Goal: Task Accomplishment & Management: Use online tool/utility

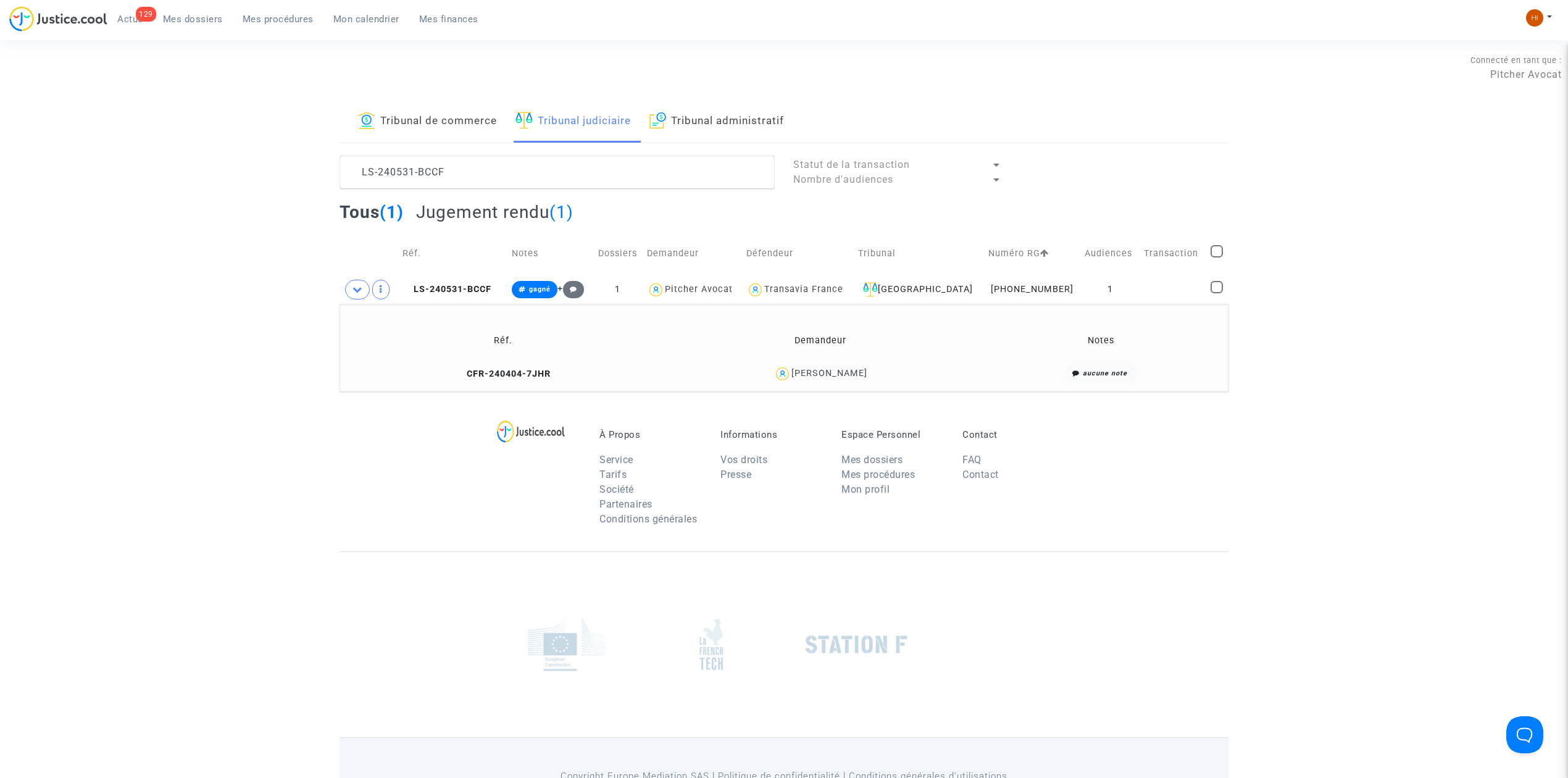
click at [183, 18] on span "Mes dossiers" at bounding box center [193, 19] width 60 height 11
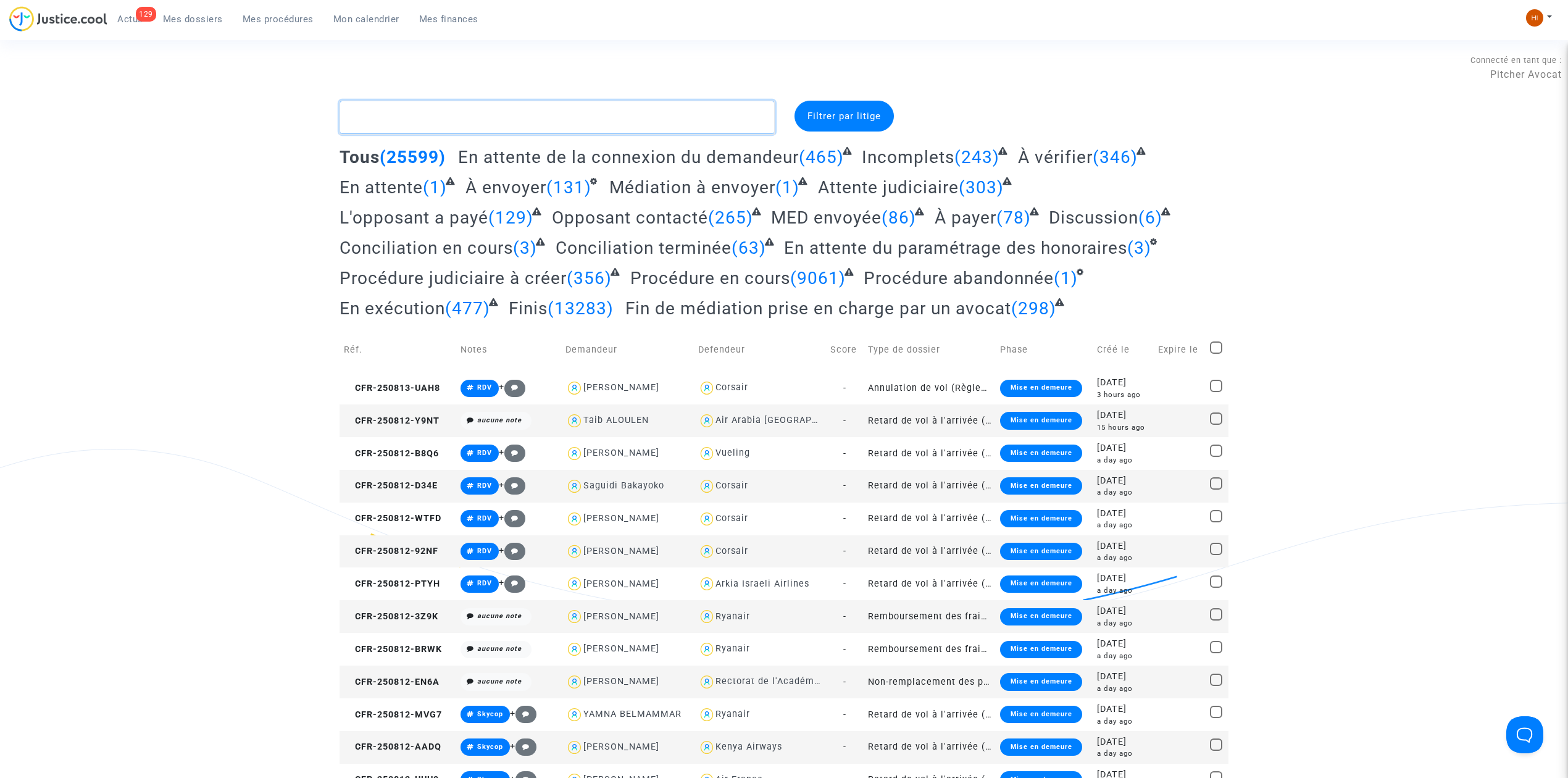
click at [516, 126] on textarea at bounding box center [557, 118] width 435 height 34
click at [682, 112] on textarea at bounding box center [557, 118] width 435 height 34
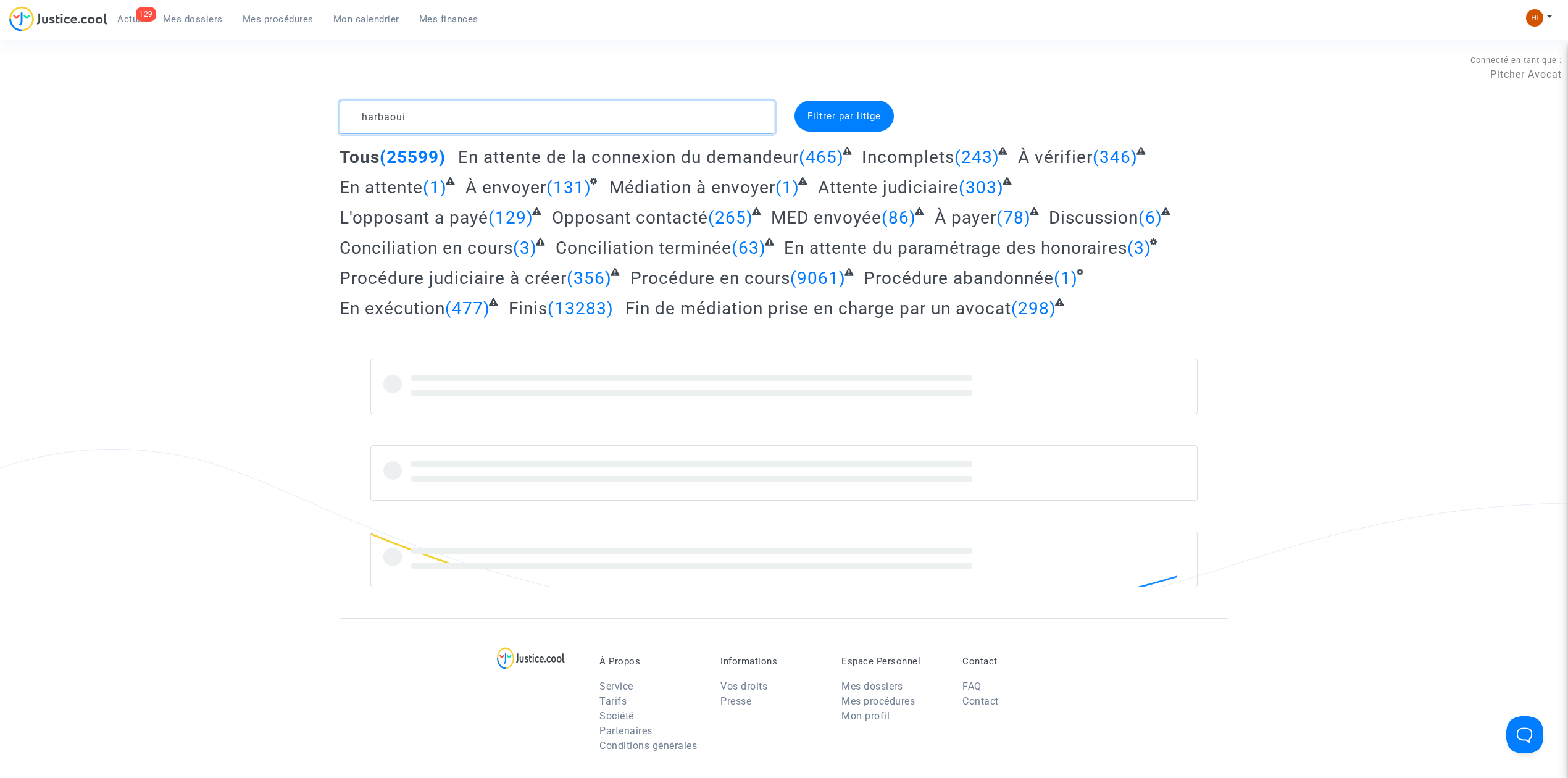
type textarea "harbaoui"
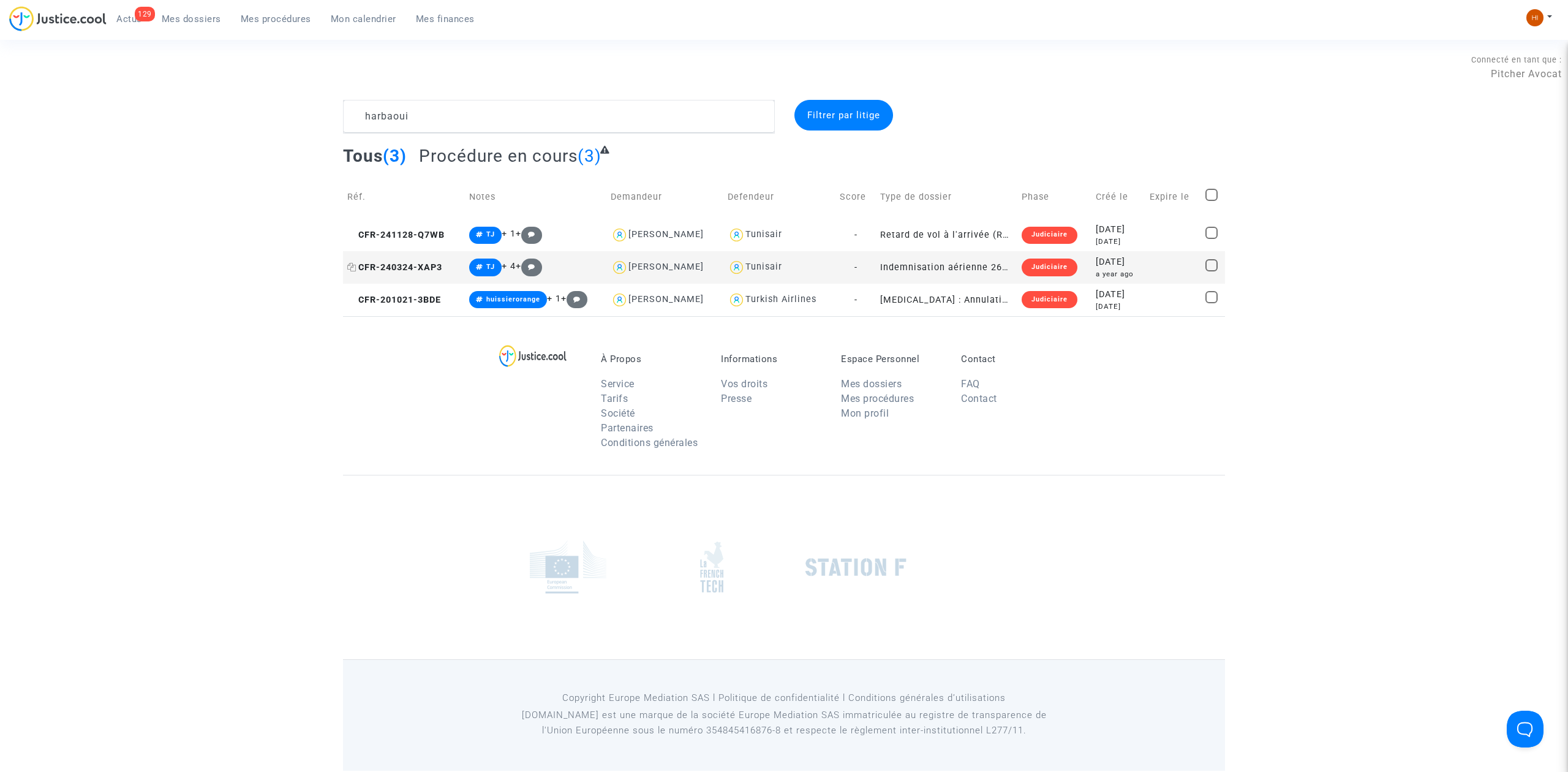
click at [412, 262] on span "CFR-240324-XAP3" at bounding box center [394, 267] width 95 height 10
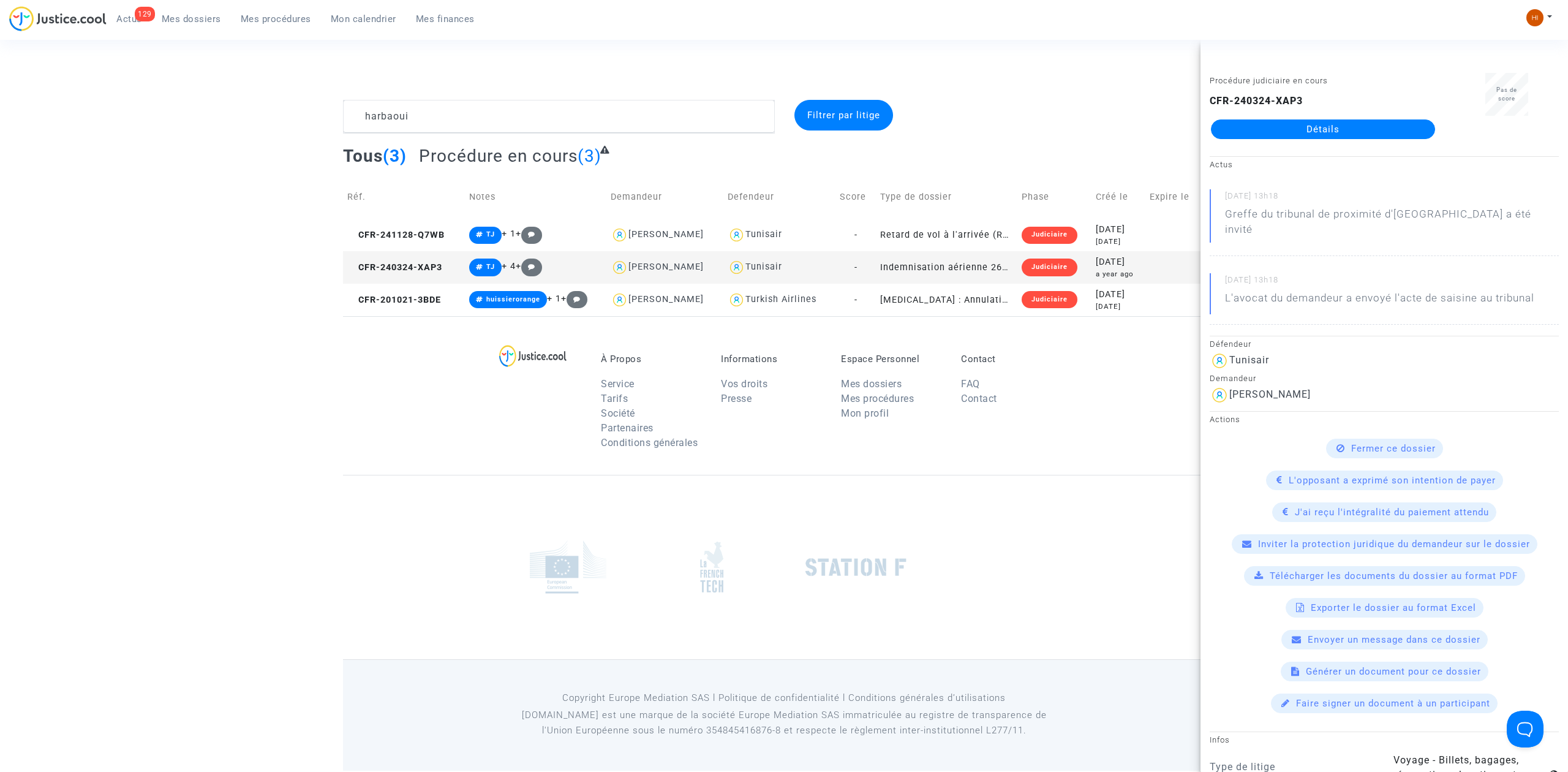
click at [1257, 136] on link "Détails" at bounding box center [1322, 129] width 224 height 20
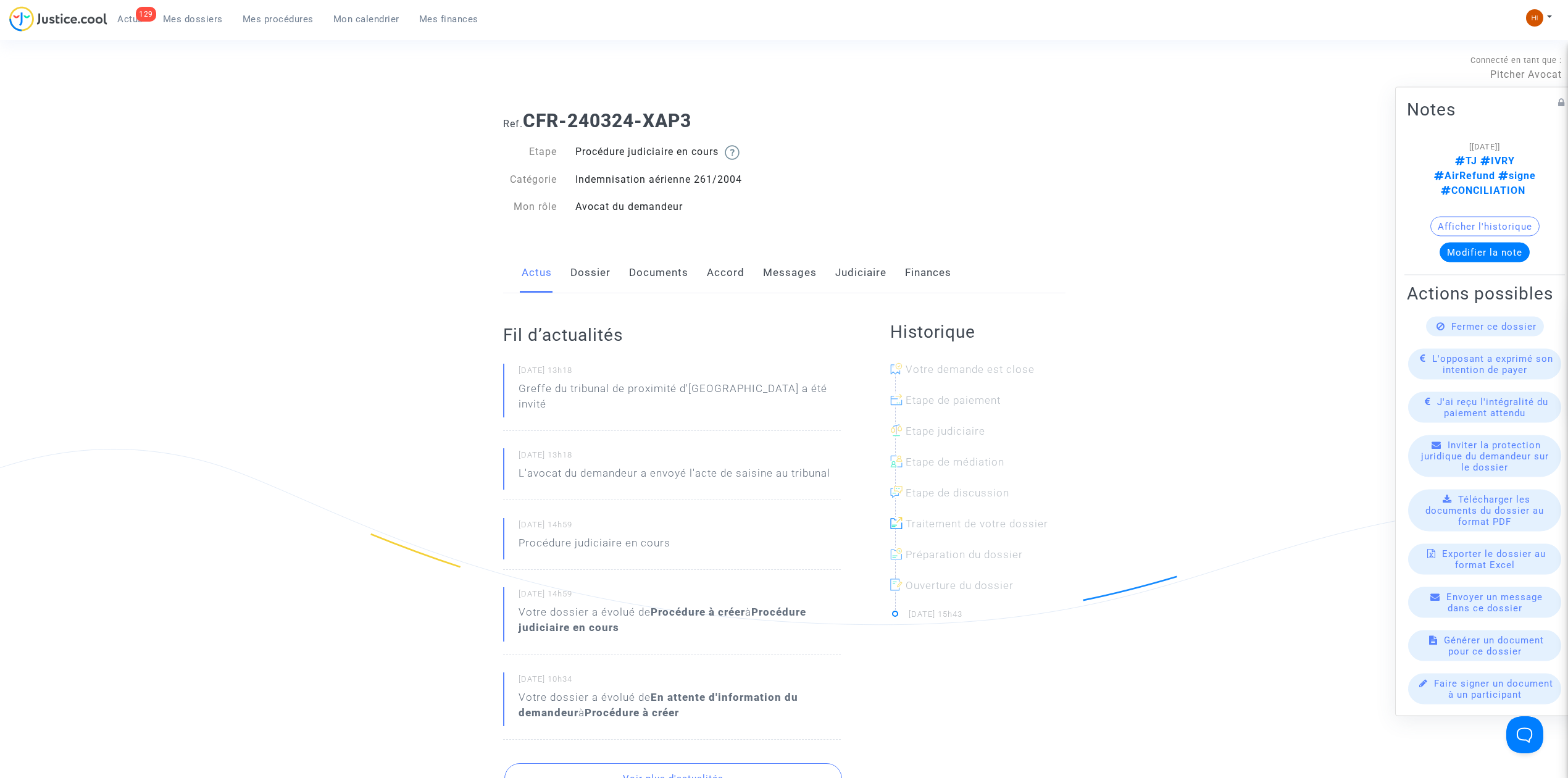
click at [601, 281] on link "Dossier" at bounding box center [590, 273] width 40 height 41
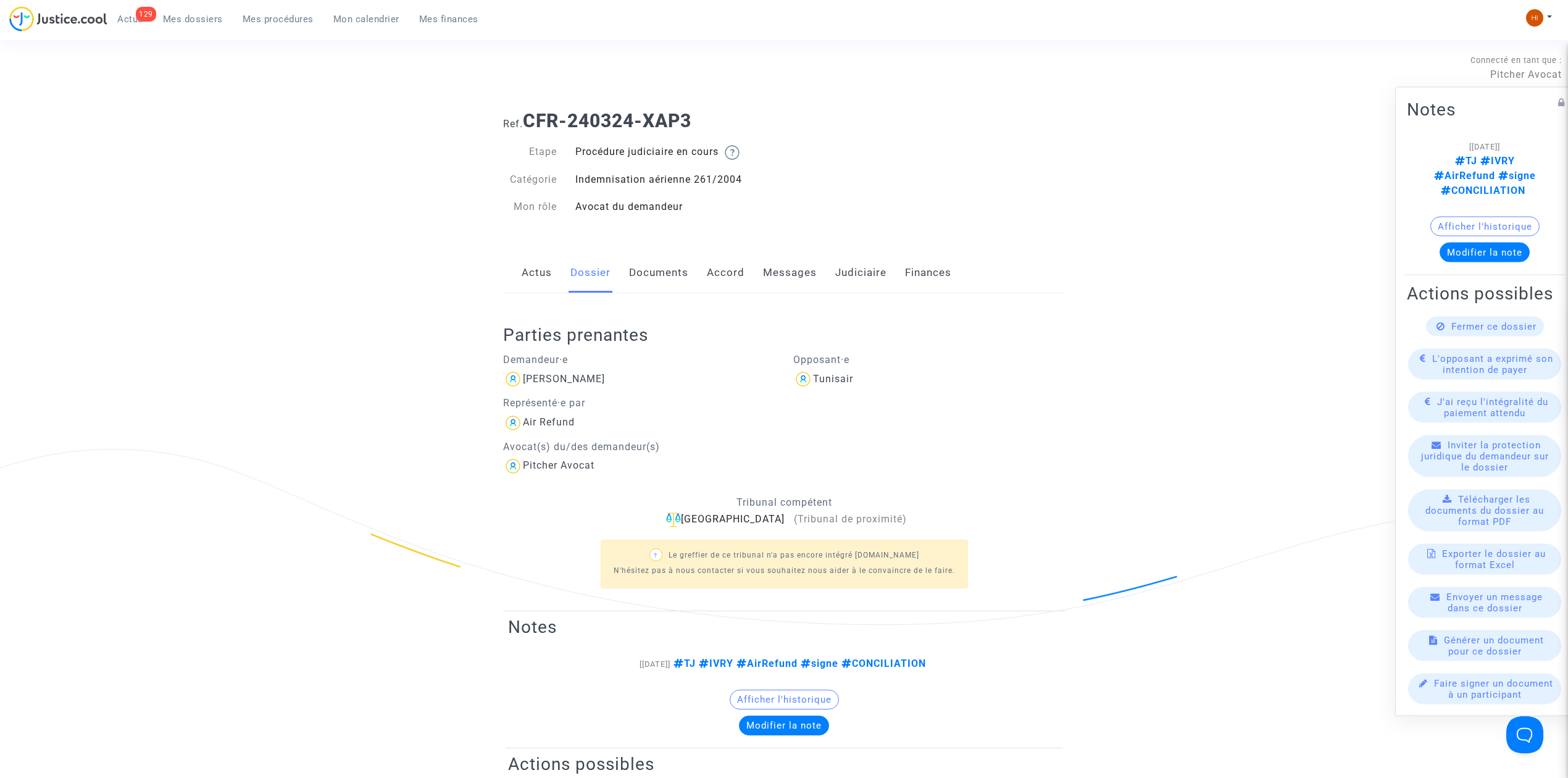
click at [648, 281] on link "Documents" at bounding box center [658, 273] width 59 height 41
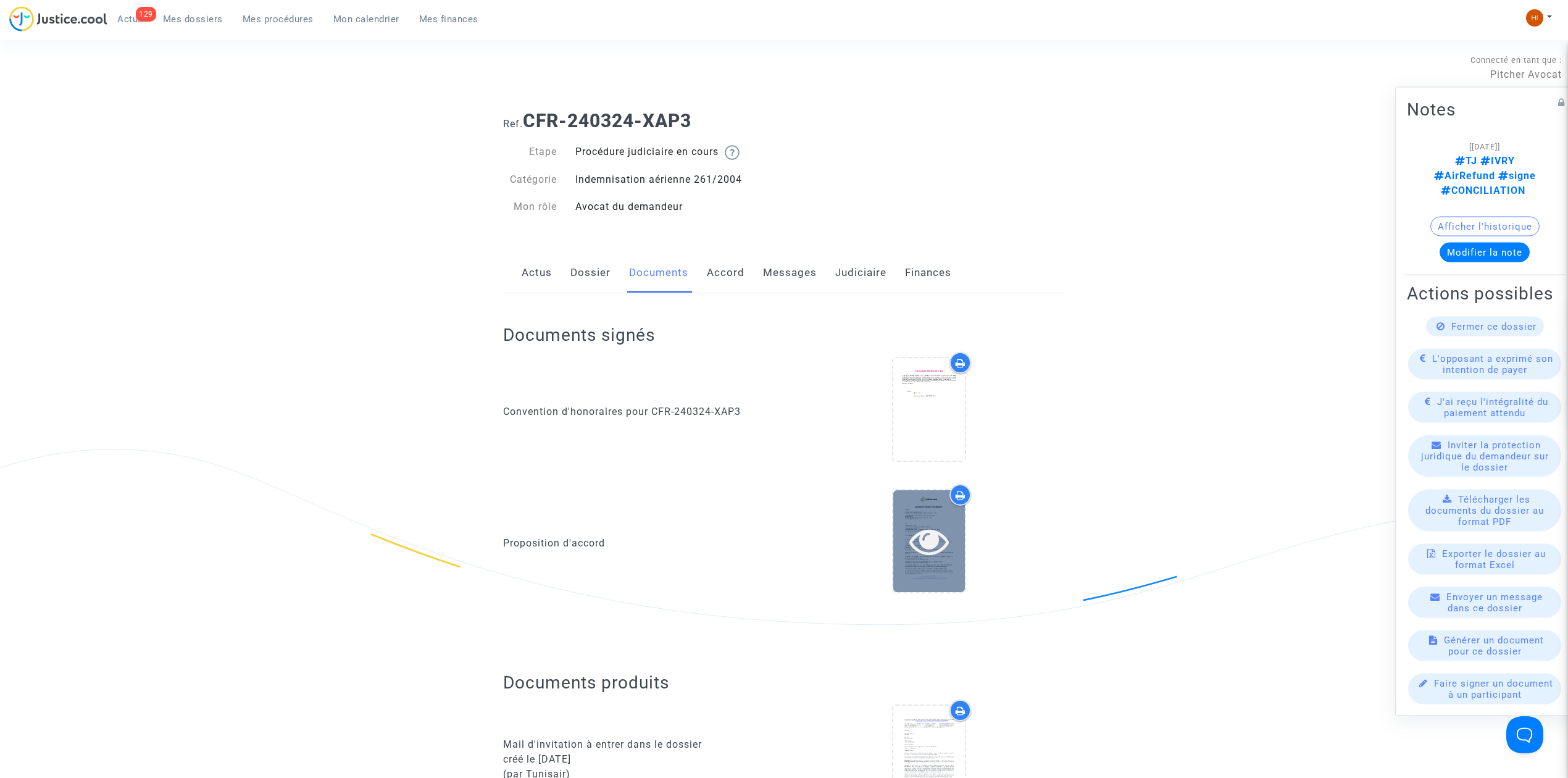
click at [941, 549] on icon at bounding box center [929, 541] width 40 height 39
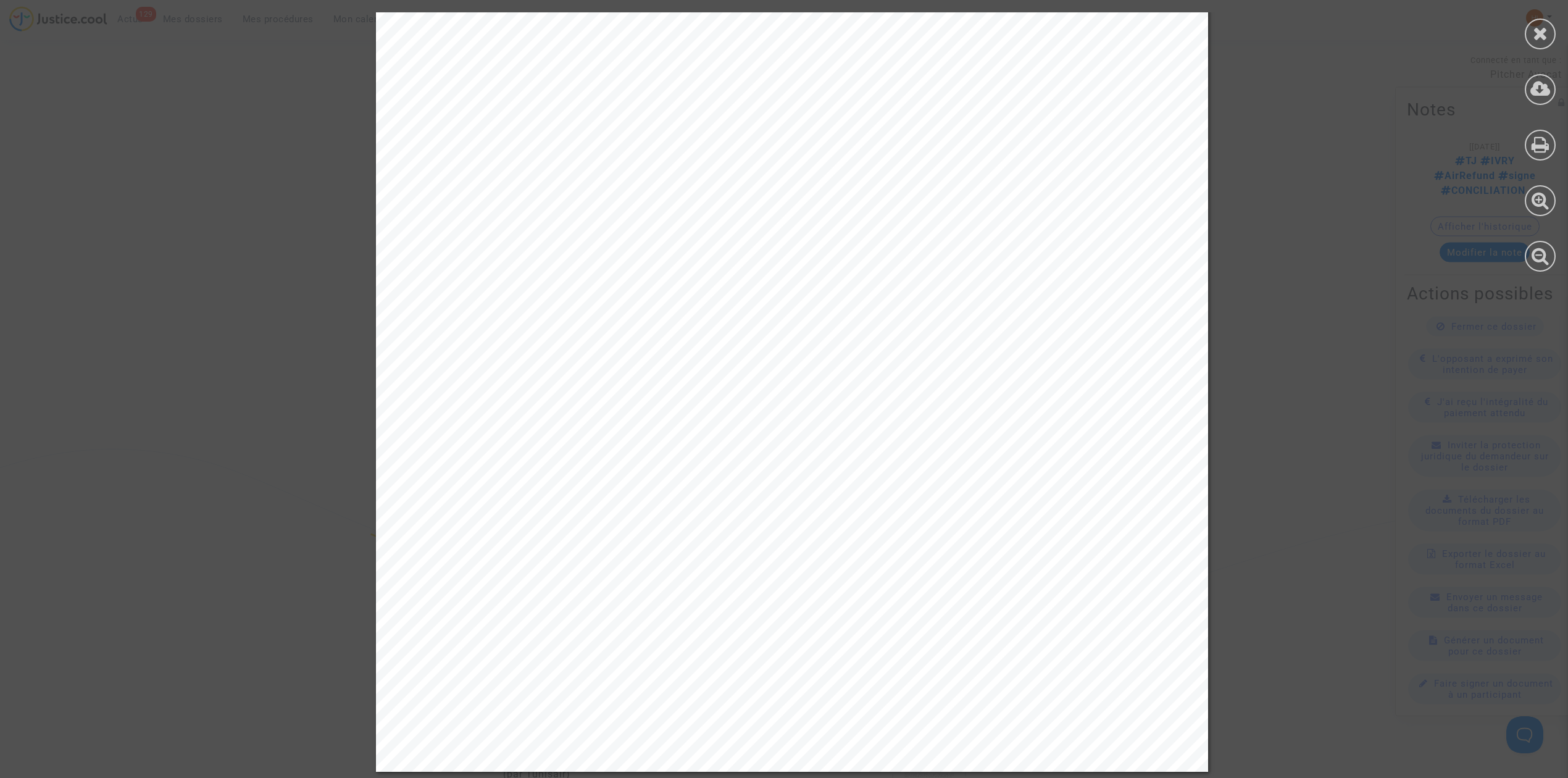
scroll to position [494, 0]
click at [1548, 30] on div at bounding box center [1540, 34] width 31 height 31
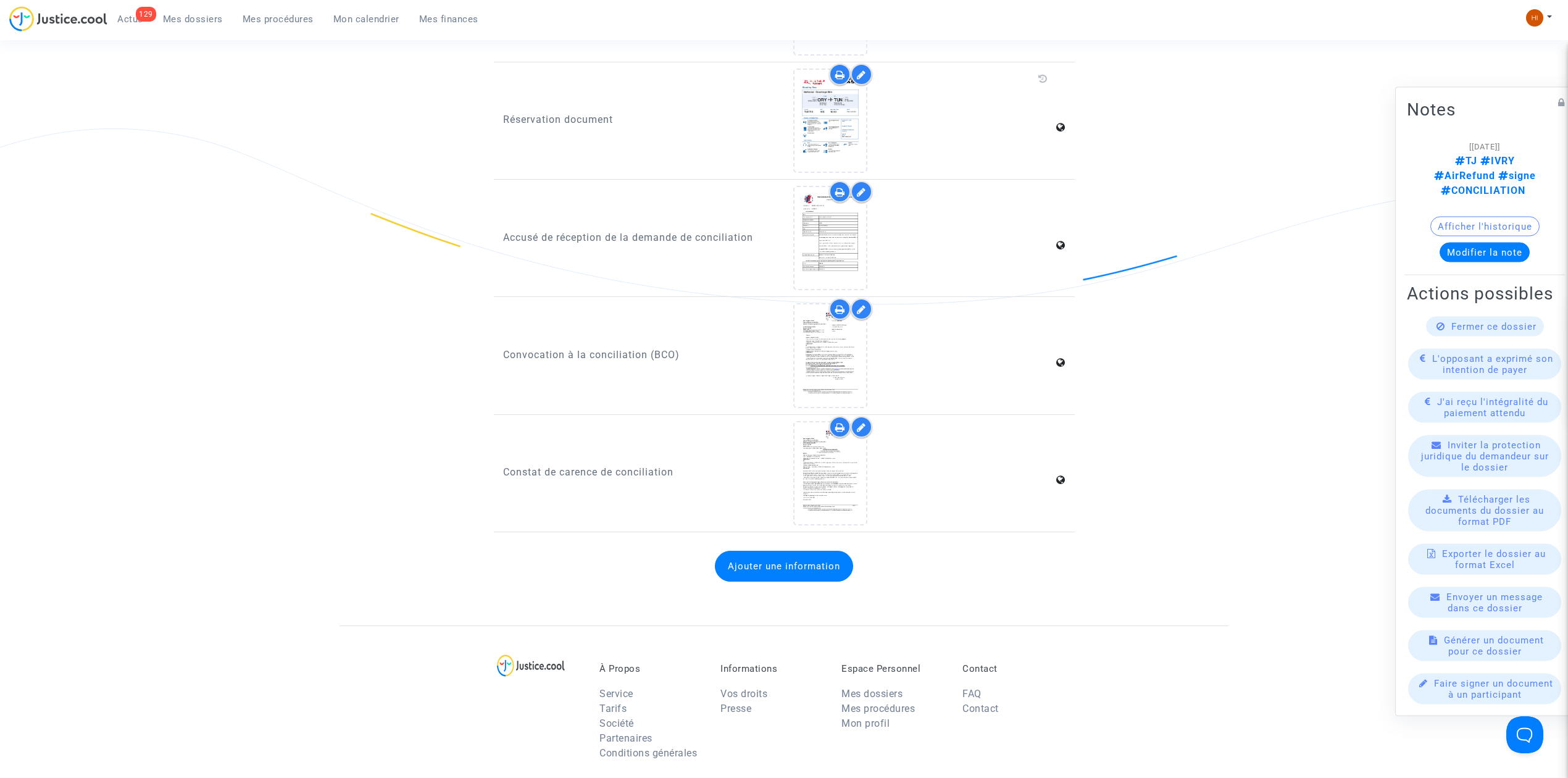
scroll to position [2140, 0]
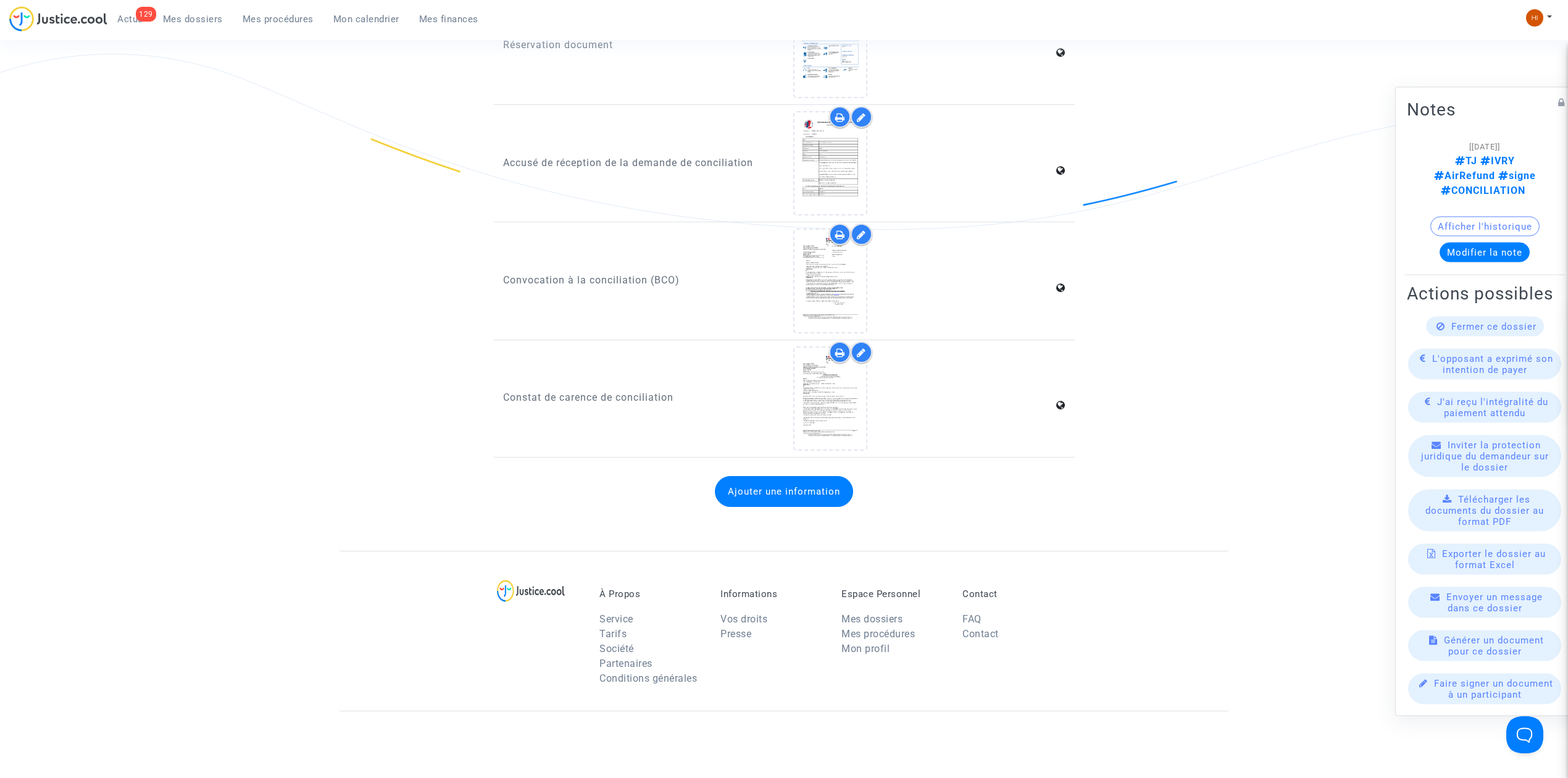
click at [752, 476] on button "Ajouter une information" at bounding box center [784, 492] width 138 height 31
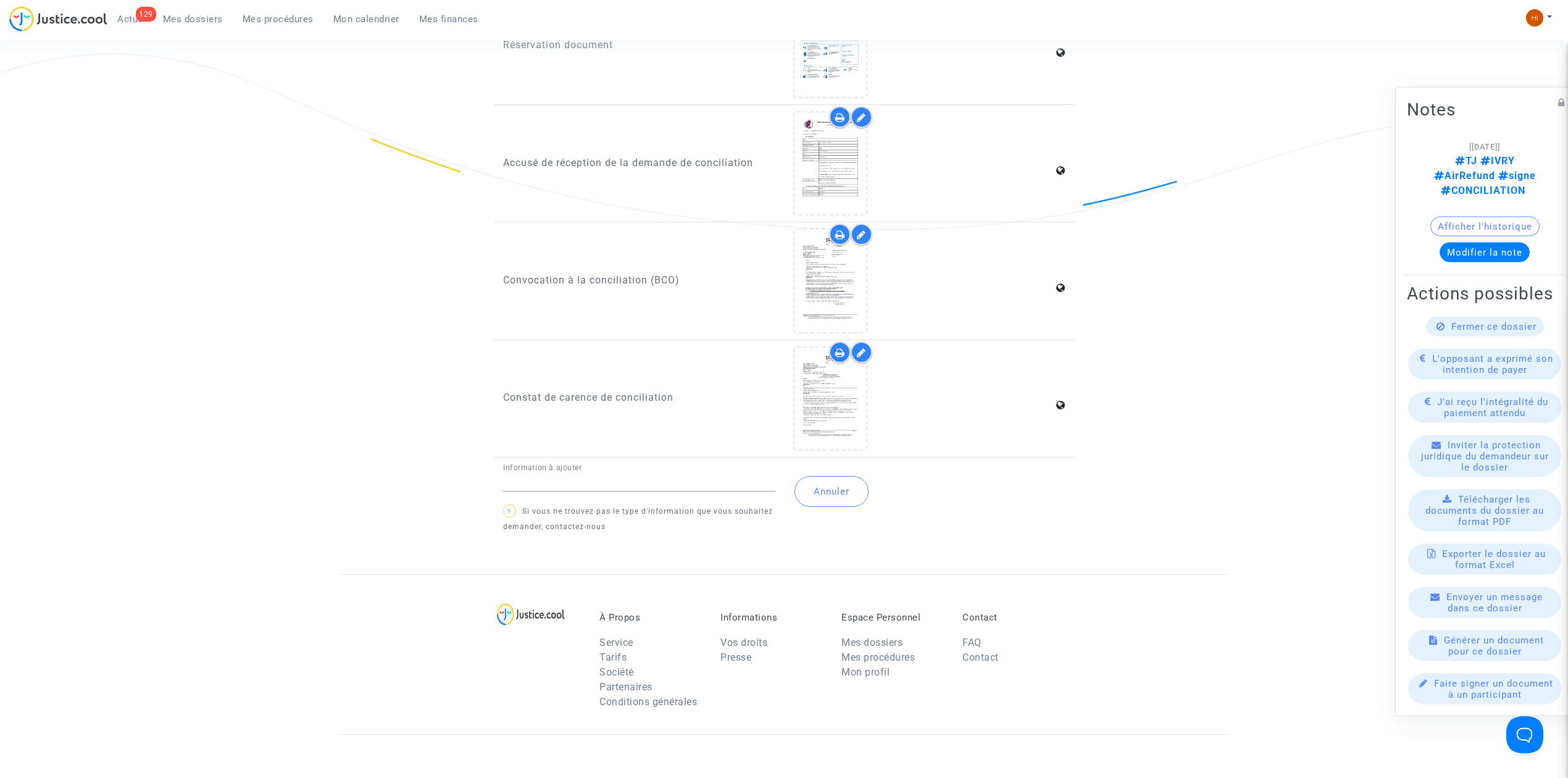
click at [851, 476] on button "Annuler" at bounding box center [831, 492] width 74 height 31
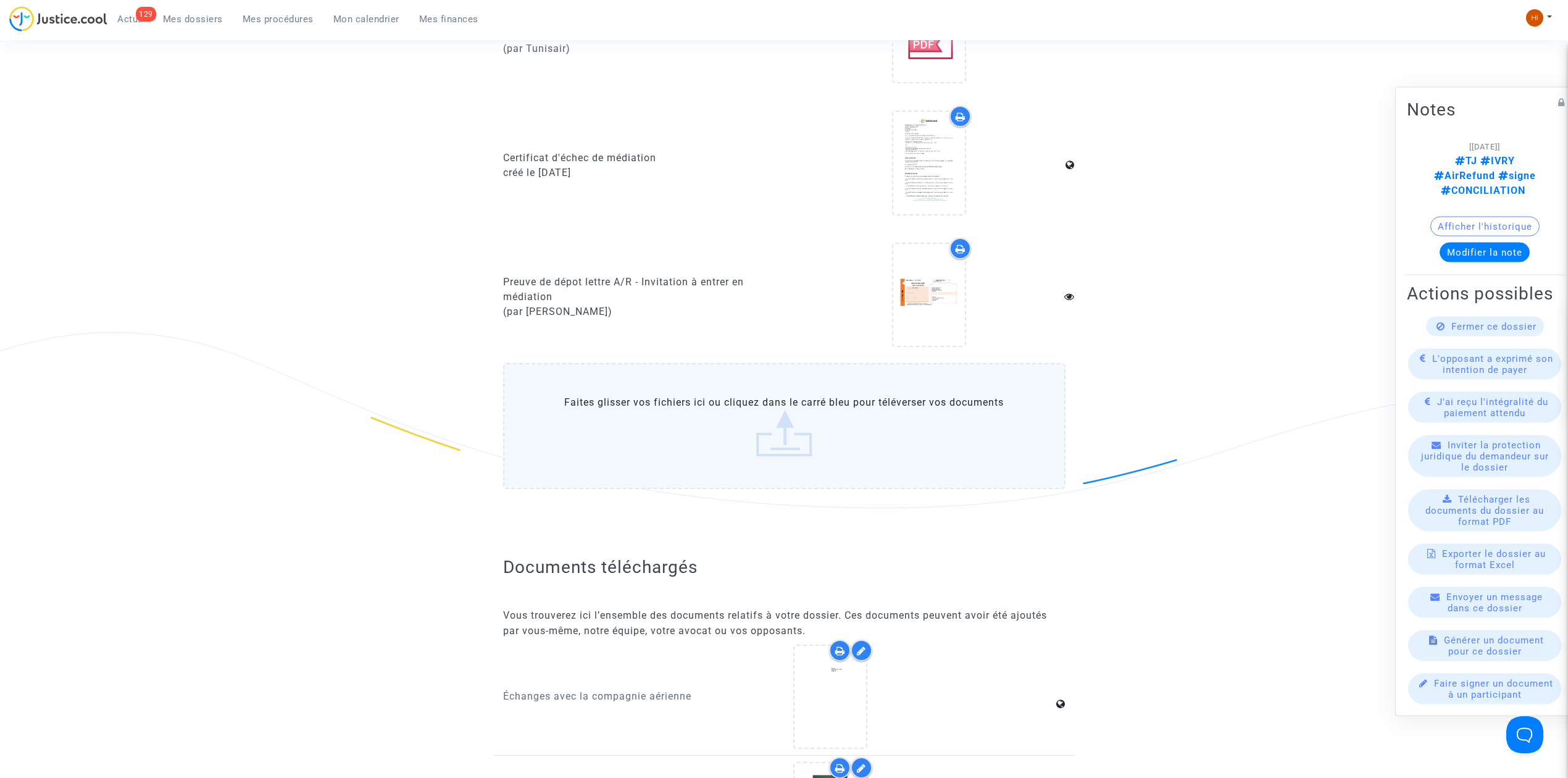
scroll to position [988, 0]
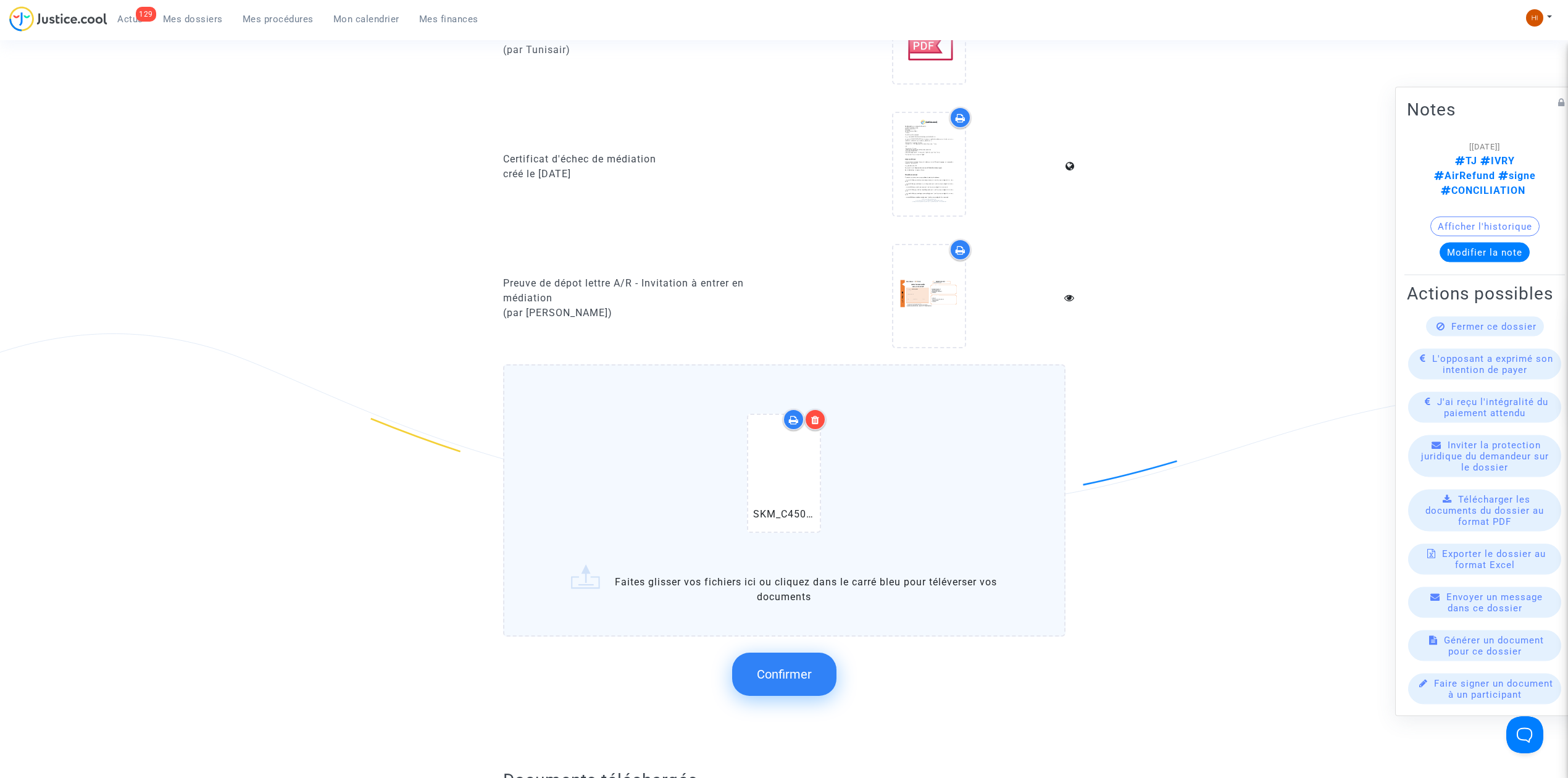
click at [791, 671] on span "Confirmer" at bounding box center [784, 674] width 55 height 15
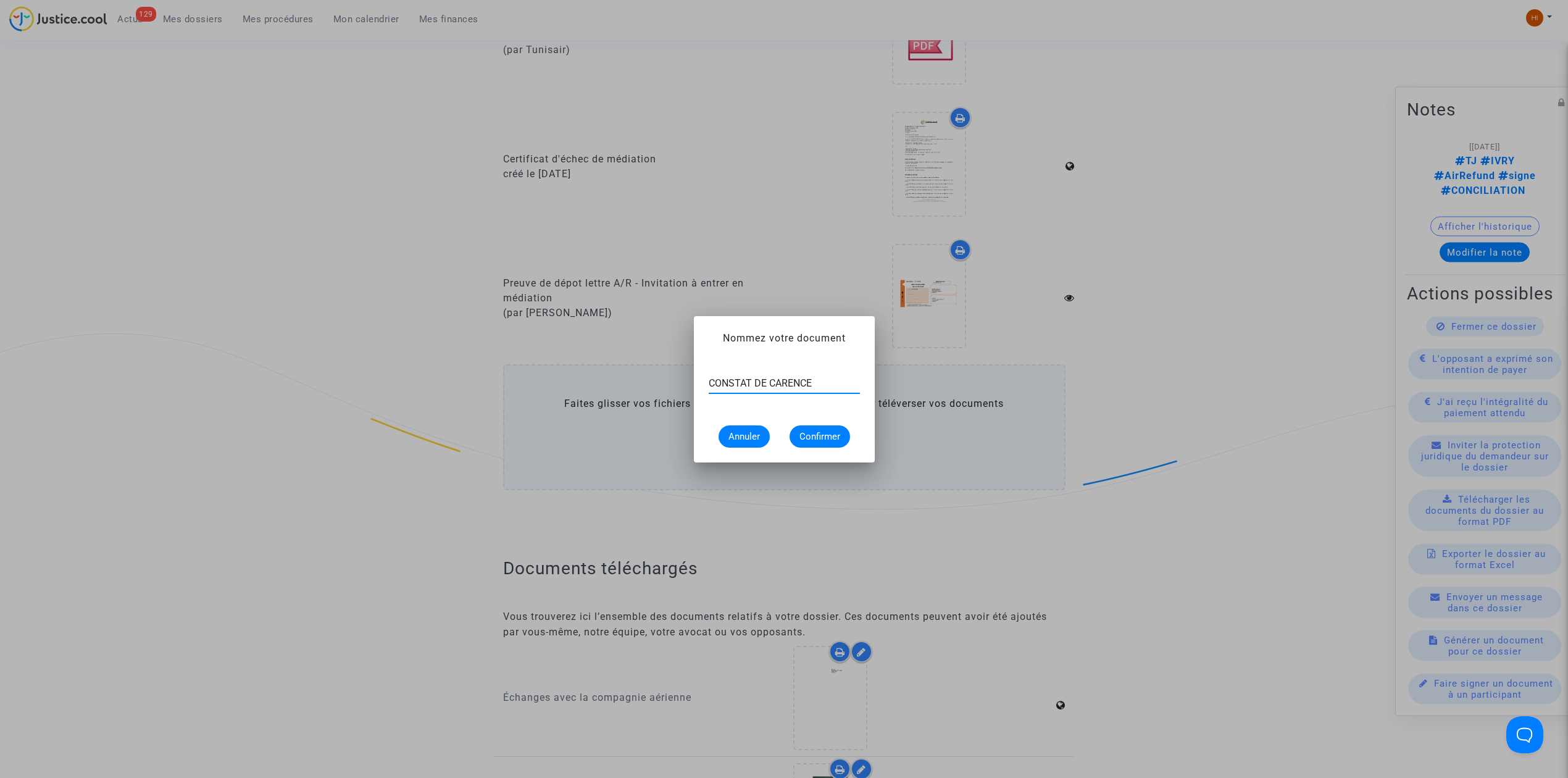
type input "CONSTAT DE CARENCE"
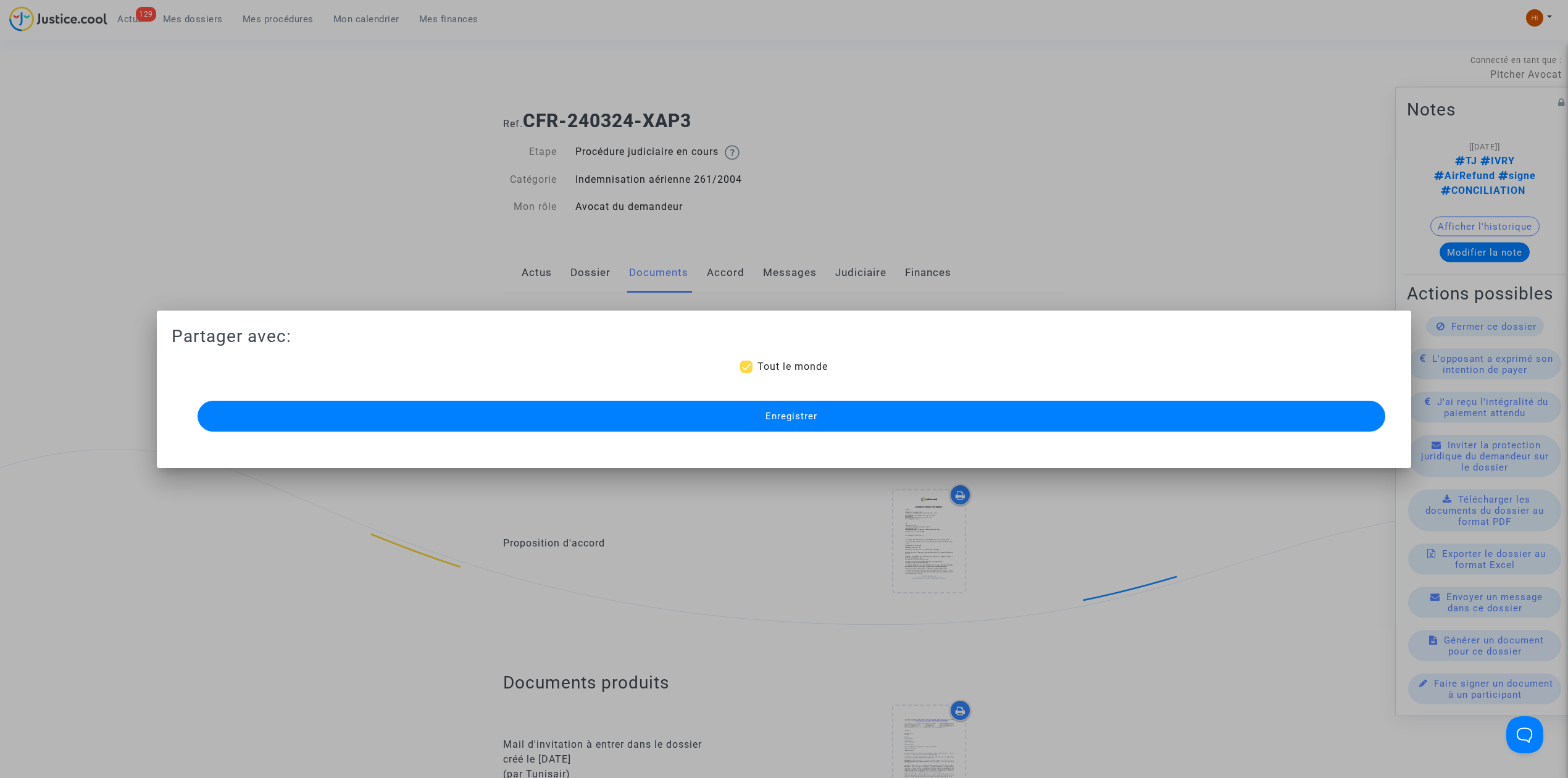
scroll to position [988, 0]
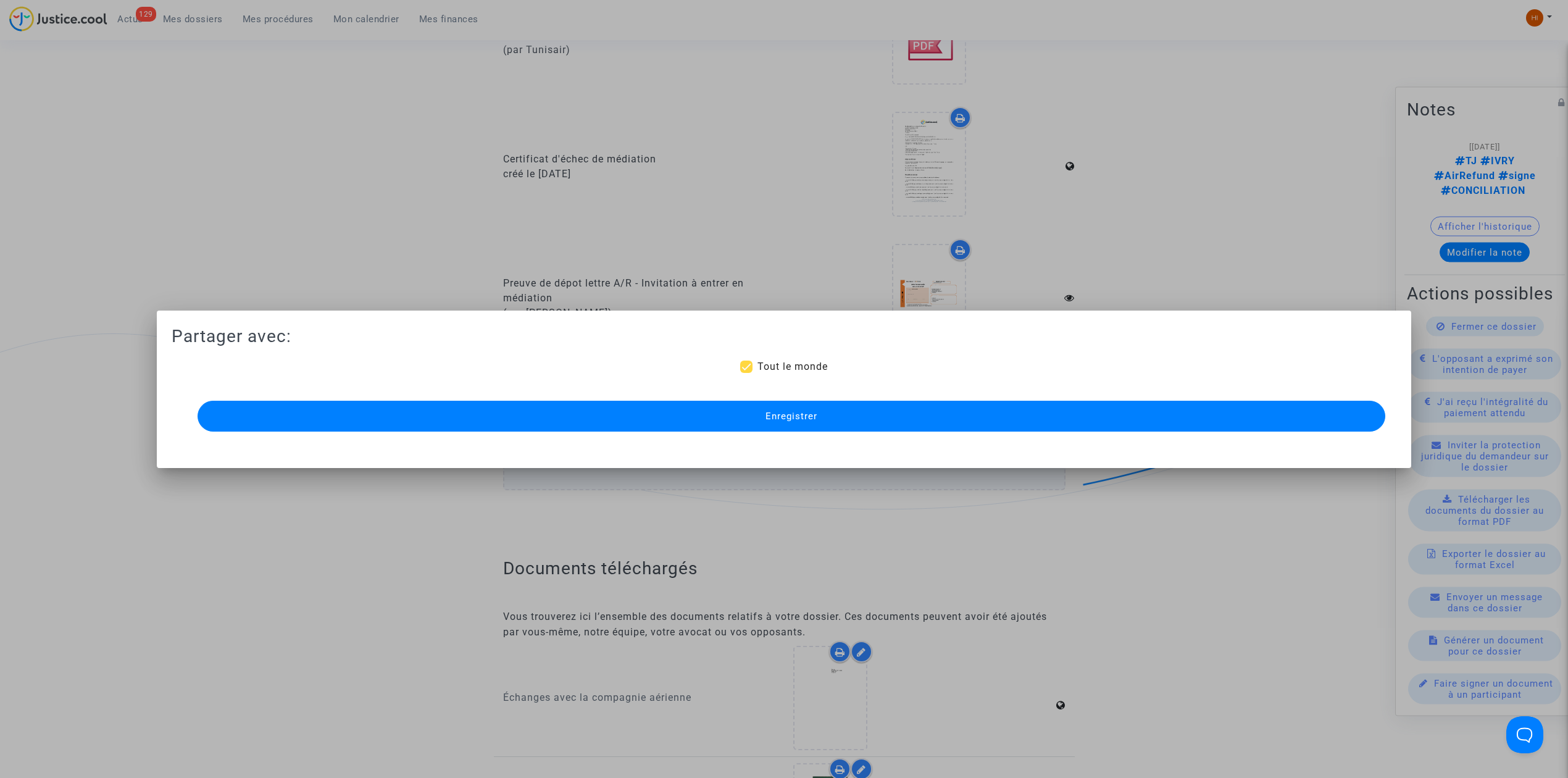
click at [494, 426] on button "Enregistrer" at bounding box center [791, 416] width 1188 height 31
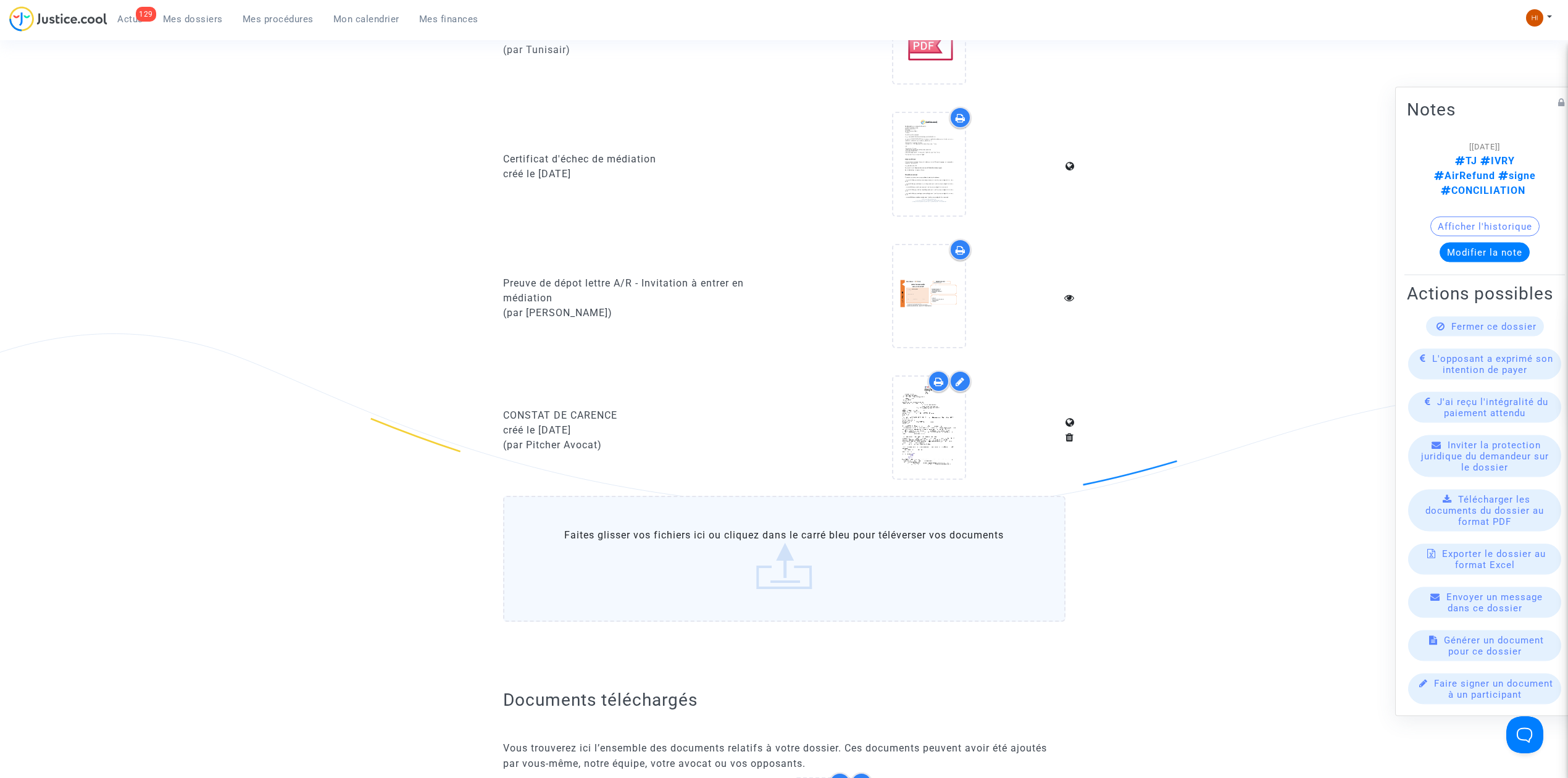
click at [188, 23] on span "Mes dossiers" at bounding box center [193, 19] width 60 height 11
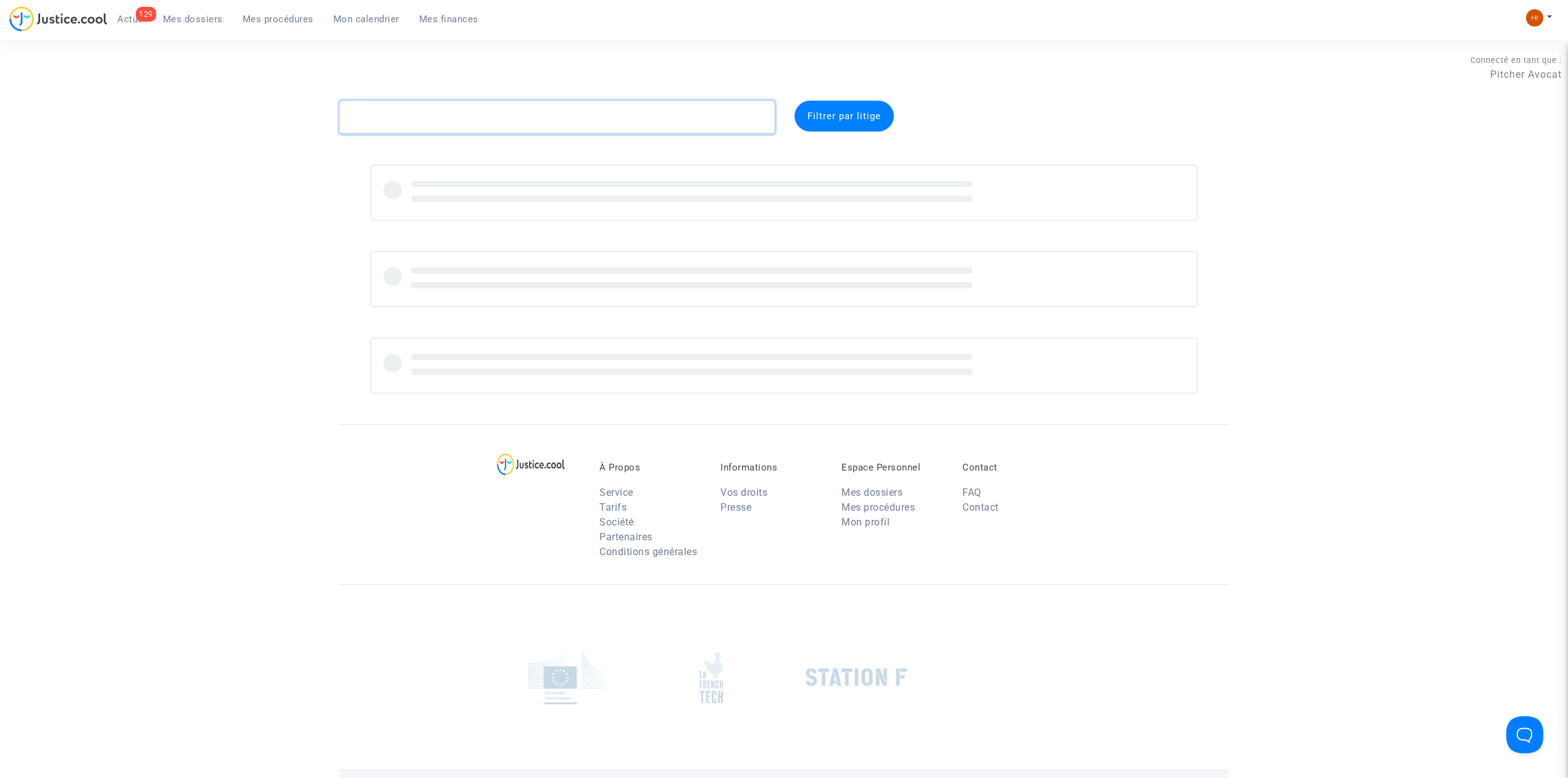
click at [416, 129] on textarea at bounding box center [557, 118] width 435 height 34
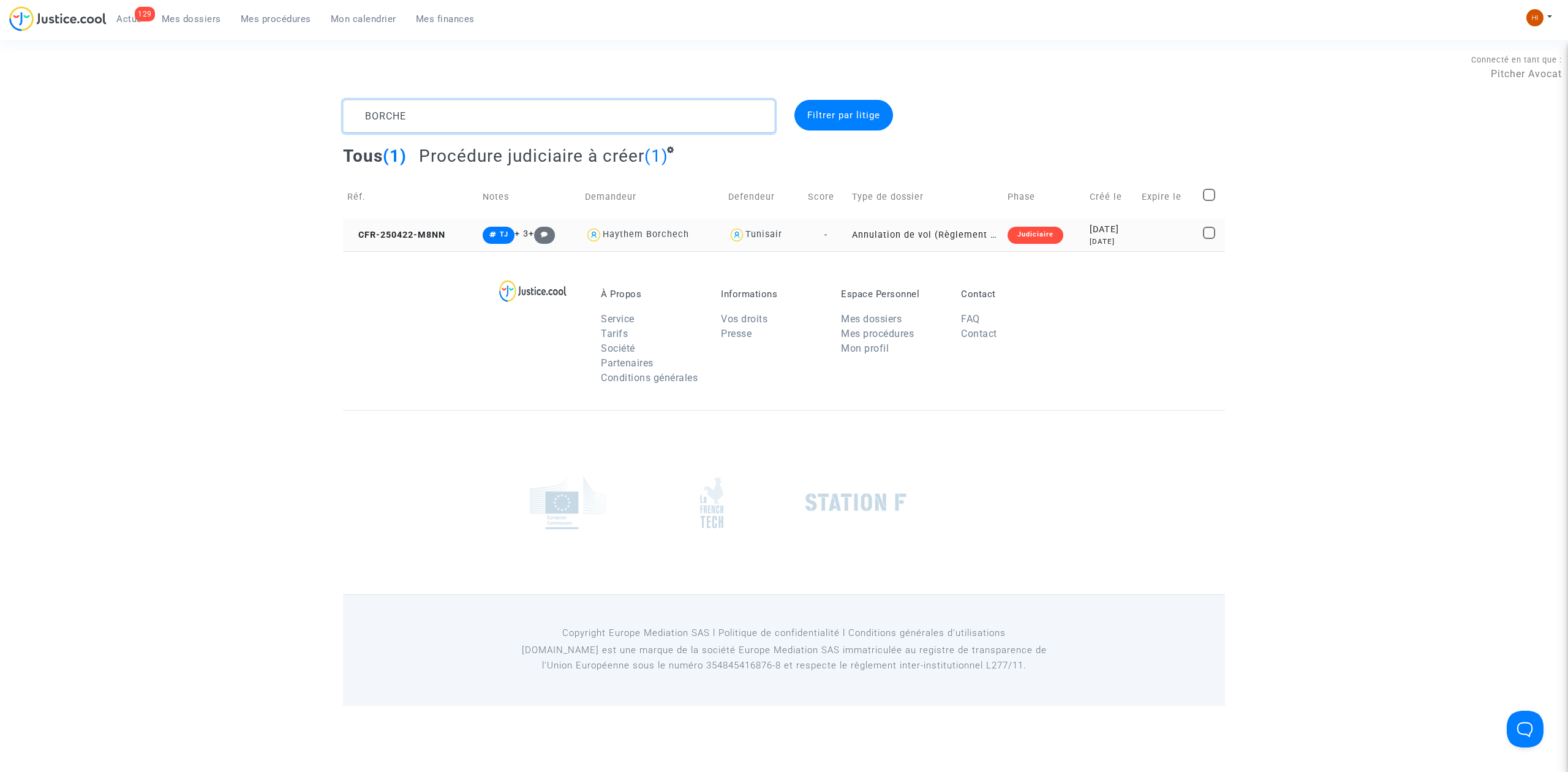
type textarea "BORCHE"
click at [403, 223] on td "CFR-250422-M8NN" at bounding box center [410, 235] width 135 height 33
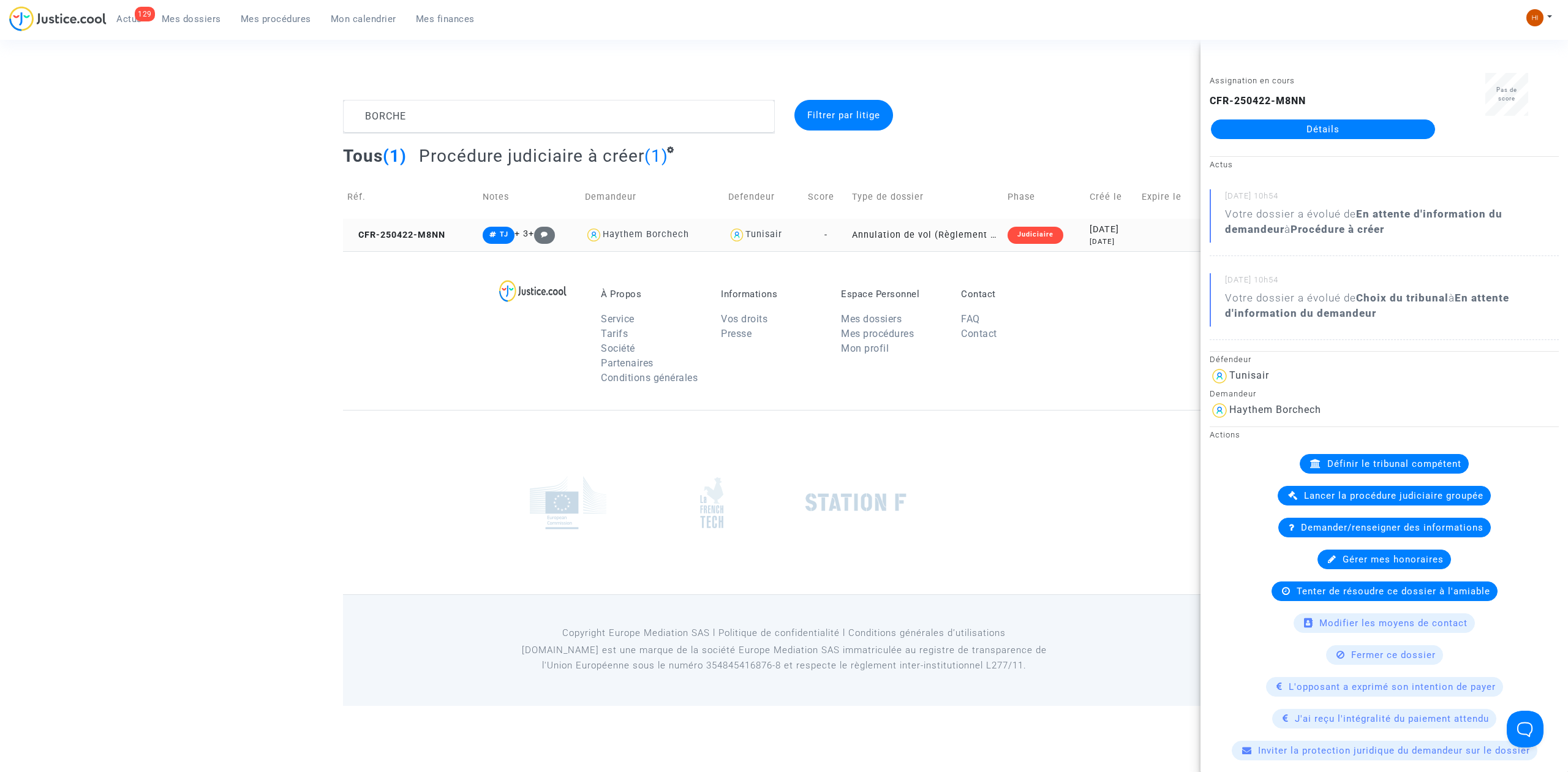
click at [401, 225] on td "CFR-250422-M8NN" at bounding box center [410, 235] width 135 height 33
click at [1370, 141] on div "Assignation en cours CFR-250422-M8NN Détails" at bounding box center [1323, 112] width 245 height 77
click at [1370, 133] on link "Détails" at bounding box center [1322, 129] width 224 height 20
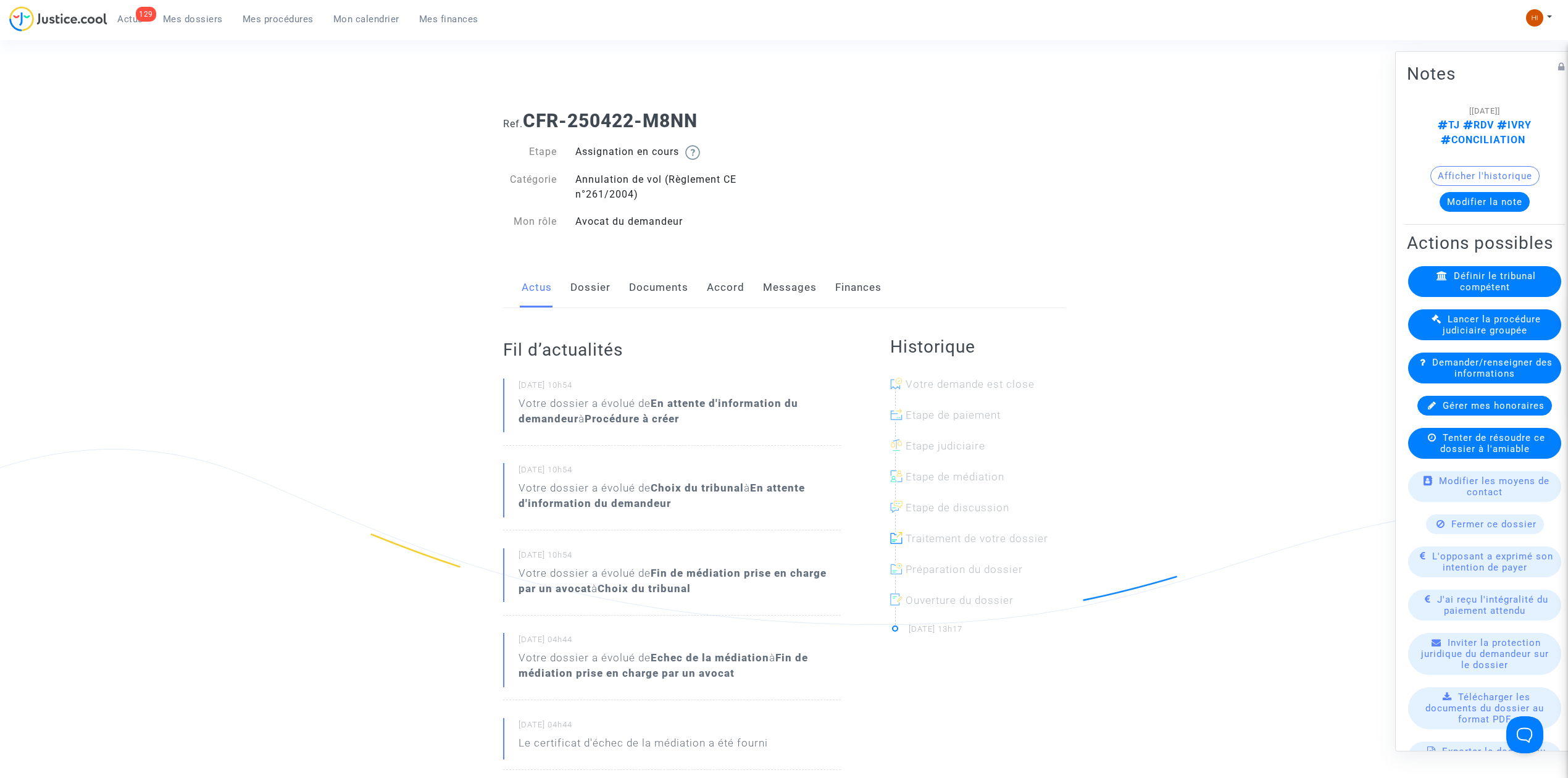
click at [665, 285] on link "Documents" at bounding box center [658, 288] width 59 height 41
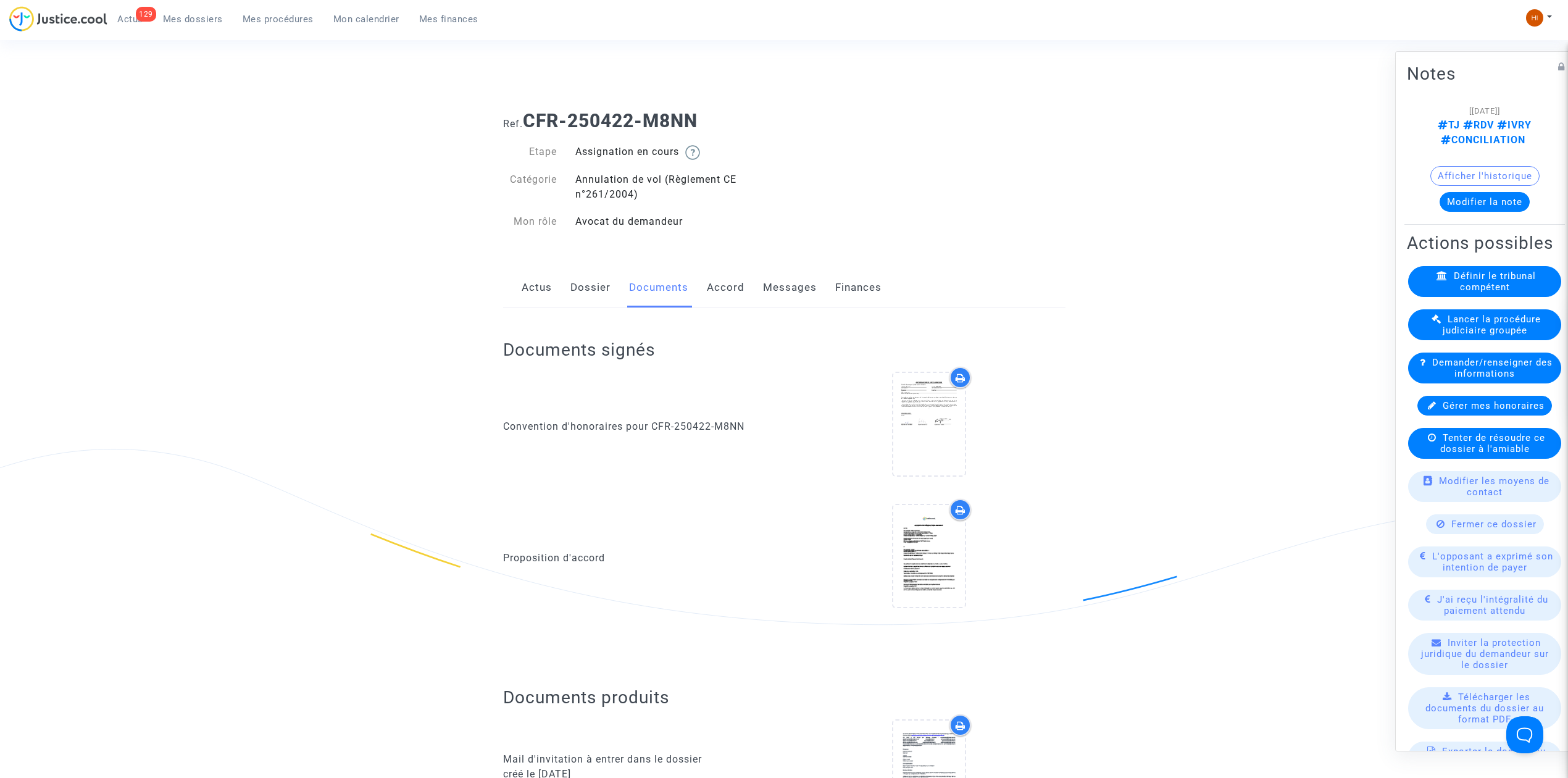
click at [586, 302] on link "Dossier" at bounding box center [590, 288] width 40 height 41
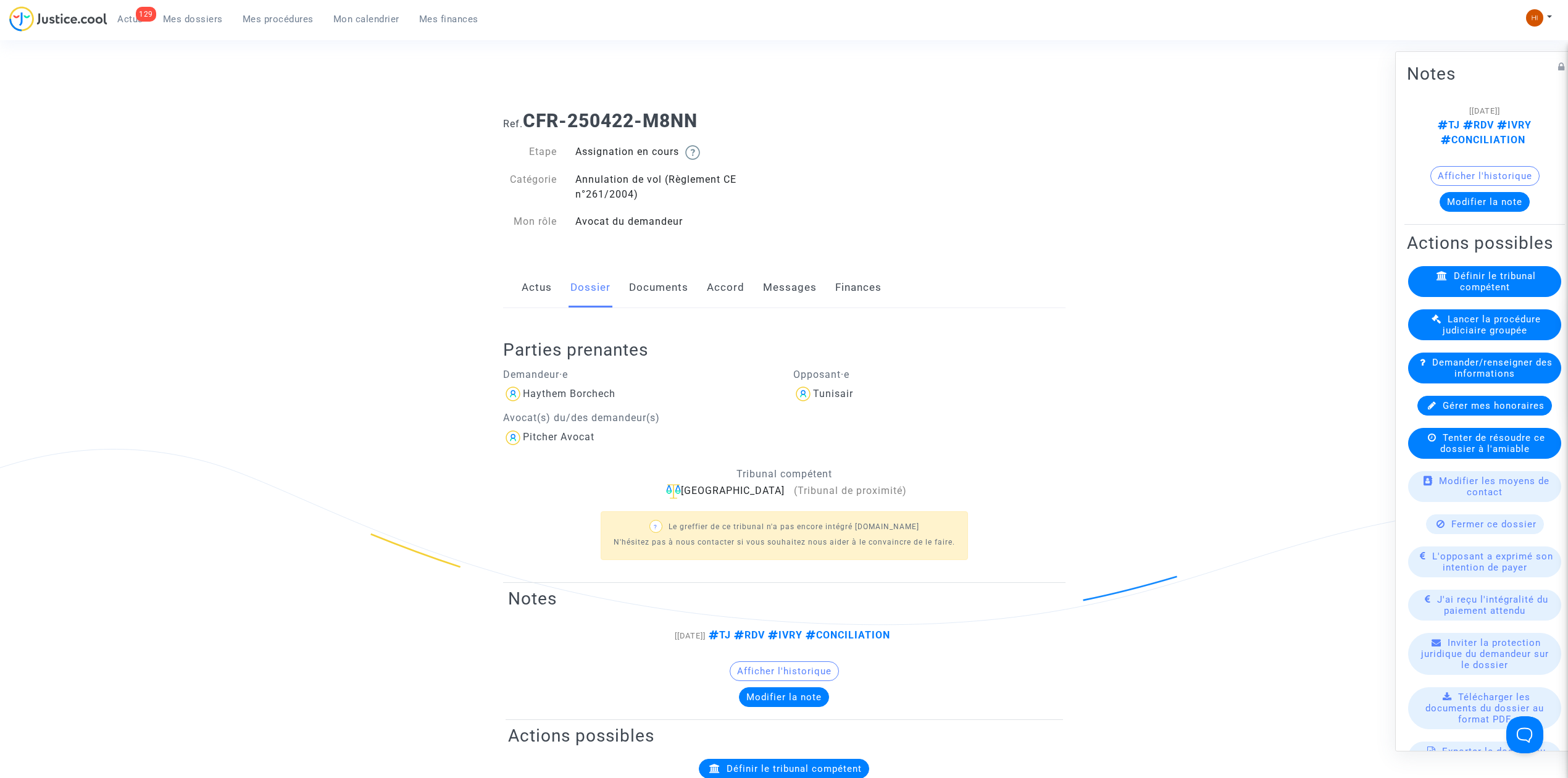
click at [680, 302] on link "Documents" at bounding box center [658, 288] width 59 height 41
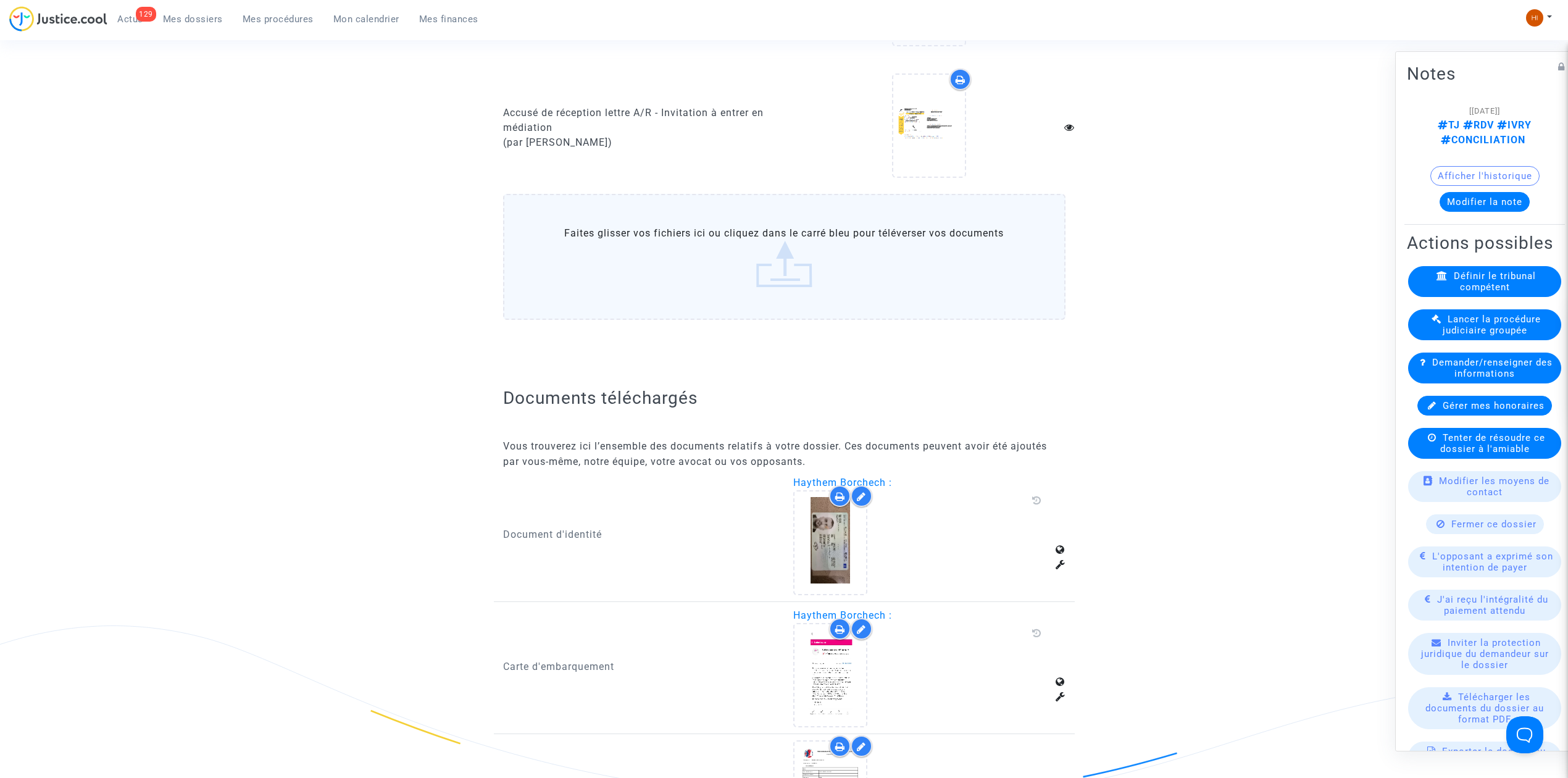
scroll to position [1564, 0]
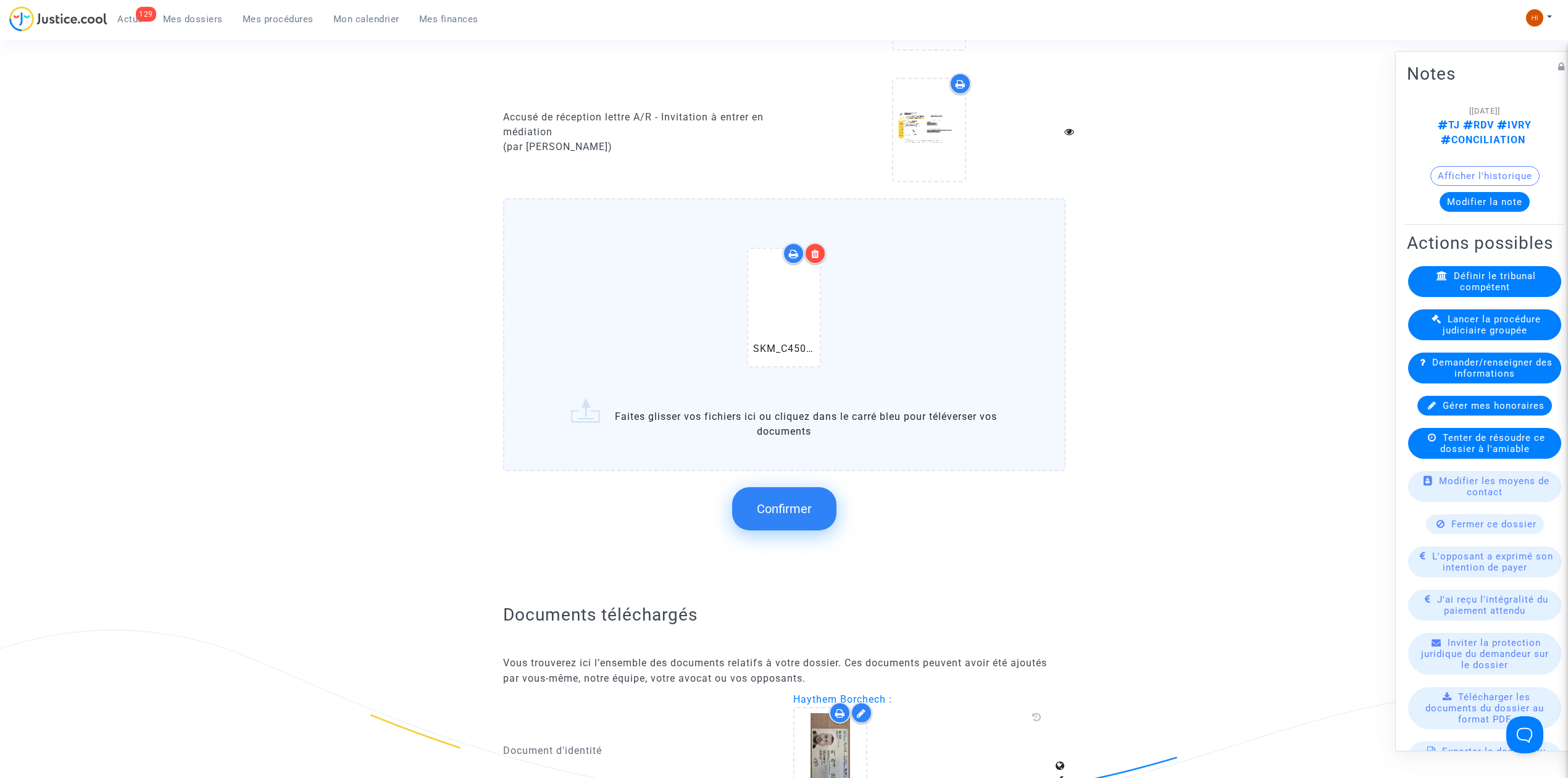
click at [787, 501] on span "Confirmer" at bounding box center [784, 508] width 55 height 15
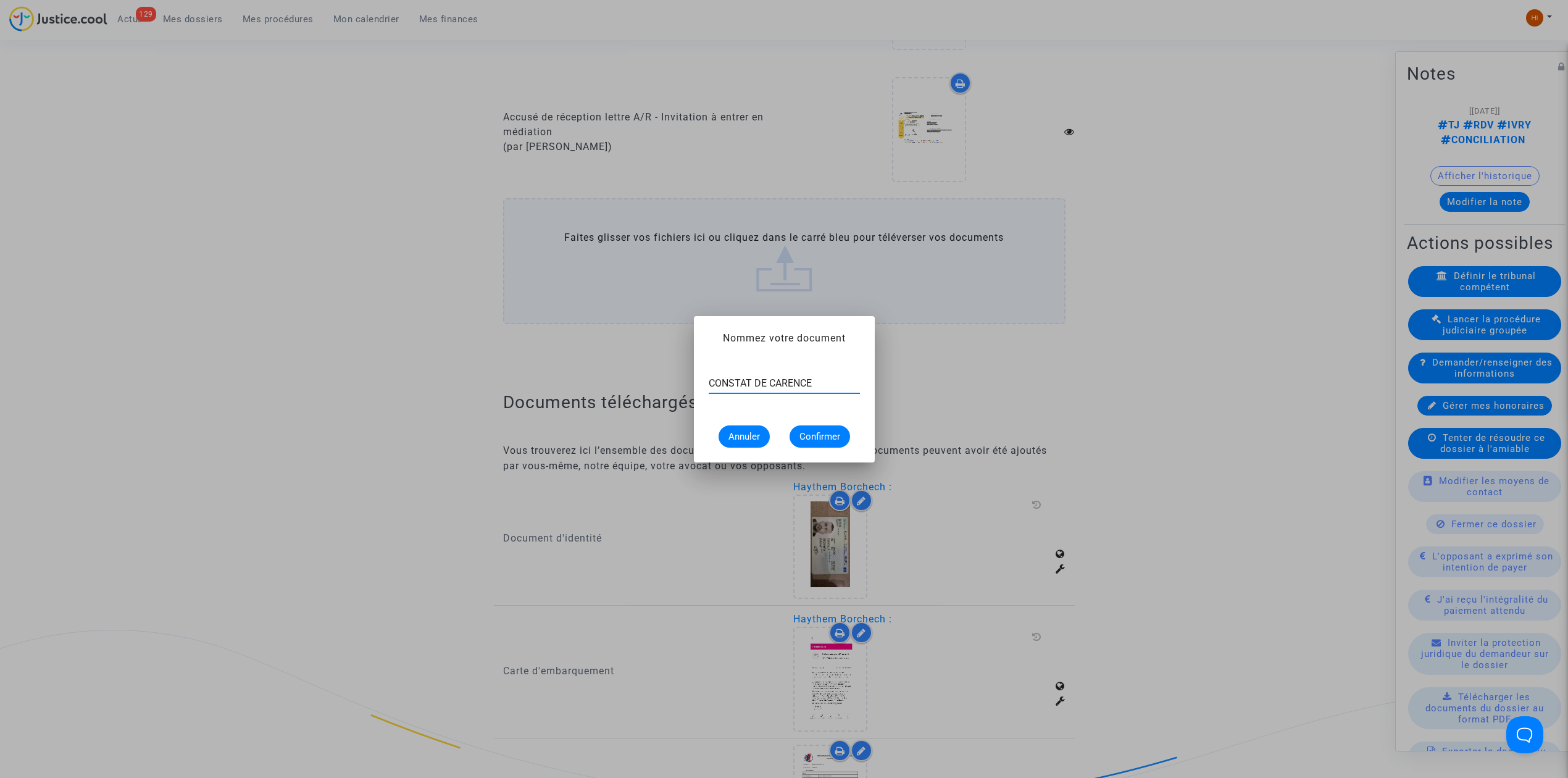
type input "CONSTAT DE CARENCE"
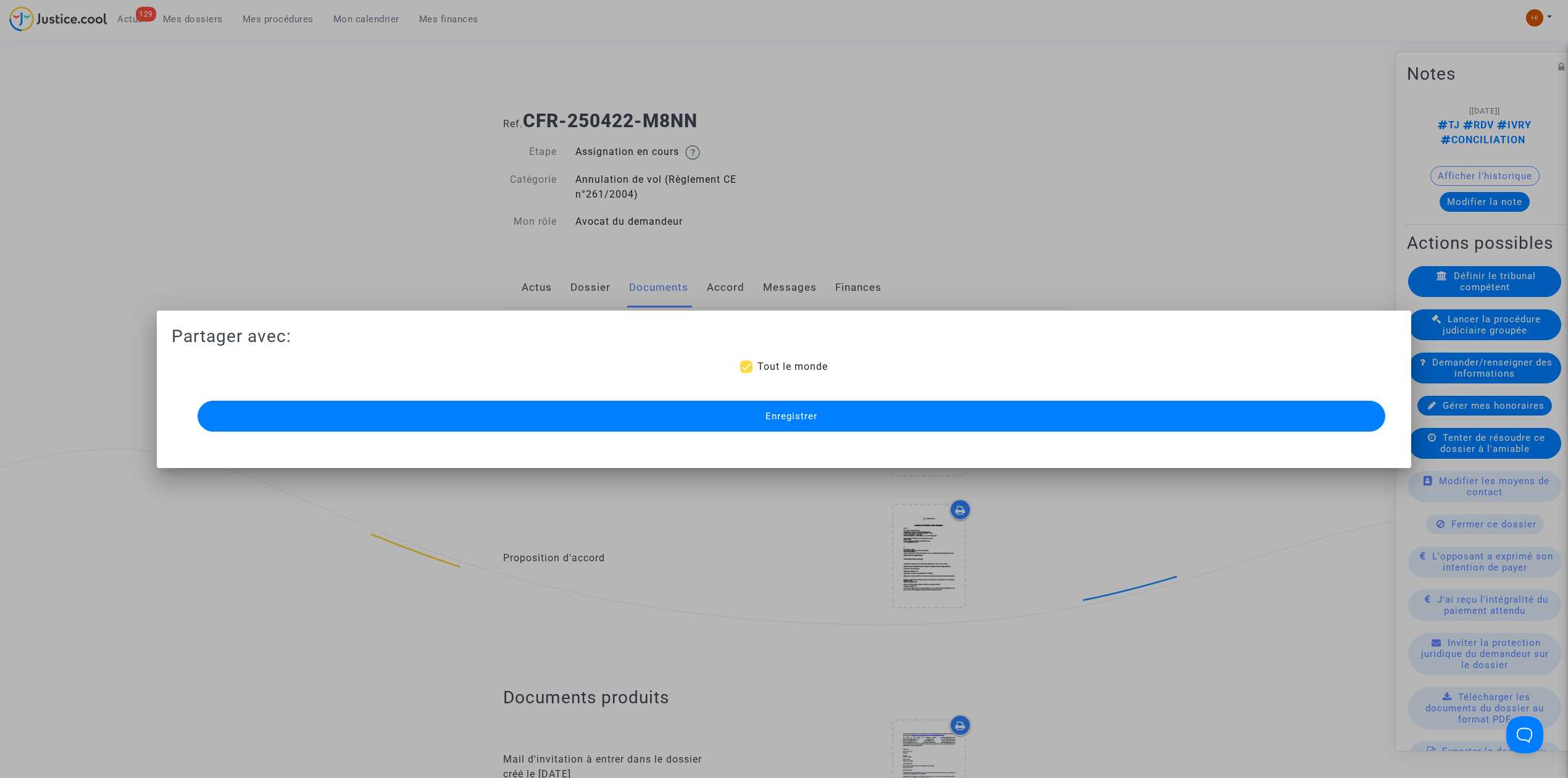
scroll to position [1564, 0]
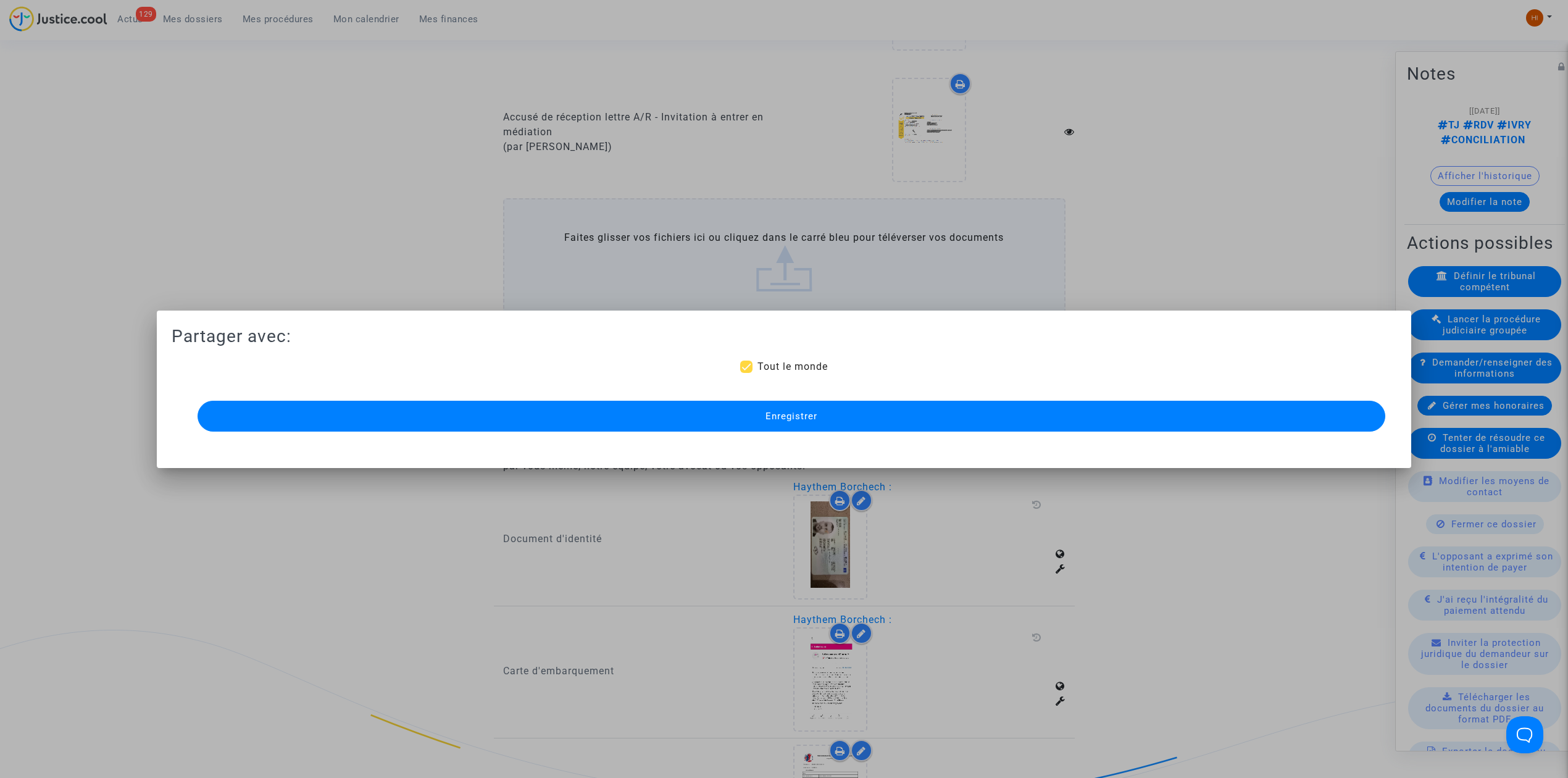
click at [963, 413] on button "Enregistrer" at bounding box center [791, 416] width 1188 height 31
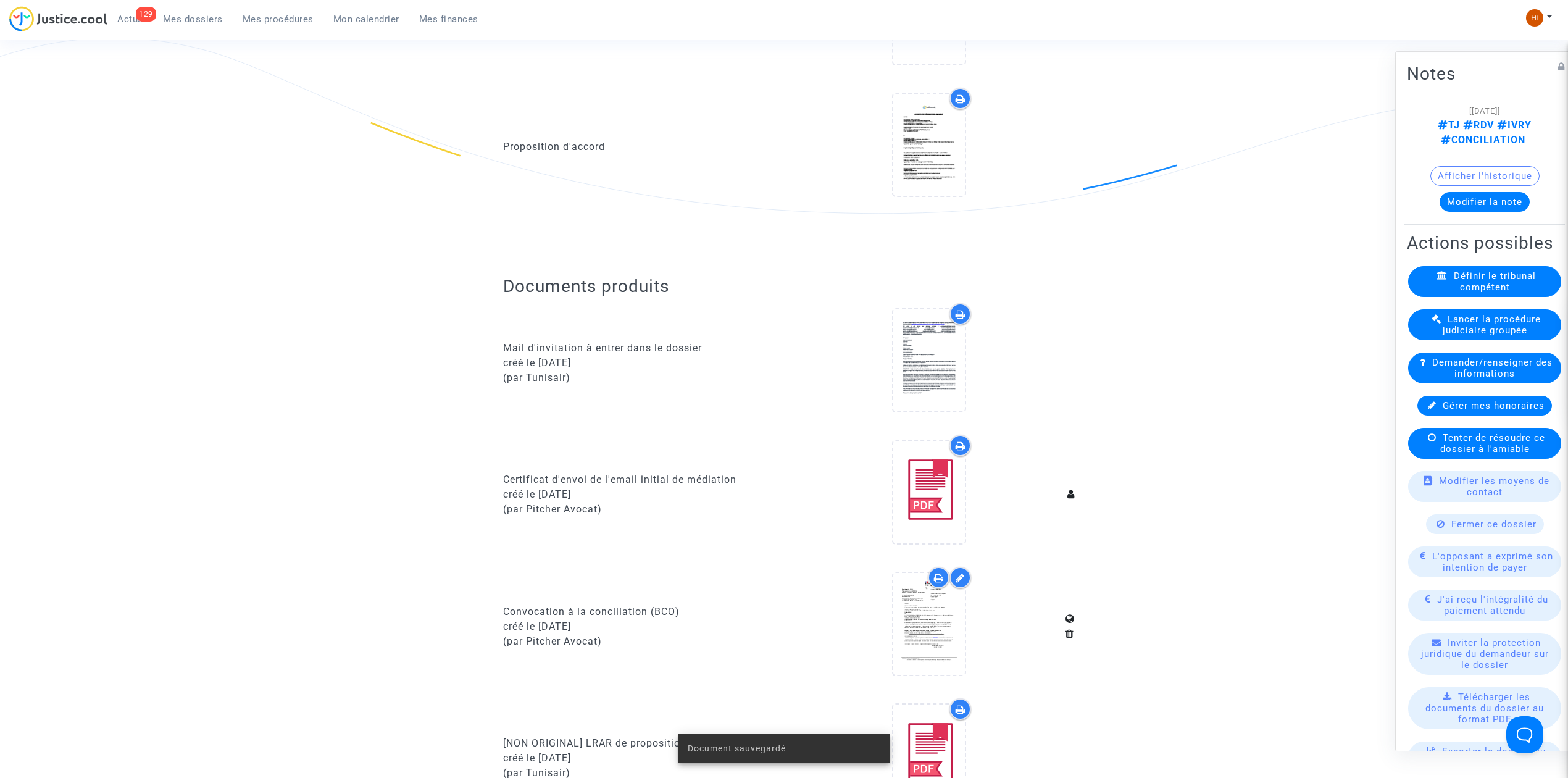
scroll to position [0, 0]
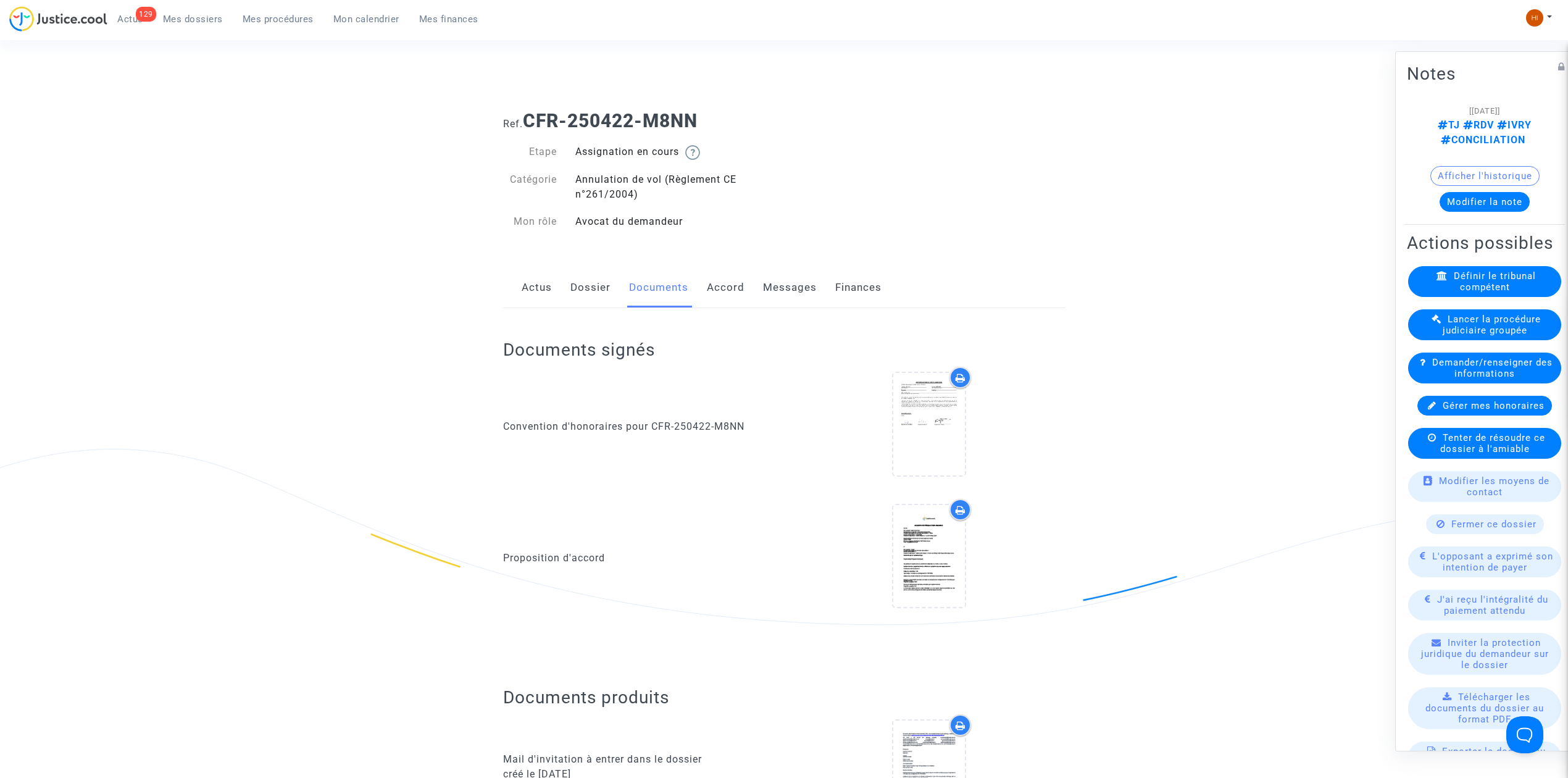
click at [209, 9] on ul "129 Actus Mes dossiers Mes procédures Mon calendrier Mes finances" at bounding box center [297, 17] width 380 height 22
drag, startPoint x: 200, startPoint y: 13, endPoint x: 334, endPoint y: 66, distance: 144.1
click at [201, 15] on span "Mes dossiers" at bounding box center [193, 19] width 60 height 11
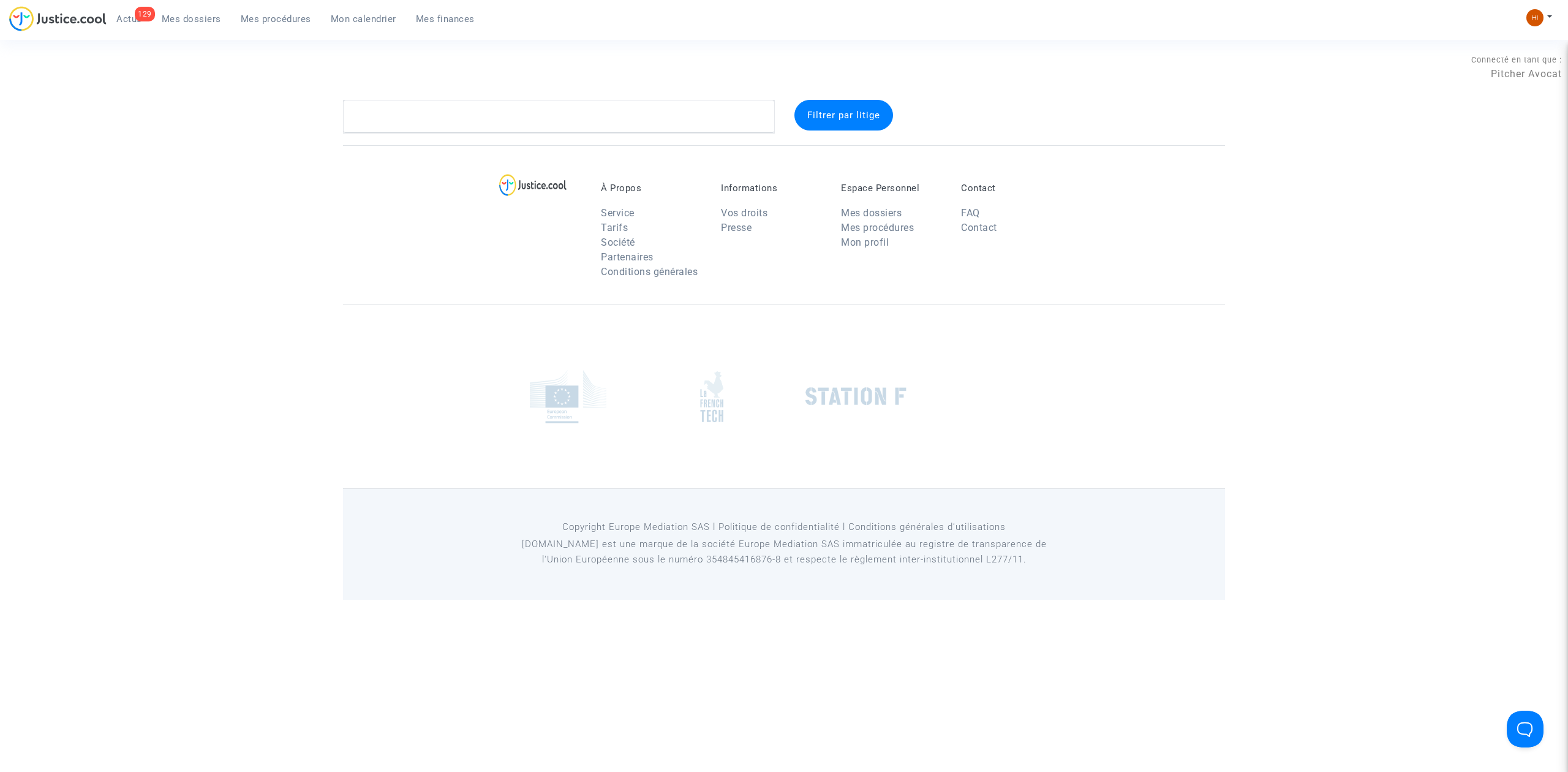
drag, startPoint x: 398, startPoint y: 91, endPoint x: 394, endPoint y: 136, distance: 45.2
click at [398, 109] on section "Connecté en tant que : Pitcher Avocat Filtrer par litige À Propos Service Tarif…" at bounding box center [784, 299] width 1568 height 599
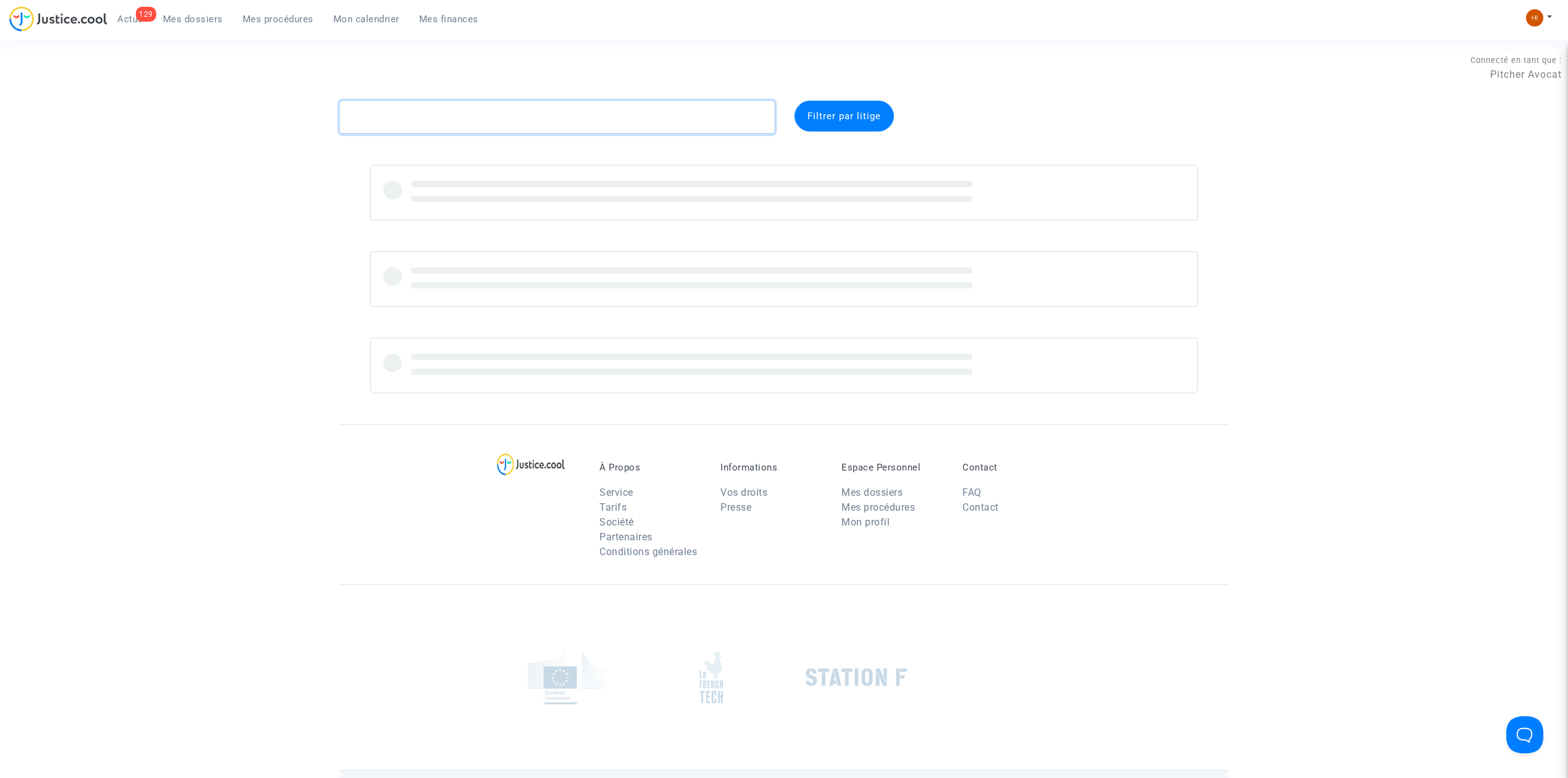
click at [420, 109] on textarea at bounding box center [557, 118] width 435 height 34
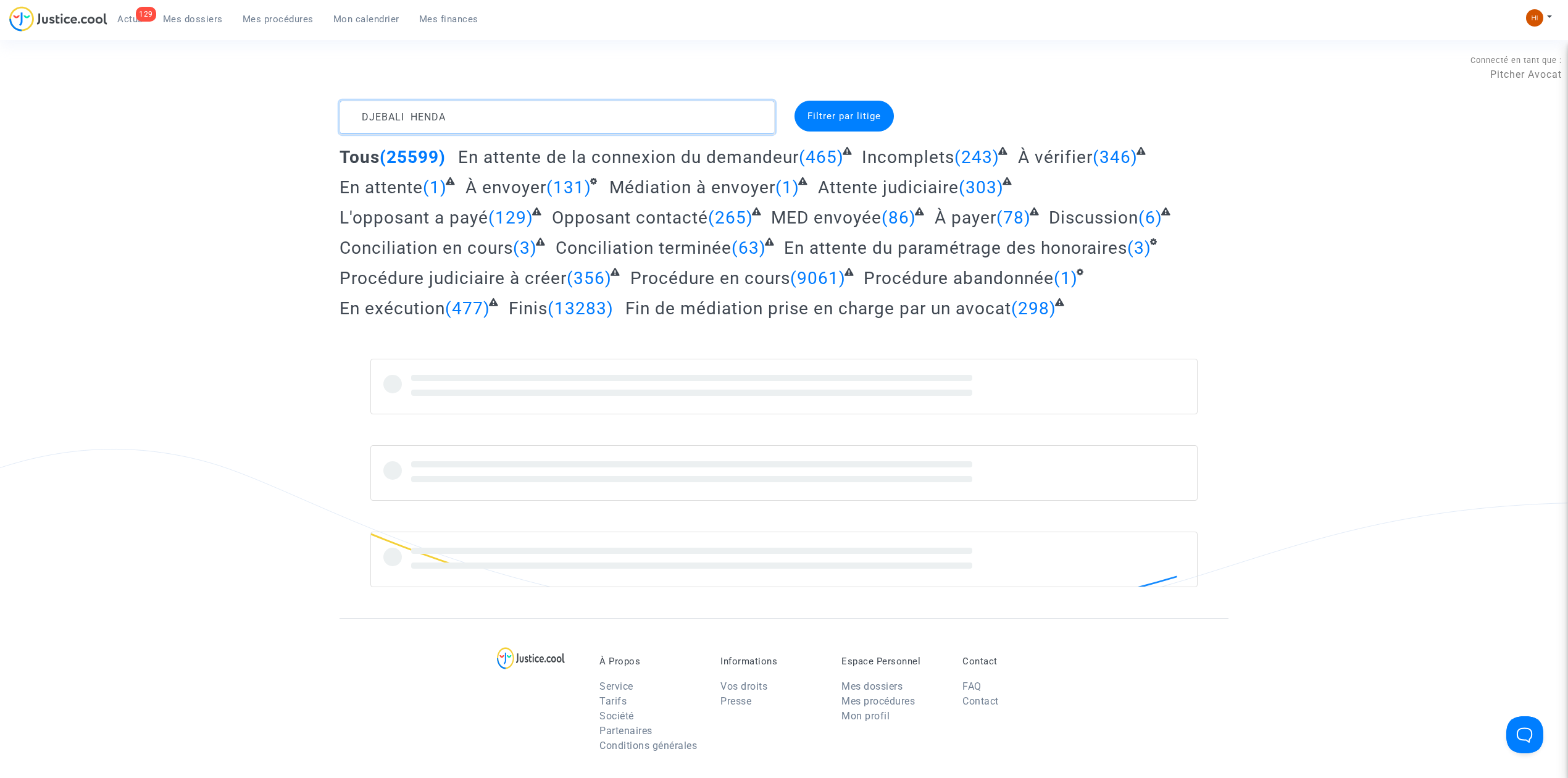
type textarea "DJEBALI HENDA"
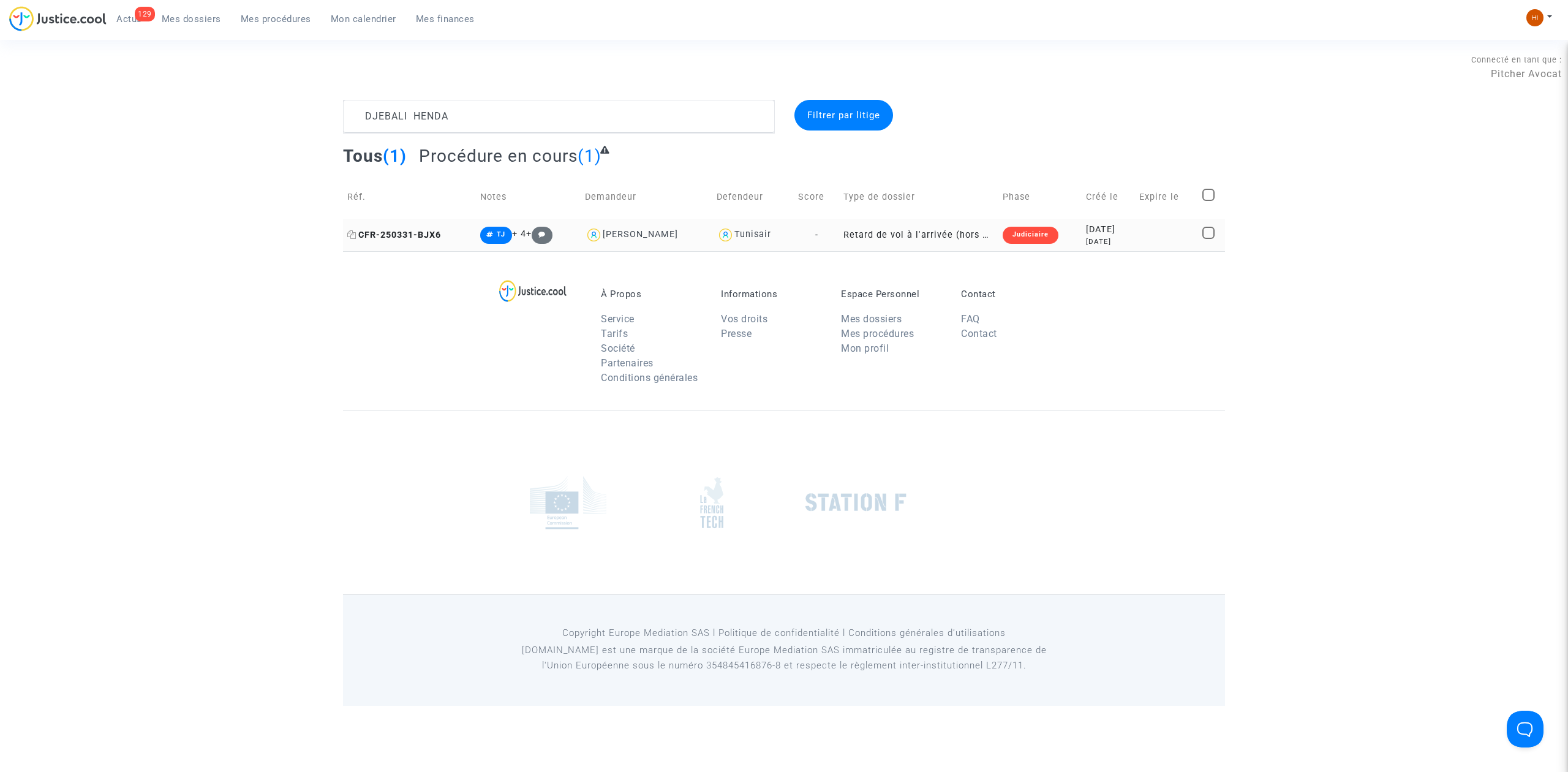
click at [395, 238] on span "CFR-250331-BJX6" at bounding box center [393, 235] width 93 height 10
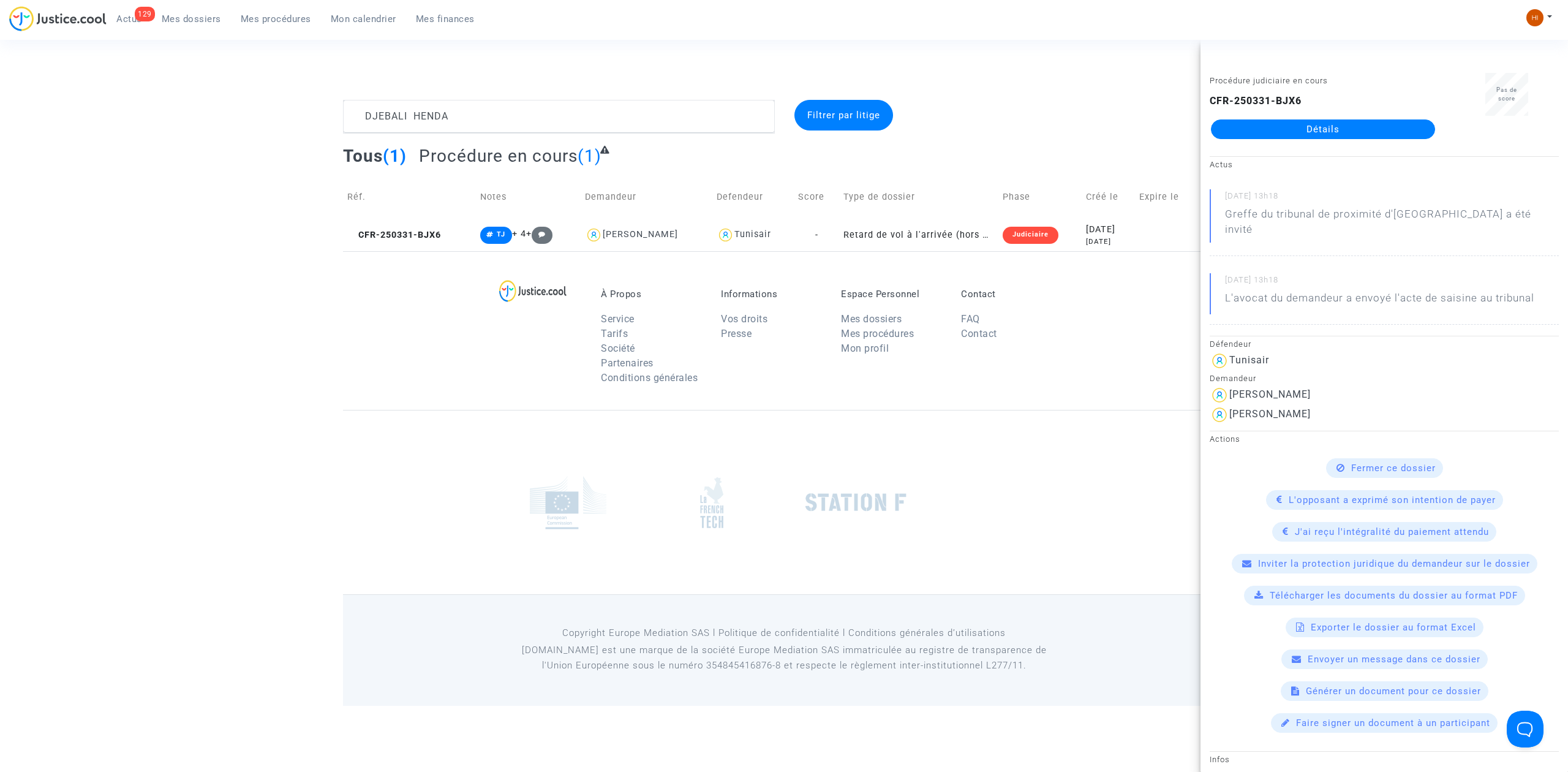
click at [1327, 116] on div "CFR-250331-BJX6 Détails" at bounding box center [1322, 116] width 227 height 46
click at [1348, 125] on link "Détails" at bounding box center [1322, 129] width 224 height 20
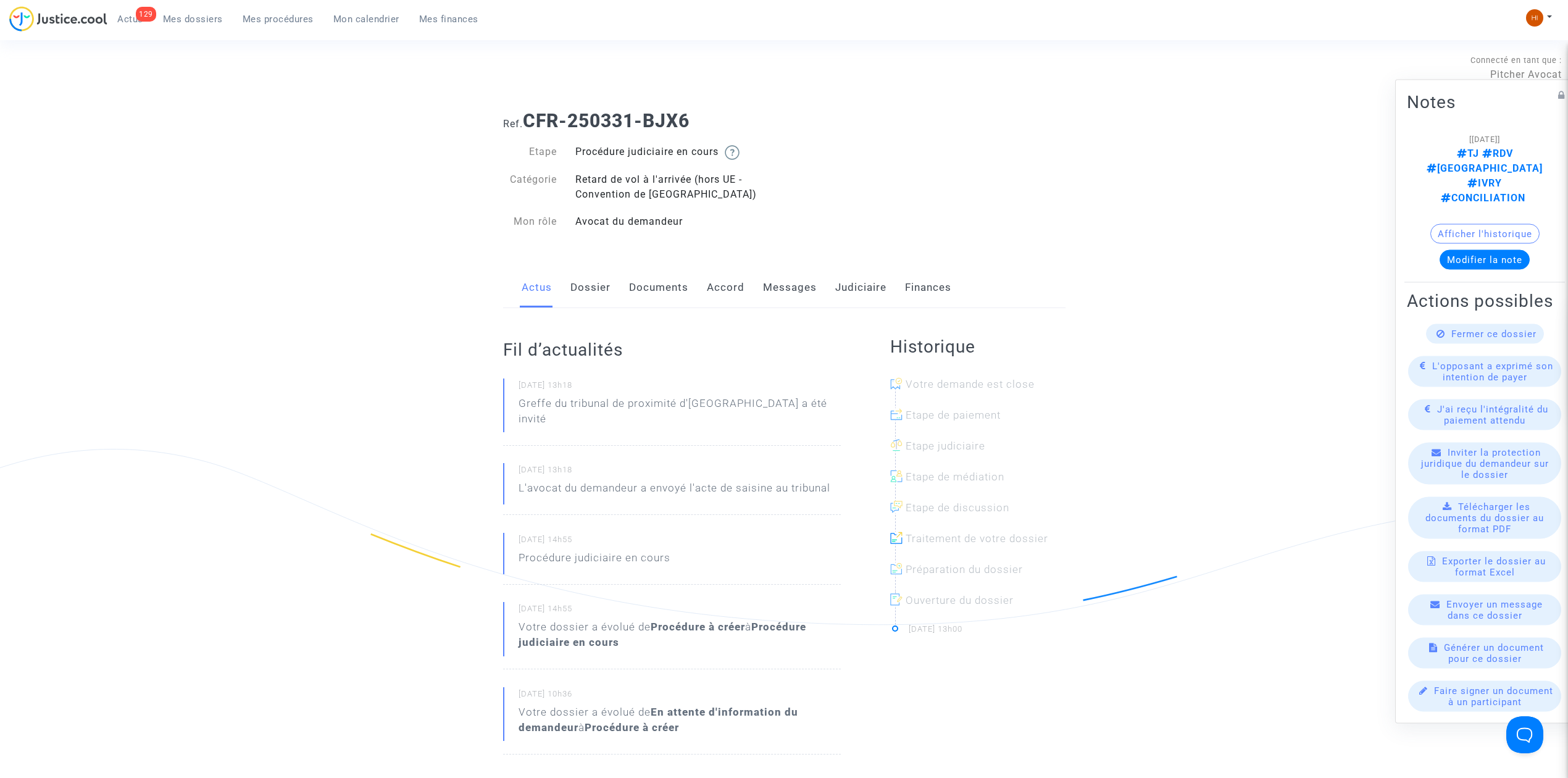
click at [635, 287] on link "Documents" at bounding box center [658, 288] width 59 height 41
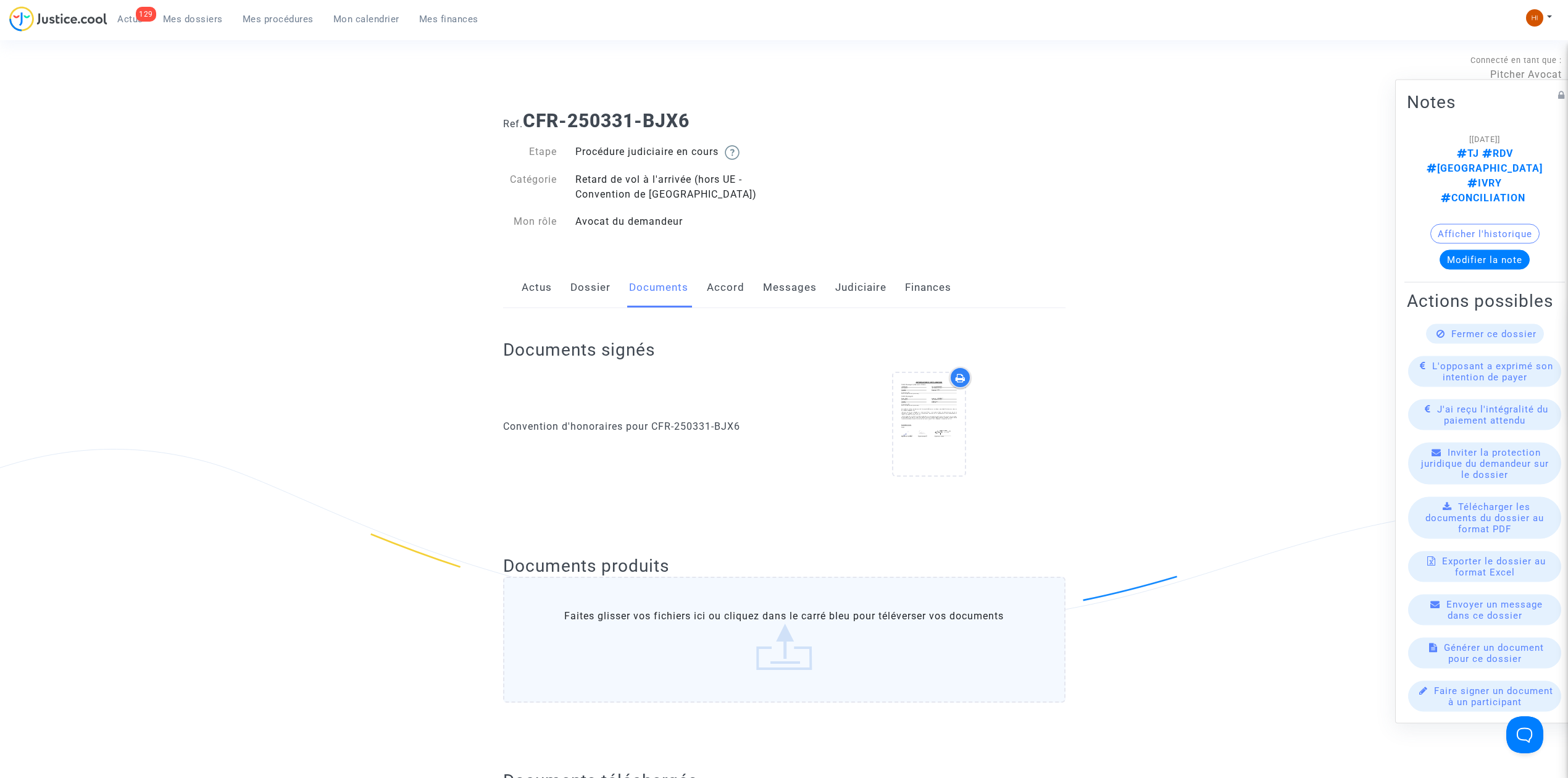
click at [593, 286] on link "Dossier" at bounding box center [590, 288] width 40 height 41
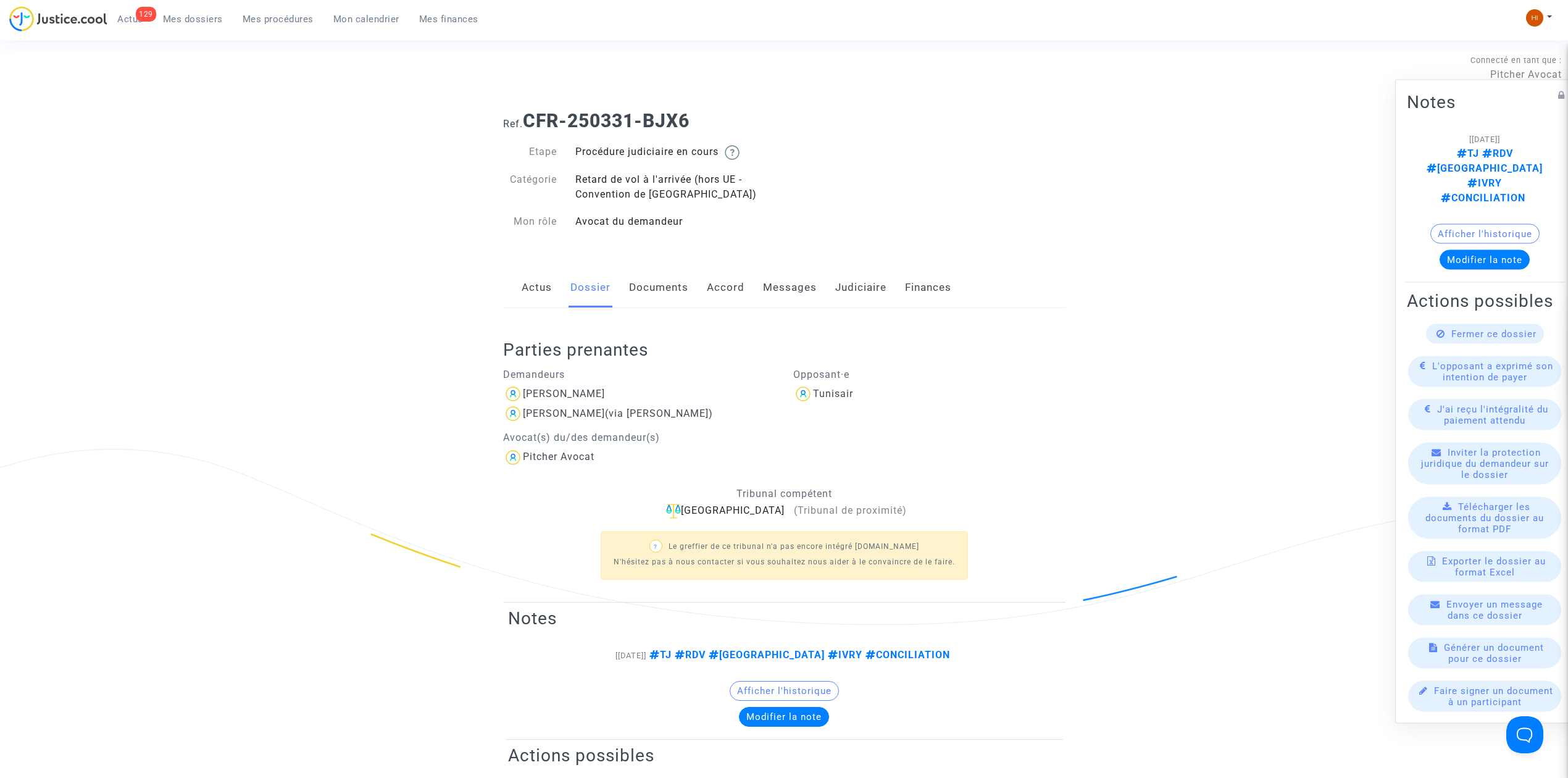
click at [630, 288] on link "Documents" at bounding box center [658, 288] width 59 height 41
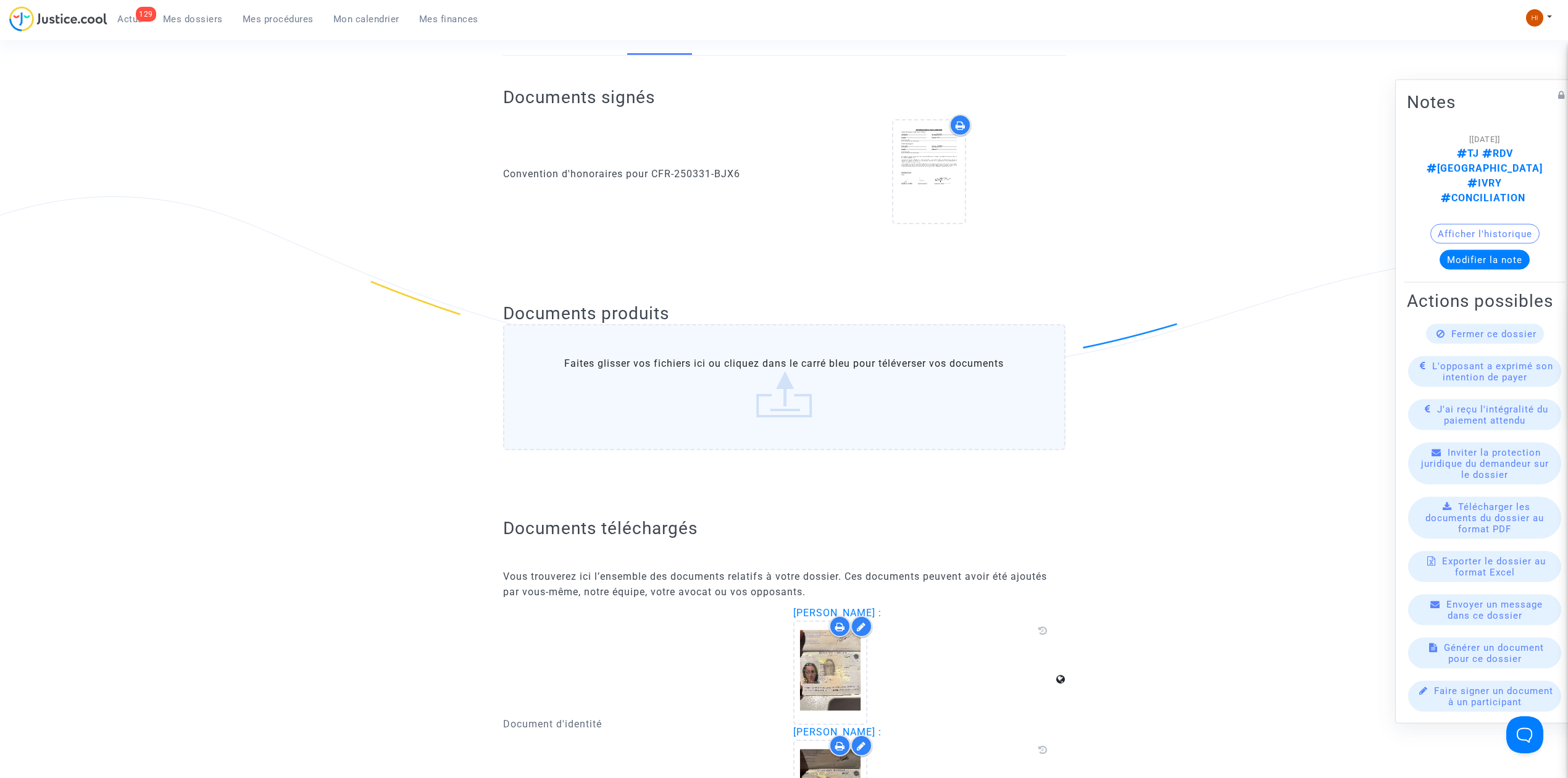
scroll to position [247, 0]
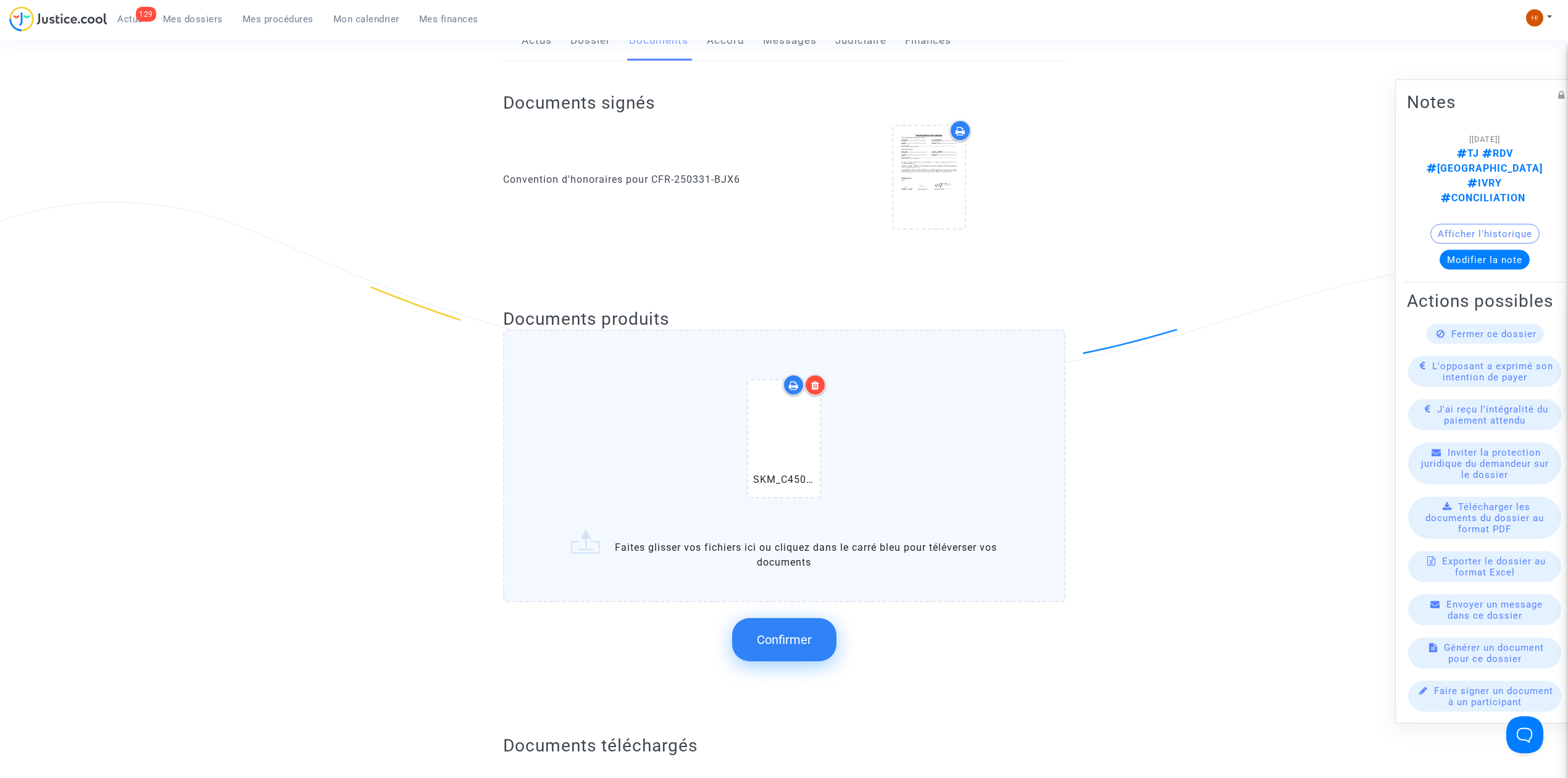
click at [785, 641] on span "Confirmer" at bounding box center [784, 639] width 55 height 15
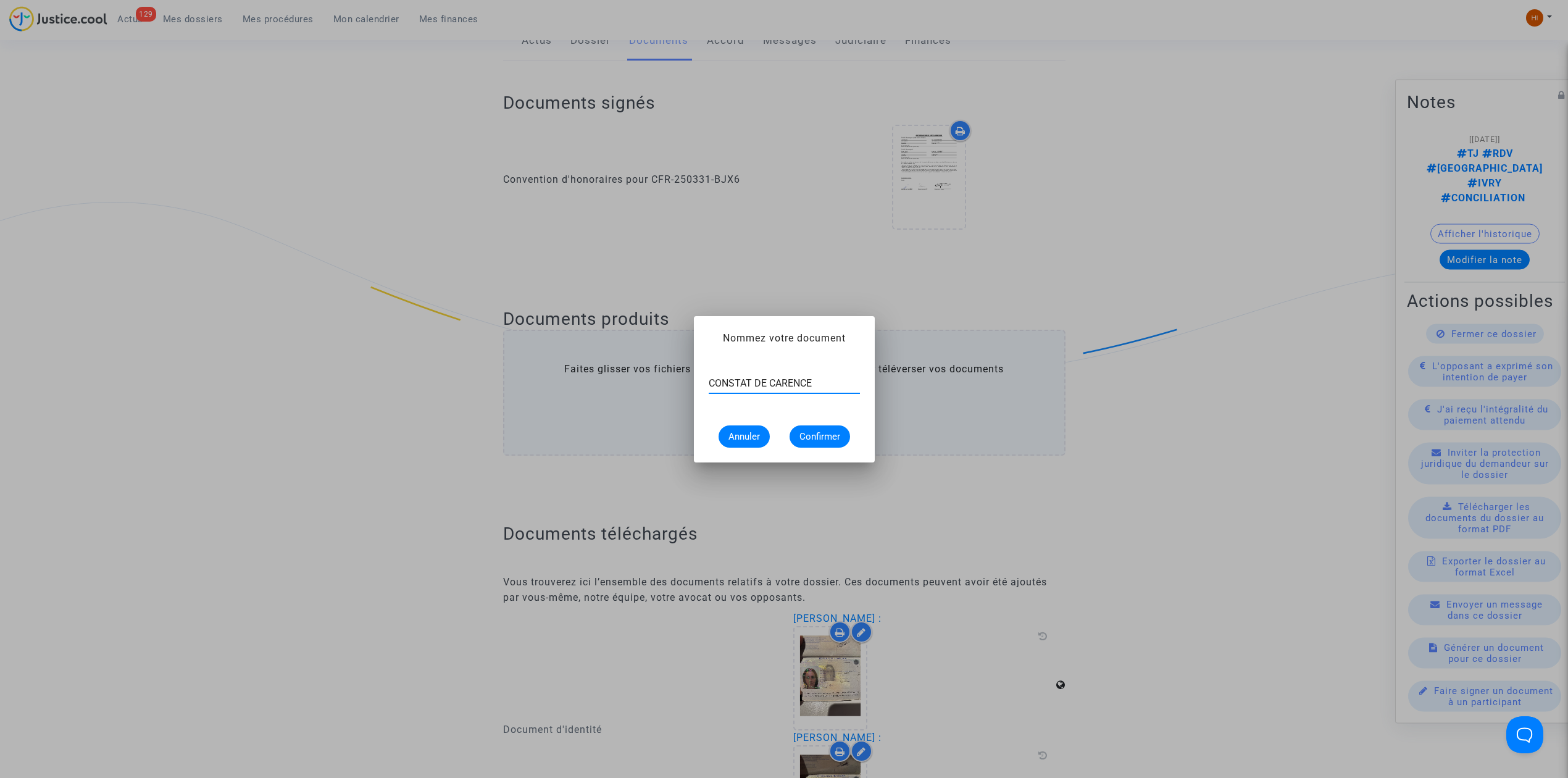
type input "CONSTAT DE CARENCE"
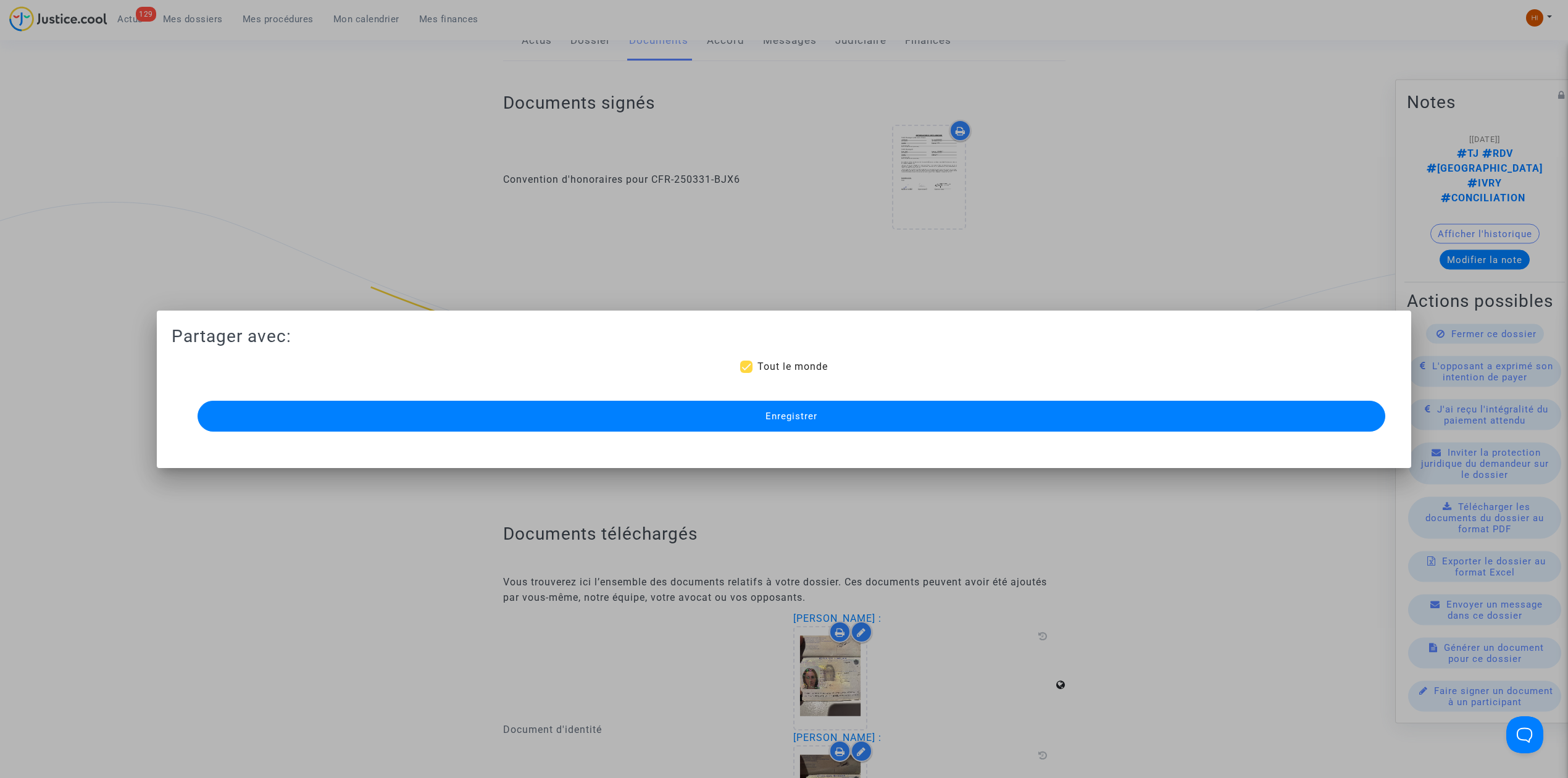
click at [1048, 410] on button "Enregistrer" at bounding box center [791, 416] width 1188 height 31
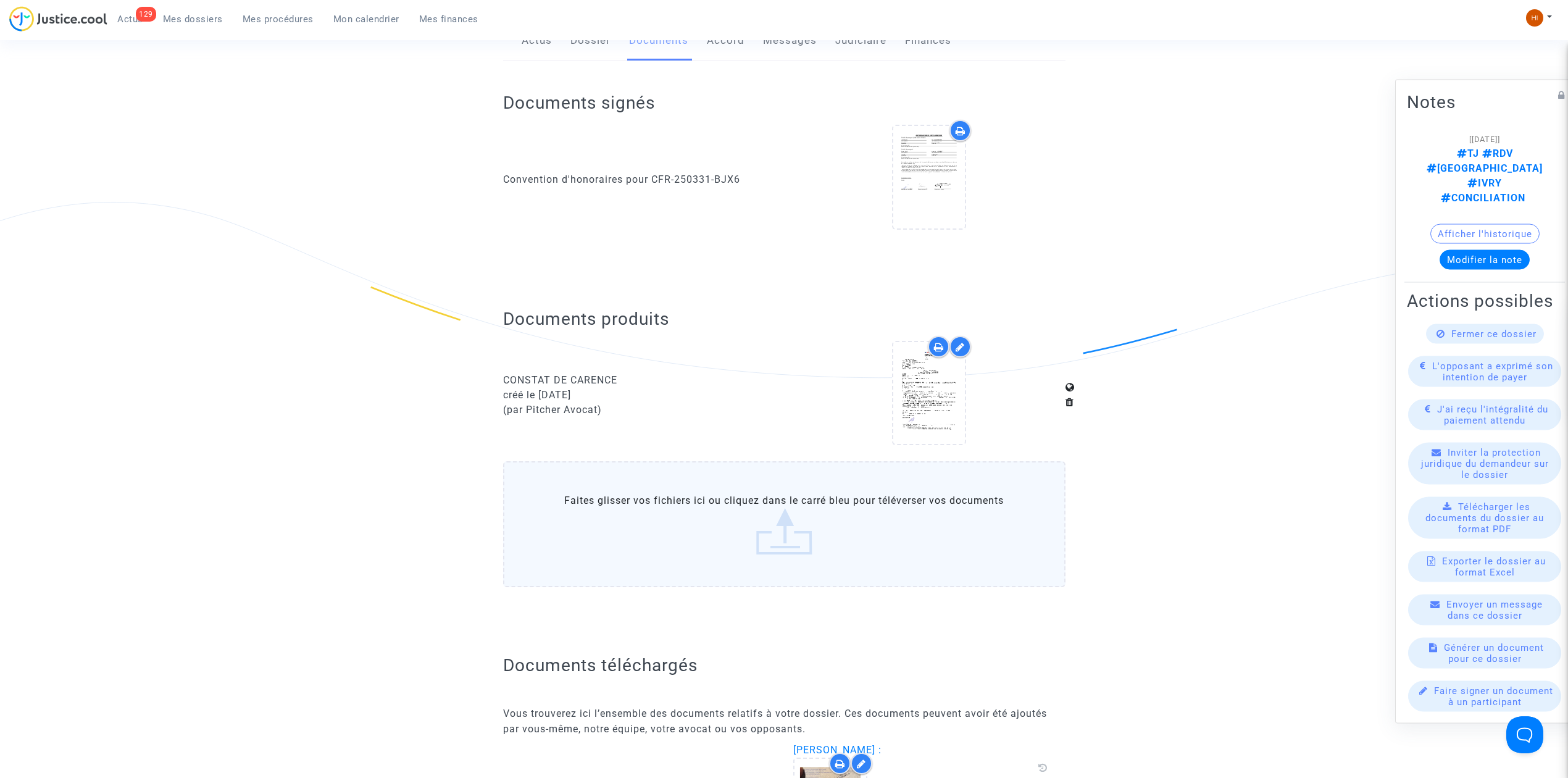
click at [181, 20] on span "Mes dossiers" at bounding box center [193, 19] width 60 height 11
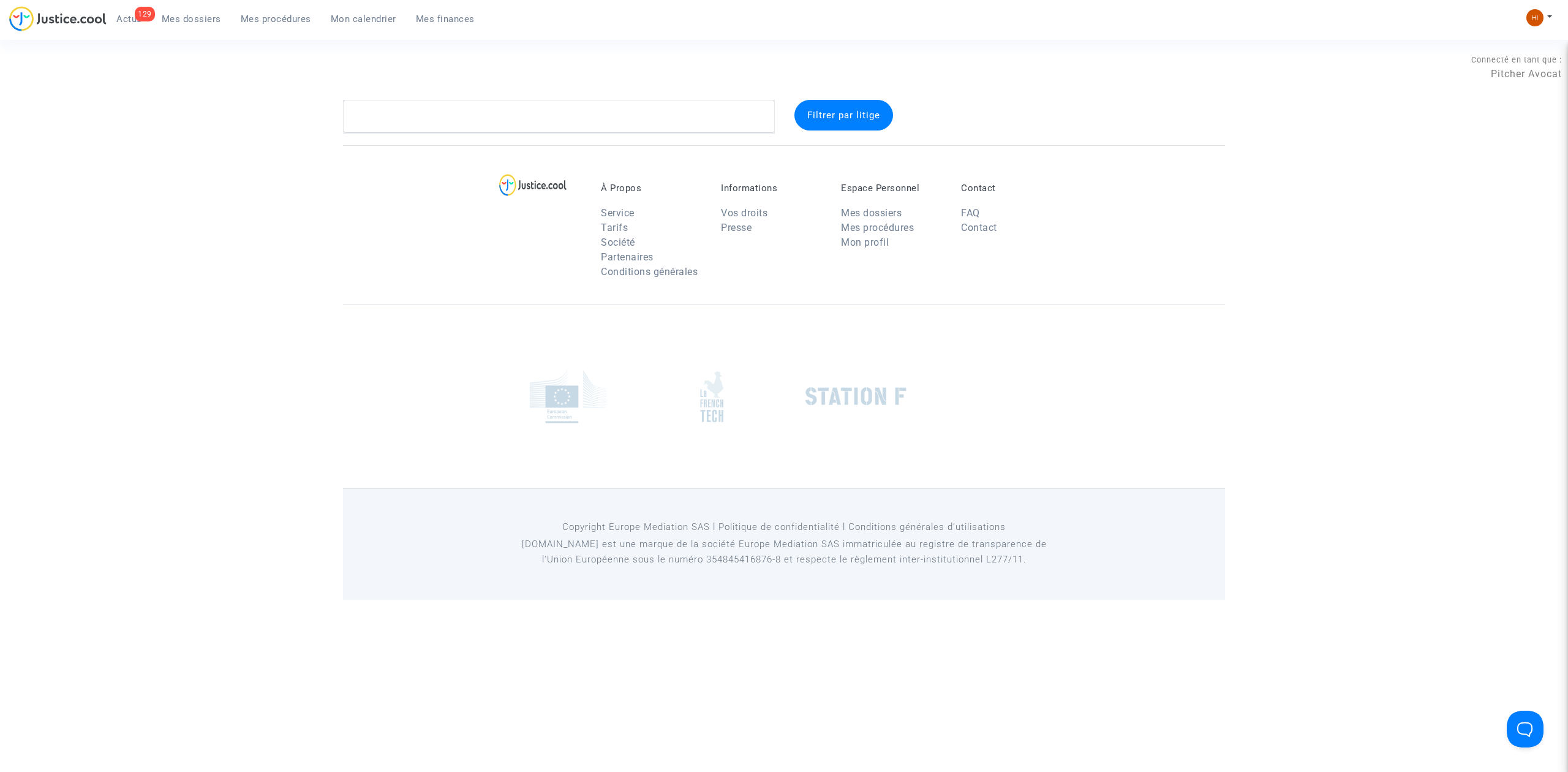
click at [180, 20] on span "Mes dossiers" at bounding box center [191, 19] width 59 height 11
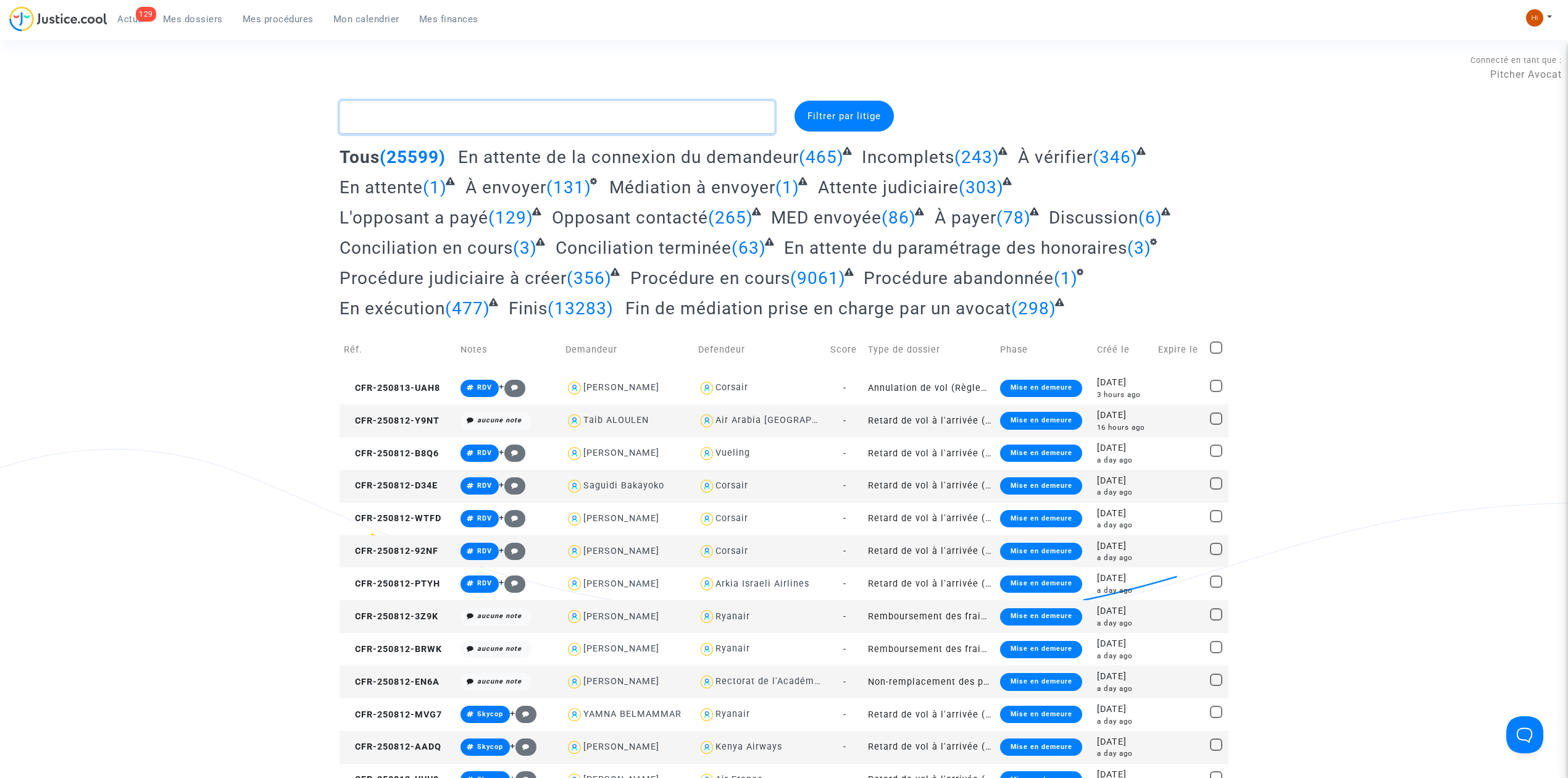
click at [424, 114] on textarea at bounding box center [557, 118] width 435 height 34
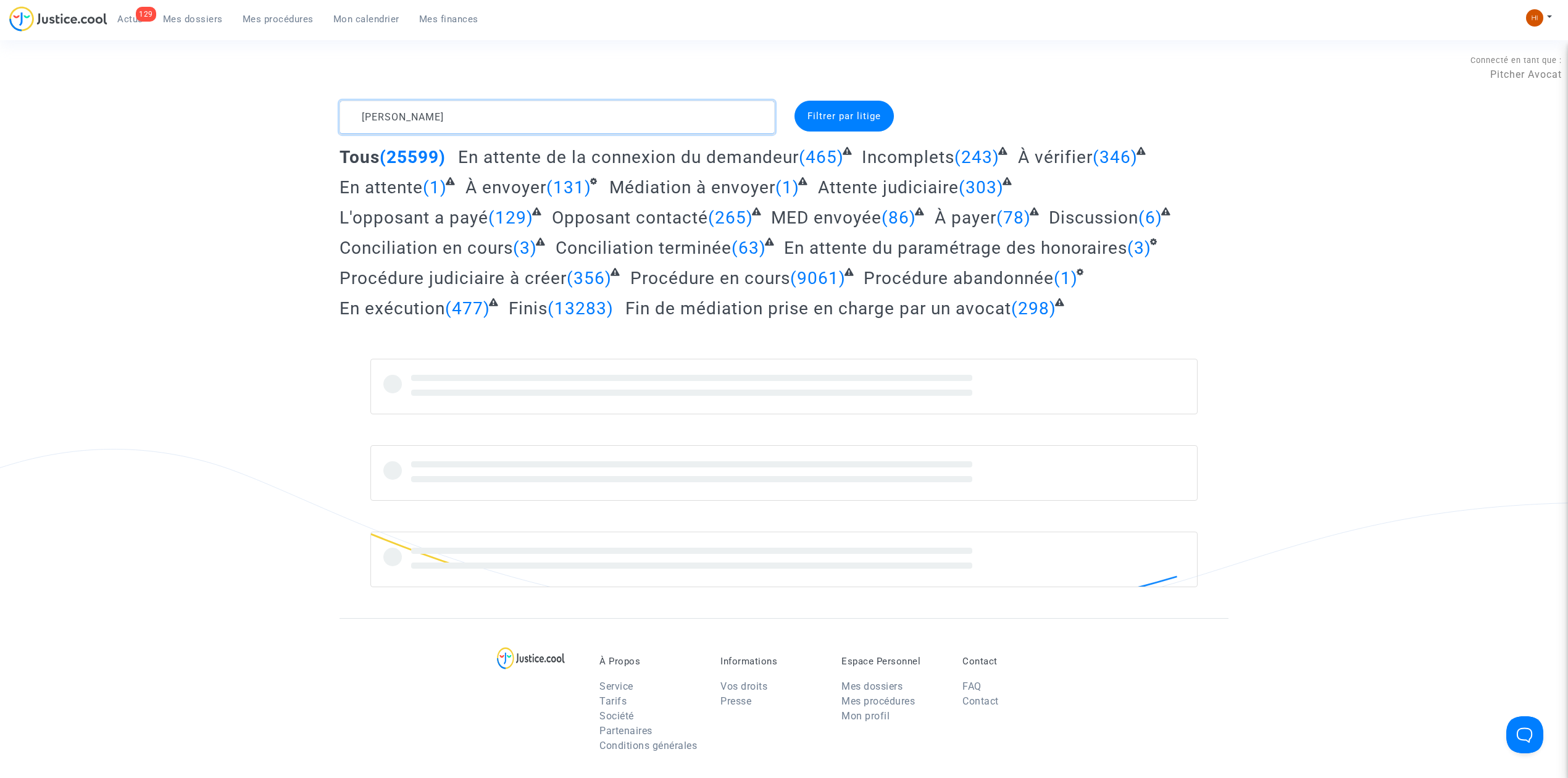
type textarea "SAHLI EDDINE"
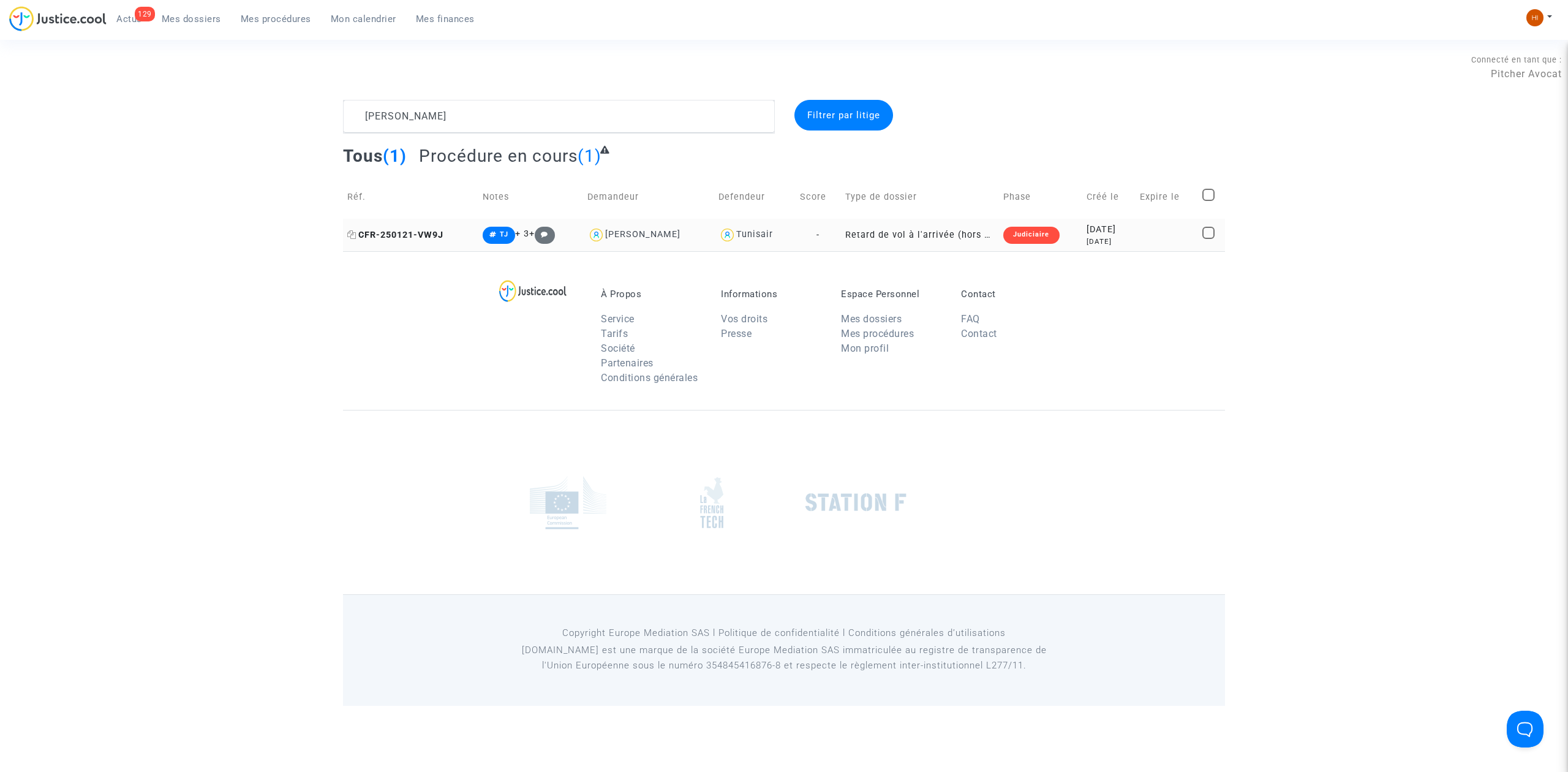
click at [405, 231] on span "CFR-250121-VW9J" at bounding box center [395, 235] width 96 height 10
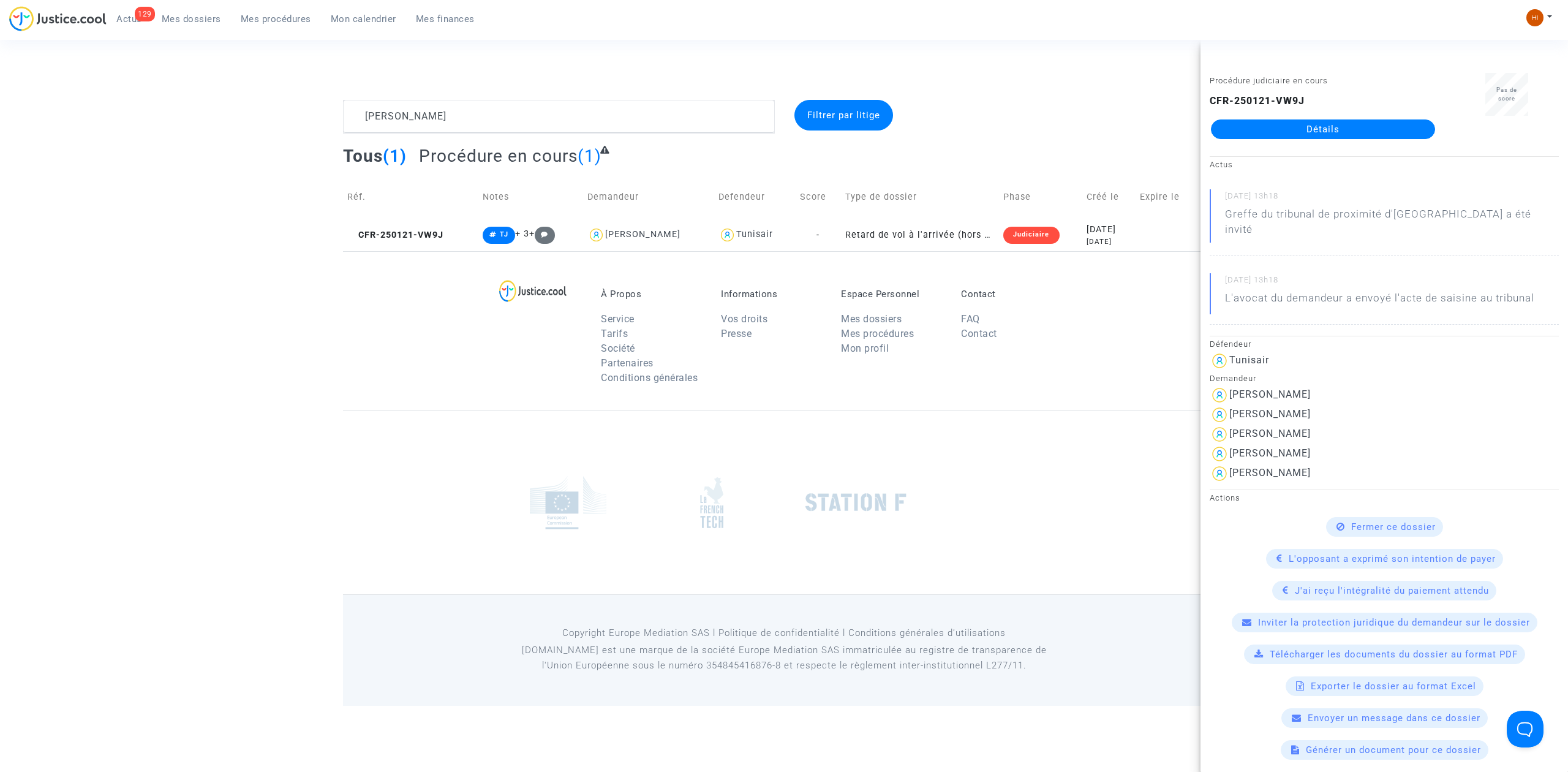
click at [1295, 126] on link "Détails" at bounding box center [1322, 129] width 224 height 20
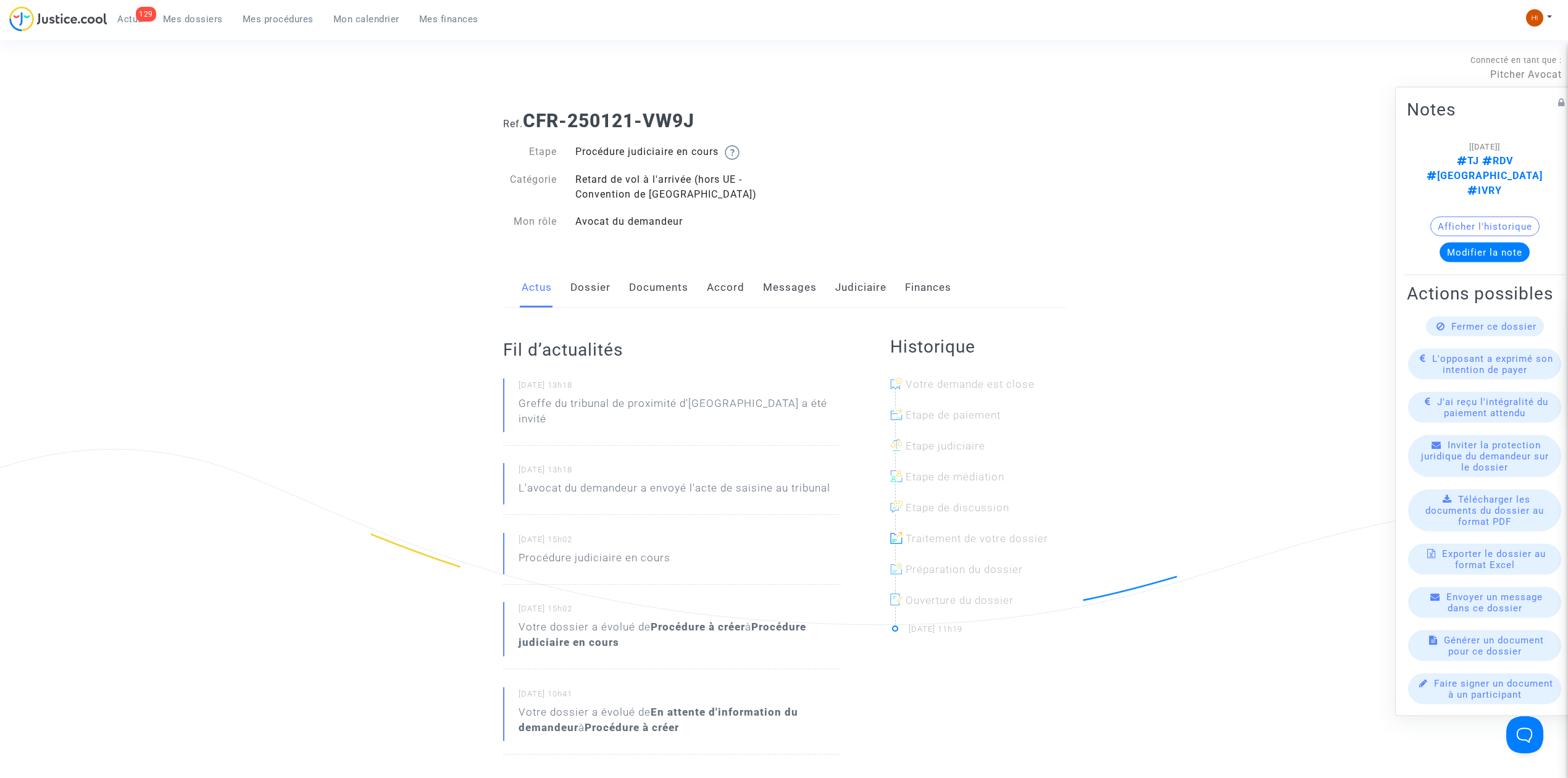
click at [662, 284] on link "Documents" at bounding box center [658, 288] width 59 height 41
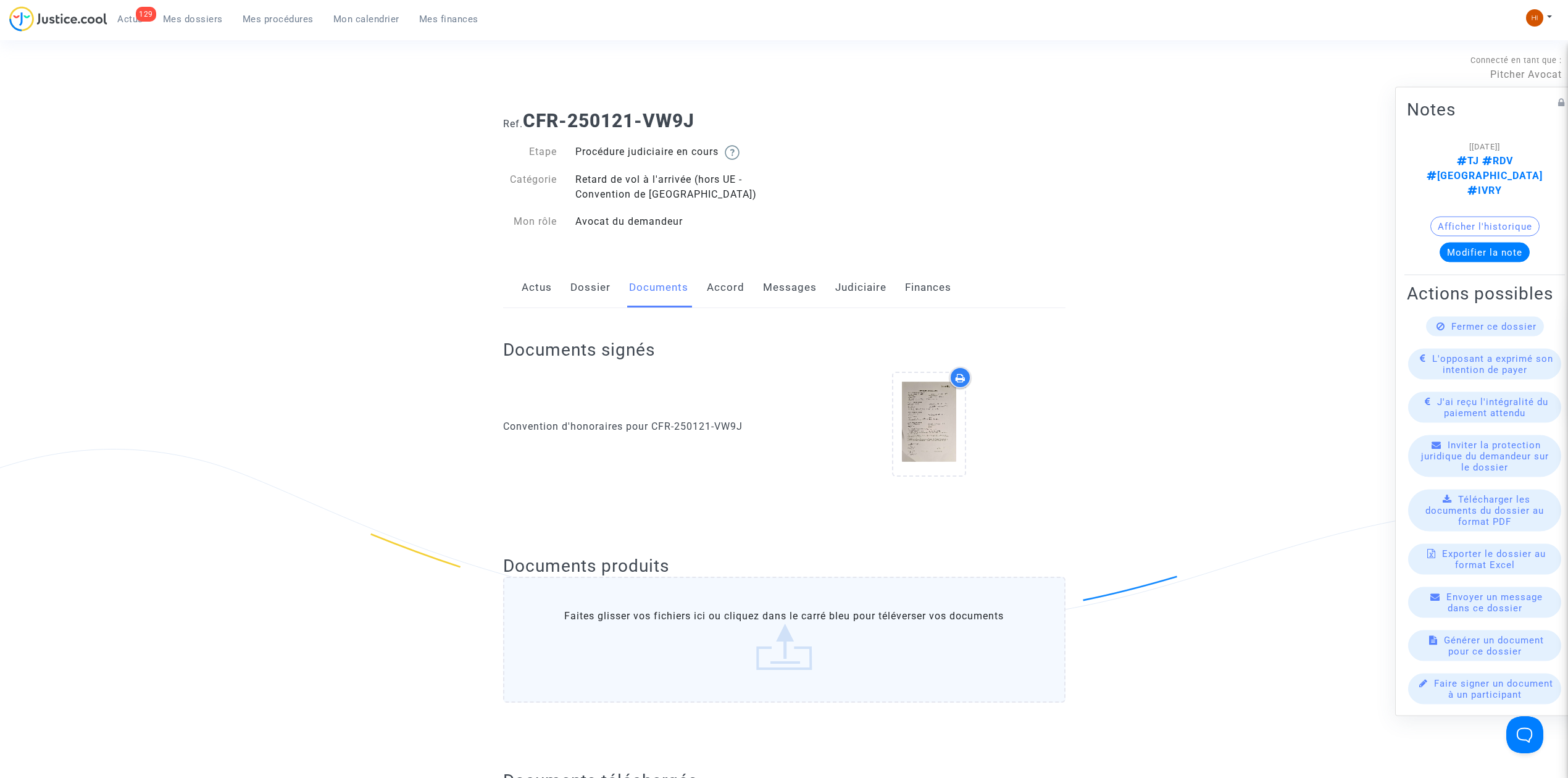
click at [596, 284] on link "Dossier" at bounding box center [590, 288] width 40 height 41
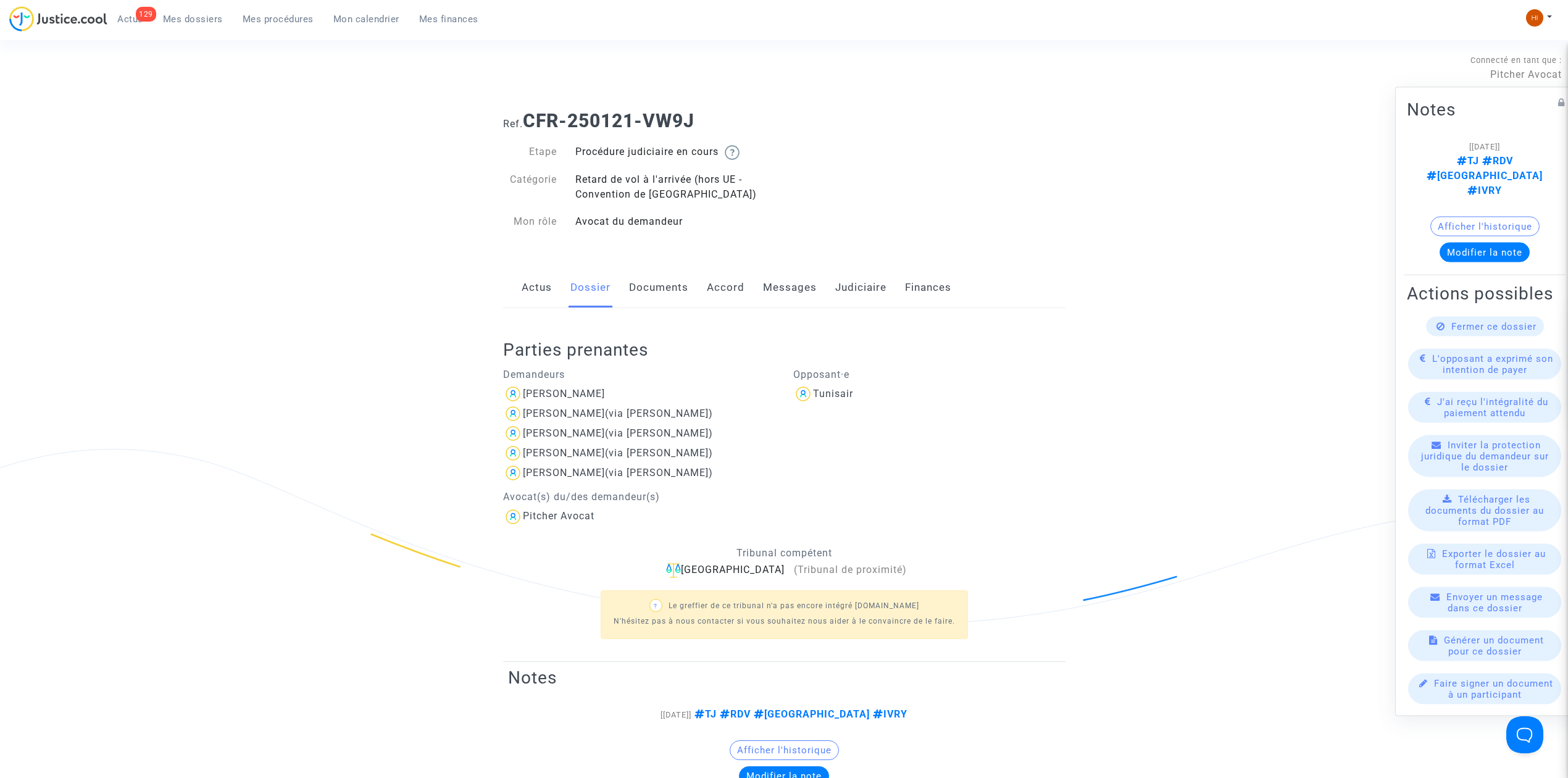
click at [625, 288] on div "Actus Dossier Documents Accord Messages Judiciaire Finances" at bounding box center [784, 288] width 562 height 42
click at [645, 281] on link "Documents" at bounding box center [658, 288] width 59 height 41
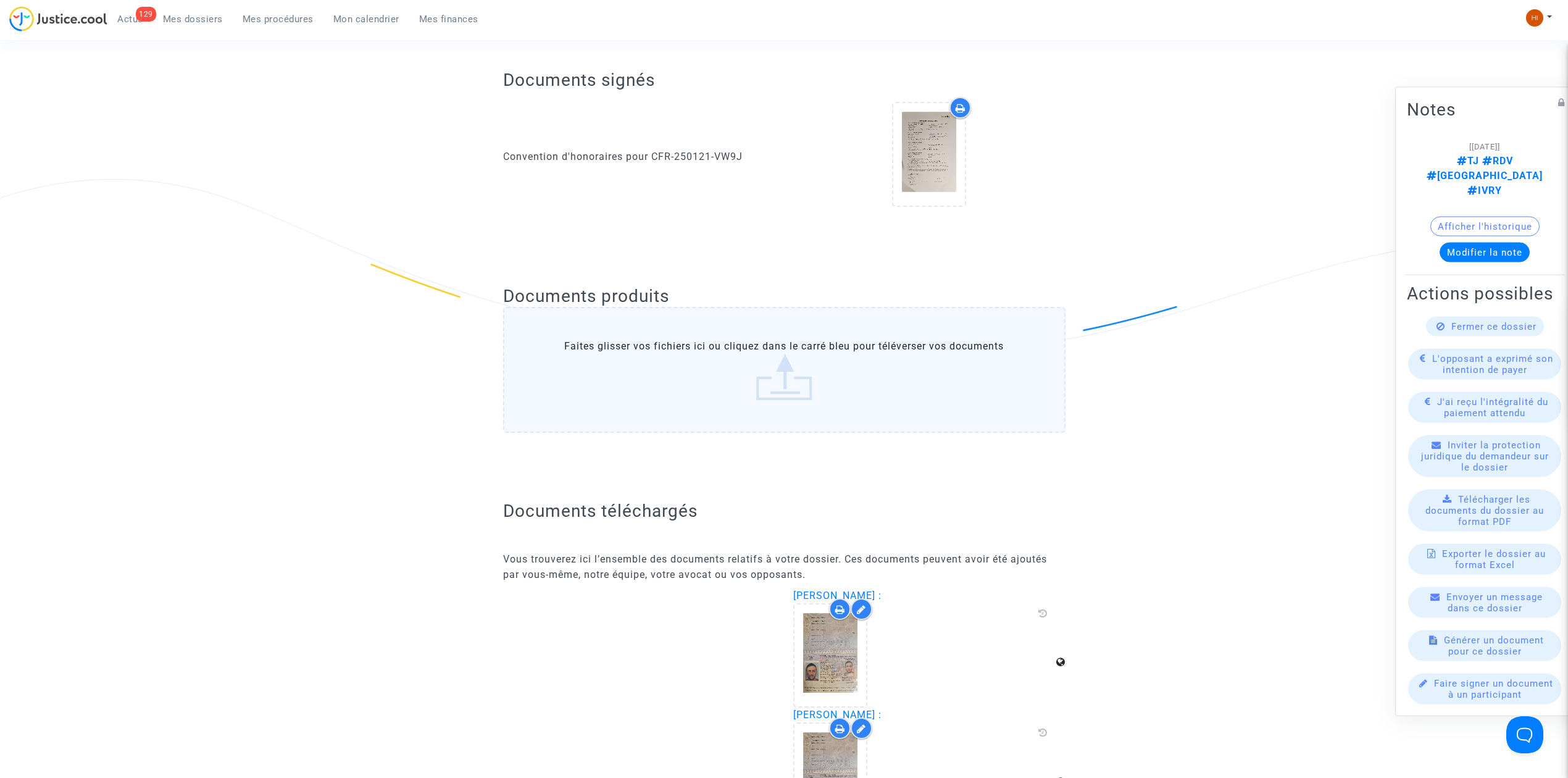
scroll to position [247, 0]
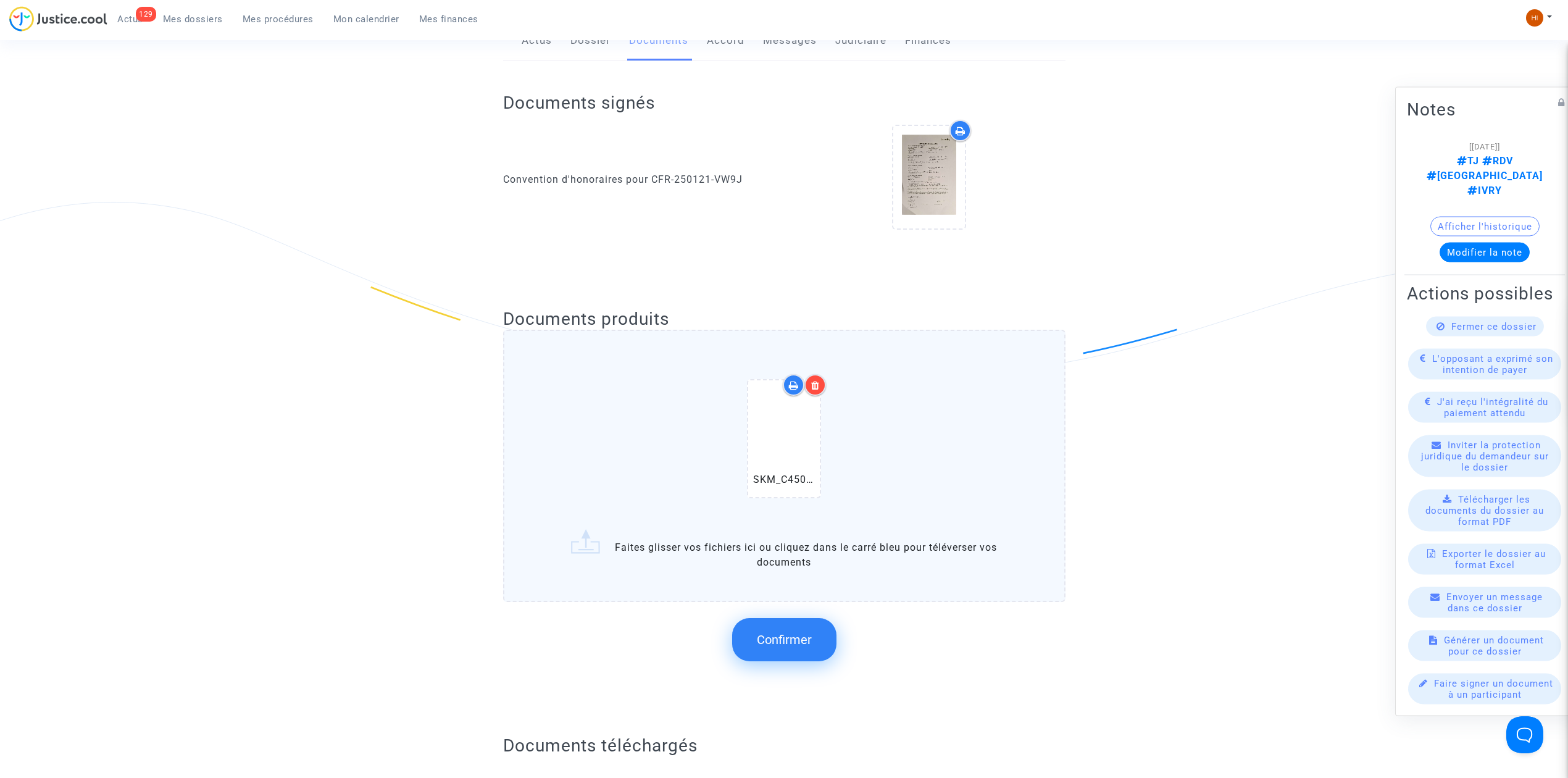
click at [789, 638] on span "Confirmer" at bounding box center [784, 639] width 55 height 15
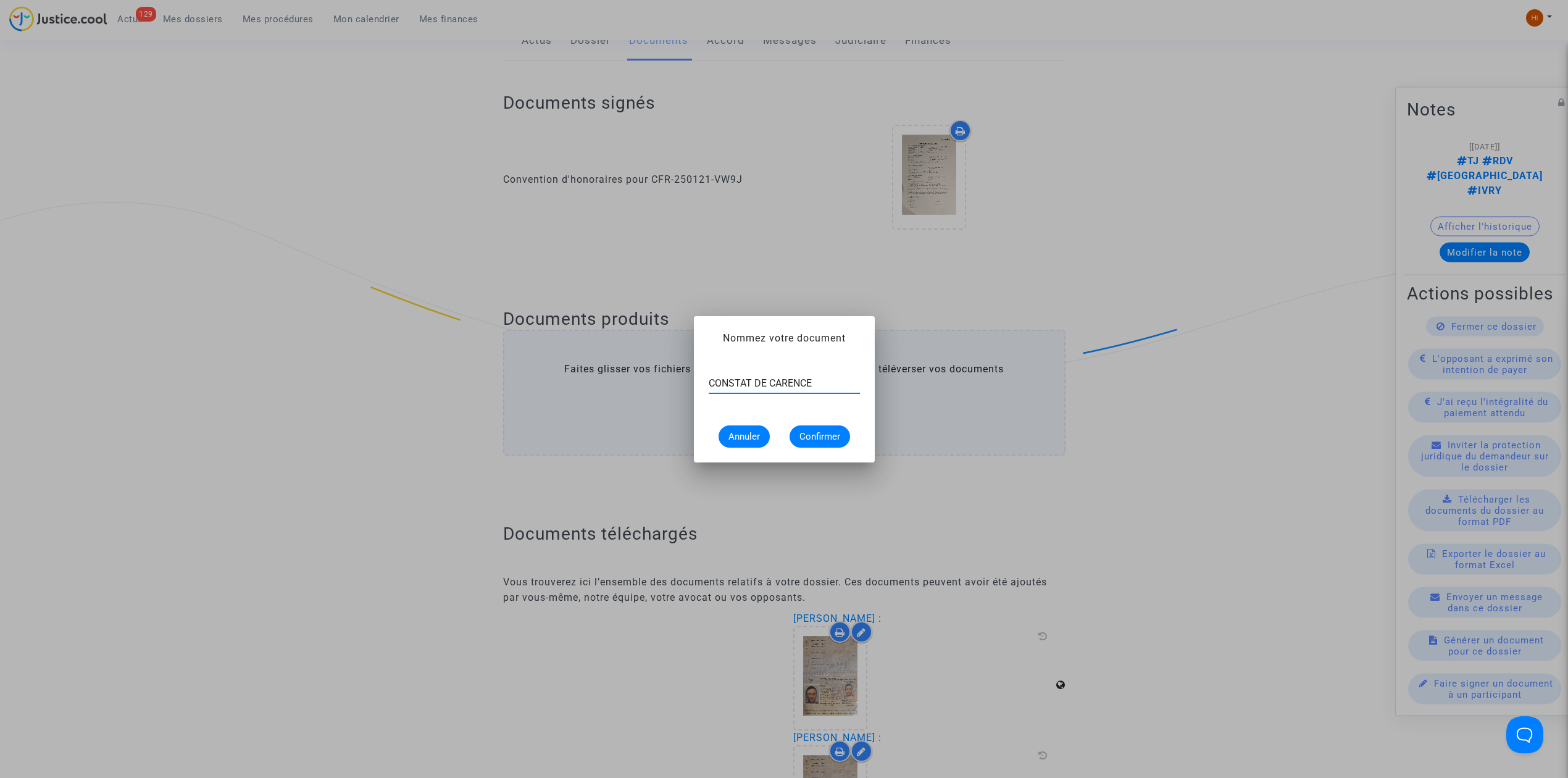
type input "CONSTAT DE CARENCE"
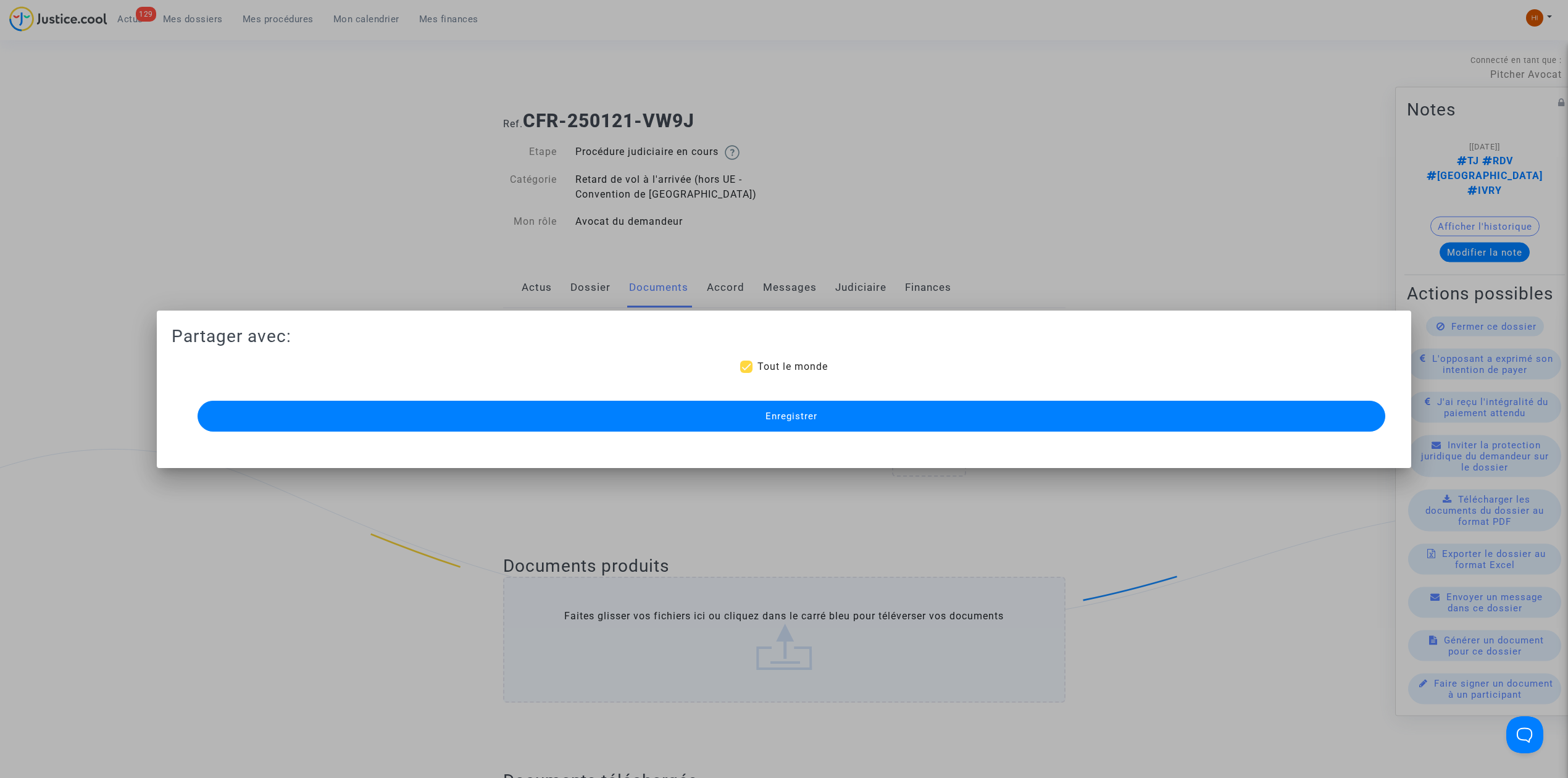
scroll to position [247, 0]
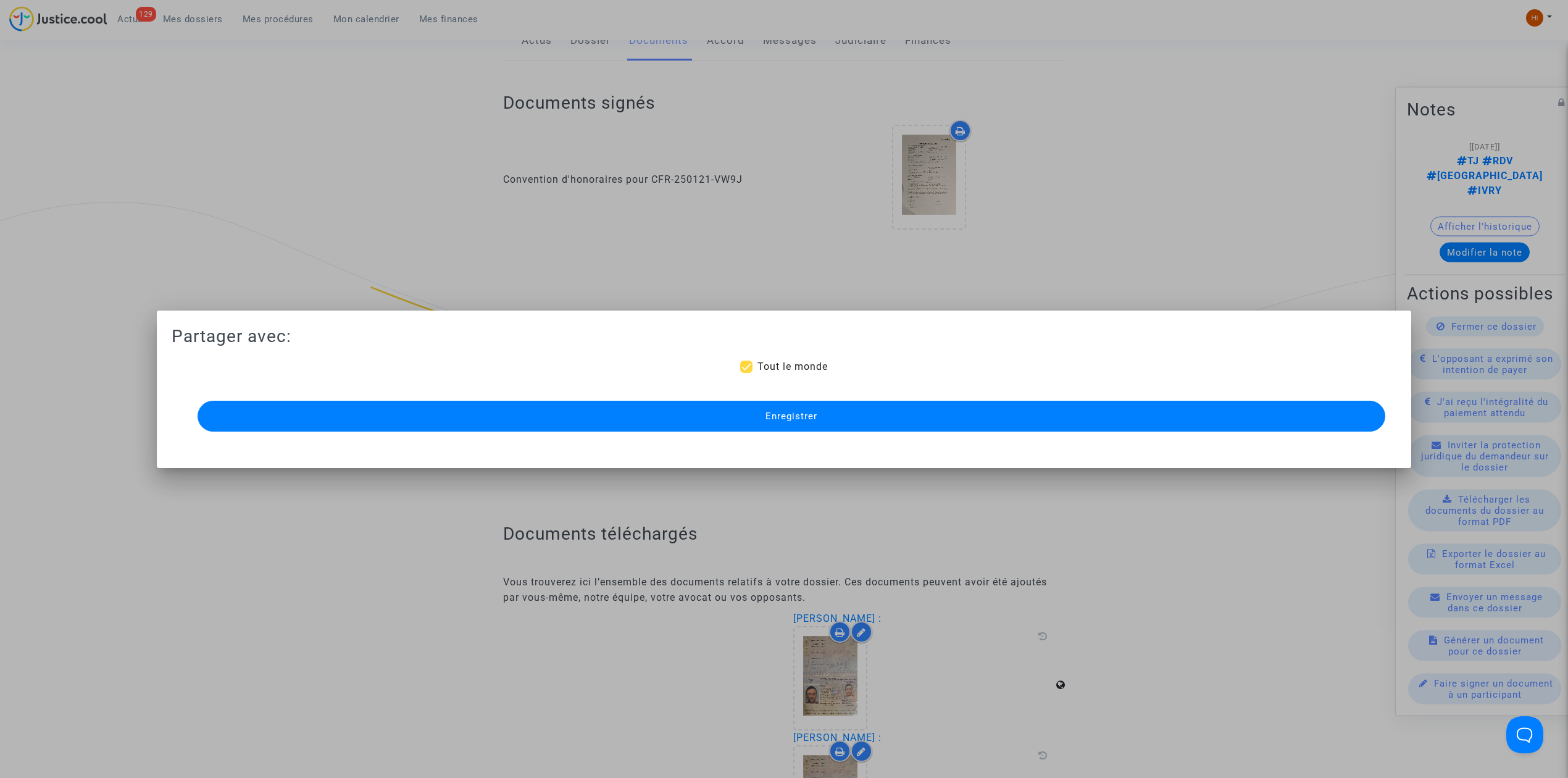
click at [389, 413] on button "Enregistrer" at bounding box center [791, 416] width 1188 height 31
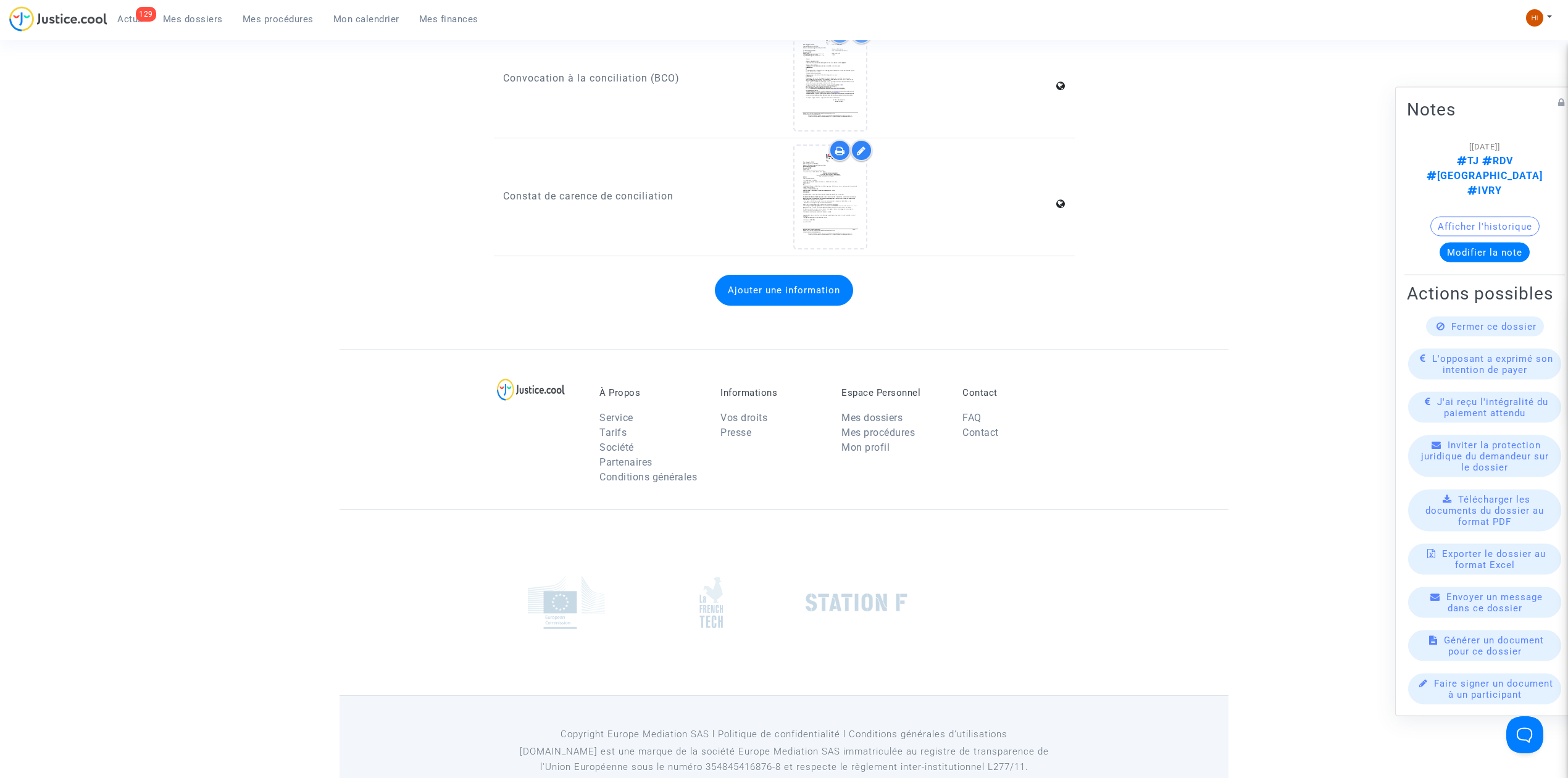
scroll to position [2424, 0]
click at [193, 20] on span "Mes dossiers" at bounding box center [193, 19] width 60 height 11
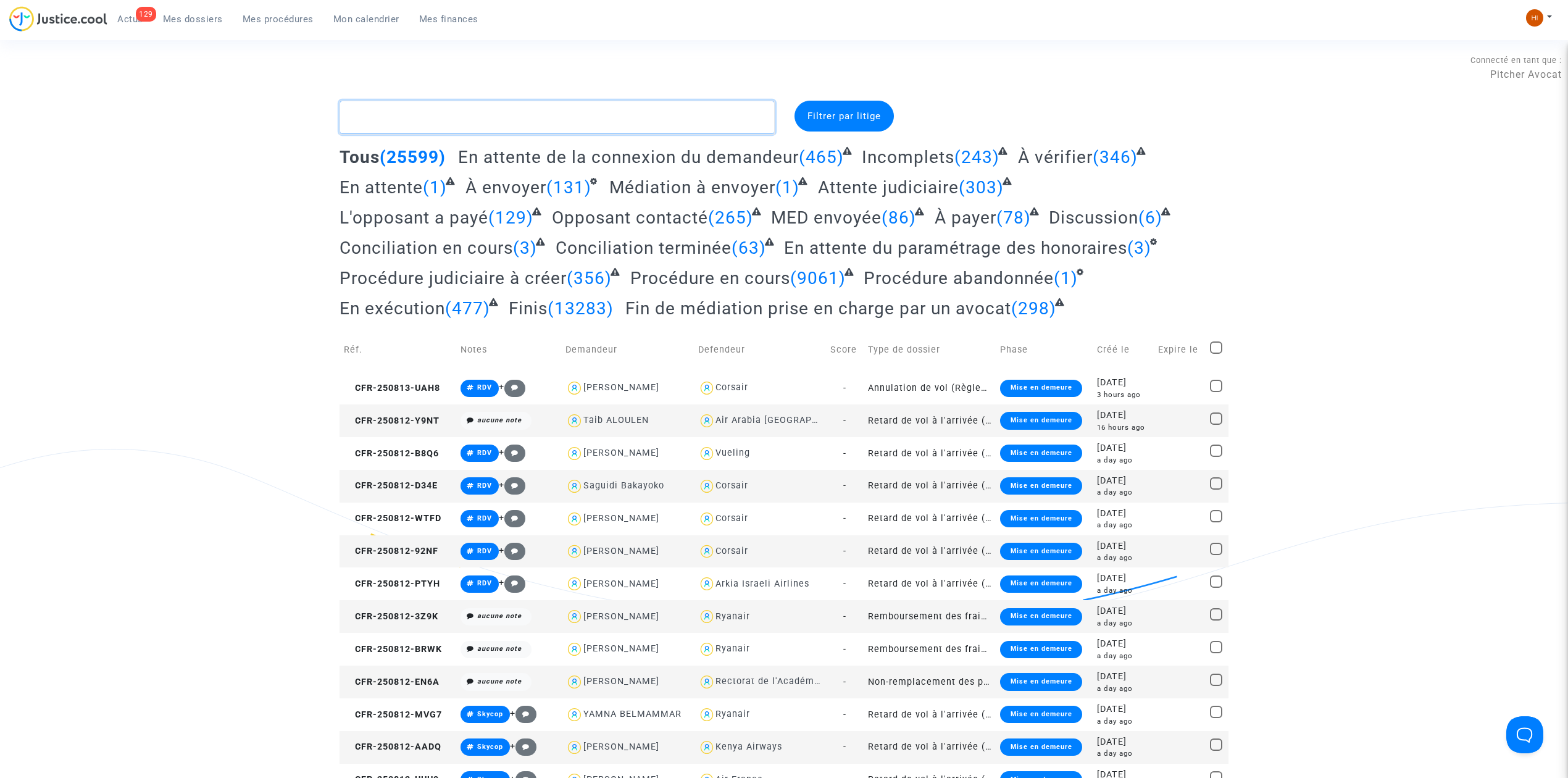
click at [380, 114] on textarea at bounding box center [557, 118] width 435 height 34
type textarea "s"
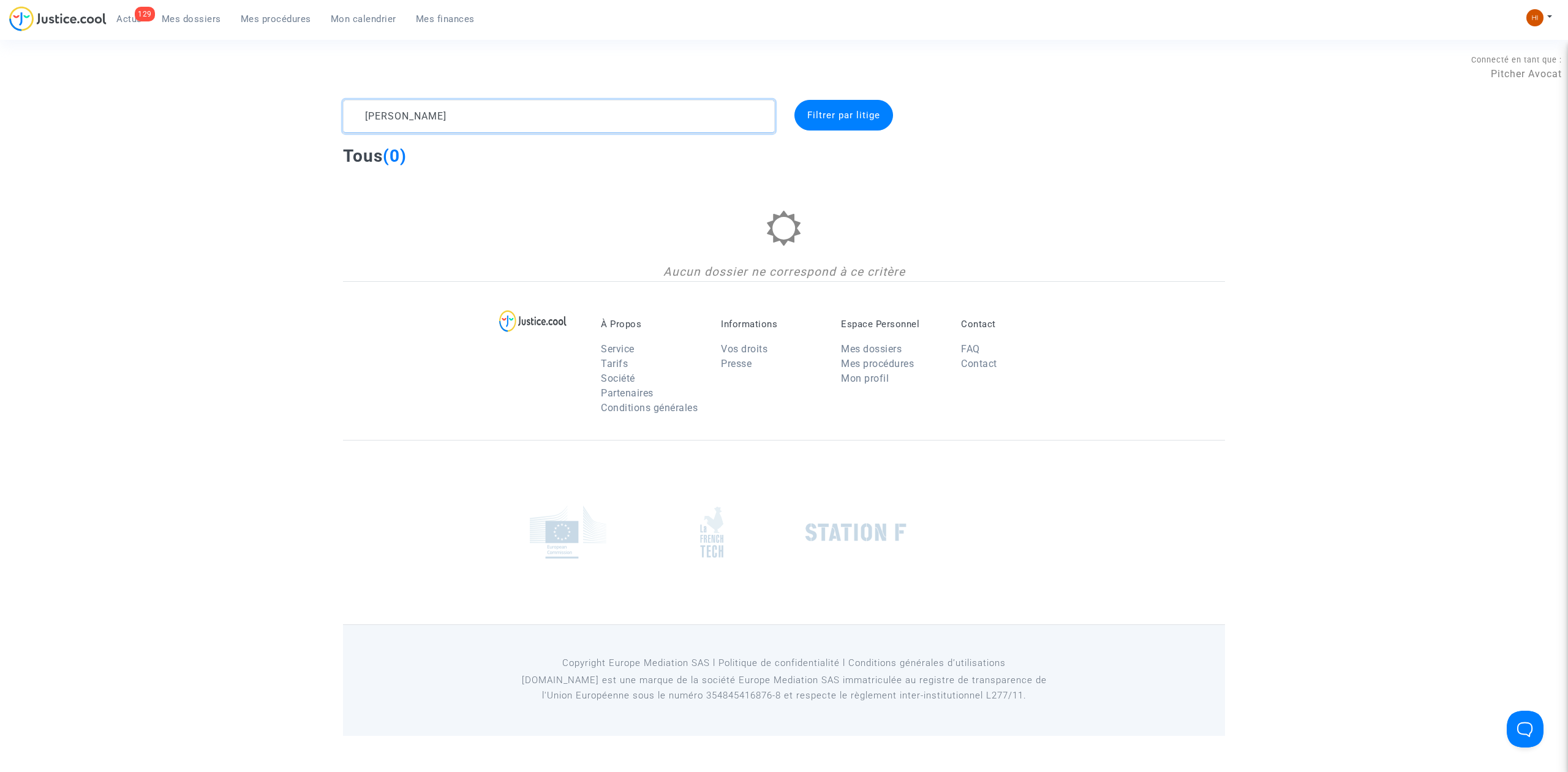
drag, startPoint x: 464, startPoint y: 107, endPoint x: 238, endPoint y: 113, distance: 226.1
click at [238, 113] on div "adame dembele Filtrer par litige Tous (0) Aucun dossier ne correspond à ce crit…" at bounding box center [784, 191] width 1568 height 181
type textarea "A"
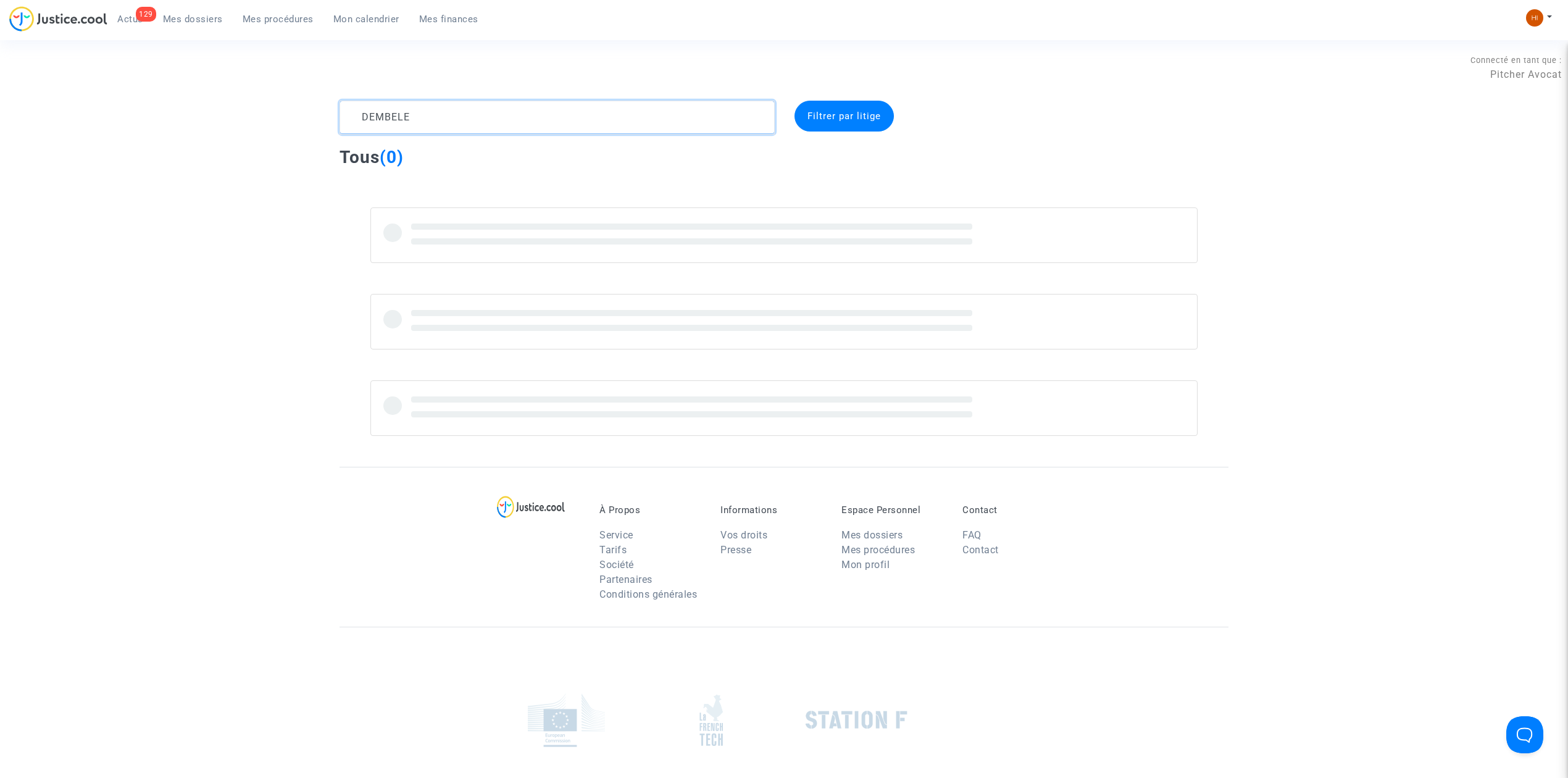
type textarea "DEMBELE"
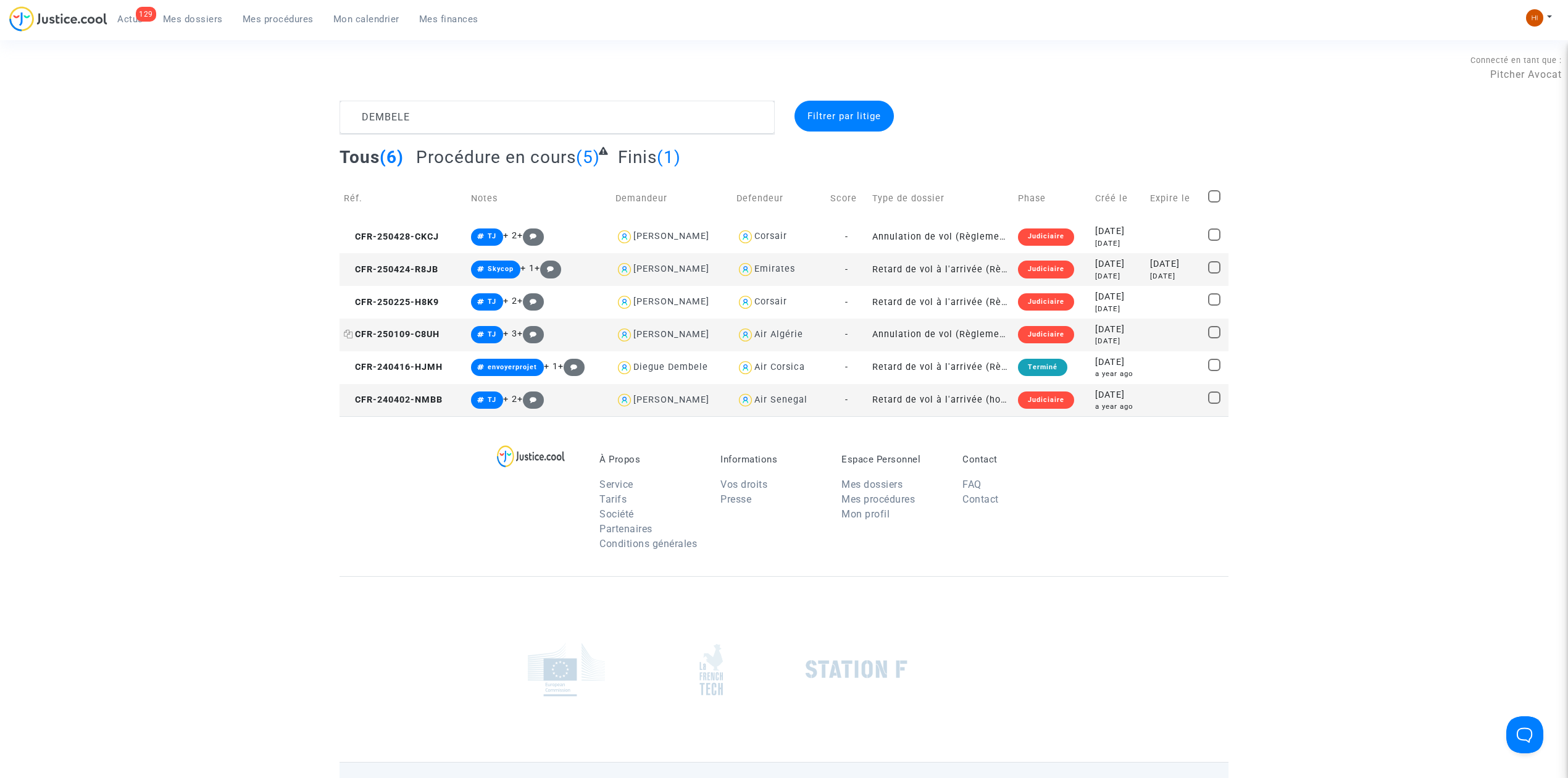
click at [403, 329] on span "CFR-250109-C8UH" at bounding box center [391, 334] width 96 height 10
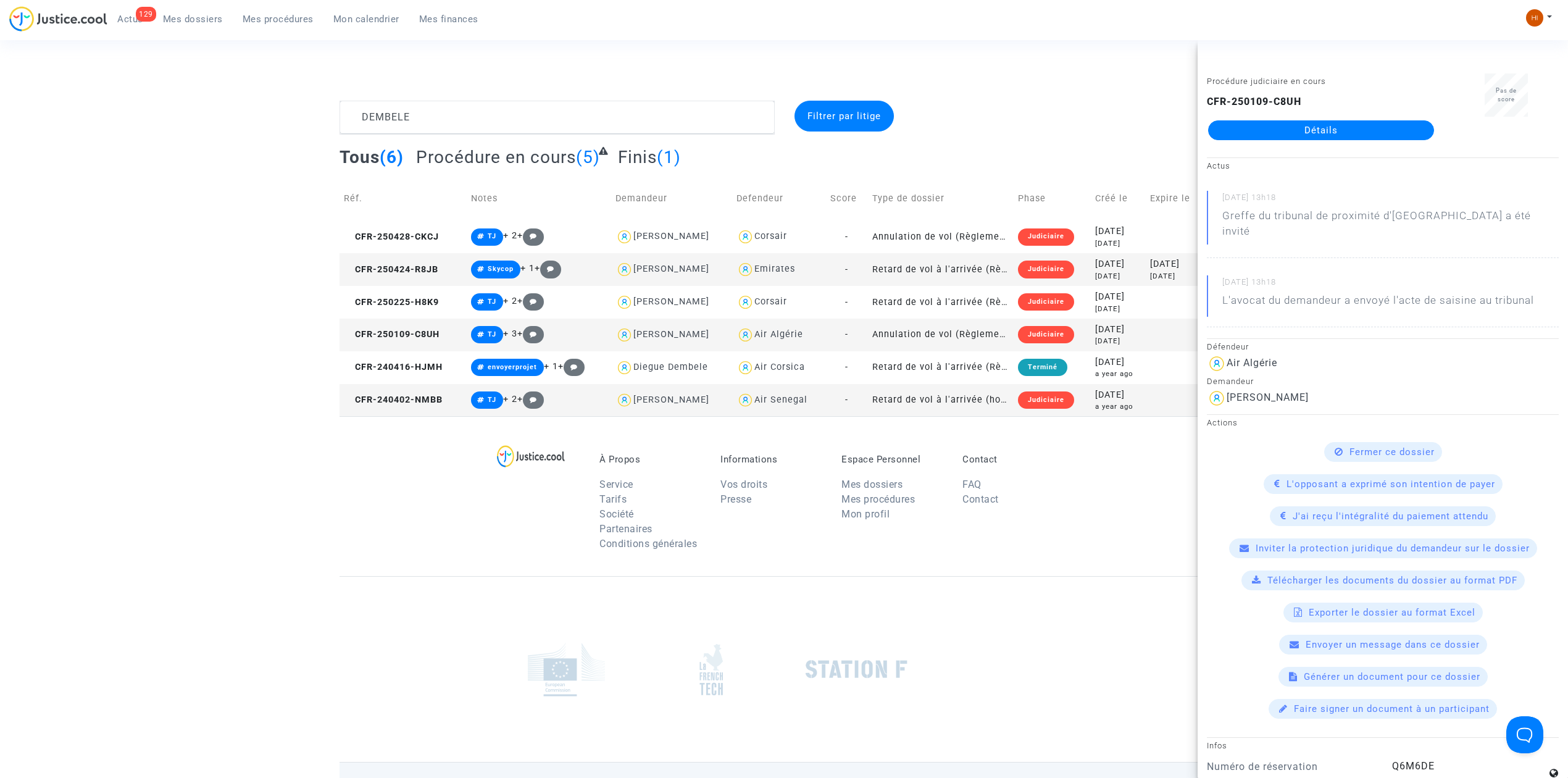
click at [1401, 121] on link "Détails" at bounding box center [1320, 130] width 226 height 20
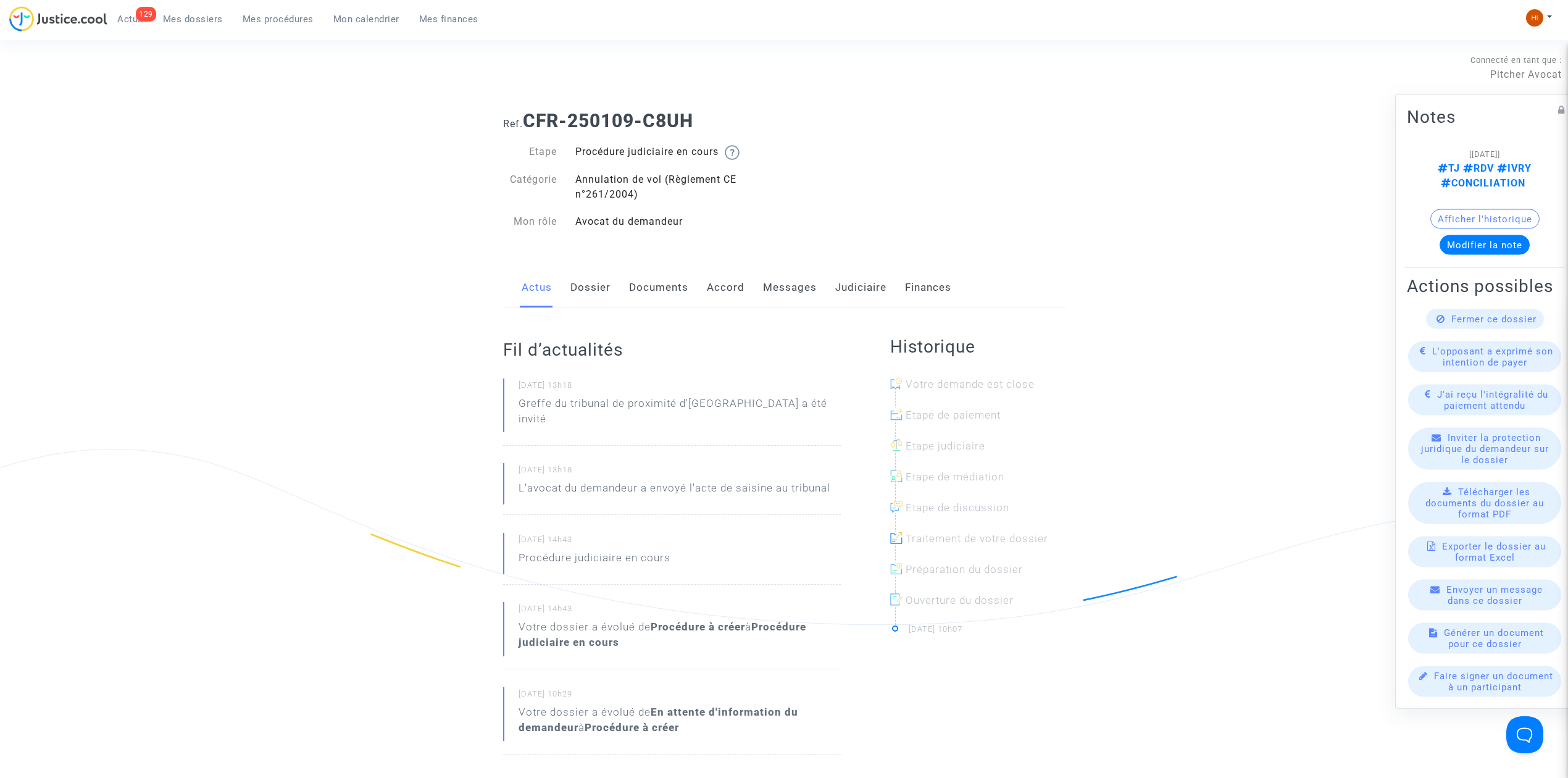
click at [600, 283] on link "Dossier" at bounding box center [590, 288] width 40 height 41
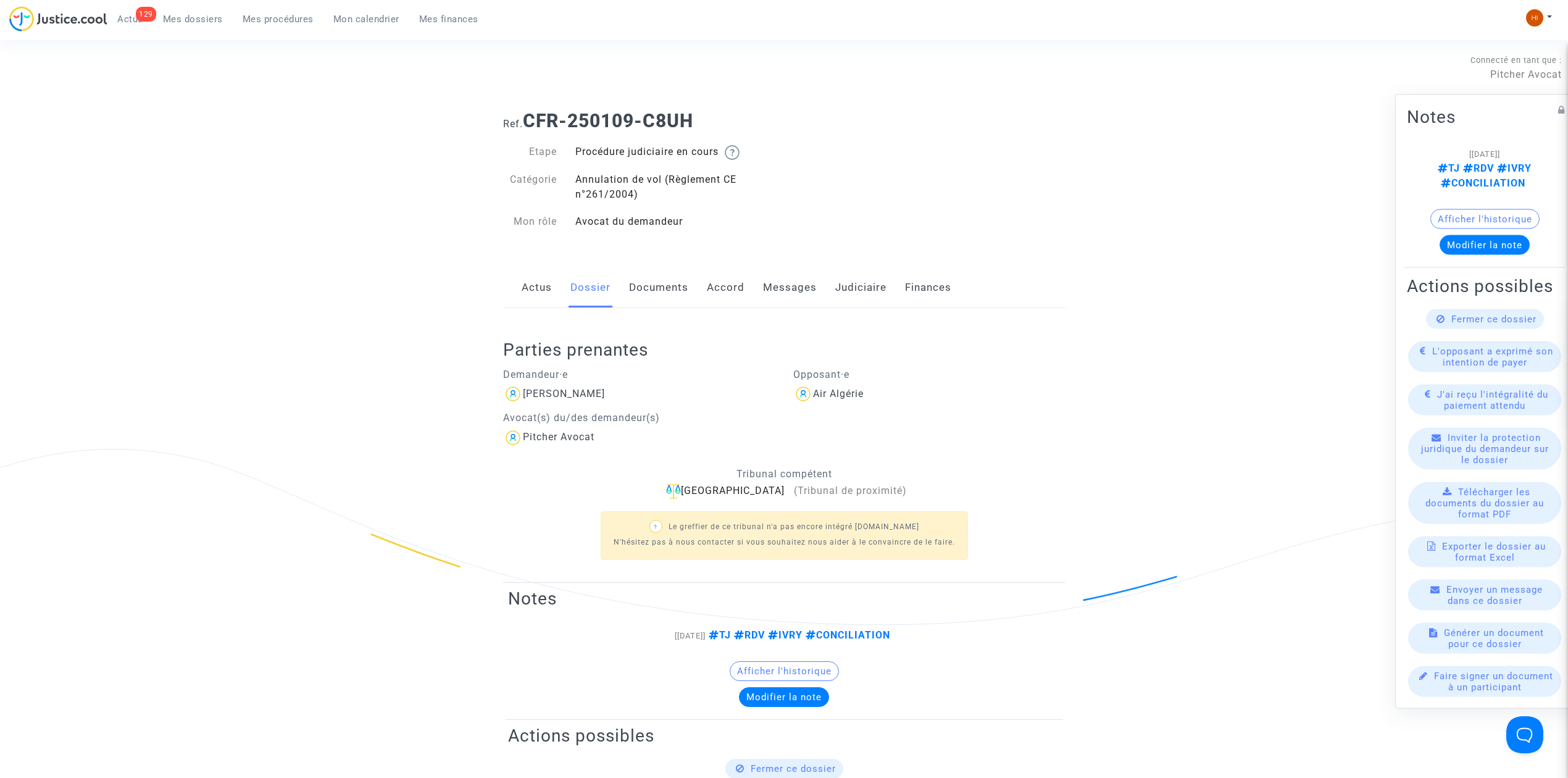
click at [654, 289] on link "Documents" at bounding box center [658, 288] width 59 height 41
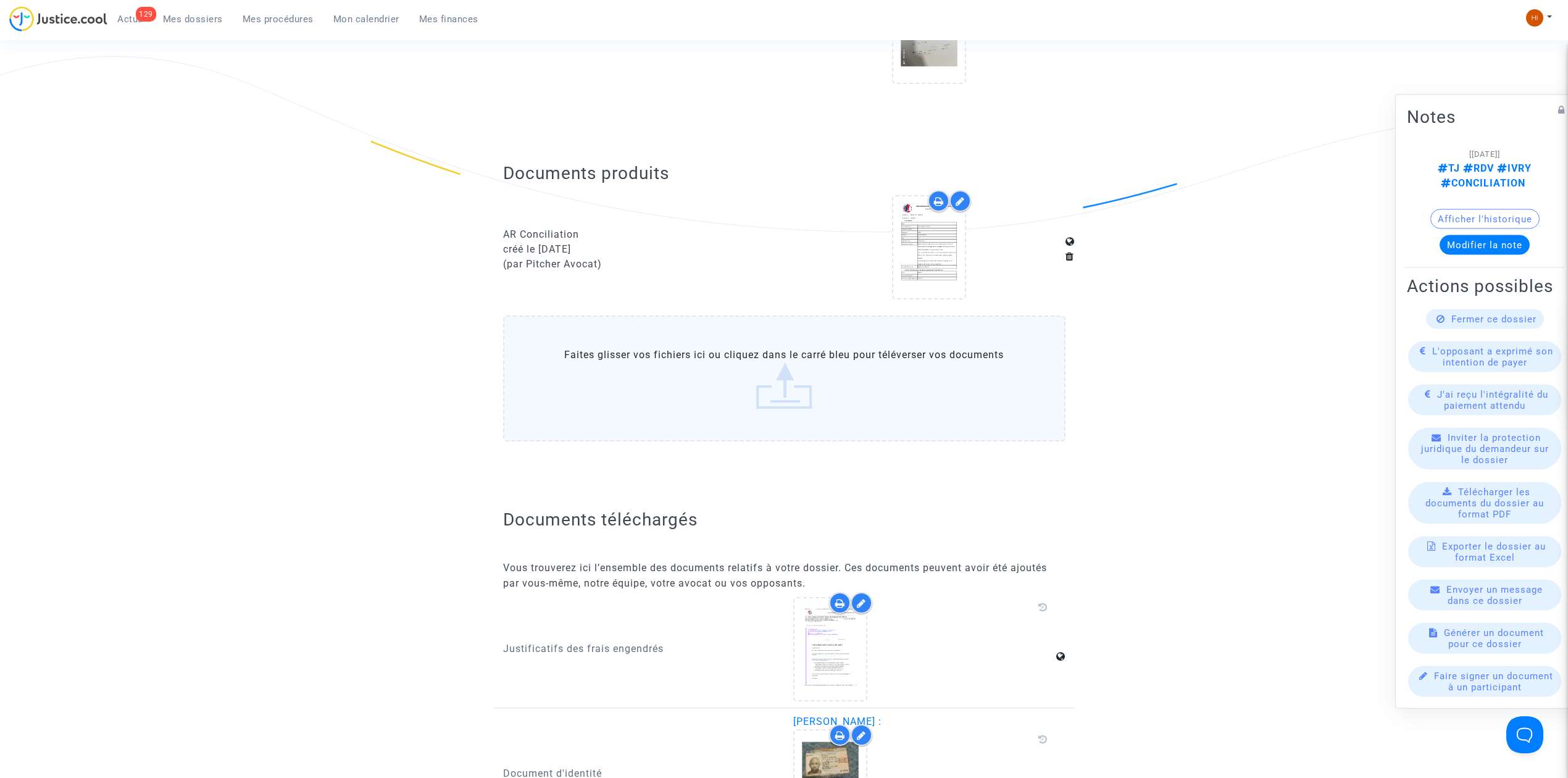
scroll to position [411, 0]
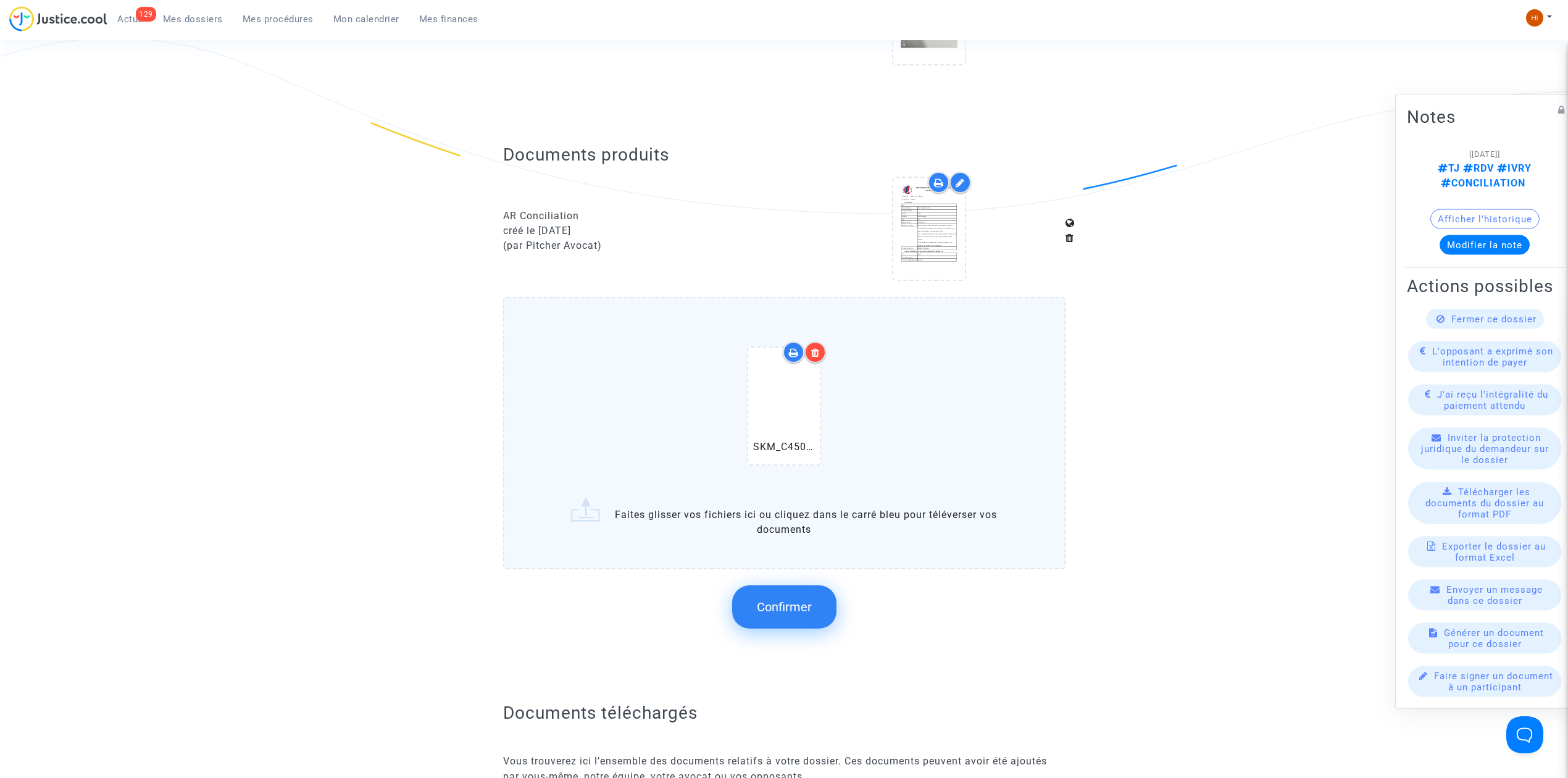
click at [806, 585] on button "Confirmer" at bounding box center [784, 606] width 104 height 43
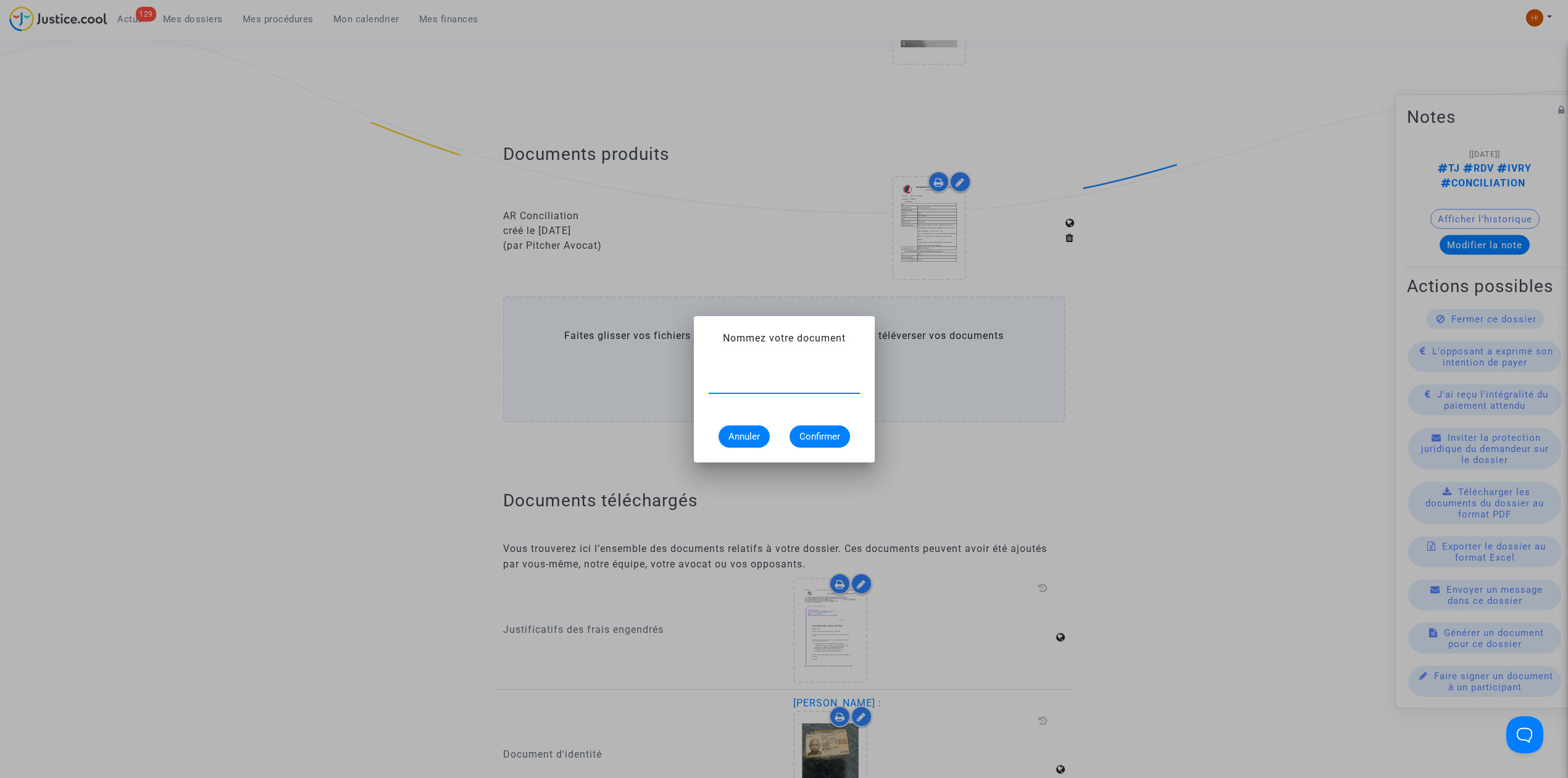
paste input "CONSTAT DE CARENCE"
type input "CONSTAT DE CARENCE"
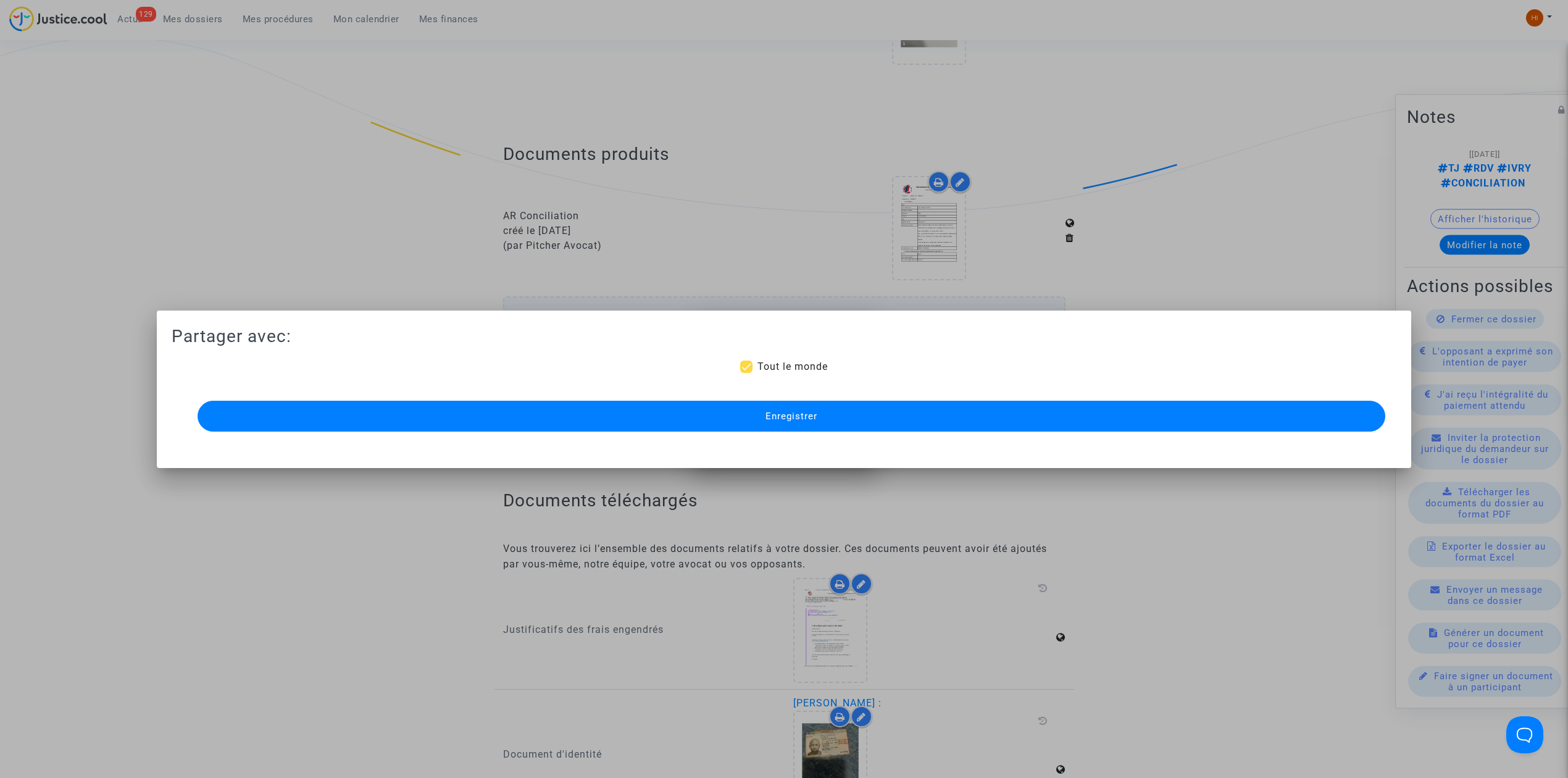
scroll to position [411, 0]
click at [831, 413] on button "Enregistrer" at bounding box center [791, 416] width 1188 height 31
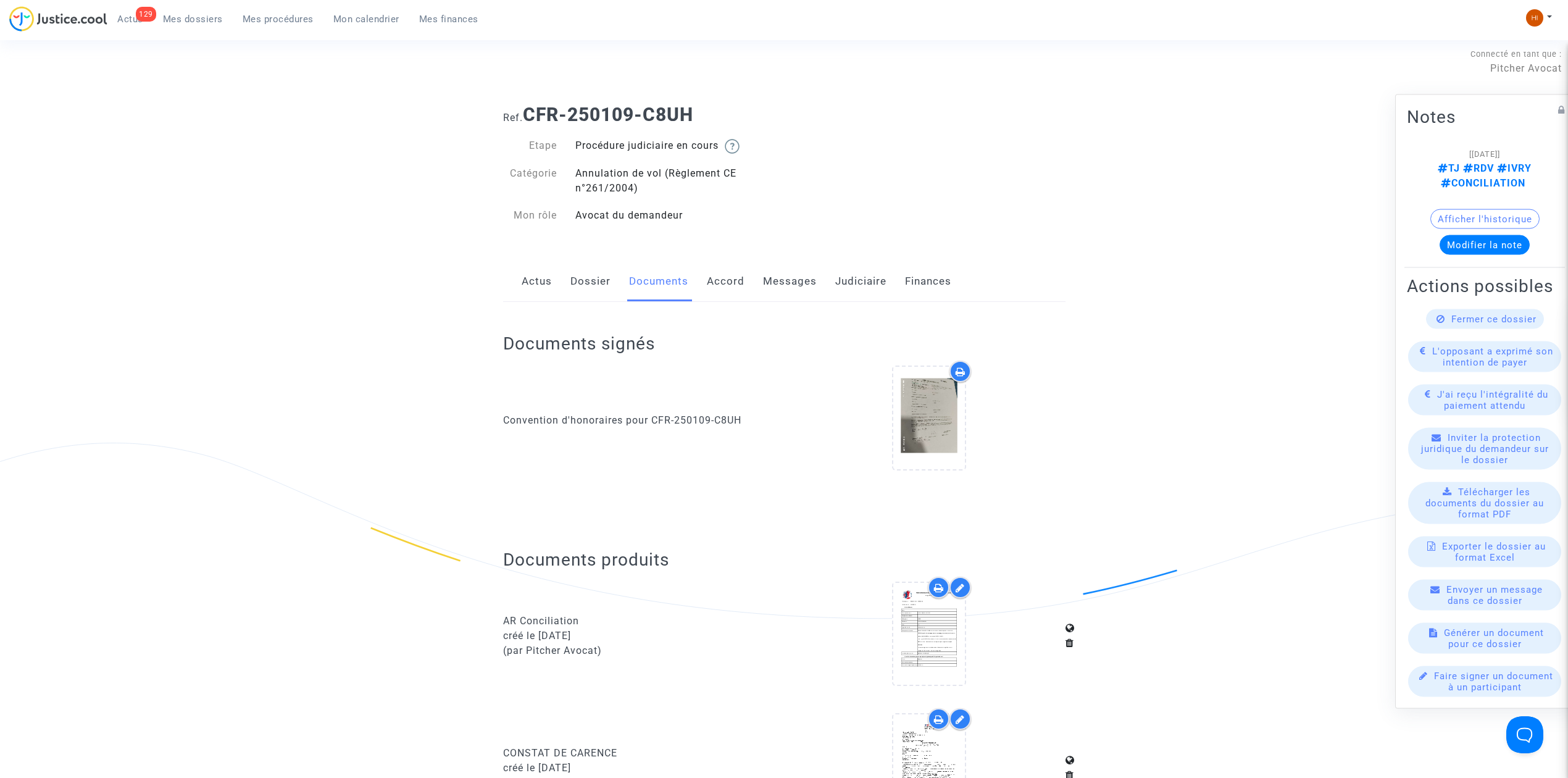
scroll to position [0, 0]
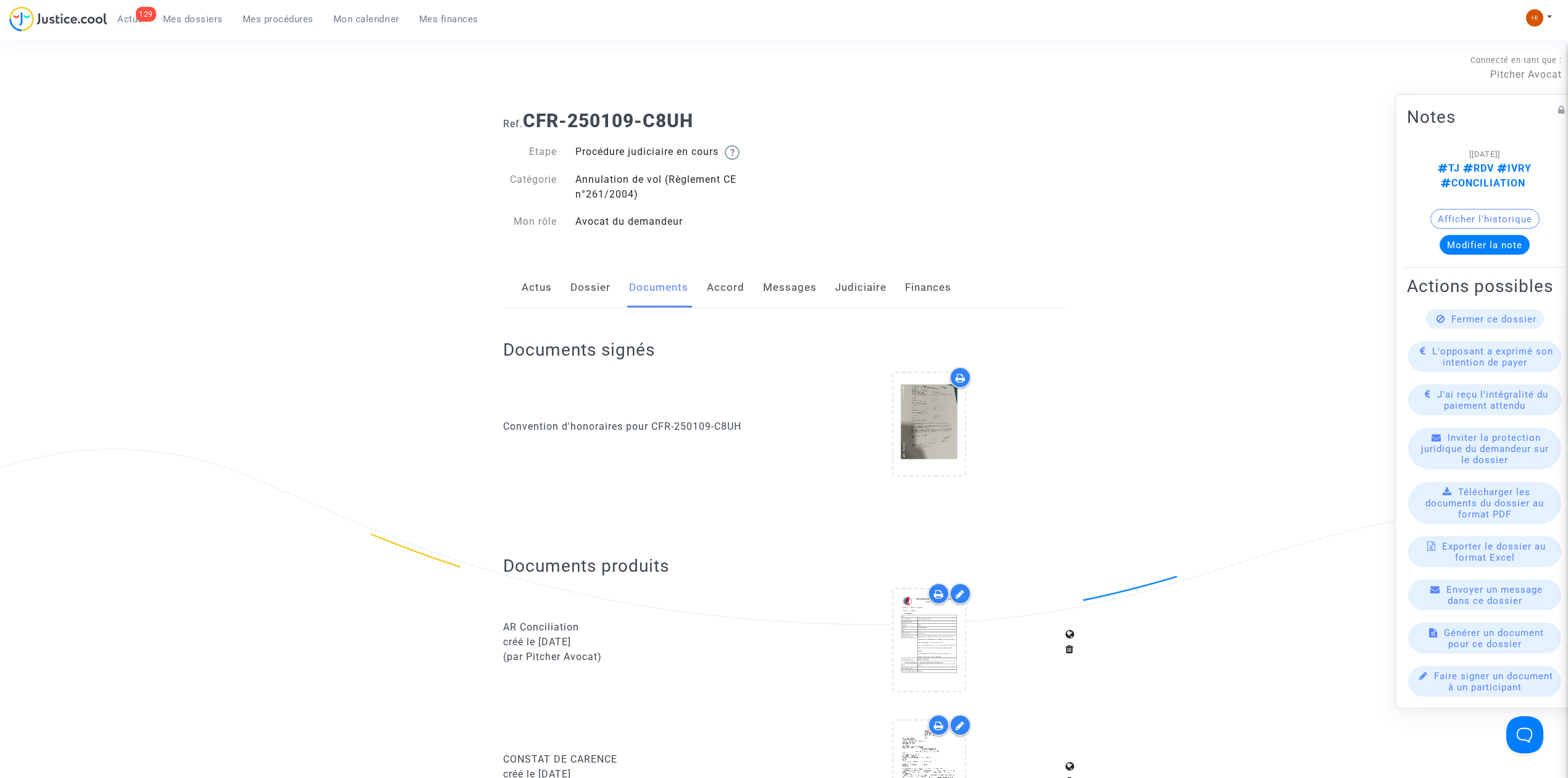
click at [581, 285] on link "Dossier" at bounding box center [590, 288] width 40 height 41
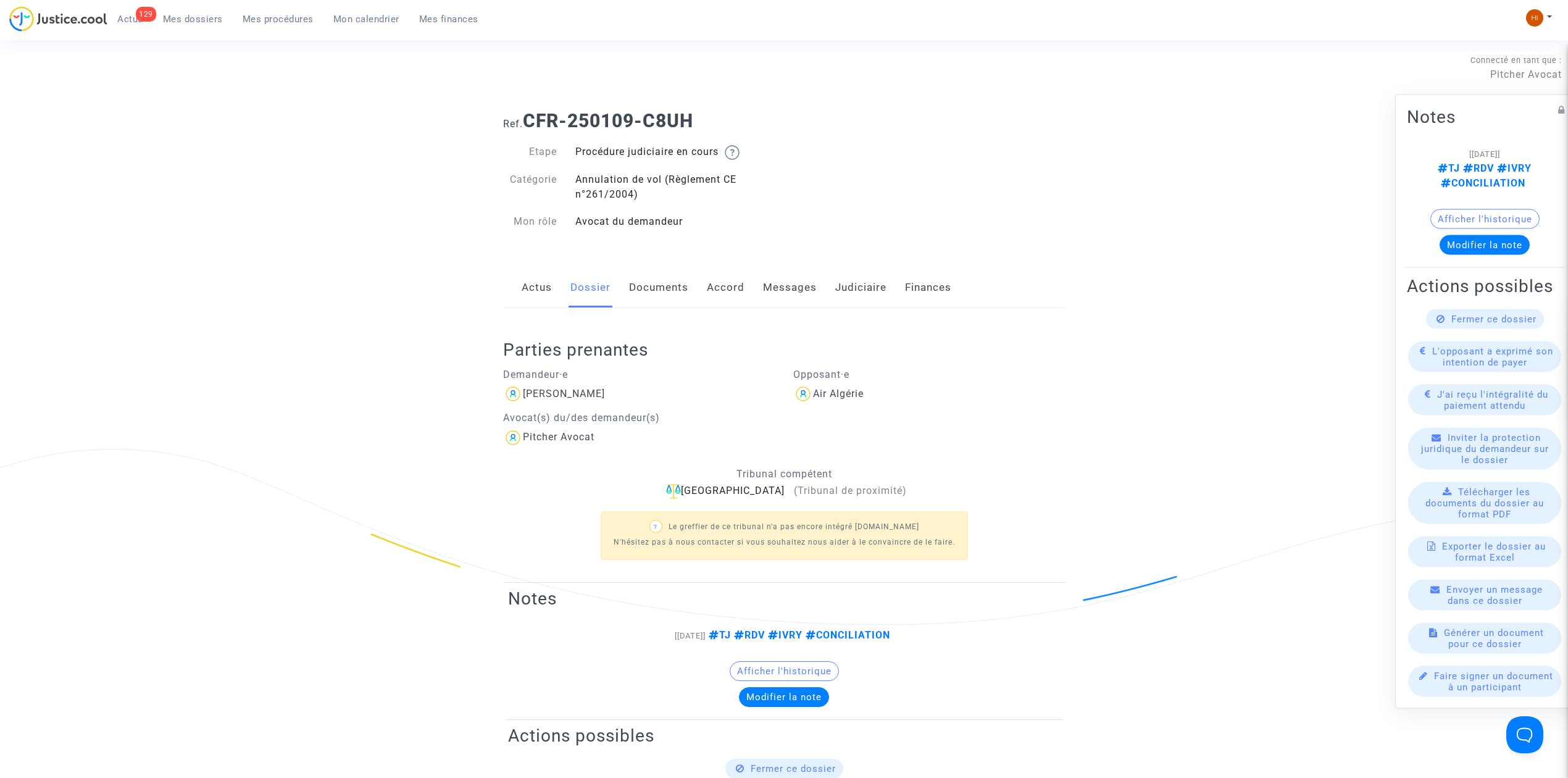
click at [676, 293] on link "Documents" at bounding box center [658, 288] width 59 height 41
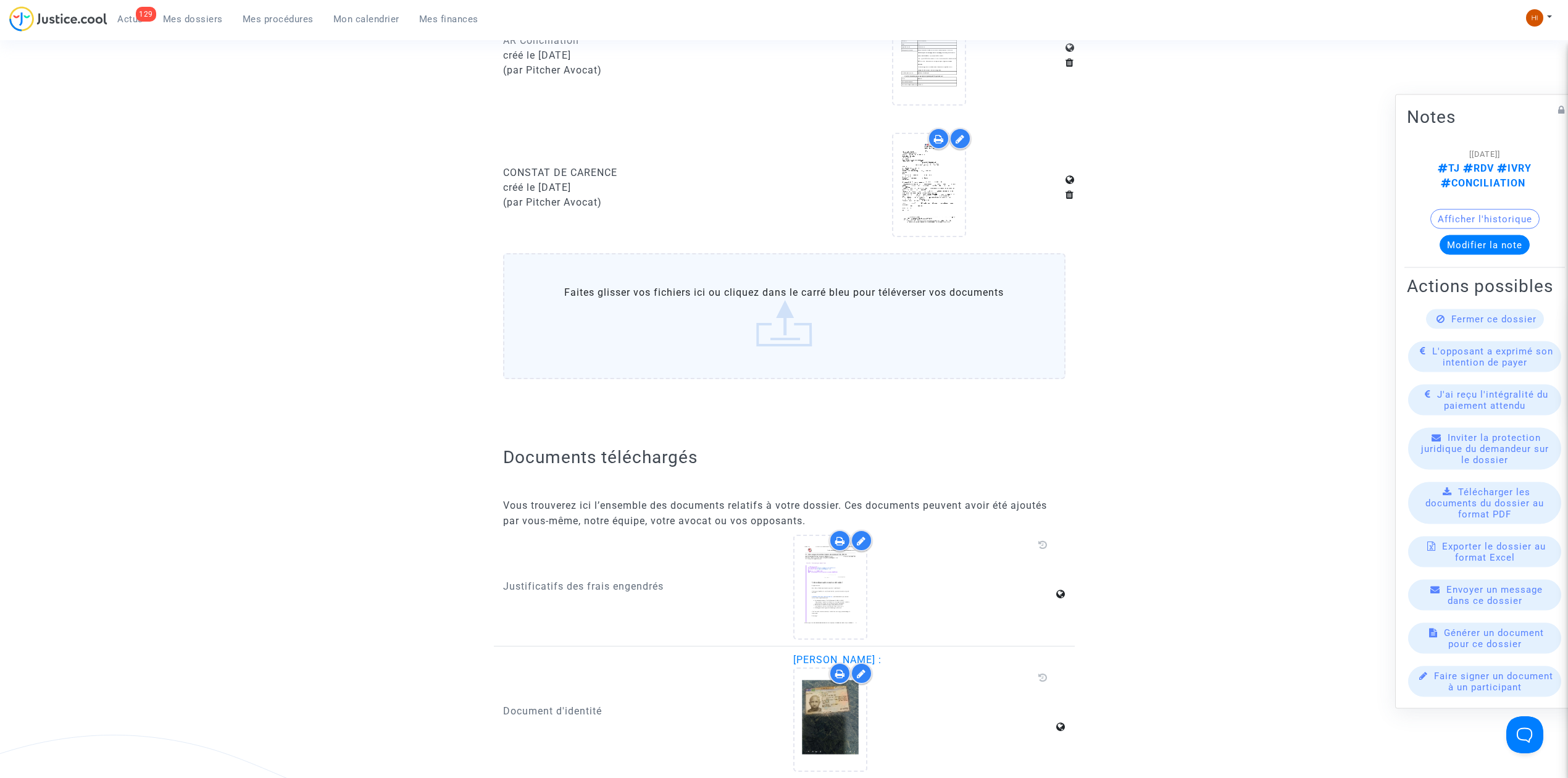
scroll to position [576, 0]
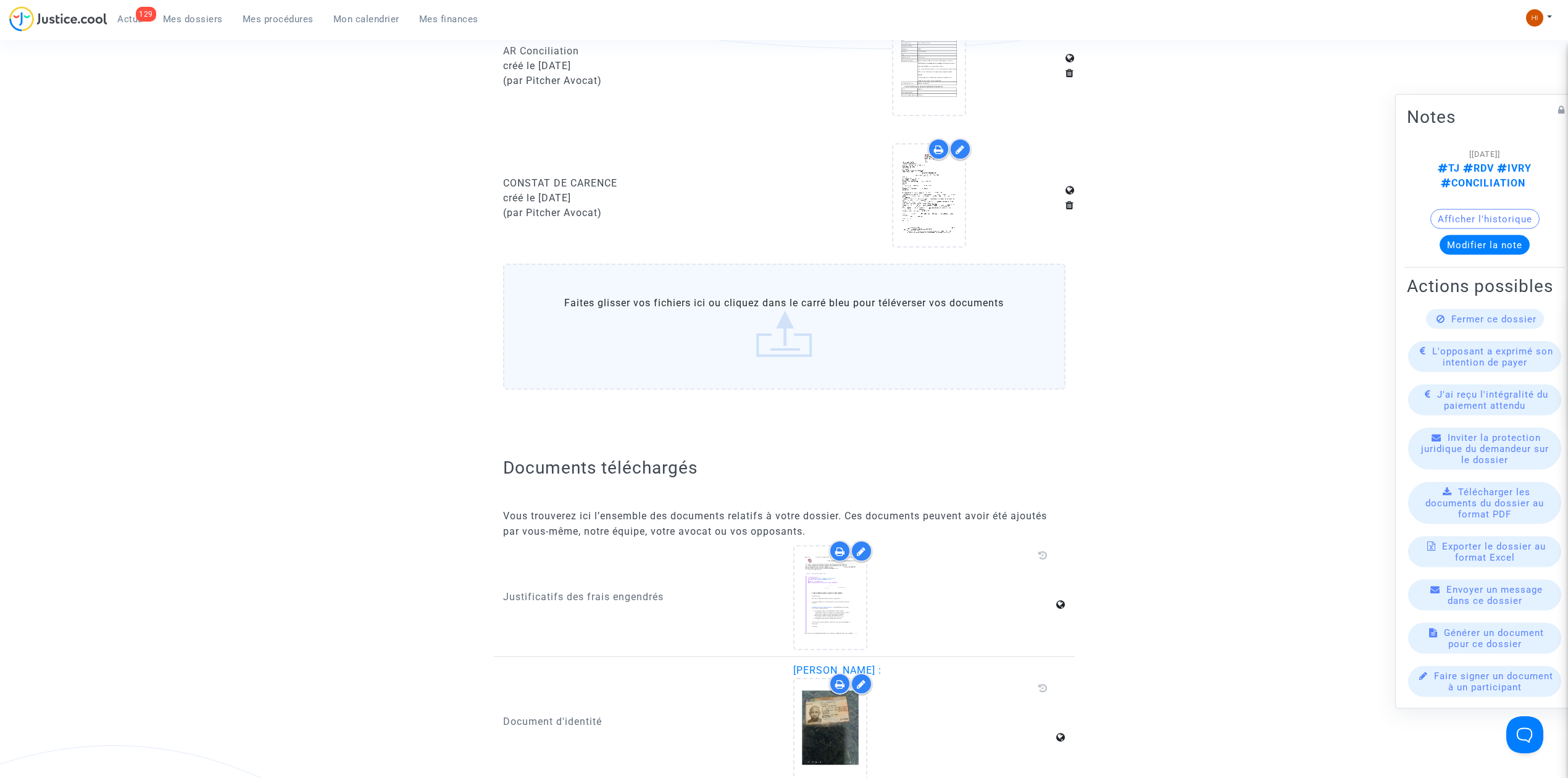
click at [181, 26] on link "Mes dossiers" at bounding box center [193, 19] width 80 height 18
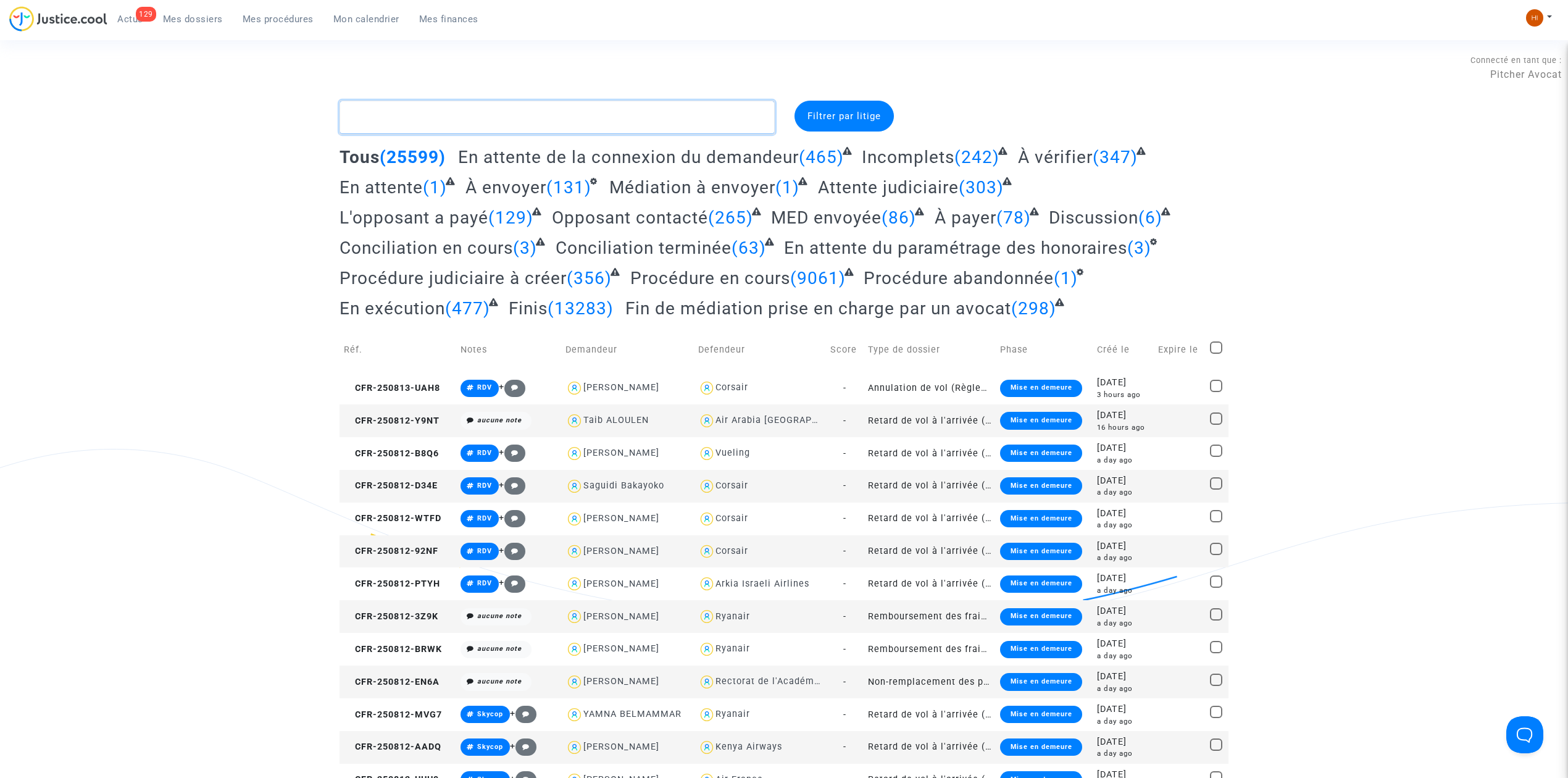
click at [573, 118] on textarea at bounding box center [557, 118] width 435 height 34
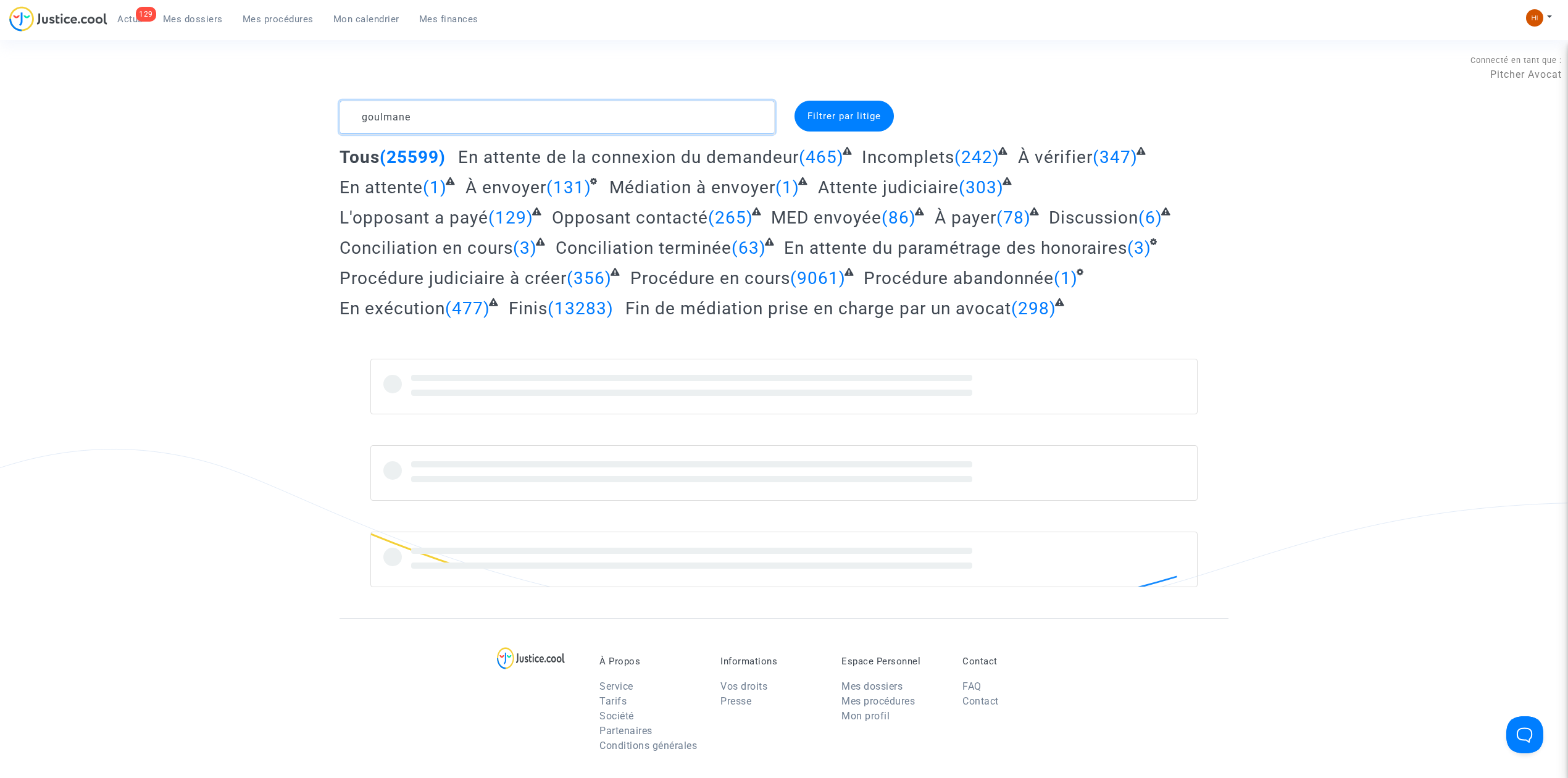
type textarea "goulmane"
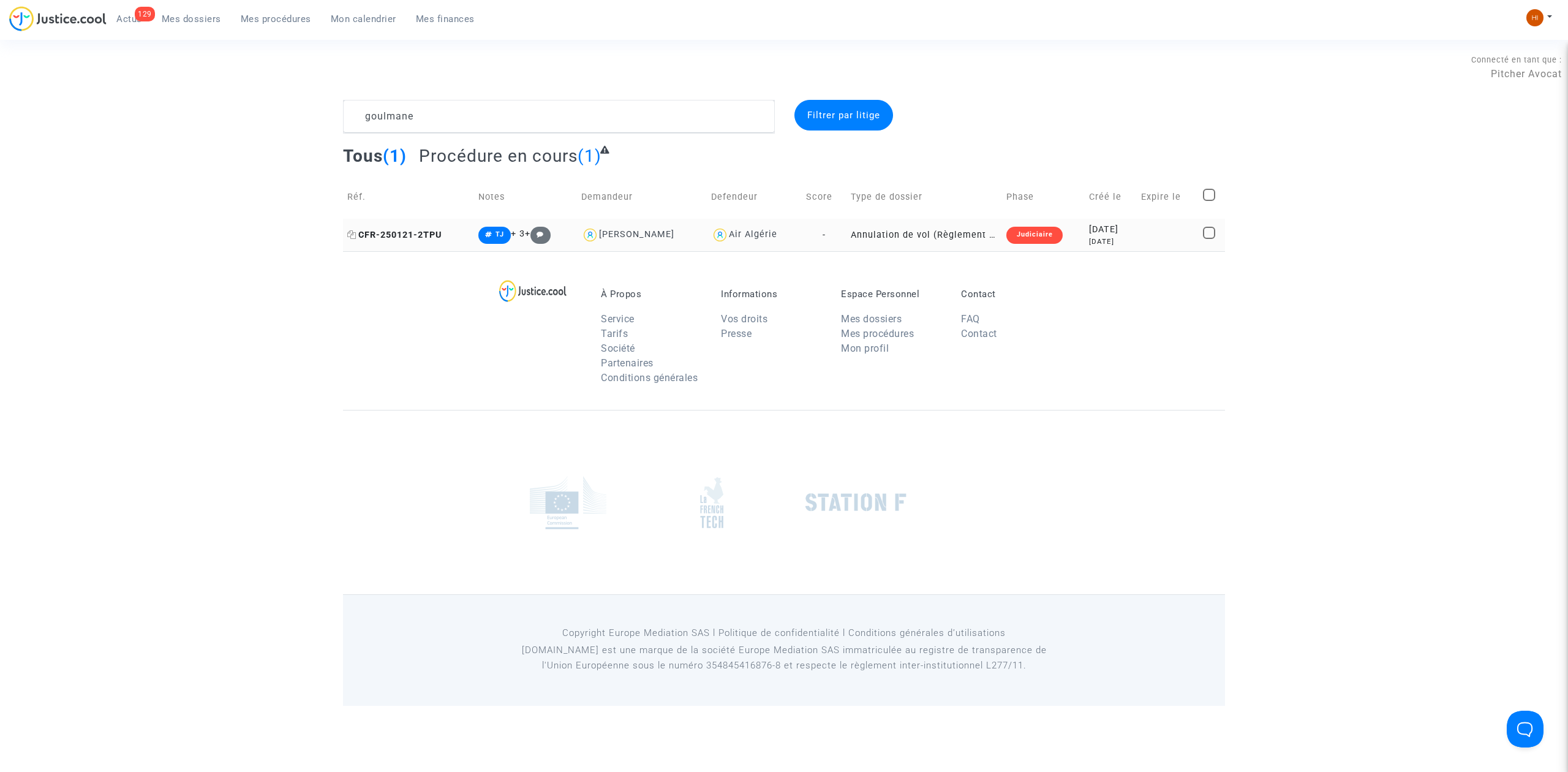
click at [398, 238] on span "CFR-250121-2TPU" at bounding box center [394, 235] width 94 height 10
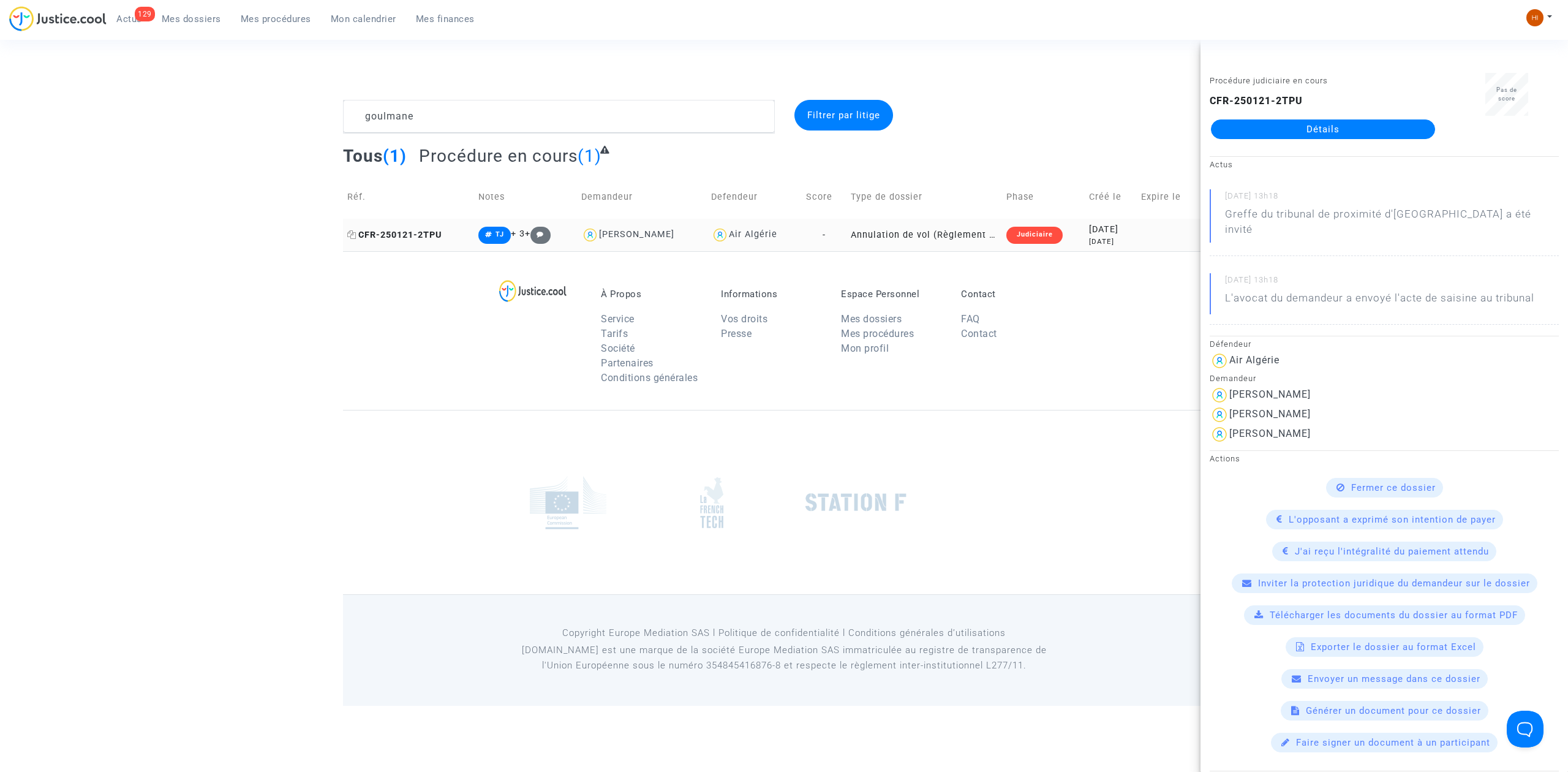
click at [417, 238] on span "CFR-250121-2TPU" at bounding box center [394, 235] width 94 height 10
click at [1446, 116] on div "Pas de score" at bounding box center [1506, 112] width 122 height 77
click at [1397, 120] on link "Détails" at bounding box center [1322, 129] width 224 height 20
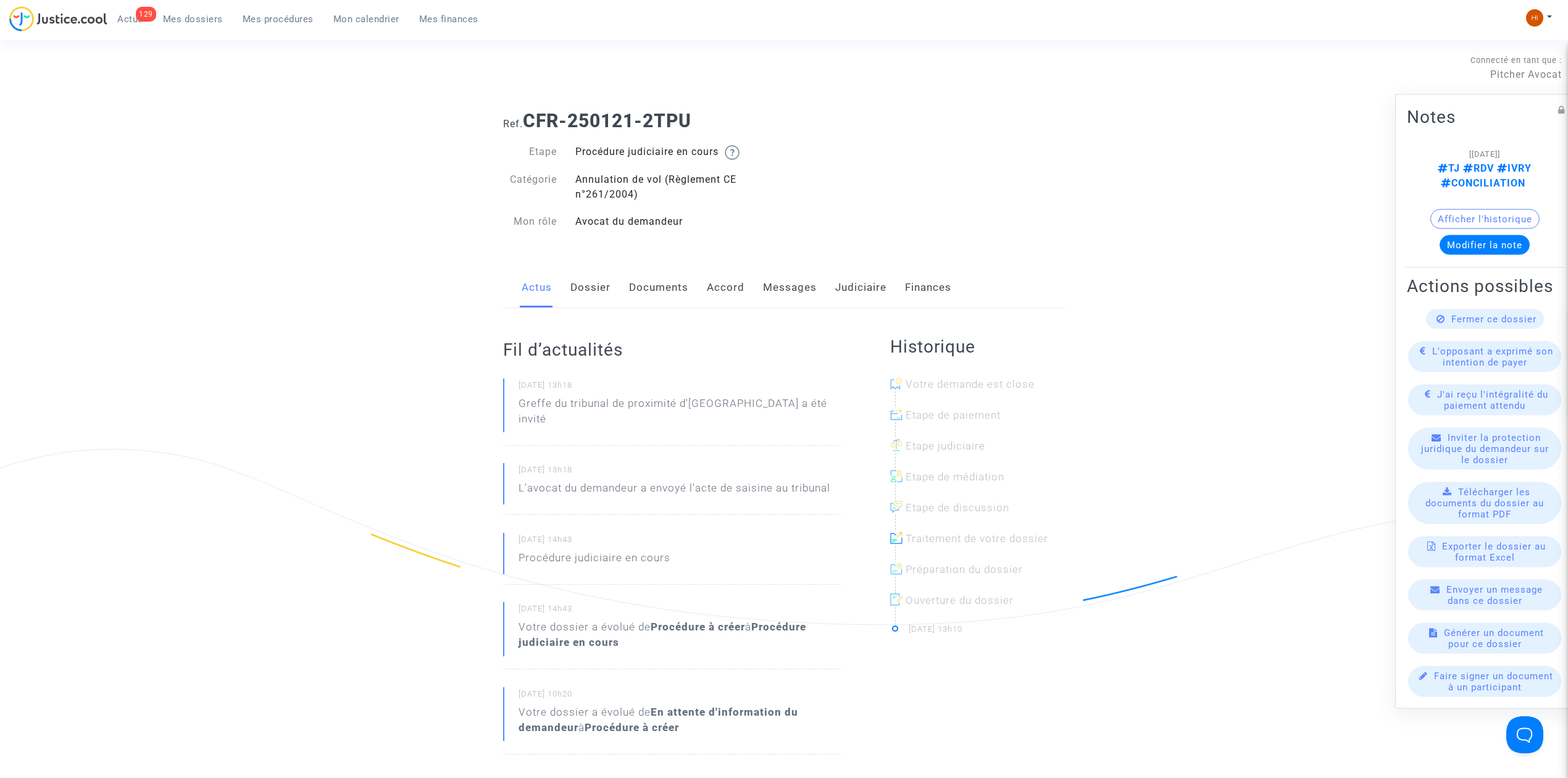
click at [662, 277] on link "Documents" at bounding box center [658, 288] width 59 height 41
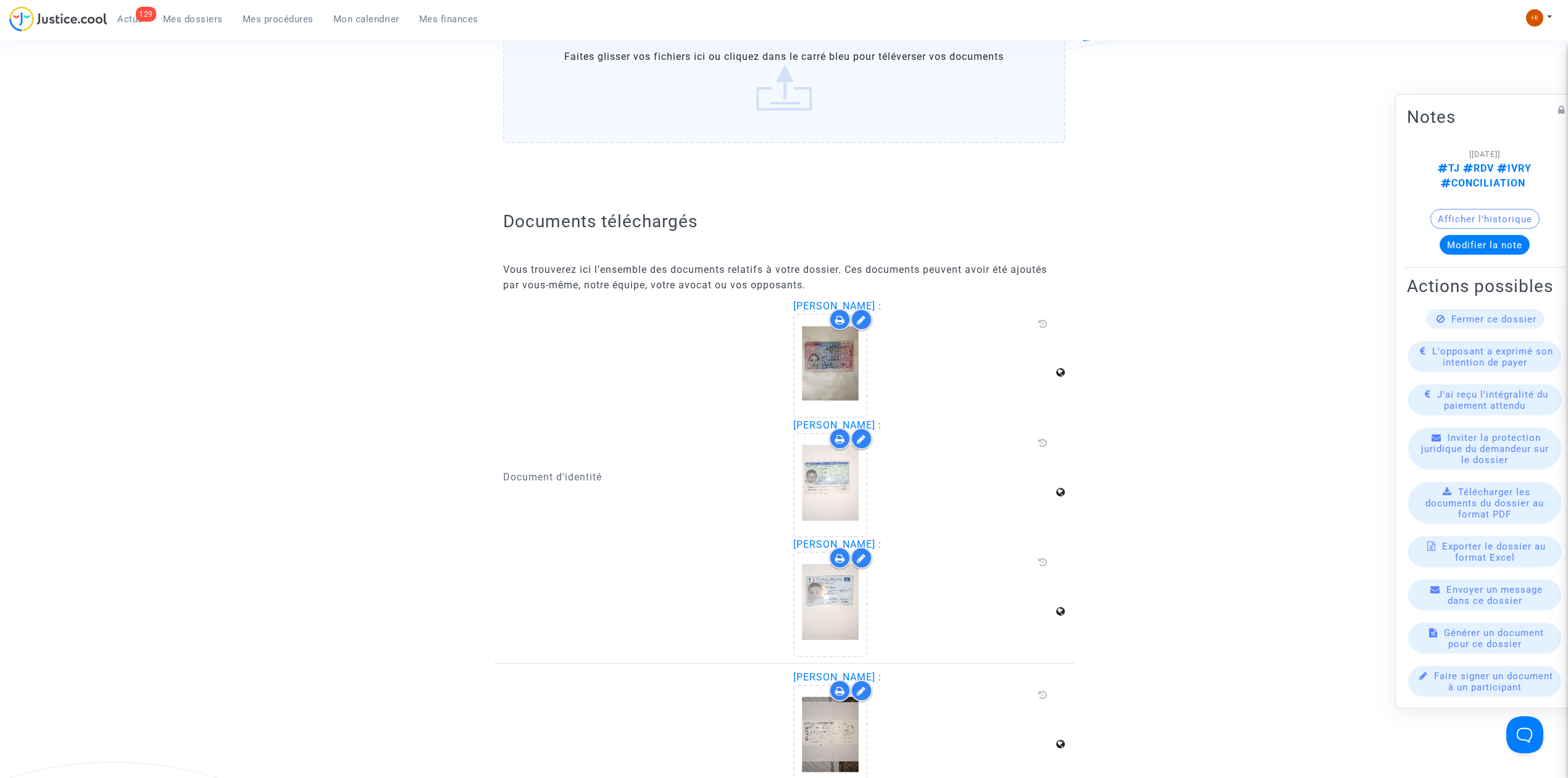
scroll to position [494, 0]
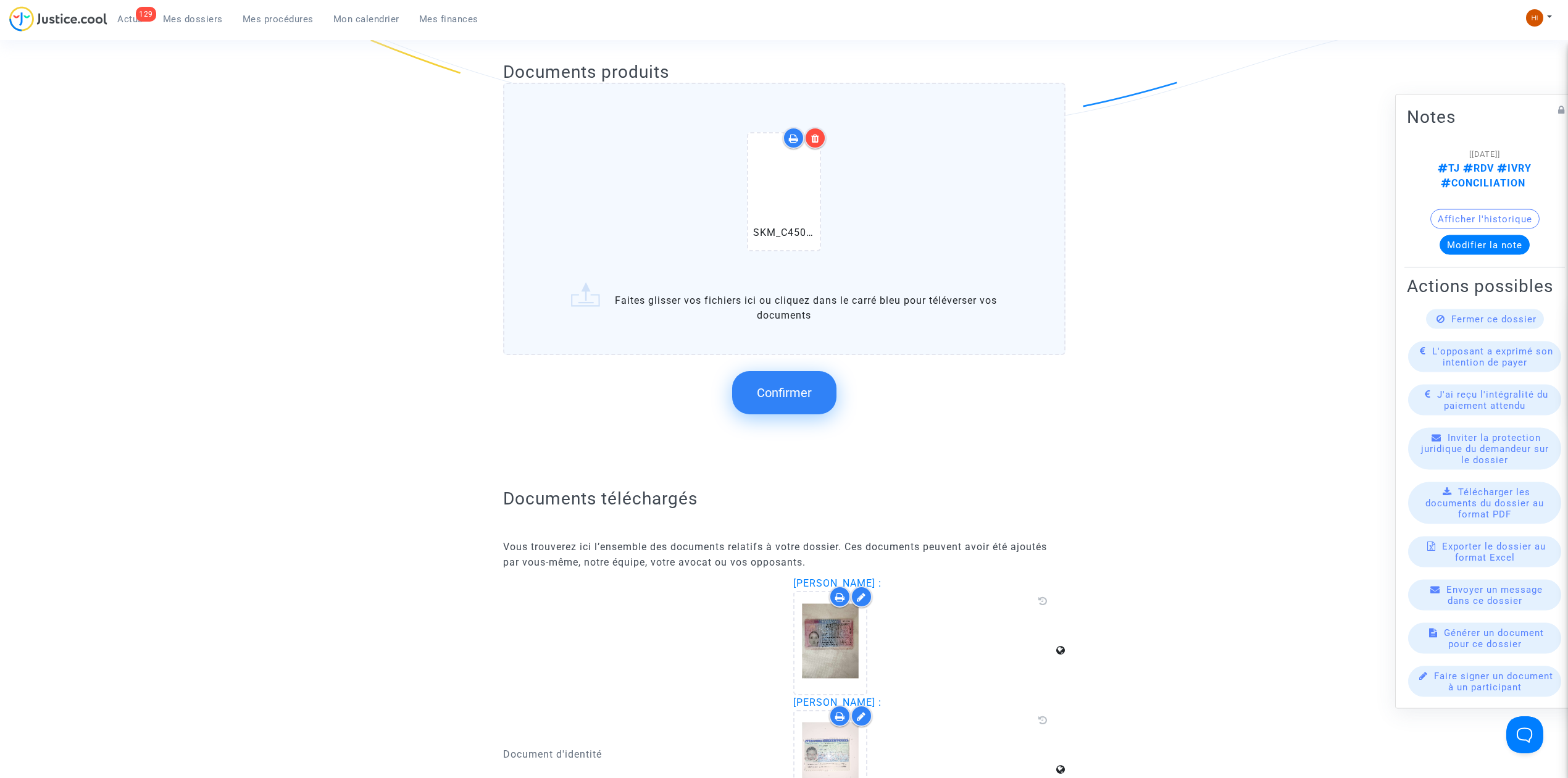
click at [792, 398] on button "Confirmer" at bounding box center [784, 392] width 104 height 43
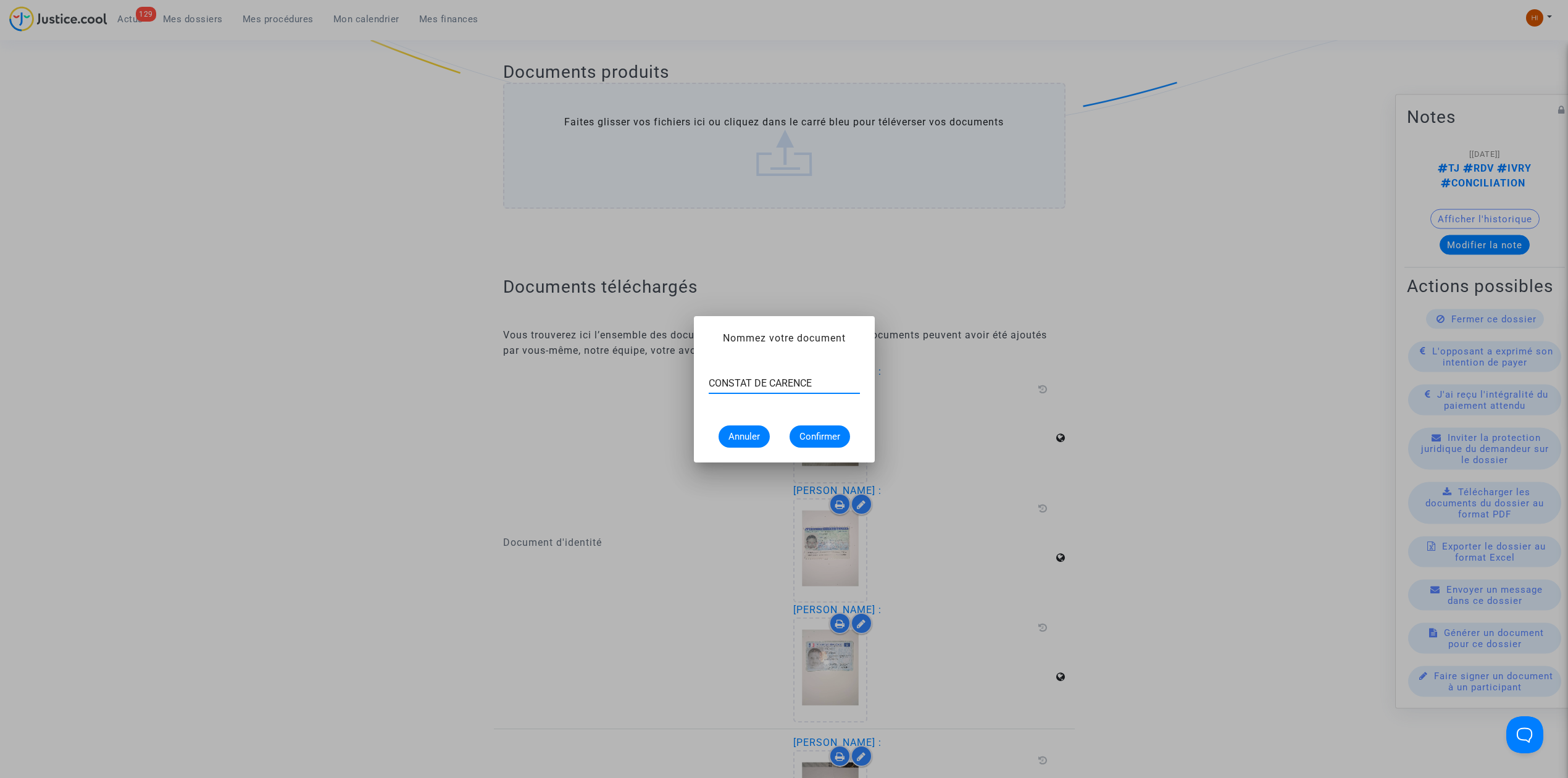
type input "CONSTAT DE CARENCE"
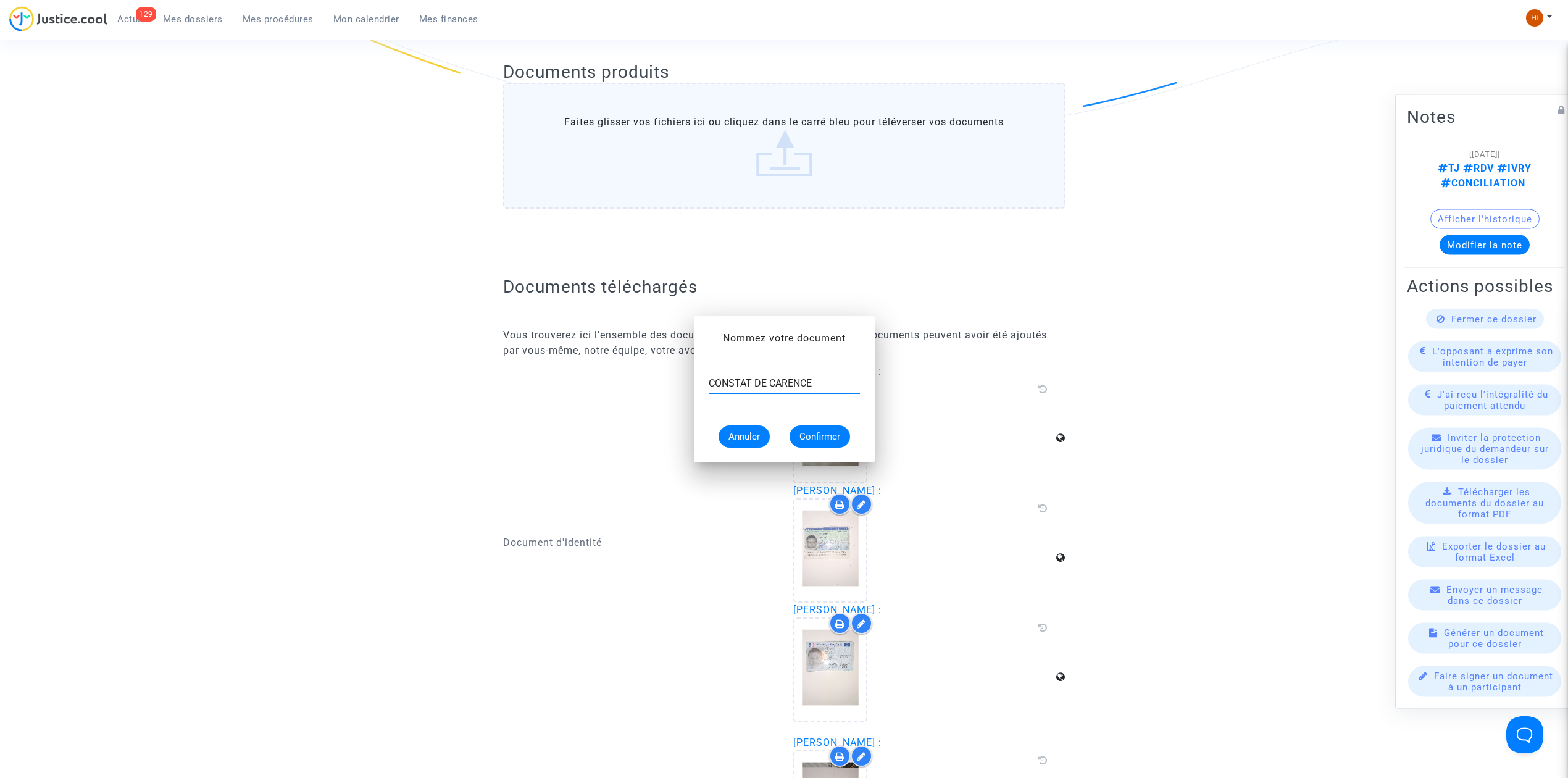
scroll to position [494, 0]
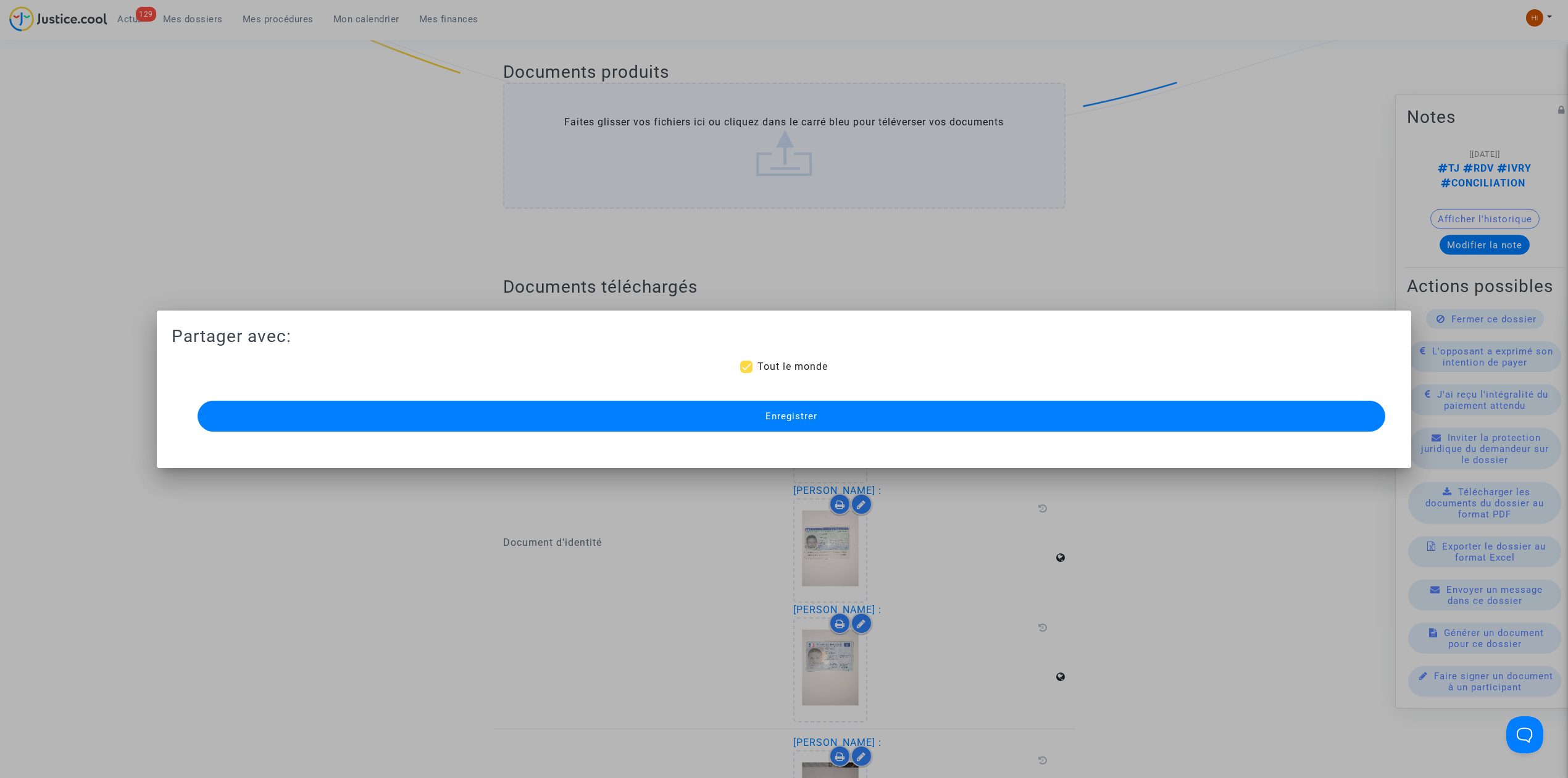
drag, startPoint x: 416, startPoint y: 430, endPoint x: 248, endPoint y: 95, distance: 374.8
click at [416, 430] on button "Enregistrer" at bounding box center [791, 416] width 1188 height 31
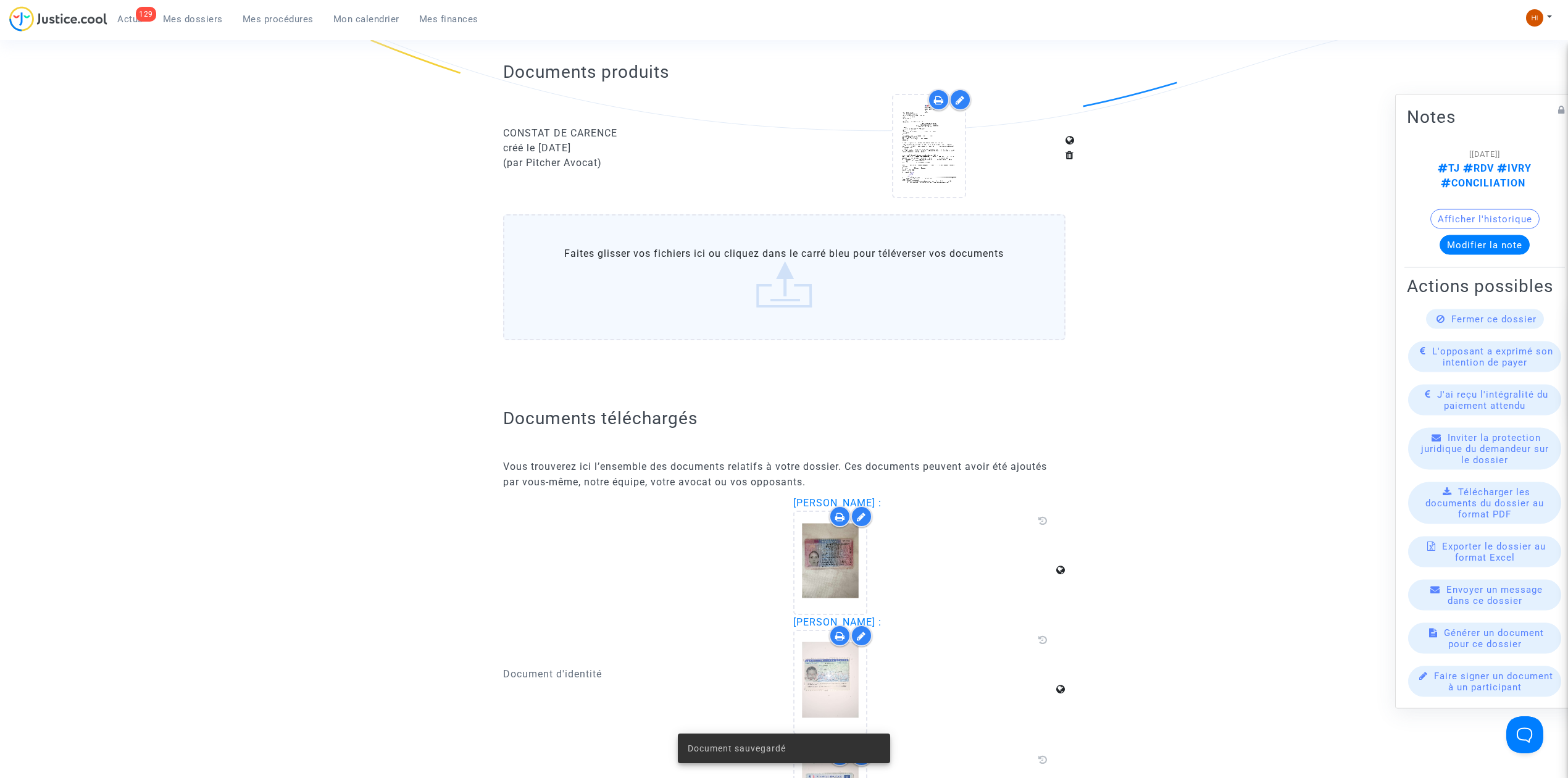
click at [169, 26] on link "Mes dossiers" at bounding box center [193, 19] width 80 height 18
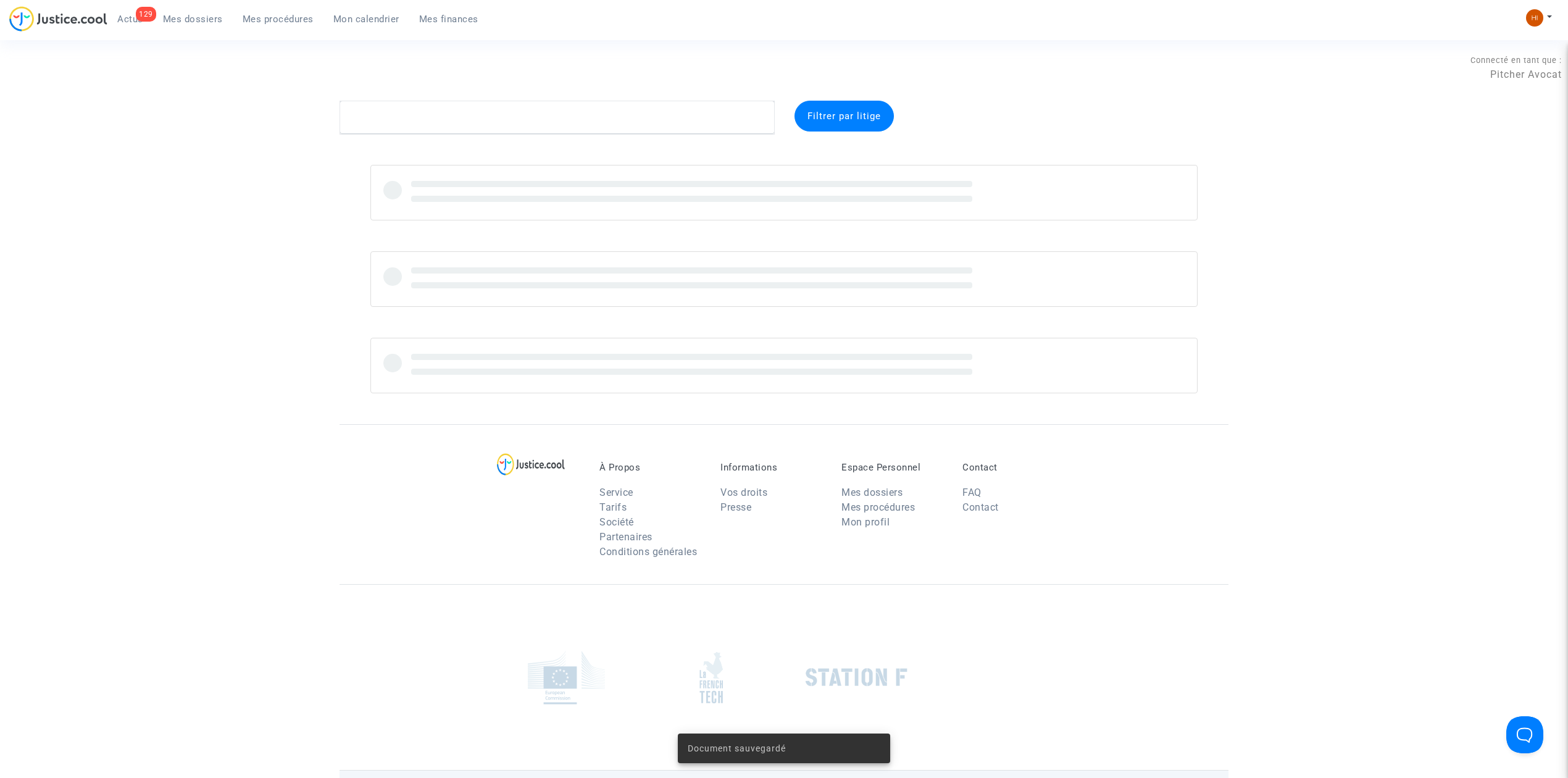
click at [500, 93] on div "Connecté en tant que : Pitcher Avocat" at bounding box center [781, 85] width 1561 height 30
click at [484, 126] on textarea at bounding box center [557, 118] width 435 height 34
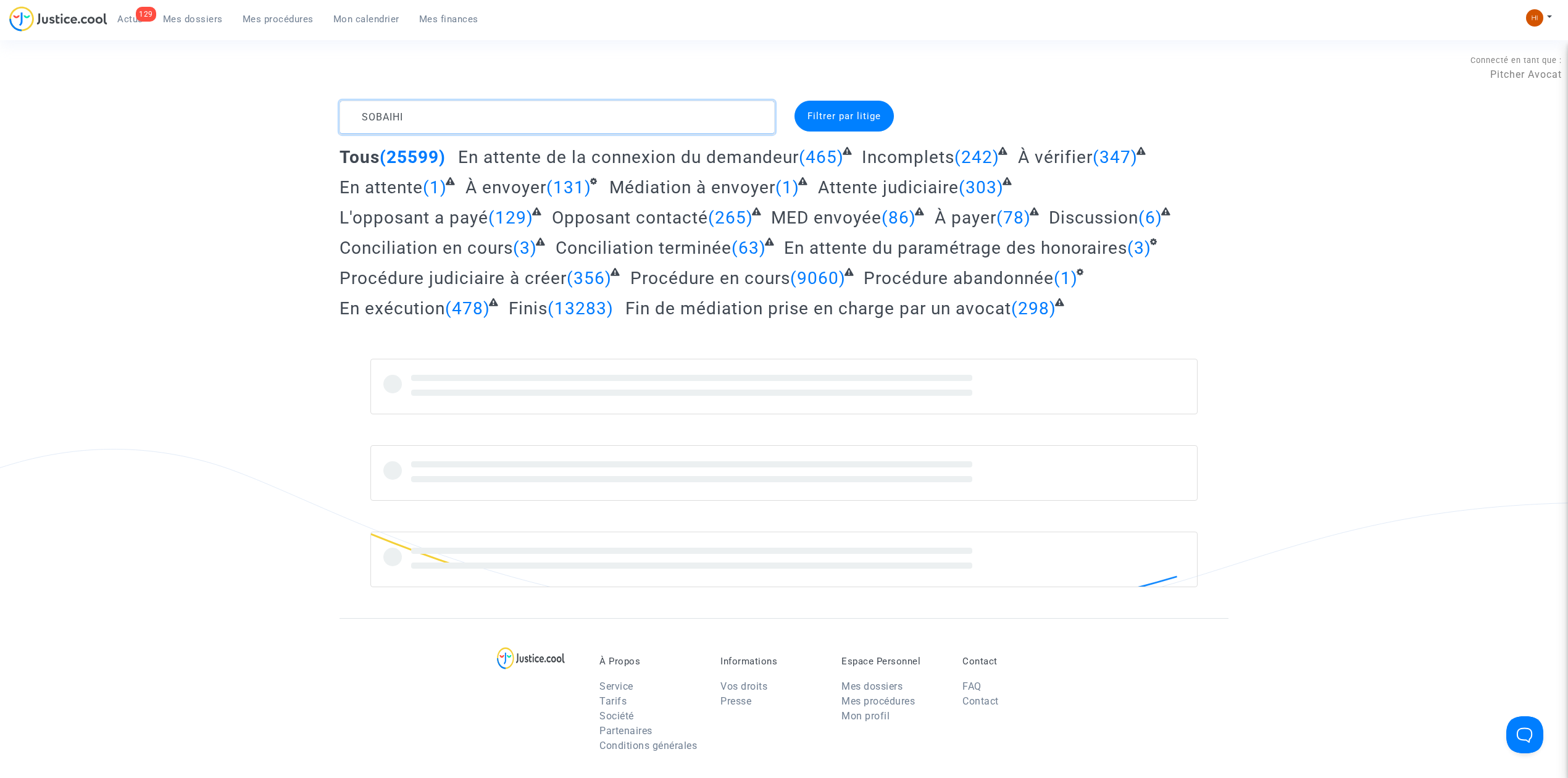
type textarea "SOBAIHI"
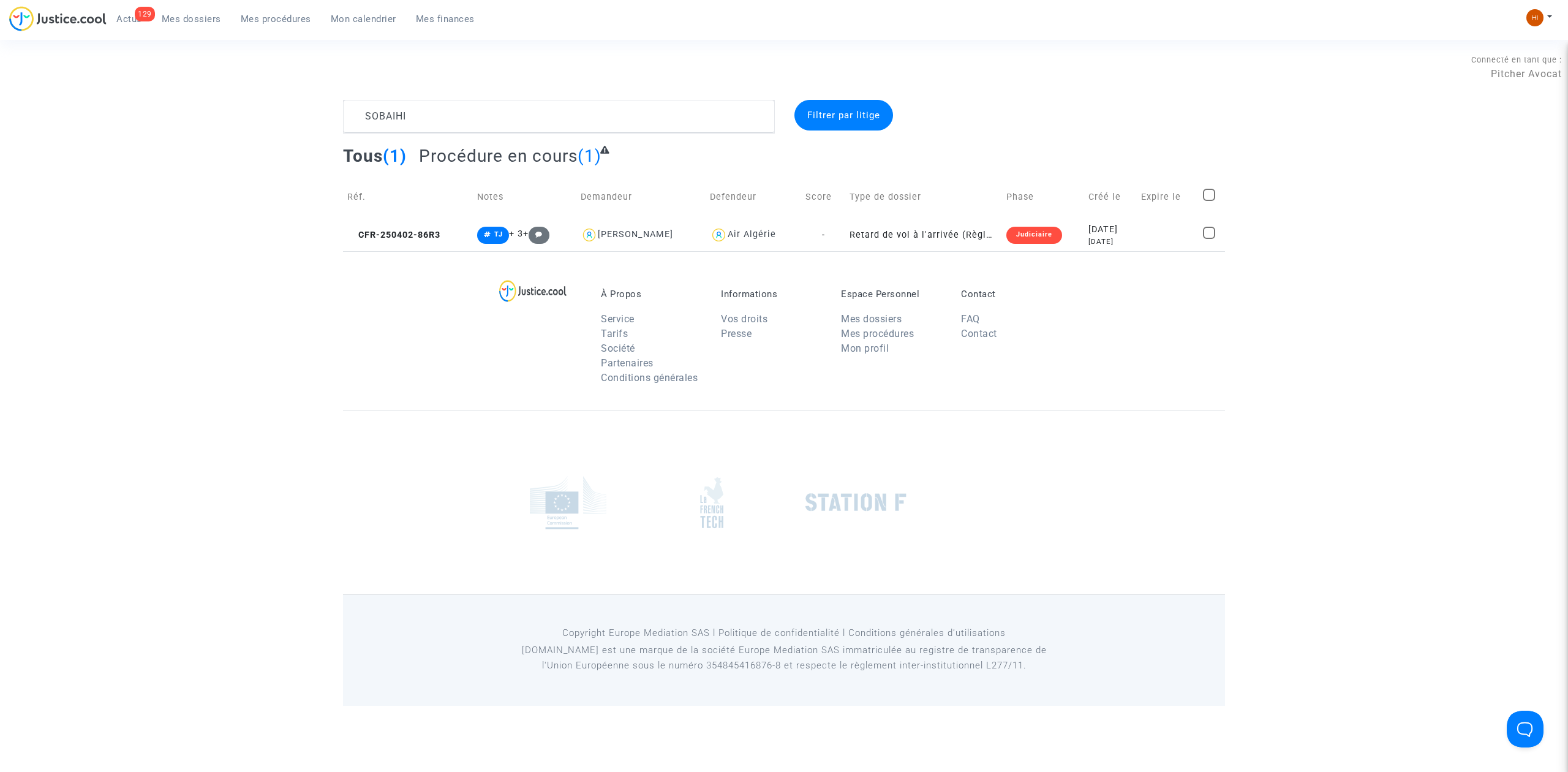
drag, startPoint x: 387, startPoint y: 231, endPoint x: 339, endPoint y: 273, distance: 63.8
click at [387, 231] on span "CFR-250402-86R3" at bounding box center [393, 235] width 93 height 10
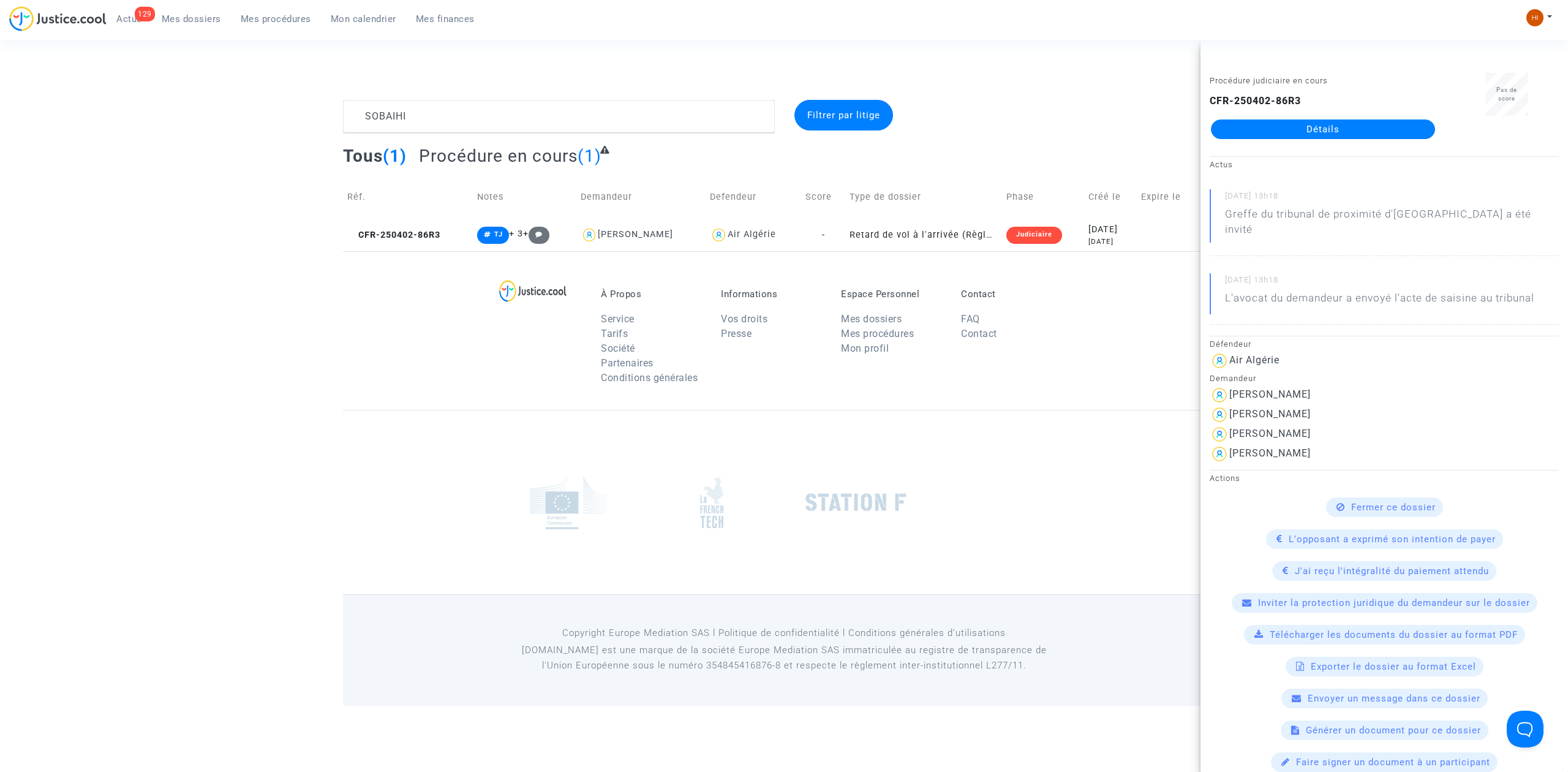
drag, startPoint x: 1287, startPoint y: 130, endPoint x: 1280, endPoint y: 133, distance: 7.6
click at [1287, 130] on link "Détails" at bounding box center [1322, 129] width 224 height 20
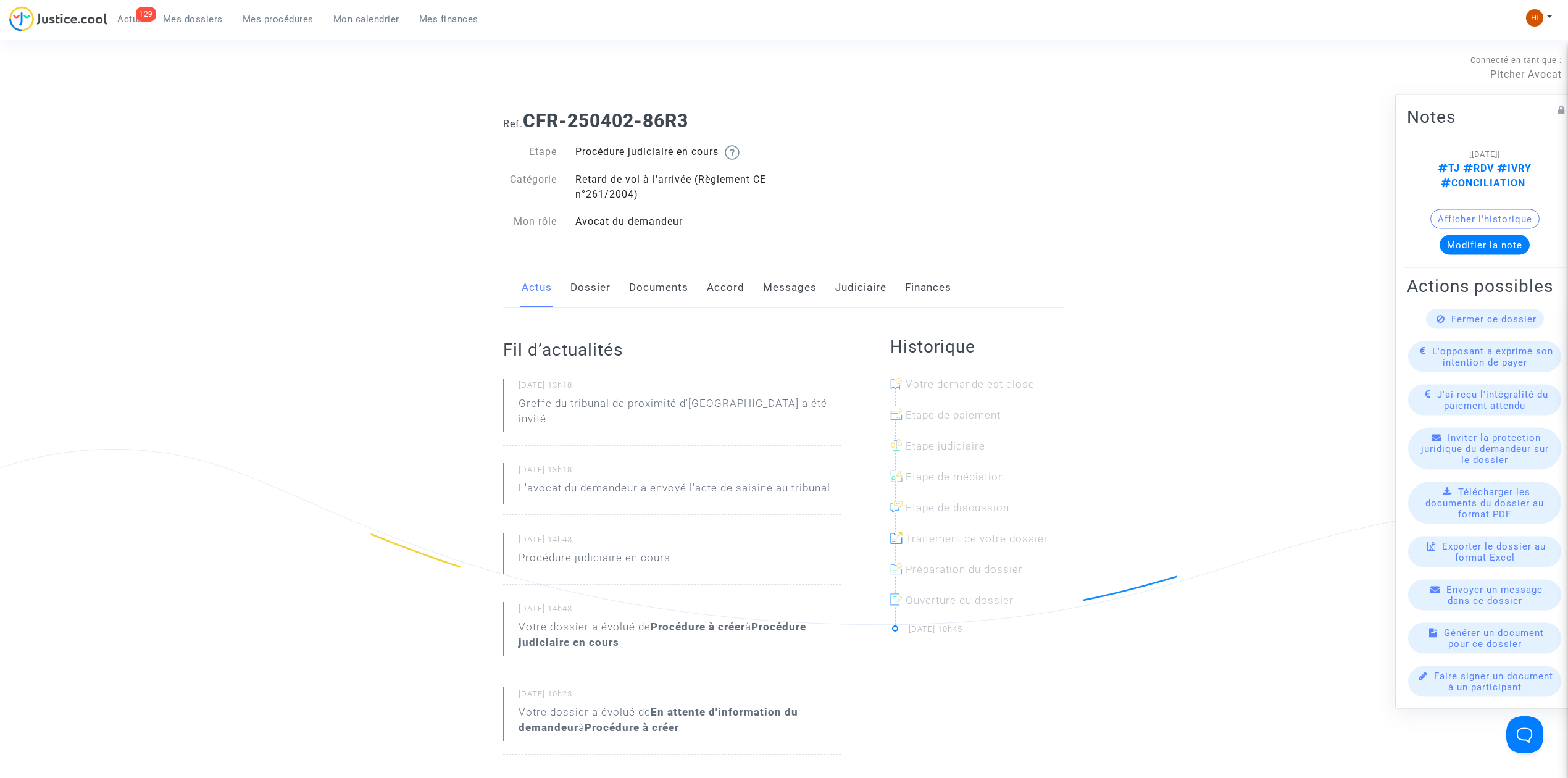
click at [648, 285] on link "Documents" at bounding box center [658, 288] width 59 height 41
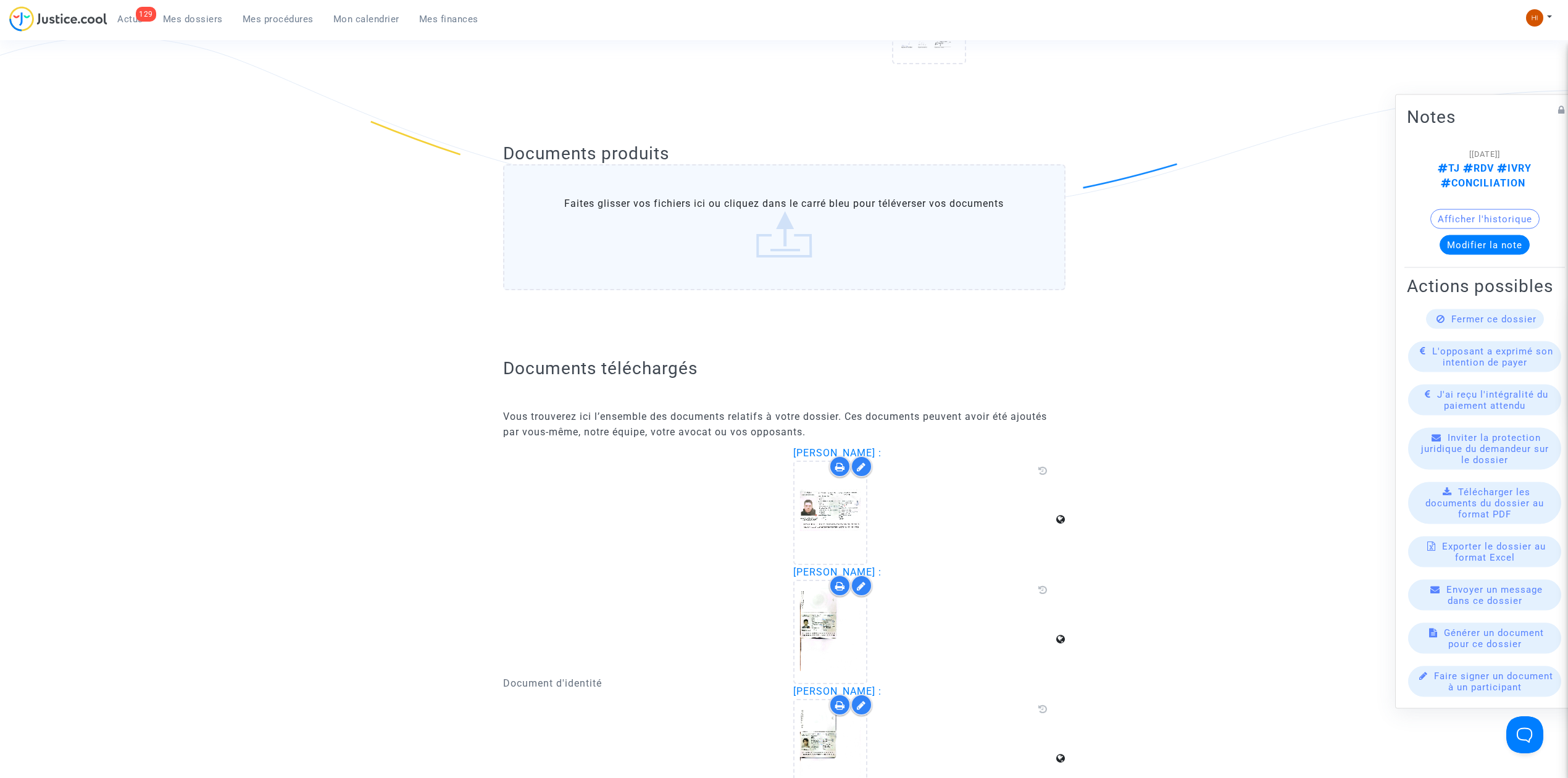
scroll to position [411, 0]
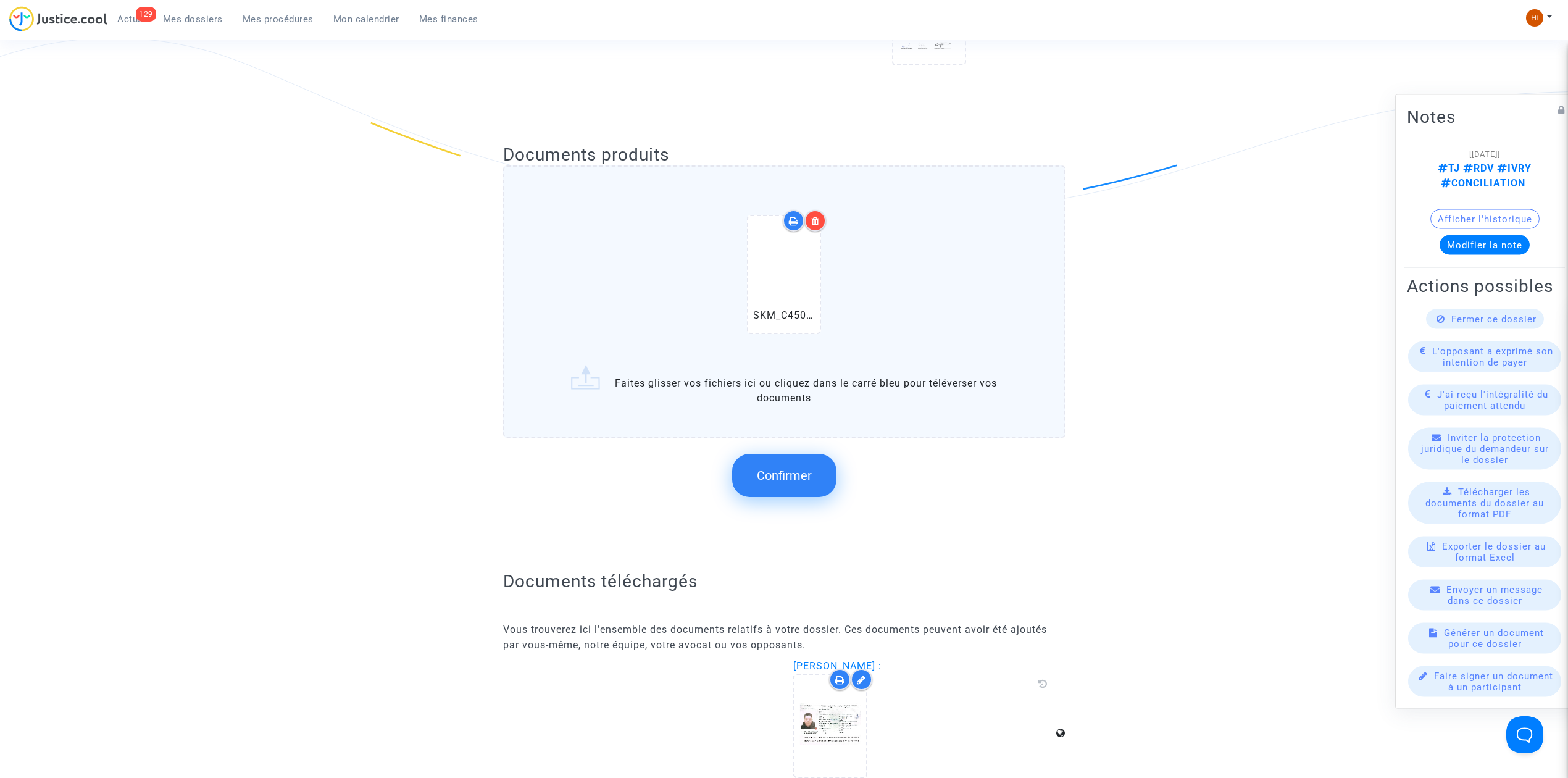
click at [760, 482] on button "Confirmer" at bounding box center [784, 475] width 104 height 43
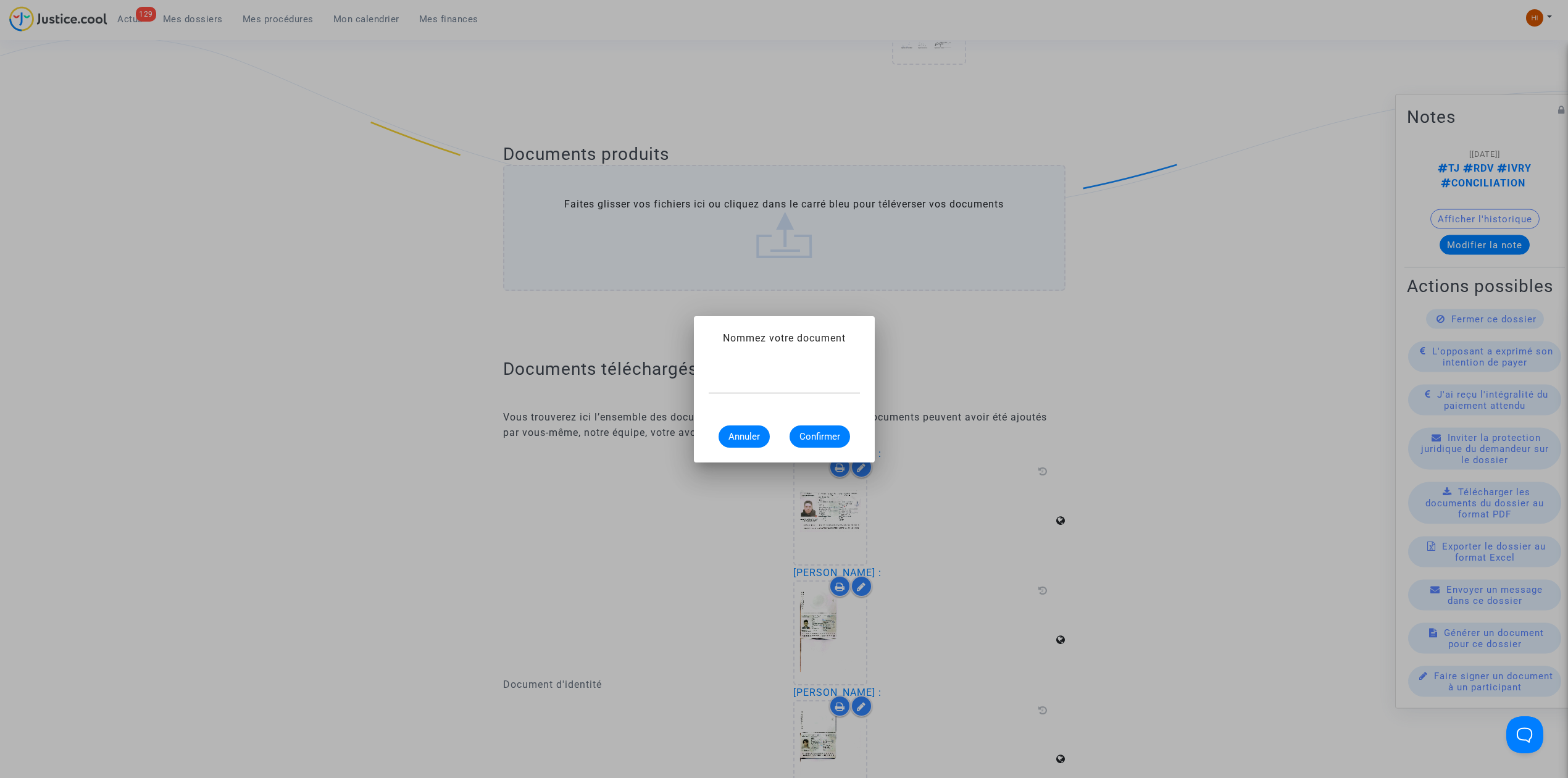
scroll to position [0, 0]
paste input "CONSTAT DE CARENCE"
type input "CONSTAT DE CARENCE"
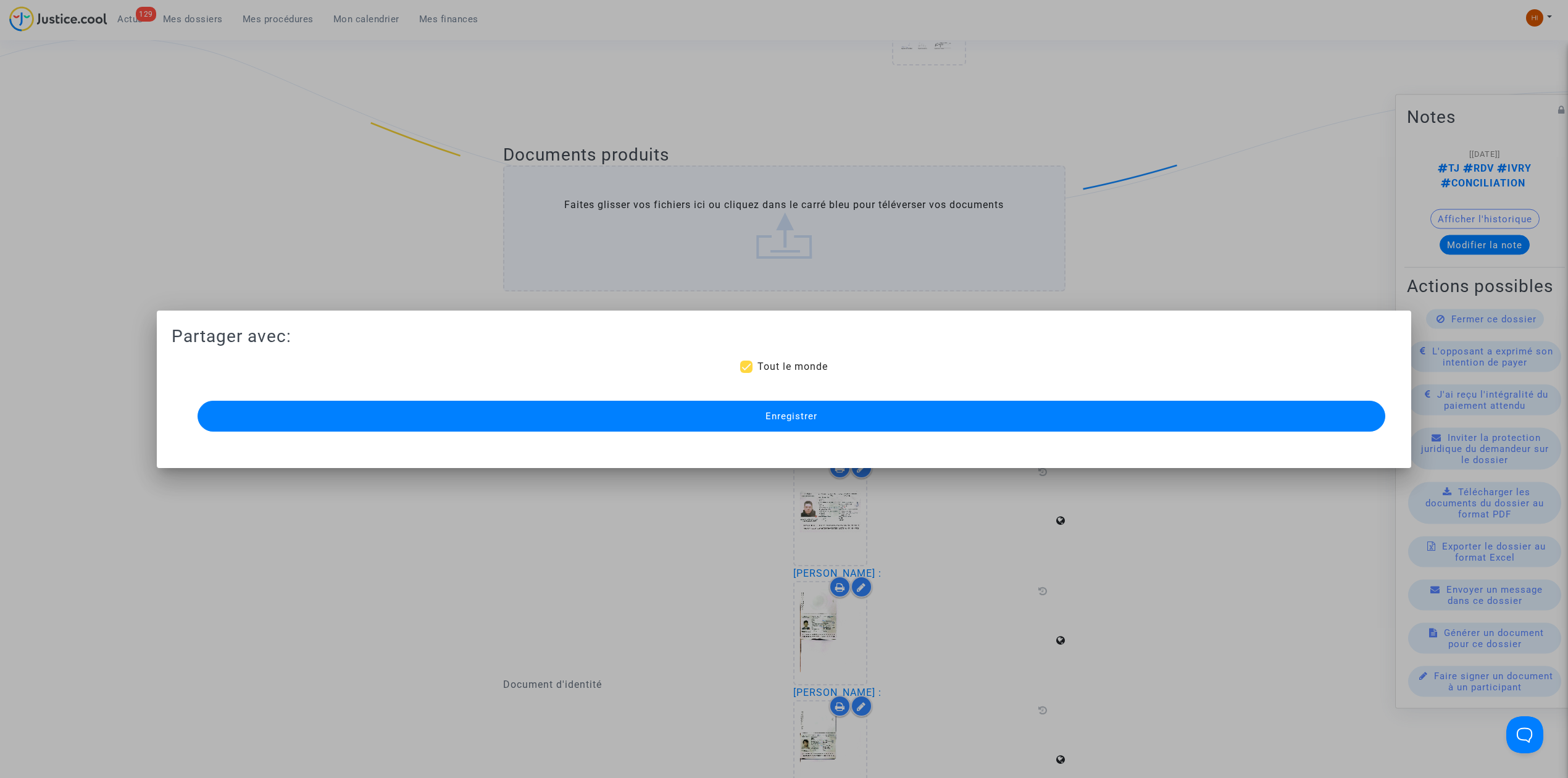
click at [600, 180] on div at bounding box center [784, 389] width 1568 height 778
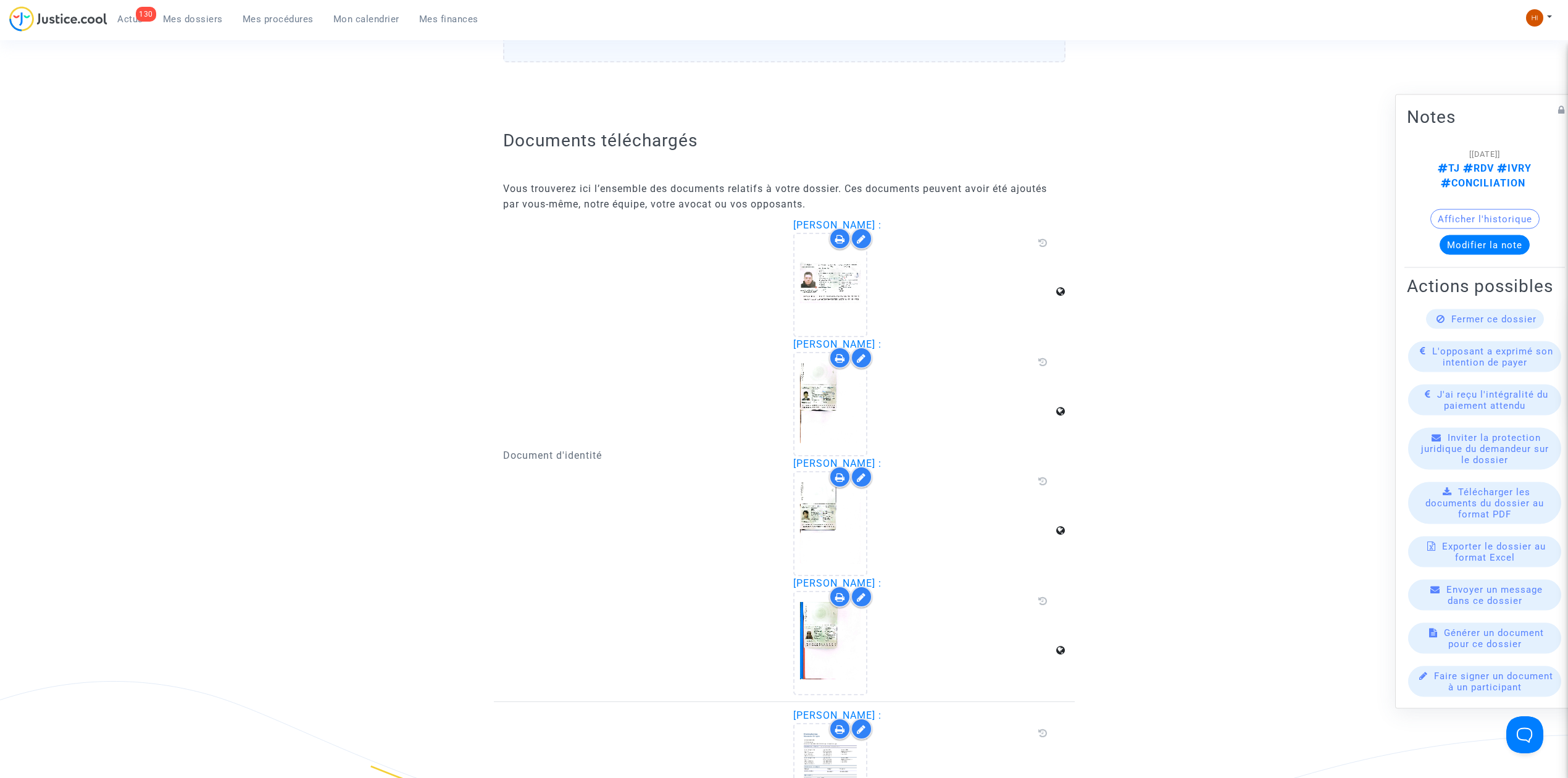
scroll to position [823, 0]
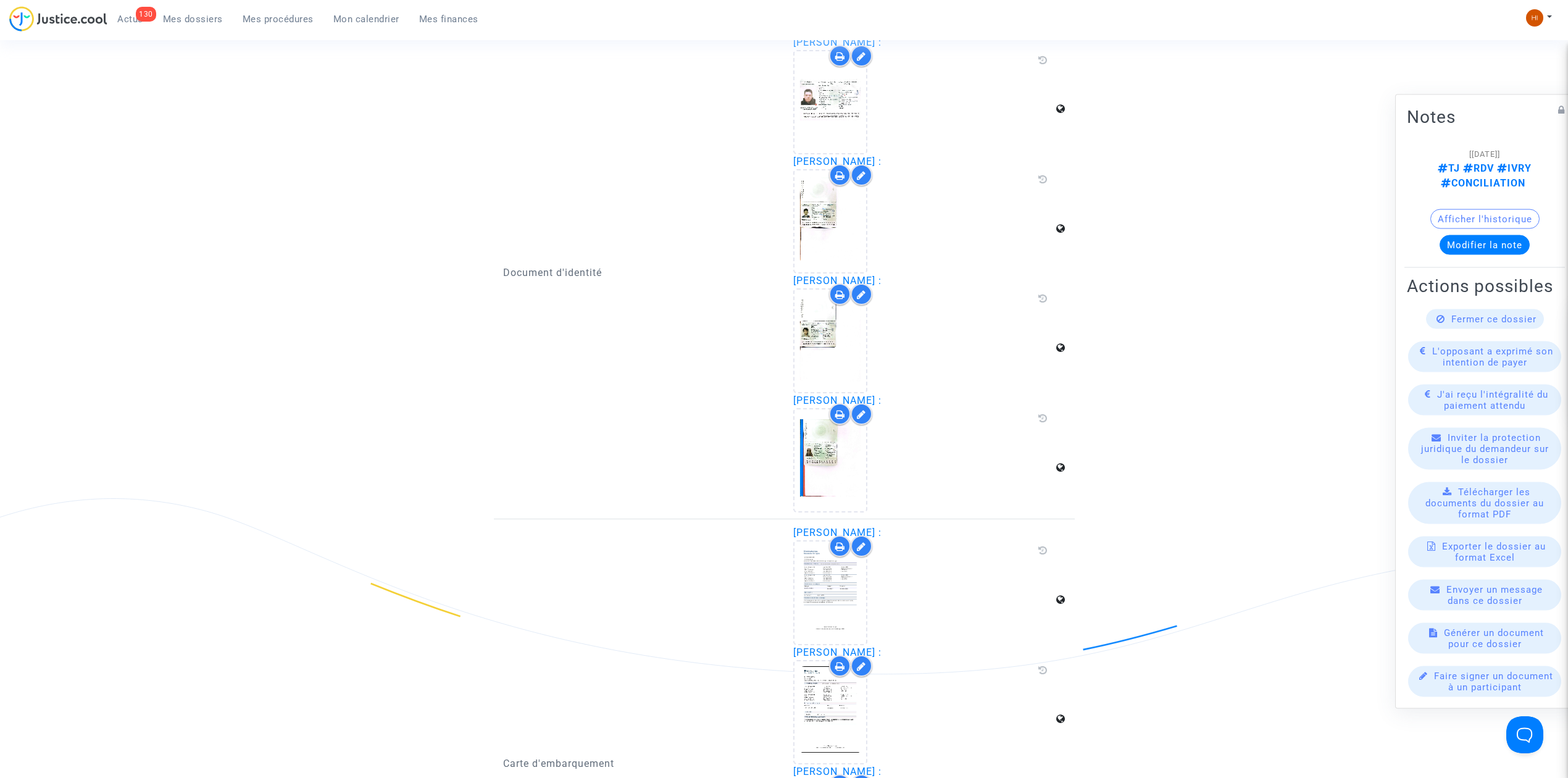
click at [211, 28] on link "Mes dossiers" at bounding box center [193, 19] width 80 height 18
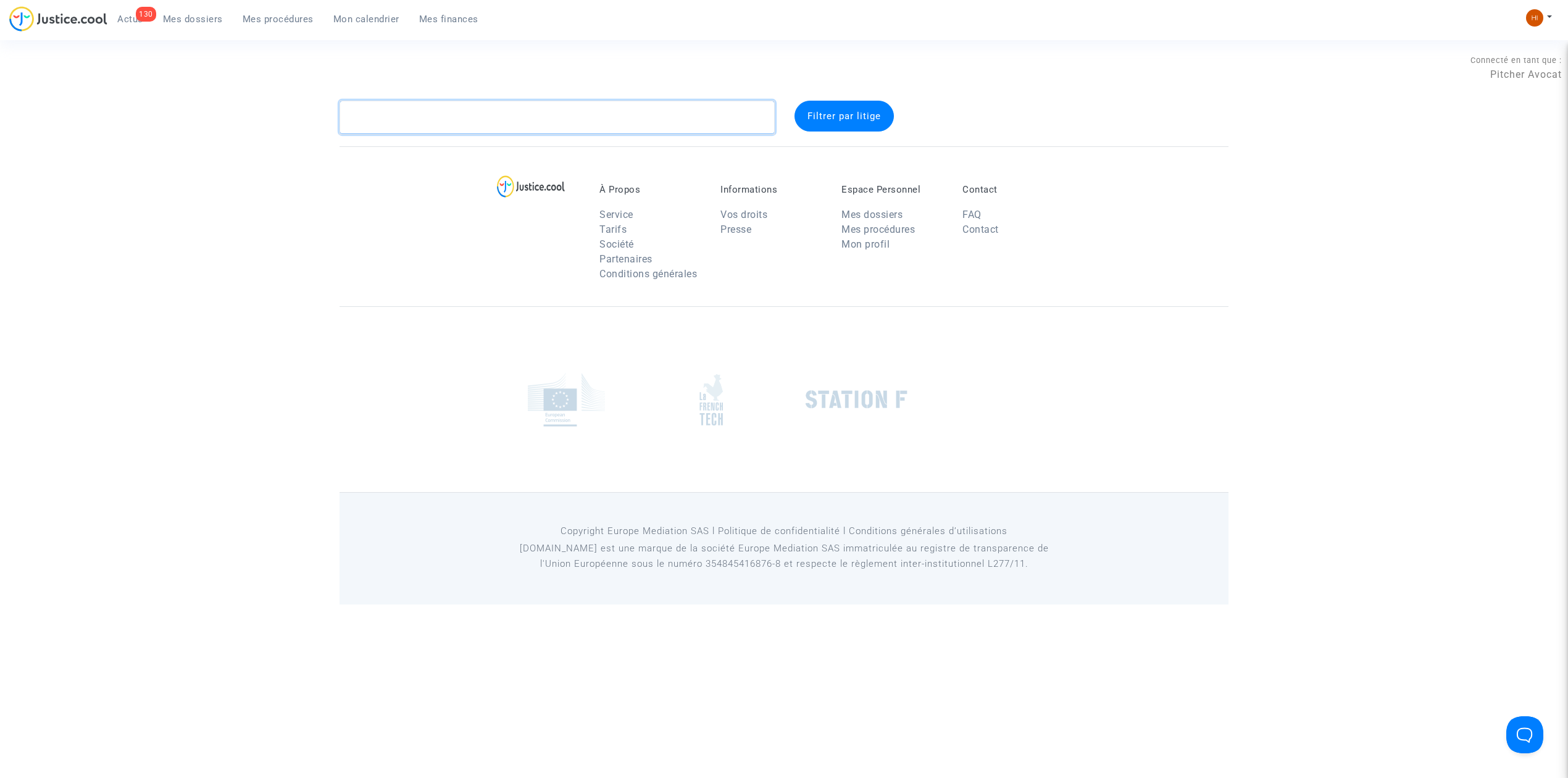
click at [511, 131] on textarea at bounding box center [557, 118] width 435 height 34
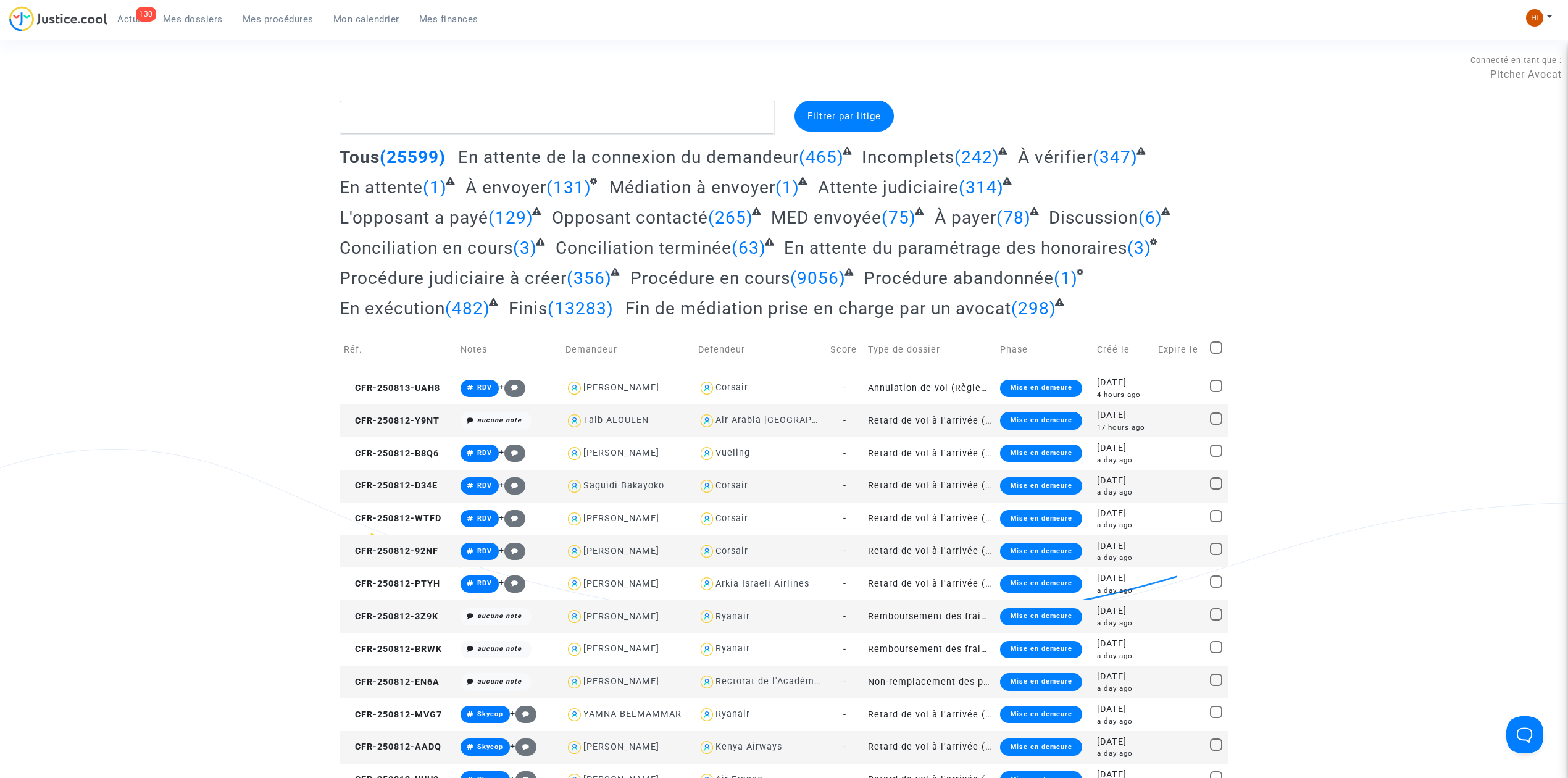
click at [286, 18] on span "Mes procédures" at bounding box center [278, 19] width 71 height 11
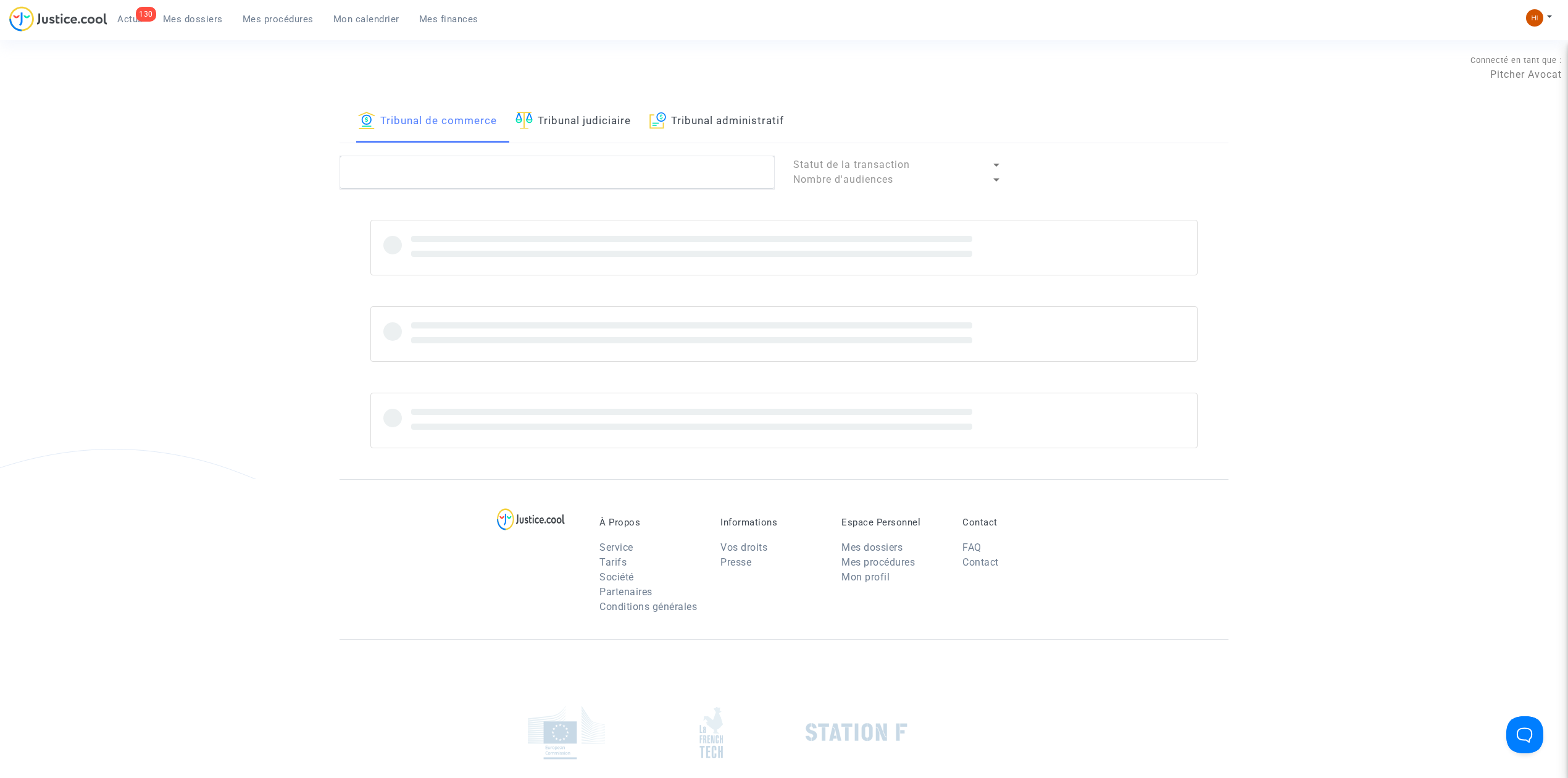
drag, startPoint x: 569, startPoint y: 121, endPoint x: 572, endPoint y: 143, distance: 22.2
click at [570, 121] on link "Tribunal judiciaire" at bounding box center [573, 121] width 115 height 42
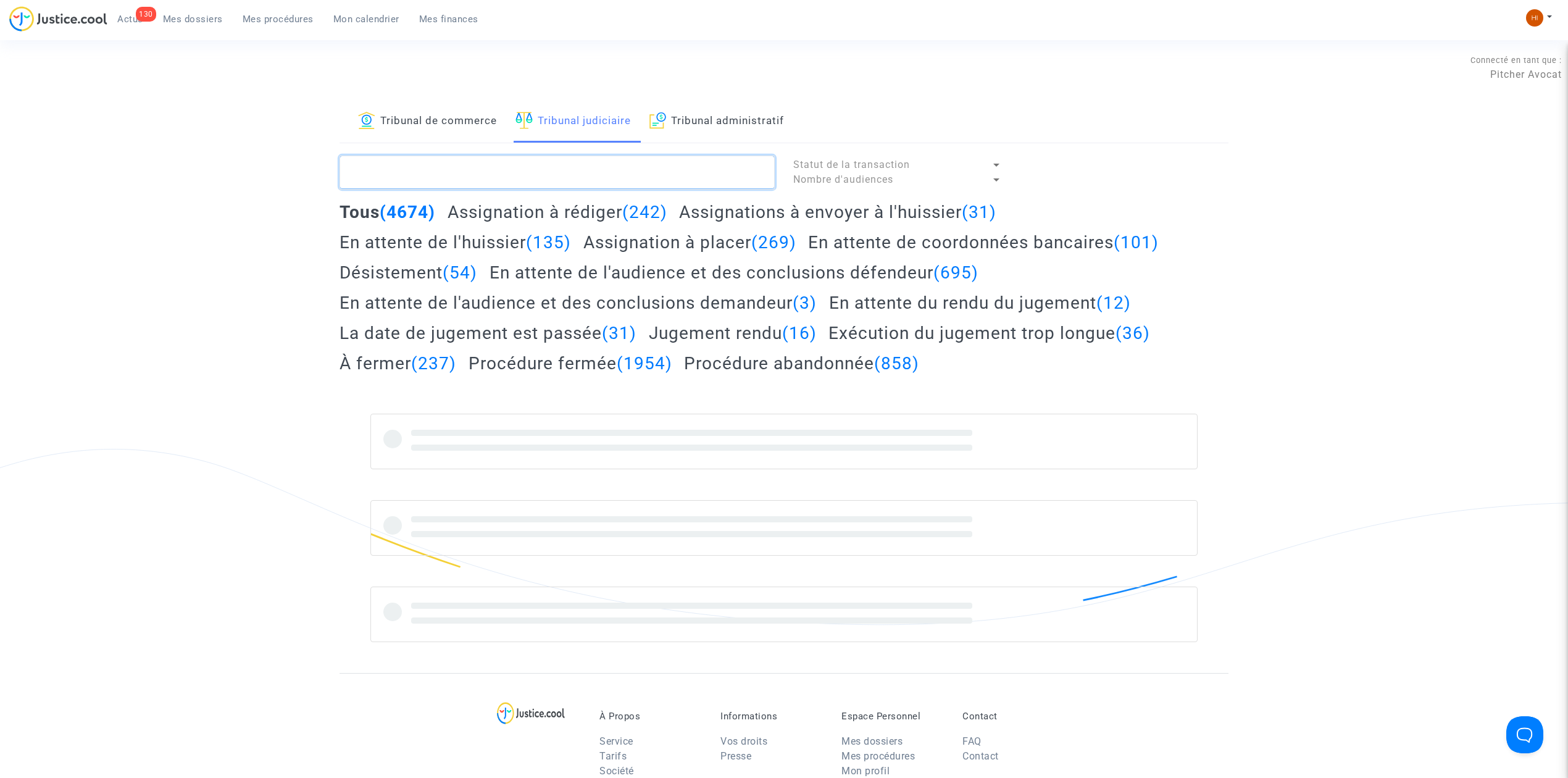
click at [563, 170] on textarea at bounding box center [557, 172] width 435 height 34
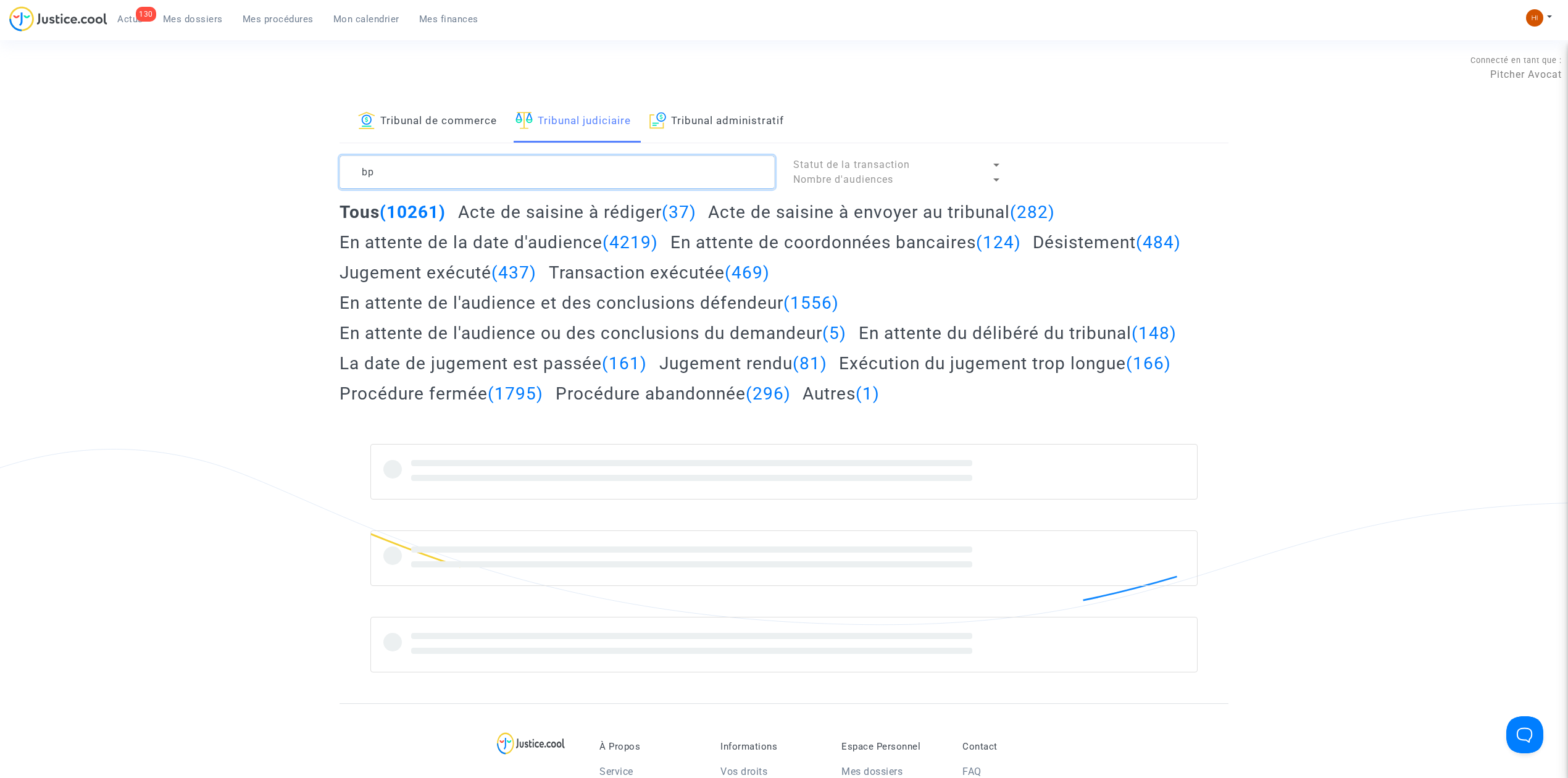
type textarea "b"
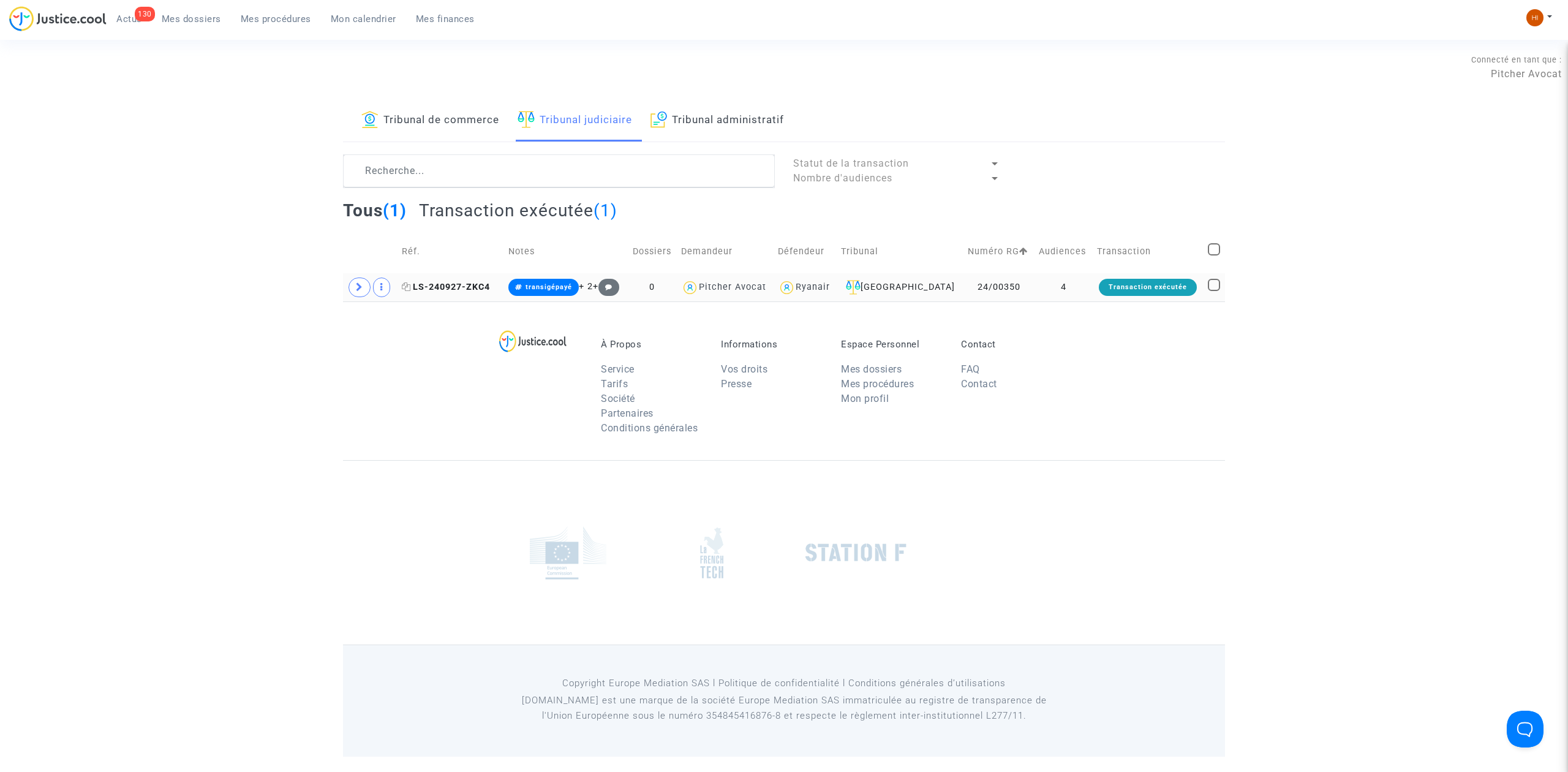
click at [480, 284] on span "LS-240927-ZKC4" at bounding box center [446, 287] width 88 height 10
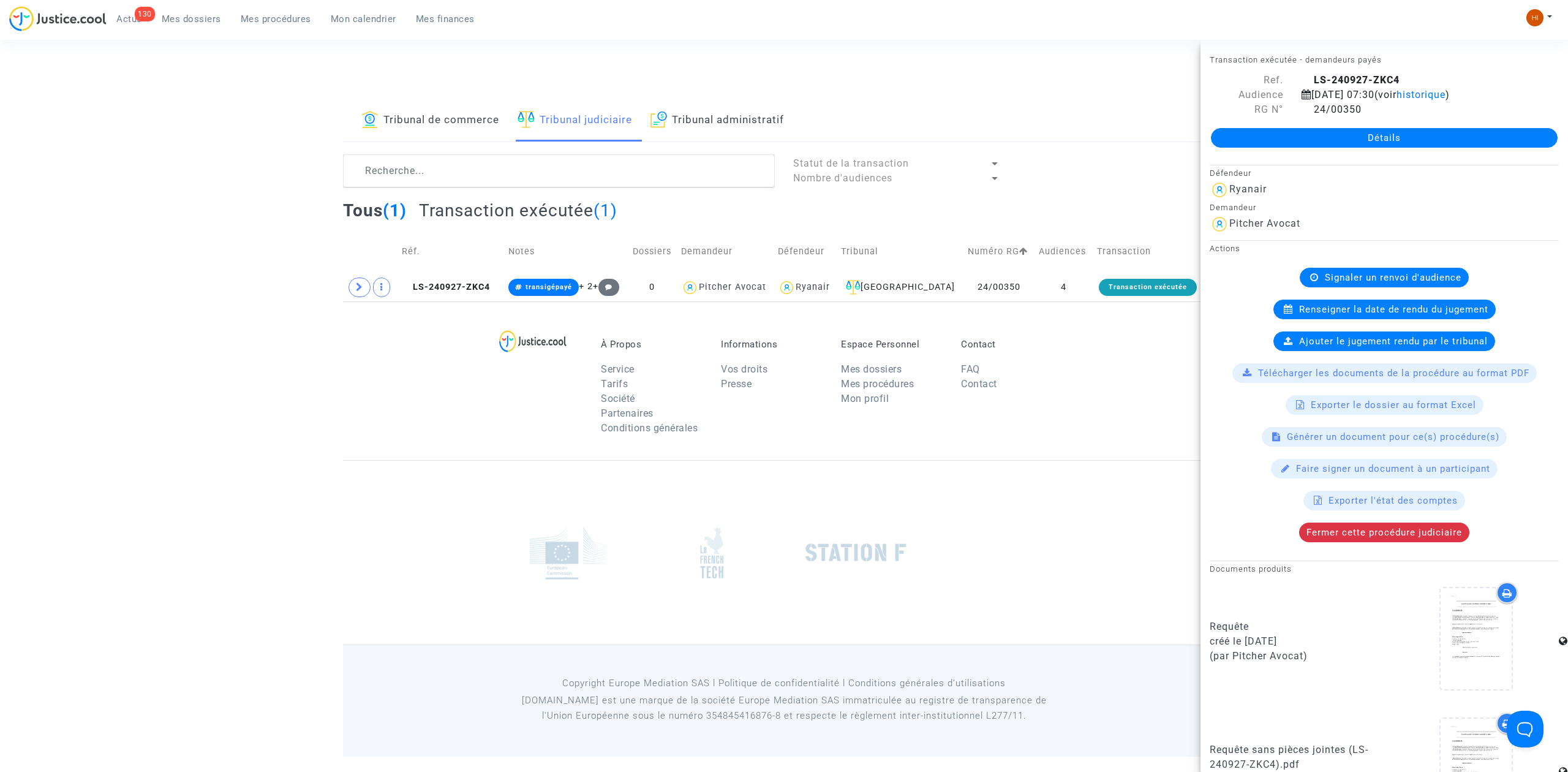
click at [1325, 148] on link "Détails" at bounding box center [1384, 138] width 346 height 20
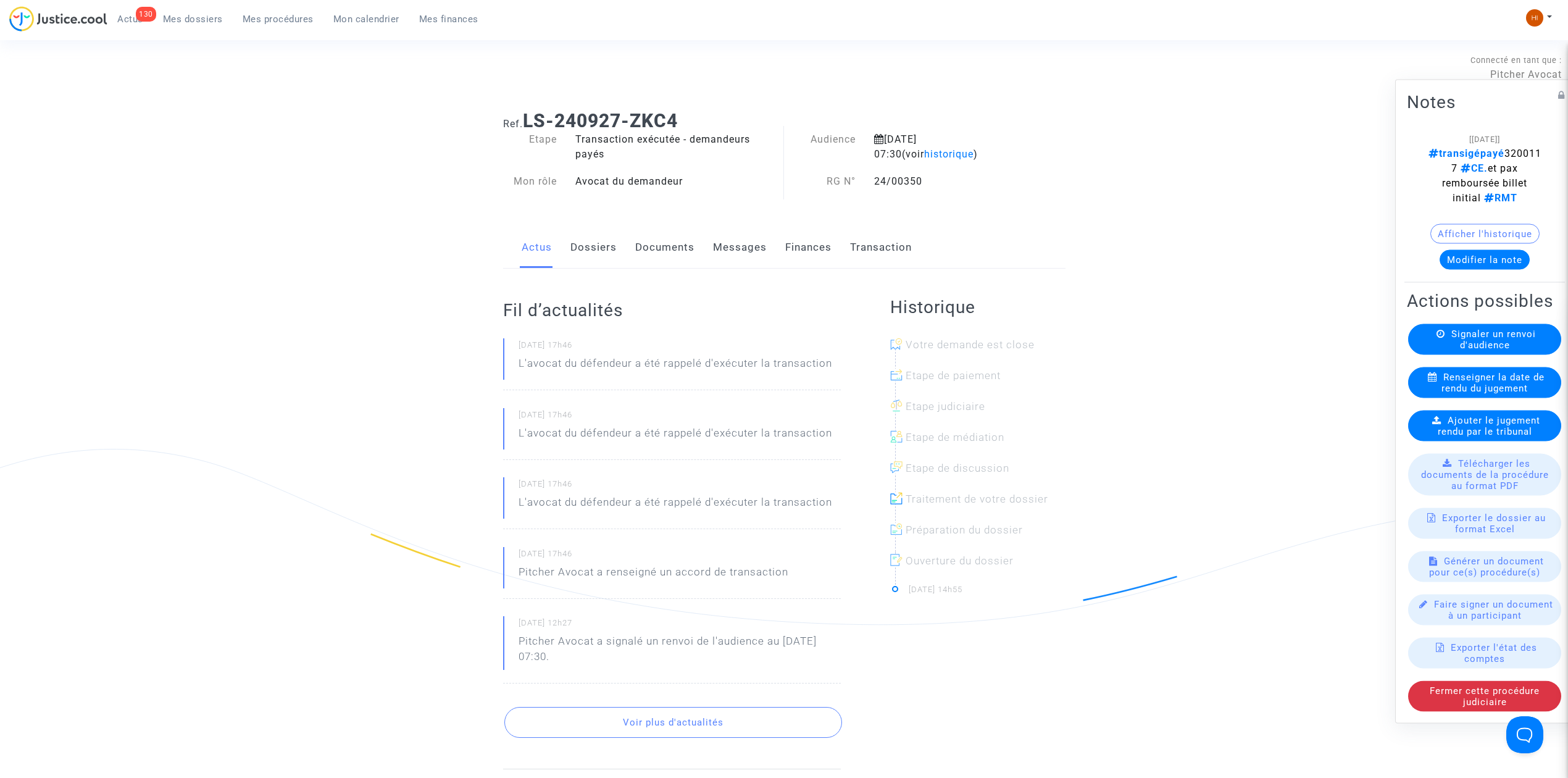
click at [668, 257] on link "Documents" at bounding box center [665, 248] width 59 height 41
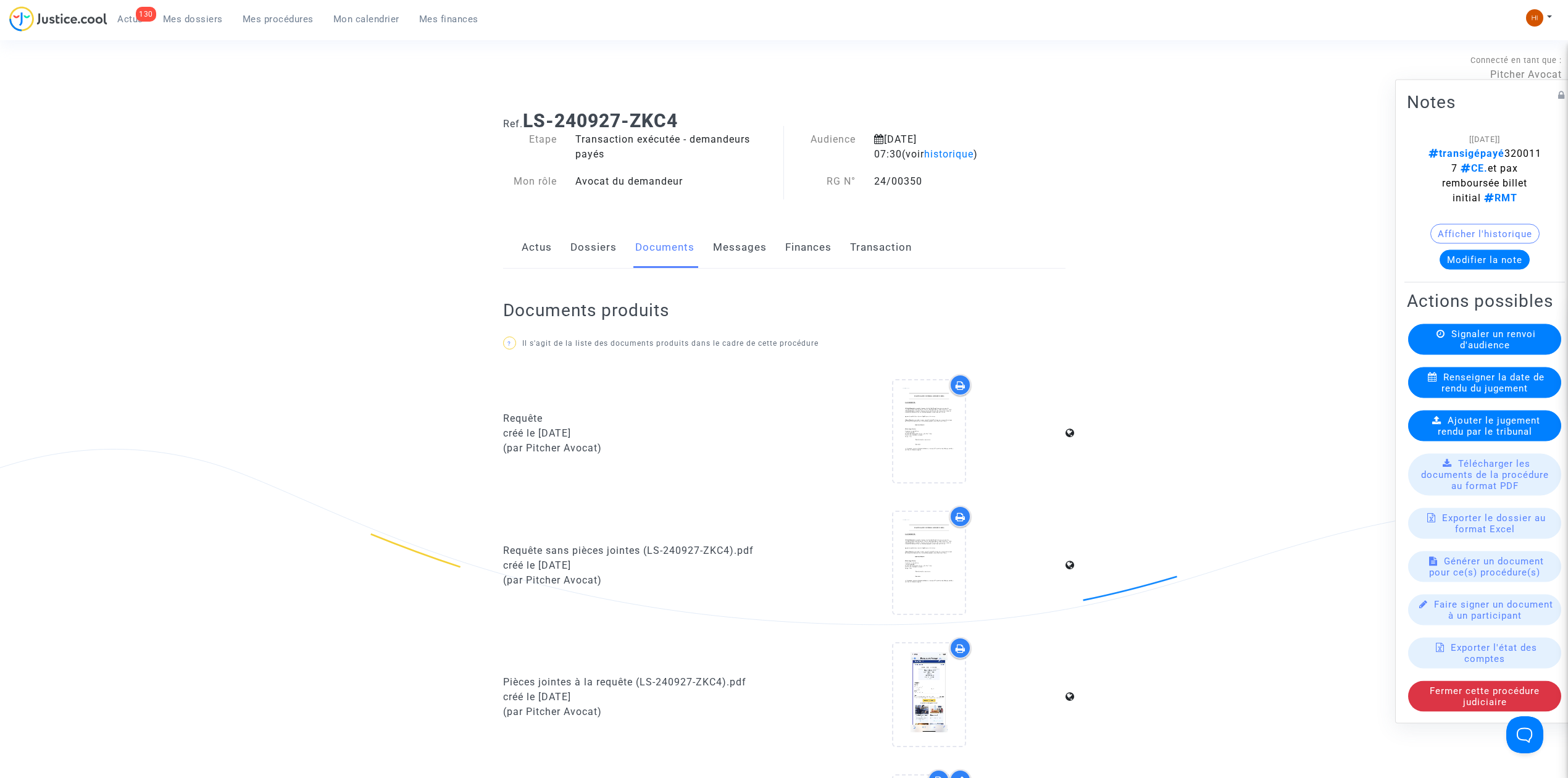
click at [578, 241] on link "Dossiers" at bounding box center [593, 248] width 46 height 41
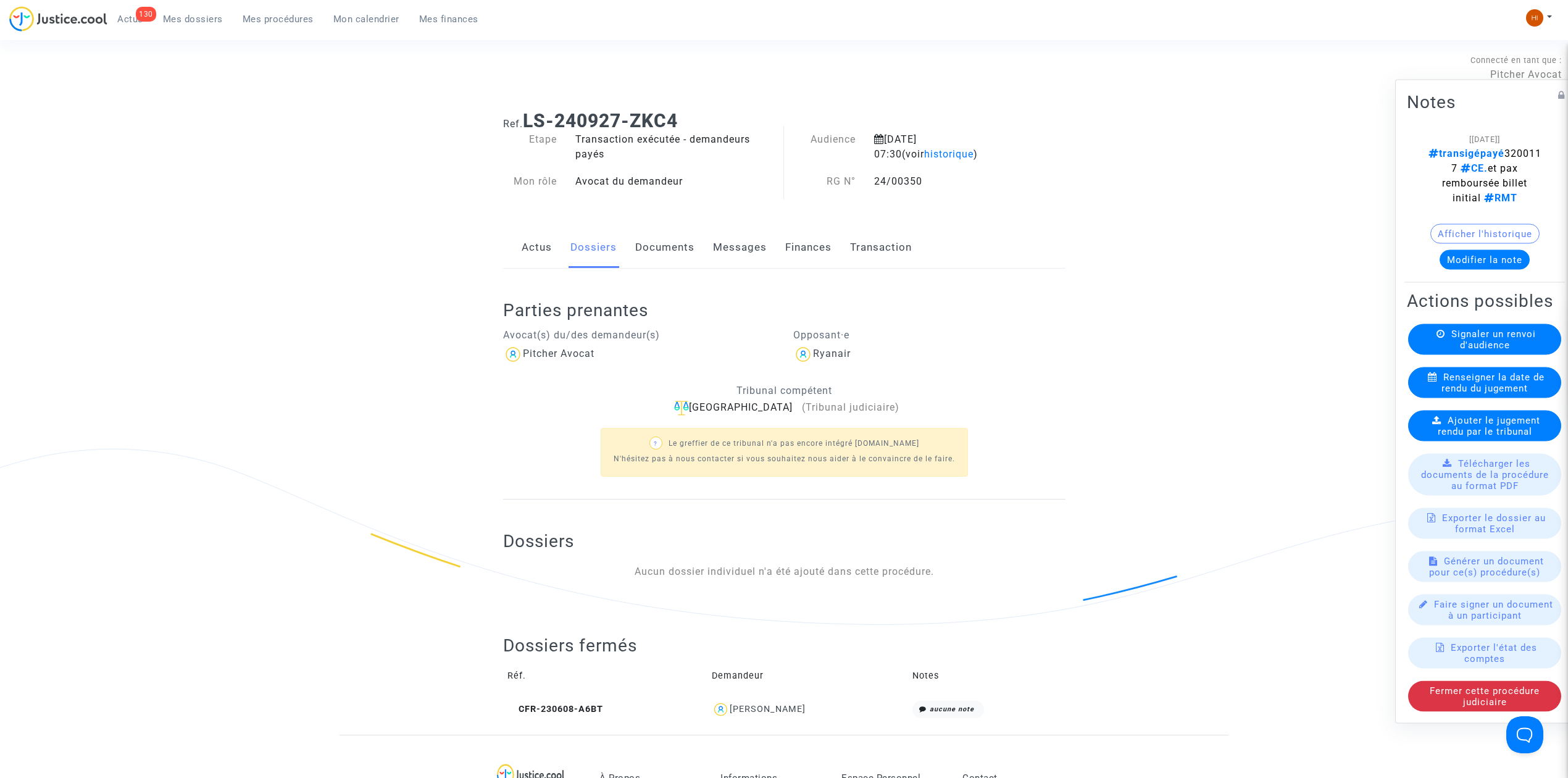
click at [289, 18] on span "Mes procédures" at bounding box center [278, 19] width 71 height 11
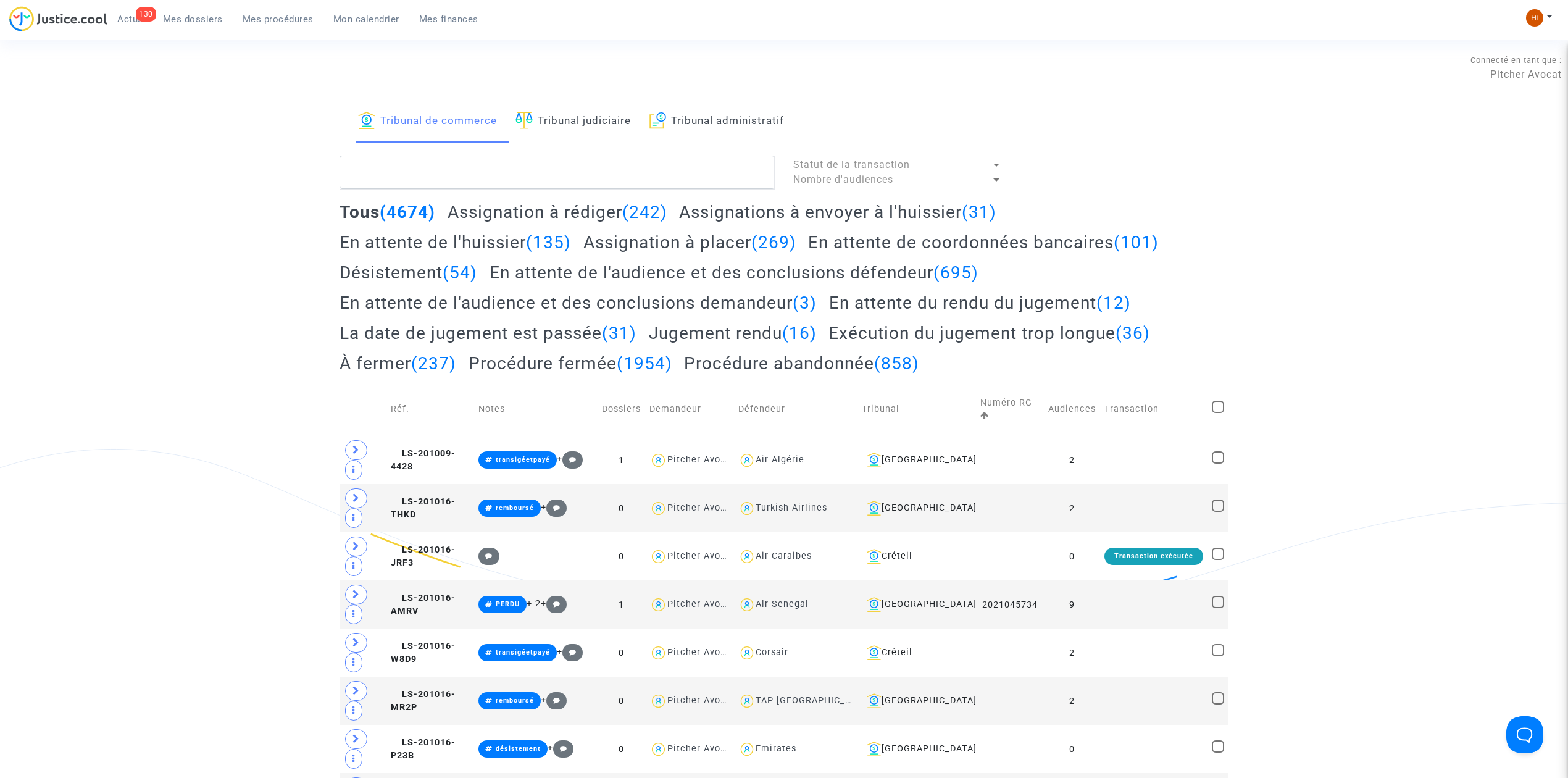
click at [567, 118] on link "Tribunal judiciaire" at bounding box center [573, 121] width 115 height 42
click at [564, 178] on textarea at bounding box center [557, 172] width 435 height 34
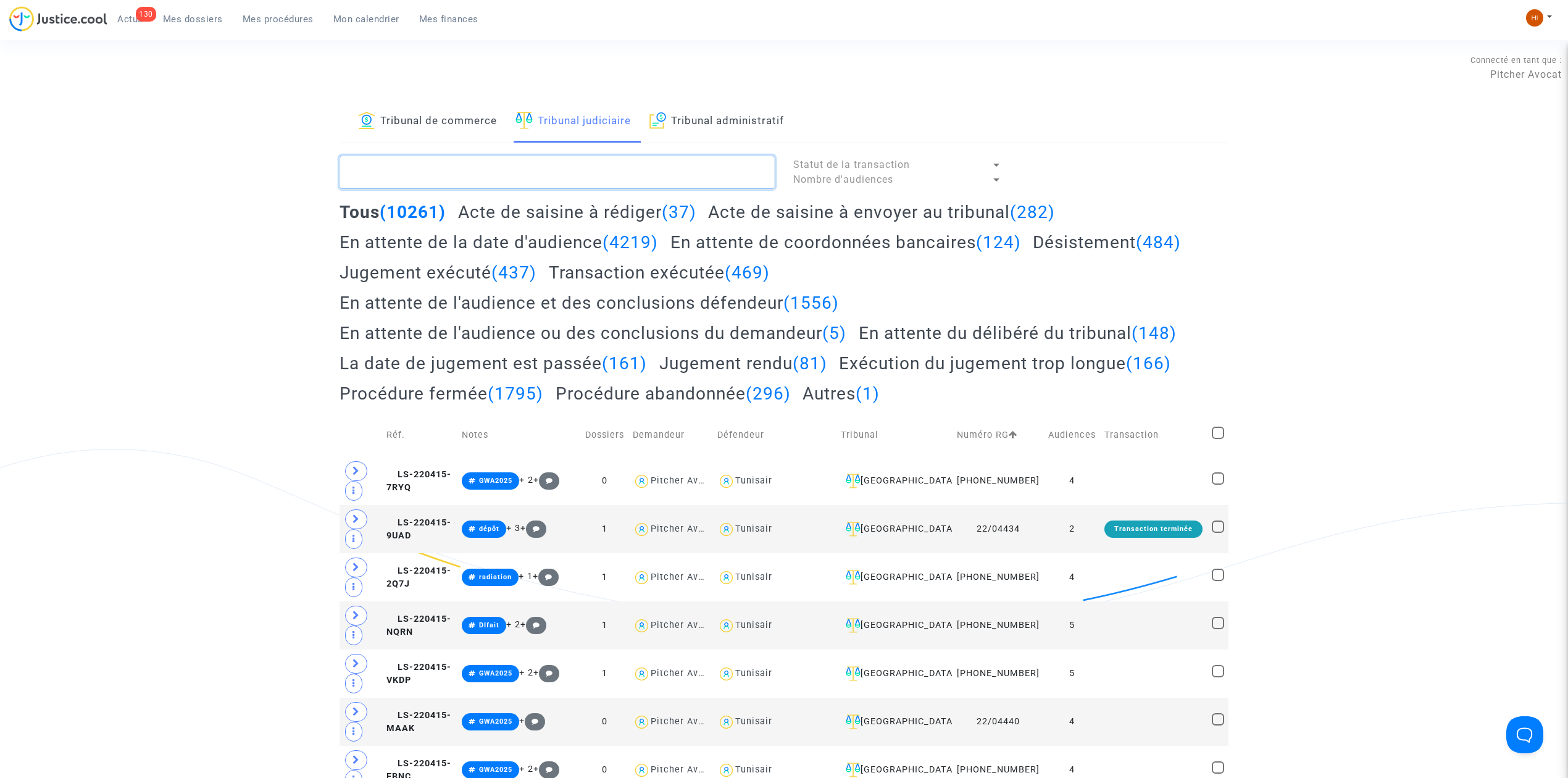
type textarea "g"
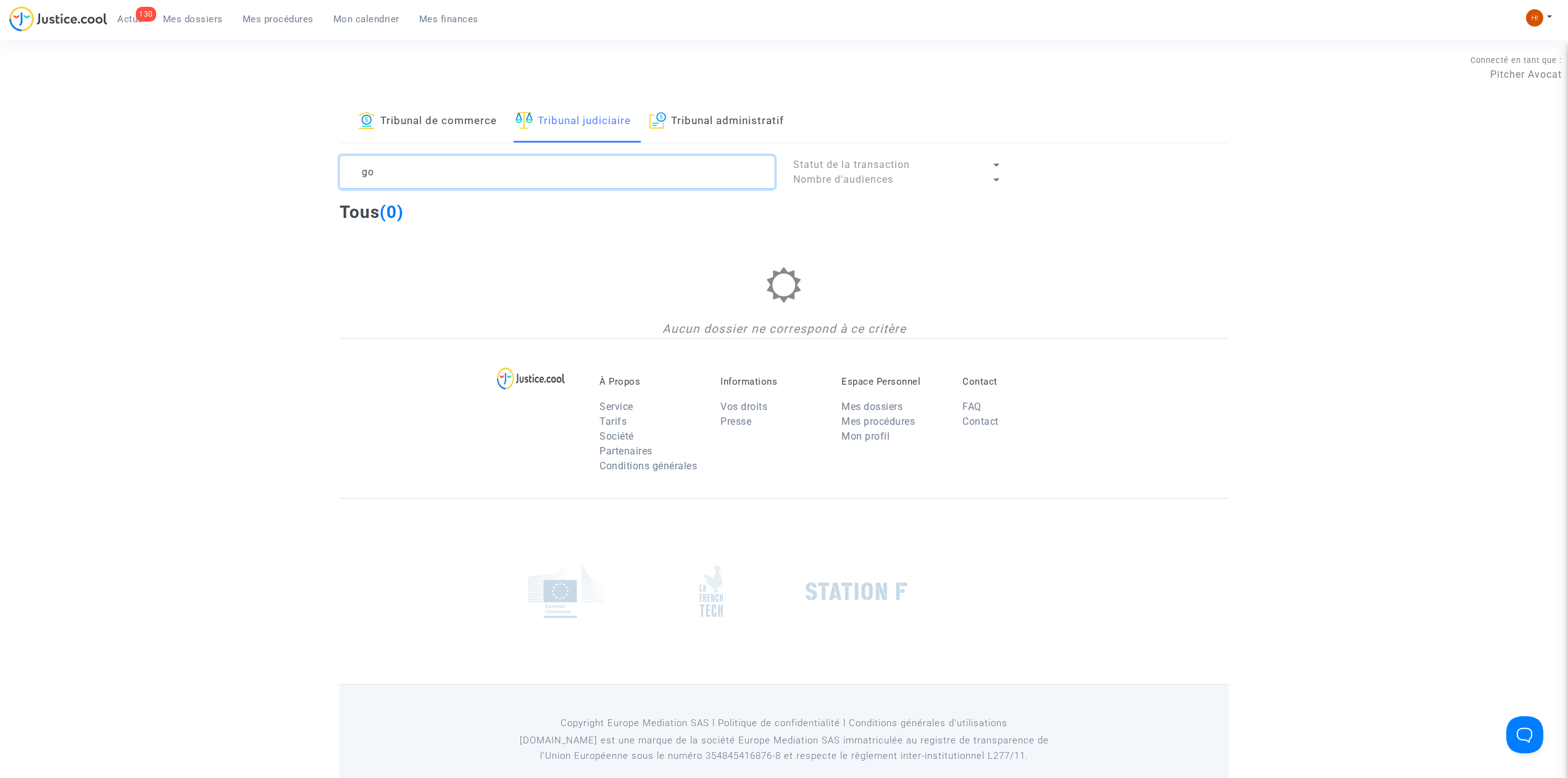
type textarea "g"
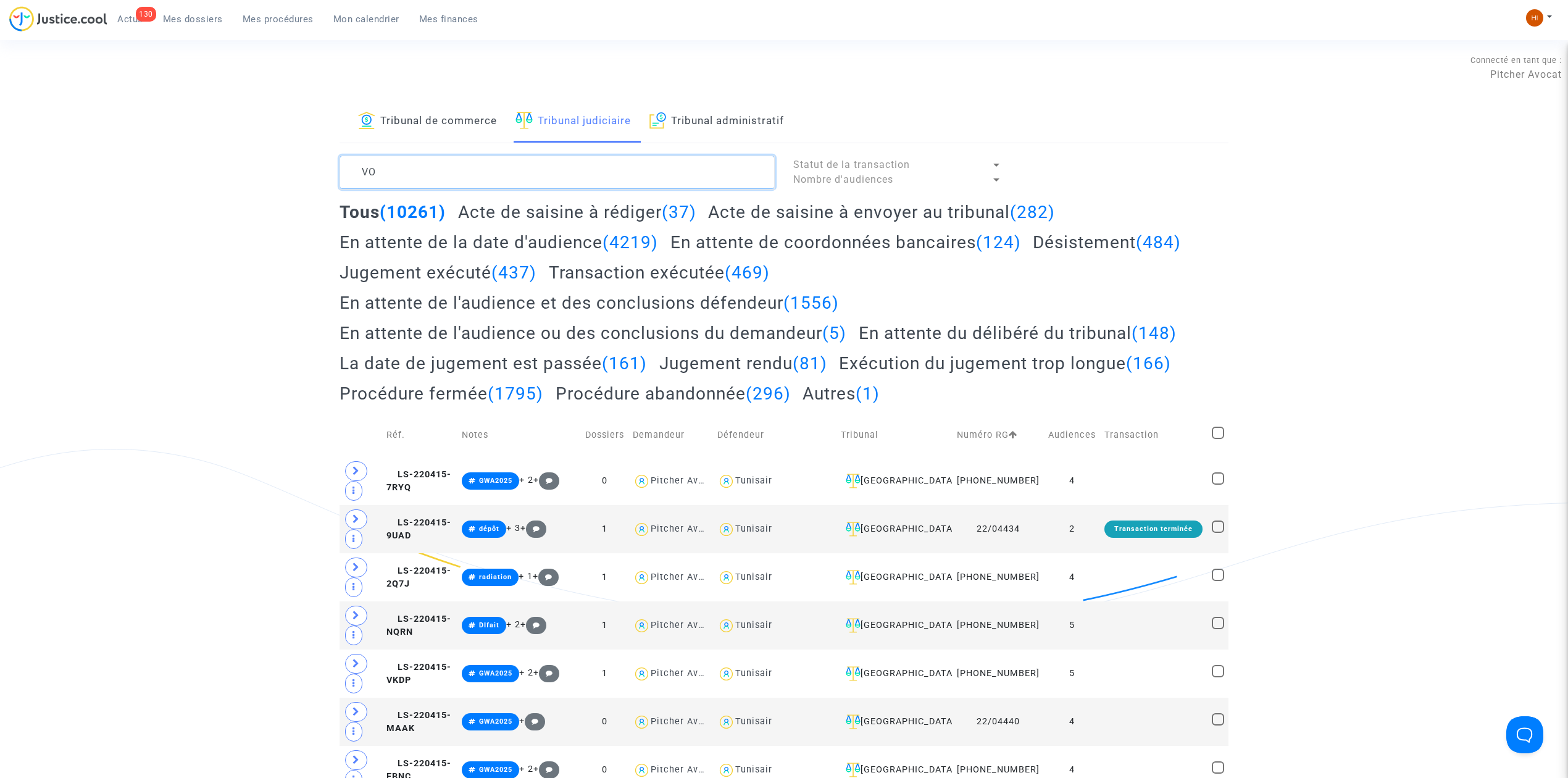
type textarea "V"
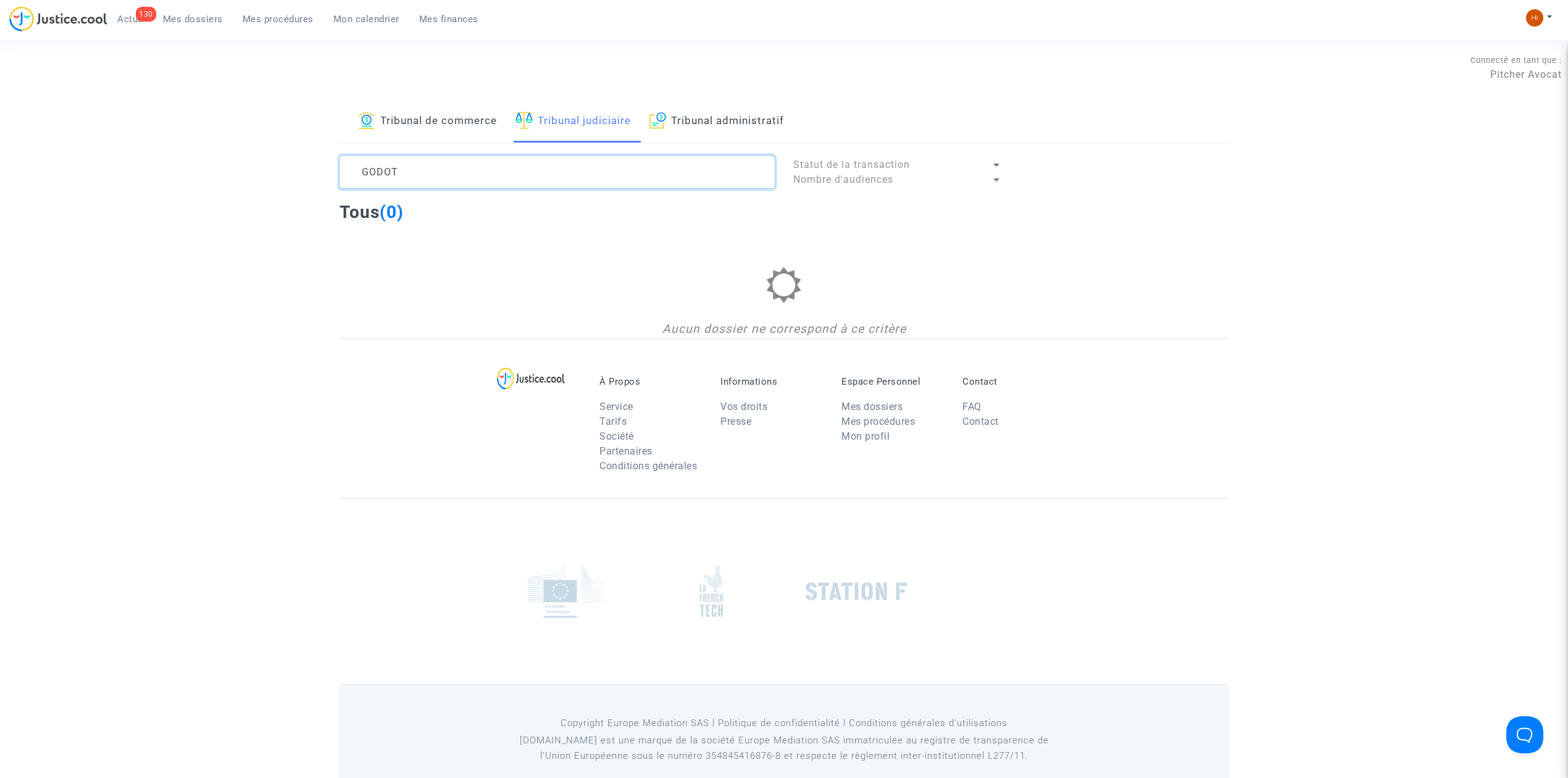
drag, startPoint x: 416, startPoint y: 169, endPoint x: 304, endPoint y: 169, distance: 112.0
click at [304, 169] on div "Tribunal de commerce Tribunal judiciaire Tribunal administratif GODOT Statut de…" at bounding box center [784, 219] width 1568 height 237
click at [388, 166] on textarea at bounding box center [557, 172] width 435 height 34
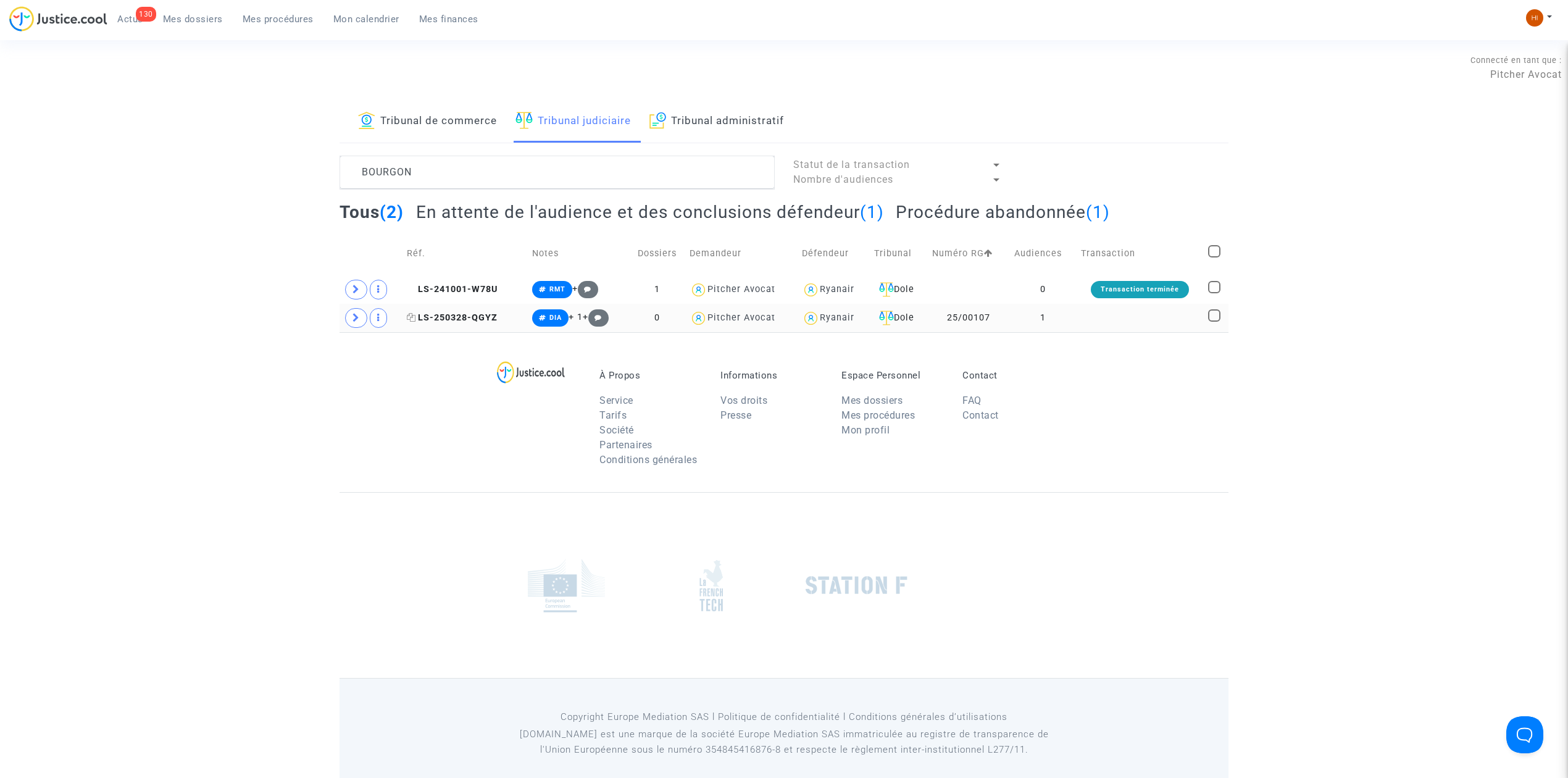
click at [452, 316] on span "LS-250328-QGYZ" at bounding box center [452, 318] width 91 height 10
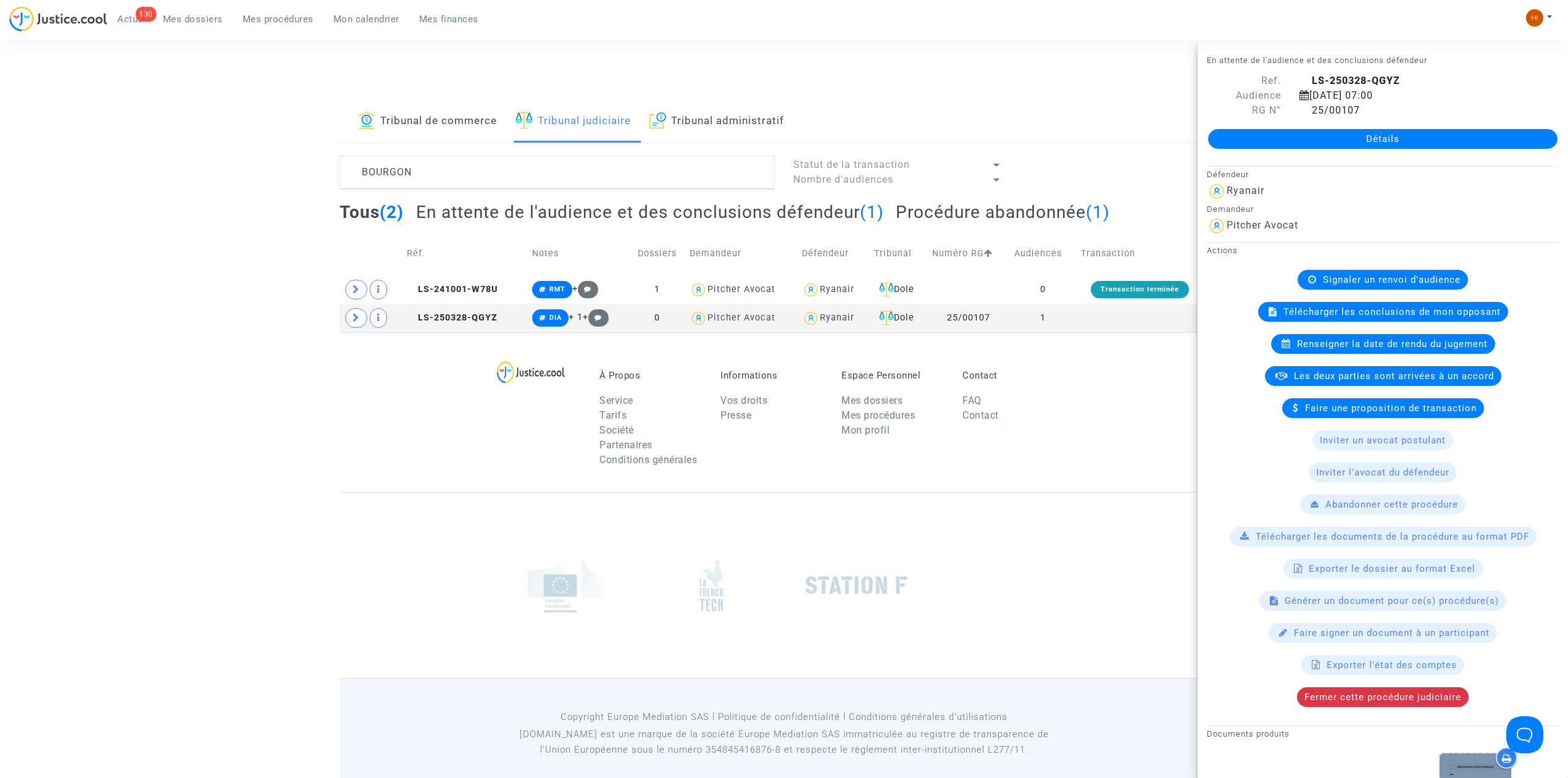
scroll to position [624, 0]
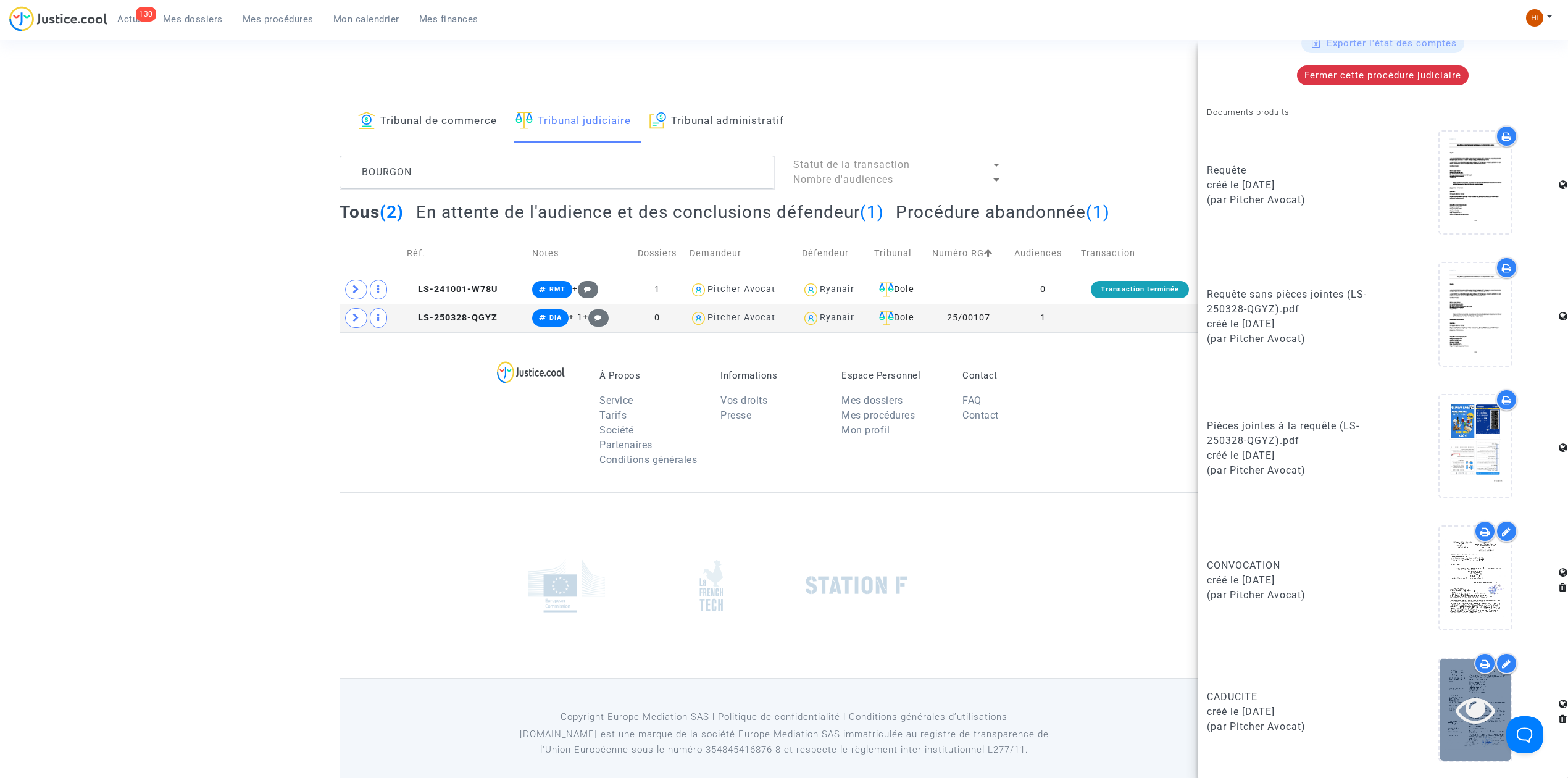
click at [1461, 698] on icon at bounding box center [1475, 709] width 40 height 39
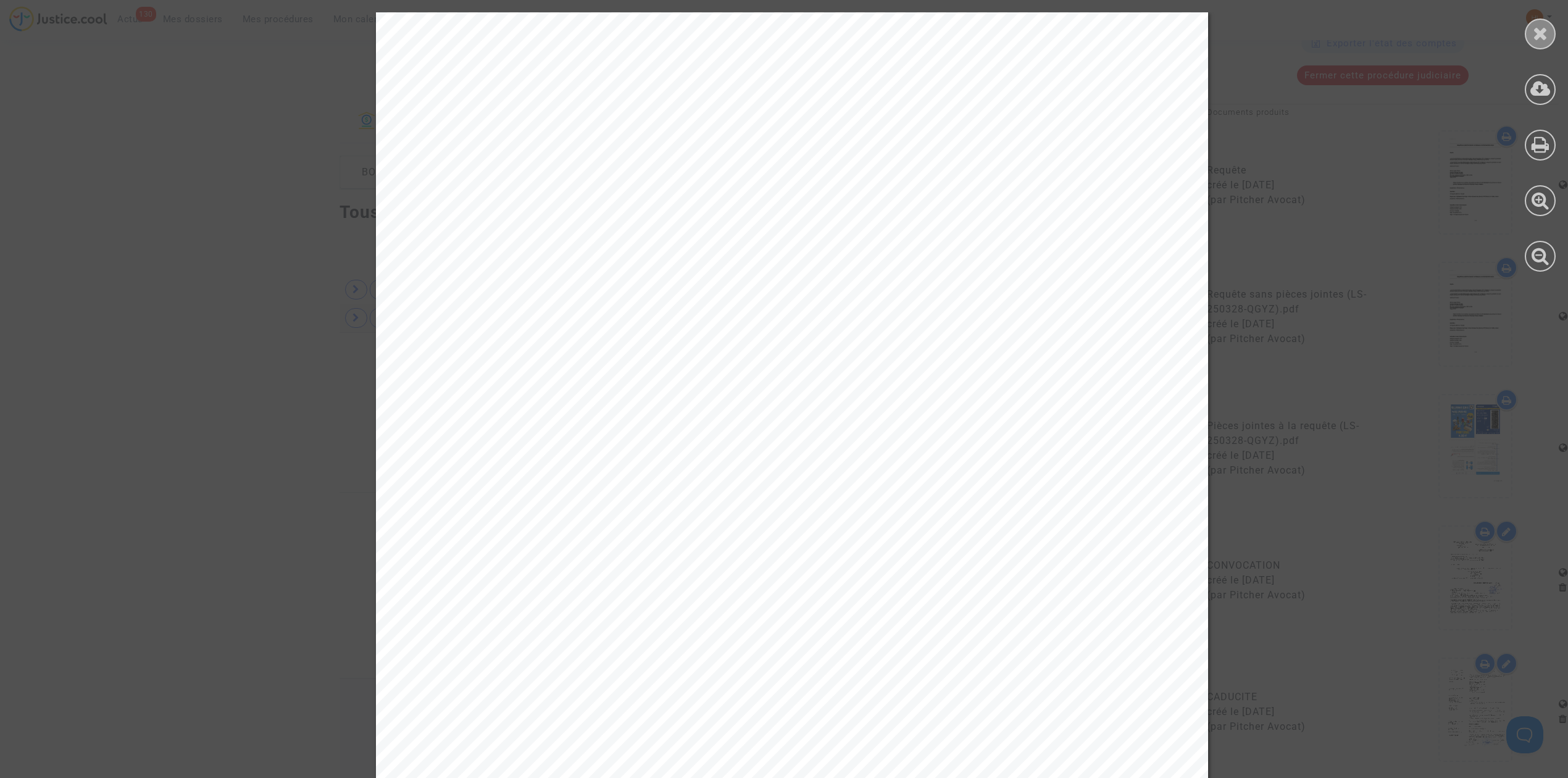
click at [1533, 39] on icon at bounding box center [1540, 33] width 15 height 18
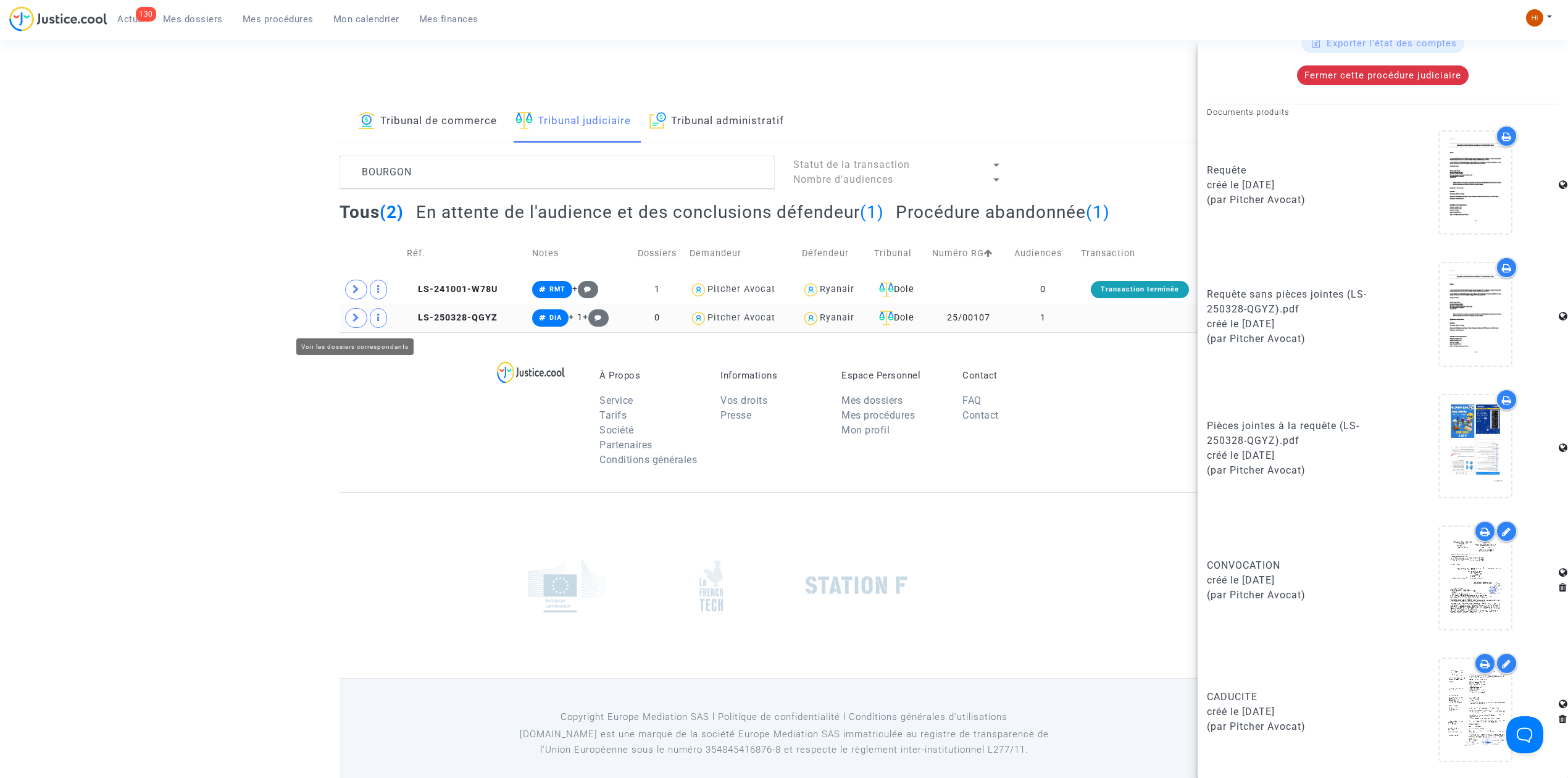
click at [358, 317] on icon at bounding box center [356, 317] width 7 height 9
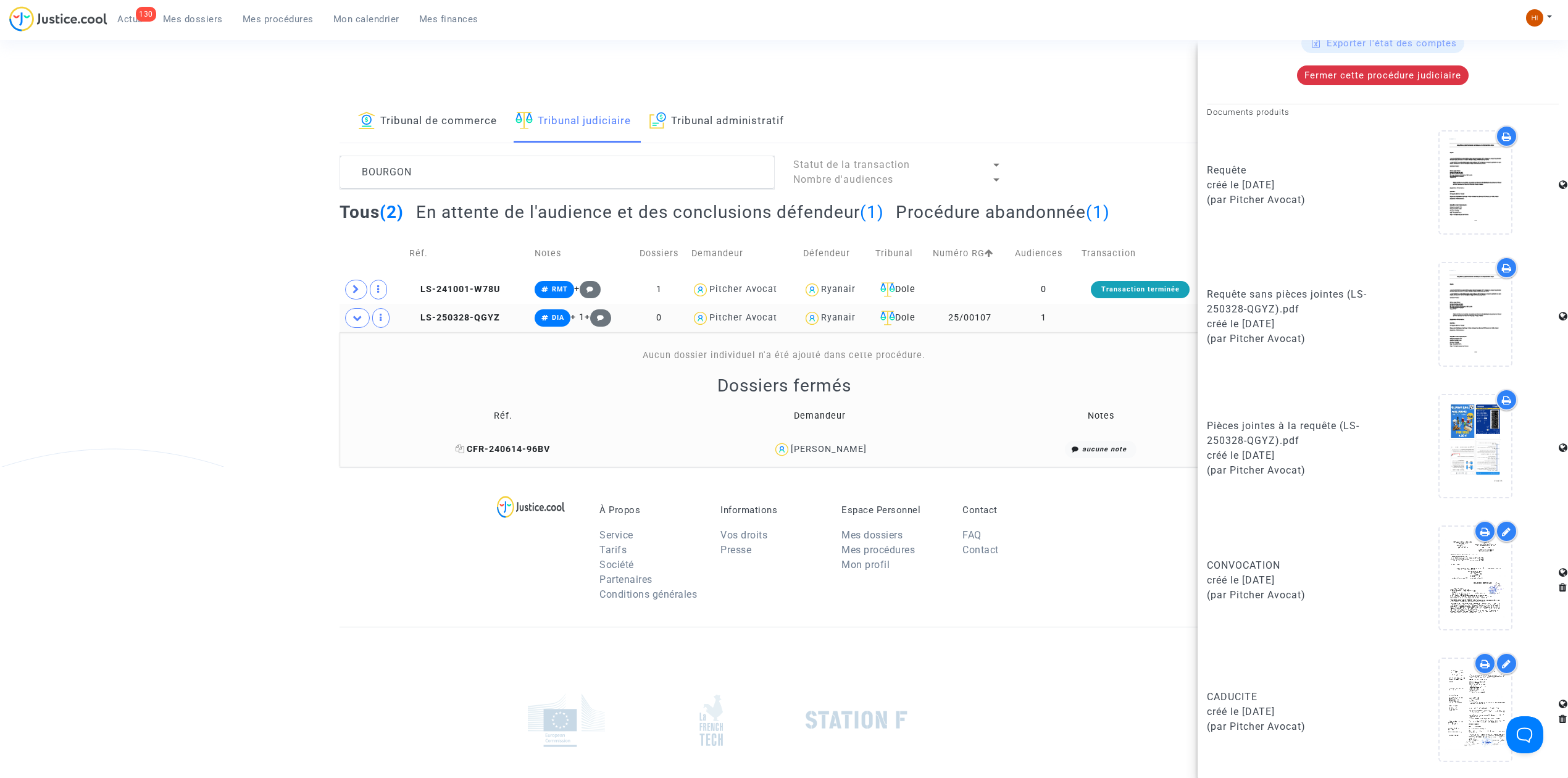
click at [502, 449] on span "CFR-240614-96BV" at bounding box center [502, 449] width 94 height 10
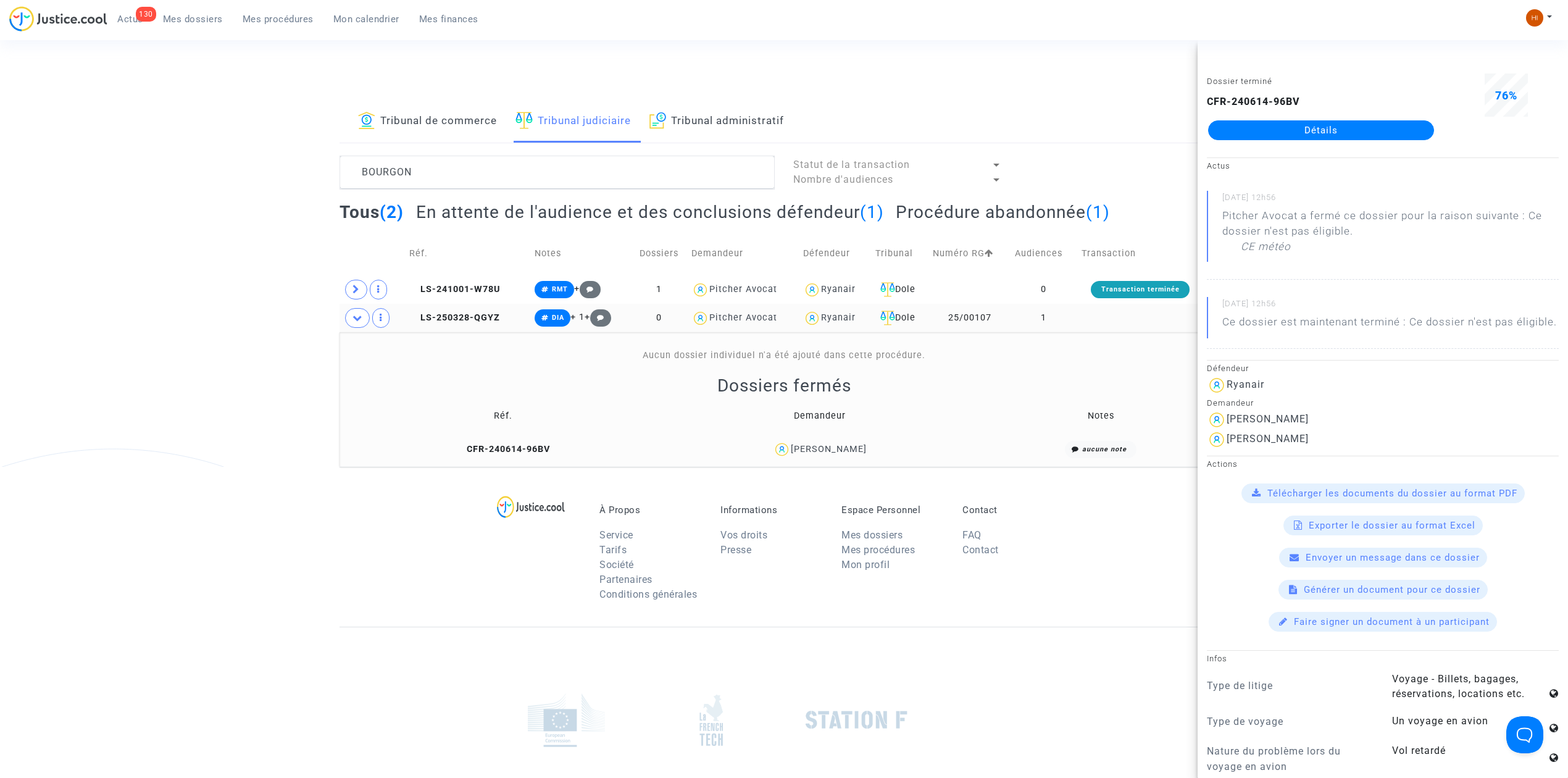
click at [457, 307] on td "LS-250328-QGYZ" at bounding box center [467, 318] width 125 height 28
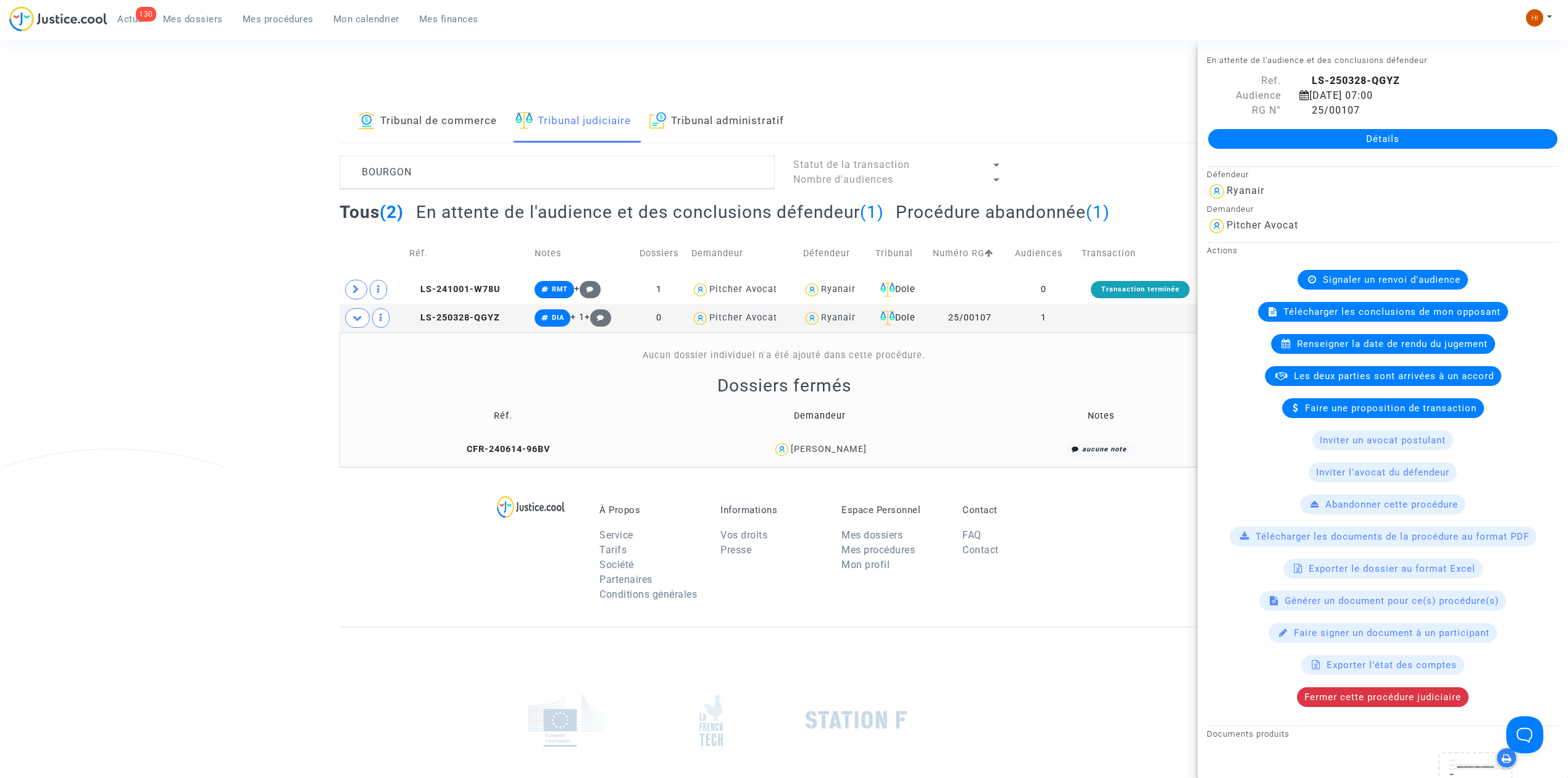
click at [1250, 153] on div "Détails" at bounding box center [1382, 138] width 370 height 42
click at [1342, 692] on available-action-list "Signaler un renvoi d'audience Télécharger les conclusions de mon opposant Rense…" at bounding box center [1382, 488] width 352 height 437
click at [1345, 703] on span "Fermer cette procédure judiciaire" at bounding box center [1382, 697] width 157 height 11
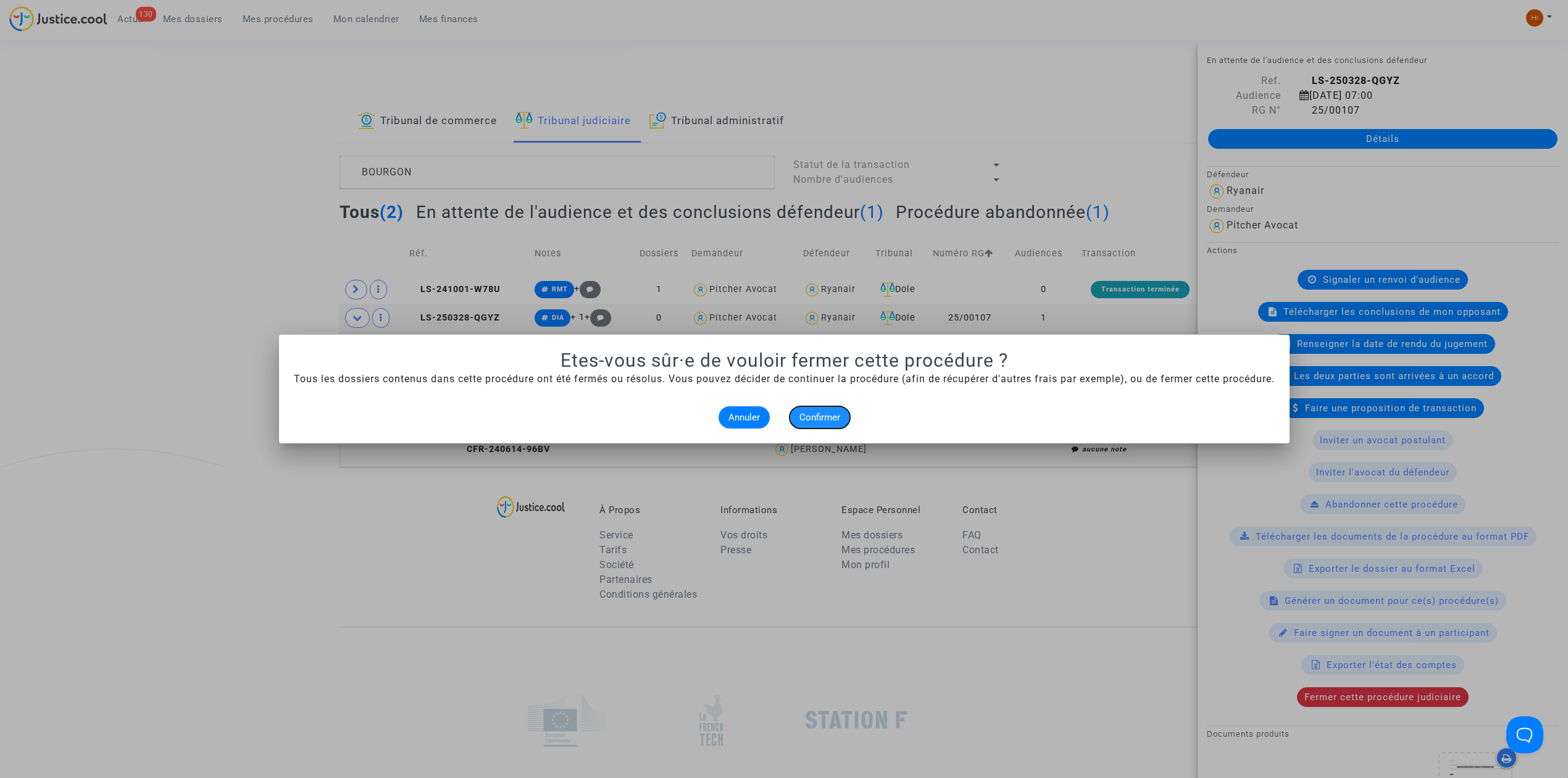
click at [826, 419] on span "Confirmer" at bounding box center [819, 417] width 41 height 11
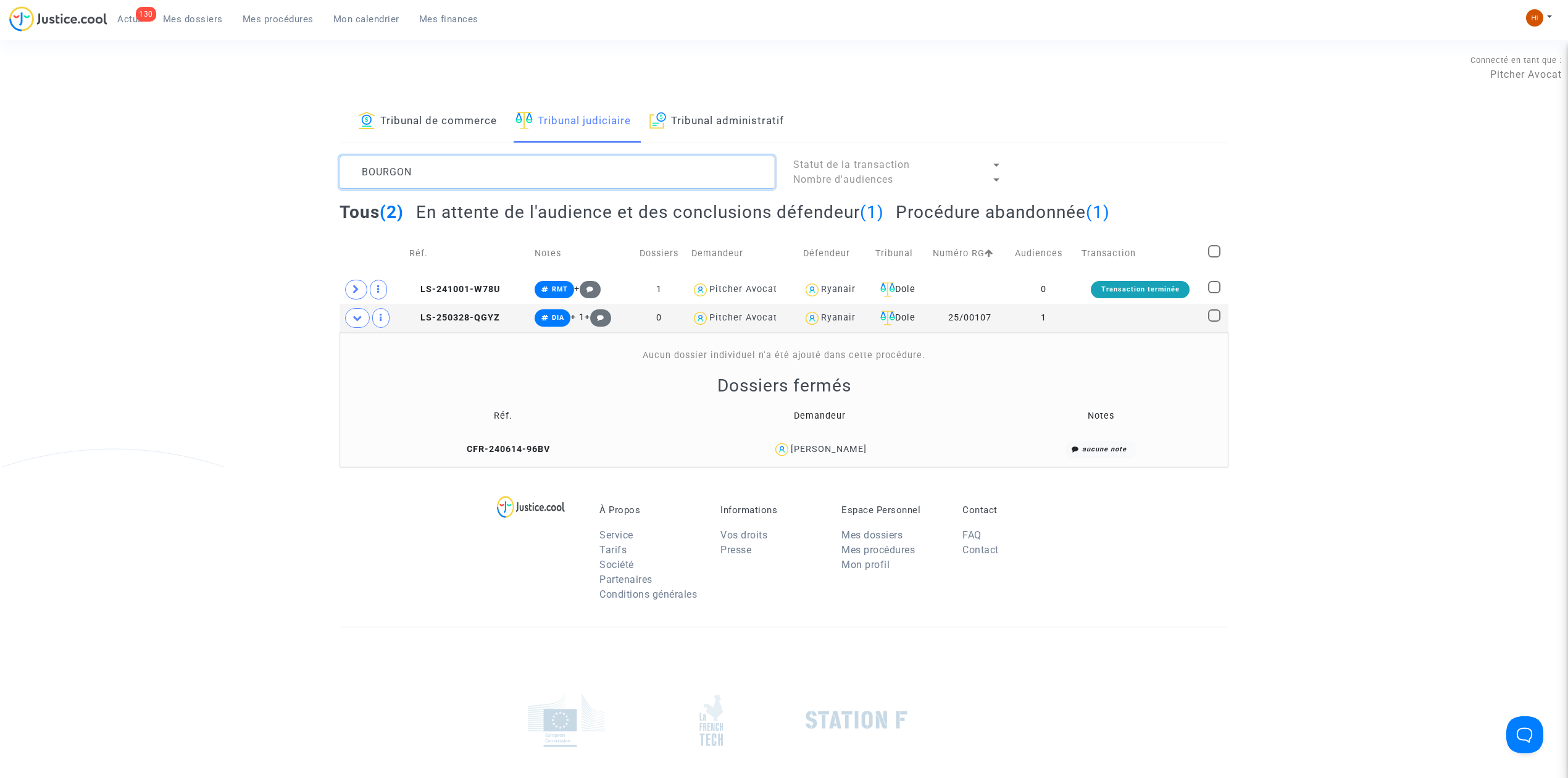
click at [408, 177] on textarea at bounding box center [557, 172] width 435 height 34
drag, startPoint x: 248, startPoint y: 151, endPoint x: 393, endPoint y: 102, distance: 153.1
click at [202, 134] on div "Tribunal de commerce Tribunal judiciaire Tribunal administratif BOURGON Statut …" at bounding box center [784, 283] width 1568 height 366
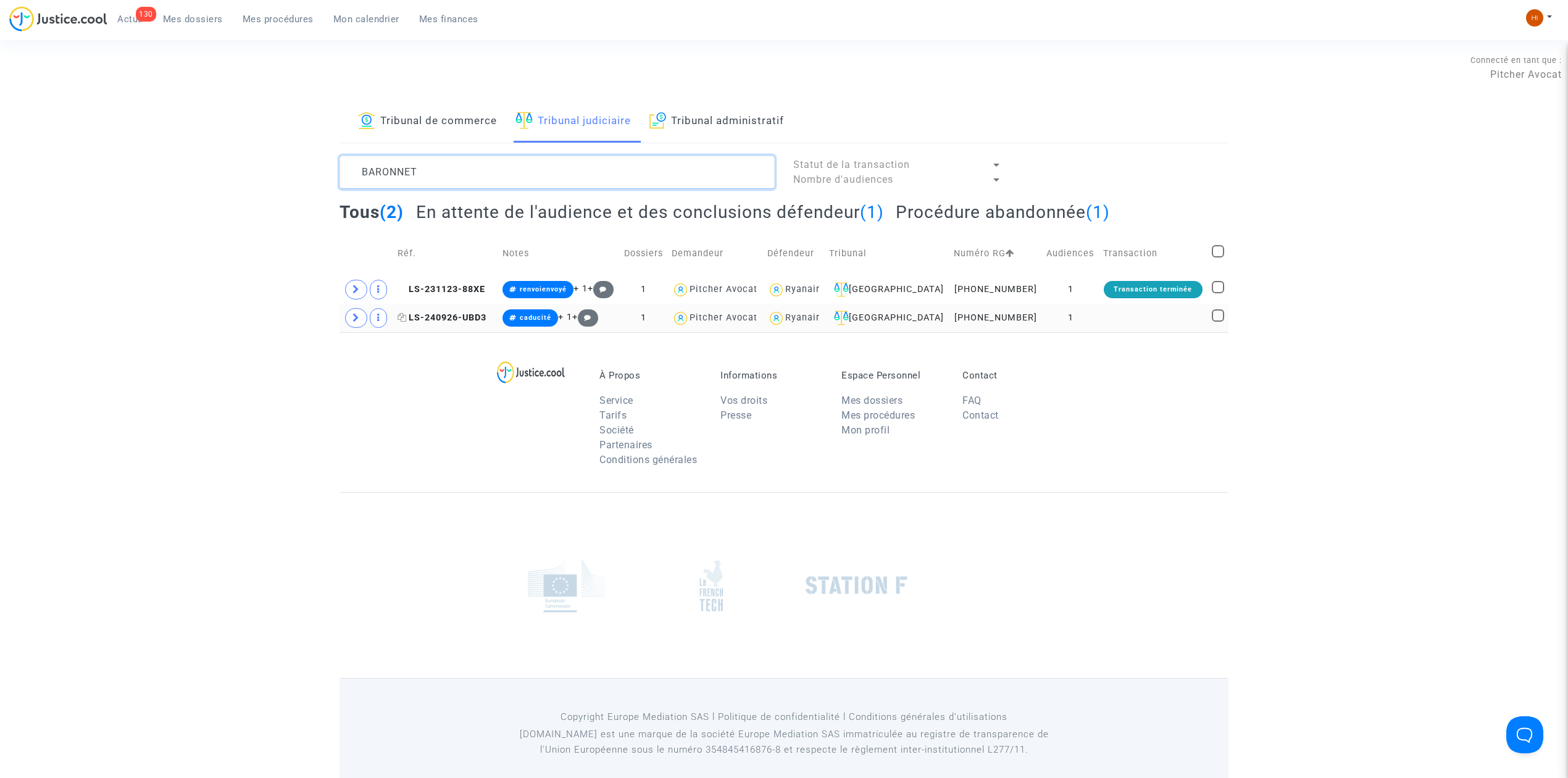
type textarea "BARONNET"
click at [452, 317] on span "LS-240926-UBD3" at bounding box center [442, 318] width 89 height 10
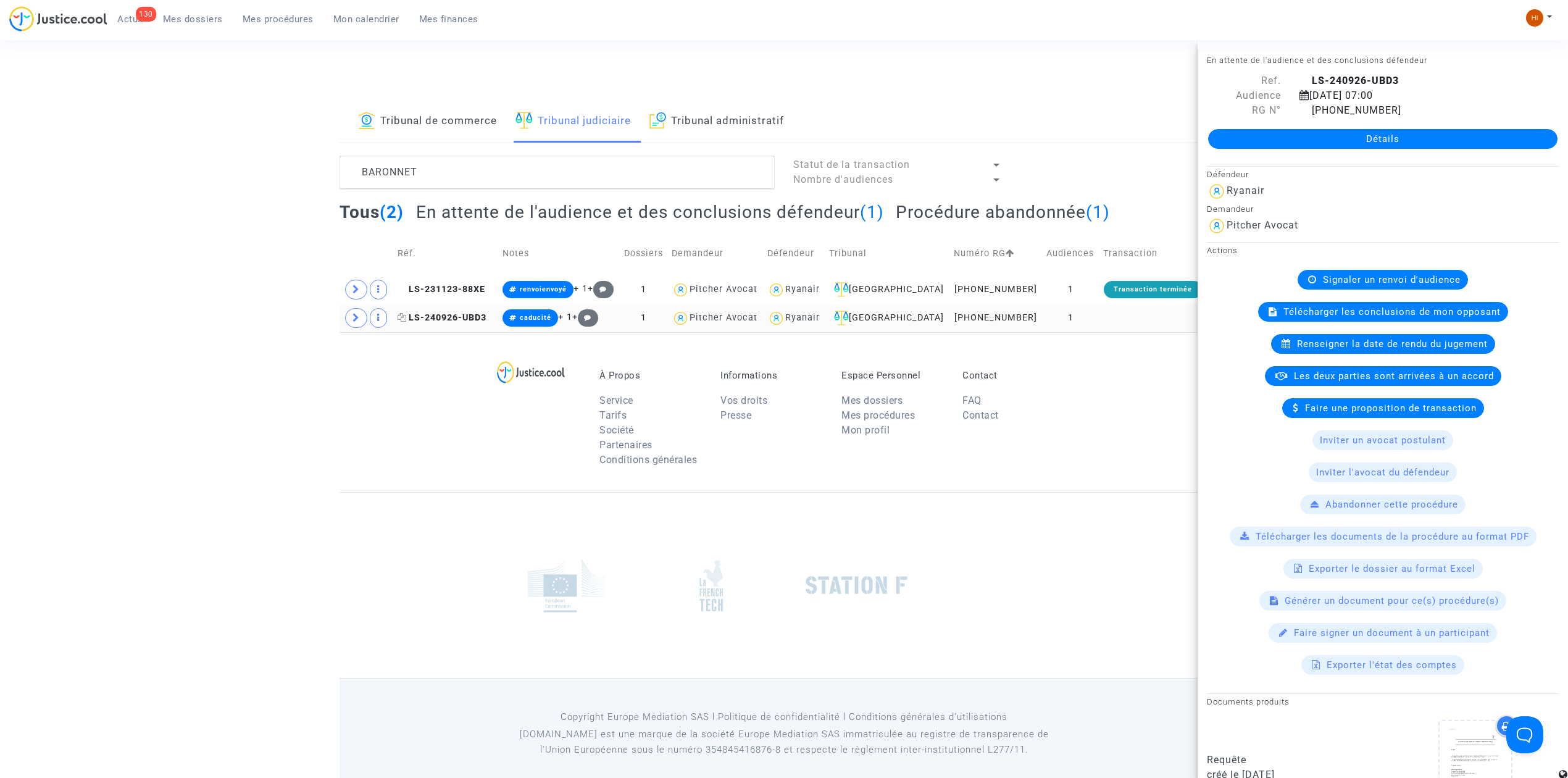
click at [454, 317] on span "LS-240926-UBD3" at bounding box center [442, 318] width 89 height 10
click at [464, 287] on span "LS-231123-88XE" at bounding box center [441, 289] width 88 height 10
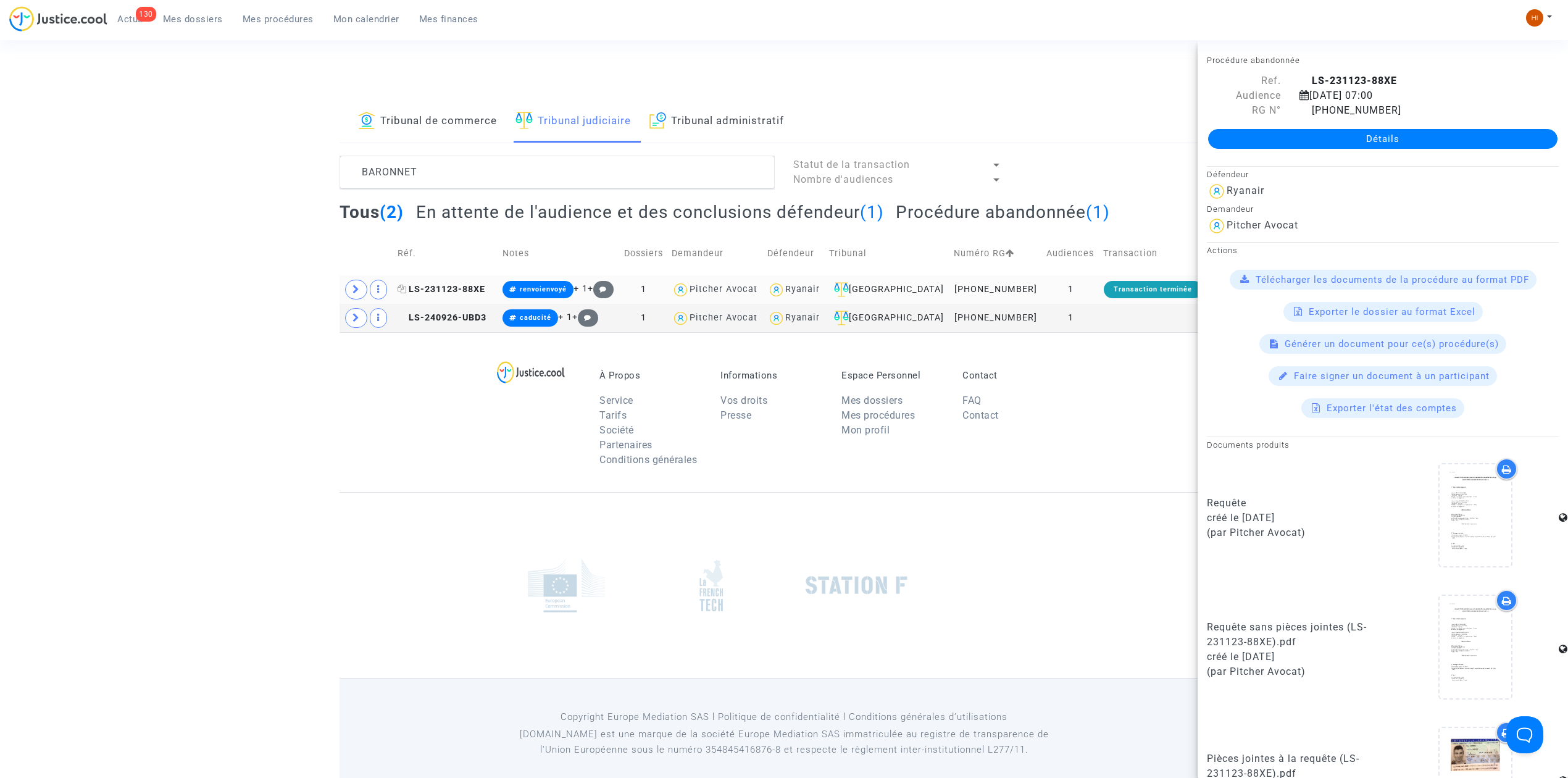
click at [467, 291] on span "LS-231123-88XE" at bounding box center [441, 289] width 88 height 10
click at [469, 314] on span "LS-240926-UBD3" at bounding box center [442, 318] width 89 height 10
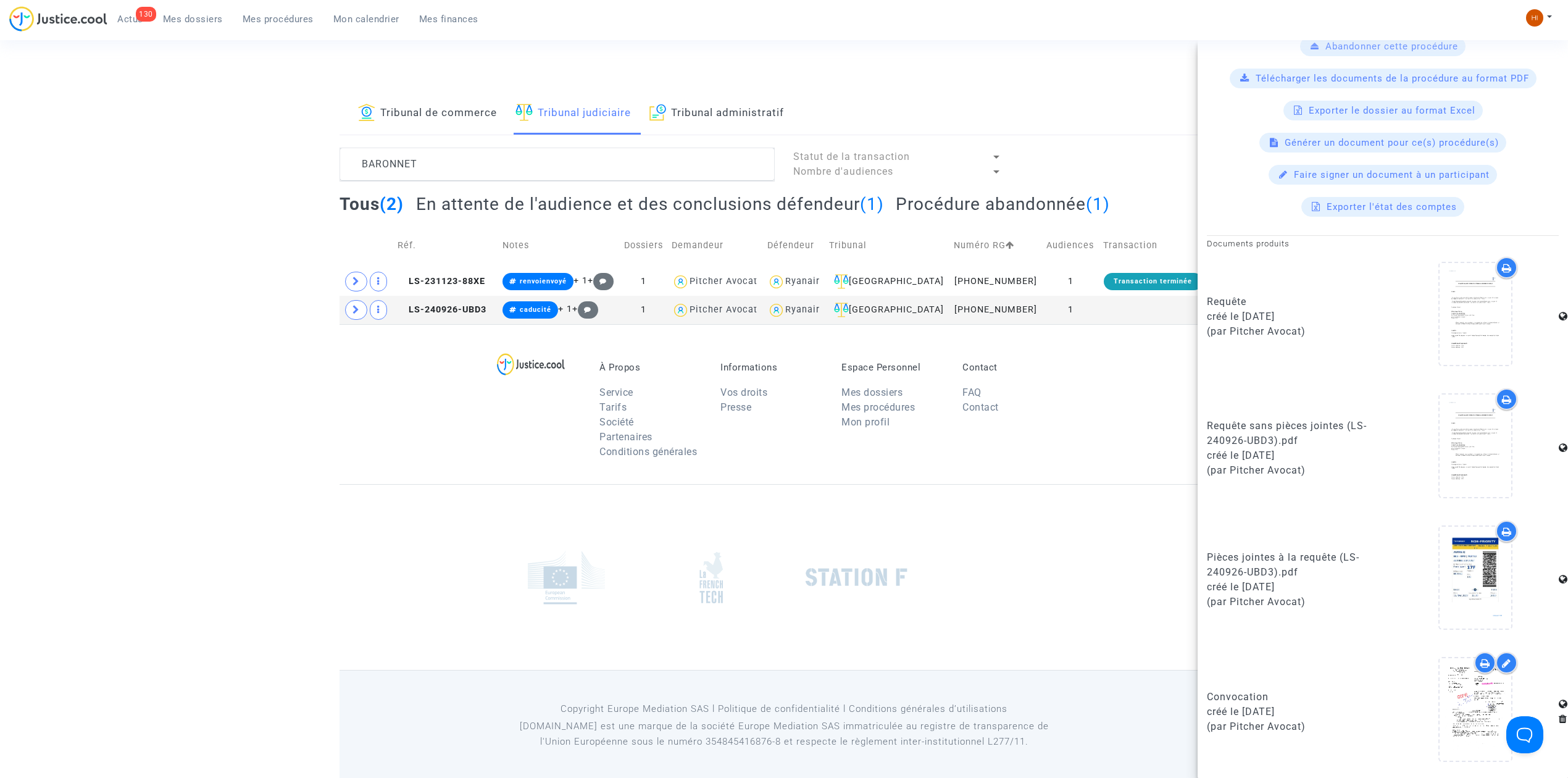
scroll to position [15, 0]
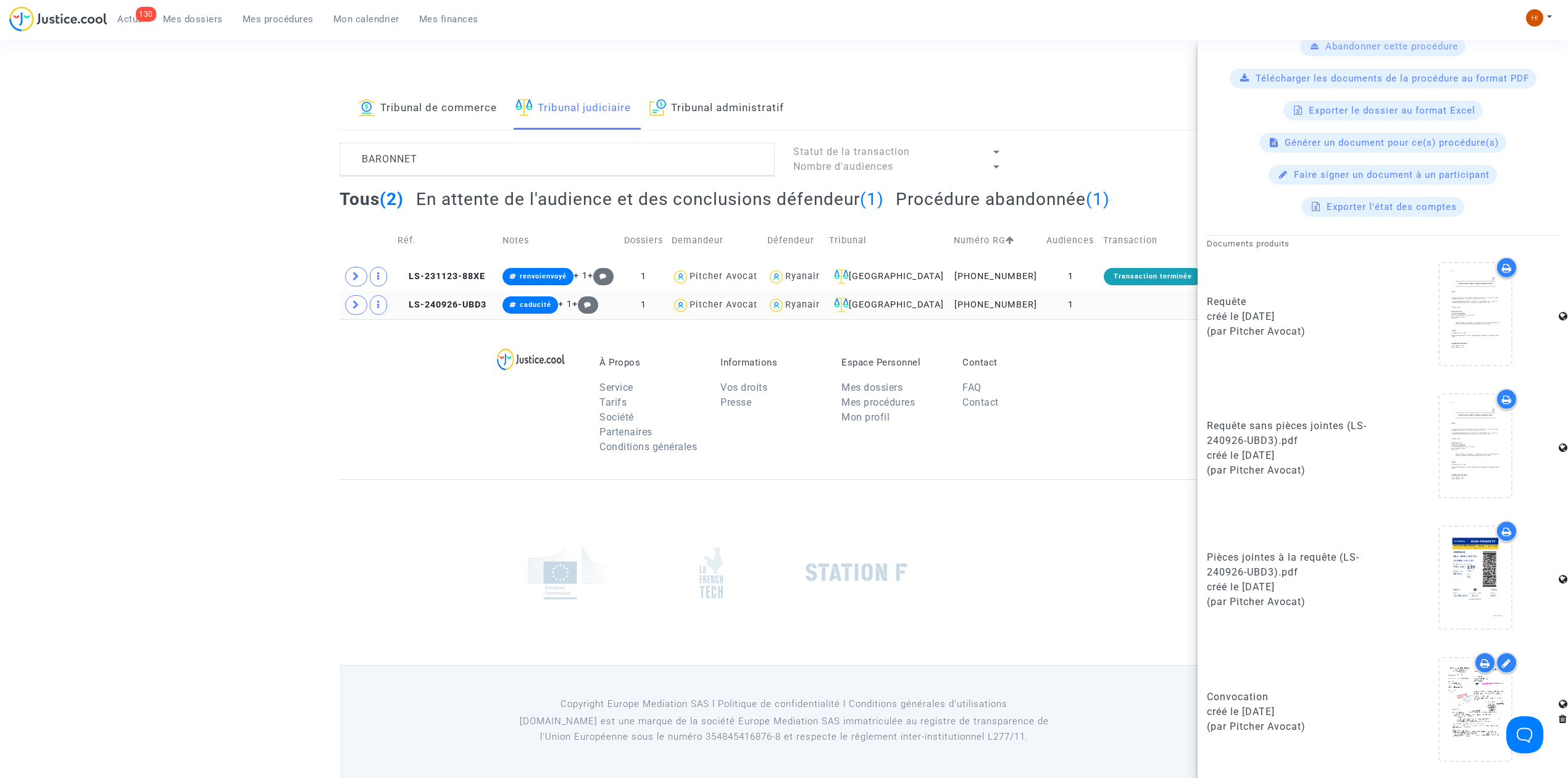
click at [477, 295] on td "LS-240926-UBD3" at bounding box center [445, 305] width 105 height 28
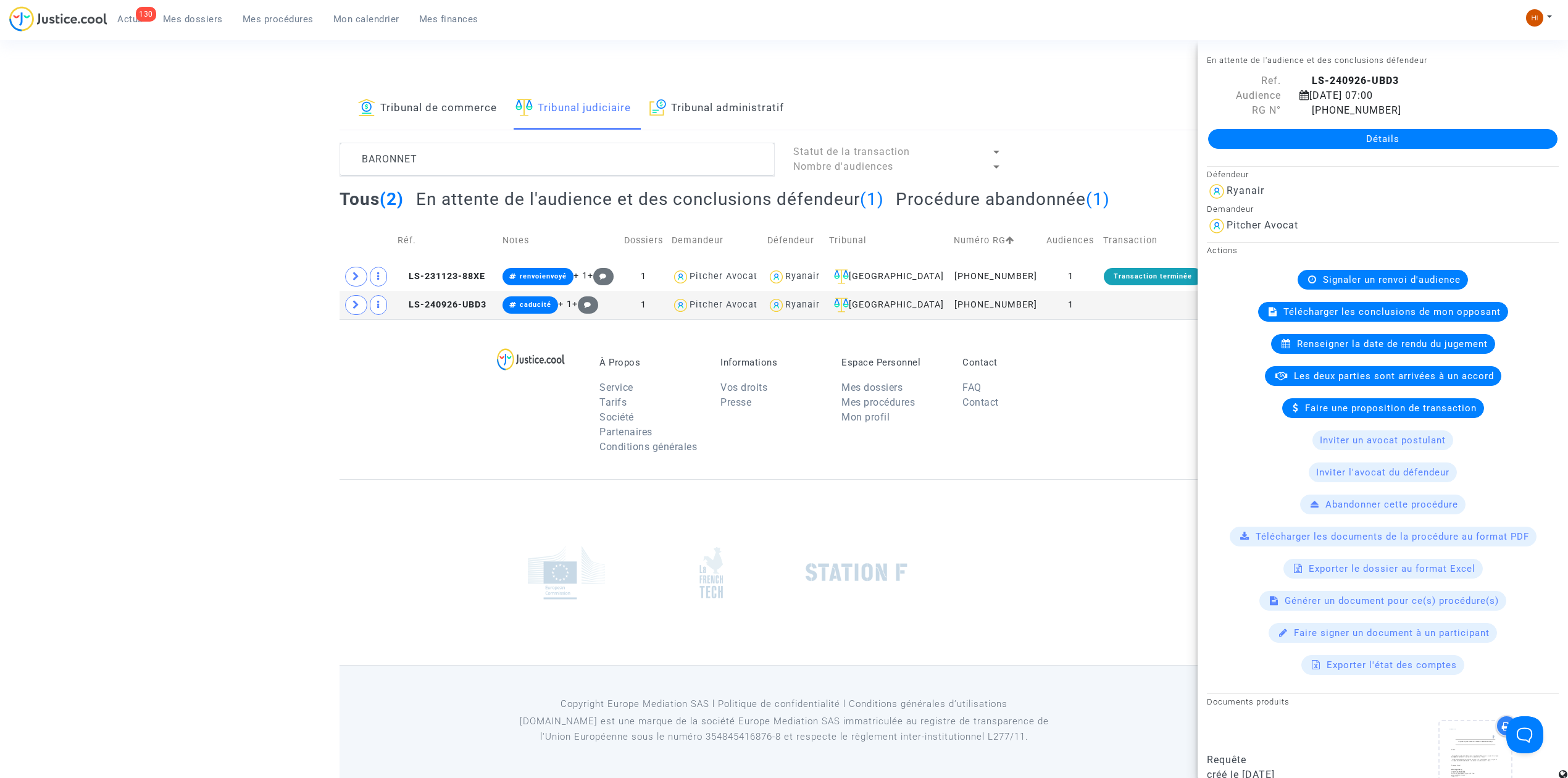
click at [1298, 134] on link "Détails" at bounding box center [1382, 139] width 349 height 20
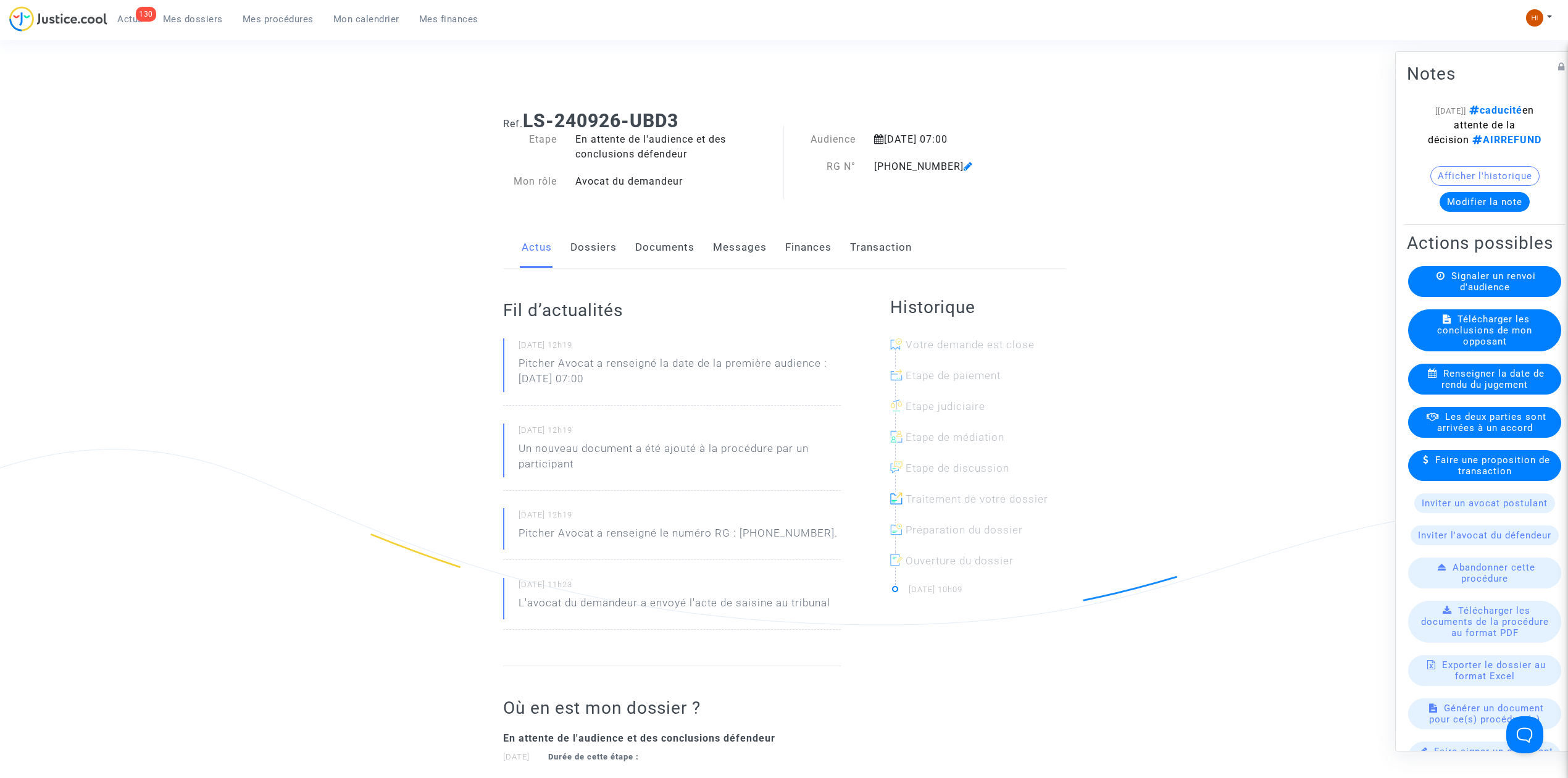
click at [676, 275] on div "Fil d’actualités 25/02/2025 - 12h19 Pitcher Avocat a renseigné la date de la pr…" at bounding box center [672, 468] width 337 height 397
click at [669, 236] on link "Documents" at bounding box center [665, 248] width 59 height 41
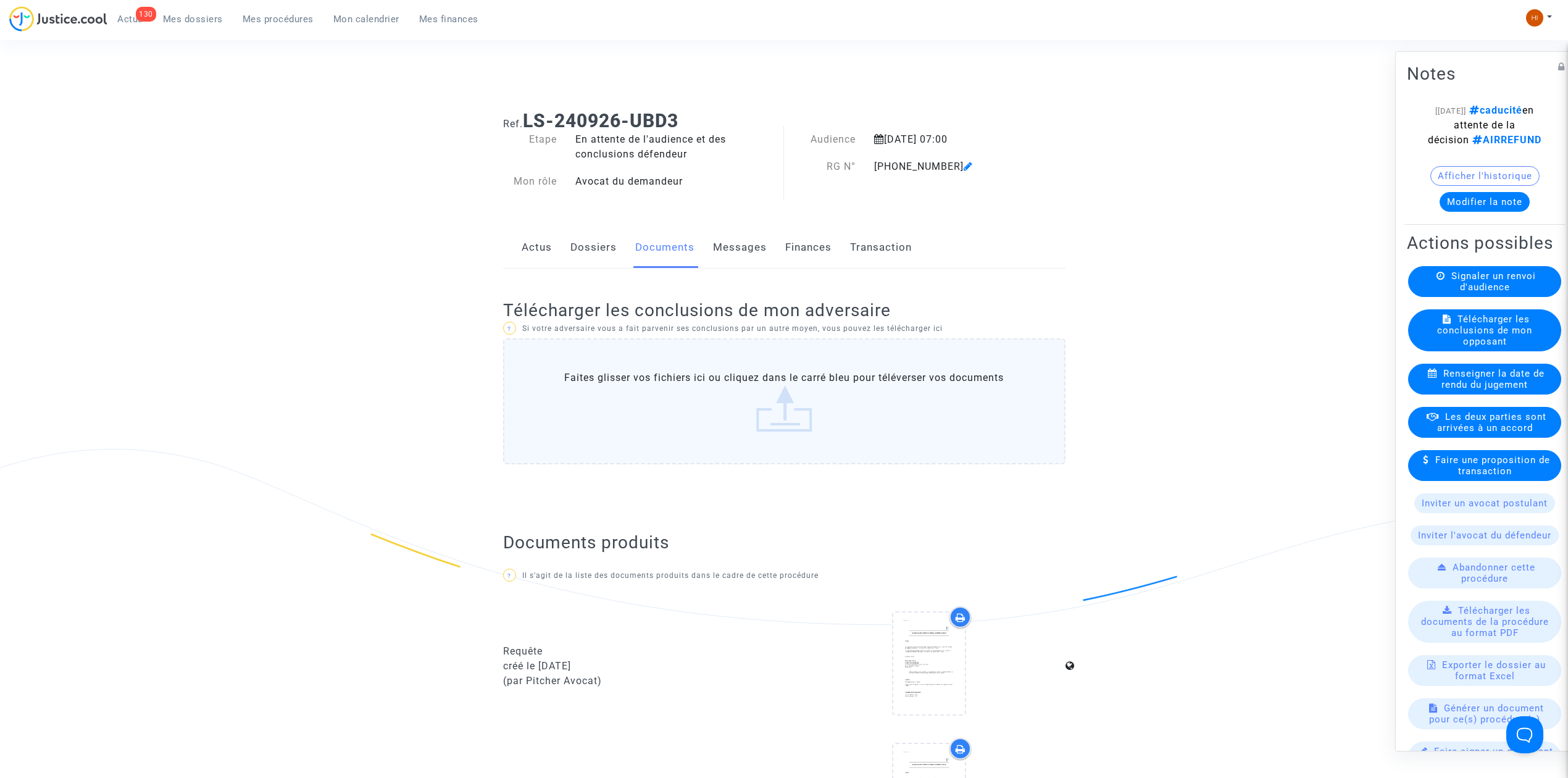
click at [591, 245] on link "Dossiers" at bounding box center [593, 248] width 46 height 41
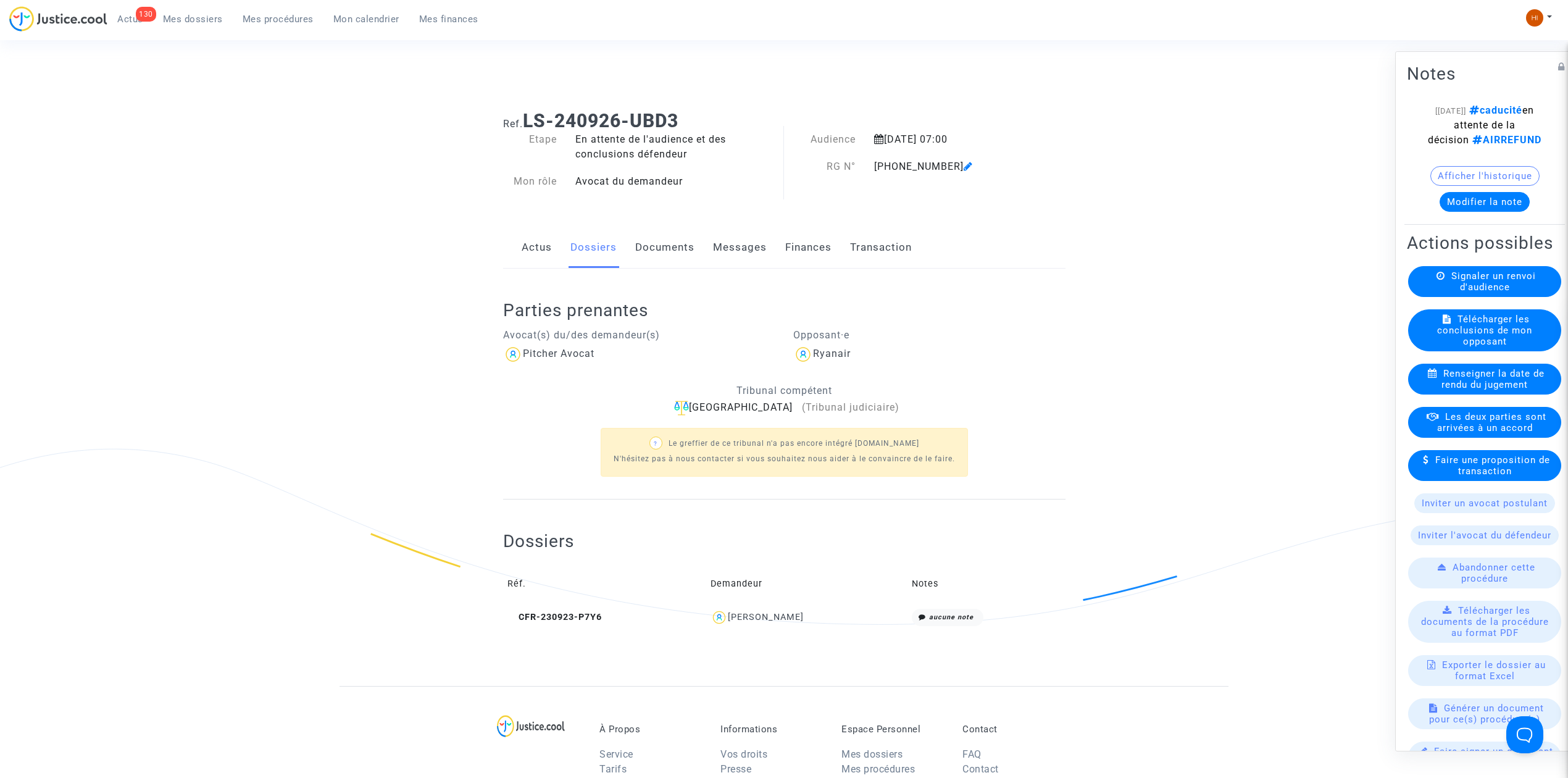
click at [672, 242] on link "Documents" at bounding box center [665, 248] width 59 height 41
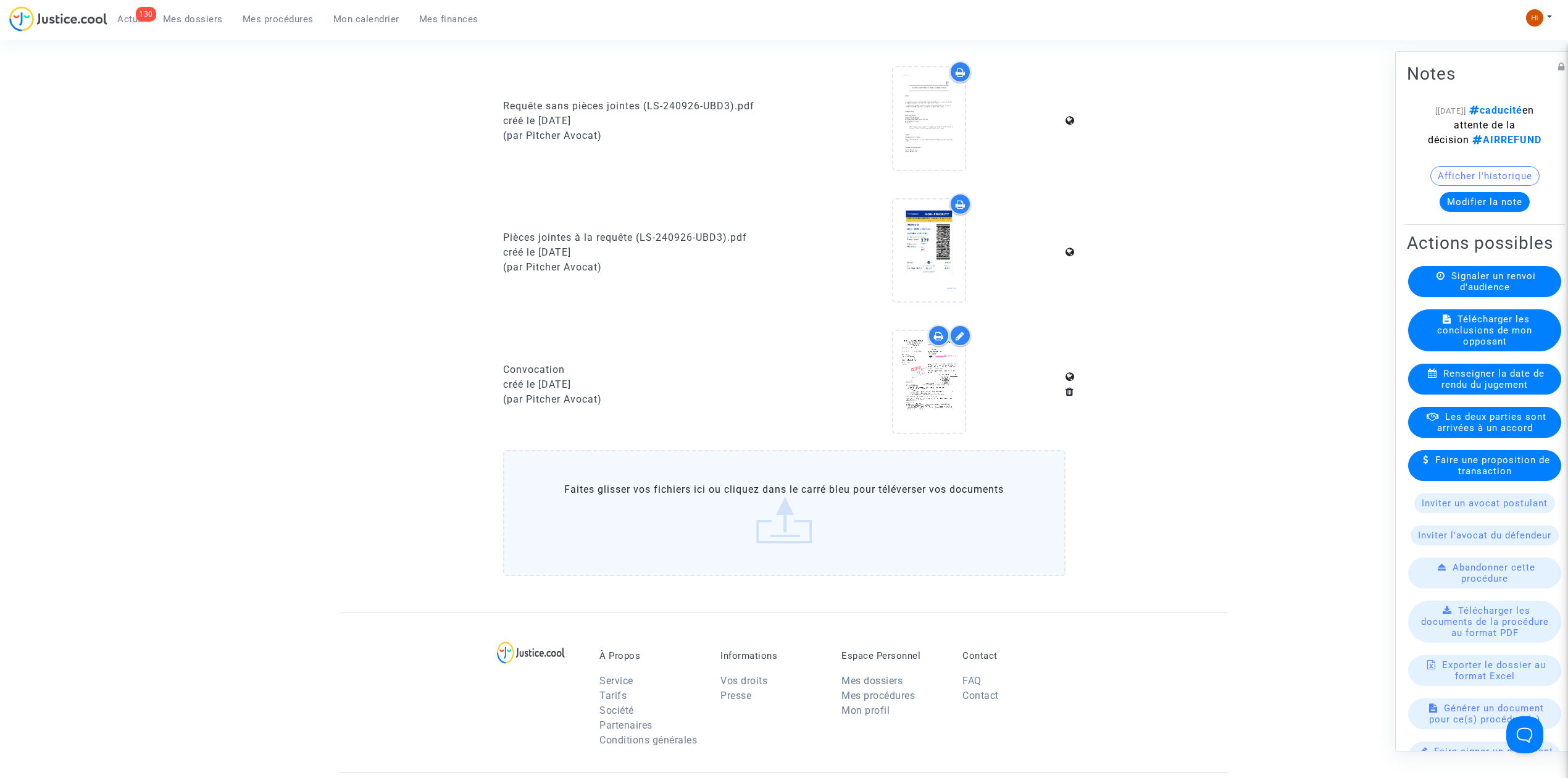
scroll to position [741, 0]
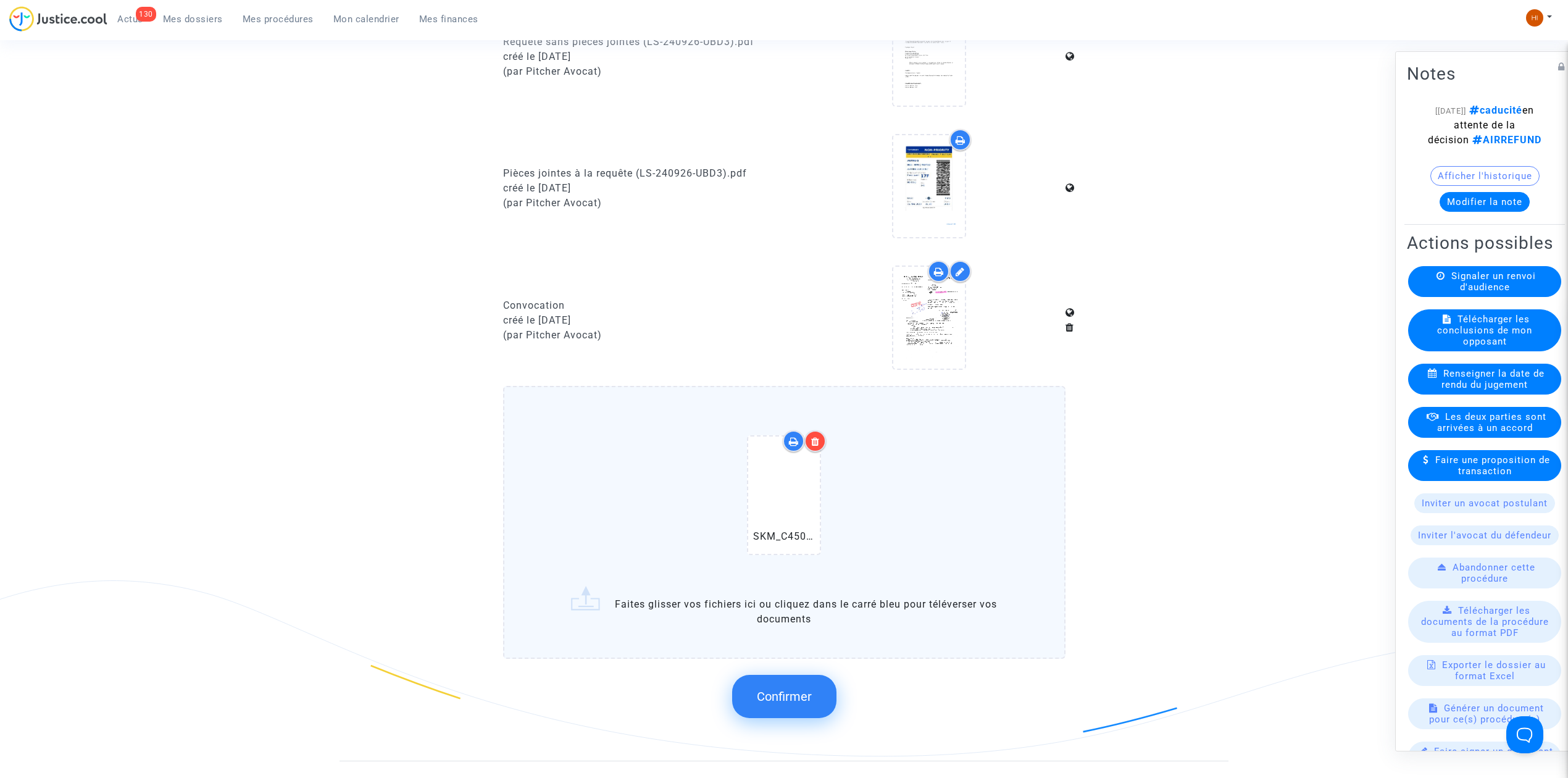
click at [803, 667] on div "Confirmer" at bounding box center [784, 697] width 562 height 66
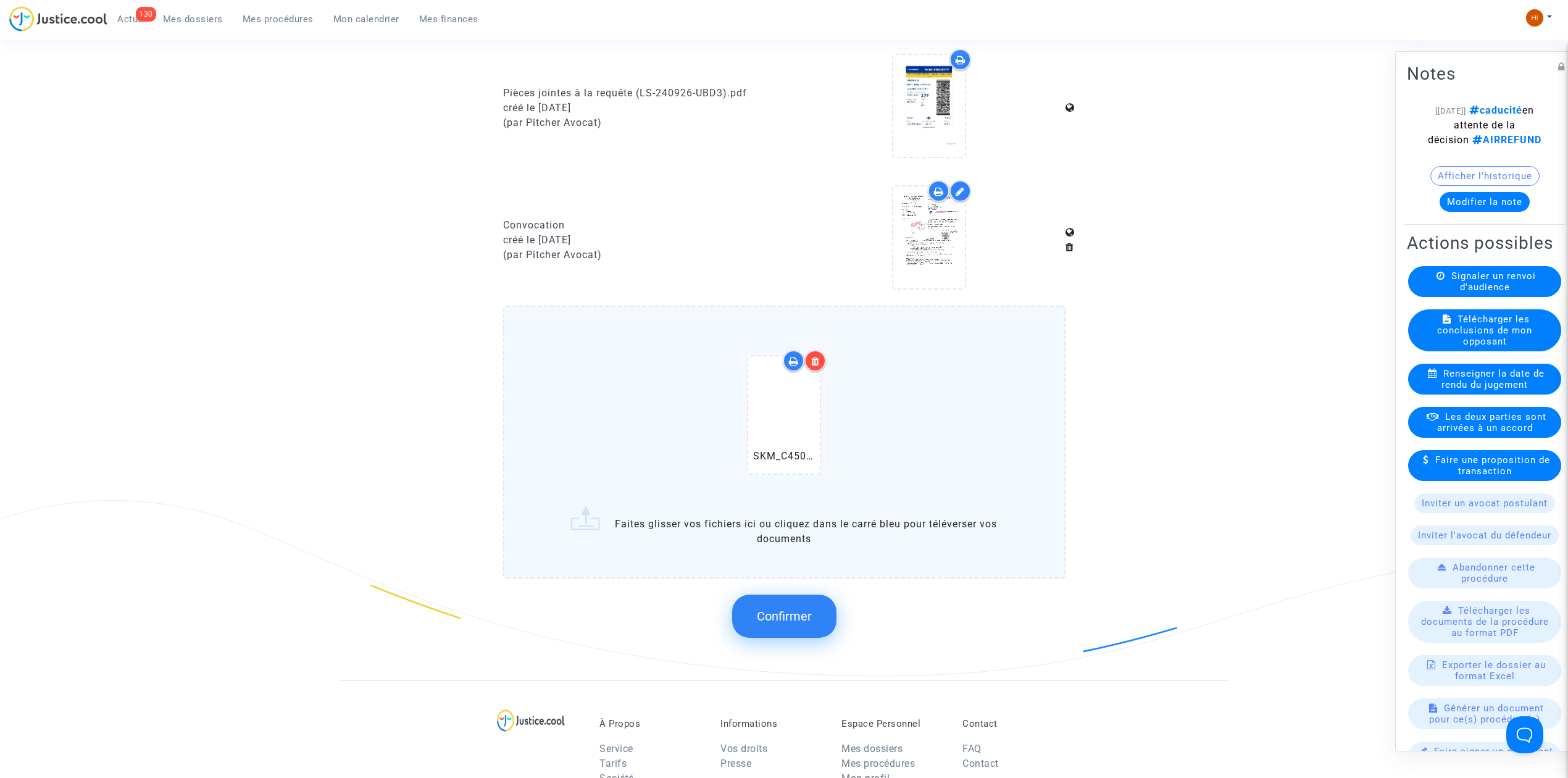
scroll to position [823, 0]
click at [733, 620] on button "Confirmer" at bounding box center [784, 614] width 104 height 43
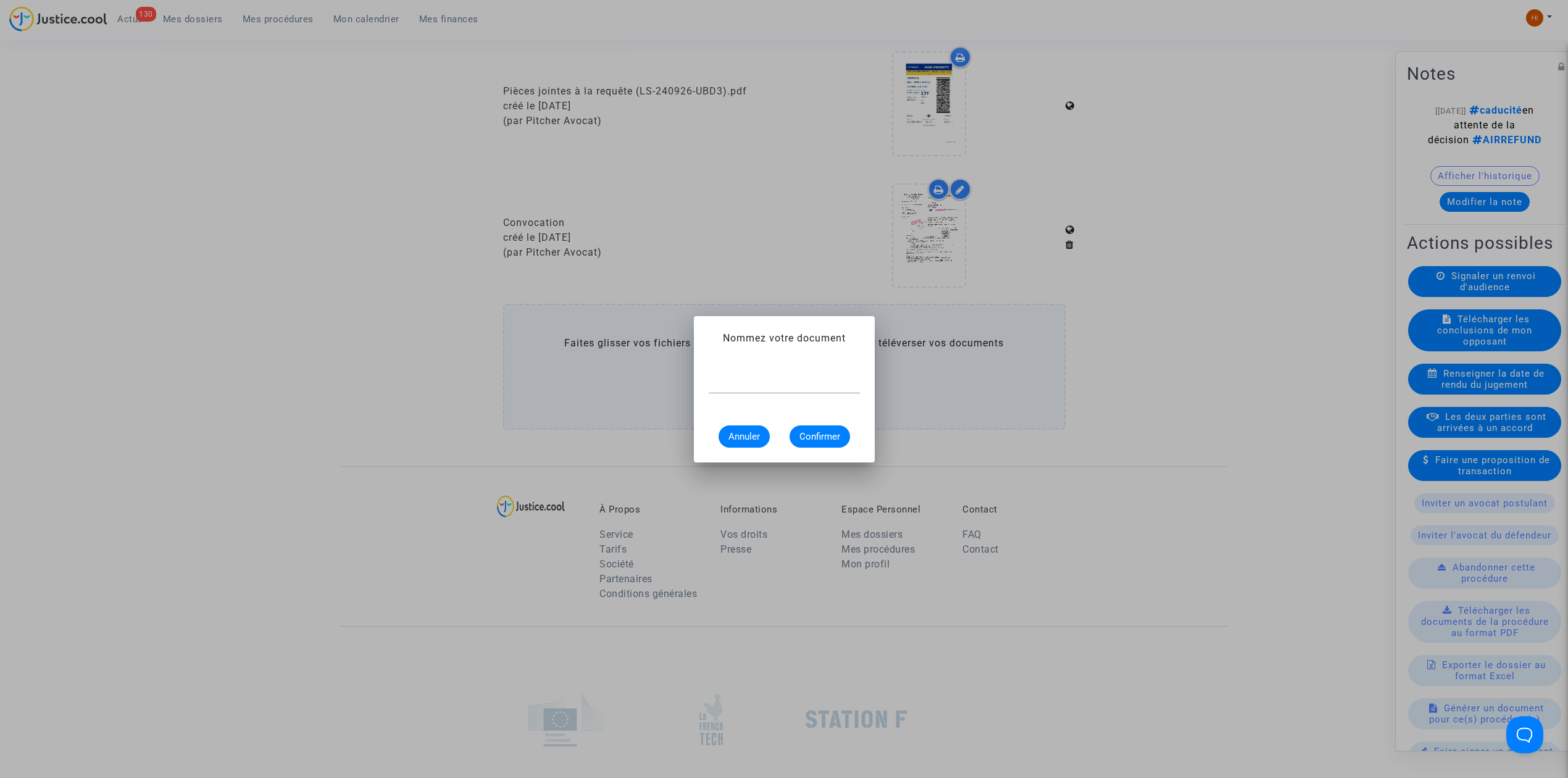
scroll to position [0, 0]
type input "CADUCITE"
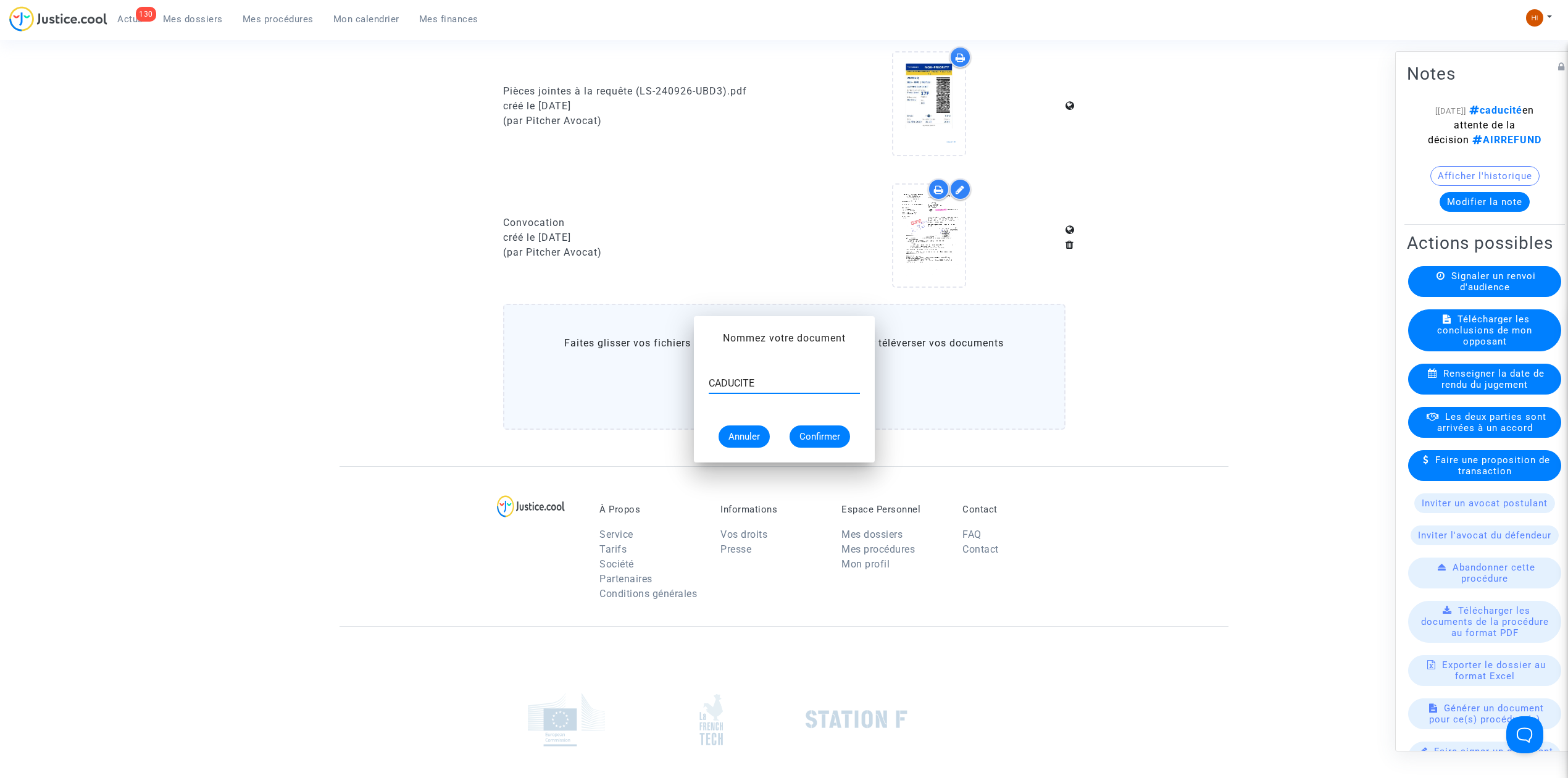
scroll to position [823, 0]
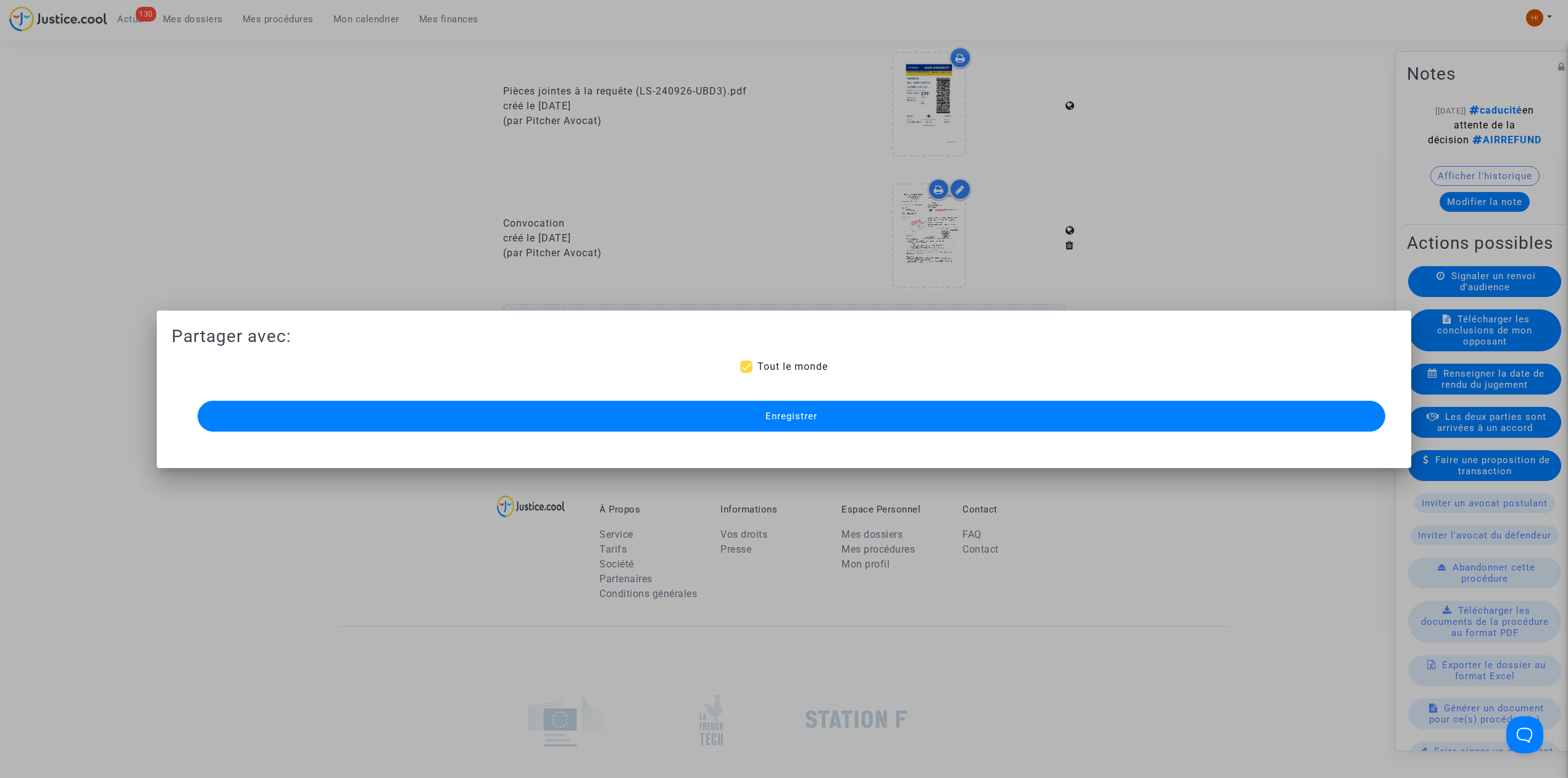
click at [763, 411] on button "Enregistrer" at bounding box center [791, 416] width 1188 height 31
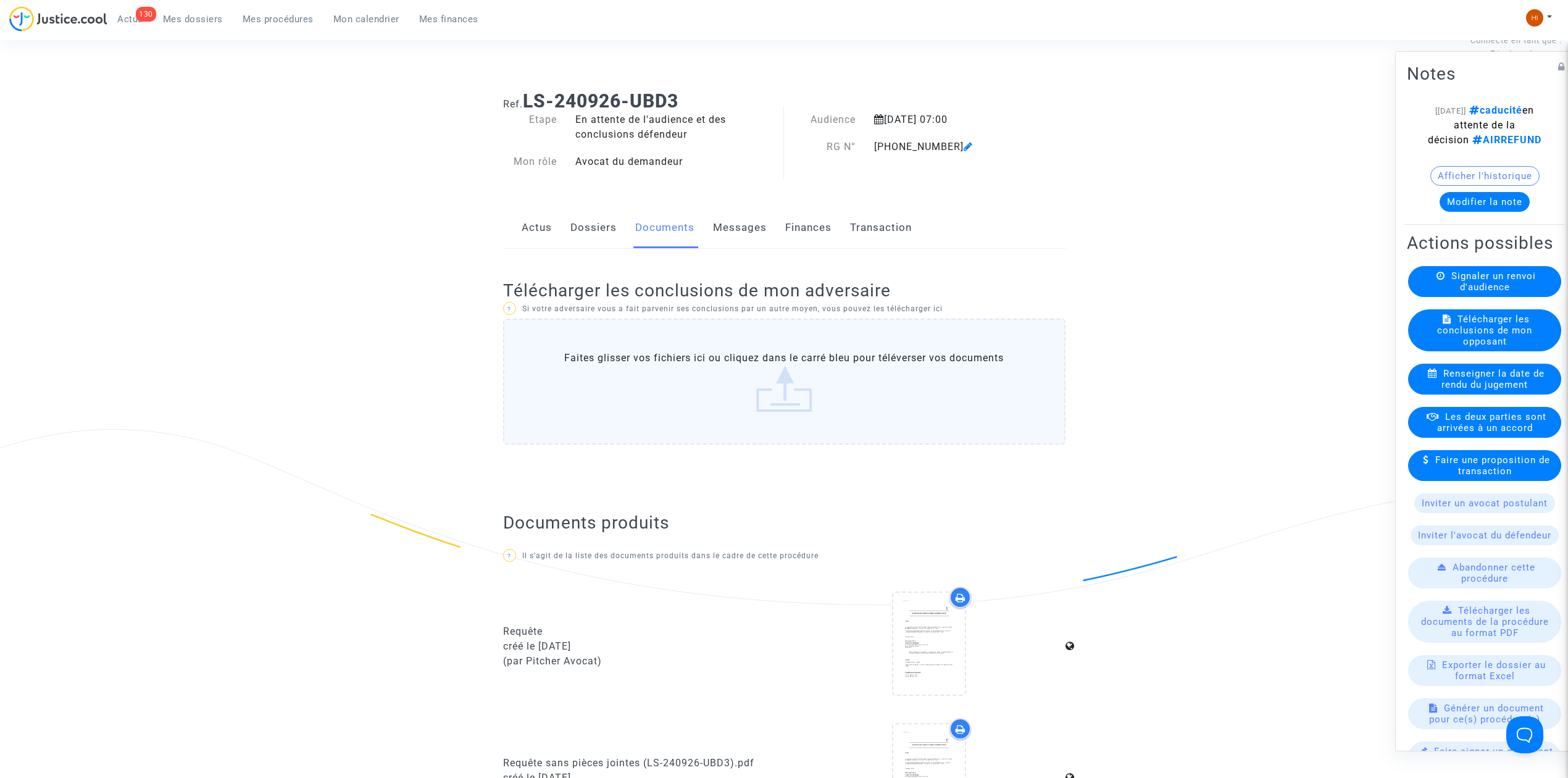
scroll to position [0, 0]
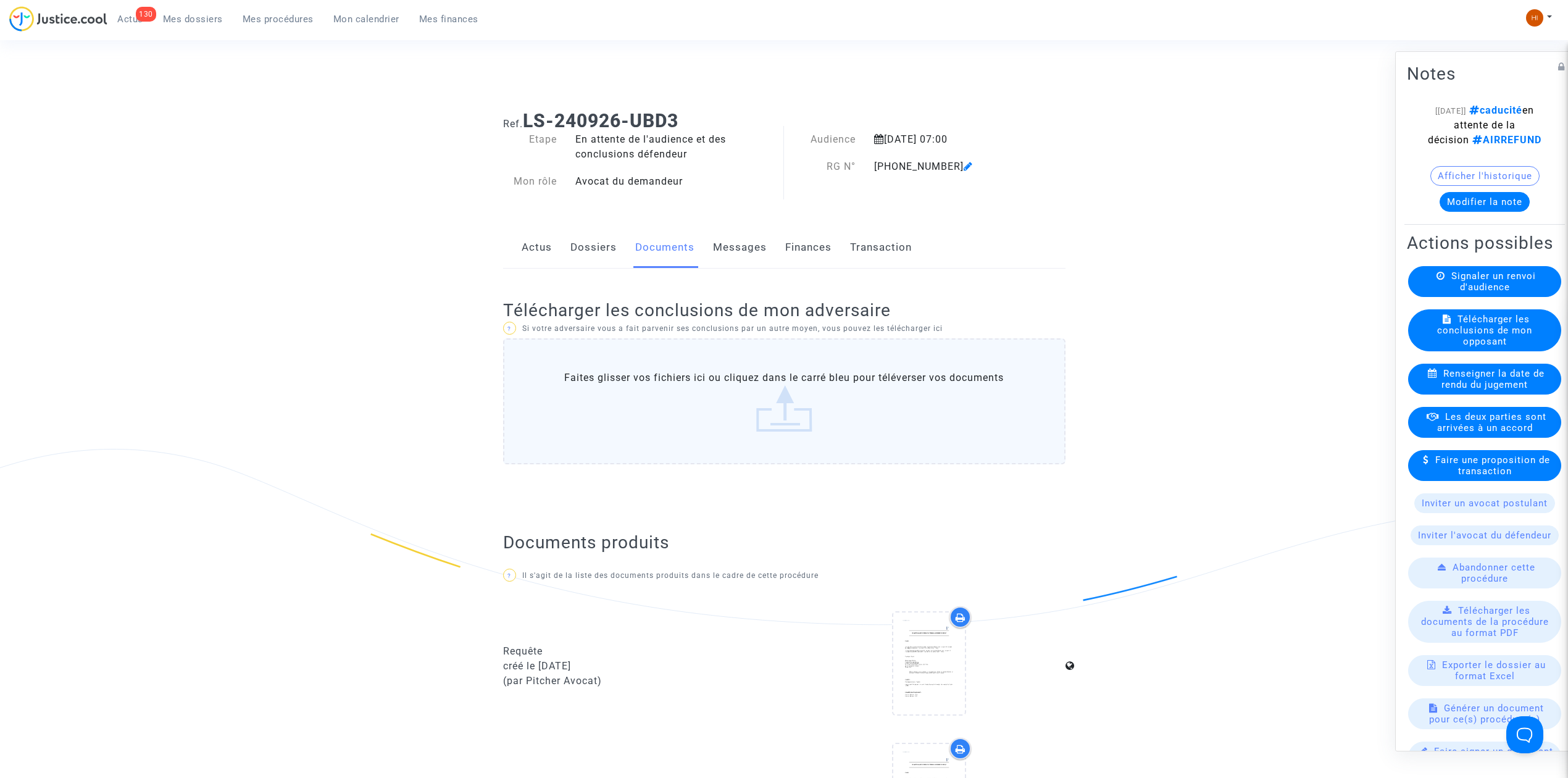
drag, startPoint x: 710, startPoint y: 116, endPoint x: 521, endPoint y: 114, distance: 189.0
click at [521, 114] on h1 "Ref. LS-240926-UBD3" at bounding box center [784, 121] width 562 height 22
copy h1 ". LS-240926-UBD3"
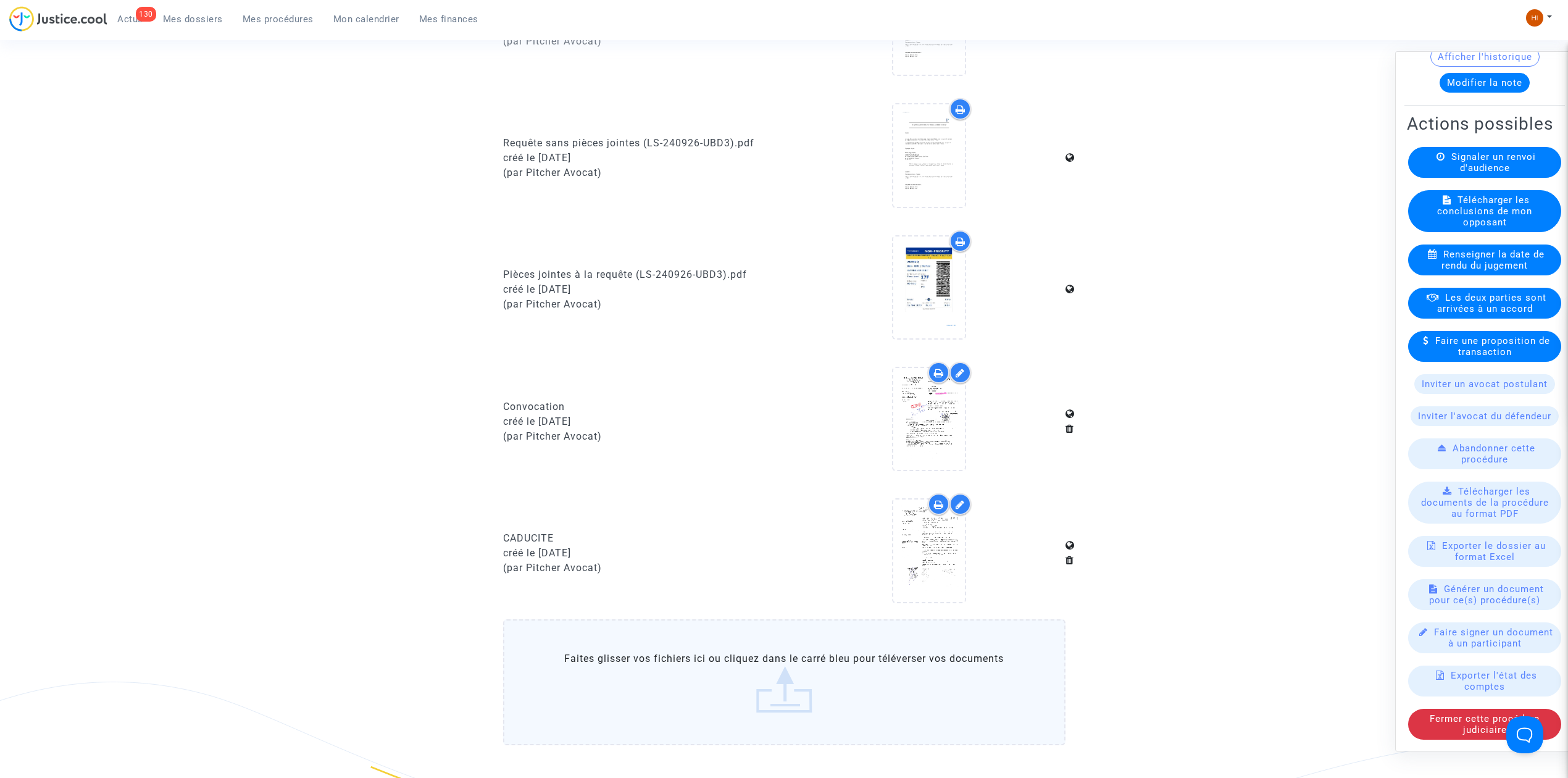
scroll to position [658, 0]
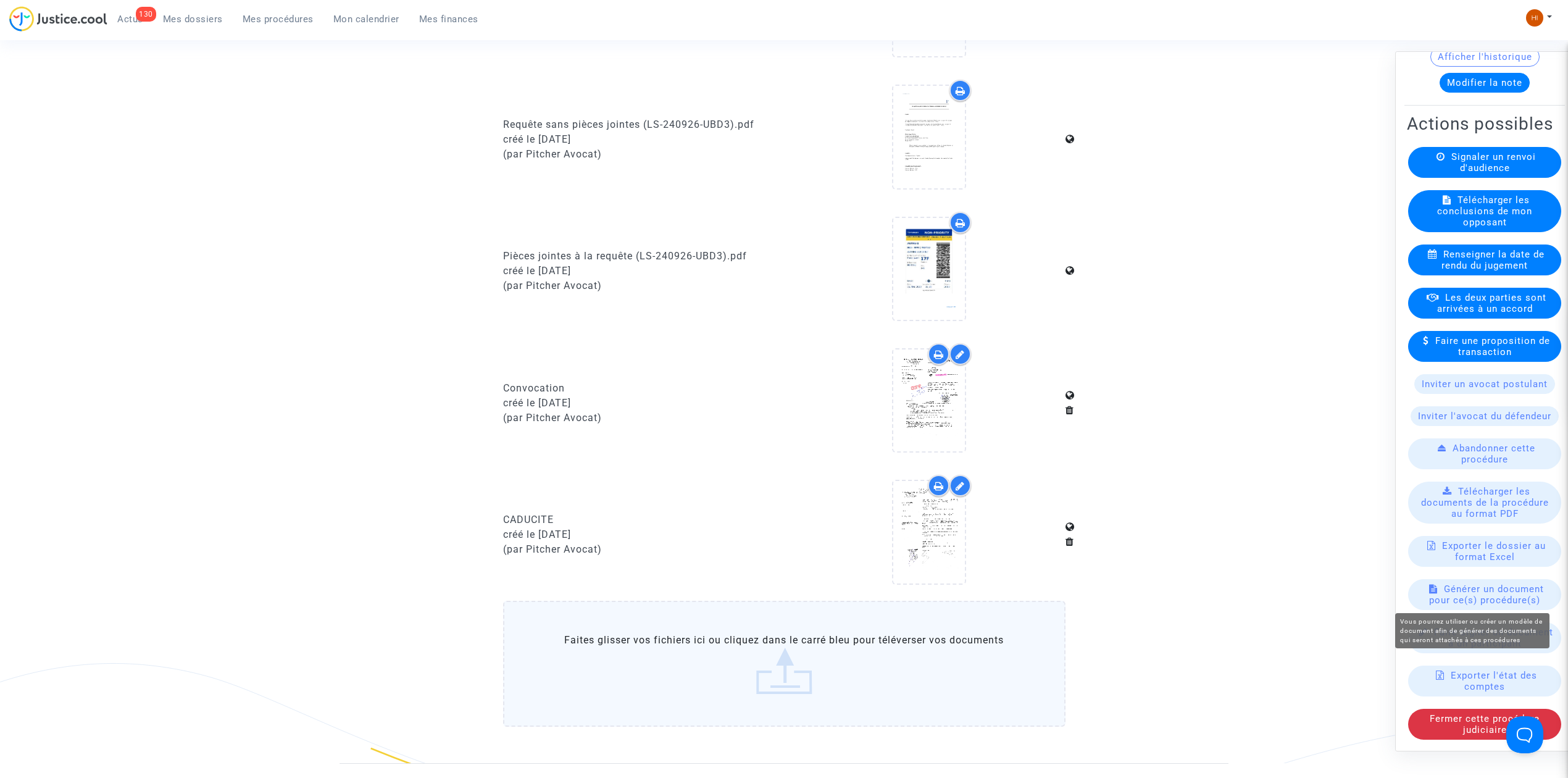
click at [1504, 595] on span "Générer un document pour ce(s) procédure(s)" at bounding box center [1486, 595] width 115 height 22
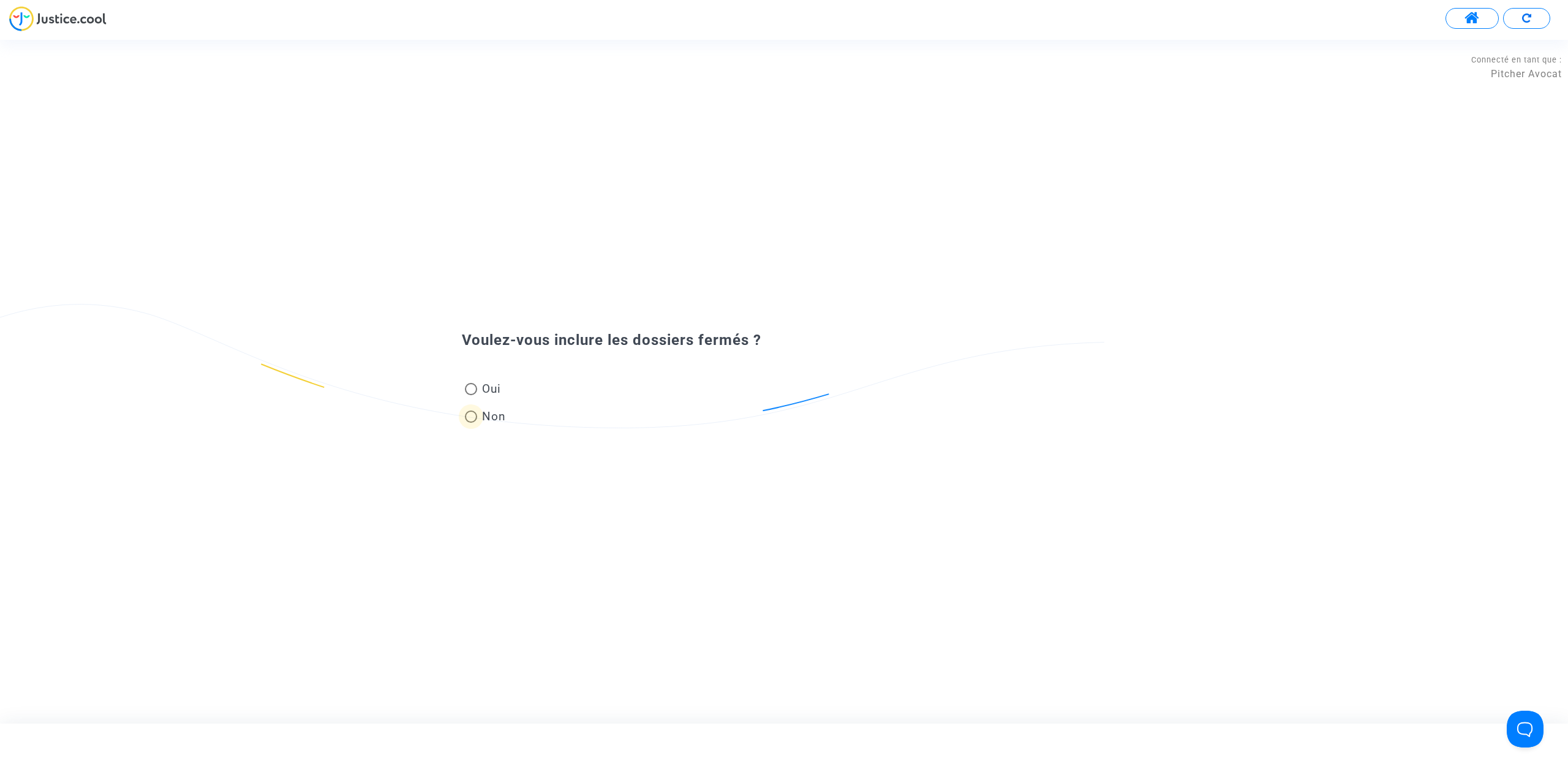
click at [485, 418] on span "Non" at bounding box center [491, 416] width 29 height 17
click at [471, 423] on input "Non" at bounding box center [470, 423] width 1 height 1
radio input "true"
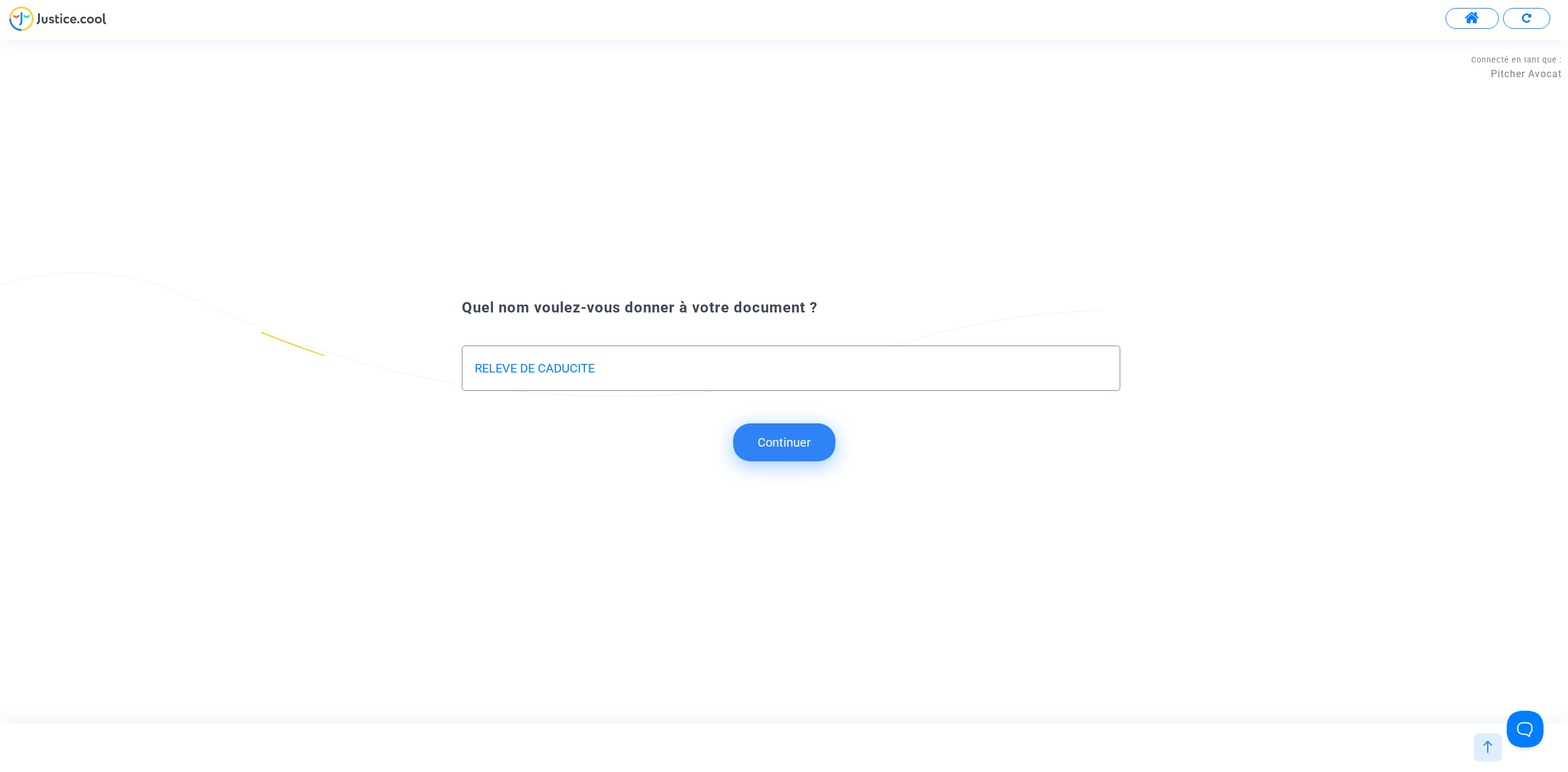
type input "RELEVE DE CADUCITE"
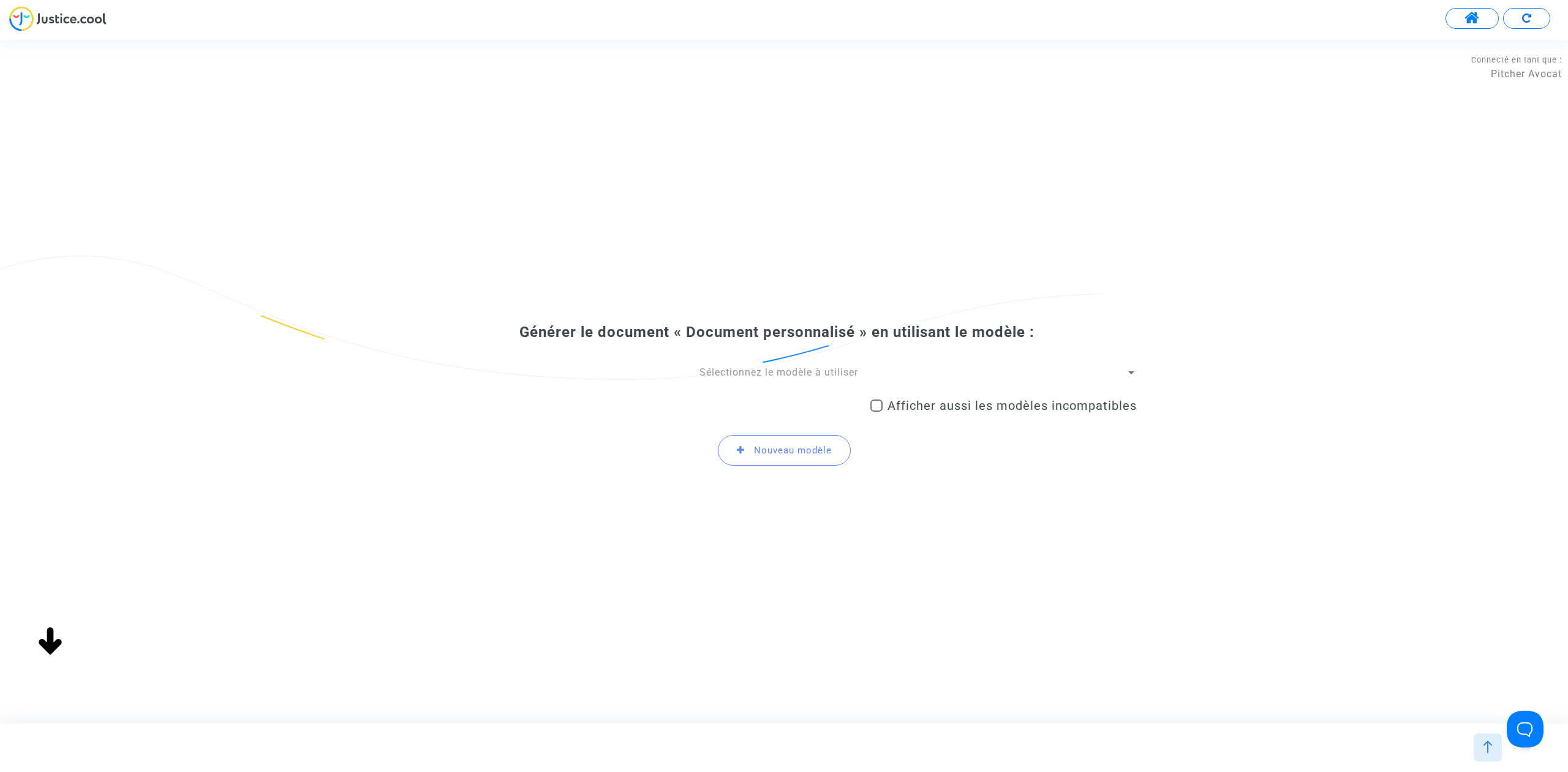
click at [848, 369] on span "Sélectionnez le modèle à utiliser" at bounding box center [778, 372] width 159 height 12
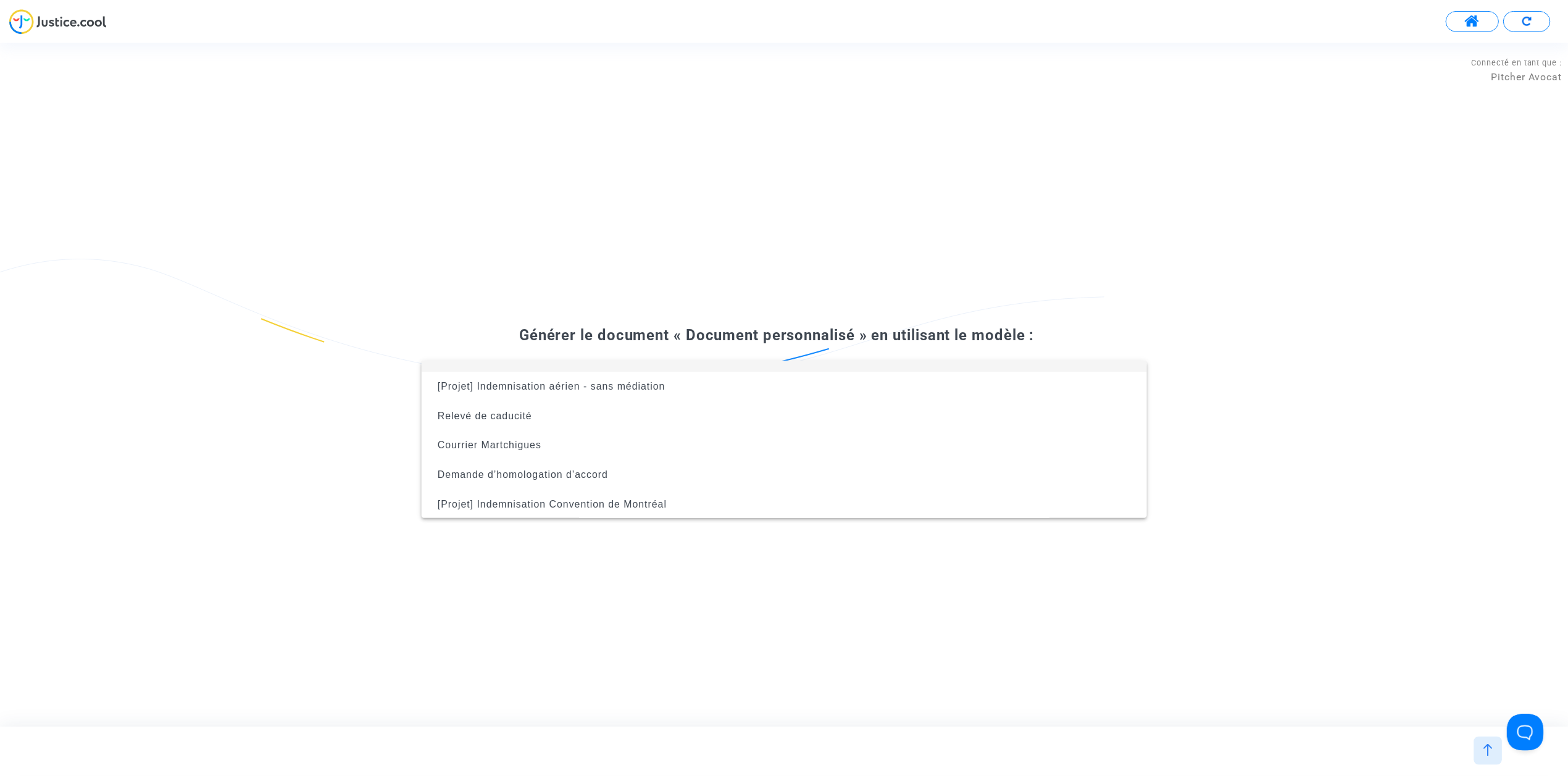
scroll to position [50, 0]
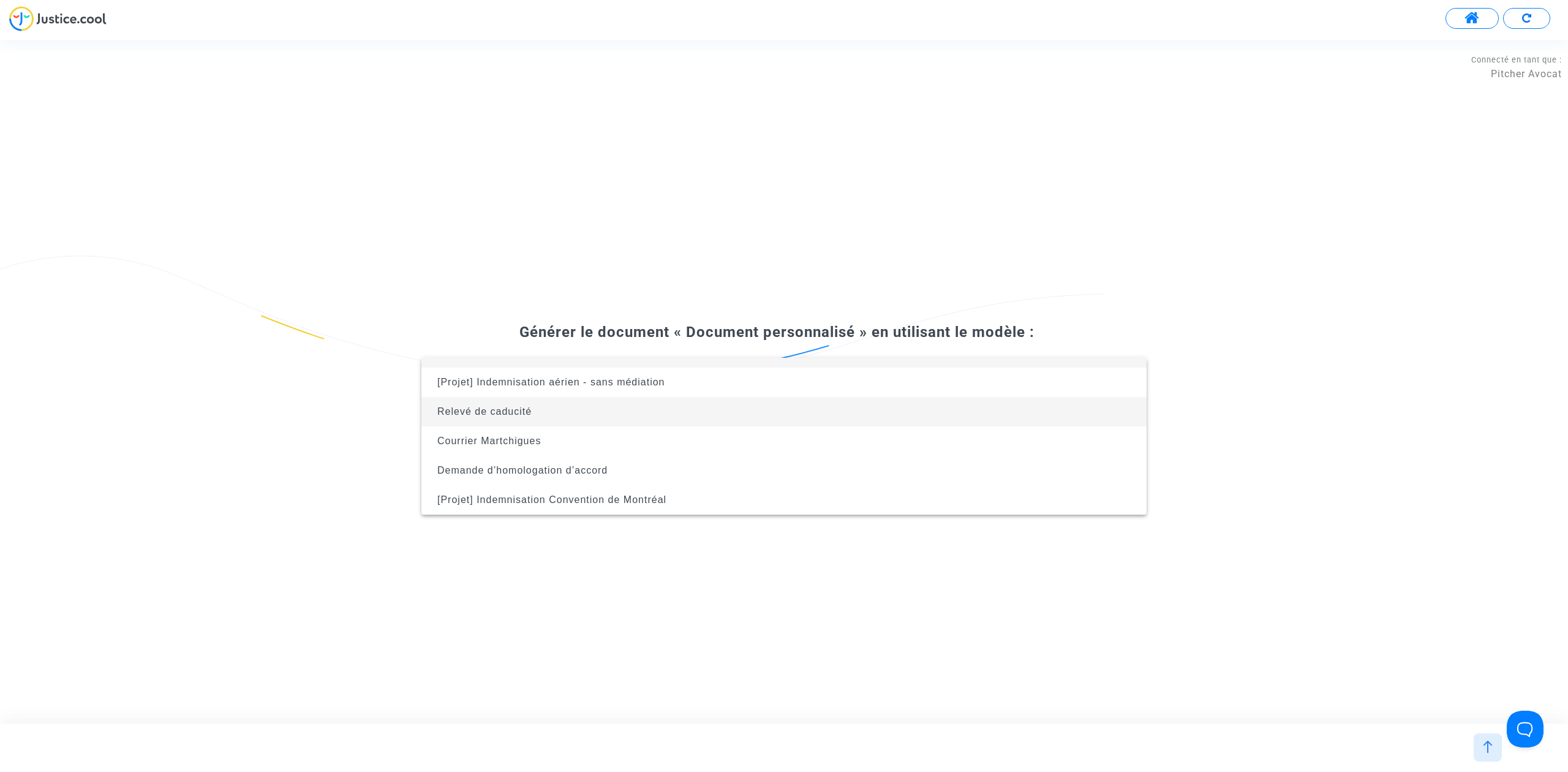
click at [630, 410] on span "Relevé de caducité" at bounding box center [784, 412] width 706 height 30
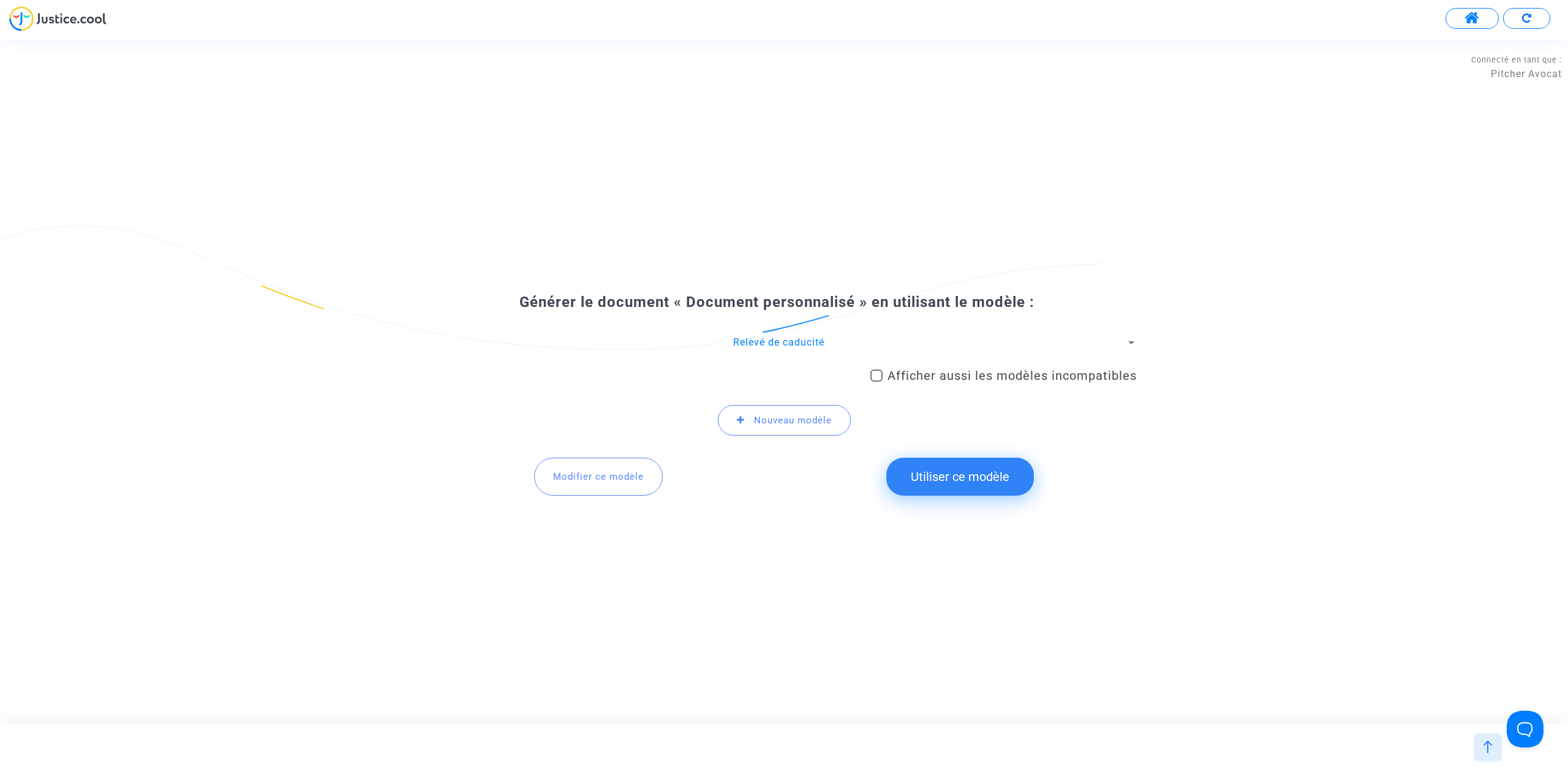
click at [992, 474] on button "Utiliser ce modèle" at bounding box center [960, 476] width 148 height 38
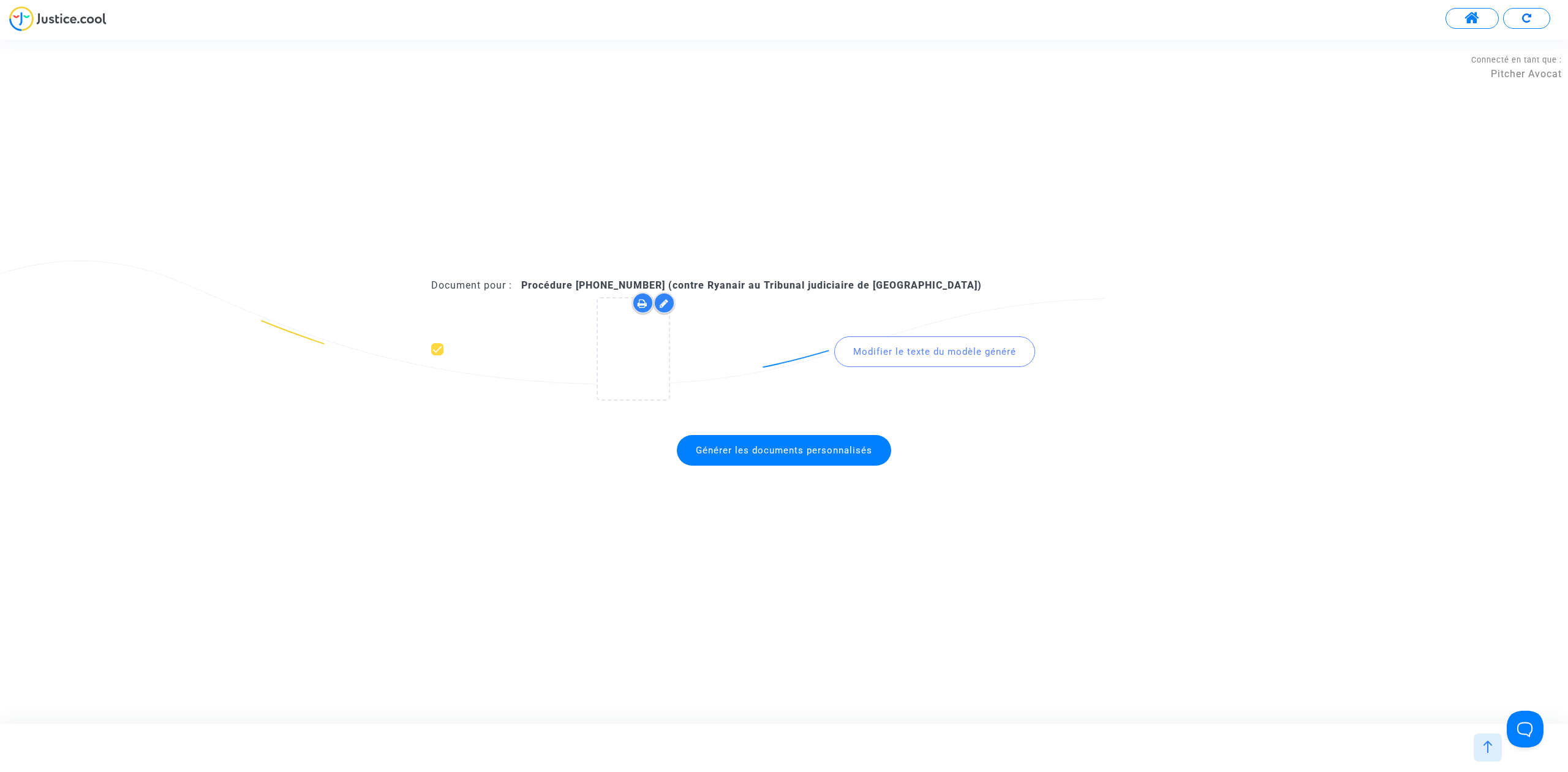
click at [743, 456] on span "Générer les documents personnalisés" at bounding box center [784, 450] width 214 height 30
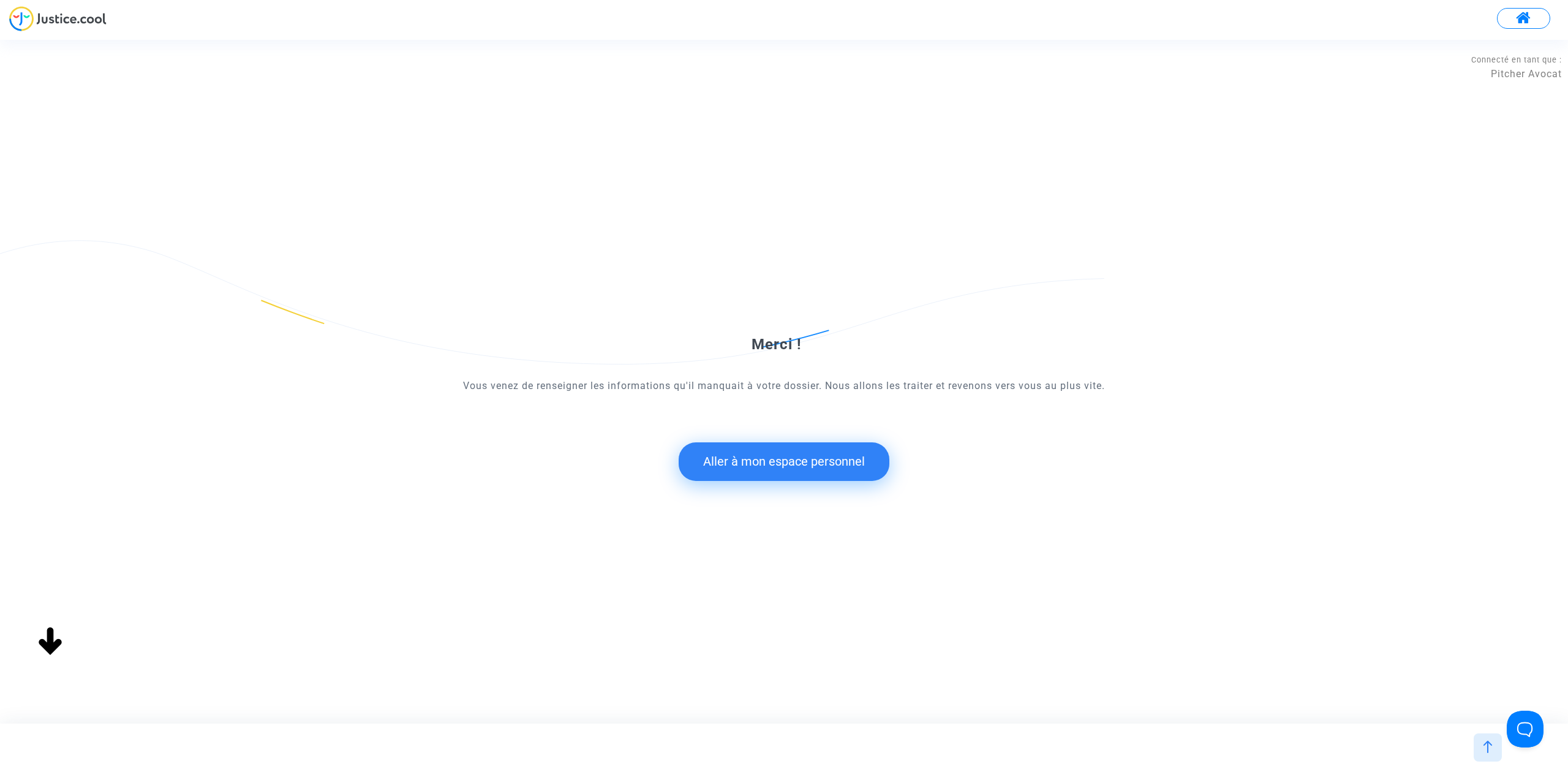
click at [802, 460] on button "Aller à mon espace personnel" at bounding box center [783, 461] width 211 height 38
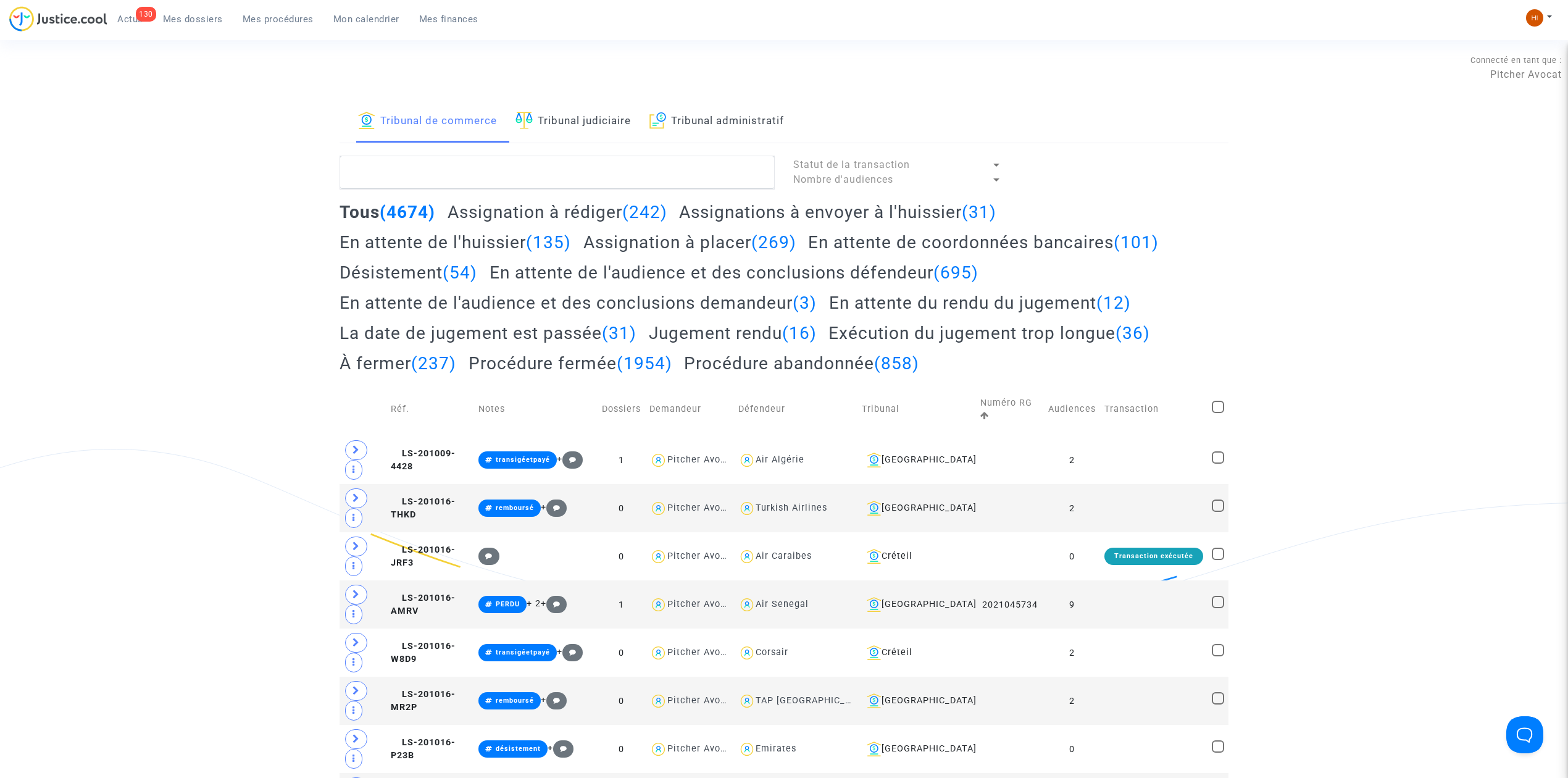
drag, startPoint x: 596, startPoint y: 124, endPoint x: 585, endPoint y: 166, distance: 43.4
click at [596, 124] on link "Tribunal judiciaire" at bounding box center [573, 121] width 115 height 42
click at [585, 166] on textarea at bounding box center [557, 172] width 435 height 34
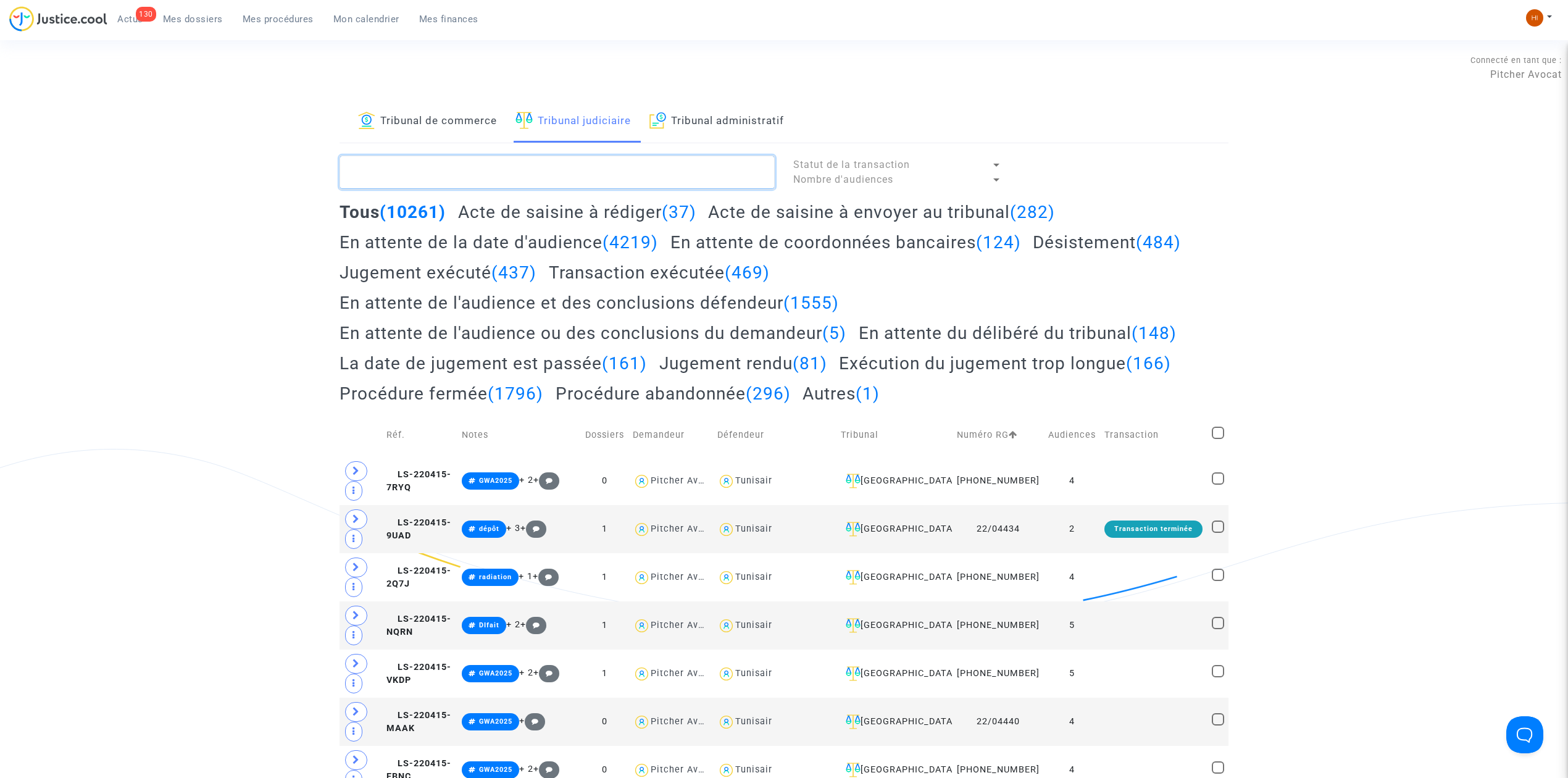
paste textarea ". LS-240926-UBD3"
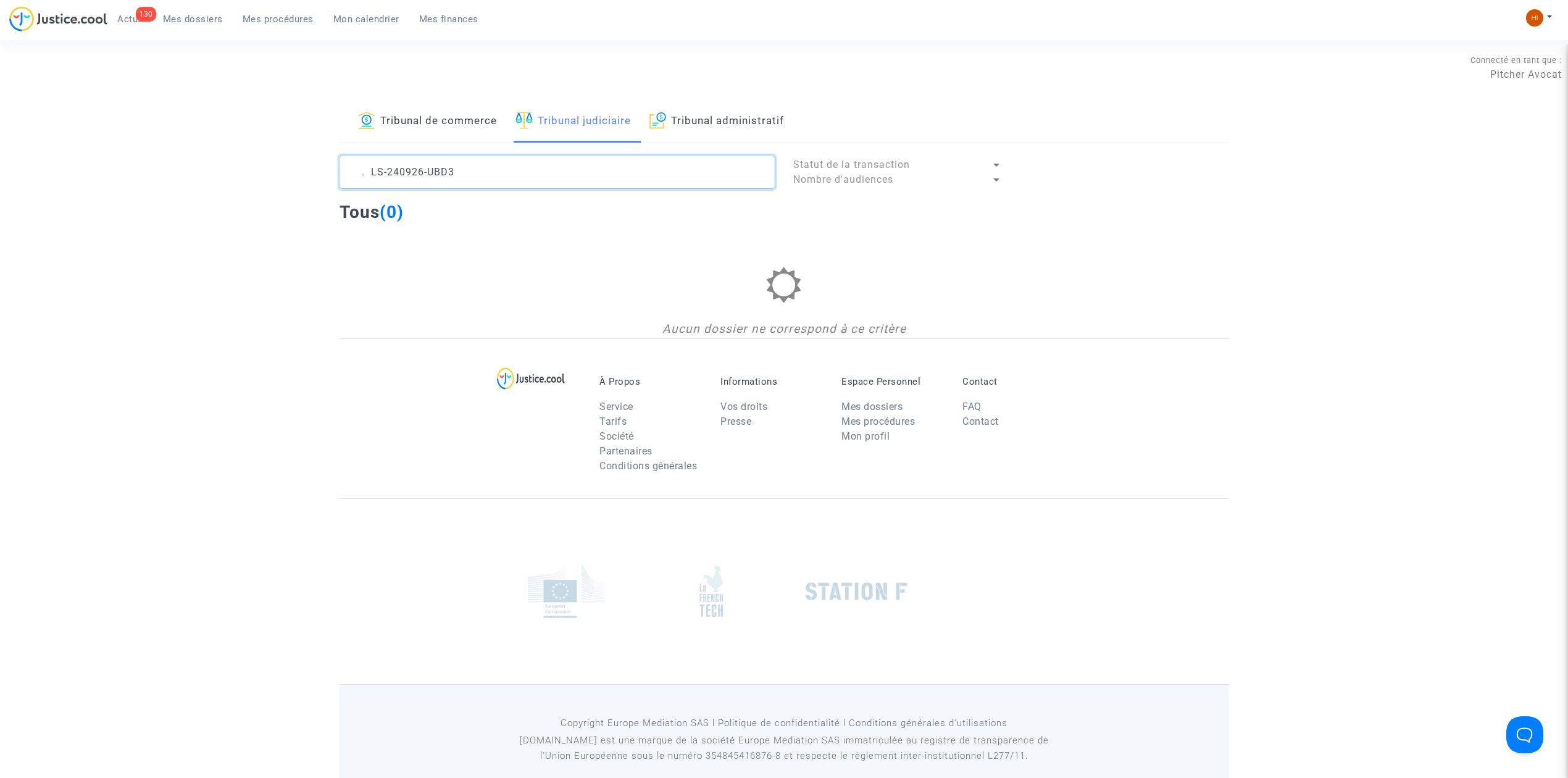
drag, startPoint x: 368, startPoint y: 178, endPoint x: 252, endPoint y: 173, distance: 116.1
click at [253, 173] on div "Tribunal de commerce Tribunal judiciaire Tribunal administratif . LS-240926-UBD…" at bounding box center [784, 219] width 1568 height 237
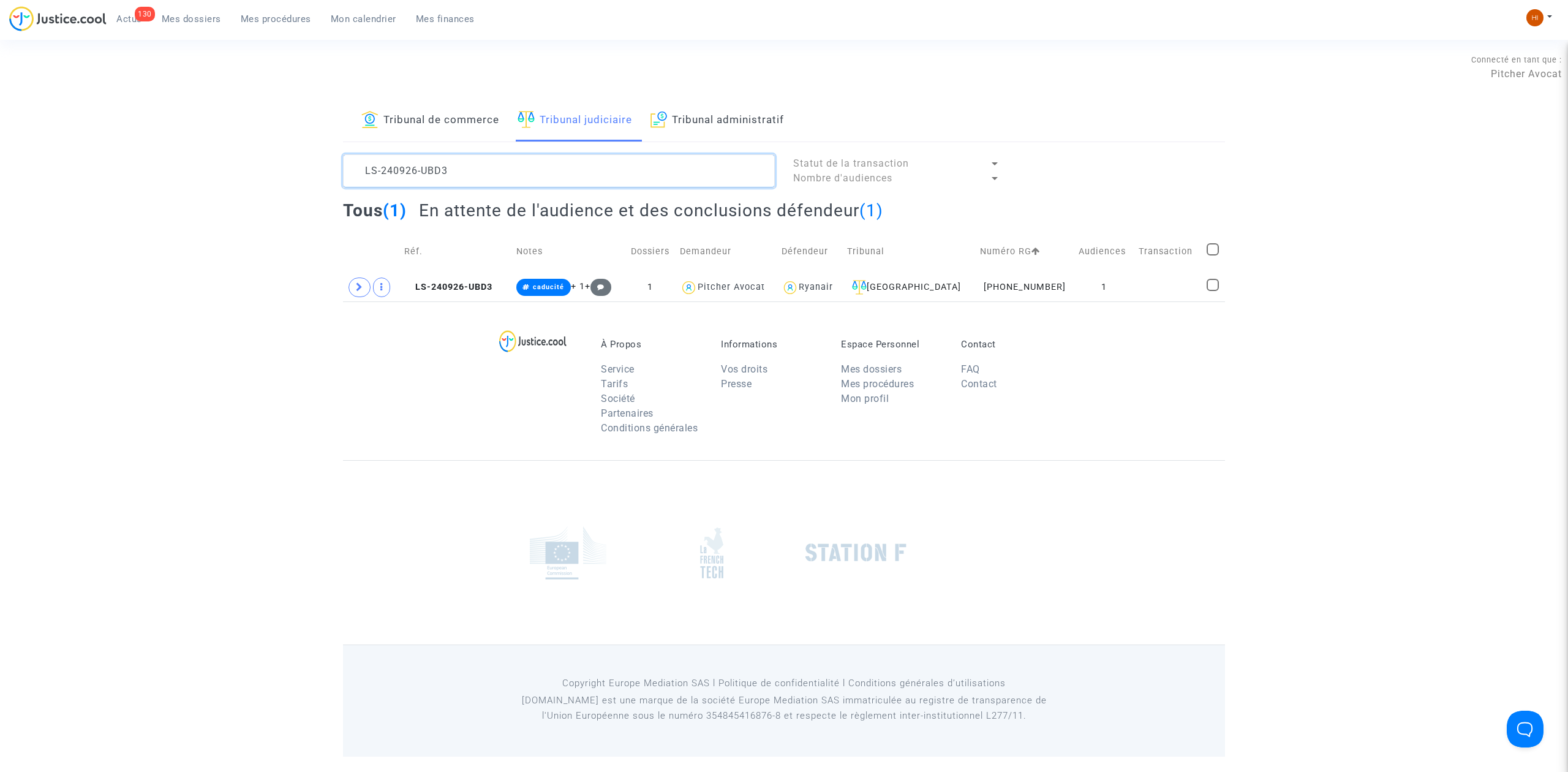
type textarea "LS-240926-UBD3"
click at [474, 277] on td "LS-240926-UBD3" at bounding box center [456, 287] width 112 height 28
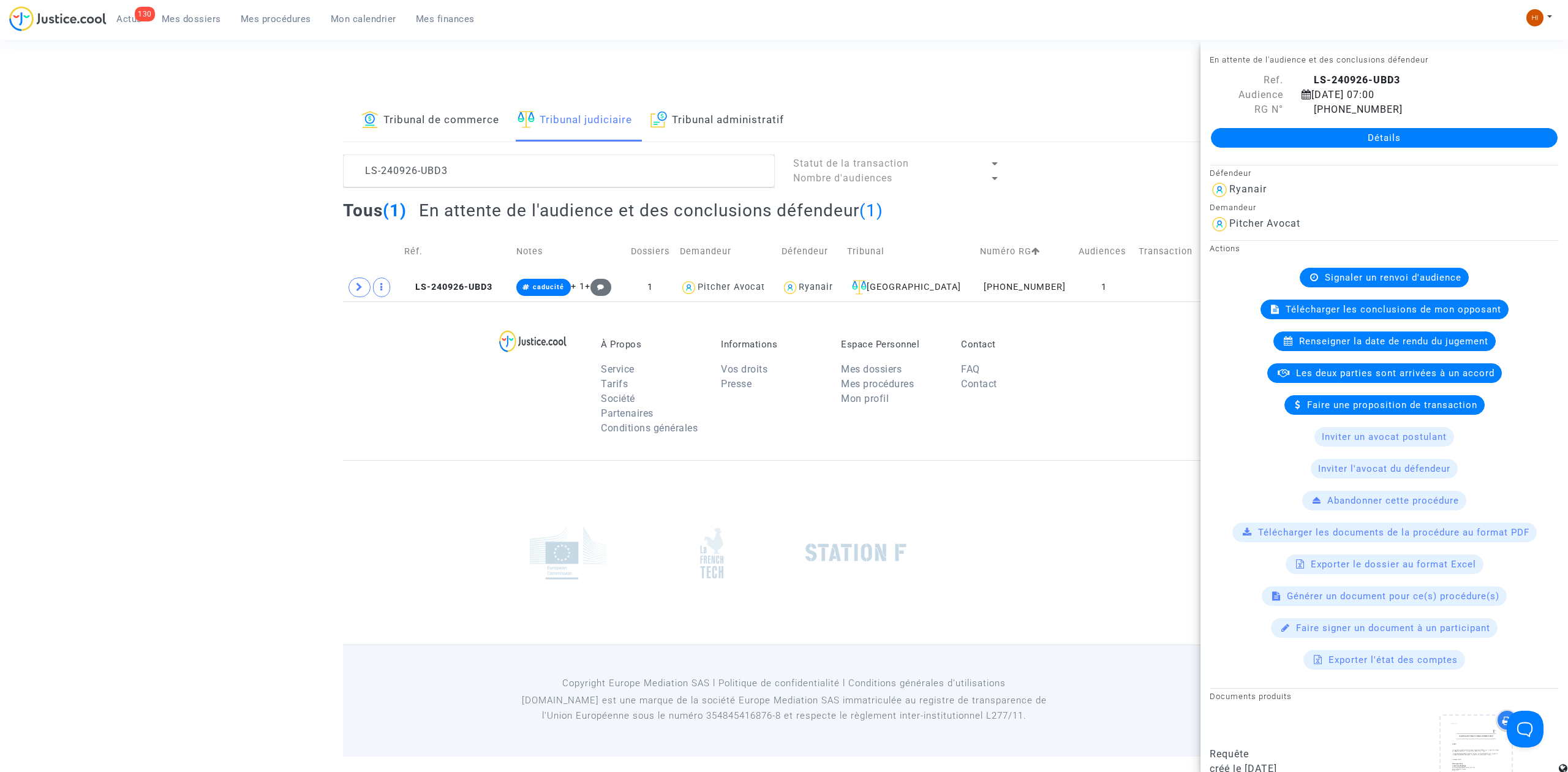
click at [1392, 131] on link "Détails" at bounding box center [1384, 138] width 346 height 20
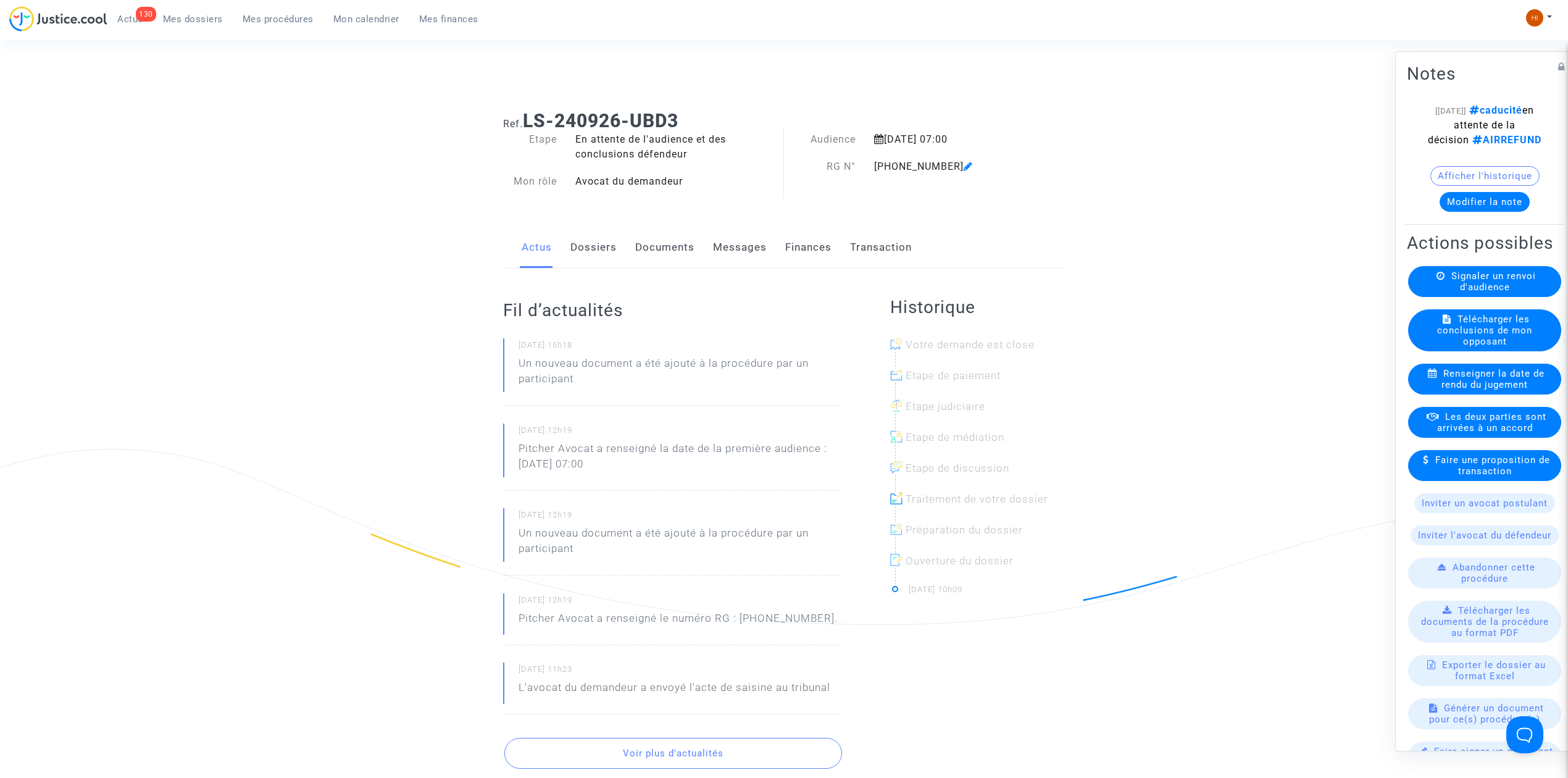
click at [642, 245] on link "Documents" at bounding box center [665, 248] width 59 height 41
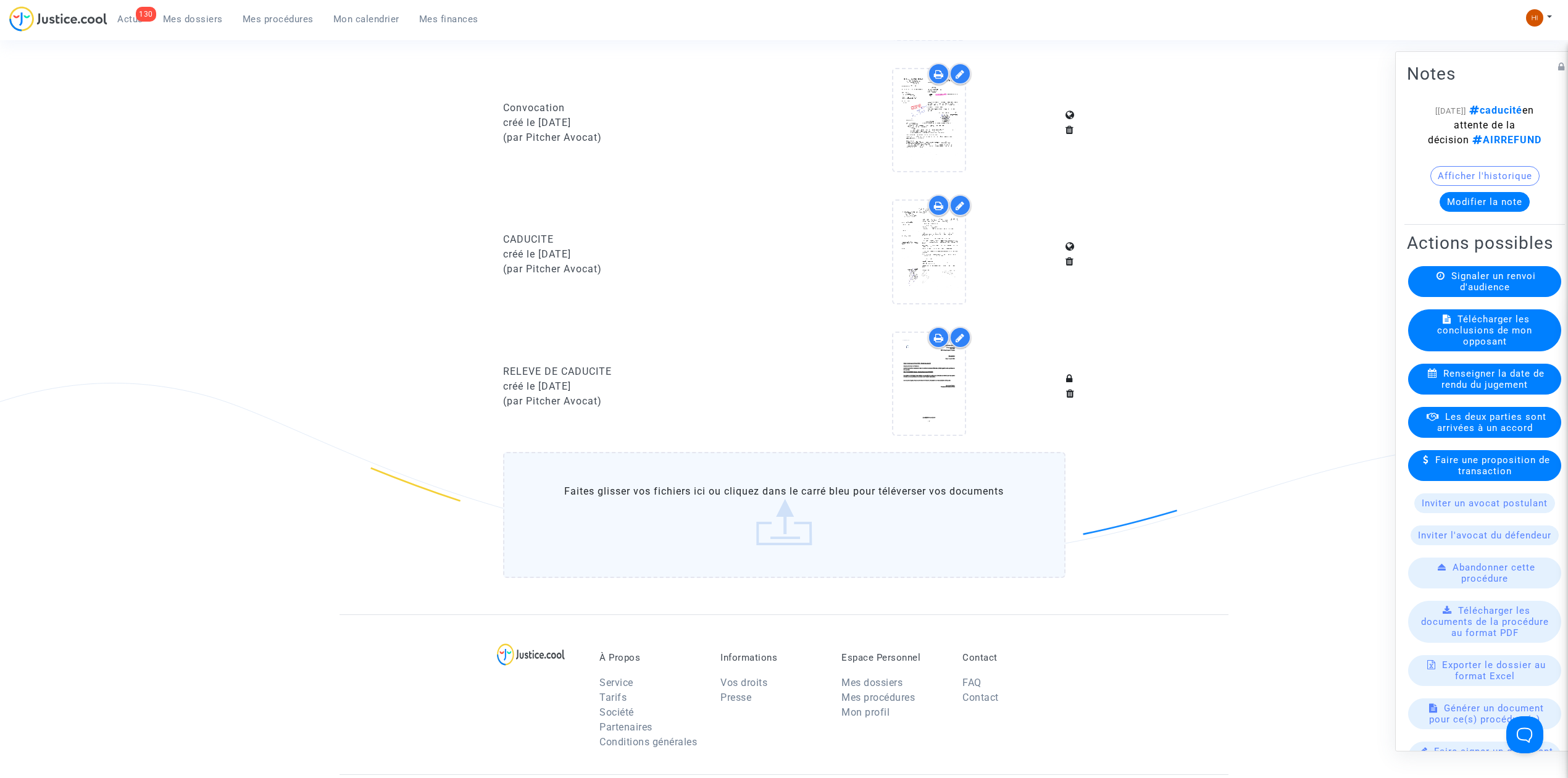
scroll to position [898, 0]
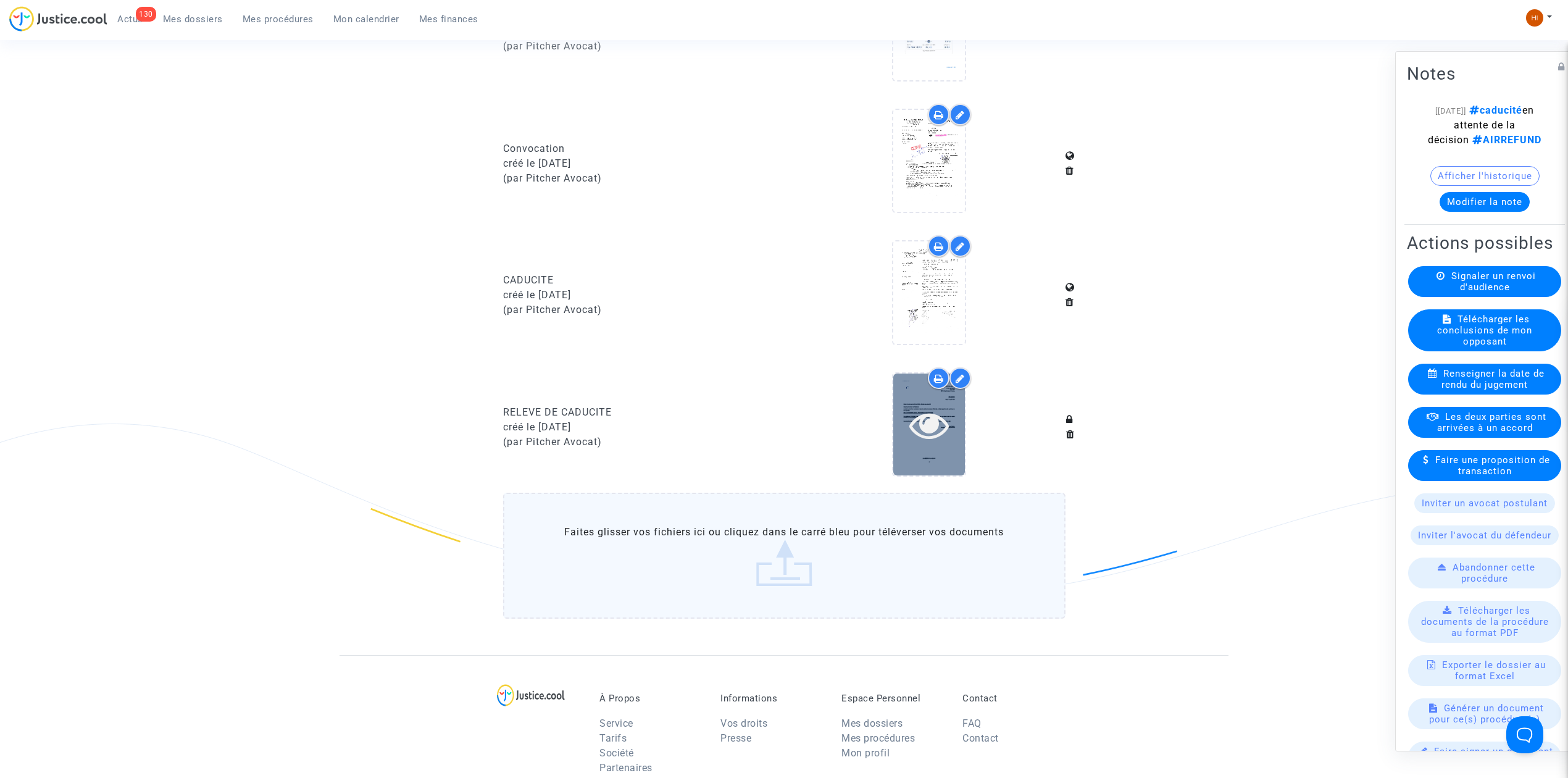
click at [931, 458] on div at bounding box center [929, 424] width 72 height 102
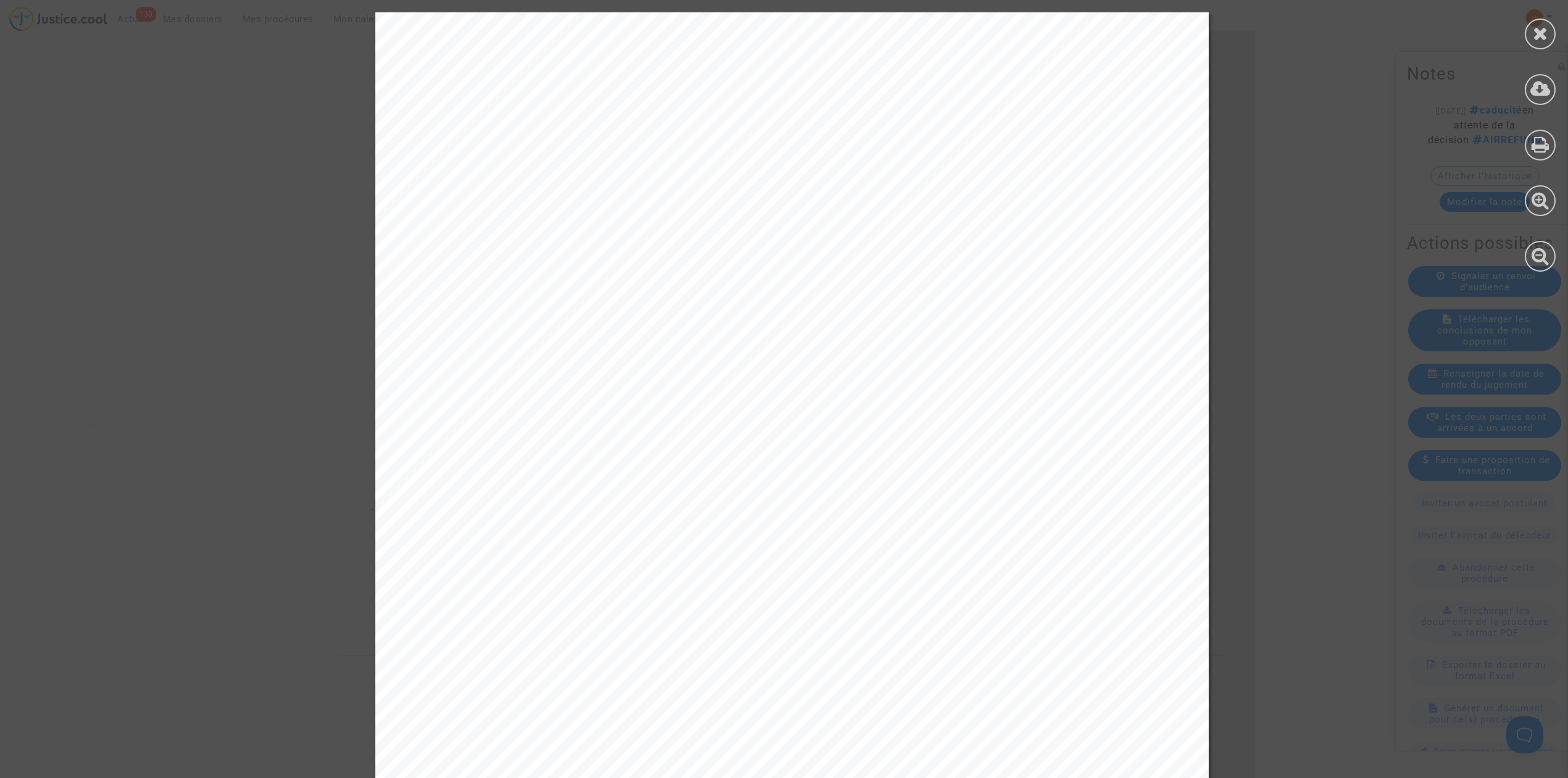
drag, startPoint x: 986, startPoint y: 178, endPoint x: 983, endPoint y: 166, distance: 12.4
click at [986, 178] on span "29219 Brest Cedex 2, France" at bounding box center [1174, 172] width 445 height 15
drag, startPoint x: 961, startPoint y: 104, endPoint x: 1126, endPoint y: 174, distance: 179.2
click at [1126, 174] on div "Tribunal judiciaire de Brest 32 rue de Denver CS 91948 29219 Brest Cedex 2, Fra…" at bounding box center [792, 601] width 833 height 1178
copy div "Tribunal judiciaire de Brest 32 rue de Denver CS 91948 29219 Brest Cedex 2, Fran"
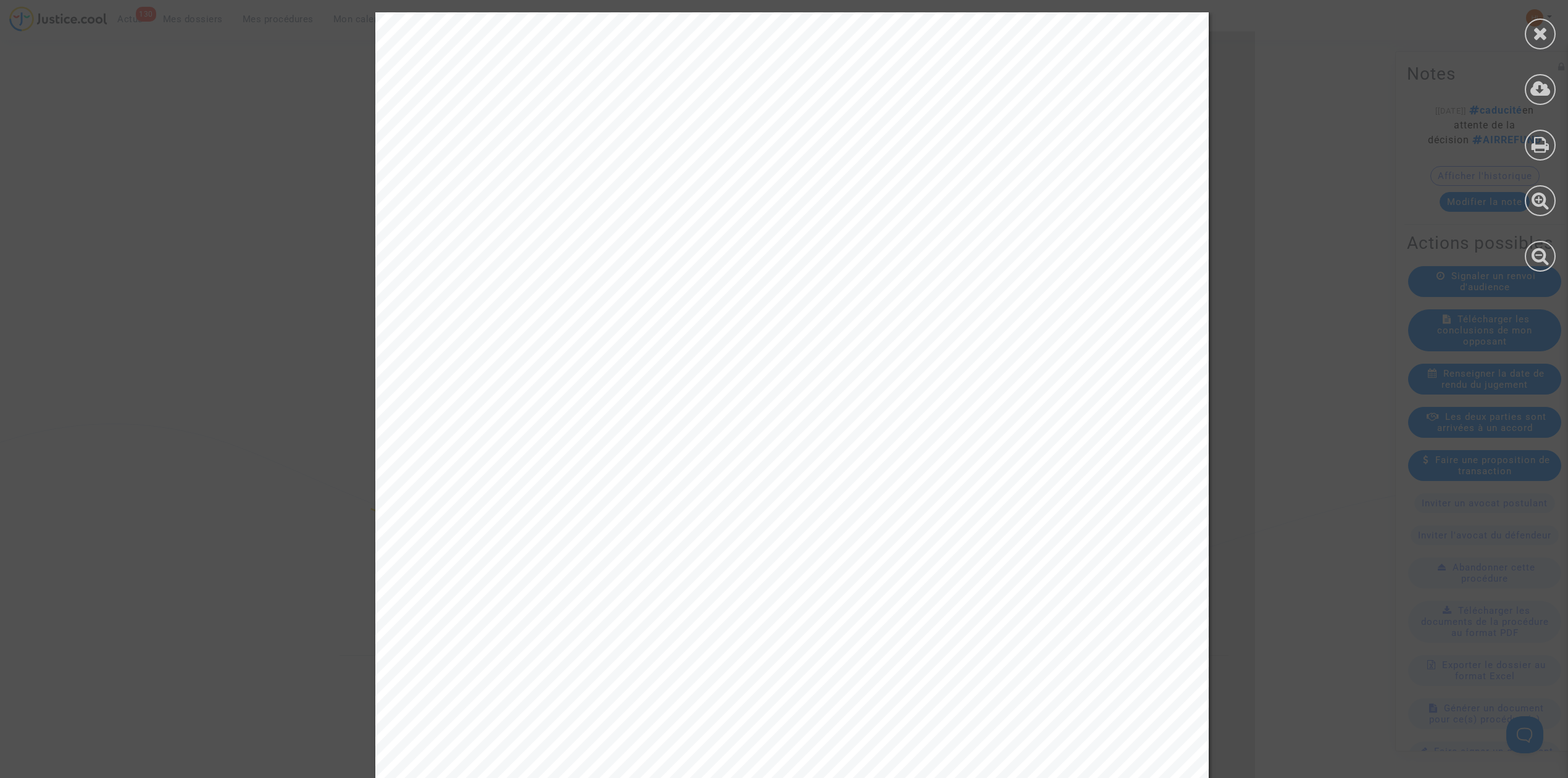
click at [1034, 265] on div "Tribunal judiciaire de Brest 32 rue de Denver CS 91948 29219 Brest Cedex 2, Fra…" at bounding box center [792, 601] width 833 height 1178
drag, startPoint x: 1018, startPoint y: 139, endPoint x: 1131, endPoint y: 169, distance: 116.9
click at [1131, 169] on div "Tribunal judiciaire de Brest 32 rue de Denver CS 91948 29219 Brest Cedex 2, Fra…" at bounding box center [792, 601] width 833 height 1178
drag, startPoint x: 1104, startPoint y: 161, endPoint x: 1063, endPoint y: 147, distance: 43.3
click at [1063, 147] on div "Tribunal judiciaire de Brest 32 rue de Denver CS 91948 29219 Brest Cedex 2, Fra…" at bounding box center [792, 601] width 833 height 1178
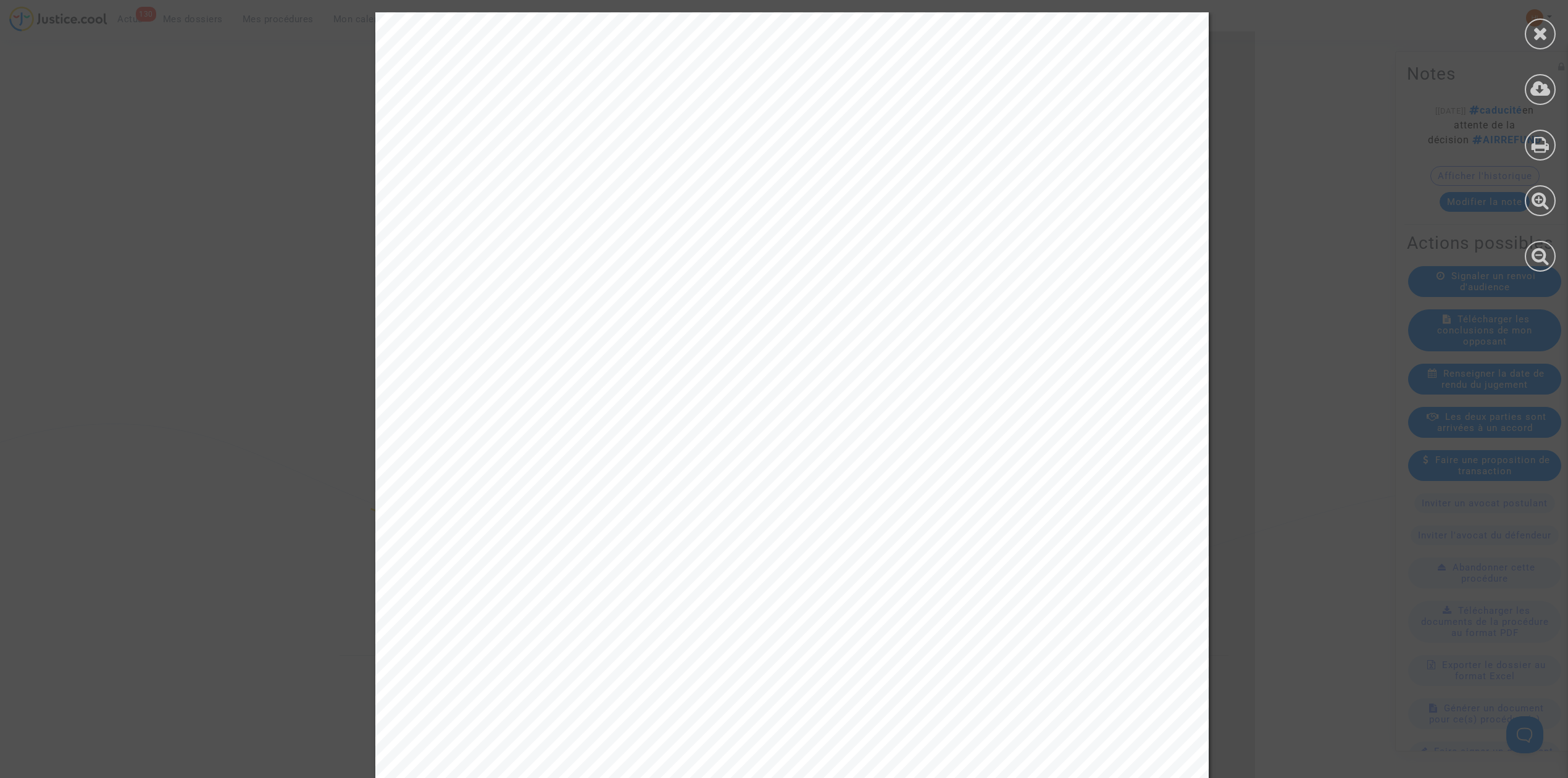
drag, startPoint x: 1017, startPoint y: 142, endPoint x: 1138, endPoint y: 134, distance: 121.3
click at [1138, 134] on span "32 rue de Denver" at bounding box center [1106, 136] width 154 height 15
drag, startPoint x: 1015, startPoint y: 129, endPoint x: 1112, endPoint y: 174, distance: 106.9
click at [1112, 174] on div "Tribunal judiciaire de Brest 32 rue de Denver CS 91948 29219 Brest Cedex 2, Fra…" at bounding box center [792, 601] width 833 height 1178
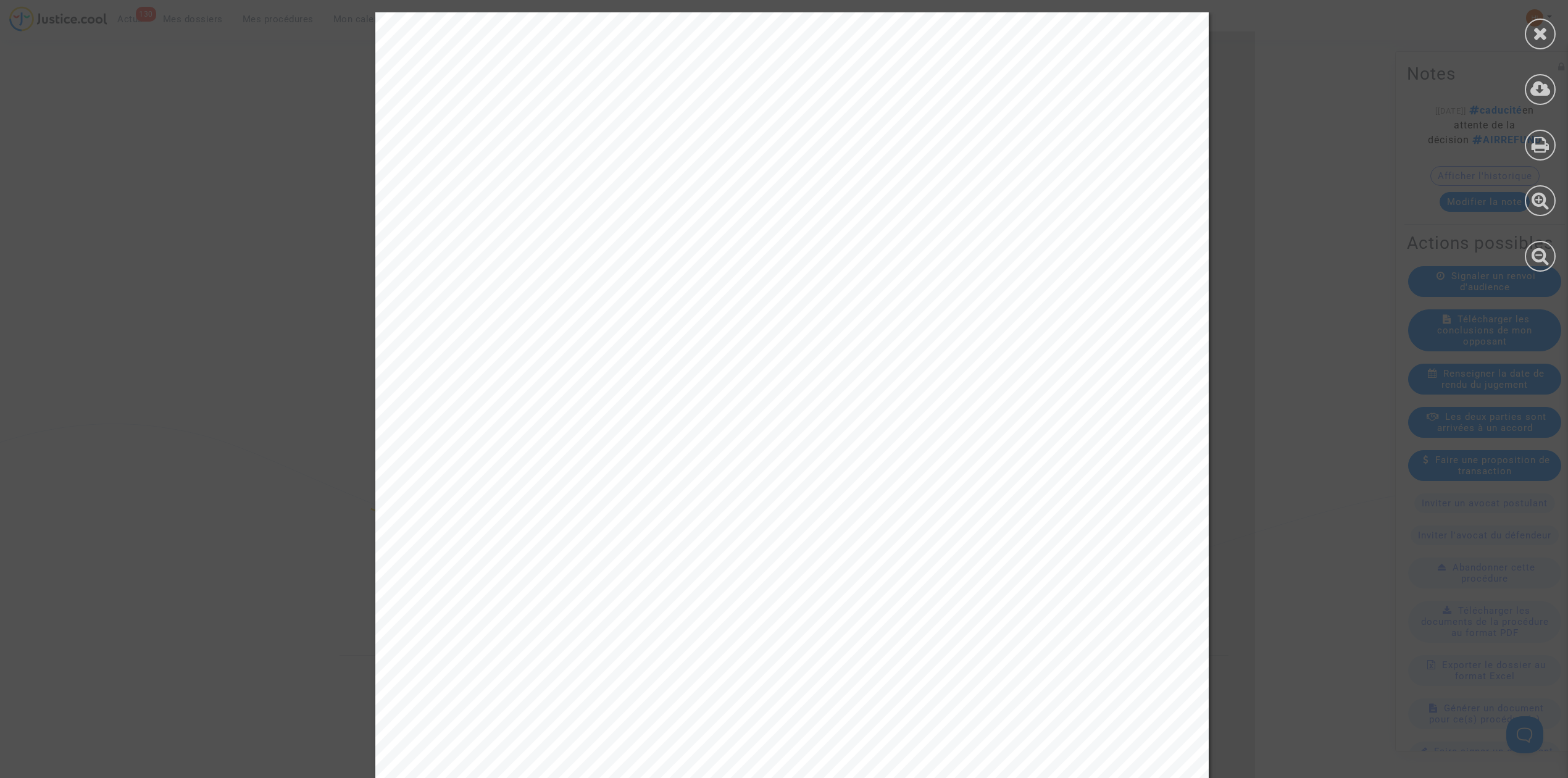
drag, startPoint x: 1112, startPoint y: 174, endPoint x: 1033, endPoint y: 177, distance: 79.1
click at [1114, 175] on span "29219 Brest Cedex 2, France" at bounding box center [1174, 172] width 445 height 15
click at [1030, 158] on div "Tribunal judiciaire de Brest 32 rue de Denver CS 91948 29219 Brest Cedex 2, Fra…" at bounding box center [792, 601] width 833 height 1178
drag, startPoint x: 1003, startPoint y: 134, endPoint x: 1102, endPoint y: 161, distance: 102.6
click at [1128, 159] on div "Tribunal judiciaire de Brest 32 rue de Denver CS 91948 29219 Brest Cedex 2, Fra…" at bounding box center [792, 601] width 833 height 1178
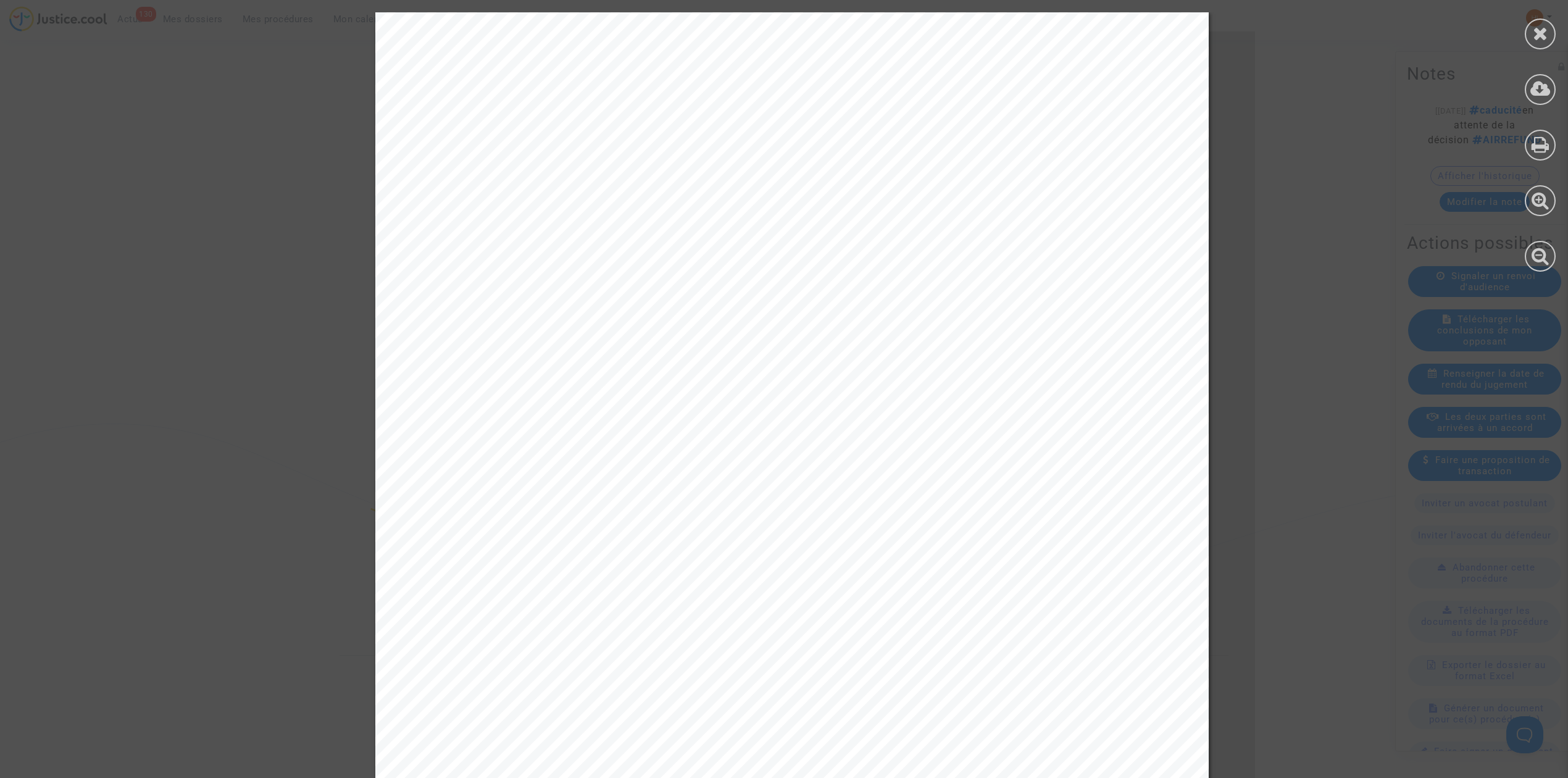
click at [1097, 164] on span "29219 Brest Cedex 2, France" at bounding box center [1174, 172] width 445 height 15
drag, startPoint x: 1131, startPoint y: 178, endPoint x: 1023, endPoint y: 153, distance: 110.9
click at [1023, 153] on div "Tribunal judiciaire de Brest 32 rue de Denver CS 91948 29219 Brest Cedex 2, Fra…" at bounding box center [792, 601] width 833 height 1178
copy div "Tribunal judiciaire de Brest 32 rue de Denver CS 91948 29219 Brest Cedex 2, Fran"
click at [564, 357] on span "Objet : Audience du 22 mai 2025 - Relevé de caducité" at bounding box center [623, 355] width 363 height 15
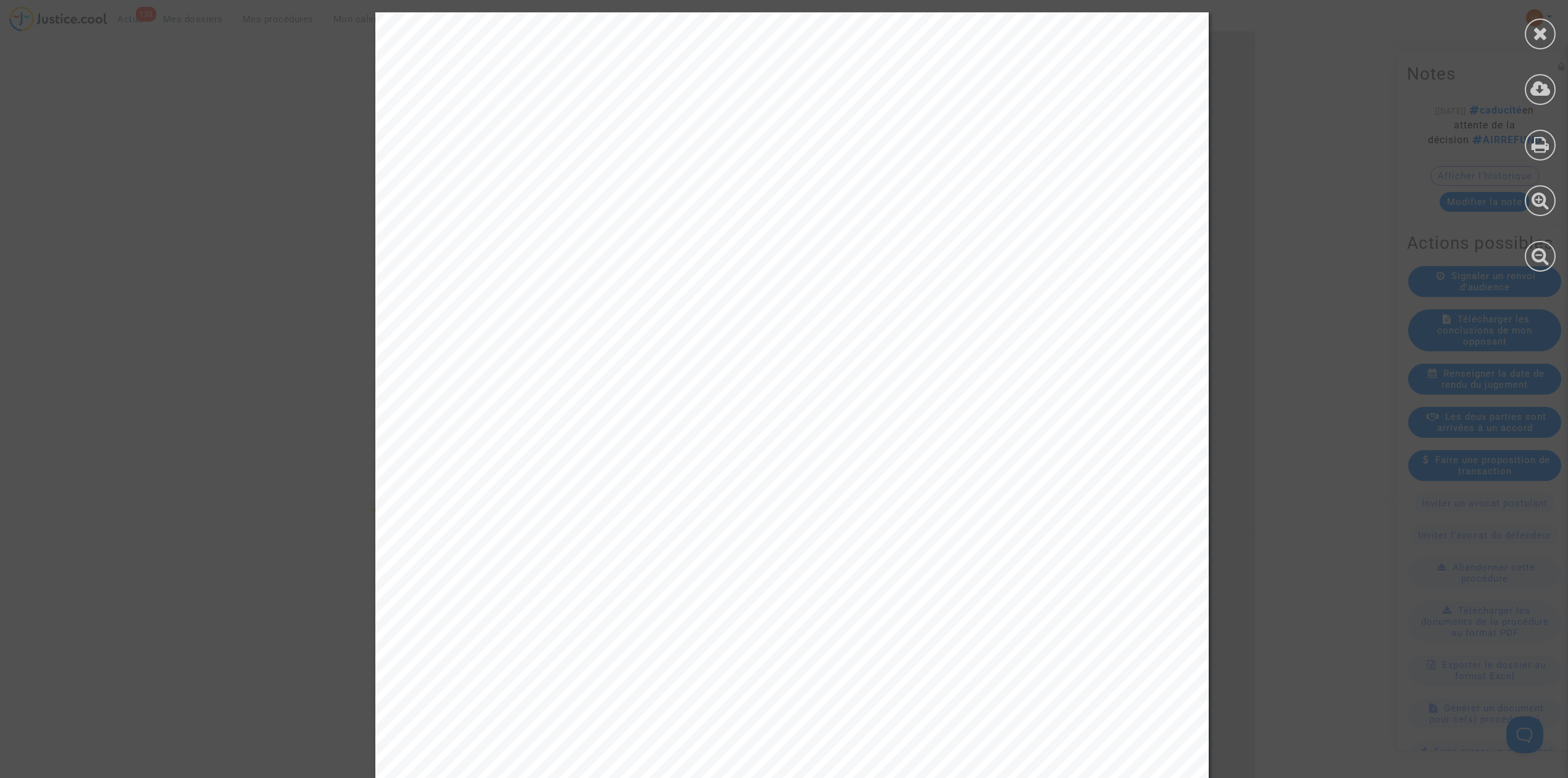
click at [543, 408] on div "Tribunal judiciaire de Brest 32 rue de Denver CS 91948 29219 Brest Cedex 2, Fra…" at bounding box center [792, 601] width 833 height 1178
click at [475, 483] on div "Tribunal judiciaire de Brest 32 rue de Denver CS 91948 29219 Brest Cedex 2, Fra…" at bounding box center [792, 601] width 833 height 1178
drag, startPoint x: 436, startPoint y: 474, endPoint x: 833, endPoint y: 472, distance: 397.0
click at [835, 472] on span "RG n°11-24-000814 Dossier Antoine Baronnet c/ RYANAIR" at bounding box center [686, 470] width 488 height 15
copy span "RG n°11-24-000814 Dossier Antoine Baronnet c/ RYAN"
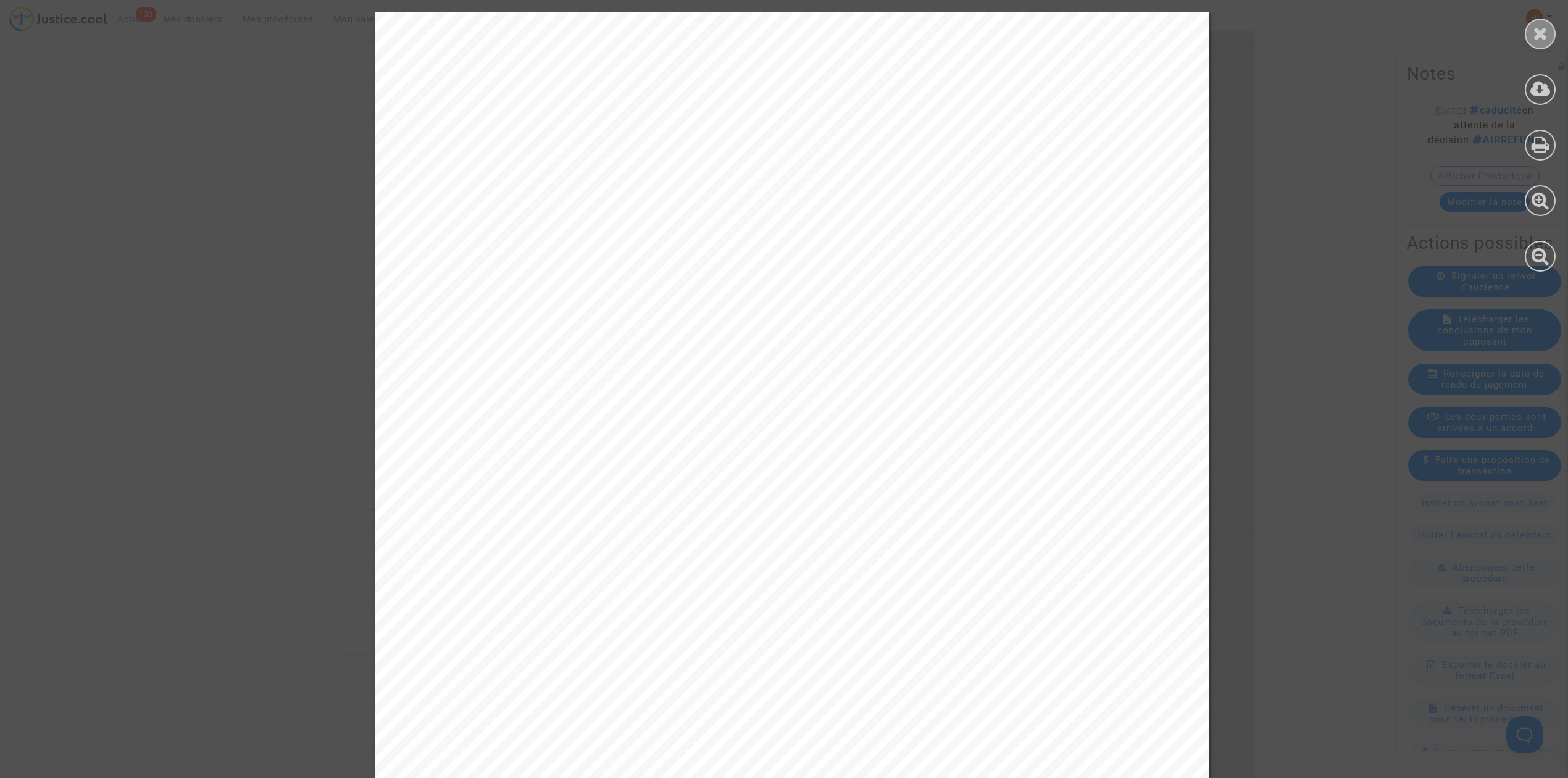
click at [1547, 34] on icon at bounding box center [1540, 33] width 15 height 18
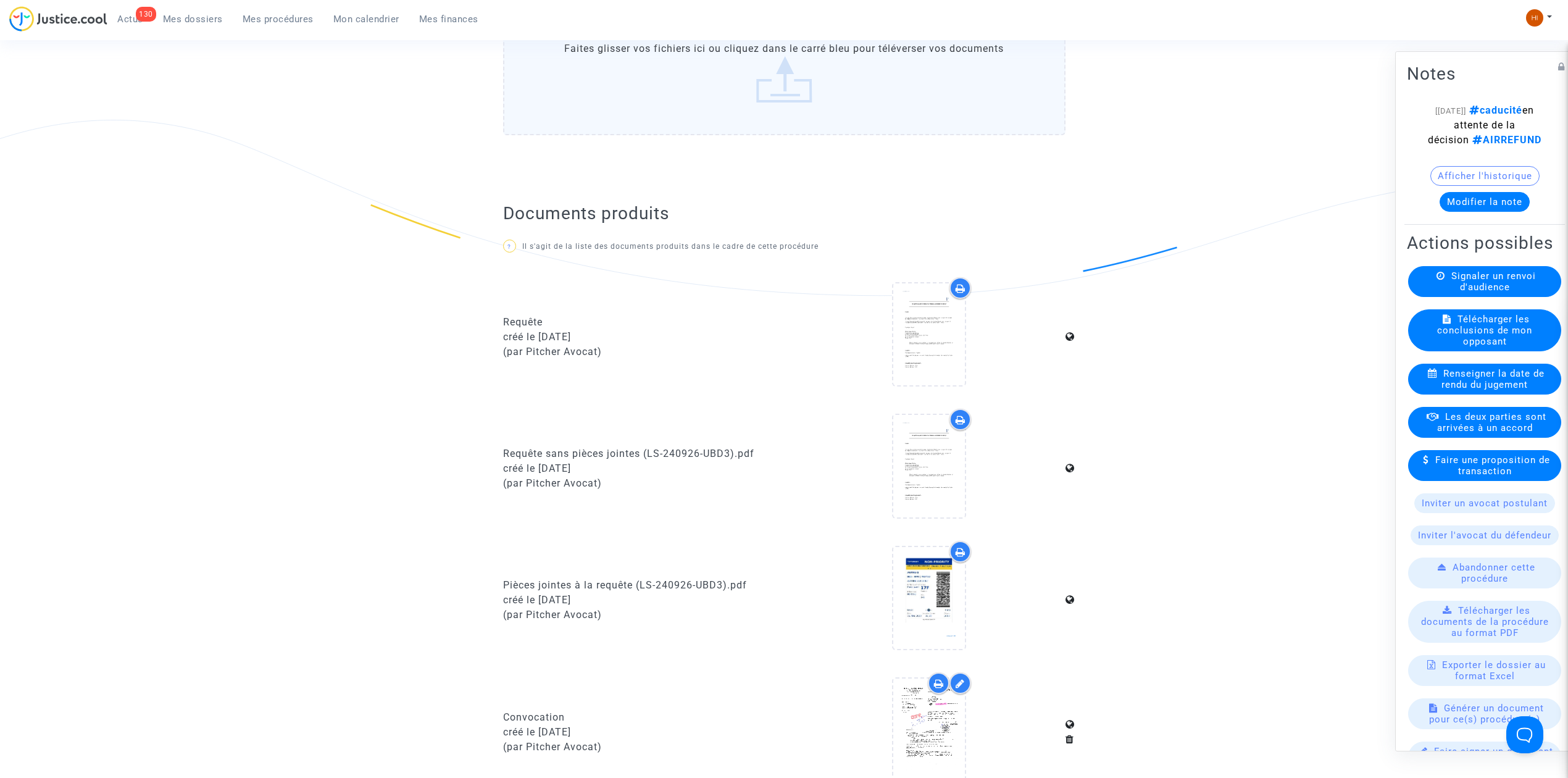
scroll to position [321, 0]
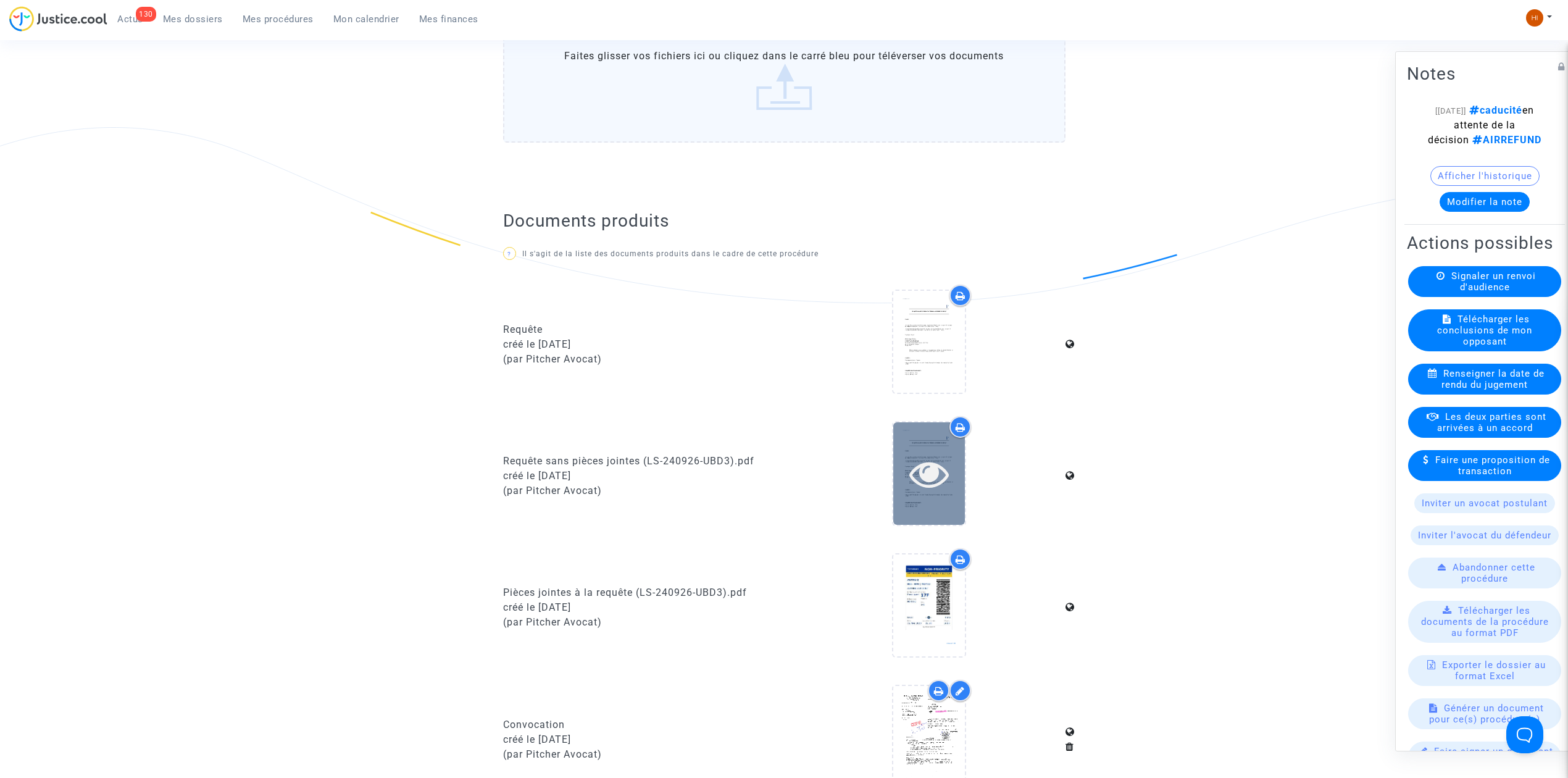
click at [946, 459] on icon at bounding box center [929, 473] width 40 height 39
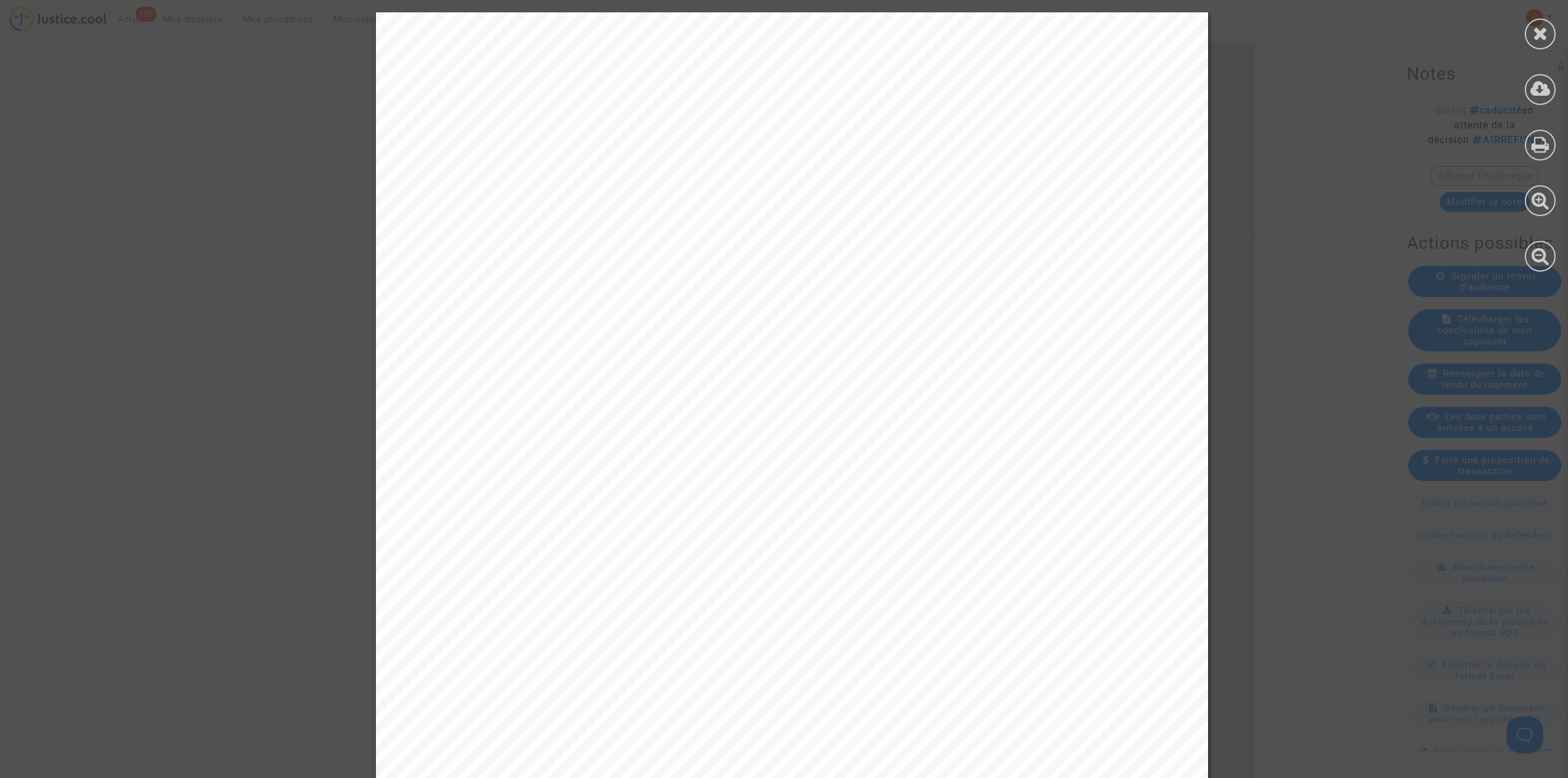
click at [1524, 147] on div at bounding box center [1540, 142] width 56 height 284
click at [1541, 142] on icon at bounding box center [1540, 144] width 18 height 18
click at [1545, 34] on icon at bounding box center [1540, 33] width 15 height 18
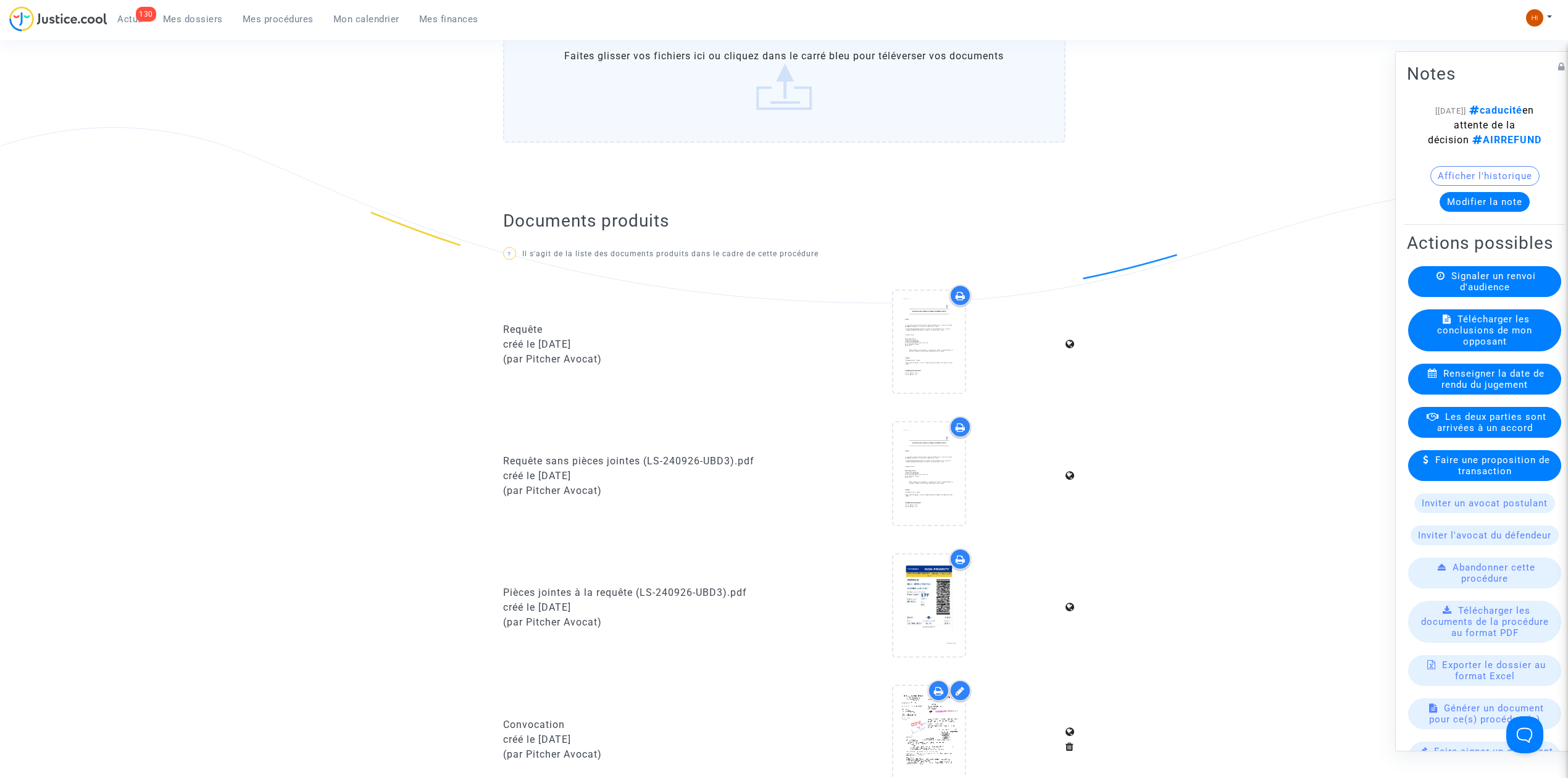
click at [1507, 212] on button "Modifier la note" at bounding box center [1484, 202] width 90 height 20
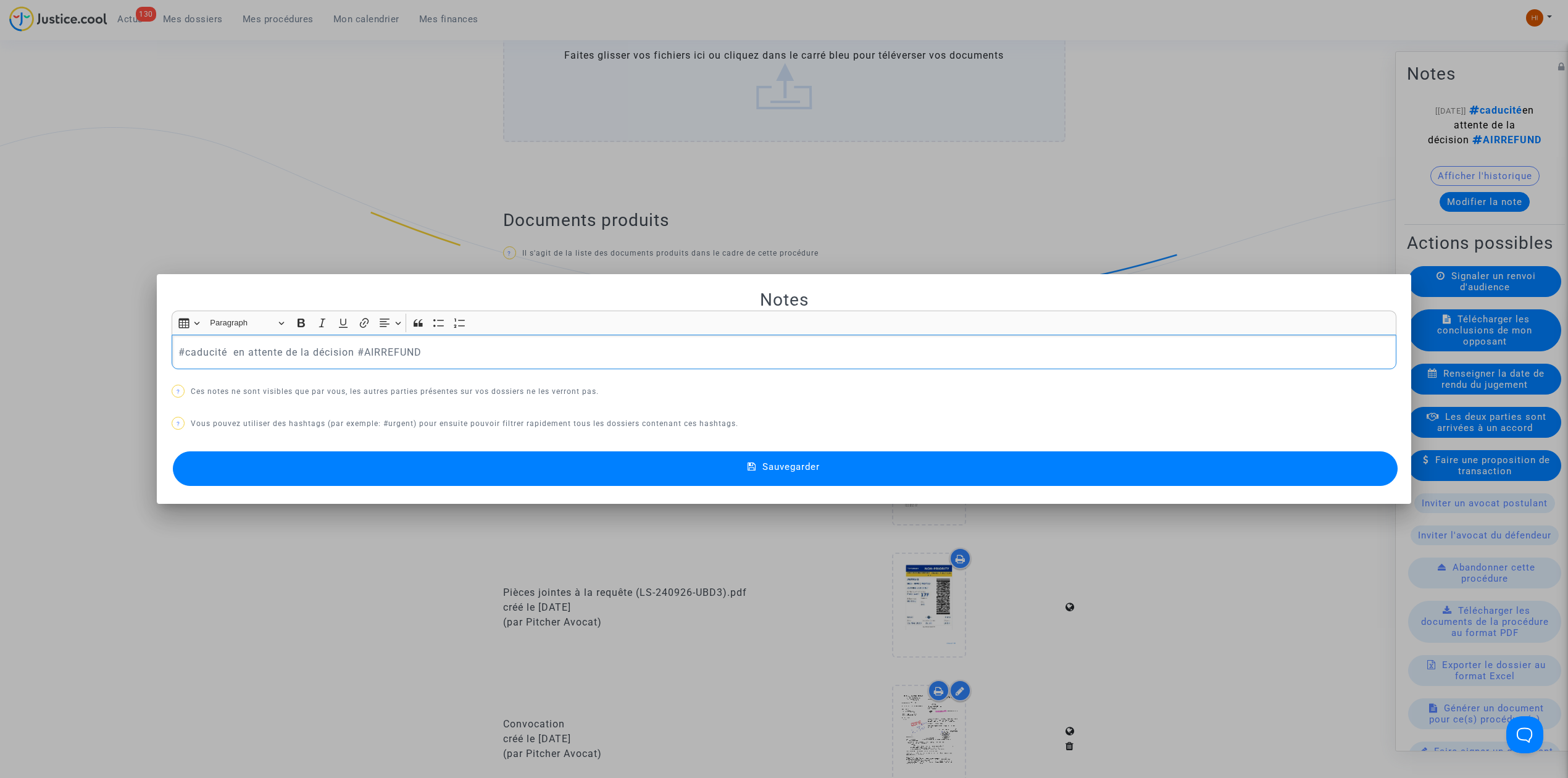
scroll to position [0, 0]
click at [1070, 483] on button "Sauvegarder" at bounding box center [785, 468] width 1225 height 34
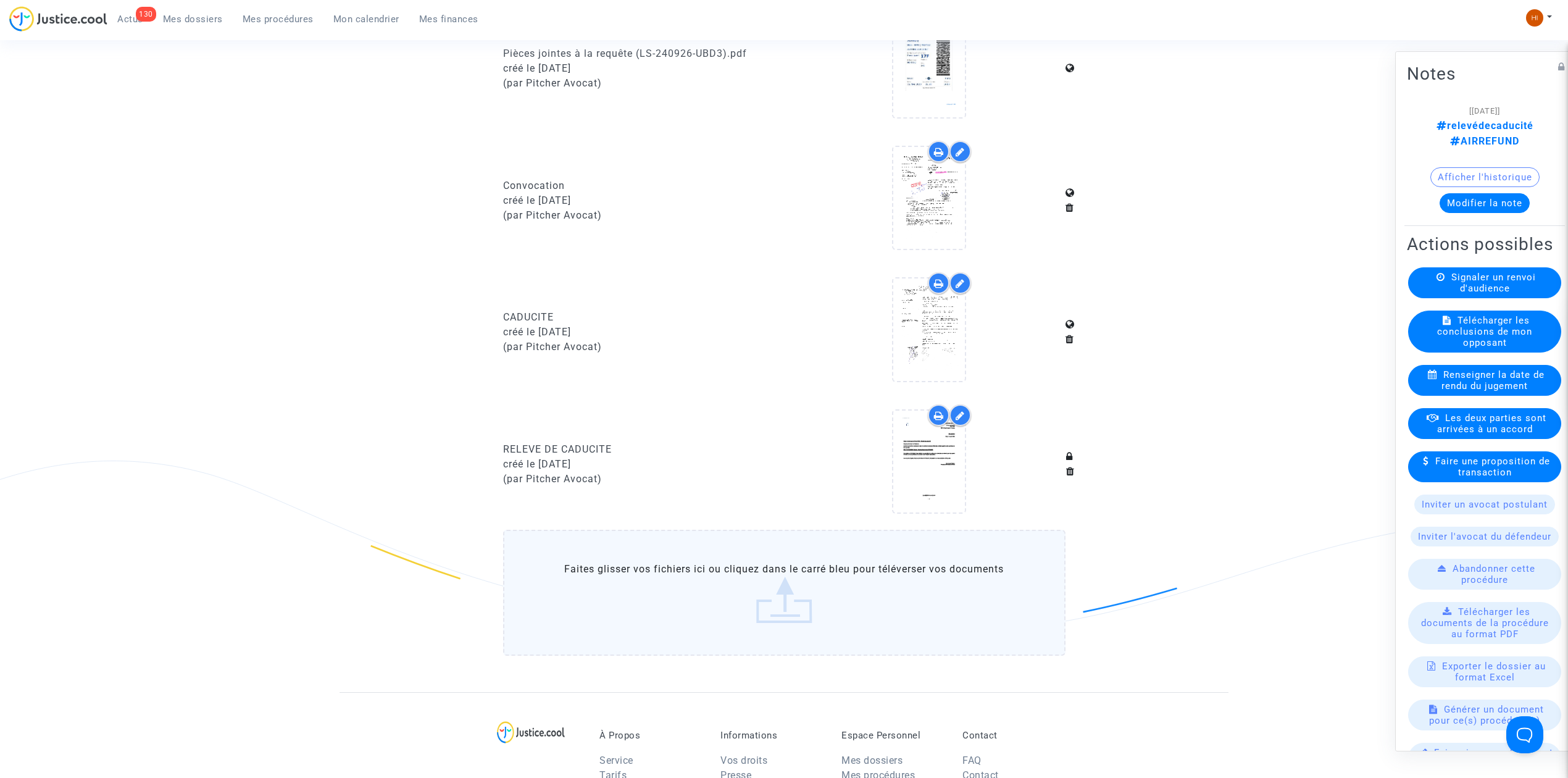
scroll to position [1227, 0]
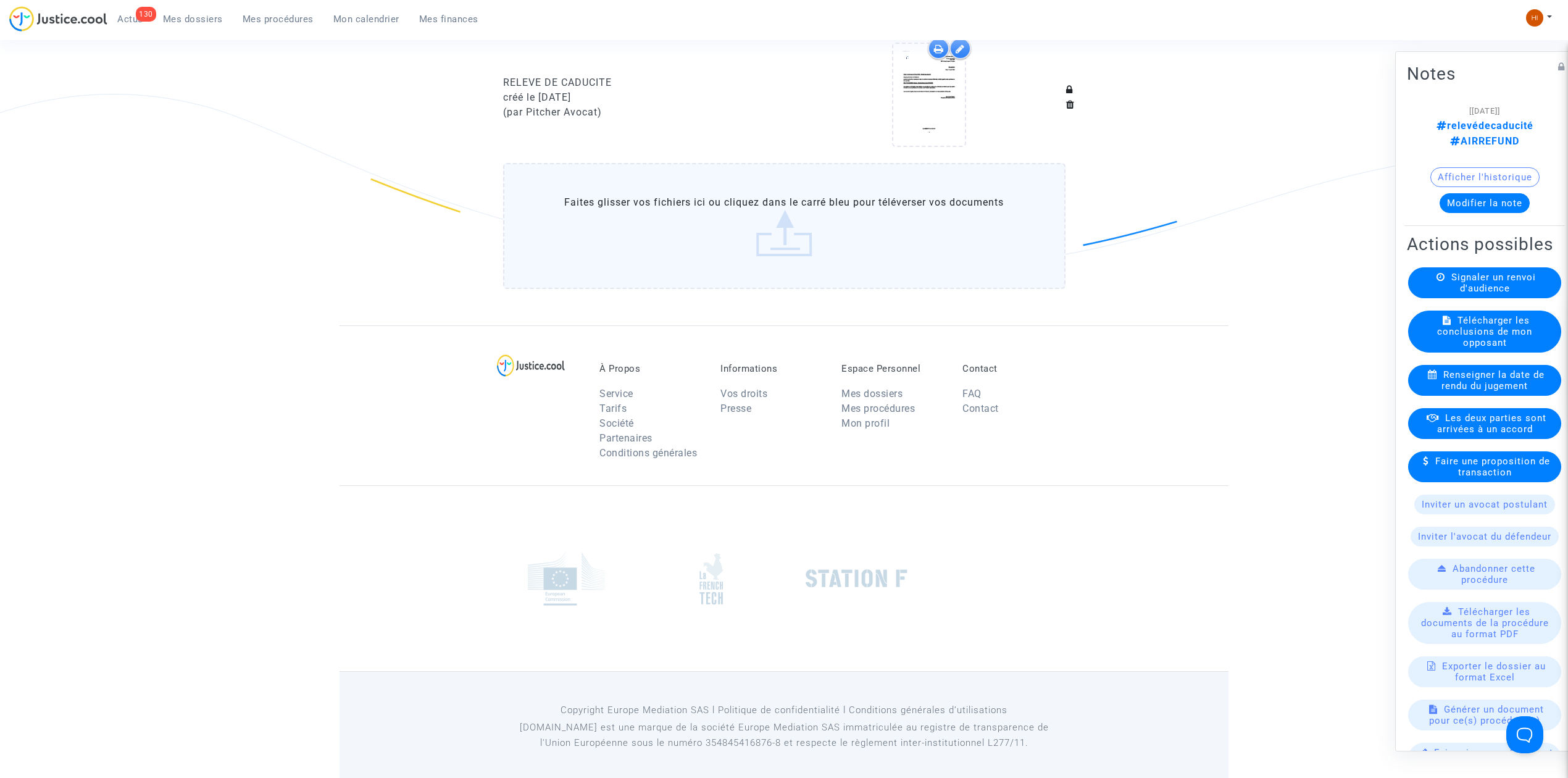
click at [297, 20] on span "Mes procédures" at bounding box center [278, 19] width 71 height 11
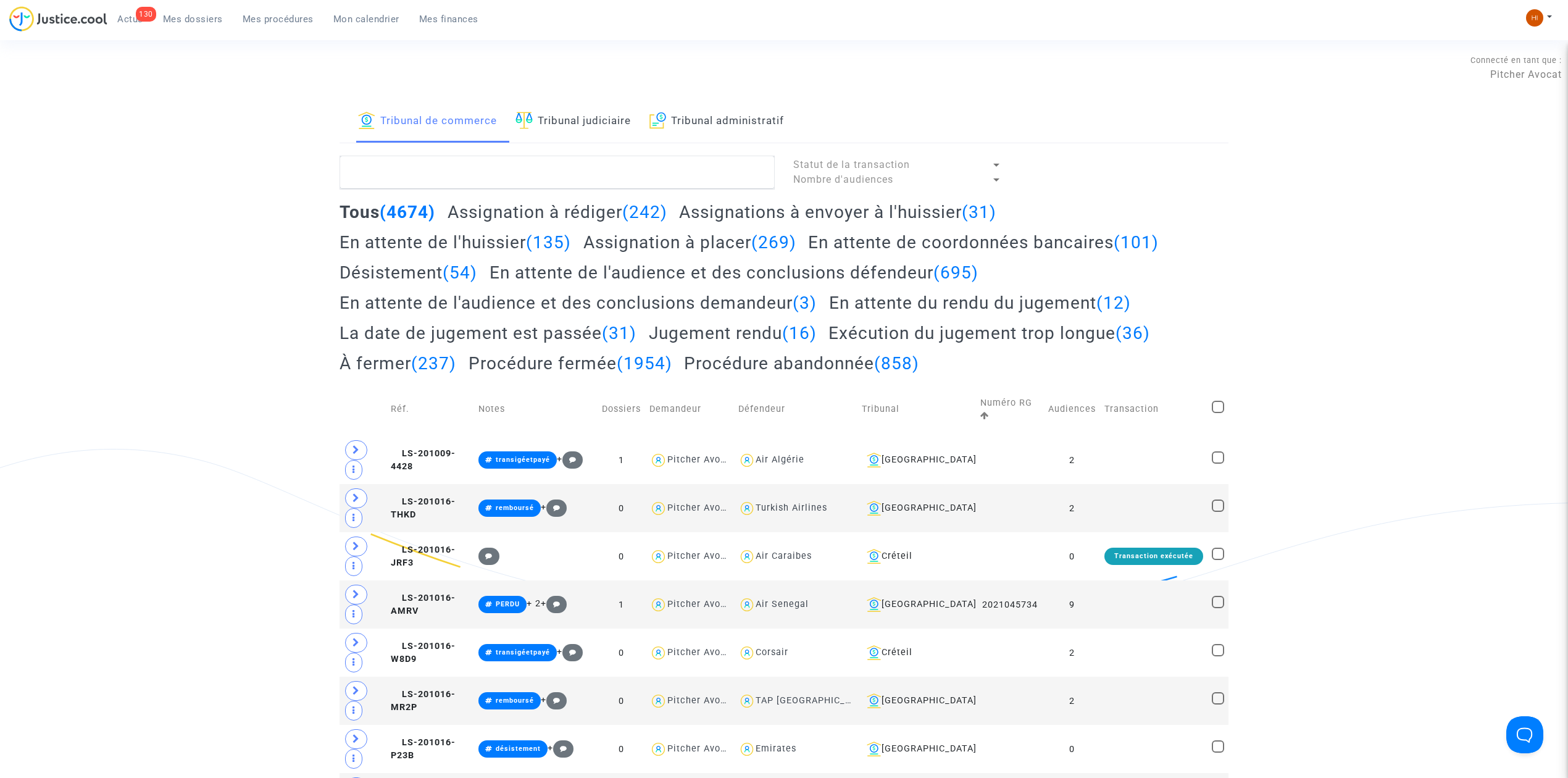
click at [548, 112] on link "Tribunal judiciaire" at bounding box center [573, 121] width 115 height 42
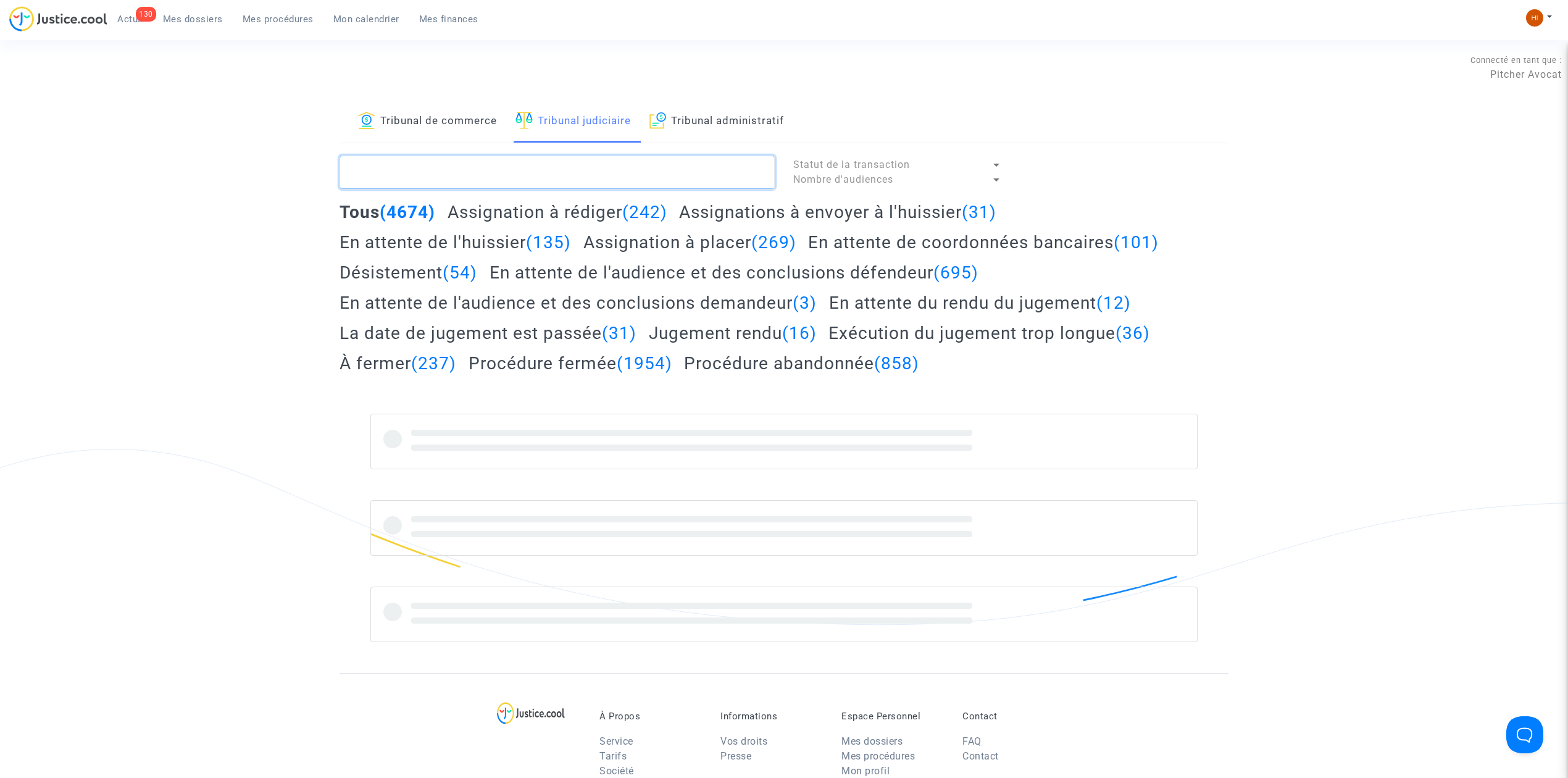
click at [558, 169] on textarea at bounding box center [557, 172] width 435 height 34
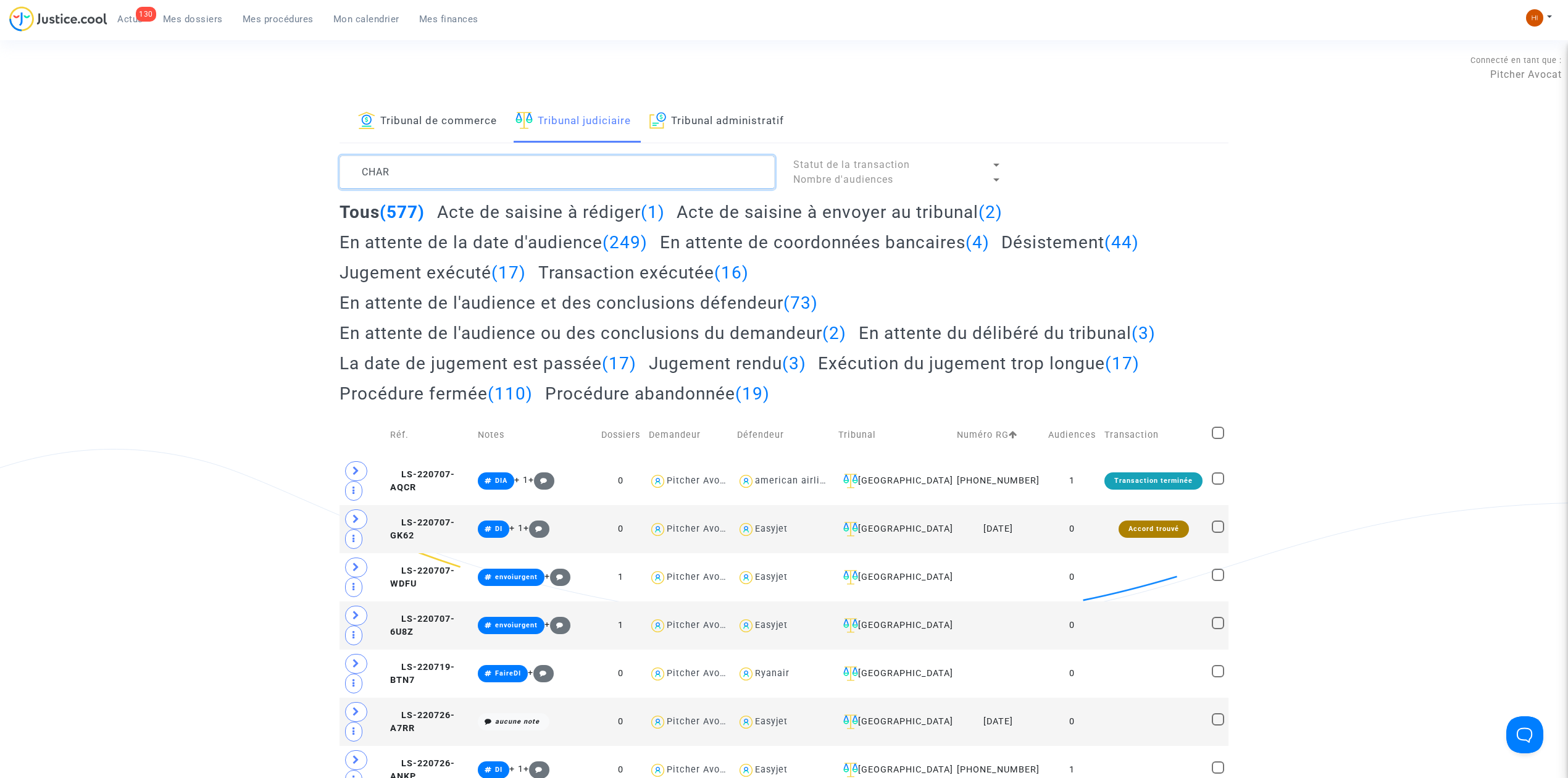
click at [558, 169] on textarea at bounding box center [557, 172] width 435 height 34
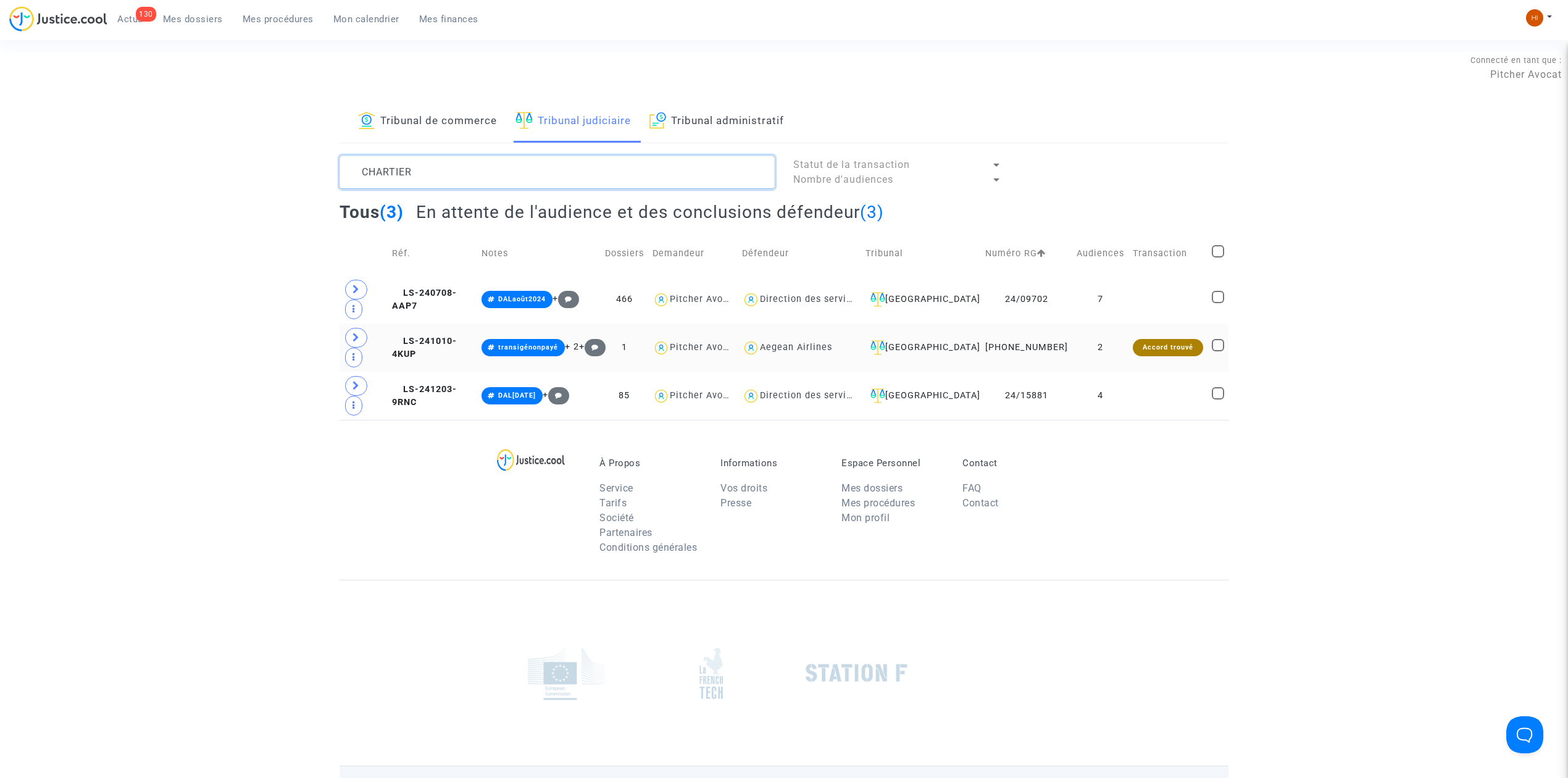
type textarea "CHARTIER"
click at [456, 336] on copy "LS-241010-4KUP" at bounding box center [424, 348] width 65 height 24
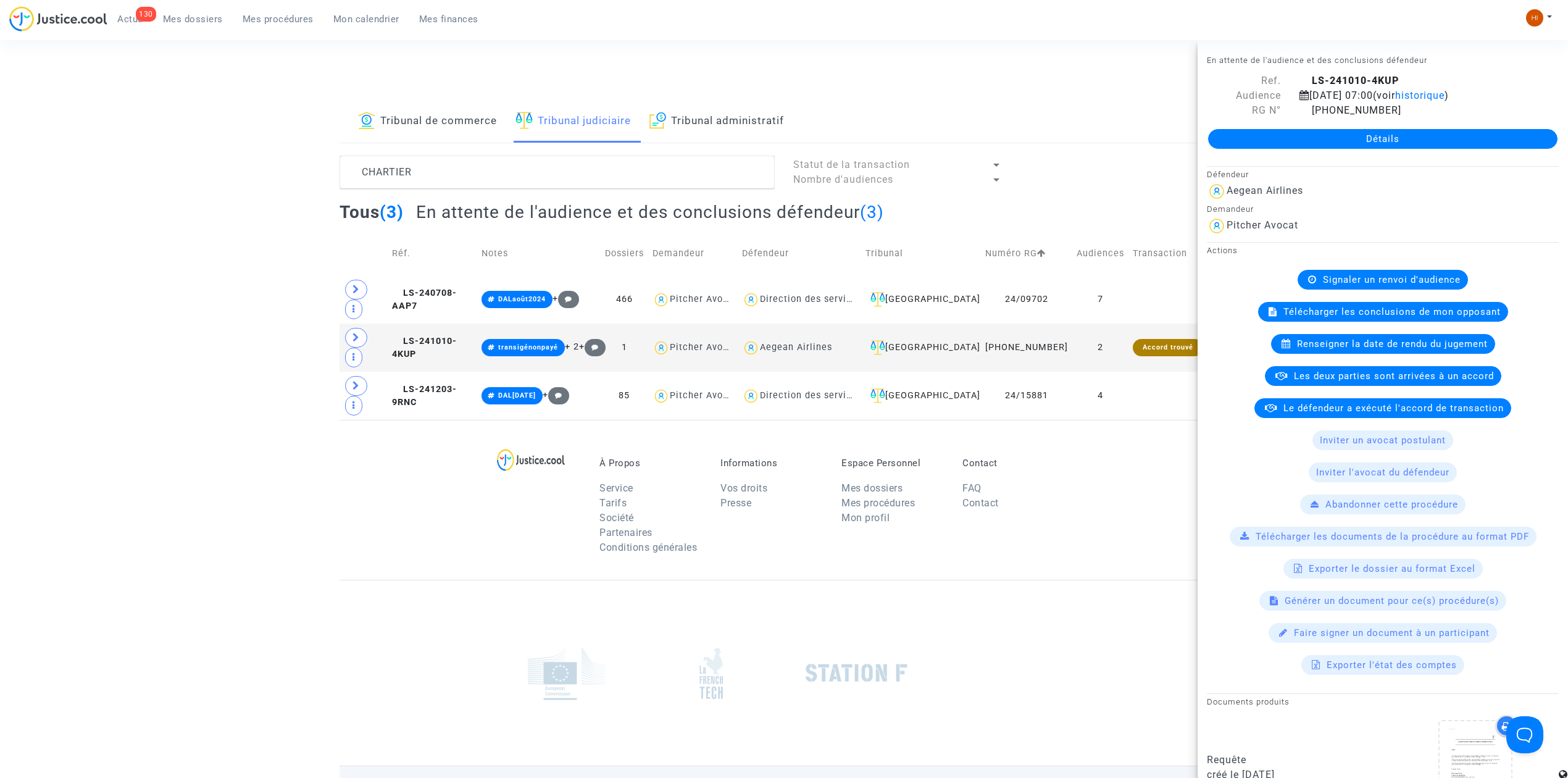
click at [1375, 150] on div "Détails" at bounding box center [1382, 138] width 370 height 42
click at [1378, 142] on link "Détails" at bounding box center [1382, 139] width 349 height 20
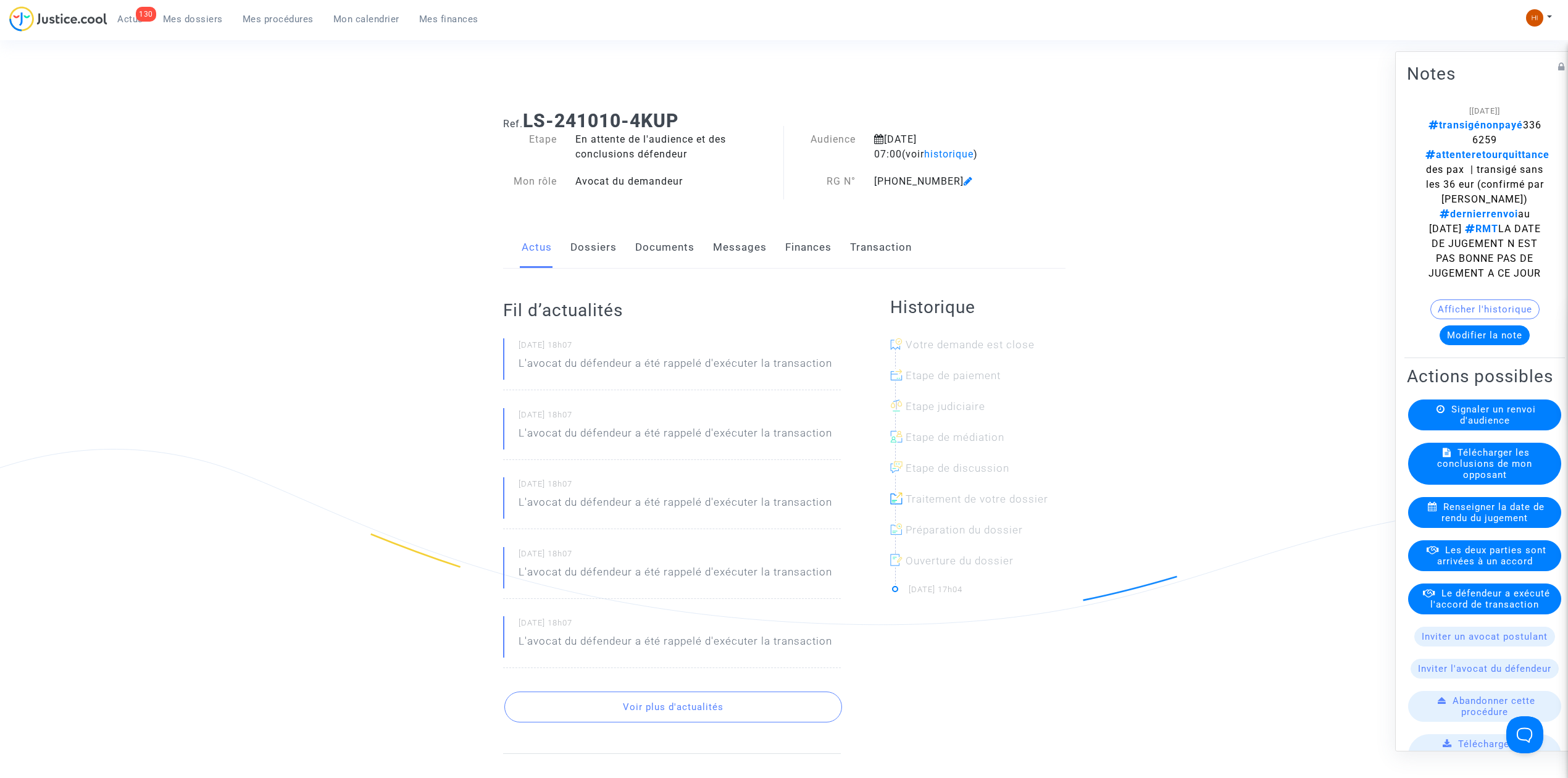
drag, startPoint x: 1513, startPoint y: 140, endPoint x: 1453, endPoint y: 142, distance: 60.0
click at [1453, 142] on div "[25/06/2025] transigénonpayé 3366259 attenteretourquittance des pax | transigé …" at bounding box center [1484, 191] width 118 height 178
copy span "3366259"
click at [653, 248] on link "Documents" at bounding box center [665, 248] width 59 height 41
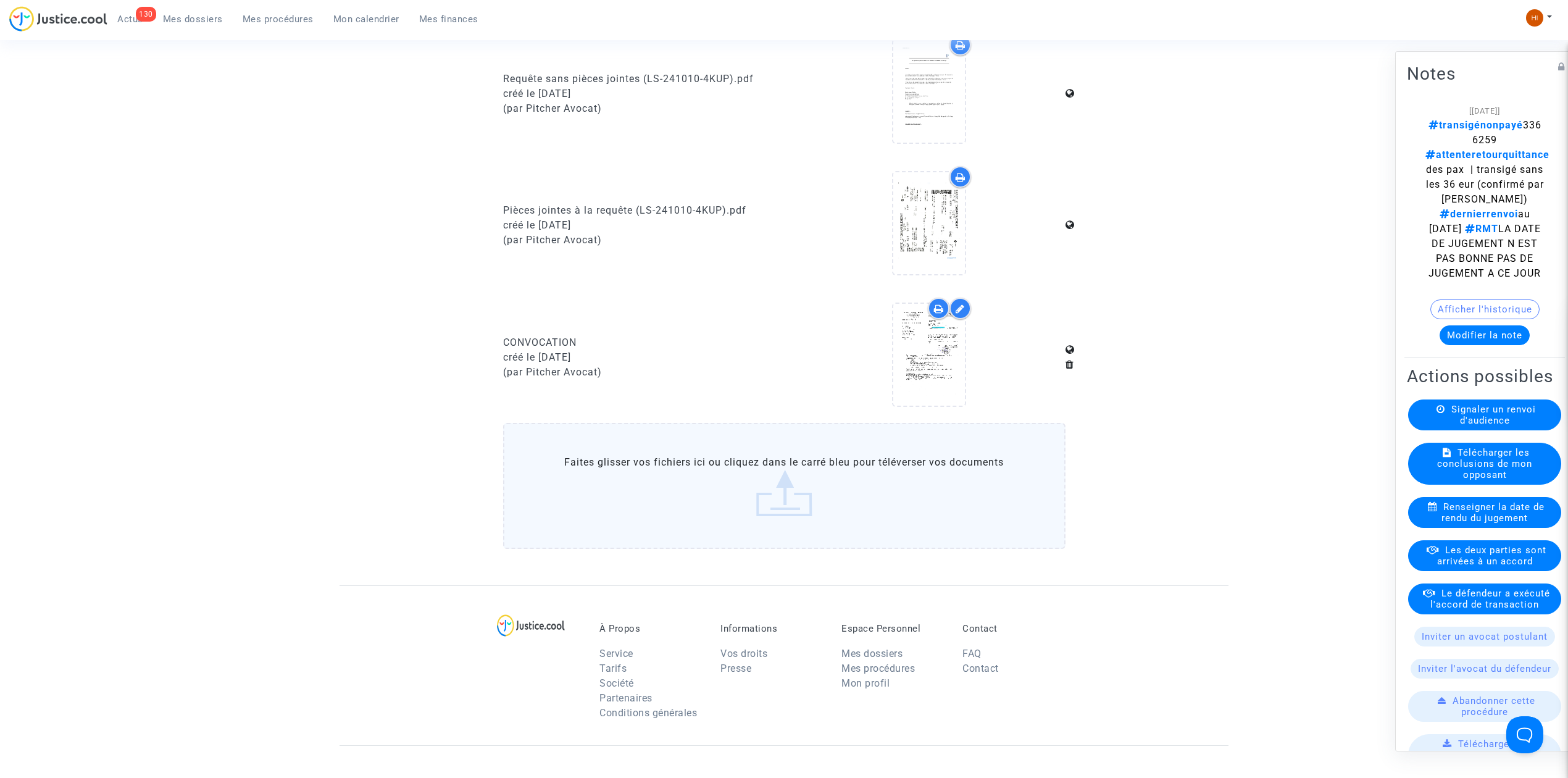
scroll to position [658, 0]
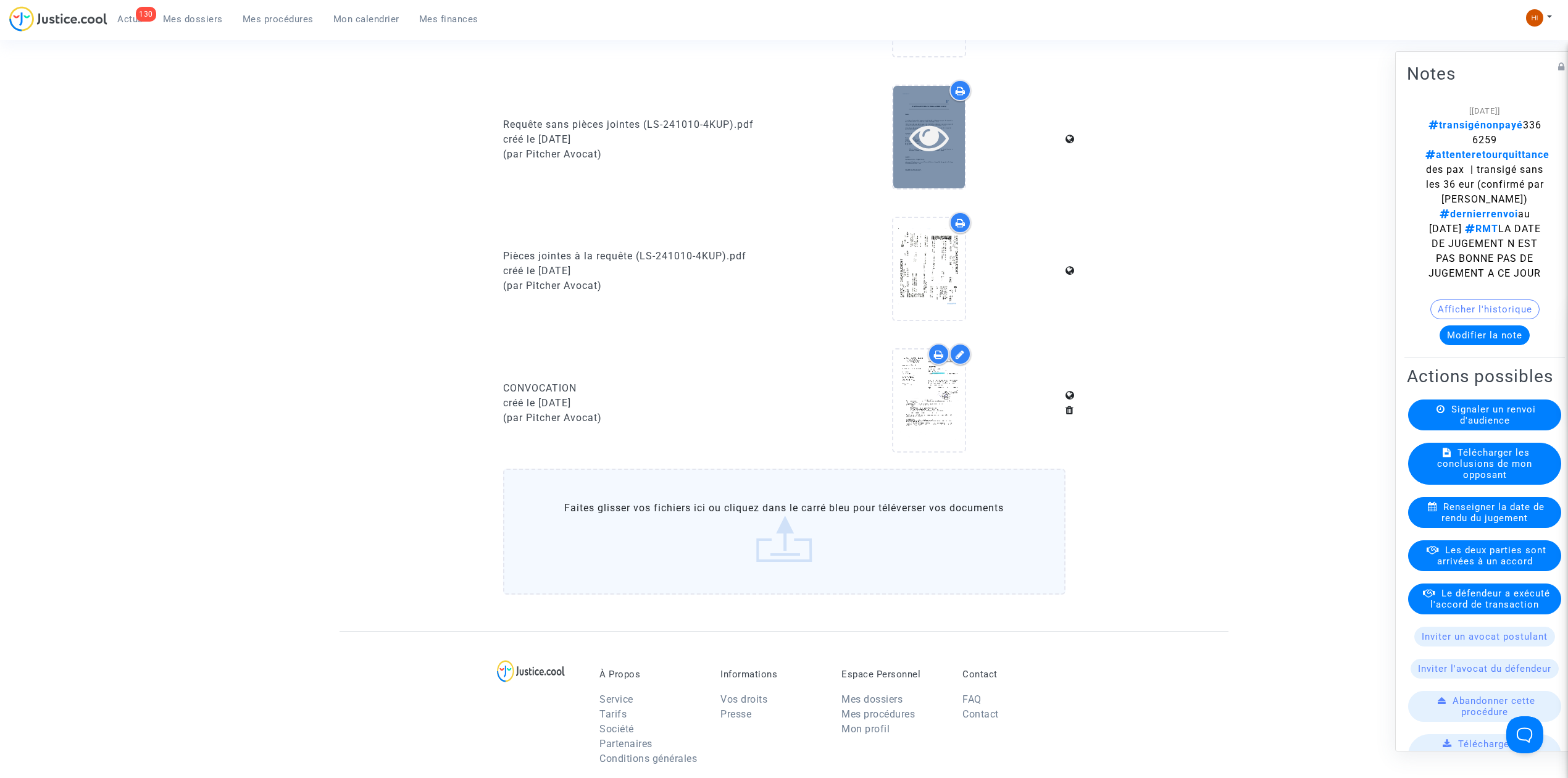
click at [923, 137] on icon at bounding box center [929, 137] width 40 height 39
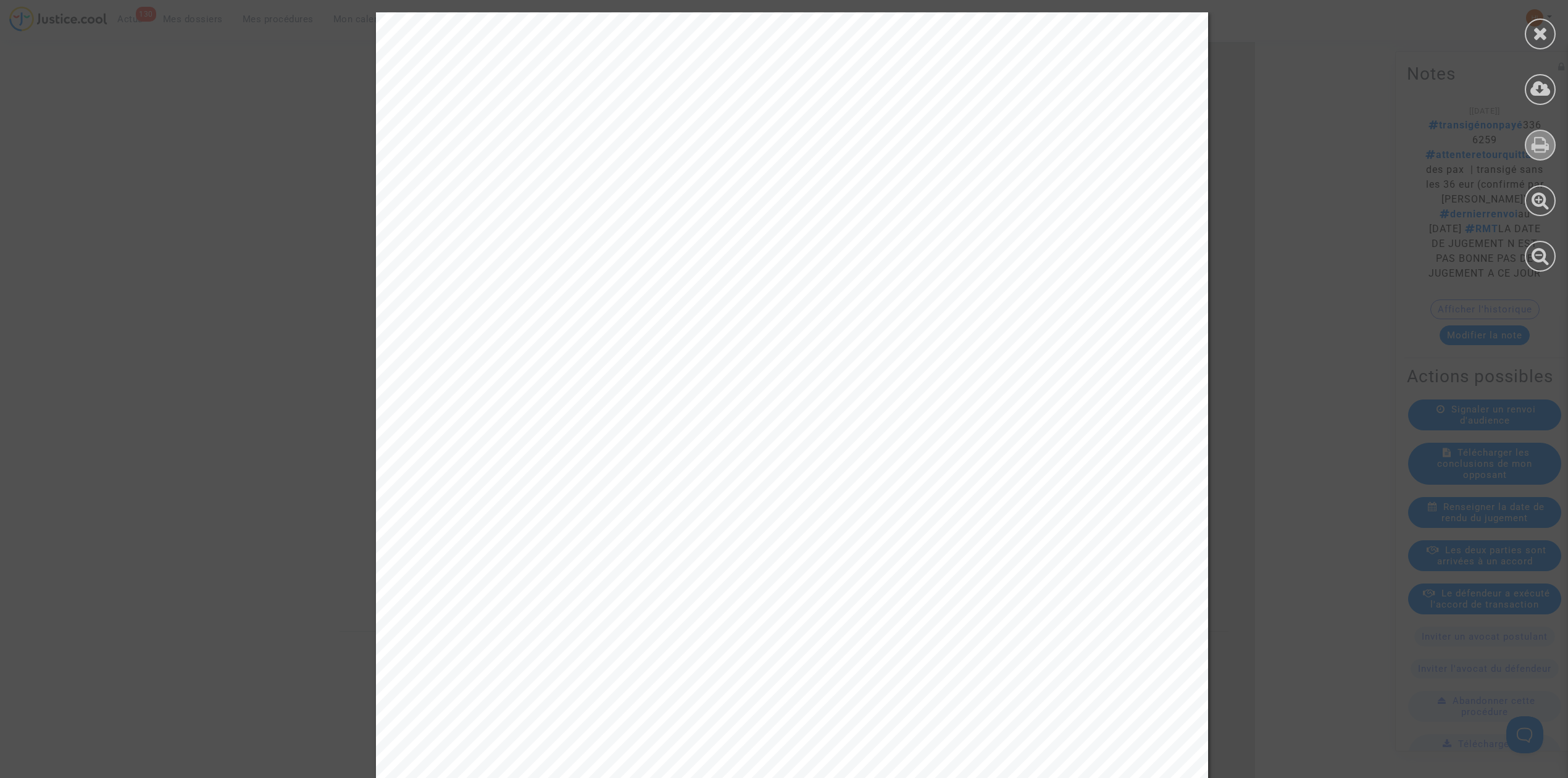
click at [1541, 142] on icon at bounding box center [1540, 144] width 18 height 18
click at [1529, 31] on div at bounding box center [1540, 34] width 31 height 31
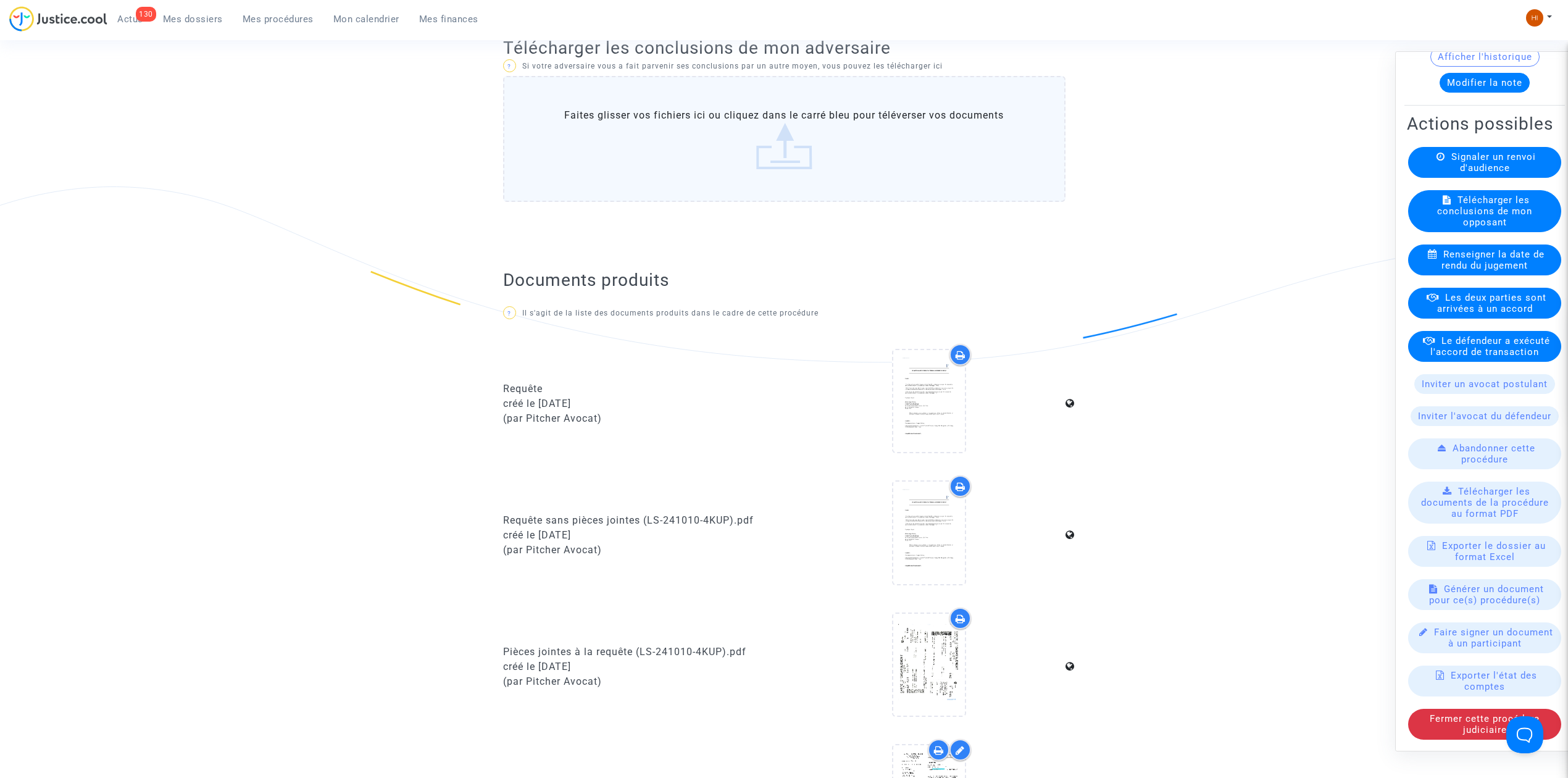
scroll to position [0, 0]
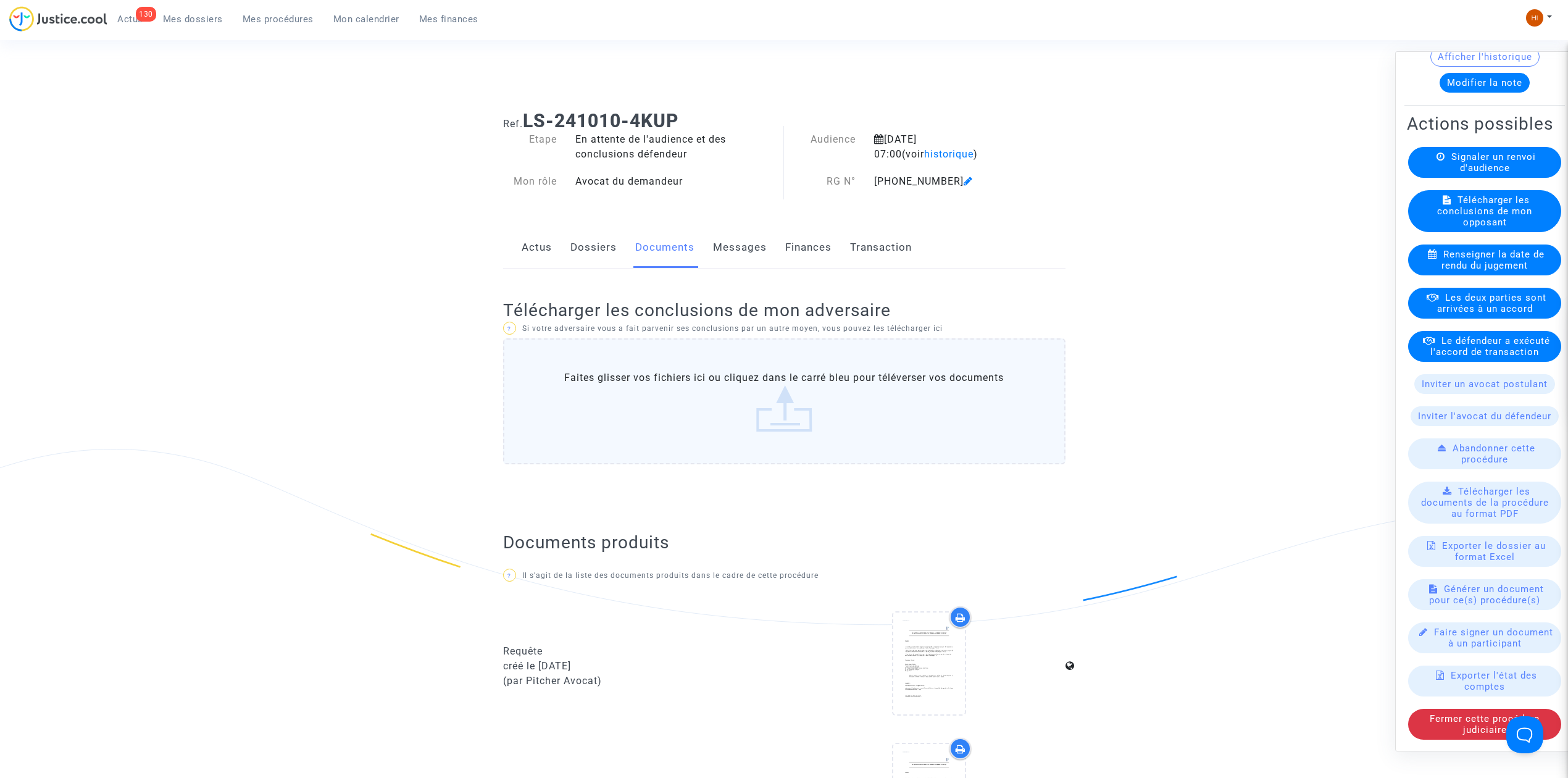
drag, startPoint x: 682, startPoint y: 122, endPoint x: 524, endPoint y: 122, distance: 158.0
click at [524, 122] on h1 "Ref. LS-241010-4KUP" at bounding box center [784, 121] width 562 height 22
copy b "LS-241010-4KUP"
drag, startPoint x: 1452, startPoint y: 606, endPoint x: 1469, endPoint y: 694, distance: 89.6
click at [1460, 717] on available-action-list "Signaler un renvoi d'audience Télécharger les conclusions de mon opposant Rense…" at bounding box center [1484, 443] width 156 height 592
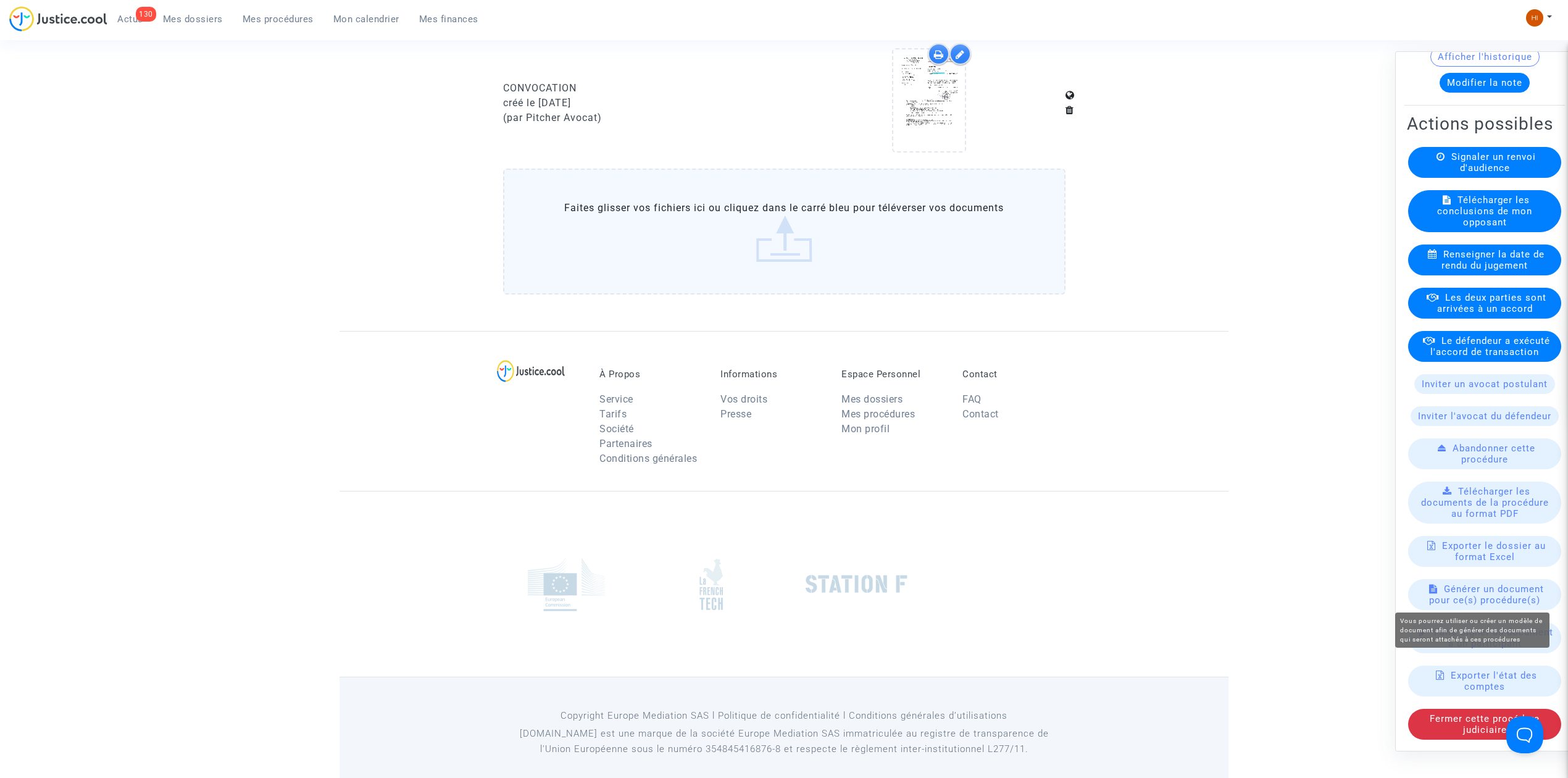
scroll to position [966, 0]
click at [1469, 585] on span "Générer un document pour ce(s) procédure(s)" at bounding box center [1486, 595] width 115 height 22
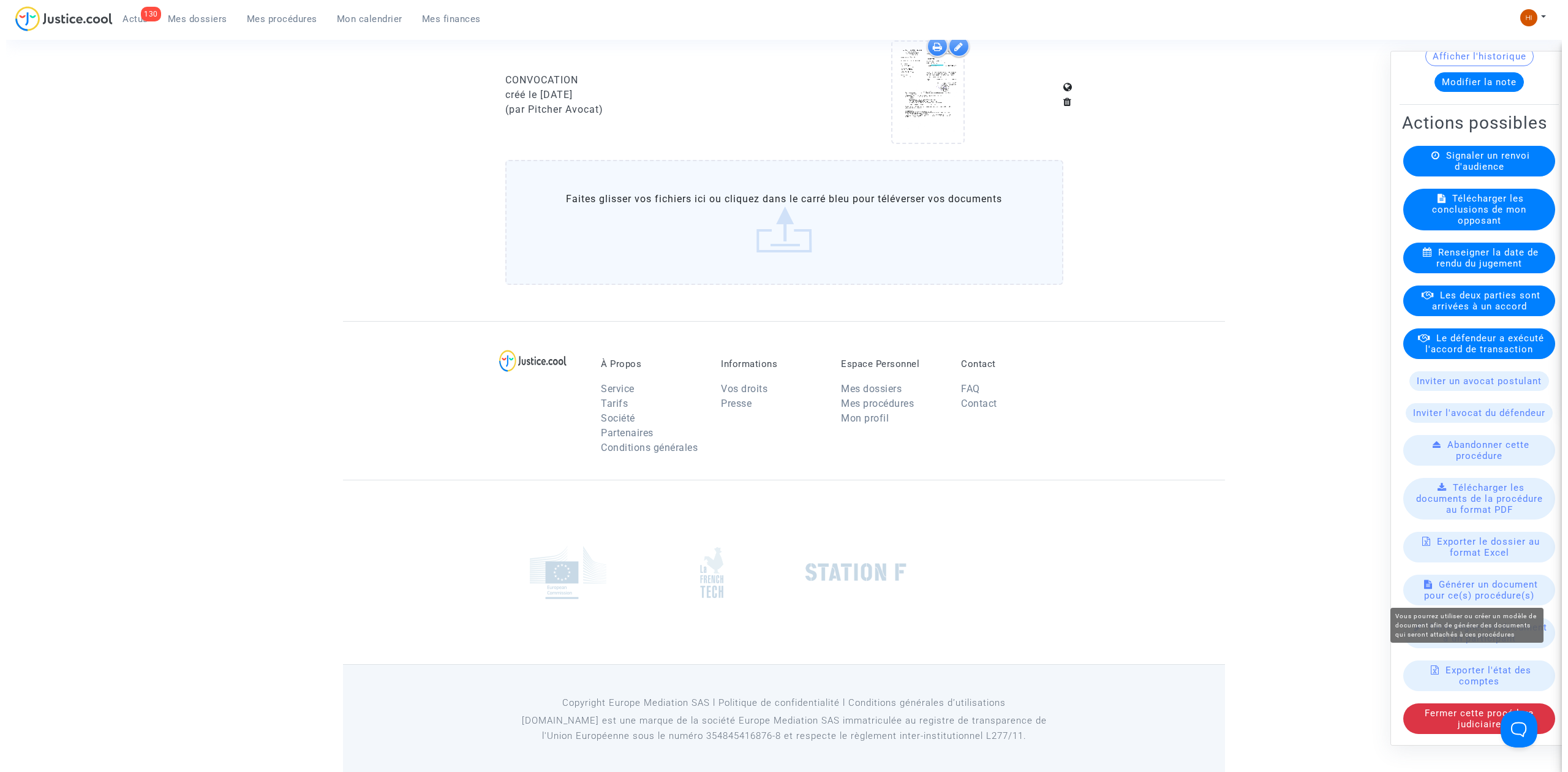
scroll to position [0, 0]
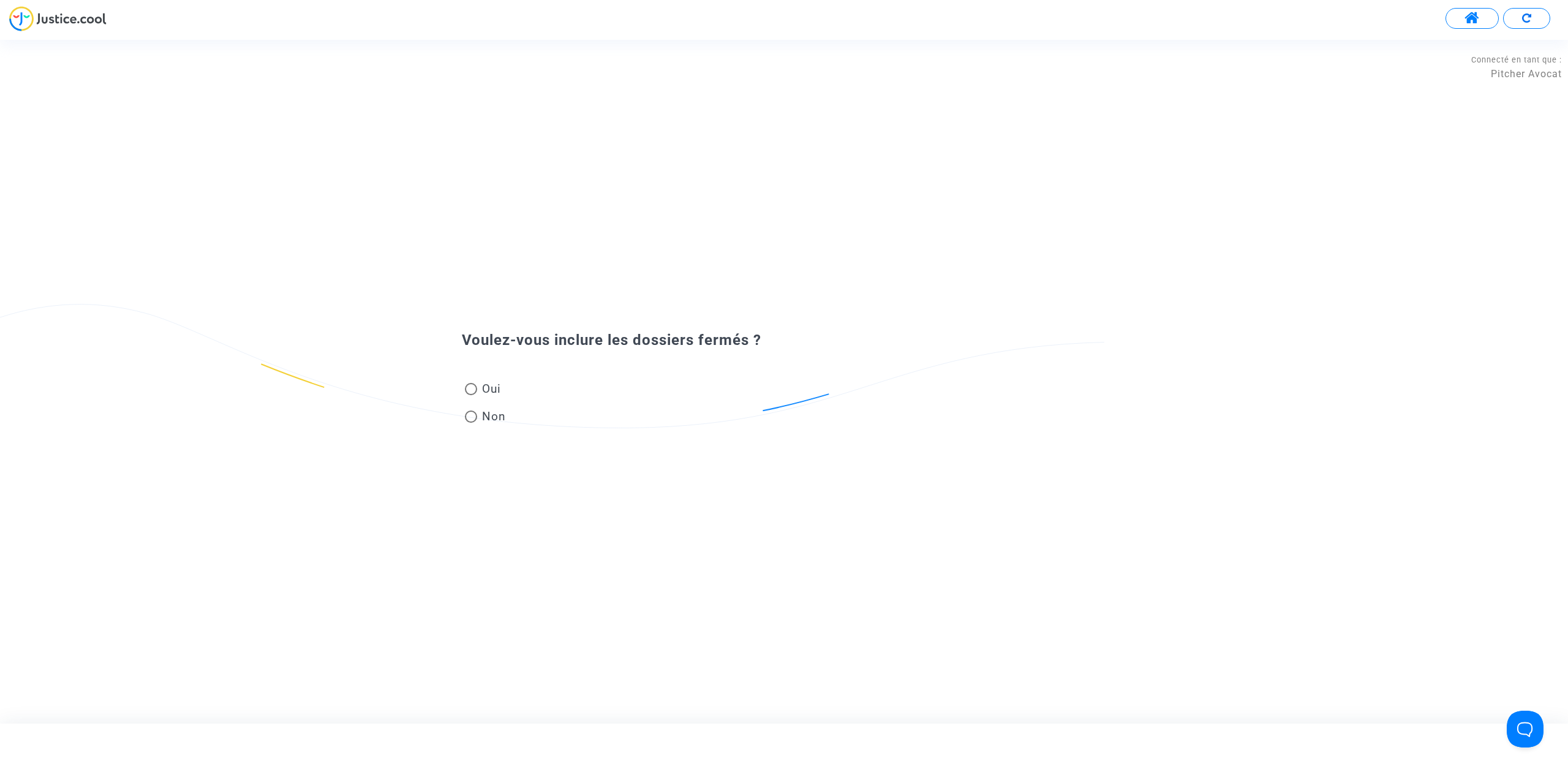
click at [478, 400] on mat-radio-button "Oui" at bounding box center [485, 391] width 41 height 22
radio input "true"
click at [477, 415] on span at bounding box center [470, 416] width 12 height 12
click at [471, 423] on input "Non" at bounding box center [470, 423] width 1 height 1
radio input "true"
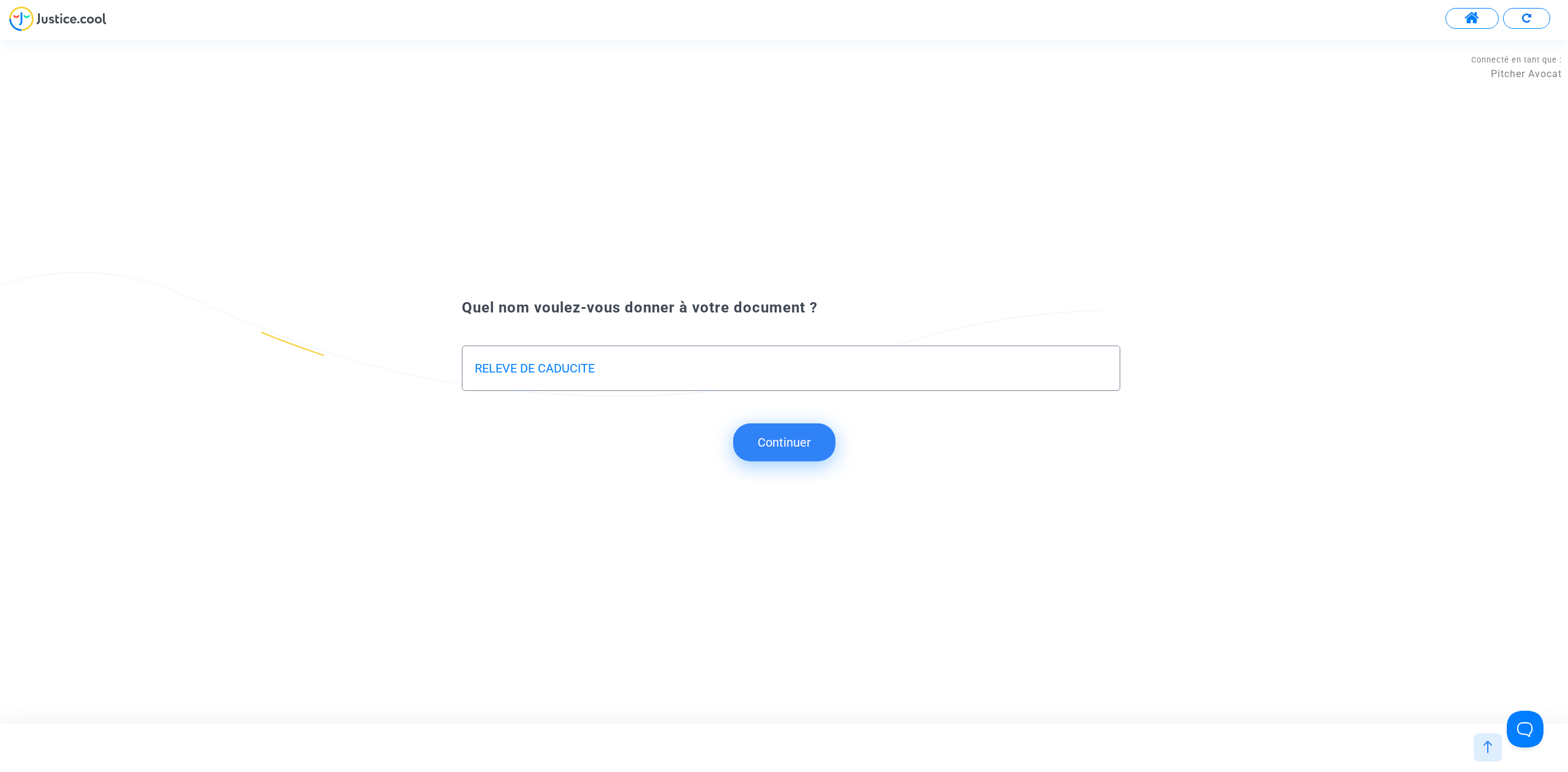
type input "RELEVE DE CADUCITE"
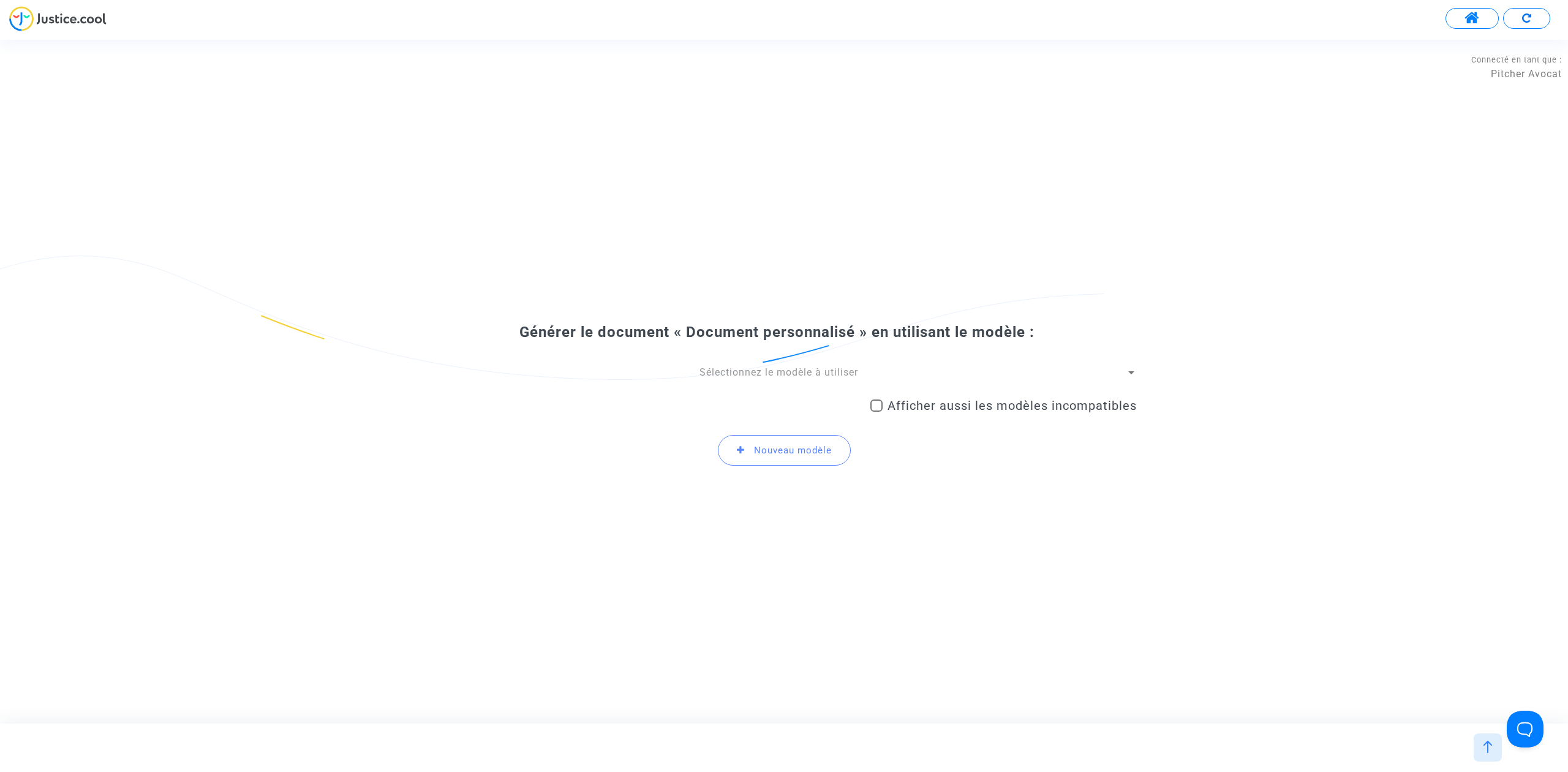
click at [783, 382] on div "Sélectionnez le modèle à utiliser Afficher aussi les modèles incompatibles Nouv…" at bounding box center [784, 421] width 706 height 110
click at [797, 373] on span "Sélectionnez le modèle à utiliser" at bounding box center [778, 372] width 159 height 12
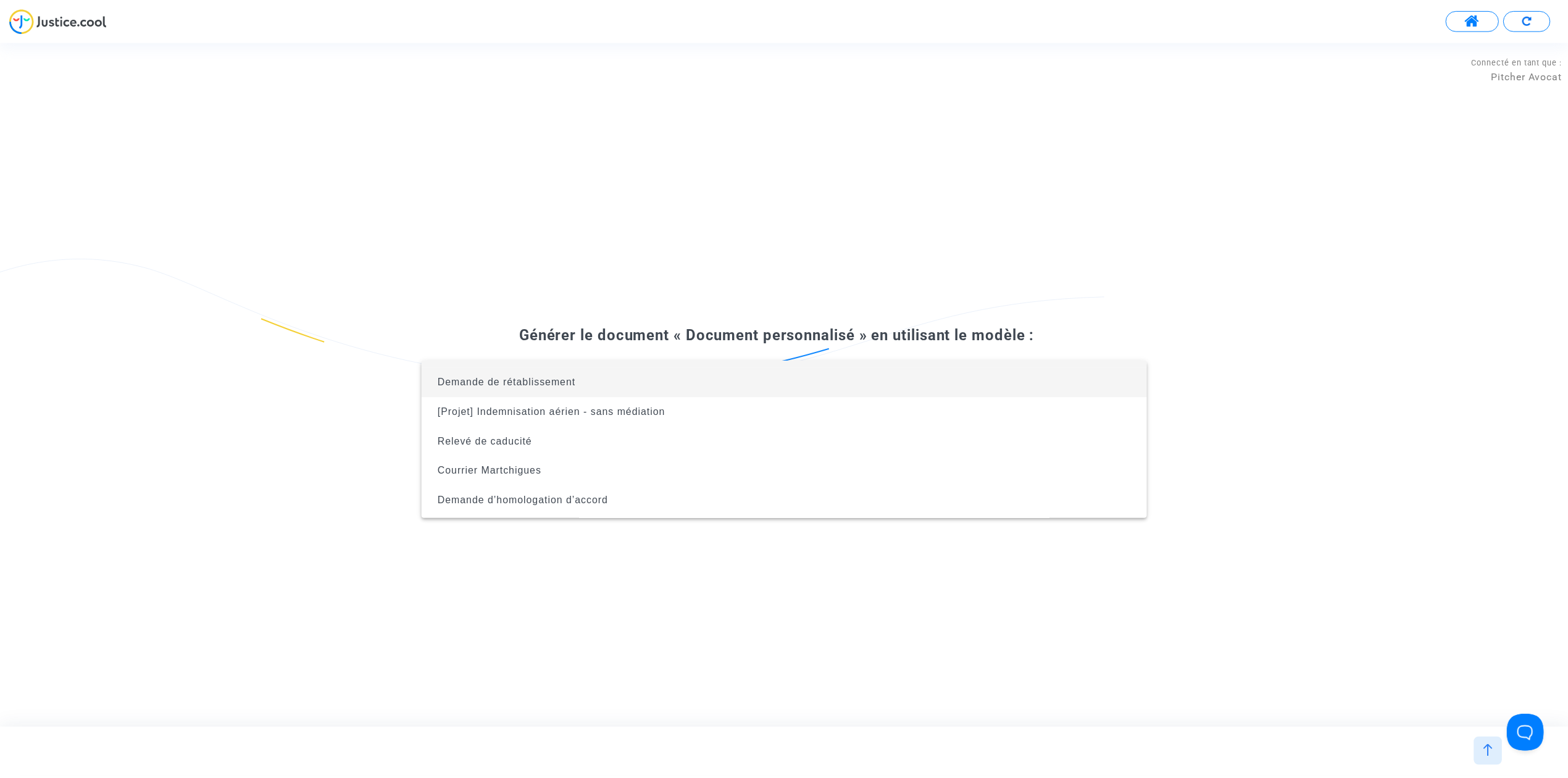
scroll to position [50, 0]
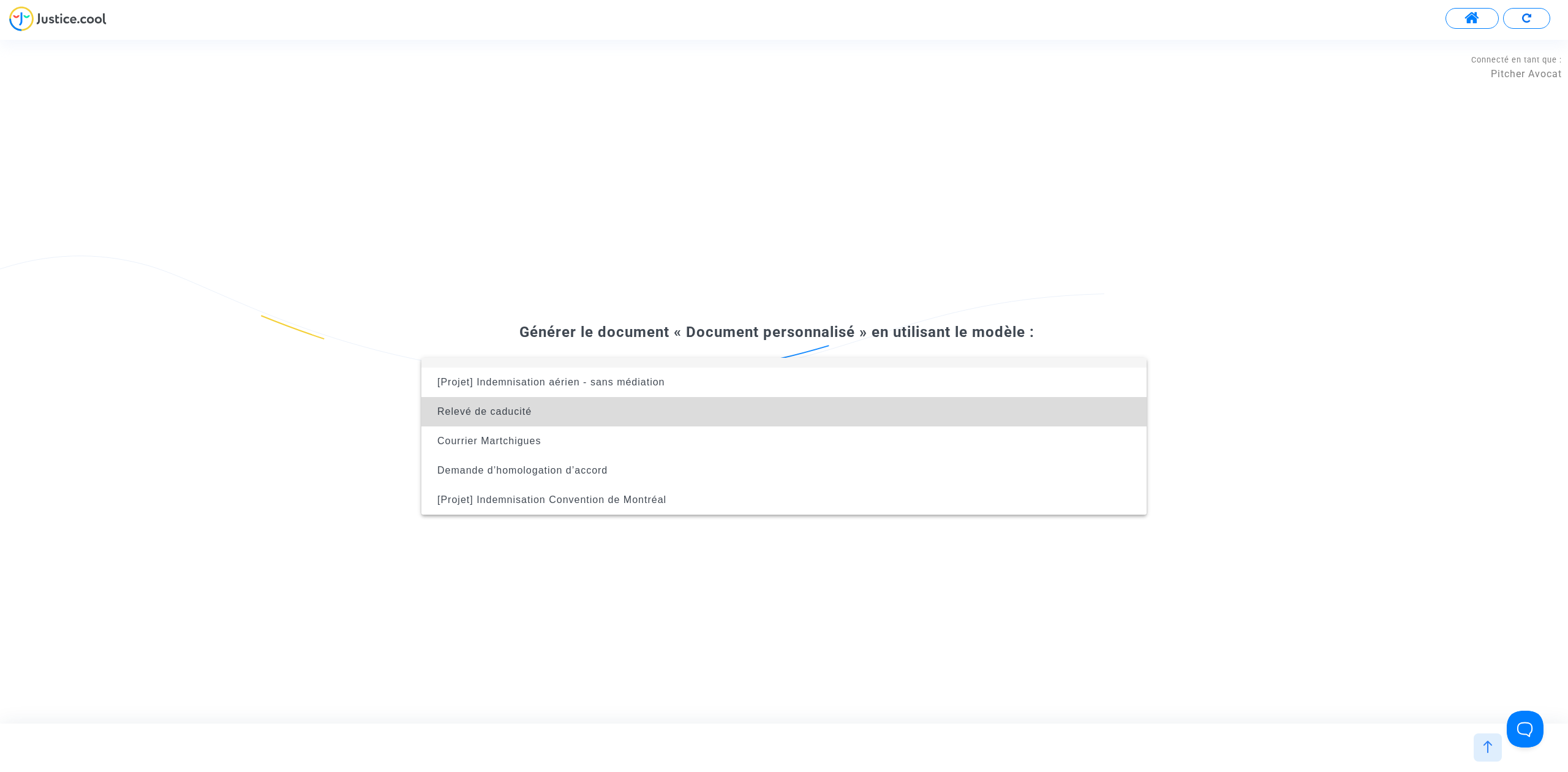
click at [788, 414] on span "Relevé de caducité" at bounding box center [784, 412] width 706 height 30
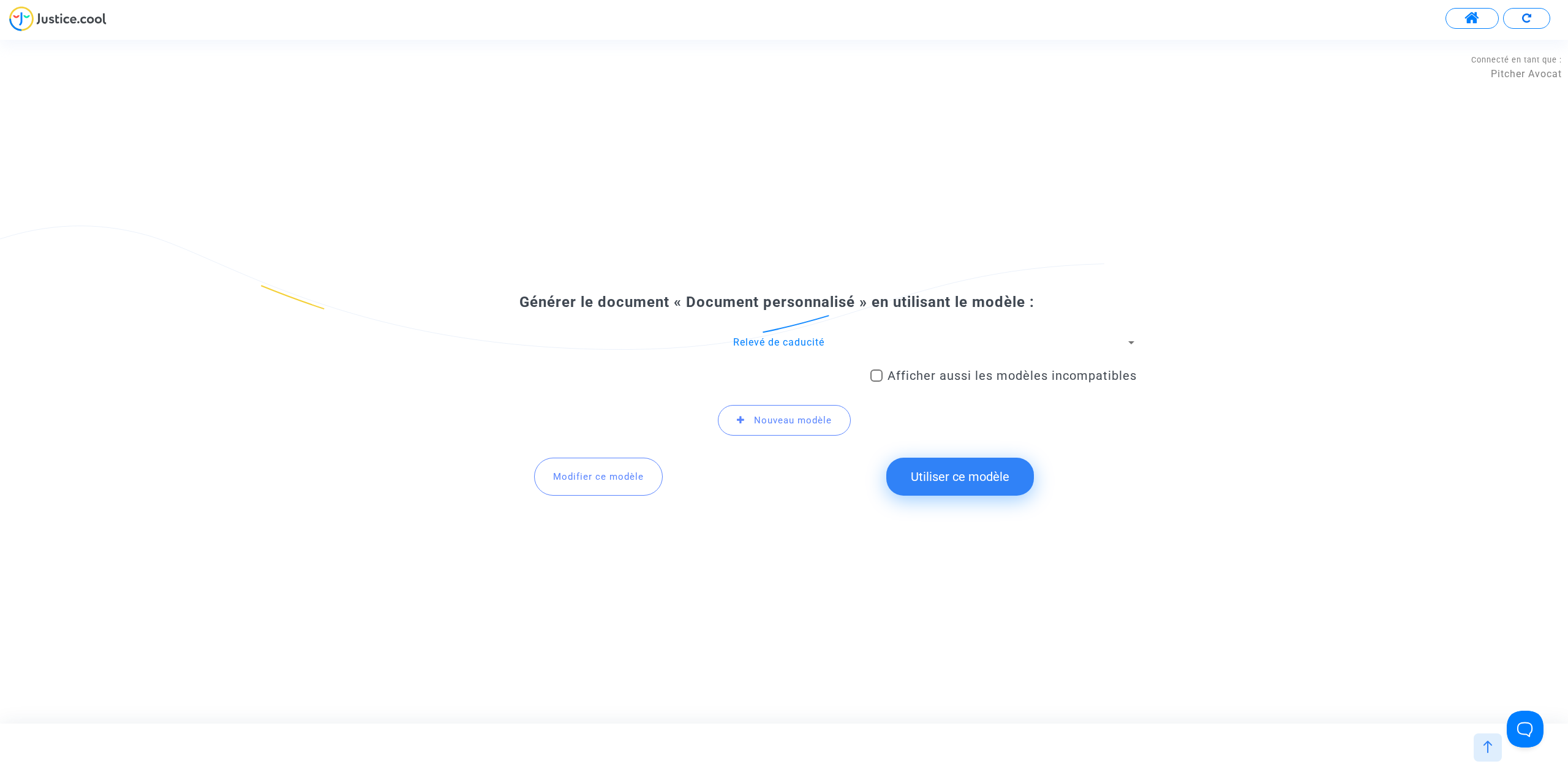
click at [992, 485] on button "Utiliser ce modèle" at bounding box center [960, 476] width 148 height 38
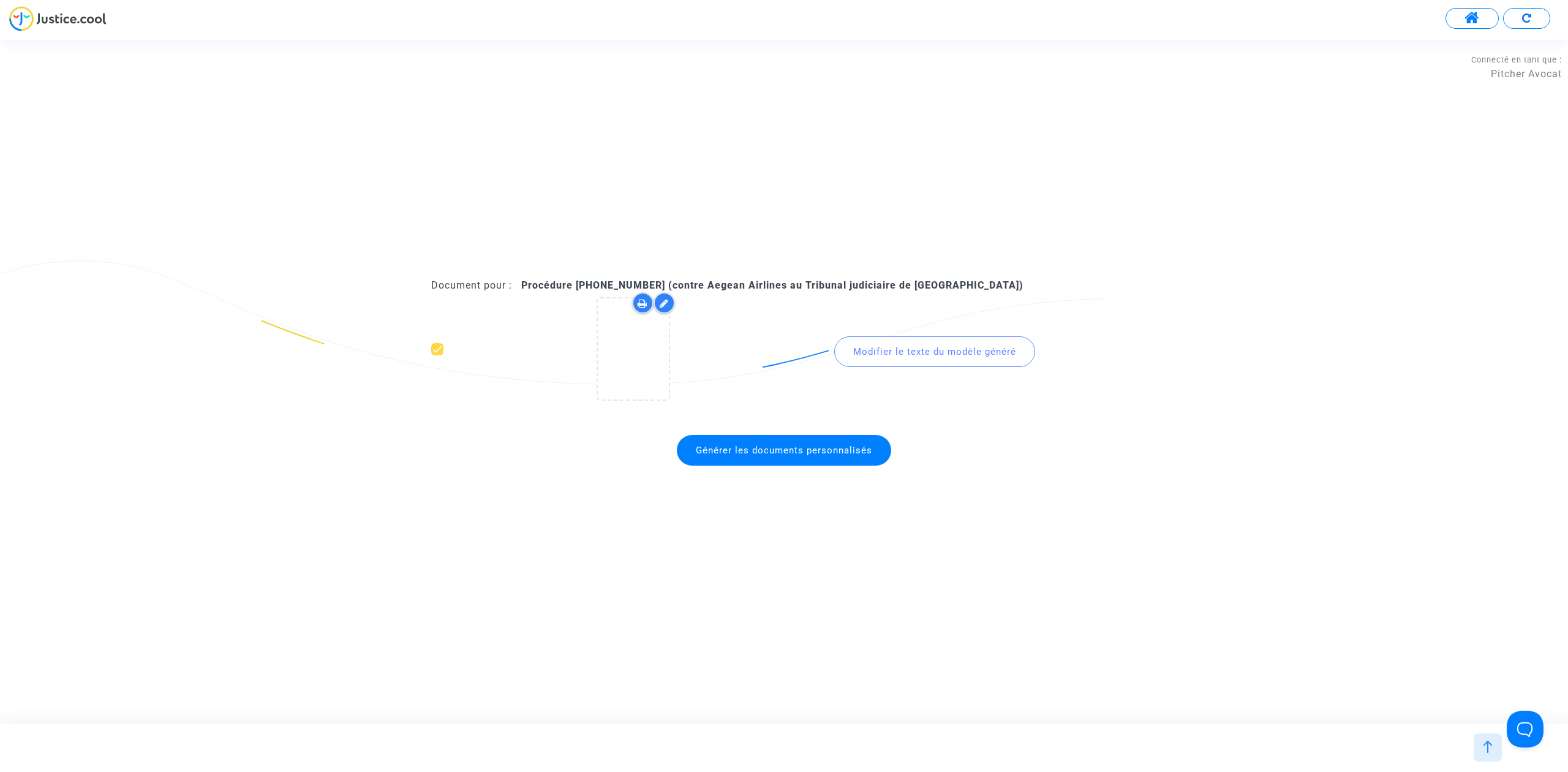
click at [802, 452] on span "Générer les documents personnalisés" at bounding box center [783, 450] width 176 height 11
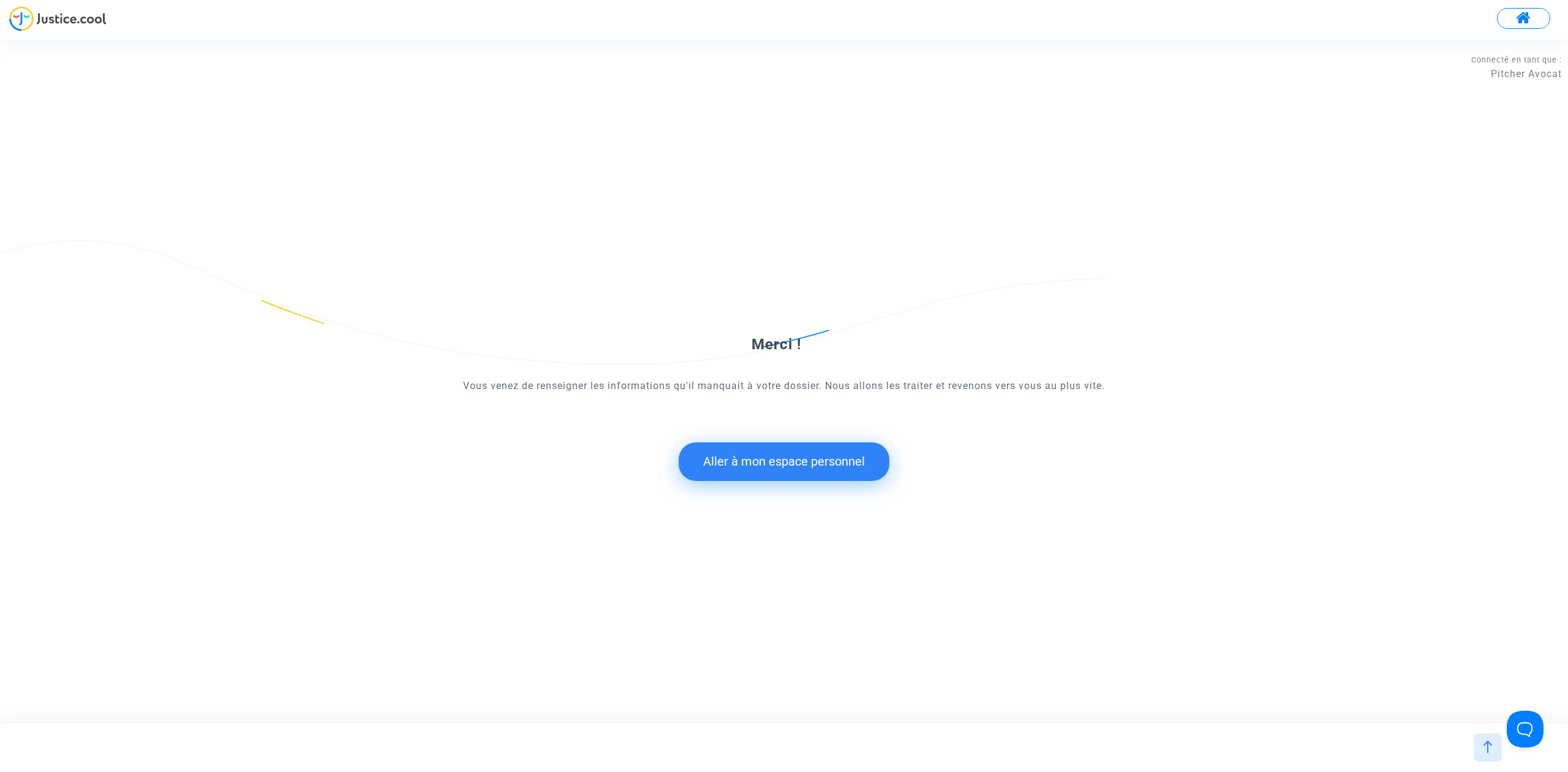
click at [853, 465] on button "Aller à mon espace personnel" at bounding box center [783, 461] width 211 height 38
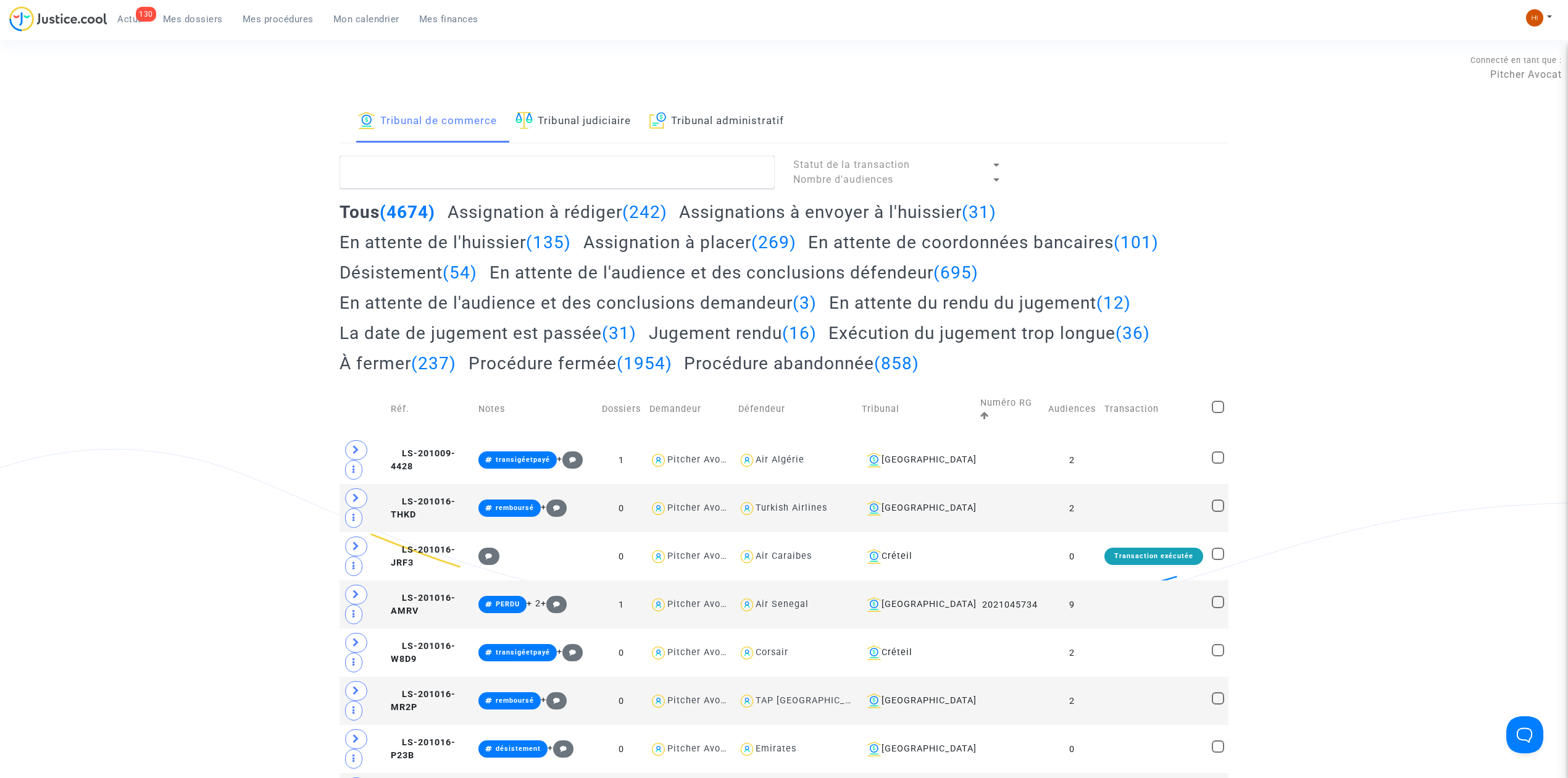
click at [600, 115] on link "Tribunal judiciaire" at bounding box center [573, 121] width 115 height 42
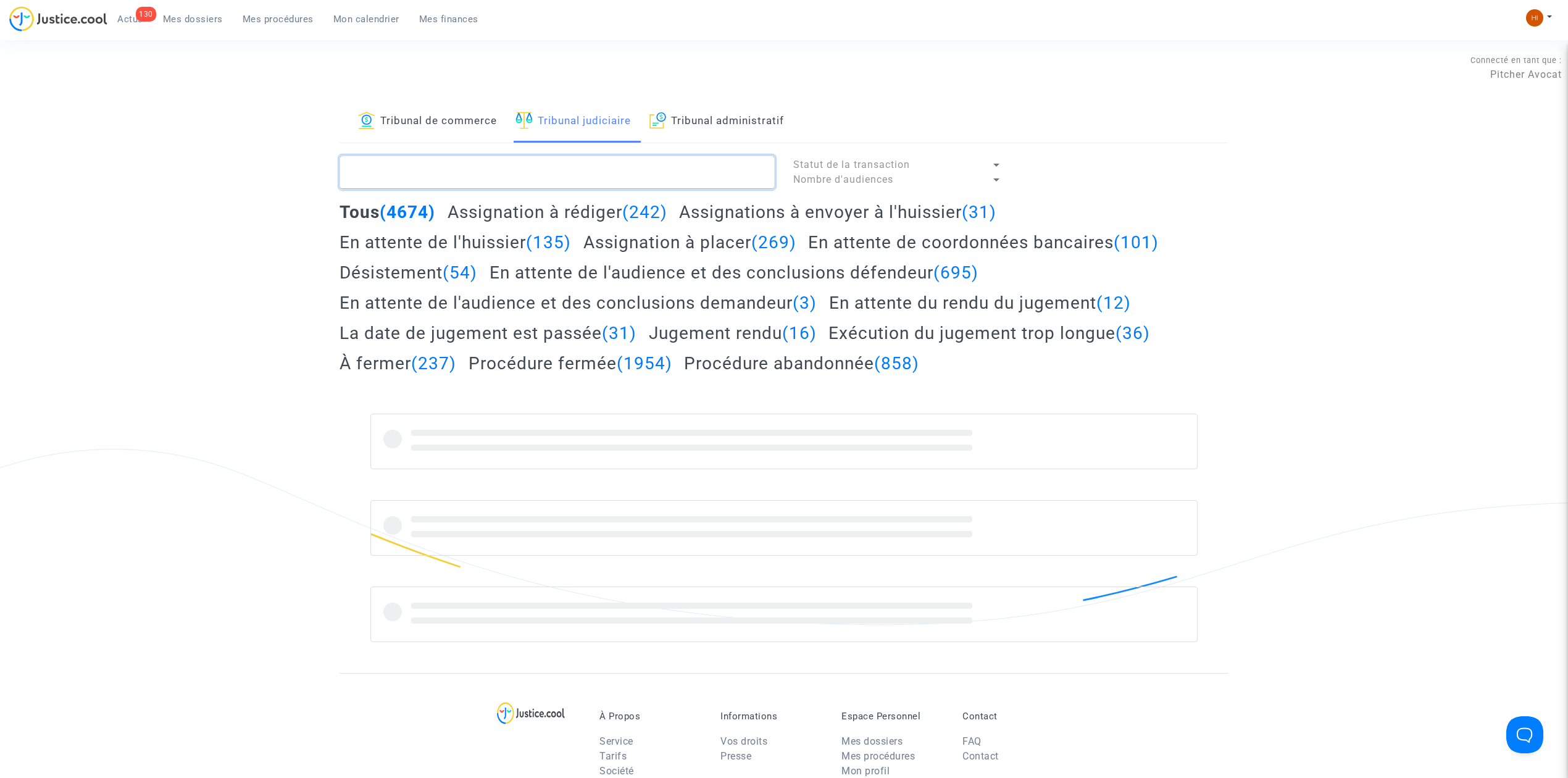
click at [588, 173] on textarea at bounding box center [557, 172] width 435 height 34
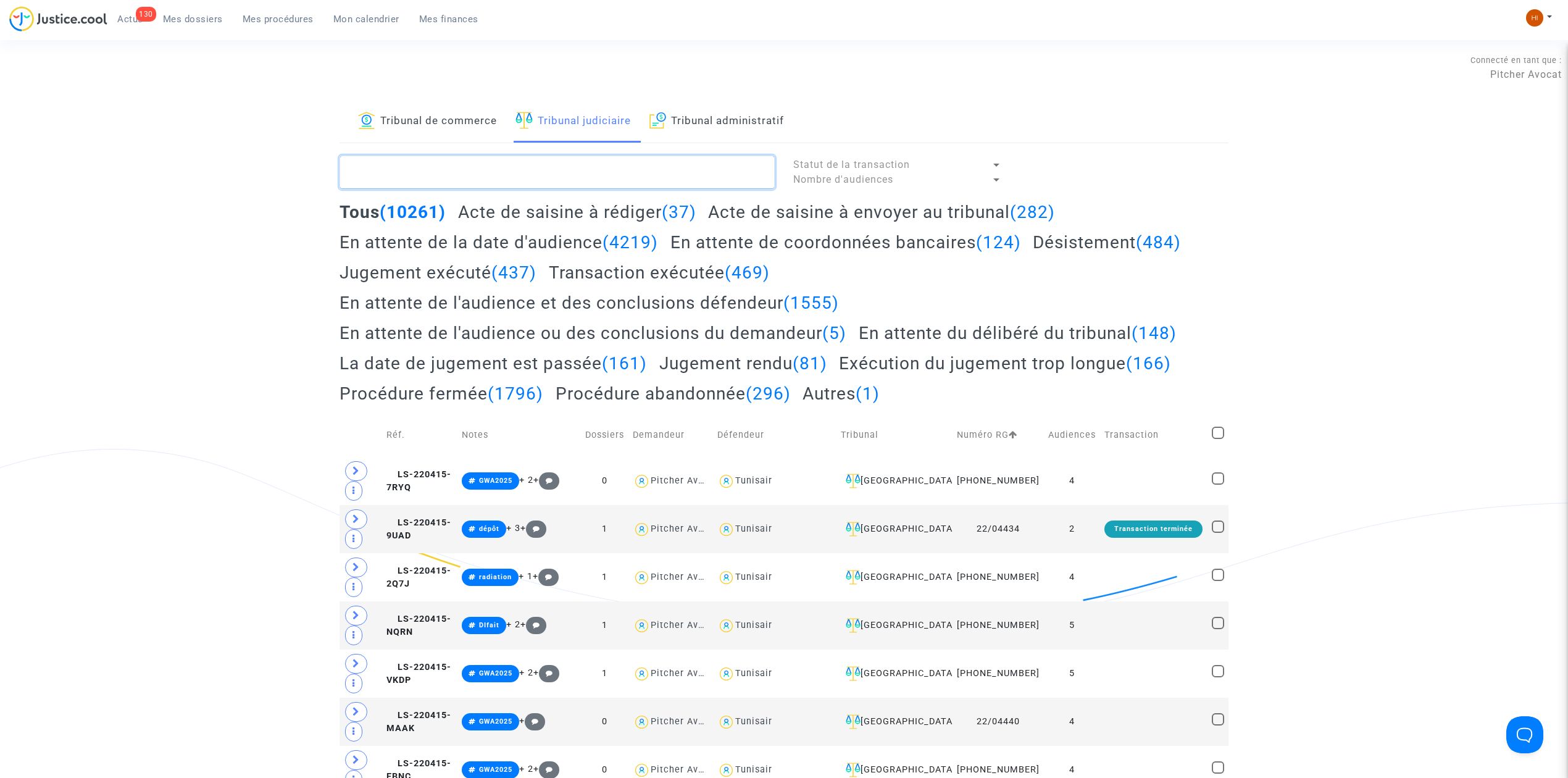
paste textarea "LS-241010-4KUP"
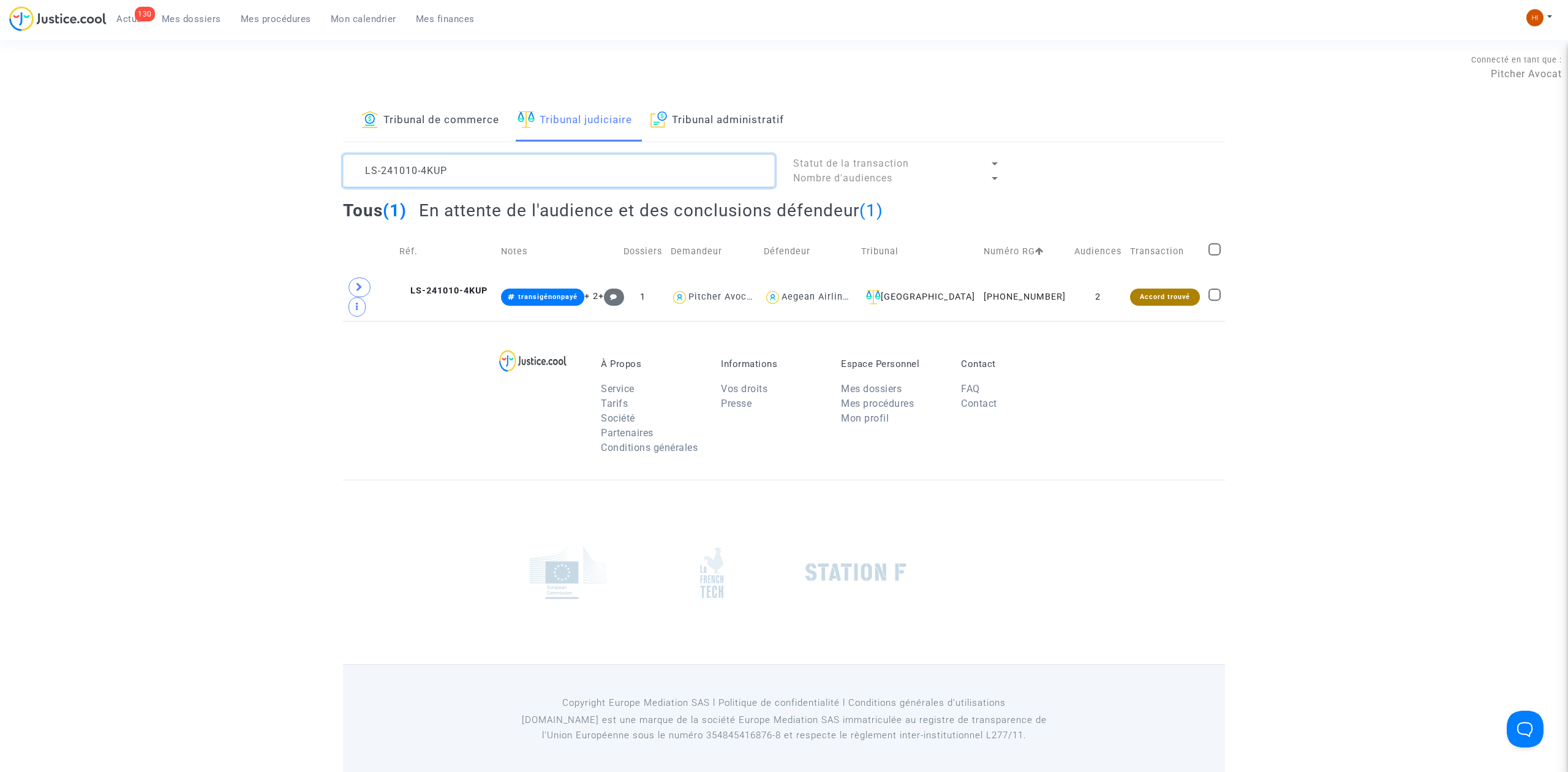
type textarea "LS-241010-4KUP"
click at [437, 294] on td "LS-241010-4KUP" at bounding box center [446, 297] width 101 height 48
click at [449, 286] on span "LS-241010-4KUP" at bounding box center [443, 291] width 88 height 10
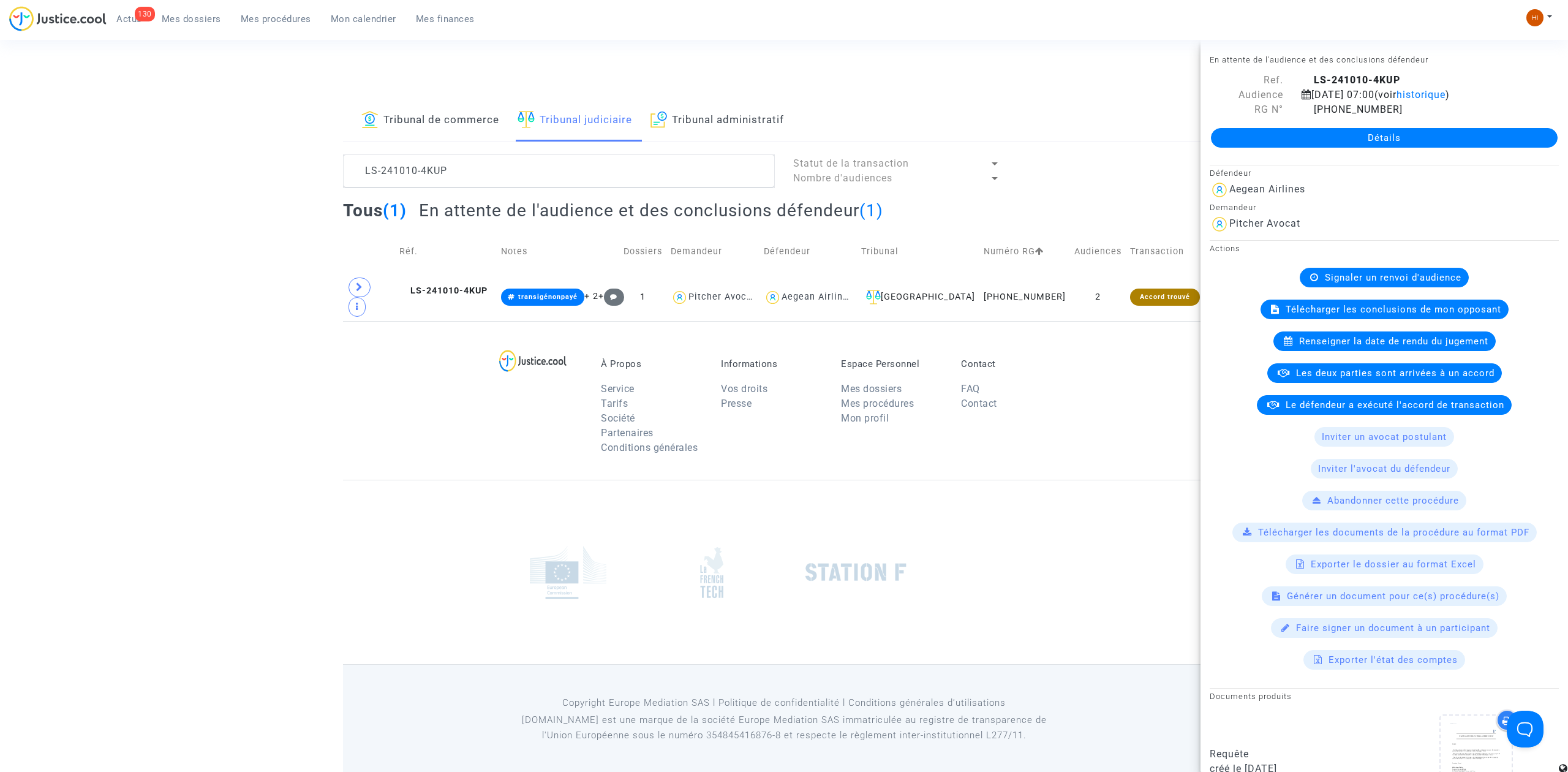
click at [1264, 137] on link "Détails" at bounding box center [1384, 138] width 346 height 20
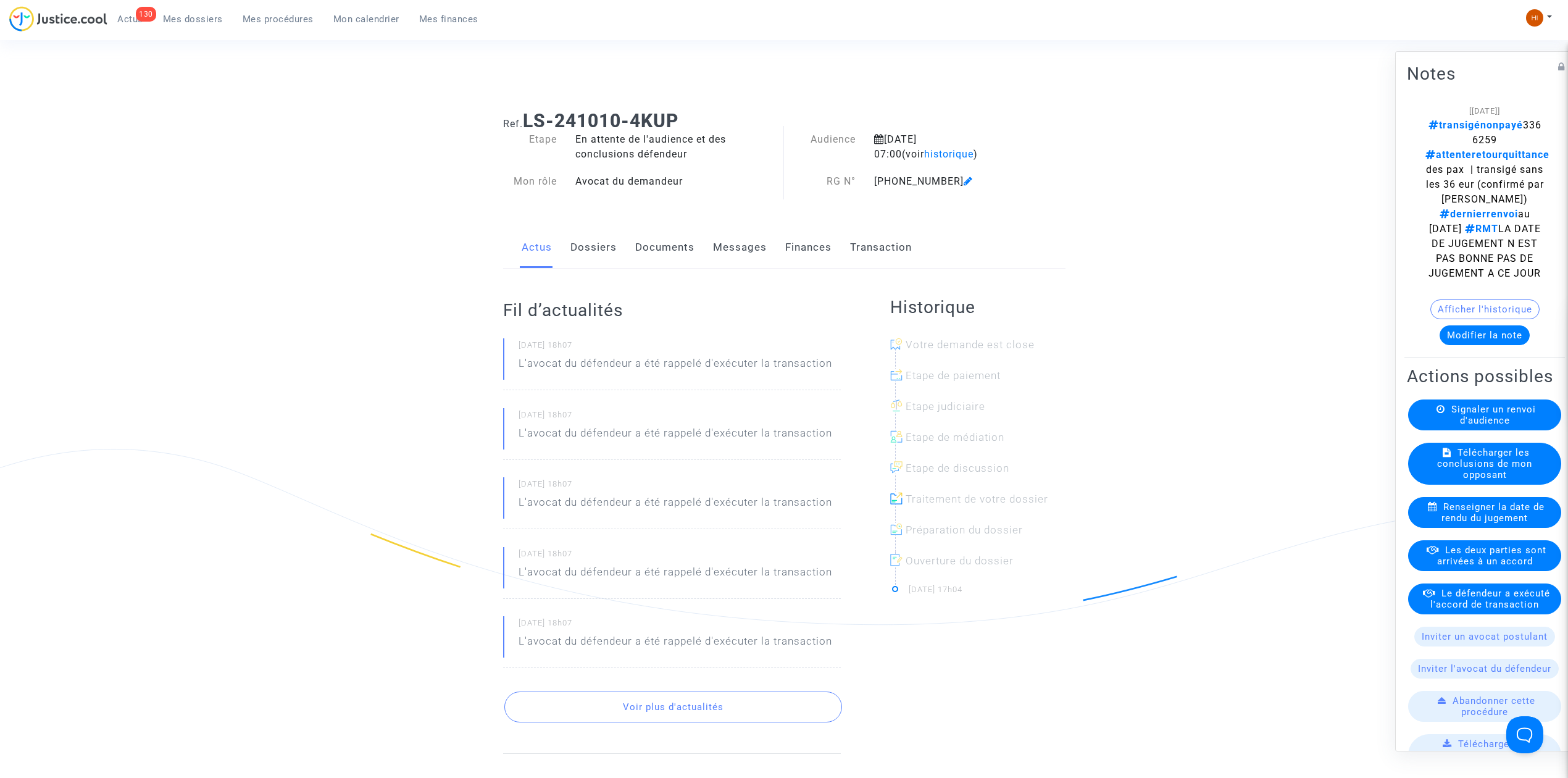
click at [670, 243] on link "Documents" at bounding box center [665, 248] width 59 height 41
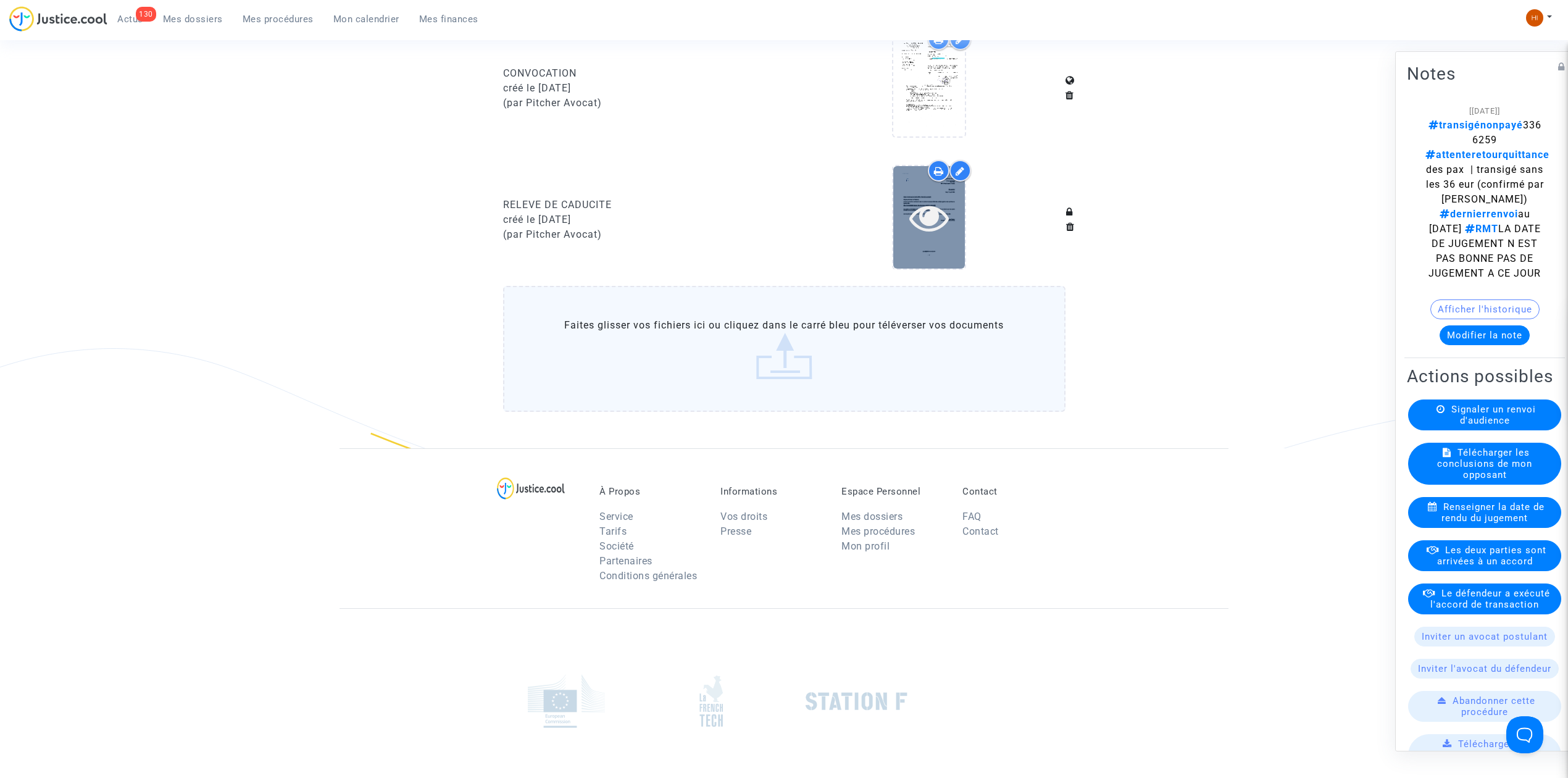
scroll to position [931, 0]
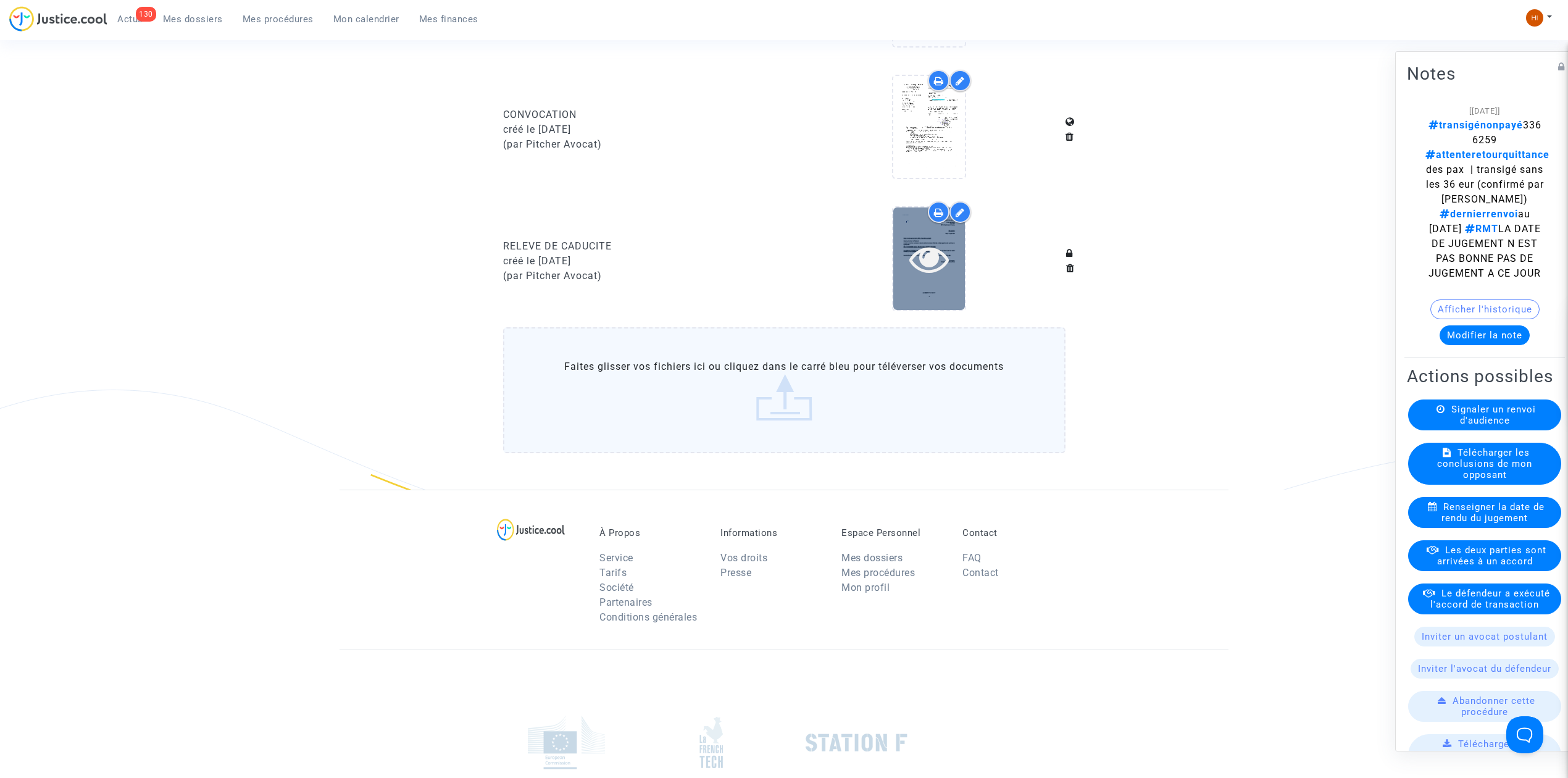
click at [937, 261] on icon at bounding box center [929, 259] width 40 height 39
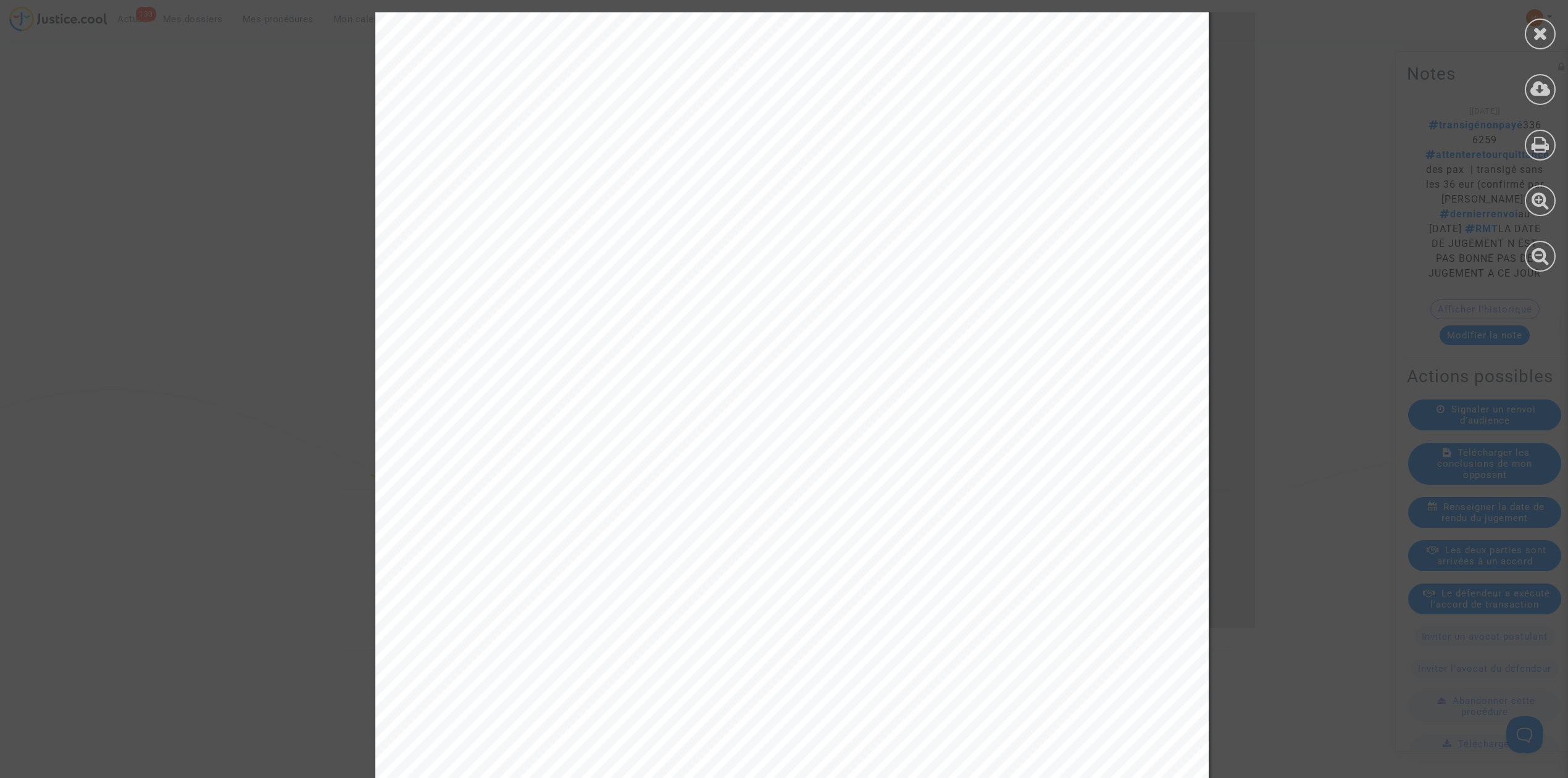
scroll to position [0, 0]
click at [1532, 143] on icon at bounding box center [1540, 144] width 18 height 18
click at [1548, 23] on div at bounding box center [1540, 34] width 31 height 31
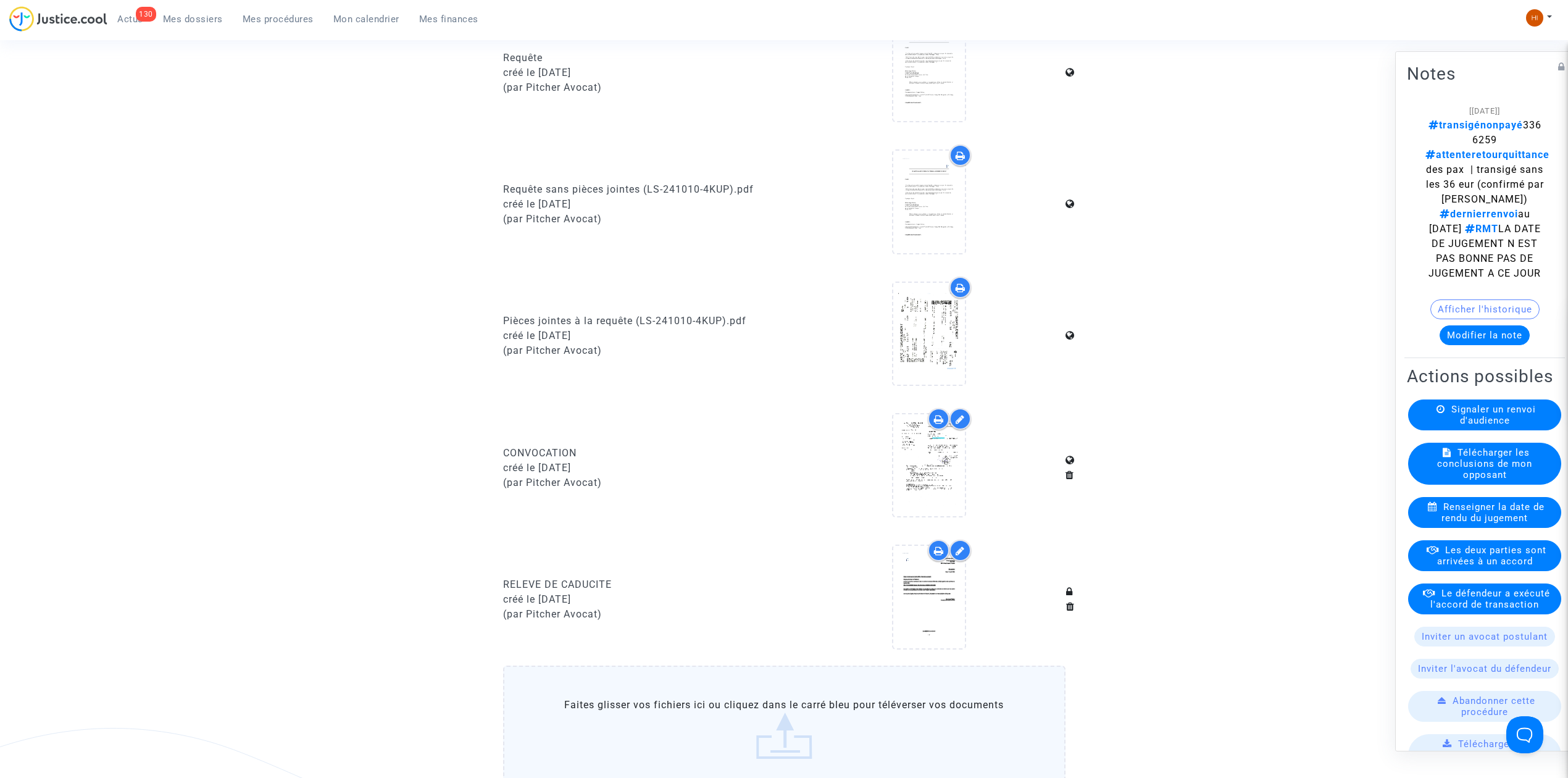
scroll to position [931, 0]
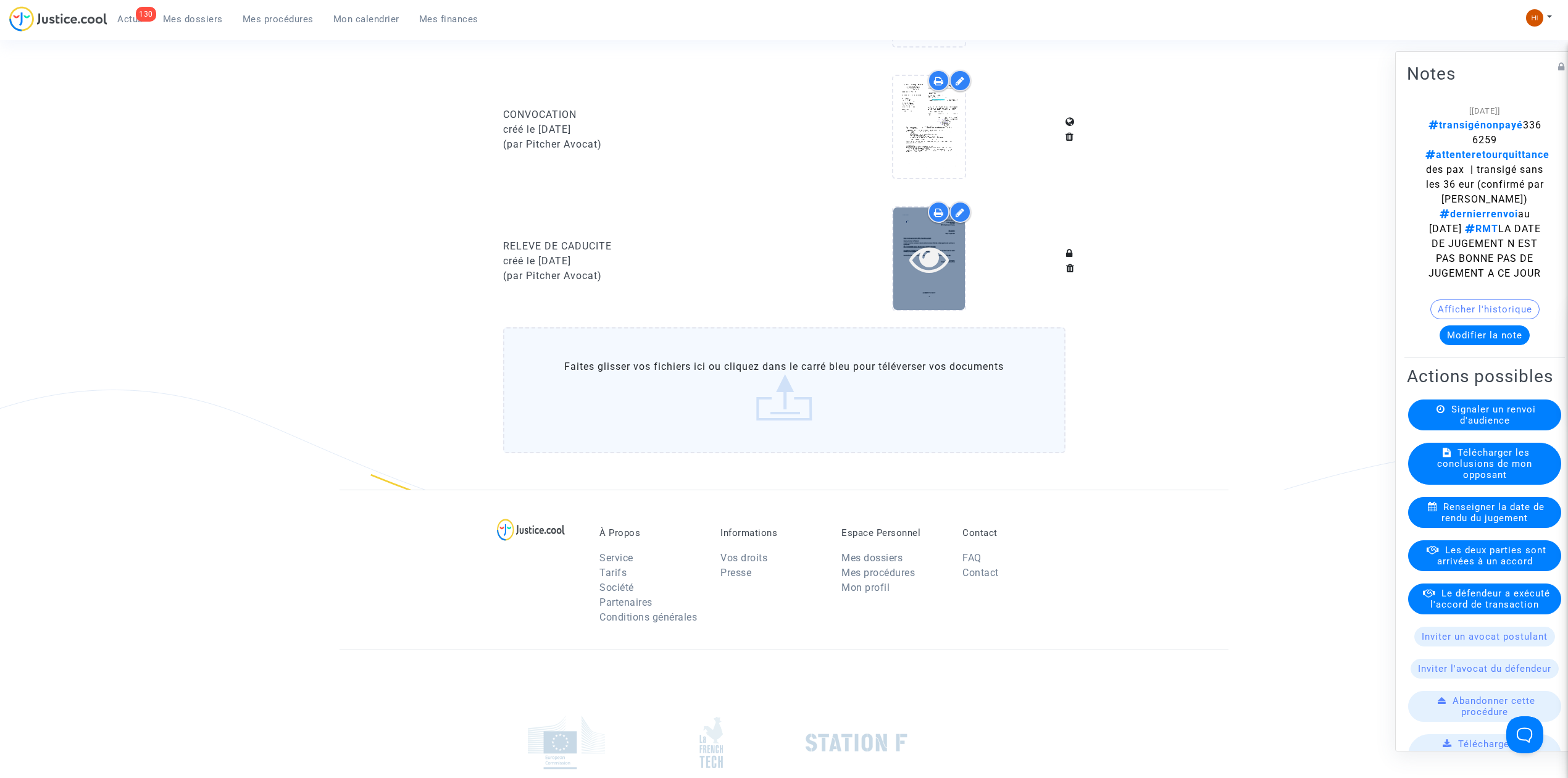
click at [909, 260] on icon at bounding box center [929, 259] width 40 height 39
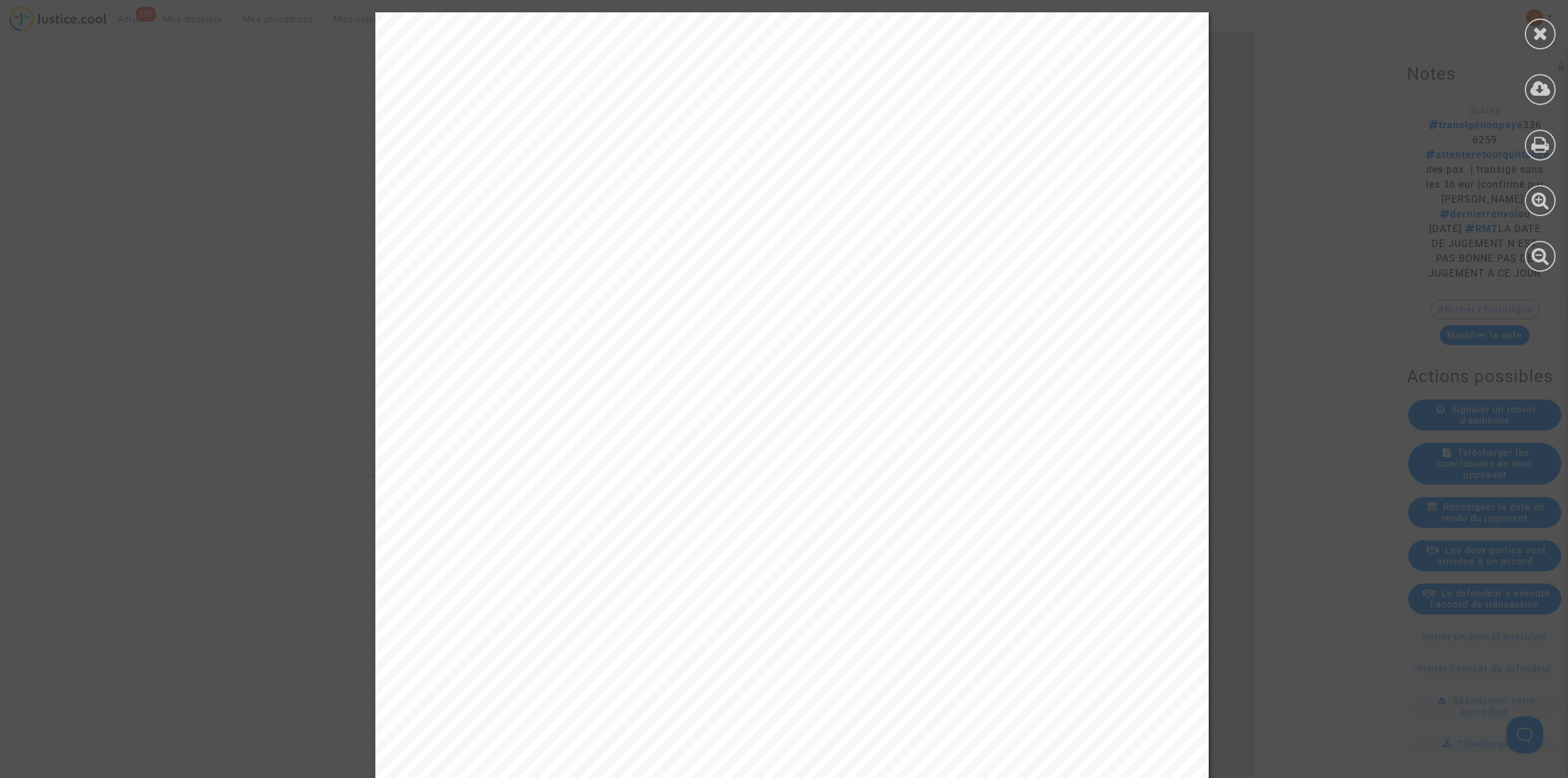
click at [552, 482] on div "Tribunal judiciaire de Brest 32 rue de Denver CS 91948 29219 Brest Cedex 2, Fra…" at bounding box center [792, 601] width 833 height 1178
click at [442, 470] on span "RG n°11-24-000813 Dossier Eric Chartier c/ AEGEAN AIRLINES" at bounding box center [722, 470] width 559 height 15
drag, startPoint x: 432, startPoint y: 470, endPoint x: 879, endPoint y: 469, distance: 447.0
click at [879, 469] on span "RG n°11-24-000813 Dossier Eric Chartier c/ AEGEAN AIRLINES" at bounding box center [722, 470] width 559 height 15
copy span "RG n°11-24-000813 Dossier Eric Chartier c/ AEGEAN AIRLIN"
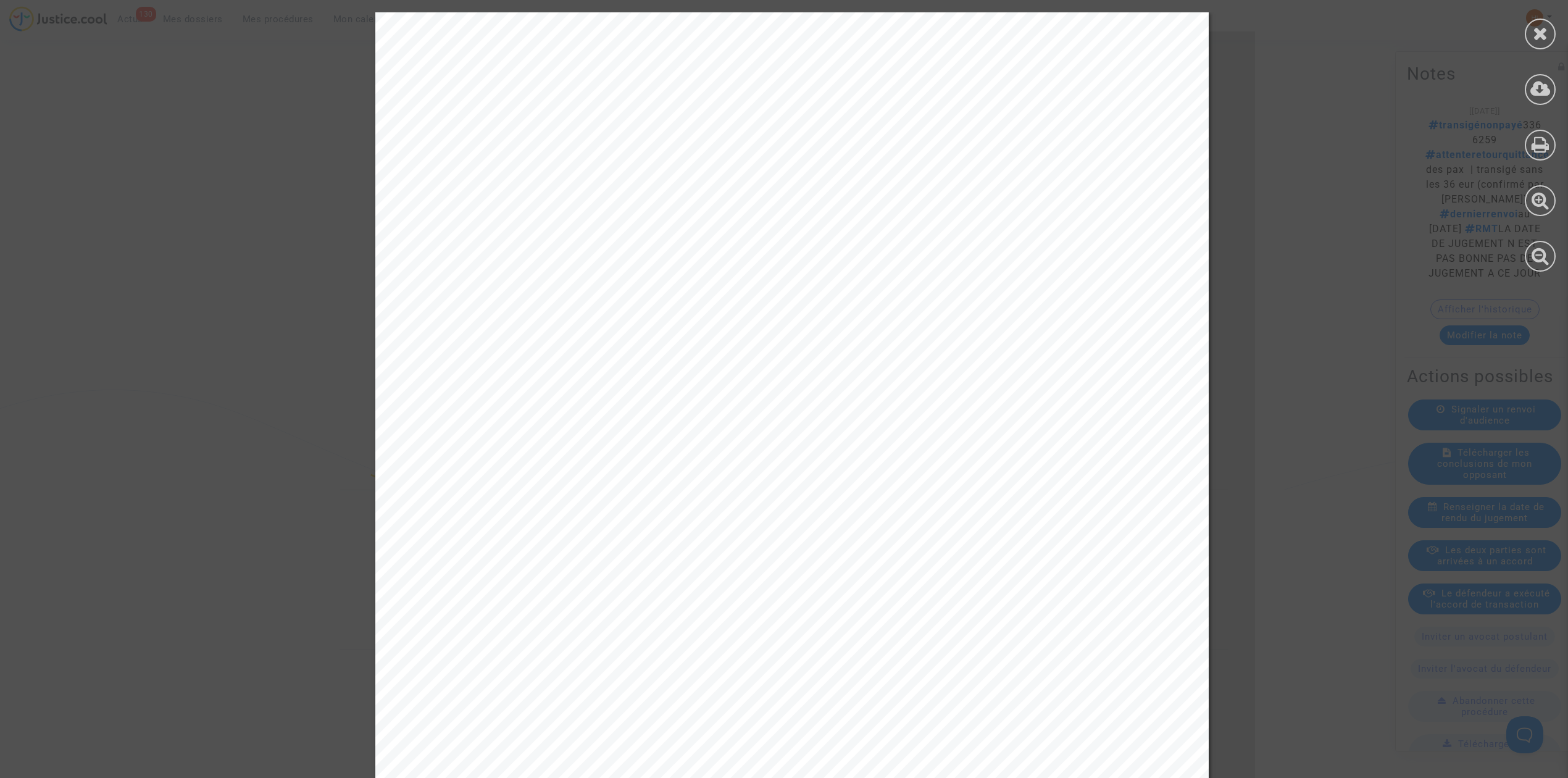
click at [1548, 18] on div at bounding box center [1540, 142] width 56 height 284
click at [1534, 28] on icon at bounding box center [1540, 33] width 15 height 18
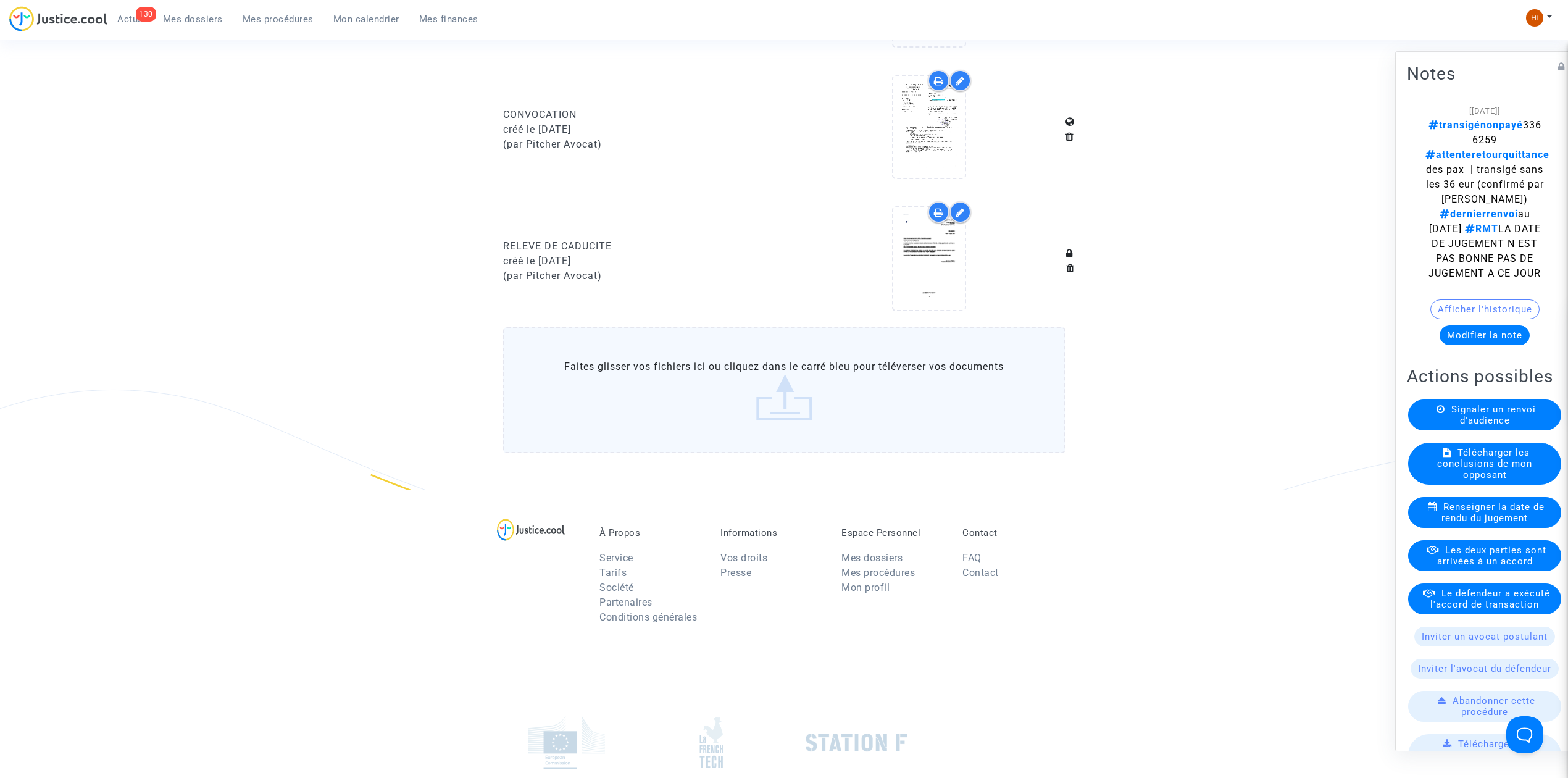
click at [1507, 345] on button "Modifier la note" at bounding box center [1484, 335] width 90 height 20
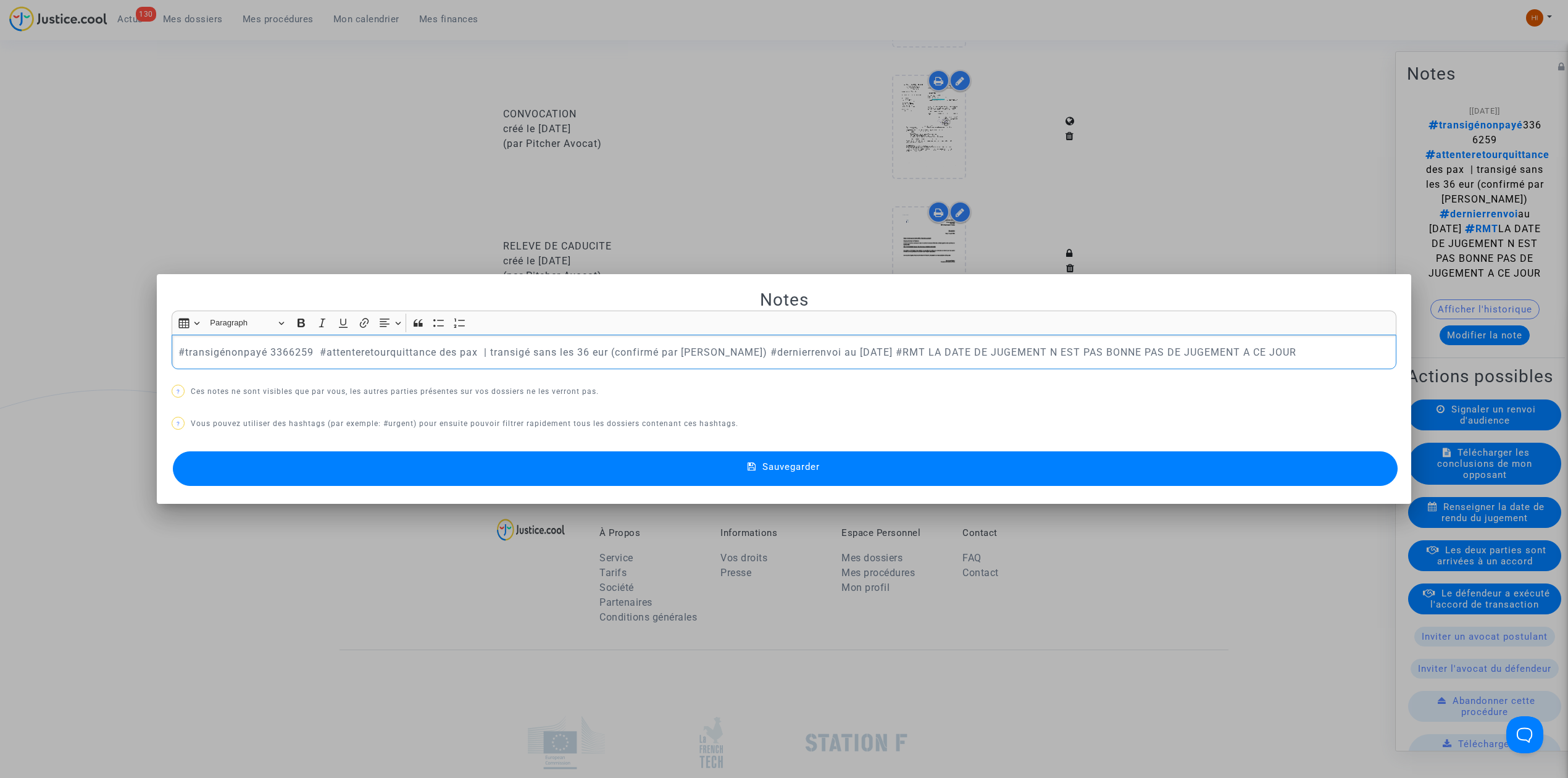
scroll to position [0, 0]
click at [1261, 159] on div at bounding box center [784, 389] width 1568 height 778
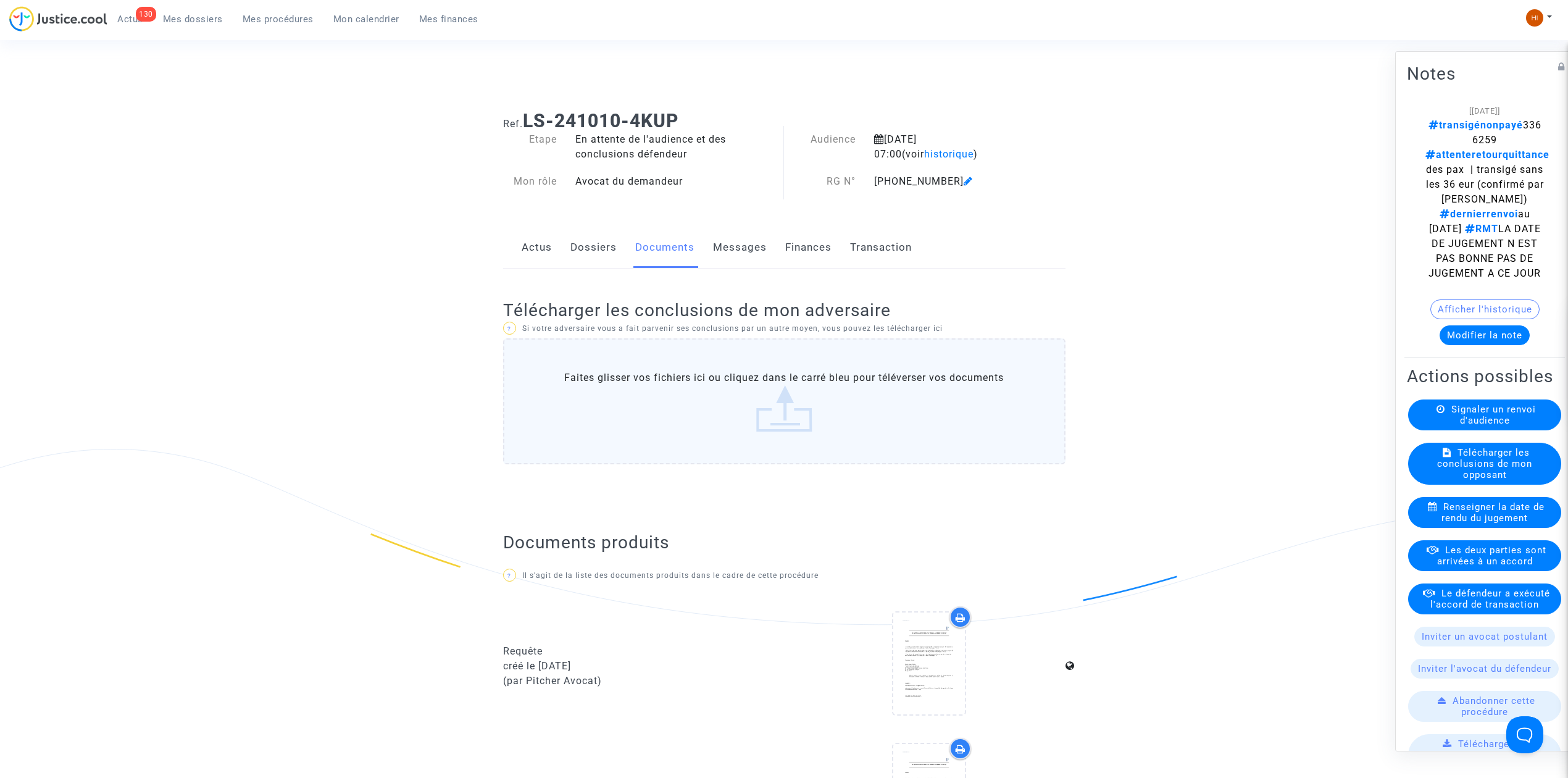
click at [815, 245] on link "Finances" at bounding box center [808, 248] width 46 height 41
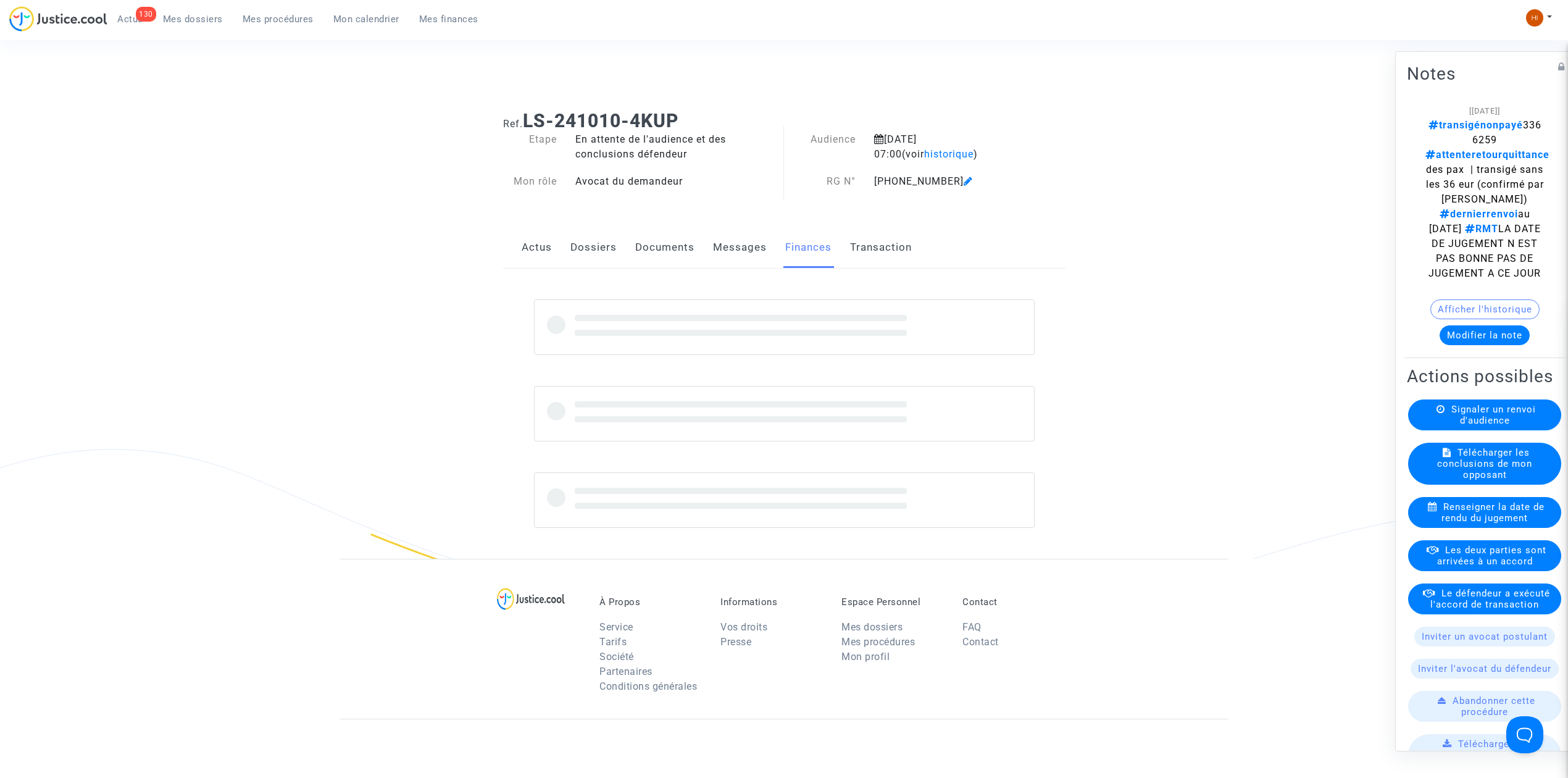
click at [705, 254] on div "Actus Dossiers Documents Messages Finances Transaction" at bounding box center [784, 248] width 562 height 42
click at [631, 257] on div "Actus Dossiers Documents Messages Finances Transaction" at bounding box center [784, 248] width 562 height 42
click at [651, 259] on link "Documents" at bounding box center [665, 248] width 59 height 41
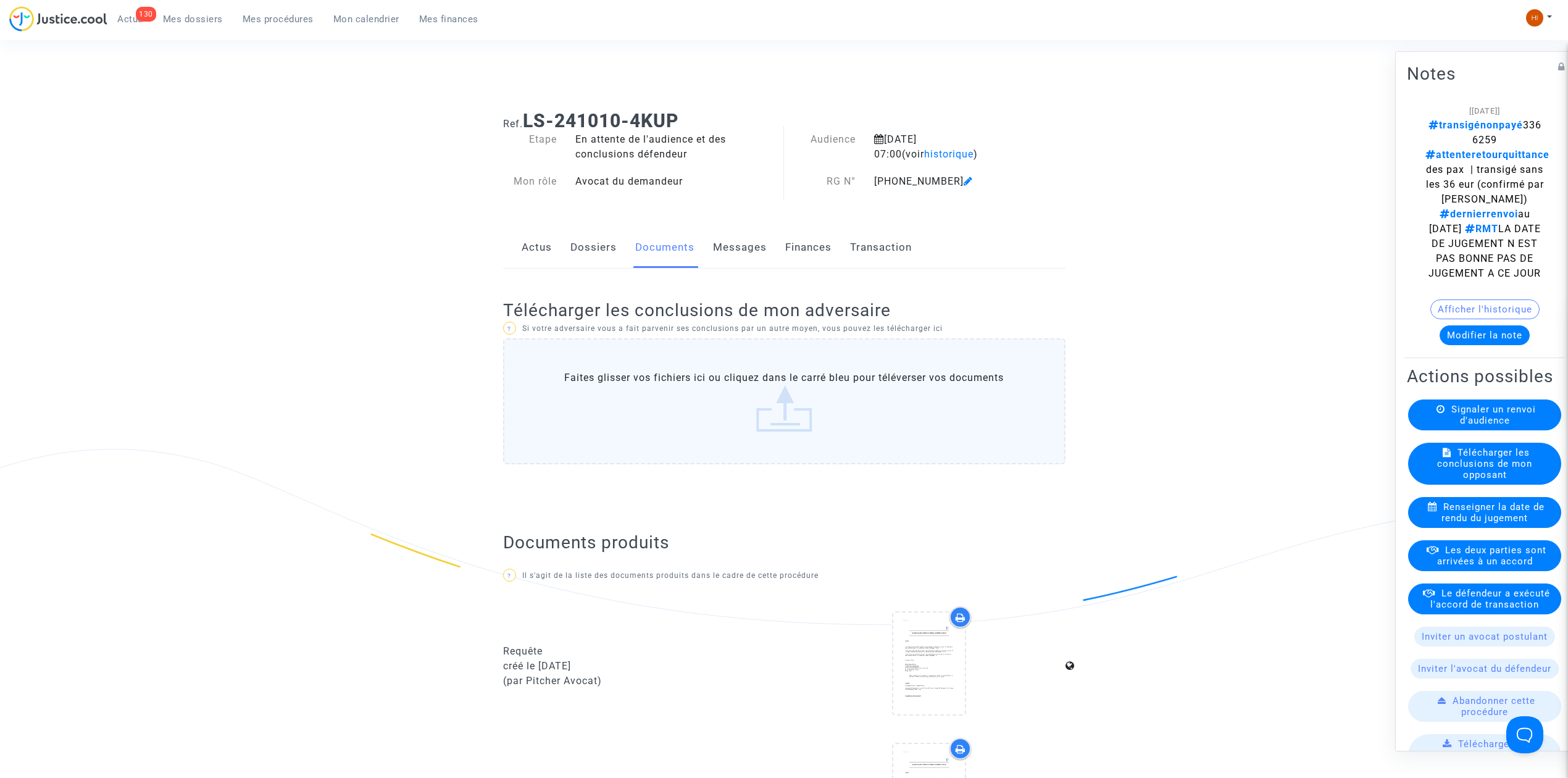
click at [568, 245] on div "Actus Dossiers Documents Messages Finances Transaction" at bounding box center [784, 248] width 562 height 42
click at [1485, 319] on button "Afficher l'historique" at bounding box center [1485, 309] width 110 height 20
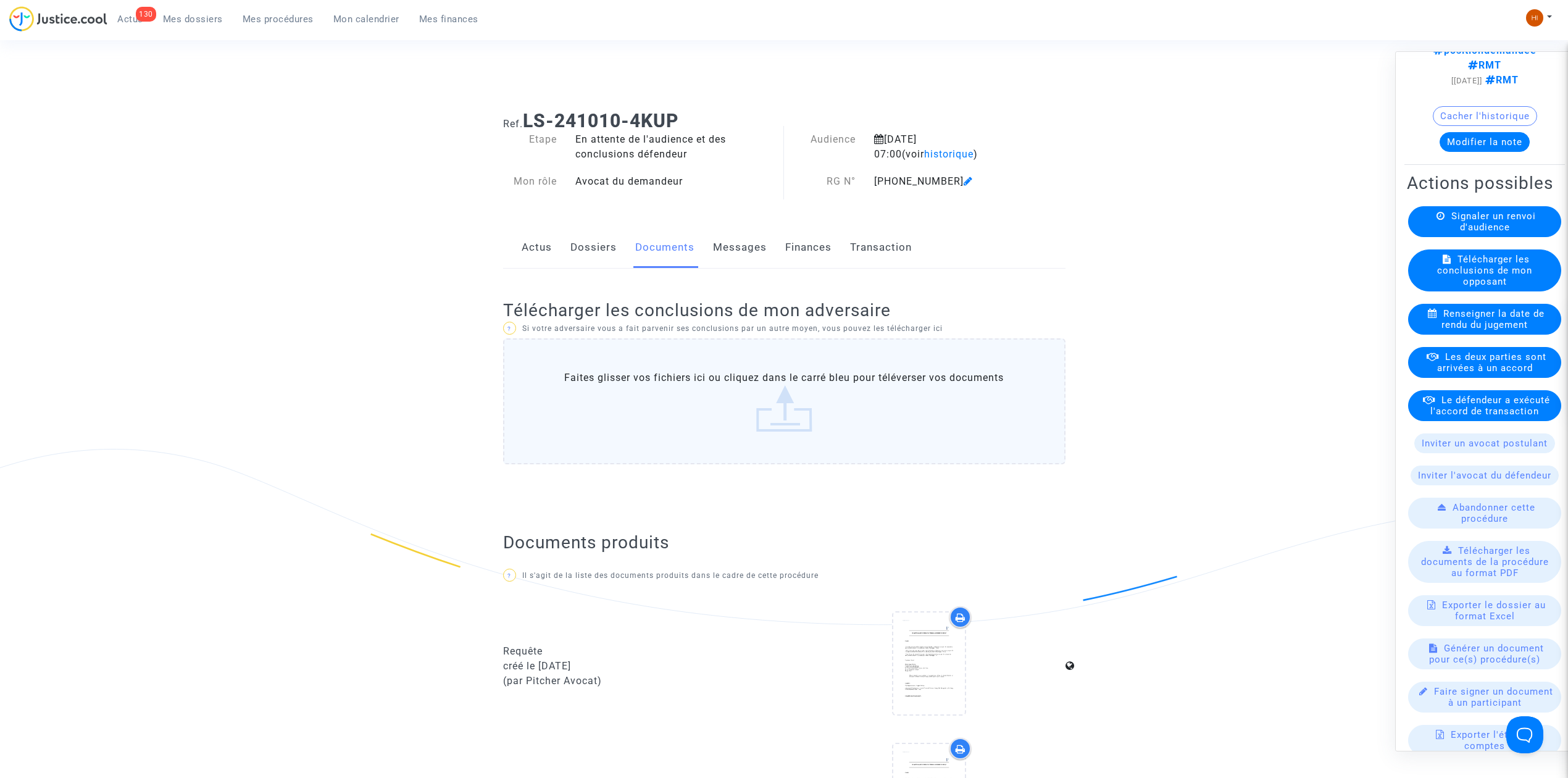
scroll to position [1399, 0]
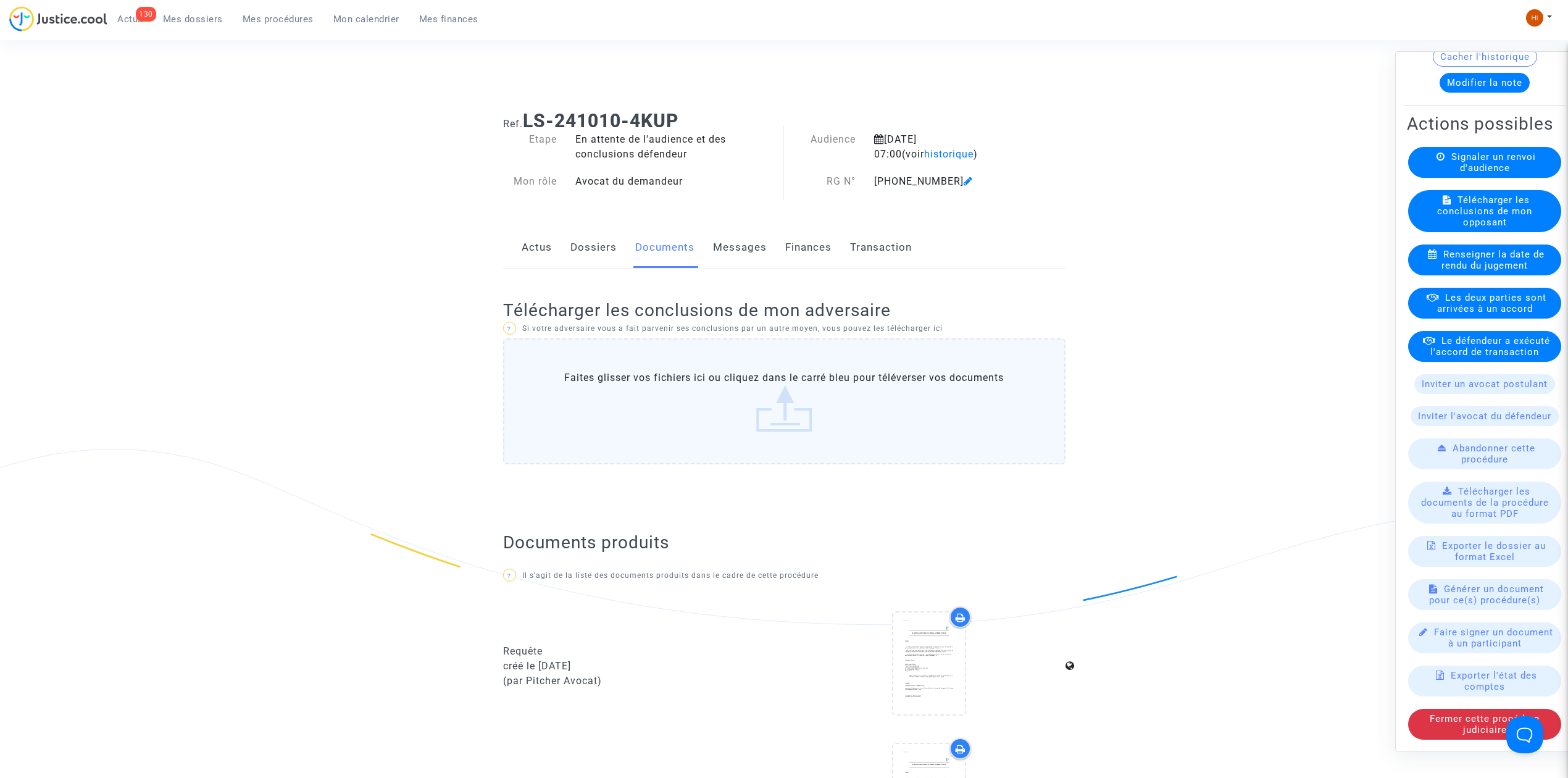
click at [1482, 93] on button "Modifier la note" at bounding box center [1484, 83] width 90 height 20
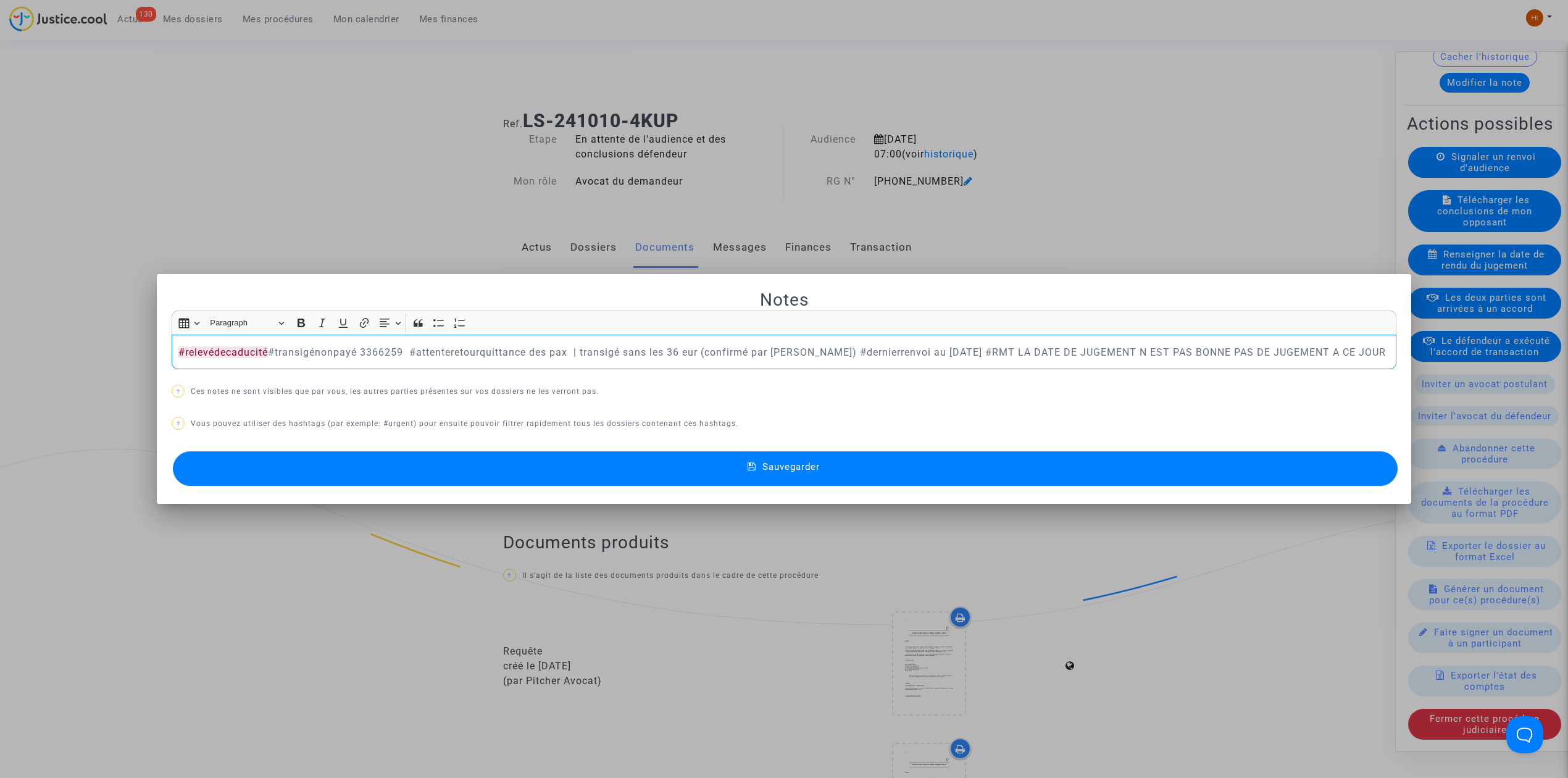
click at [370, 474] on button "Sauvegarder" at bounding box center [785, 468] width 1225 height 34
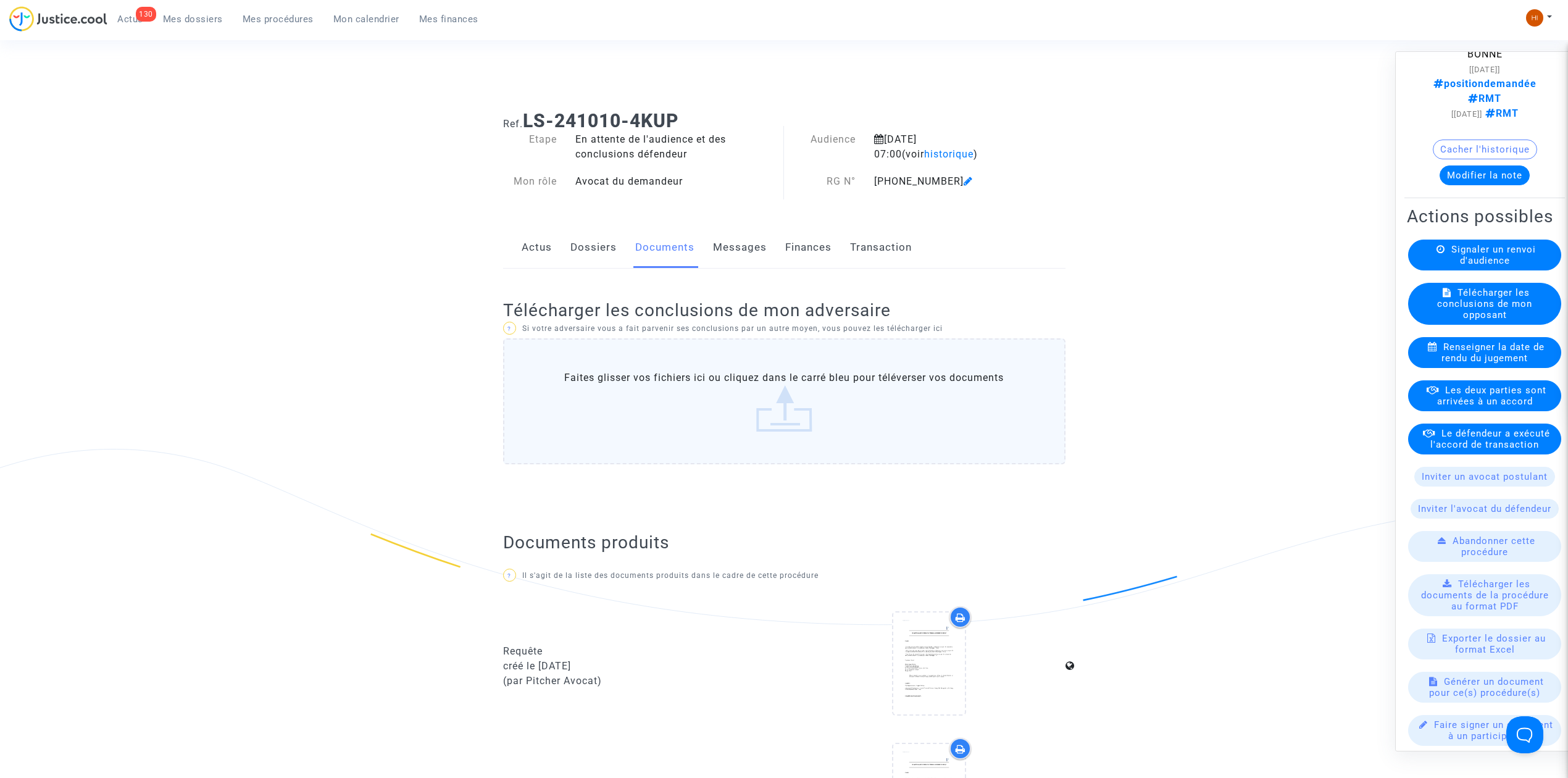
click at [592, 248] on link "Dossiers" at bounding box center [593, 248] width 46 height 41
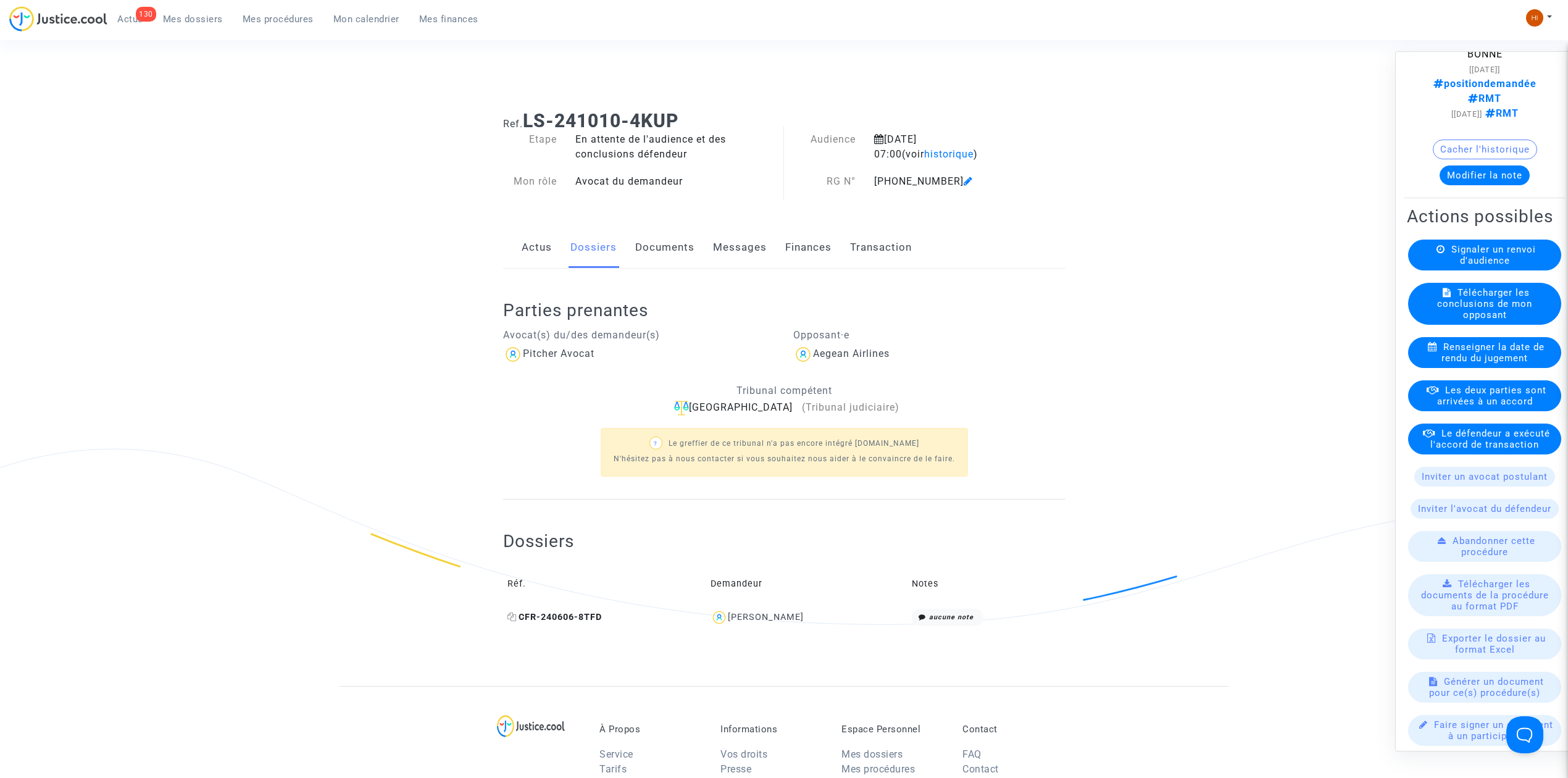
click at [512, 619] on icon at bounding box center [512, 617] width 9 height 9
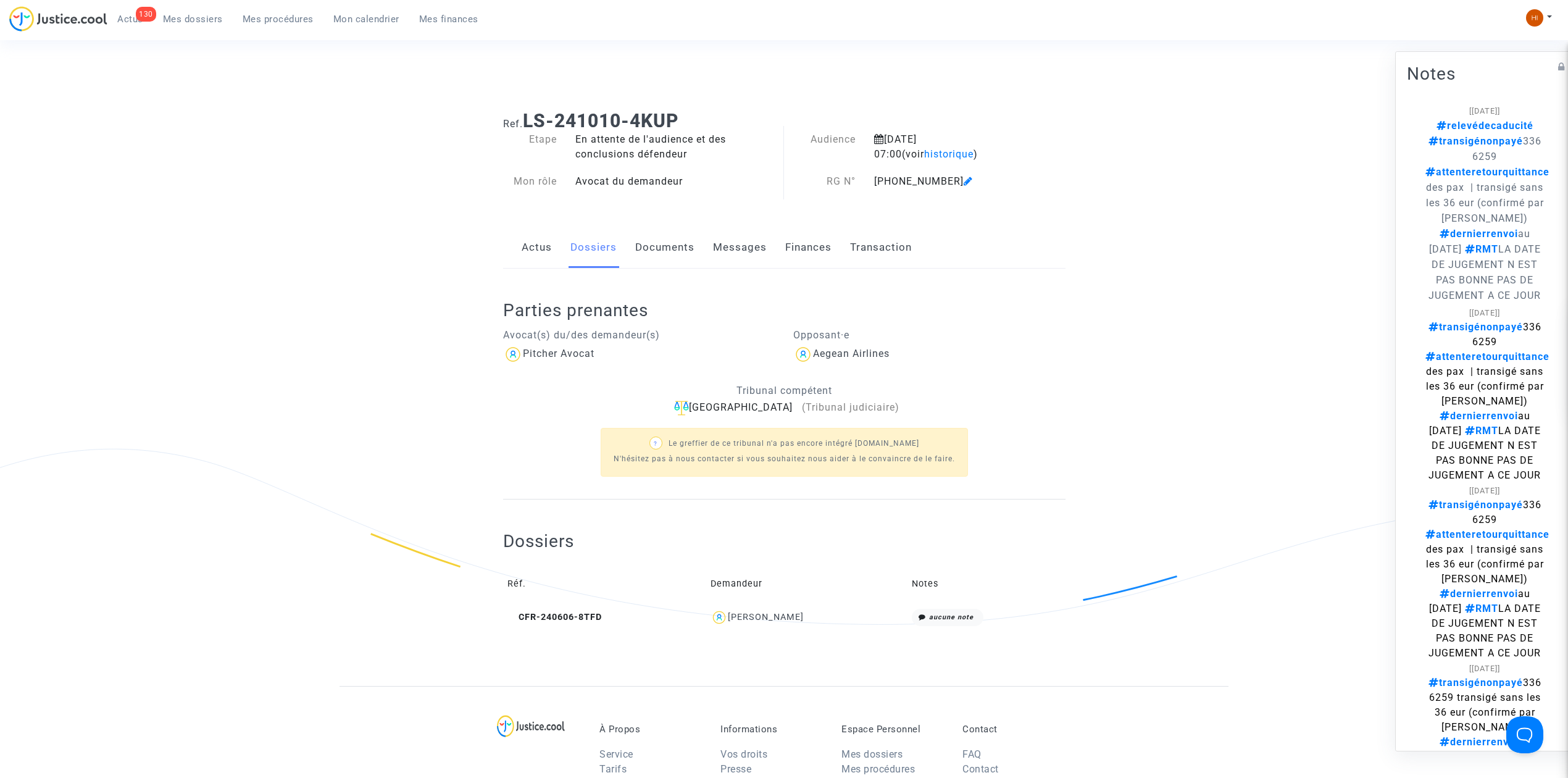
click at [277, 22] on span "Mes procédures" at bounding box center [278, 19] width 71 height 11
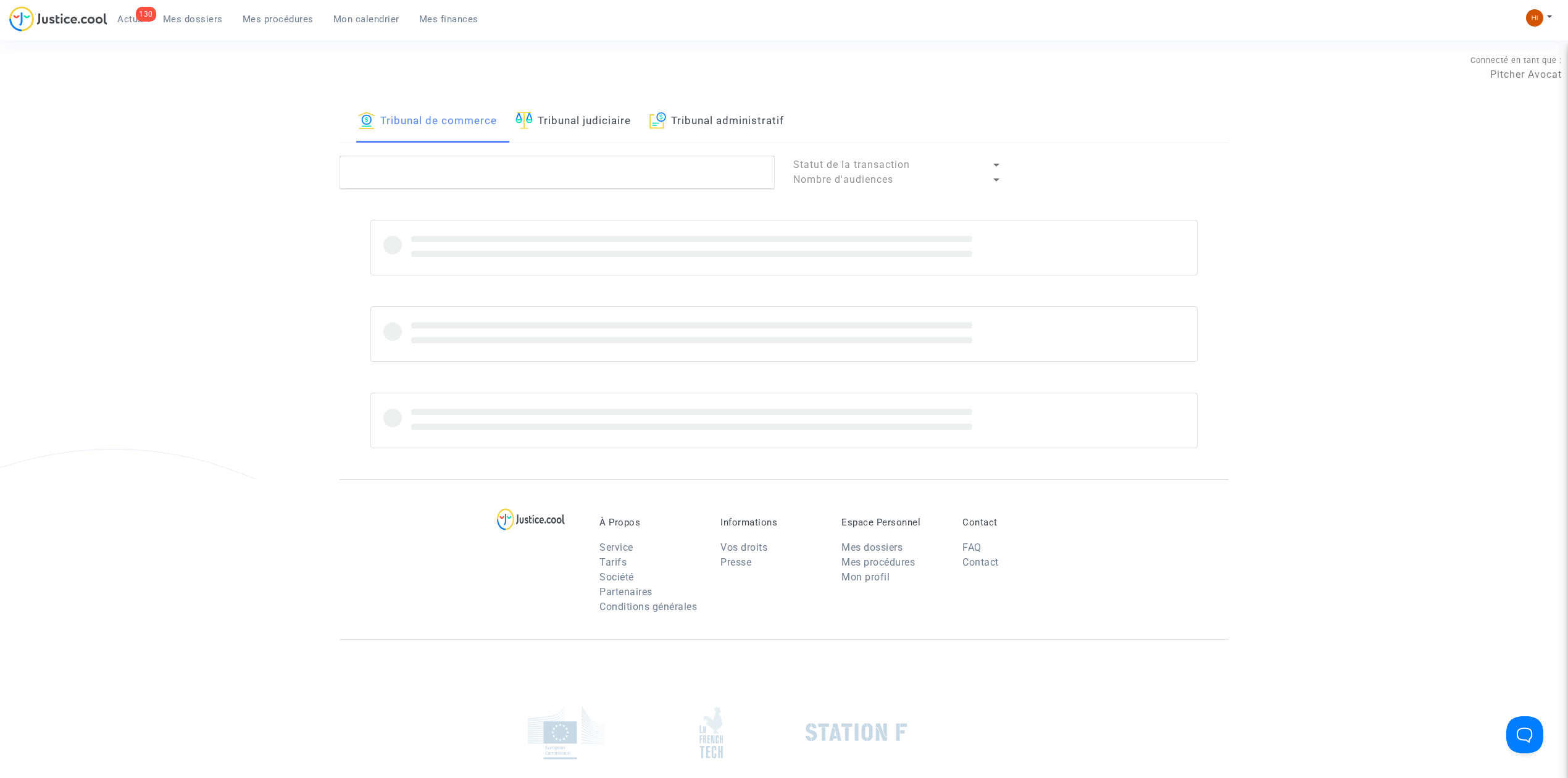
click at [527, 114] on img at bounding box center [524, 121] width 18 height 18
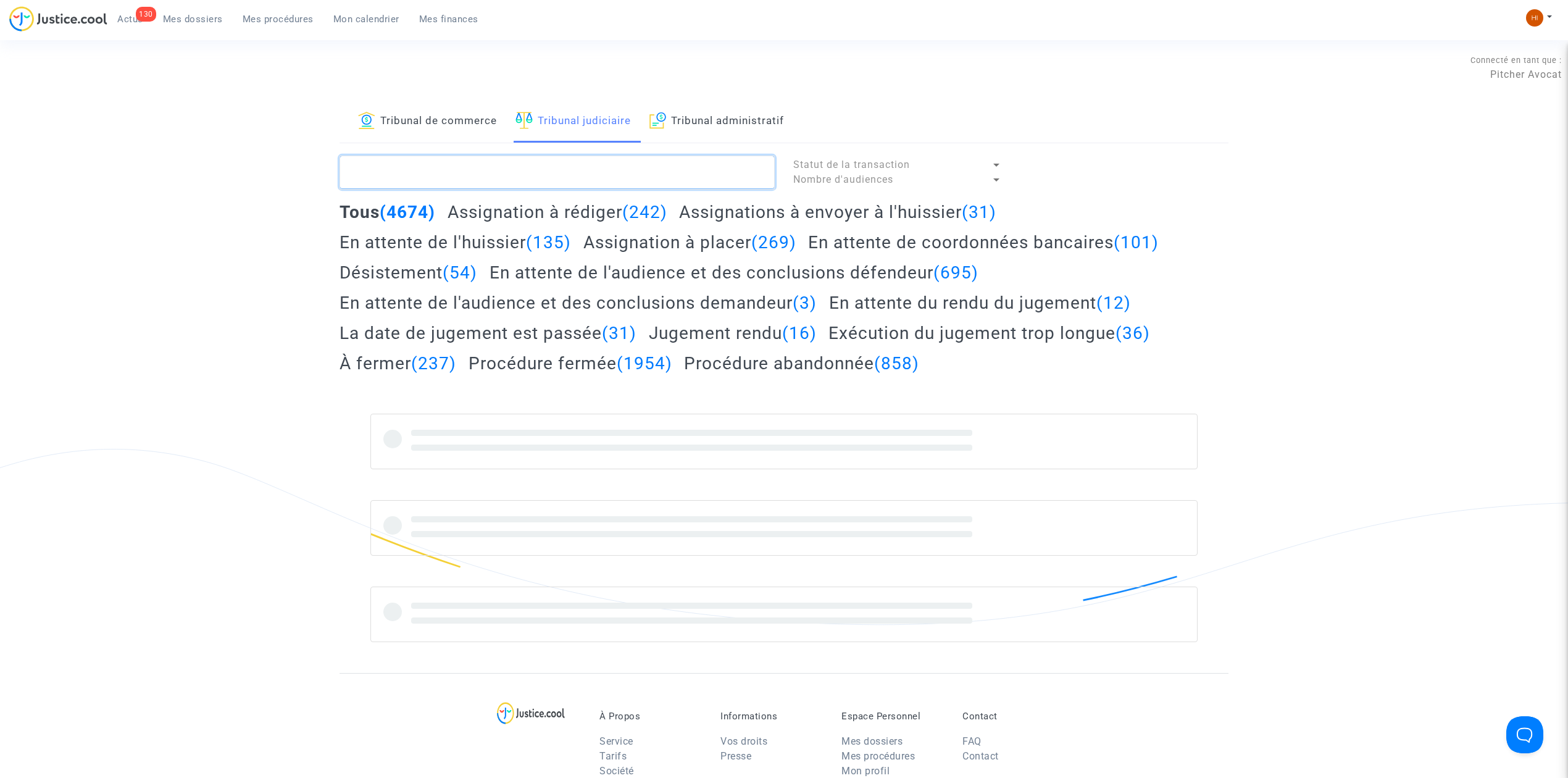
click at [561, 177] on textarea at bounding box center [557, 172] width 435 height 34
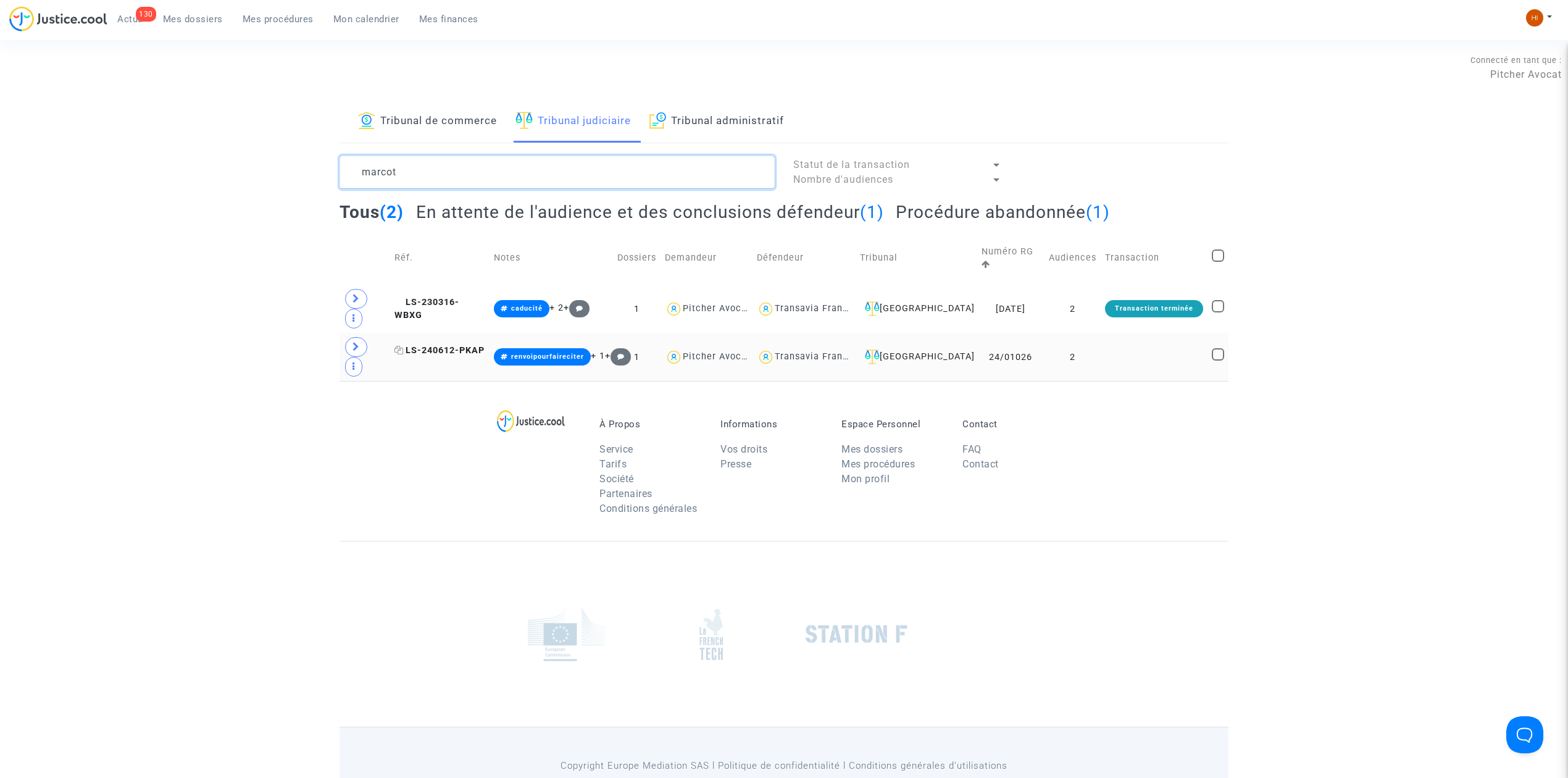
type textarea "marcot"
click at [464, 345] on span "LS-240612-PKAP" at bounding box center [439, 350] width 90 height 10
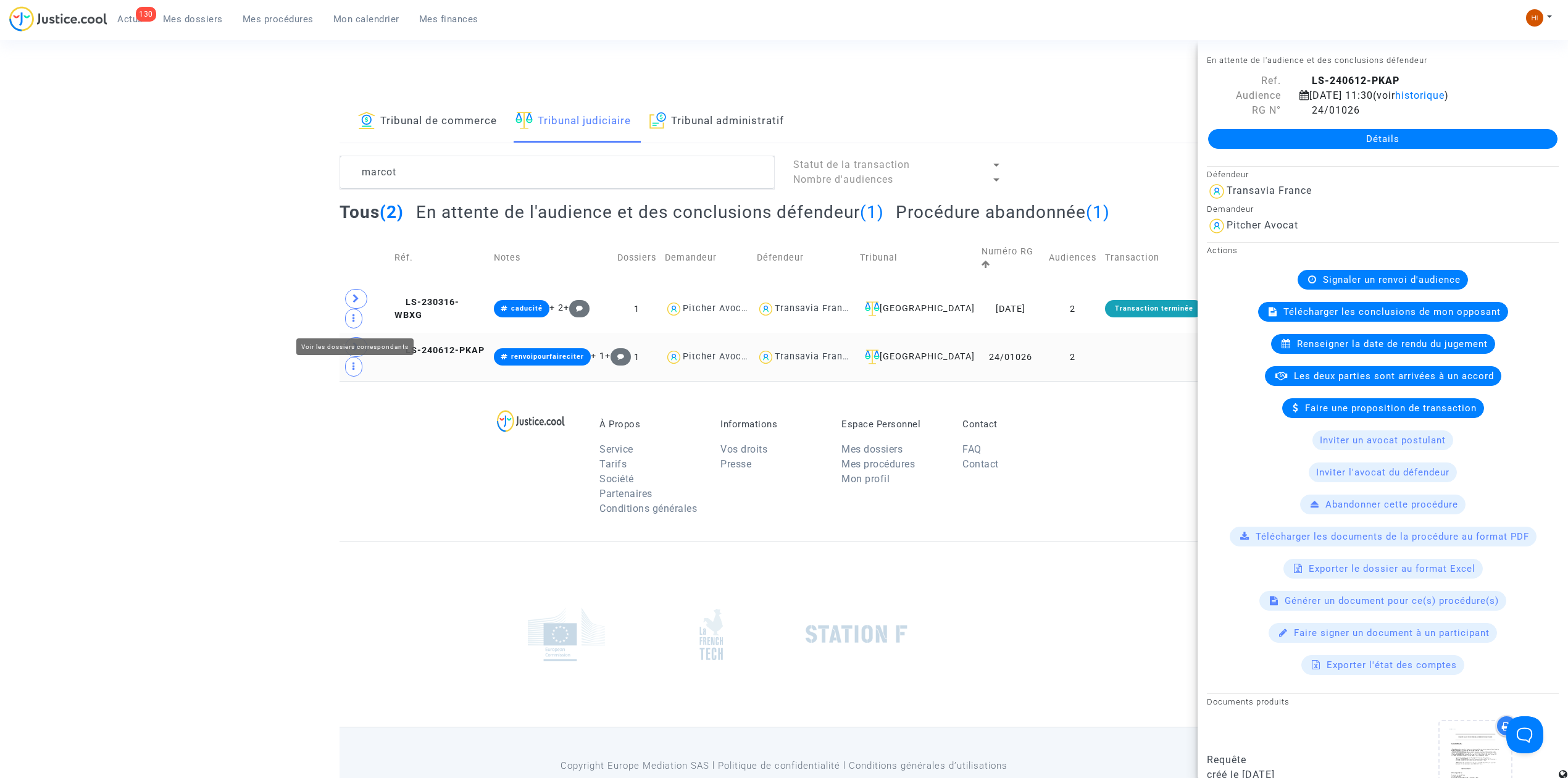
click at [361, 337] on span at bounding box center [356, 346] width 22 height 20
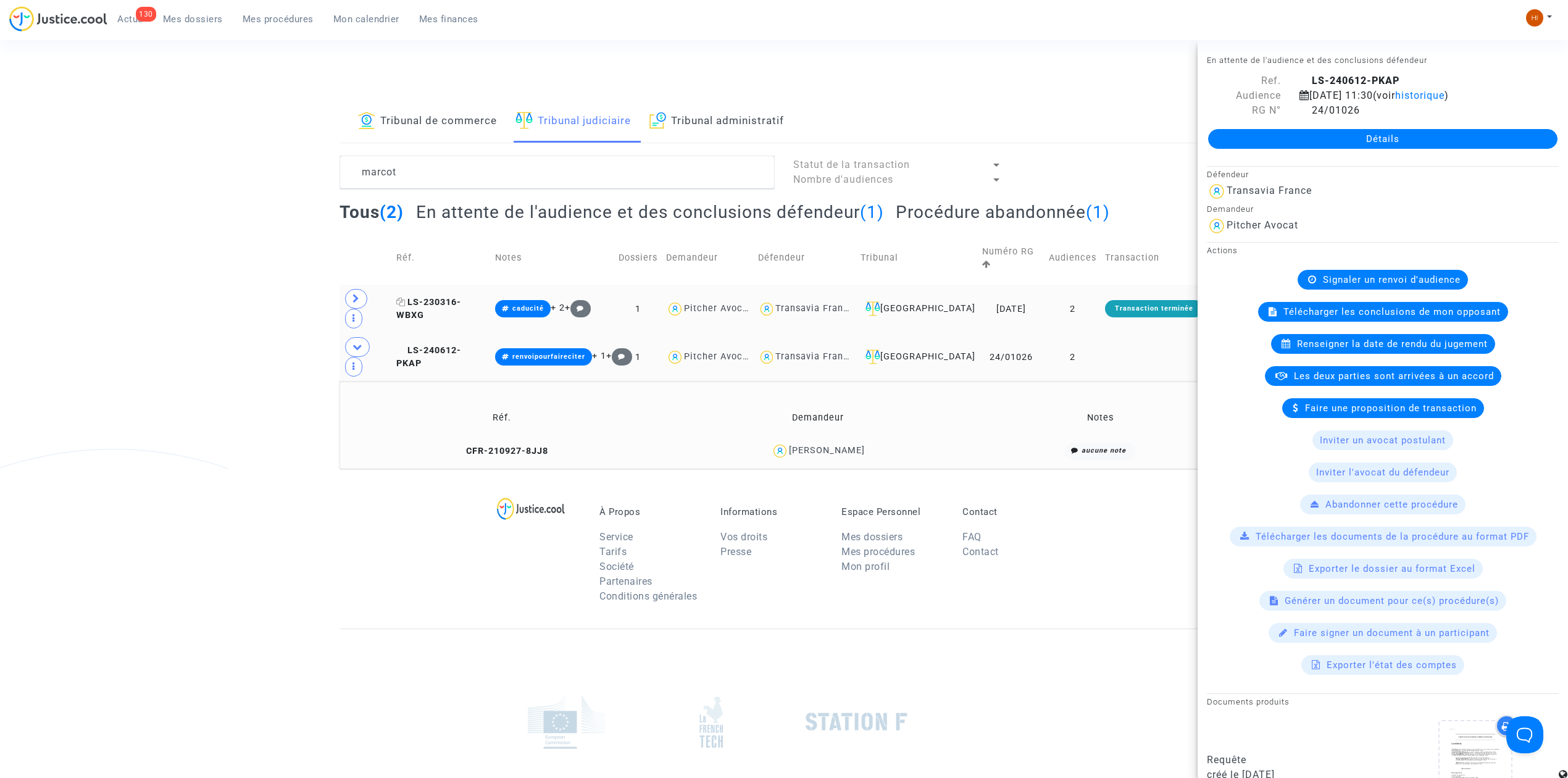
click at [455, 297] on span "LS-230316-WBXG" at bounding box center [429, 309] width 65 height 24
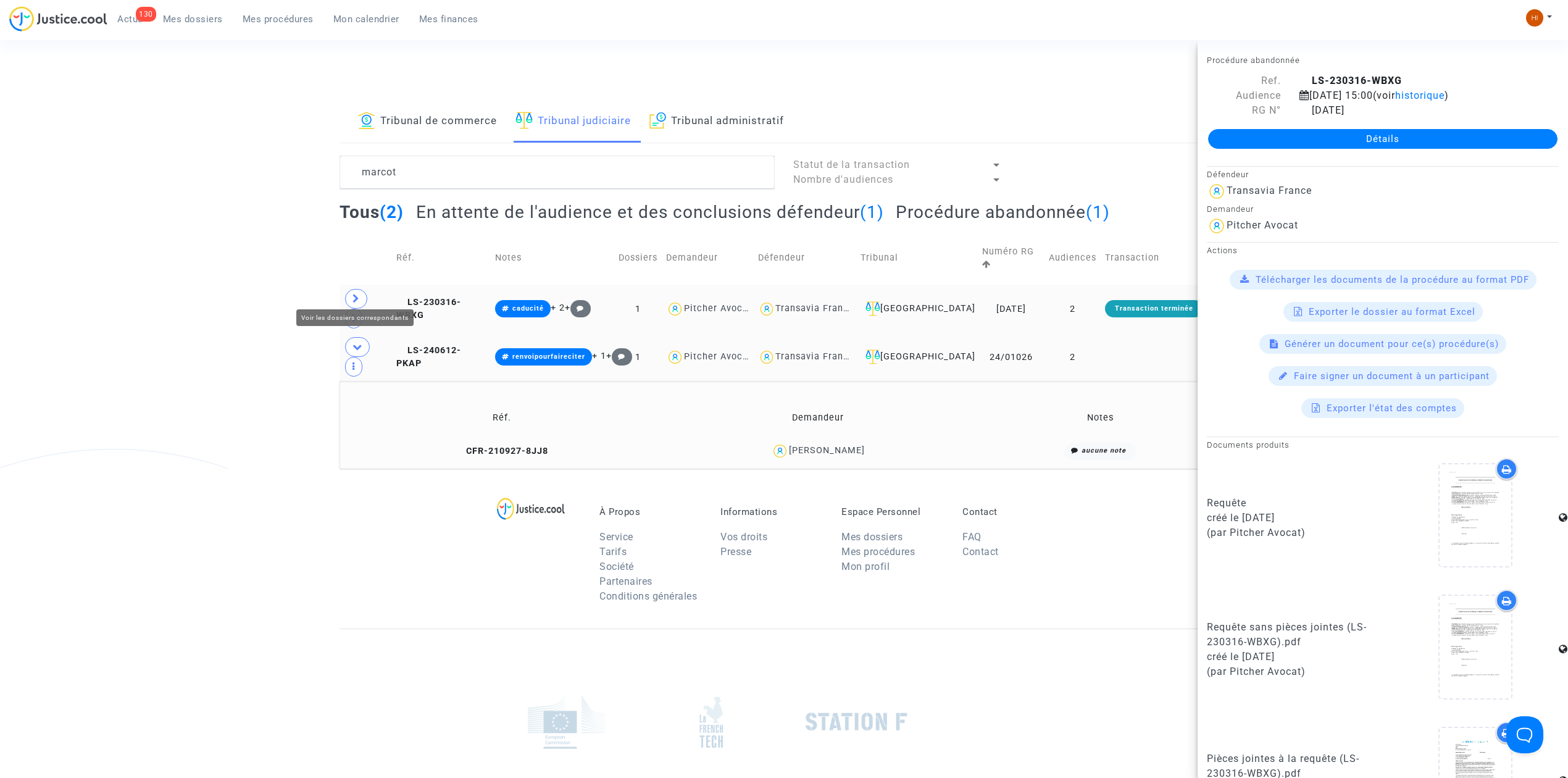
click at [351, 297] on span at bounding box center [356, 299] width 22 height 20
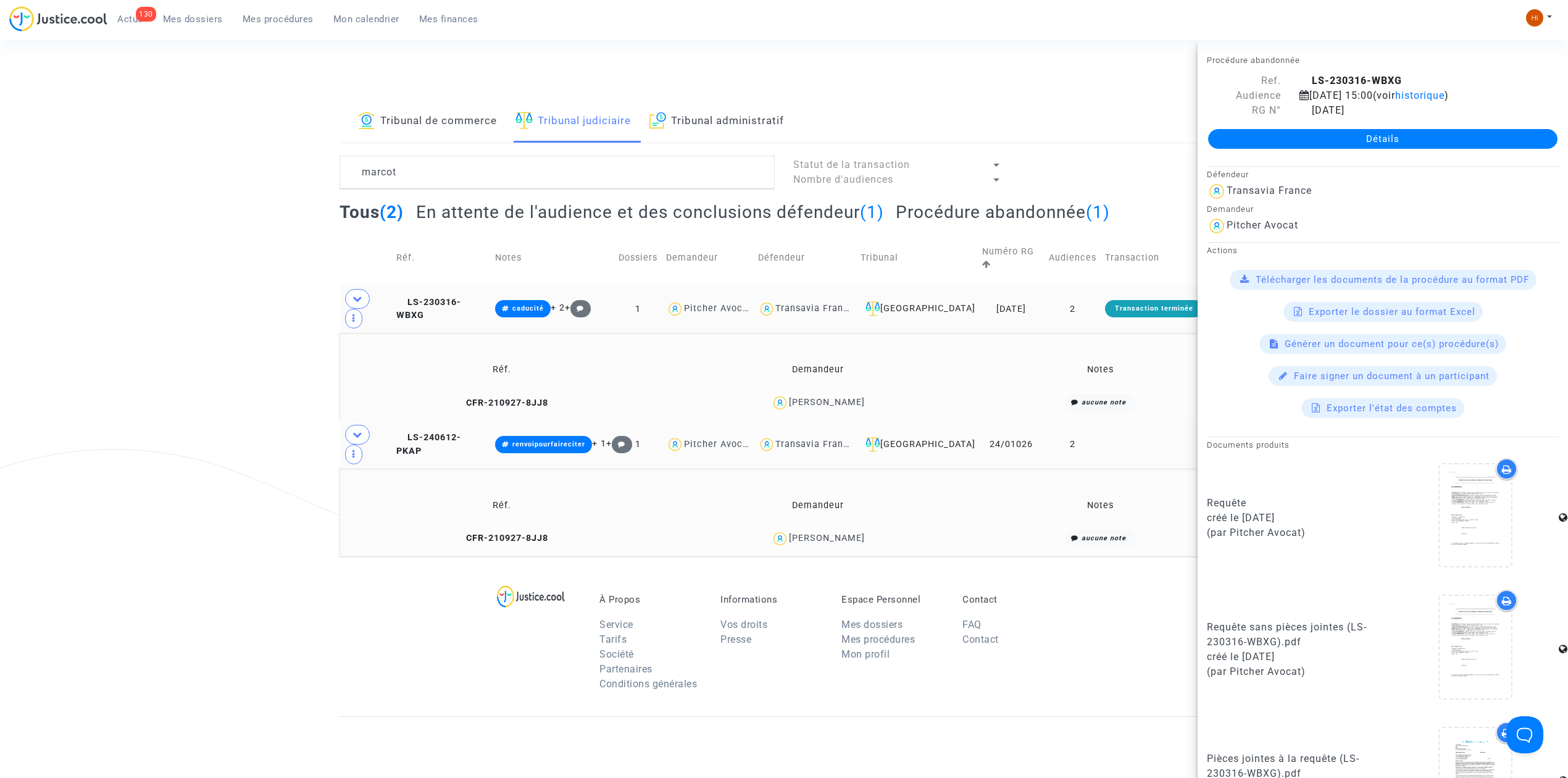
click at [1005, 205] on h2 "Procédure abandonnée (1)" at bounding box center [1002, 213] width 214 height 22
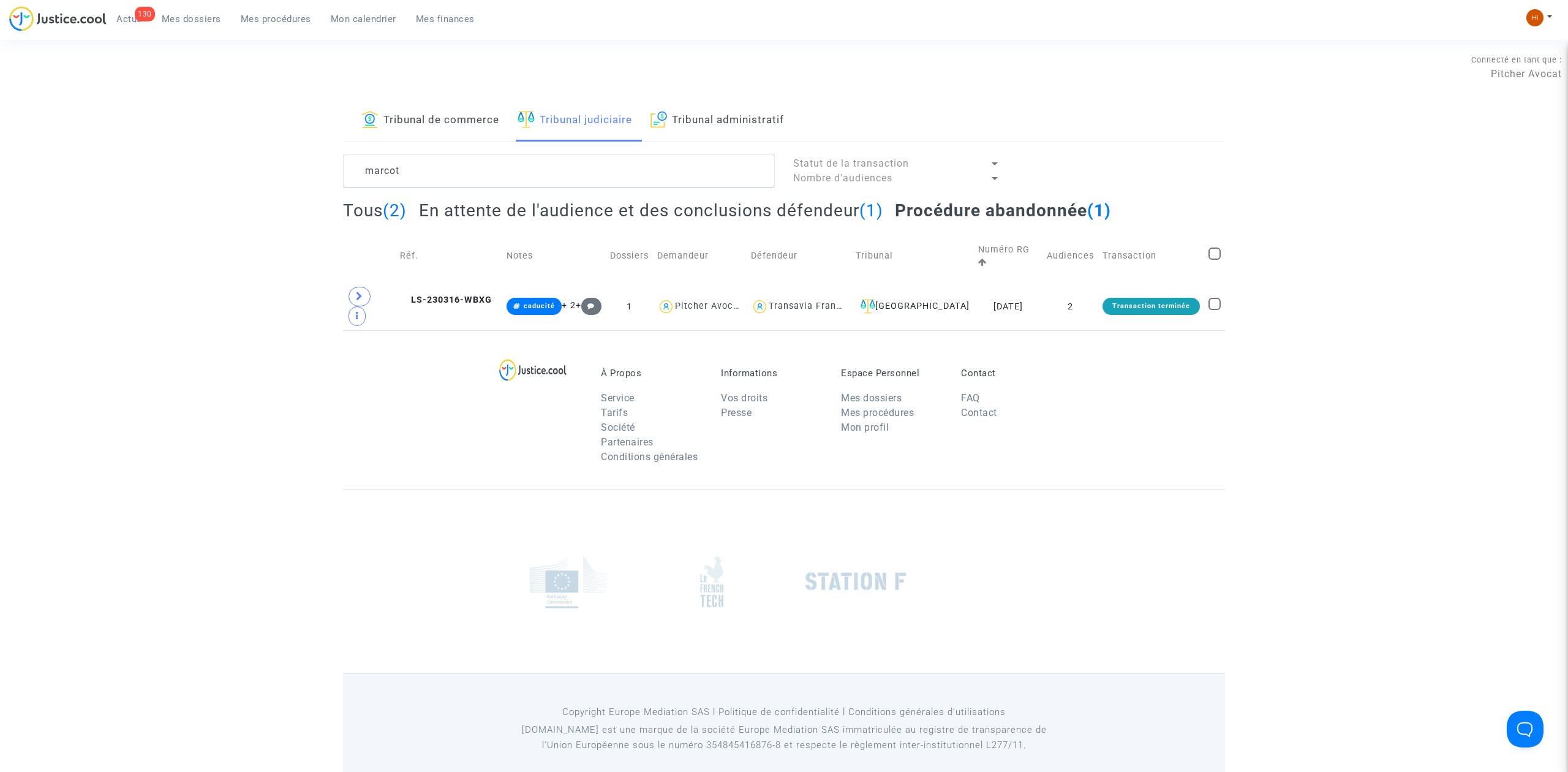
click at [694, 208] on h2 "En attente de l'audience et des conclusions défendeur (1)" at bounding box center [651, 211] width 464 height 22
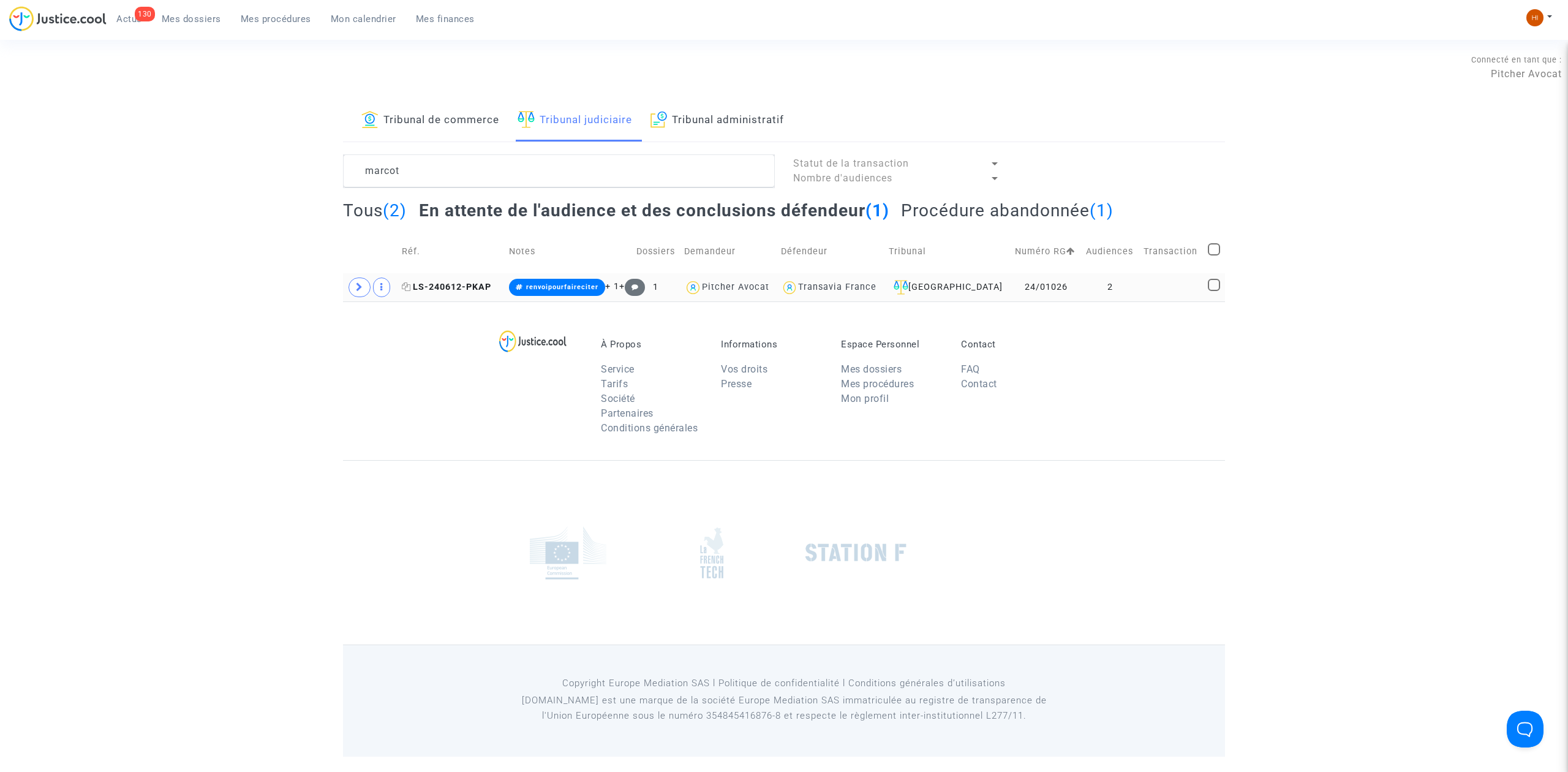
click at [478, 292] on span "LS-240612-PKAP" at bounding box center [446, 287] width 89 height 10
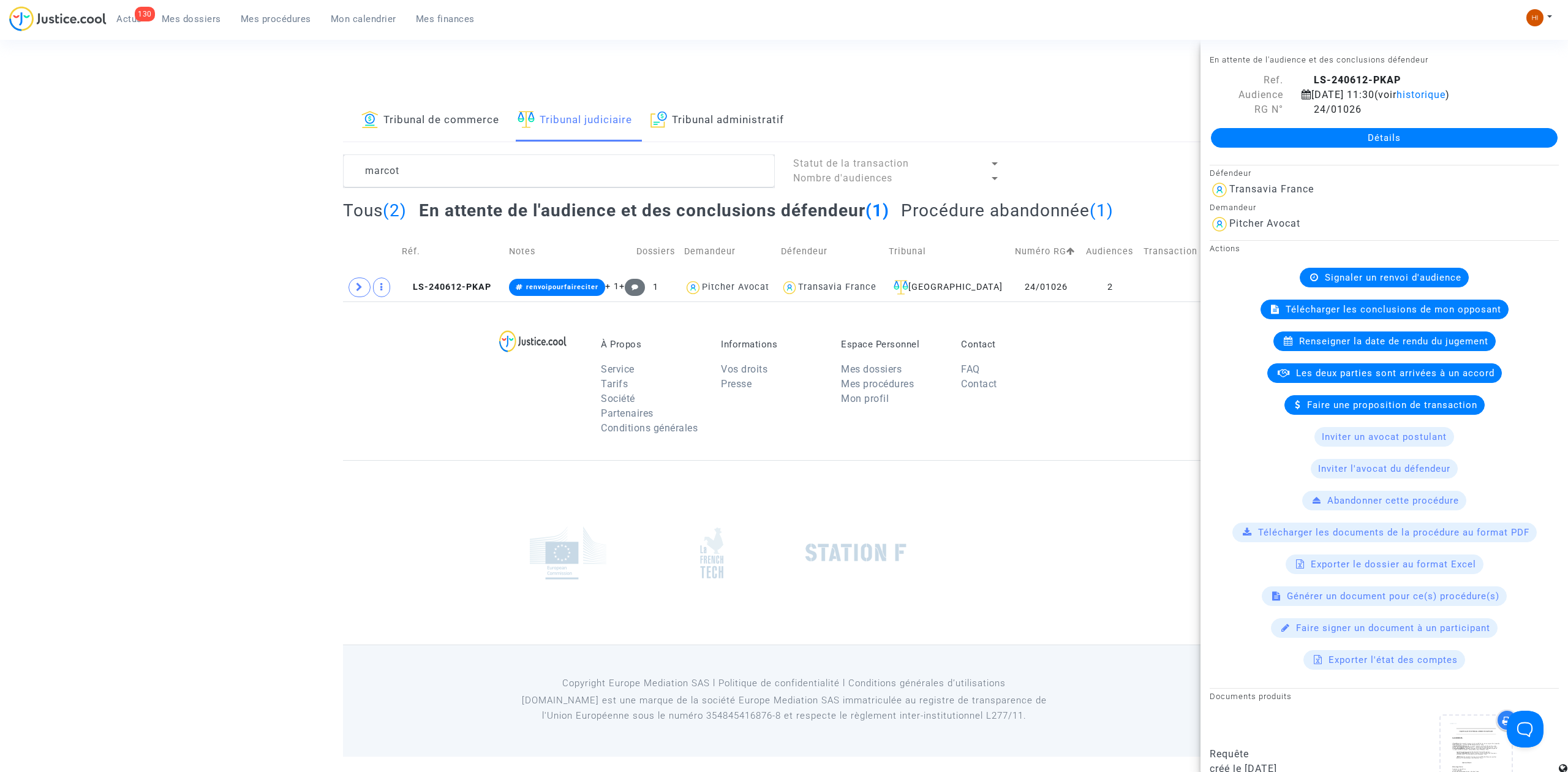
click at [1509, 131] on link "Détails" at bounding box center [1384, 138] width 346 height 20
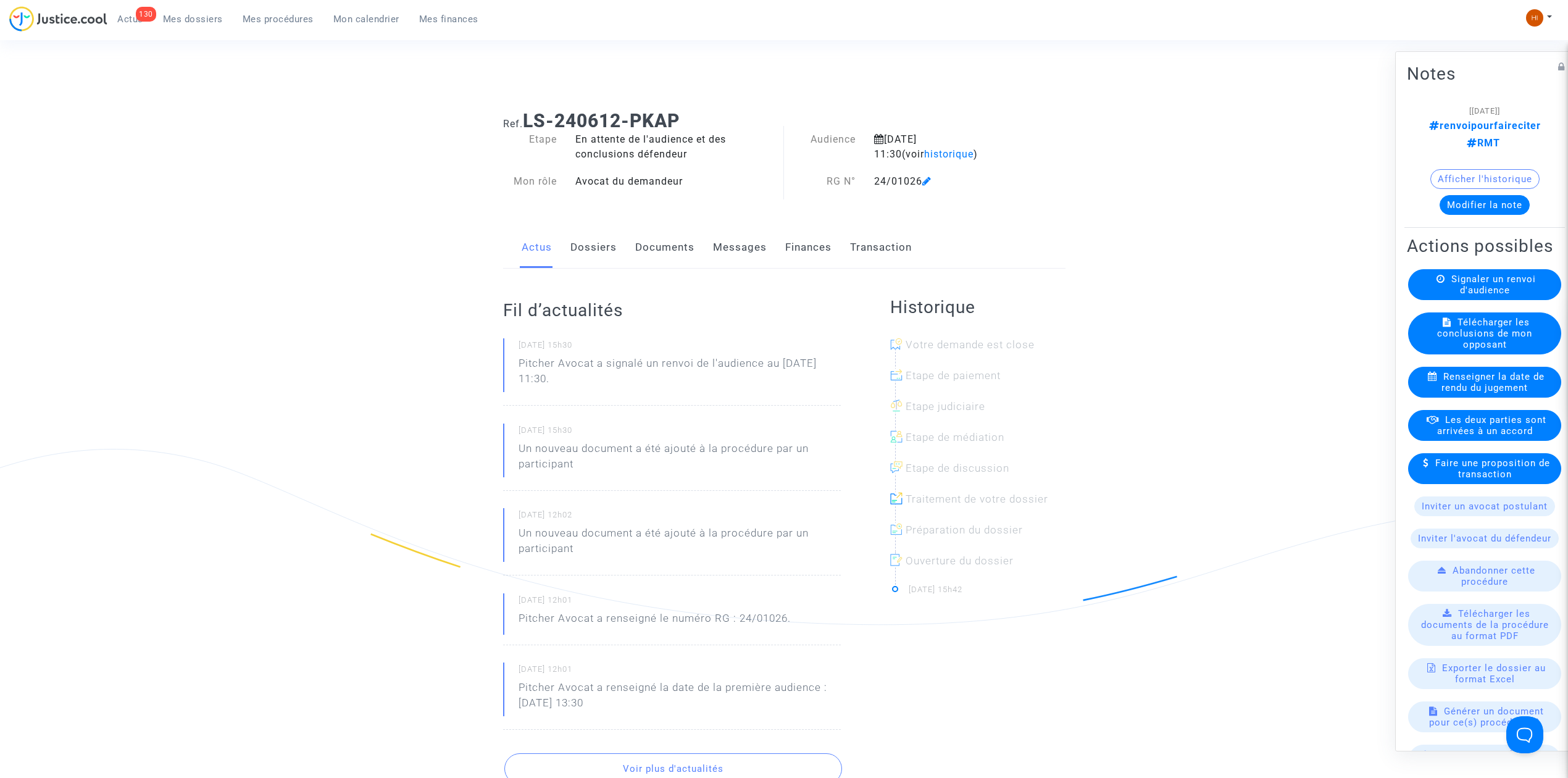
click at [1499, 178] on button "Afficher l'historique" at bounding box center [1485, 179] width 110 height 20
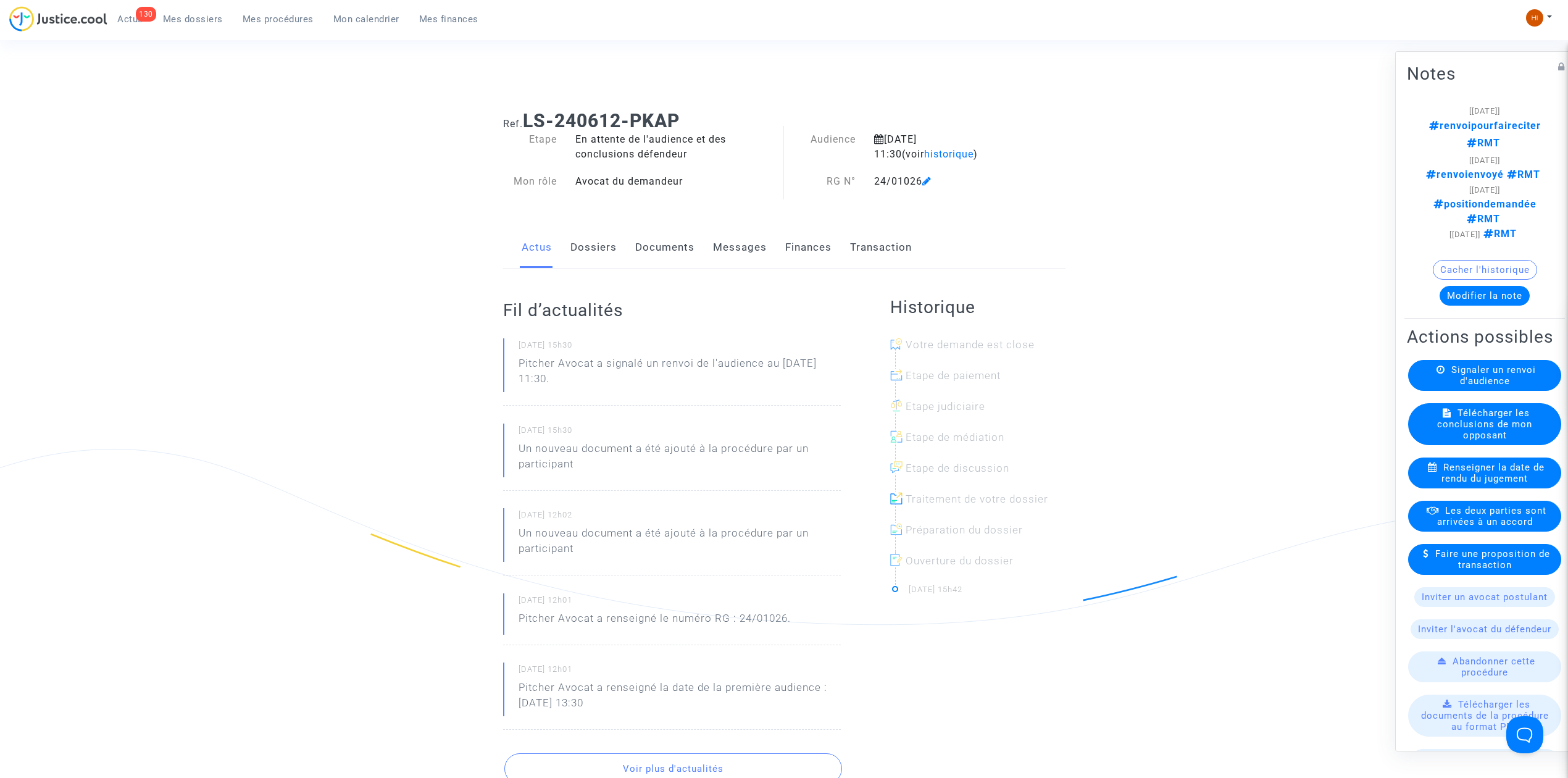
click at [592, 247] on link "Dossiers" at bounding box center [593, 248] width 46 height 41
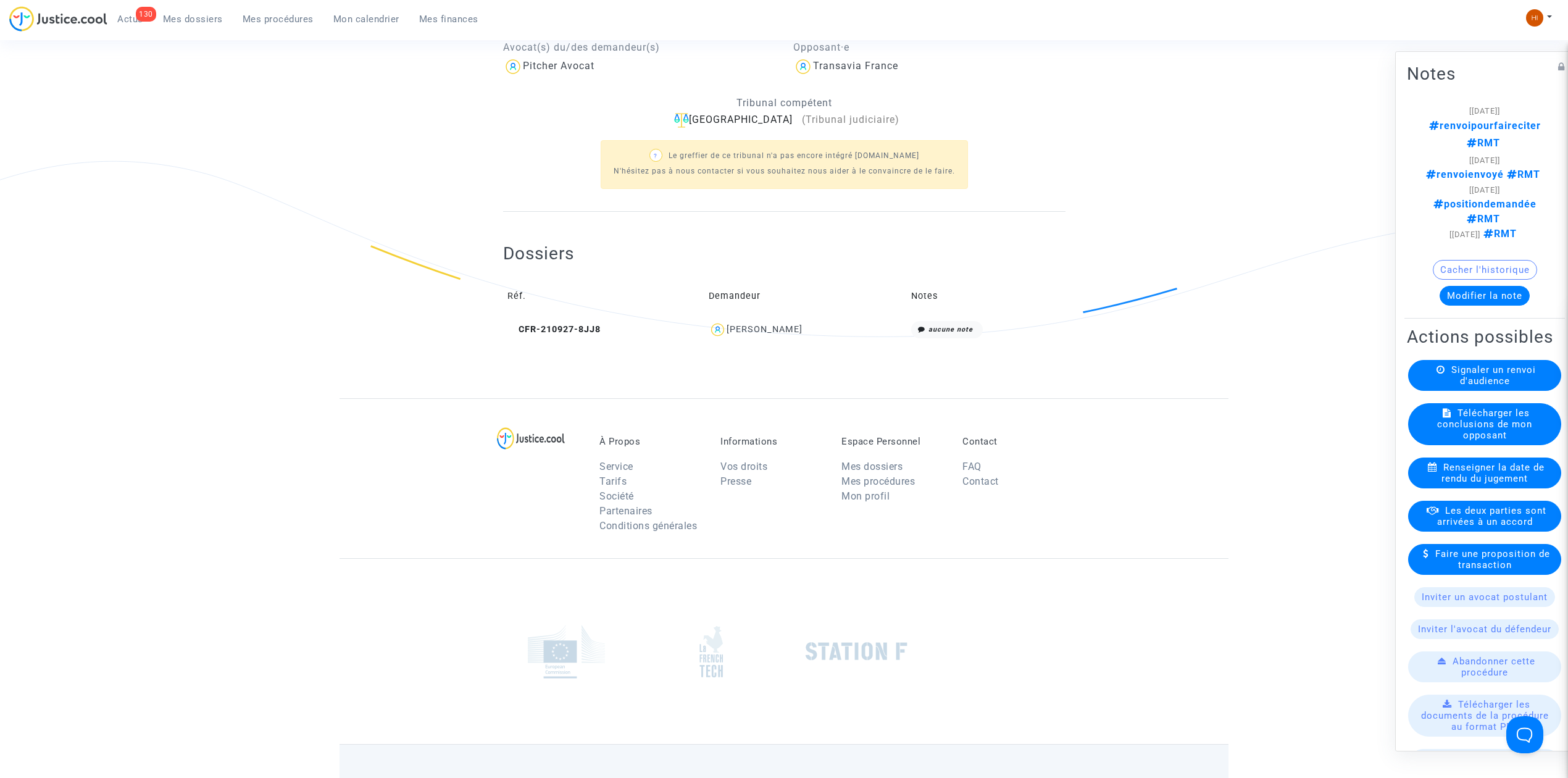
scroll to position [285, 0]
click at [592, 247] on div "Dossiers Réf. Demandeur Notes CFR-210927-8JJ8 Robin Marcot aucune note" at bounding box center [784, 296] width 562 height 101
click at [576, 339] on td "CFR-210927-8JJ8" at bounding box center [604, 332] width 202 height 26
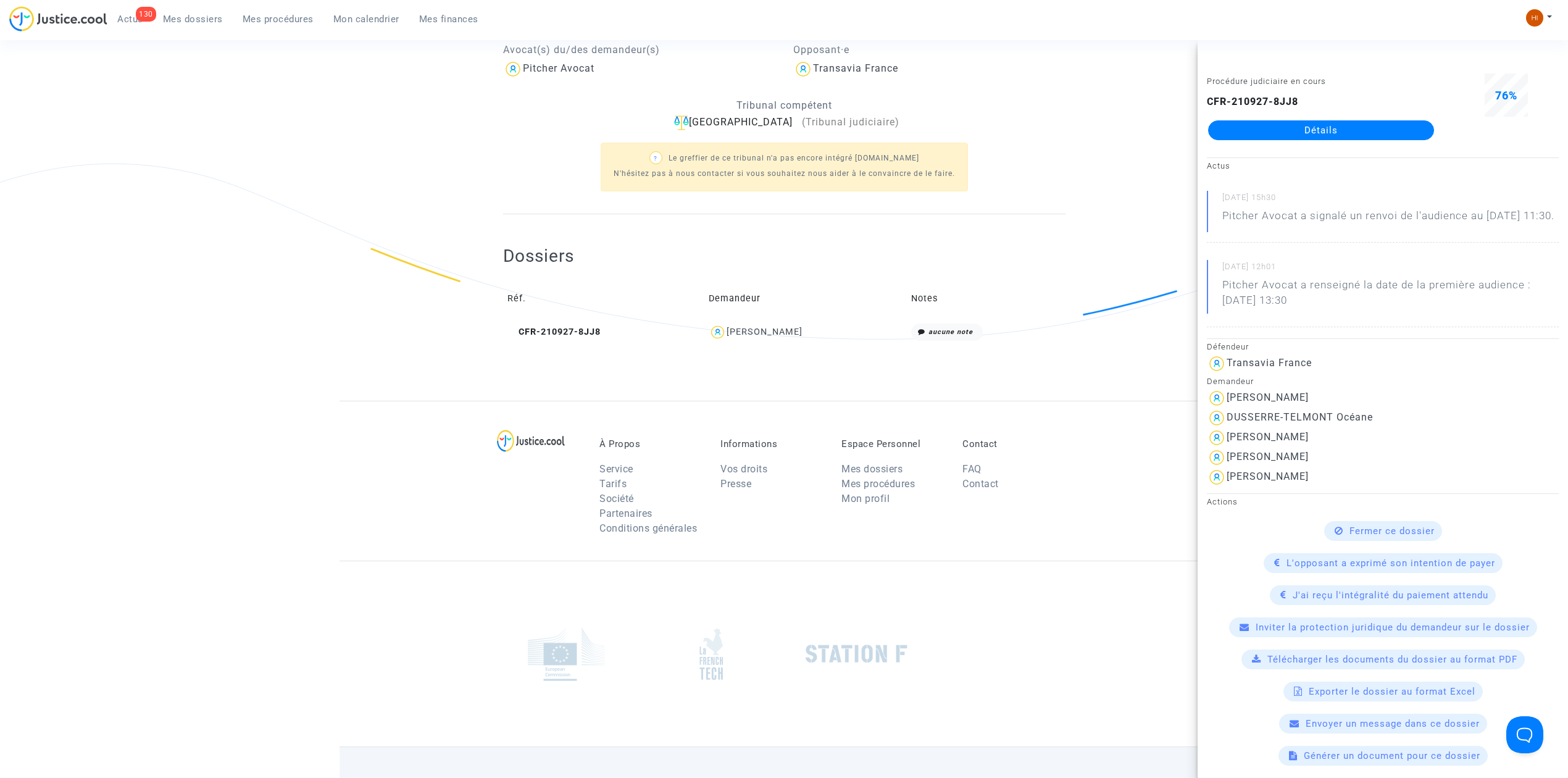
scroll to position [0, 0]
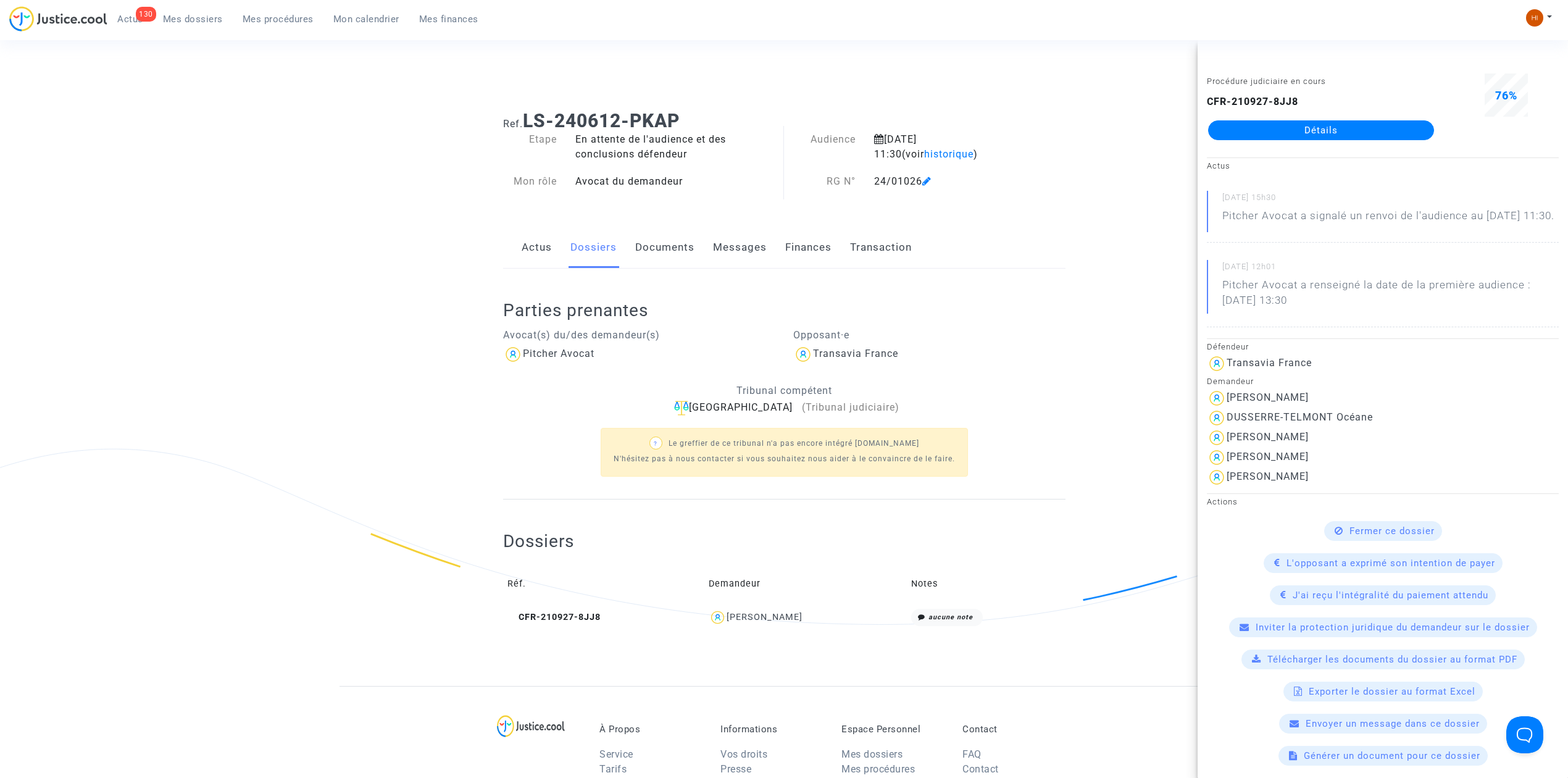
click at [668, 241] on link "Documents" at bounding box center [665, 248] width 59 height 41
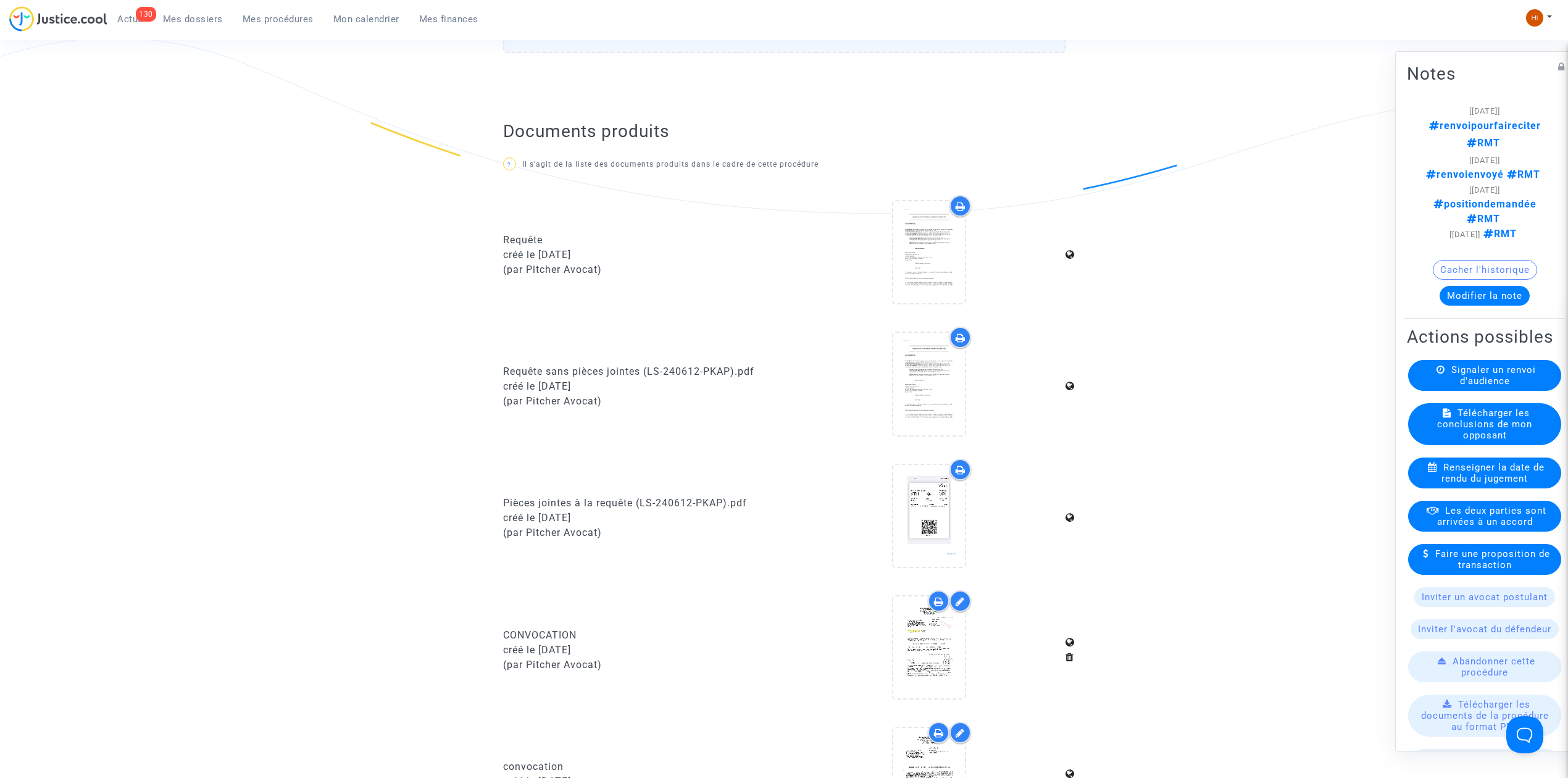
scroll to position [823, 0]
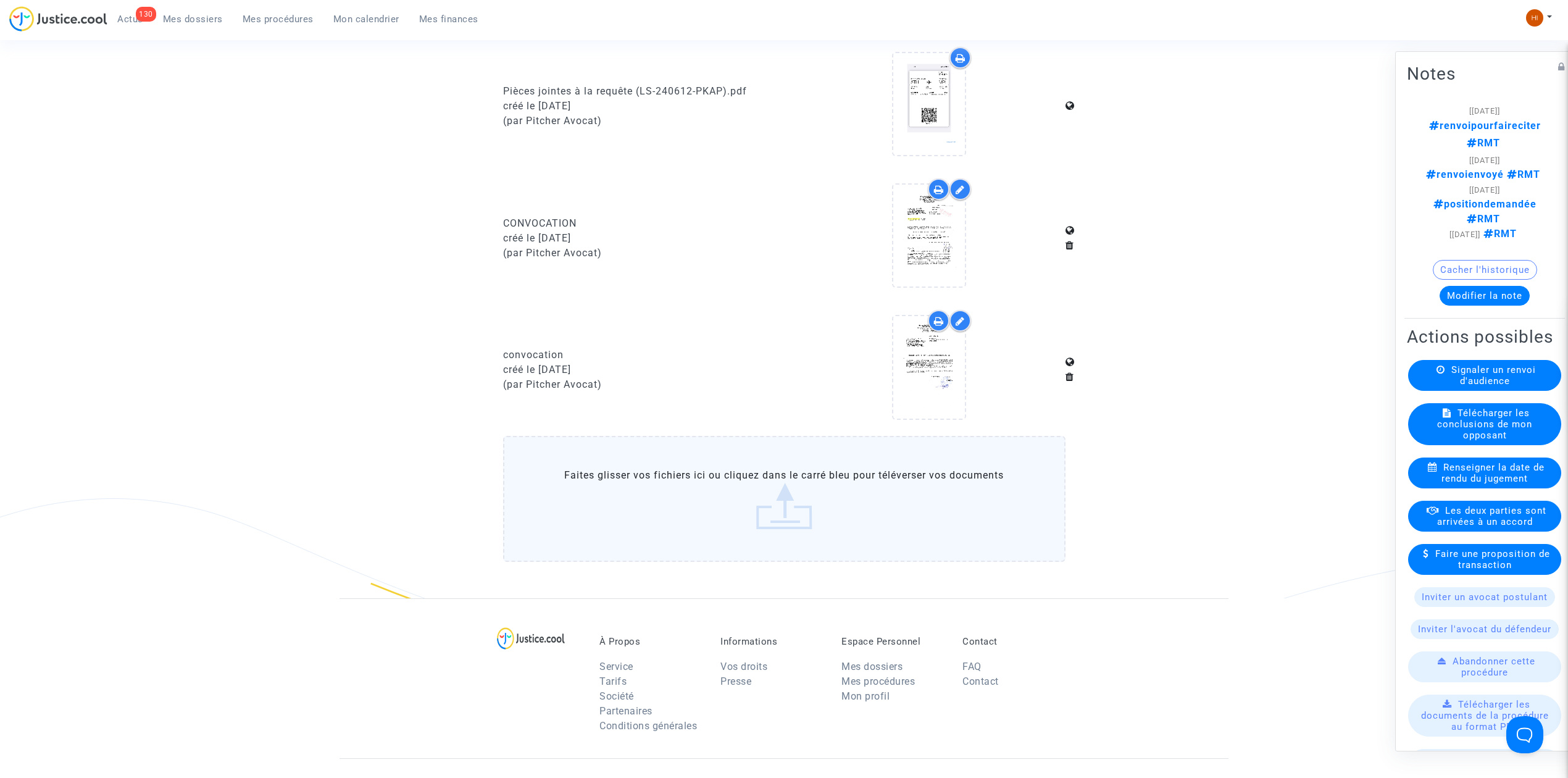
click at [934, 376] on icon at bounding box center [929, 367] width 40 height 39
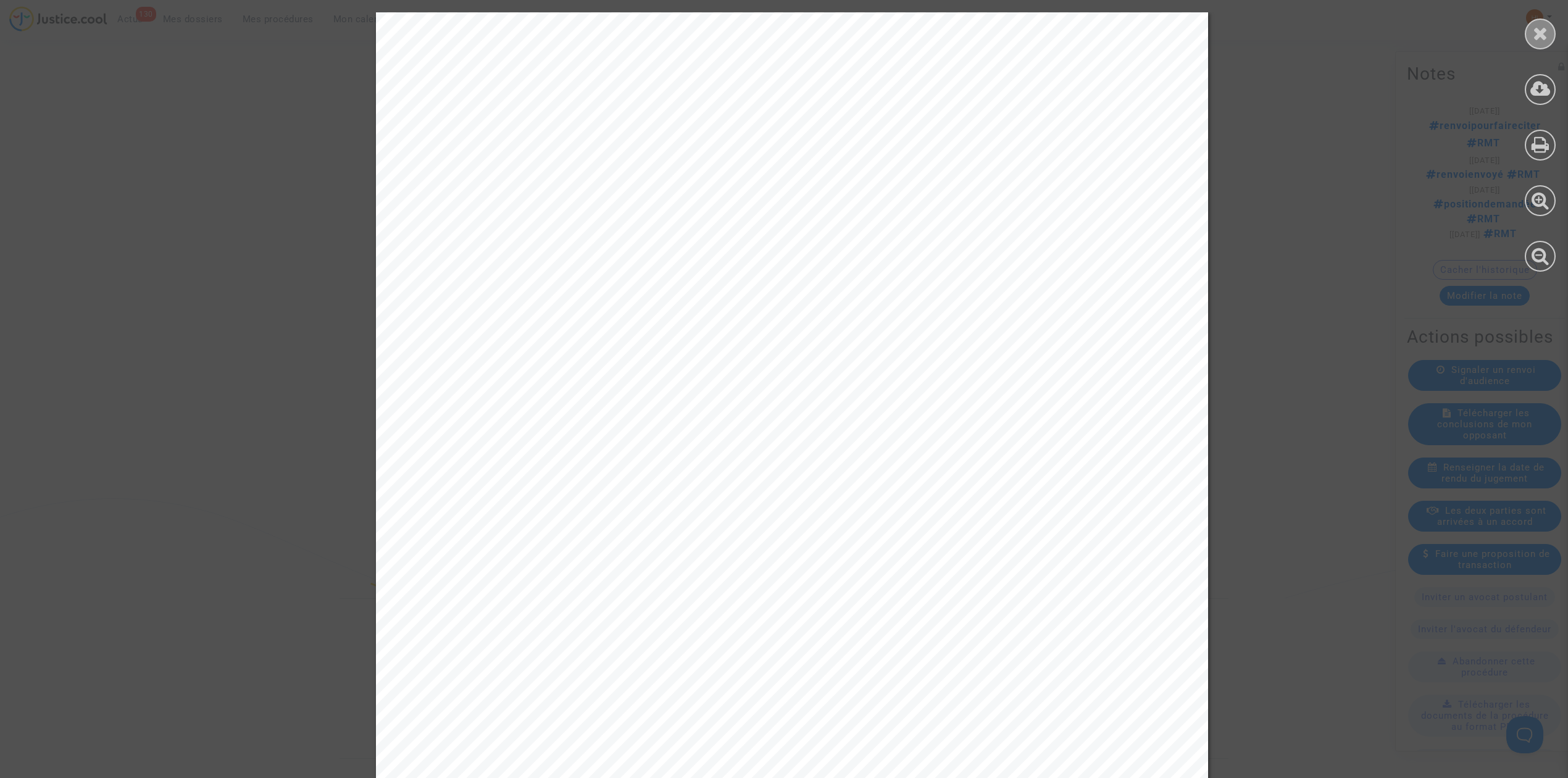
click at [1533, 38] on icon at bounding box center [1540, 33] width 15 height 18
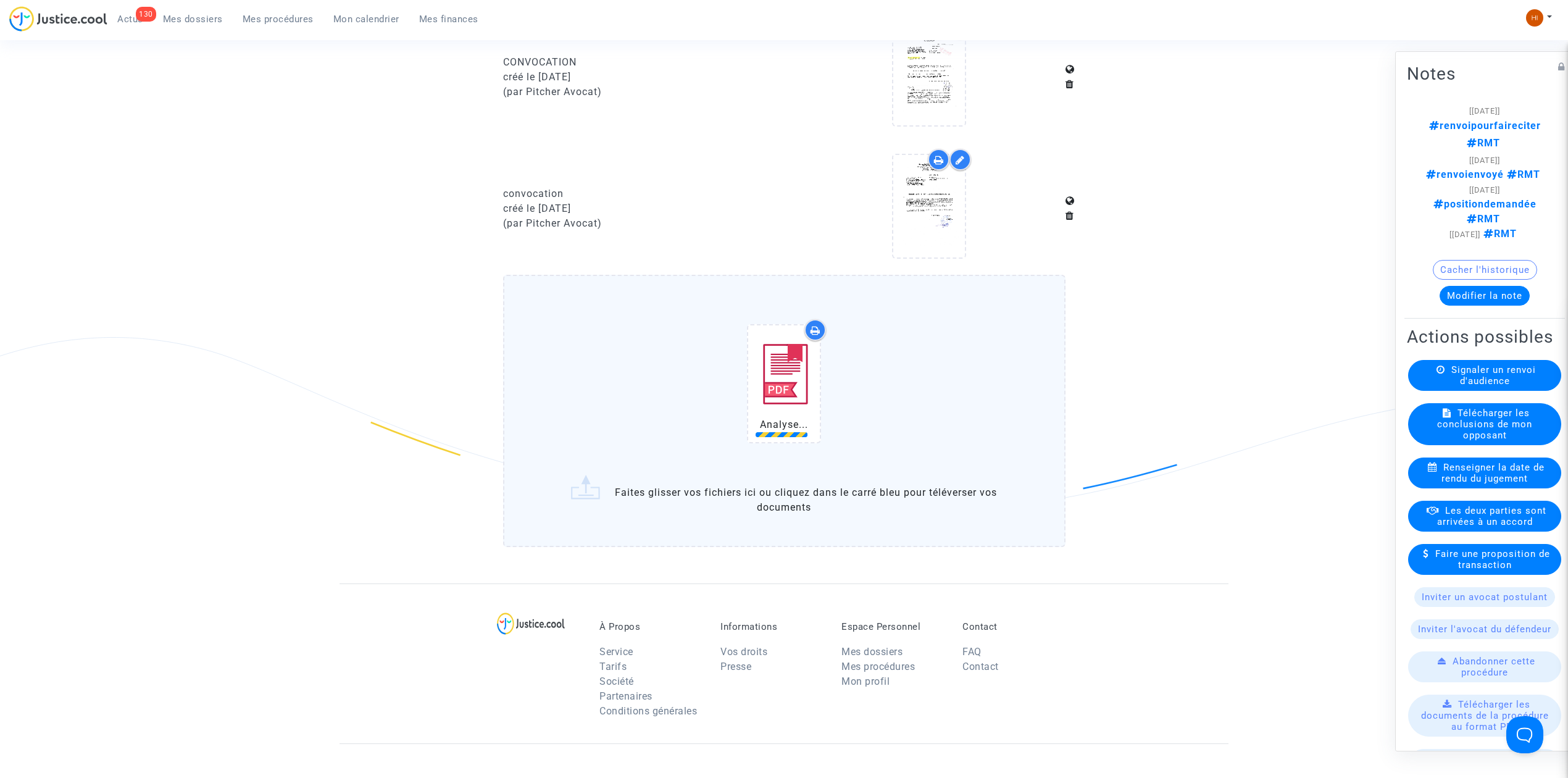
scroll to position [1242, 0]
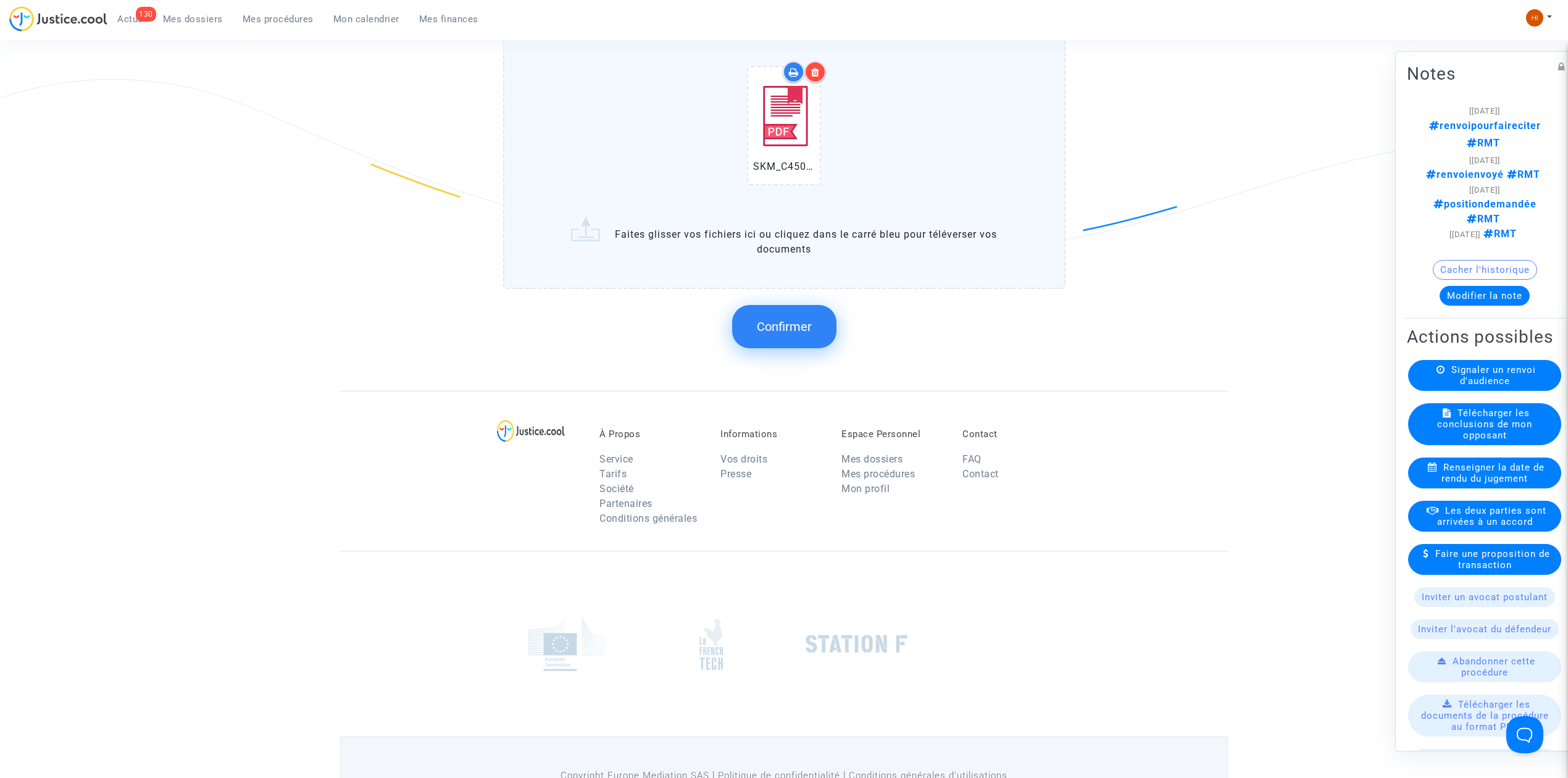
click at [807, 333] on button "Confirmer" at bounding box center [784, 327] width 104 height 43
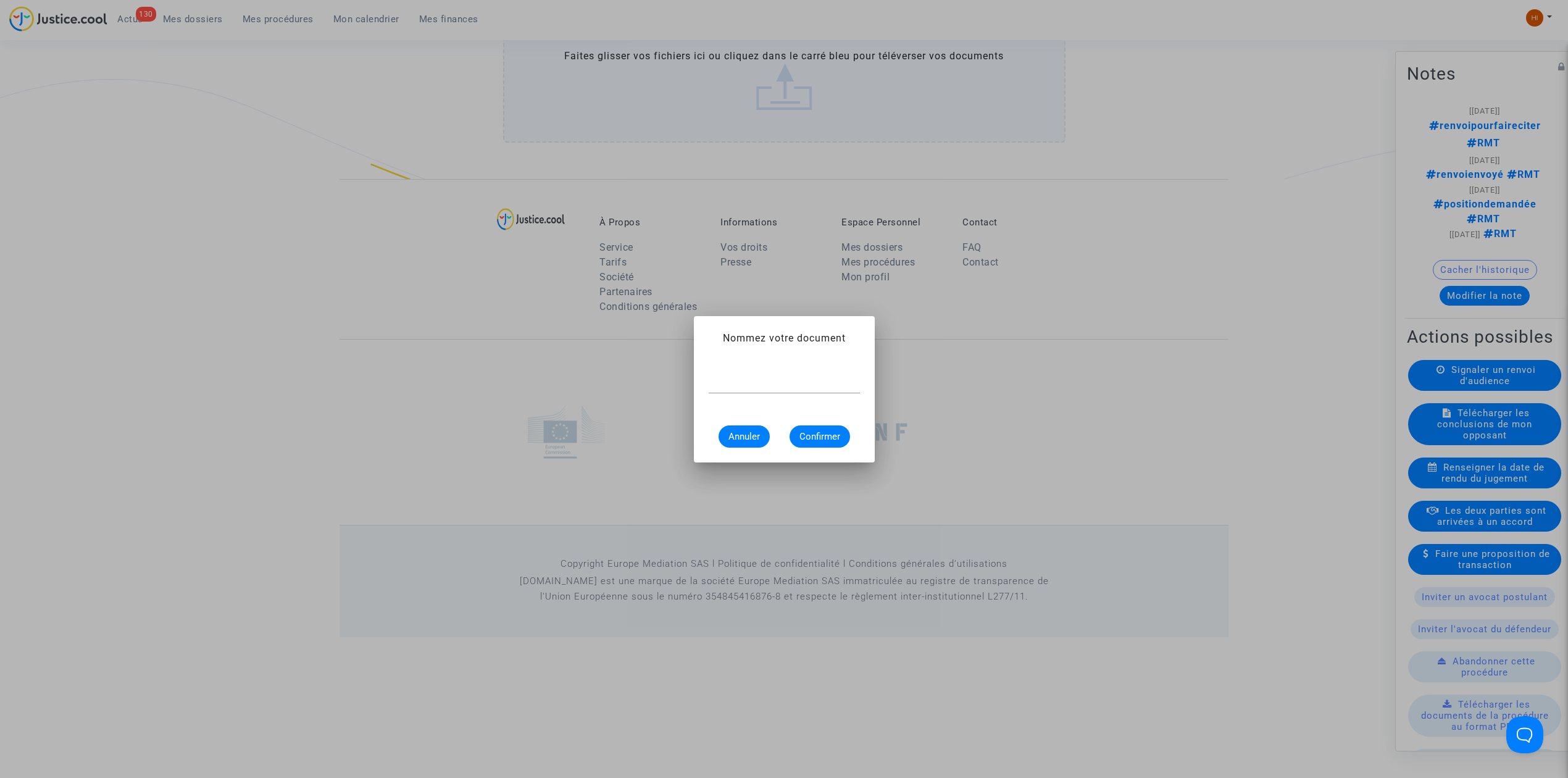
scroll to position [0, 0]
type input "c"
type input "Caducité"
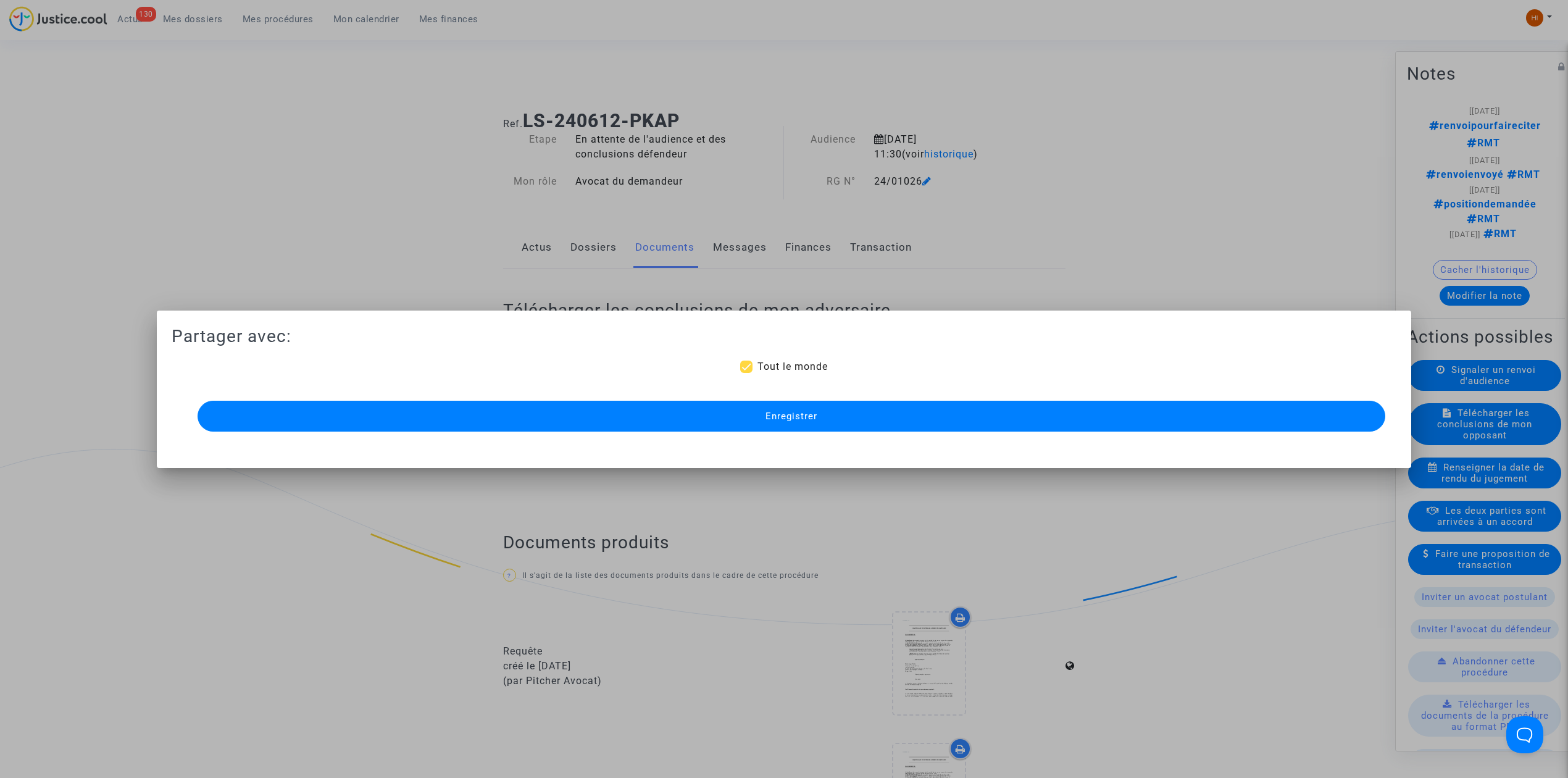
scroll to position [1097, 0]
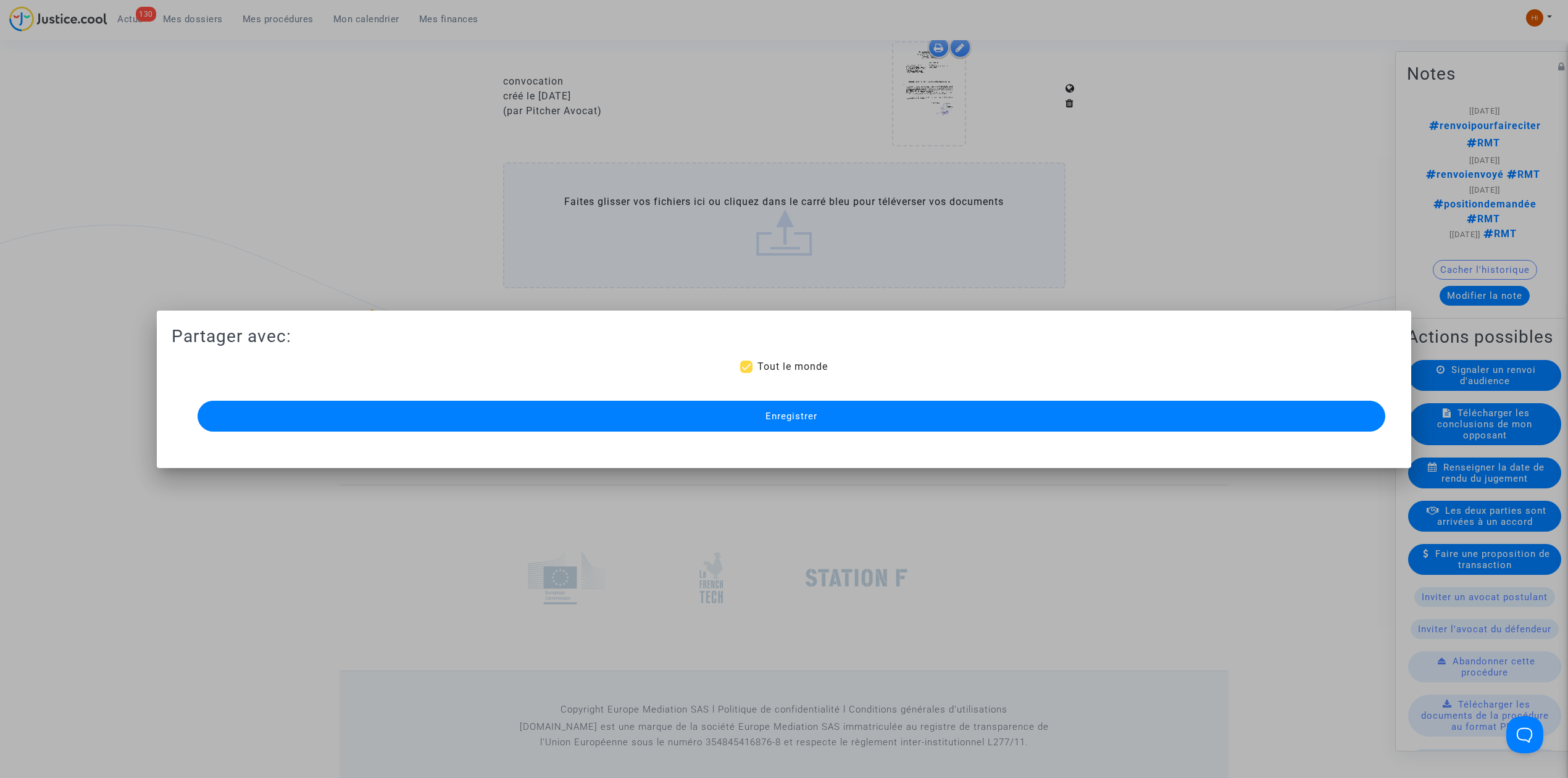
click at [825, 418] on button "Enregistrer" at bounding box center [791, 416] width 1188 height 31
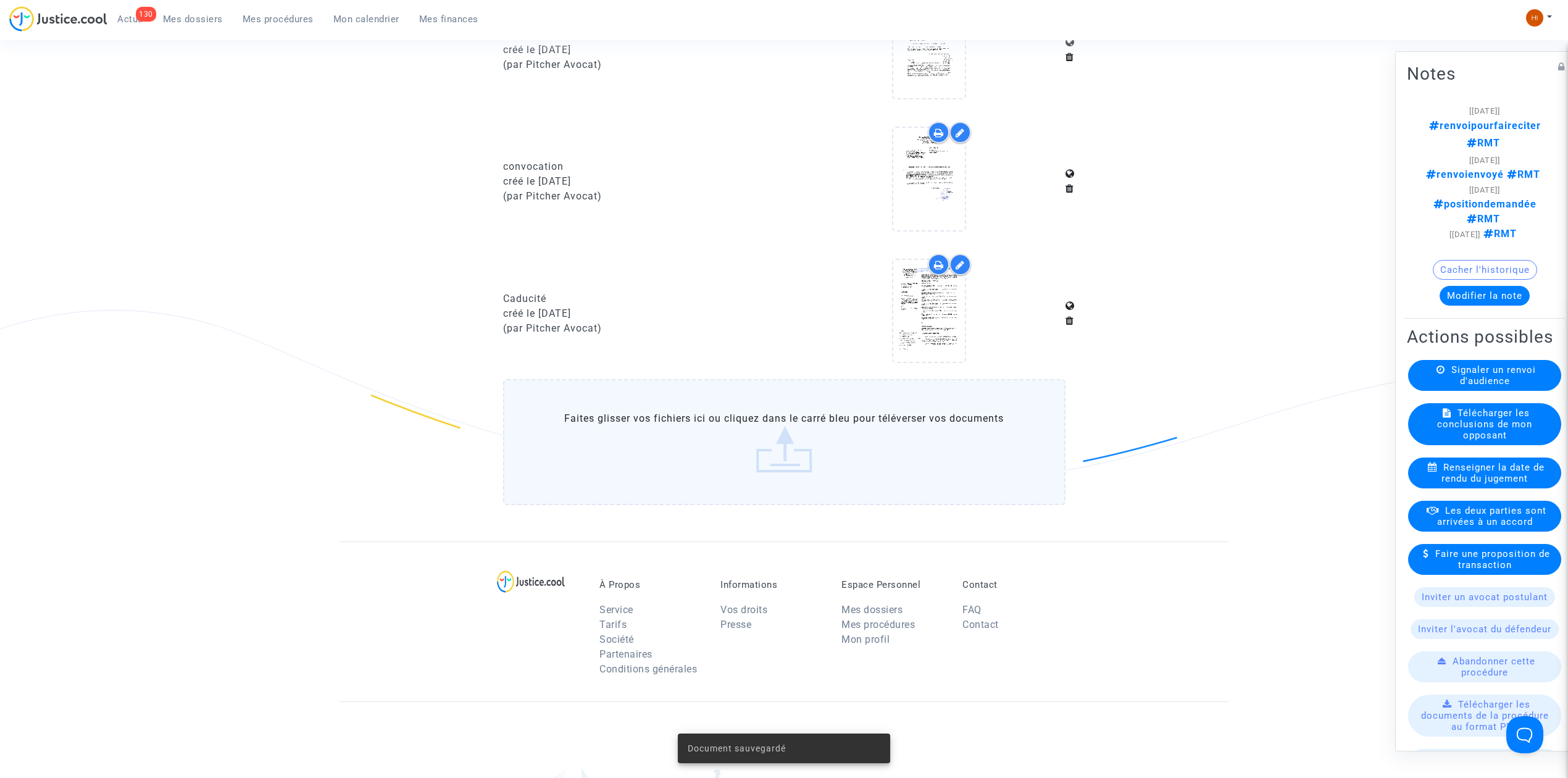
scroll to position [1014, 0]
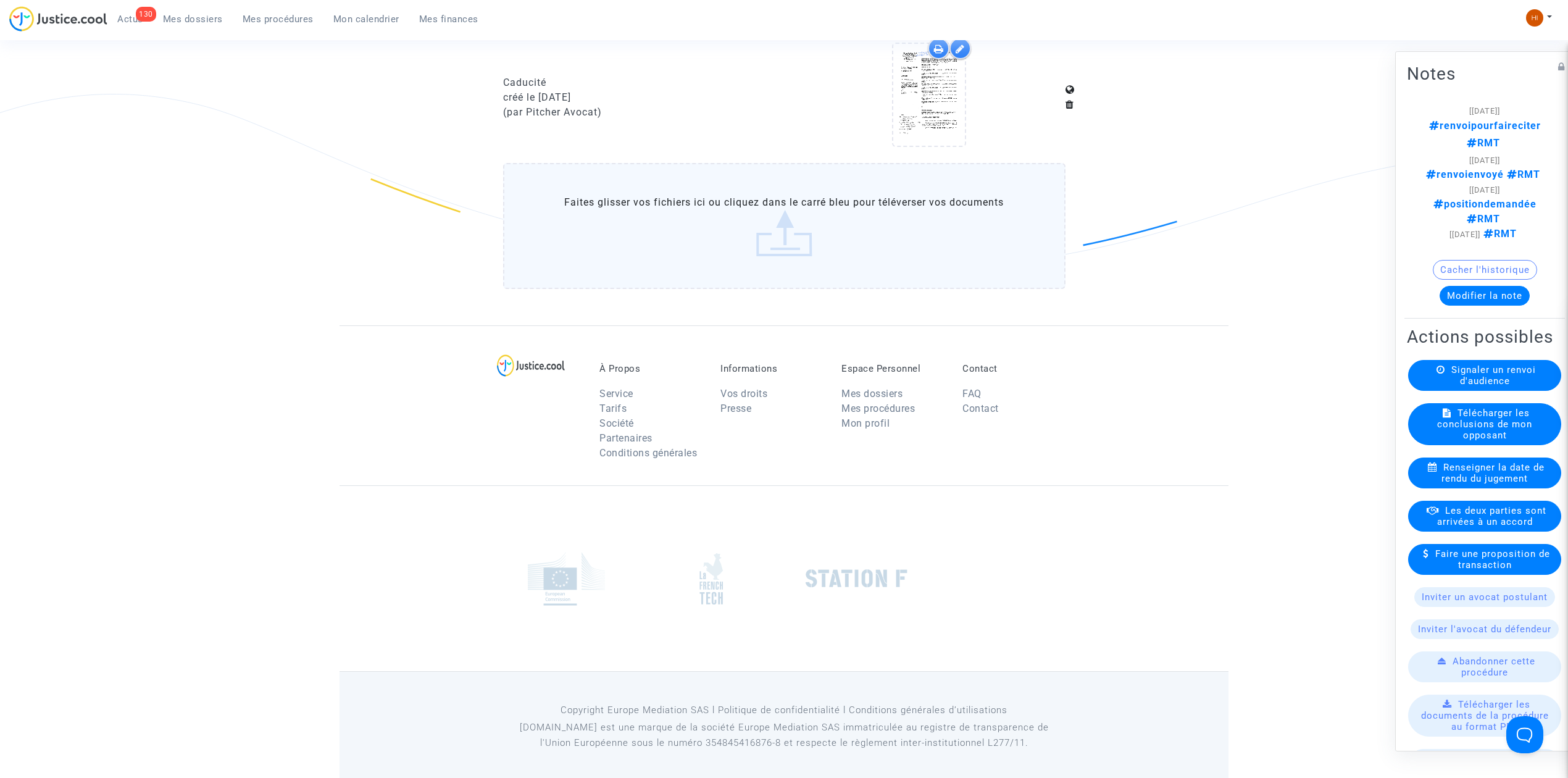
scroll to position [262, 0]
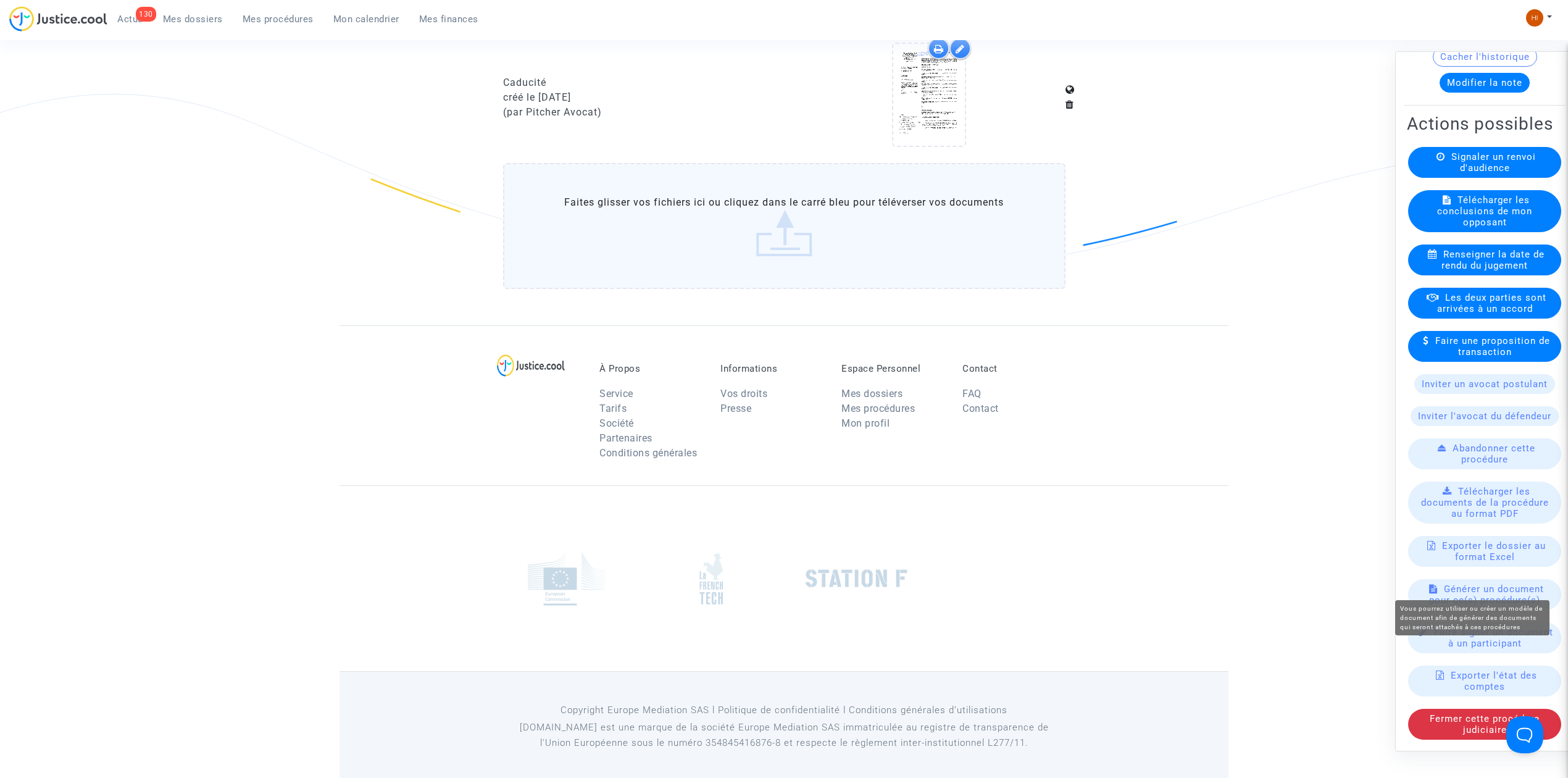
click at [1474, 584] on span "Générer un document pour ce(s) procédure(s)" at bounding box center [1486, 595] width 115 height 22
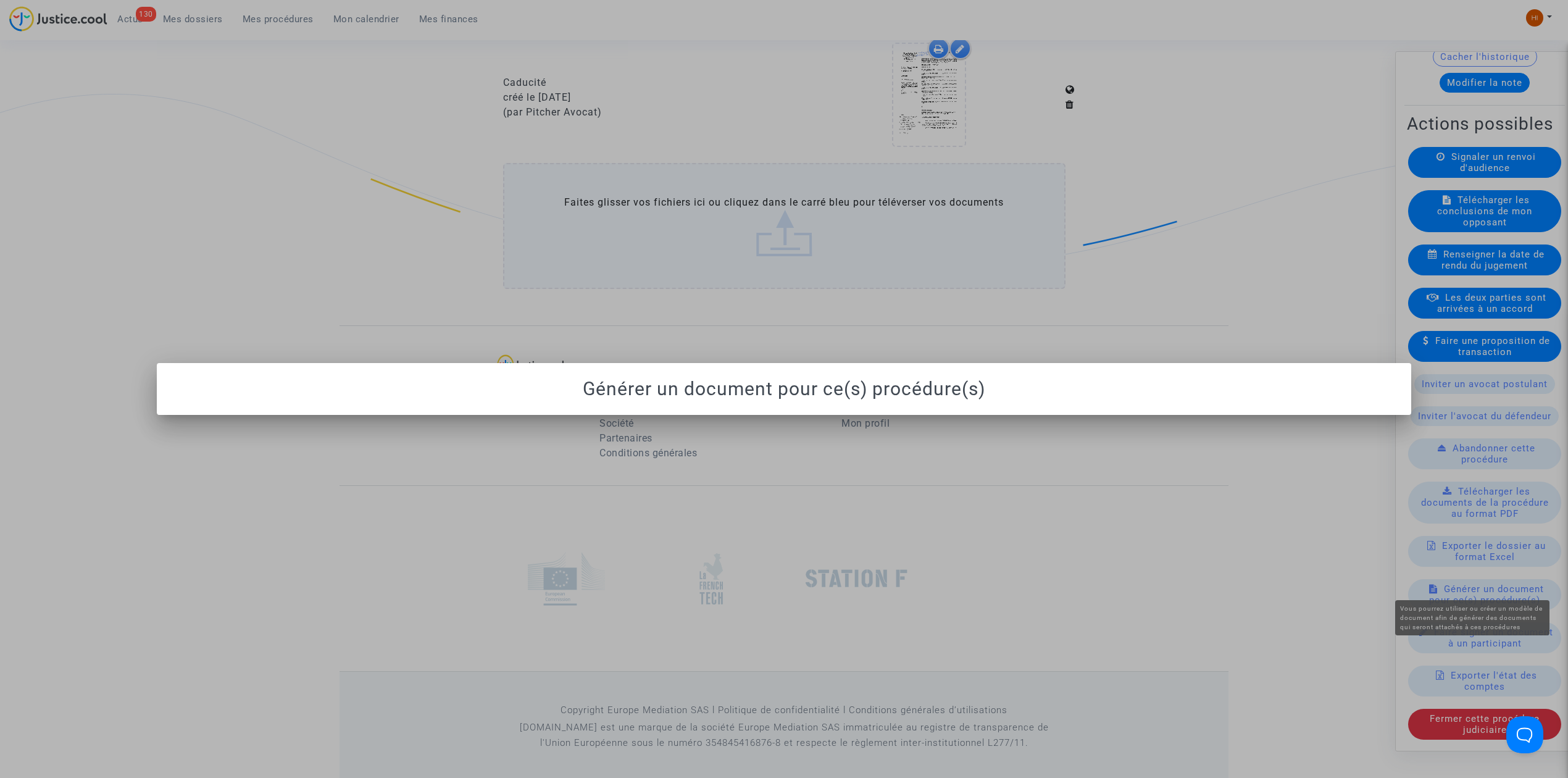
scroll to position [0, 0]
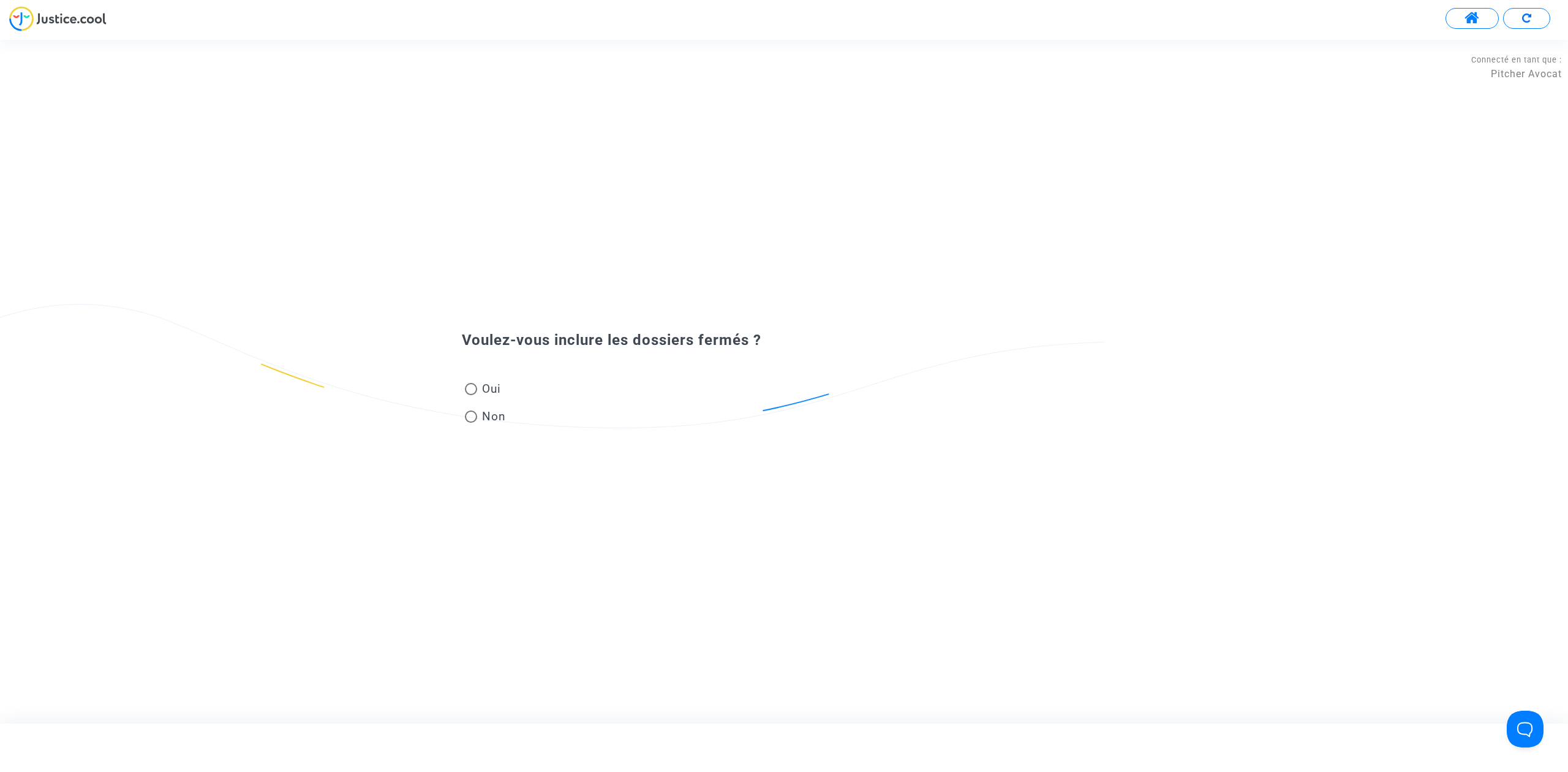
click at [490, 418] on span "Non" at bounding box center [491, 416] width 29 height 17
click at [471, 423] on input "Non" at bounding box center [470, 423] width 1 height 1
radio input "true"
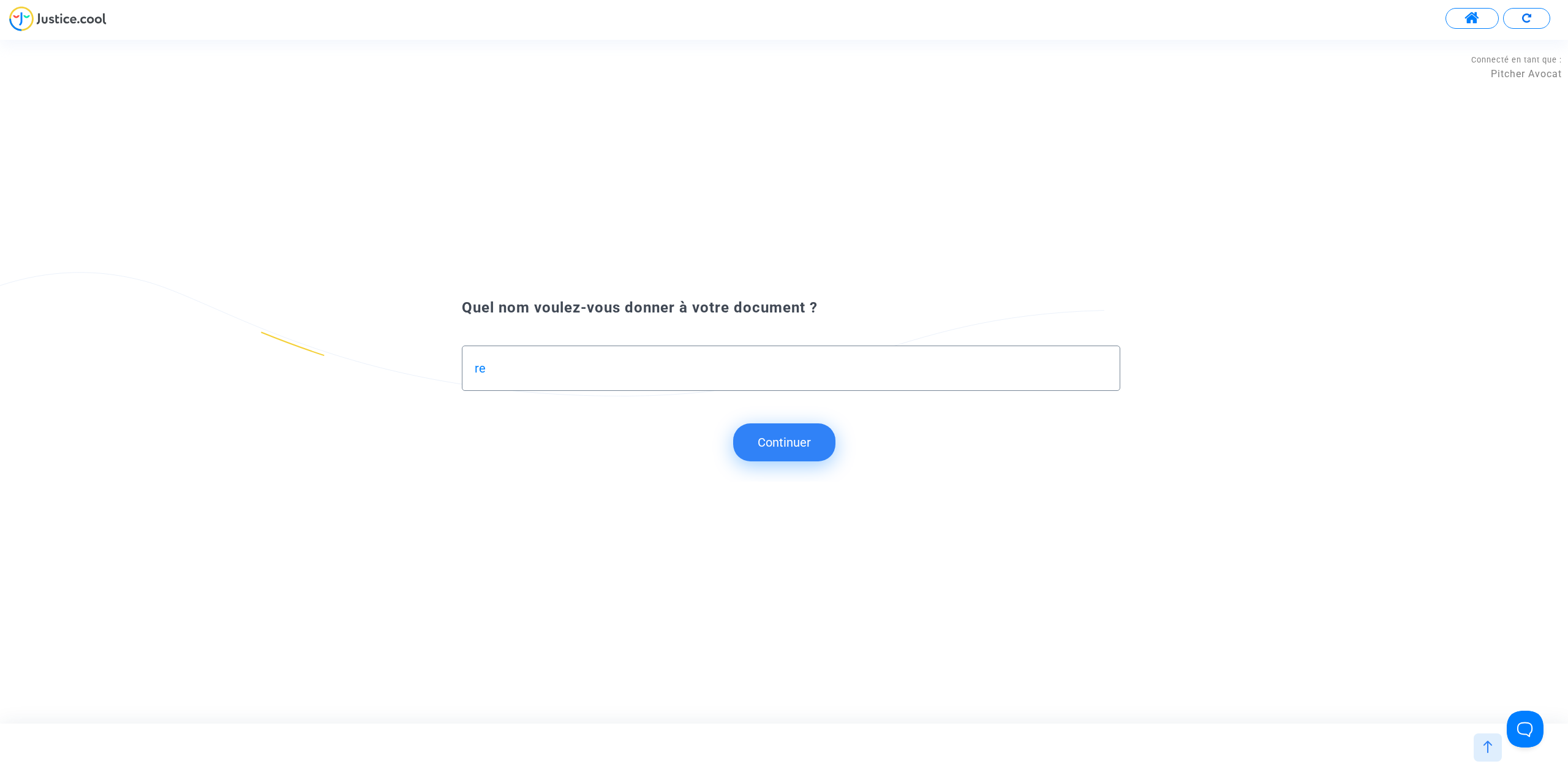
type input "r"
type input "relevé de caducité"
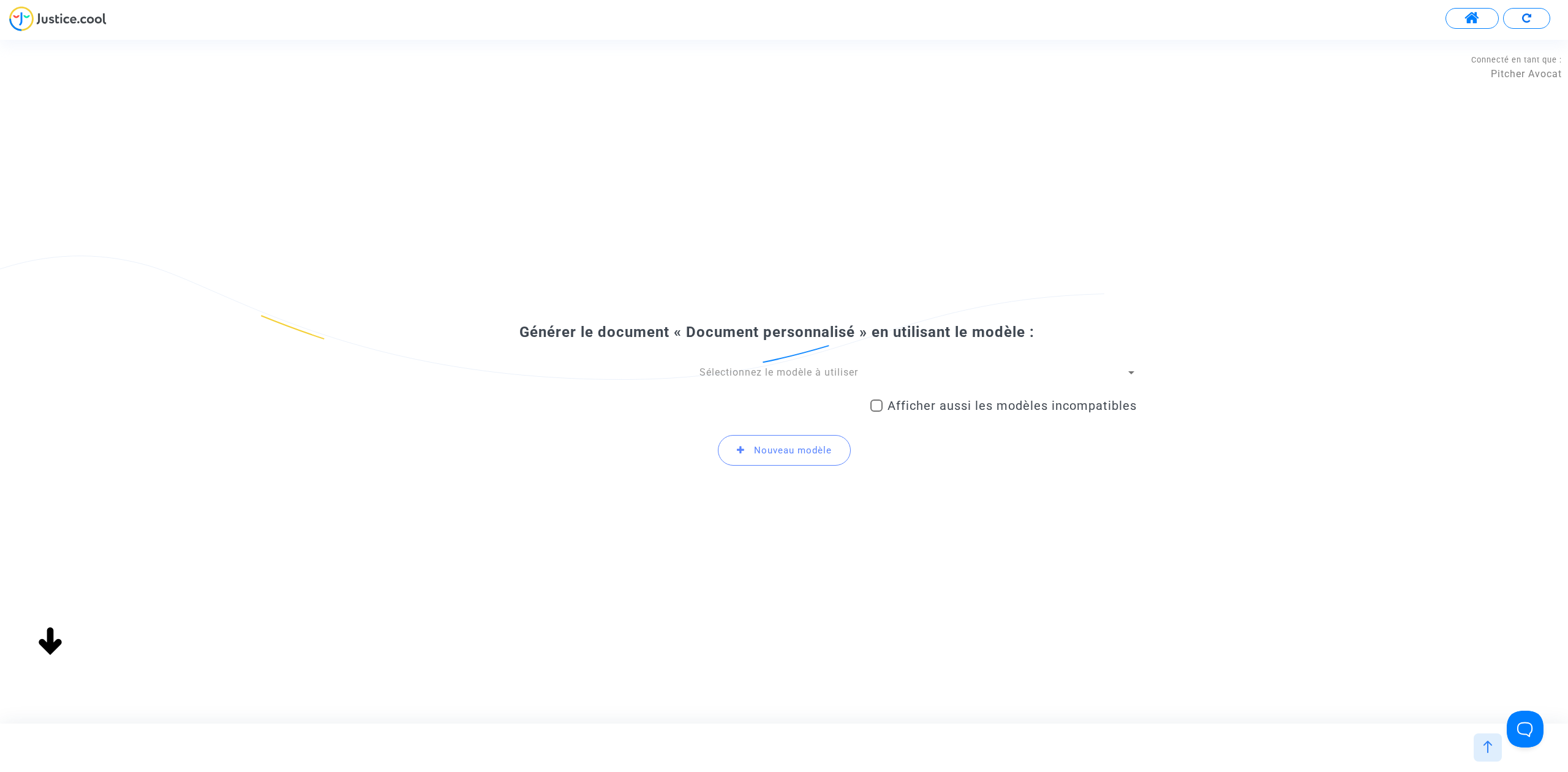
click at [809, 376] on span "Sélectionnez le modèle à utiliser" at bounding box center [778, 372] width 159 height 12
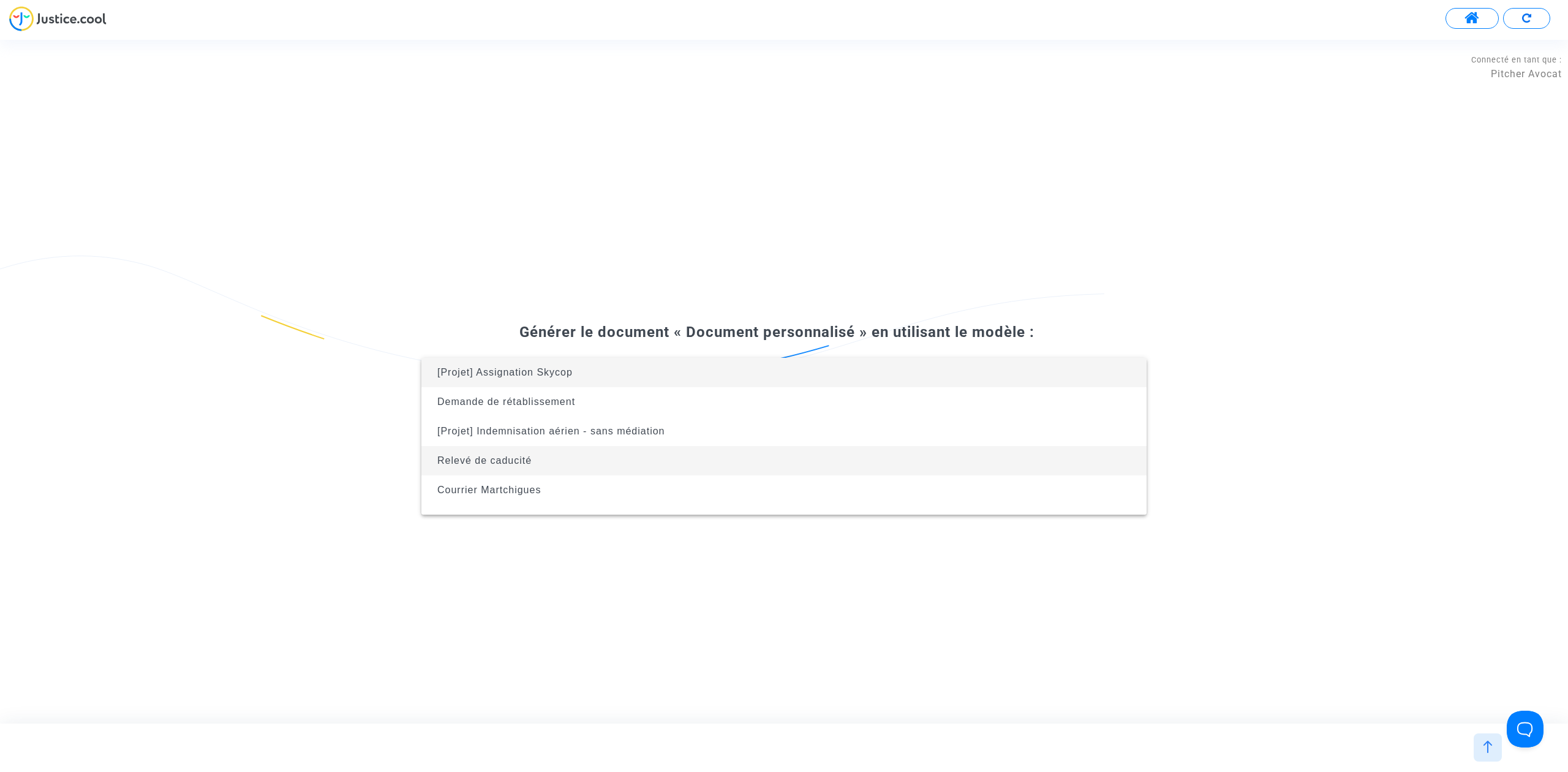
click at [683, 473] on span "Relevé de caducité" at bounding box center [784, 460] width 706 height 30
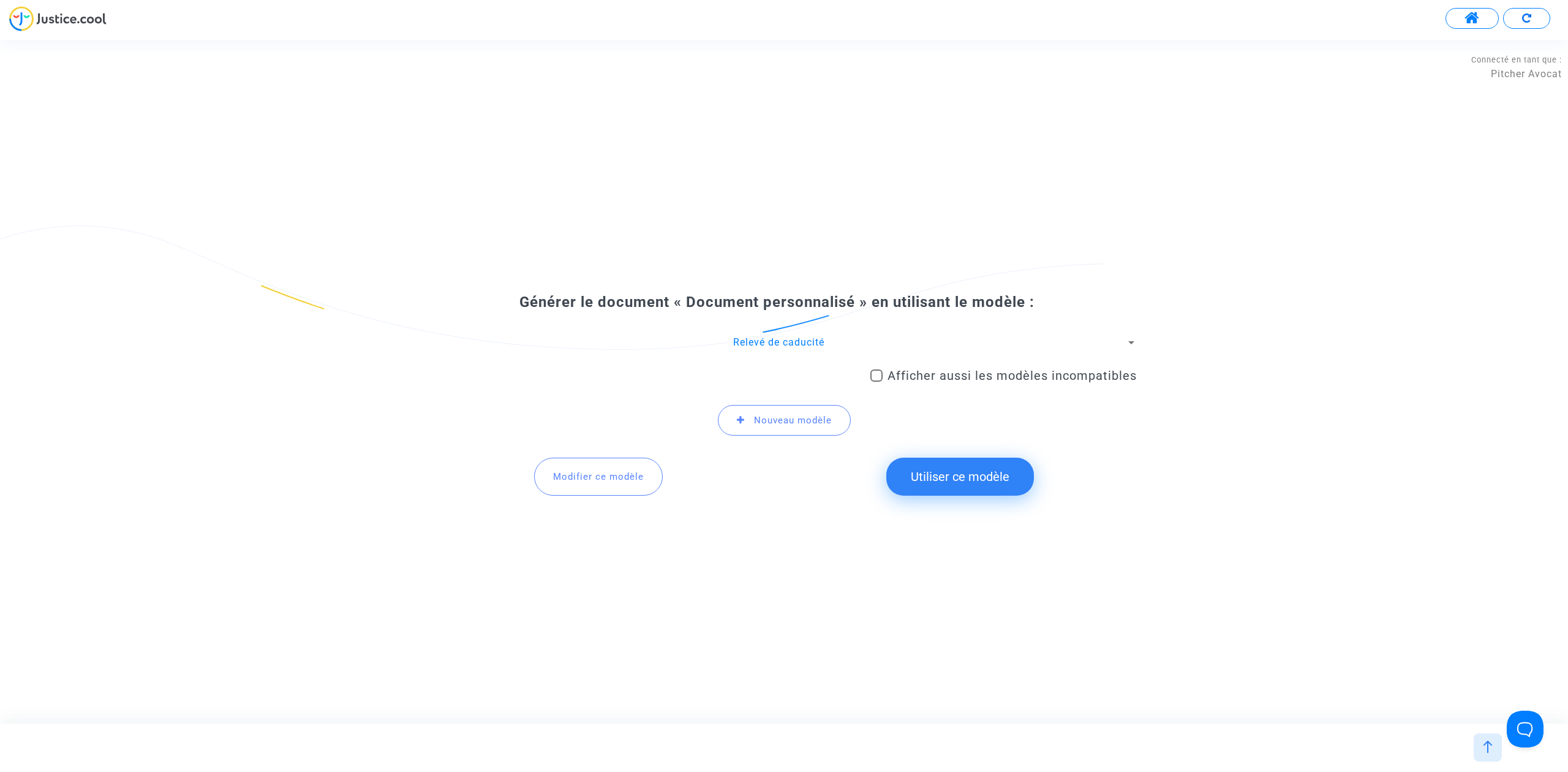
click at [964, 473] on button "Utiliser ce modèle" at bounding box center [960, 476] width 148 height 38
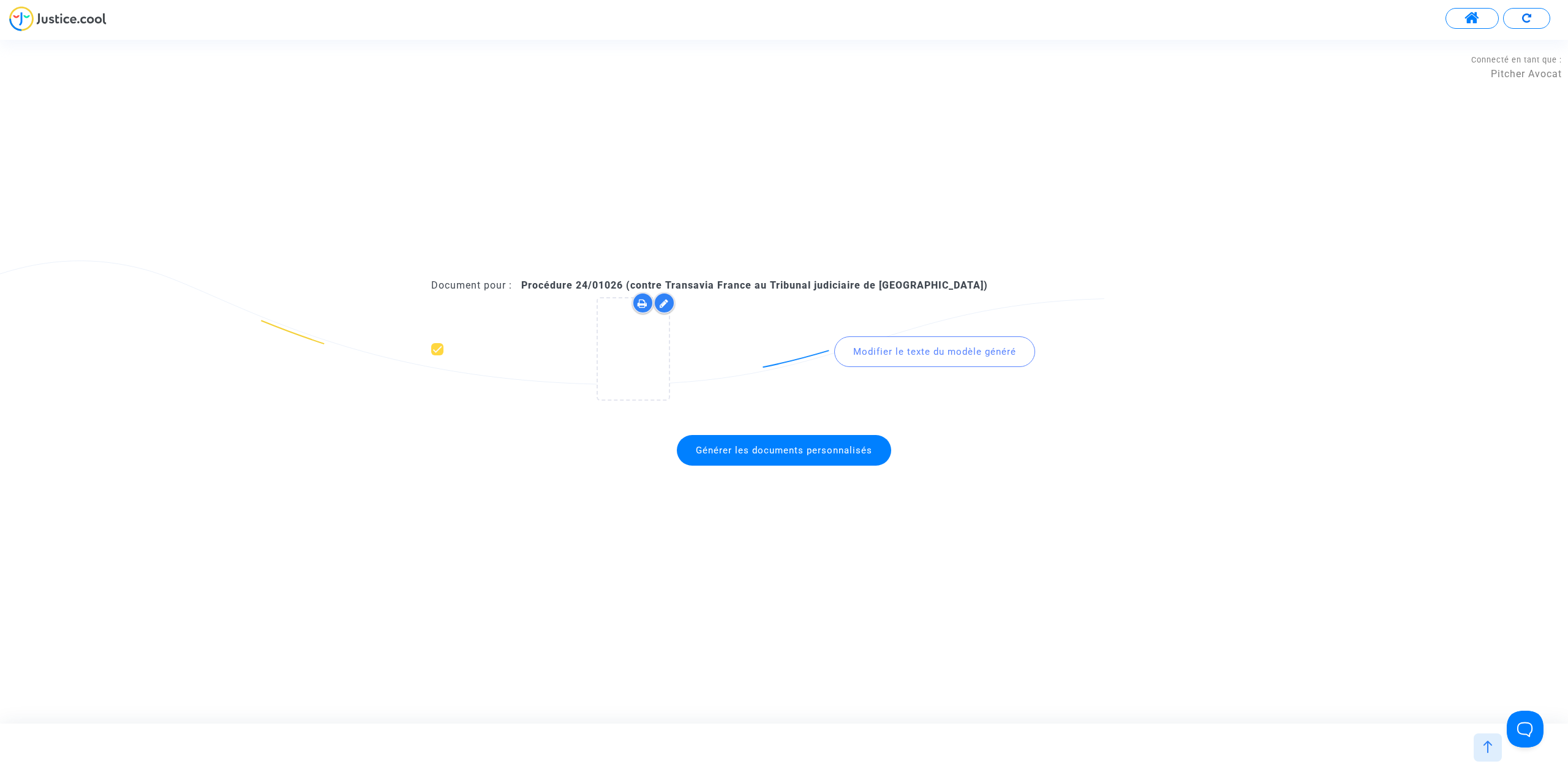
click at [775, 446] on span "Générer les documents personnalisés" at bounding box center [783, 450] width 176 height 11
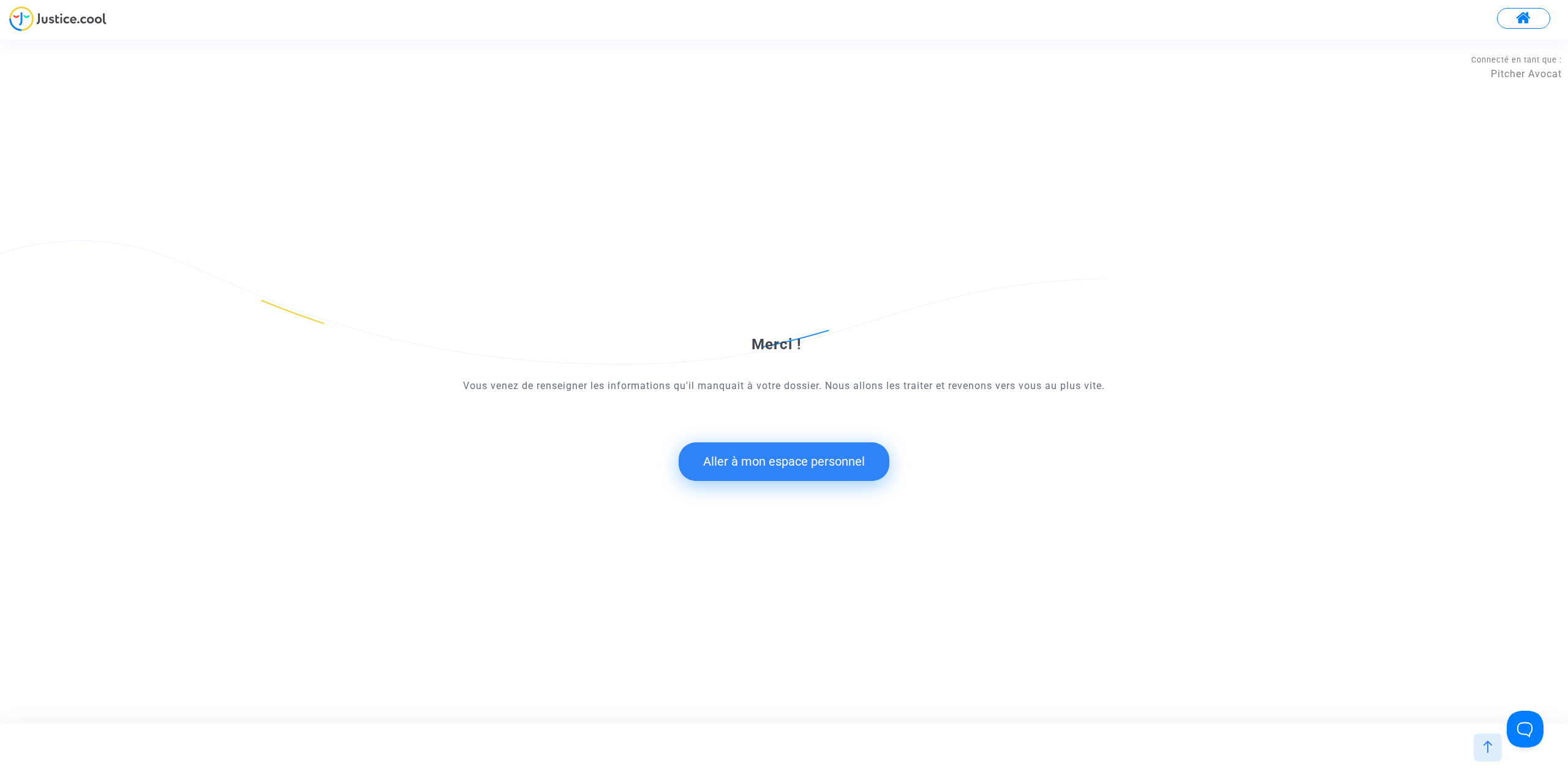
click at [777, 468] on button "Aller à mon espace personnel" at bounding box center [783, 461] width 211 height 38
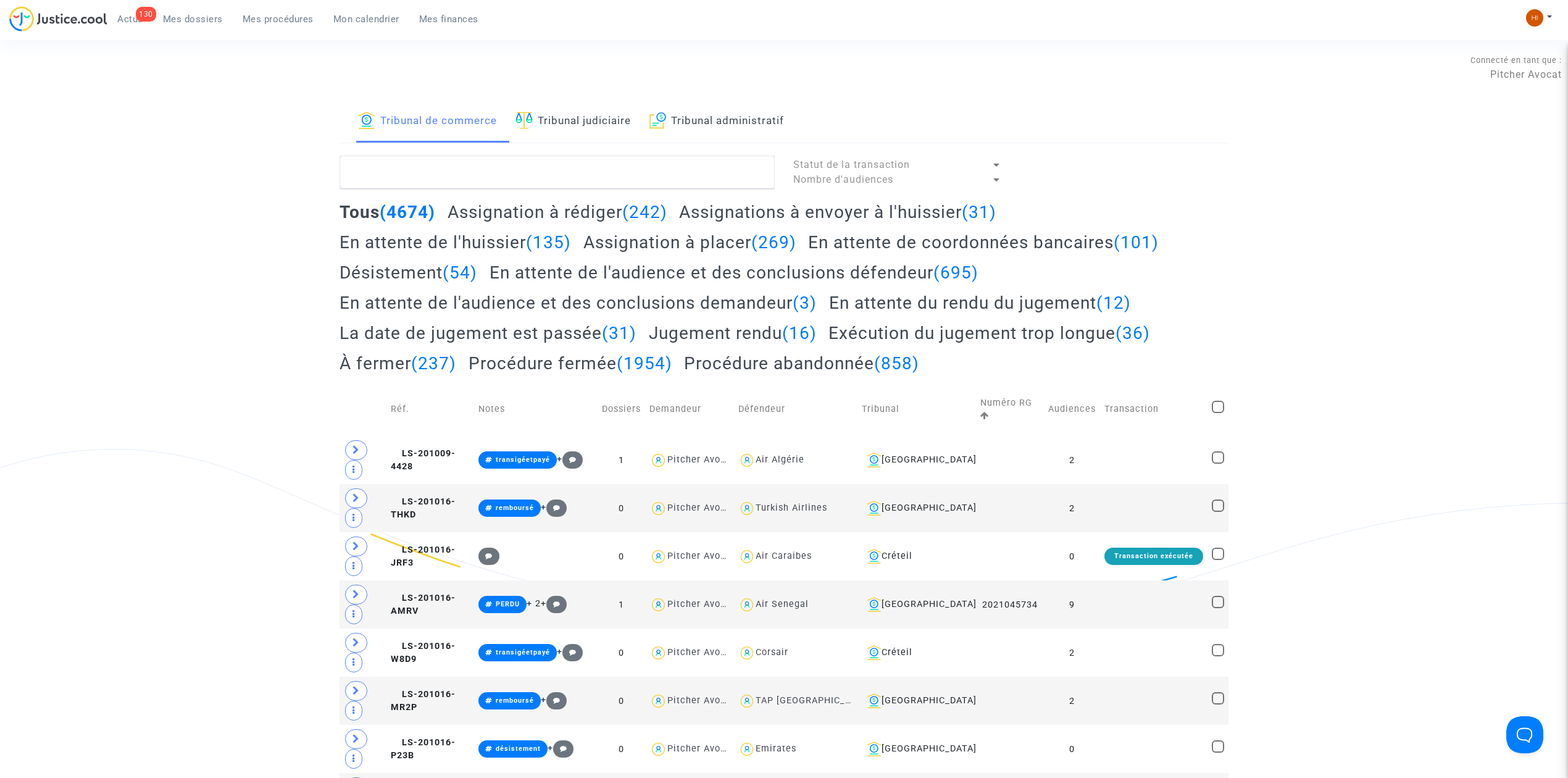
drag, startPoint x: 591, startPoint y: 111, endPoint x: 591, endPoint y: 156, distance: 45.0
click at [591, 114] on link "Tribunal judiciaire" at bounding box center [573, 121] width 115 height 42
click at [590, 157] on textarea at bounding box center [557, 172] width 435 height 34
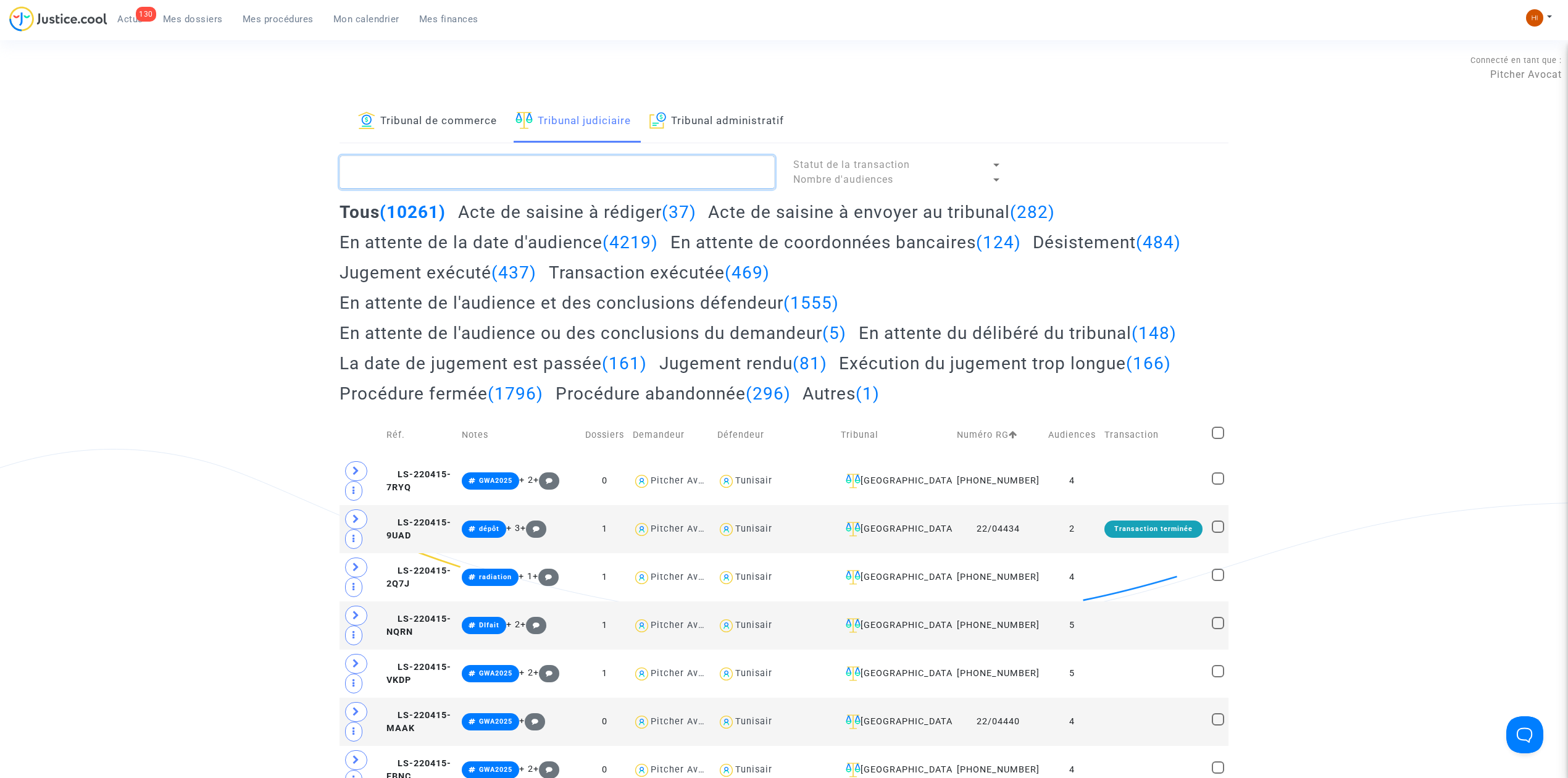
paste textarea "caducité"
type textarea "caducité"
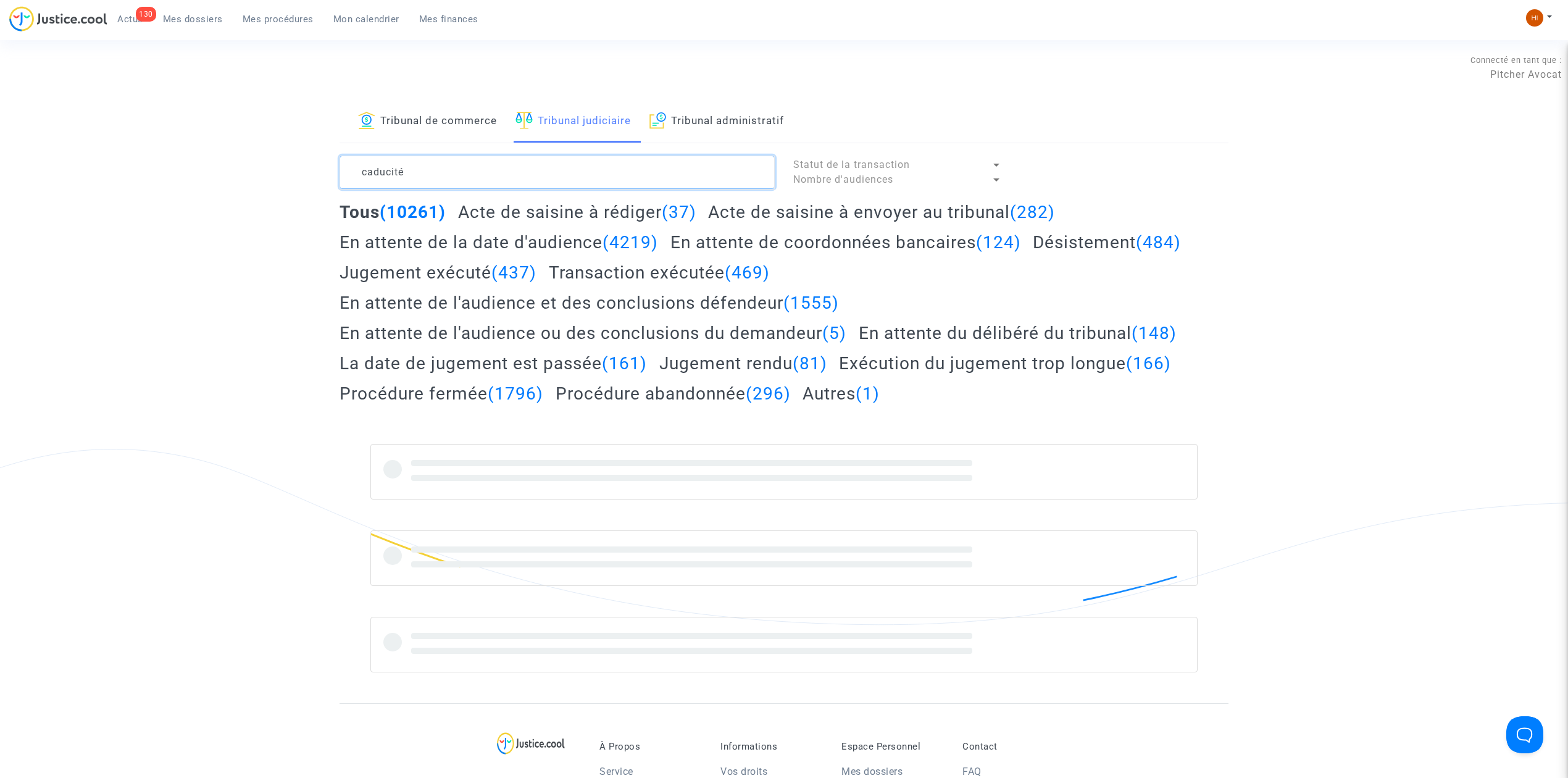
drag, startPoint x: 584, startPoint y: 169, endPoint x: -57, endPoint y: 90, distance: 645.8
click at [0, 90] on html "130 Actus Mes dossiers Mes procédures Mon calendrier Mes finances Mon profil Ch…" at bounding box center [784, 581] width 1568 height 1162
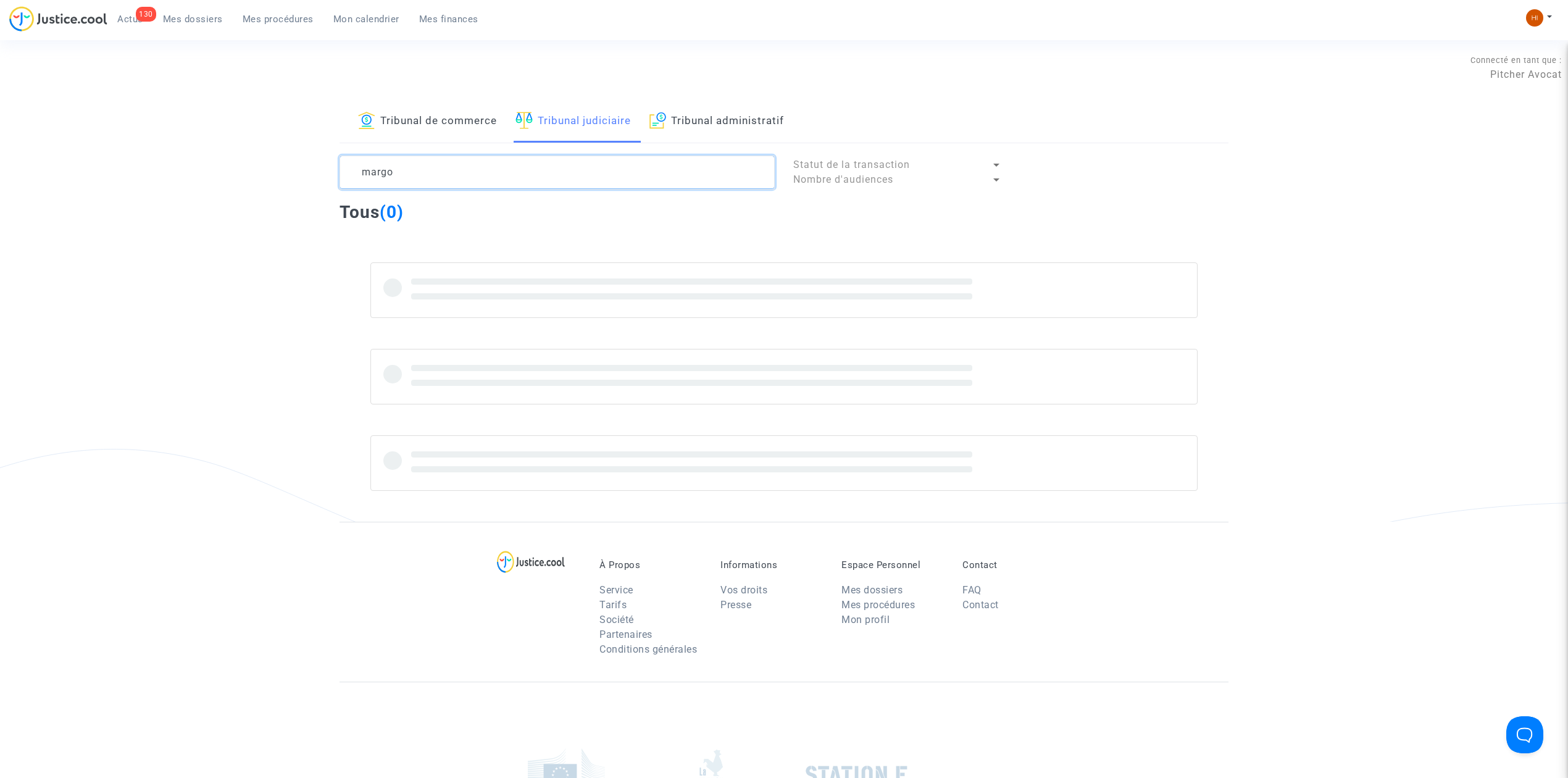
type textarea "margot"
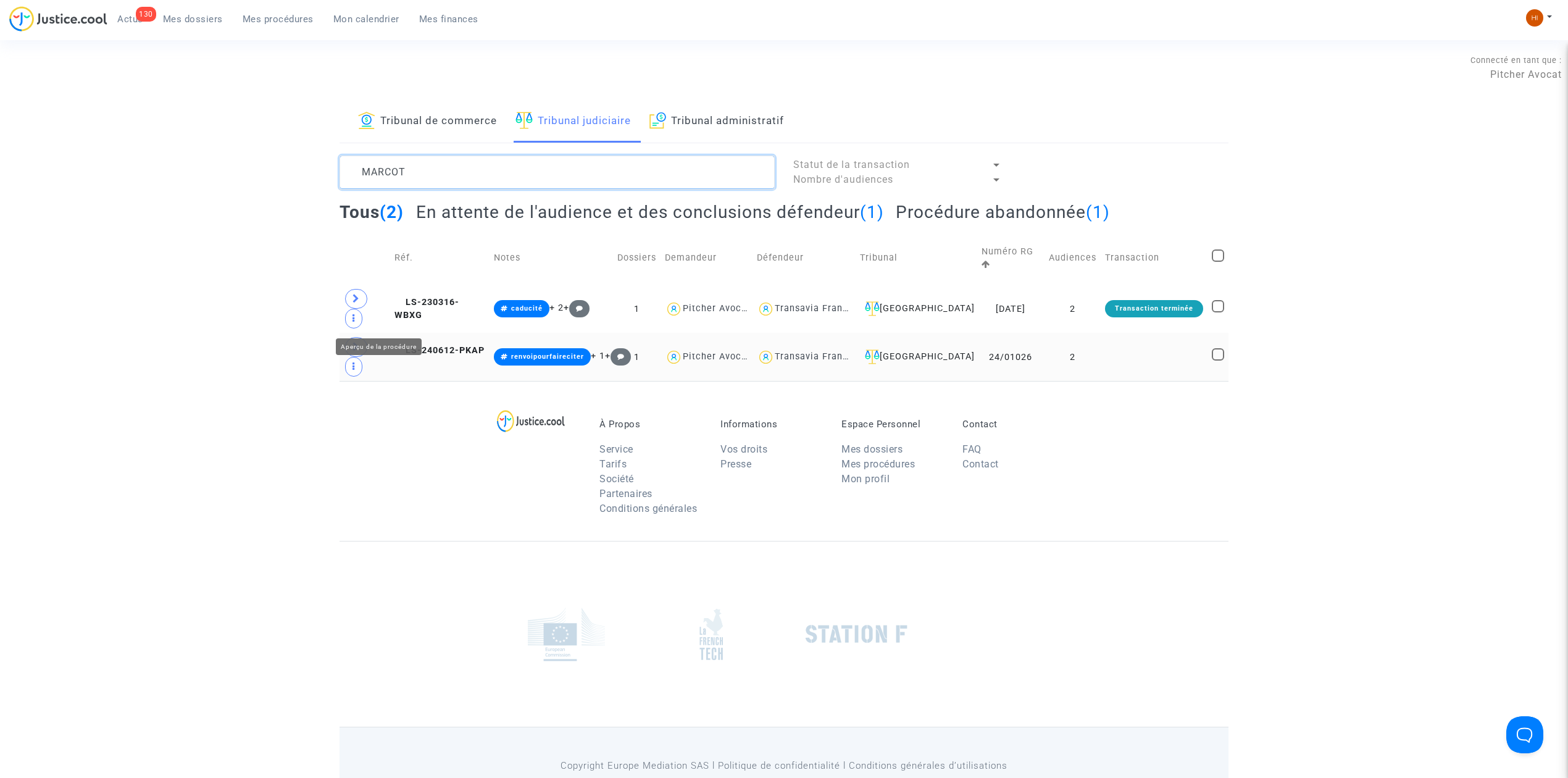
type textarea "MARCOT"
click at [358, 342] on icon at bounding box center [356, 346] width 7 height 9
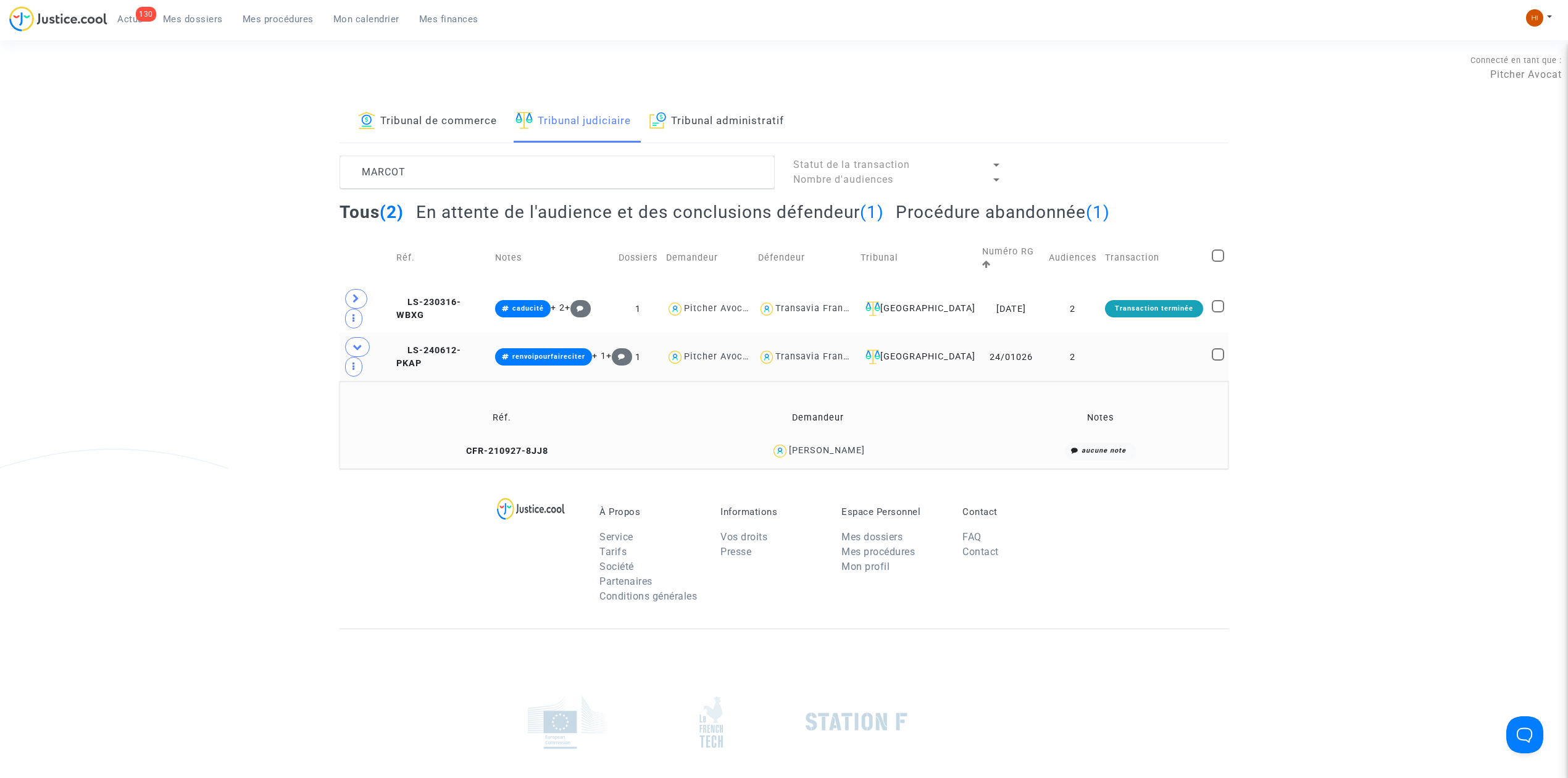
click at [457, 381] on td "Réf. Demandeur Notes CFR-210927-8JJ8 Robin Marcot aucune note" at bounding box center [784, 424] width 889 height 88
click at [461, 345] on span "LS-240612-PKAP" at bounding box center [429, 356] width 65 height 24
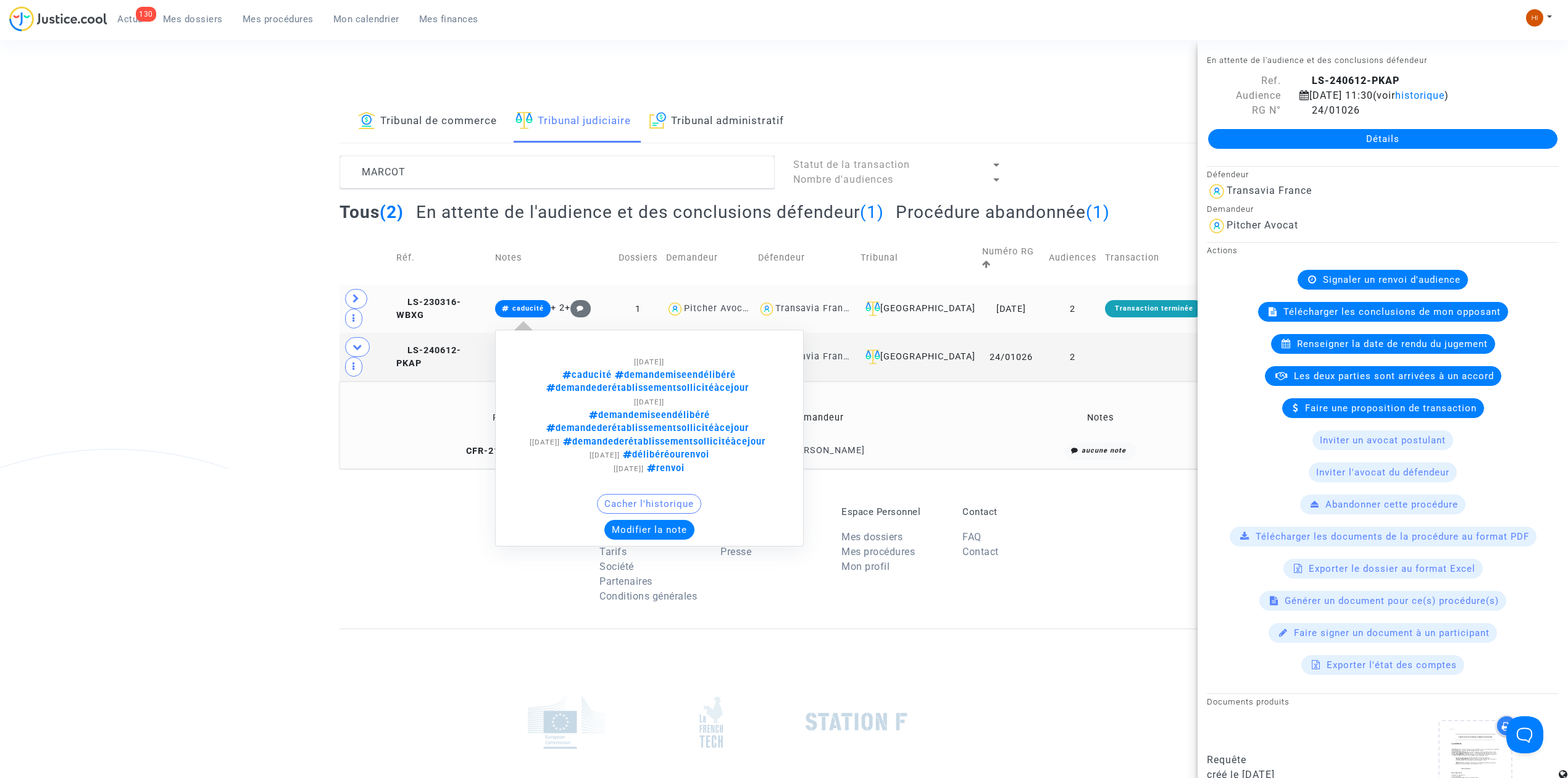
click at [537, 337] on note-viewer "[11/06/2024] caducité demandemiseendélibéré demandederétablissementsollicitéàce…" at bounding box center [649, 438] width 295 height 202
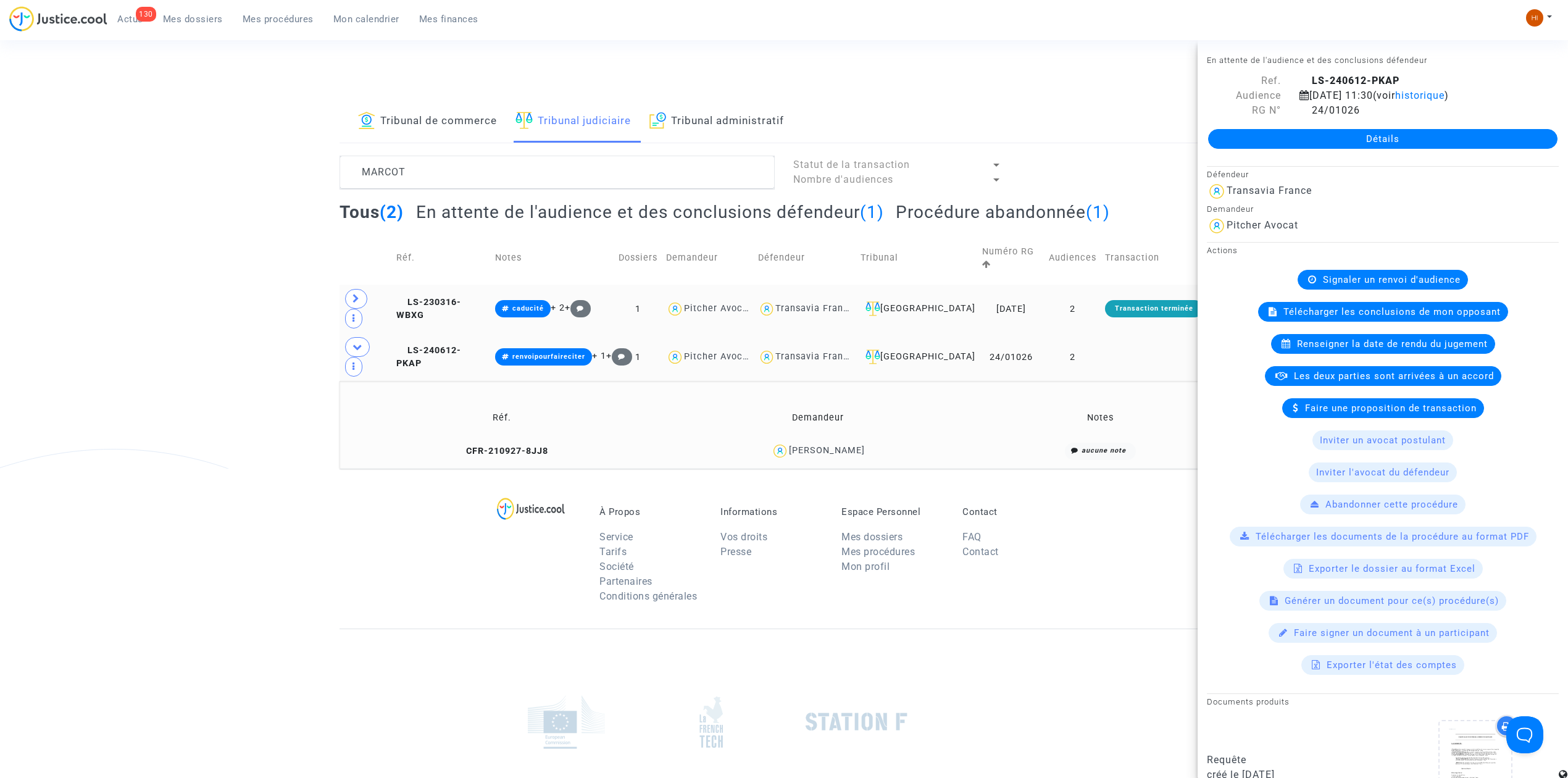
click at [576, 333] on td "renvoipourfaireciter + 1 +" at bounding box center [552, 357] width 123 height 48
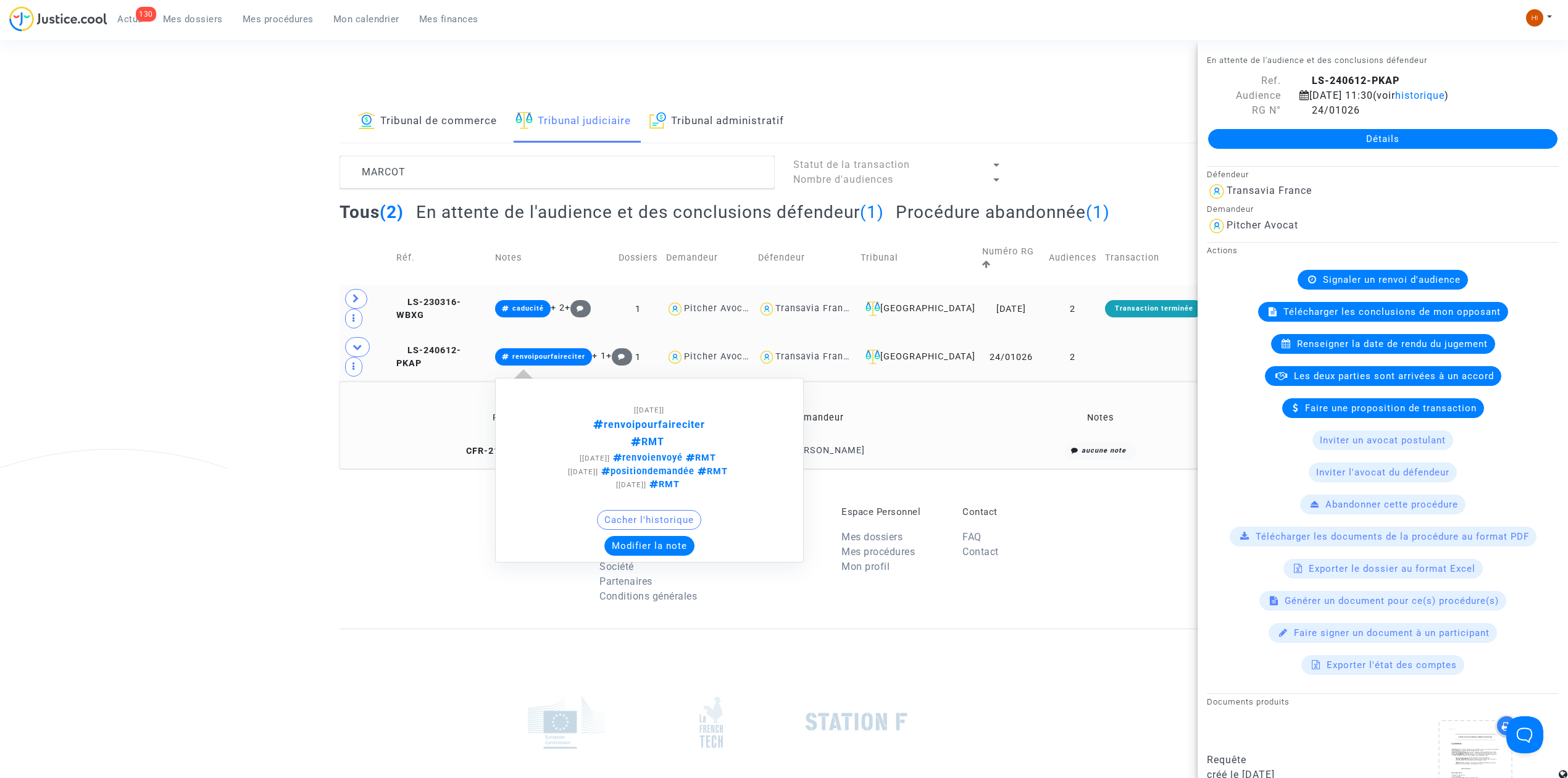
click at [580, 353] on span "renvoipourfaireciter" at bounding box center [548, 356] width 73 height 8
click at [663, 536] on button "Modifier la note" at bounding box center [649, 546] width 90 height 20
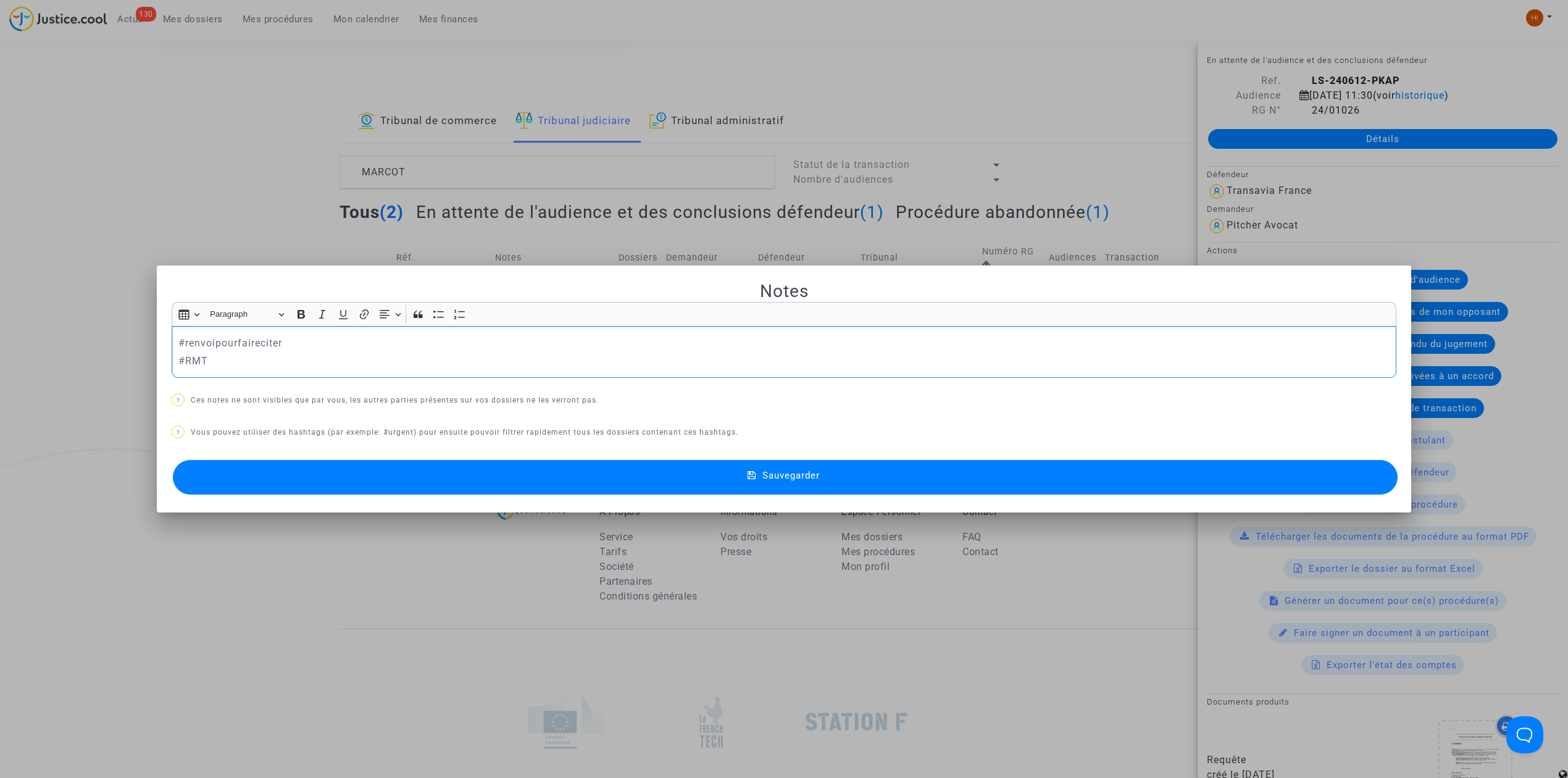
drag, startPoint x: 347, startPoint y: 347, endPoint x: 129, endPoint y: 293, distance: 224.6
click at [129, 293] on div "Notes Rich Text Editor Insert table Insert table Heading Paragraph Paragraph He…" at bounding box center [784, 389] width 1568 height 778
click at [976, 489] on button "Sauvegarder" at bounding box center [785, 477] width 1225 height 34
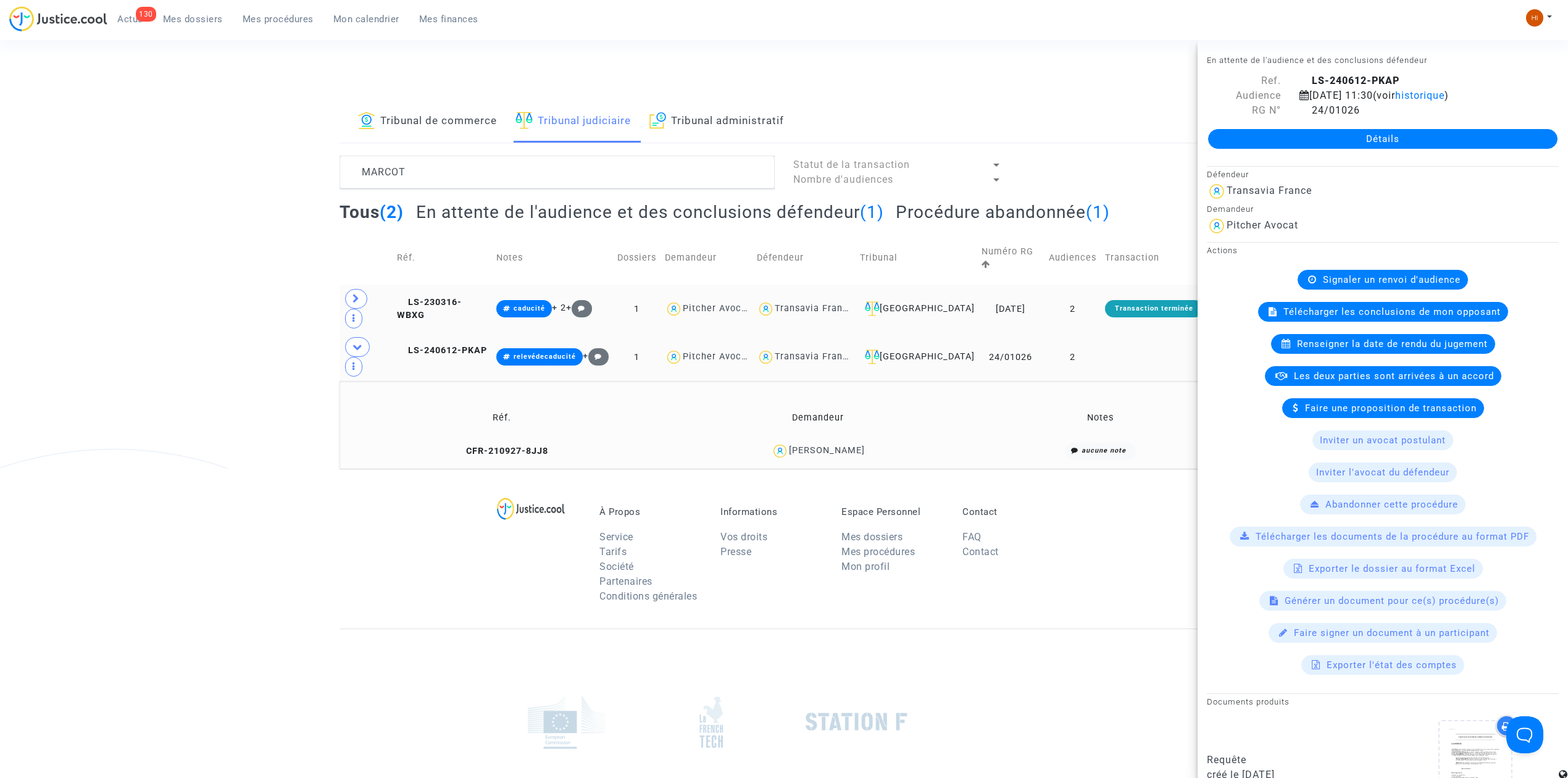
drag, startPoint x: 468, startPoint y: 403, endPoint x: 403, endPoint y: 84, distance: 325.6
click at [464, 446] on icon at bounding box center [459, 451] width 9 height 9
click at [440, 345] on span "LS-240612-PKAP" at bounding box center [441, 350] width 90 height 10
click at [1351, 150] on div "Détails" at bounding box center [1382, 138] width 370 height 42
click at [1306, 143] on link "Détails" at bounding box center [1382, 139] width 349 height 20
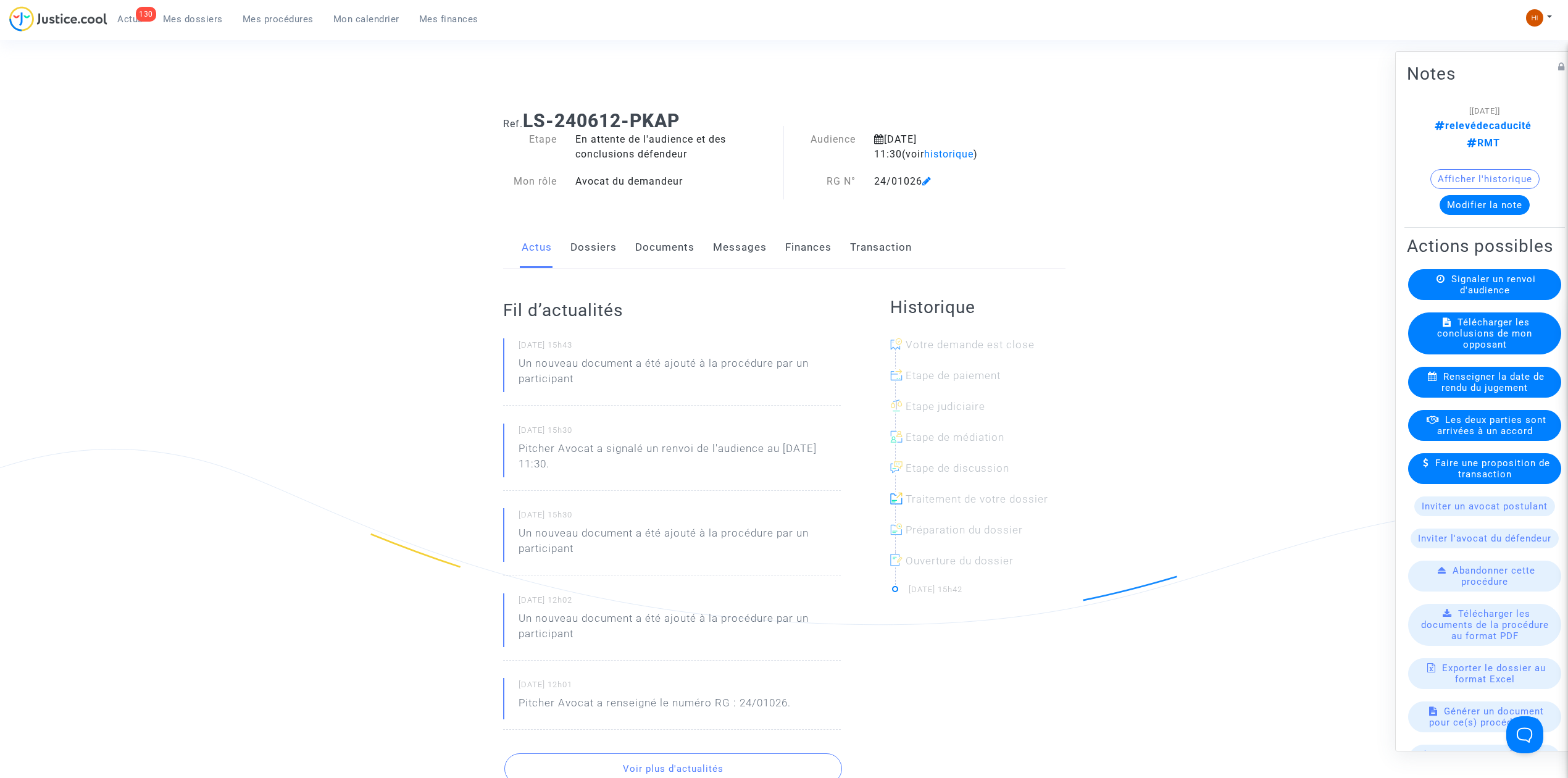
click at [659, 253] on link "Documents" at bounding box center [665, 248] width 59 height 41
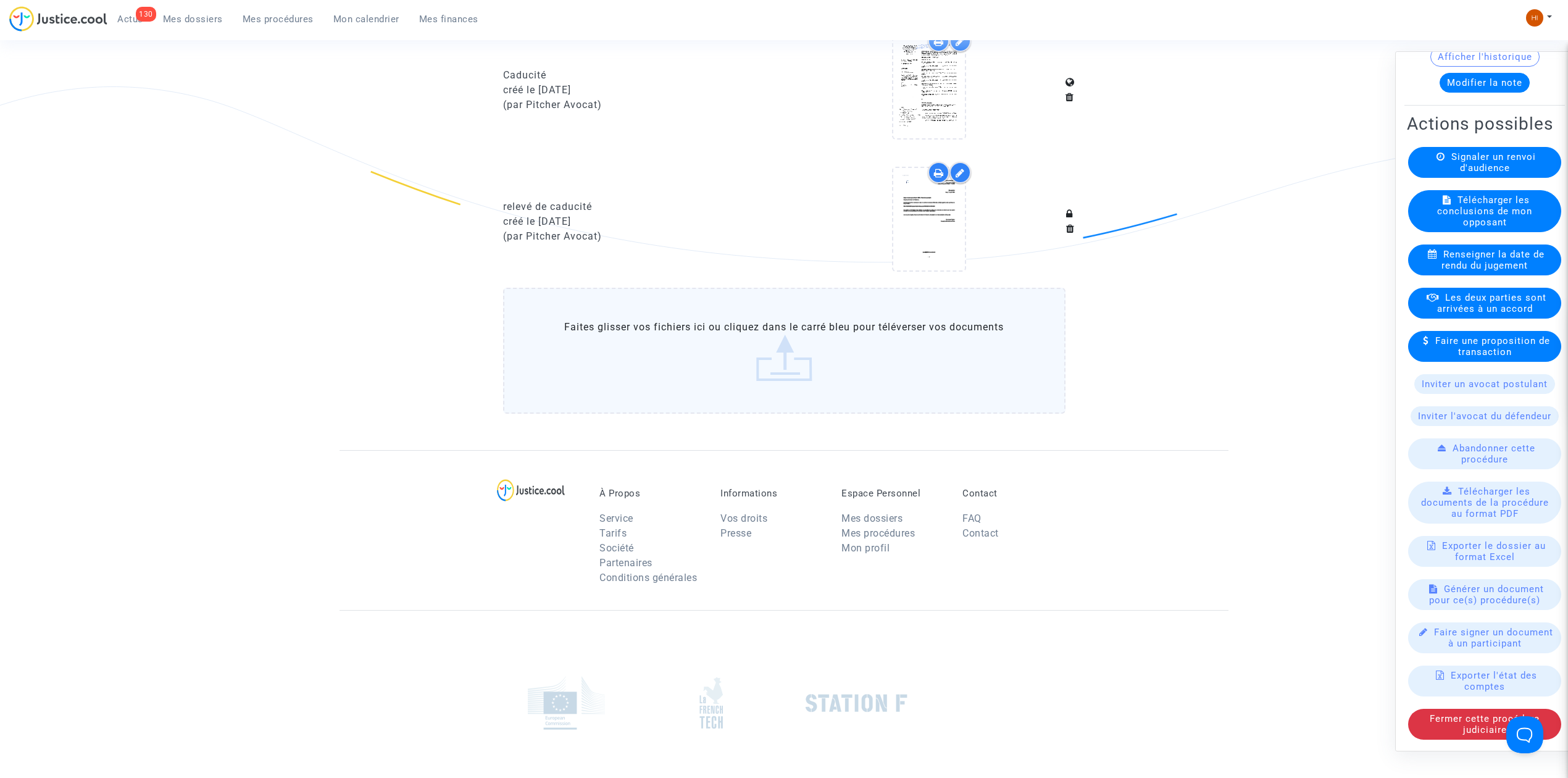
scroll to position [173, 0]
click at [931, 223] on icon at bounding box center [929, 219] width 40 height 39
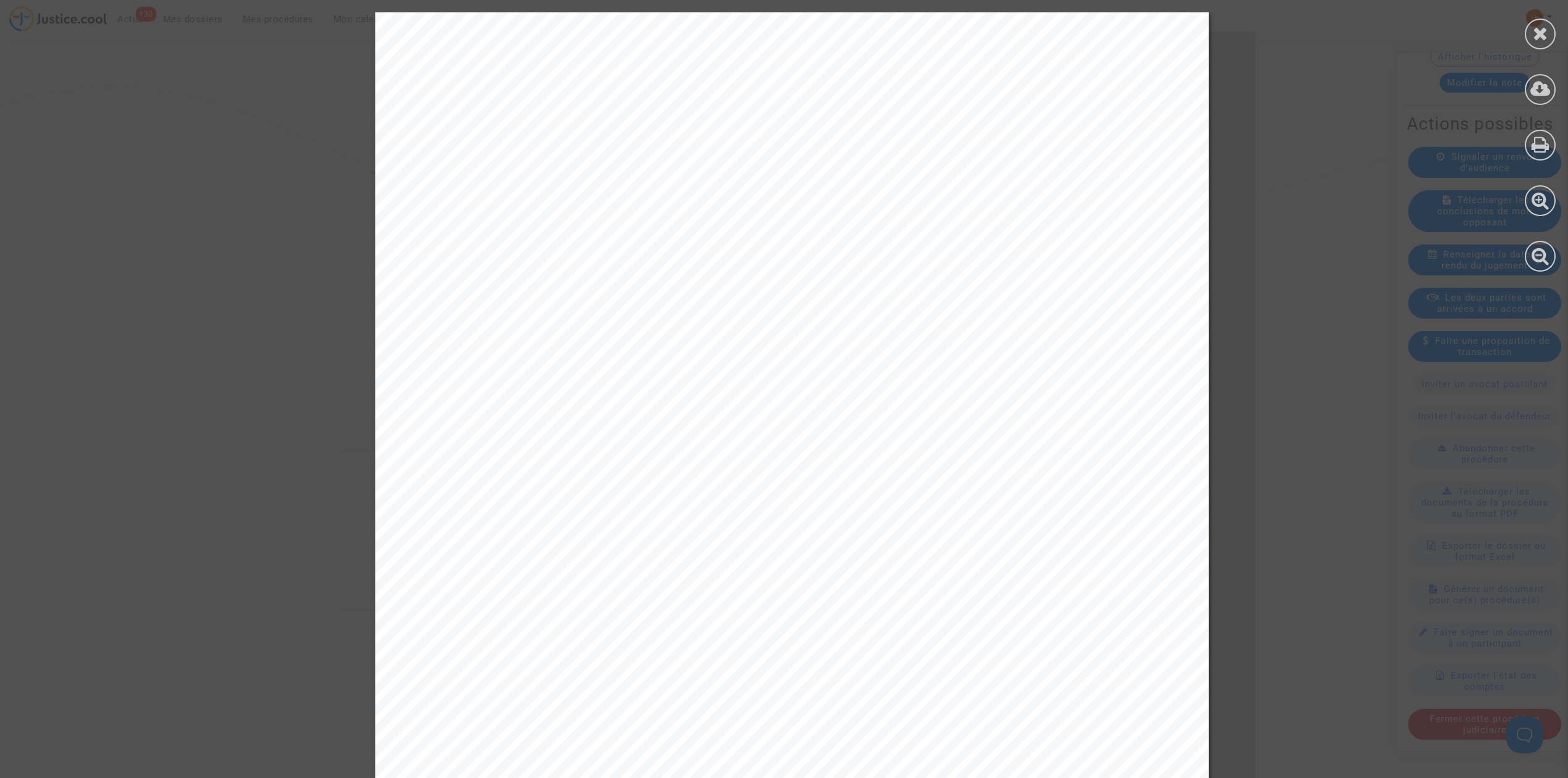
click at [926, 126] on div "Tribunal judiciaire de Montpellier Place Pierre Flotte 34040 Montpellier Cedex …" at bounding box center [792, 601] width 833 height 1178
drag, startPoint x: 917, startPoint y: 105, endPoint x: 1114, endPoint y: 151, distance: 202.3
click at [1114, 151] on div "Tribunal judiciaire de Montpellier Place Pierre Flotte 34040 Montpellier Cedex …" at bounding box center [792, 601] width 833 height 1178
click at [1117, 158] on span "34040 Montpellier Cedex 1, France" at bounding box center [1095, 153] width 362 height 15
drag, startPoint x: 1134, startPoint y: 158, endPoint x: 1065, endPoint y: 163, distance: 69.2
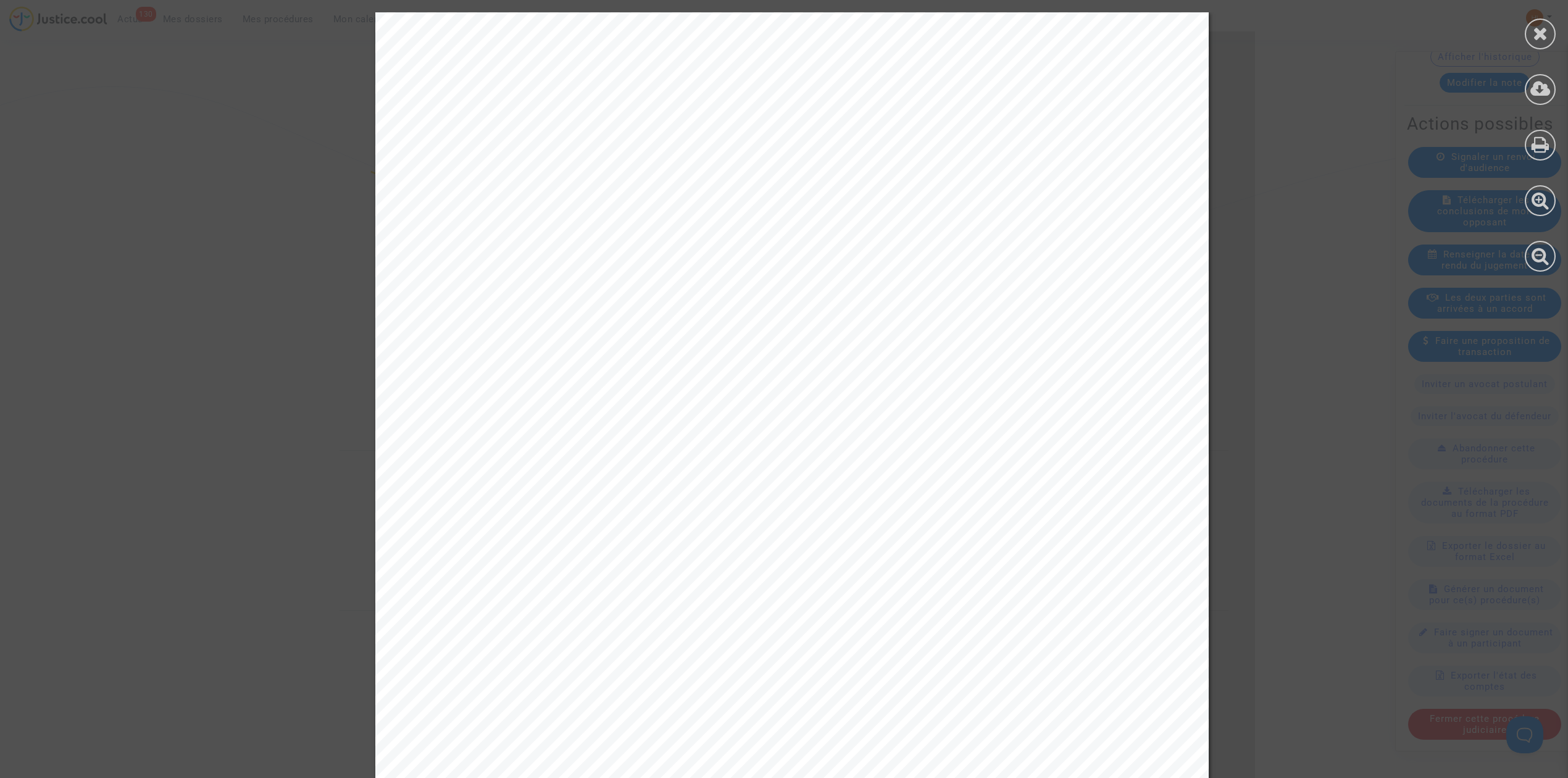
click at [1065, 163] on div "Tribunal judiciaire de Montpellier Place Pierre Flotte 34040 Montpellier Cedex …" at bounding box center [792, 601] width 833 height 1178
drag, startPoint x: 1022, startPoint y: 163, endPoint x: 927, endPoint y: 95, distance: 116.8
click at [932, 96] on span "Tribunal judiciaire de Montpellier" at bounding box center [1090, 103] width 315 height 15
drag, startPoint x: 910, startPoint y: 95, endPoint x: 1047, endPoint y: 136, distance: 143.0
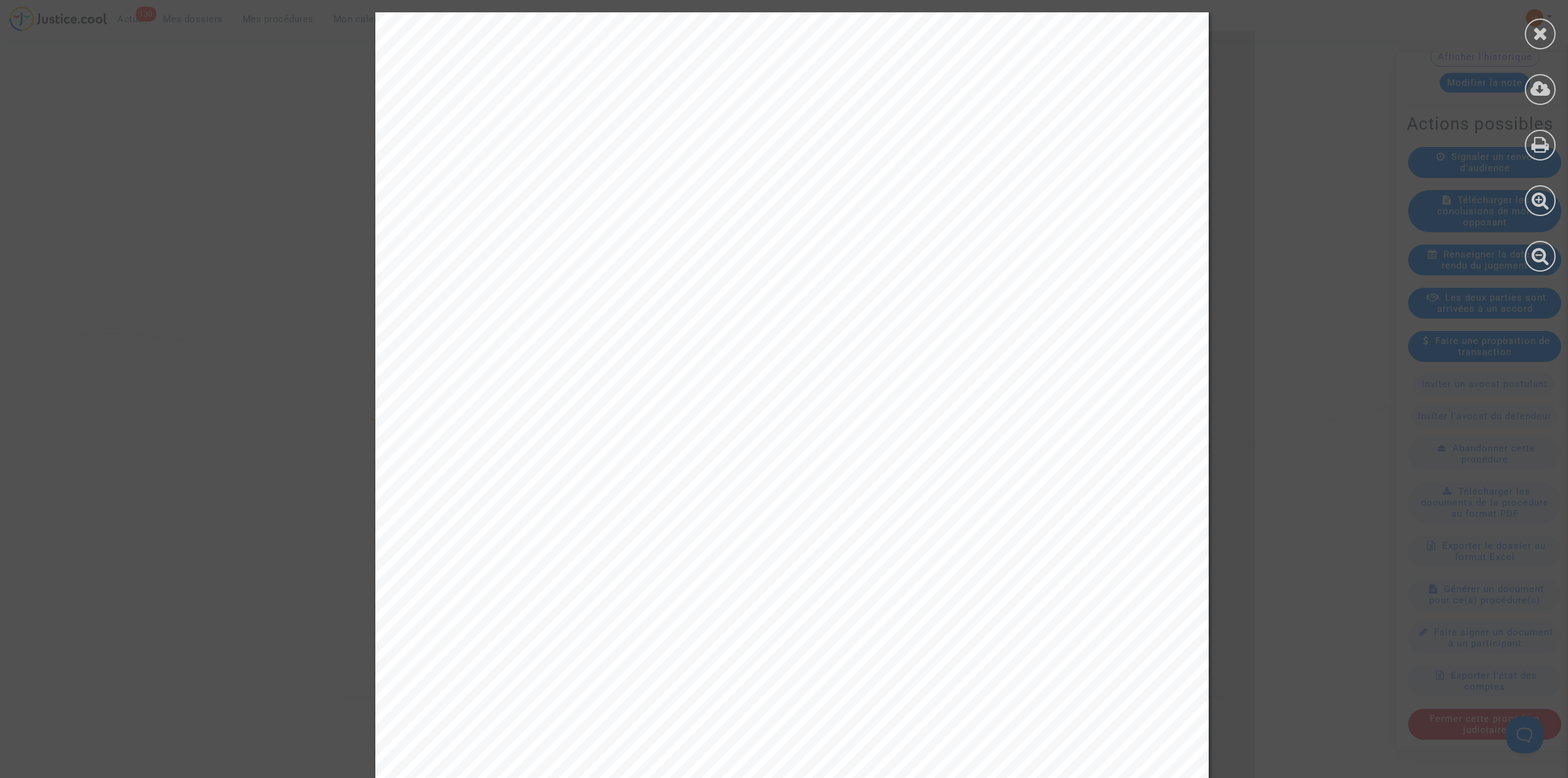
click at [1047, 136] on div "Tribunal judiciaire de Montpellier Place Pierre Flotte 34040 Montpellier Cedex …" at bounding box center [792, 601] width 833 height 1178
click at [1045, 141] on span "Place Pierre Flotte" at bounding box center [1109, 136] width 172 height 15
drag, startPoint x: 917, startPoint y: 99, endPoint x: 1062, endPoint y: 107, distance: 145.2
click at [1062, 107] on div "Tribunal judiciaire de Montpellier Place Pierre Flotte 34040 Montpellier Cedex …" at bounding box center [792, 601] width 833 height 1178
click at [1104, 141] on span "Place Pierre Flotte" at bounding box center [1109, 136] width 172 height 15
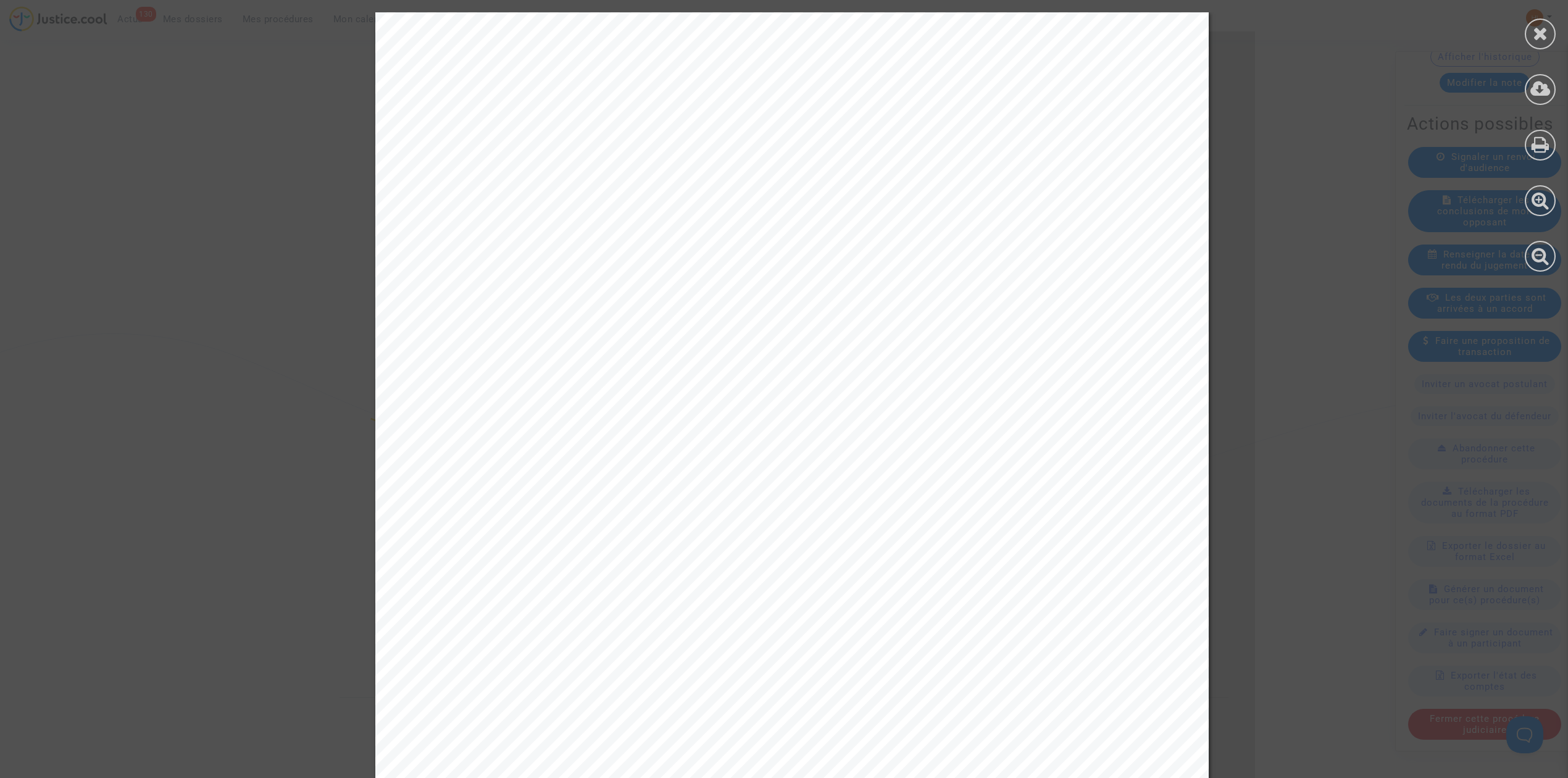
drag, startPoint x: 1133, startPoint y: 157, endPoint x: 1006, endPoint y: 137, distance: 128.6
click at [1006, 137] on div "Tribunal judiciaire de Montpellier Place Pierre Flotte 34040 Montpellier Cedex …" at bounding box center [792, 601] width 833 height 1178
drag, startPoint x: 1059, startPoint y: 125, endPoint x: 890, endPoint y: 105, distance: 170.2
click at [885, 105] on div "Tribunal judiciaire de Montpellier Place Pierre Flotte 34040 Montpellier Cedex …" at bounding box center [792, 601] width 833 height 1178
drag, startPoint x: 915, startPoint y: 107, endPoint x: 1087, endPoint y: 142, distance: 175.5
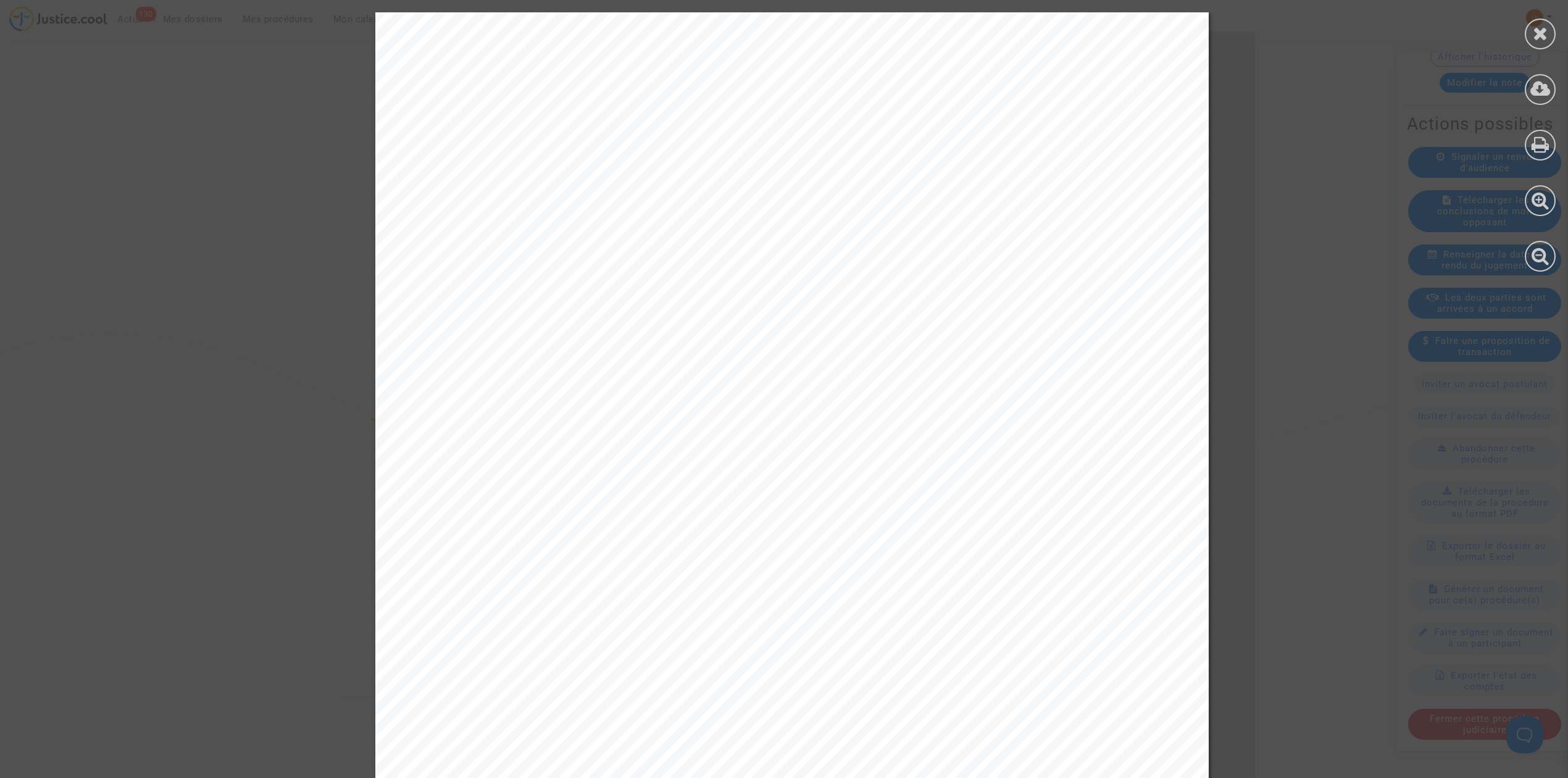
click at [1101, 137] on div "Tribunal judiciaire de Montpellier Place Pierre Flotte 34040 Montpellier Cedex …" at bounding box center [792, 601] width 833 height 1178
drag, startPoint x: 1085, startPoint y: 143, endPoint x: 1143, endPoint y: 161, distance: 60.7
click at [1090, 145] on div "Tribunal judiciaire de Montpellier Place Pierre Flotte 34040 Montpellier Cedex …" at bounding box center [792, 601] width 833 height 1178
click at [1137, 161] on div "Tribunal judiciaire de Montpellier Place Pierre Flotte 34040 Montpellier Cedex …" at bounding box center [792, 601] width 833 height 1178
drag, startPoint x: 1131, startPoint y: 158, endPoint x: 946, endPoint y: 109, distance: 191.4
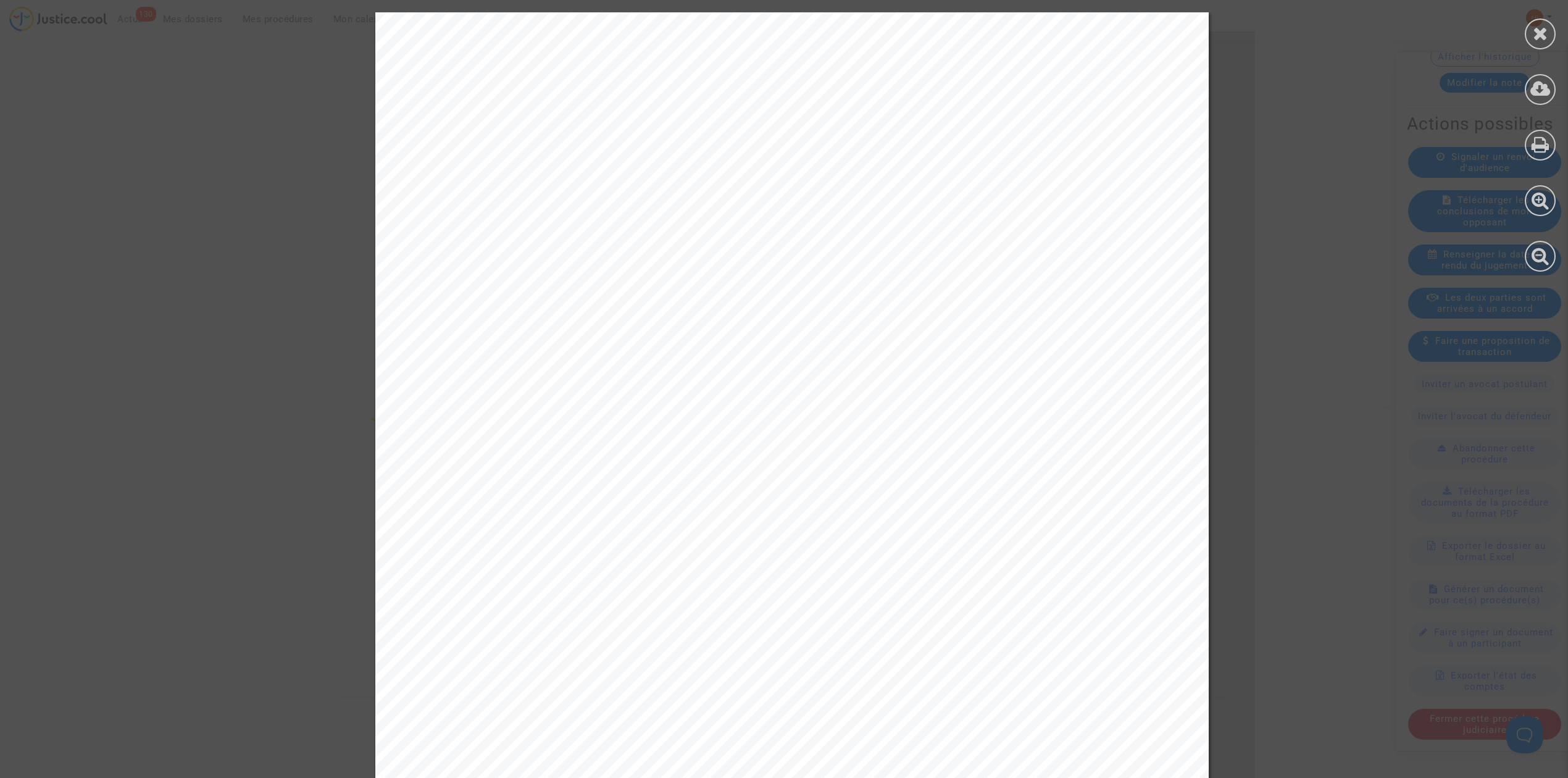
click at [946, 109] on div "Tribunal judiciaire de Montpellier Place Pierre Flotte 34040 Montpellier Cedex …" at bounding box center [792, 601] width 833 height 1178
click at [946, 107] on span "Tribunal judiciaire de Montpellier" at bounding box center [1090, 103] width 315 height 15
drag, startPoint x: 917, startPoint y: 105, endPoint x: 1060, endPoint y: 129, distance: 145.0
click at [1060, 129] on div "Tribunal judiciaire de Montpellier Place Pierre Flotte 34040 Montpellier Cedex …" at bounding box center [792, 601] width 833 height 1178
click at [1104, 153] on span "34040 Montpellier Cedex 1, France" at bounding box center [1095, 153] width 362 height 15
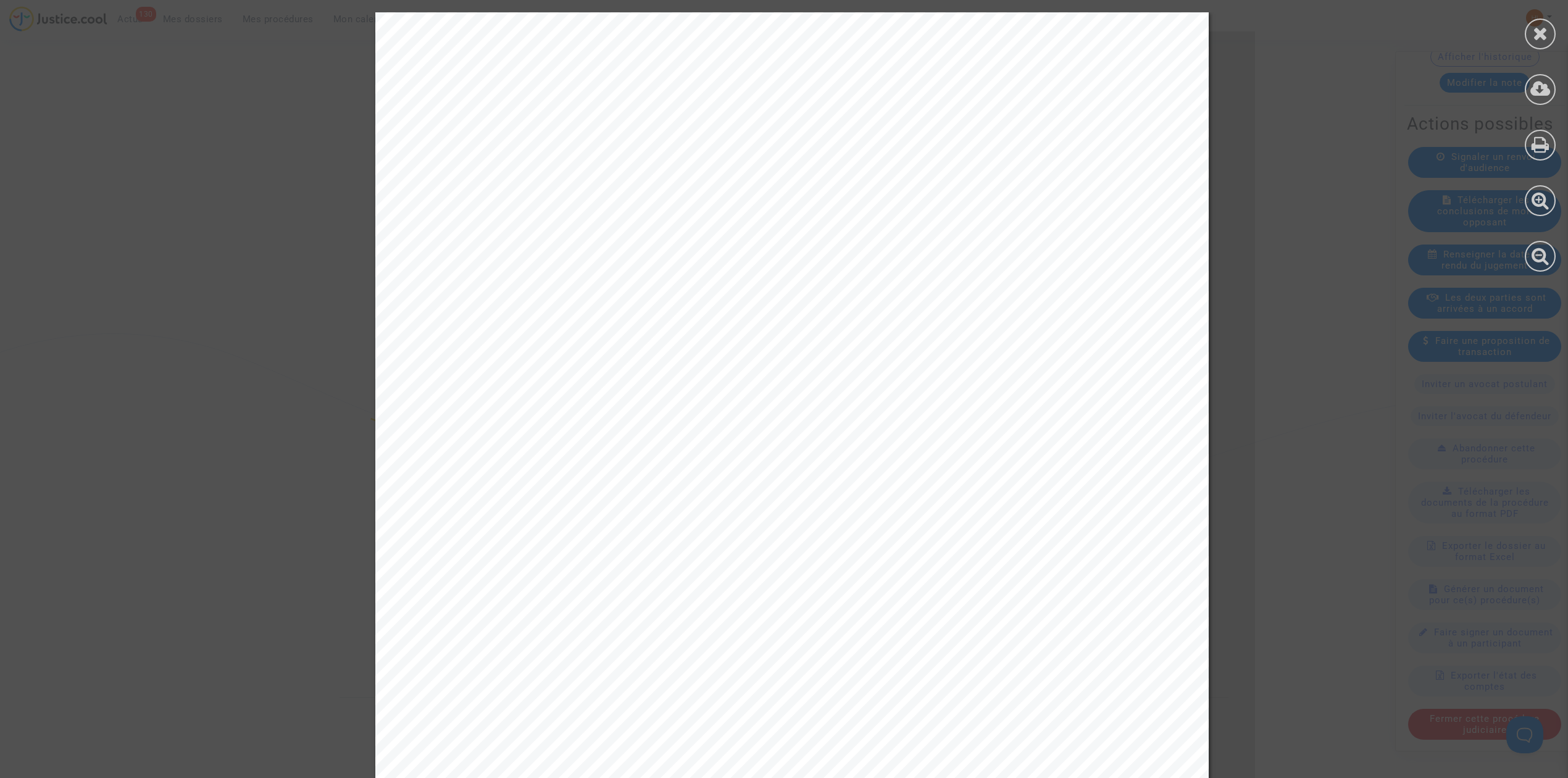
drag, startPoint x: 1132, startPoint y: 157, endPoint x: 919, endPoint y: 99, distance: 220.8
click at [919, 99] on div "Tribunal judiciaire de Montpellier Place Pierre Flotte 34040 Montpellier Cedex …" at bounding box center [792, 601] width 833 height 1178
click at [932, 99] on span "Tribunal judiciaire de Montpellier" at bounding box center [1090, 103] width 315 height 15
drag, startPoint x: 907, startPoint y: 99, endPoint x: 1006, endPoint y: 107, distance: 99.3
click at [1010, 102] on div "Tribunal judiciaire de Montpellier Place Pierre Flotte 34040 Montpellier Cedex …" at bounding box center [792, 601] width 833 height 1178
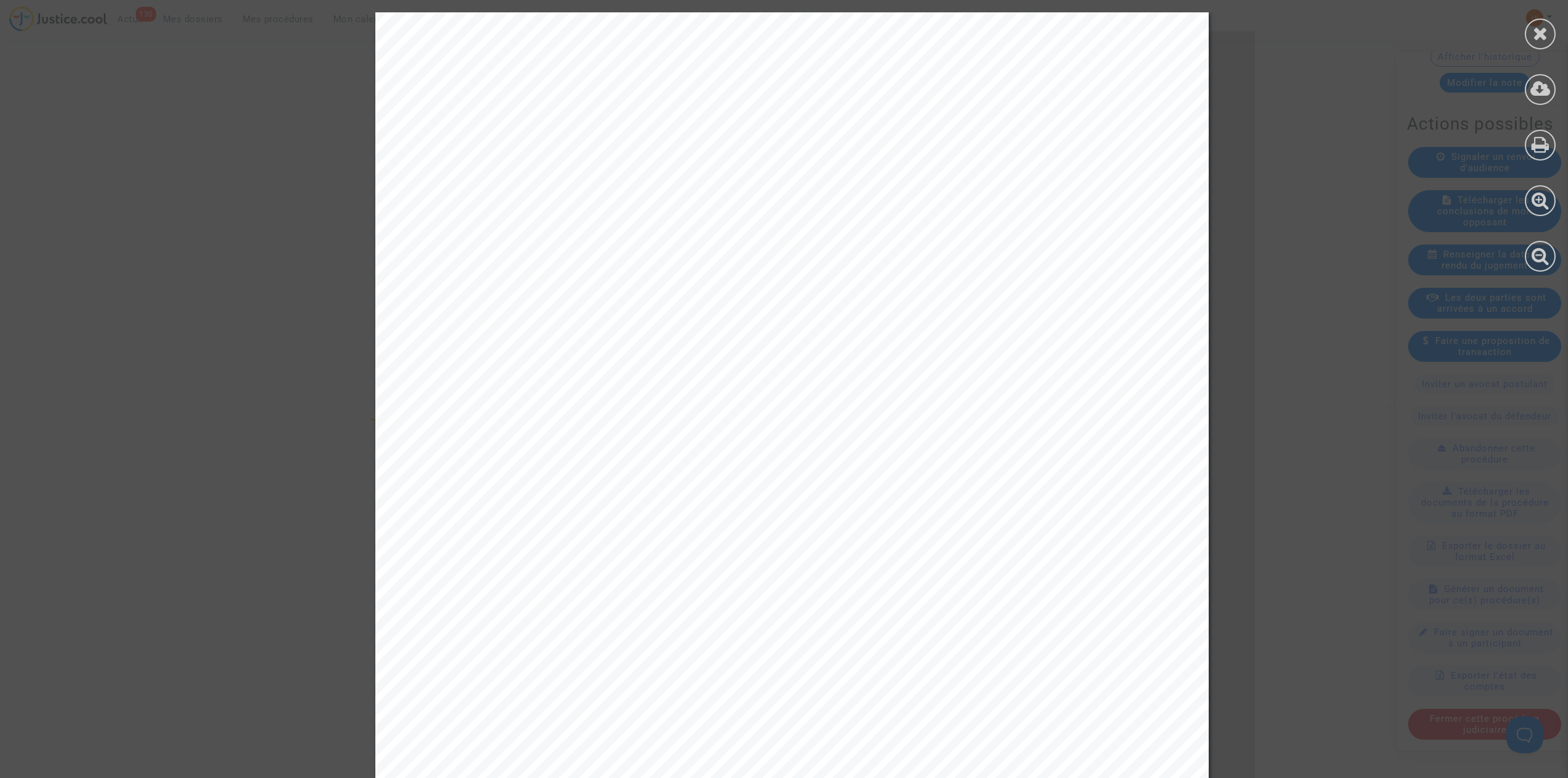
click at [1005, 107] on span "Tribunal judiciaire de Montpellier" at bounding box center [1090, 103] width 315 height 15
drag, startPoint x: 1112, startPoint y: 163, endPoint x: 990, endPoint y: 109, distance: 133.4
click at [990, 109] on div "Tribunal judiciaire de Montpellier Place Pierre Flotte 34040 Montpellier Cedex …" at bounding box center [792, 601] width 833 height 1178
click at [990, 109] on span "Tribunal judiciaire de Montpellier" at bounding box center [1090, 103] width 315 height 15
drag, startPoint x: 852, startPoint y: 127, endPoint x: 852, endPoint y: 140, distance: 13.0
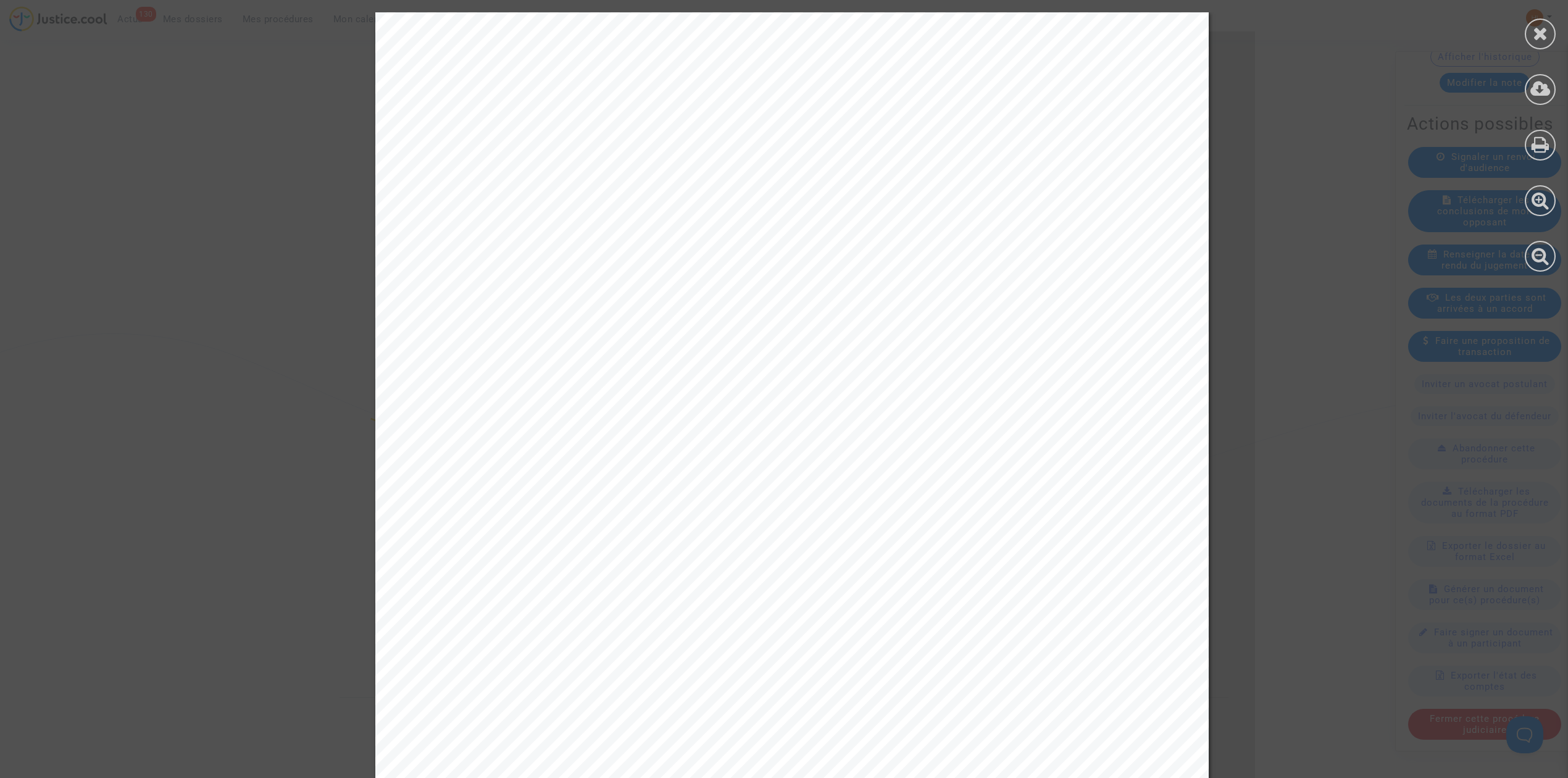
click at [852, 127] on div "Tribunal judiciaire de Montpellier Place Pierre Flotte 34040 Montpellier Cedex …" at bounding box center [792, 601] width 833 height 1178
click at [462, 432] on div "Tribunal judiciaire de Montpellier Place Pierre Flotte 34040 Montpellier Cedex …" at bounding box center [792, 601] width 833 height 1178
drag, startPoint x: 431, startPoint y: 450, endPoint x: 435, endPoint y: 465, distance: 15.5
click at [442, 455] on span "RG n°24/01026 Dossier Robin Marcot c/ TRANSAVIA FRANCE" at bounding box center [741, 453] width 600 height 15
click at [442, 454] on span "RG n°24/01026 Dossier Robin Marcot c/ TRANSAVIA FRANCE" at bounding box center [741, 453] width 600 height 15
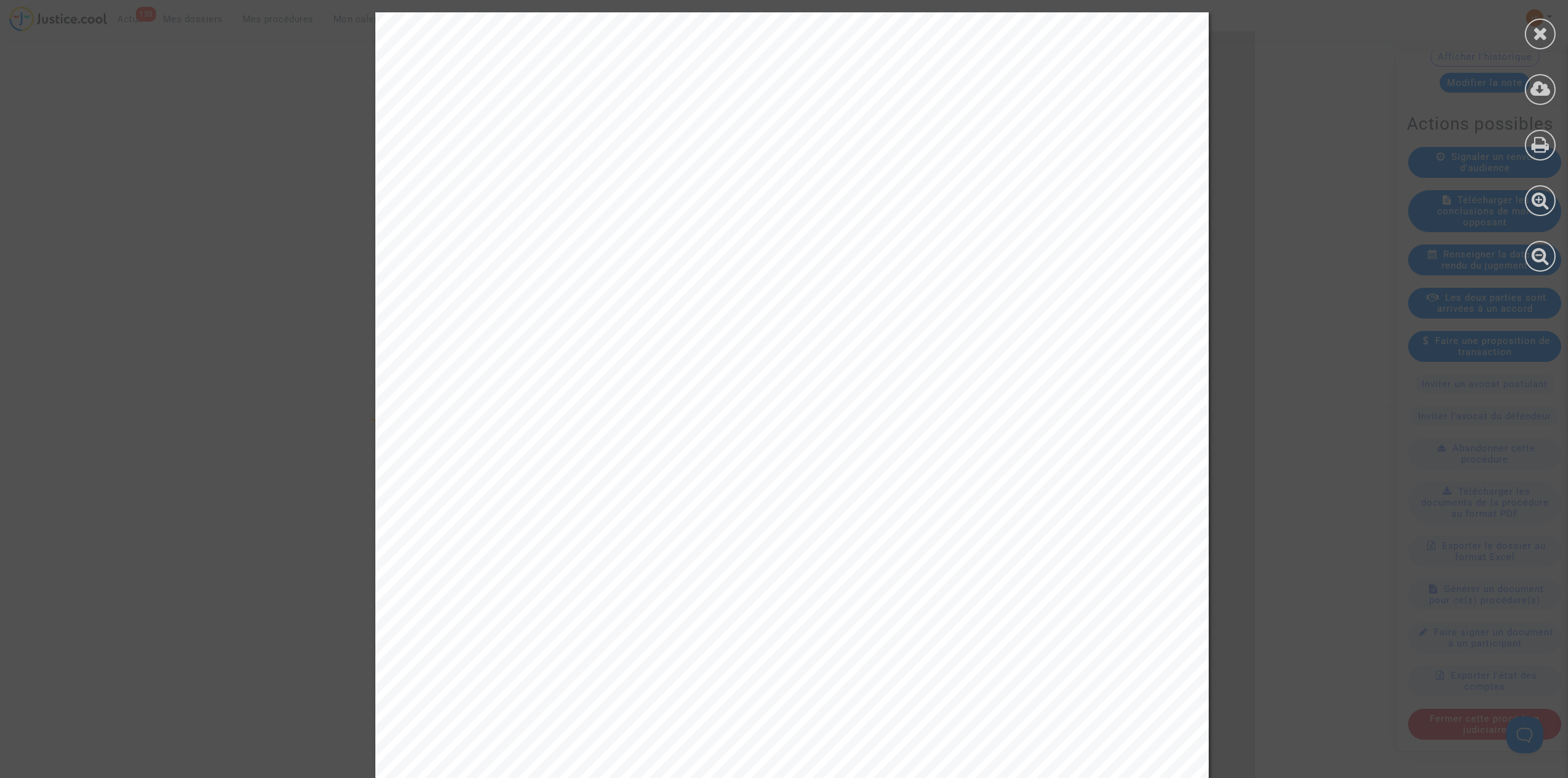
click at [473, 492] on div "Tribunal judiciaire de Montpellier Place Pierre Flotte 34040 Montpellier Cedex …" at bounding box center [792, 601] width 833 height 1178
click at [410, 460] on div "Tribunal judiciaire de Montpellier Place Pierre Flotte 34040 Montpellier Cedex …" at bounding box center [792, 601] width 833 height 1178
drag, startPoint x: 423, startPoint y: 455, endPoint x: 640, endPoint y: 455, distance: 217.0
click at [640, 455] on div "Tribunal judiciaire de Montpellier Place Pierre Flotte 34040 Montpellier Cedex …" at bounding box center [792, 601] width 833 height 1178
click at [818, 447] on span "RG n°24/01026 Dossier Robin Marcot c/ TRANSAVIA FRANCE" at bounding box center [741, 453] width 600 height 15
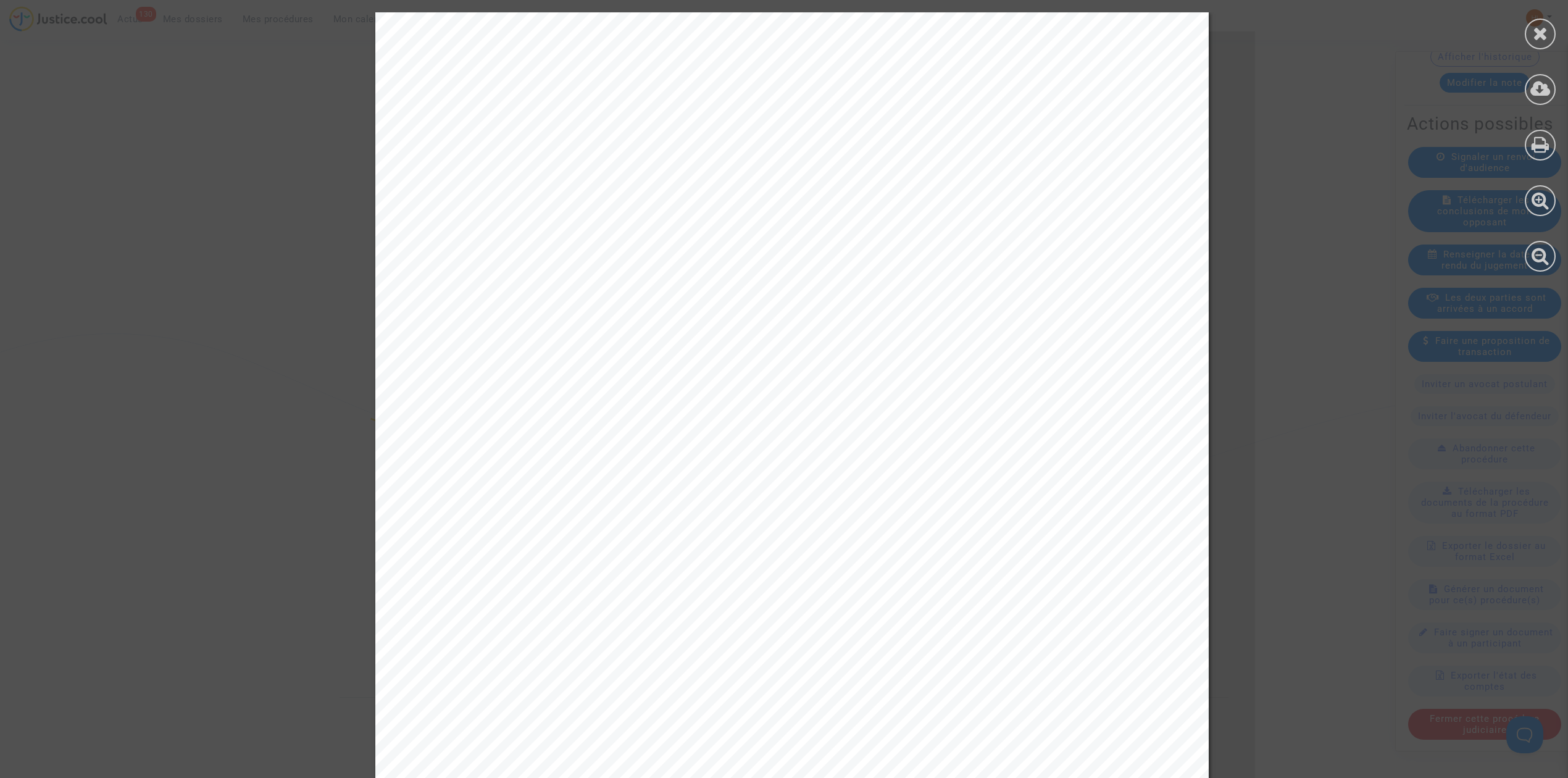
drag, startPoint x: 823, startPoint y: 460, endPoint x: 435, endPoint y: 459, distance: 388.0
click at [442, 459] on span "RG n°24/01026 Dossier Robin Marcot c/ TRANSAVIA FRANCE" at bounding box center [741, 453] width 600 height 15
copy span "RG n°24/01026 Dossier Robin Marcot c/ TRANSAVIA FRA"
drag, startPoint x: 1526, startPoint y: 38, endPoint x: 1453, endPoint y: 106, distance: 99.8
click at [1526, 38] on div at bounding box center [1540, 34] width 31 height 31
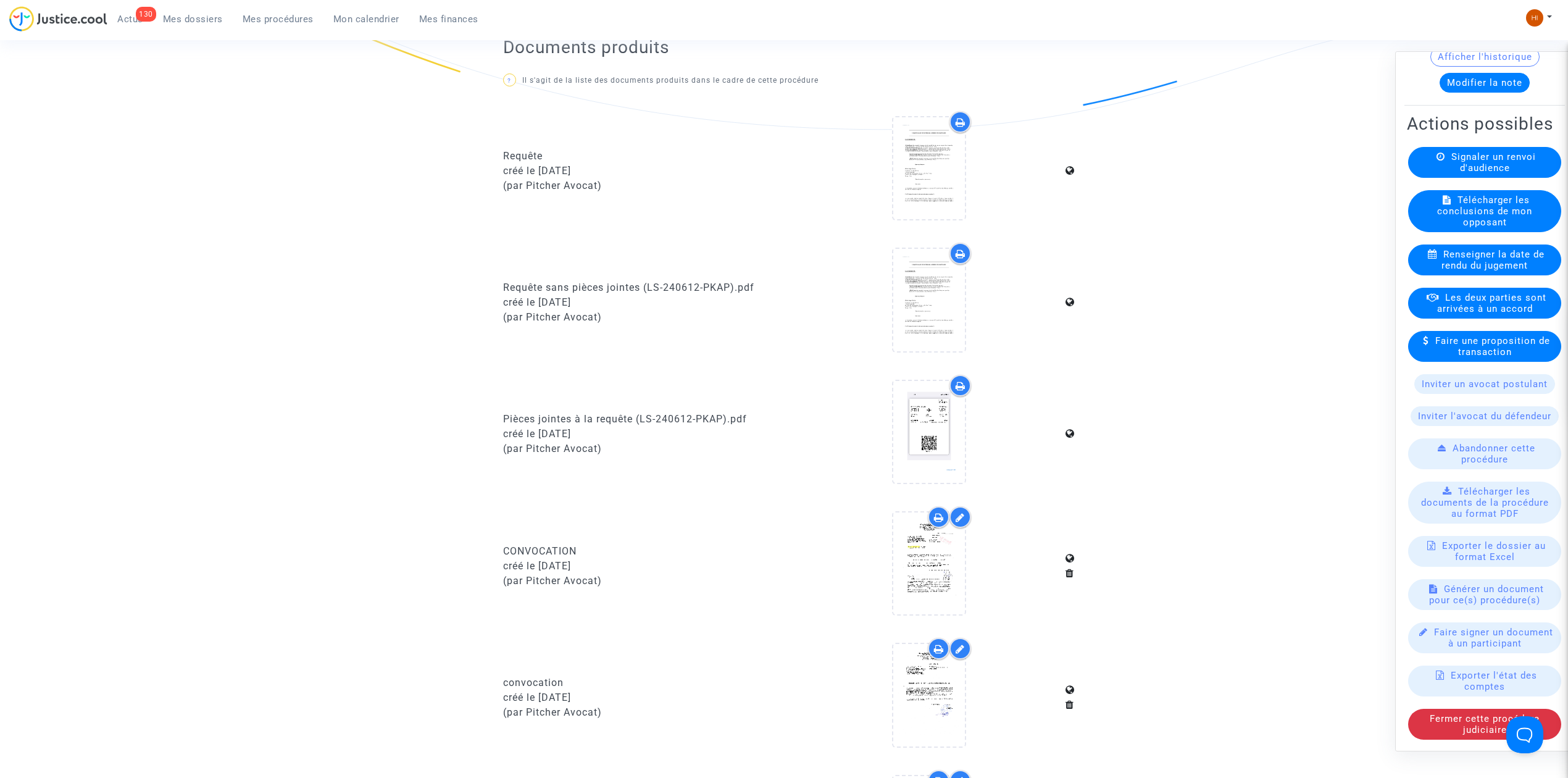
scroll to position [494, 0]
click at [937, 326] on div at bounding box center [929, 300] width 72 height 102
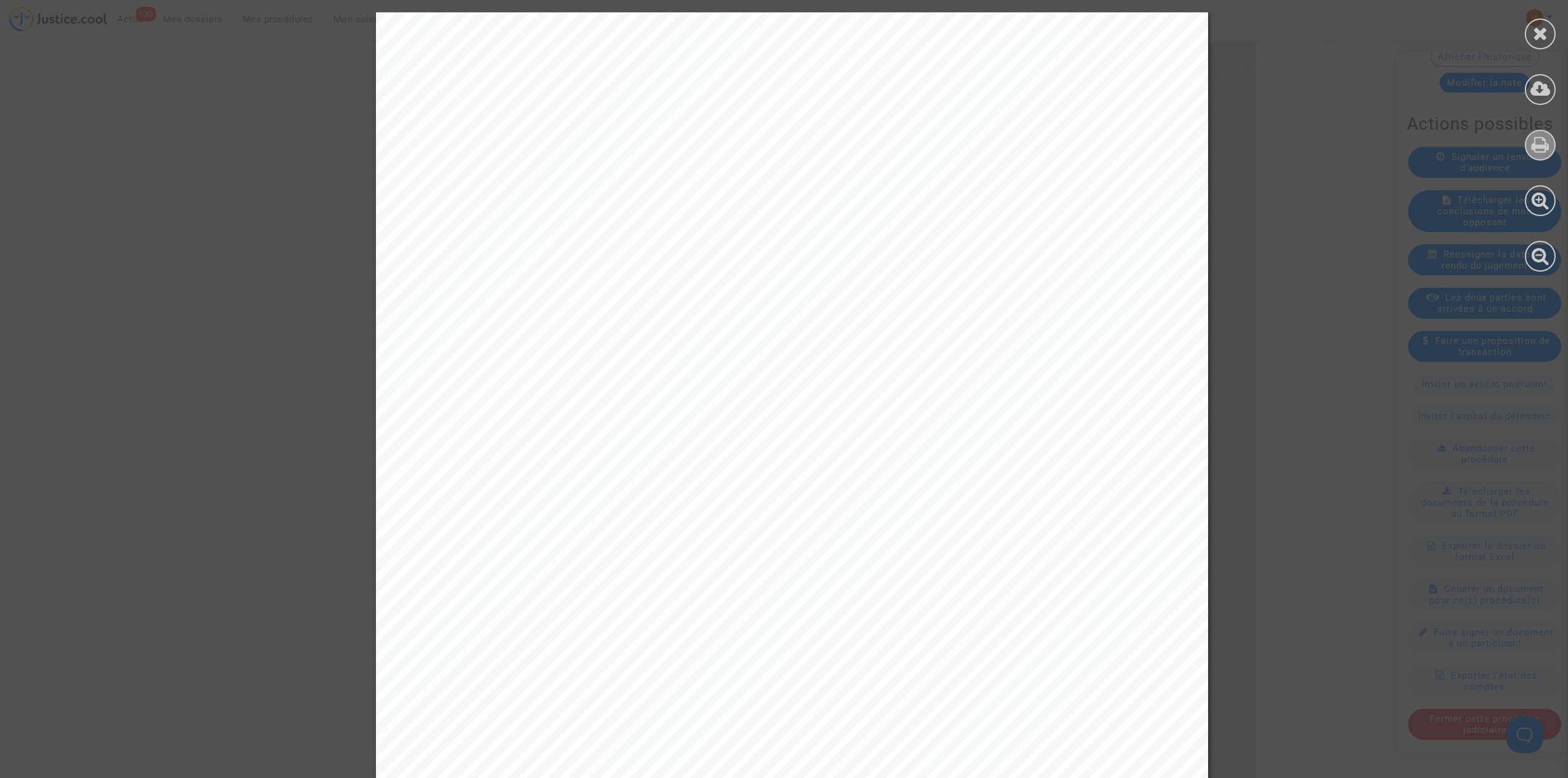
click at [1537, 145] on icon at bounding box center [1540, 144] width 18 height 18
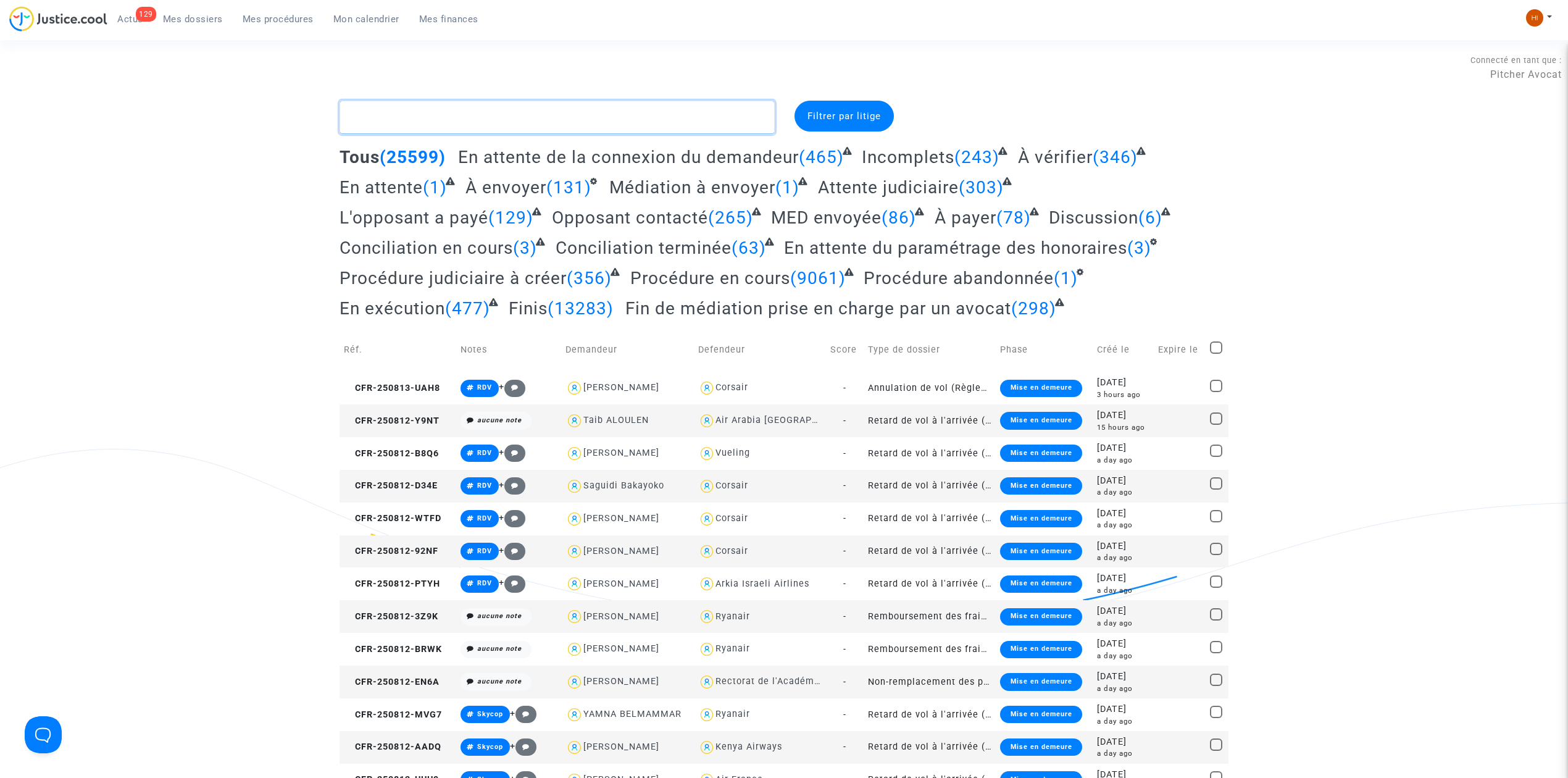
click at [454, 118] on textarea at bounding box center [557, 118] width 435 height 34
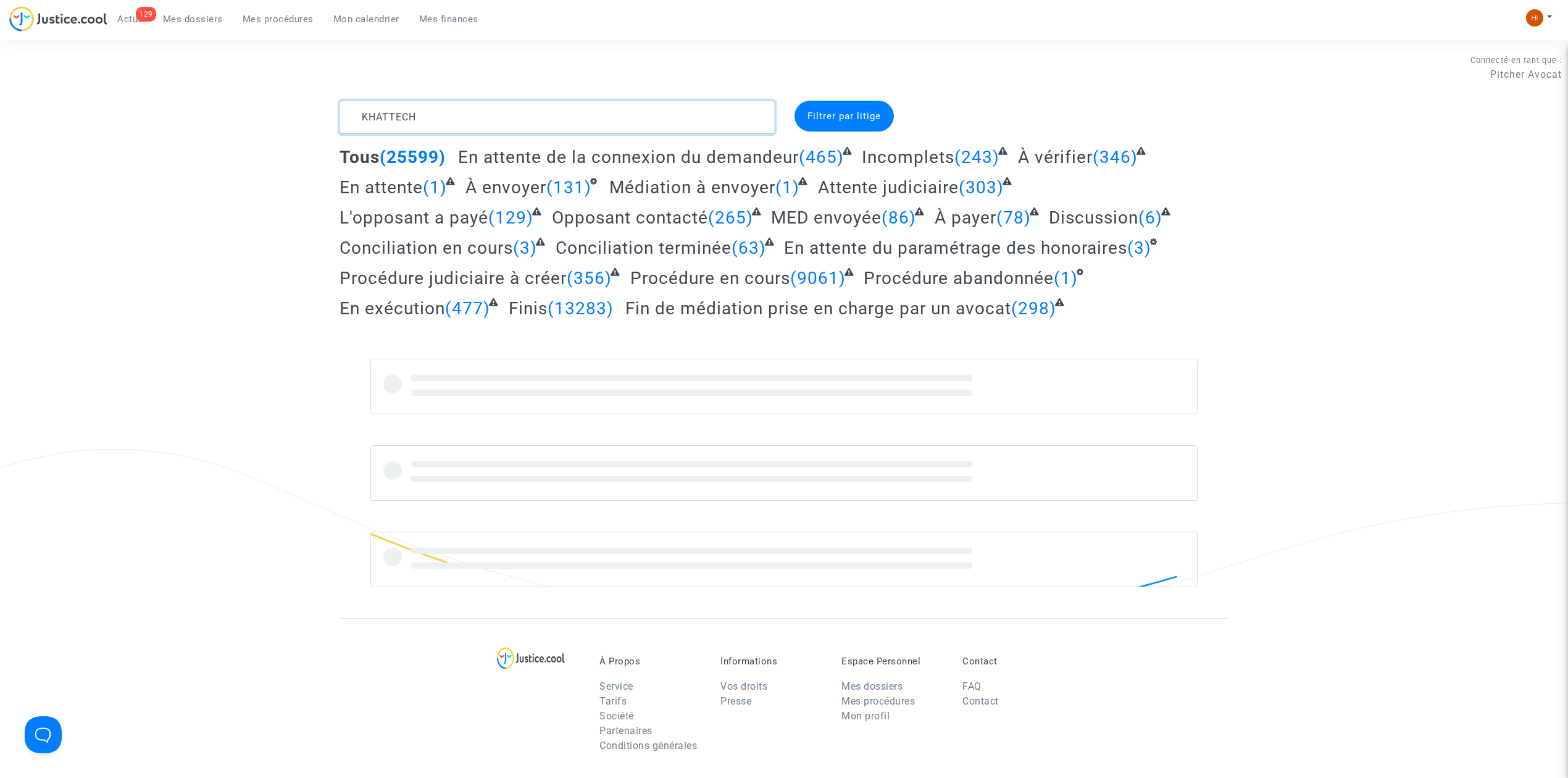
type textarea "KHATTECH"
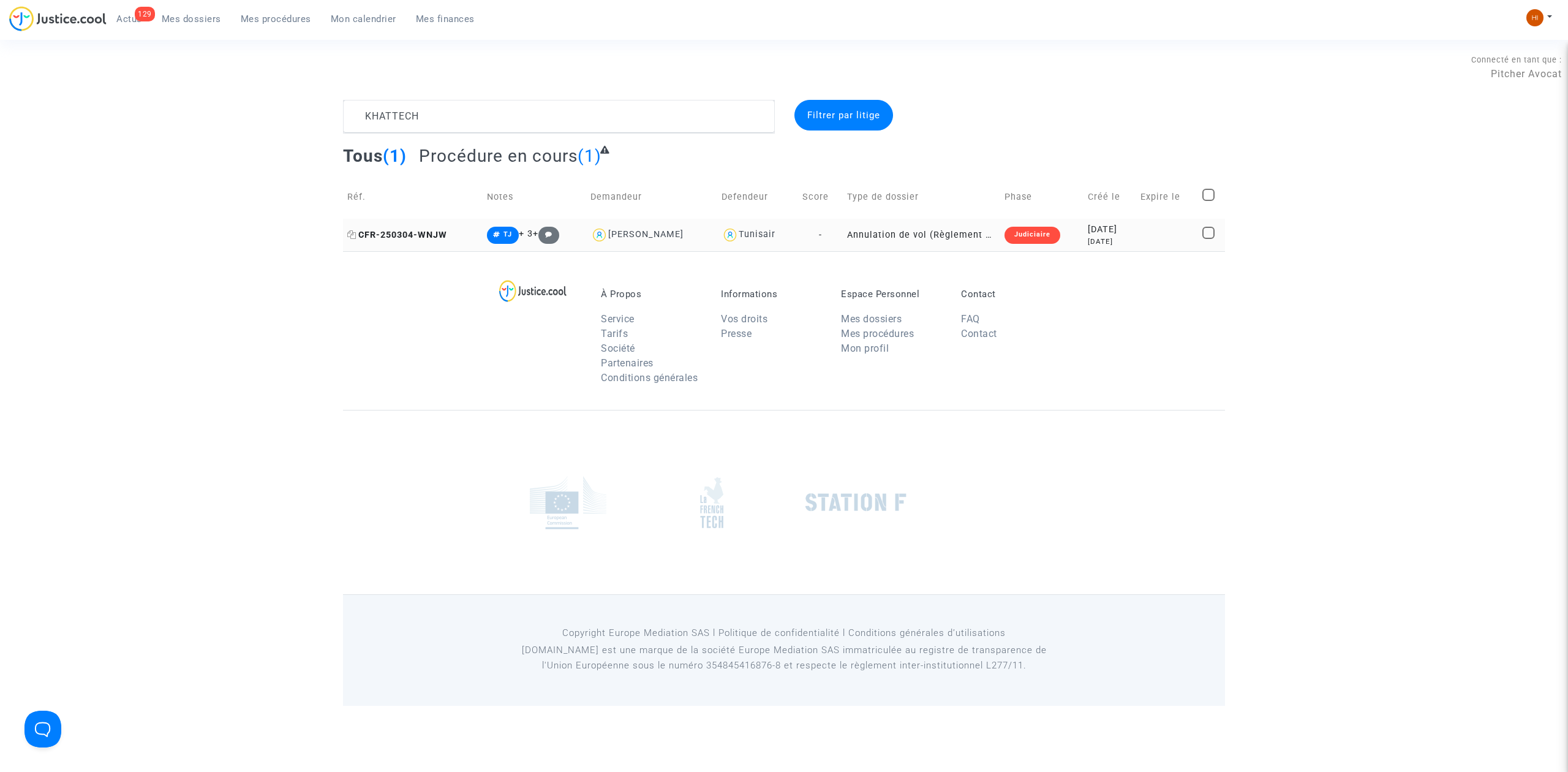
click at [422, 236] on span "CFR-250304-WNJW" at bounding box center [397, 235] width 100 height 10
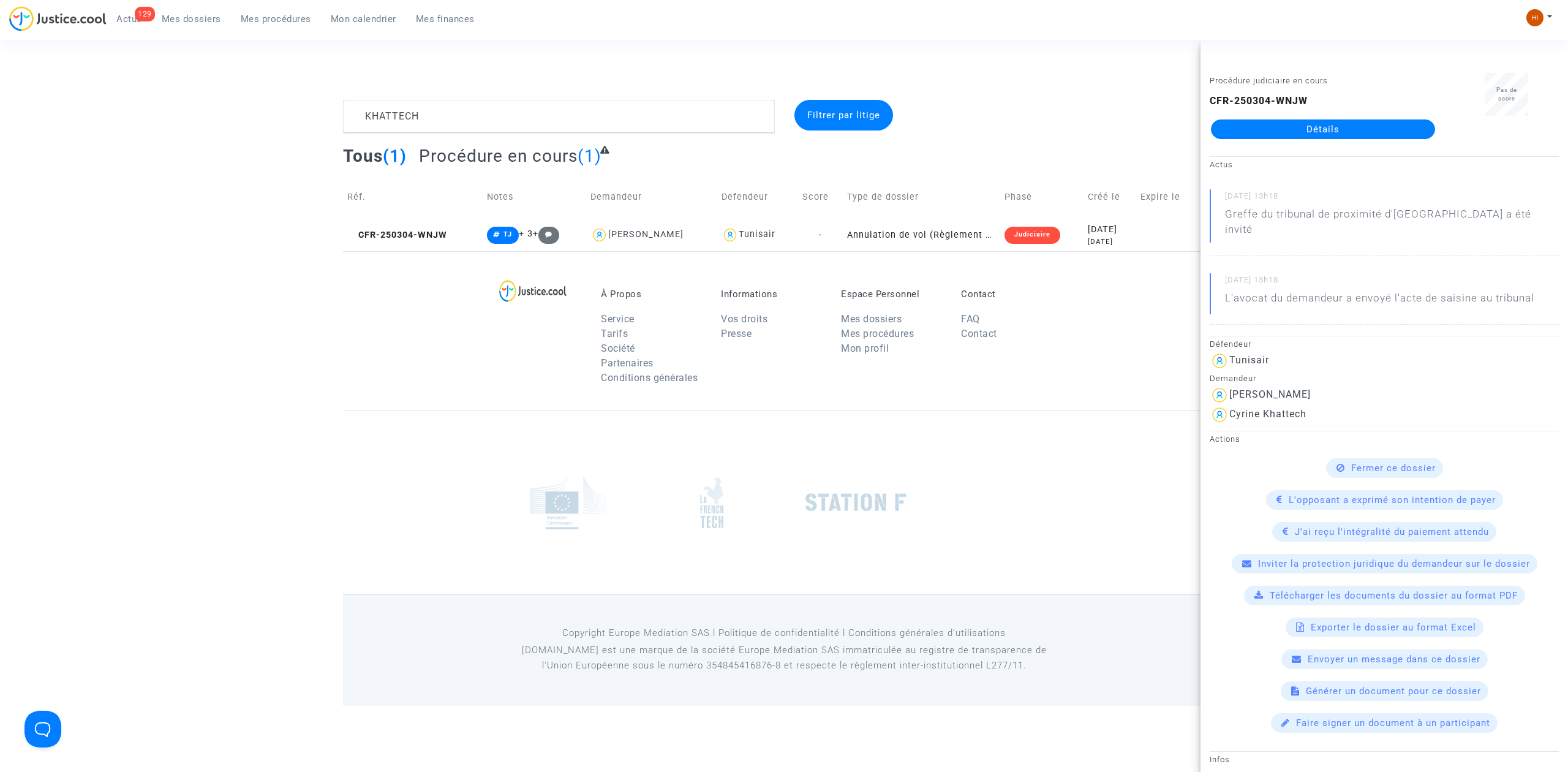
drag, startPoint x: 1331, startPoint y: 111, endPoint x: 1330, endPoint y: 120, distance: 9.1
click at [1330, 120] on link "Détails" at bounding box center [1322, 129] width 224 height 20
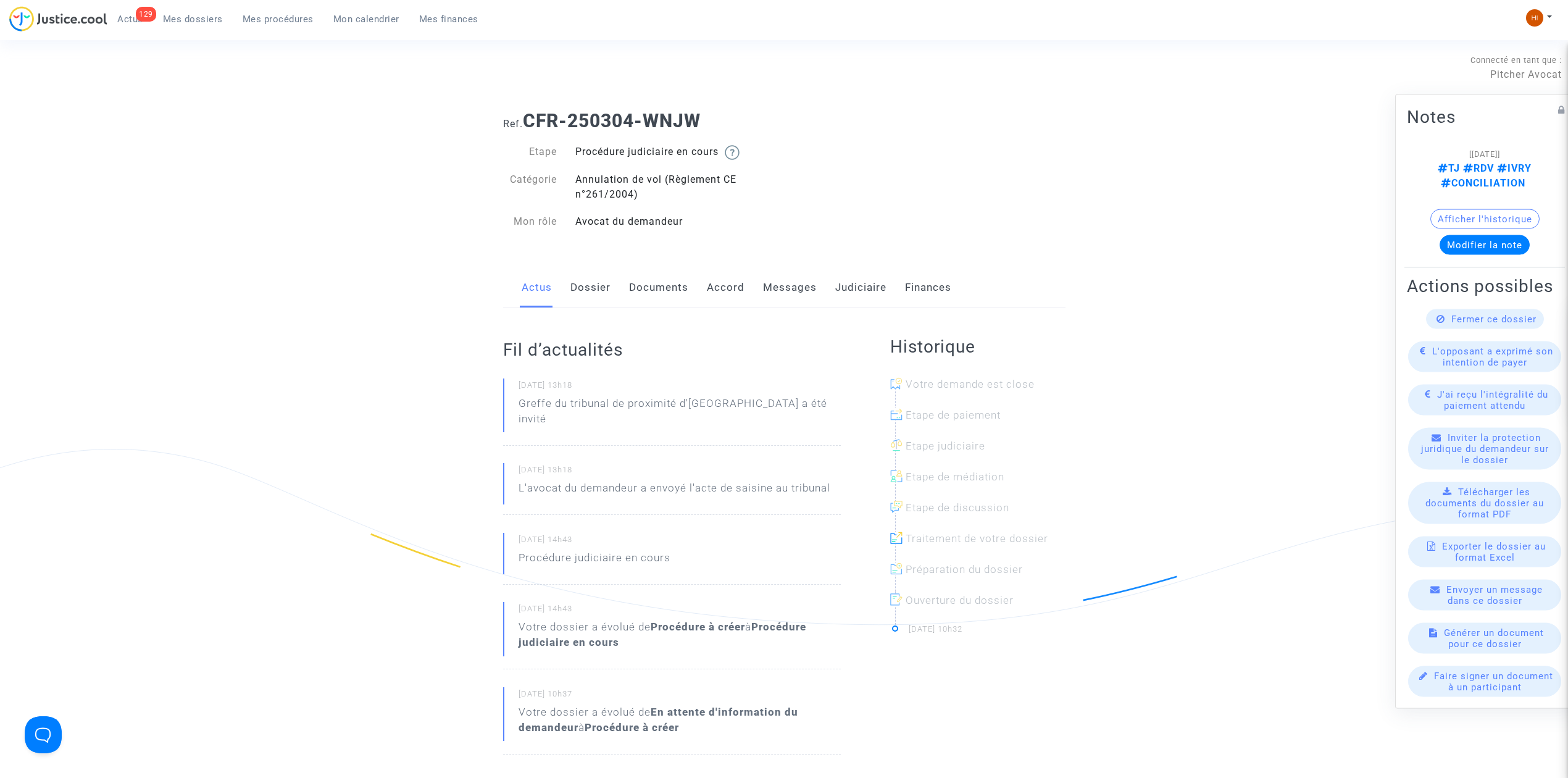
click at [672, 297] on link "Documents" at bounding box center [658, 288] width 59 height 41
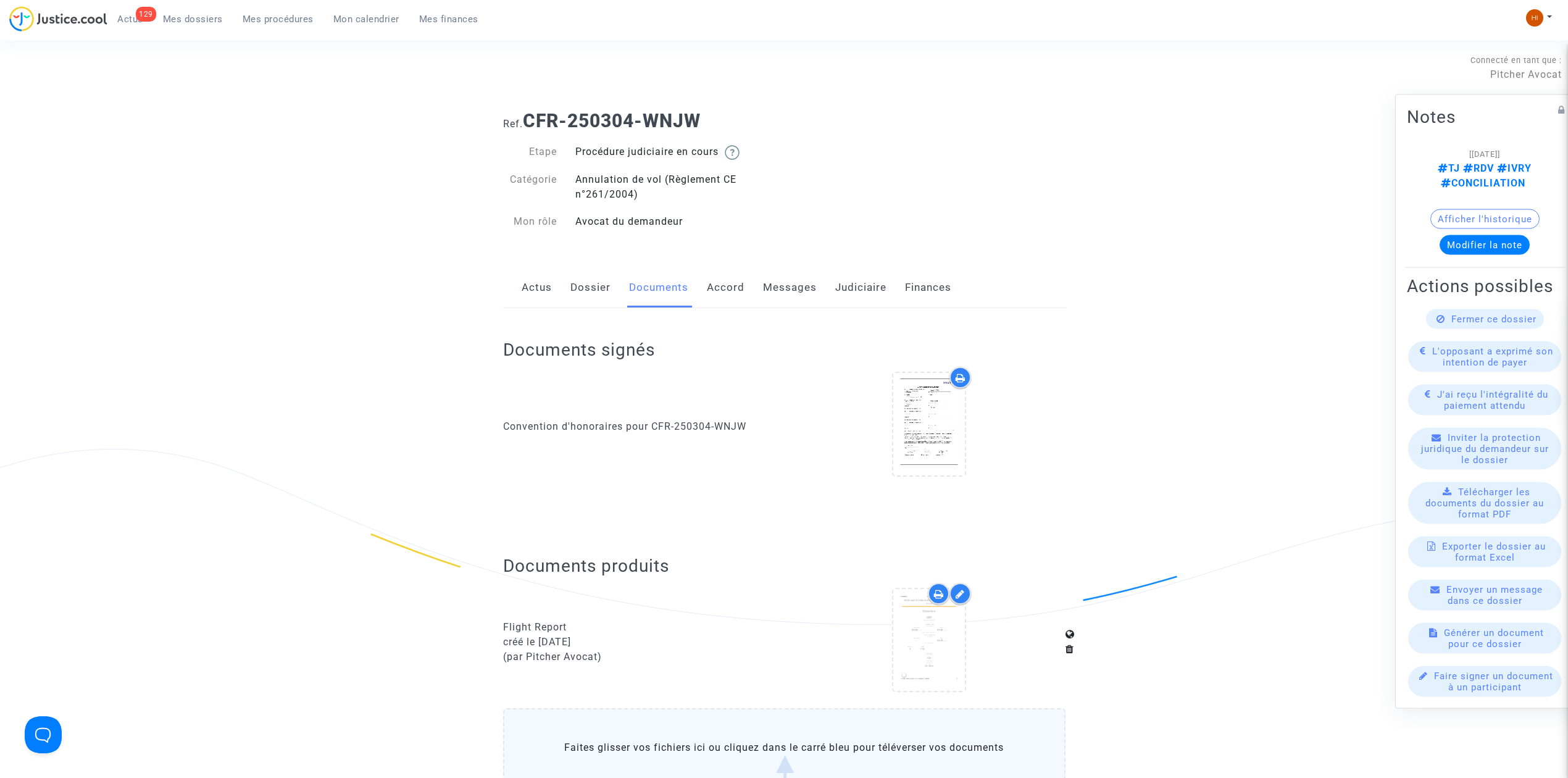
click at [835, 285] on link "Judiciaire" at bounding box center [860, 288] width 51 height 41
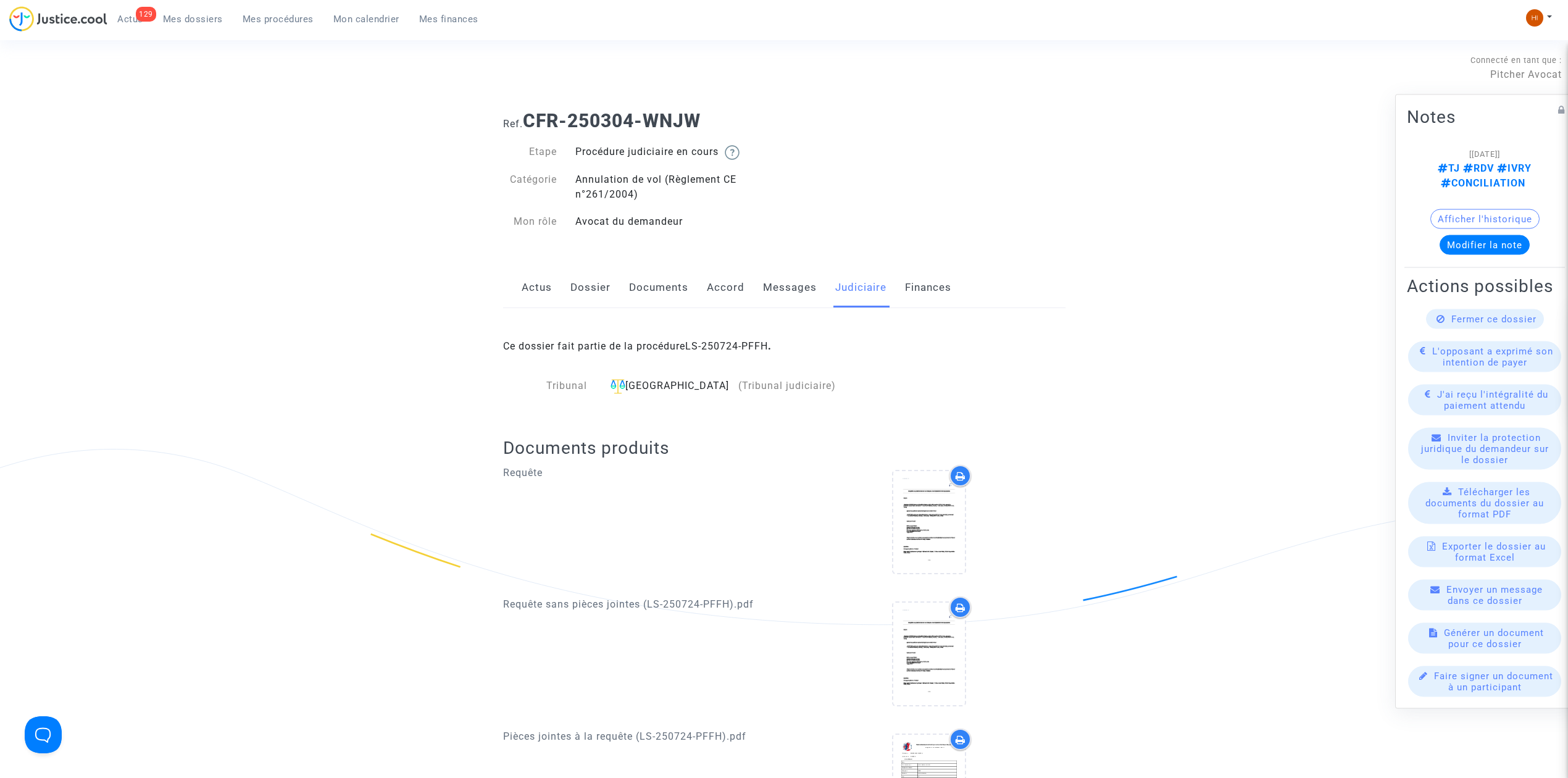
click at [593, 281] on link "Dossier" at bounding box center [590, 288] width 40 height 41
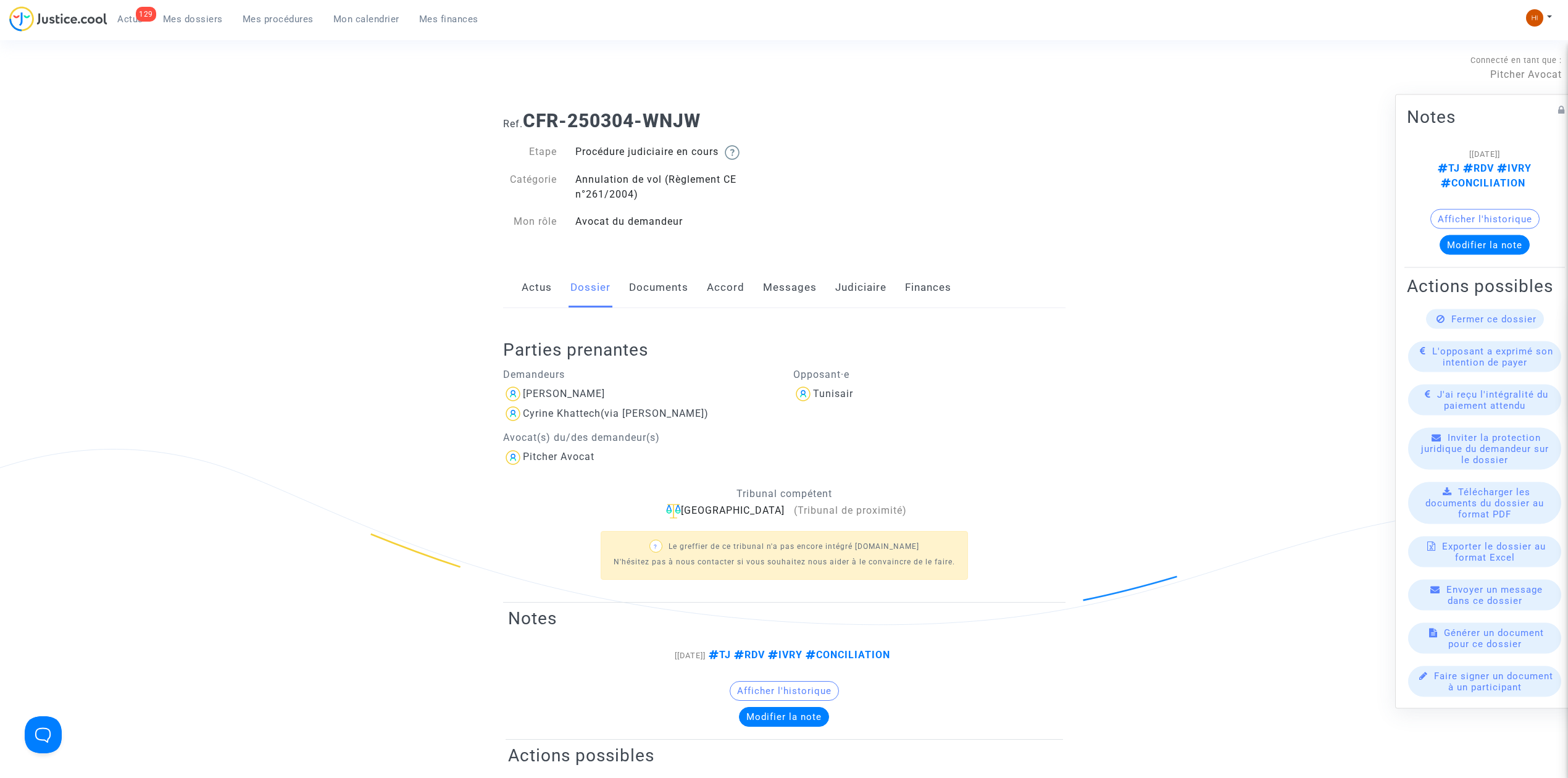
click at [649, 297] on link "Documents" at bounding box center [658, 288] width 59 height 41
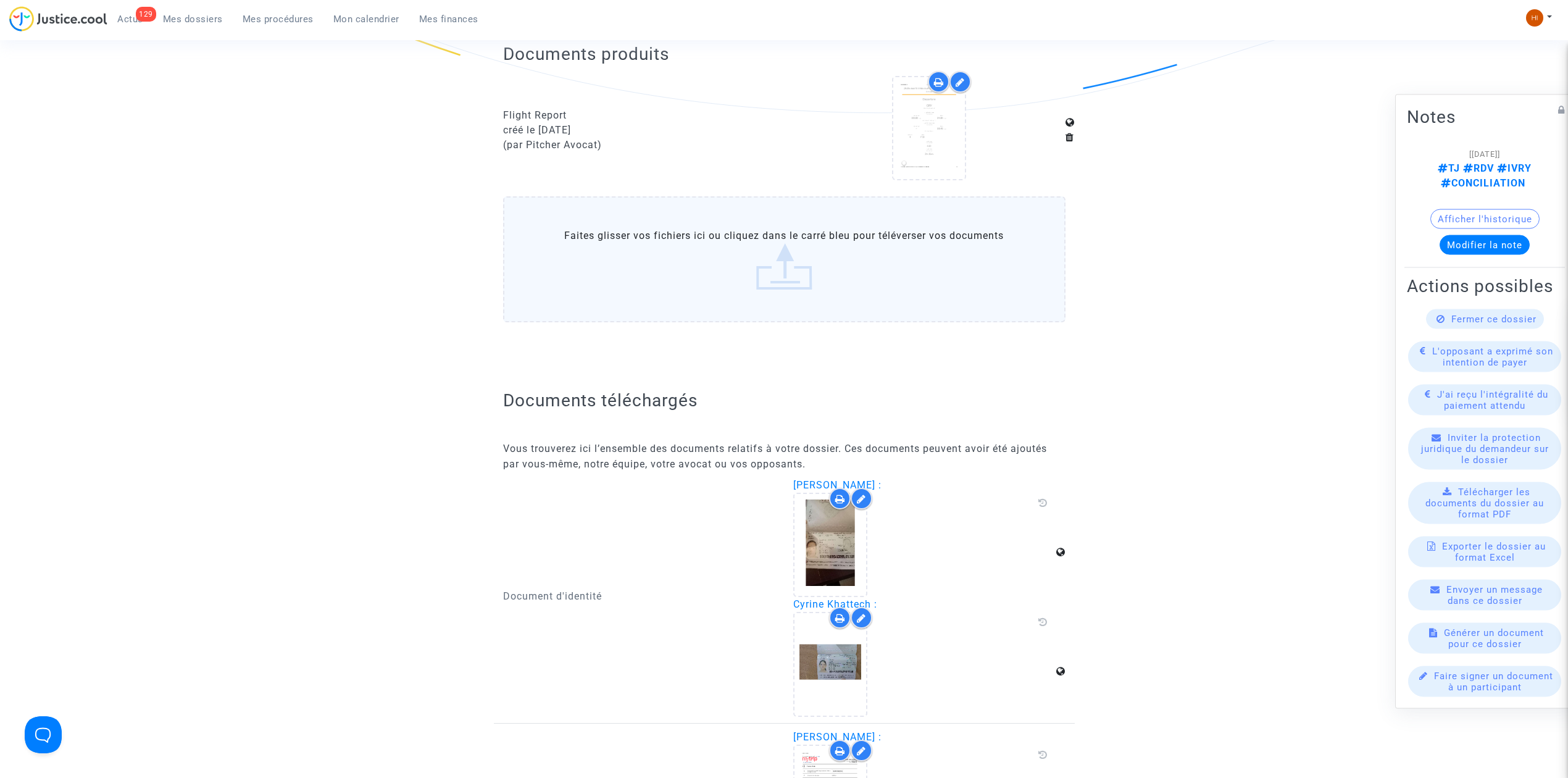
scroll to position [494, 0]
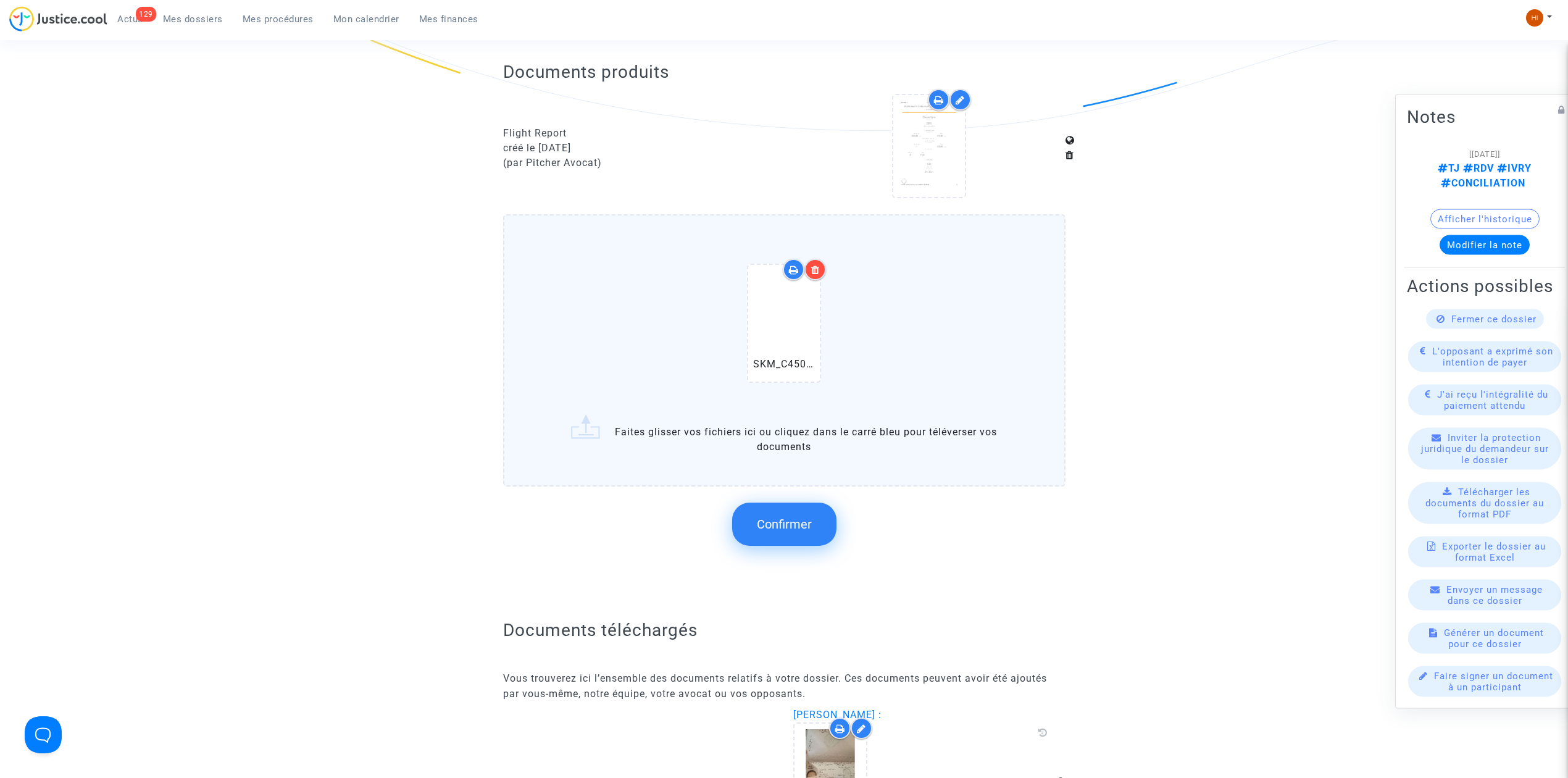
click at [800, 526] on span "Confirmer" at bounding box center [784, 524] width 55 height 15
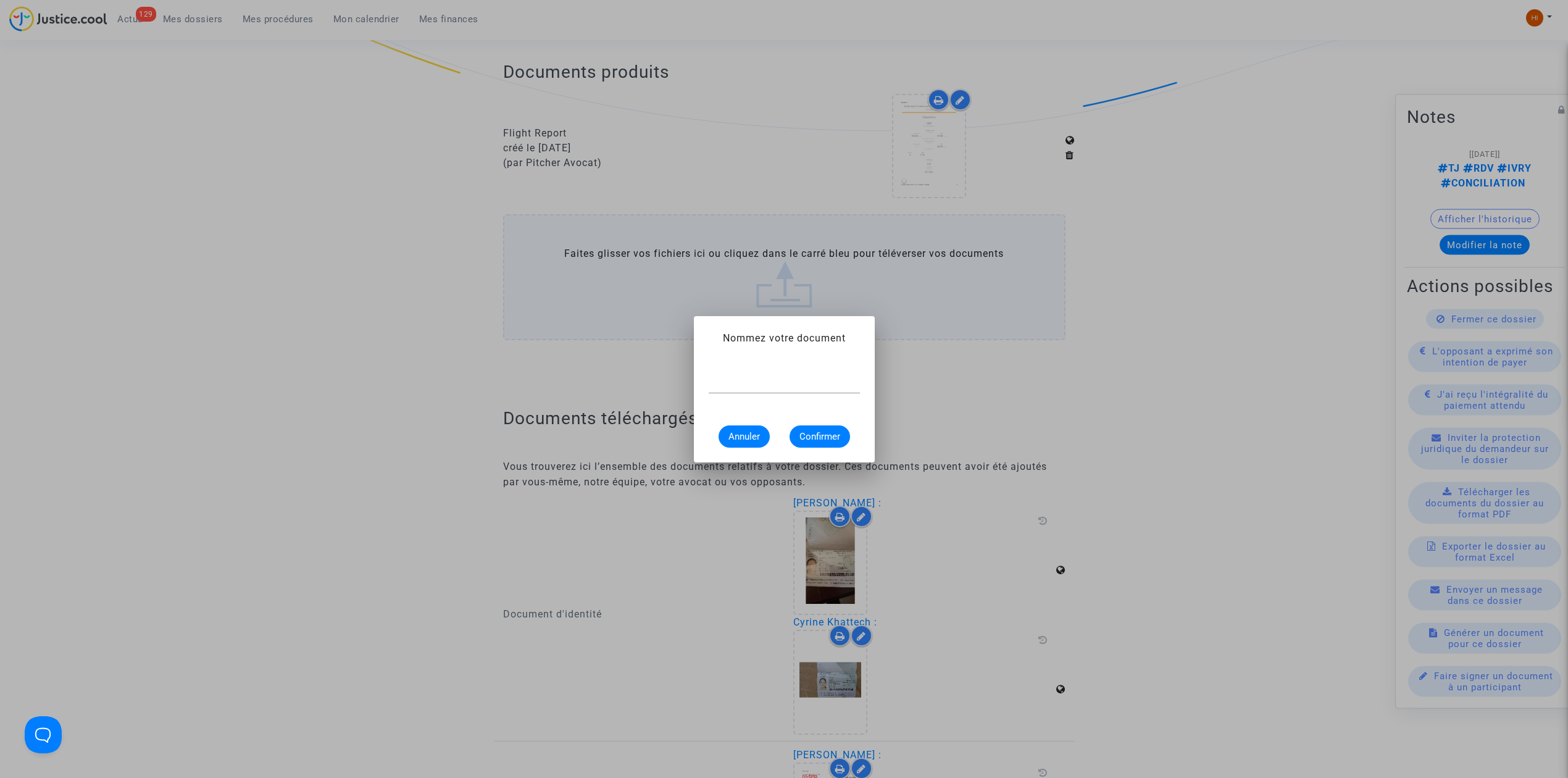
scroll to position [0, 0]
paste input "CONSTAT DE CARENCE"
type input "CONSTAT DE CARENCE"
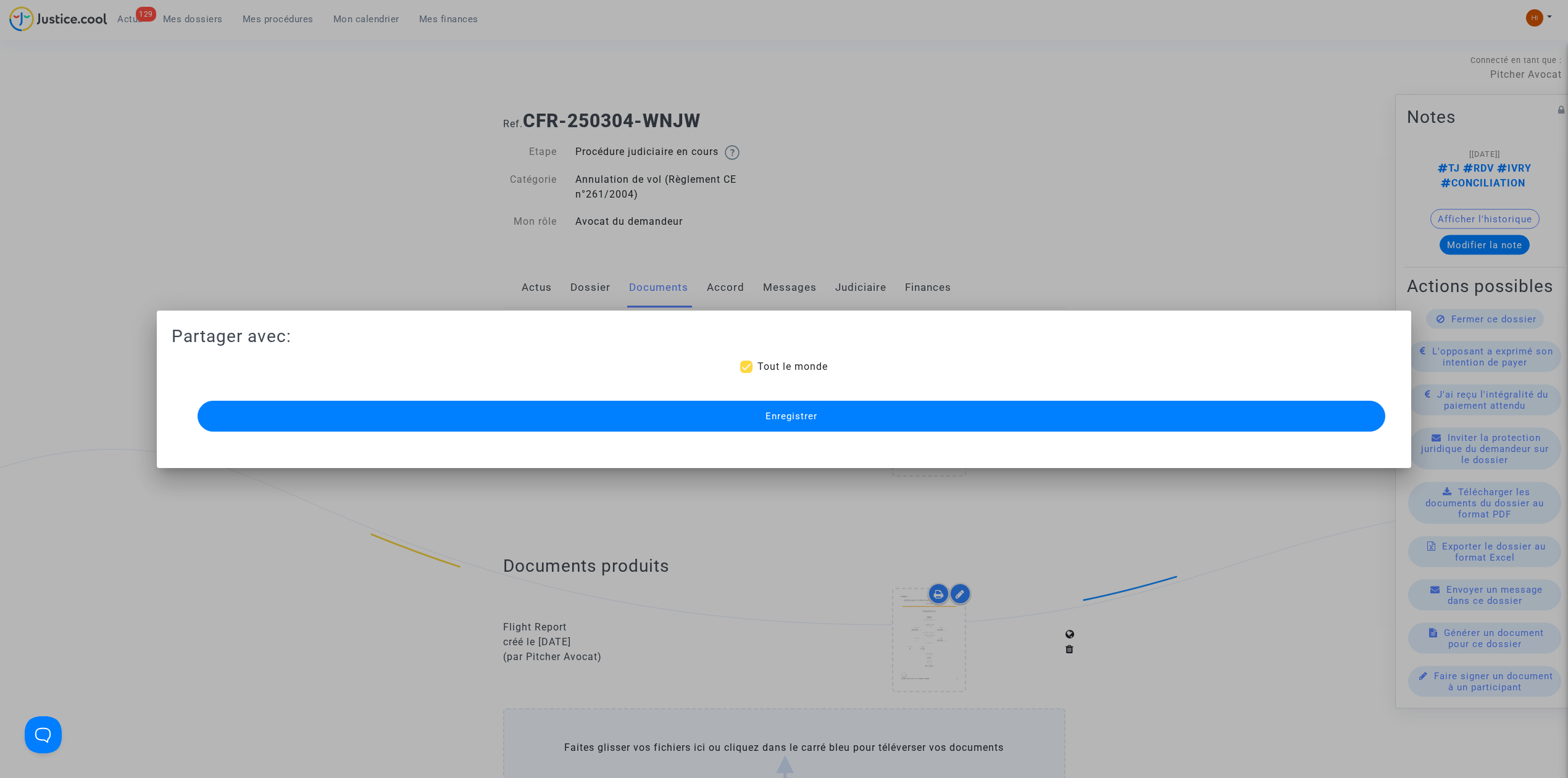
scroll to position [494, 0]
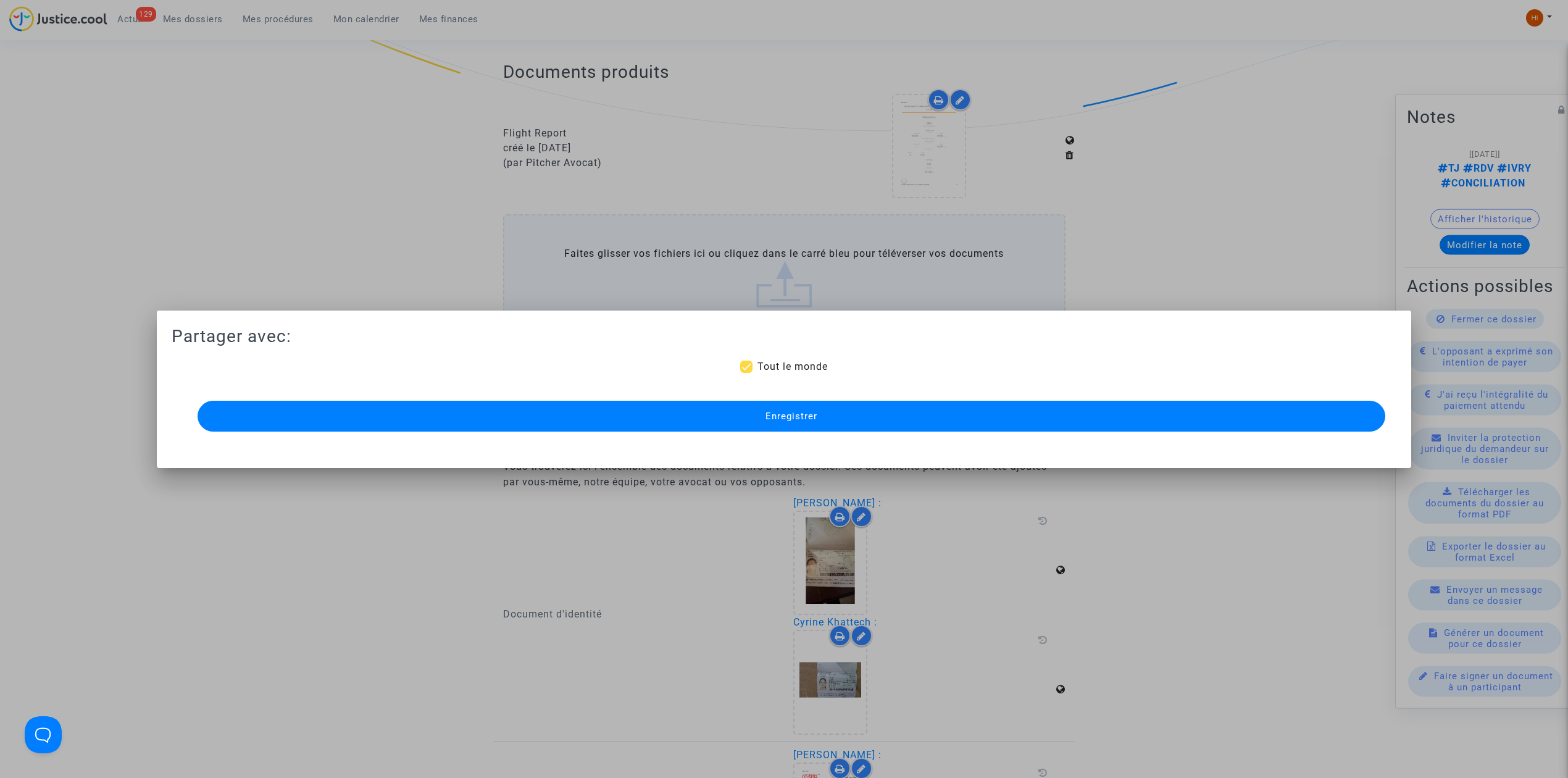
drag, startPoint x: 743, startPoint y: 426, endPoint x: 470, endPoint y: 26, distance: 484.3
click at [676, 317] on mat-dialog-container "Partager avec: Tout le monde Enregistrer" at bounding box center [784, 389] width 1254 height 158
click at [194, 18] on div at bounding box center [784, 389] width 1568 height 778
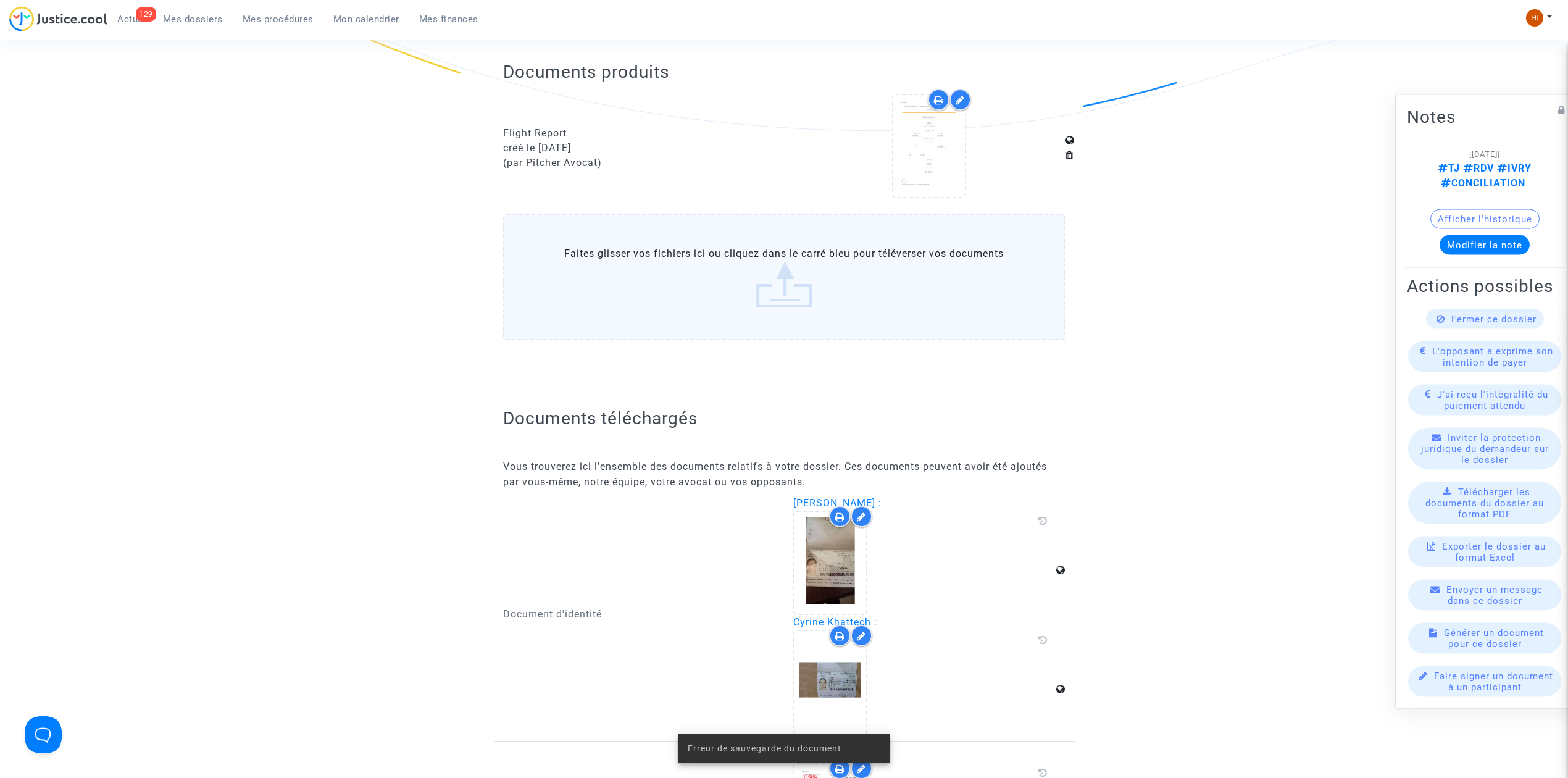
click at [194, 18] on span "Mes dossiers" at bounding box center [193, 19] width 60 height 11
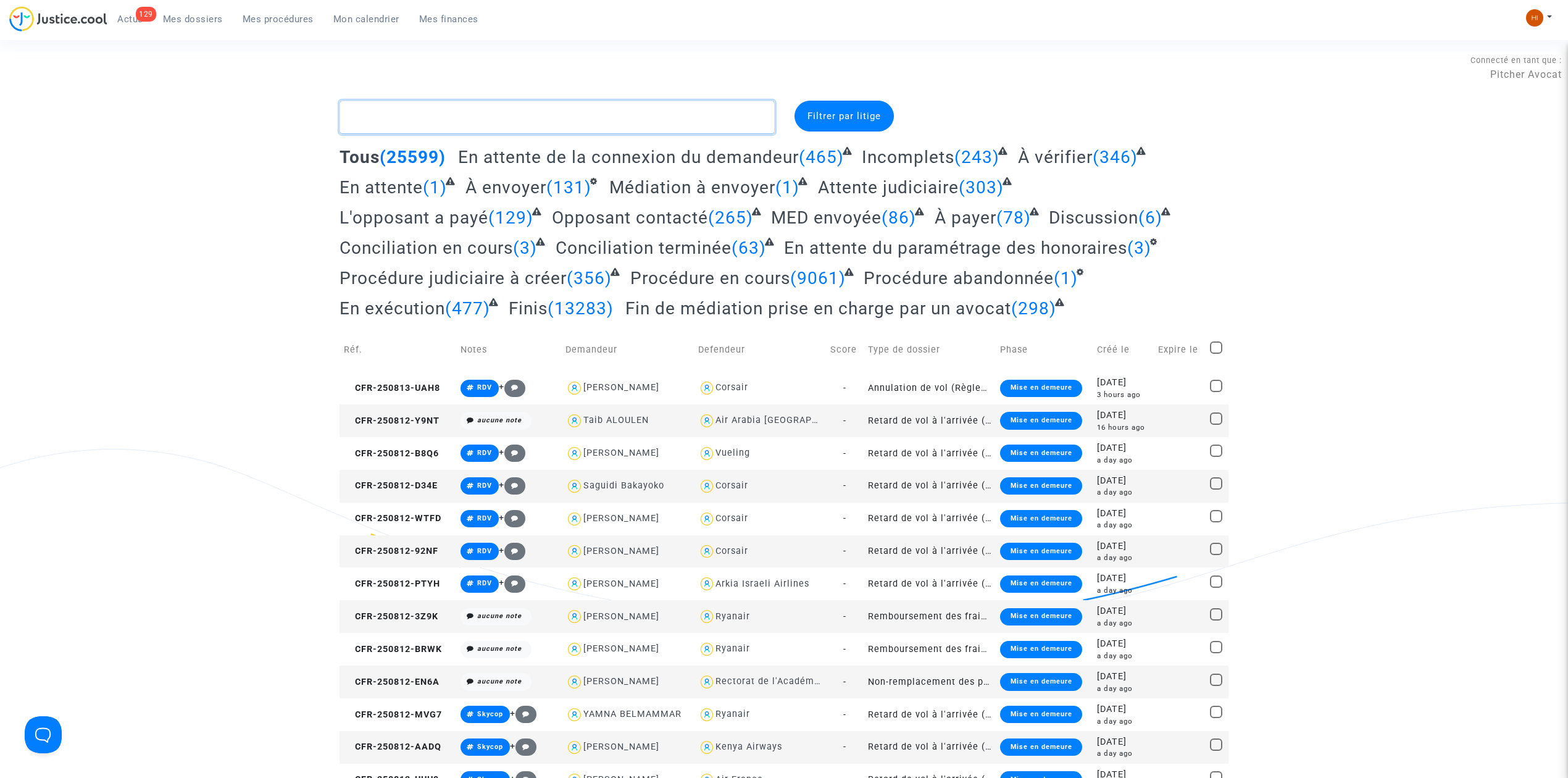
click at [741, 118] on textarea at bounding box center [557, 118] width 435 height 34
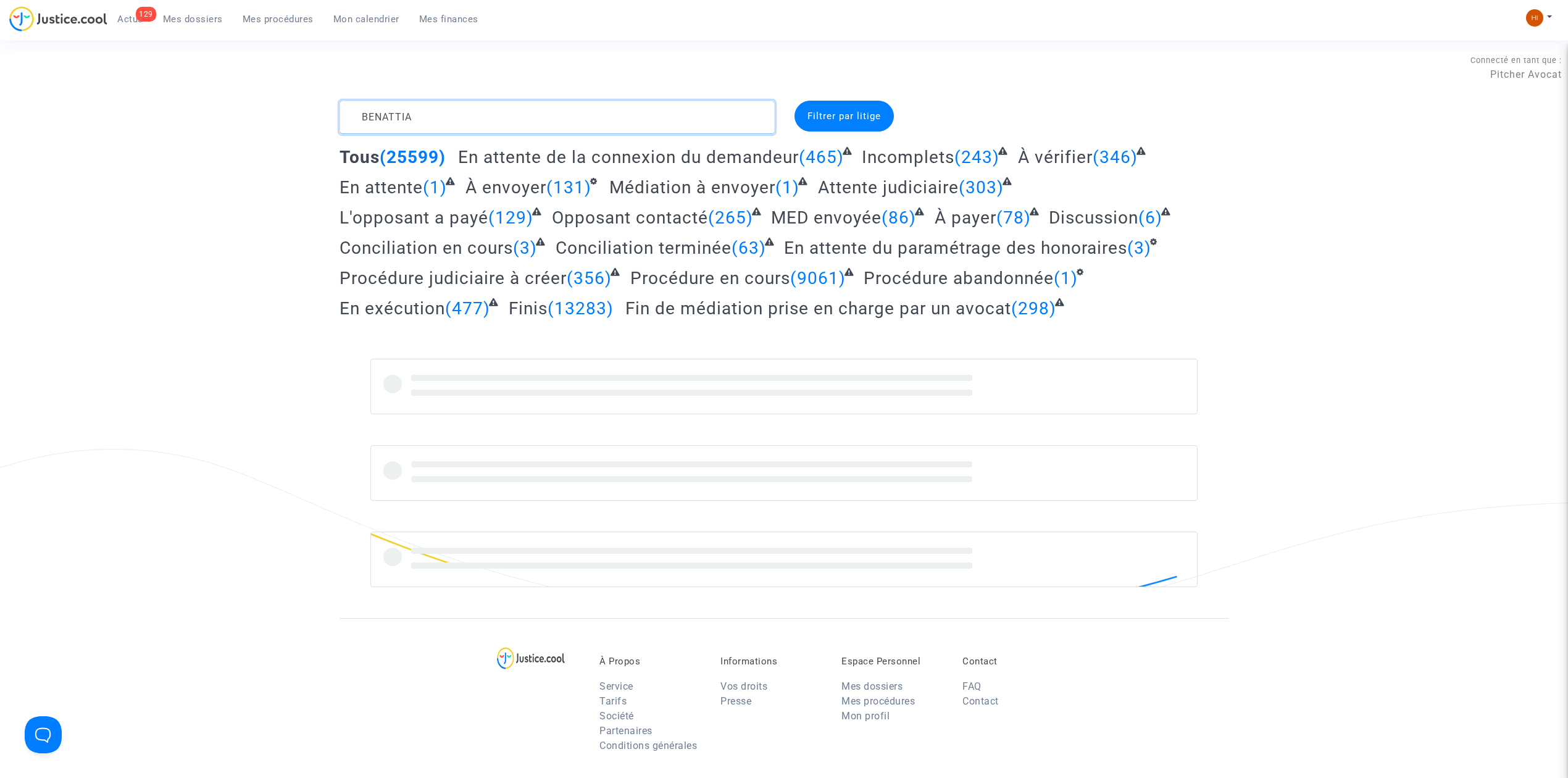
type textarea "BENATTIA"
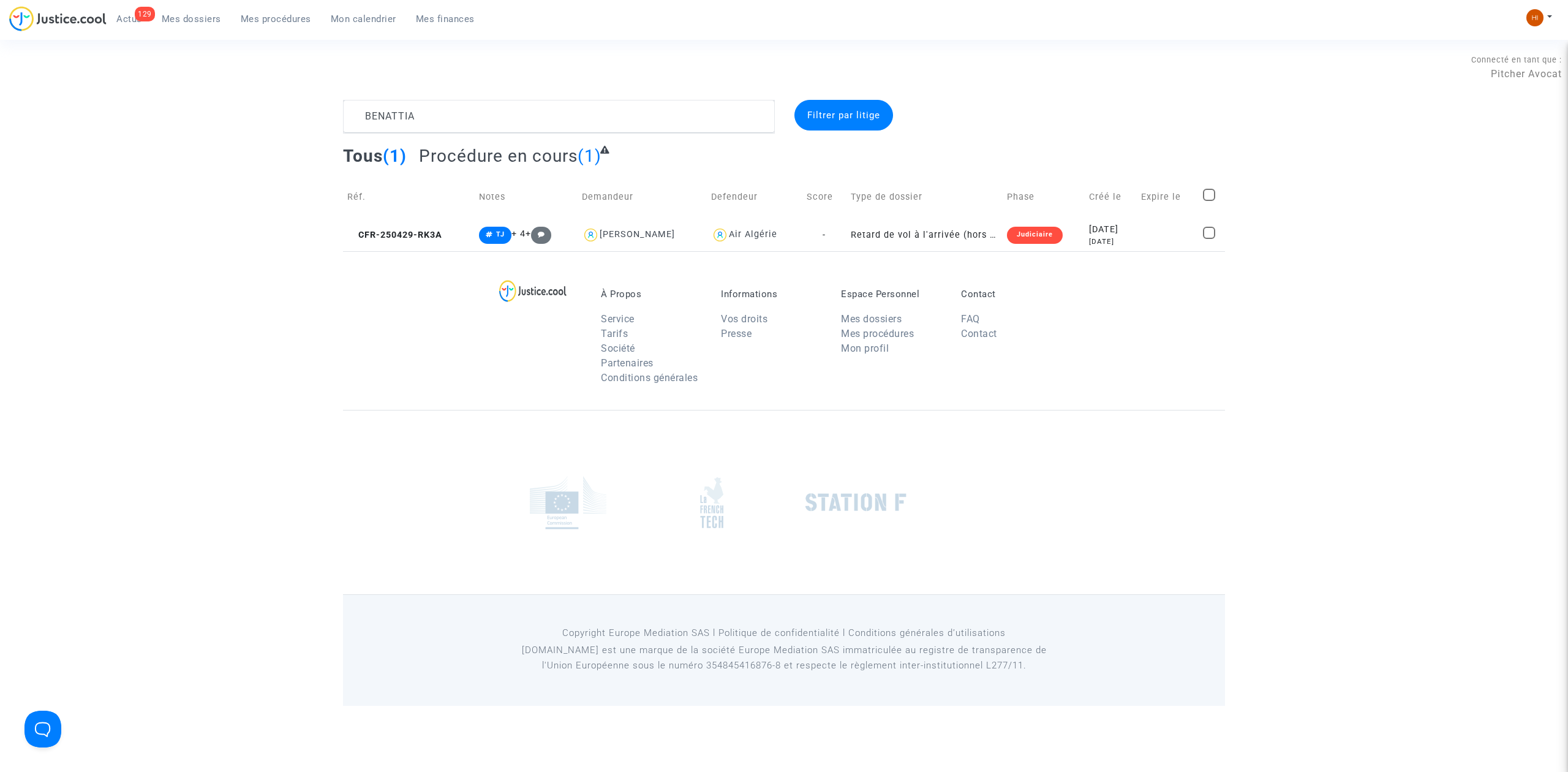
drag, startPoint x: 429, startPoint y: 234, endPoint x: 1051, endPoint y: 143, distance: 628.6
click at [431, 228] on td "CFR-250429-RK3A" at bounding box center [409, 235] width 132 height 33
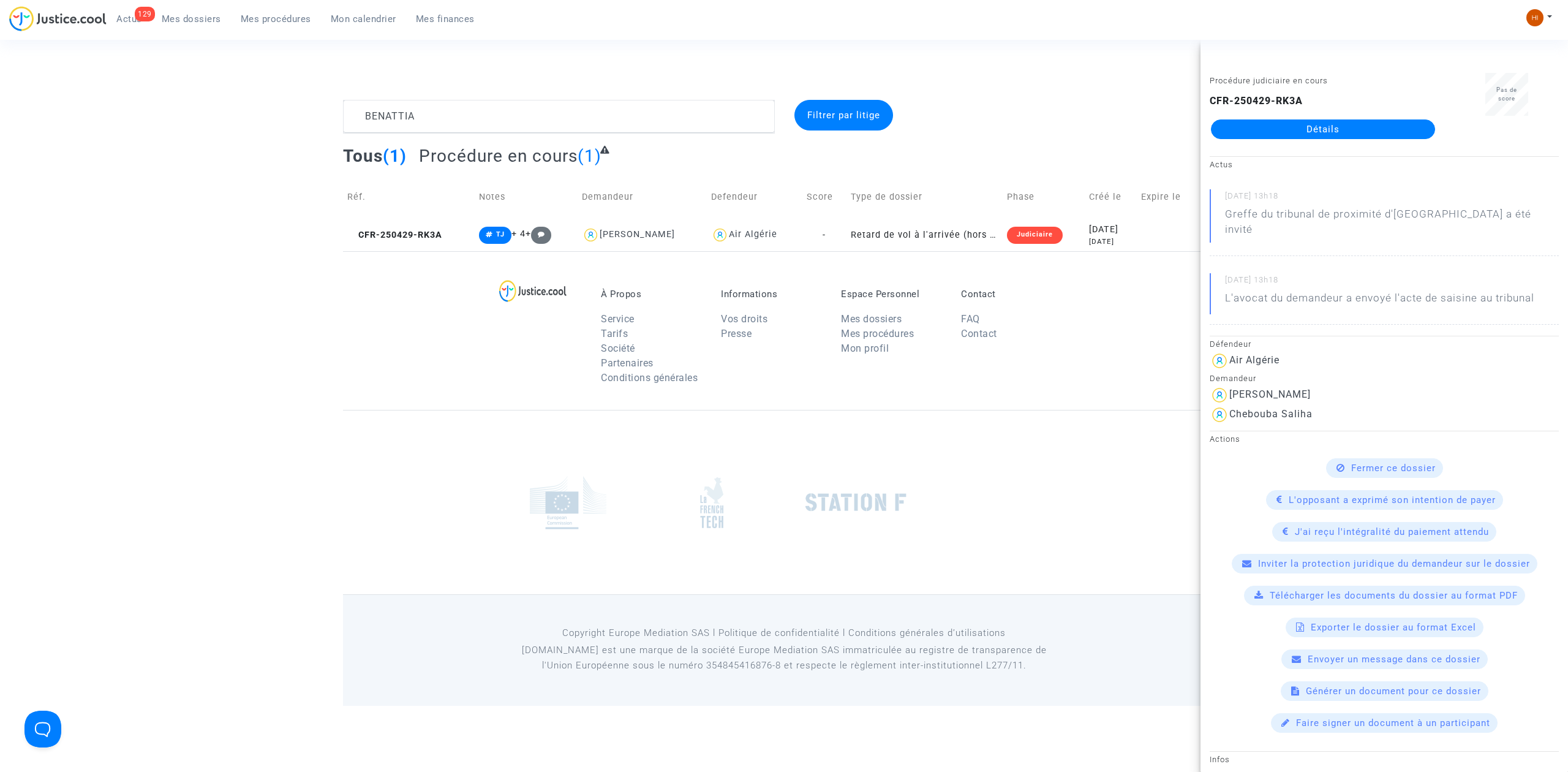
click at [1306, 133] on link "Détails" at bounding box center [1322, 129] width 224 height 20
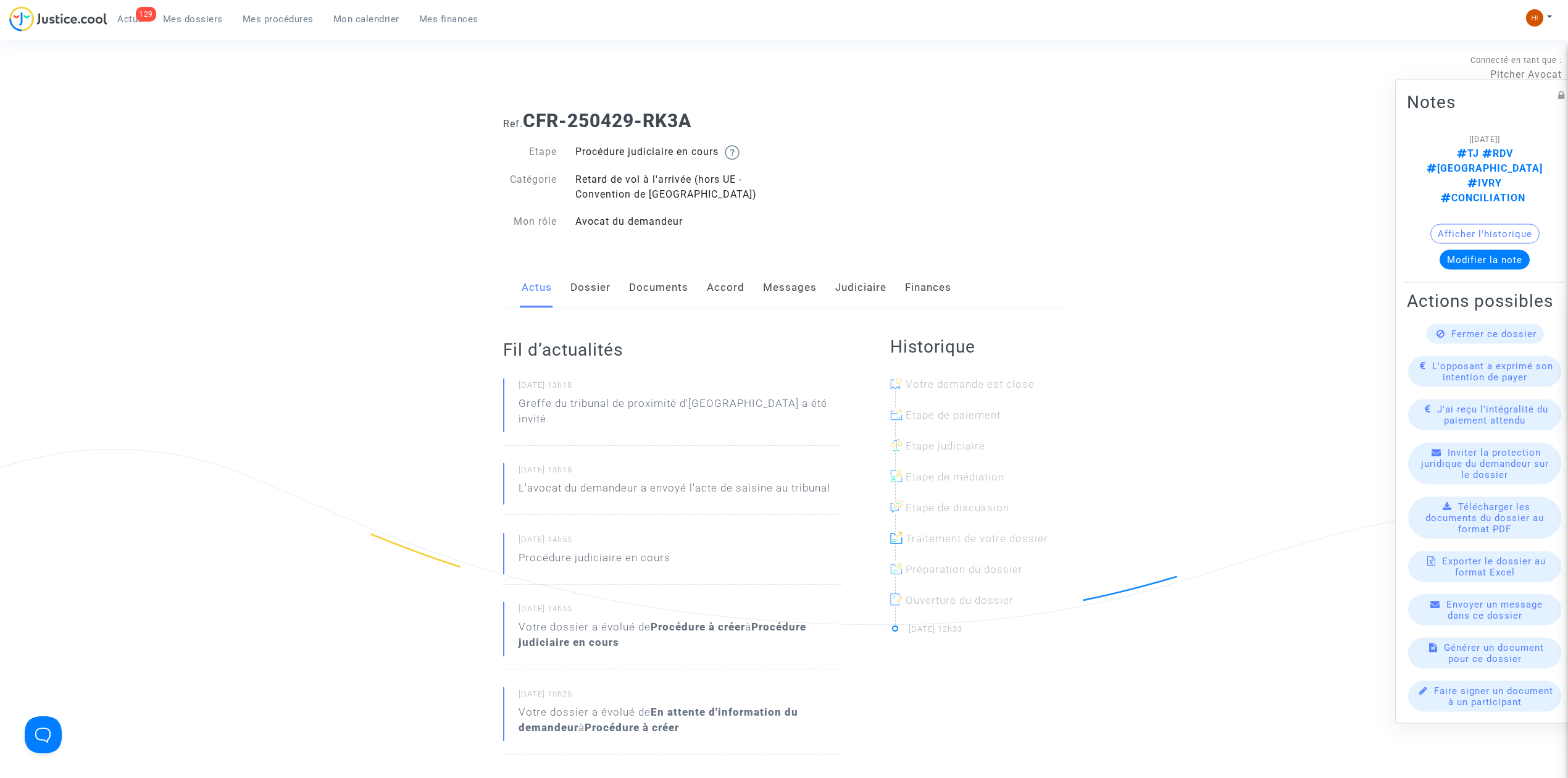
click at [611, 284] on div "Actus Dossier Documents Accord Messages Judiciaire Finances" at bounding box center [784, 288] width 562 height 42
drag, startPoint x: 594, startPoint y: 280, endPoint x: 613, endPoint y: 286, distance: 19.9
click at [594, 281] on link "Dossier" at bounding box center [590, 288] width 40 height 41
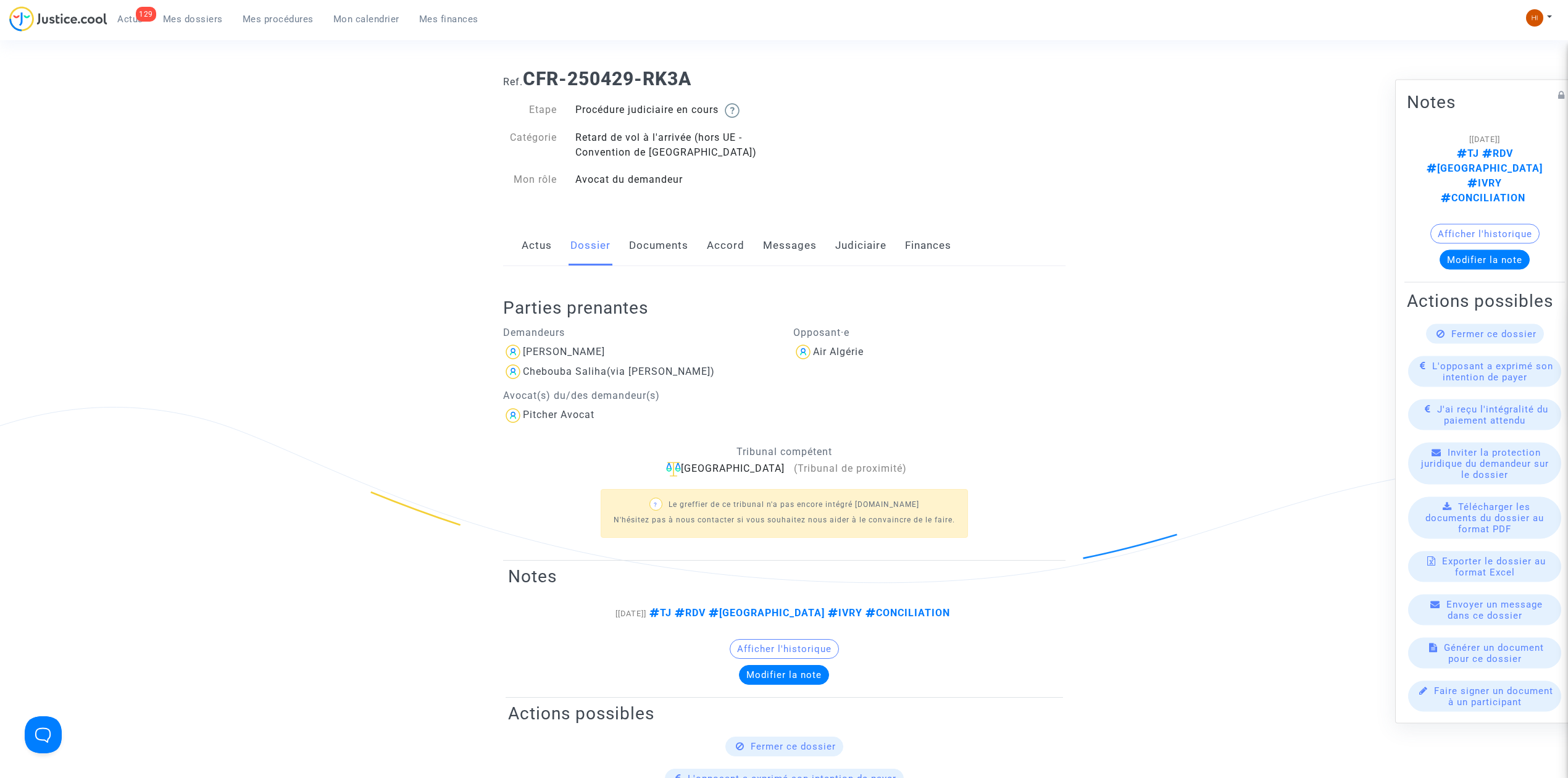
scroll to position [82, 0]
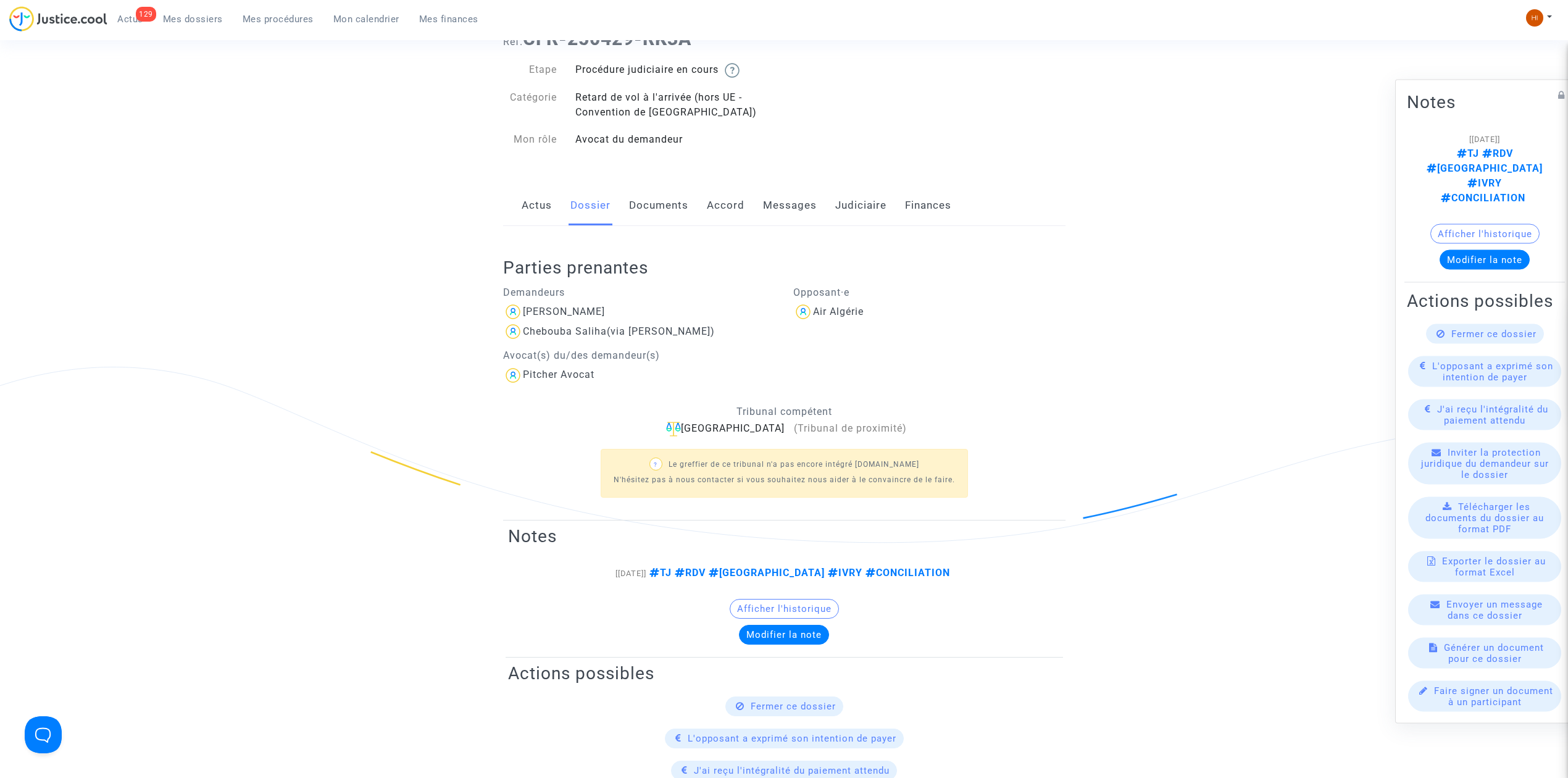
click at [660, 205] on link "Documents" at bounding box center [658, 206] width 59 height 41
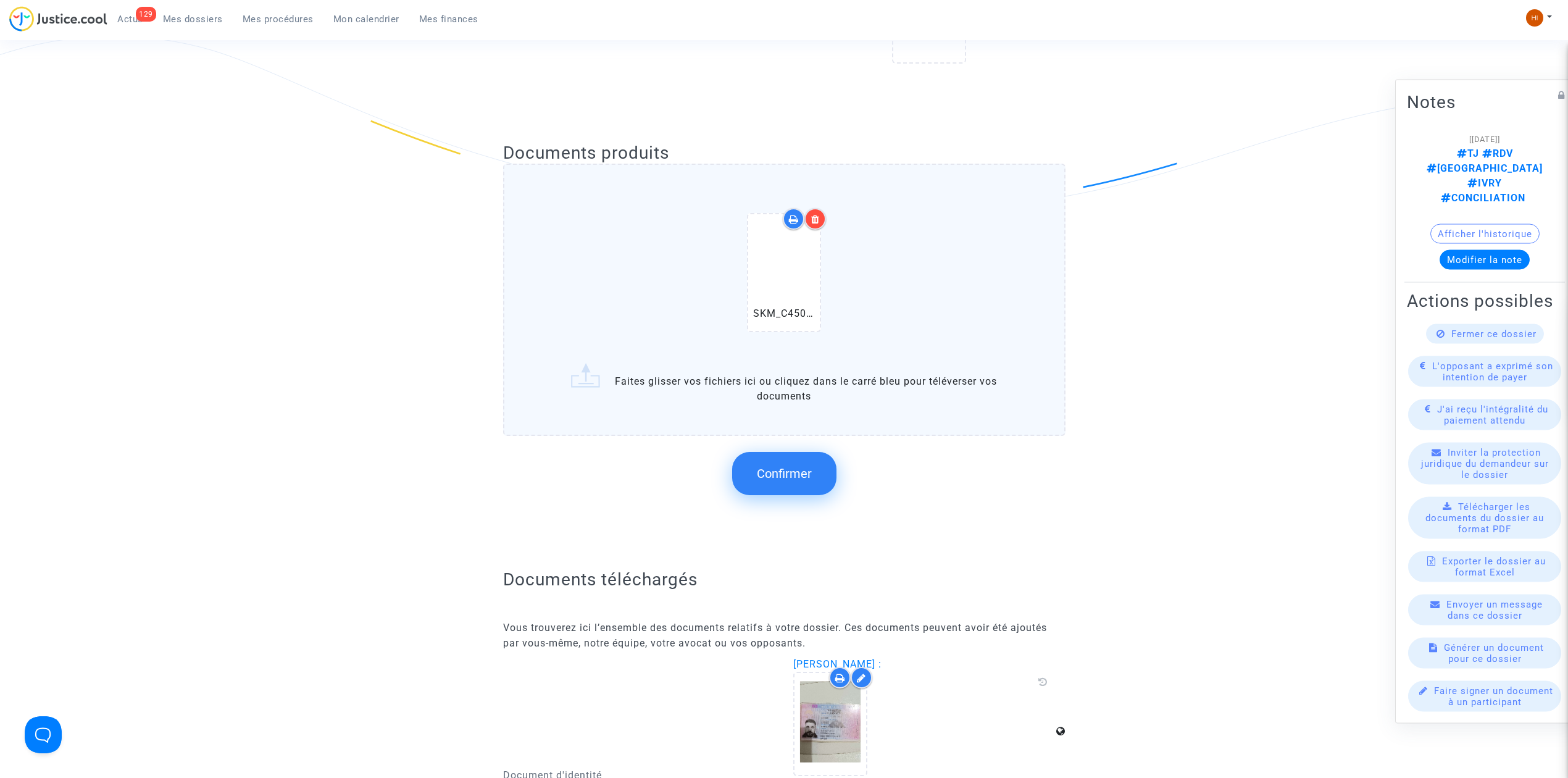
scroll to position [411, 0]
click at [786, 481] on button "Confirmer" at bounding box center [784, 475] width 104 height 43
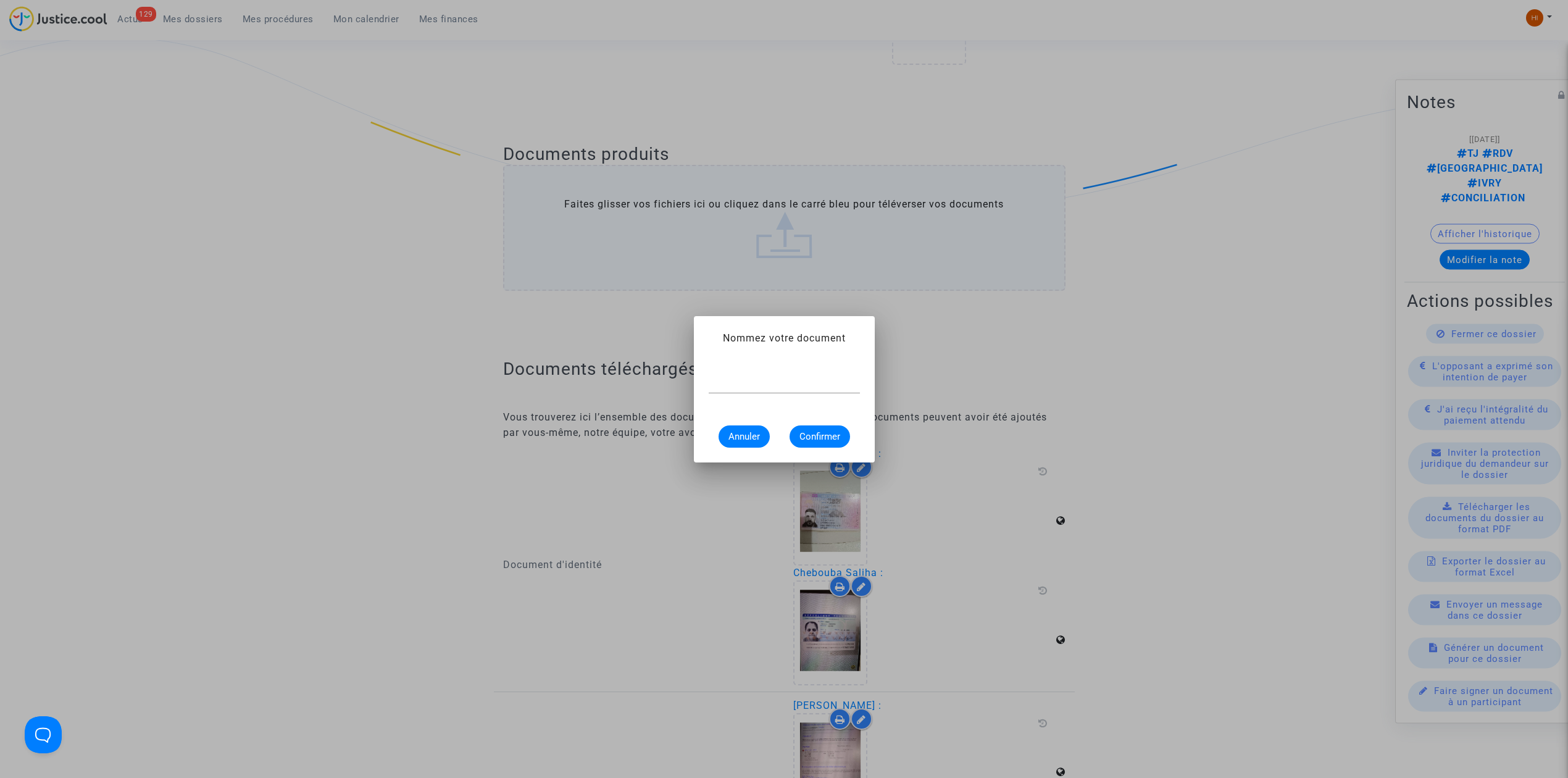
paste input "CONSTAT DE CARENCE"
type input "CONSTAT DE CARENCE"
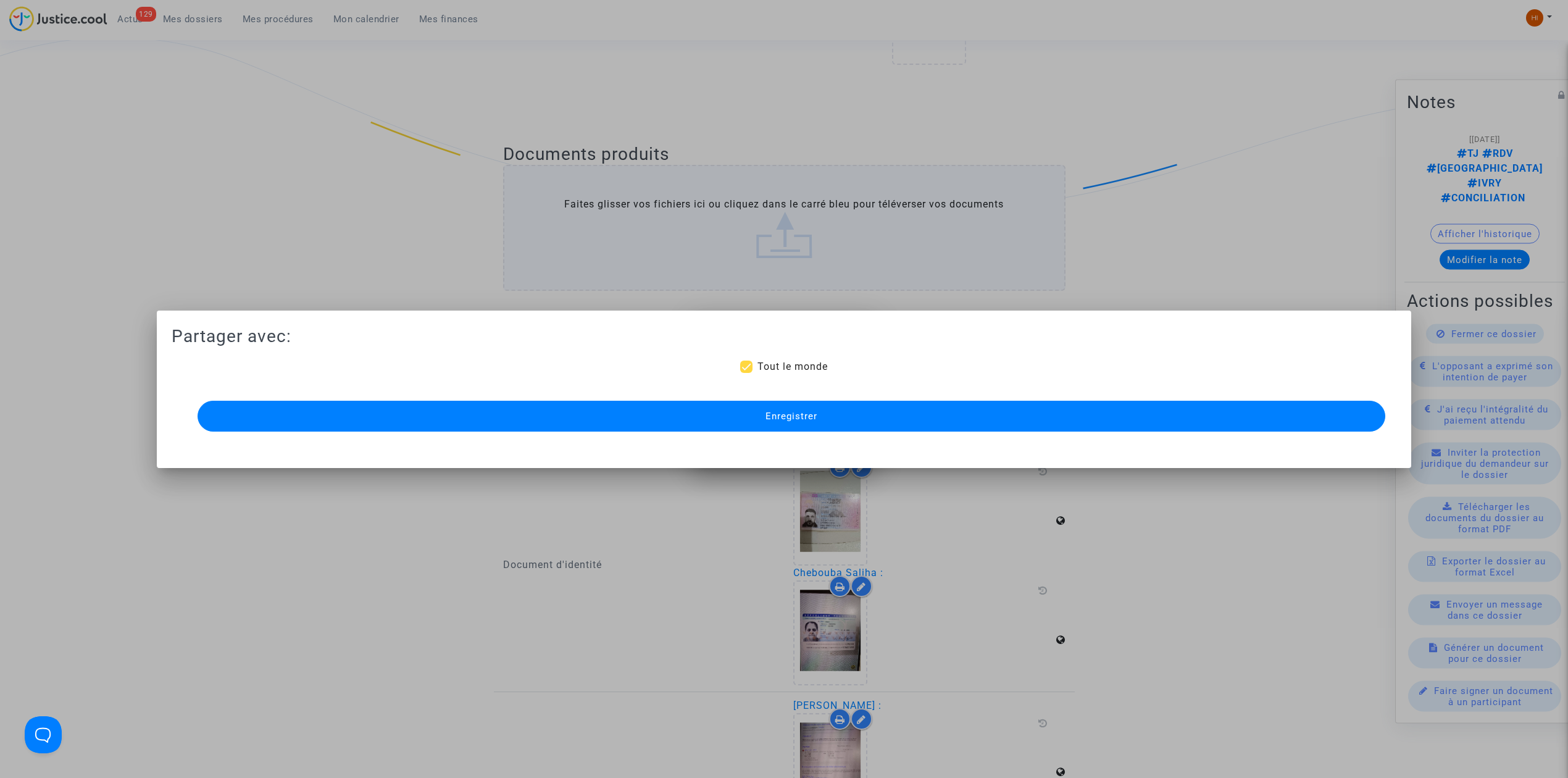
scroll to position [411, 0]
click at [779, 430] on button "Enregistrer" at bounding box center [791, 416] width 1188 height 31
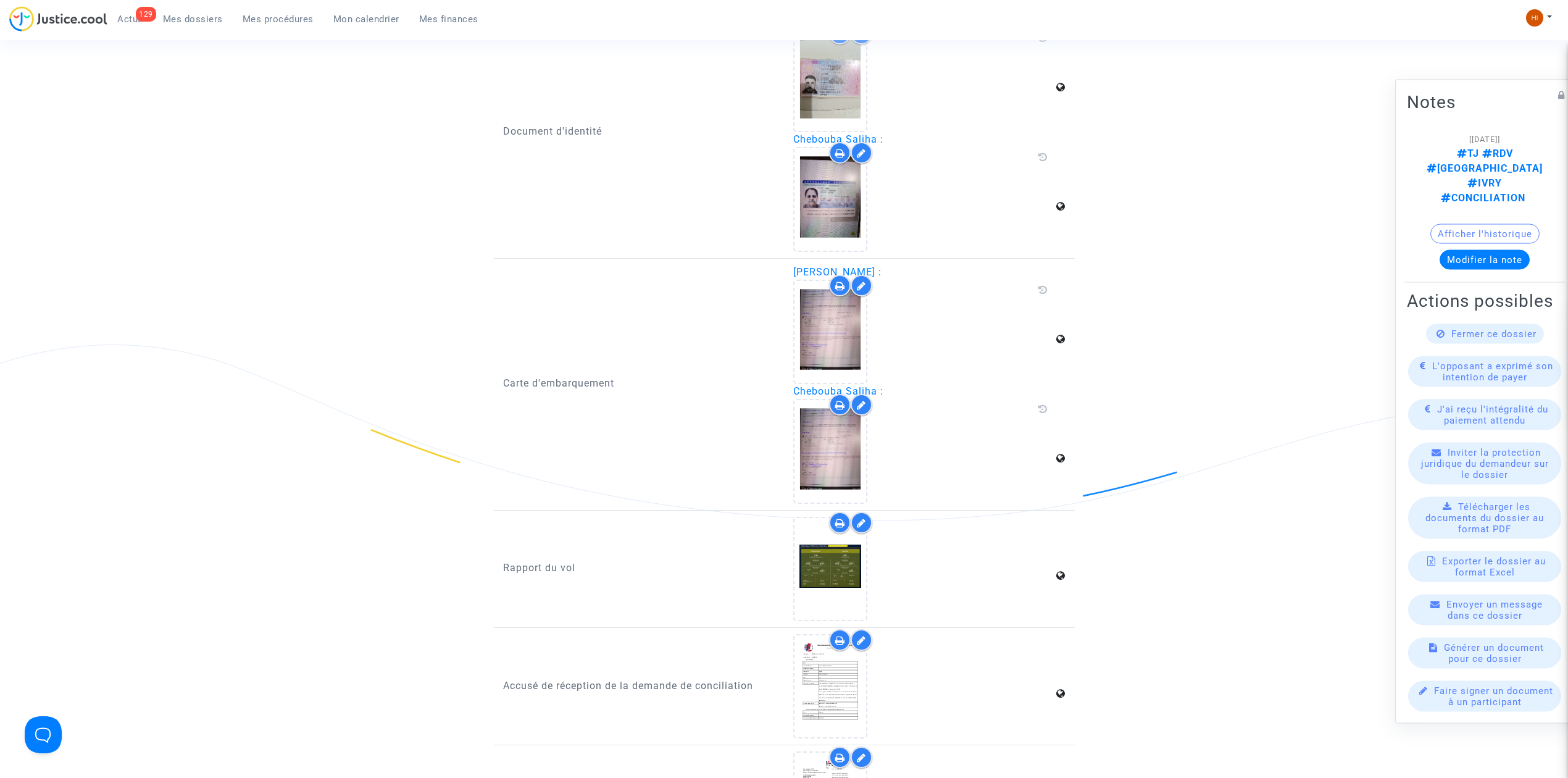
scroll to position [483, 0]
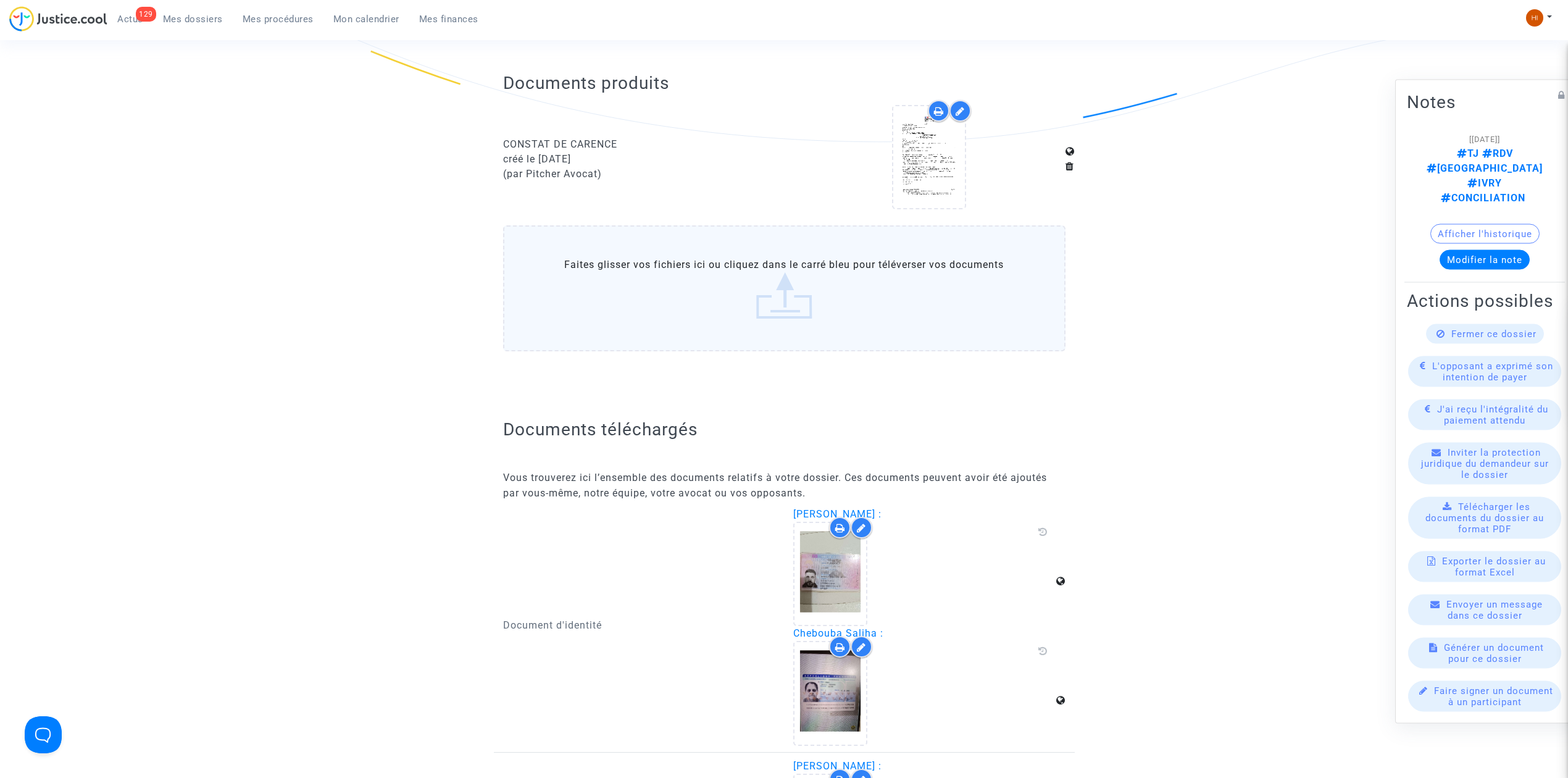
click at [178, 10] on link "Mes dossiers" at bounding box center [193, 19] width 80 height 18
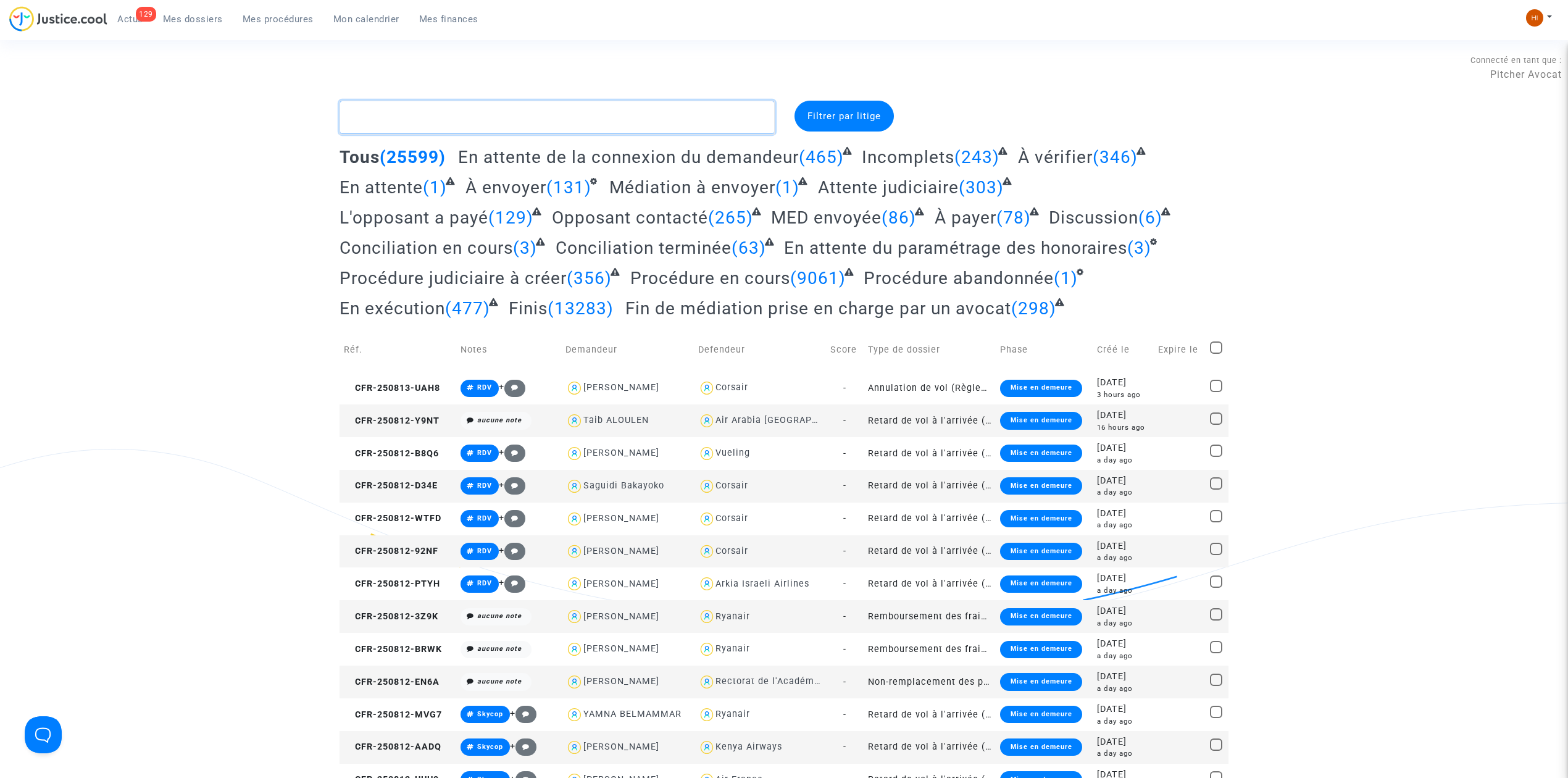
click at [440, 107] on textarea at bounding box center [557, 118] width 435 height 34
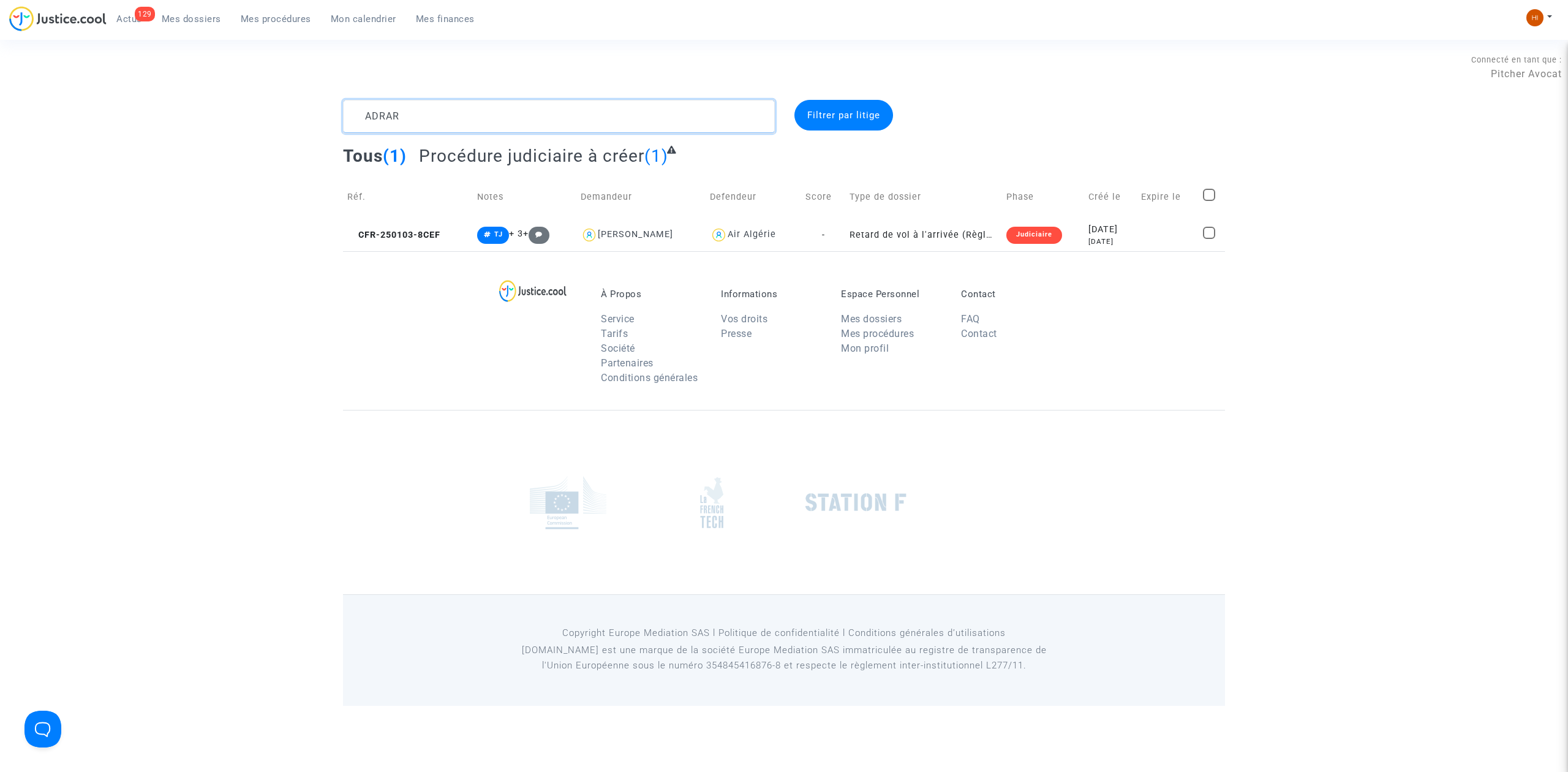
type textarea "ADRAR"
click at [401, 223] on td "CFR-250103-8CEF" at bounding box center [407, 235] width 130 height 33
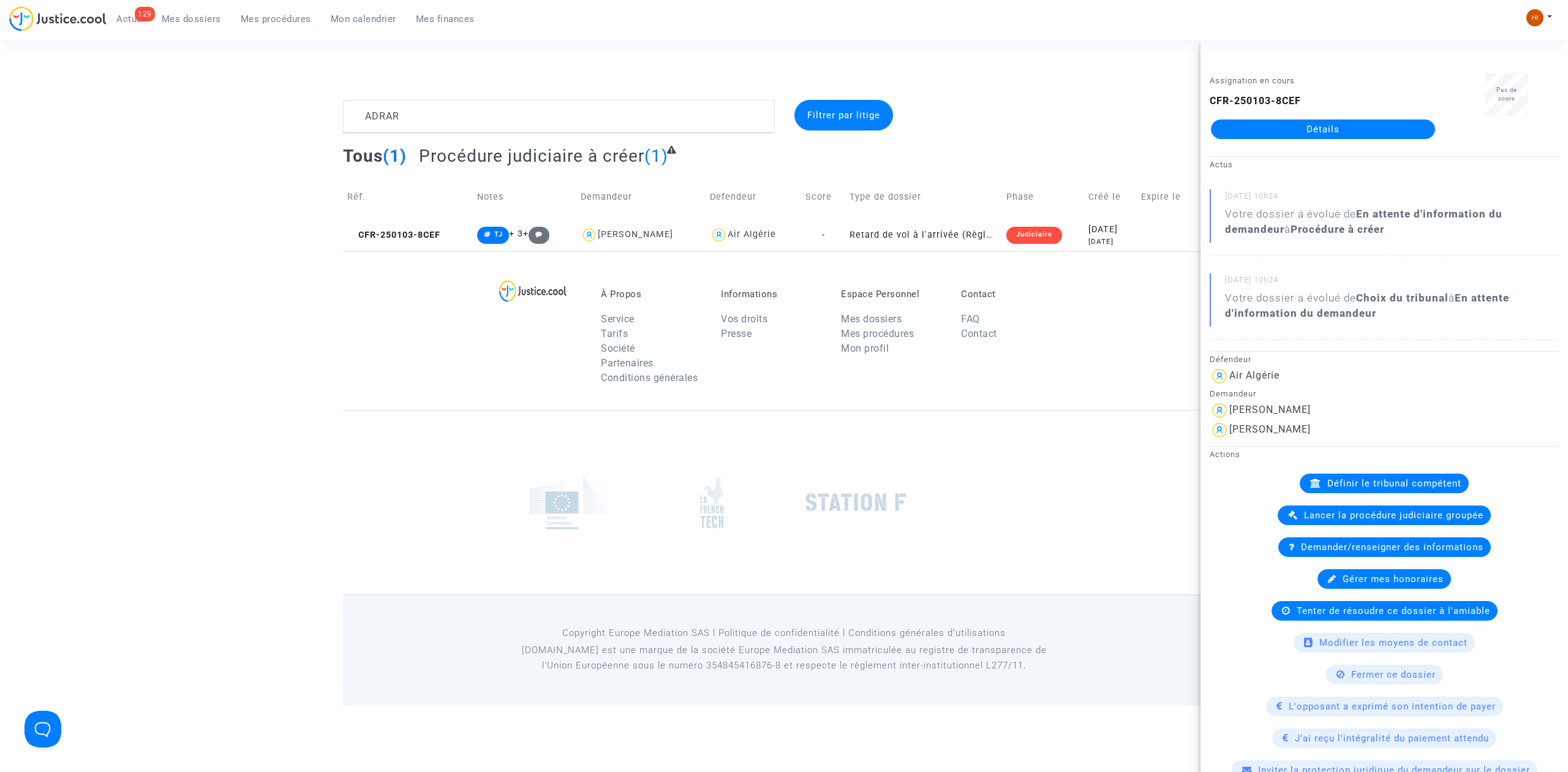
drag, startPoint x: 1257, startPoint y: 125, endPoint x: 1073, endPoint y: 157, distance: 186.8
click at [1257, 126] on link "Détails" at bounding box center [1322, 129] width 224 height 20
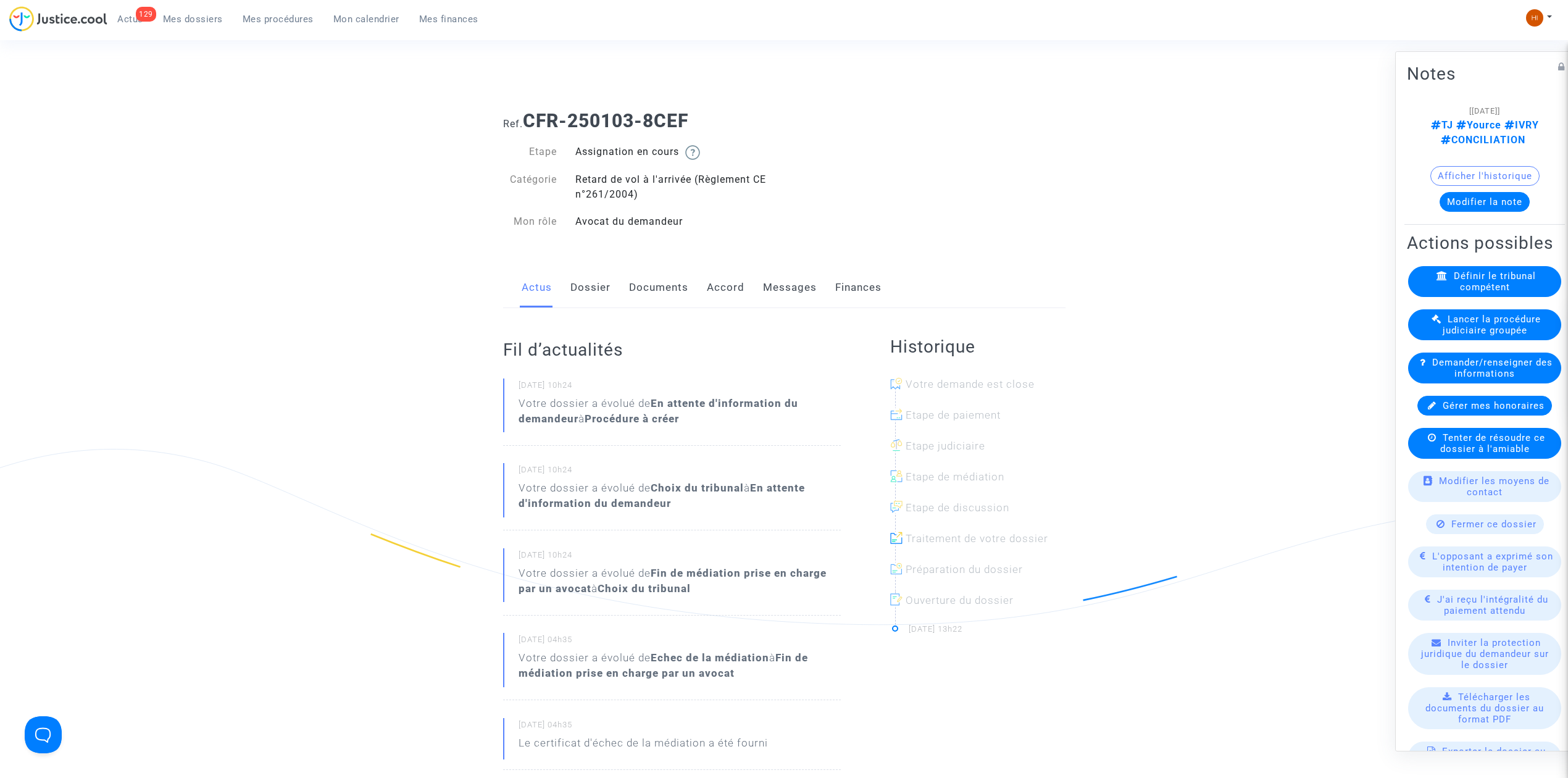
click at [683, 288] on link "Documents" at bounding box center [658, 288] width 59 height 41
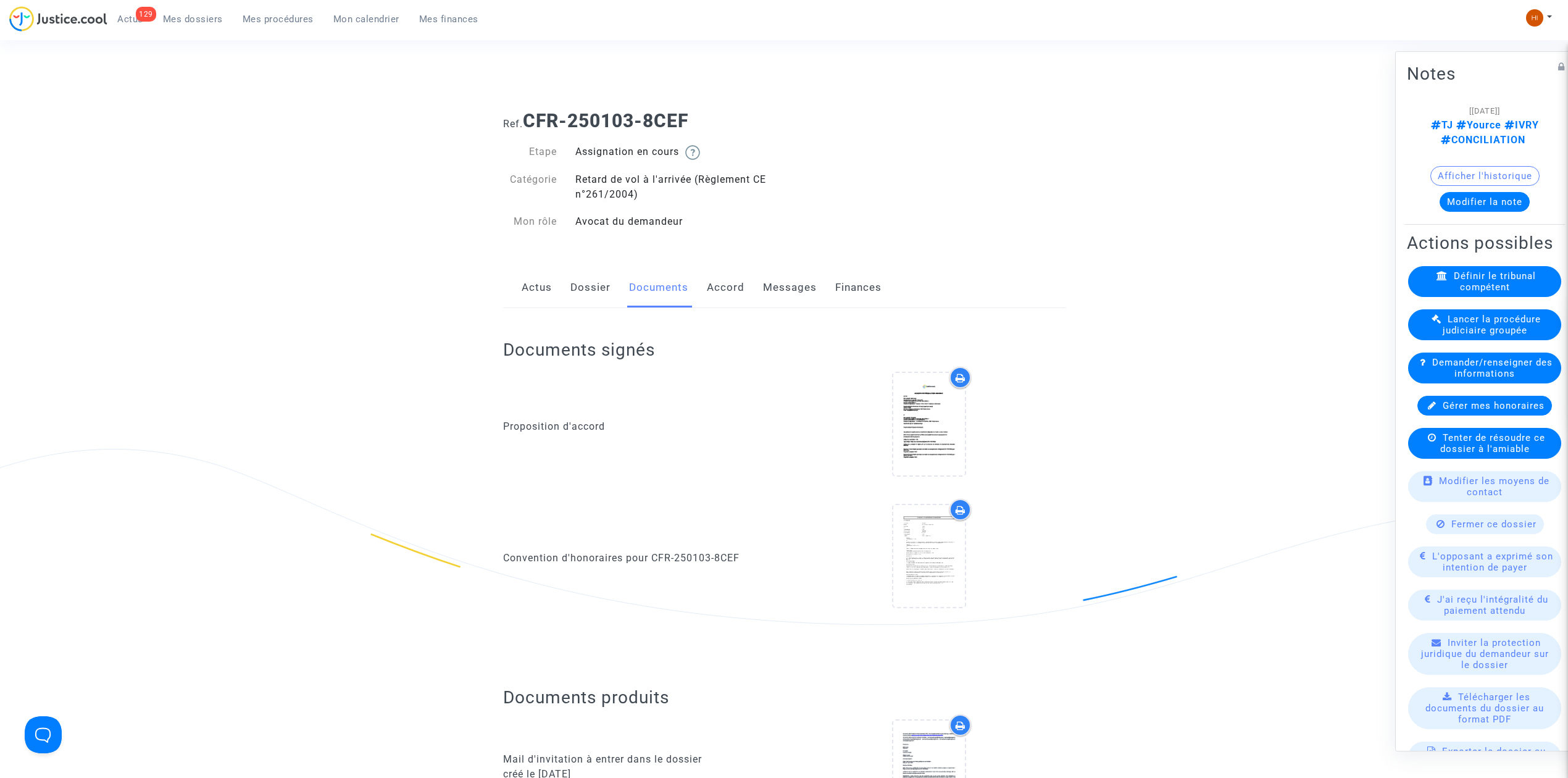
click at [571, 286] on link "Dossier" at bounding box center [590, 288] width 40 height 41
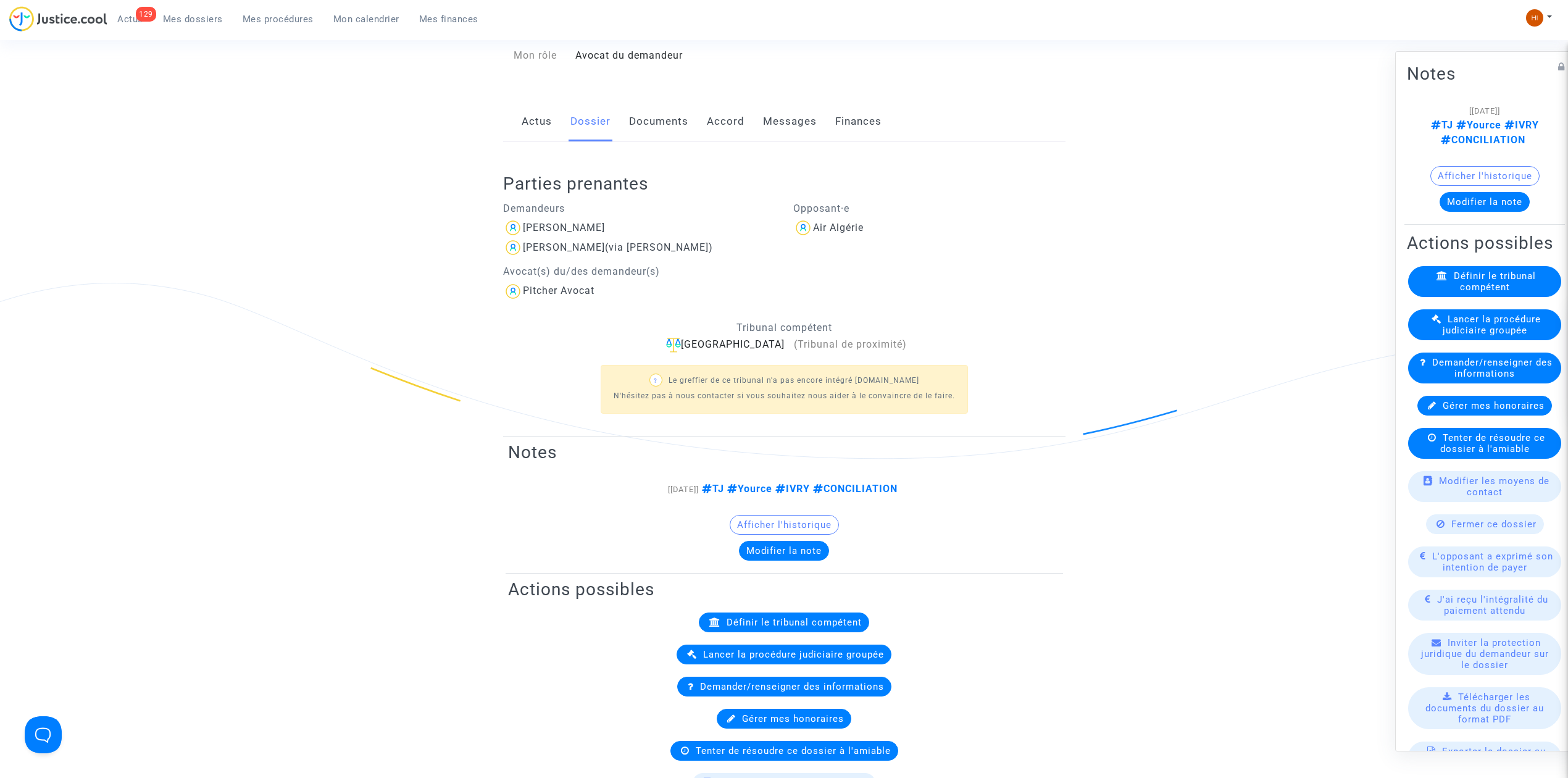
scroll to position [164, 0]
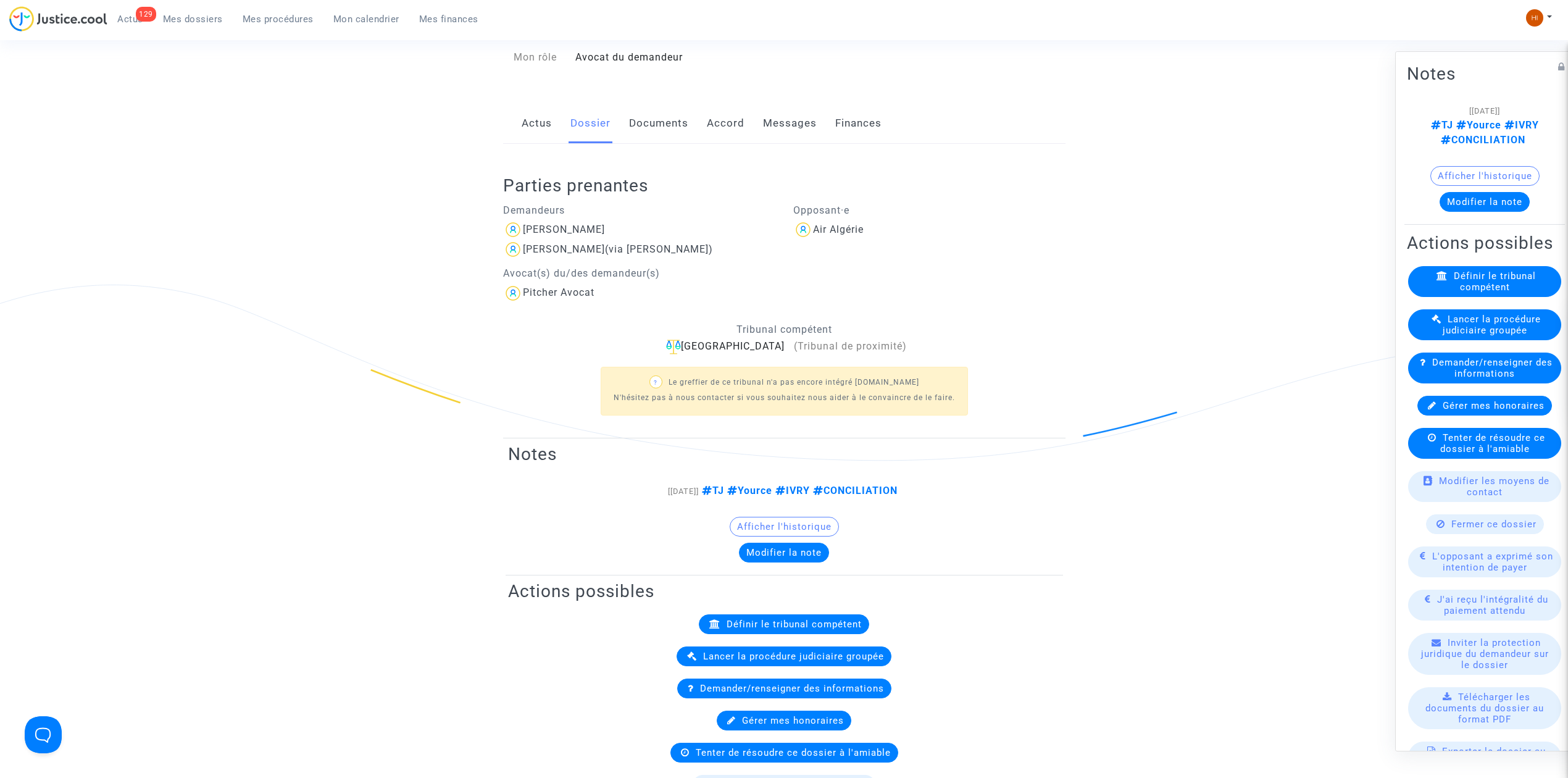
click at [668, 126] on link "Documents" at bounding box center [658, 123] width 59 height 41
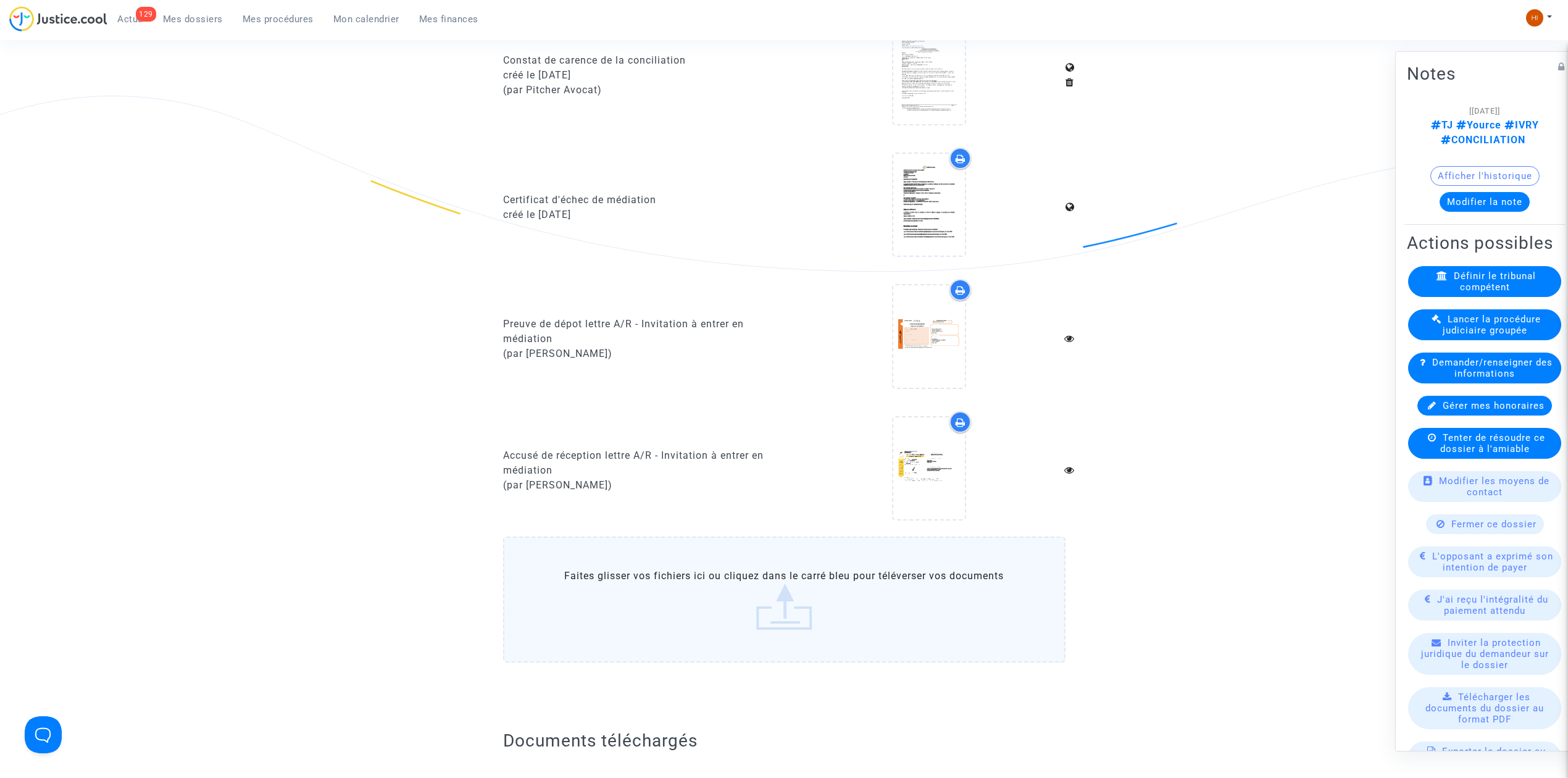
scroll to position [1399, 0]
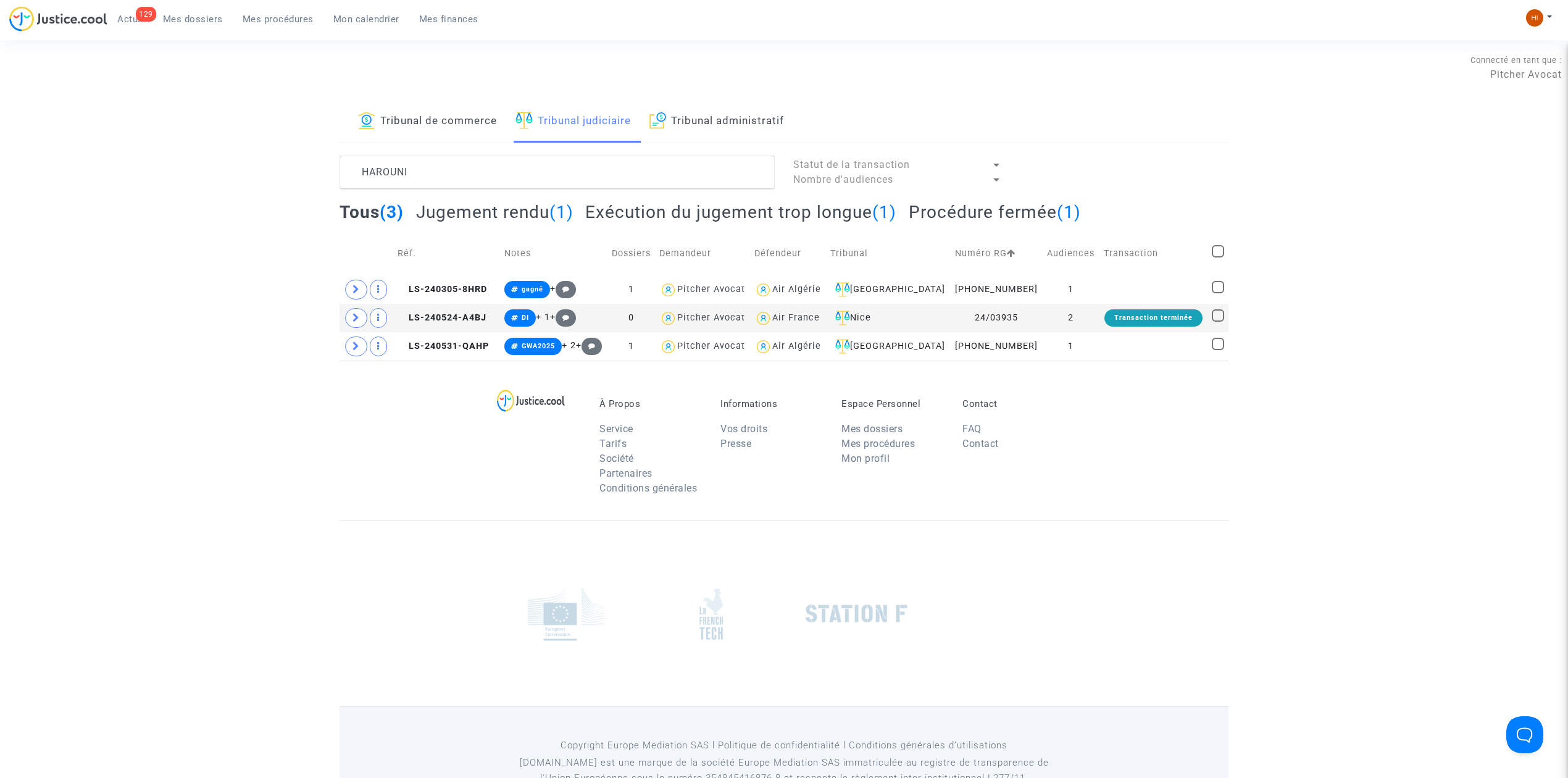
click at [178, 18] on span "Mes dossiers" at bounding box center [193, 19] width 60 height 11
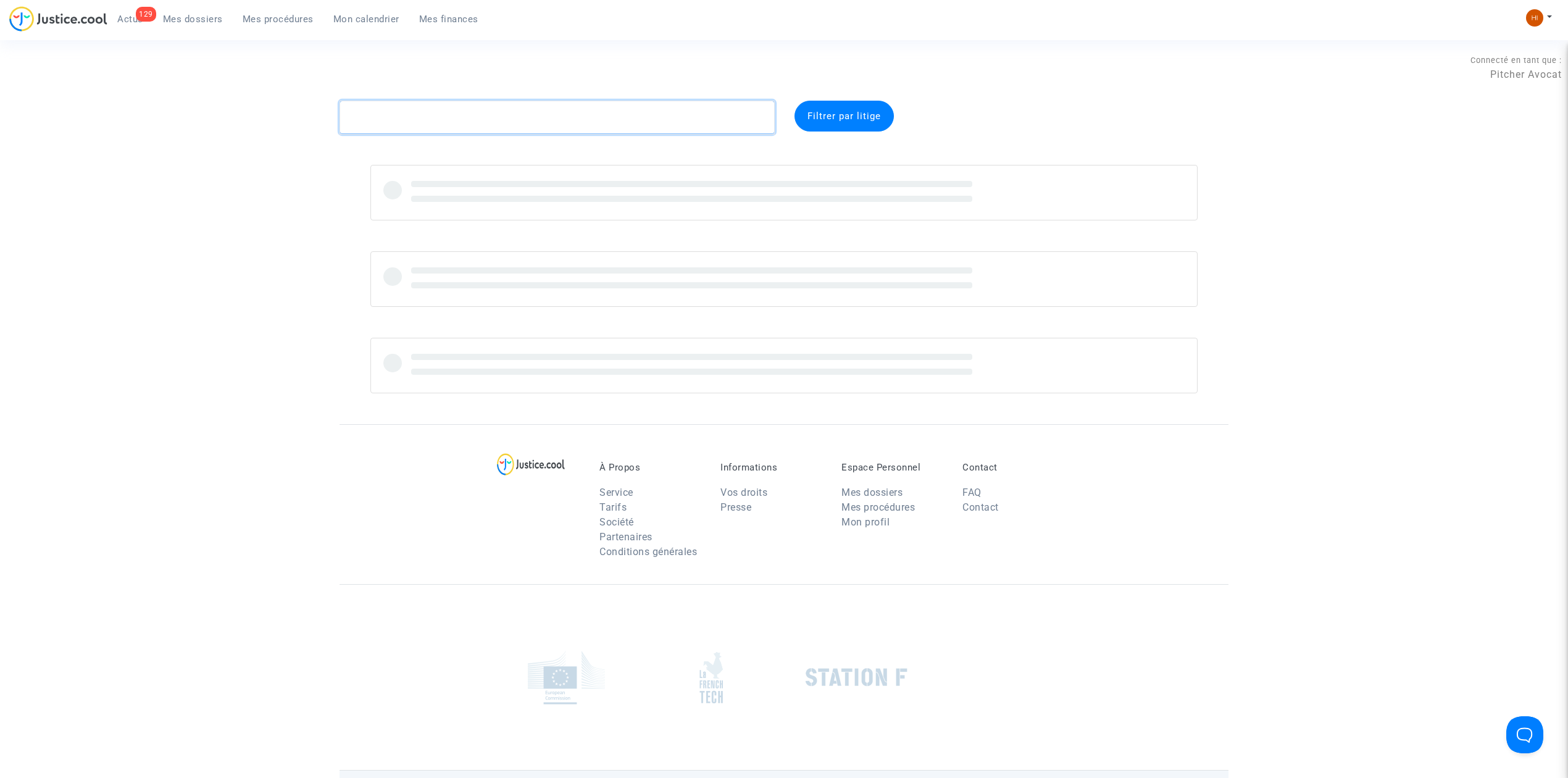
click at [490, 121] on textarea at bounding box center [557, 118] width 435 height 34
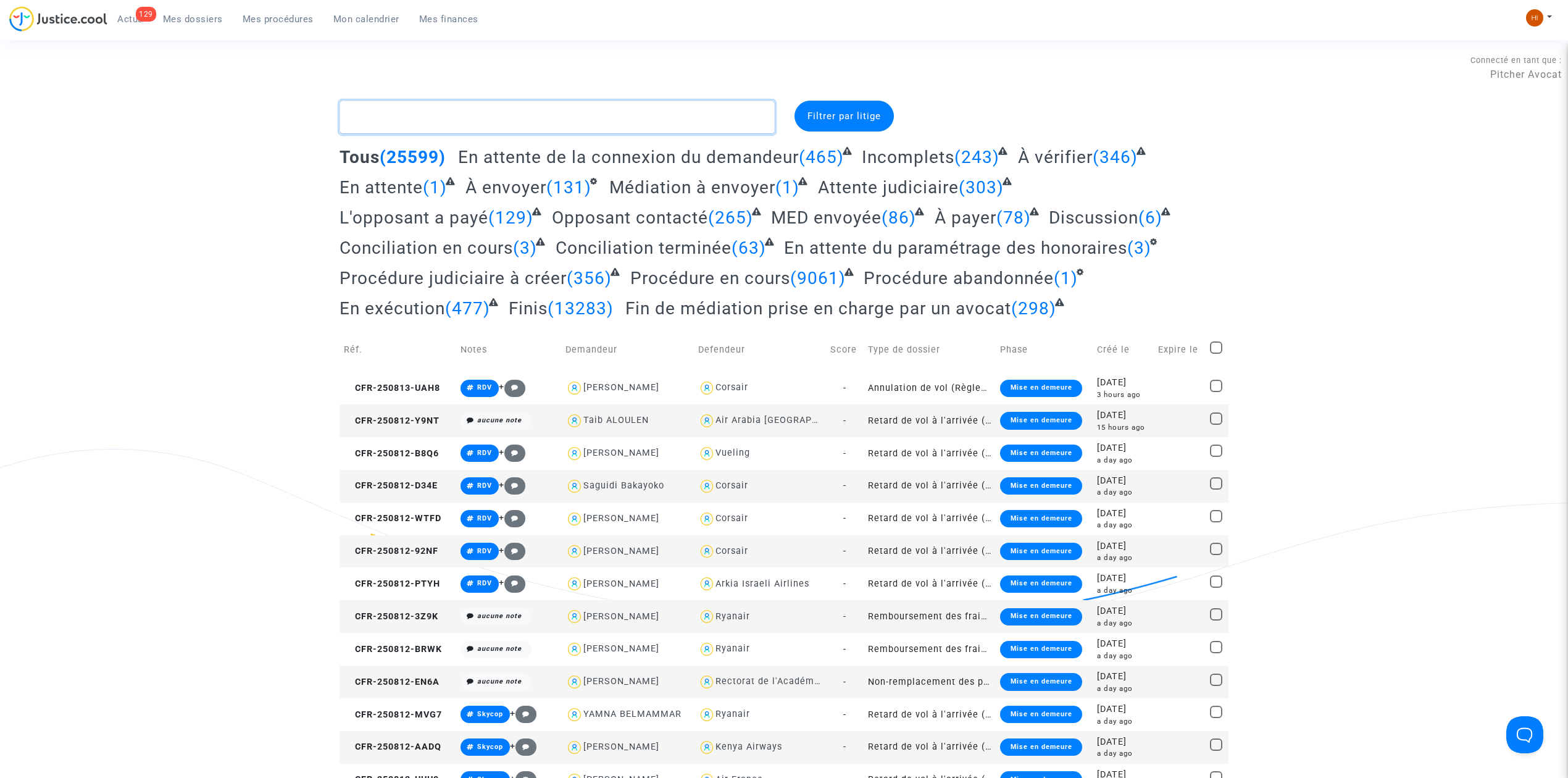
drag, startPoint x: 481, startPoint y: 102, endPoint x: 469, endPoint y: 119, distance: 20.8
click at [481, 102] on textarea at bounding box center [557, 118] width 435 height 34
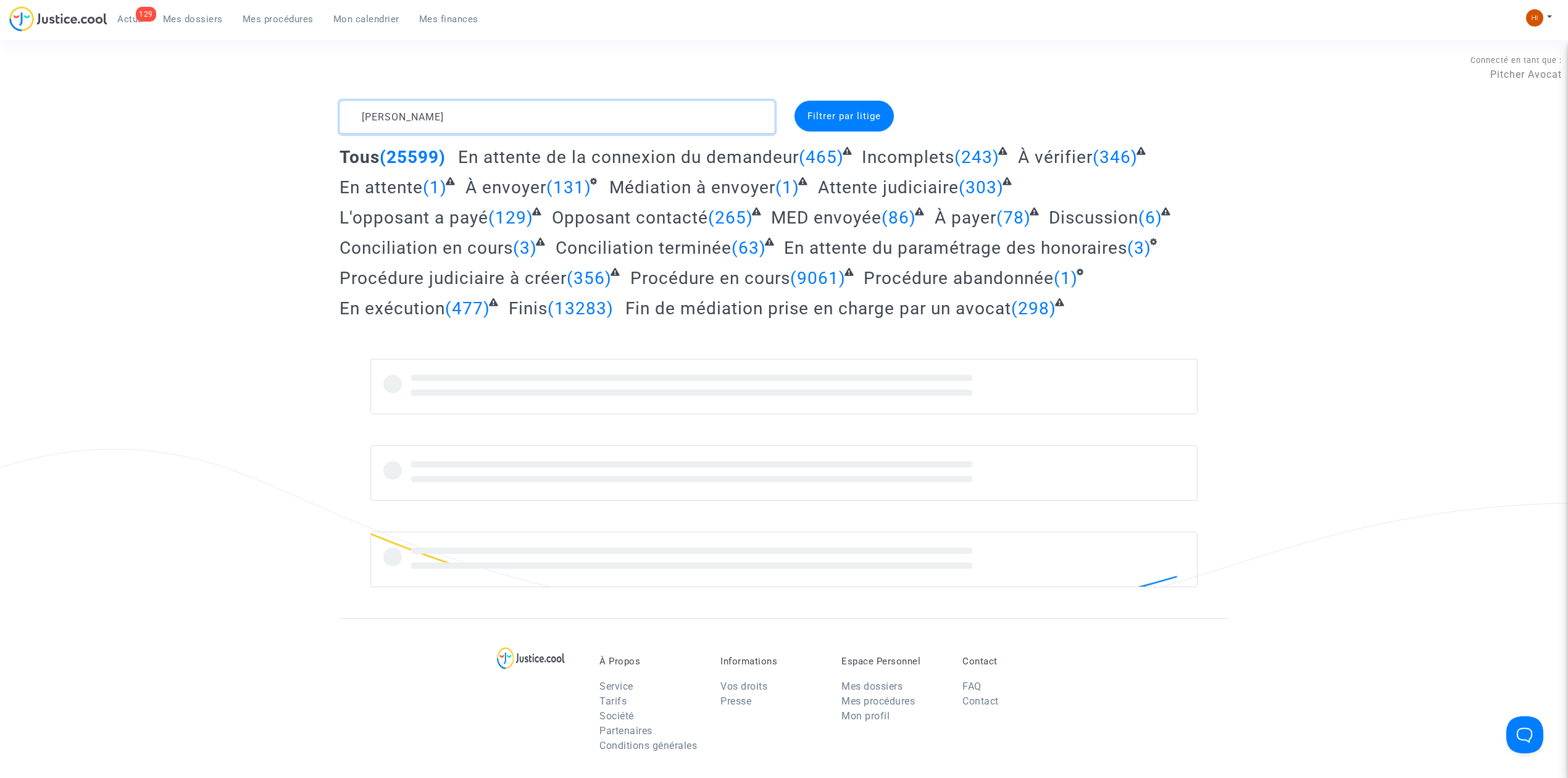
type textarea "BEN MZAKKER"
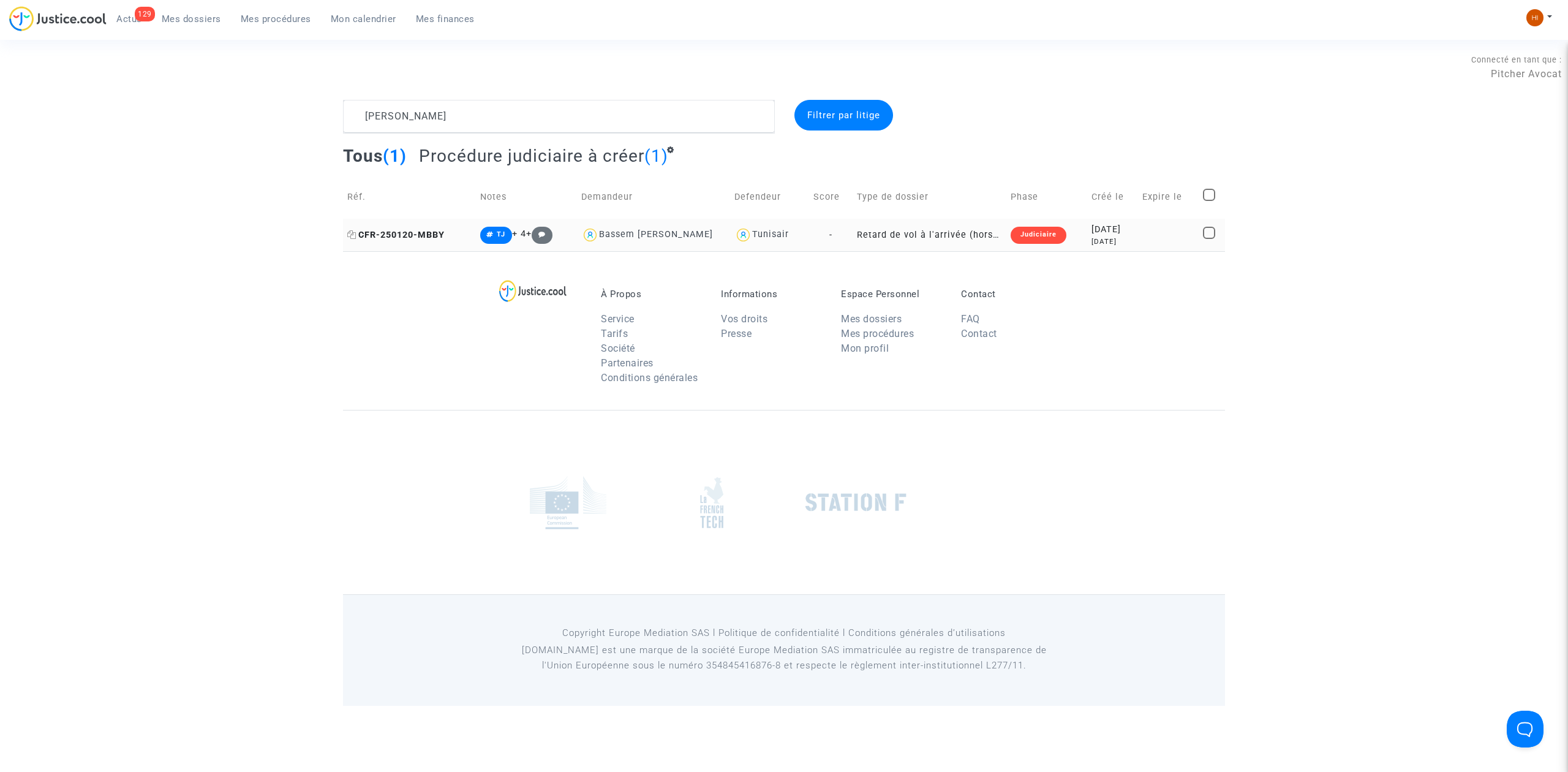
click at [412, 229] on td "CFR-250120-MBBY" at bounding box center [409, 235] width 133 height 33
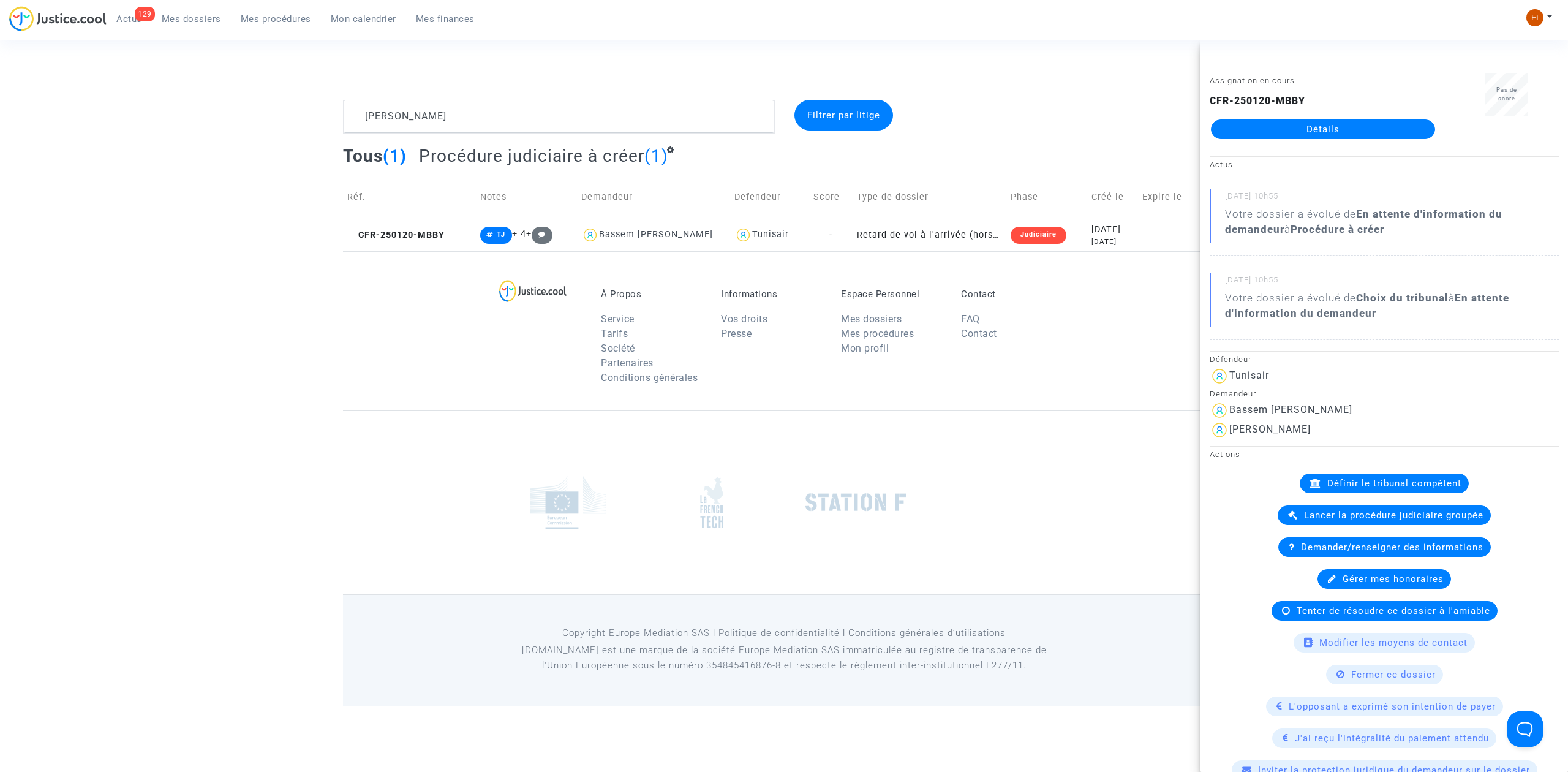
click at [1265, 140] on div "Assignation en cours CFR-250120-MBBY Détails" at bounding box center [1323, 112] width 245 height 77
drag, startPoint x: 1375, startPoint y: 128, endPoint x: 1277, endPoint y: 158, distance: 102.5
click at [1375, 130] on link "Détails" at bounding box center [1322, 129] width 224 height 20
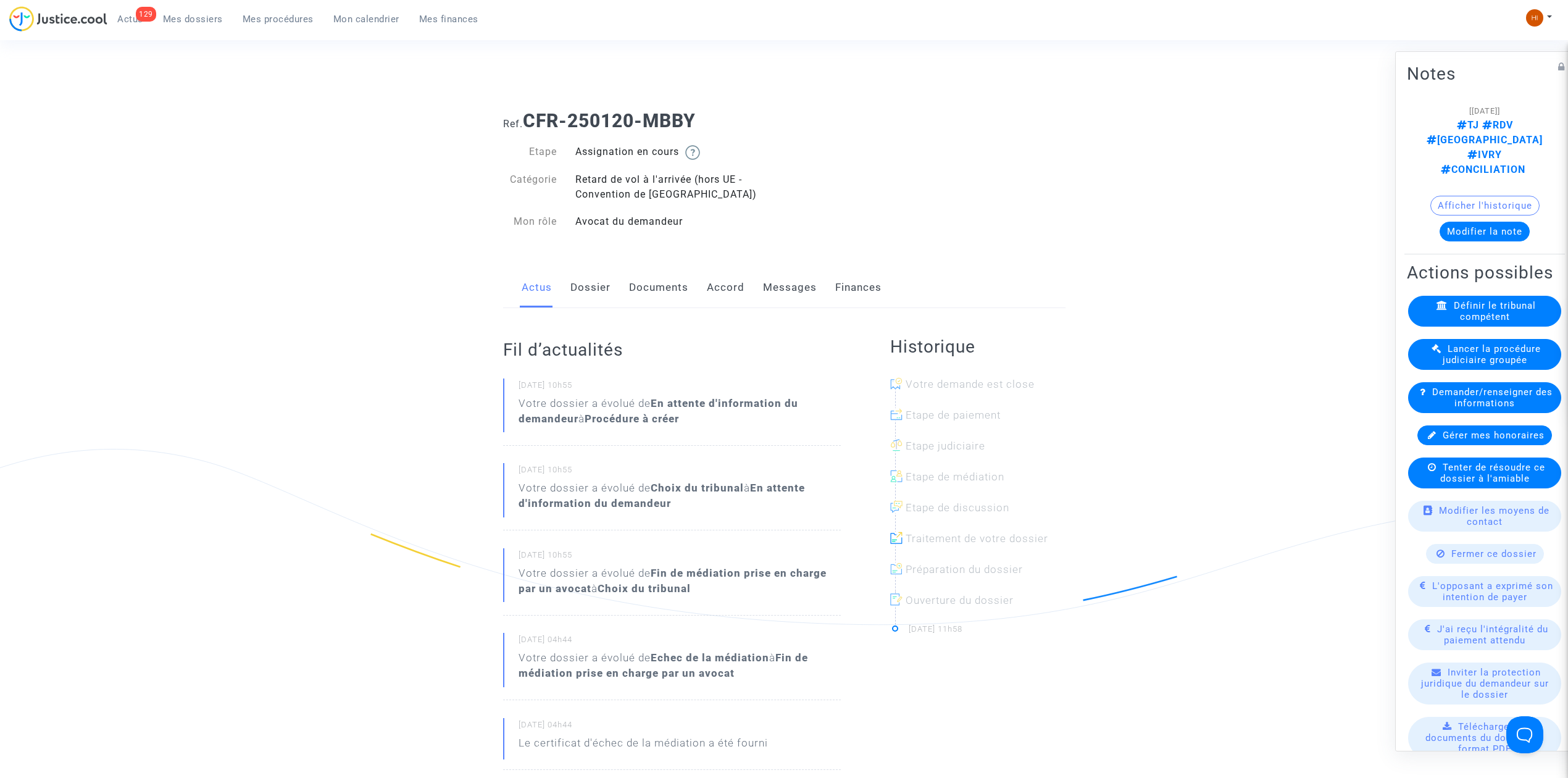
click at [672, 286] on link "Documents" at bounding box center [658, 288] width 59 height 41
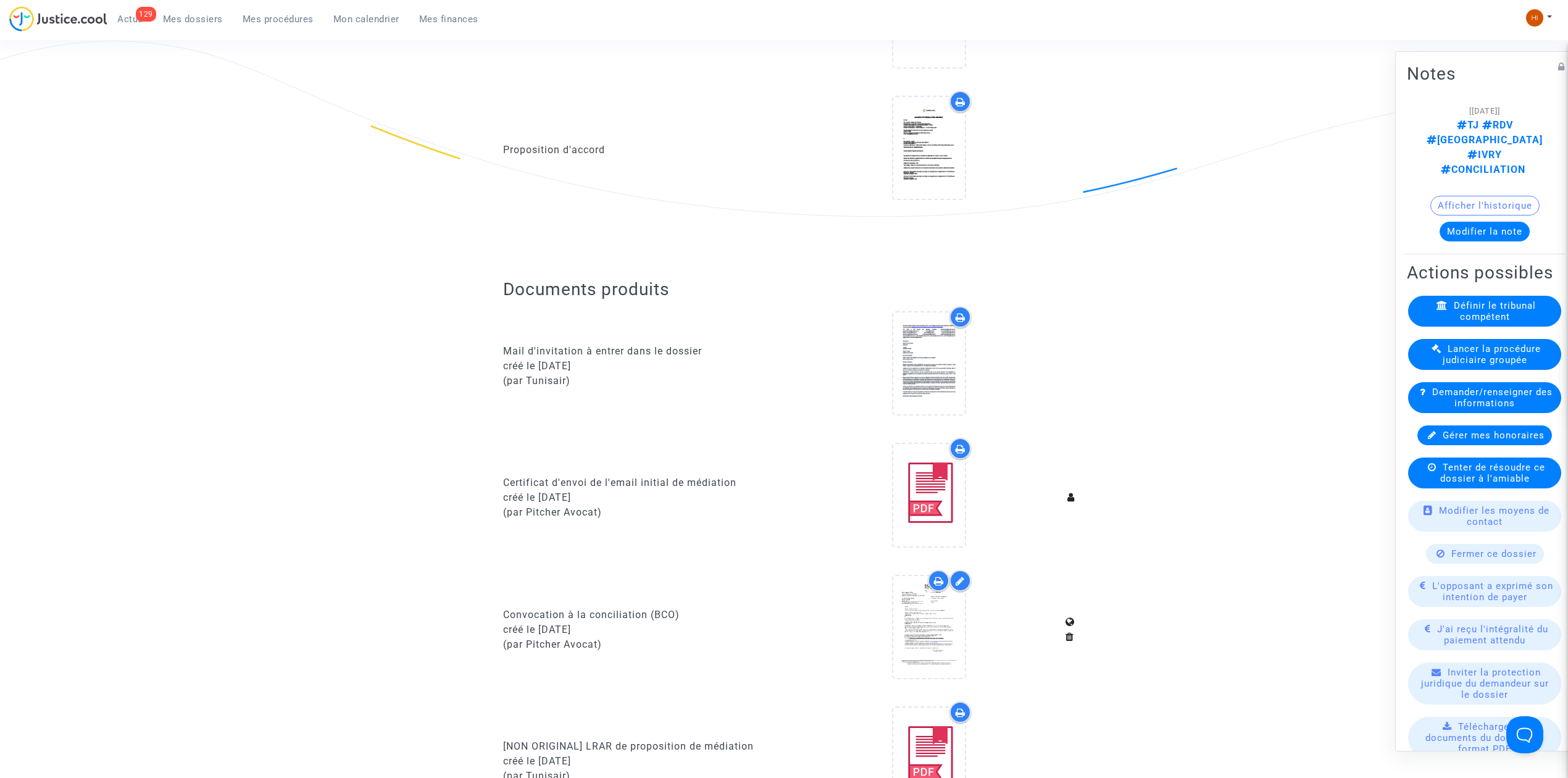
scroll to position [82, 0]
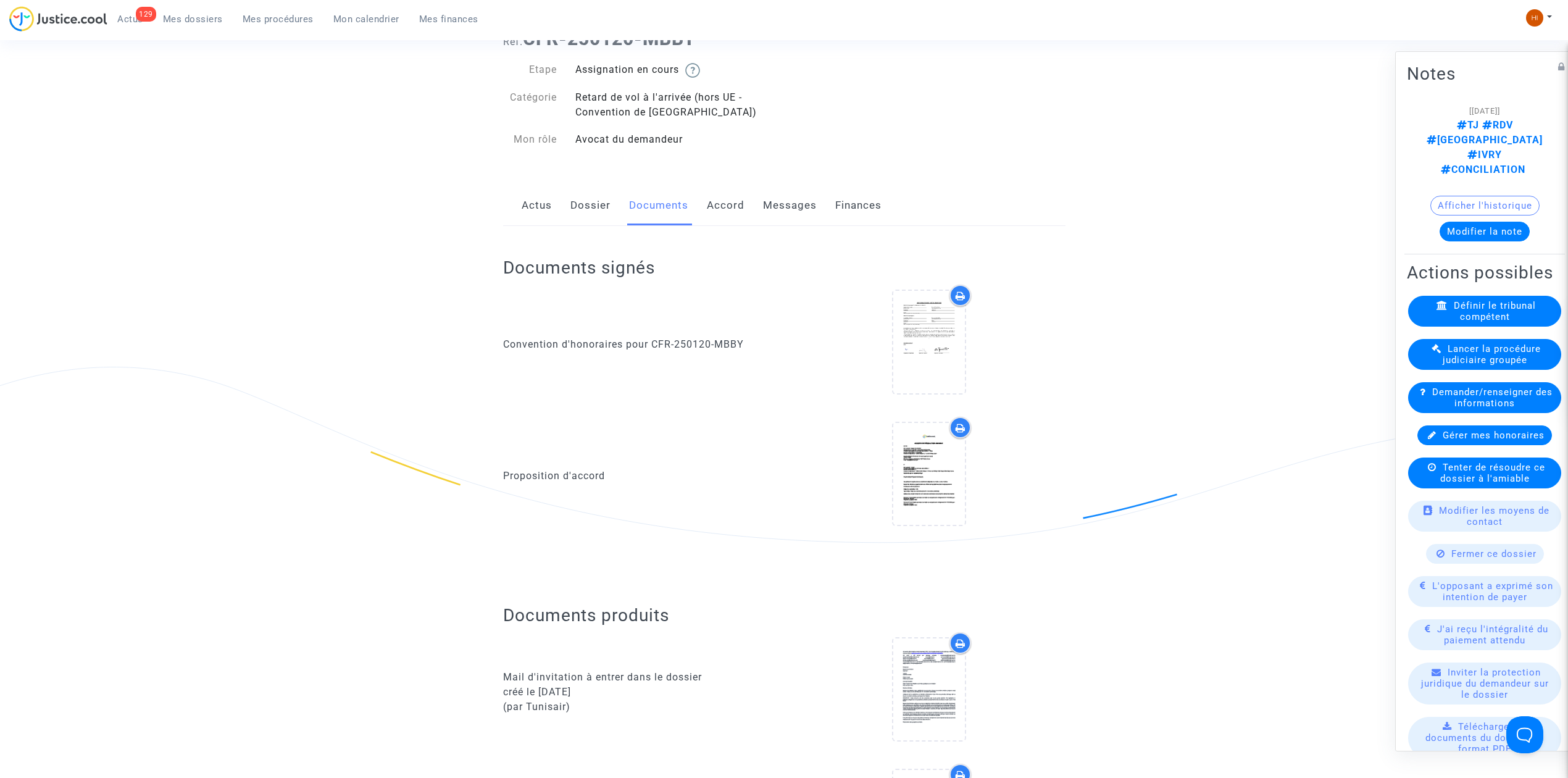
click at [588, 206] on link "Dossier" at bounding box center [590, 206] width 40 height 41
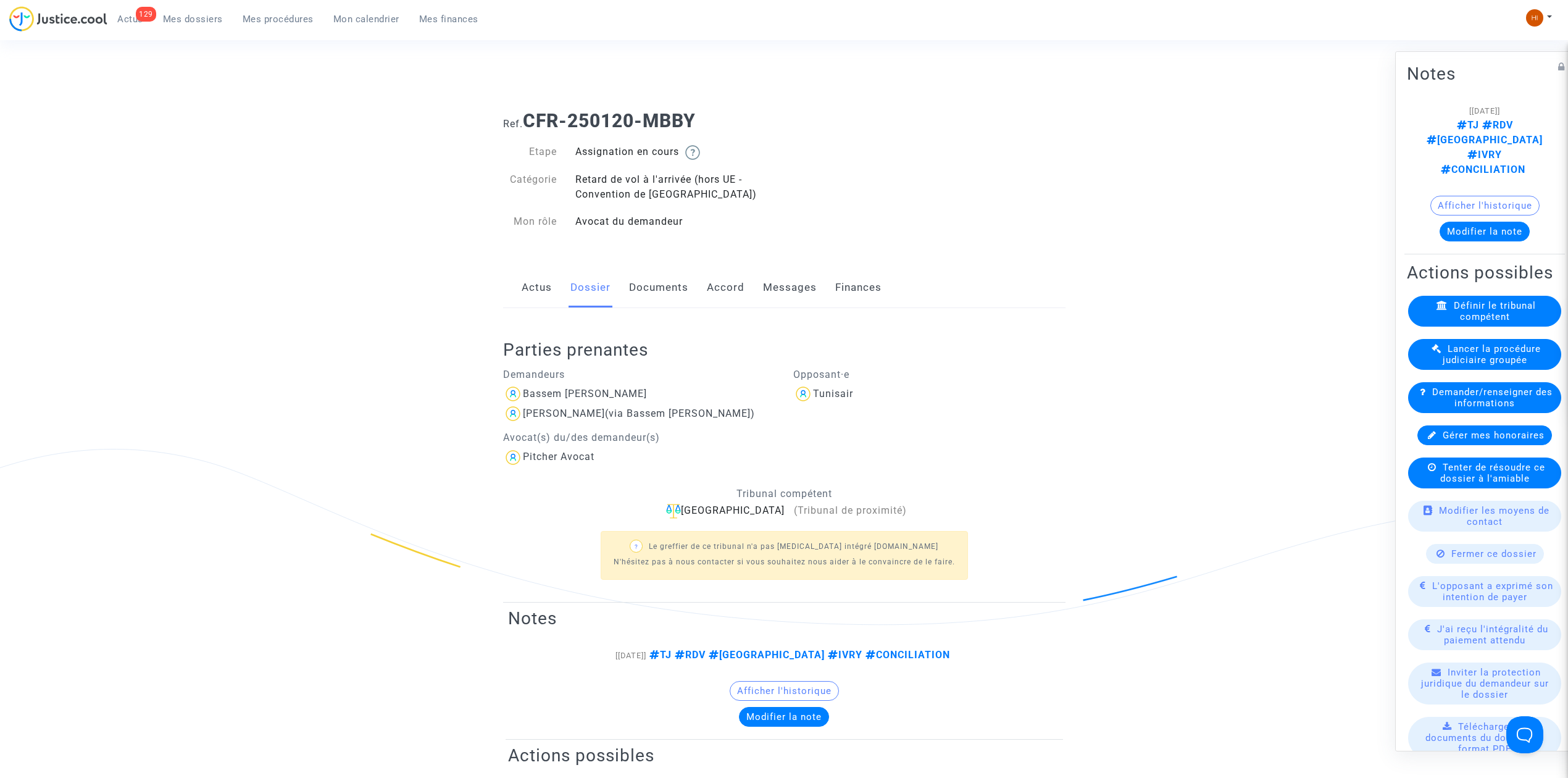
click at [542, 289] on link "Actus" at bounding box center [536, 288] width 30 height 41
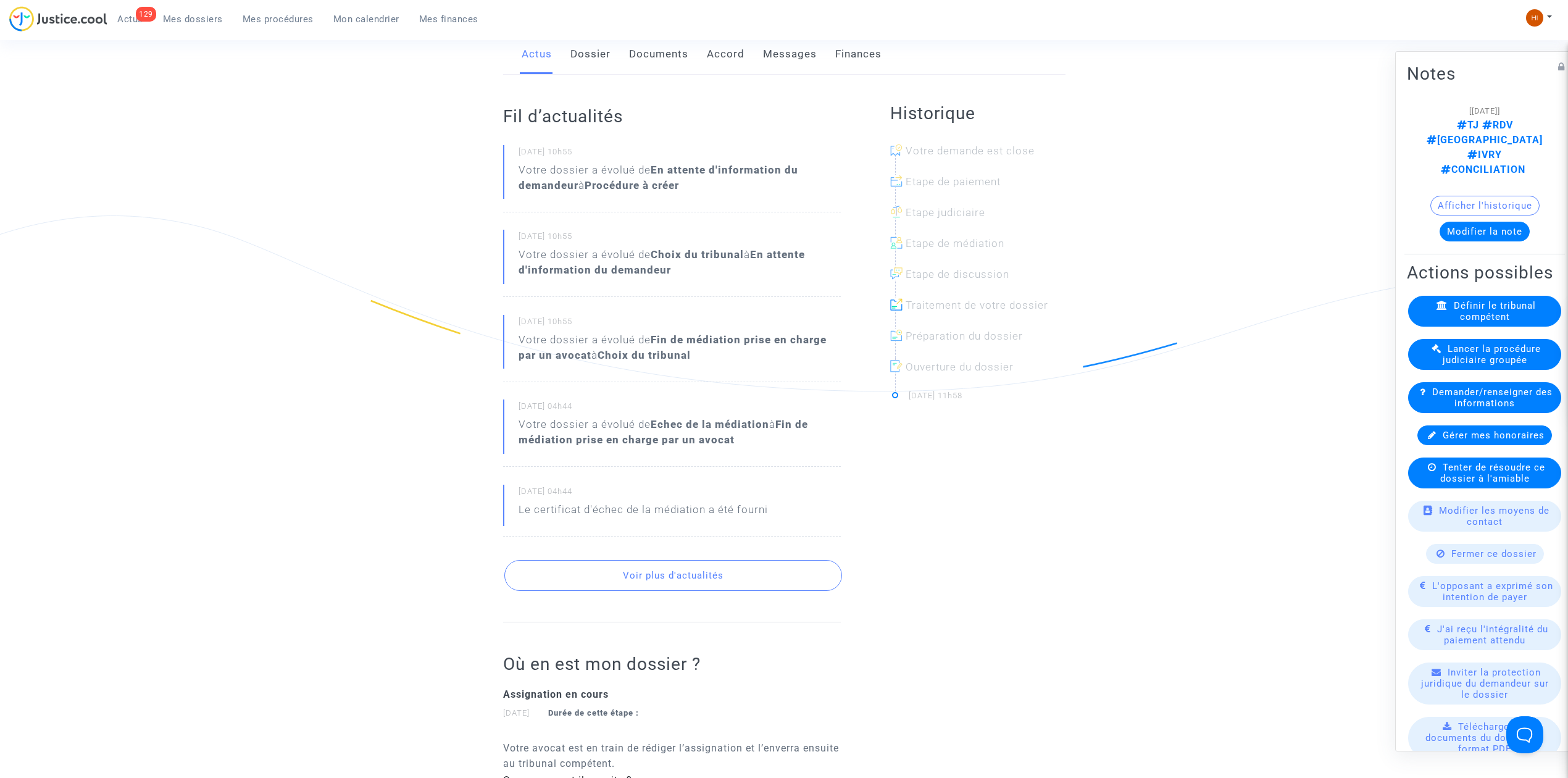
scroll to position [411, 0]
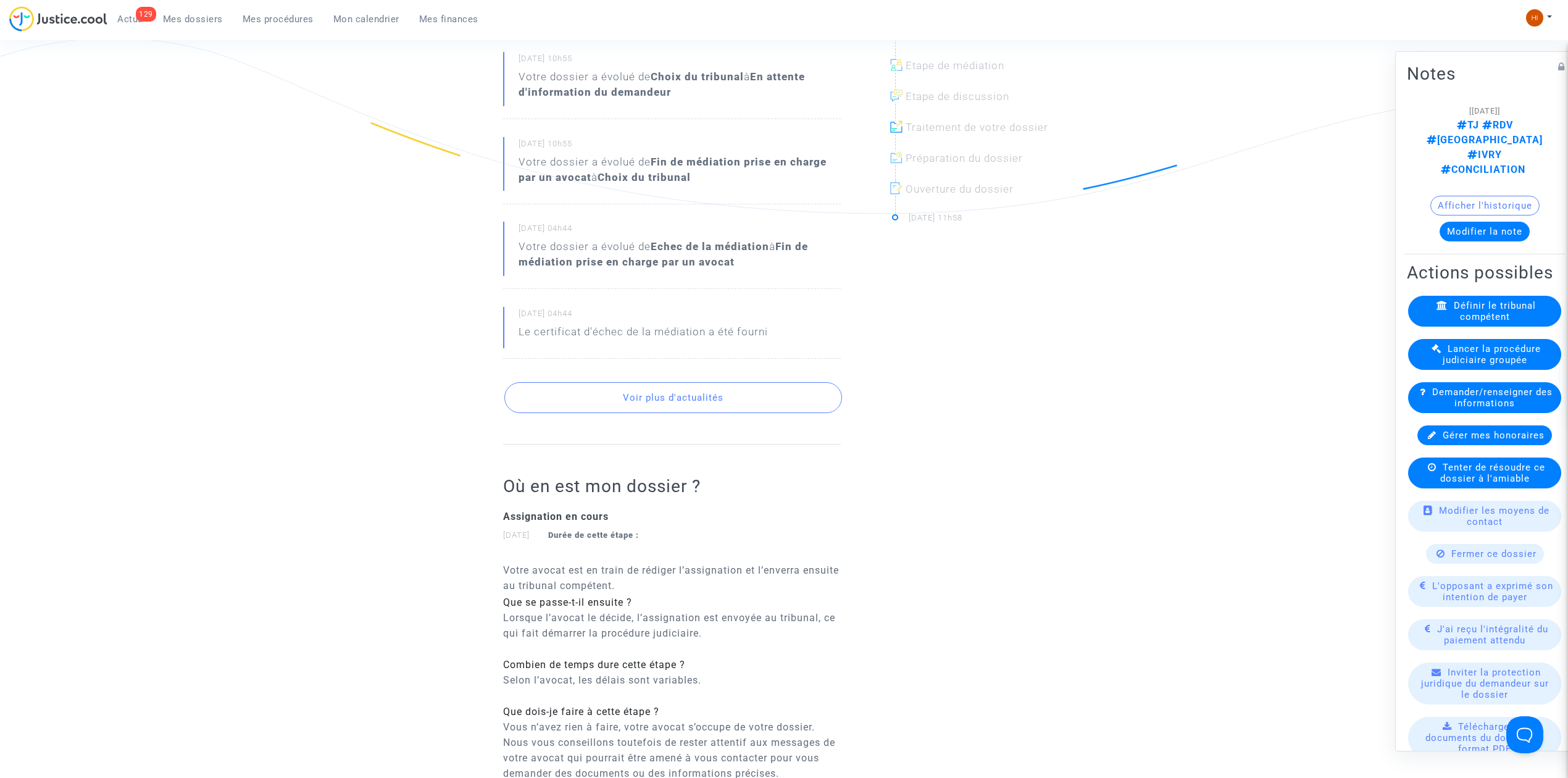
click at [626, 419] on div "Fil d’actualités 29/07/2025 - 10h55 Votre dossier a évolué de En attente d'info…" at bounding box center [672, 171] width 337 height 548
click at [624, 408] on button "Voir plus d'actualités" at bounding box center [673, 397] width 337 height 31
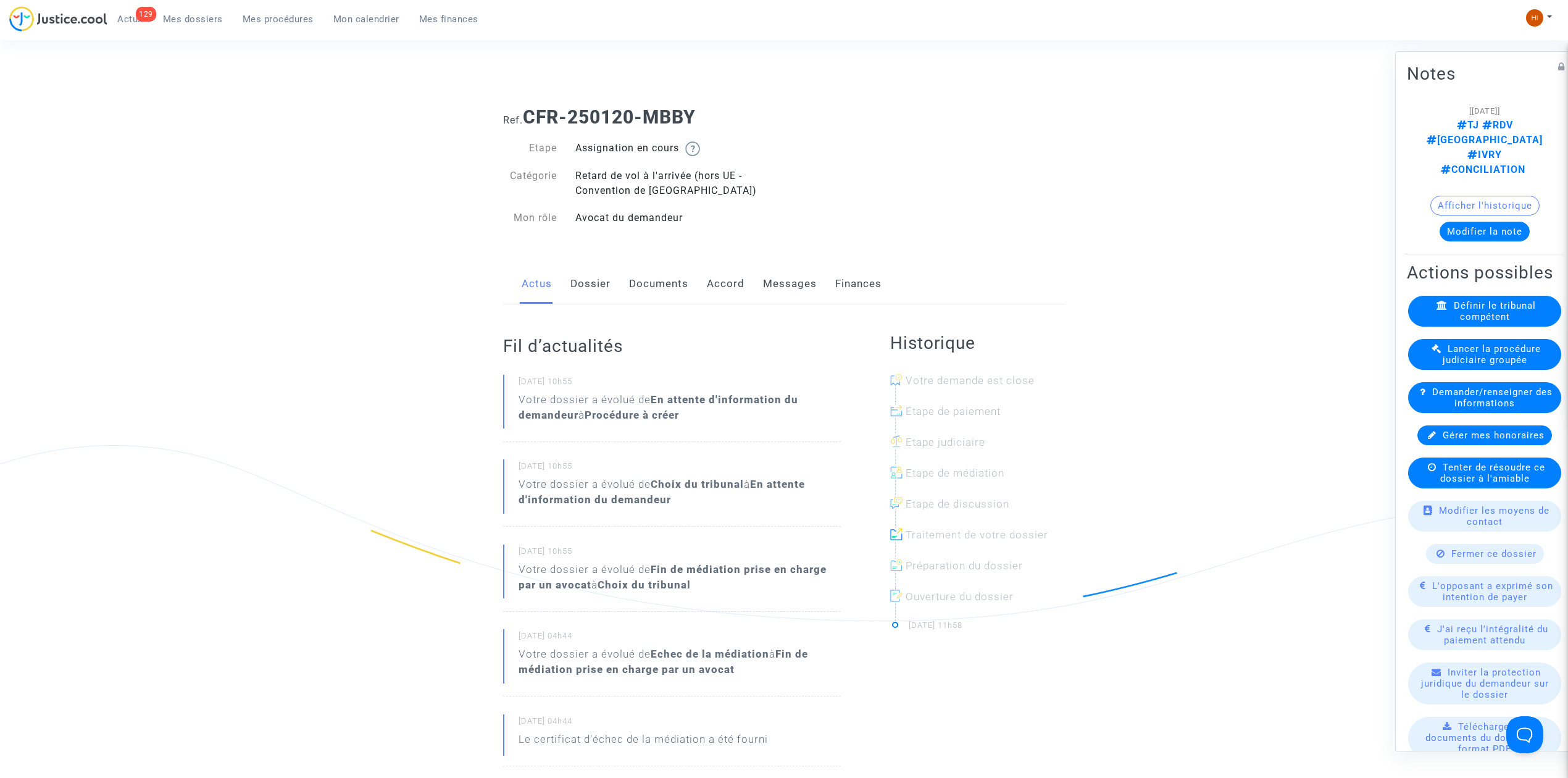
scroll to position [0, 0]
click at [574, 279] on link "Dossier" at bounding box center [590, 288] width 40 height 41
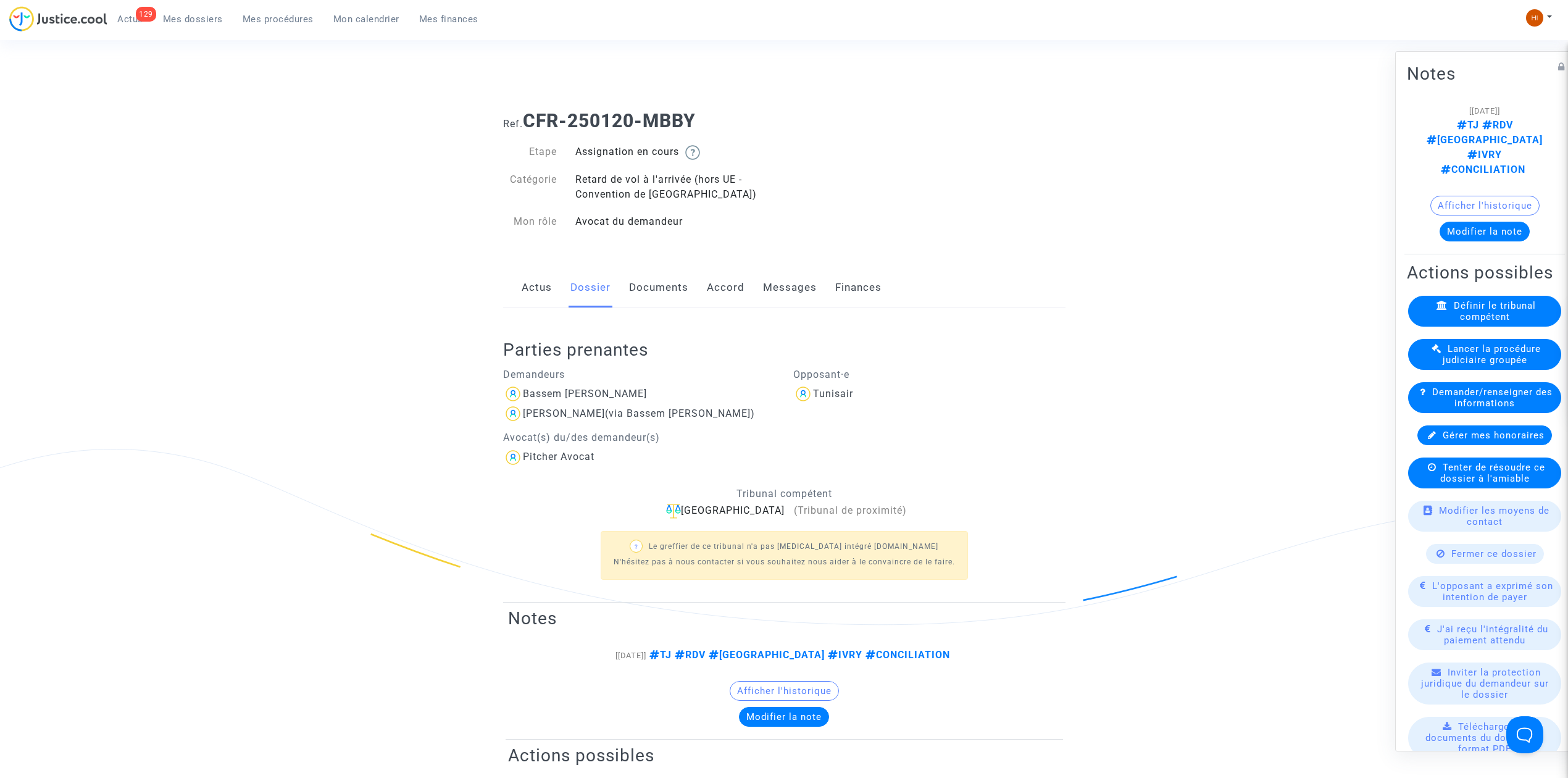
click at [1468, 196] on button "Afficher l'historique" at bounding box center [1485, 205] width 110 height 20
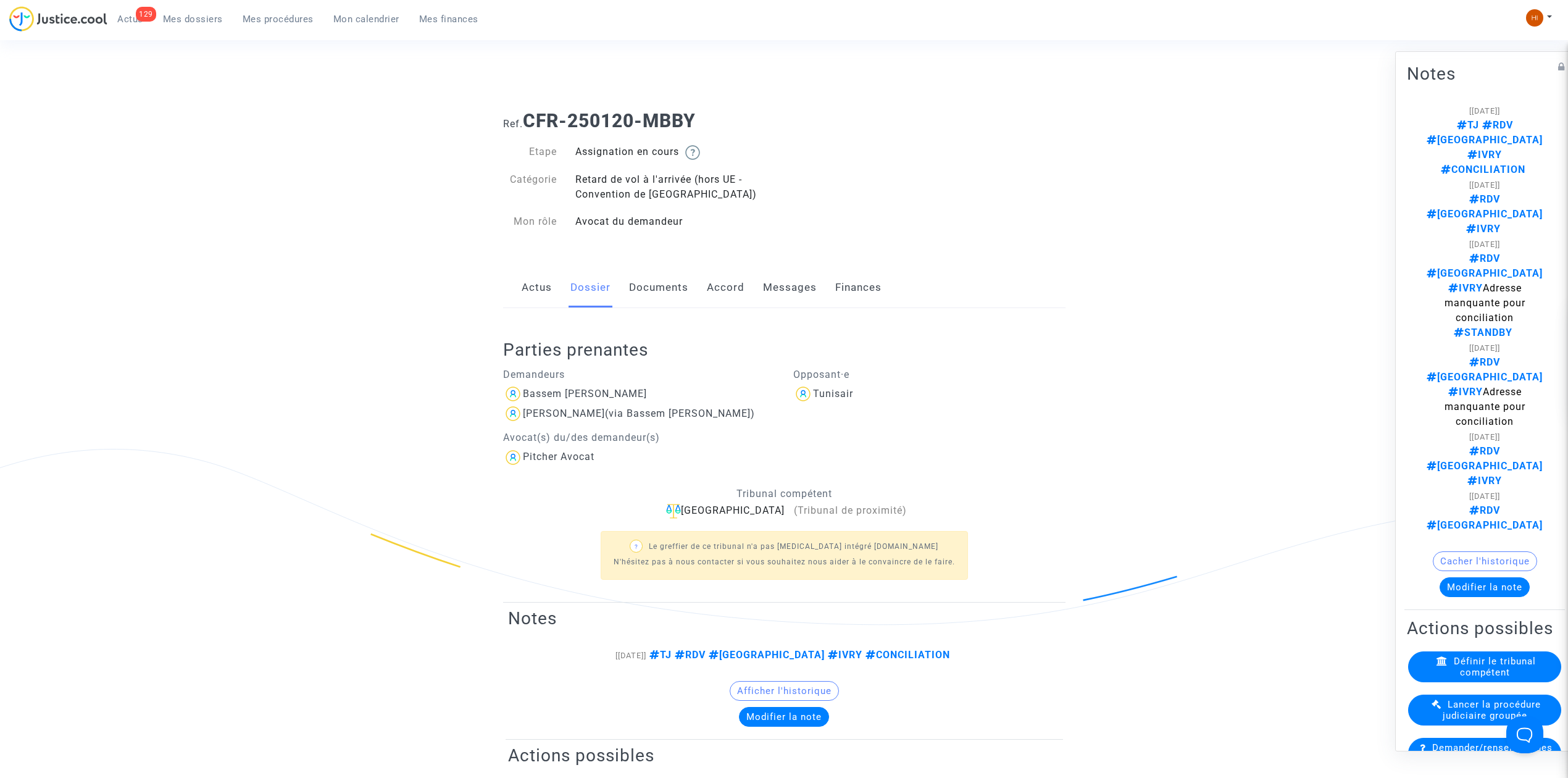
click at [539, 285] on link "Actus" at bounding box center [536, 288] width 30 height 41
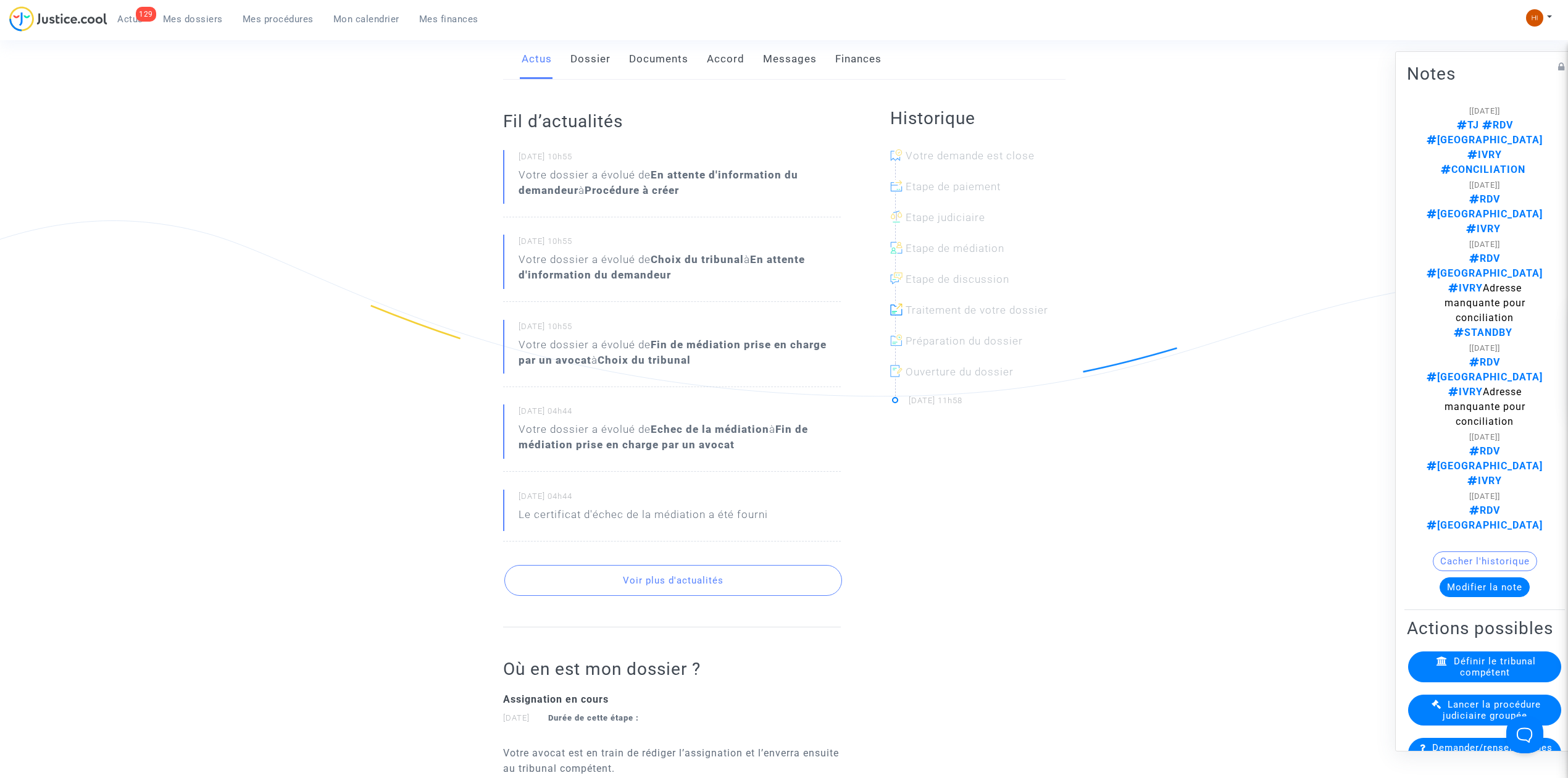
scroll to position [15, 0]
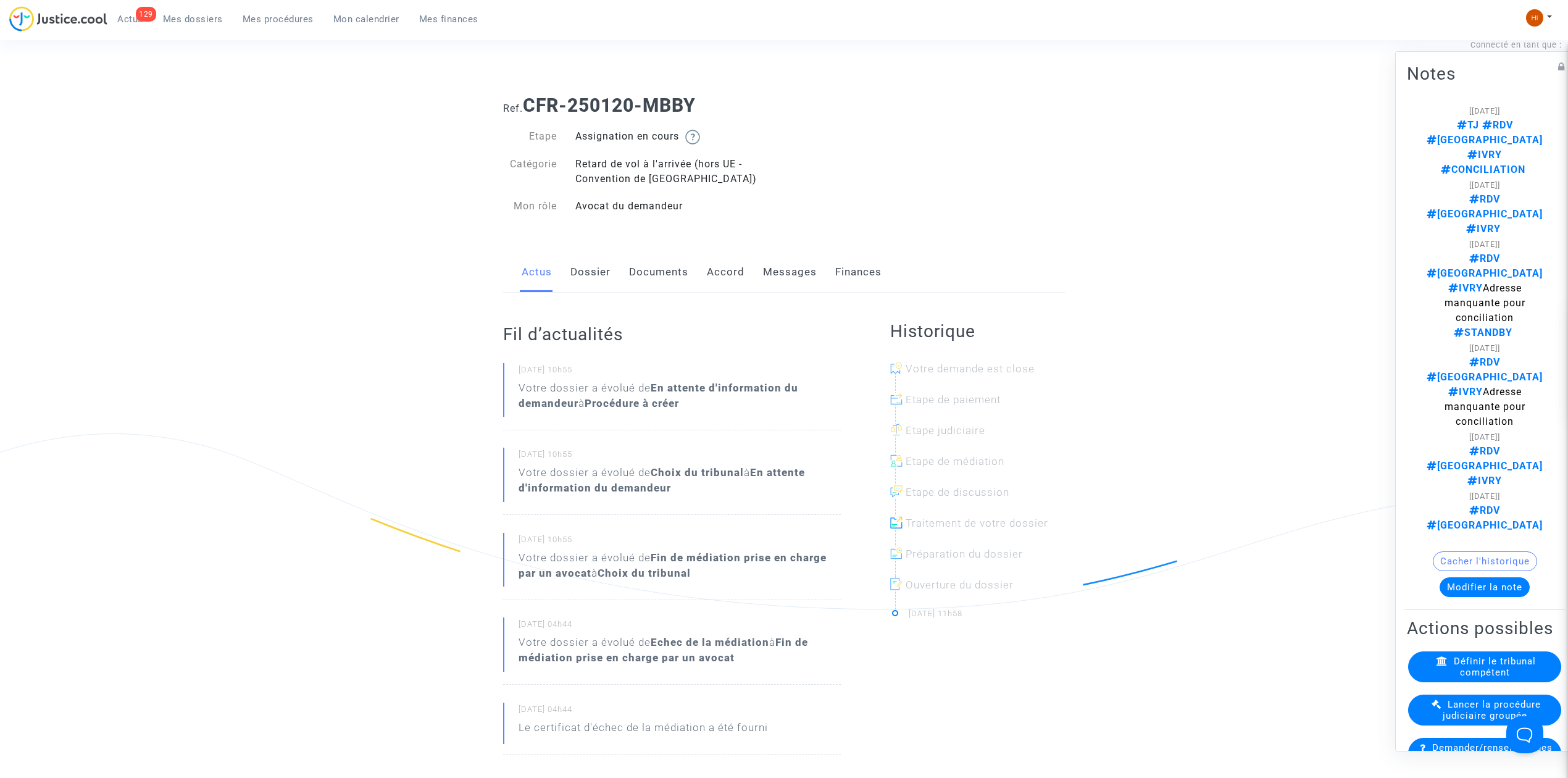
click at [593, 262] on link "Dossier" at bounding box center [590, 272] width 40 height 41
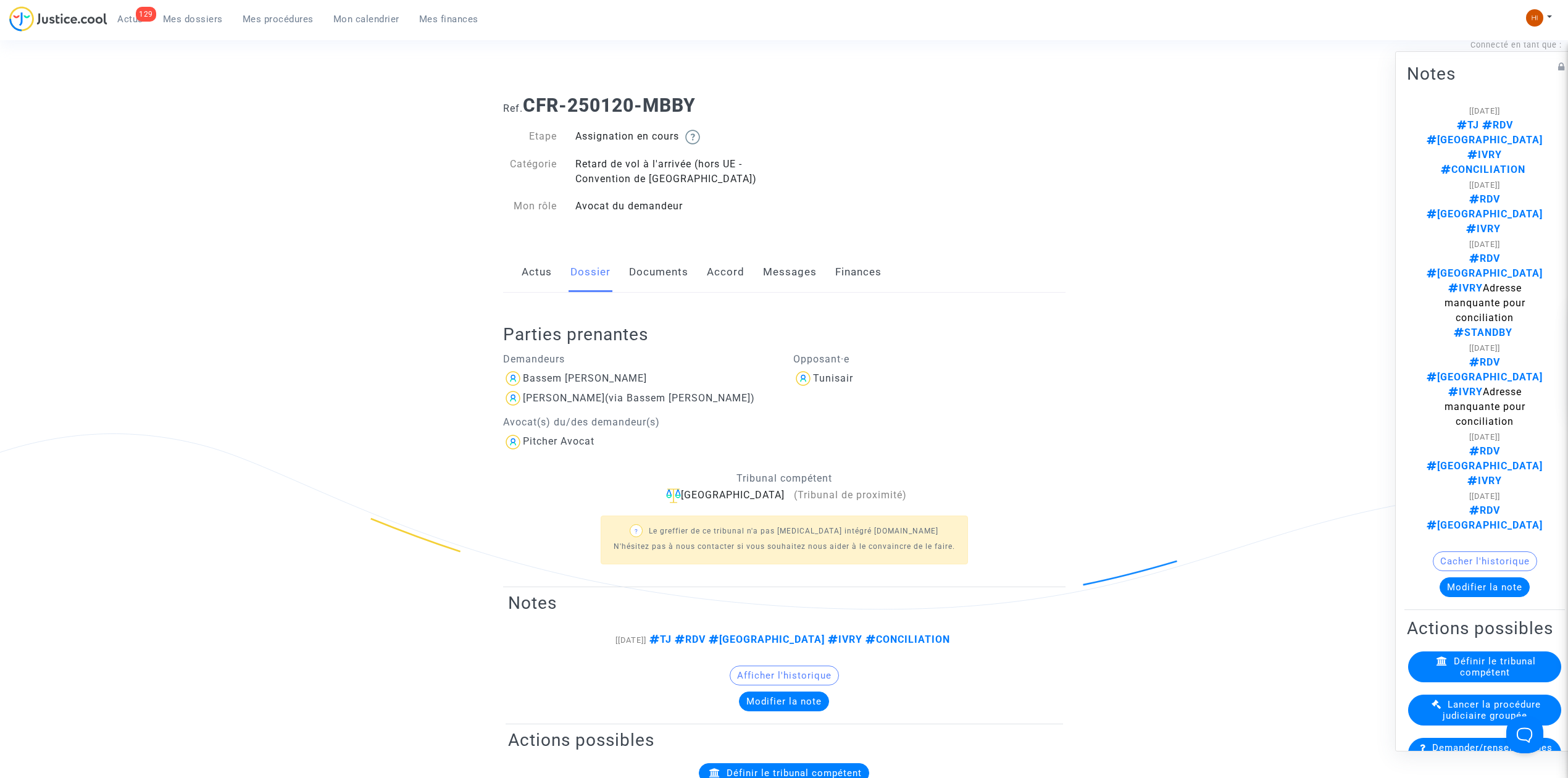
click at [535, 275] on link "Actus" at bounding box center [536, 272] width 30 height 41
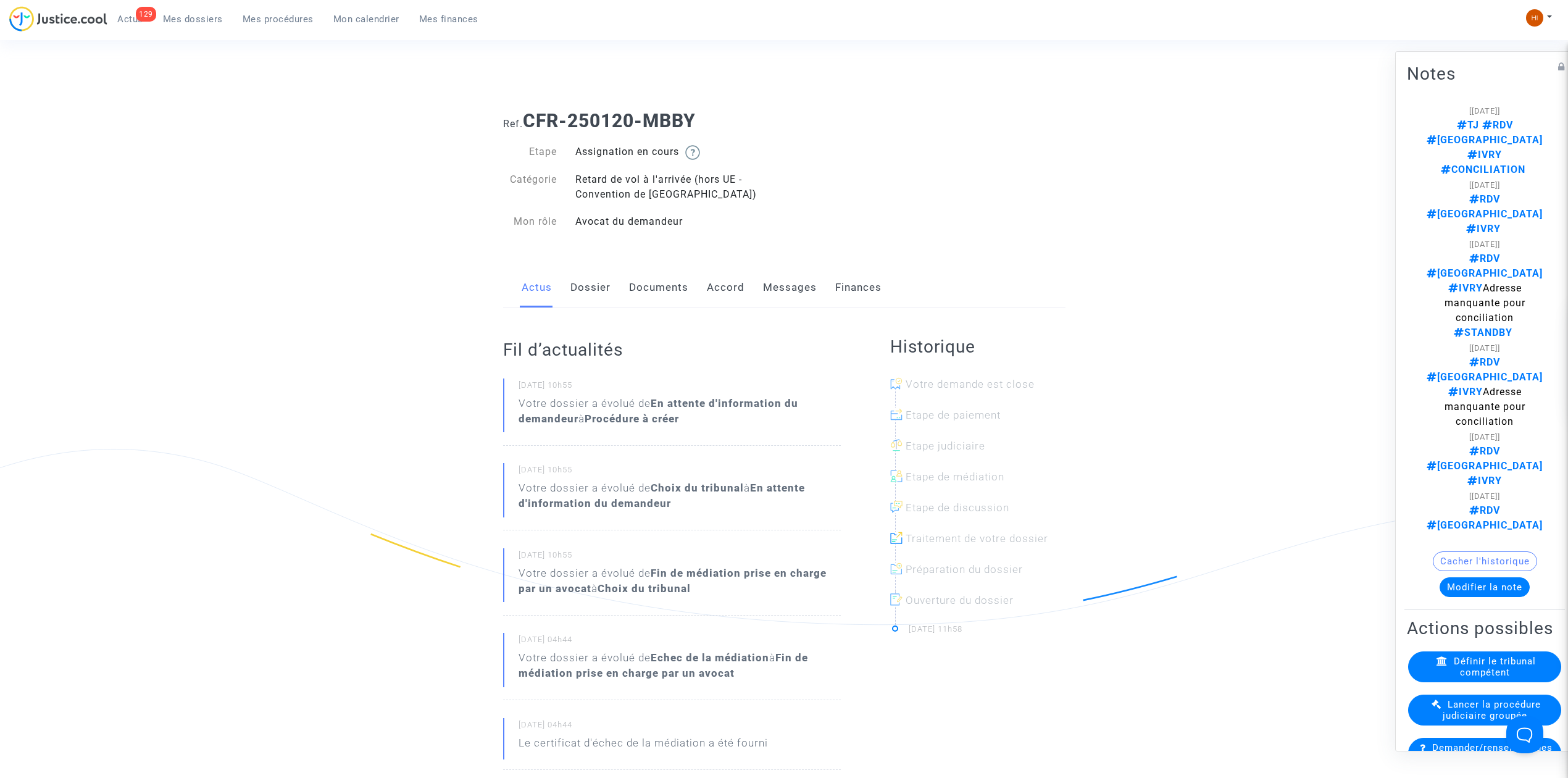
click at [597, 274] on link "Dossier" at bounding box center [590, 288] width 40 height 41
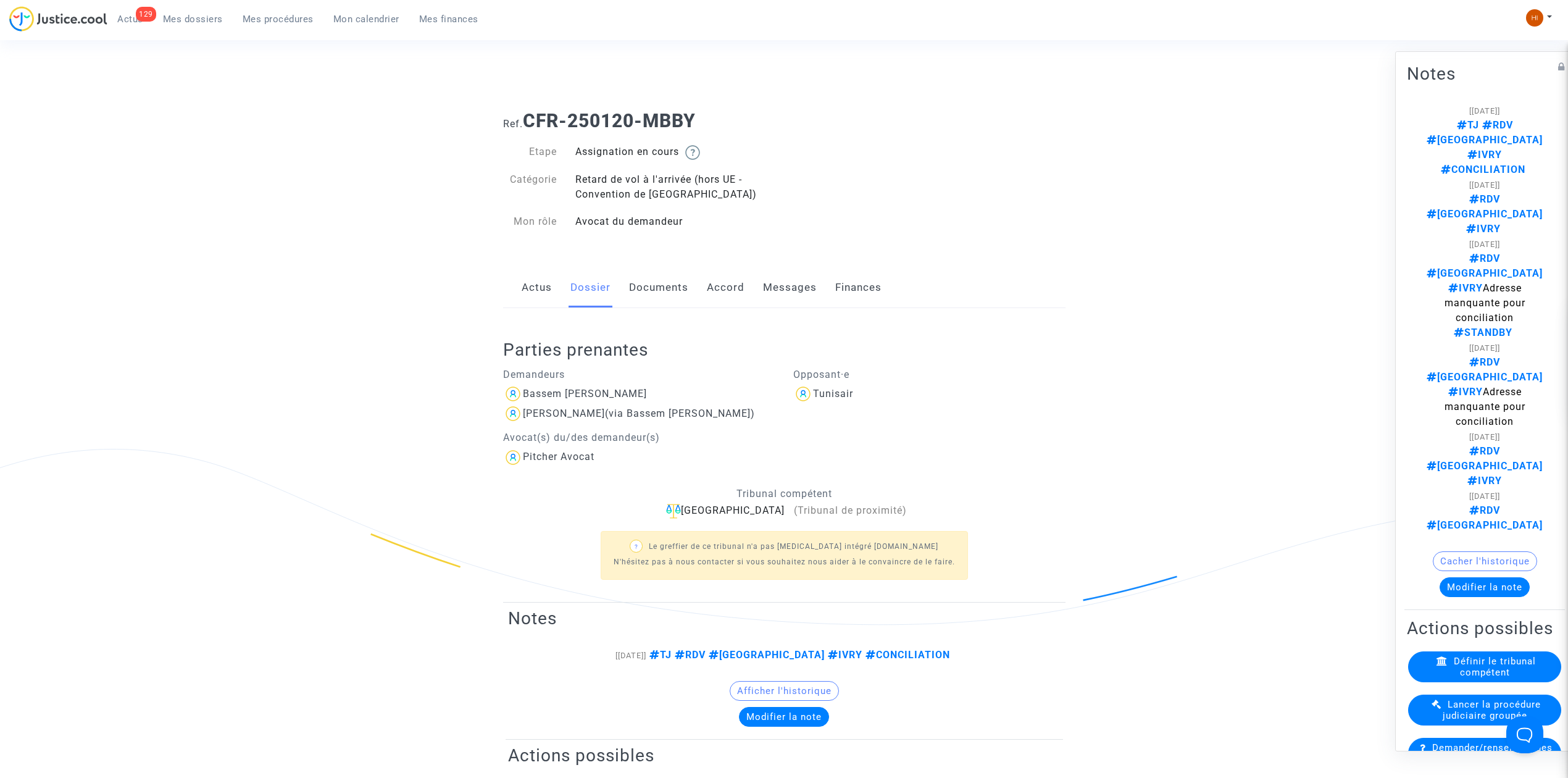
click at [658, 294] on link "Documents" at bounding box center [658, 288] width 59 height 41
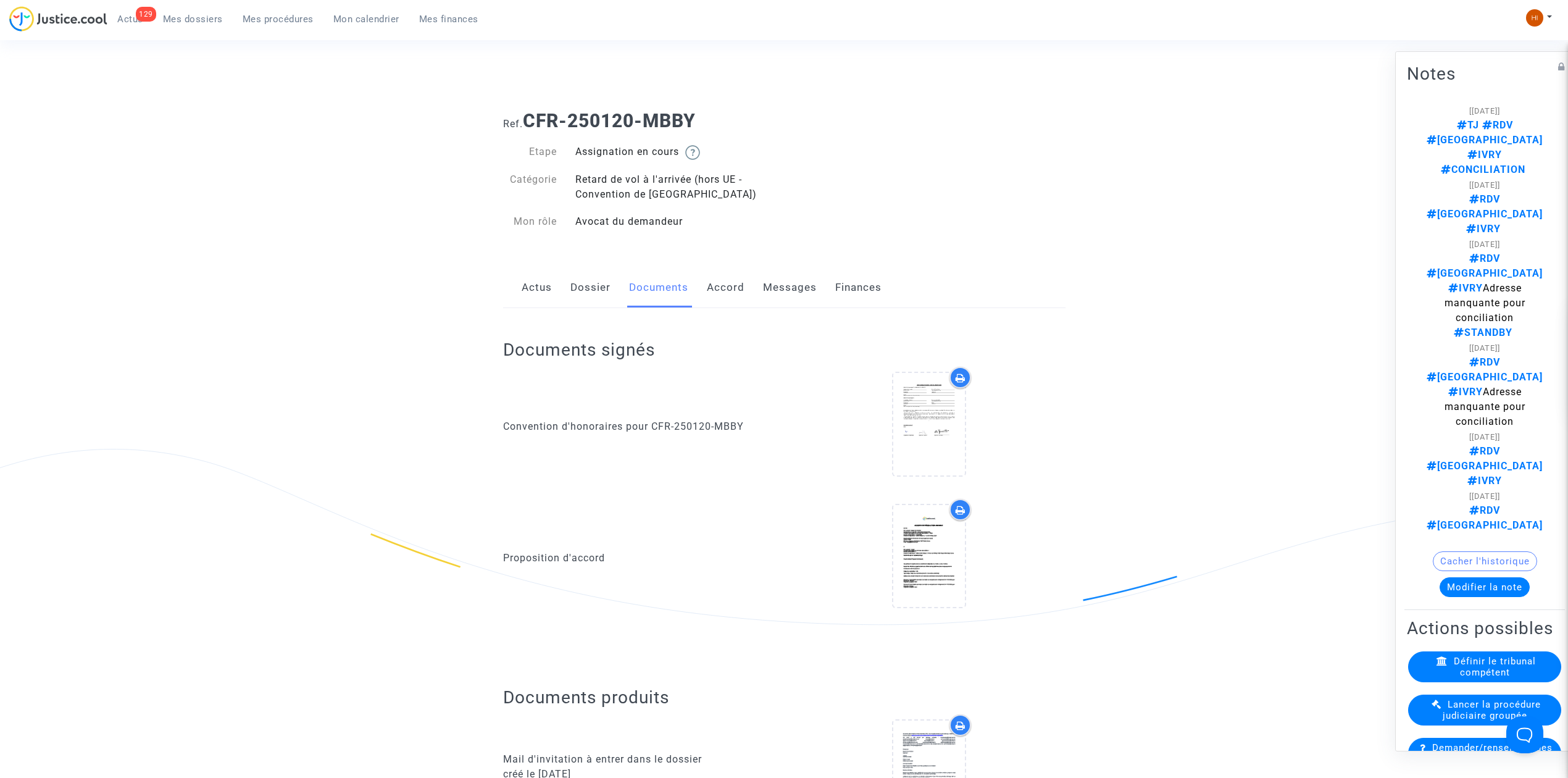
click at [592, 292] on link "Dossier" at bounding box center [590, 288] width 40 height 41
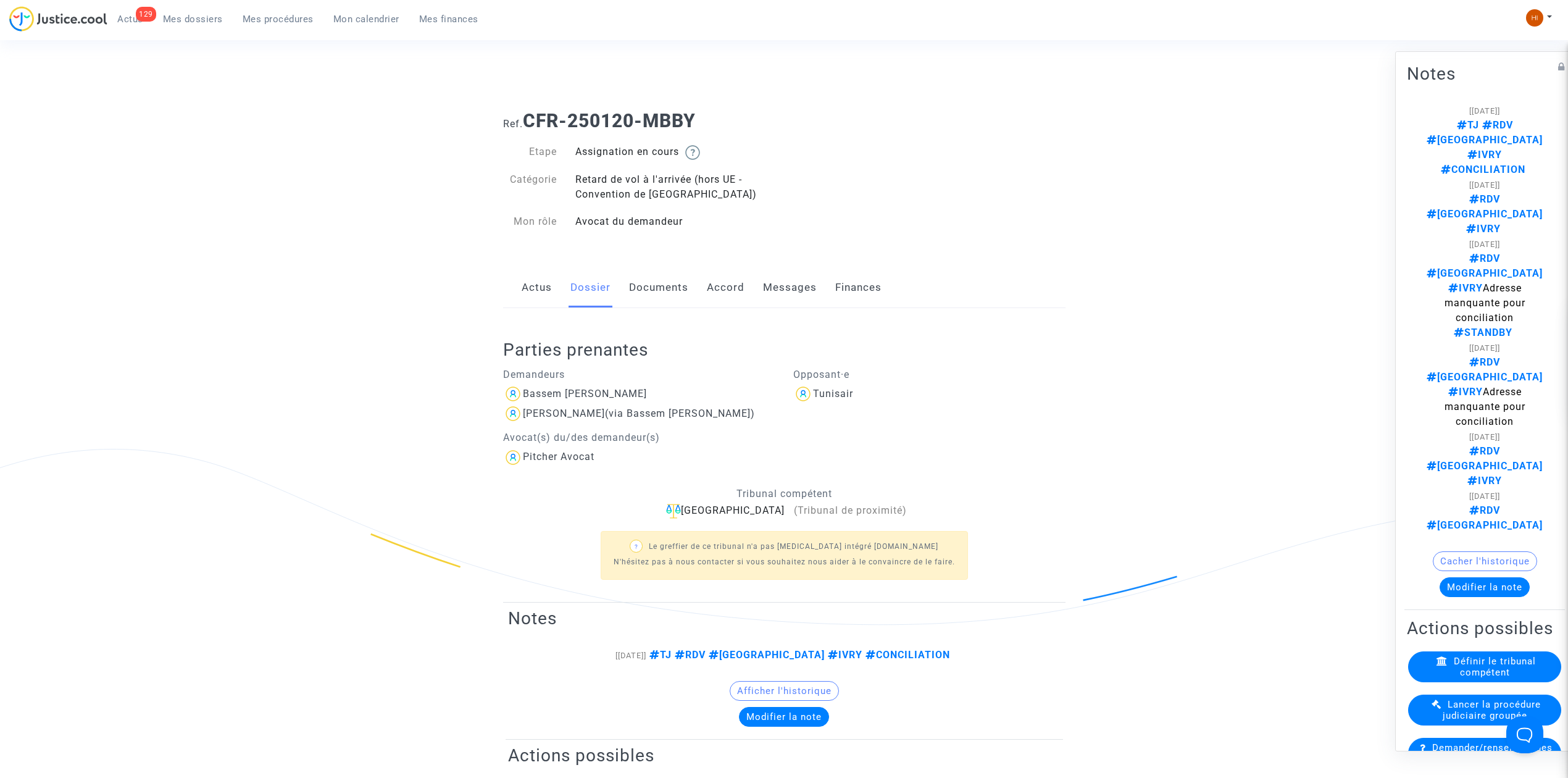
click at [655, 288] on link "Documents" at bounding box center [658, 288] width 59 height 41
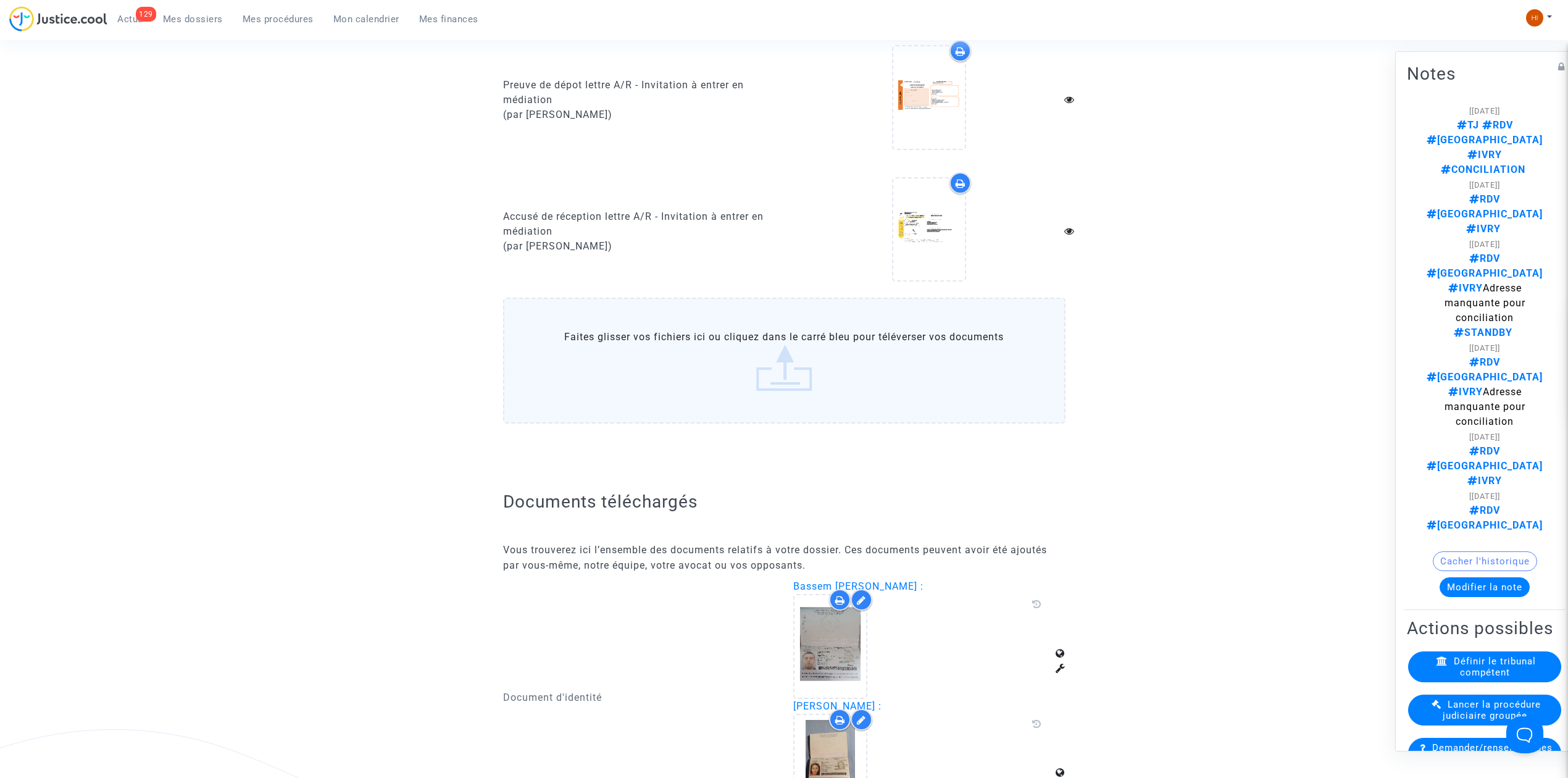
scroll to position [1399, 0]
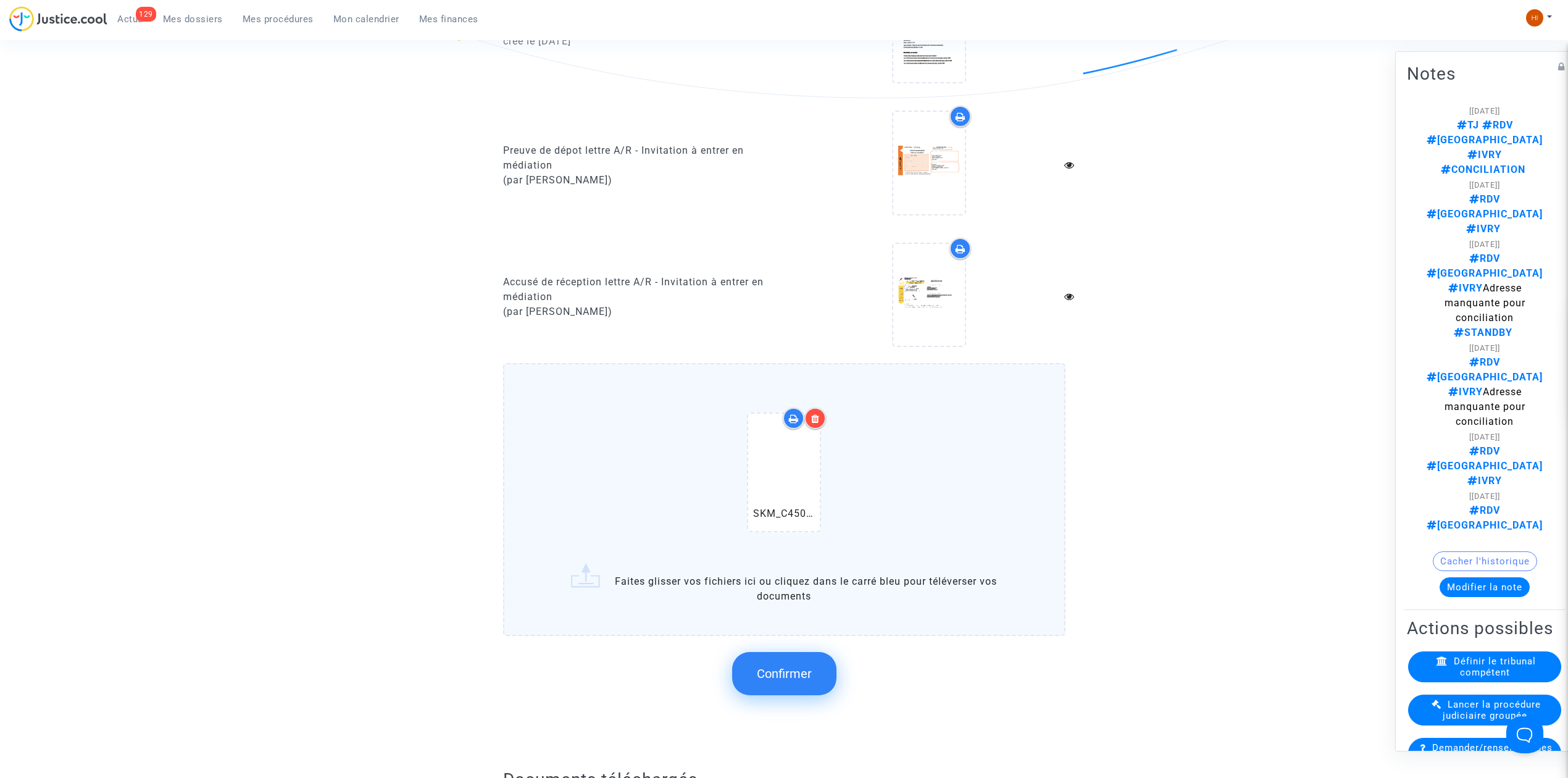
click at [791, 666] on span "Confirmer" at bounding box center [784, 674] width 55 height 15
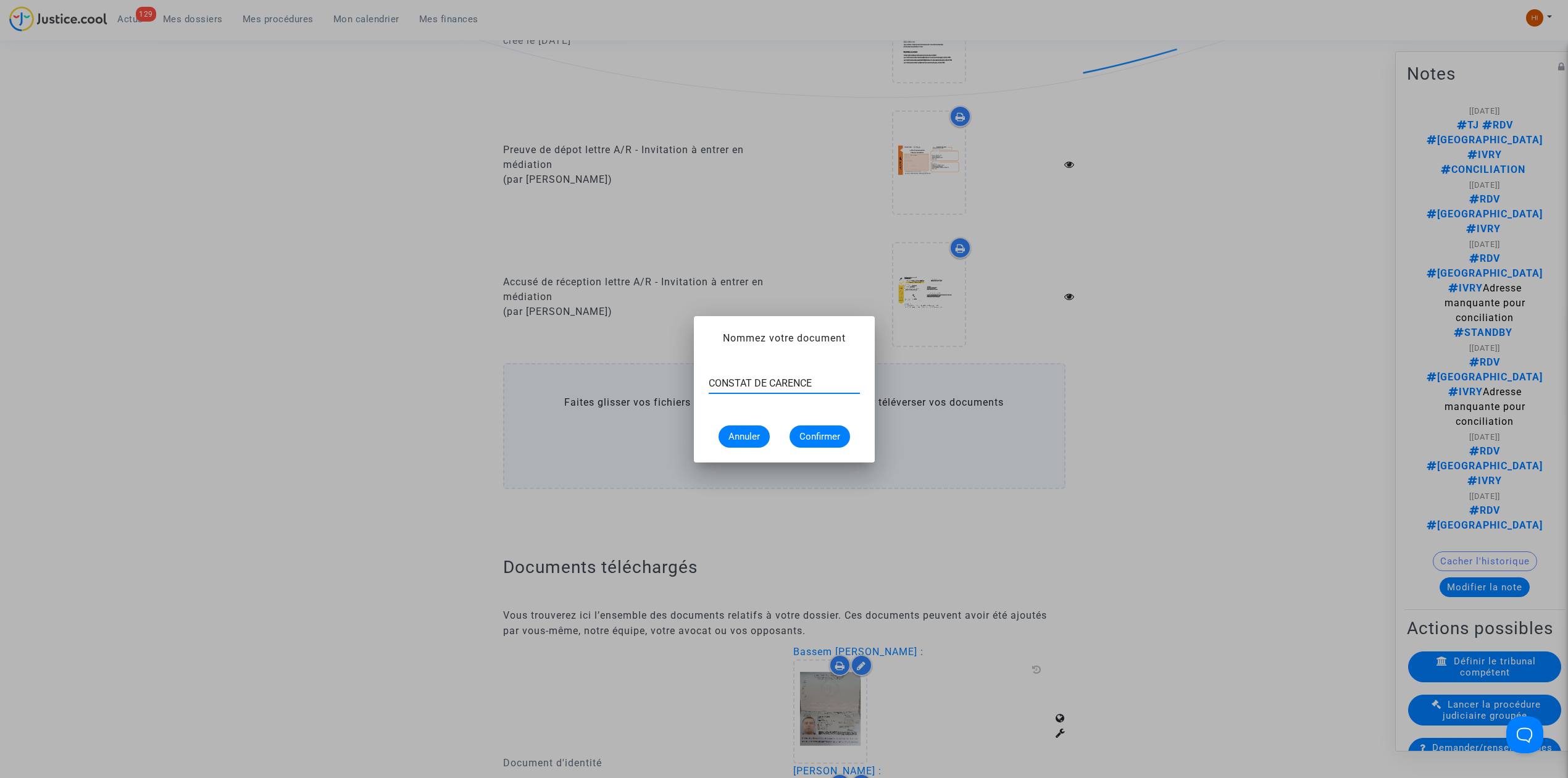
type input "CONSTAT DE CARENCE"
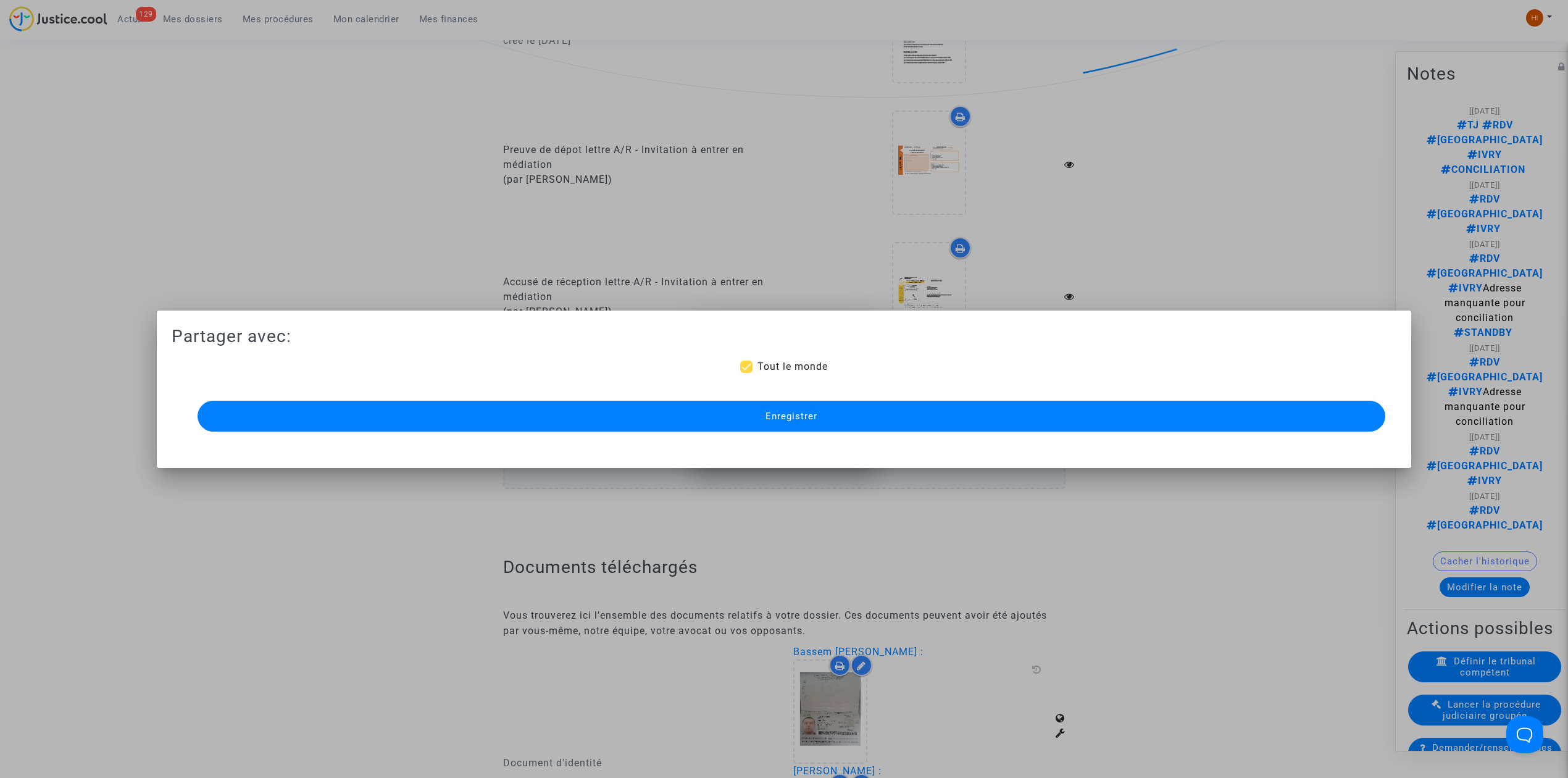
scroll to position [1399, 0]
click at [737, 413] on button "Enregistrer" at bounding box center [791, 416] width 1188 height 31
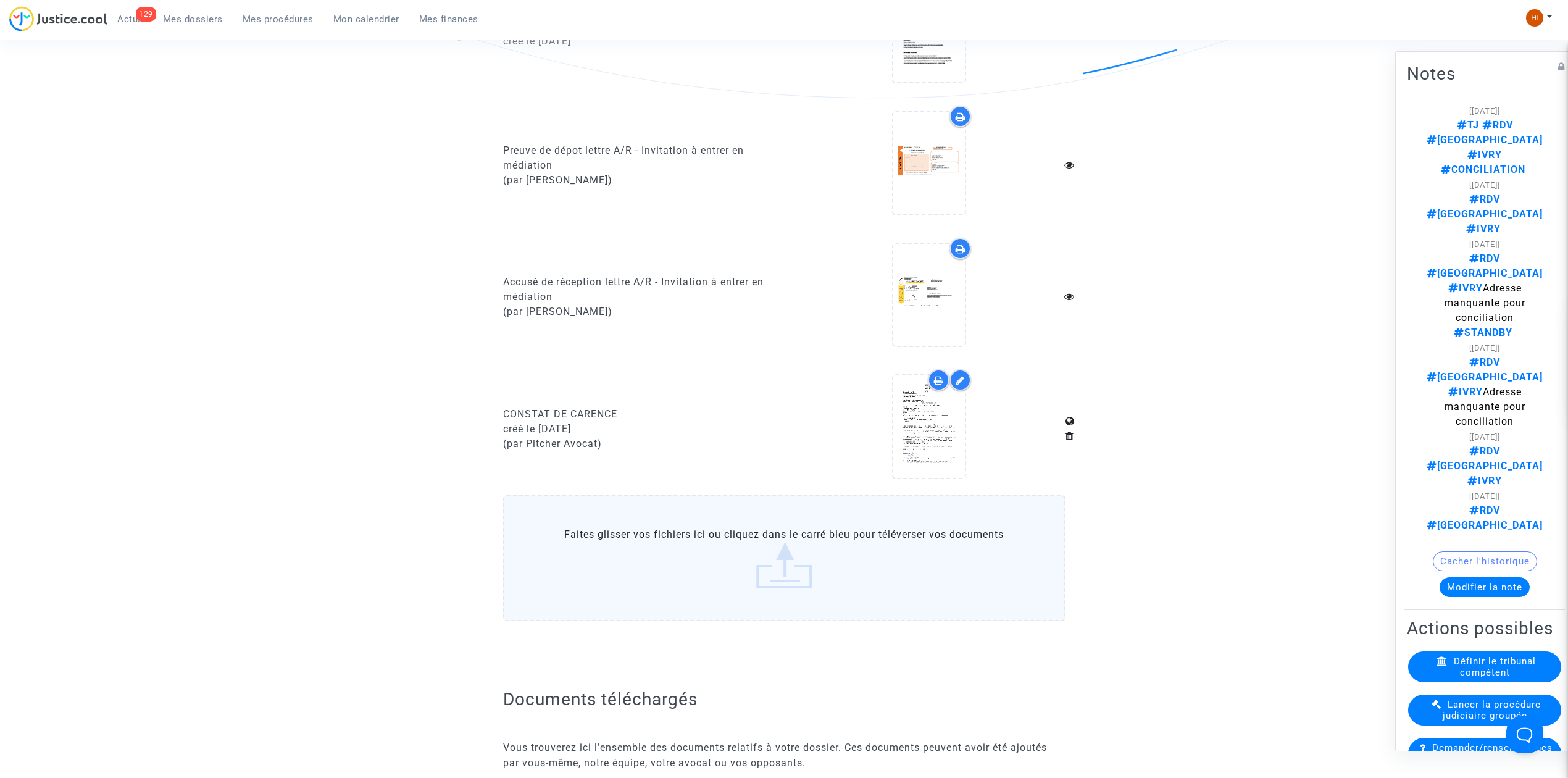
click at [201, 20] on span "Mes dossiers" at bounding box center [193, 19] width 60 height 11
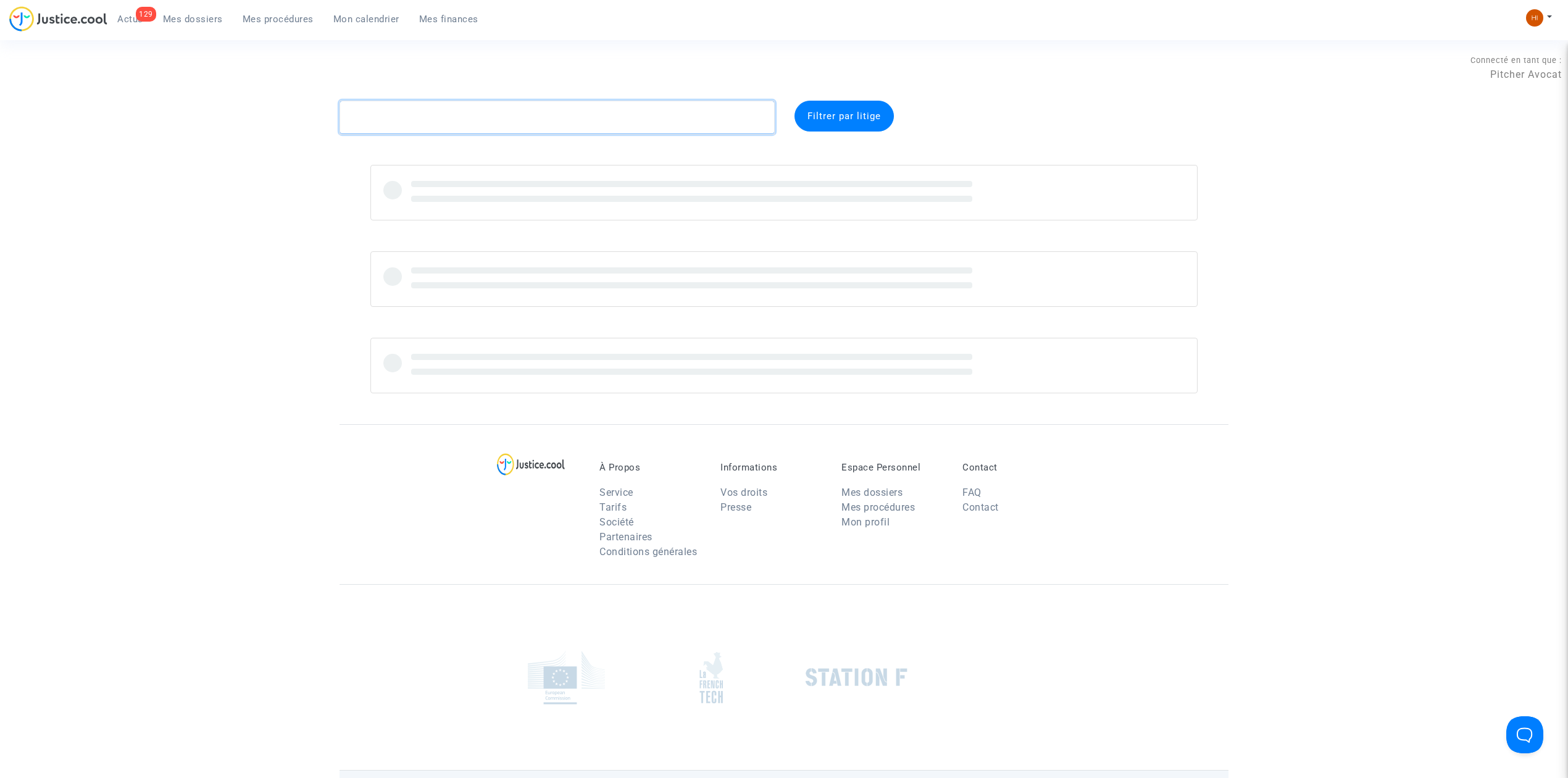
click at [393, 107] on textarea at bounding box center [557, 118] width 435 height 34
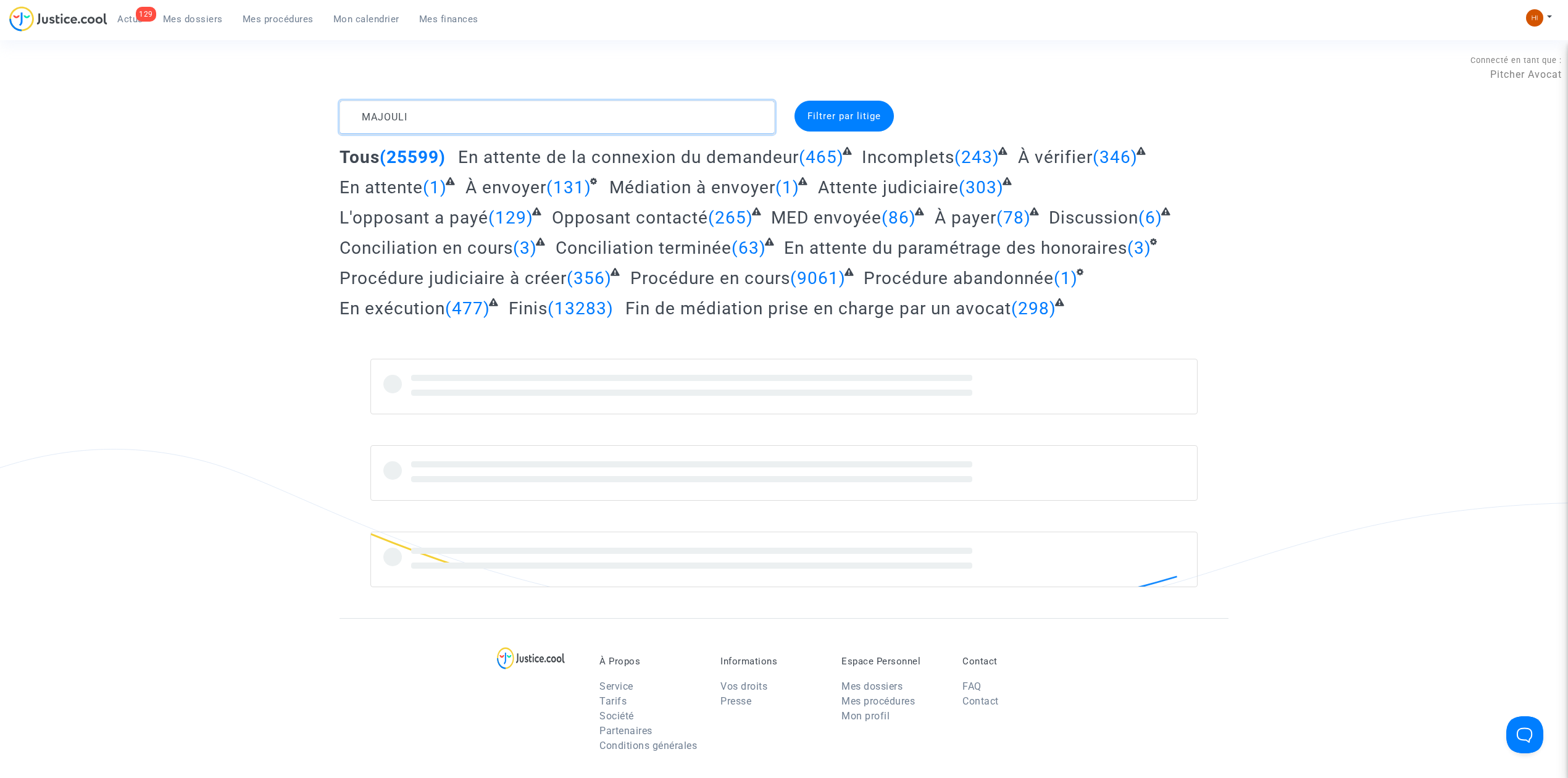
type textarea "MAJOULI"
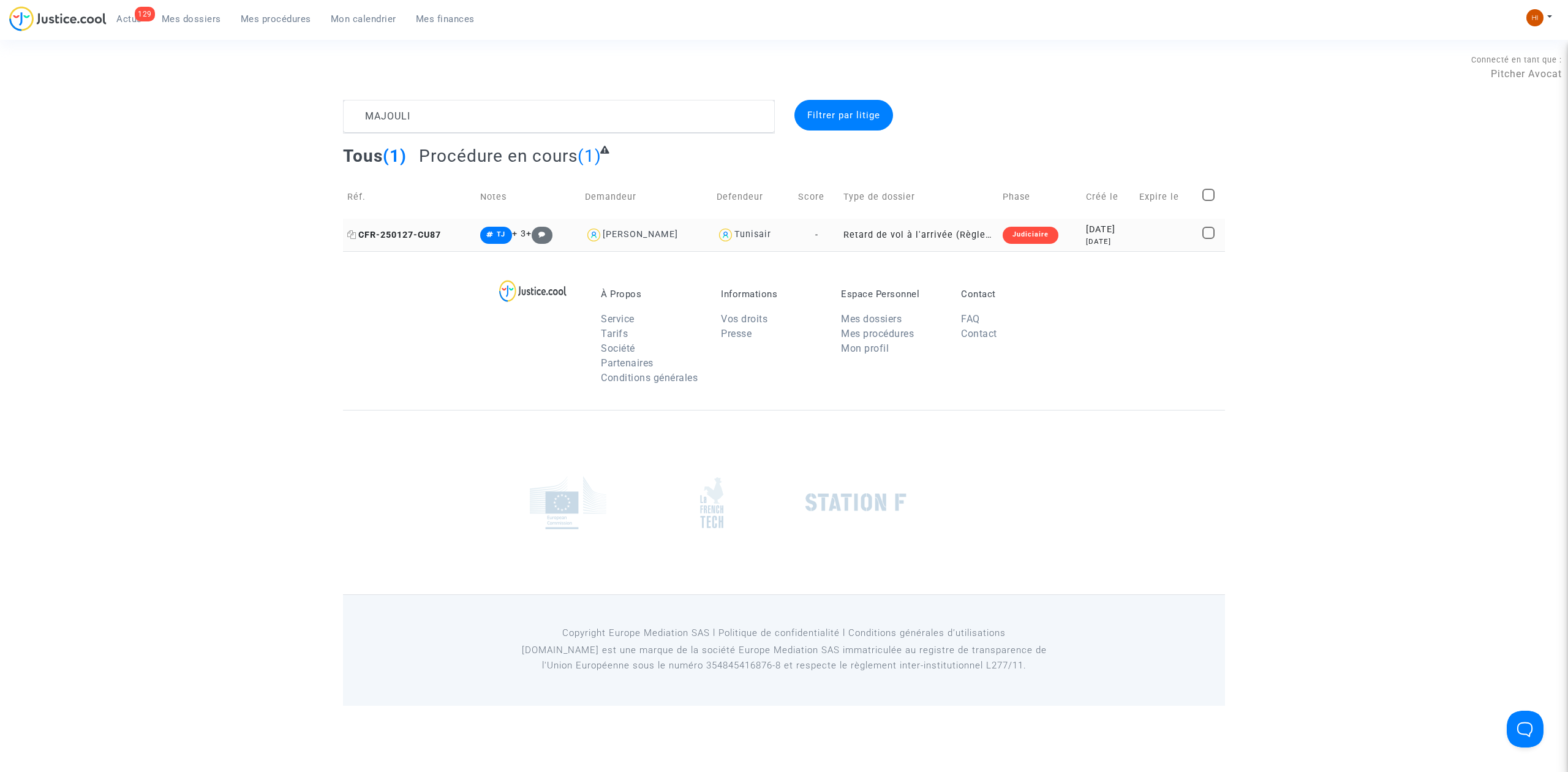
click at [378, 233] on span "CFR-250127-CU87" at bounding box center [393, 235] width 93 height 10
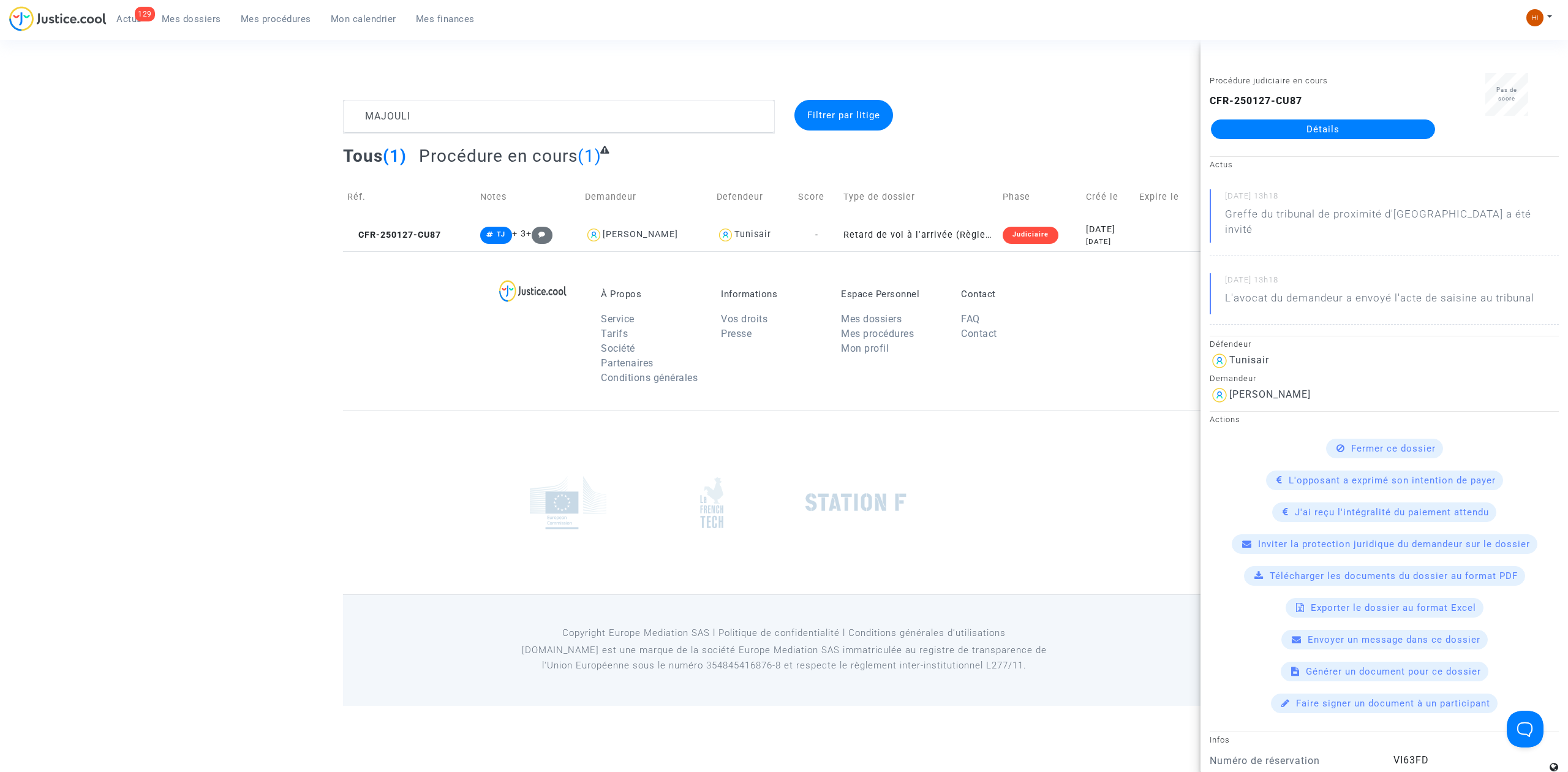
click at [1315, 135] on link "Détails" at bounding box center [1322, 129] width 224 height 20
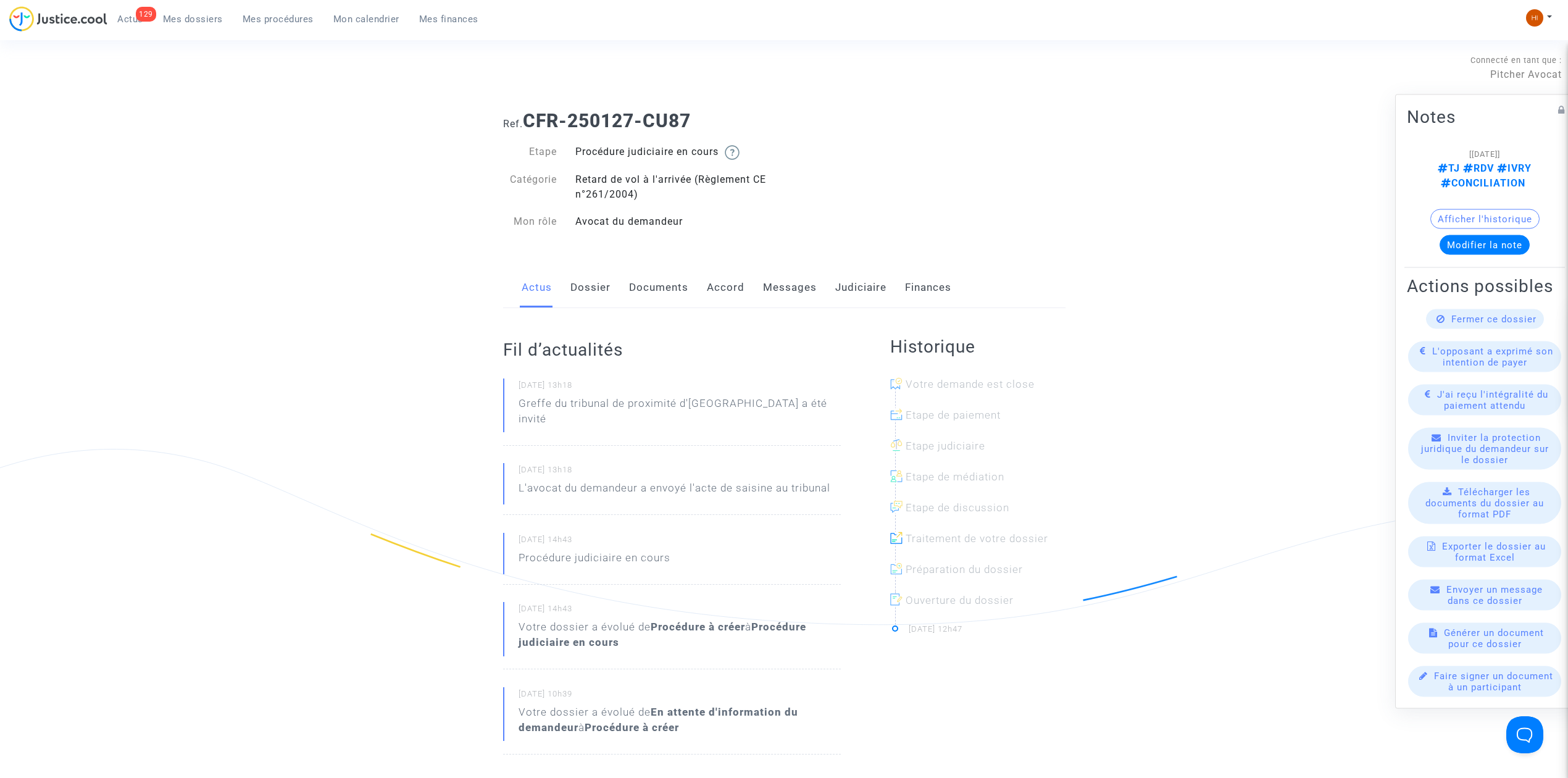
click at [593, 284] on link "Dossier" at bounding box center [590, 288] width 40 height 41
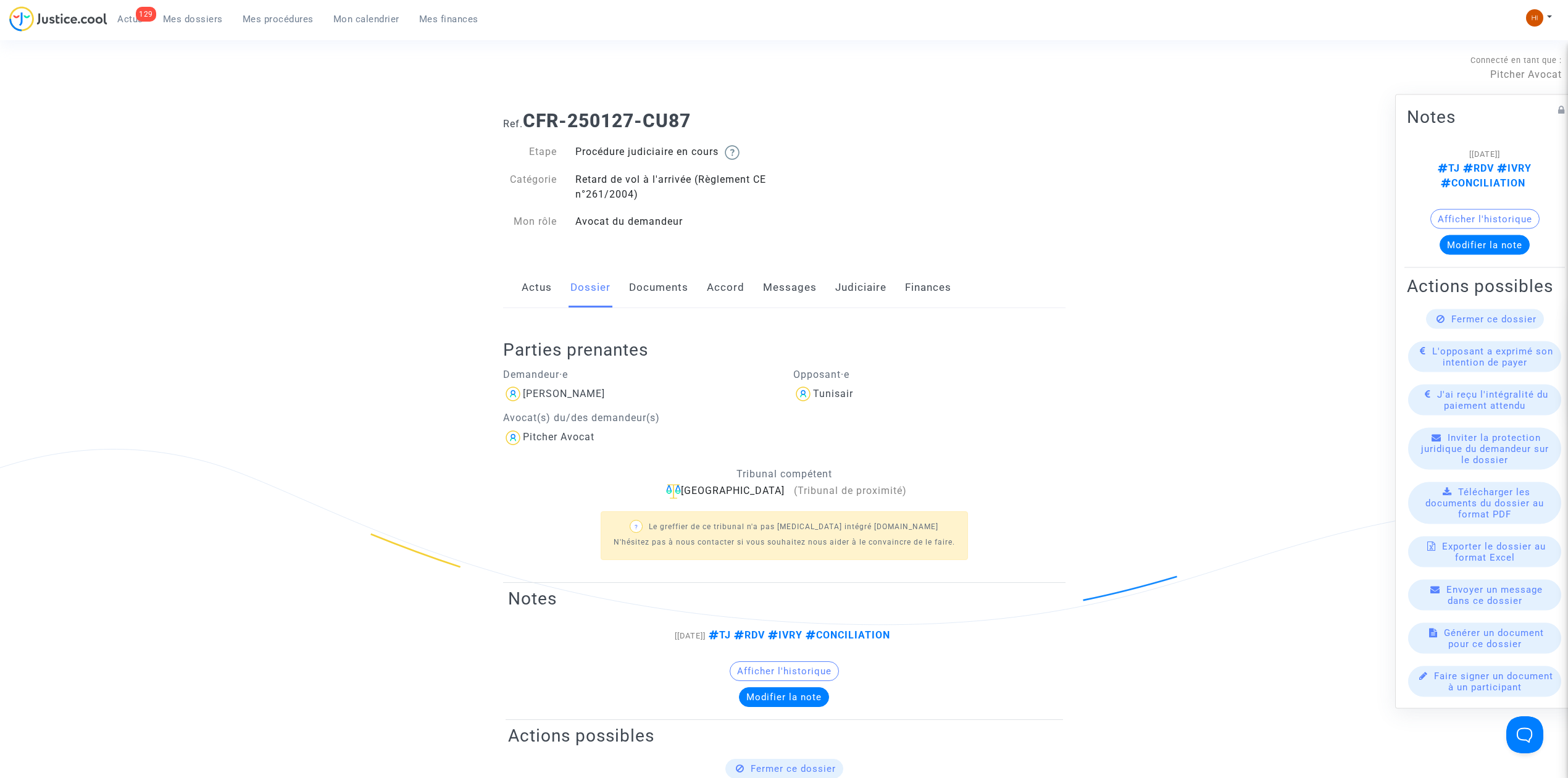
click at [677, 285] on link "Documents" at bounding box center [658, 288] width 59 height 41
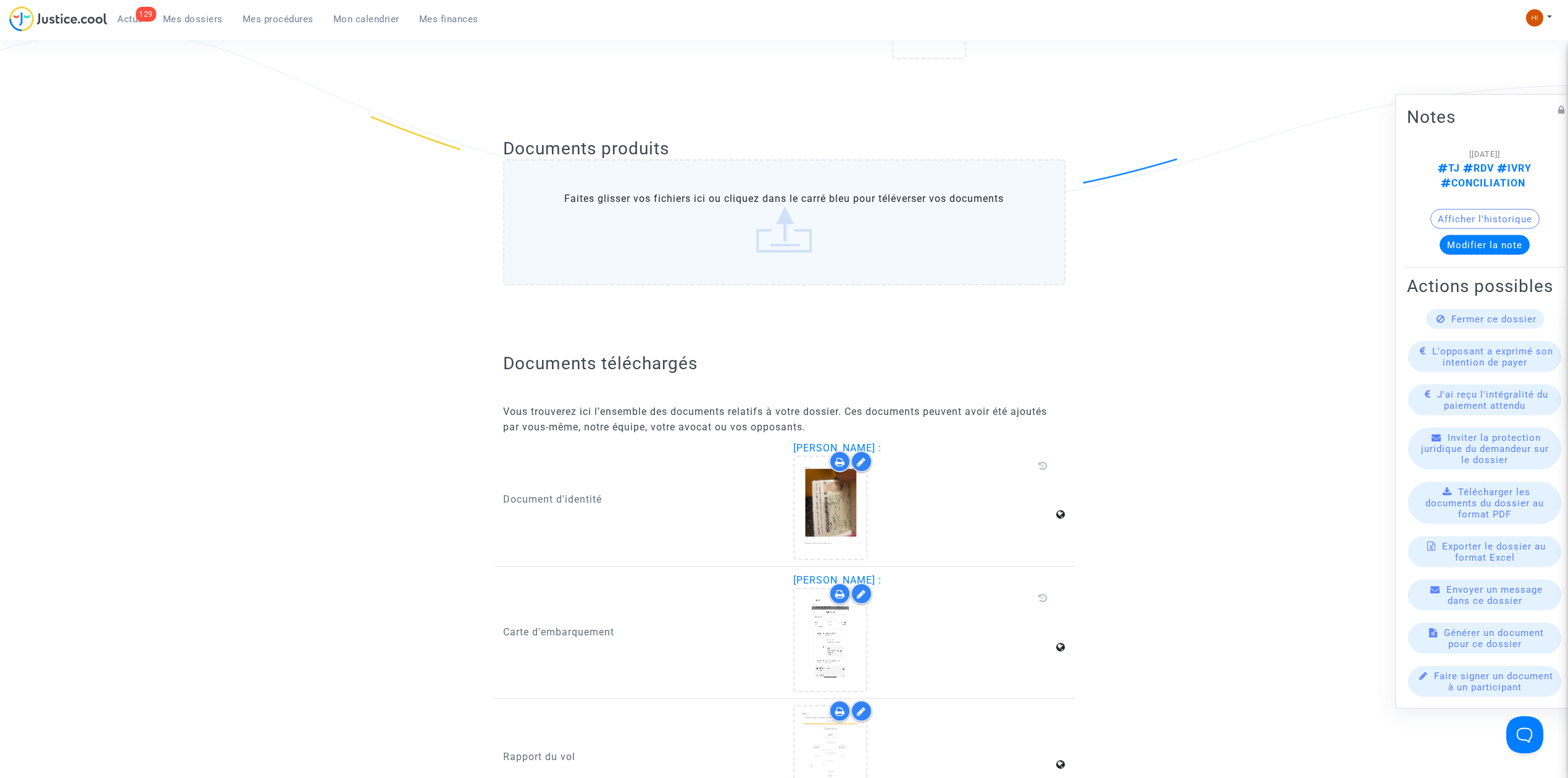
scroll to position [411, 0]
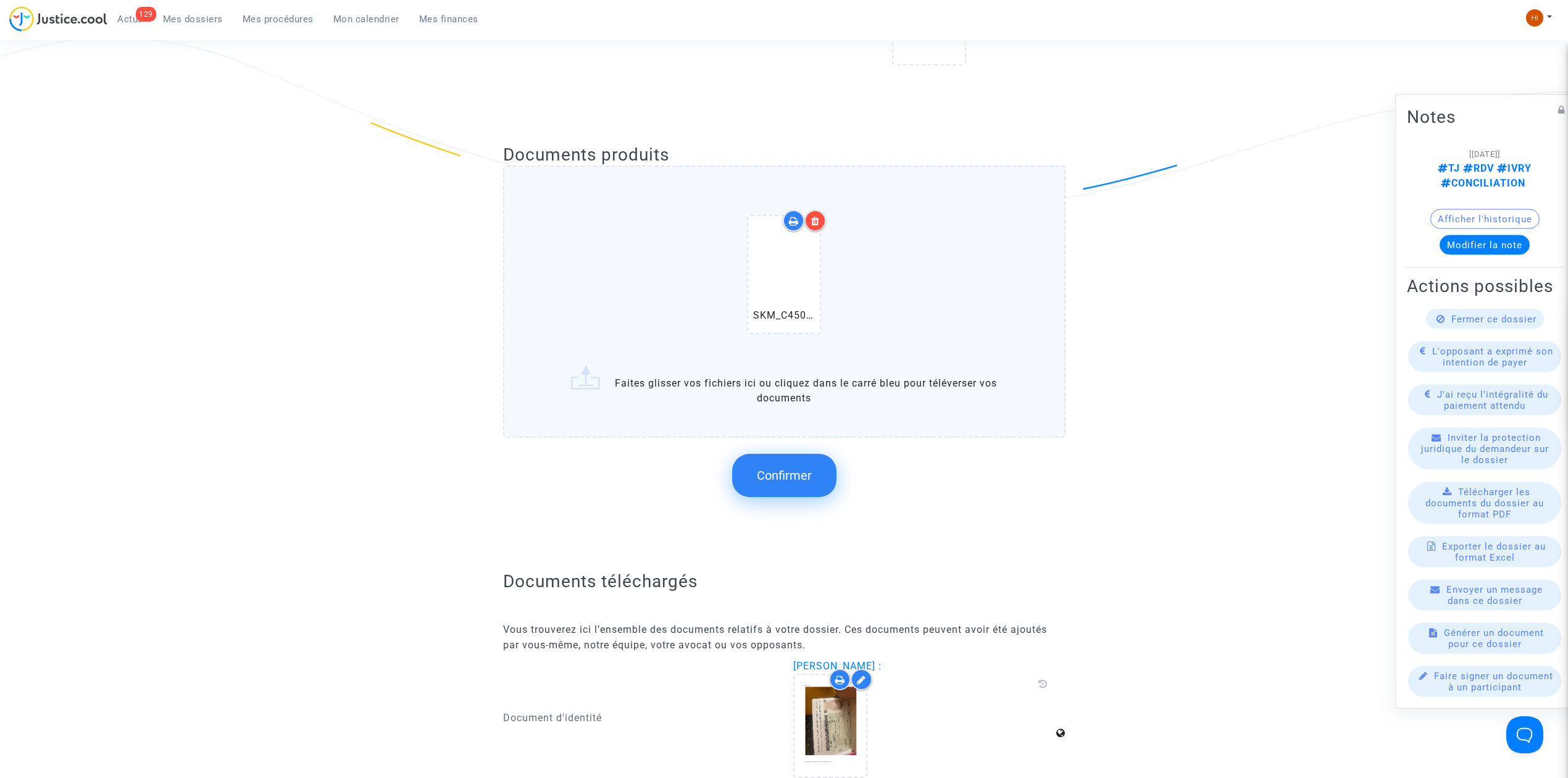
click at [820, 472] on button "Confirmer" at bounding box center [784, 475] width 104 height 43
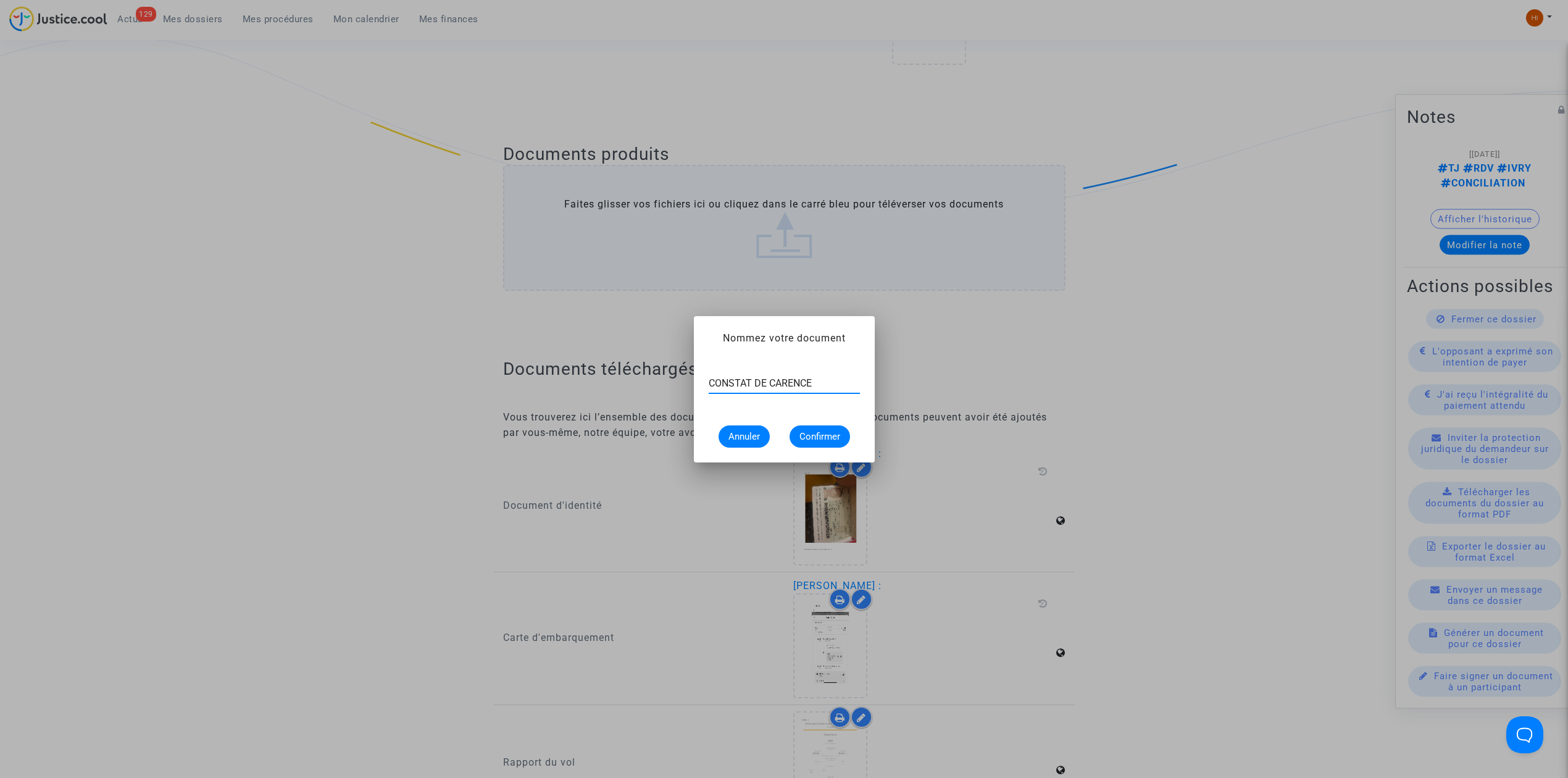
type input "CONSTAT DE CARENCE"
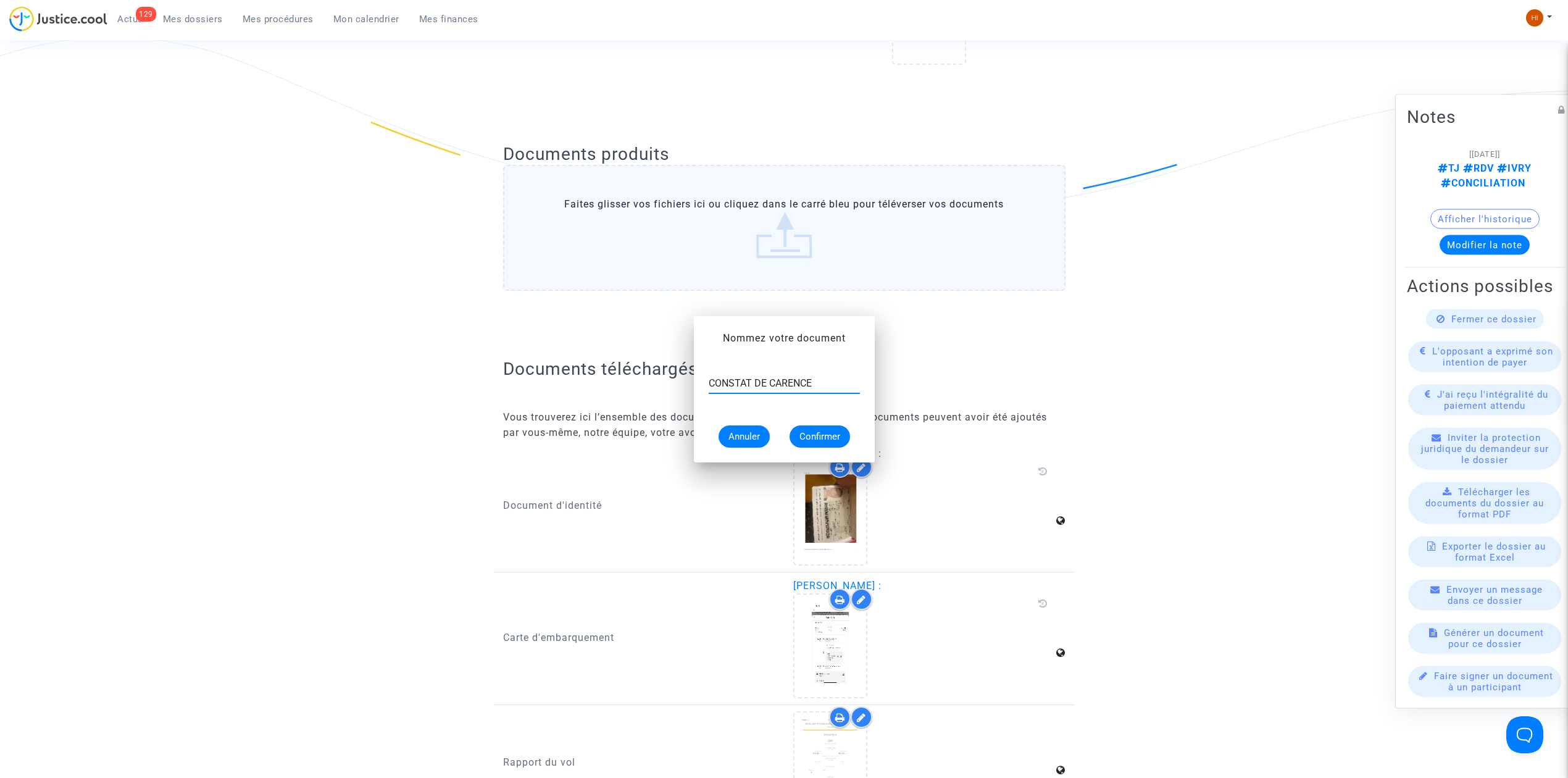
scroll to position [411, 0]
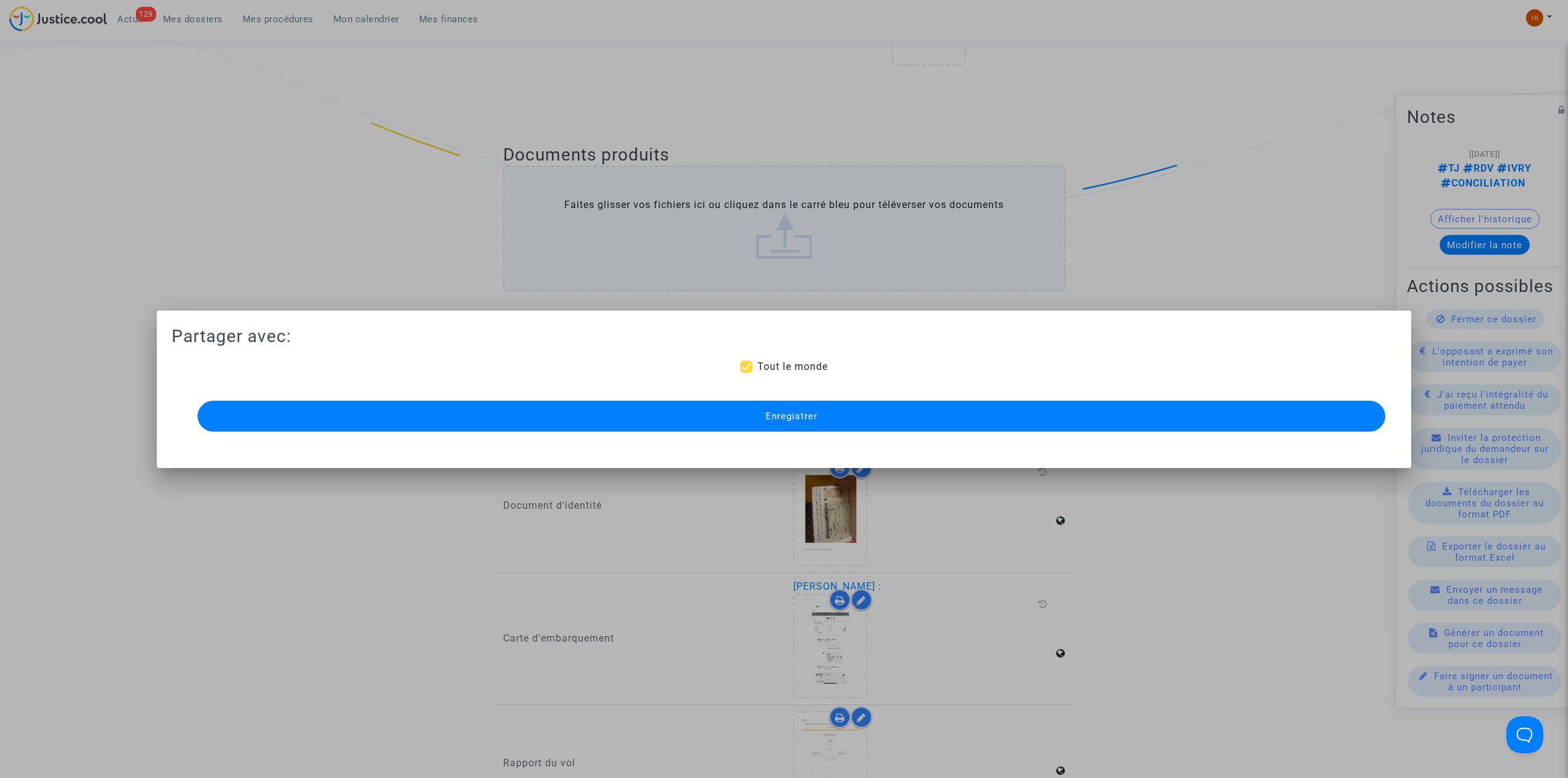
click at [622, 413] on button "Enregistrer" at bounding box center [791, 416] width 1188 height 31
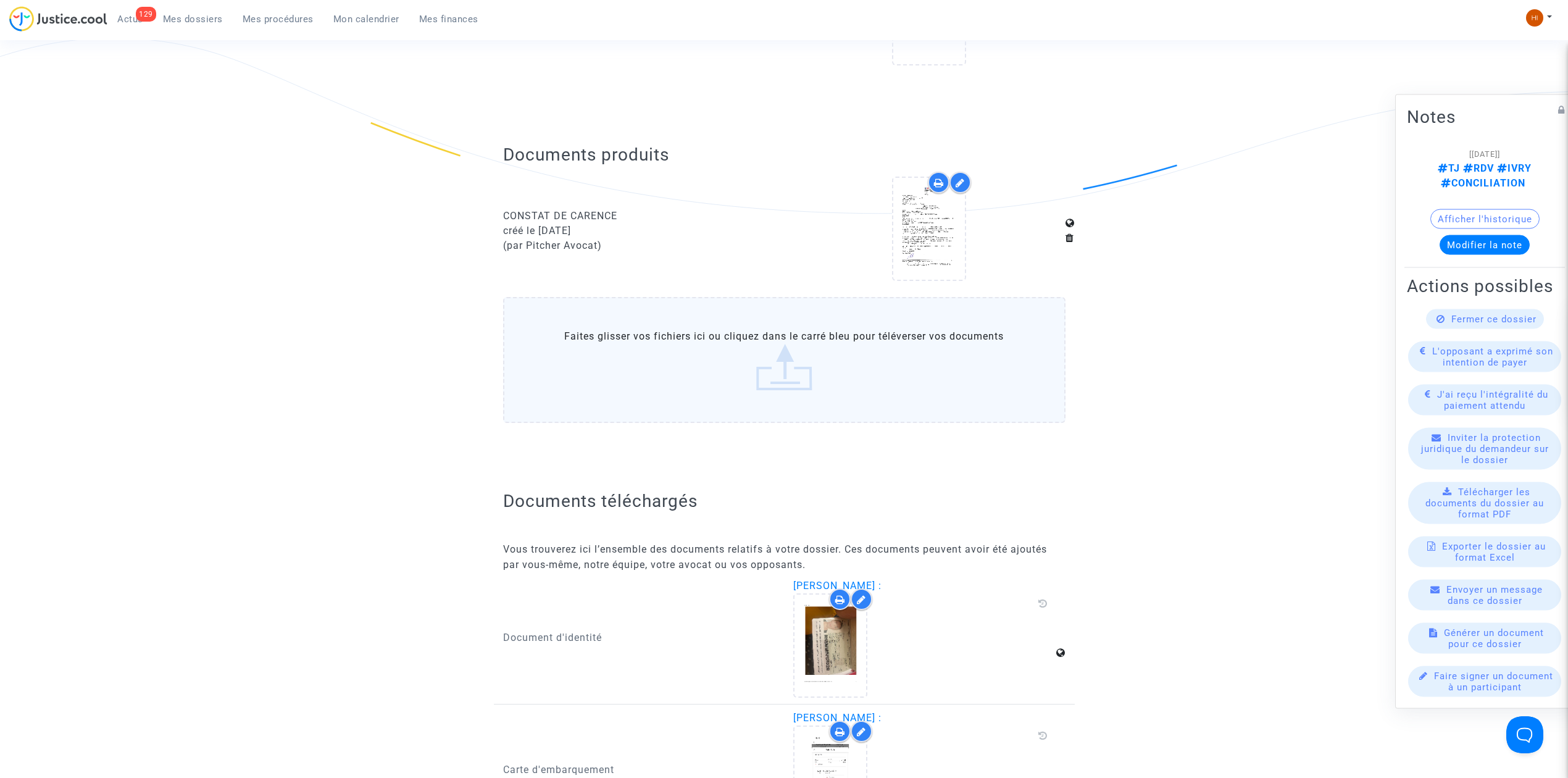
click at [188, 14] on span "Mes dossiers" at bounding box center [193, 19] width 60 height 11
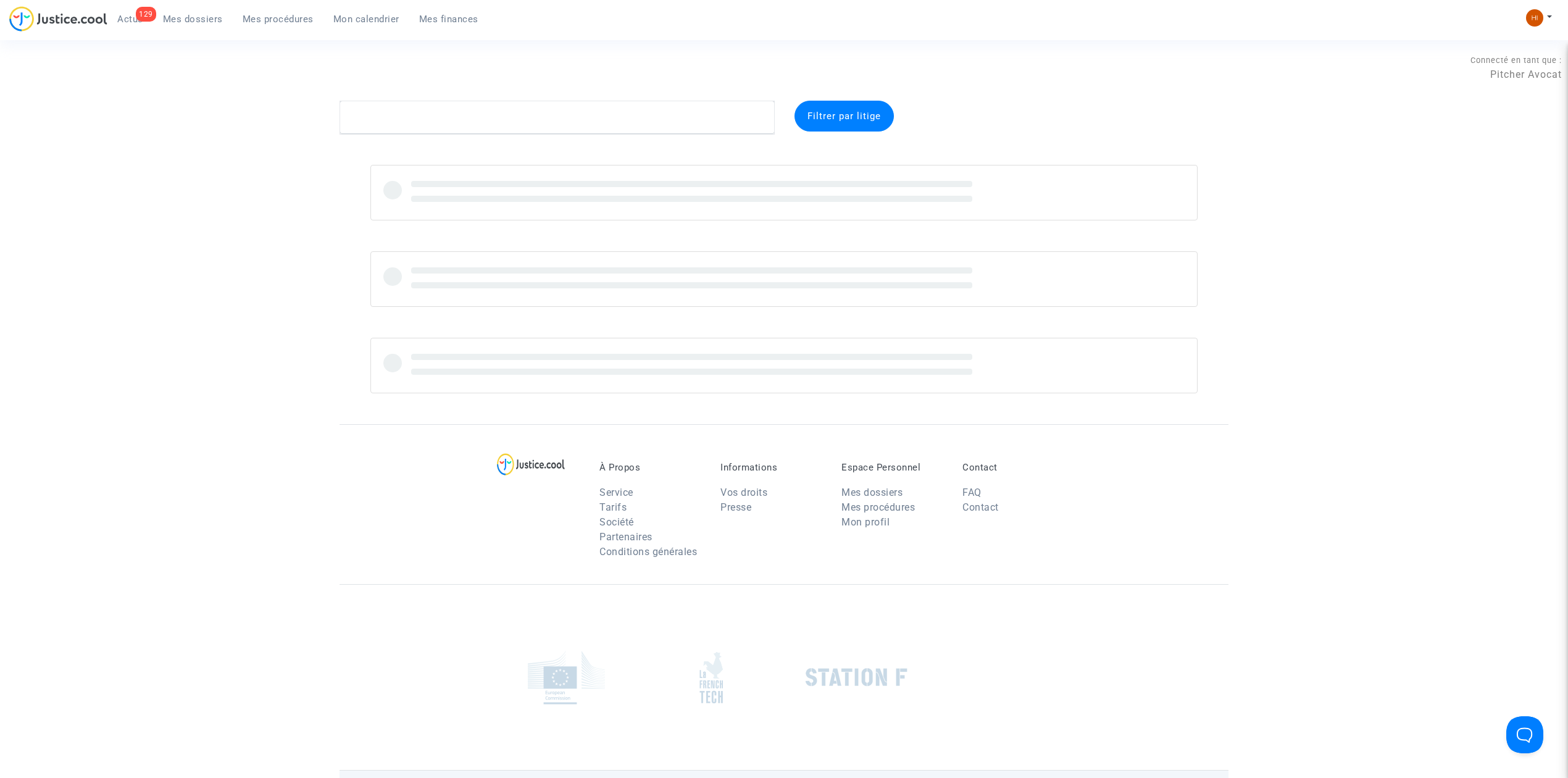
click at [611, 99] on div "Connecté en tant que : Pitcher Avocat" at bounding box center [781, 85] width 1561 height 30
click at [605, 121] on textarea at bounding box center [557, 118] width 435 height 34
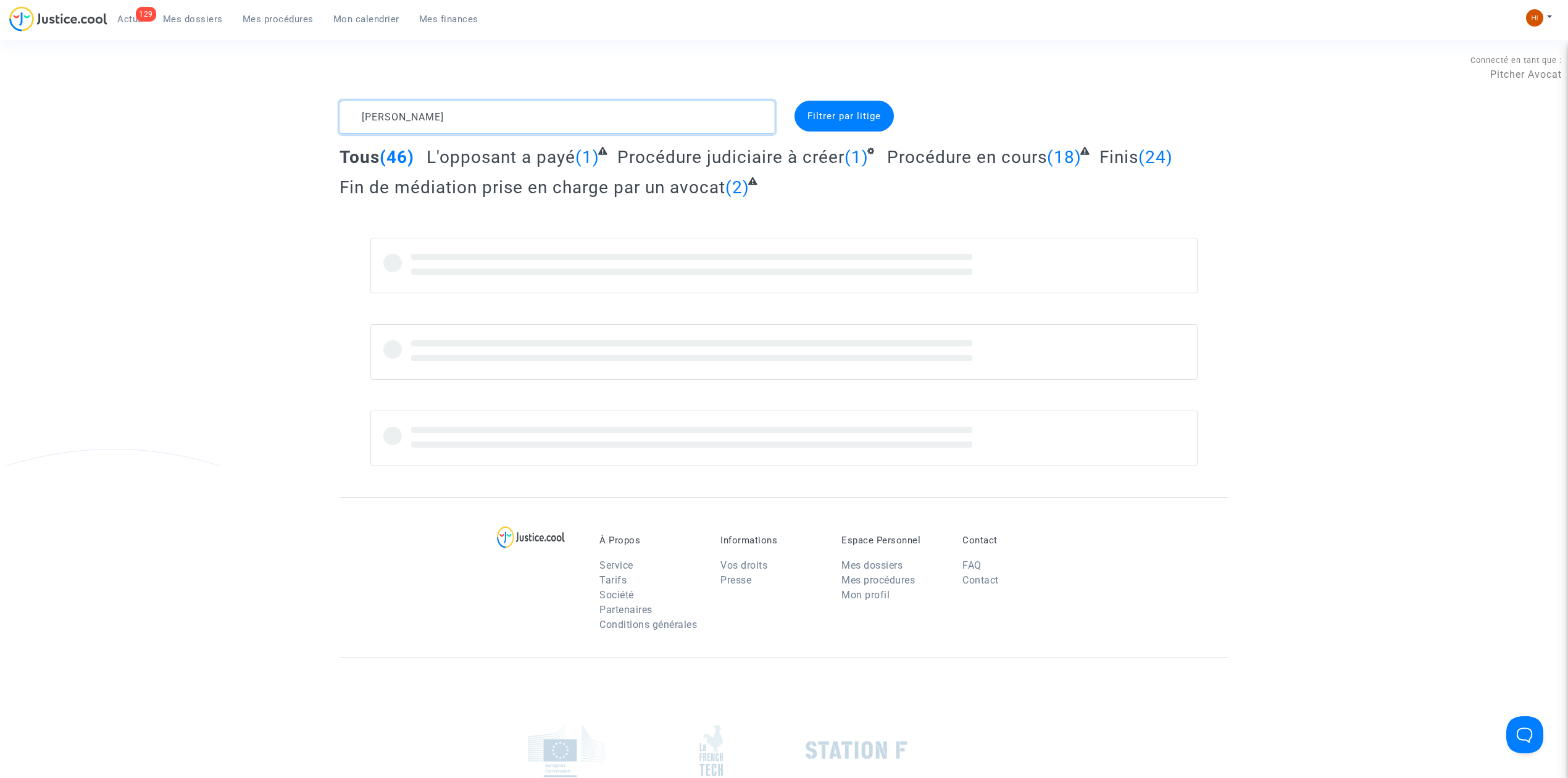
type textarea "HOCINE ZOHRA"
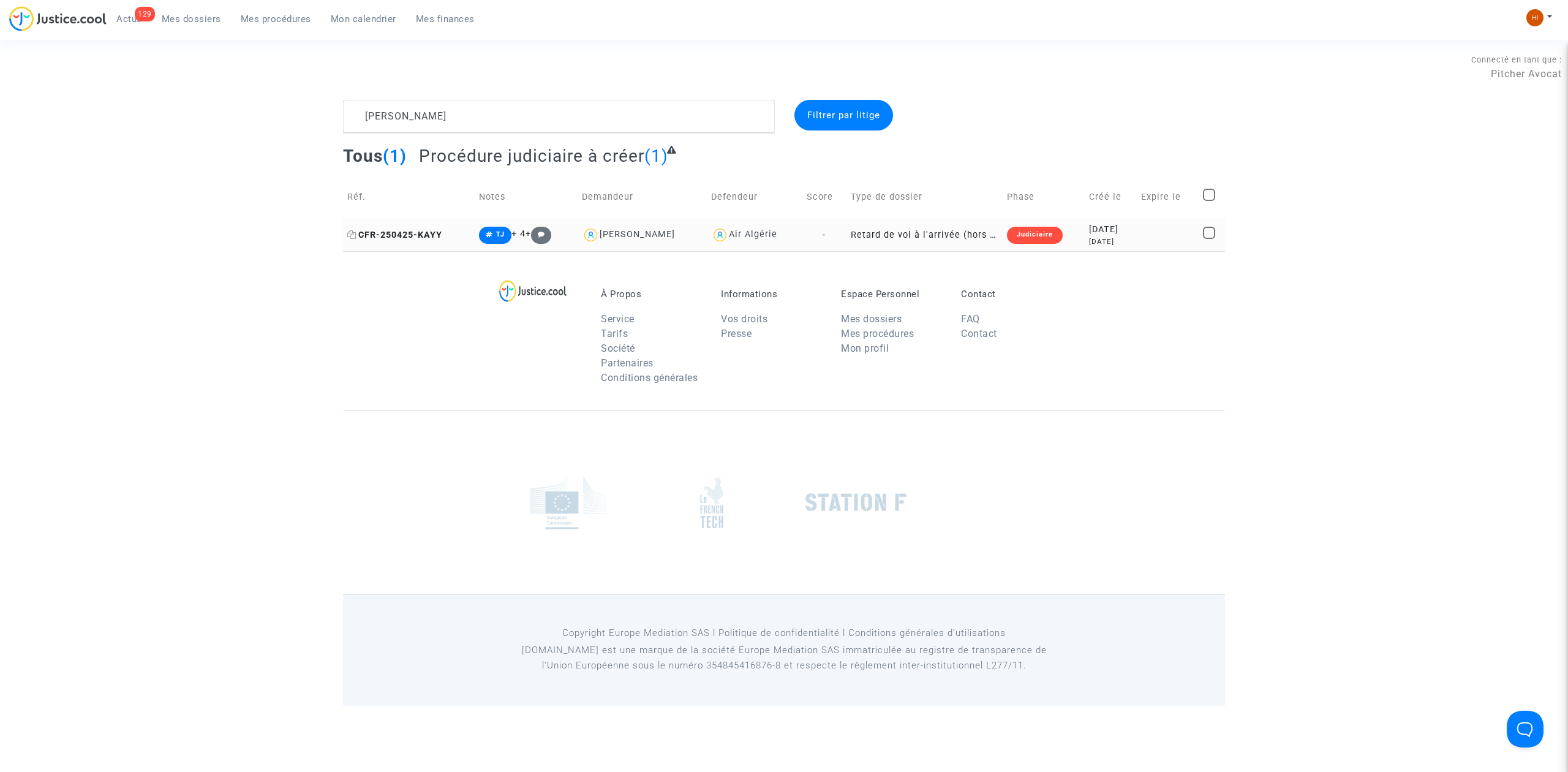
click at [385, 238] on span "CFR-250425-KAYY" at bounding box center [394, 235] width 95 height 10
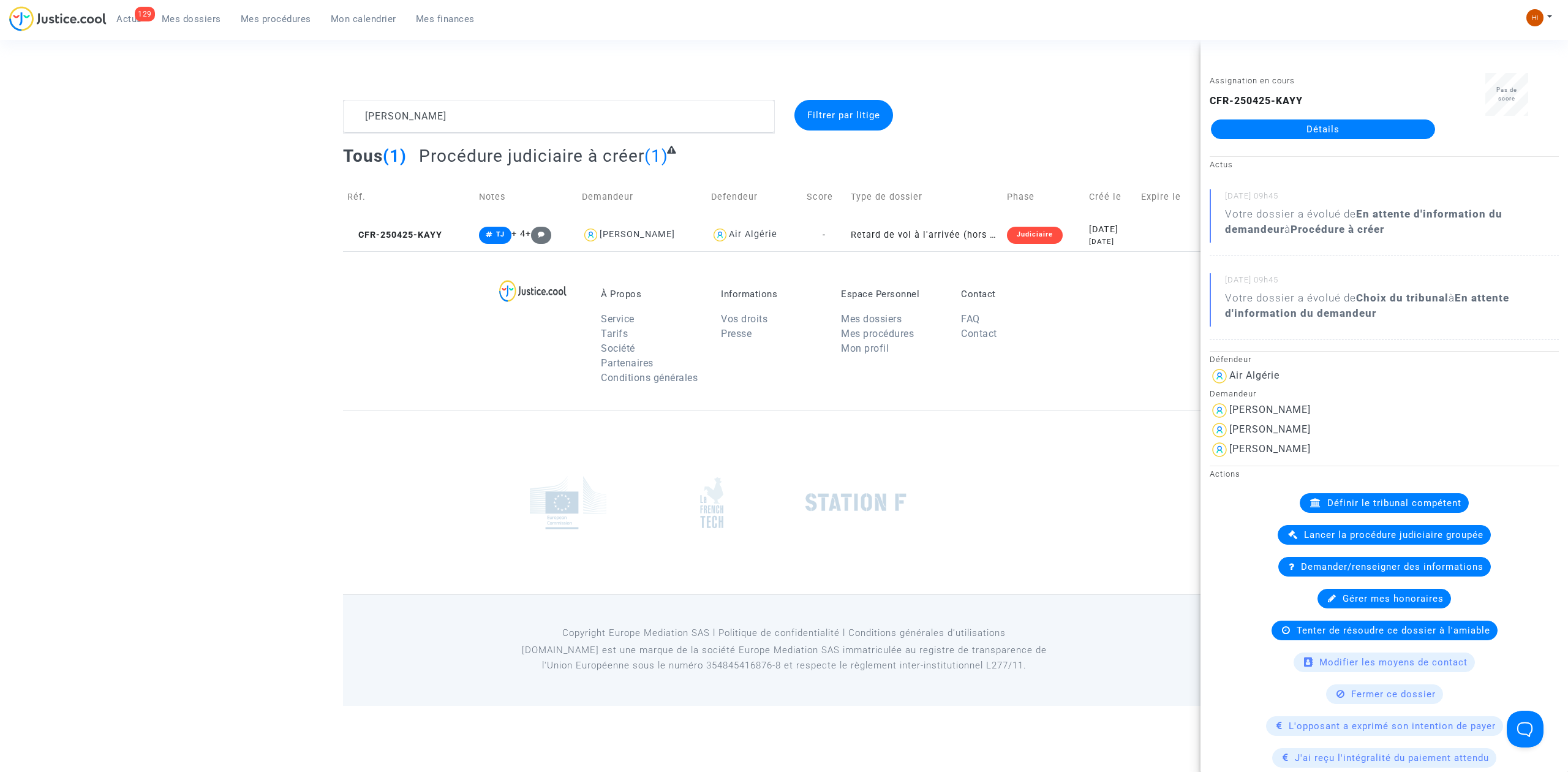
click at [1377, 125] on link "Détails" at bounding box center [1322, 129] width 224 height 20
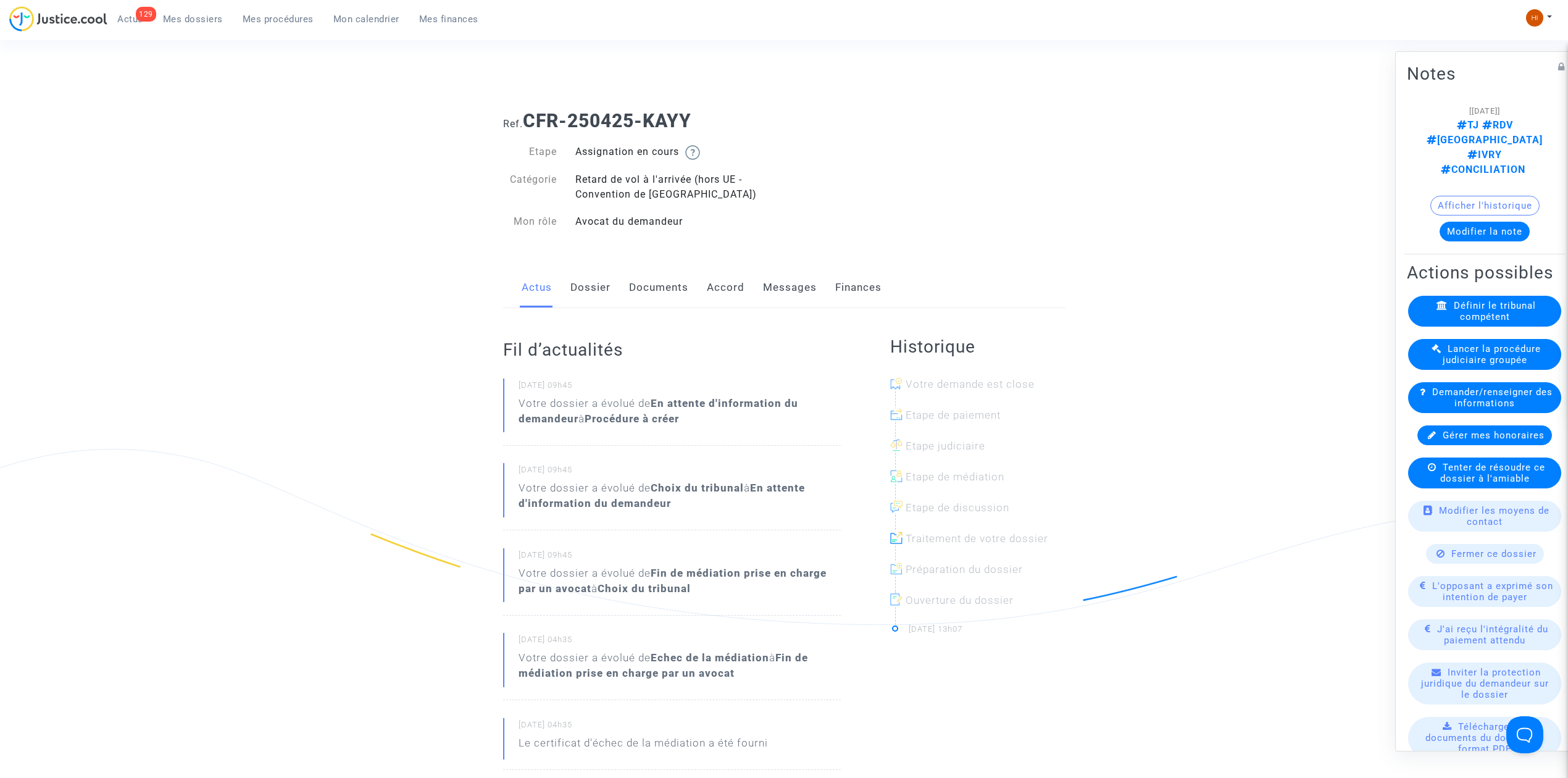
click at [581, 283] on link "Dossier" at bounding box center [590, 288] width 40 height 41
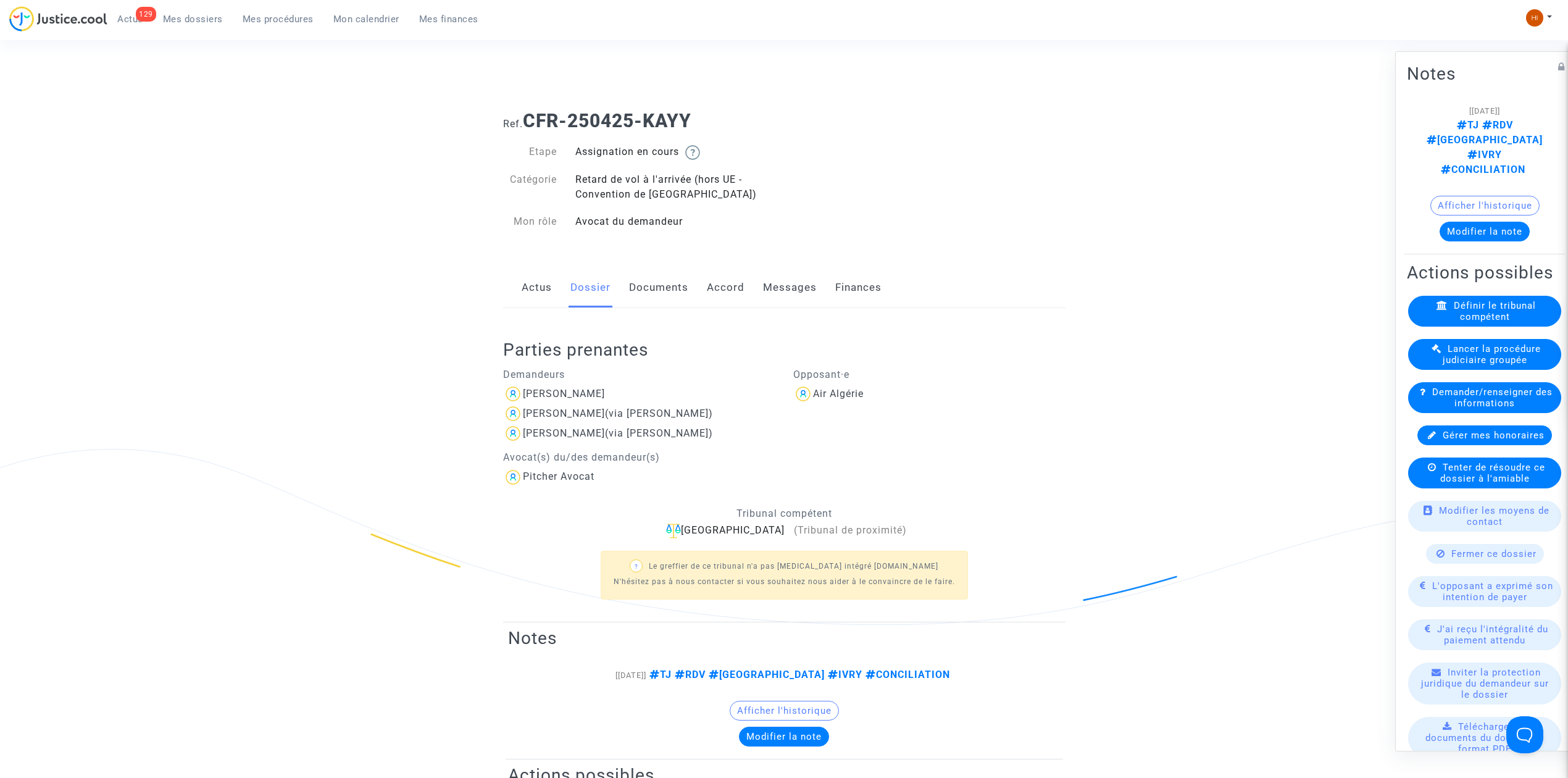
click at [653, 297] on link "Documents" at bounding box center [658, 288] width 59 height 41
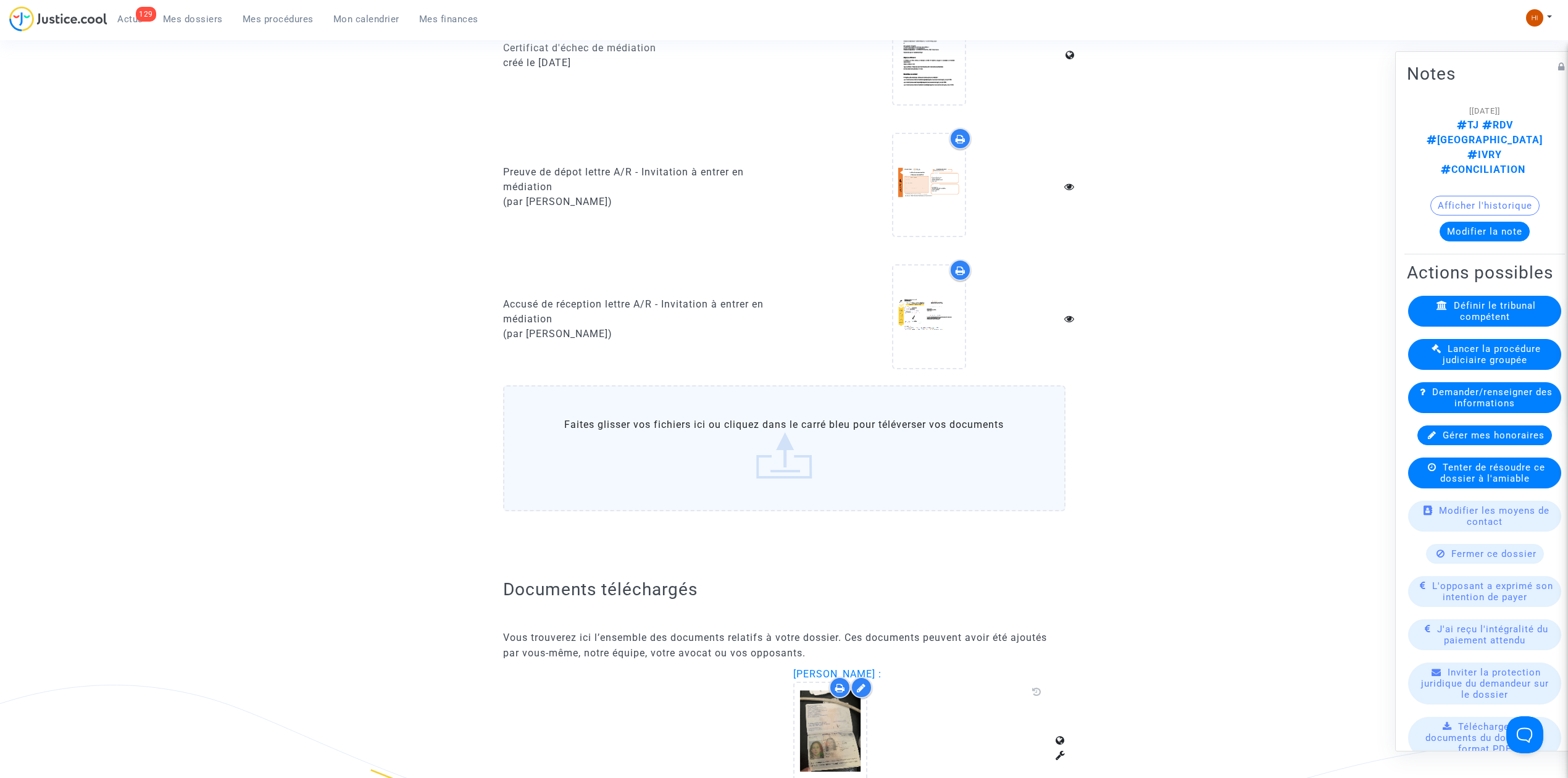
scroll to position [1481, 0]
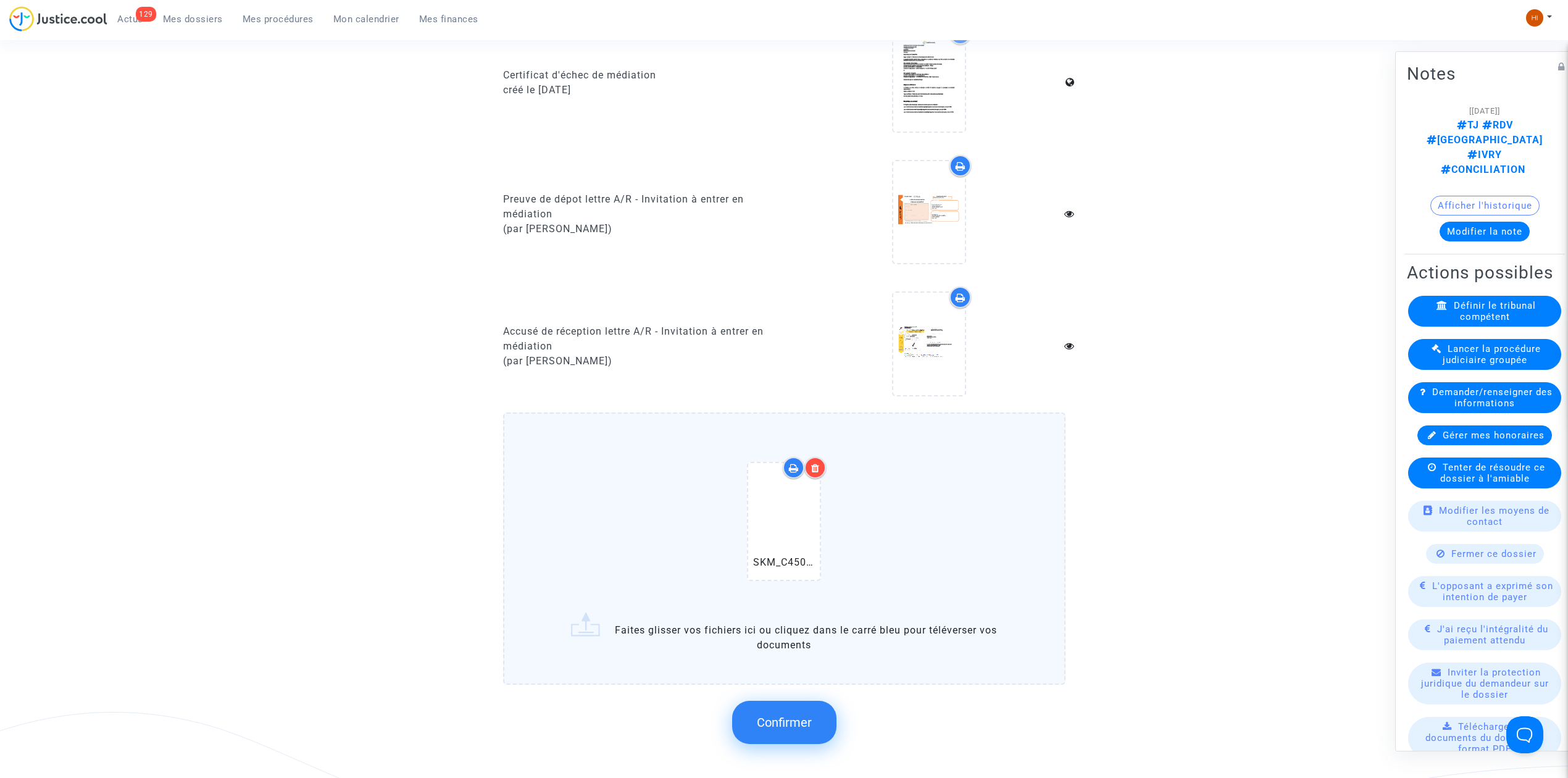
click at [795, 721] on button "Confirmer" at bounding box center [784, 722] width 104 height 43
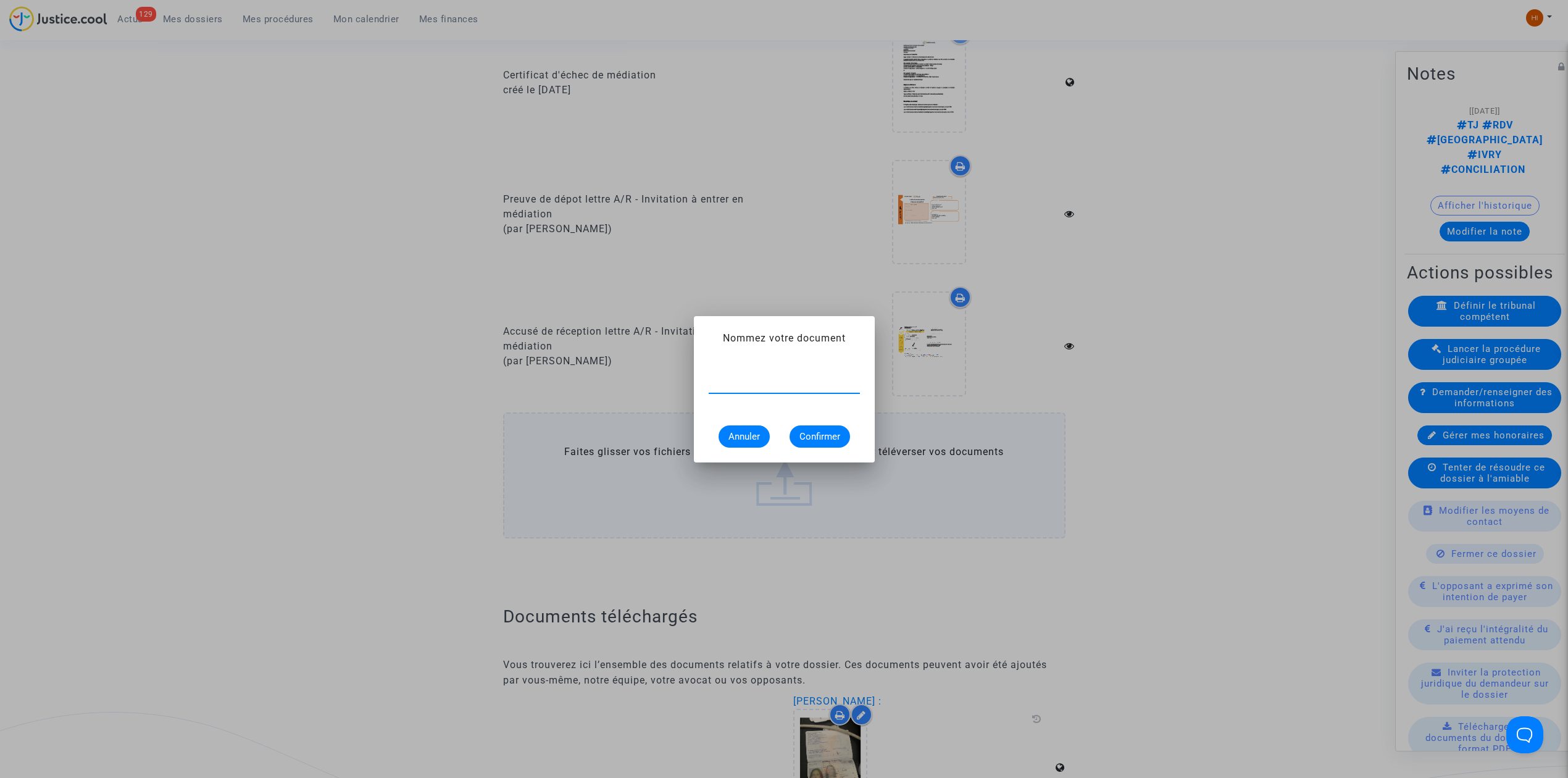
paste input "CONSTAT DE CARENCE"
type input "CONSTAT DE CARENCE"
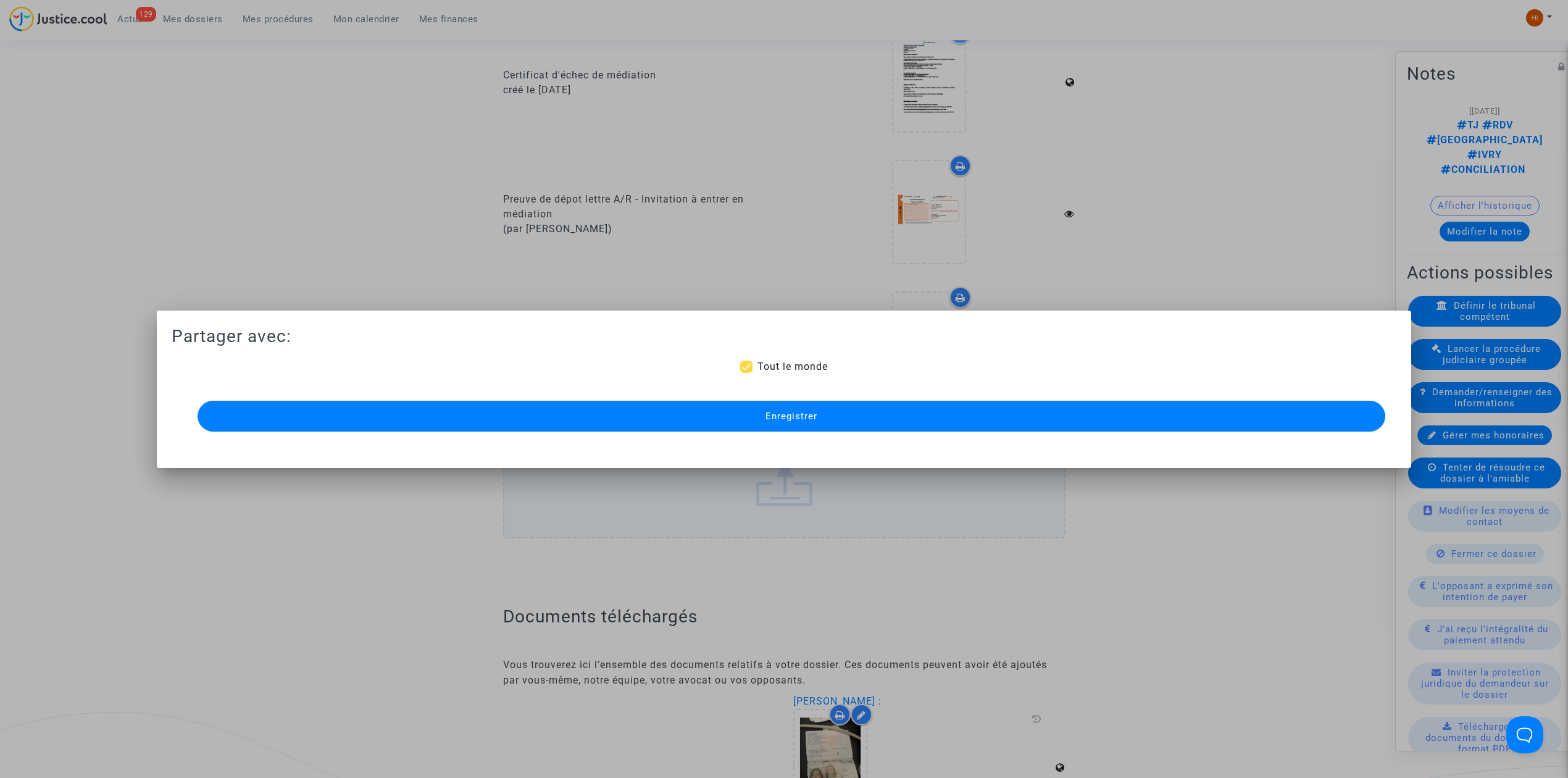
click at [682, 416] on button "Enregistrer" at bounding box center [791, 416] width 1188 height 31
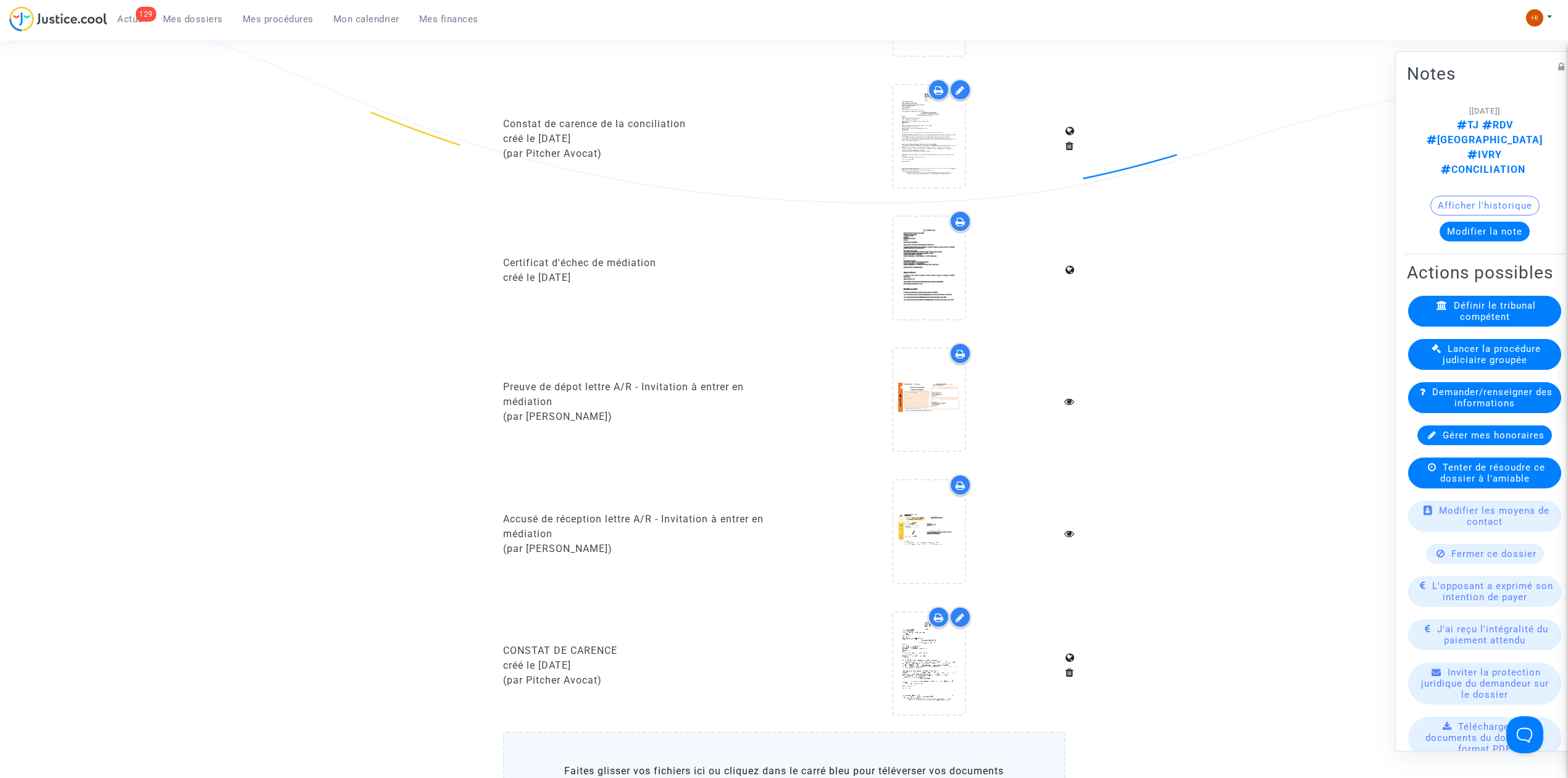
scroll to position [1317, 0]
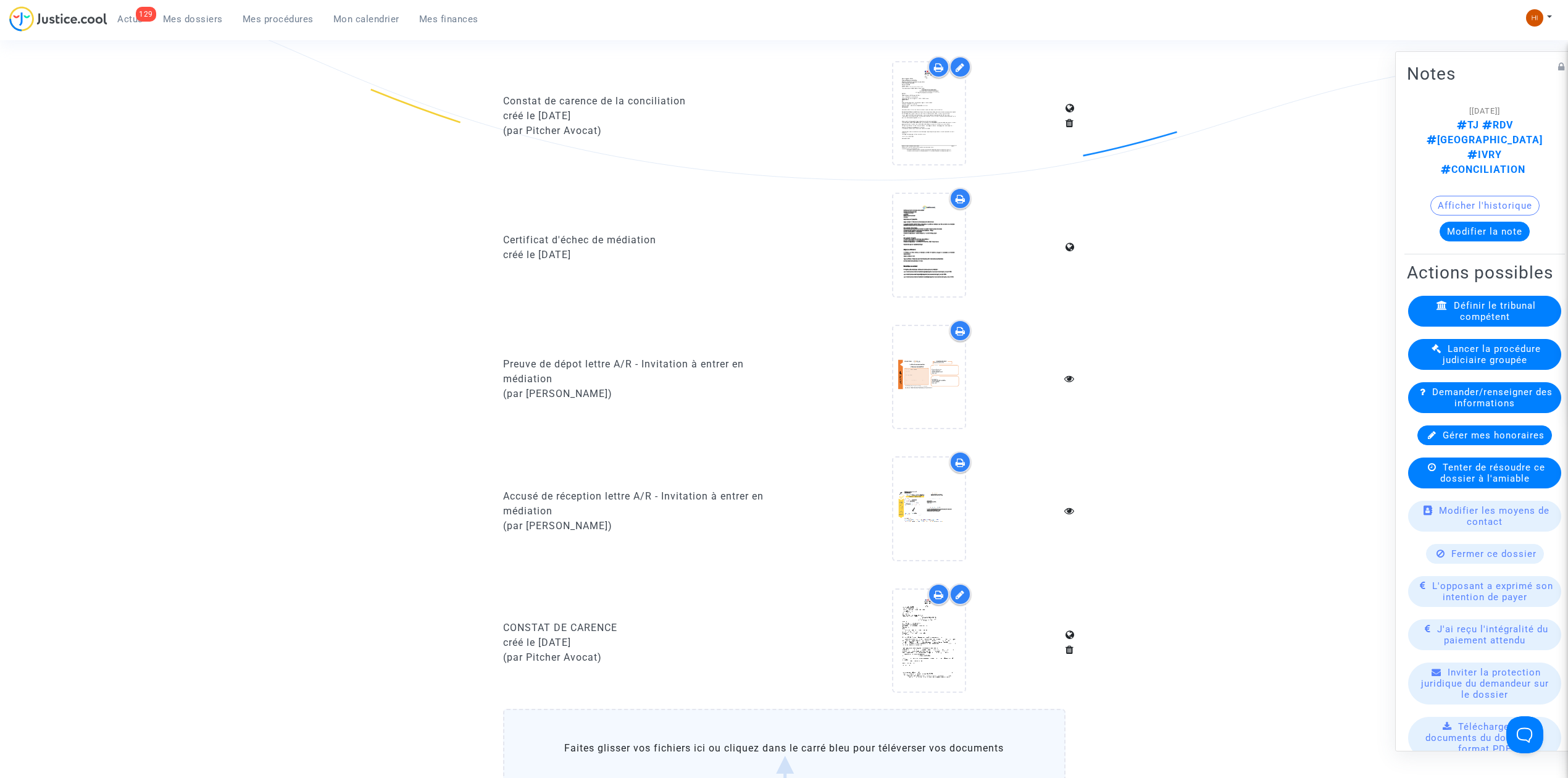
click at [194, 22] on span "Mes dossiers" at bounding box center [193, 19] width 60 height 11
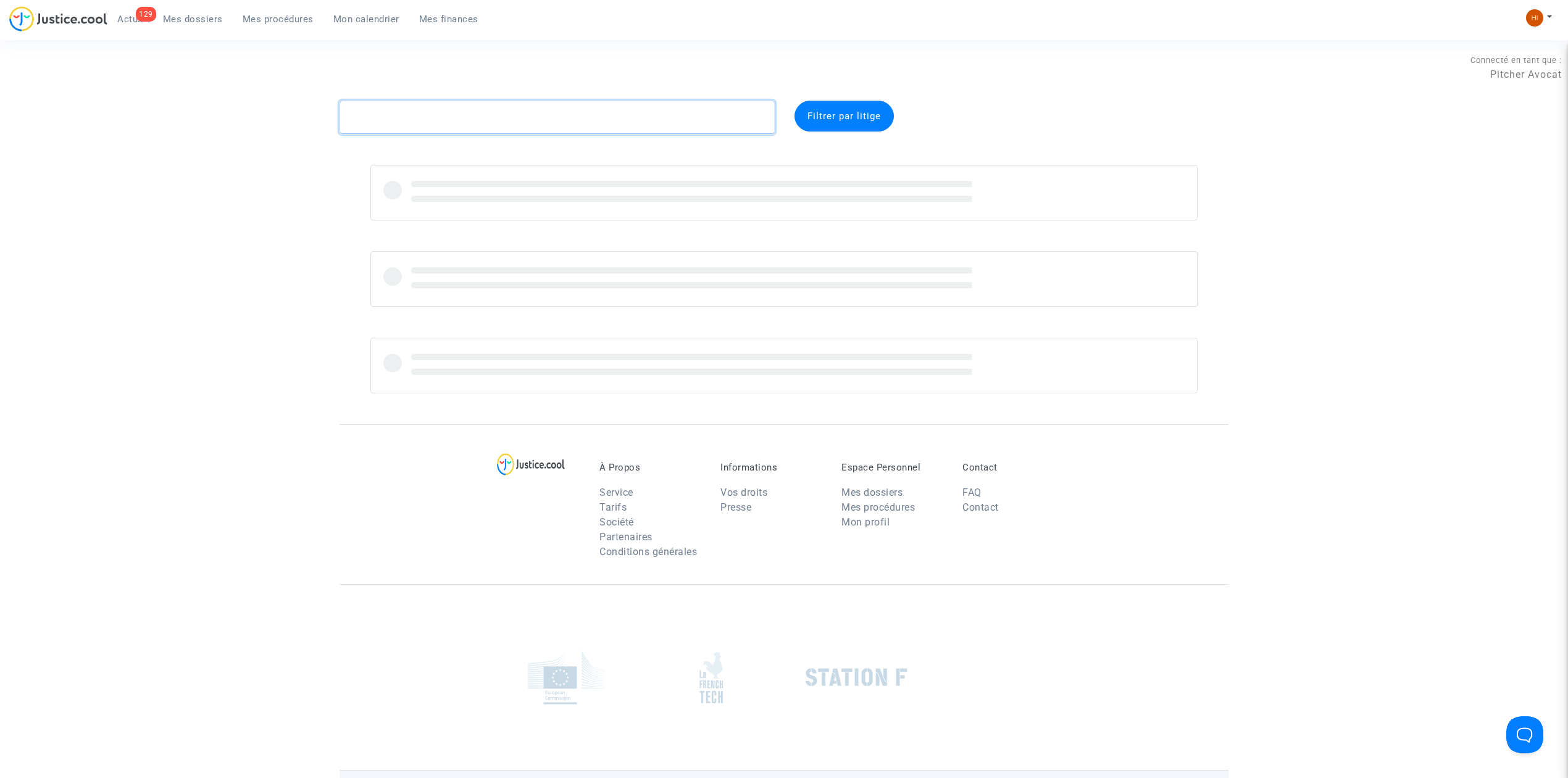
click at [384, 115] on textarea at bounding box center [557, 118] width 435 height 34
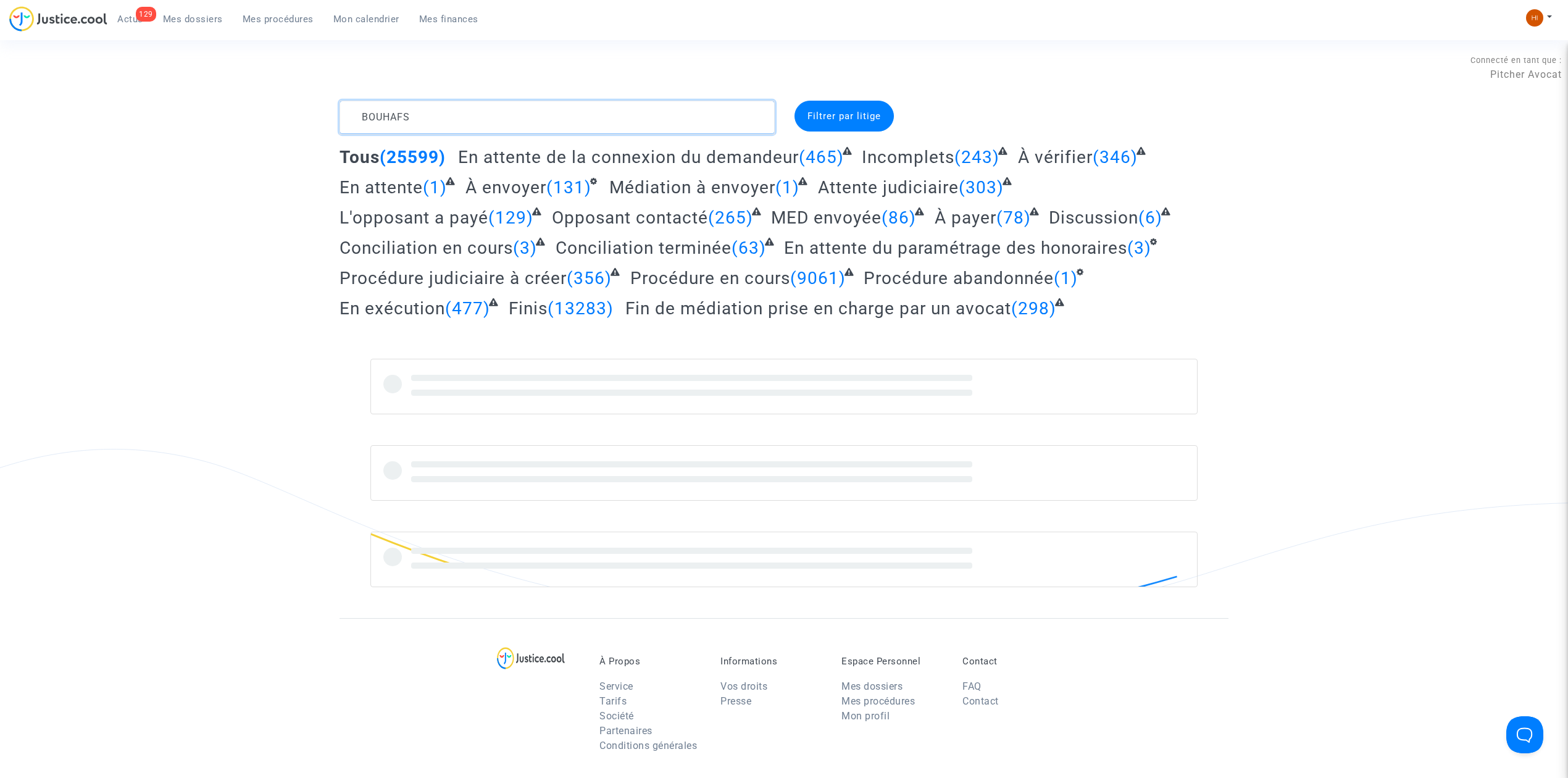
type textarea "BOUHAFS"
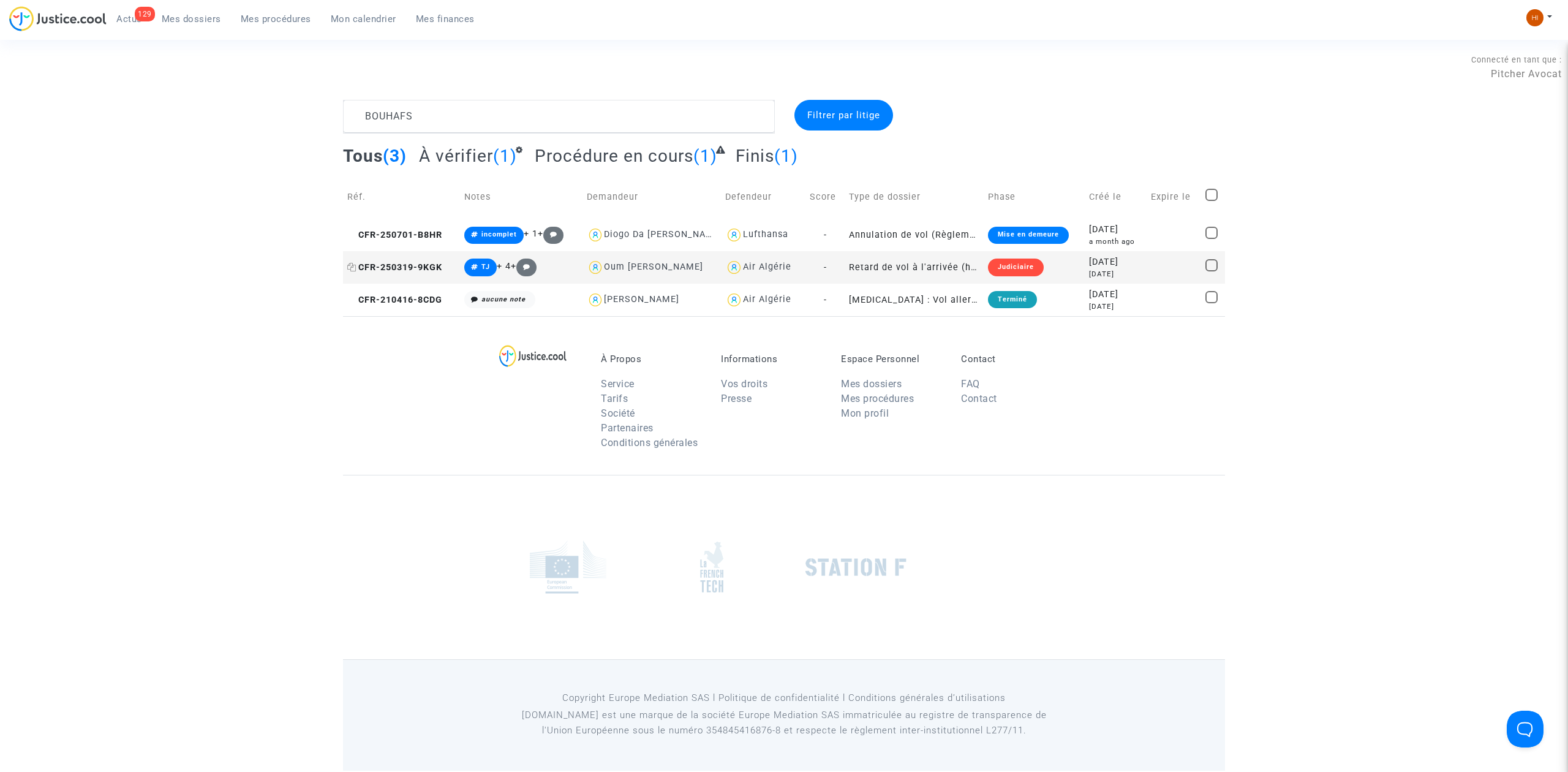
click at [434, 265] on span "CFR-250319-9KGK" at bounding box center [394, 267] width 95 height 10
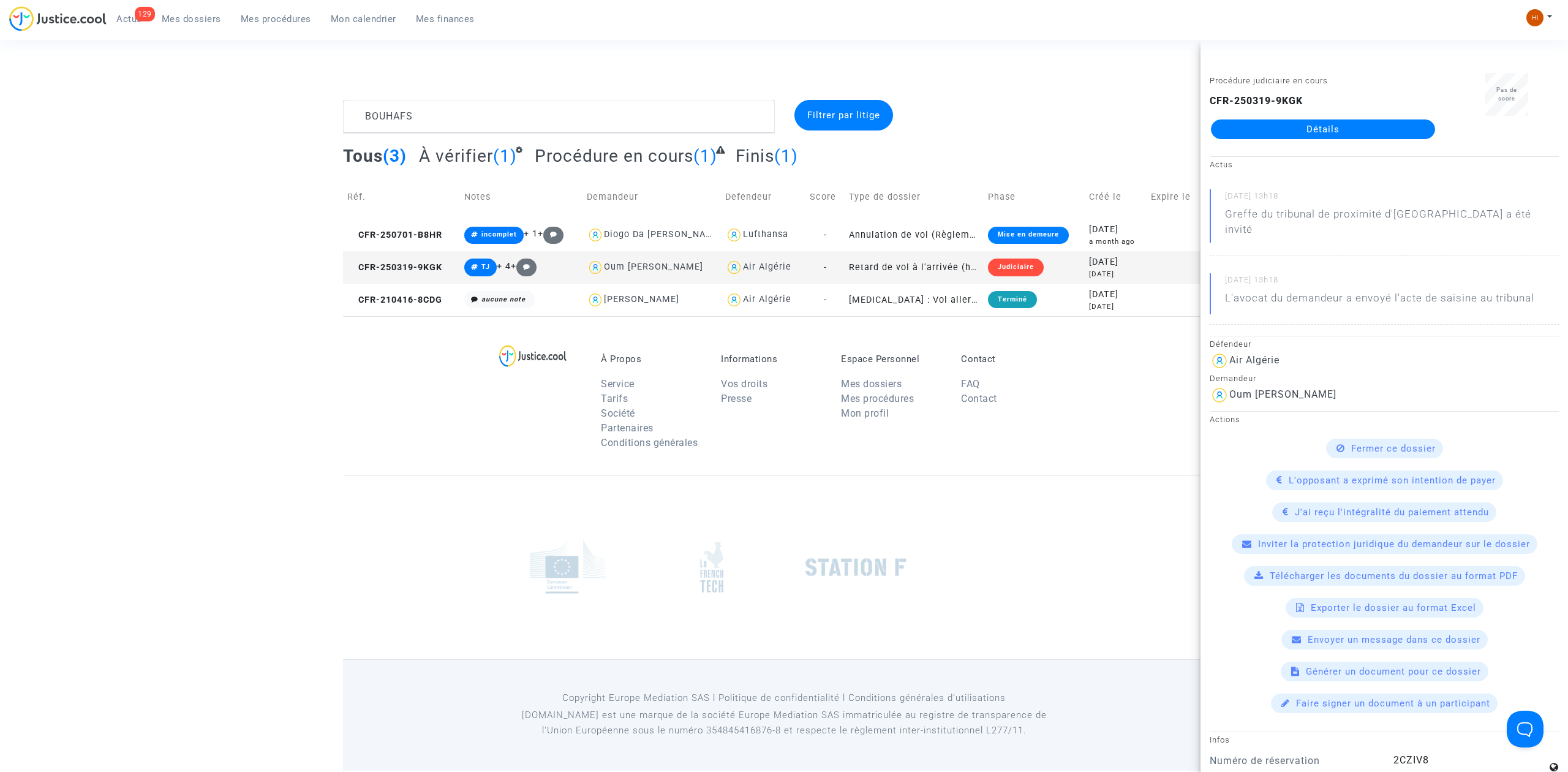
click at [1289, 128] on link "Détails" at bounding box center [1322, 129] width 224 height 20
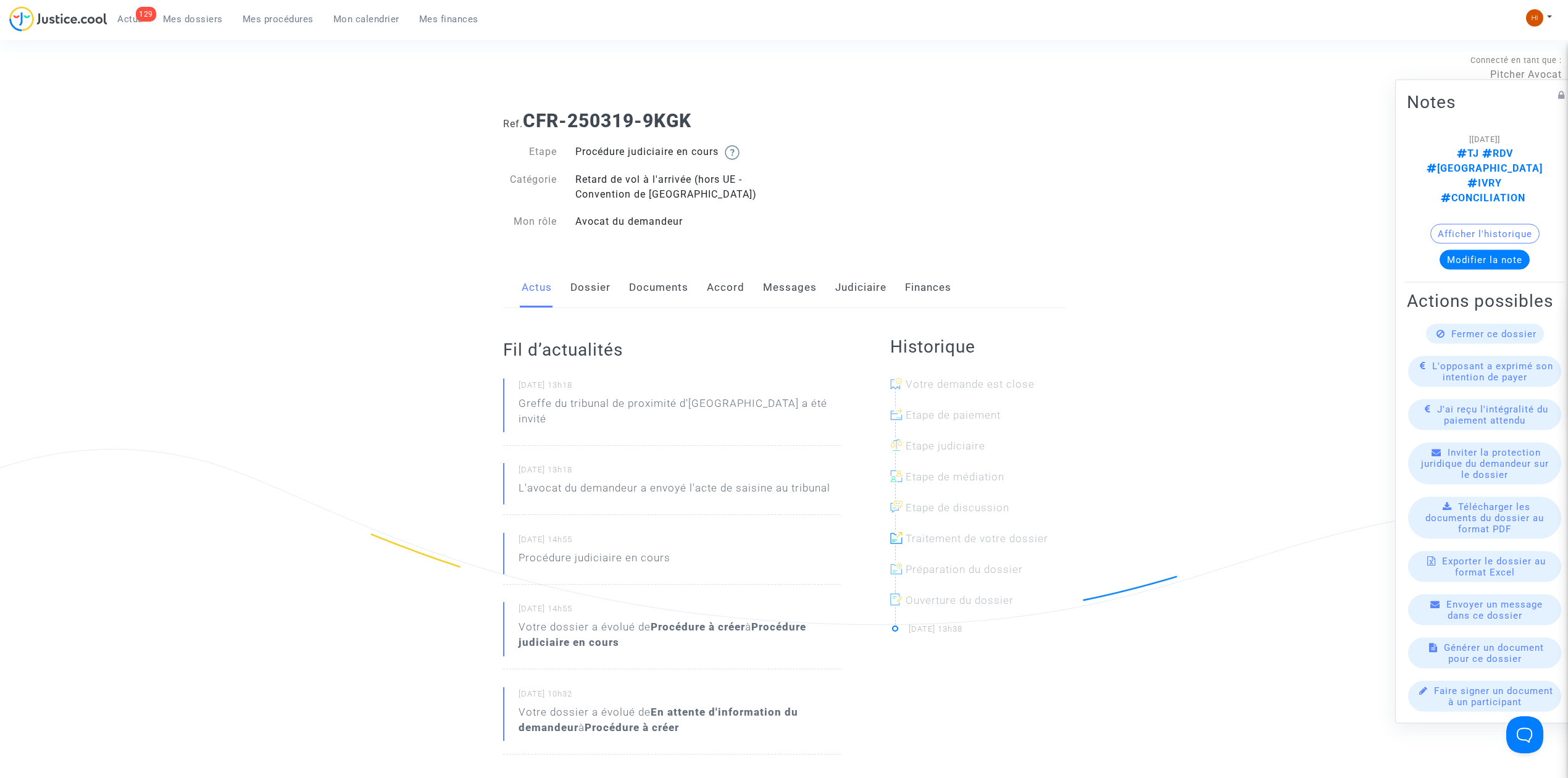
click at [649, 292] on link "Documents" at bounding box center [658, 288] width 59 height 41
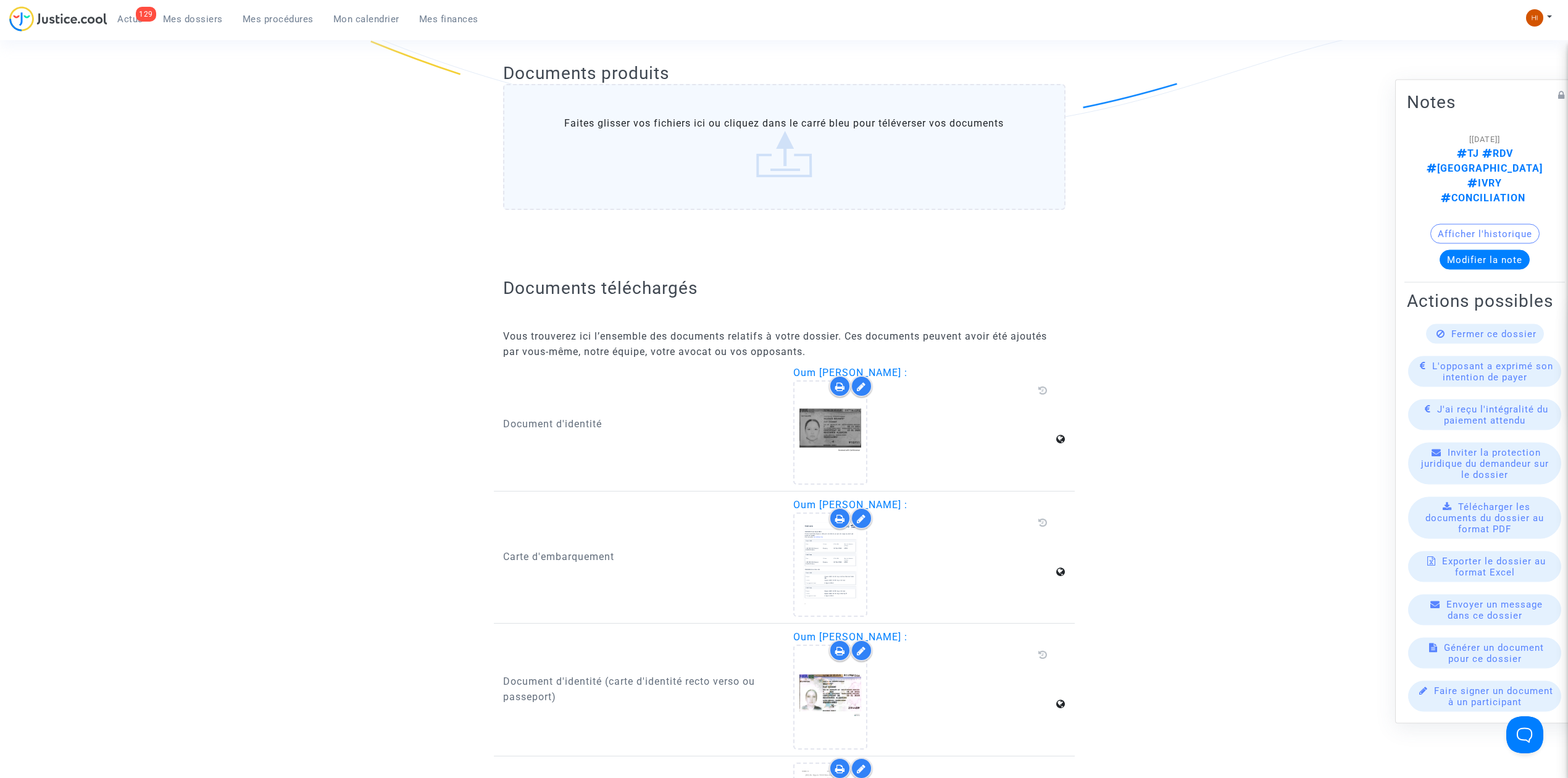
scroll to position [494, 0]
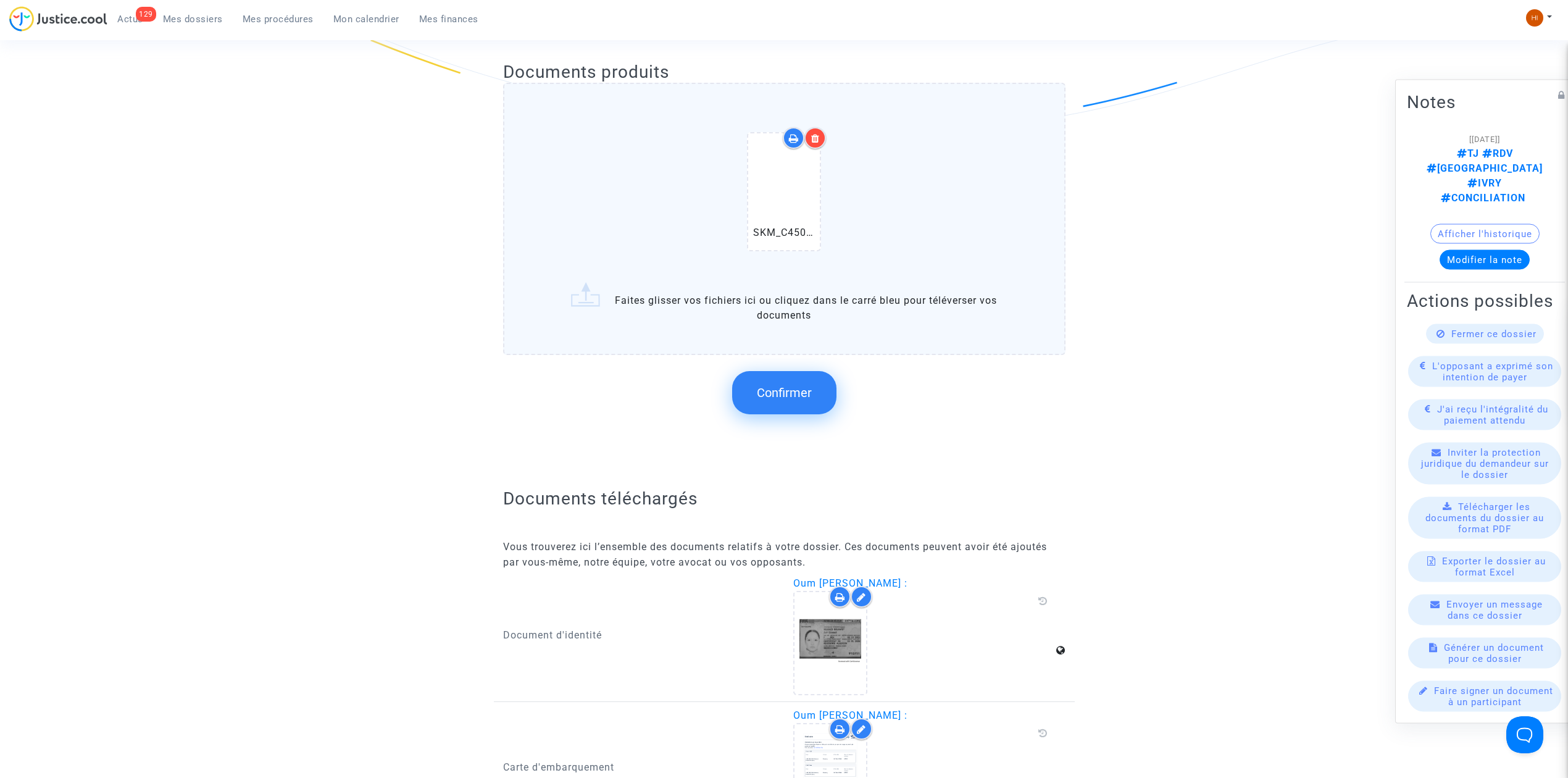
click at [767, 385] on span "Confirmer" at bounding box center [784, 392] width 55 height 15
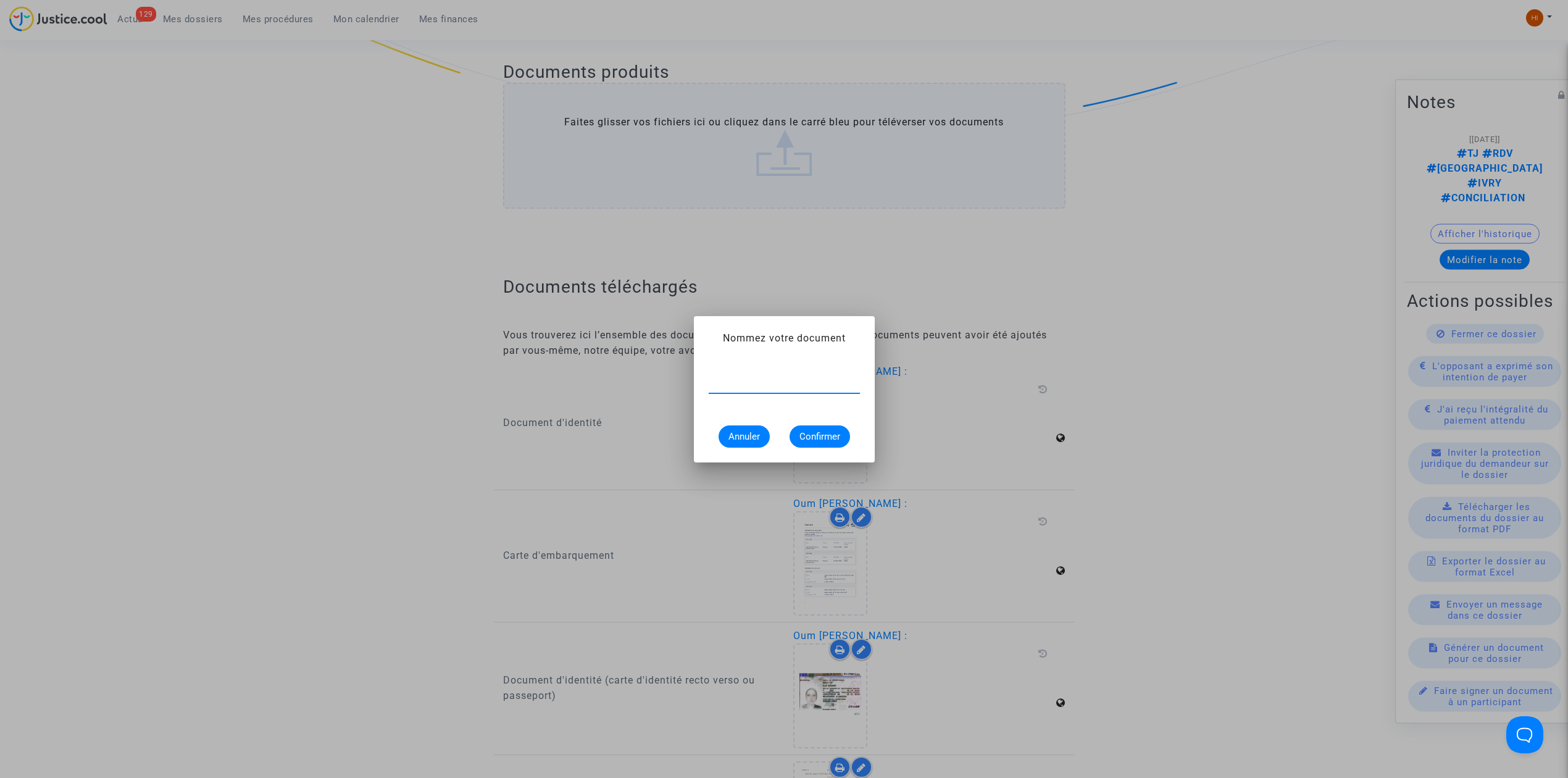
paste input "CONSTAT DE CARENCE"
type input "CONSTAT DE CARENCE"
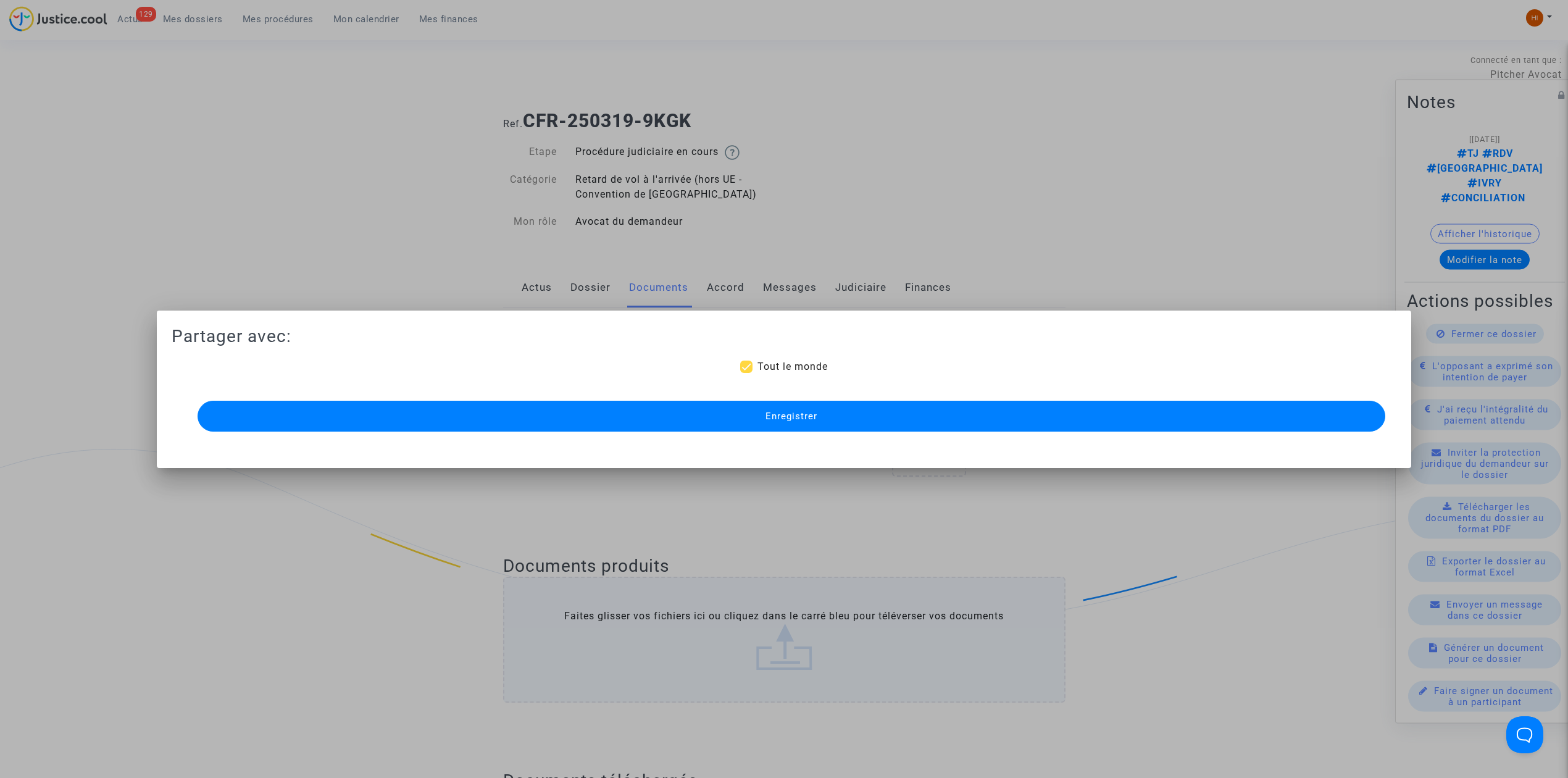
scroll to position [494, 0]
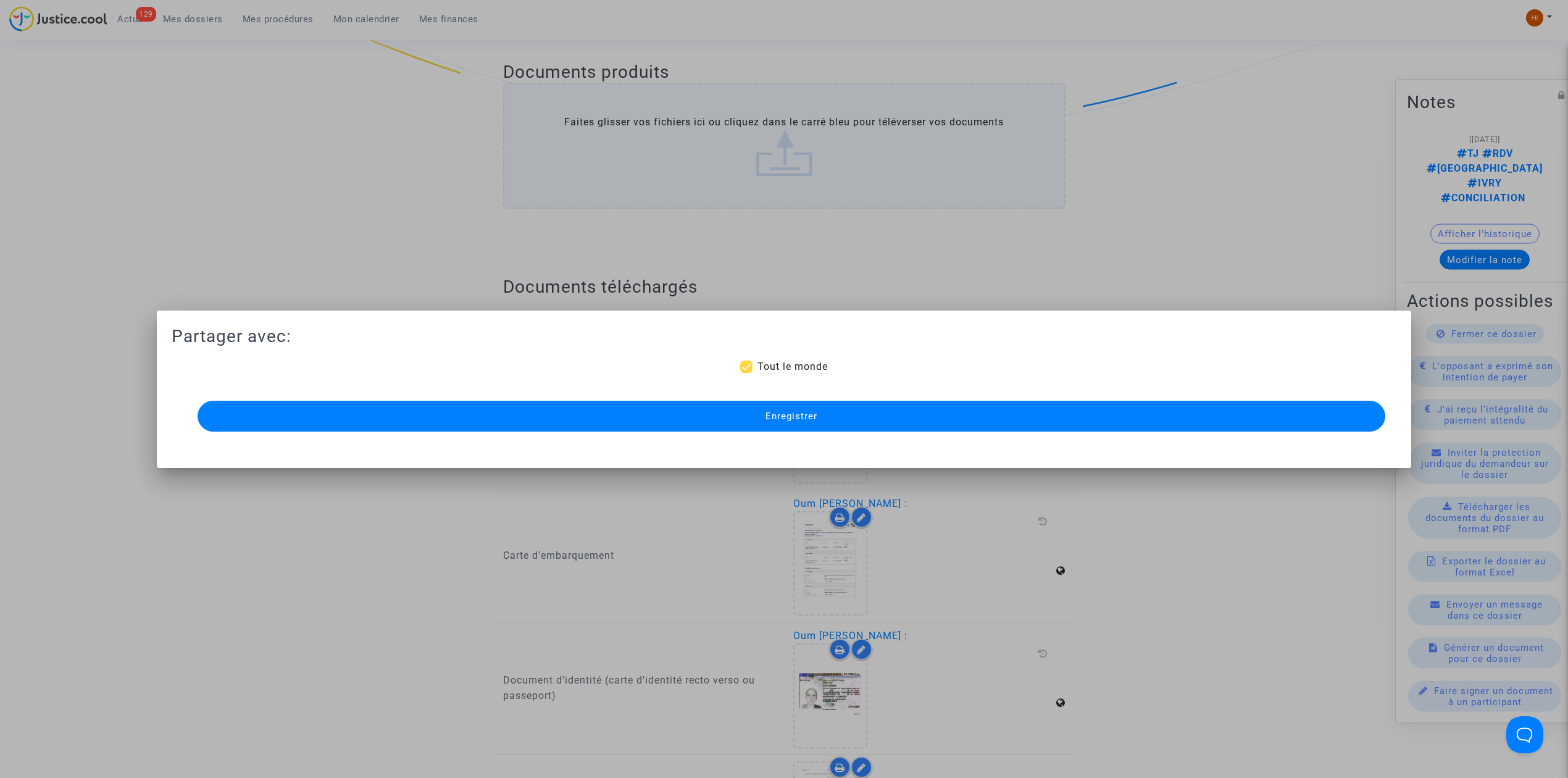
click at [743, 433] on div "Enregistrer" at bounding box center [784, 416] width 1188 height 37
click at [756, 423] on button "Enregistrer" at bounding box center [791, 416] width 1188 height 31
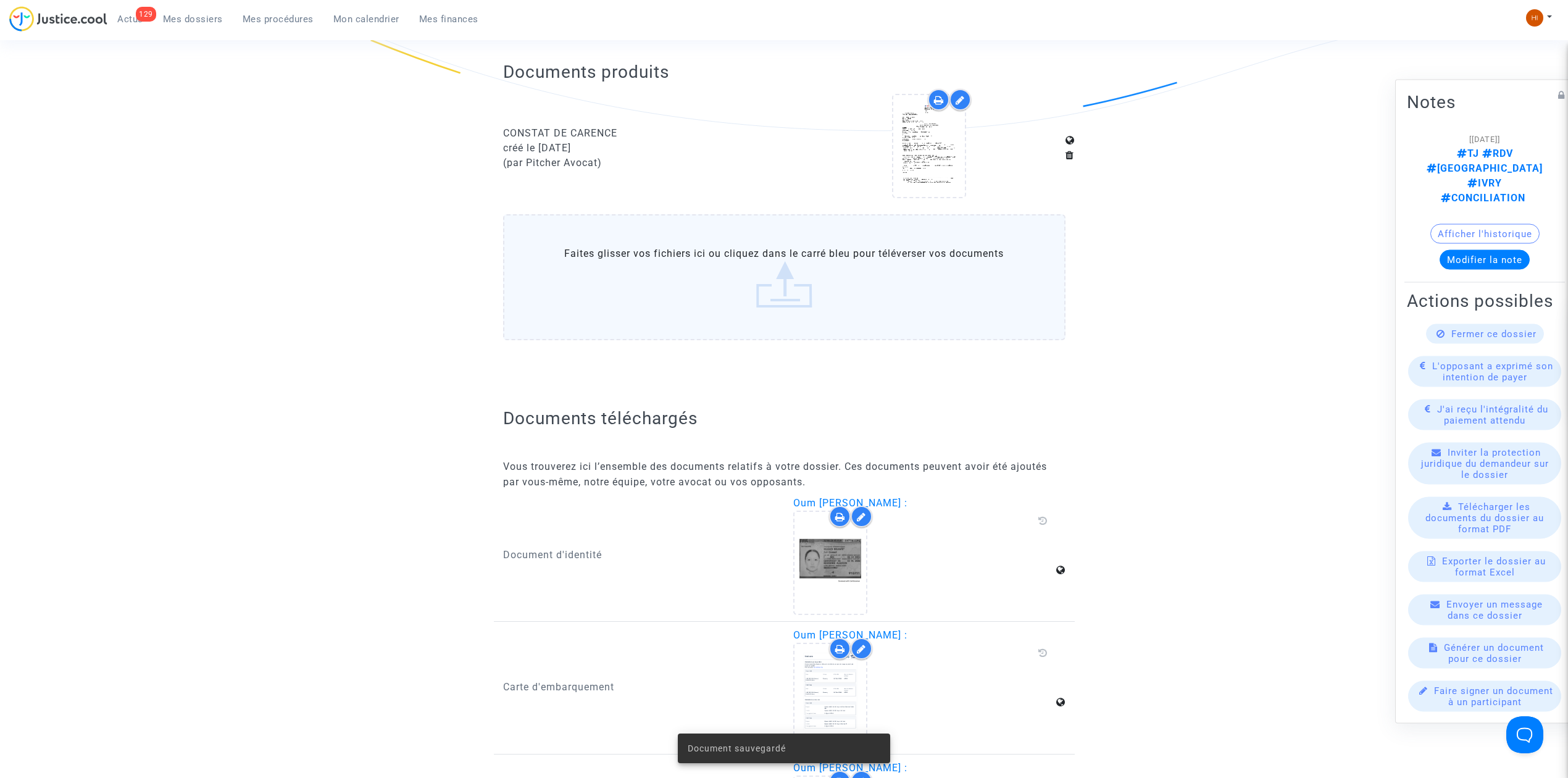
scroll to position [0, 0]
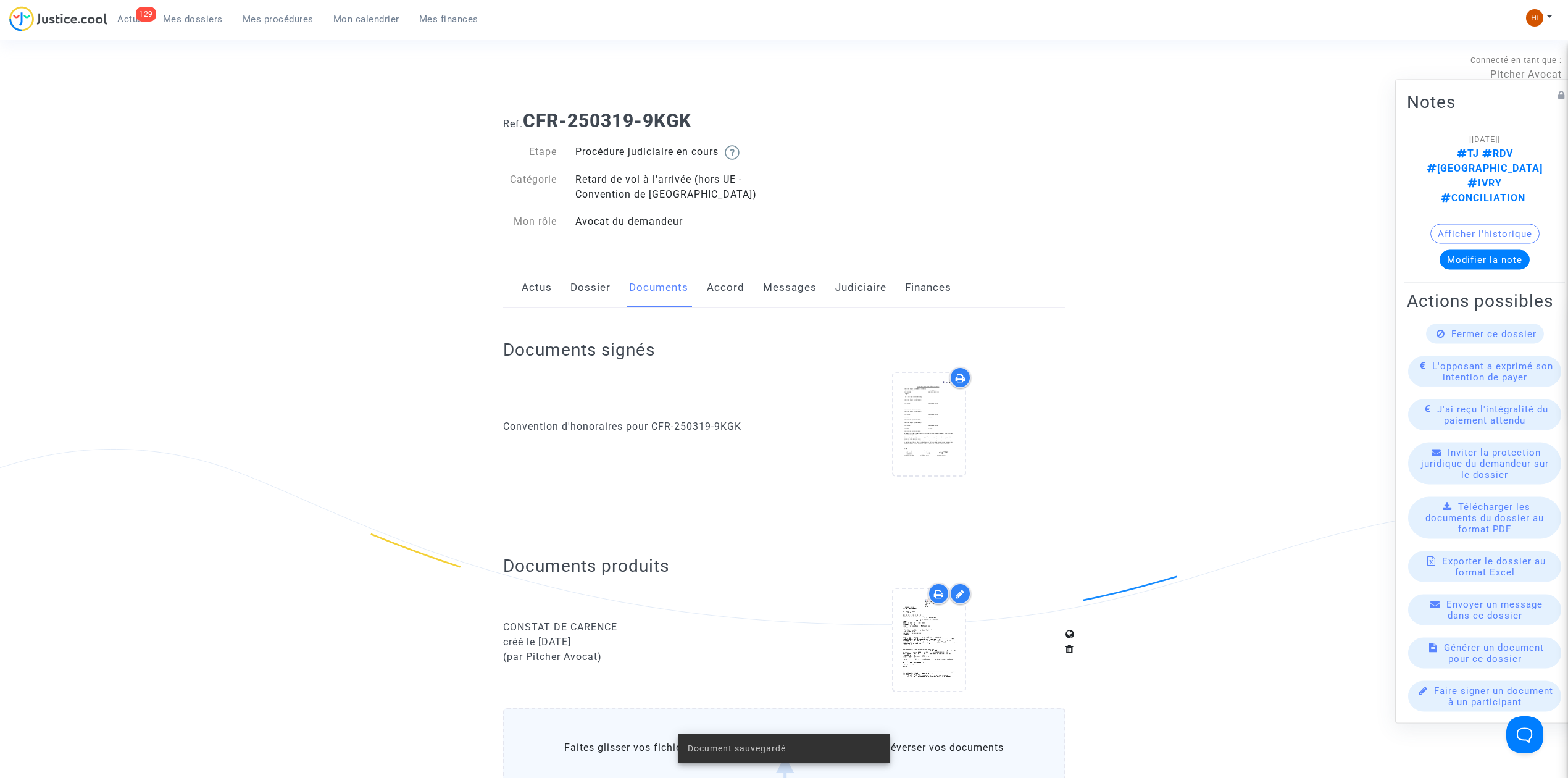
click at [581, 284] on link "Dossier" at bounding box center [590, 288] width 40 height 41
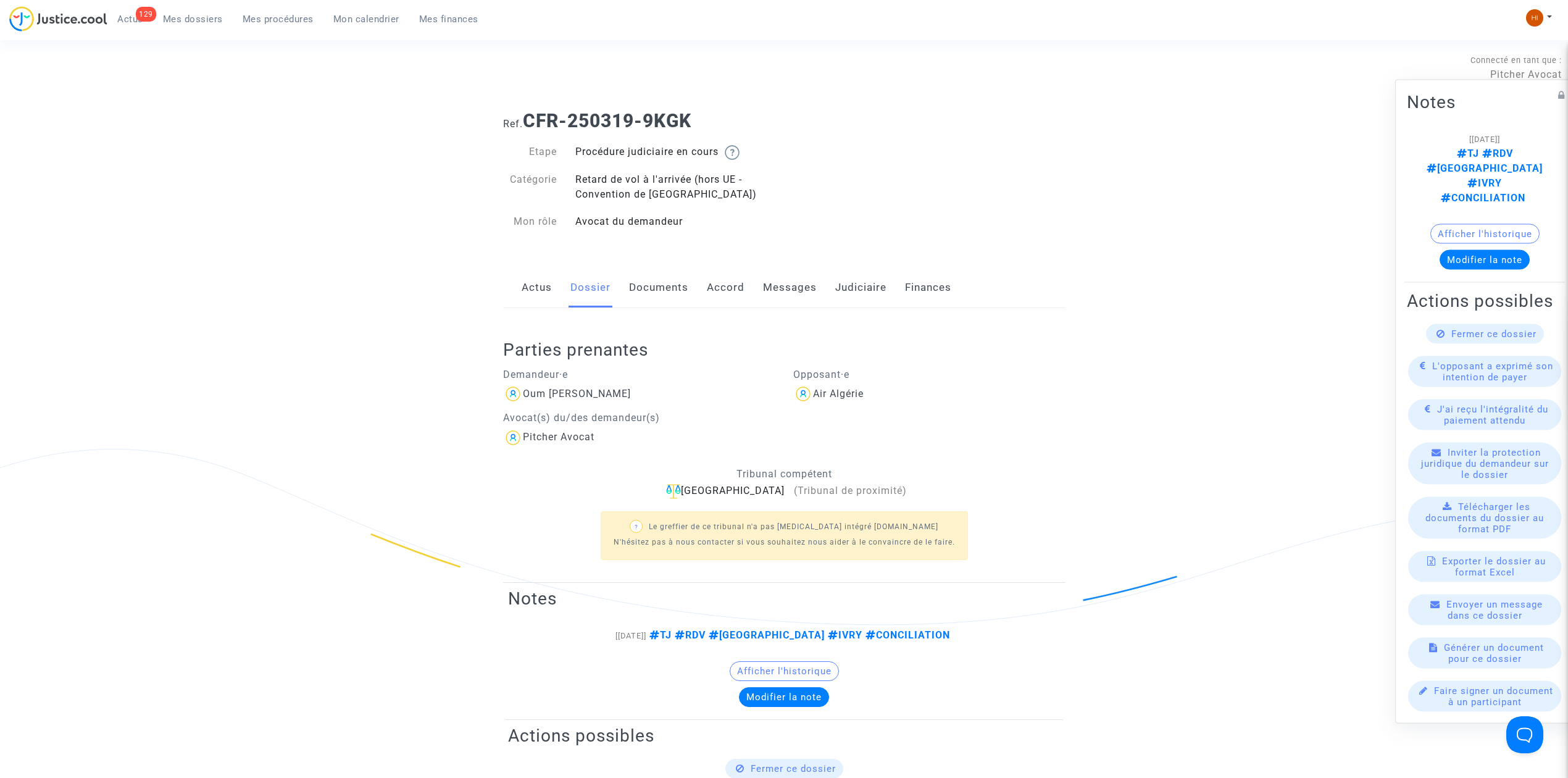
click at [194, 10] on link "Mes dossiers" at bounding box center [193, 19] width 80 height 18
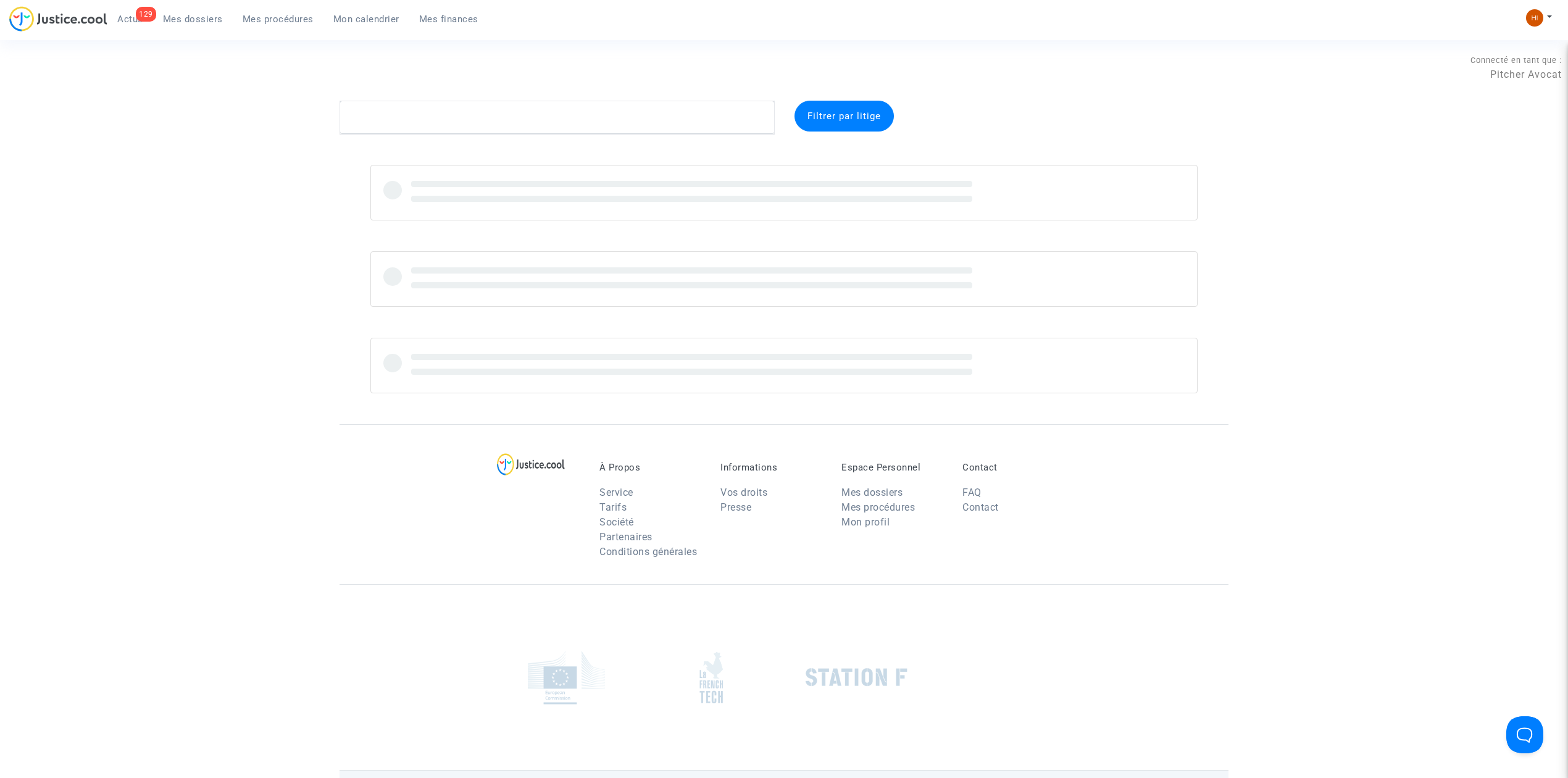
click at [394, 138] on complex-dispute-list "Filtrer par litige" at bounding box center [784, 247] width 889 height 293
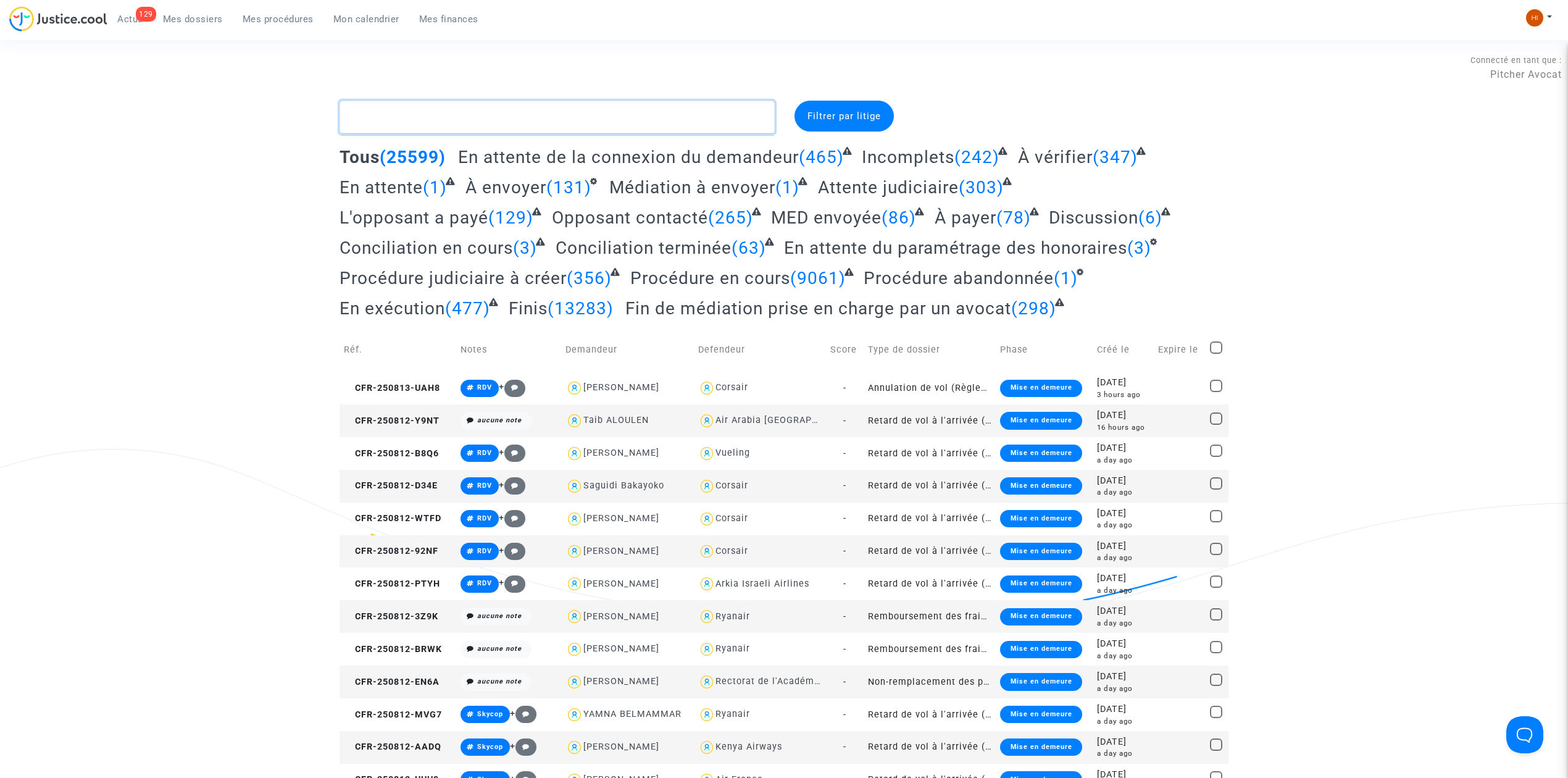
click at [579, 131] on textarea at bounding box center [557, 118] width 435 height 34
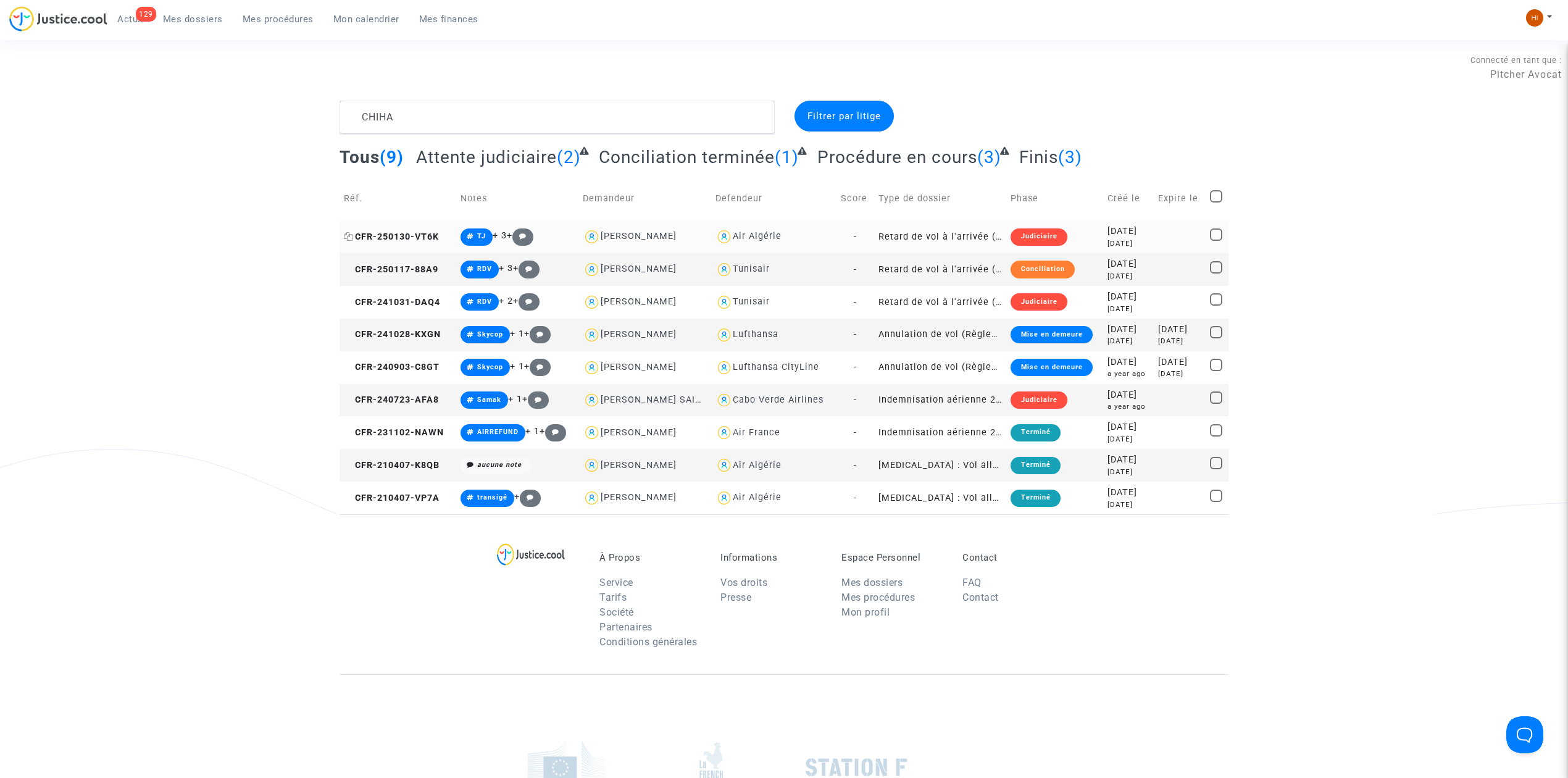
click at [424, 233] on span "CFR-250130-VT6K" at bounding box center [391, 237] width 95 height 10
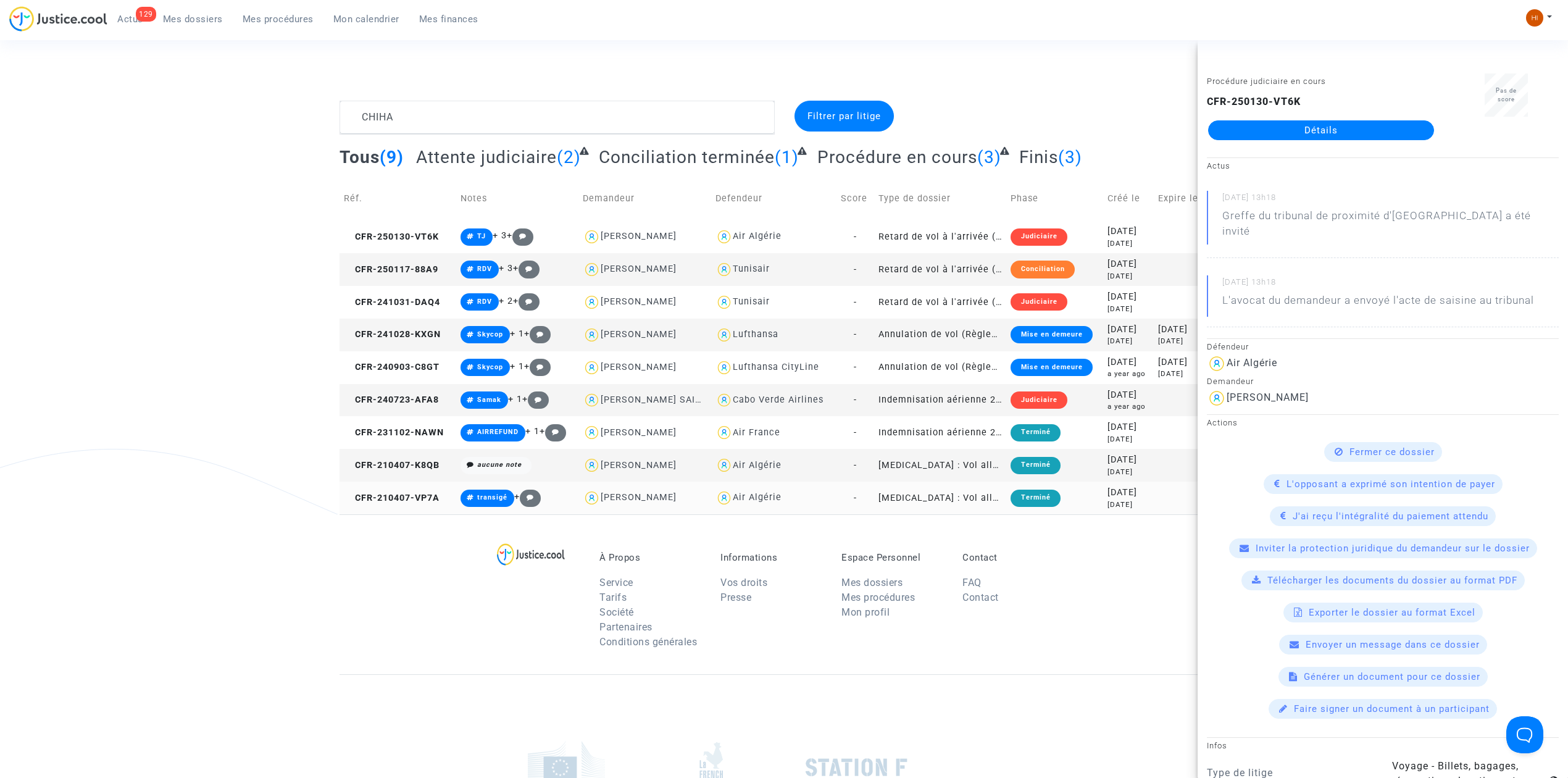
click at [752, 500] on div "Air Algérie" at bounding box center [757, 497] width 49 height 10
type textarea "CHIHA @"Air Algérie""
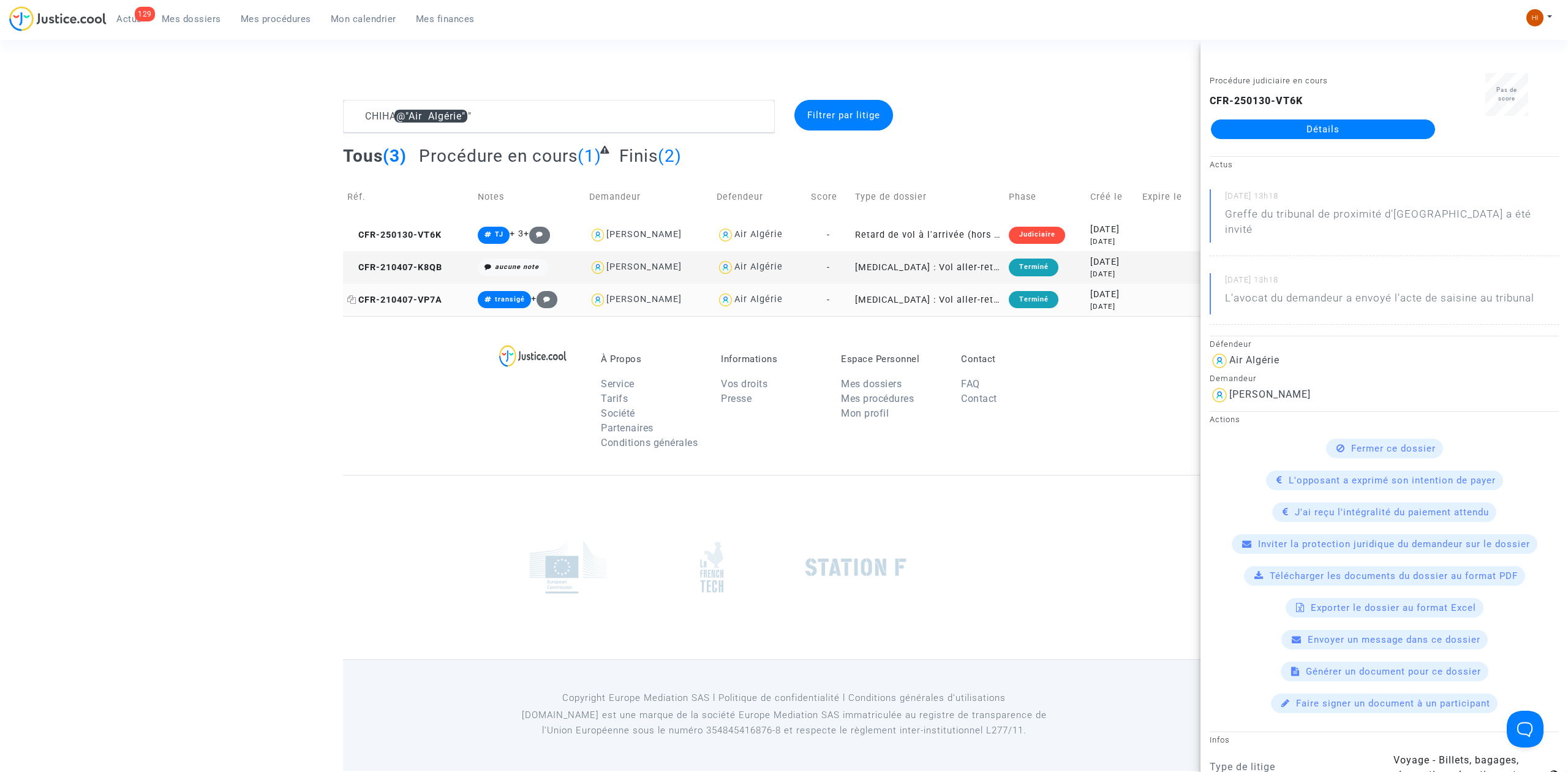
click at [412, 302] on span "CFR-210407-VP7A" at bounding box center [394, 300] width 95 height 10
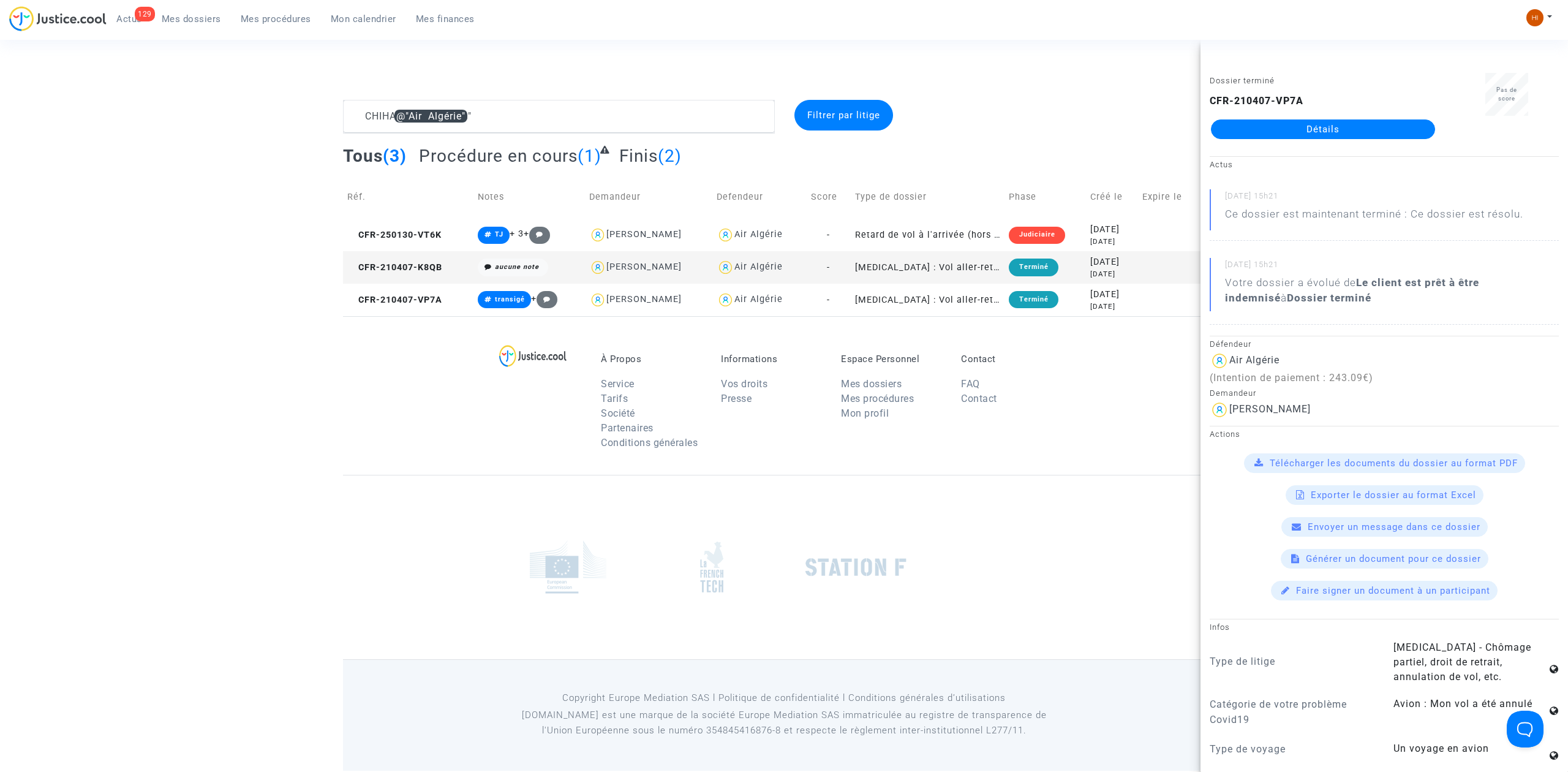
click at [420, 259] on td "CFR-210407-K8QB" at bounding box center [408, 267] width 130 height 33
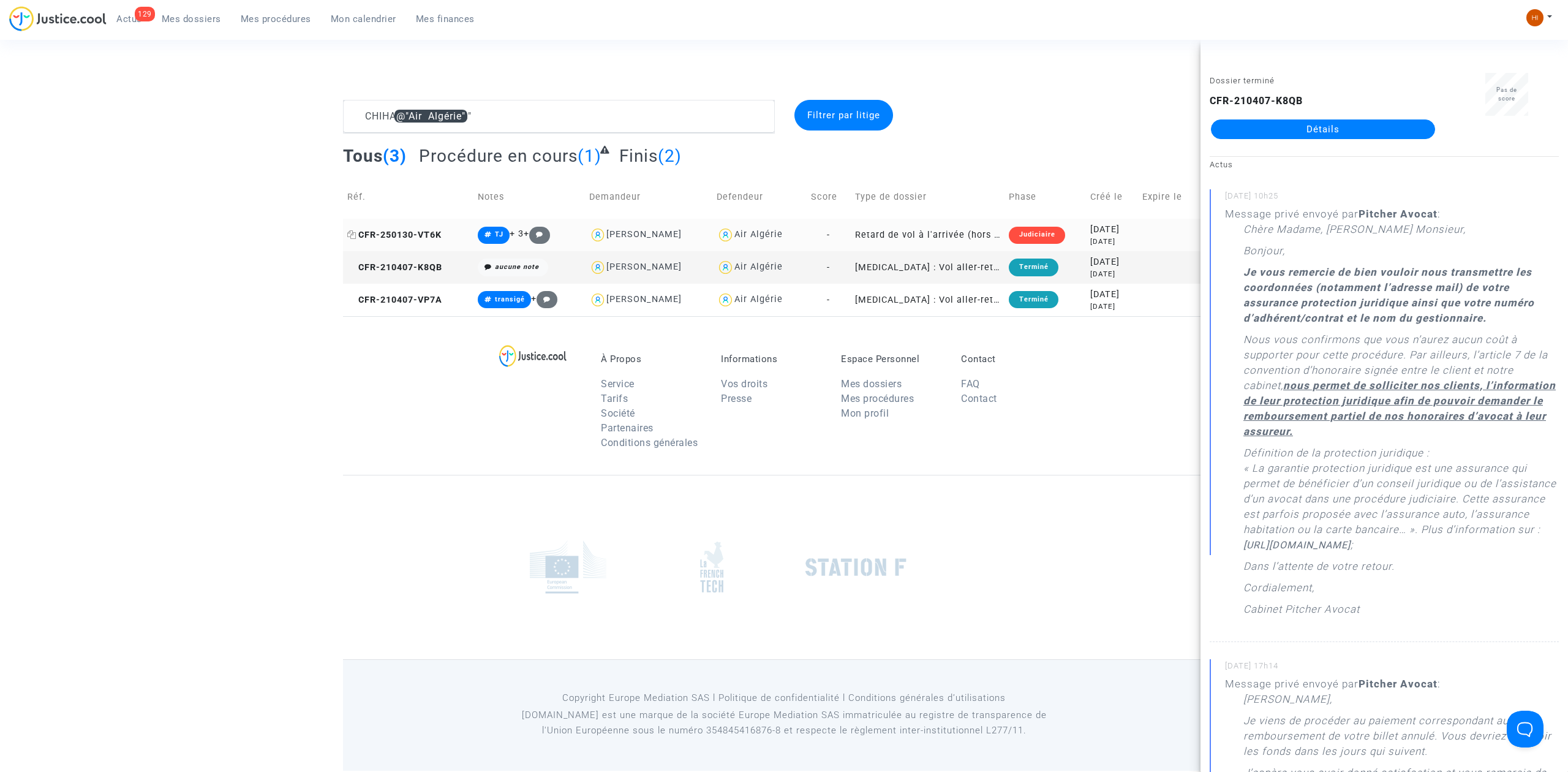
click at [427, 238] on span "CFR-250130-VT6K" at bounding box center [394, 235] width 94 height 10
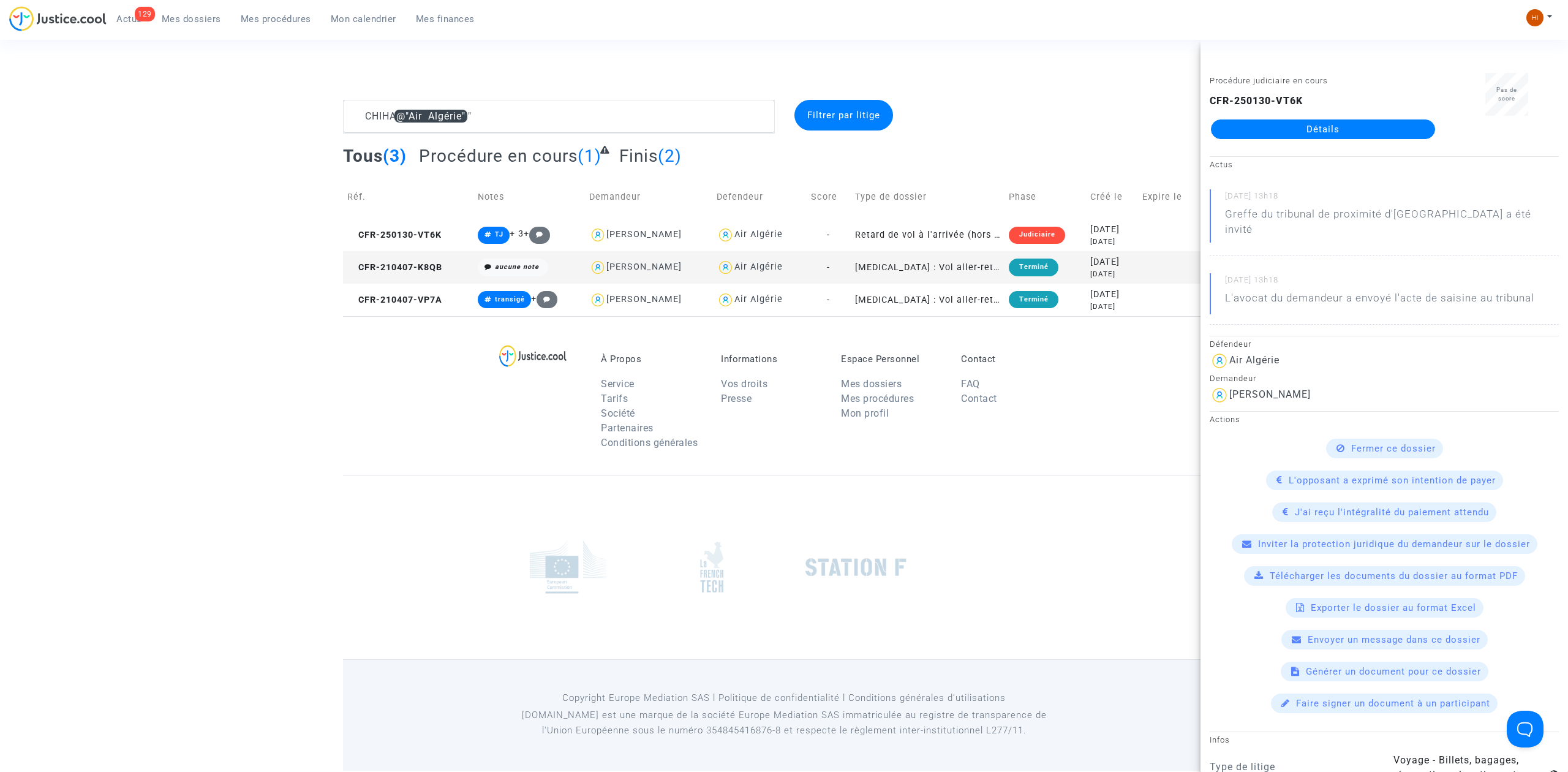
click at [1449, 123] on div "Pas de score" at bounding box center [1506, 112] width 122 height 77
click at [1379, 133] on link "Détails" at bounding box center [1322, 129] width 224 height 20
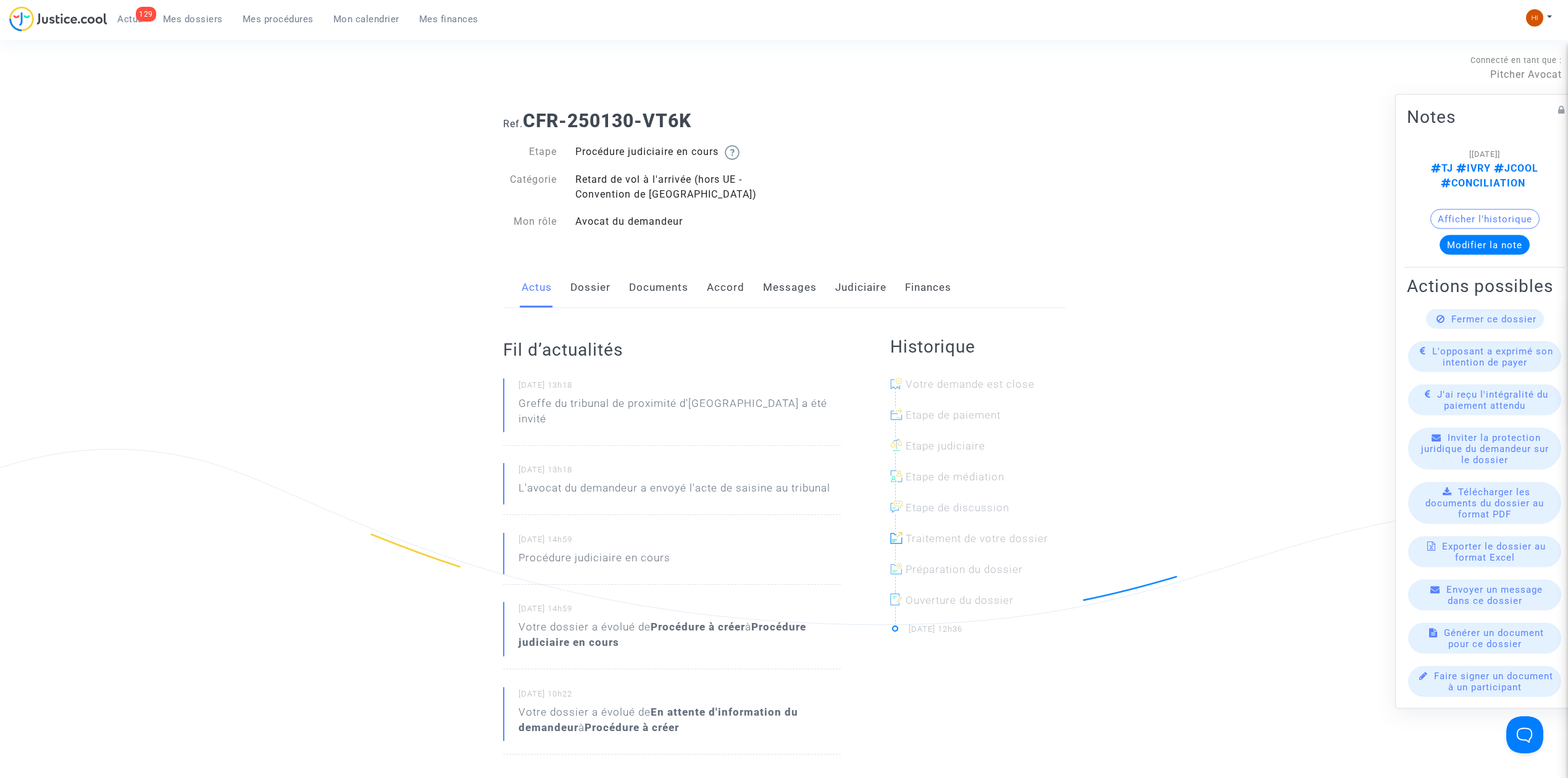
click at [785, 283] on link "Messages" at bounding box center [790, 288] width 54 height 41
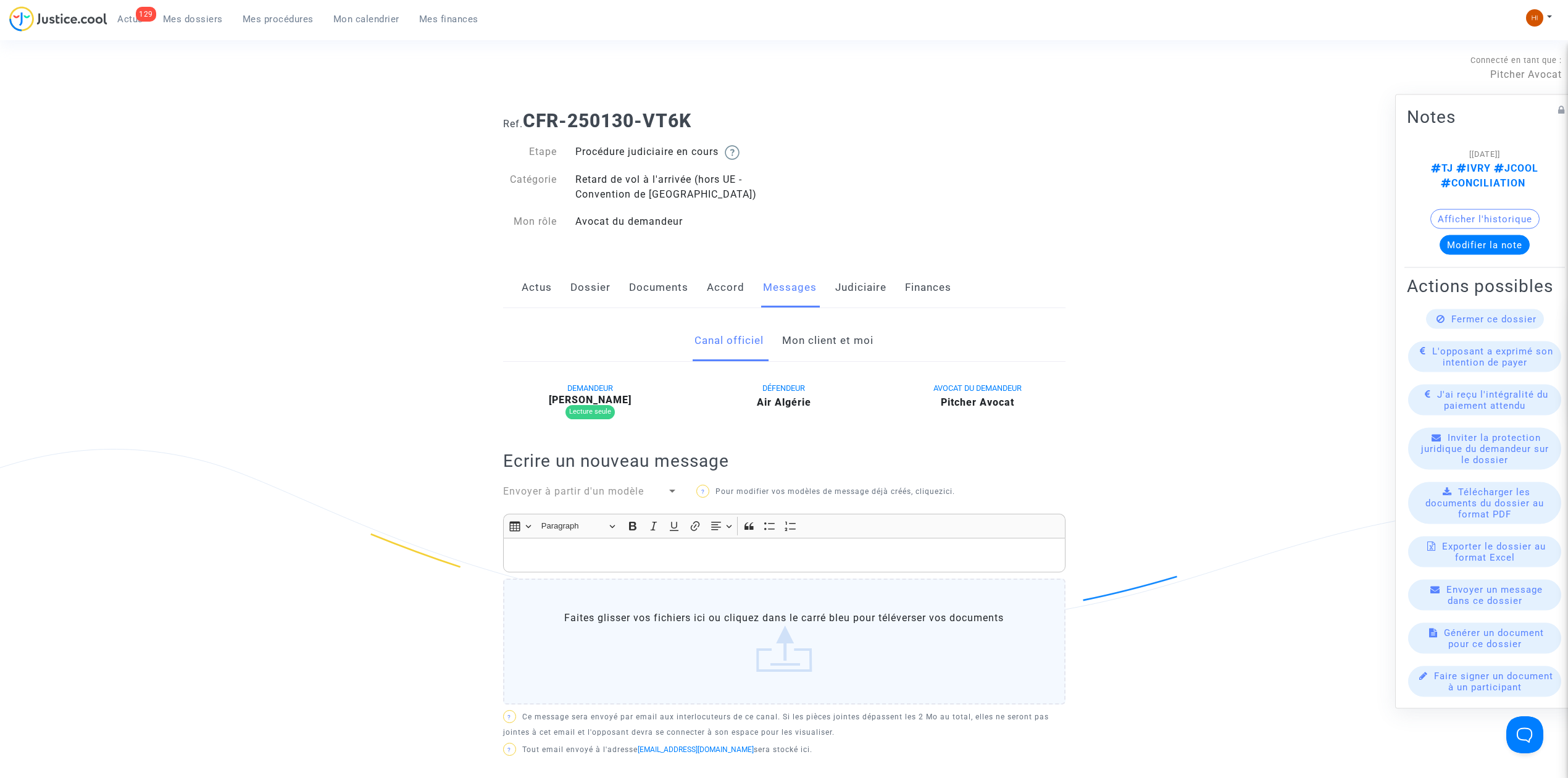
click at [719, 289] on link "Accord" at bounding box center [726, 288] width 38 height 41
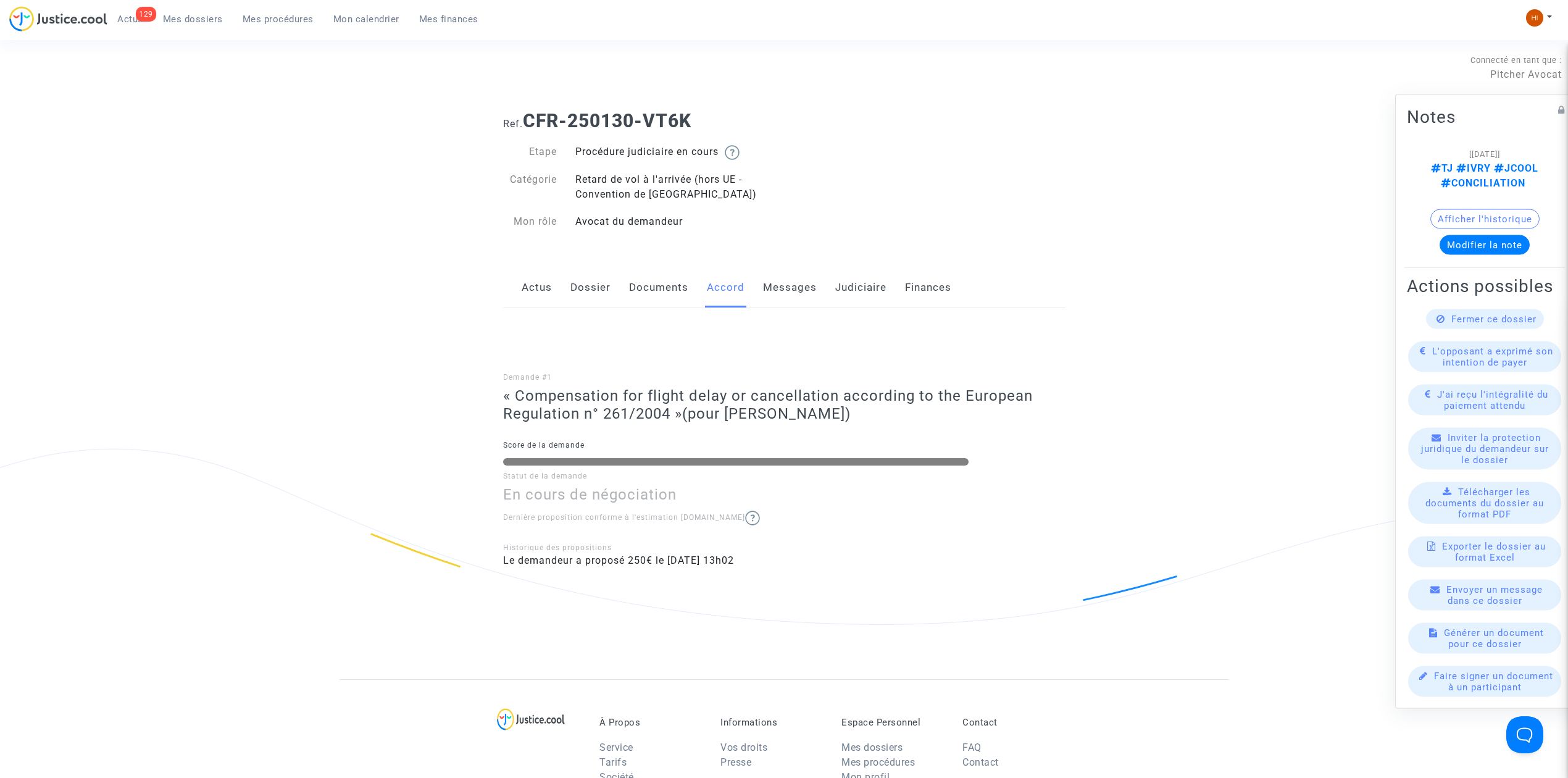
click at [640, 291] on link "Documents" at bounding box center [658, 288] width 59 height 41
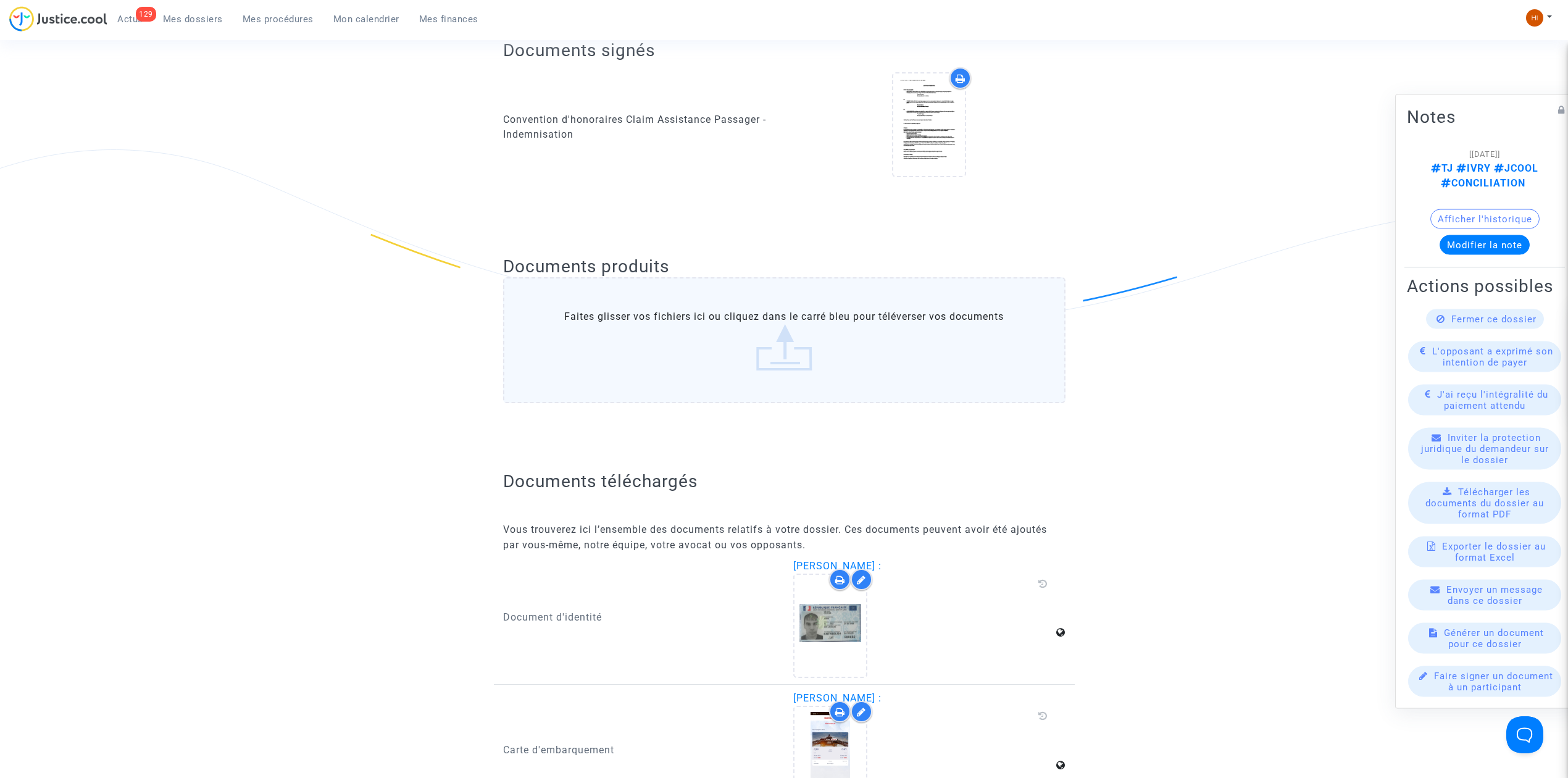
scroll to position [329, 0]
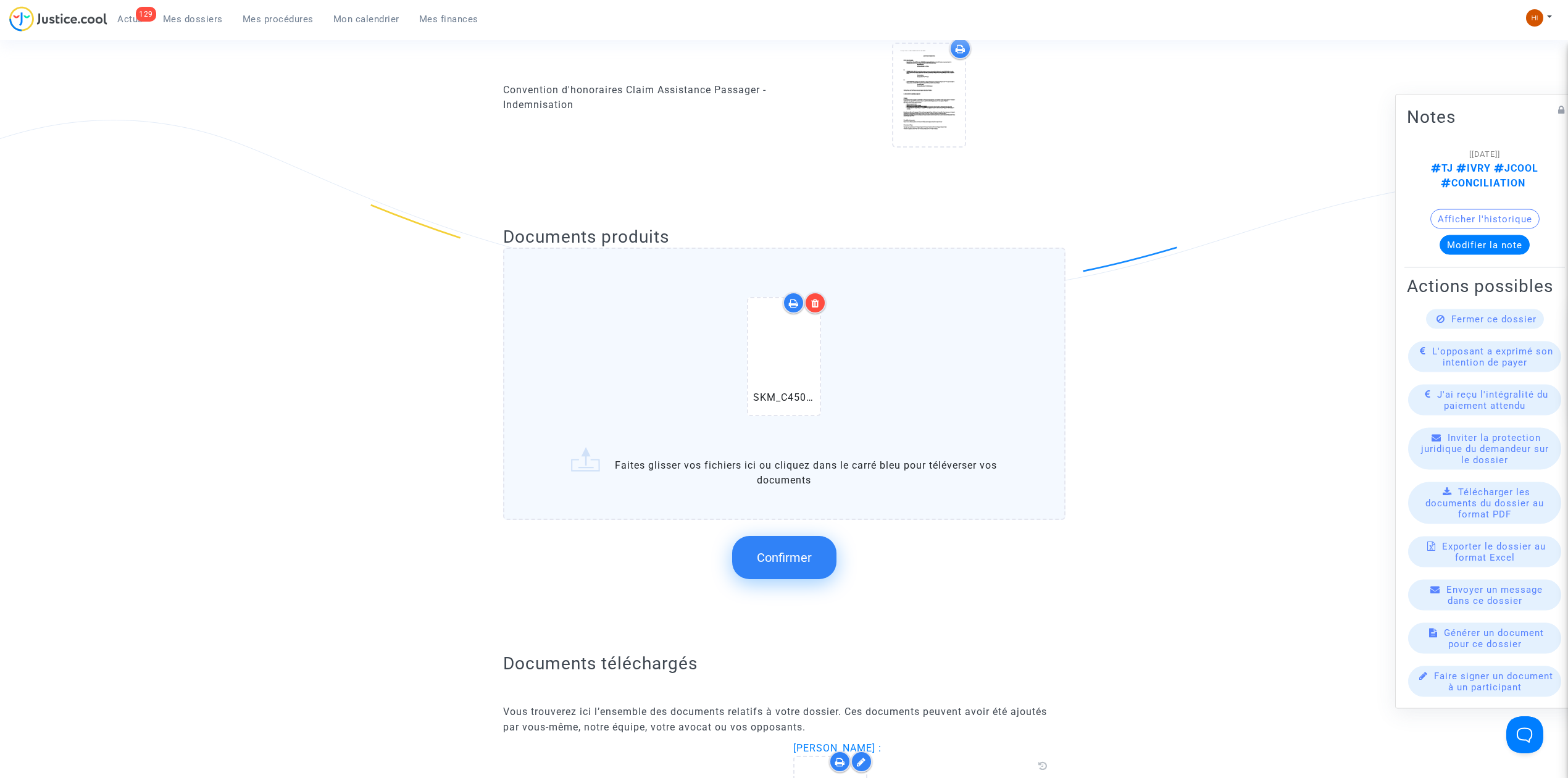
click at [784, 557] on span "Confirmer" at bounding box center [784, 557] width 55 height 15
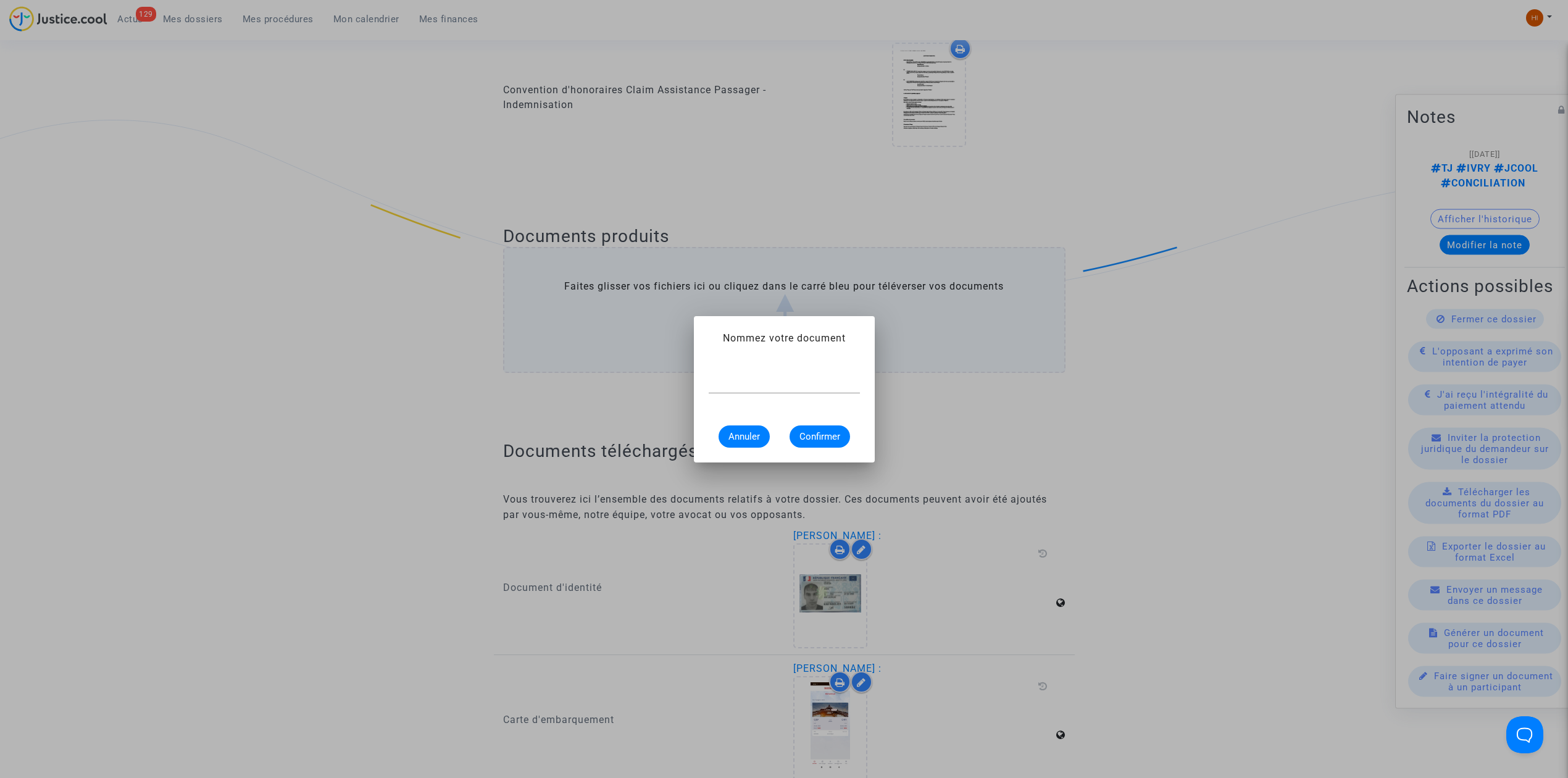
scroll to position [0, 0]
paste input "CONSTAT DE CARENCE"
type input "CONSTAT DE CARENCE"
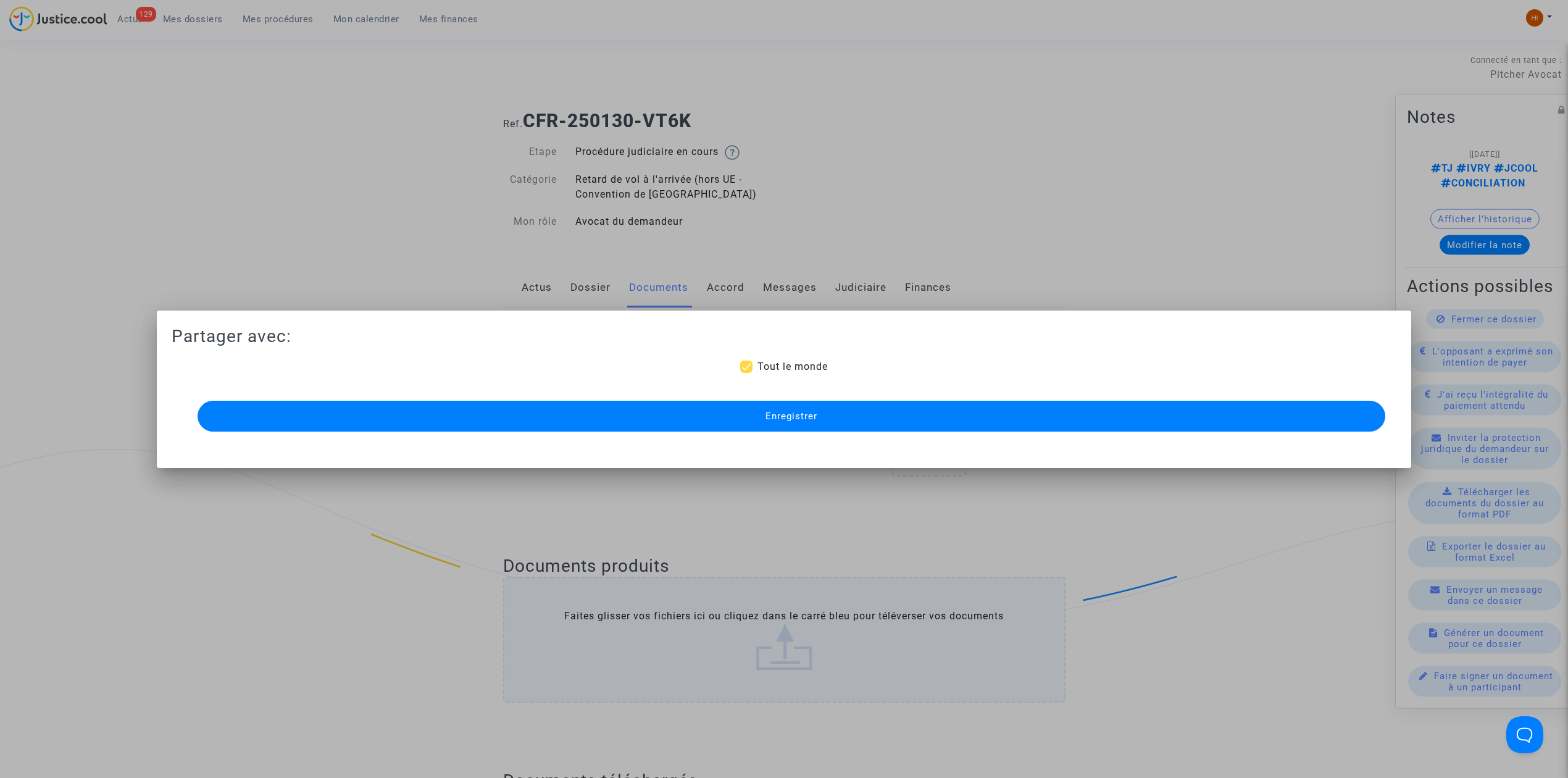
scroll to position [329, 0]
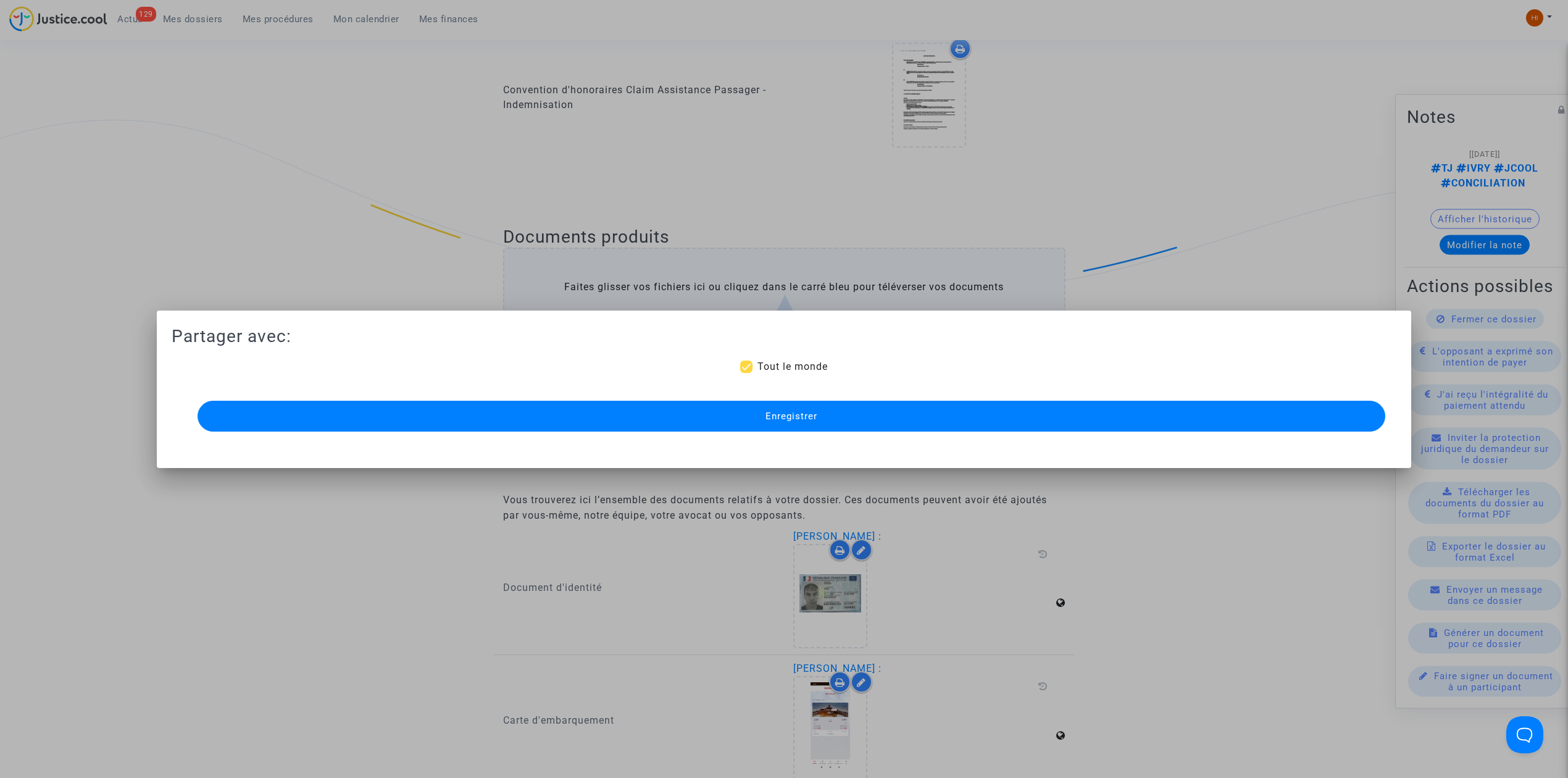
click at [510, 423] on button "Enregistrer" at bounding box center [791, 416] width 1188 height 31
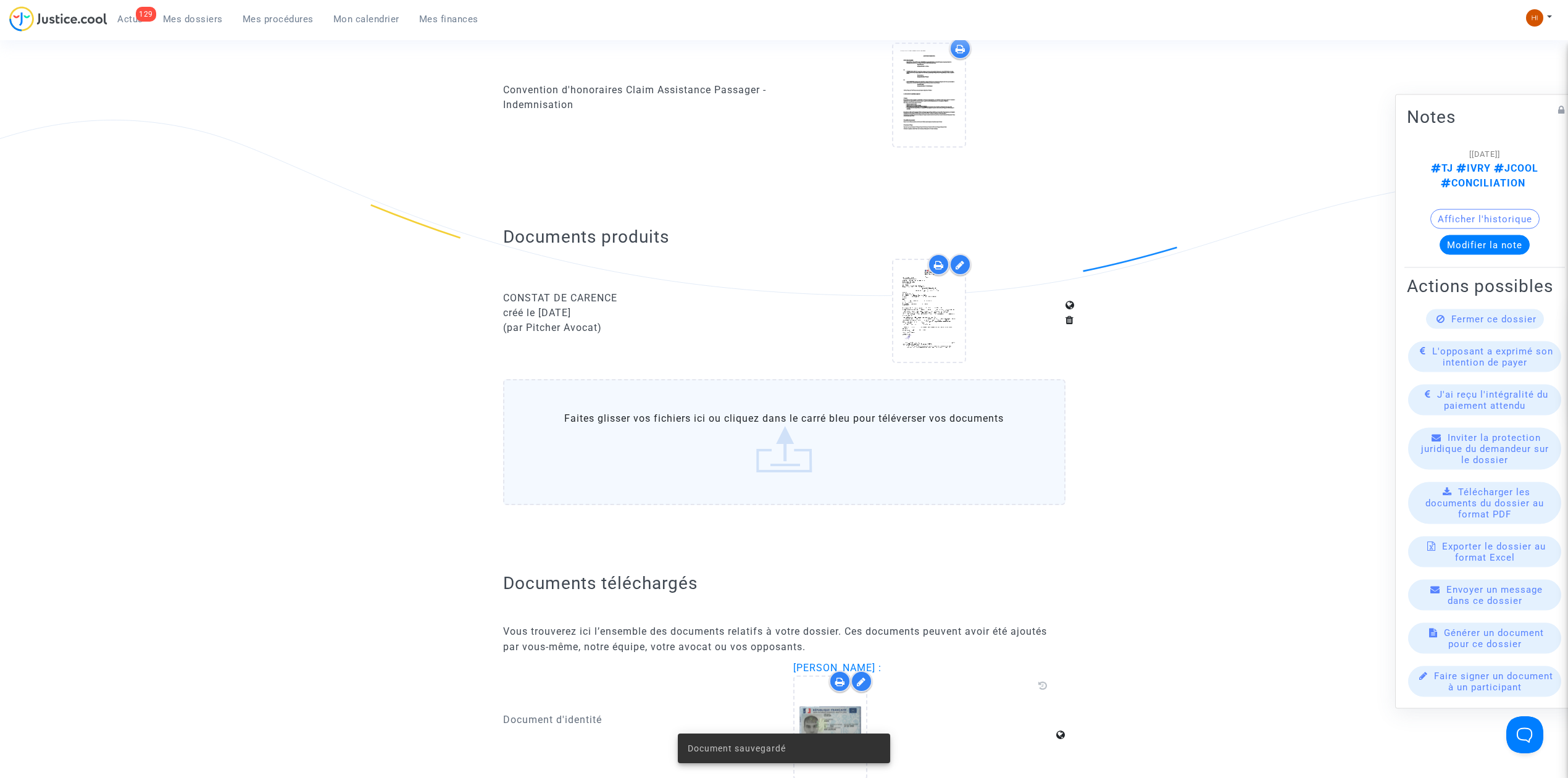
click at [202, 18] on span "Mes dossiers" at bounding box center [193, 19] width 60 height 11
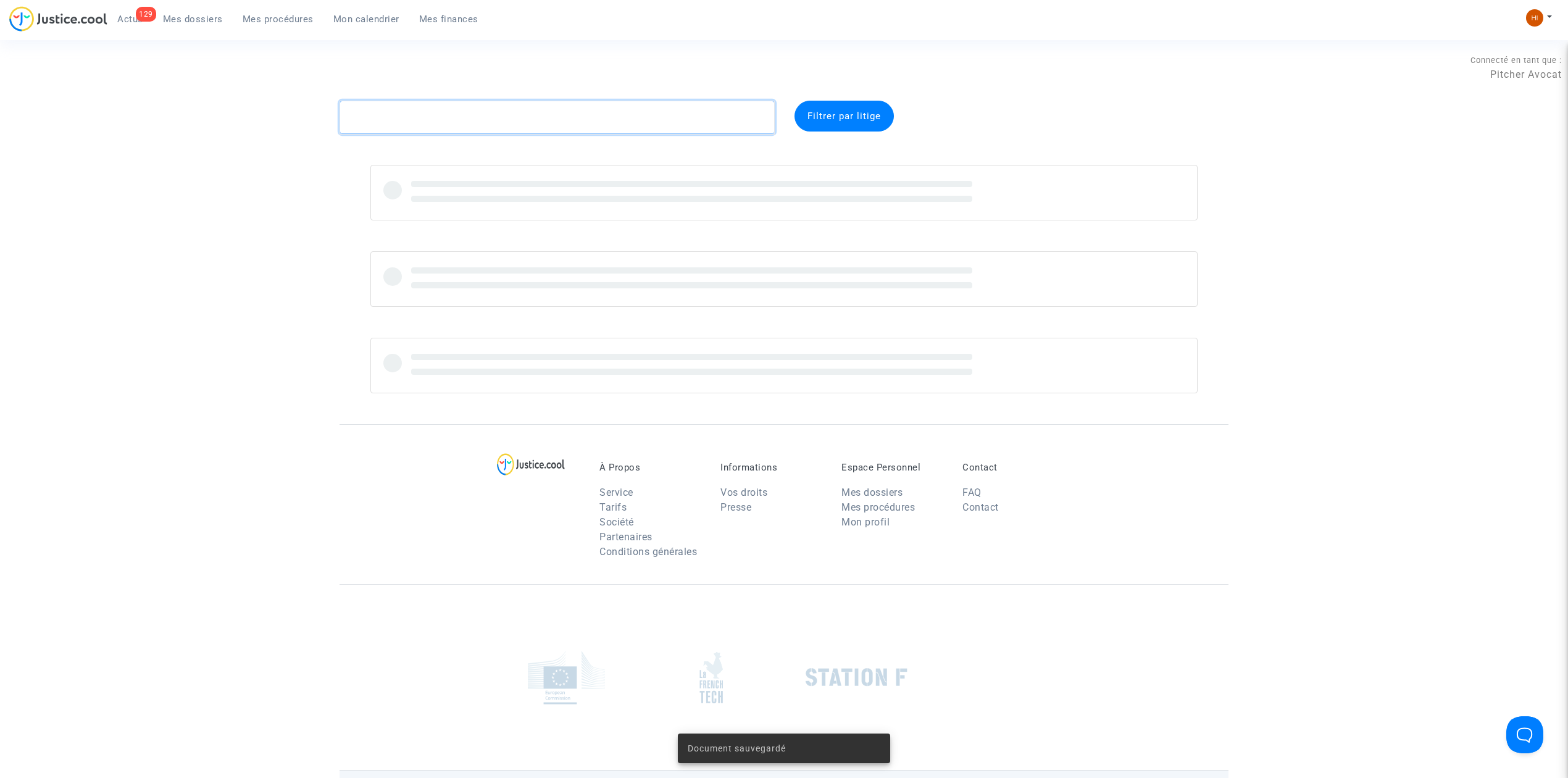
click at [528, 116] on textarea at bounding box center [557, 118] width 435 height 34
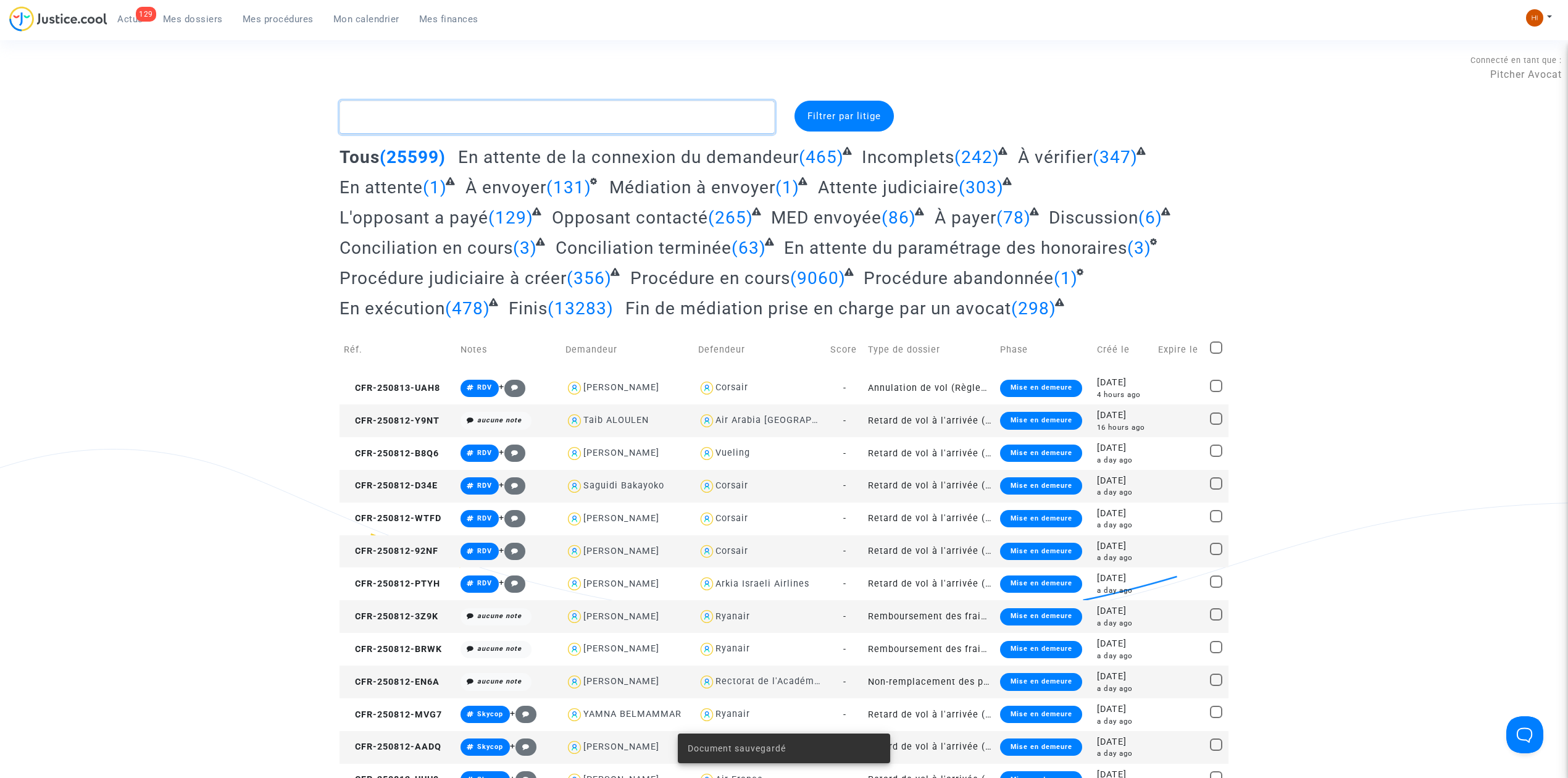
click at [528, 116] on textarea at bounding box center [557, 118] width 435 height 34
type textarea "h"
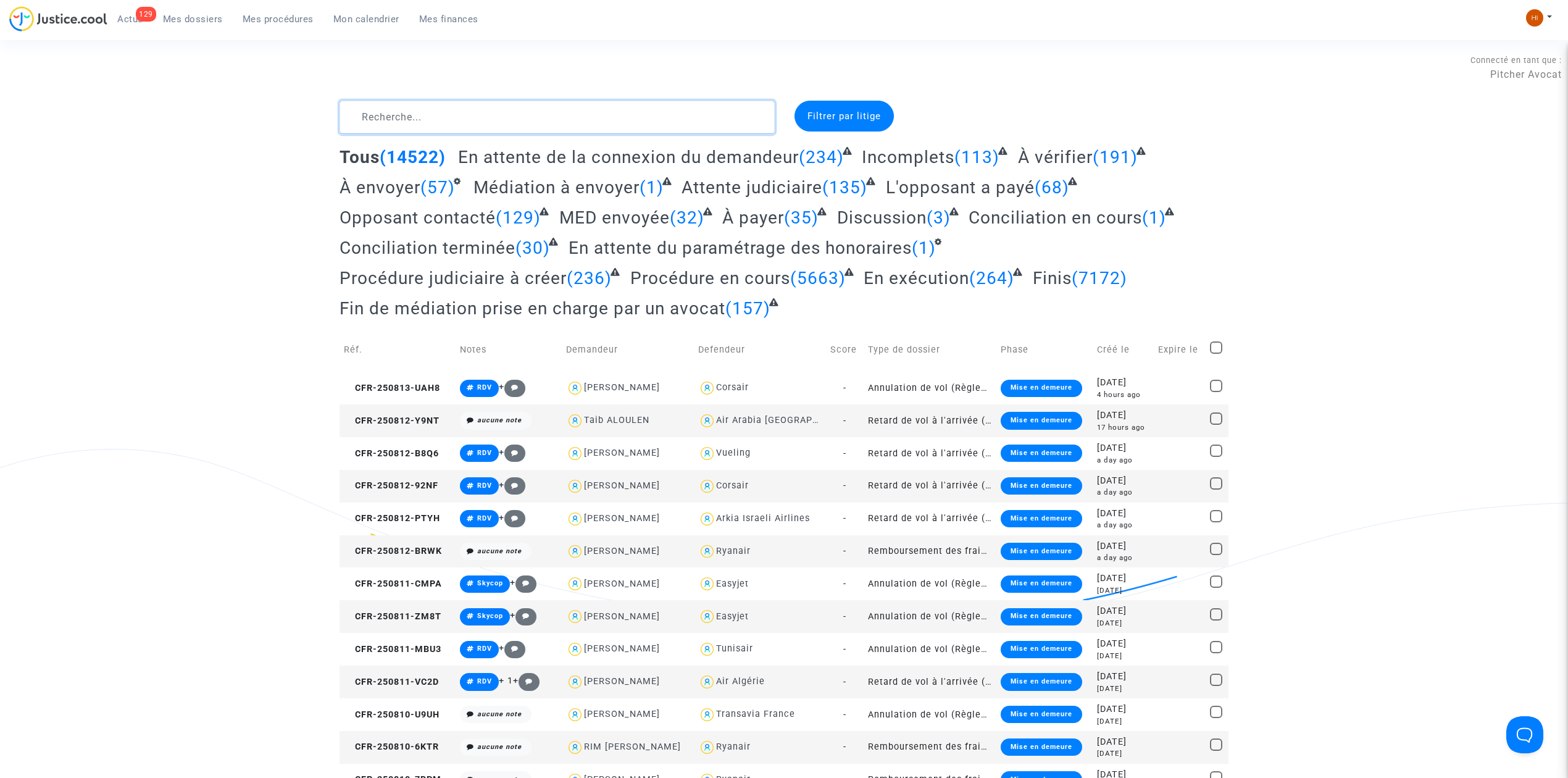
click at [526, 114] on textarea at bounding box center [557, 118] width 435 height 34
type textarea "H"
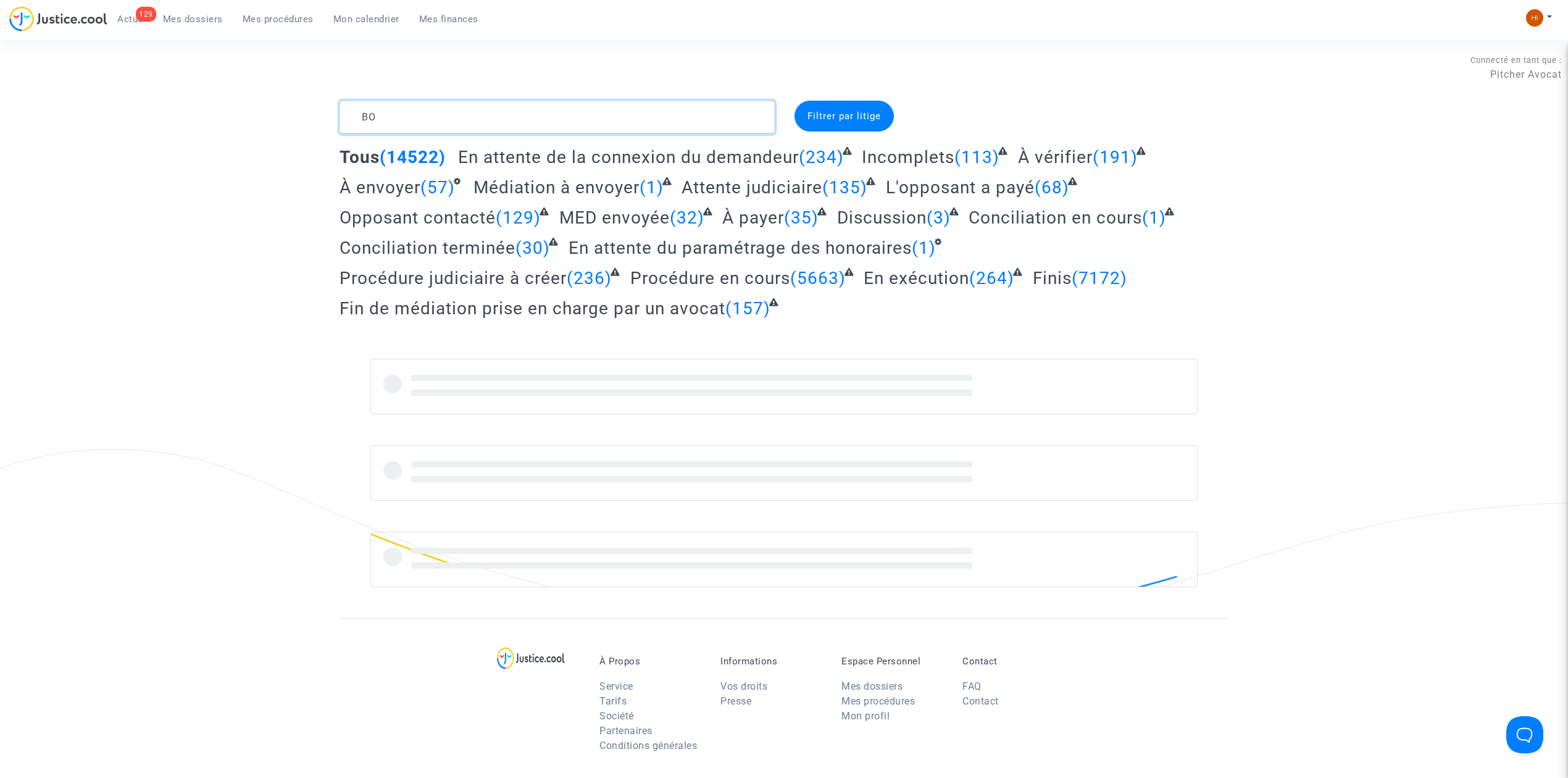
type textarea "B"
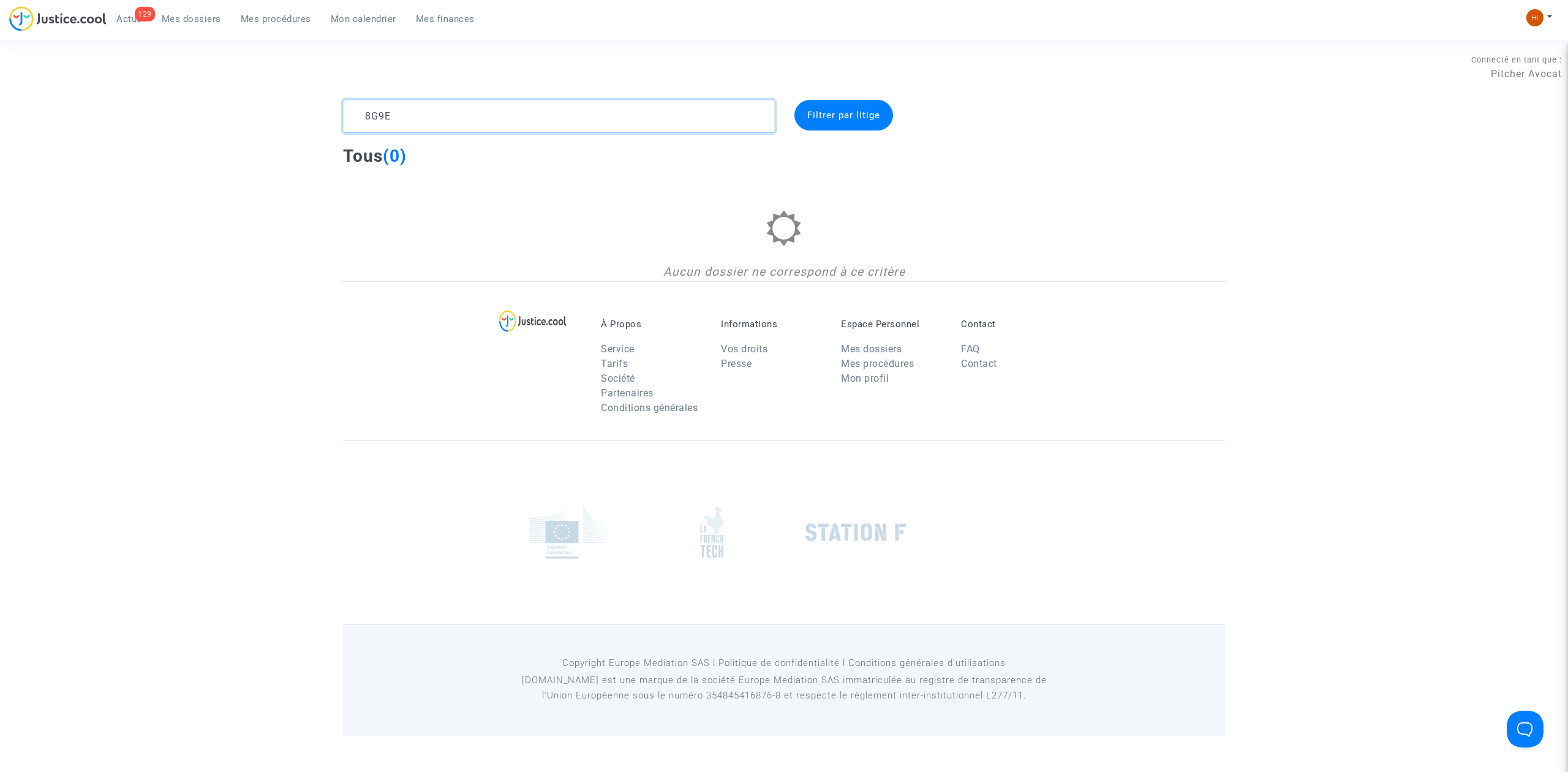
click at [378, 117] on textarea at bounding box center [559, 117] width 432 height 33
click at [485, 113] on textarea at bounding box center [559, 117] width 432 height 33
type textarea "_"
drag, startPoint x: 458, startPoint y: 120, endPoint x: -480, endPoint y: 271, distance: 950.1
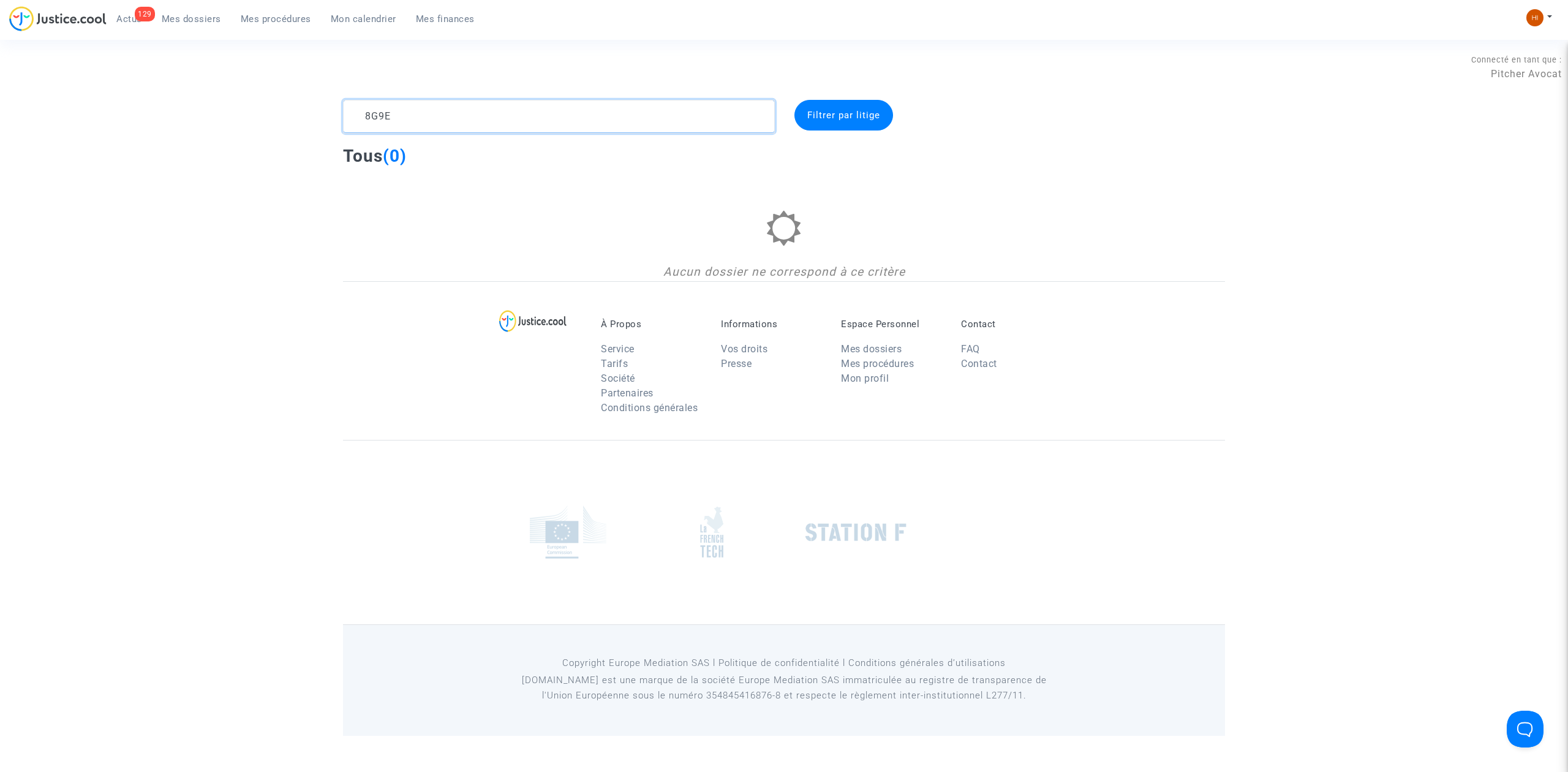
click at [0, 271] on html "129 Actus Mes dossiers Mes procédures Mon calendrier Mes finances Mon profil Ch…" at bounding box center [784, 368] width 1568 height 736
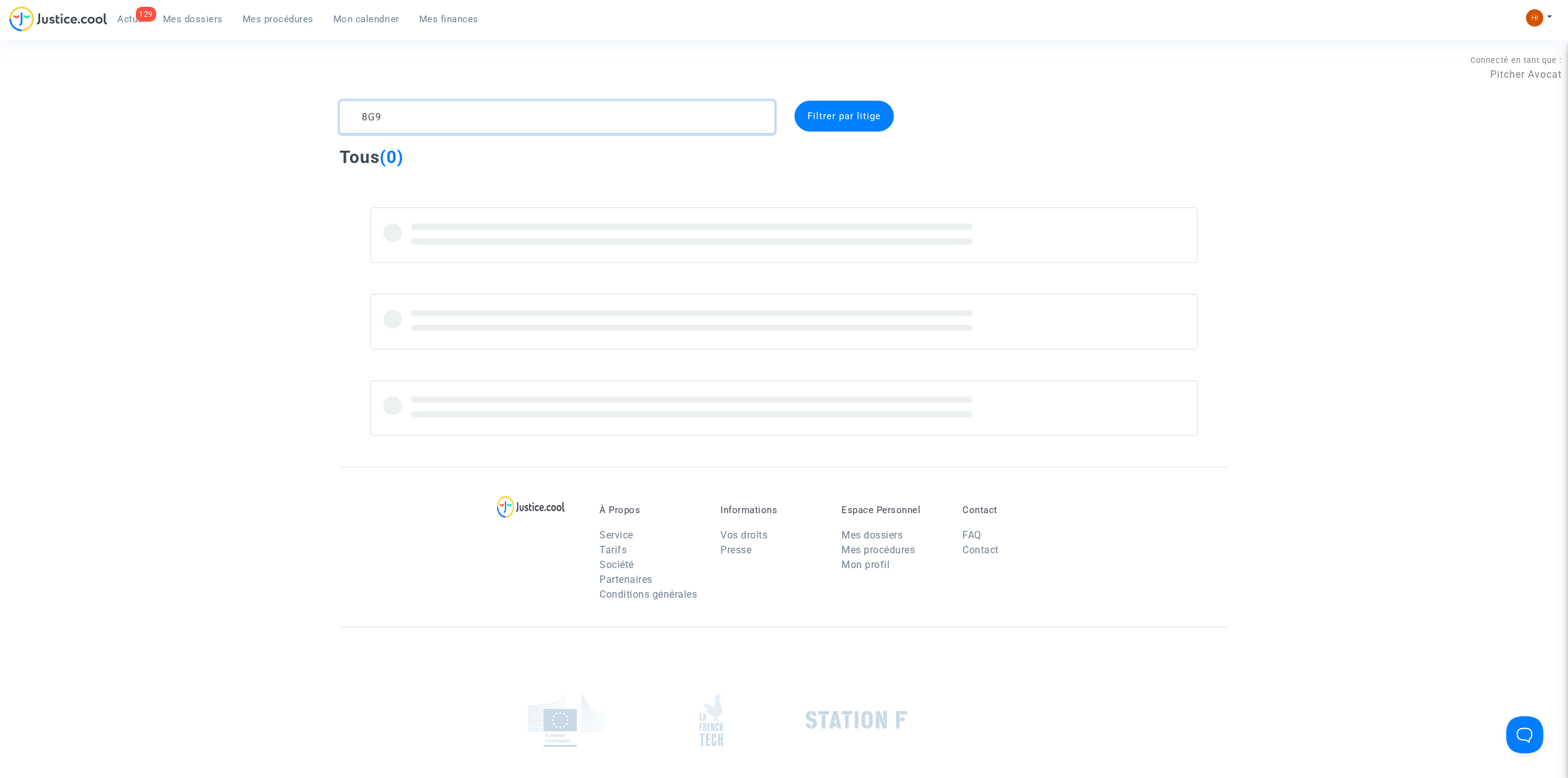
type textarea "8G9E"
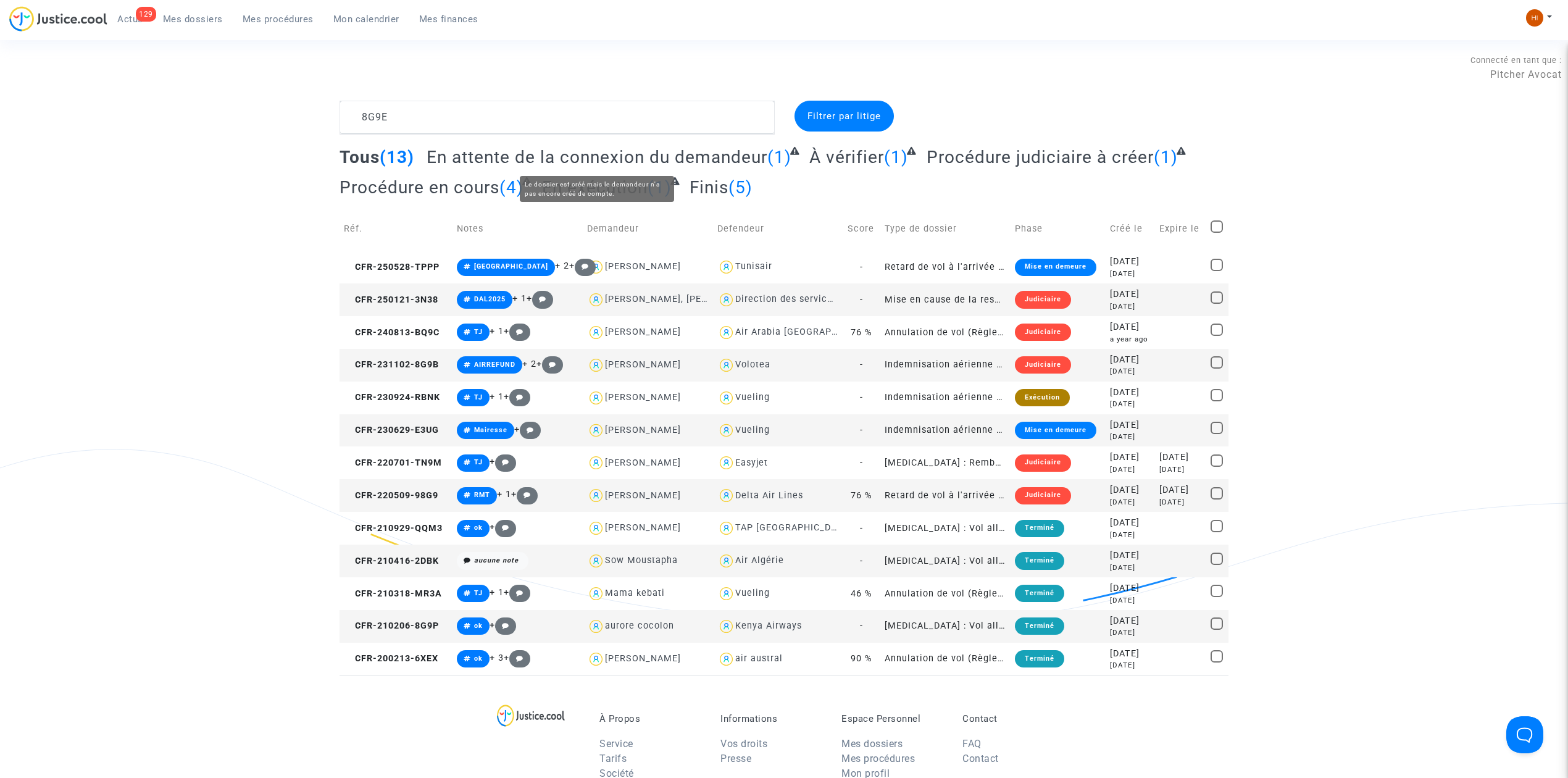
click at [638, 157] on span "En attente de la connexion du demandeur" at bounding box center [597, 157] width 341 height 20
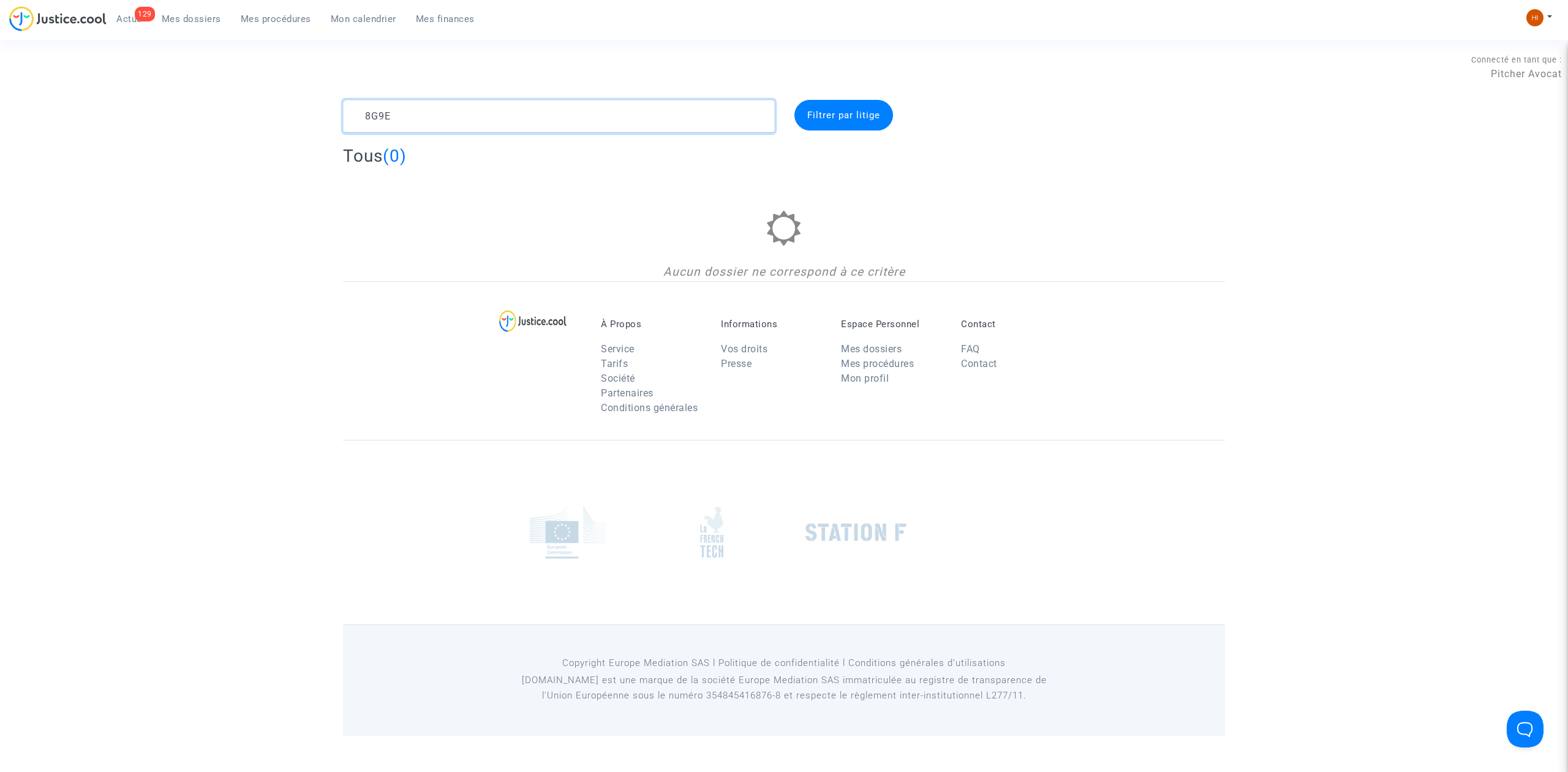
click at [564, 125] on textarea at bounding box center [559, 117] width 432 height 33
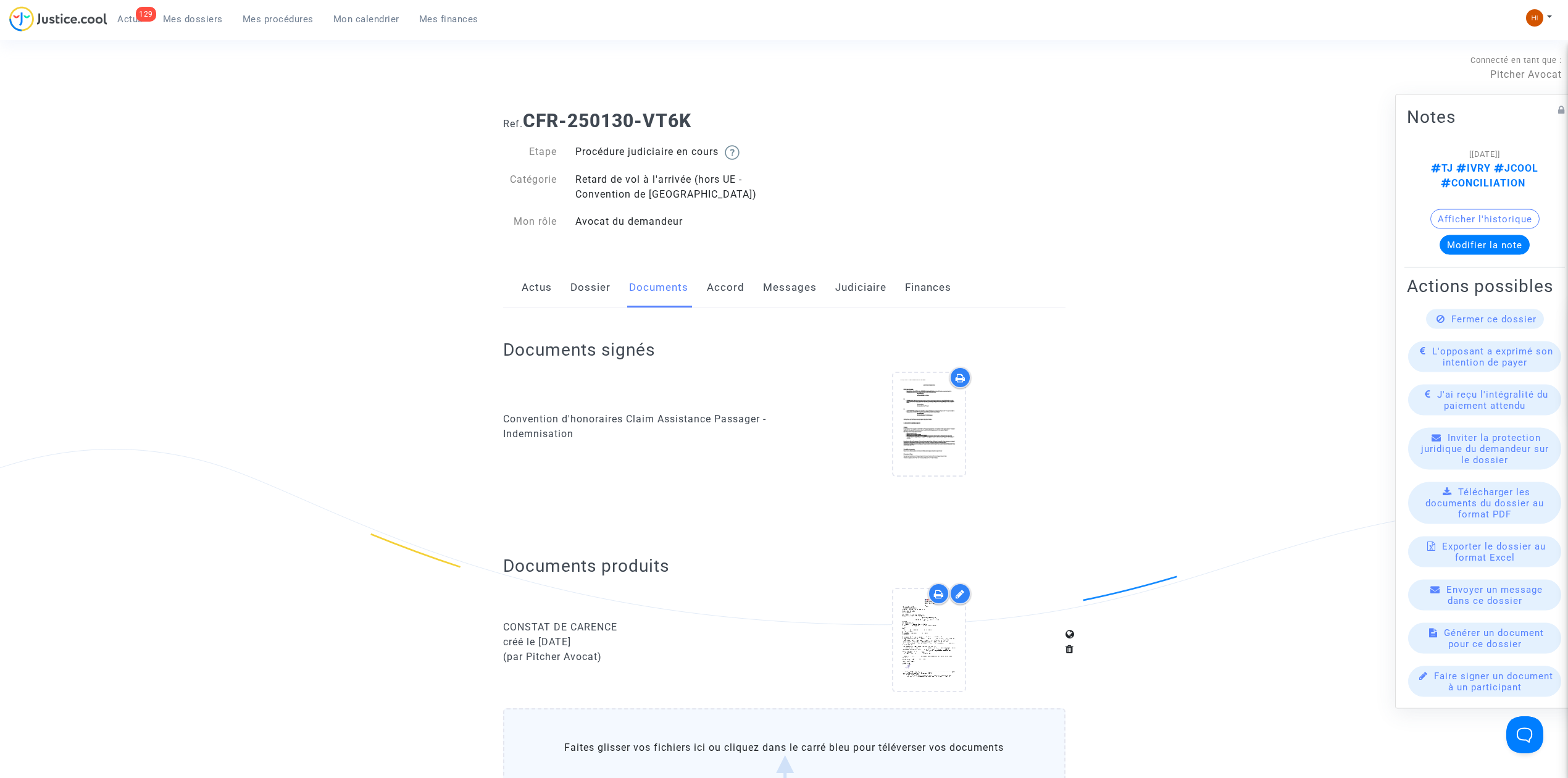
click at [195, 26] on link "Mes dossiers" at bounding box center [193, 19] width 80 height 18
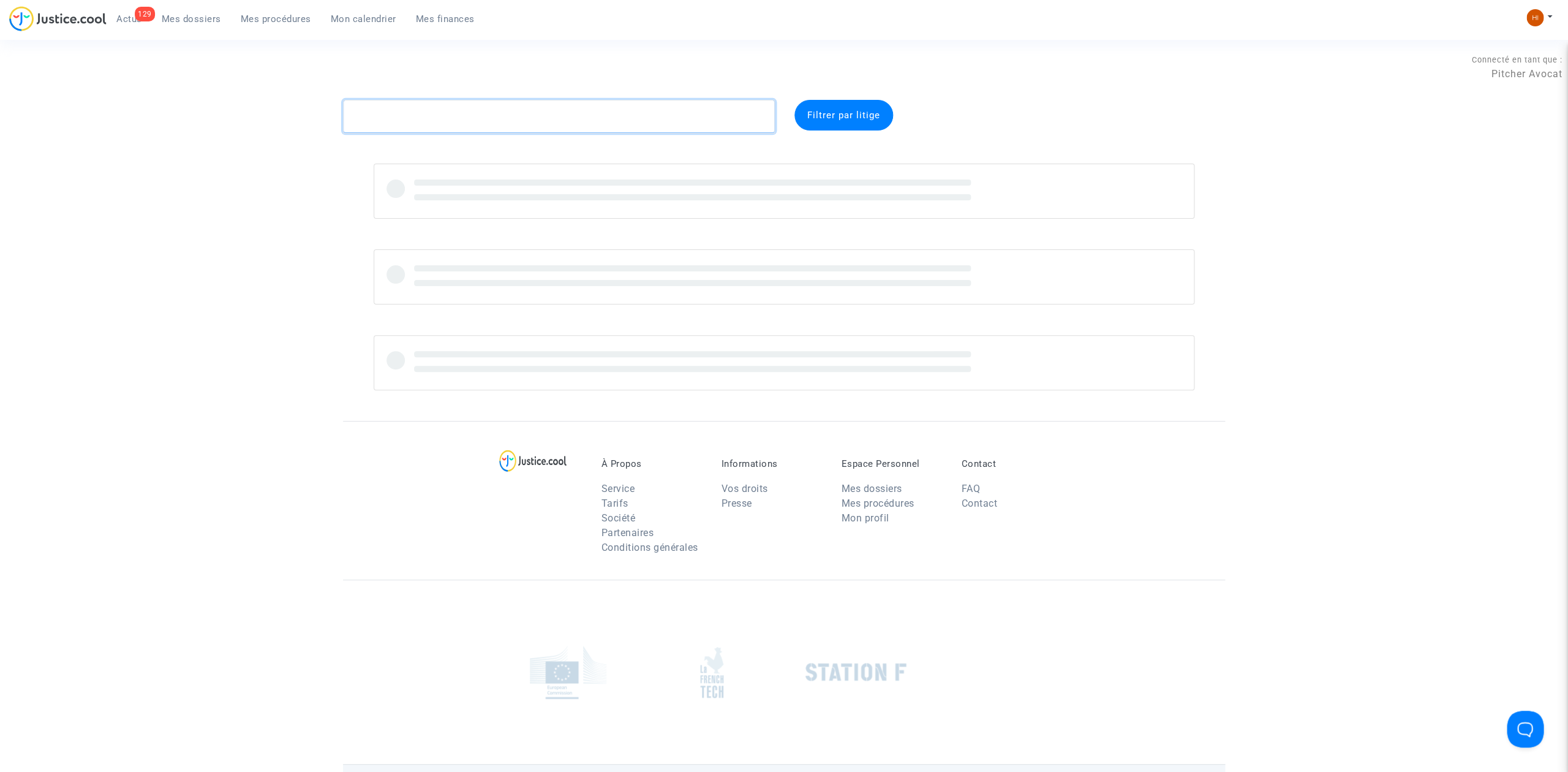
click at [421, 110] on textarea at bounding box center [559, 117] width 432 height 33
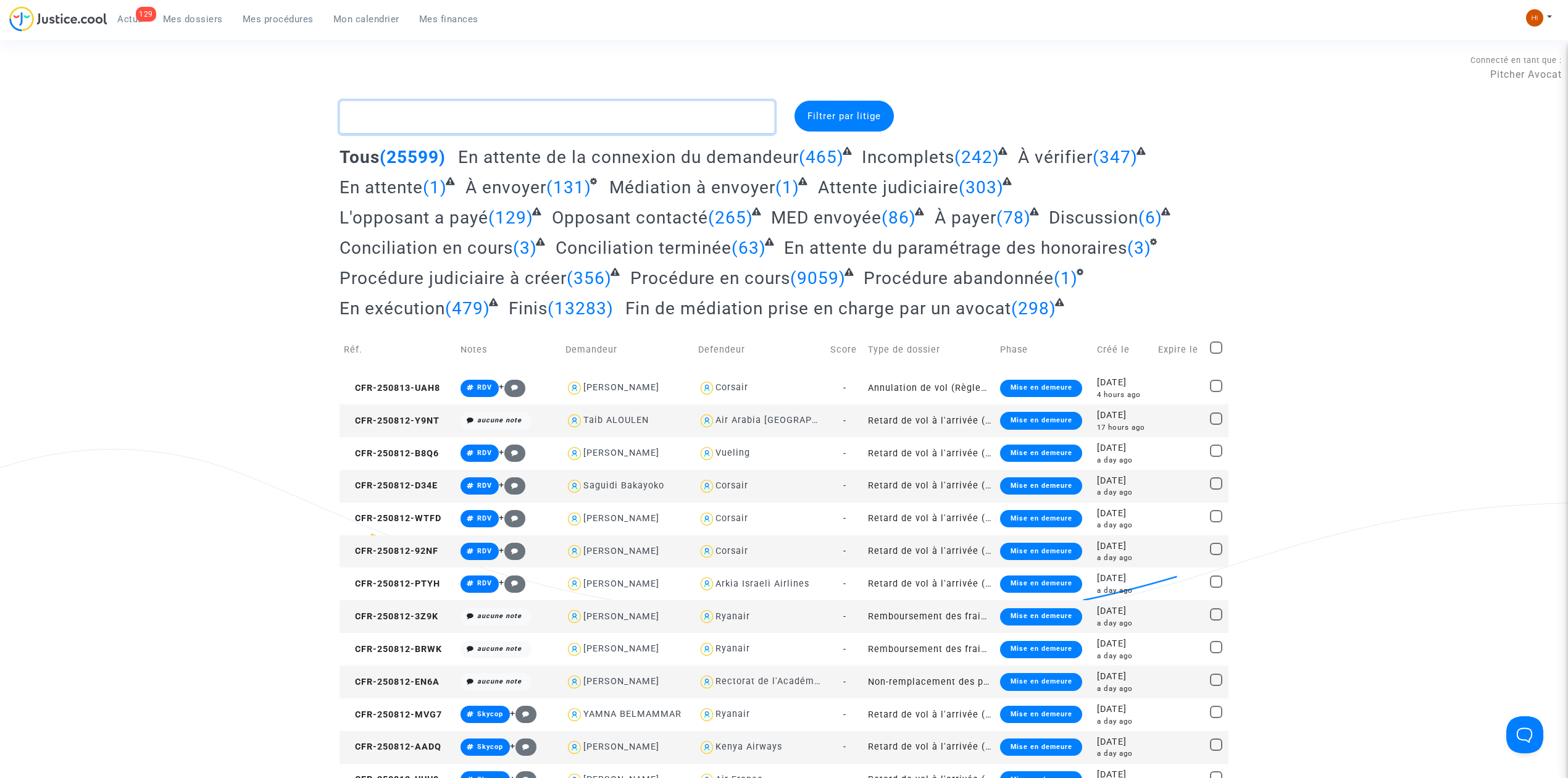
paste textarea "Bouigue"
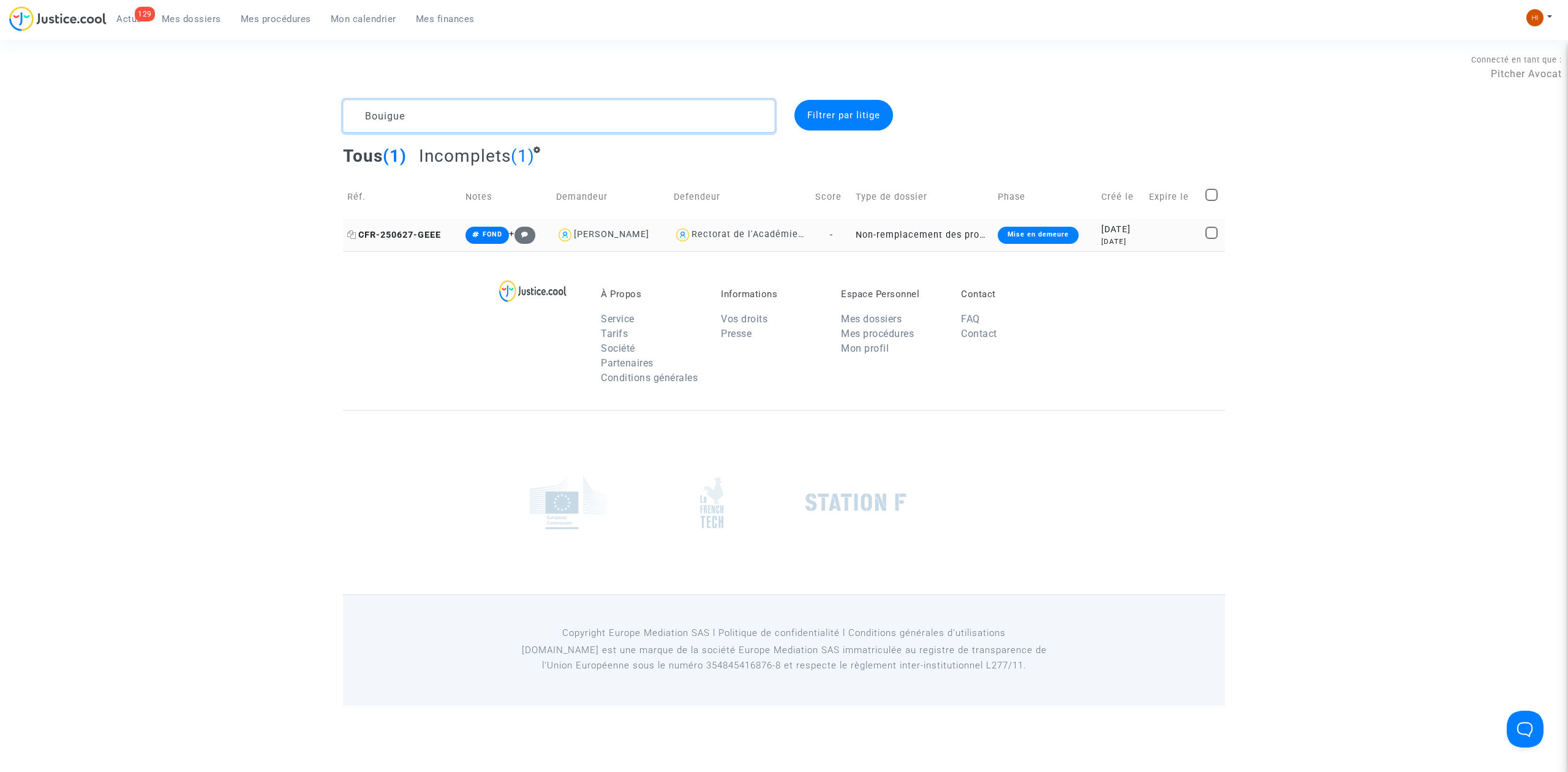
type textarea "Bouigue"
click at [428, 231] on span "CFR-250627-GEEE" at bounding box center [393, 235] width 93 height 10
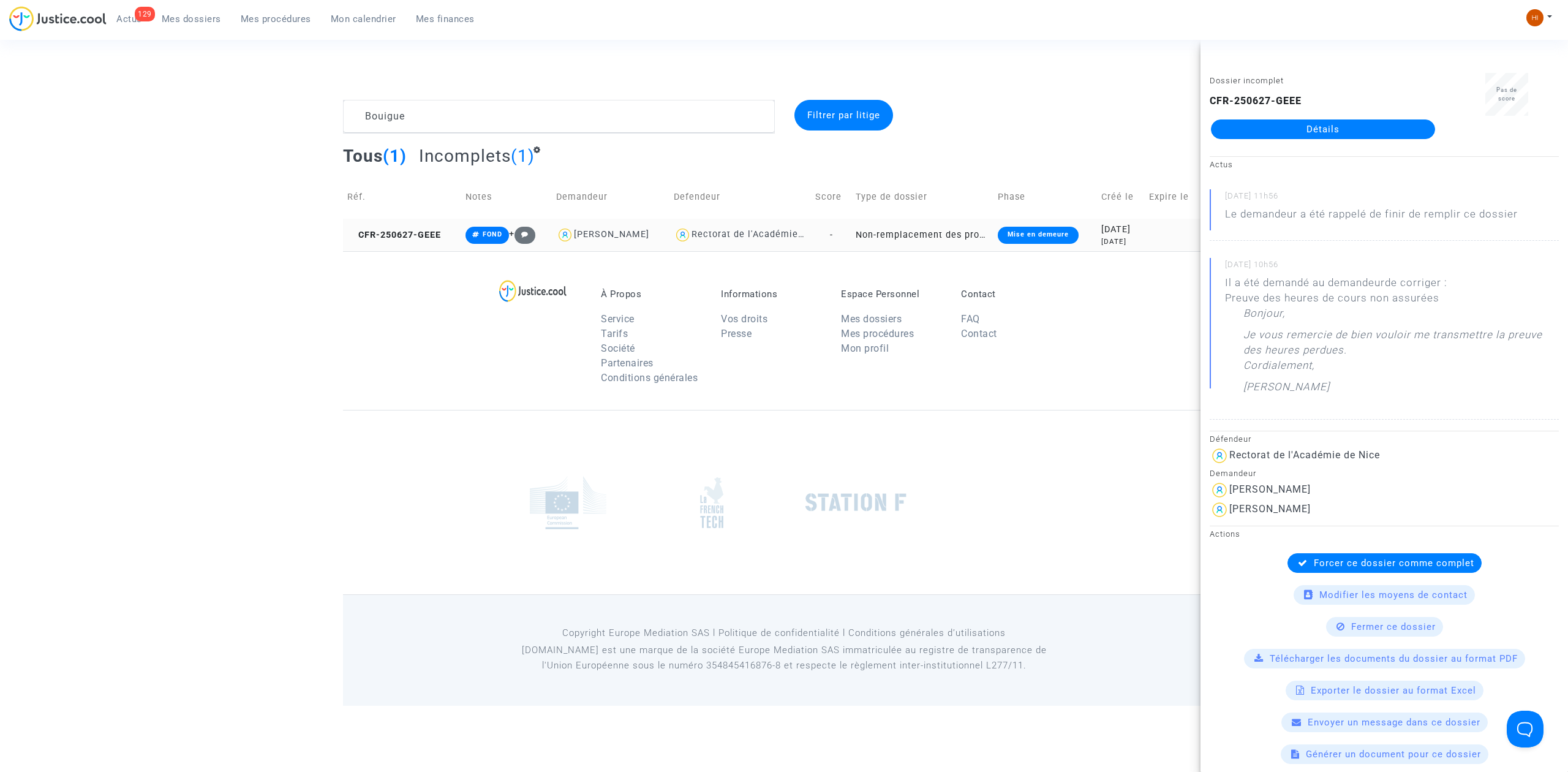
click at [417, 220] on td "CFR-250627-GEEE" at bounding box center [401, 235] width 118 height 33
click at [1264, 130] on link "Détails" at bounding box center [1322, 129] width 224 height 20
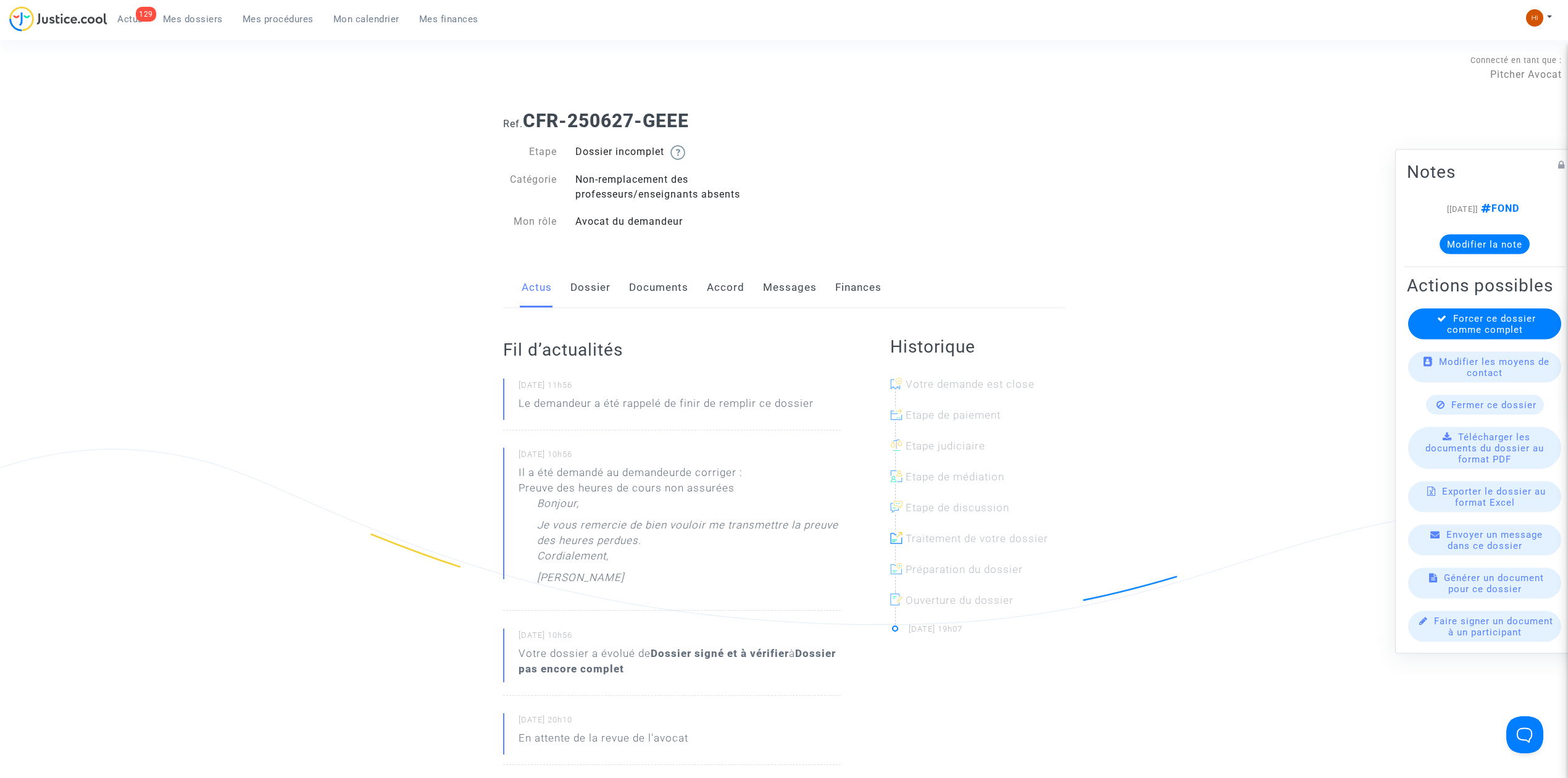
click at [593, 297] on link "Dossier" at bounding box center [590, 288] width 40 height 41
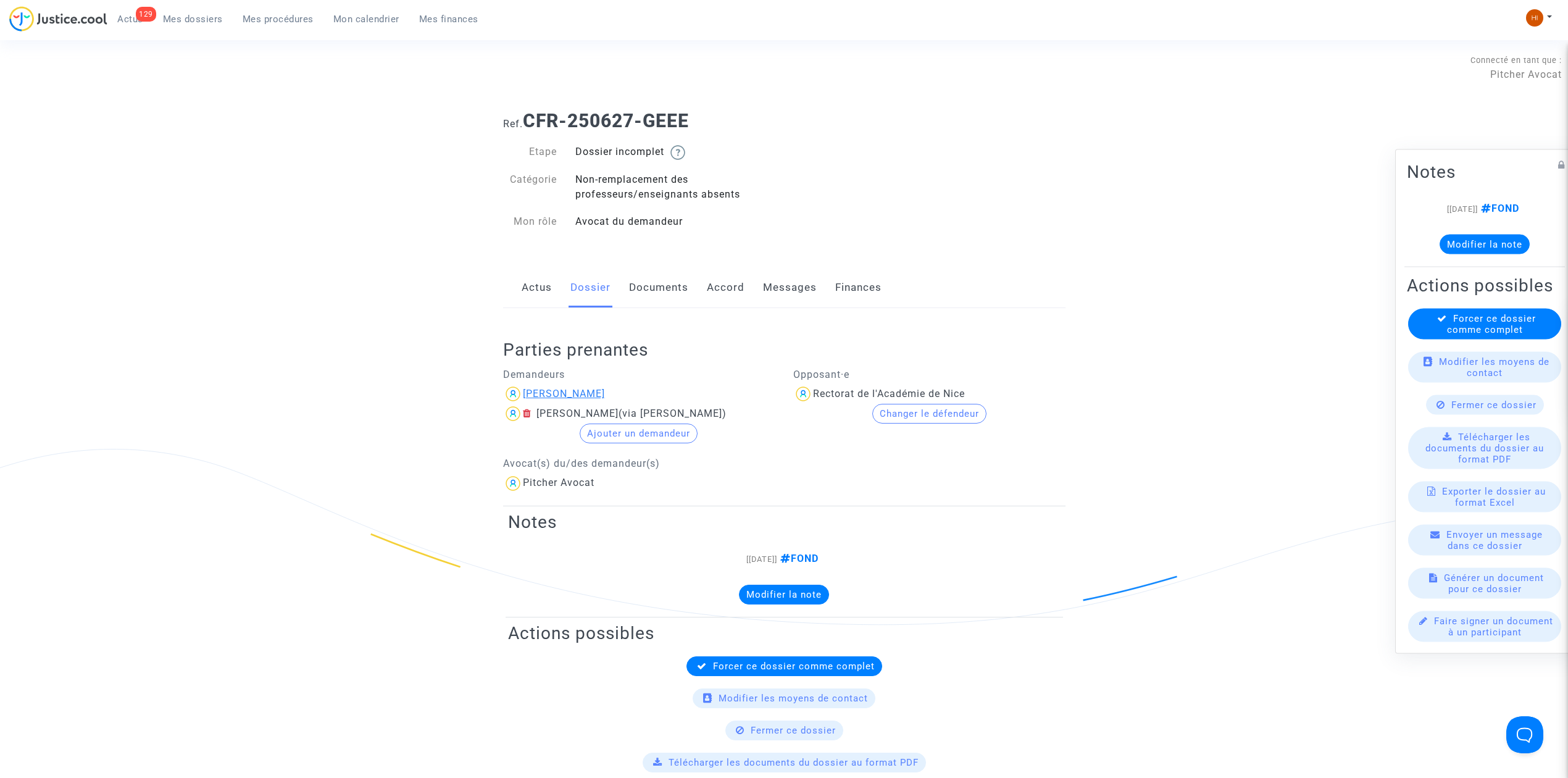
click at [573, 396] on div "[PERSON_NAME]" at bounding box center [564, 394] width 82 height 12
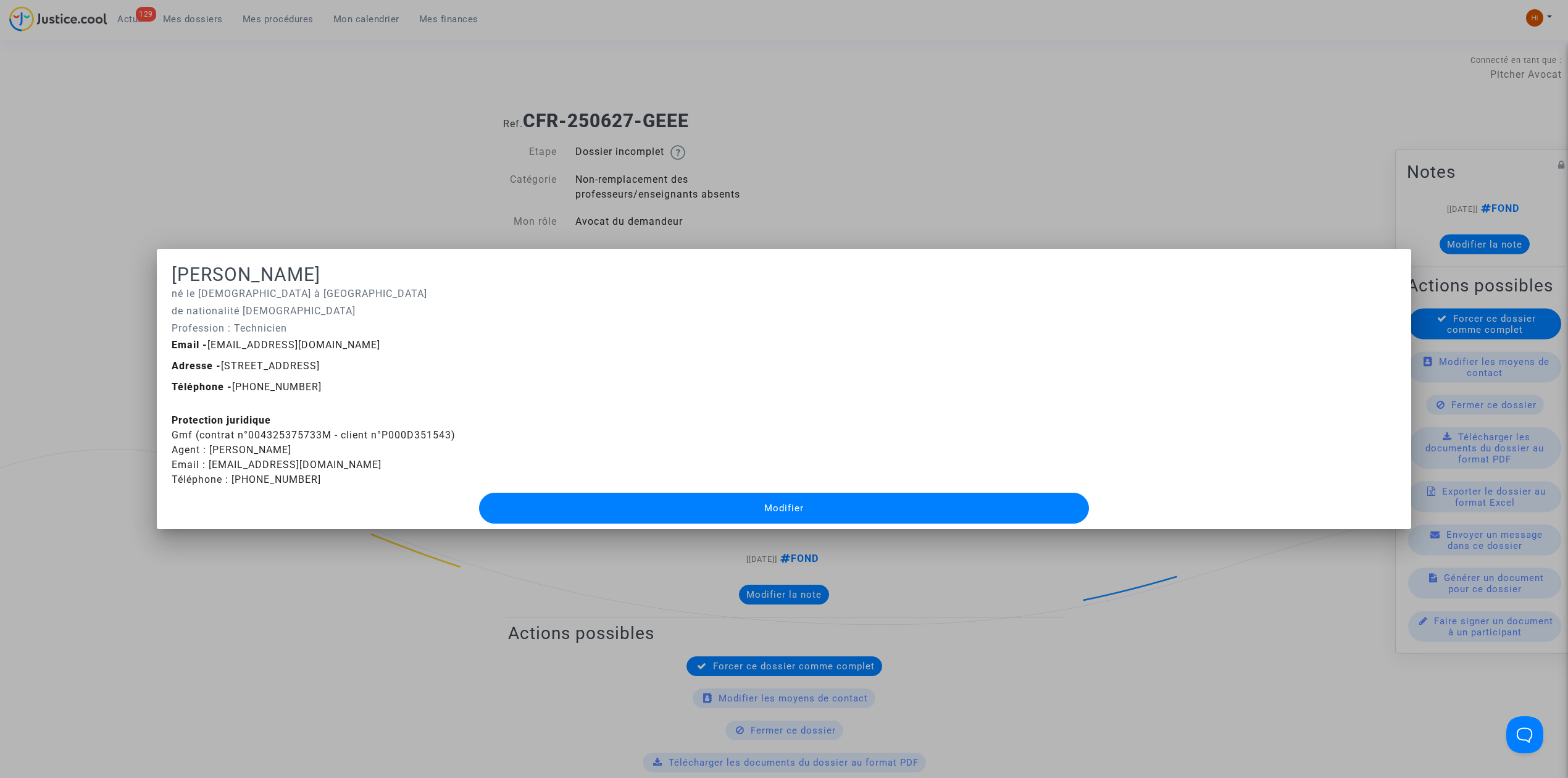
click at [319, 98] on div at bounding box center [784, 389] width 1568 height 778
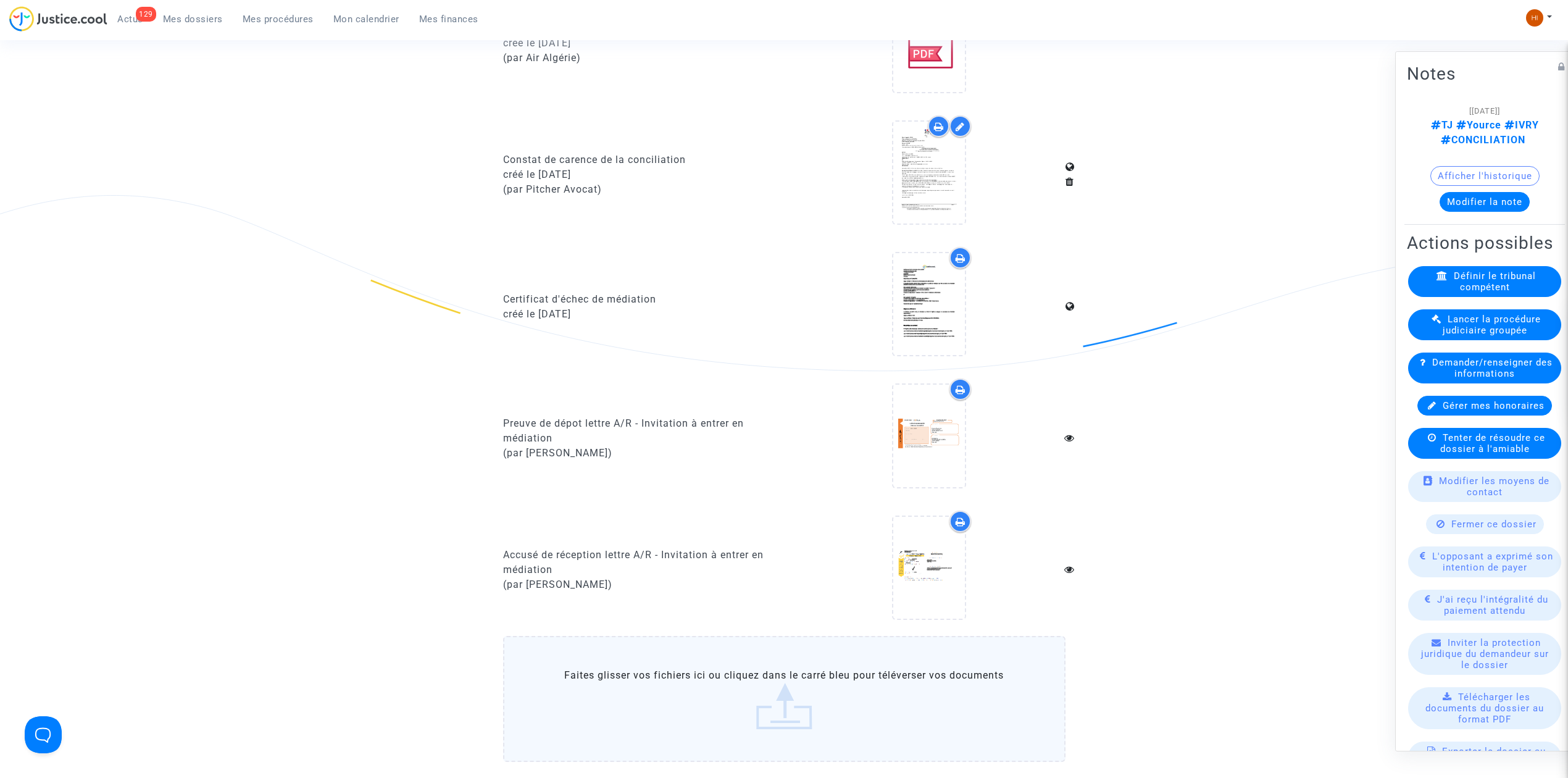
scroll to position [707, 0]
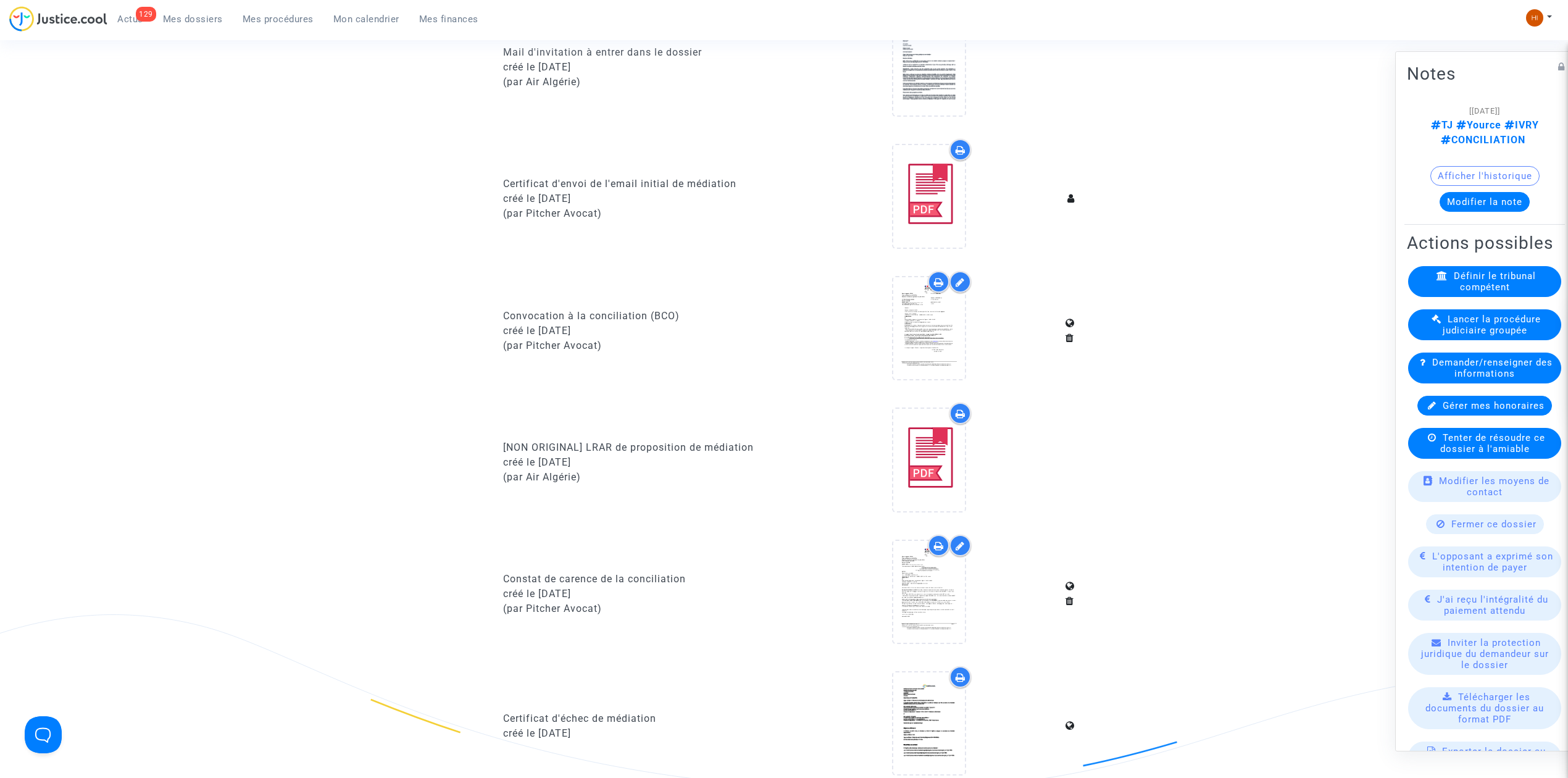
click at [138, 25] on link "129 Actus" at bounding box center [130, 19] width 46 height 18
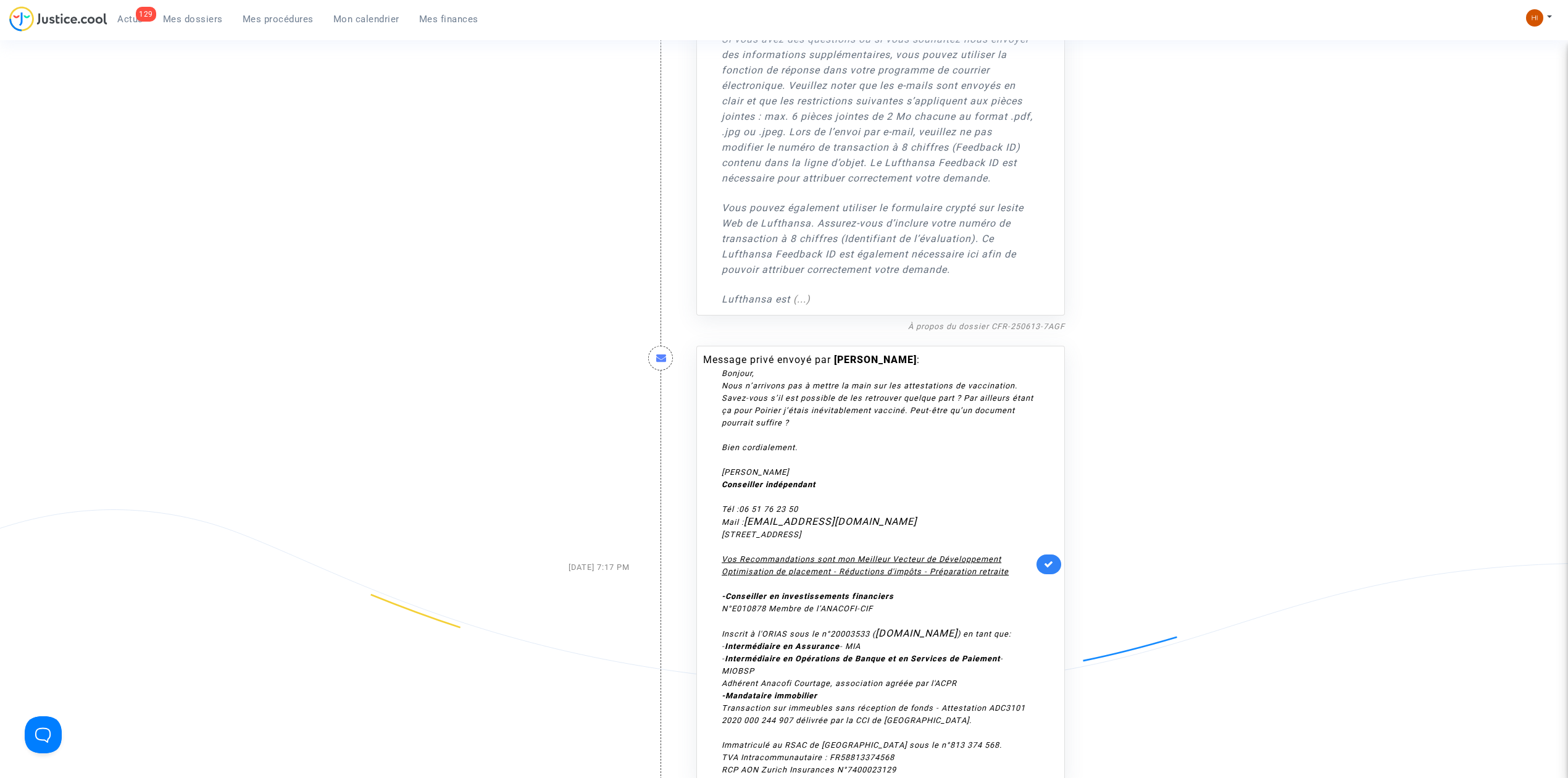
scroll to position [5708, 0]
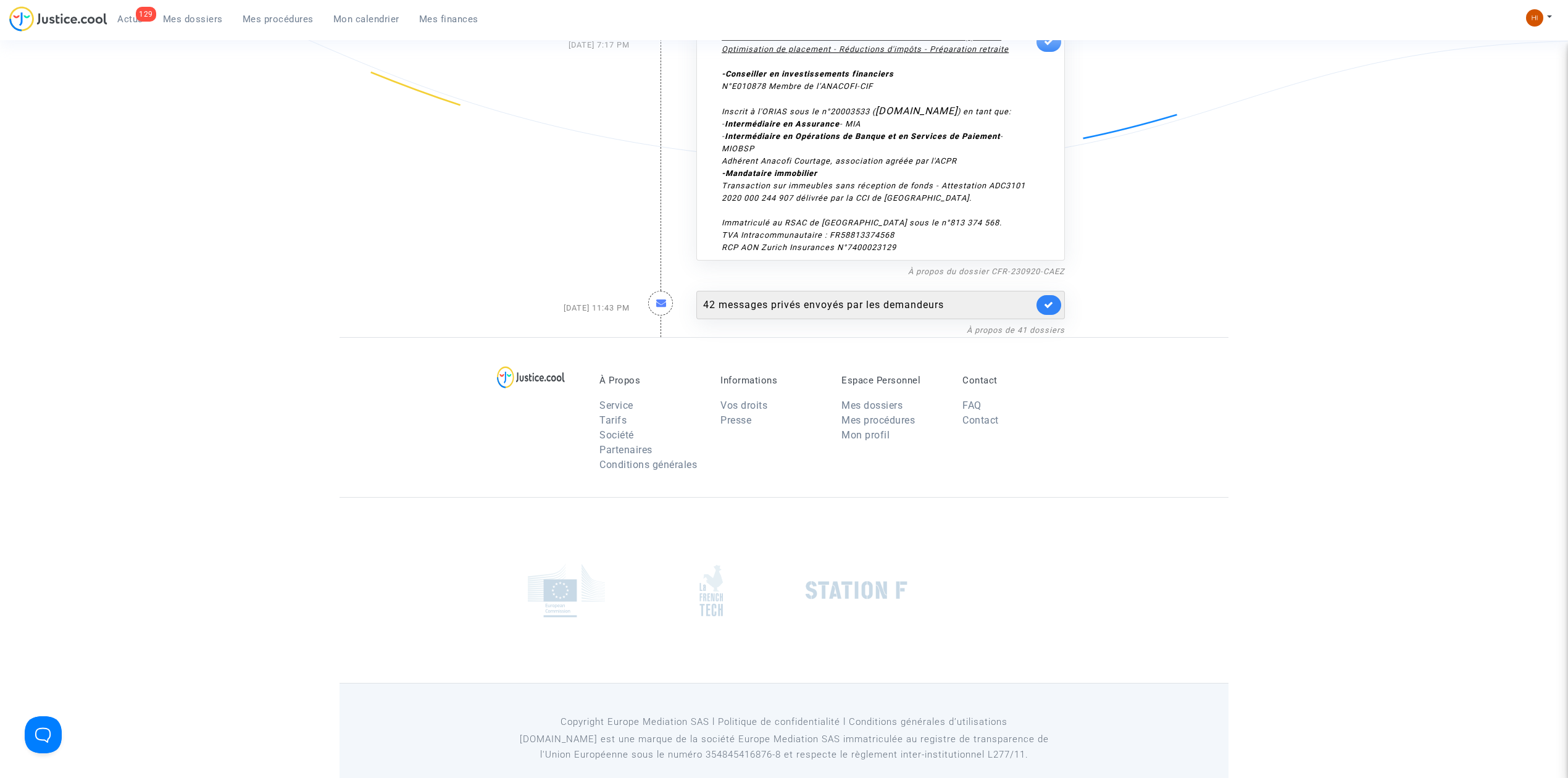
click at [791, 297] on div "42 messages privés envoyés par les demandeurs" at bounding box center [868, 305] width 330 height 15
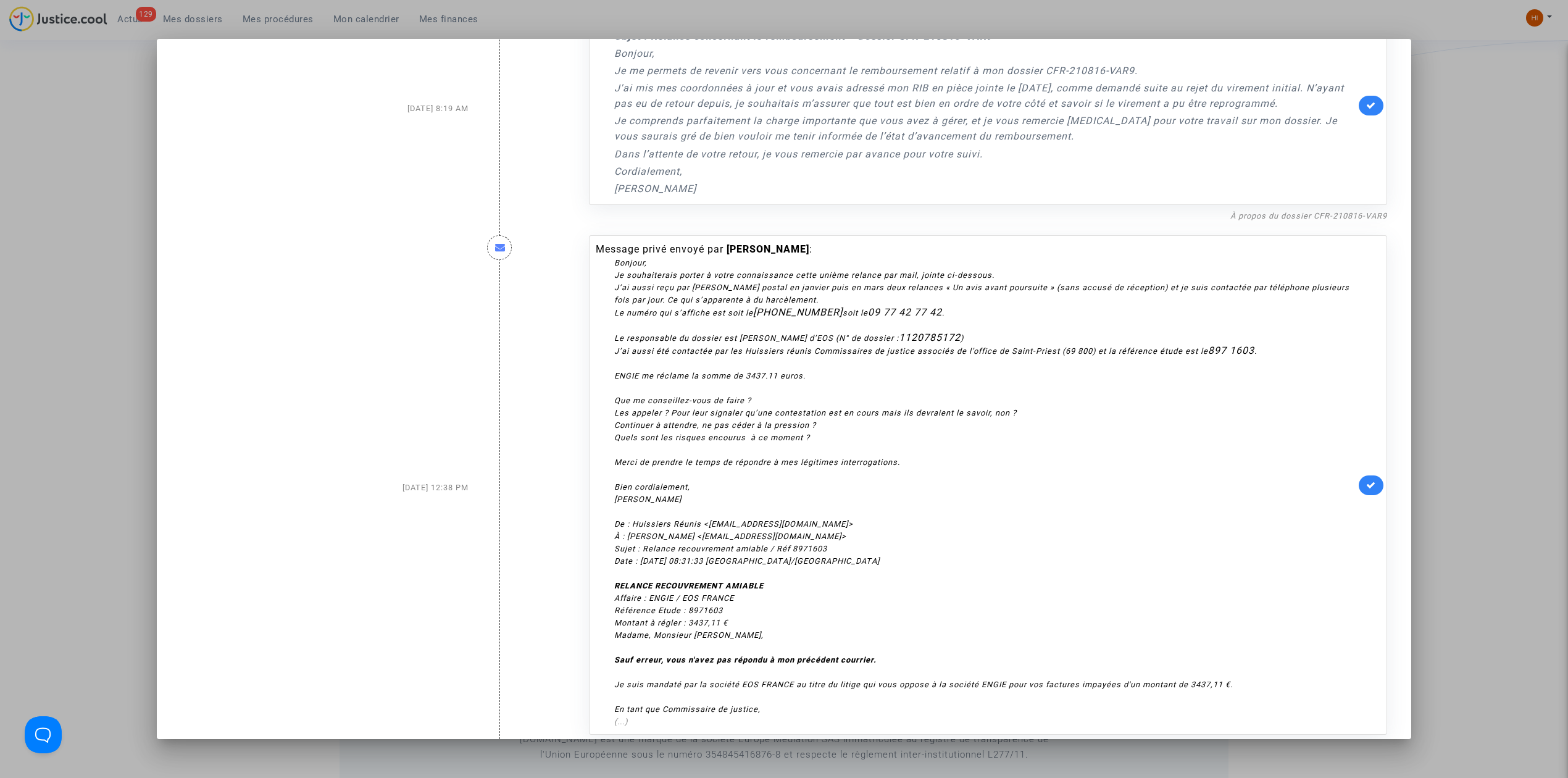
scroll to position [4624, 0]
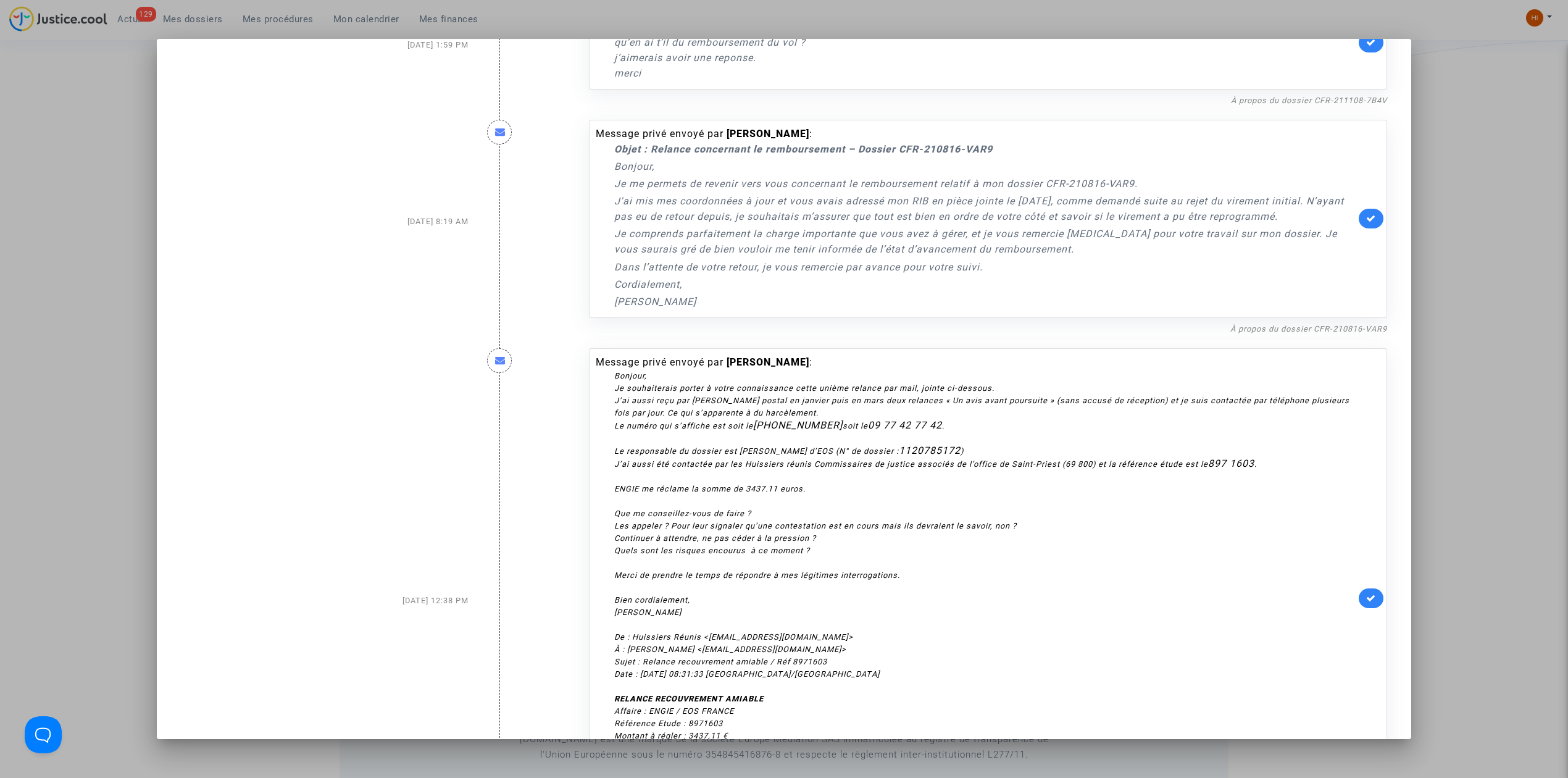
click at [1492, 249] on div at bounding box center [784, 389] width 1568 height 778
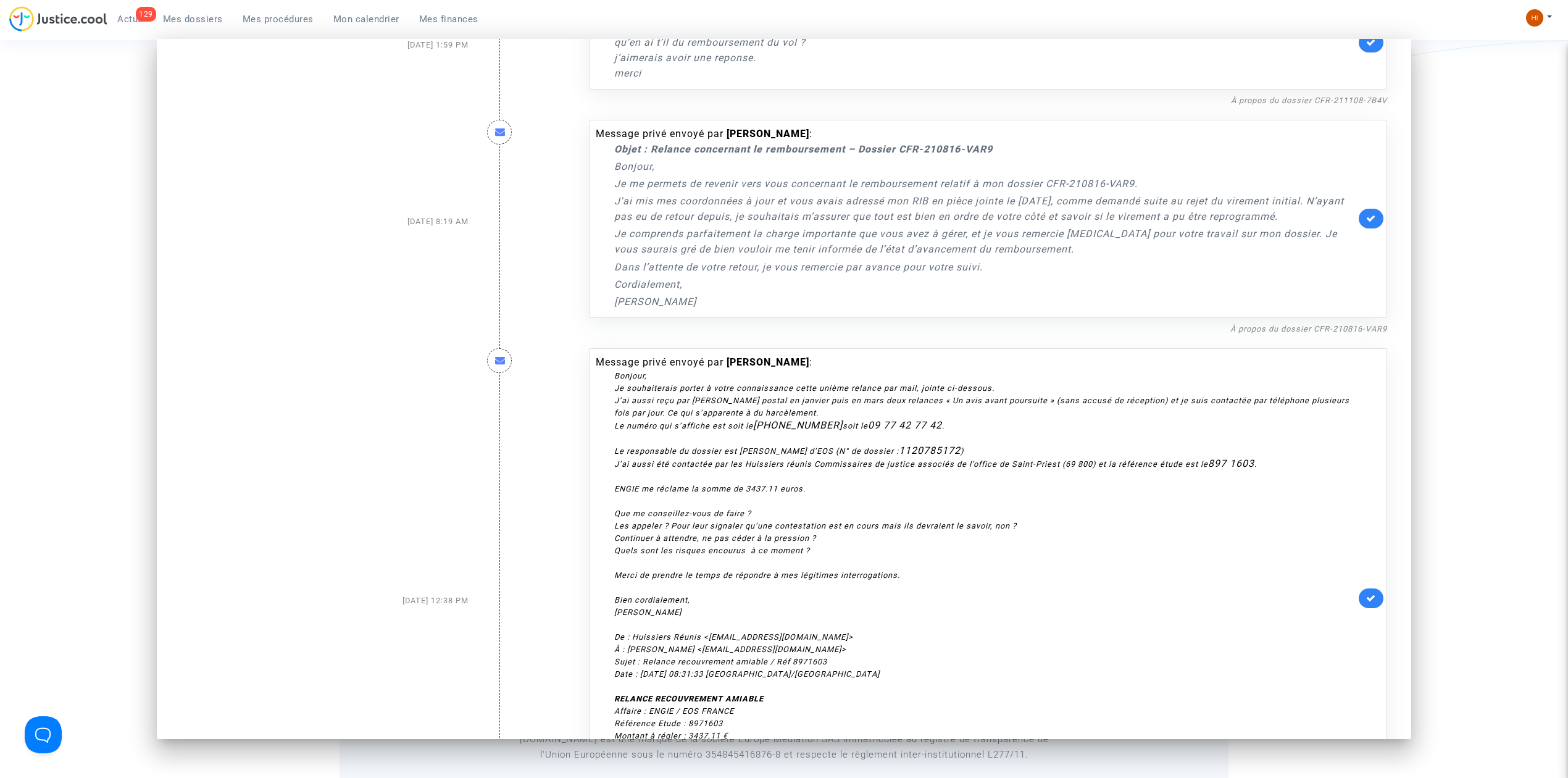
scroll to position [5708, 0]
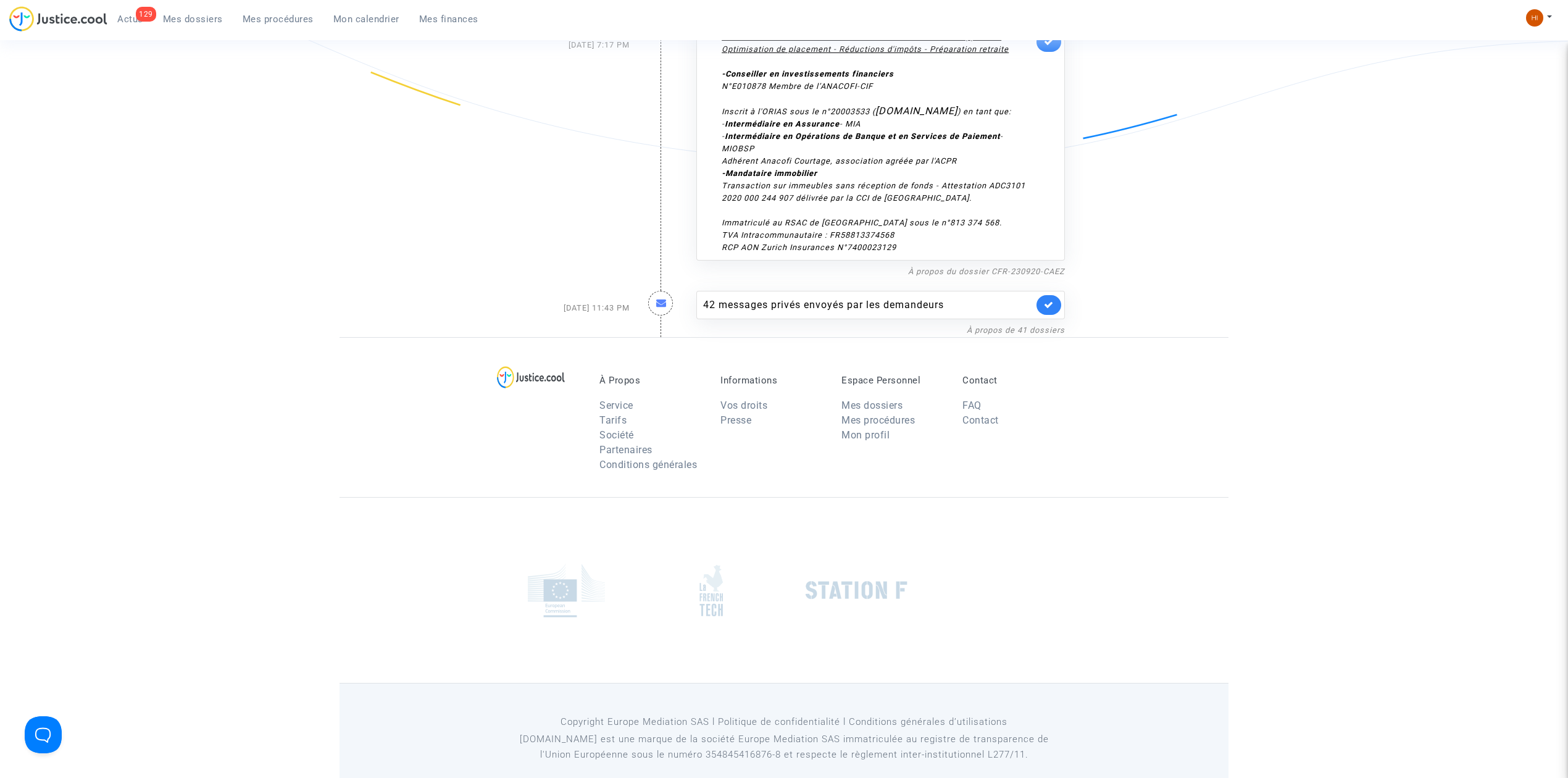
click at [183, 20] on span "Mes dossiers" at bounding box center [193, 19] width 60 height 11
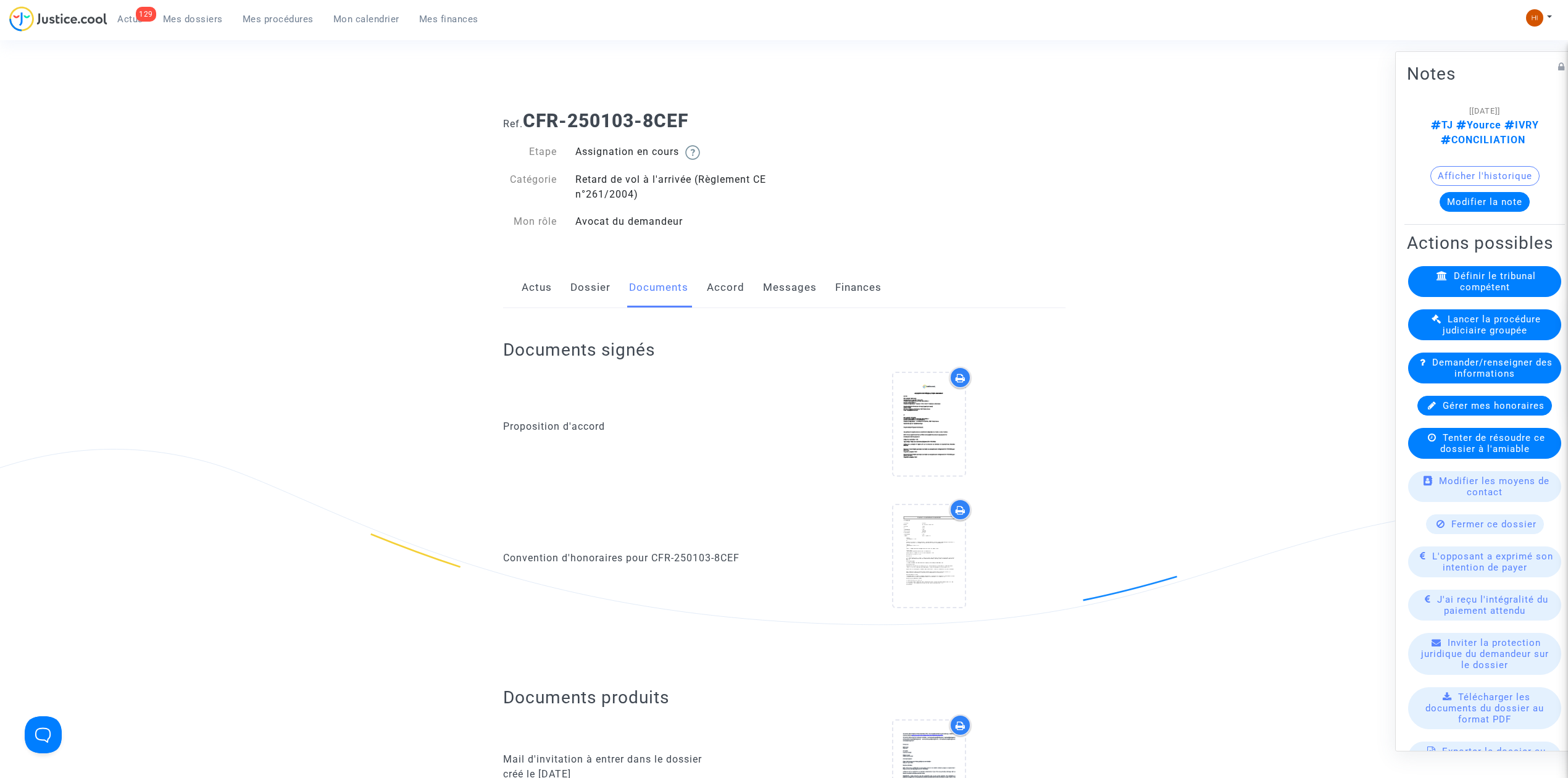
click at [595, 286] on link "Dossier" at bounding box center [590, 288] width 40 height 41
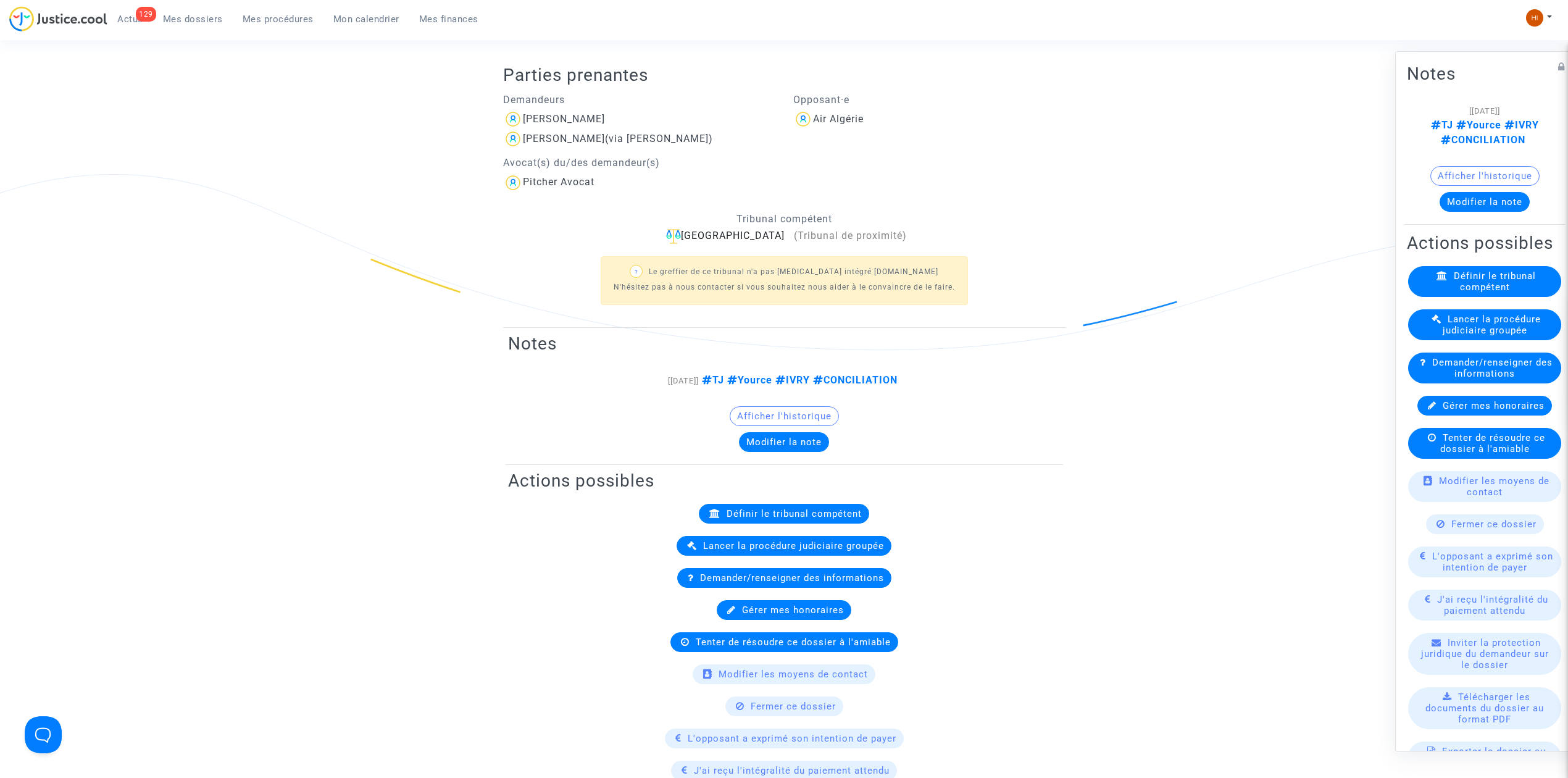
scroll to position [82, 0]
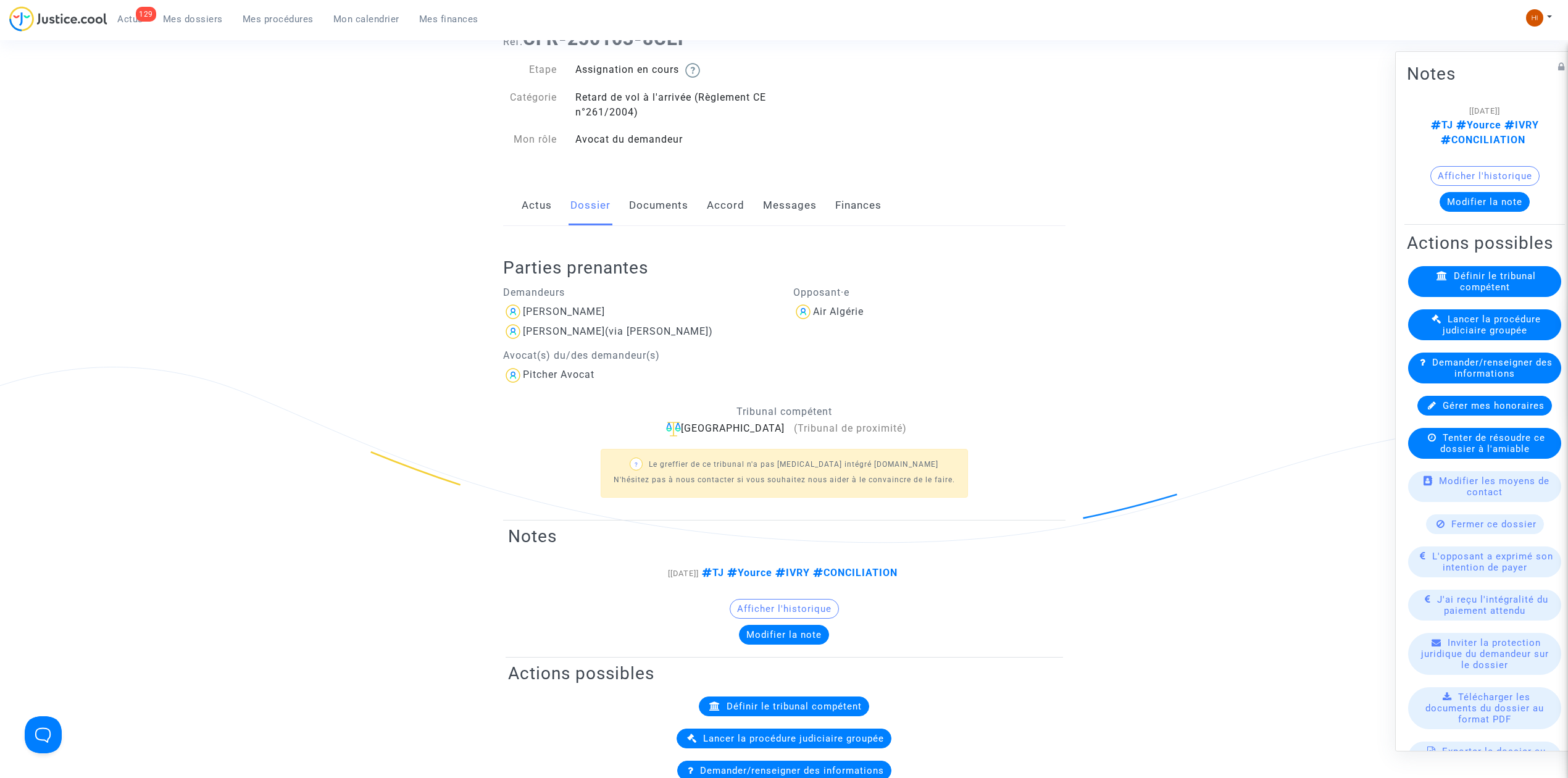
click at [669, 198] on link "Documents" at bounding box center [658, 206] width 59 height 41
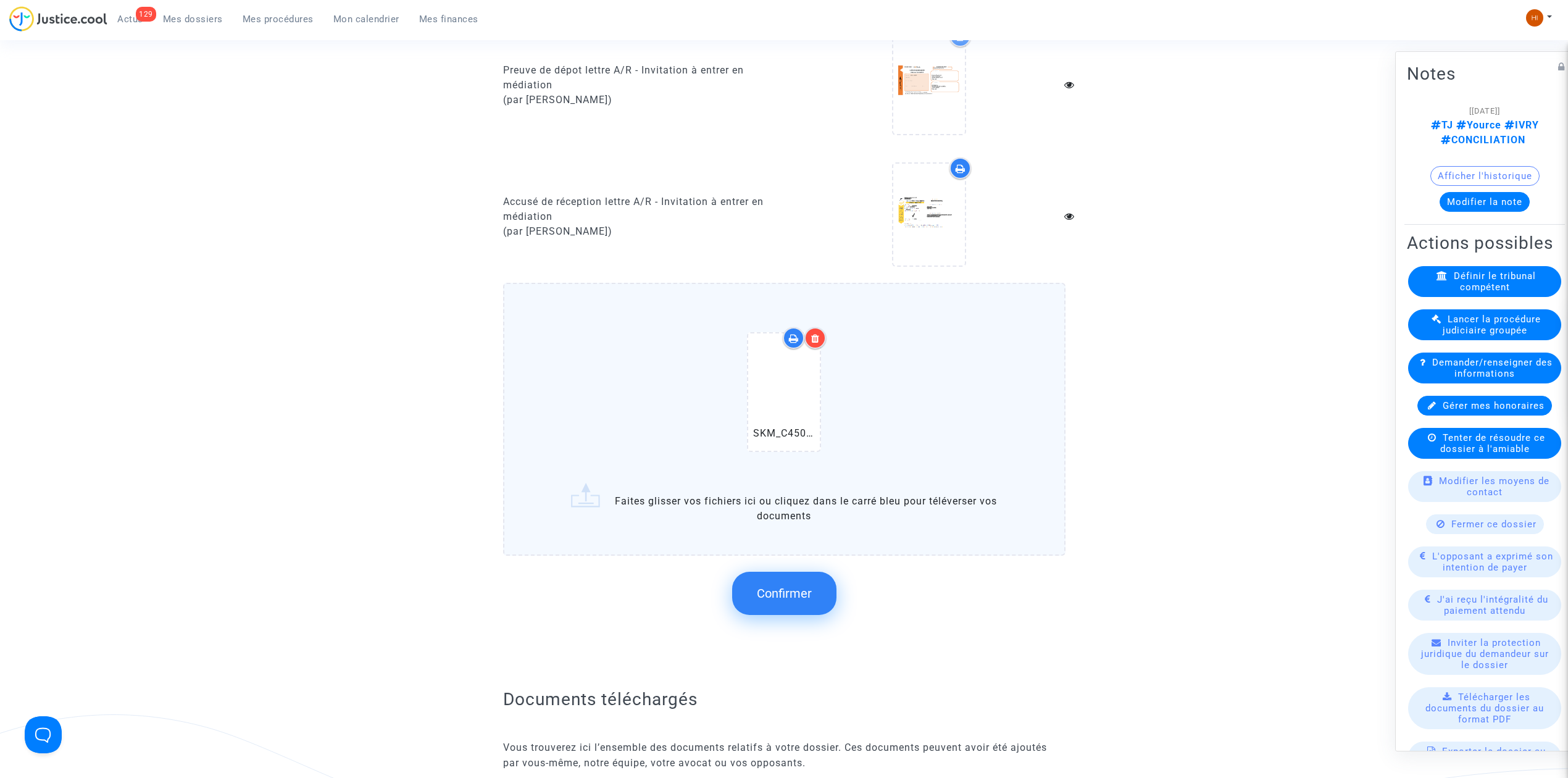
scroll to position [1481, 0]
click at [767, 584] on span "Confirmer" at bounding box center [784, 591] width 55 height 15
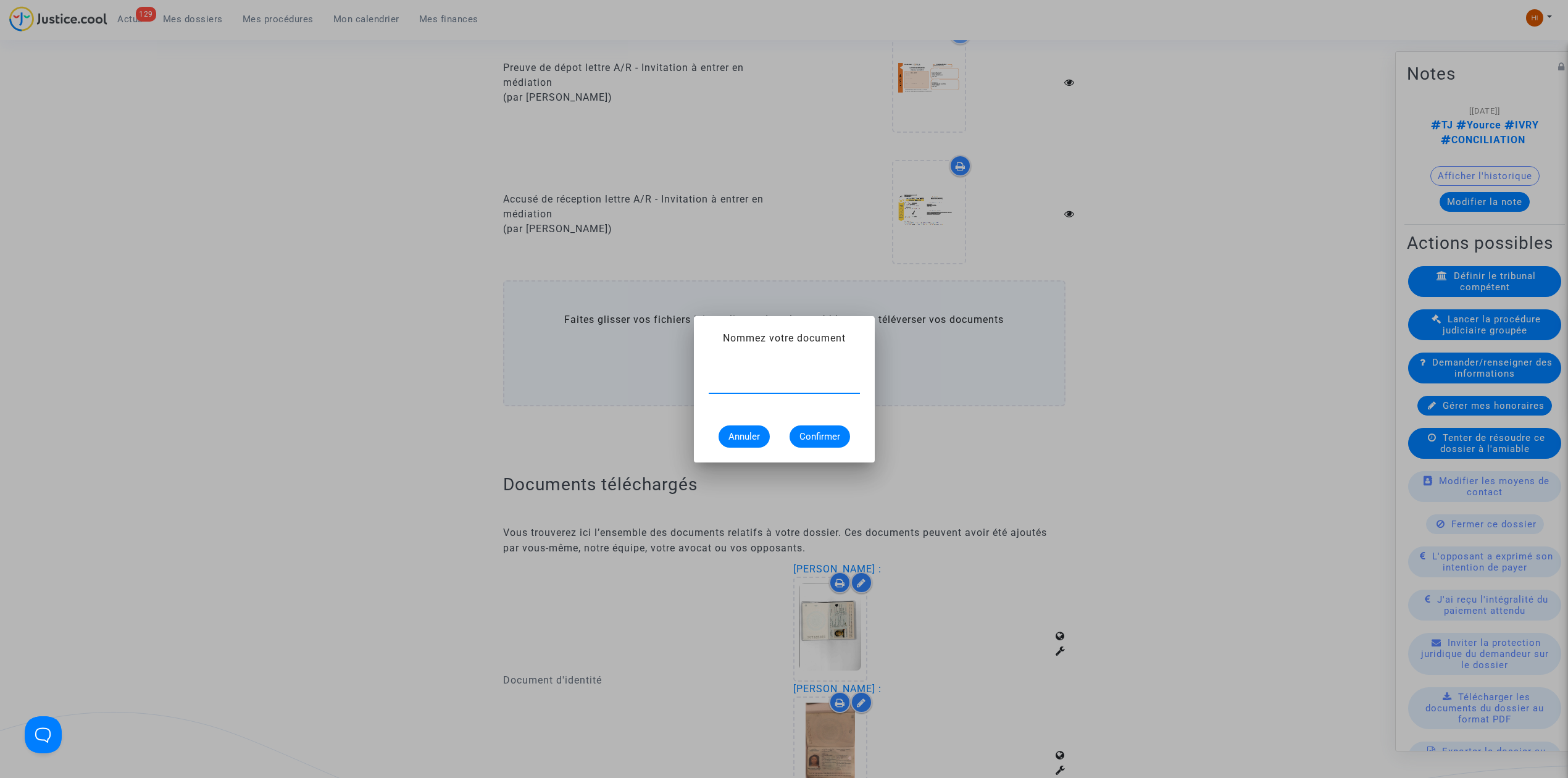
paste input "CONSTAT DE CARENCE"
type input "CONSTAT DE CARENCE"
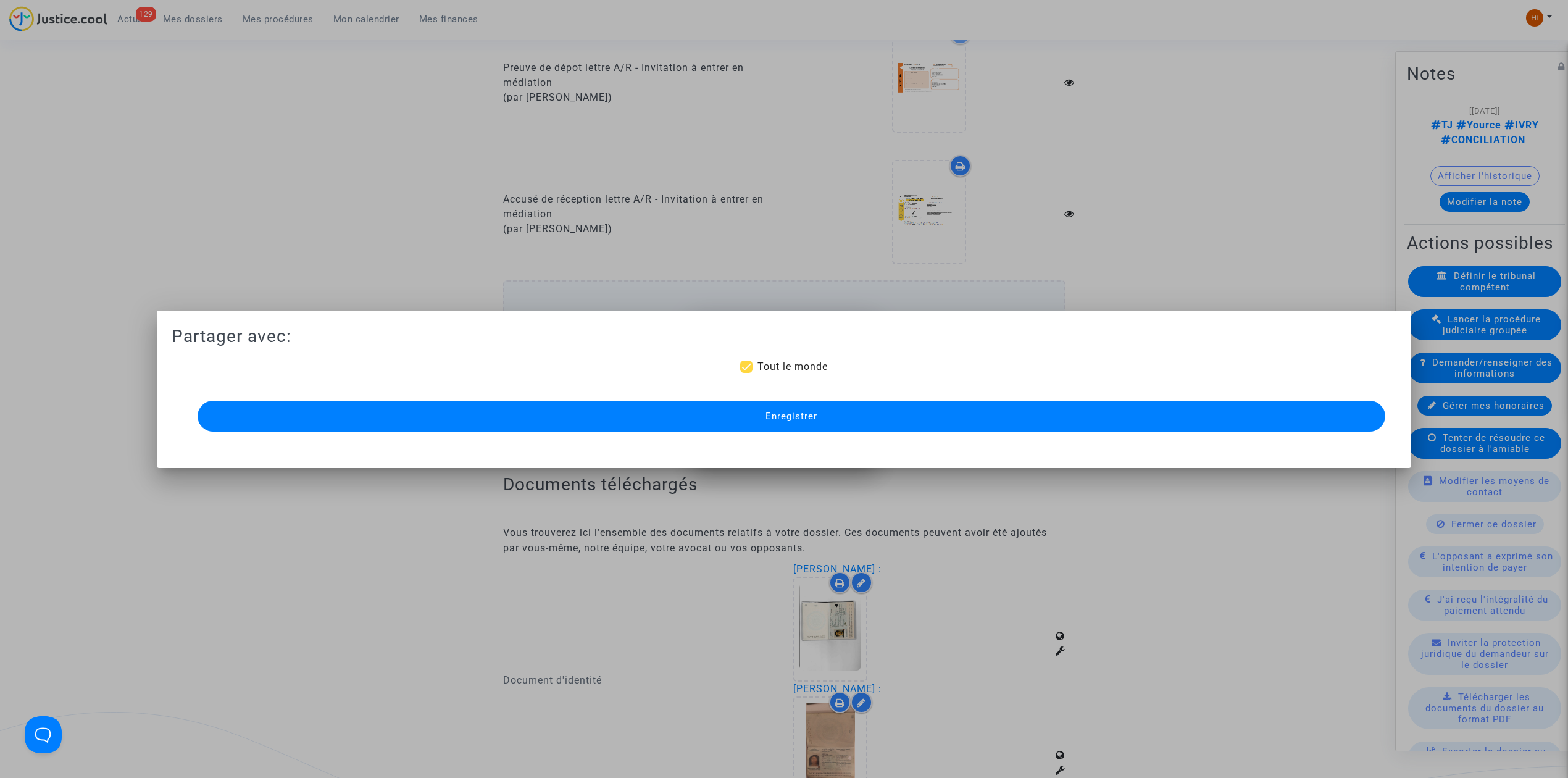
scroll to position [1481, 0]
click at [887, 416] on button "Enregistrer" at bounding box center [791, 416] width 1188 height 31
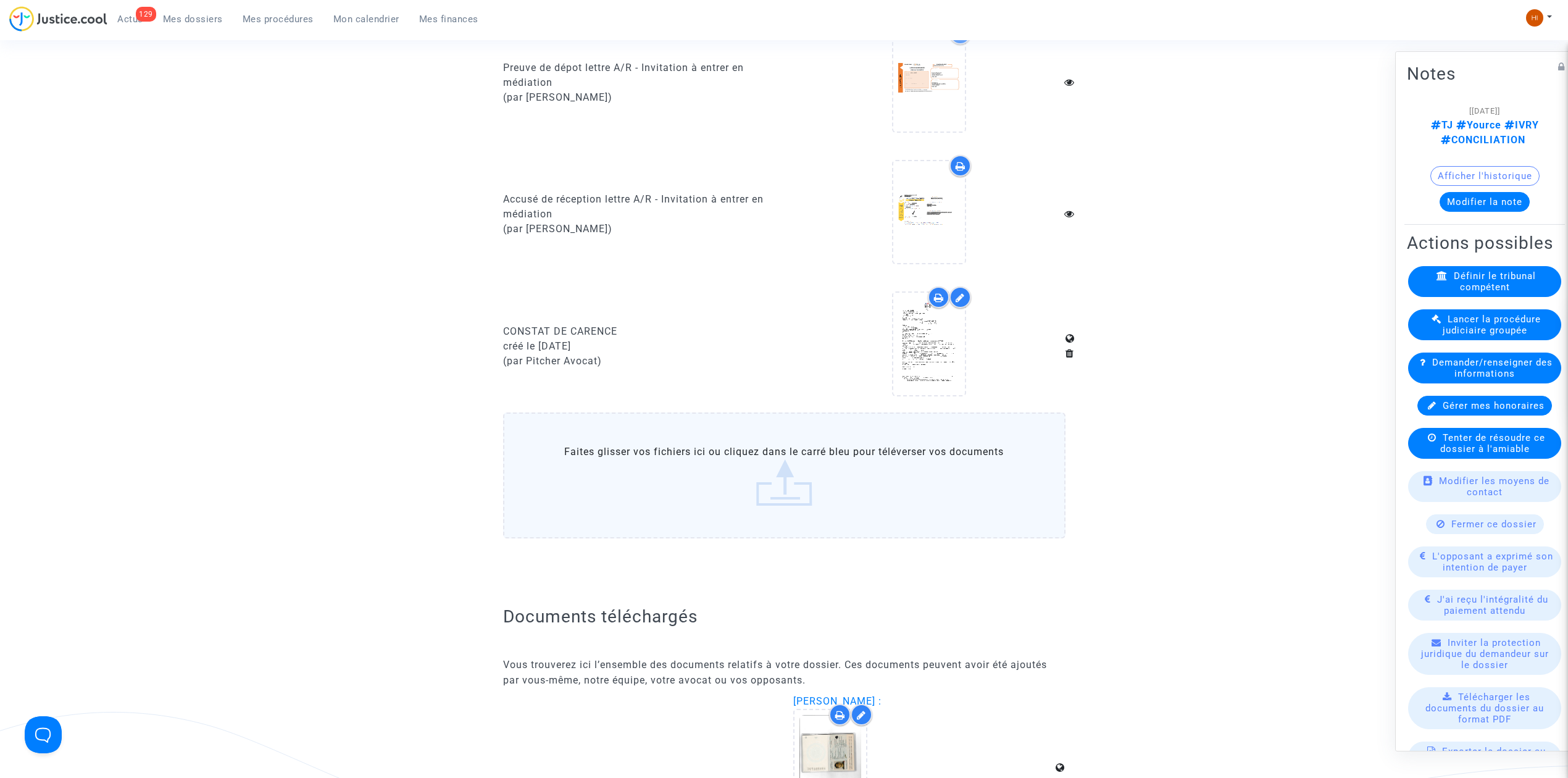
scroll to position [905, 0]
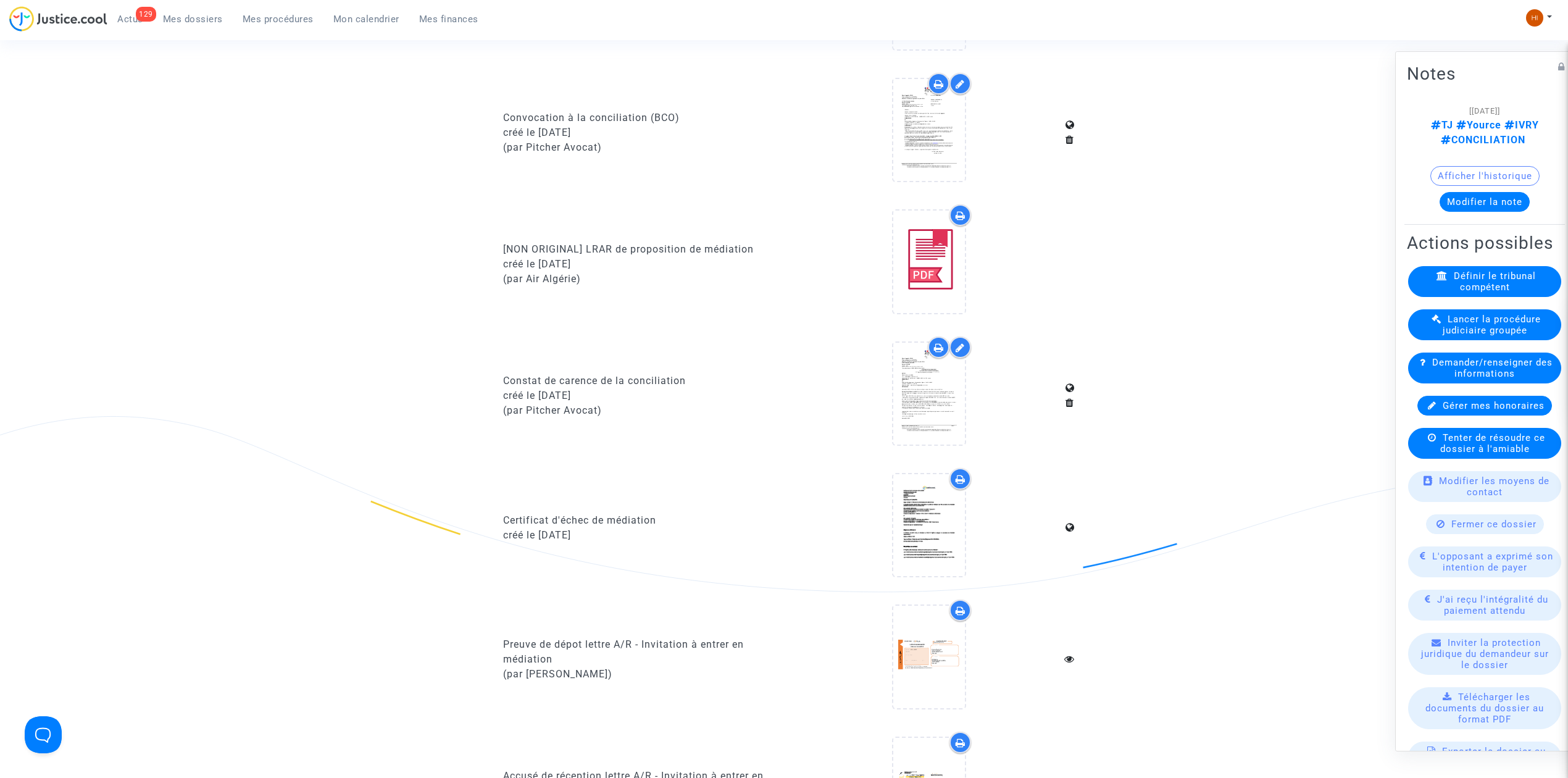
click at [175, 22] on span "Mes dossiers" at bounding box center [193, 19] width 60 height 11
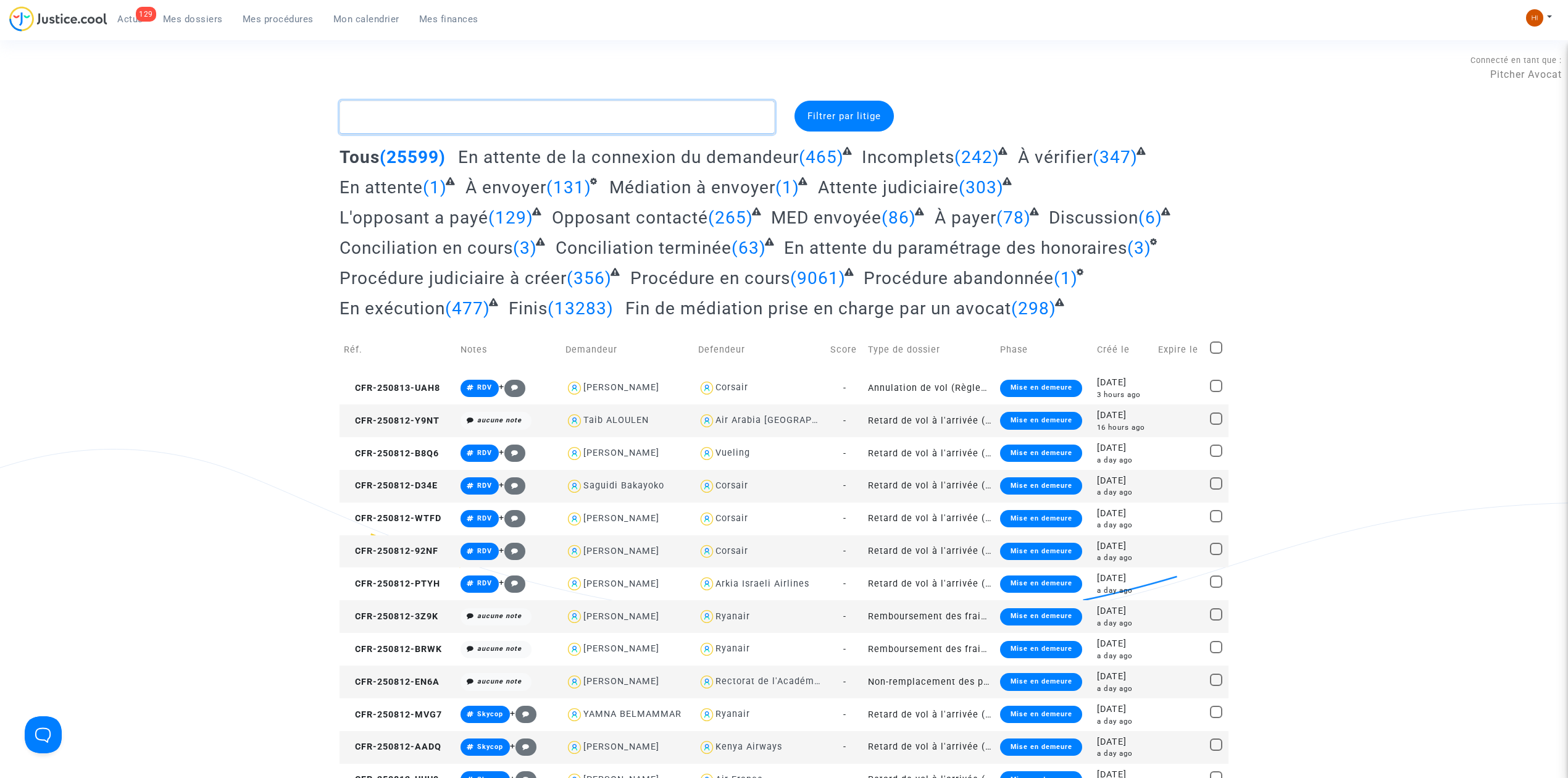
click at [561, 120] on textarea at bounding box center [557, 118] width 435 height 34
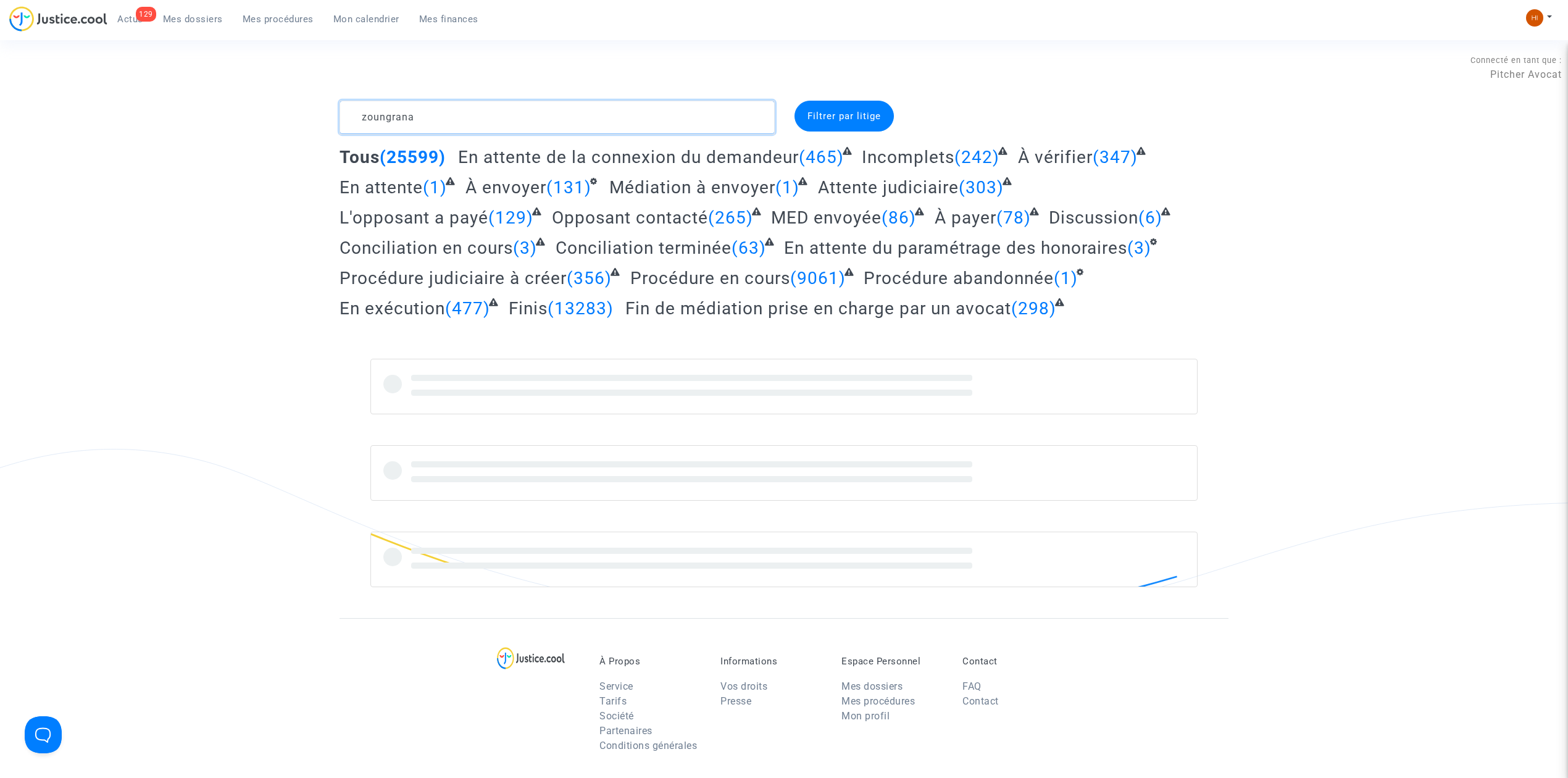
type textarea "zoungrana"
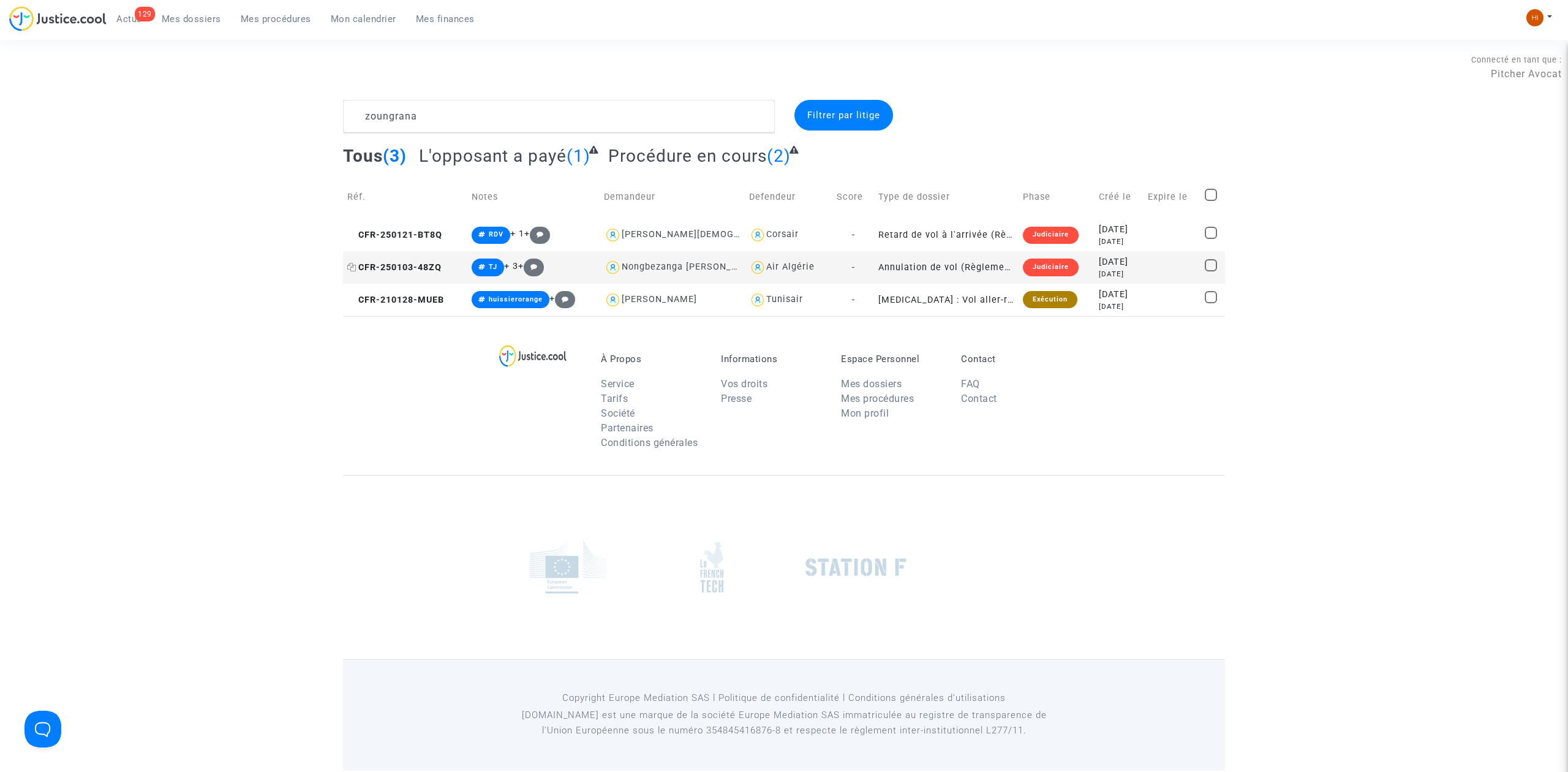
click at [424, 268] on span "CFR-250103-48ZQ" at bounding box center [394, 267] width 94 height 10
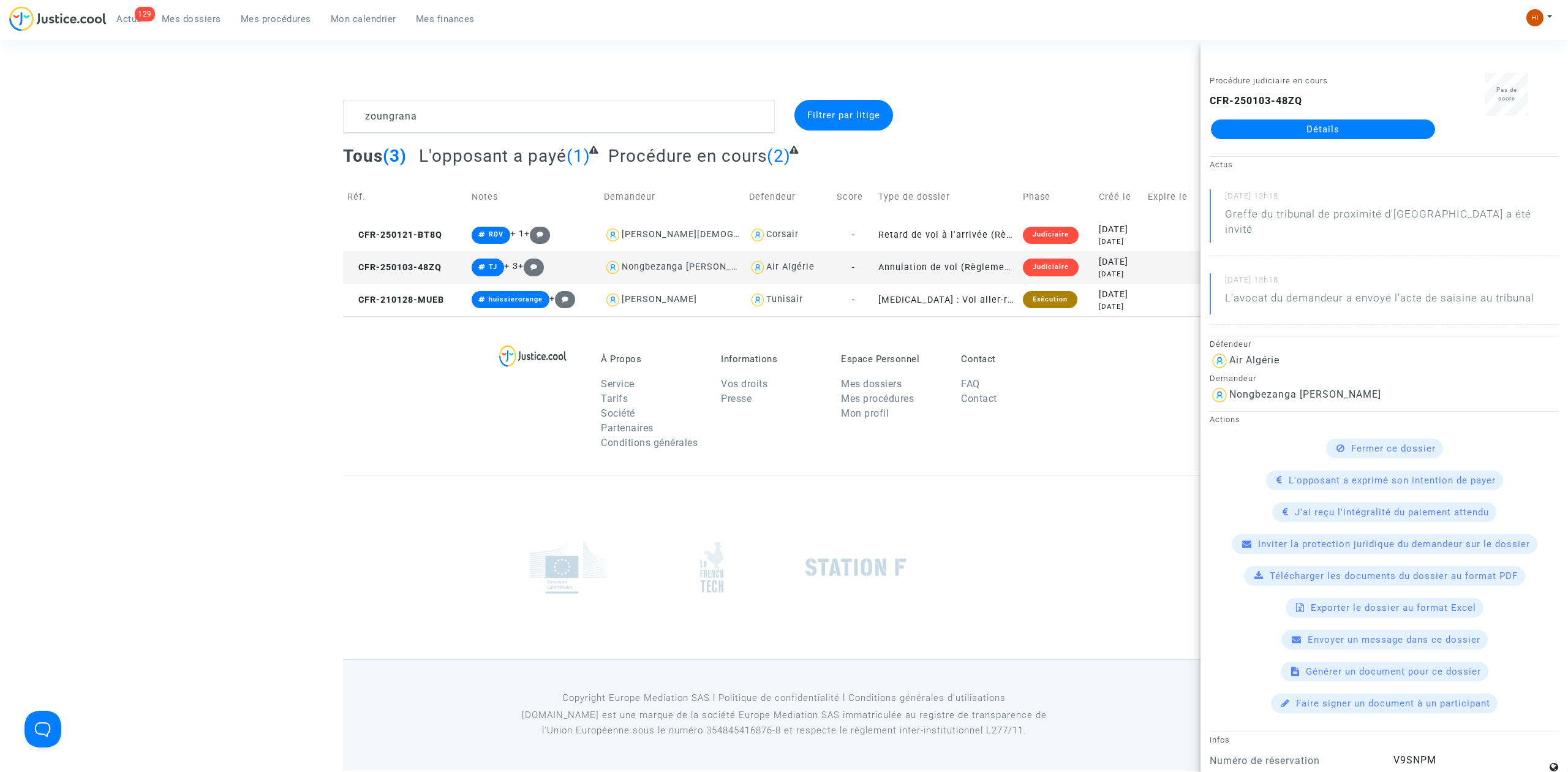
click at [1286, 120] on link "Détails" at bounding box center [1322, 129] width 224 height 20
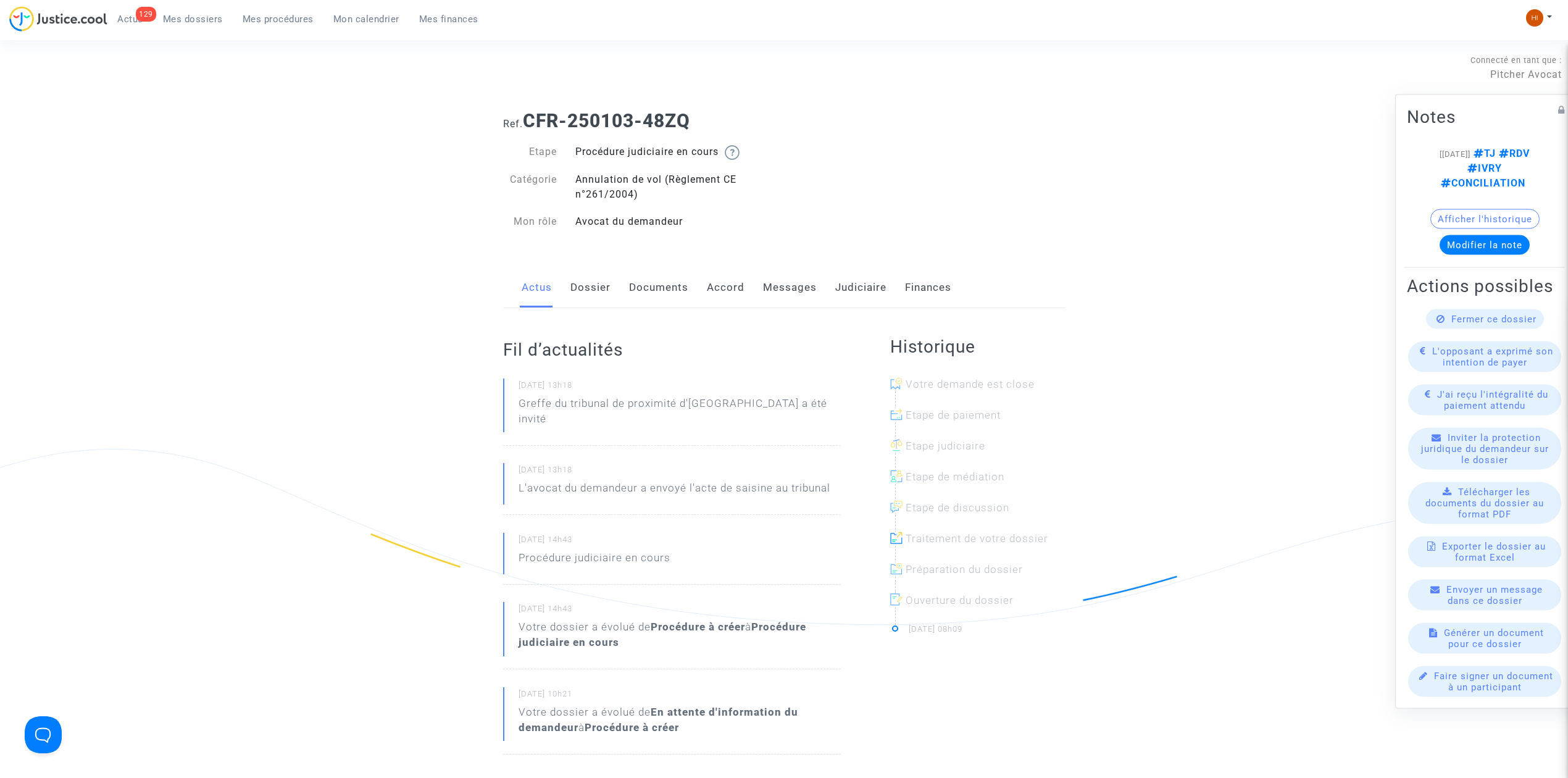
click at [622, 278] on div "Actus Dossier Documents Accord Messages Judiciaire Finances" at bounding box center [784, 288] width 562 height 42
click at [644, 283] on link "Documents" at bounding box center [658, 288] width 59 height 41
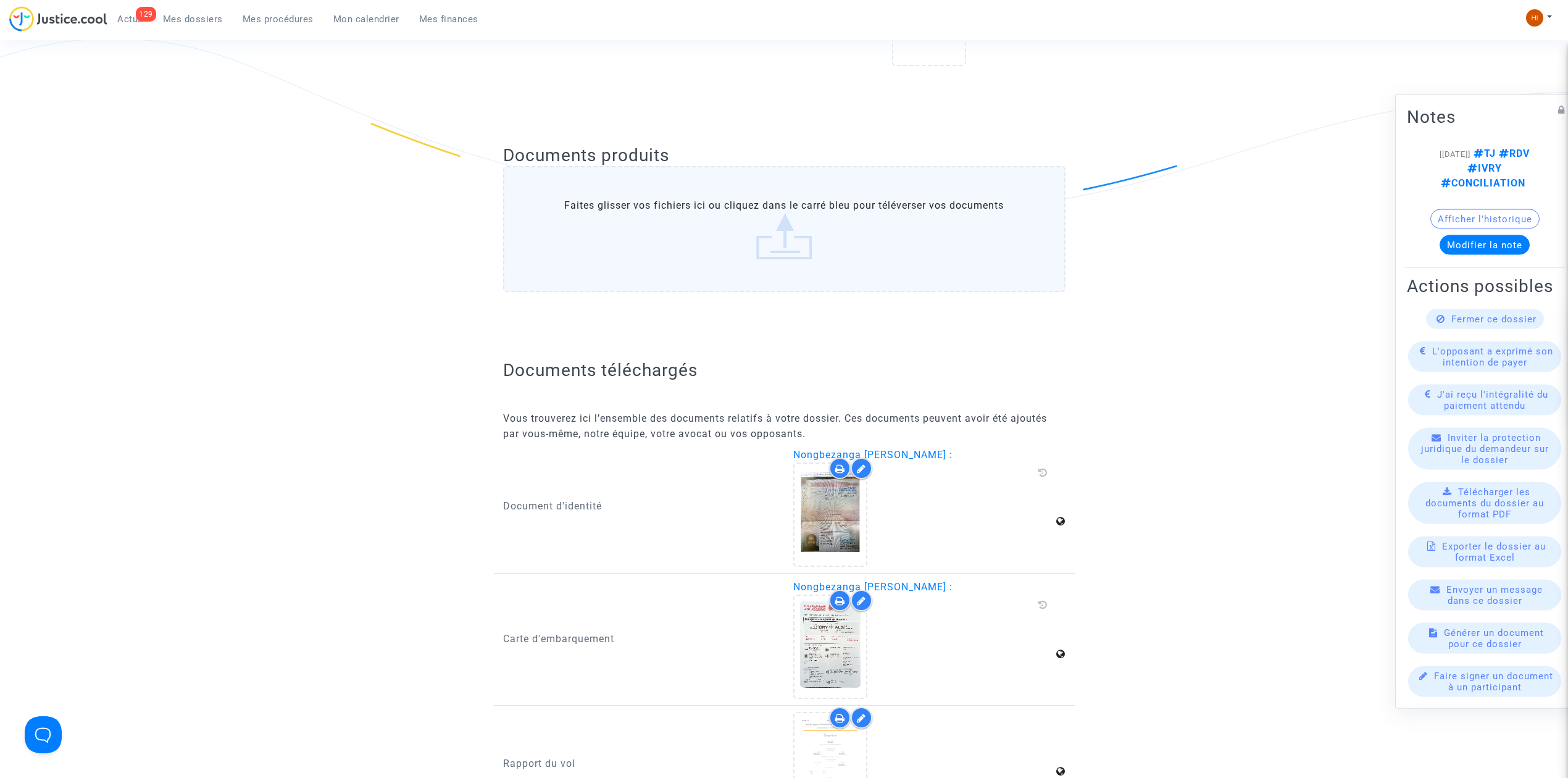
scroll to position [411, 0]
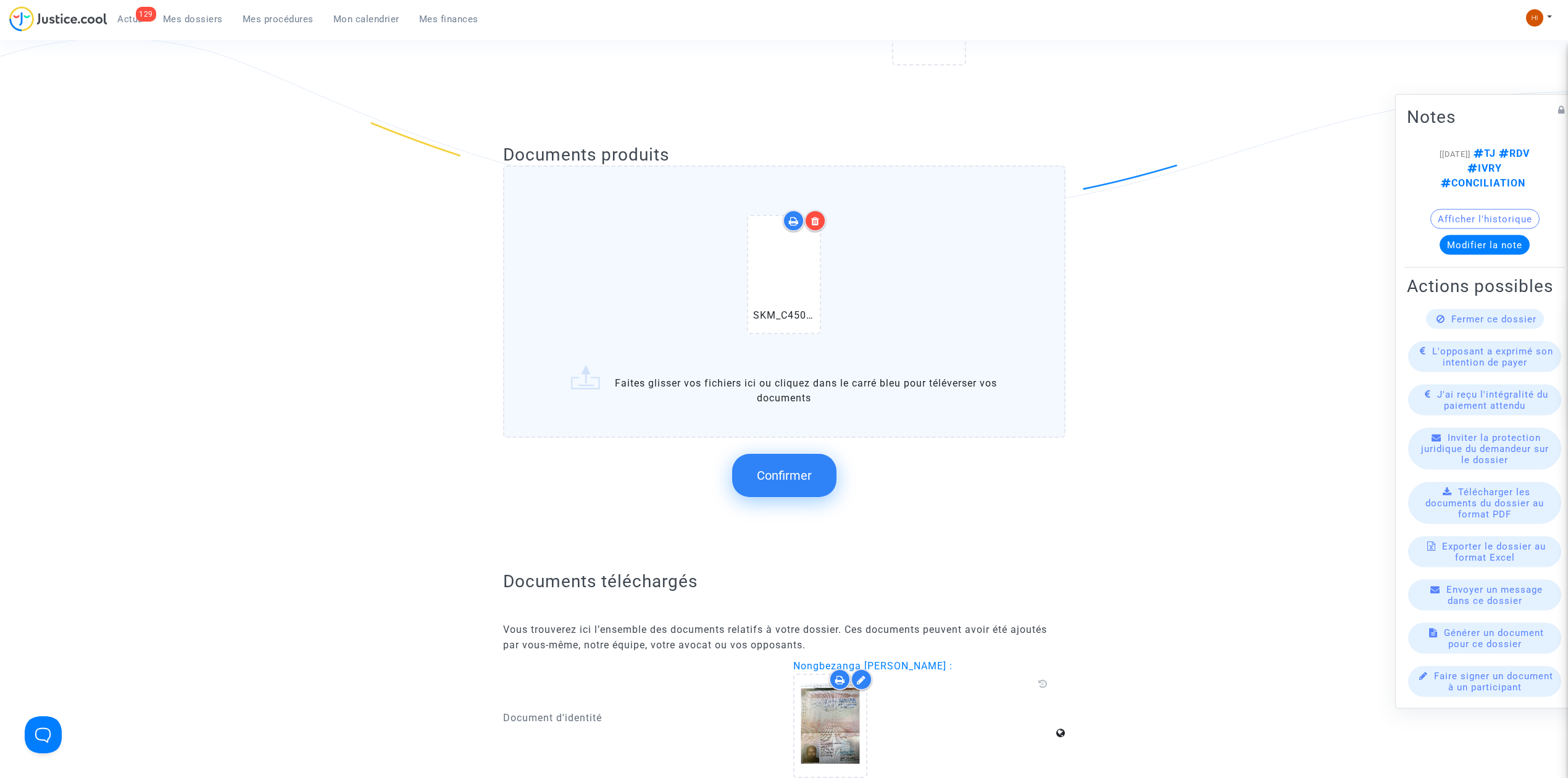
click at [808, 468] on span "Confirmer" at bounding box center [784, 476] width 55 height 15
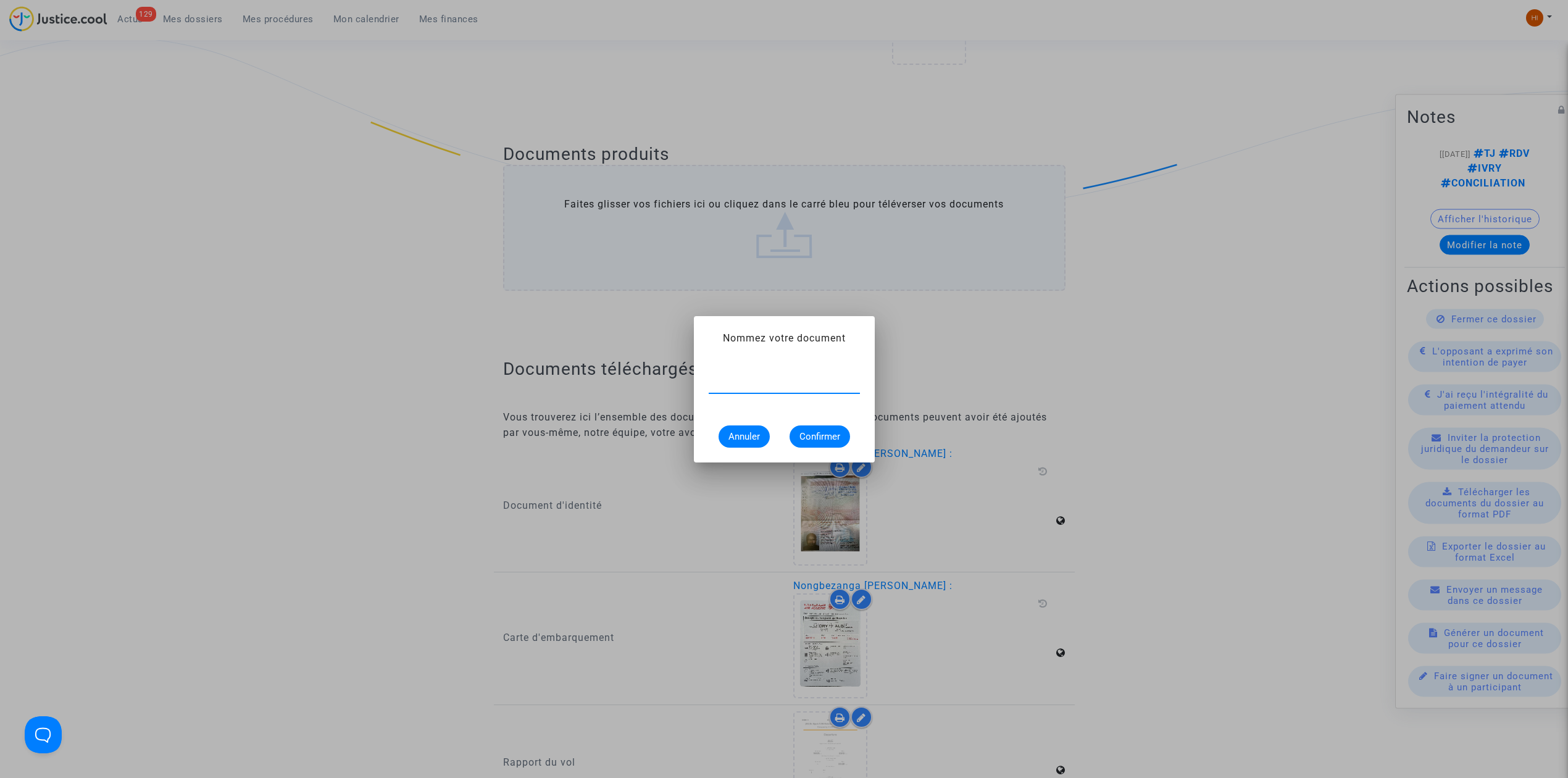
paste input "CONSTAT DE CARENCE"
type input "CONSTAT DE CARENCE"
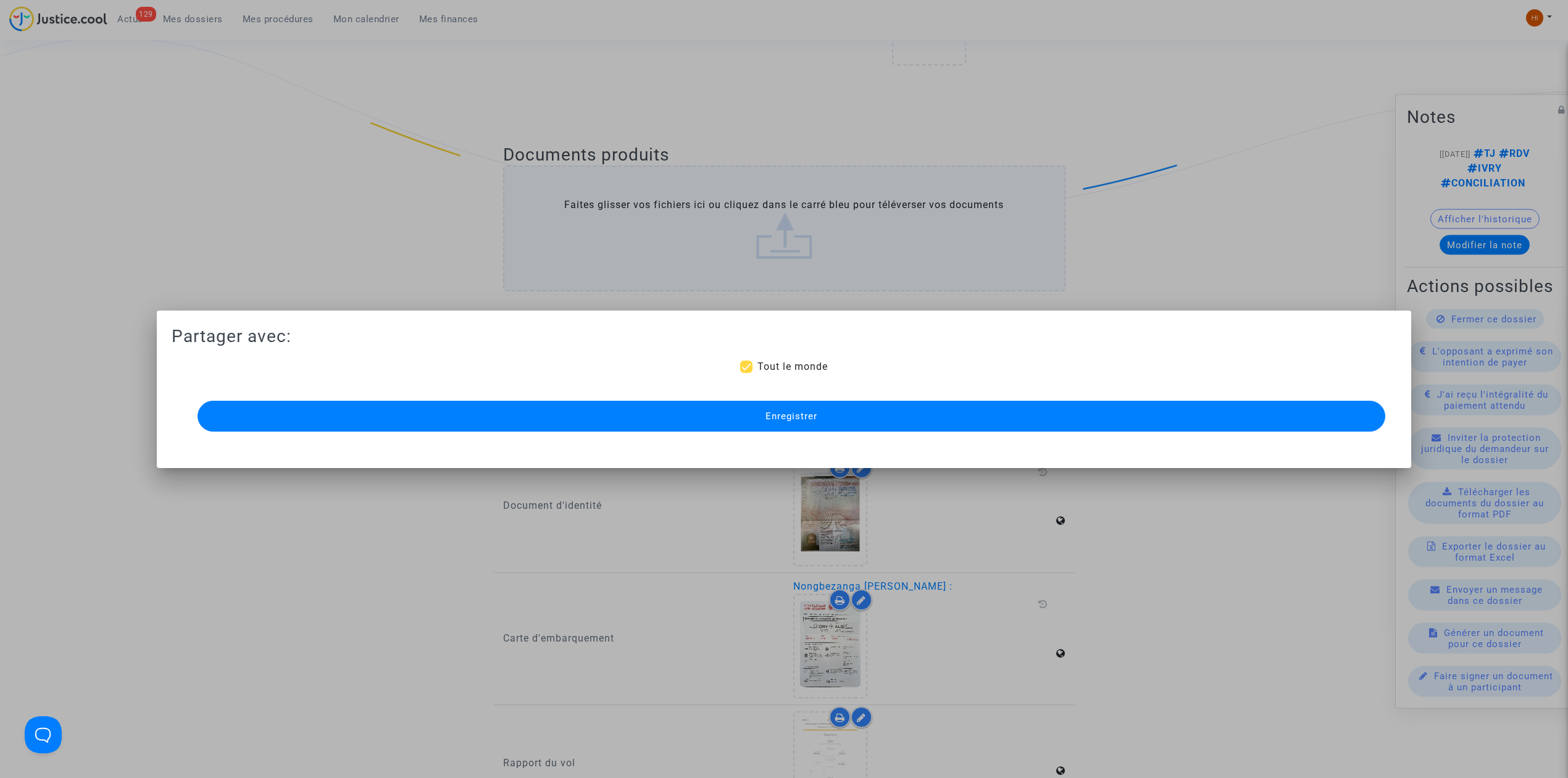
click at [289, 422] on button "Enregistrer" at bounding box center [791, 416] width 1188 height 31
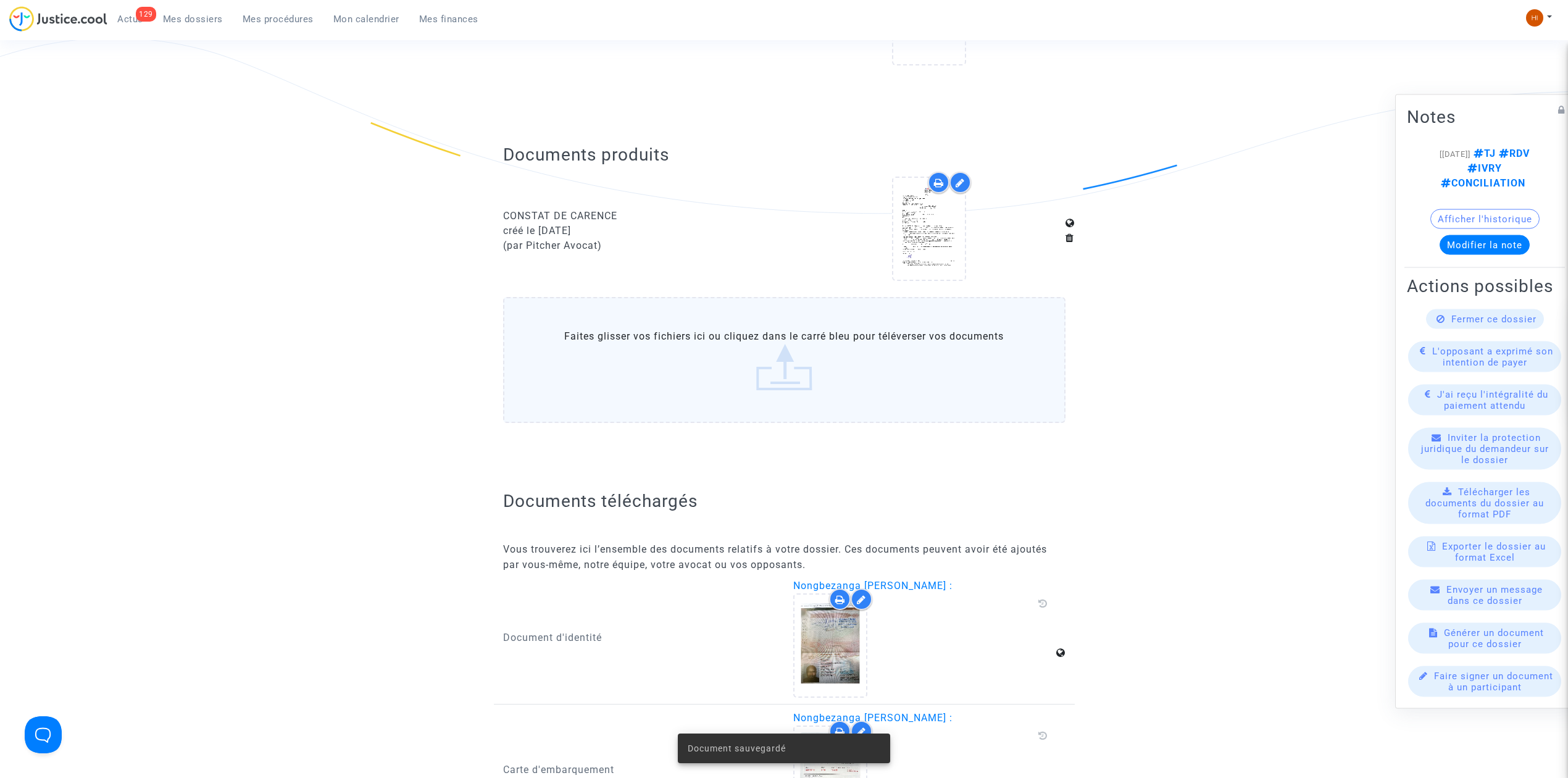
click at [179, 15] on span "Mes dossiers" at bounding box center [193, 19] width 60 height 11
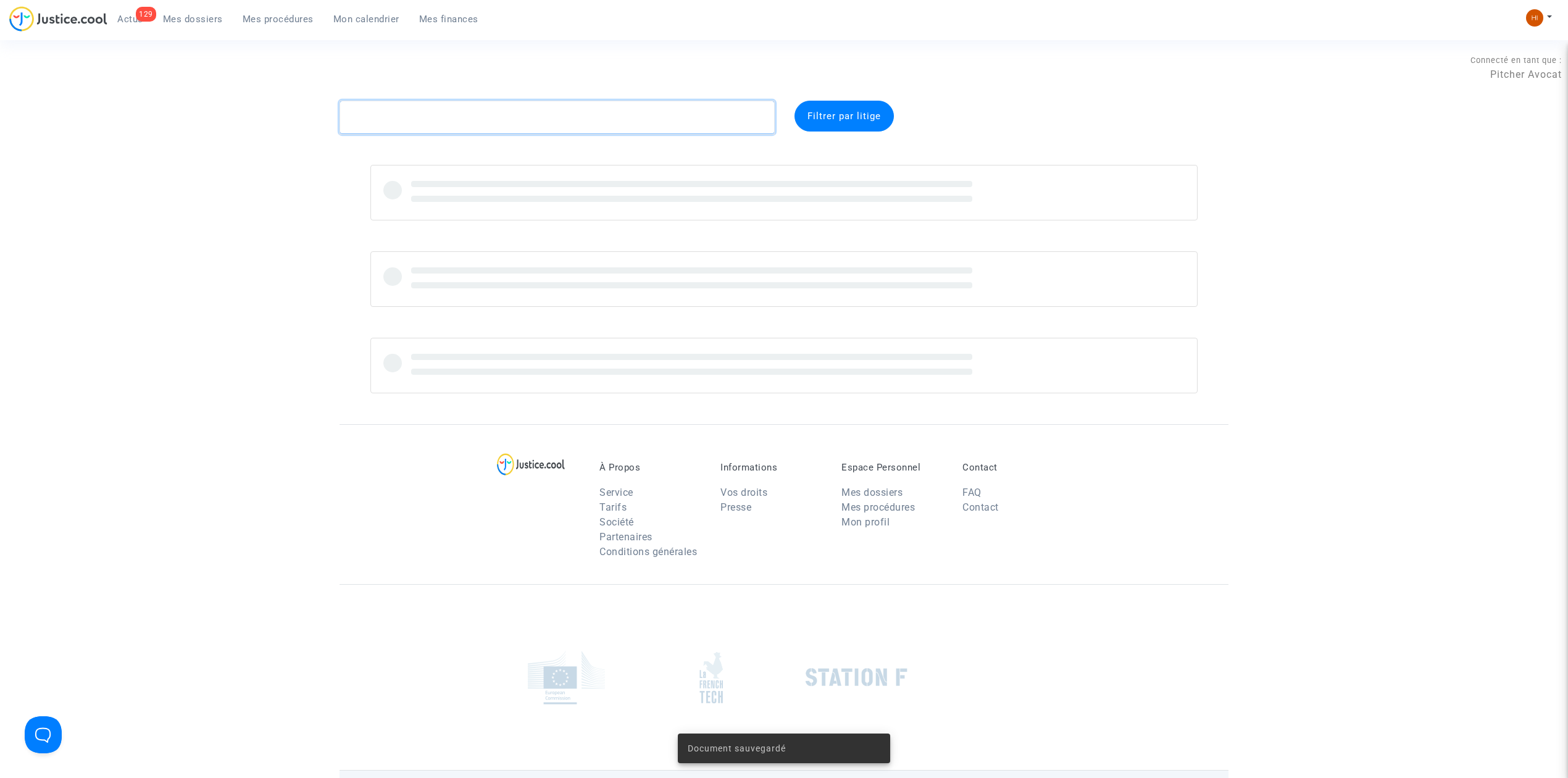
click at [445, 121] on textarea at bounding box center [557, 118] width 435 height 34
type textarea "DJAZAIRI"
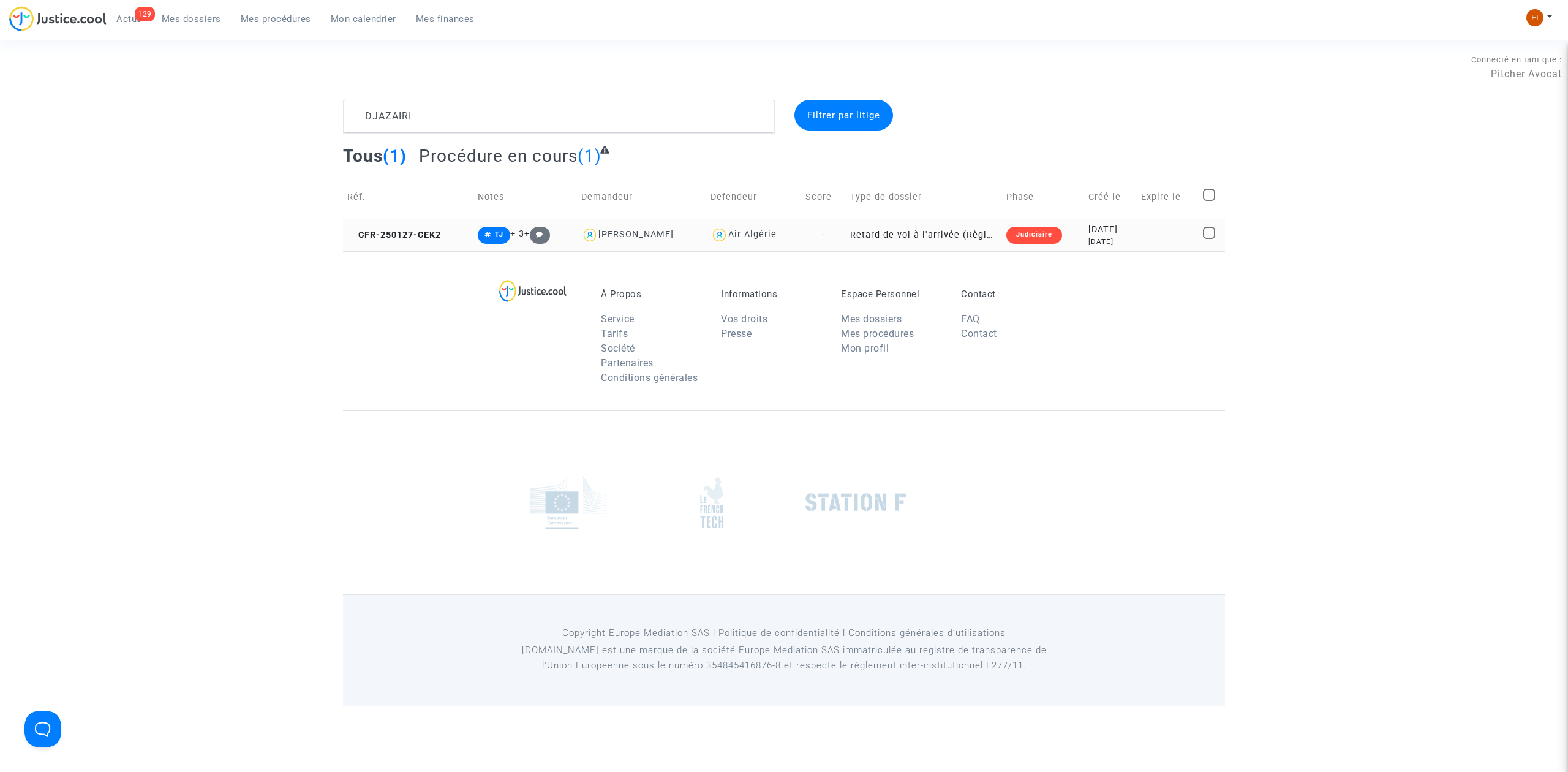
drag, startPoint x: 412, startPoint y: 227, endPoint x: 1034, endPoint y: 178, distance: 623.9
click at [412, 228] on td "CFR-250127-CEK2" at bounding box center [408, 235] width 130 height 33
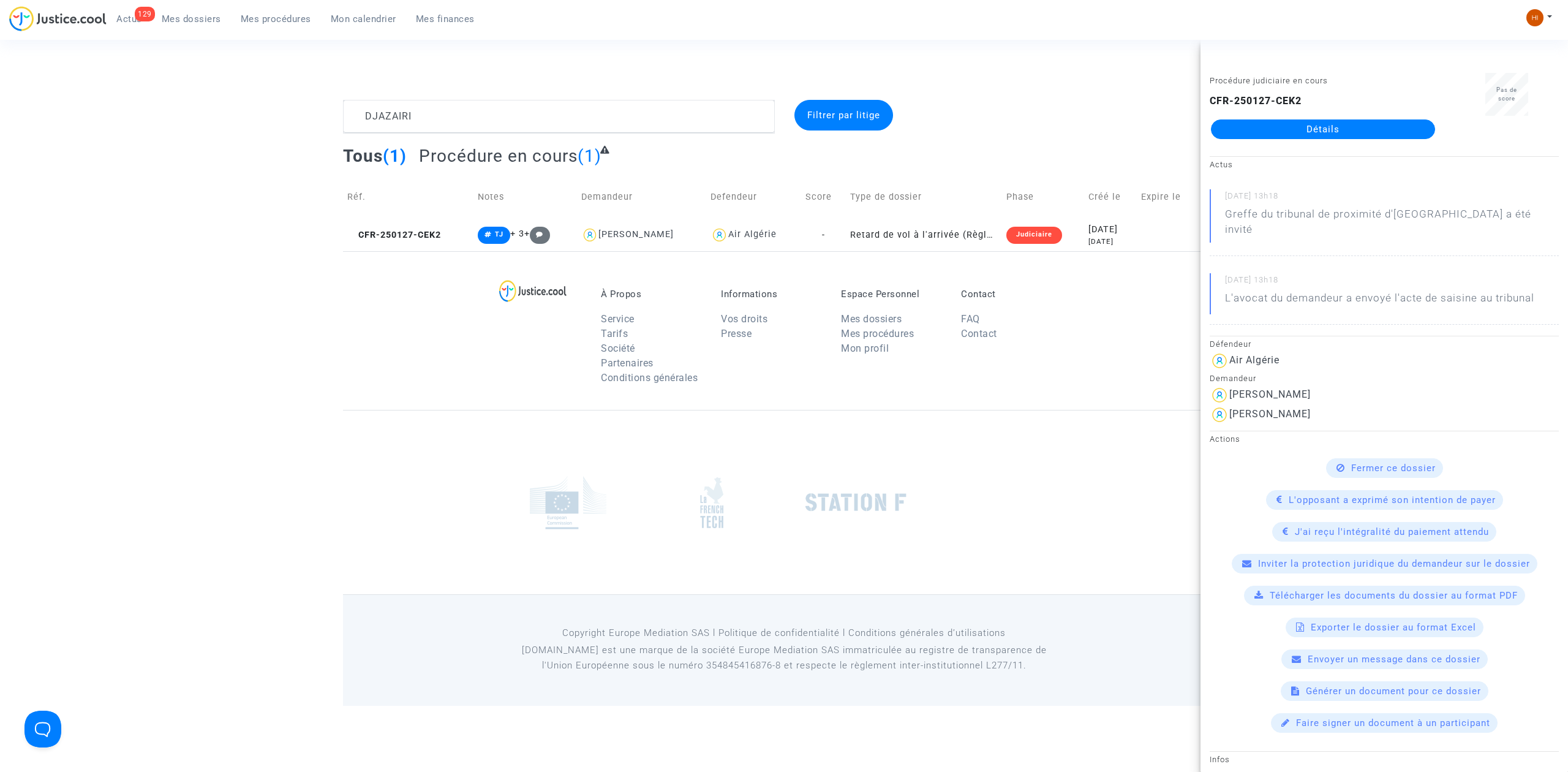
click at [1251, 130] on link "Détails" at bounding box center [1322, 129] width 224 height 20
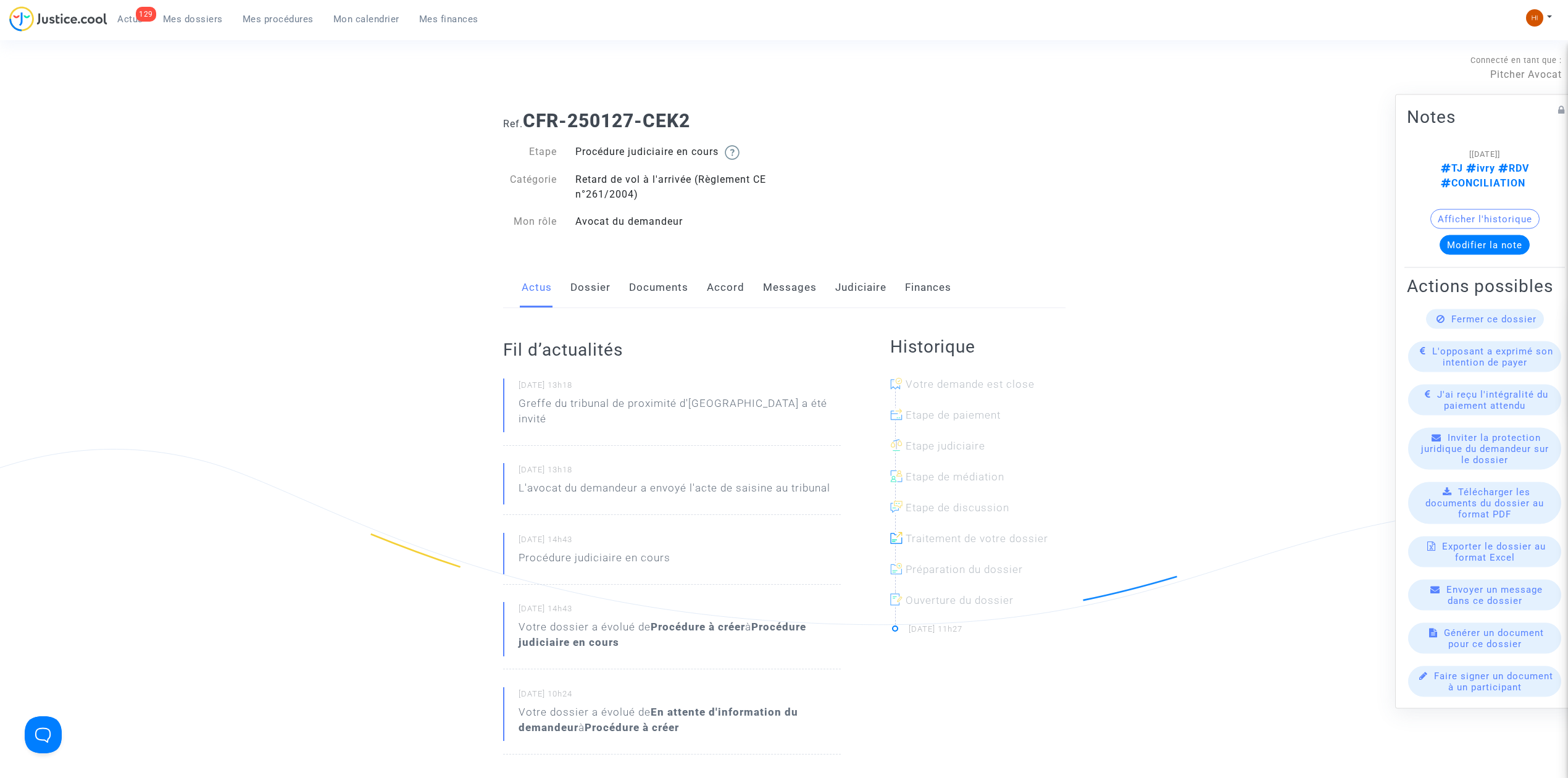
click at [664, 280] on link "Documents" at bounding box center [658, 288] width 59 height 41
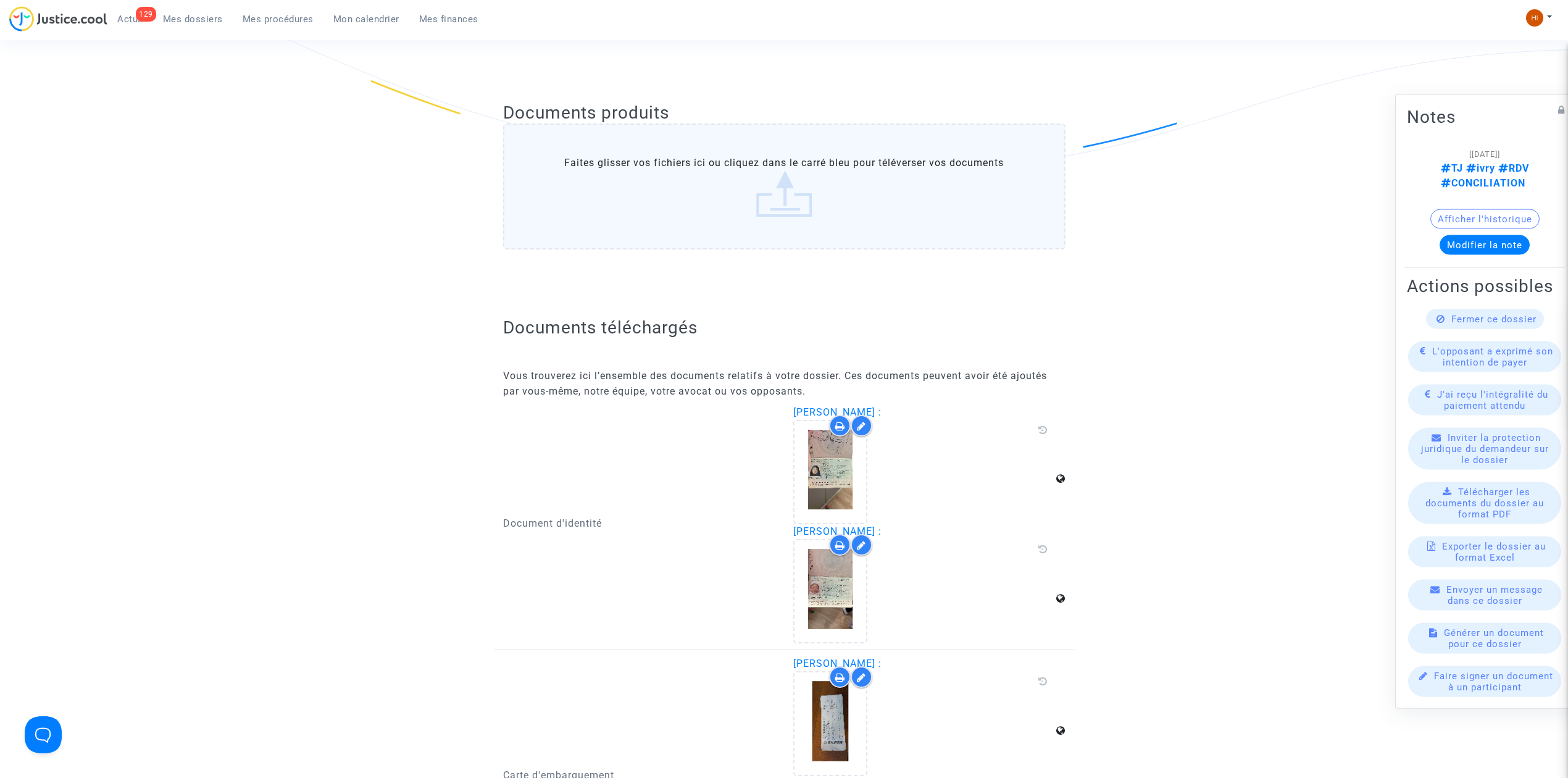
scroll to position [494, 0]
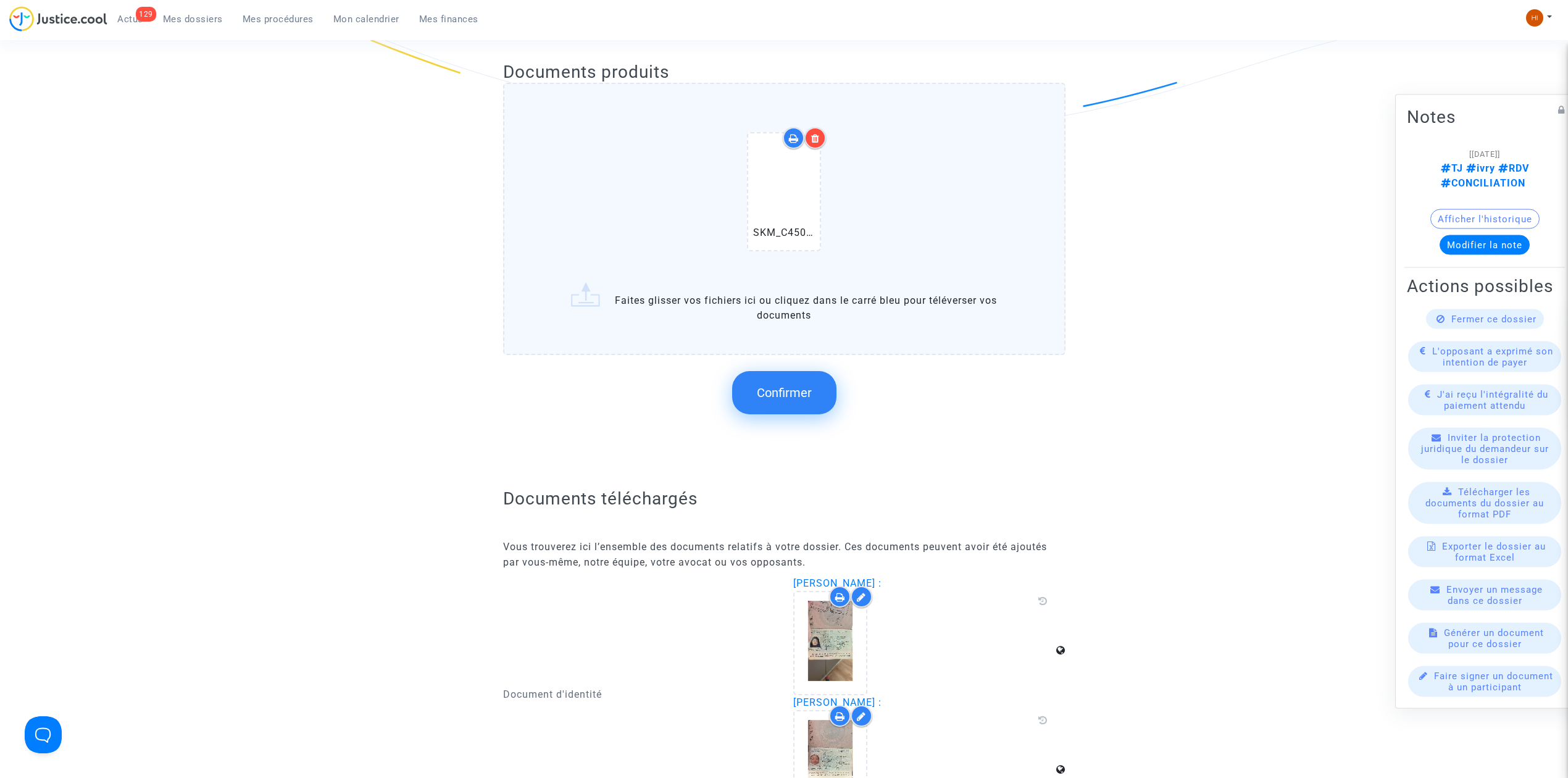
click at [815, 401] on button "Confirmer" at bounding box center [784, 392] width 104 height 43
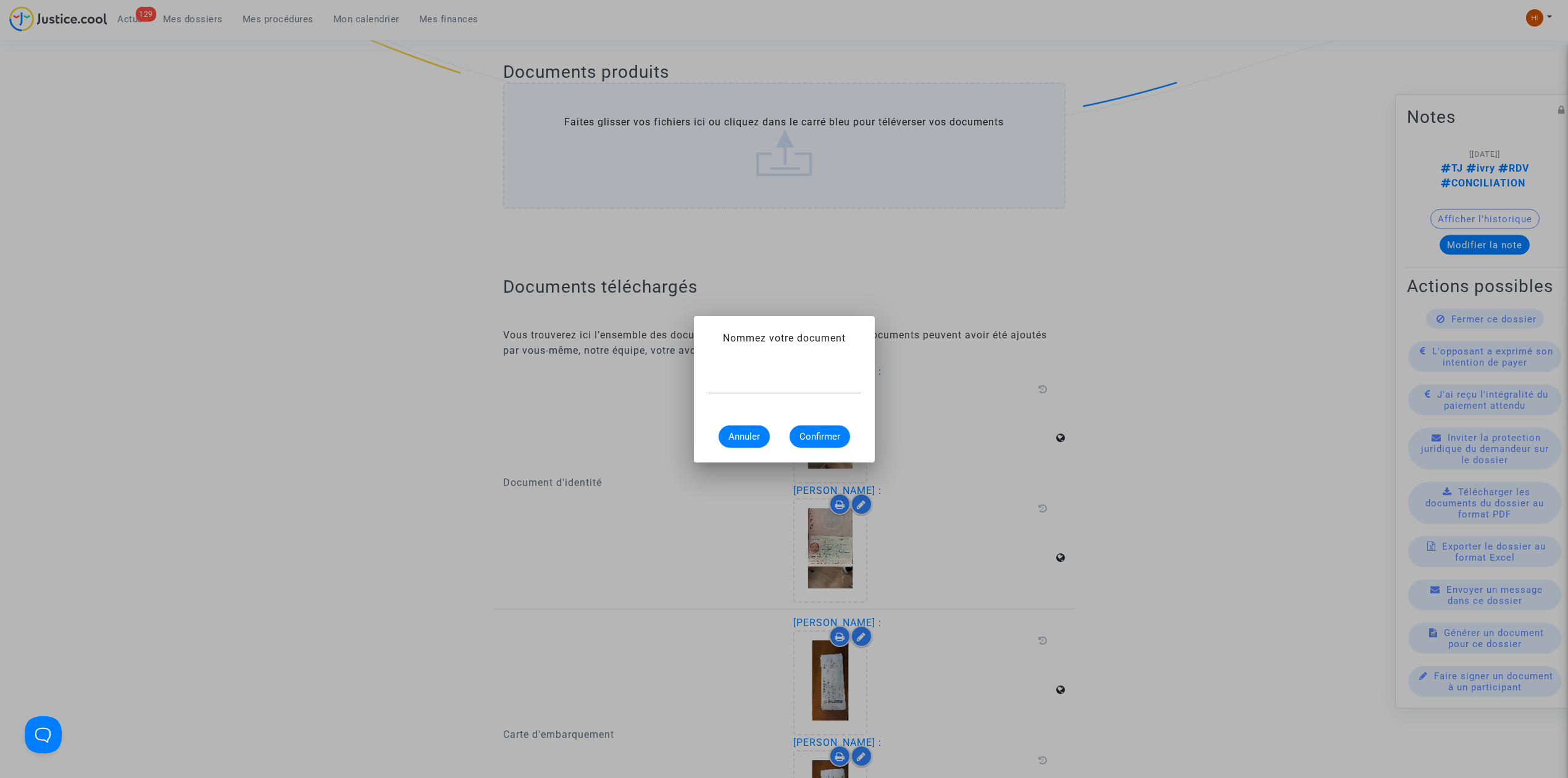
scroll to position [0, 0]
paste input "CONSTAT DE CARENCE"
type input "CONSTAT DE CARENCE"
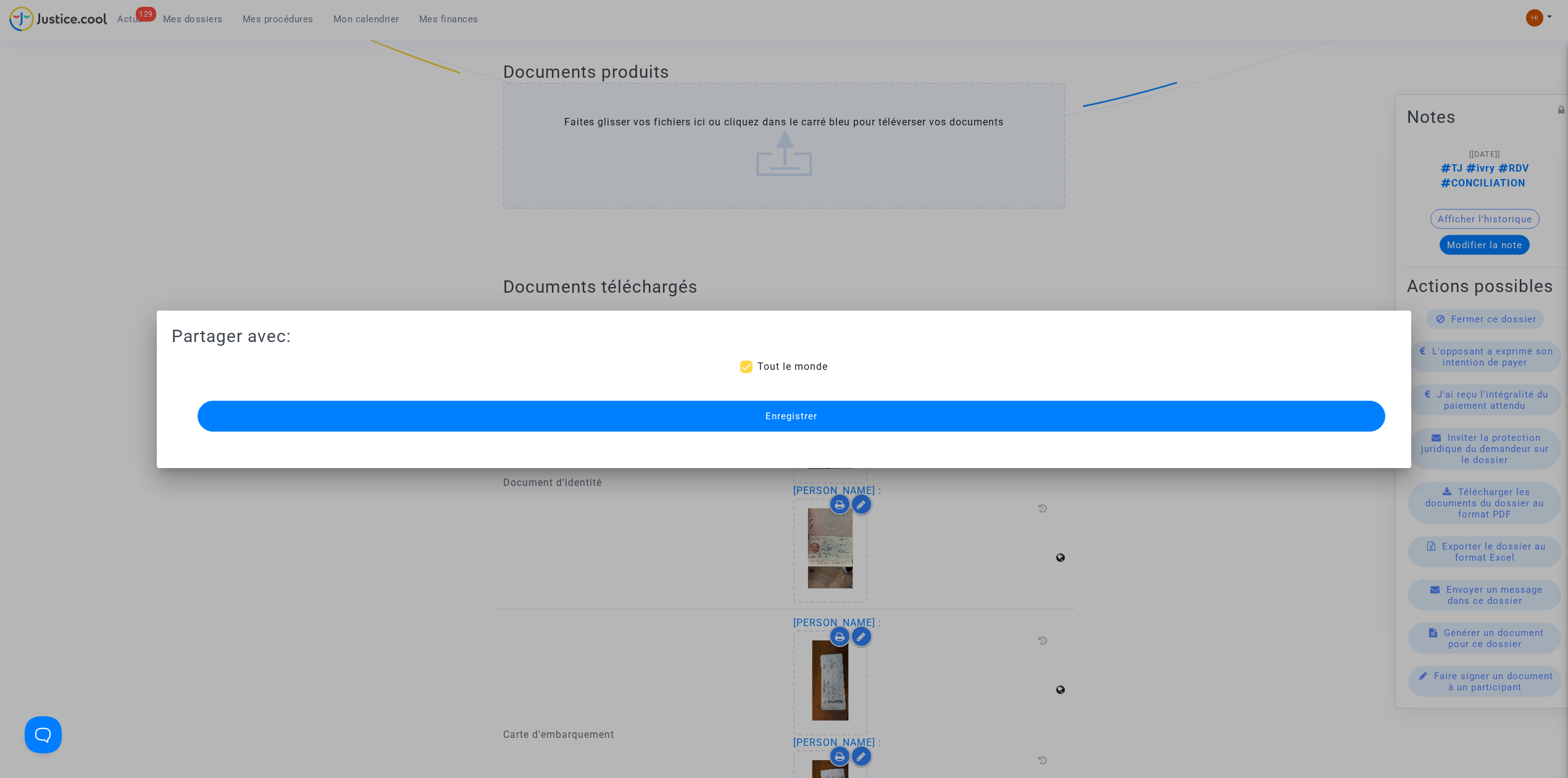
click at [815, 413] on span "Enregistrer" at bounding box center [791, 416] width 52 height 11
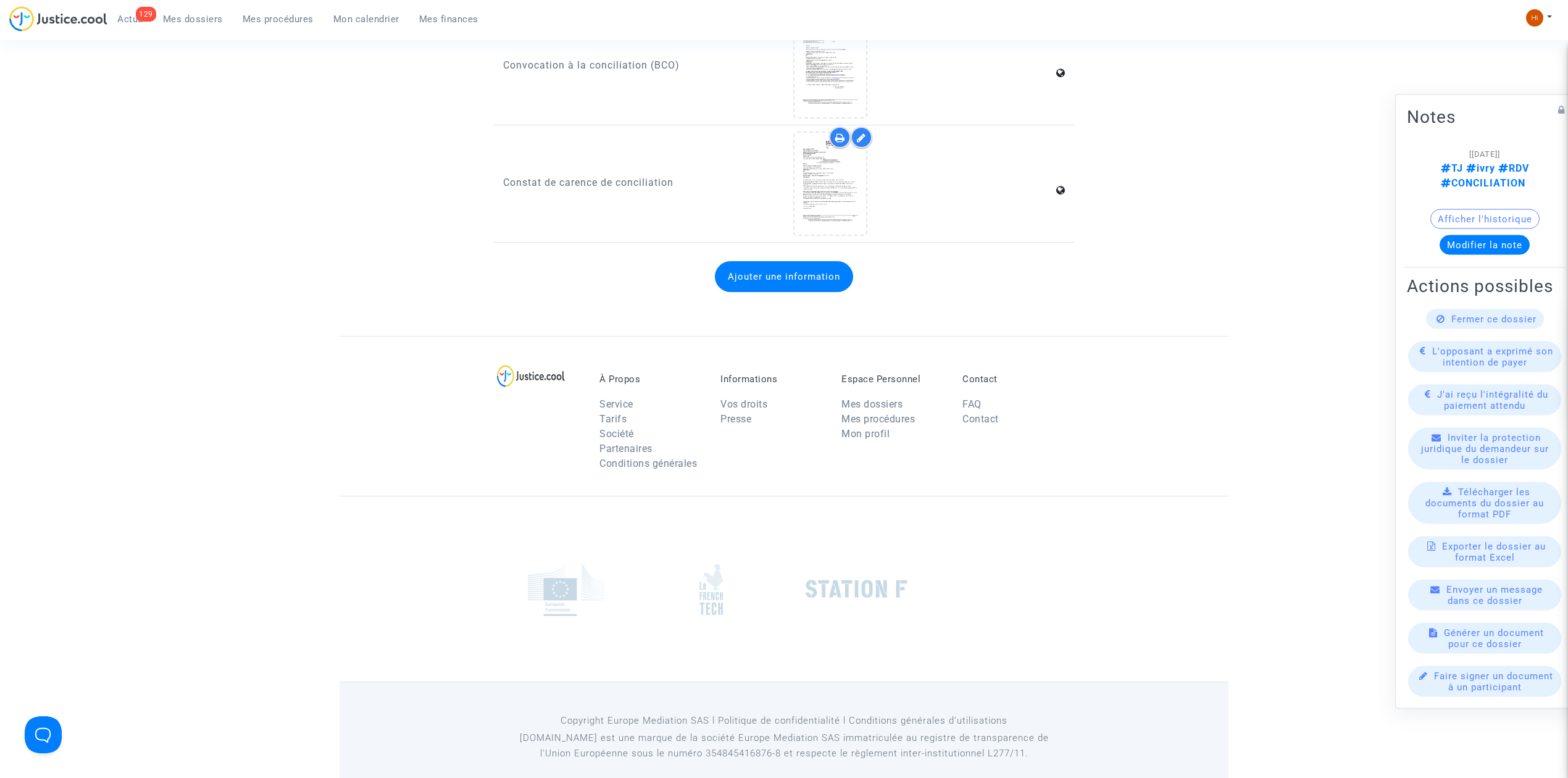
scroll to position [1717, 0]
click at [200, 16] on span "Mes dossiers" at bounding box center [193, 19] width 60 height 11
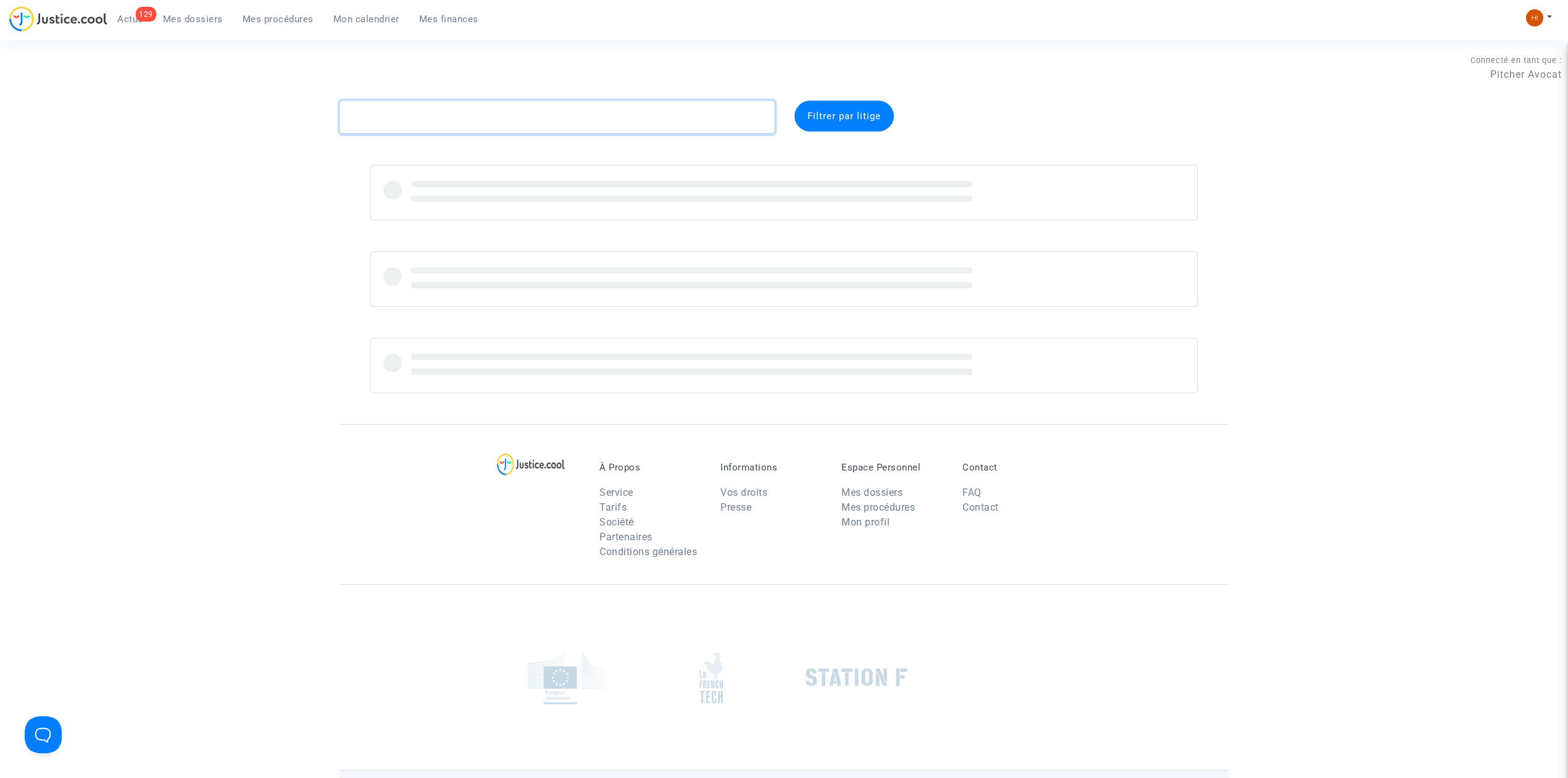
click at [406, 106] on textarea at bounding box center [557, 118] width 435 height 34
type textarea "BOUIGUE"
click at [388, 119] on textarea at bounding box center [557, 118] width 435 height 34
drag, startPoint x: 432, startPoint y: 118, endPoint x: 245, endPoint y: 87, distance: 189.6
click at [245, 87] on section "Connecté en tant que : Pitcher Avocat BOUIGUE Filtrer par litige À Propos Servi…" at bounding box center [784, 441] width 1568 height 882
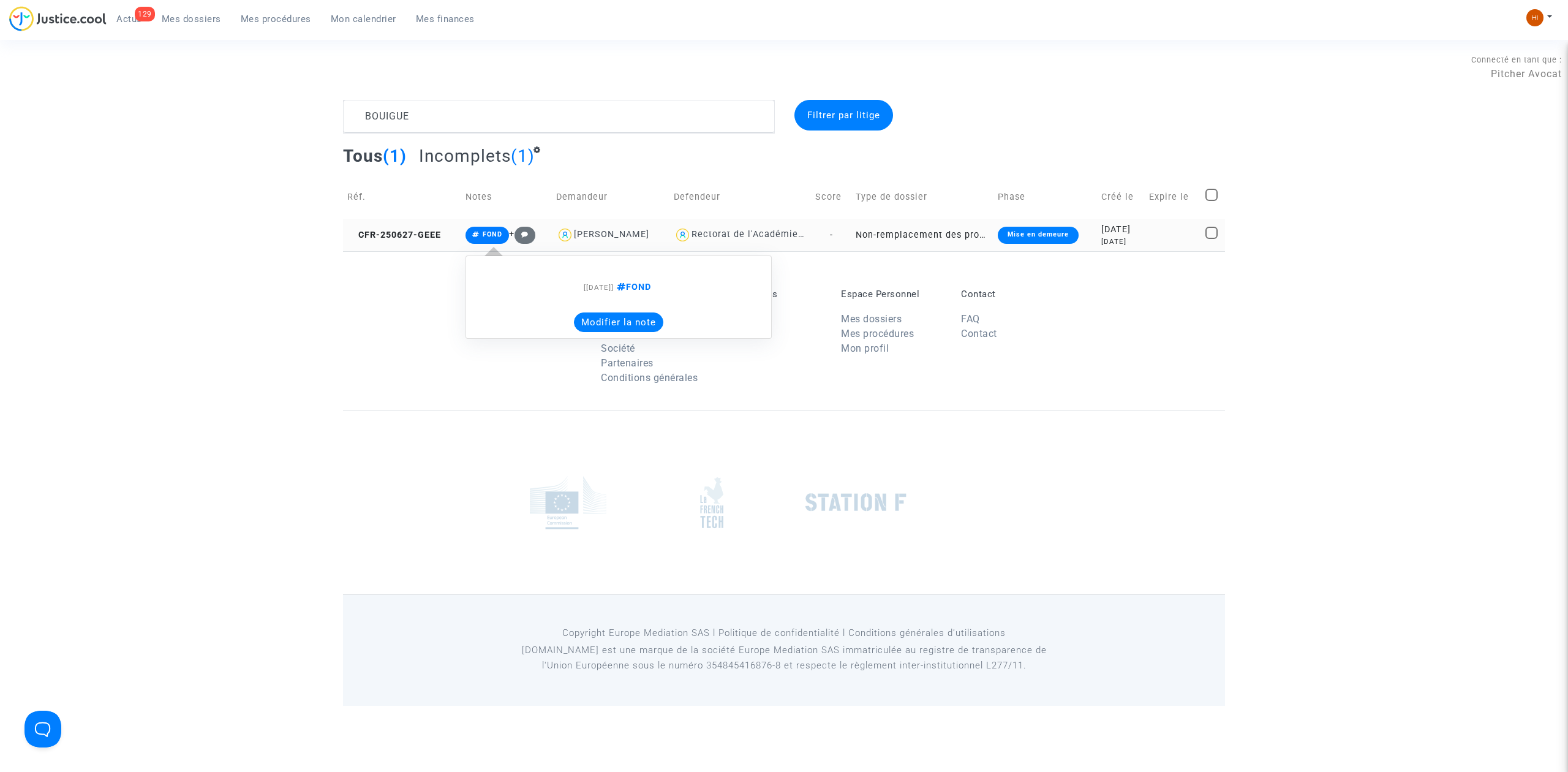
click at [469, 236] on span "FOND" at bounding box center [487, 236] width 43 height 17
click at [403, 231] on span "CFR-250627-GEEE" at bounding box center [393, 235] width 93 height 10
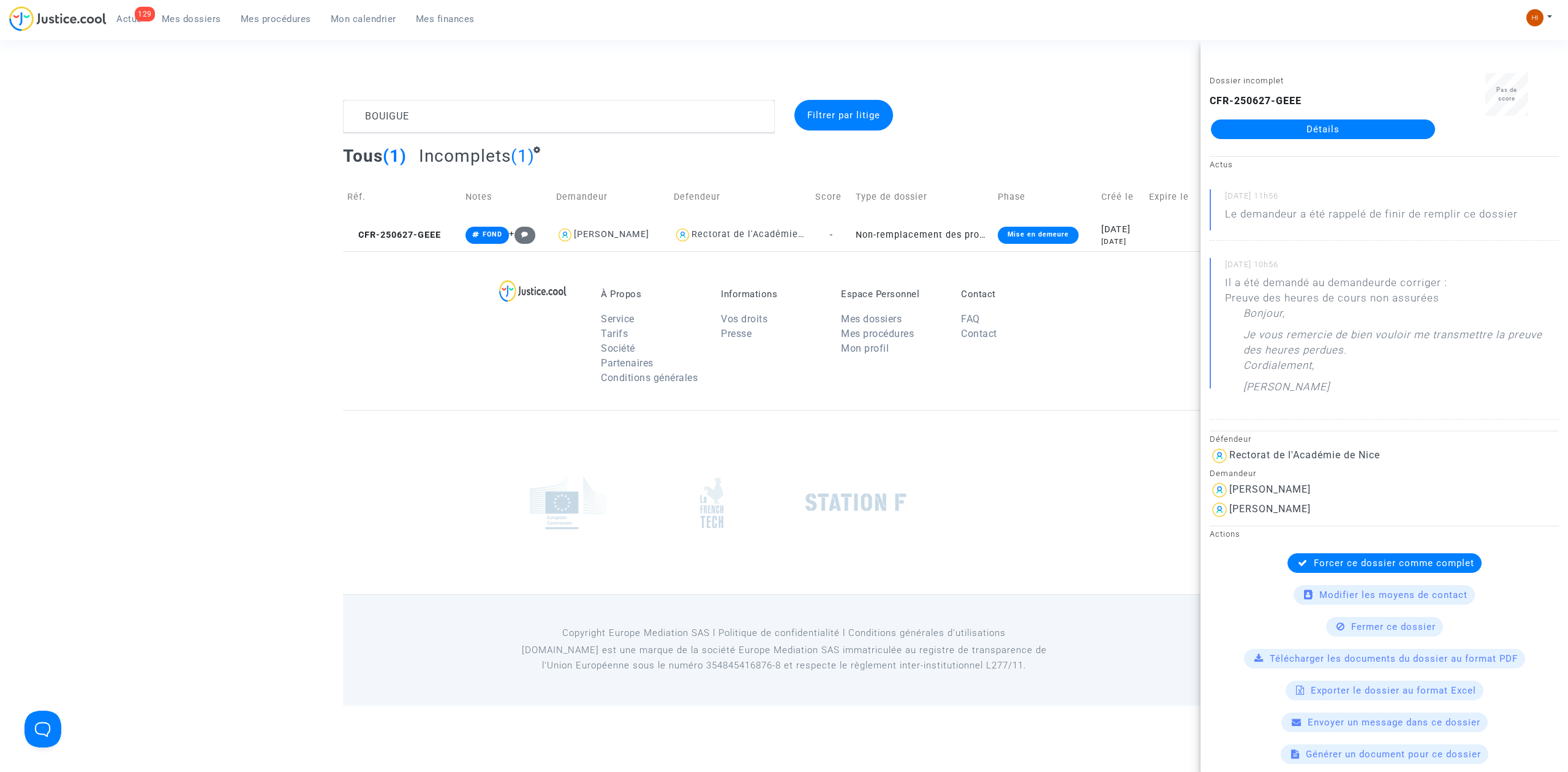
click at [1355, 117] on div "CFR-250627-GEEE Détails" at bounding box center [1322, 116] width 227 height 46
click at [1345, 125] on link "Détails" at bounding box center [1322, 129] width 224 height 20
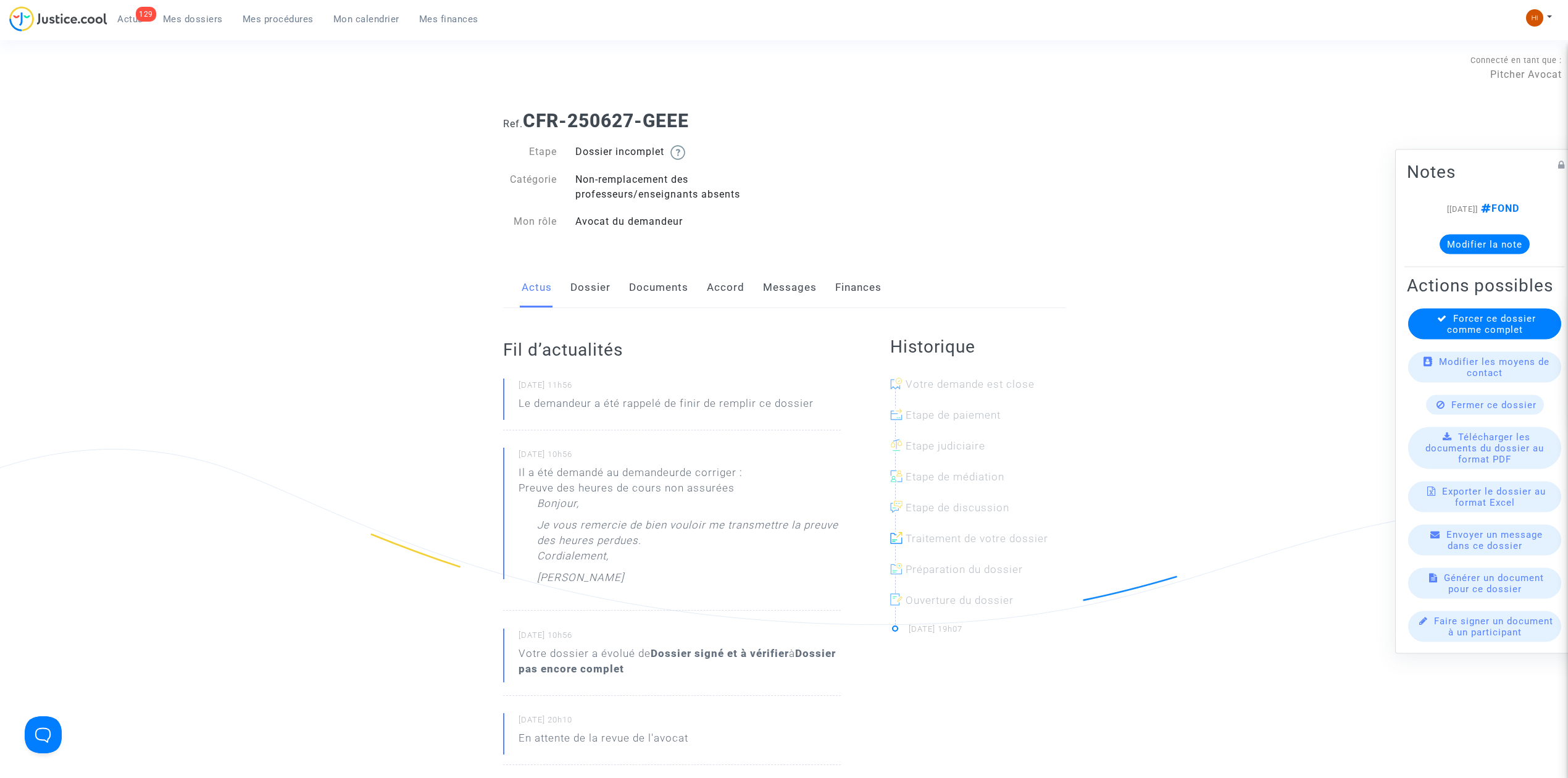
click at [601, 290] on link "Dossier" at bounding box center [590, 288] width 40 height 41
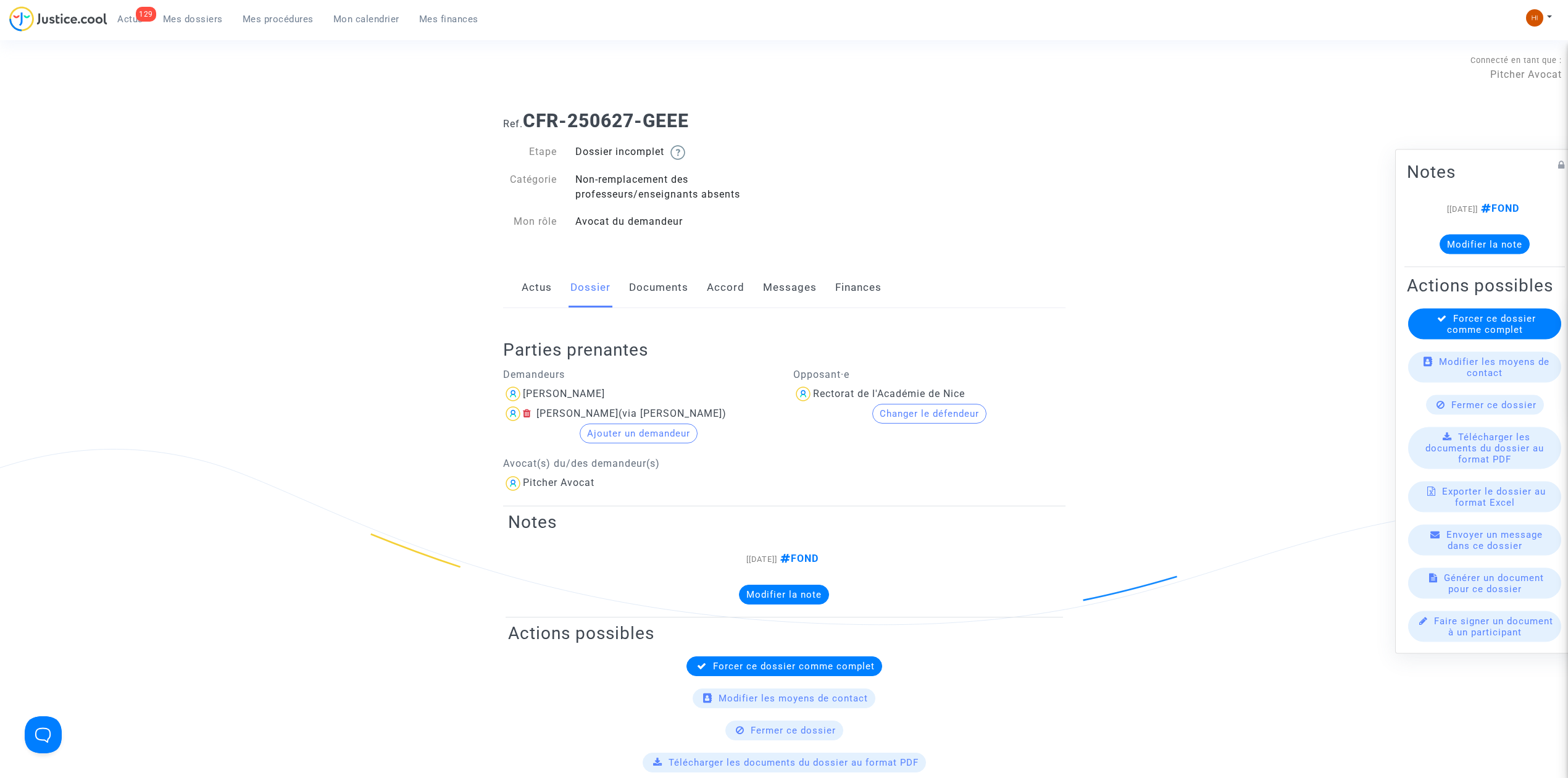
click at [540, 288] on link "Actus" at bounding box center [536, 288] width 30 height 41
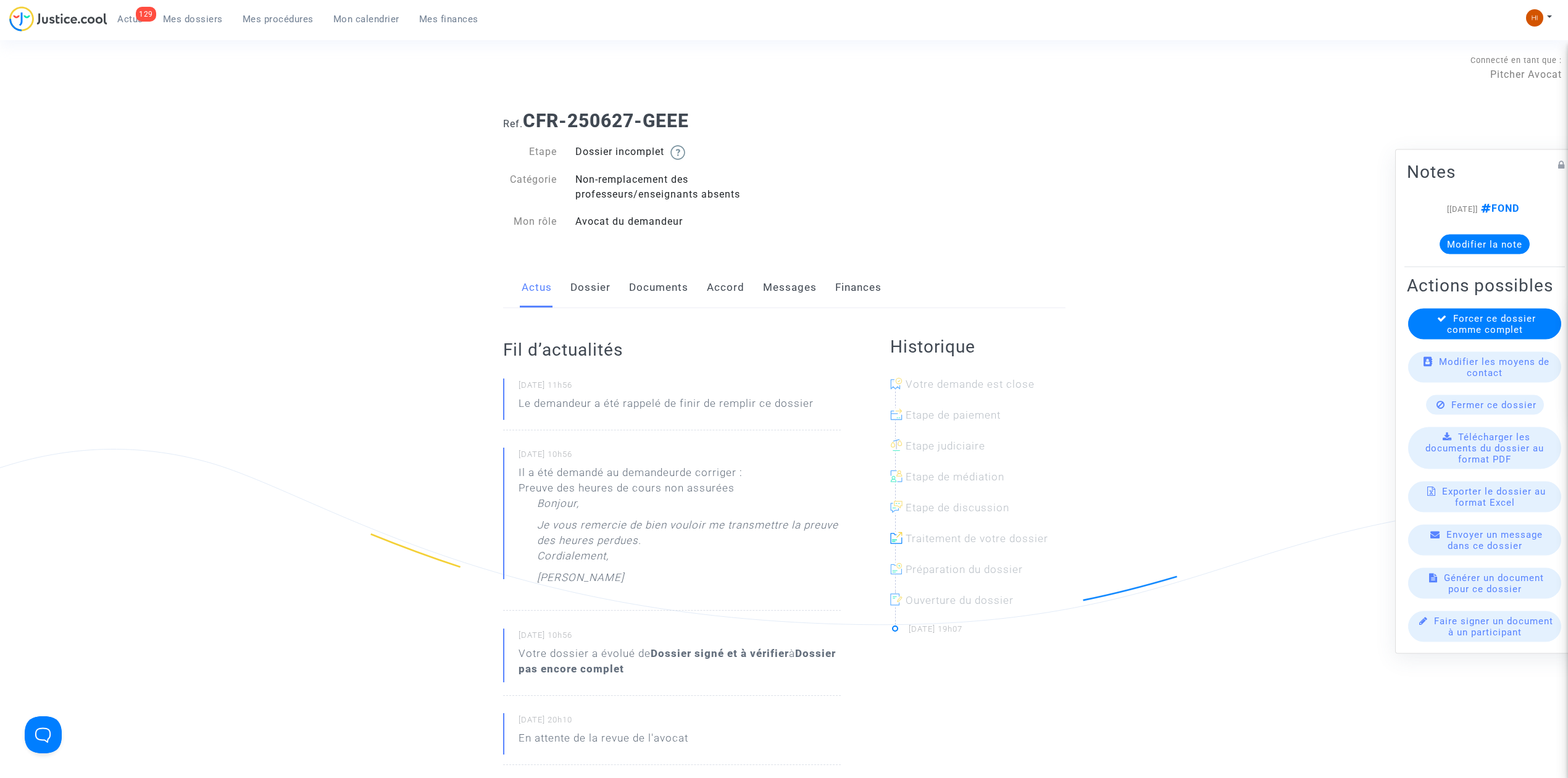
click at [562, 288] on div "Actus Dossier Documents Accord Messages Finances" at bounding box center [784, 288] width 562 height 42
click at [588, 289] on link "Dossier" at bounding box center [590, 288] width 40 height 41
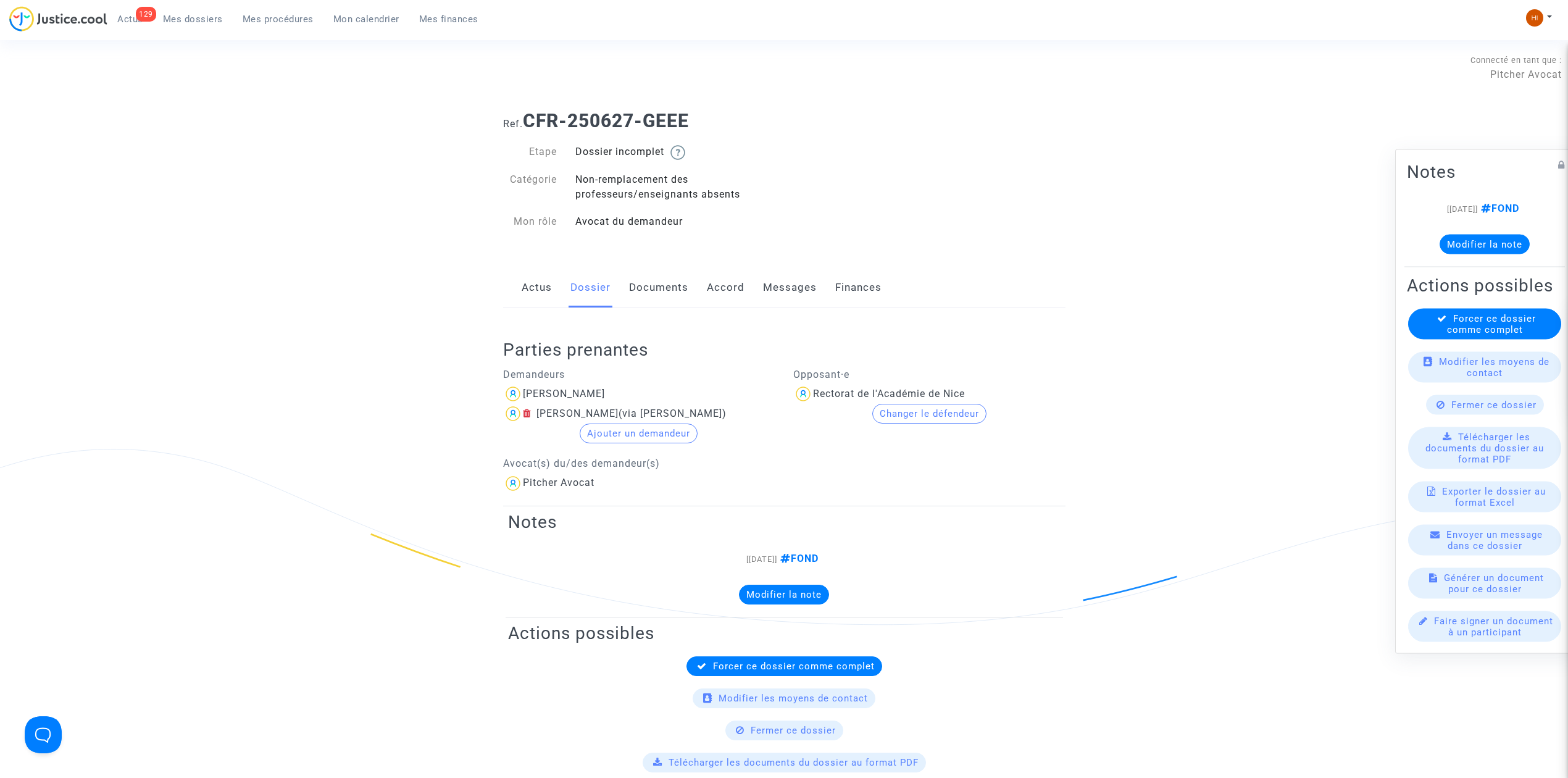
click at [631, 281] on link "Documents" at bounding box center [658, 288] width 59 height 41
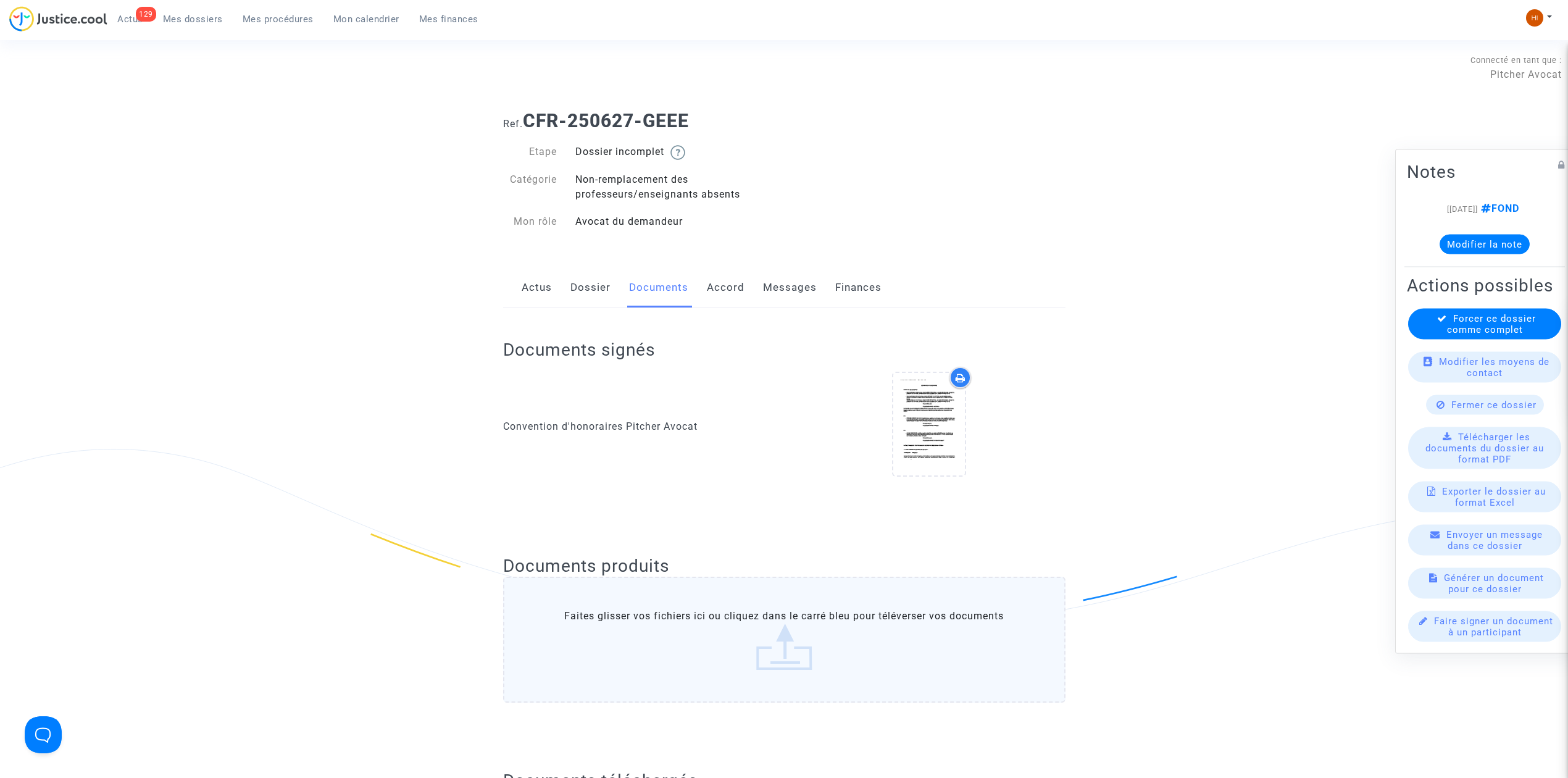
click at [593, 288] on link "Dossier" at bounding box center [590, 288] width 40 height 41
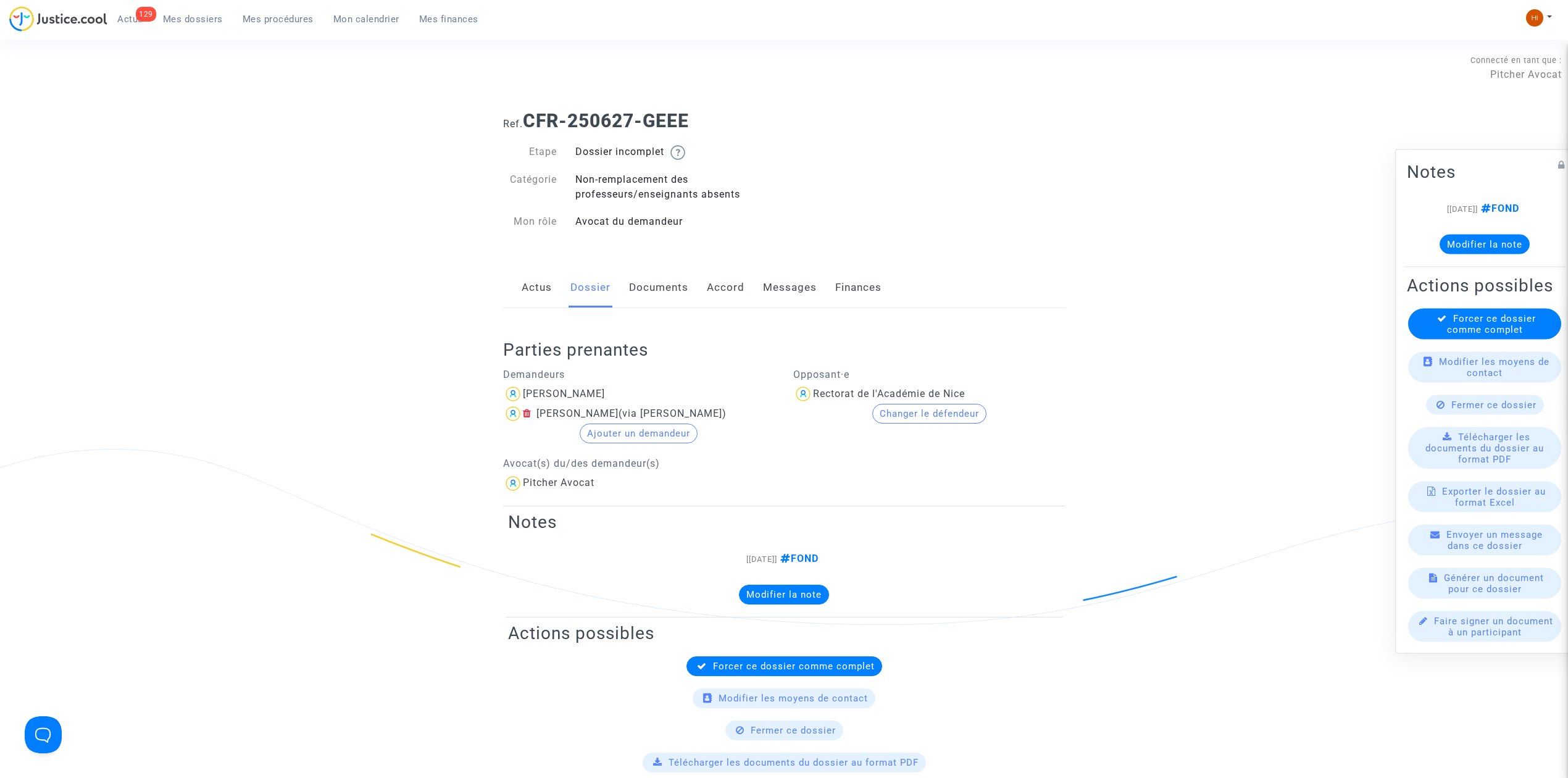
click at [531, 285] on link "Actus" at bounding box center [536, 288] width 30 height 41
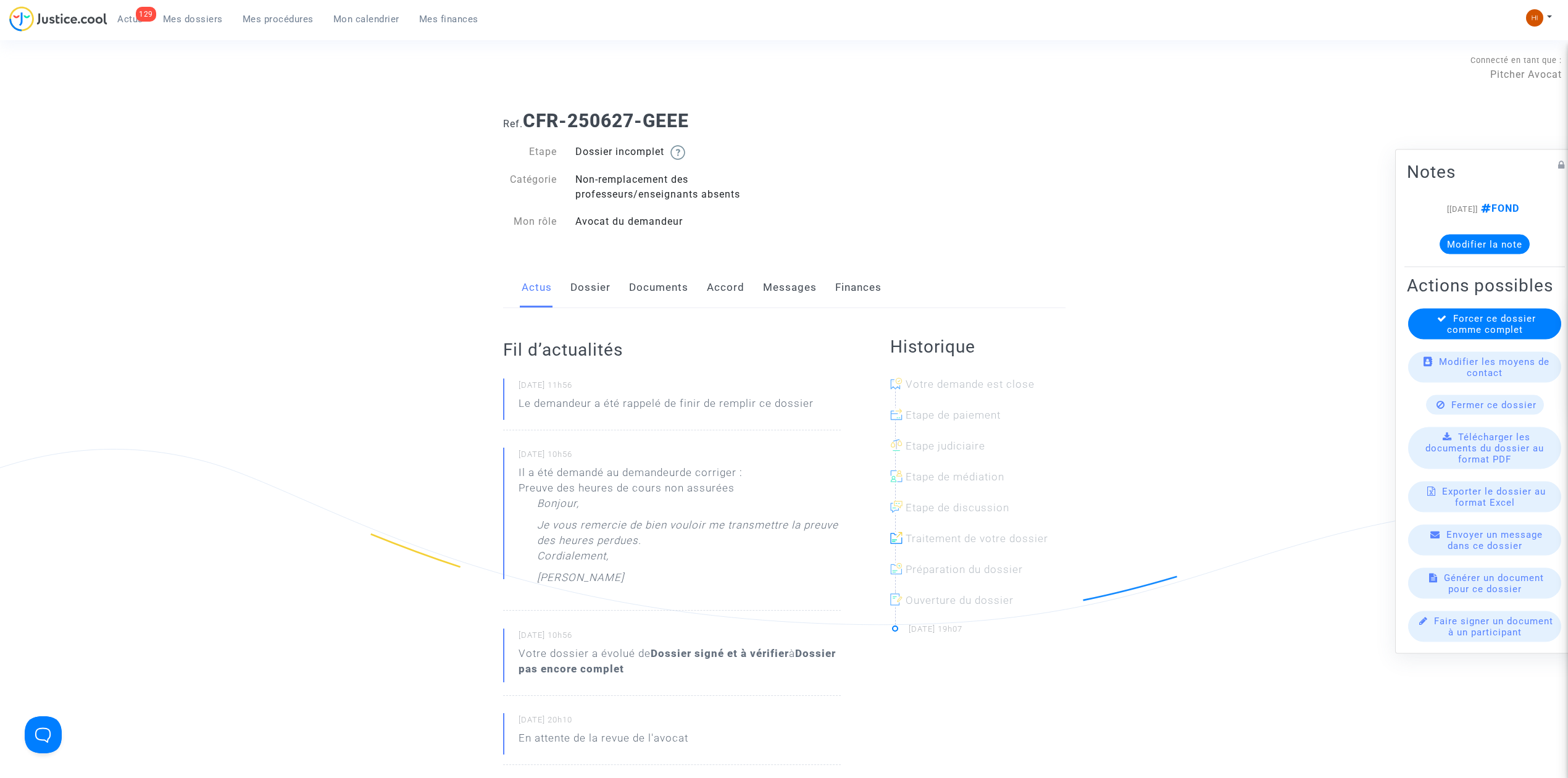
click at [781, 295] on link "Messages" at bounding box center [790, 288] width 54 height 41
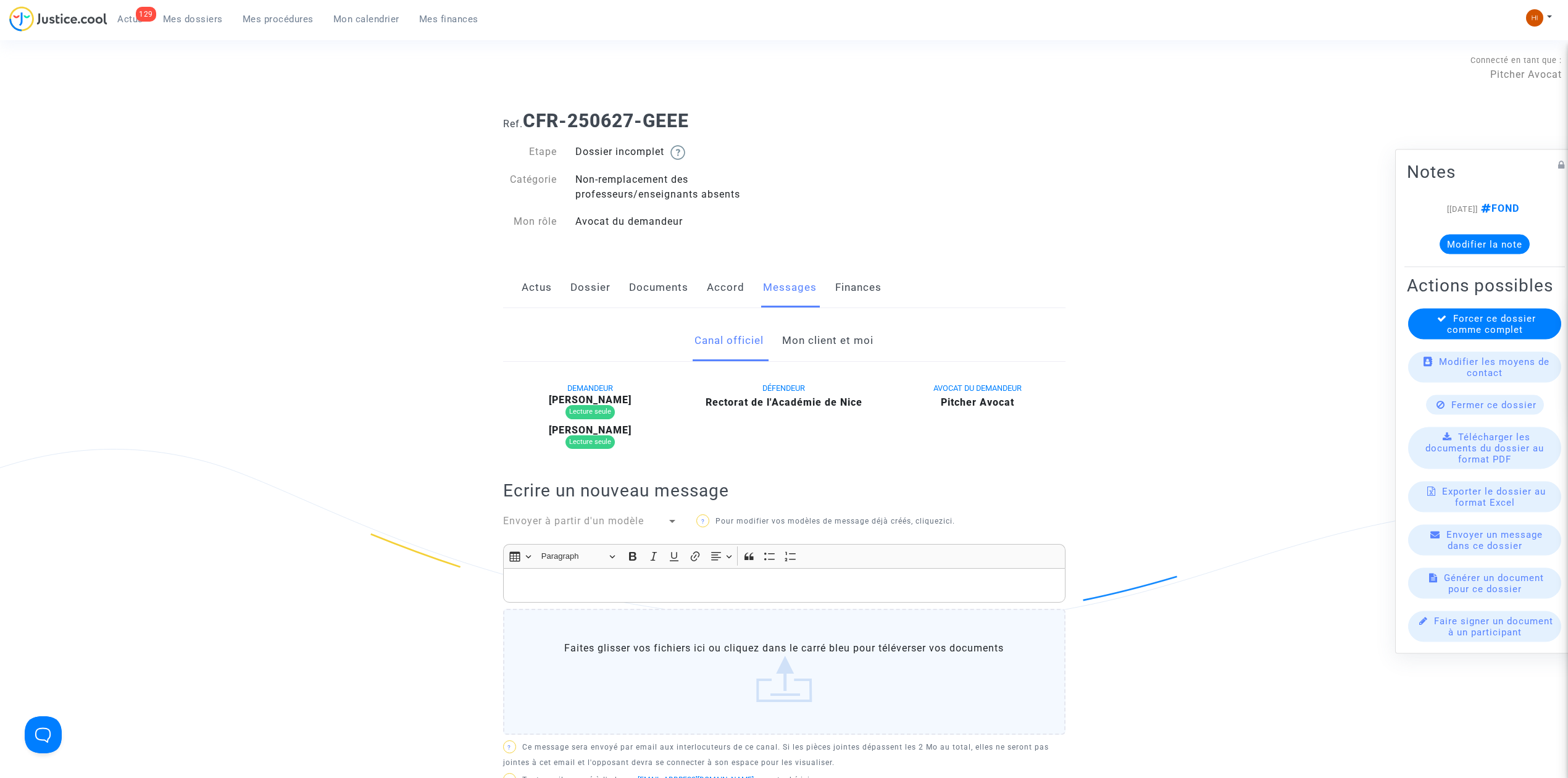
click at [863, 371] on div "Canal officiel Mon client et moi DEMANDEUR Julie Bouigue Lecture seule Manon Bo…" at bounding box center [784, 610] width 581 height 579
click at [855, 336] on link "Mon client et moi" at bounding box center [827, 341] width 91 height 41
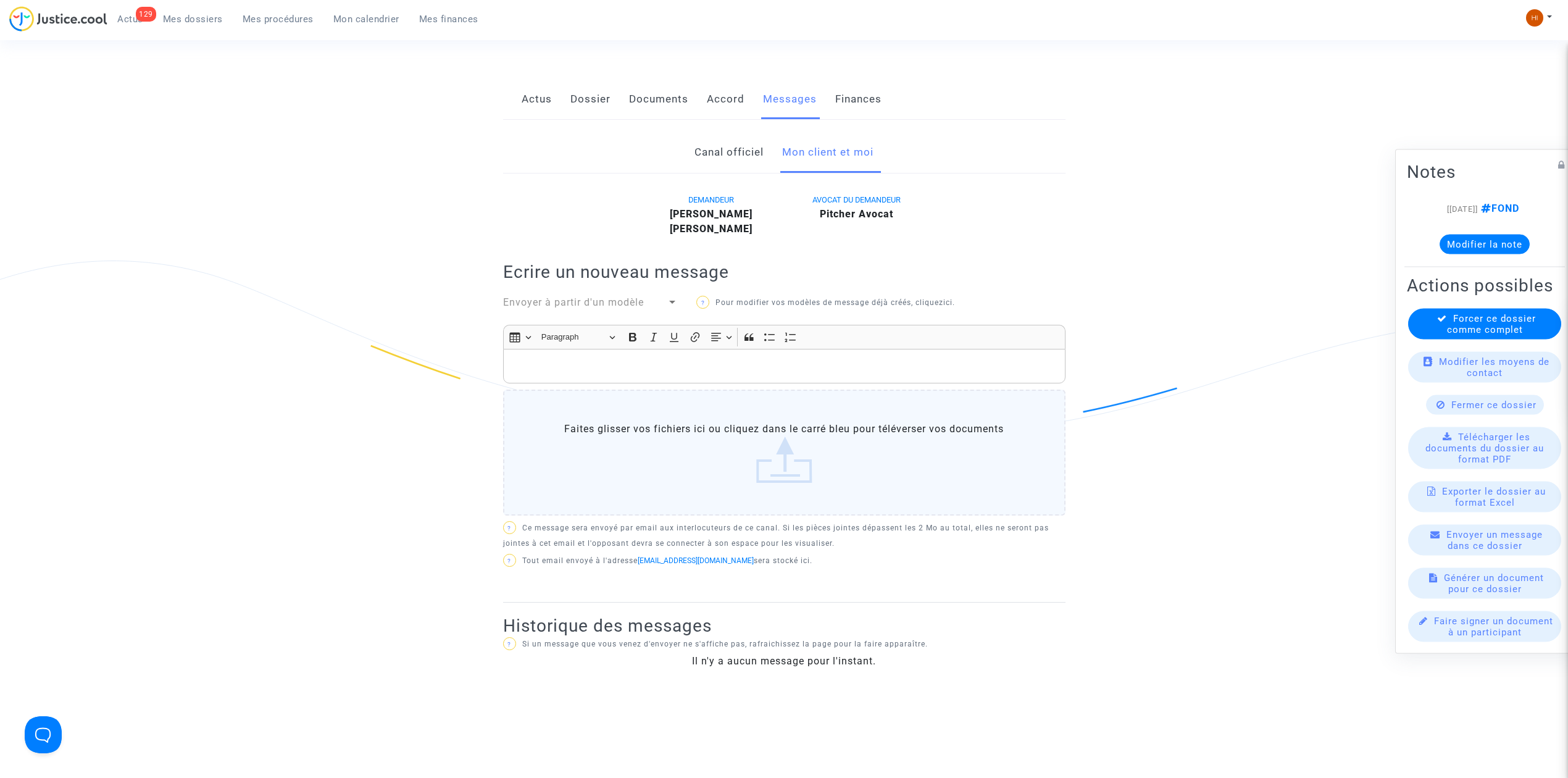
scroll to position [164, 0]
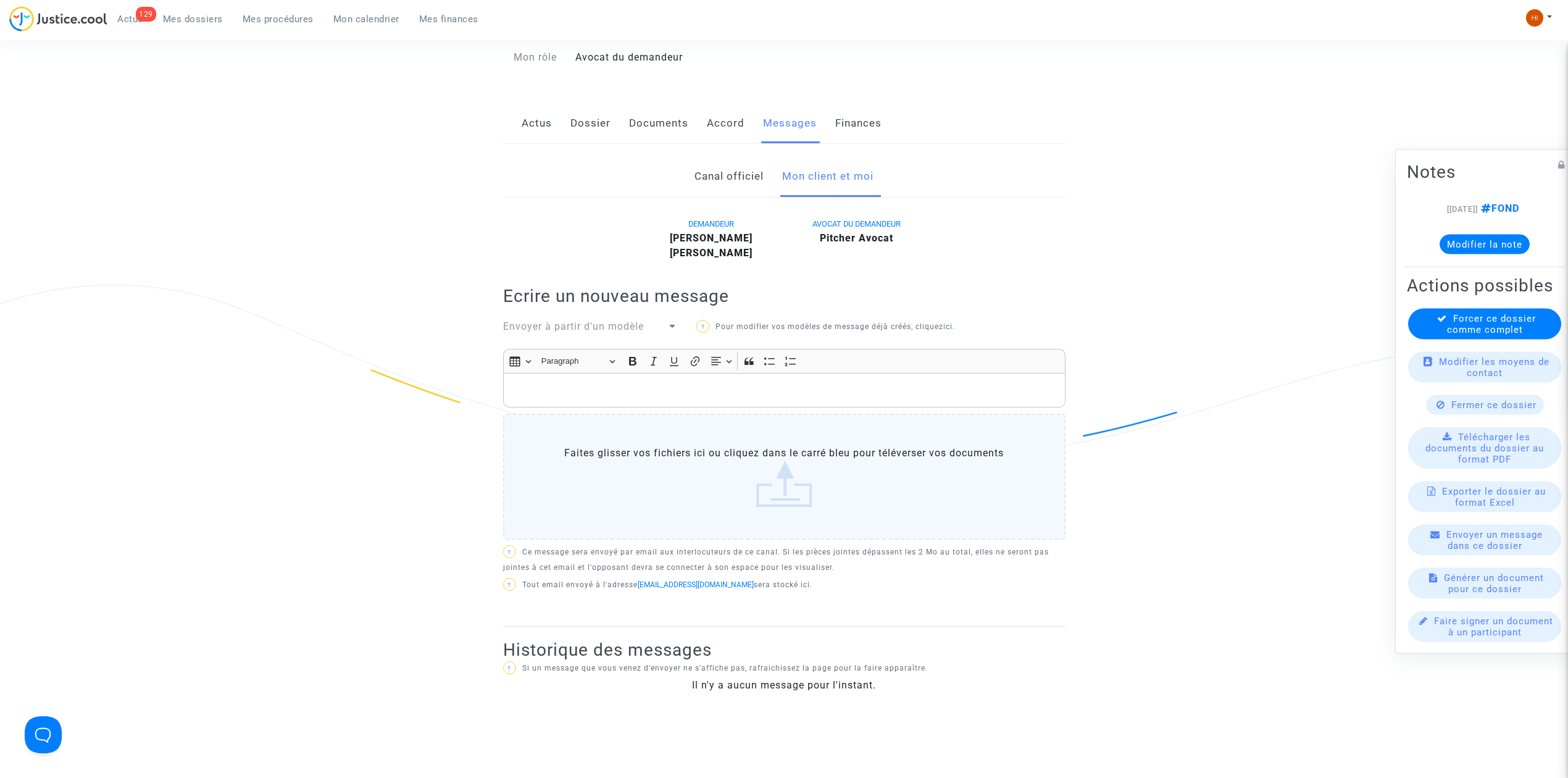
click at [741, 178] on link "Canal officiel" at bounding box center [729, 177] width 69 height 41
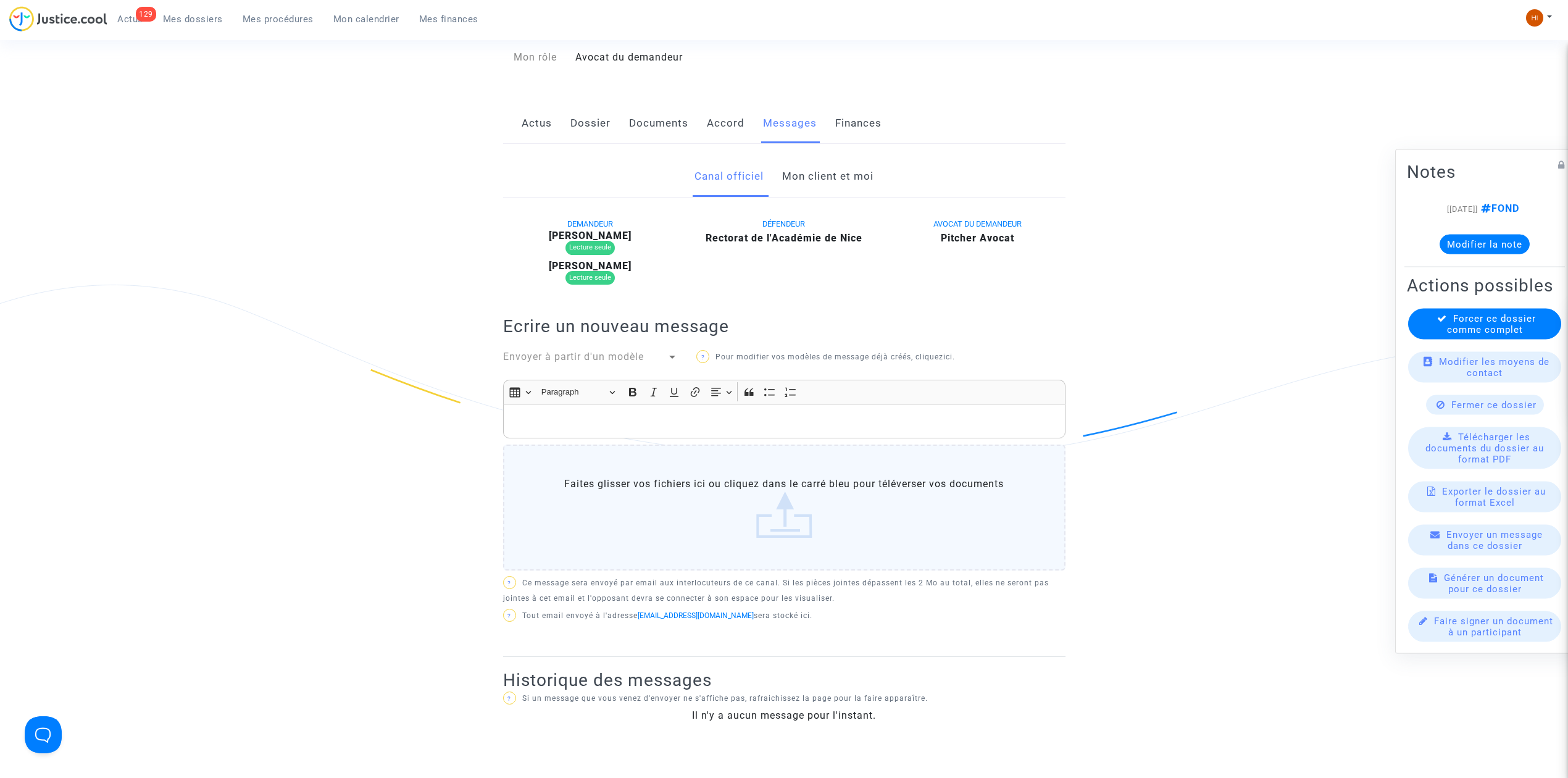
click at [648, 122] on link "Documents" at bounding box center [658, 123] width 59 height 41
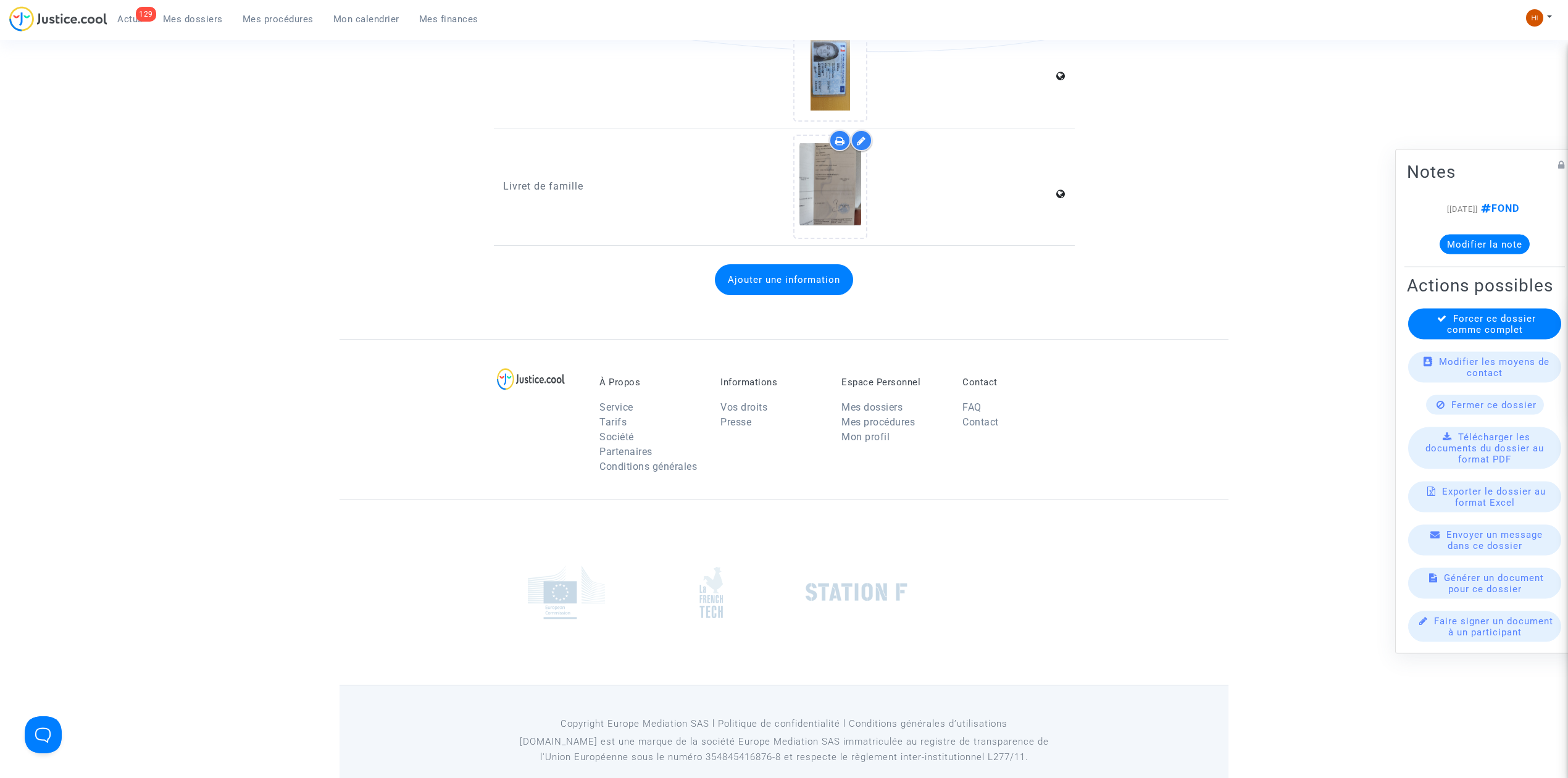
scroll to position [1454, 0]
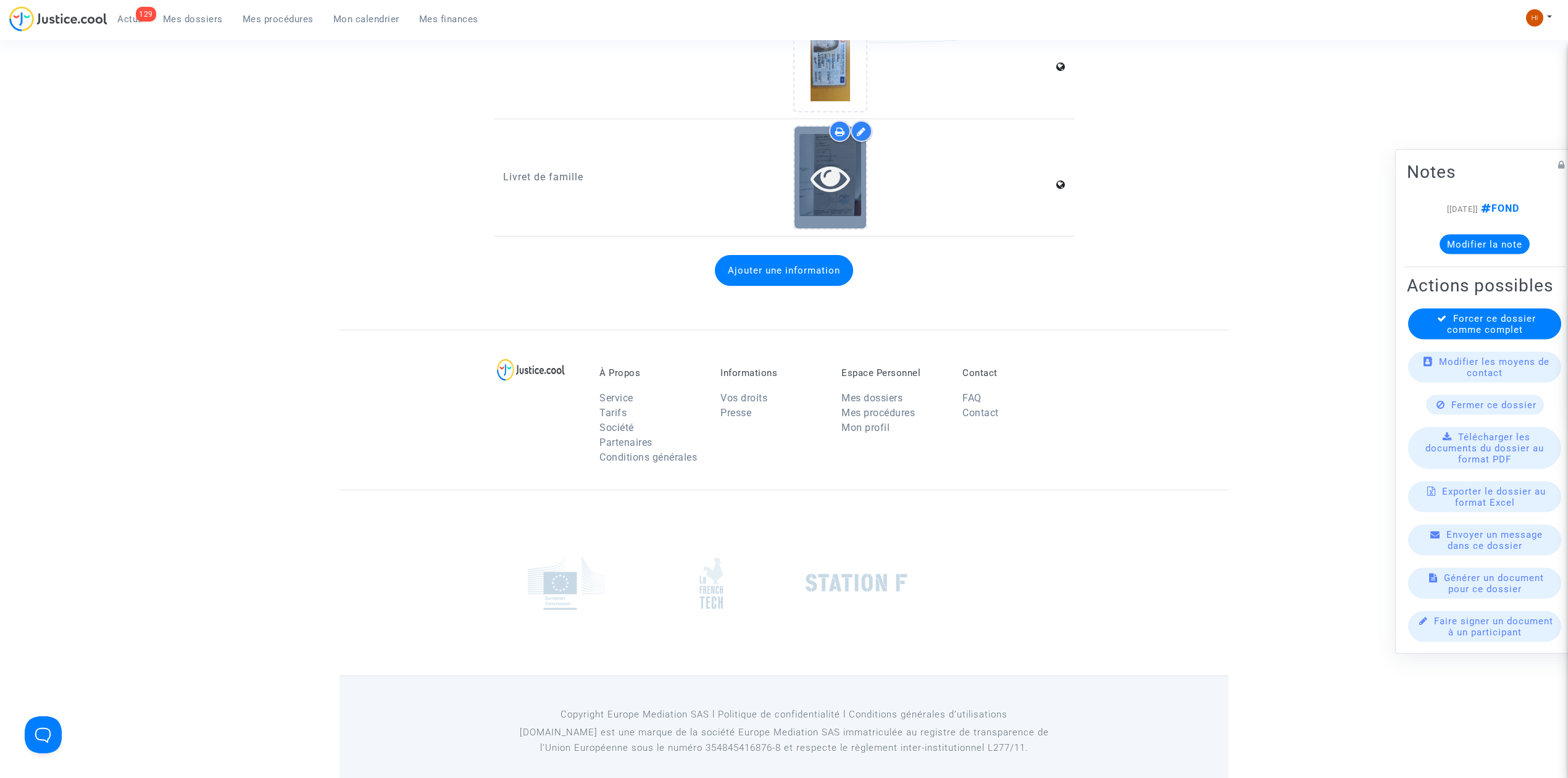
click at [835, 179] on icon at bounding box center [830, 178] width 40 height 39
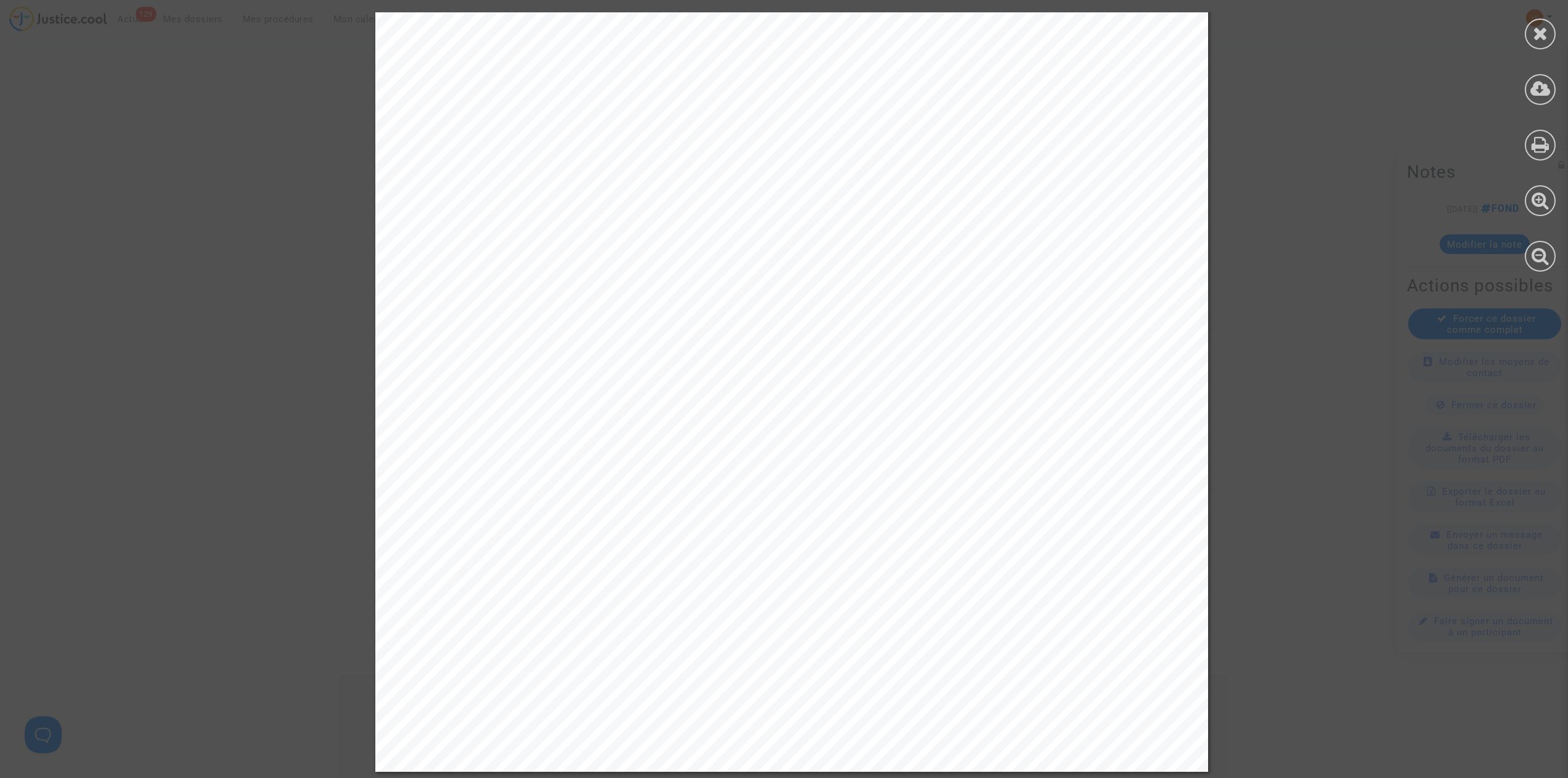
scroll to position [2799, 0]
click at [1543, 42] on div at bounding box center [1540, 34] width 31 height 31
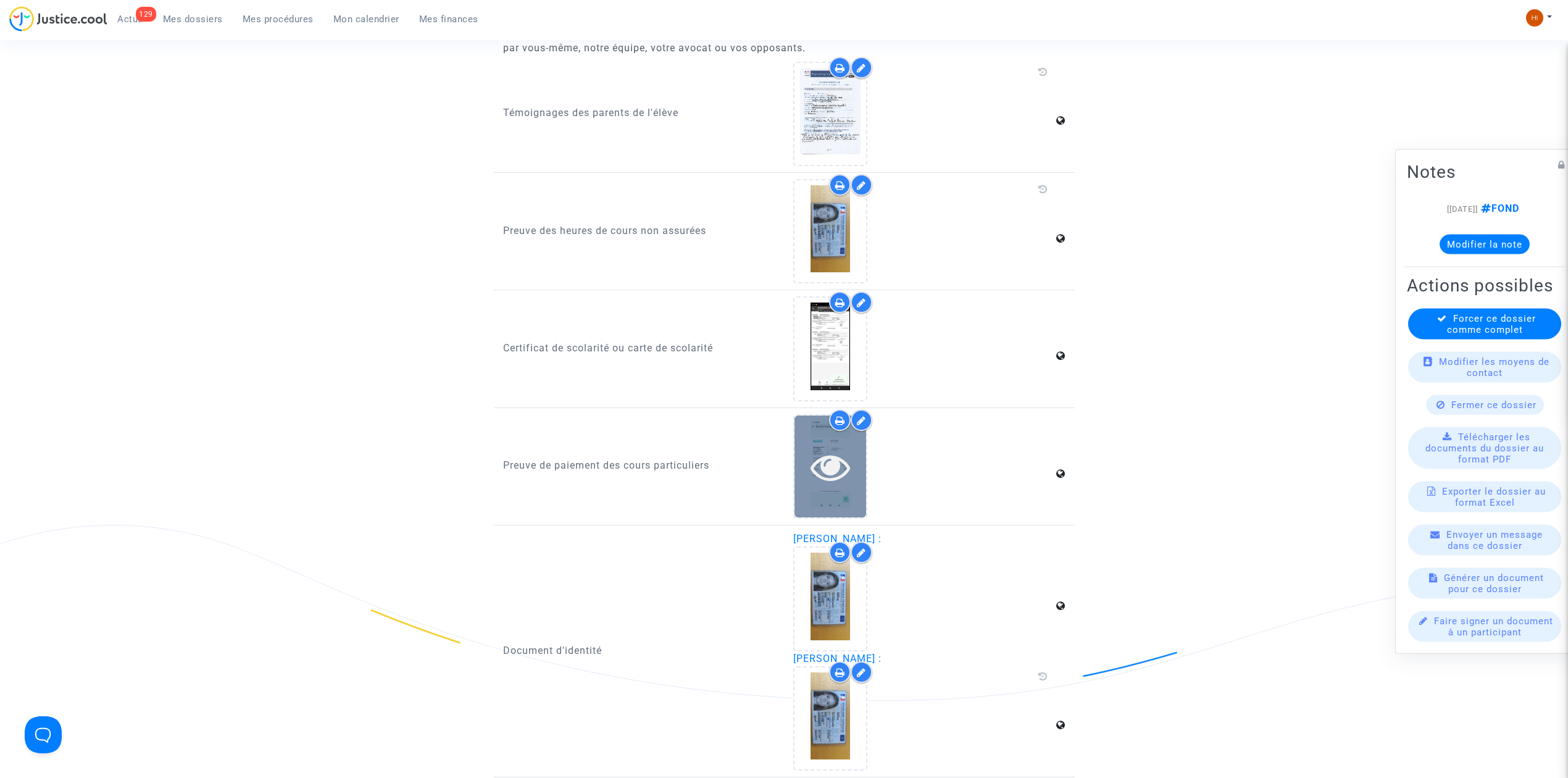
scroll to position [796, 0]
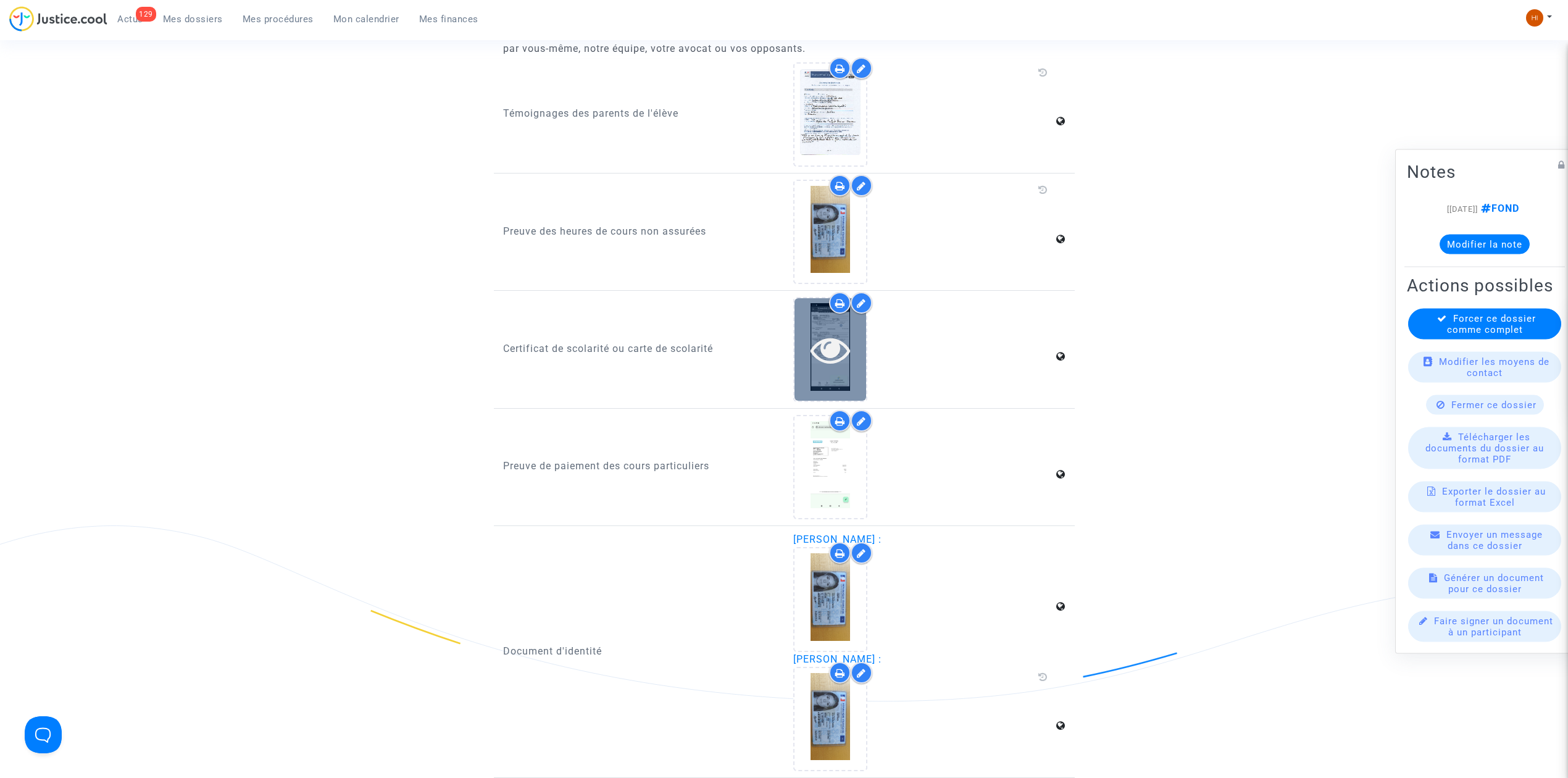
click at [830, 349] on icon at bounding box center [830, 349] width 40 height 39
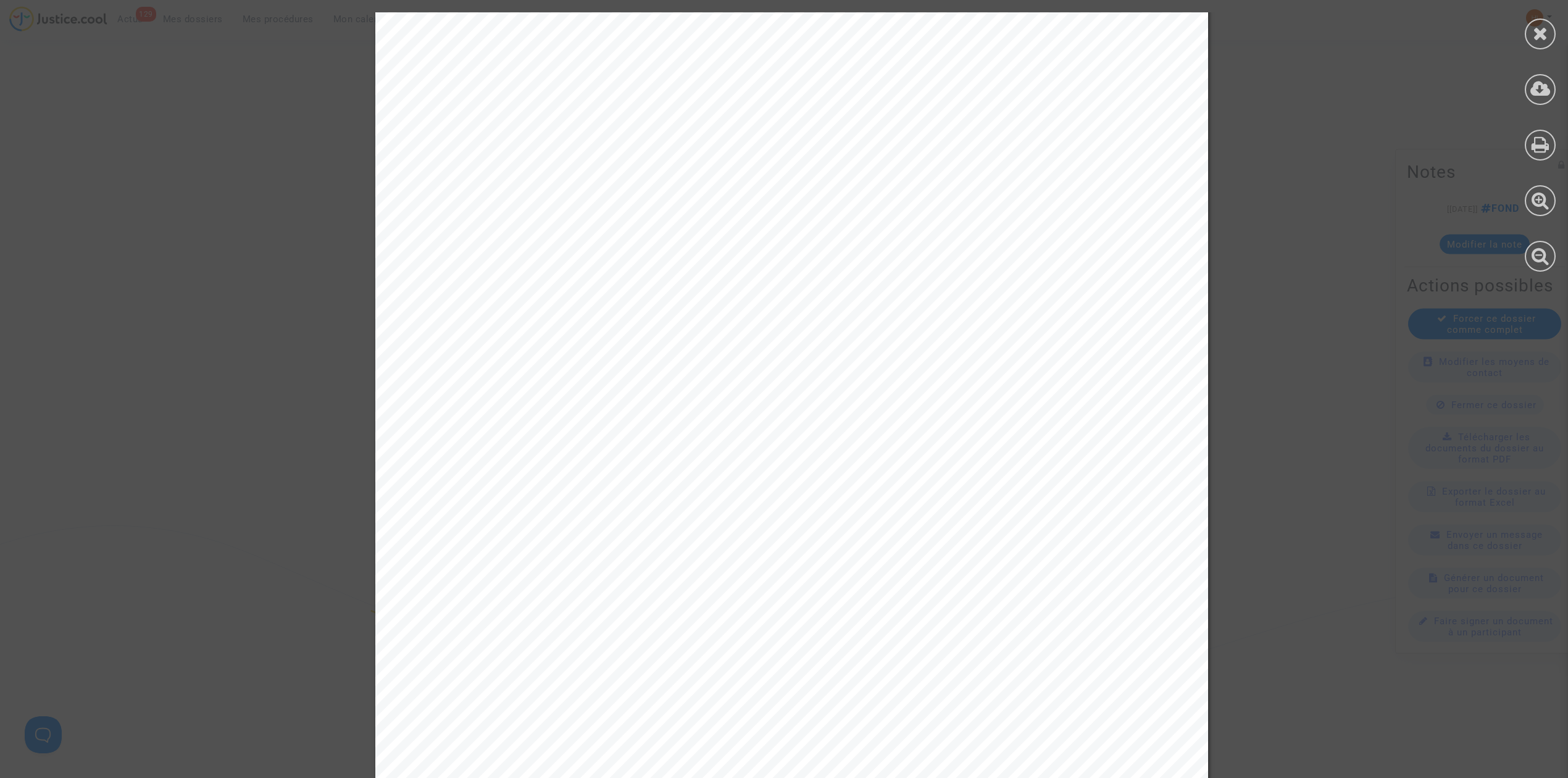
scroll to position [82, 0]
click at [1539, 30] on icon at bounding box center [1540, 33] width 15 height 18
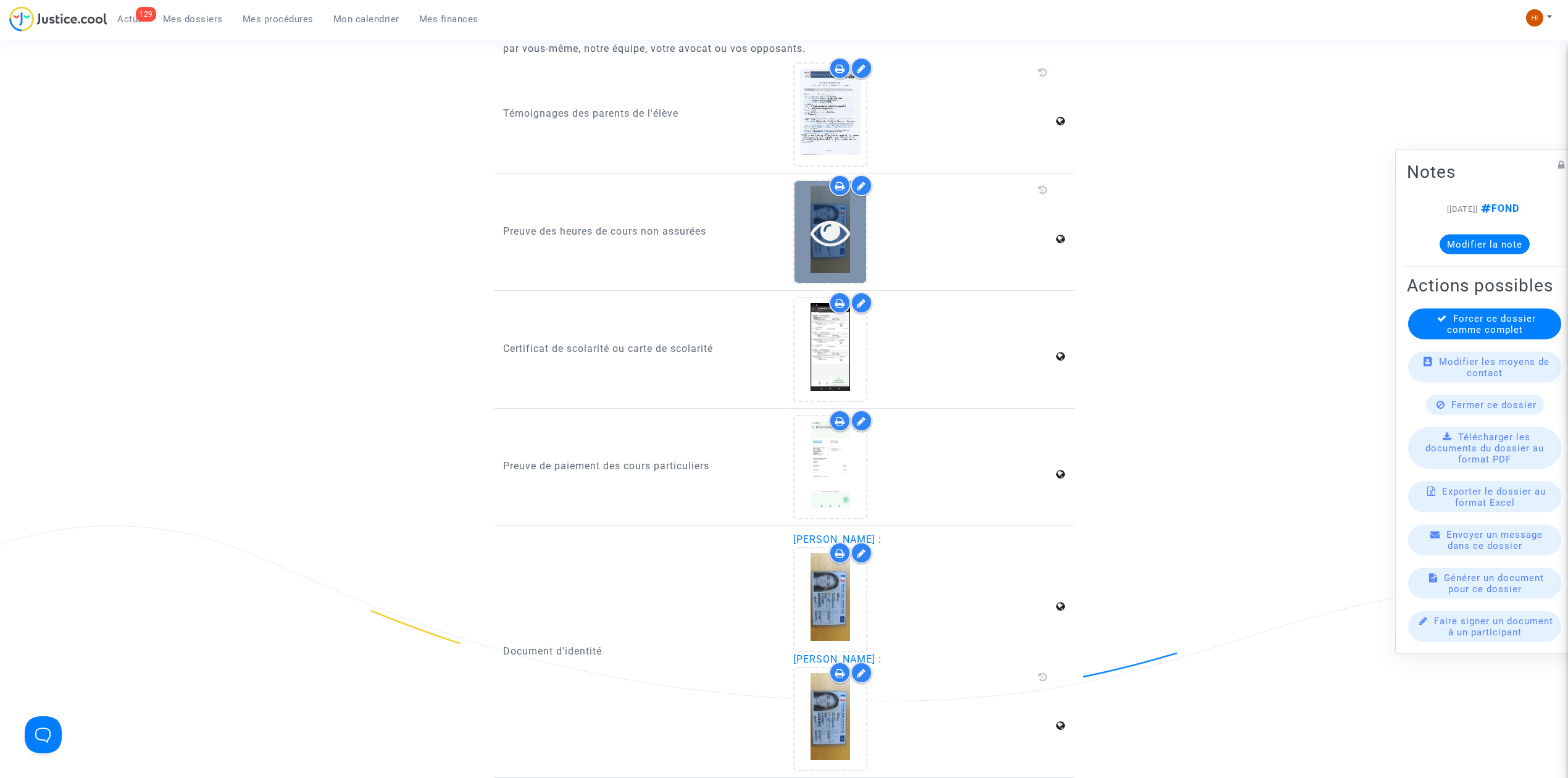
click at [835, 230] on icon at bounding box center [830, 232] width 40 height 39
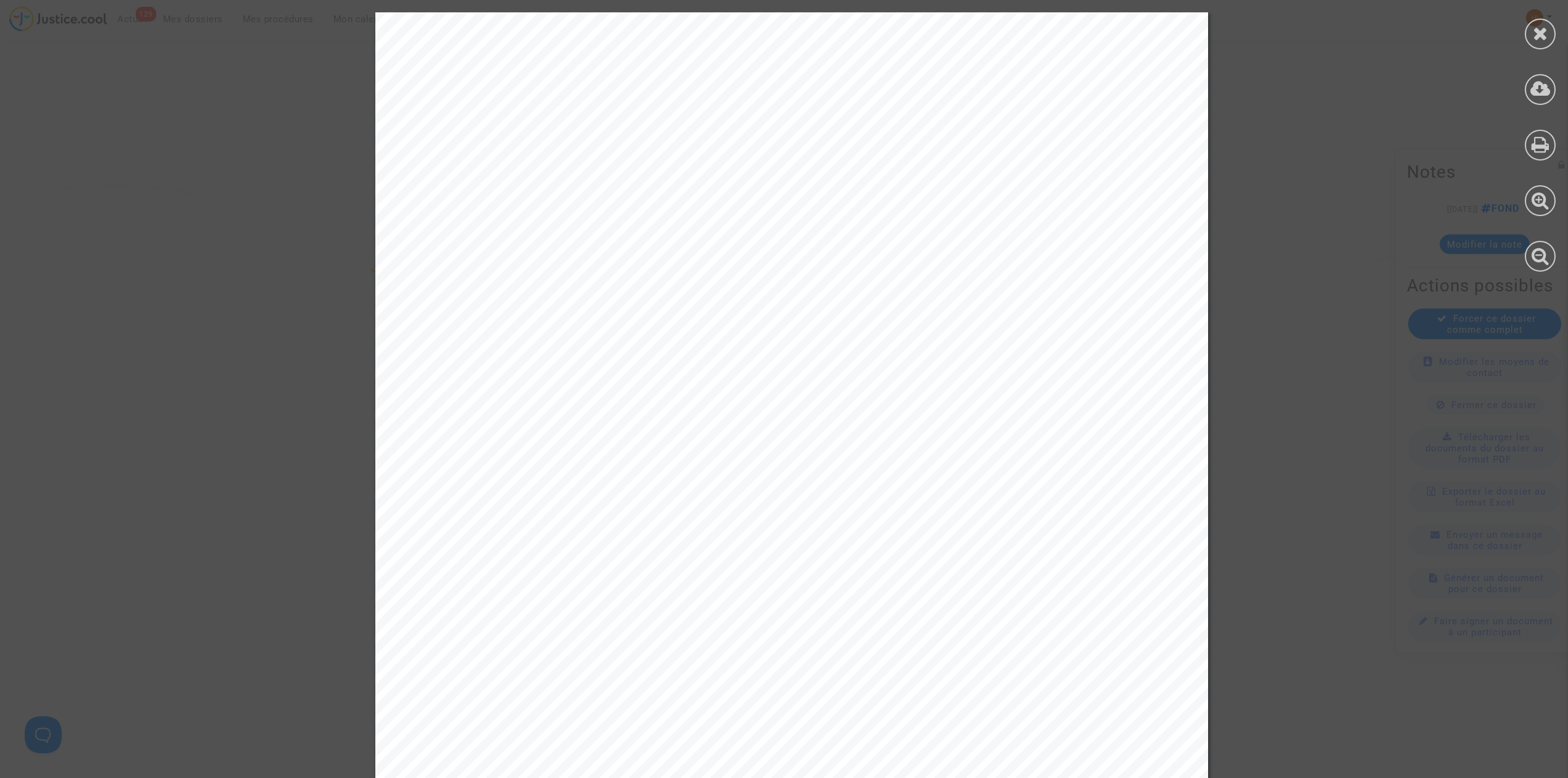
scroll to position [220, 0]
click at [1545, 38] on icon at bounding box center [1540, 33] width 15 height 18
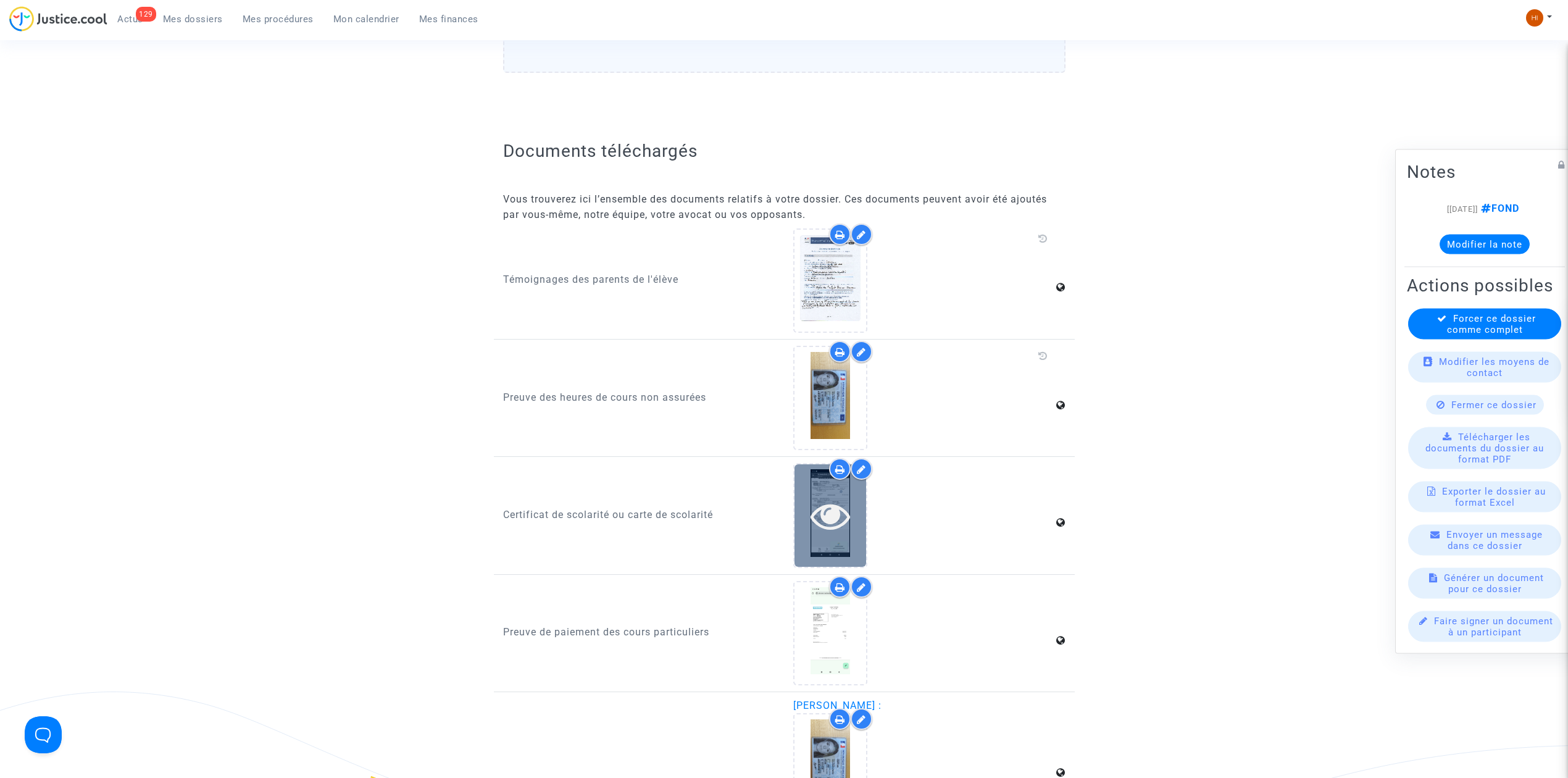
scroll to position [631, 0]
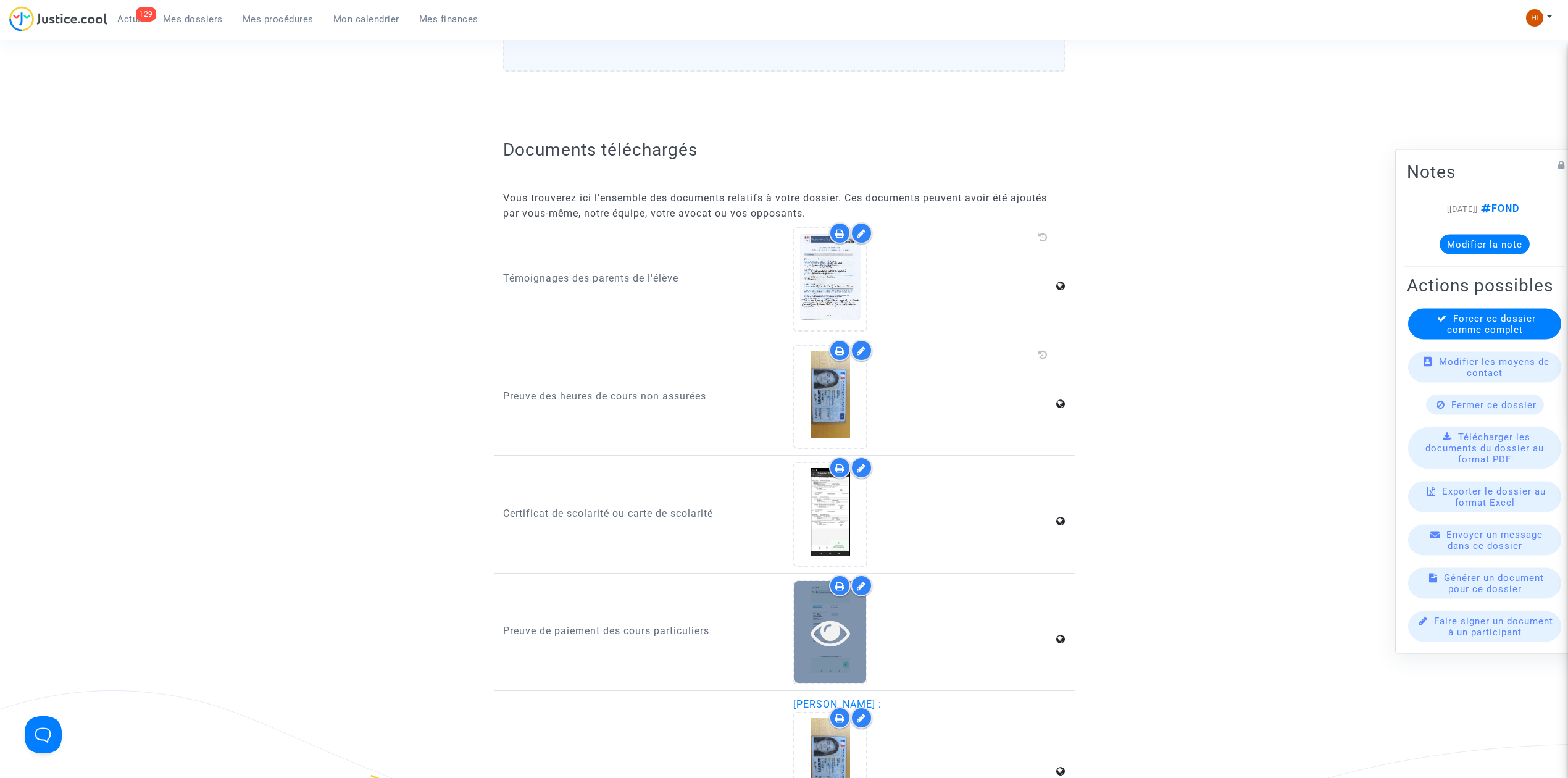
click at [843, 640] on icon at bounding box center [830, 632] width 40 height 39
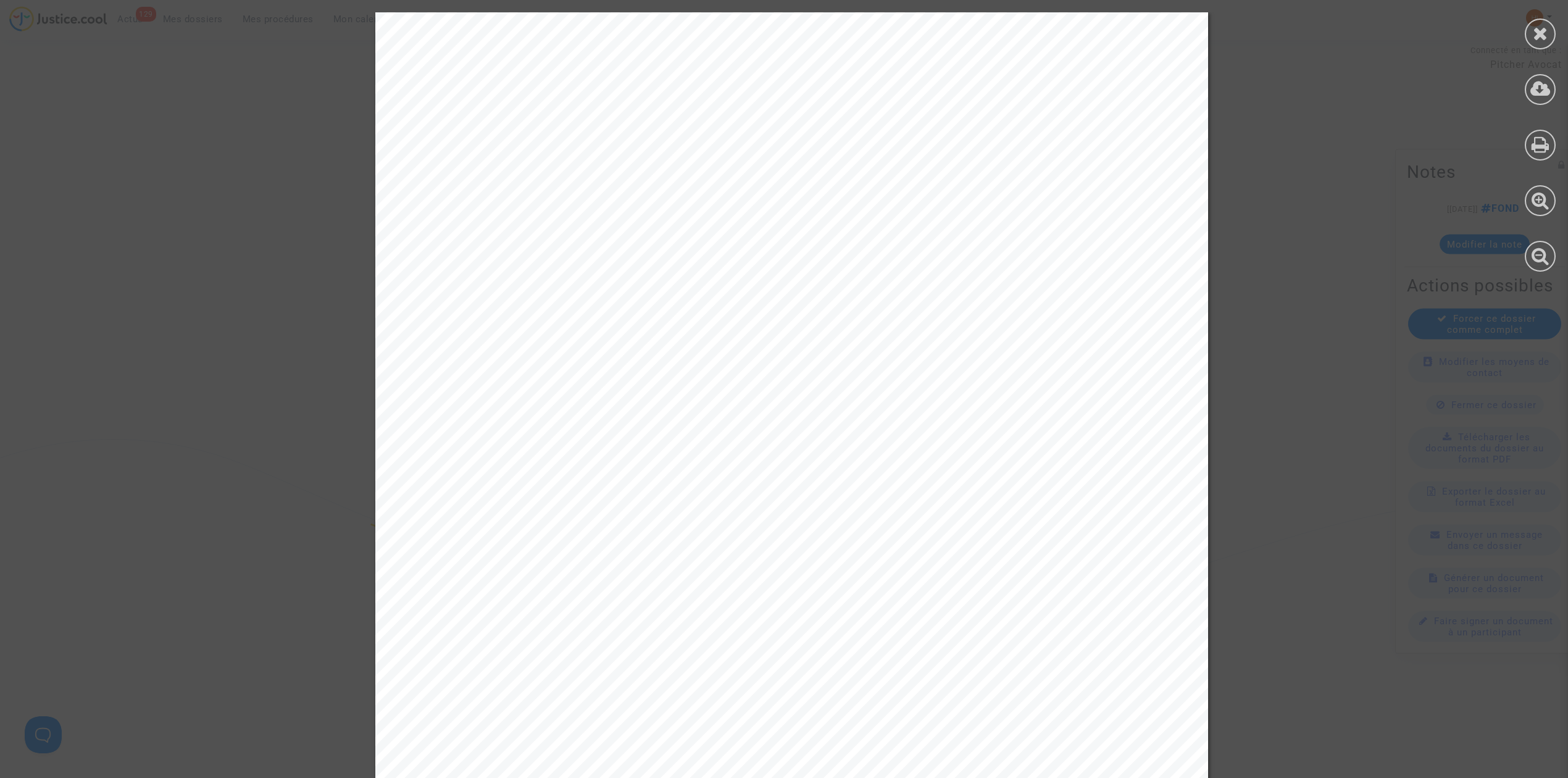
scroll to position [0, 0]
click at [1533, 38] on icon at bounding box center [1540, 33] width 15 height 18
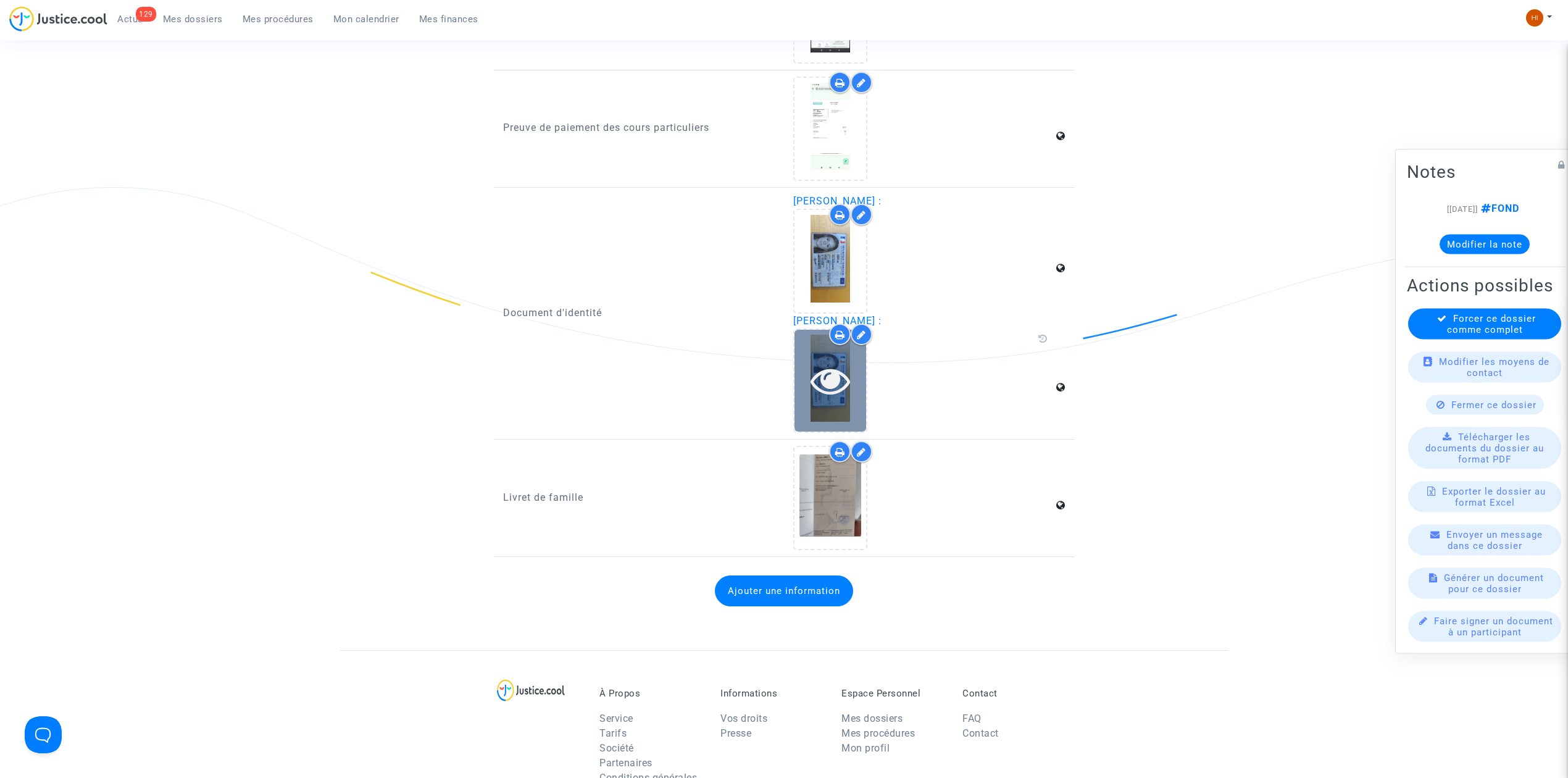
scroll to position [1152, 0]
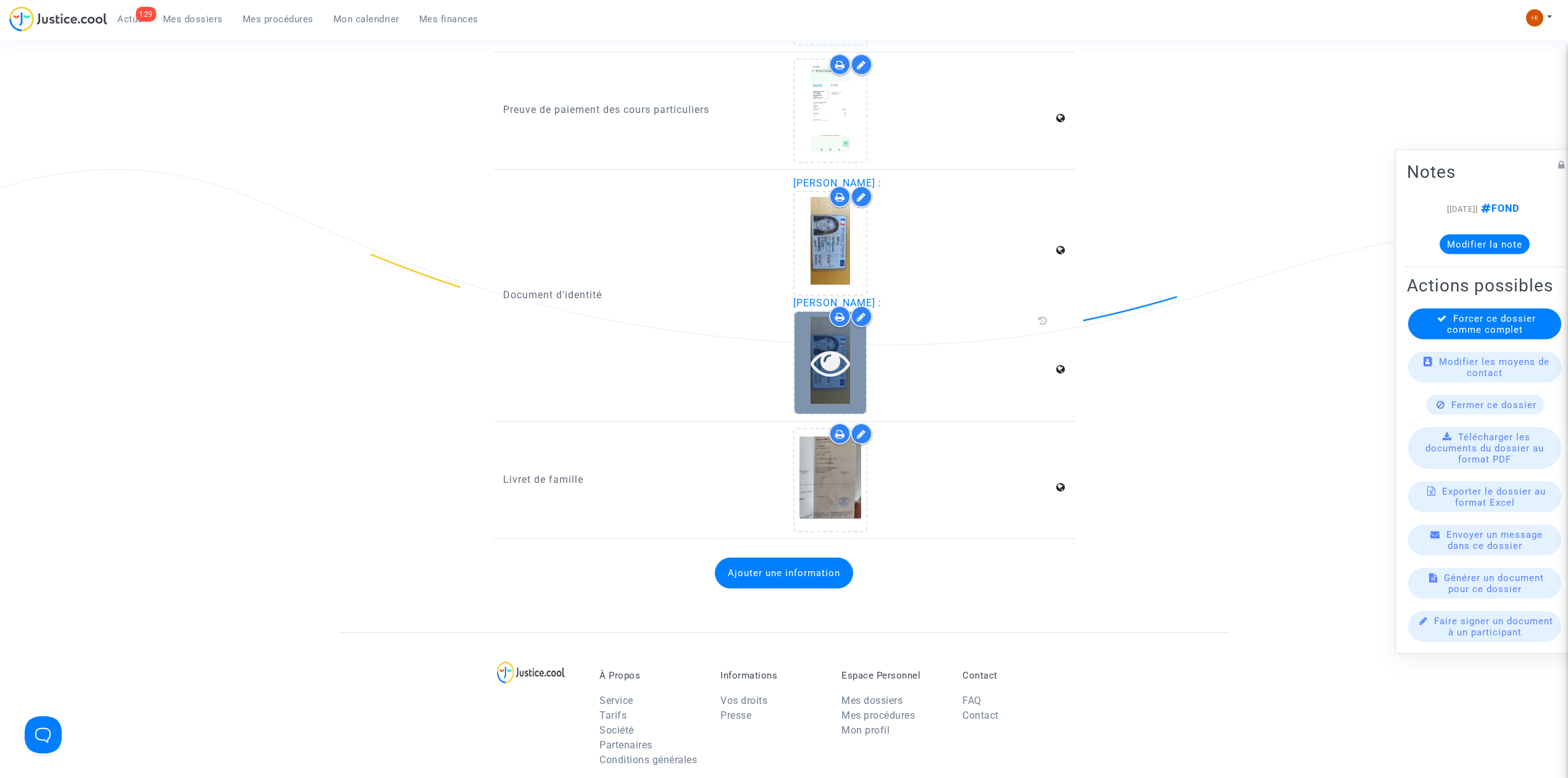
click at [819, 359] on icon at bounding box center [830, 362] width 40 height 39
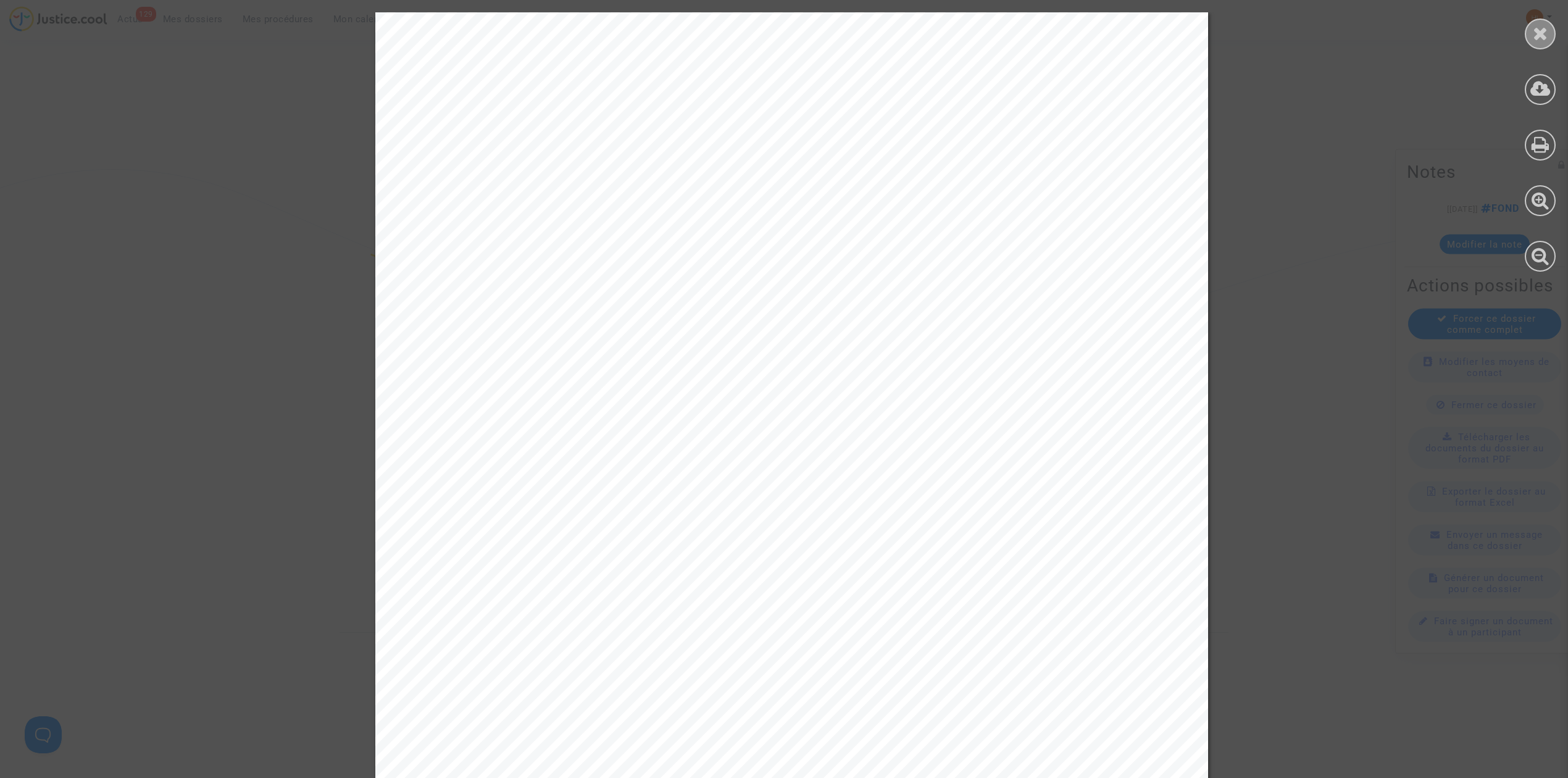
click at [1551, 31] on div at bounding box center [1540, 34] width 31 height 31
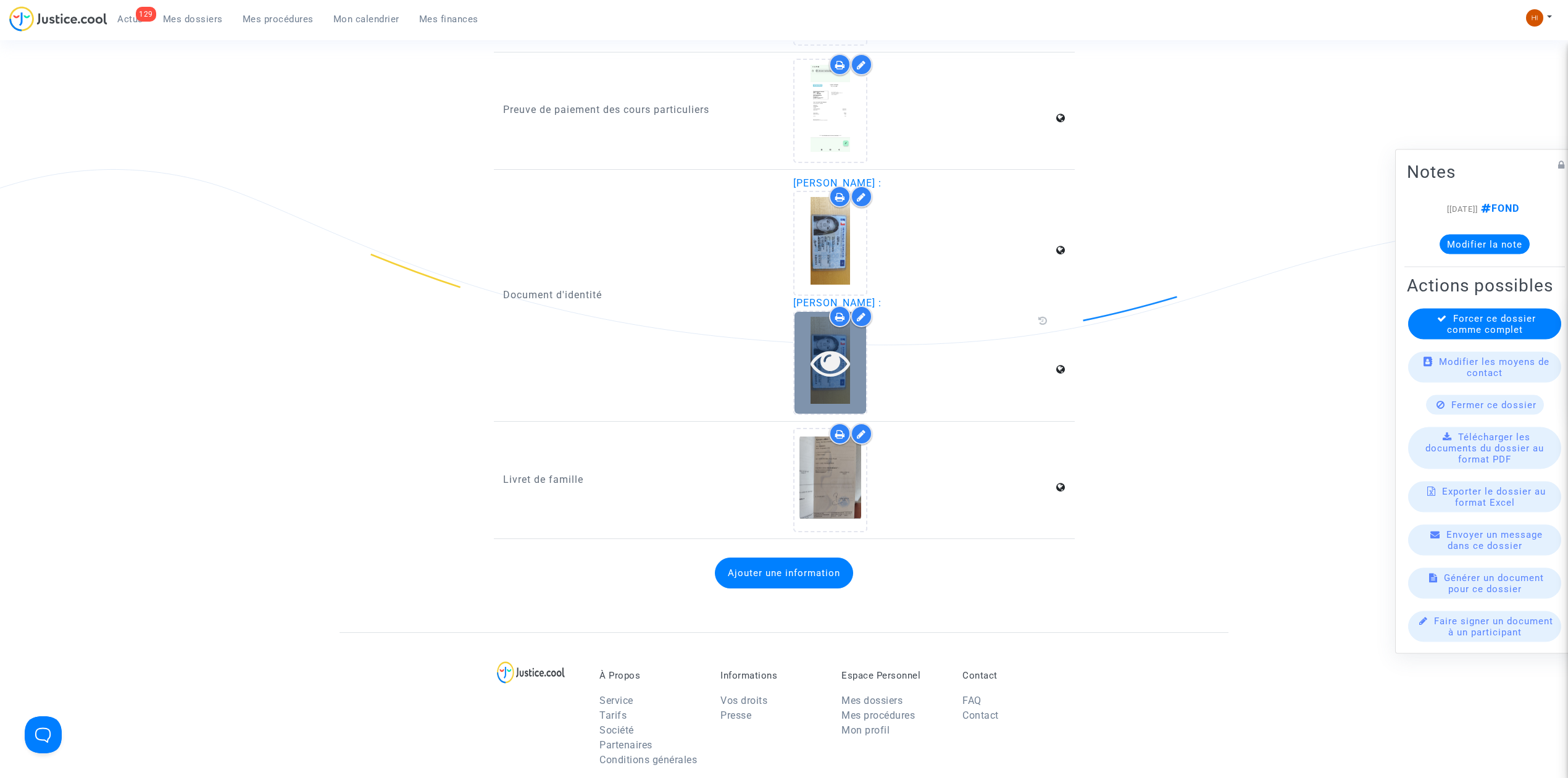
click at [819, 354] on icon at bounding box center [830, 362] width 40 height 39
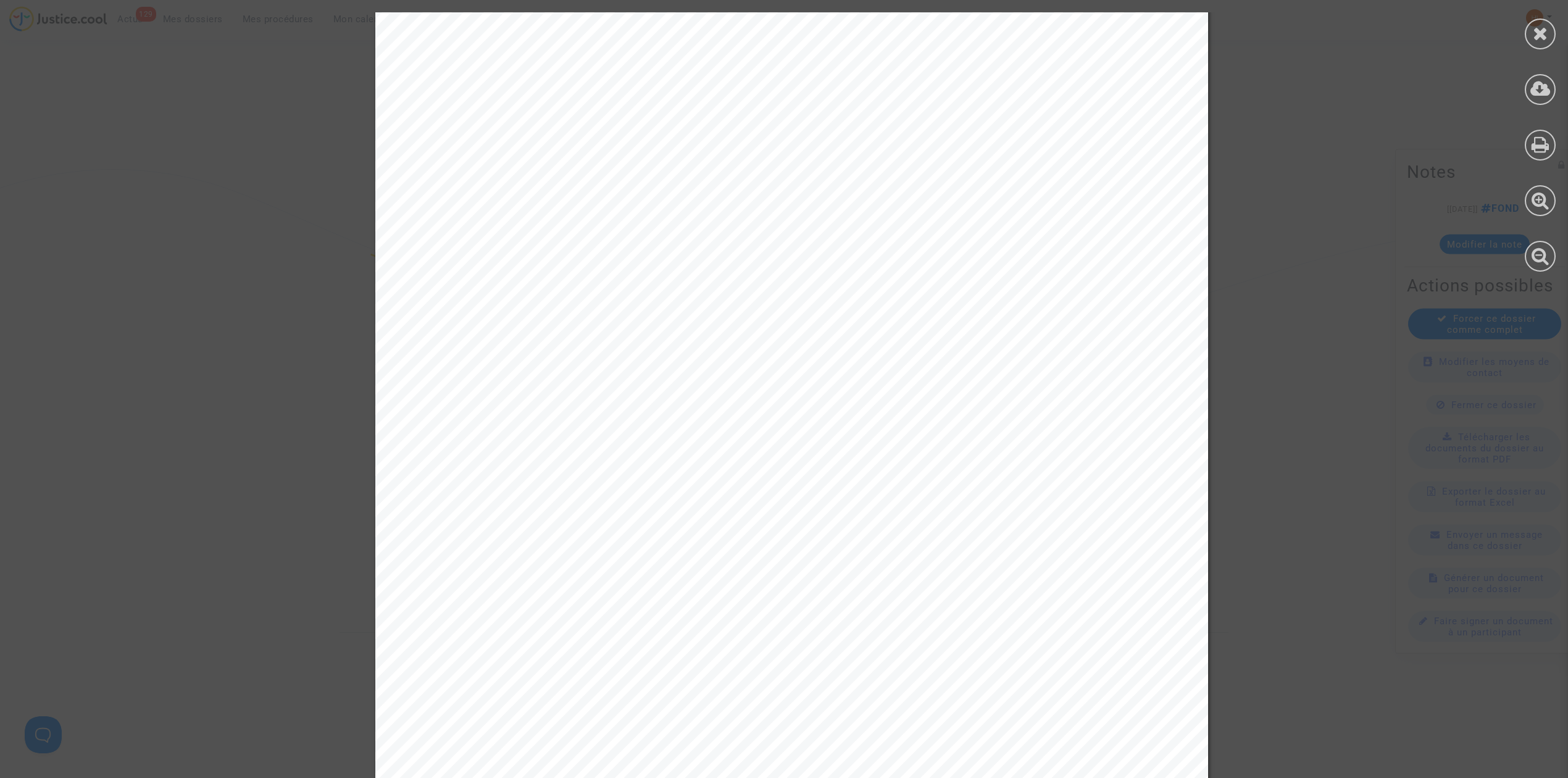
scroll to position [164, 0]
click at [1544, 43] on div at bounding box center [1540, 34] width 31 height 31
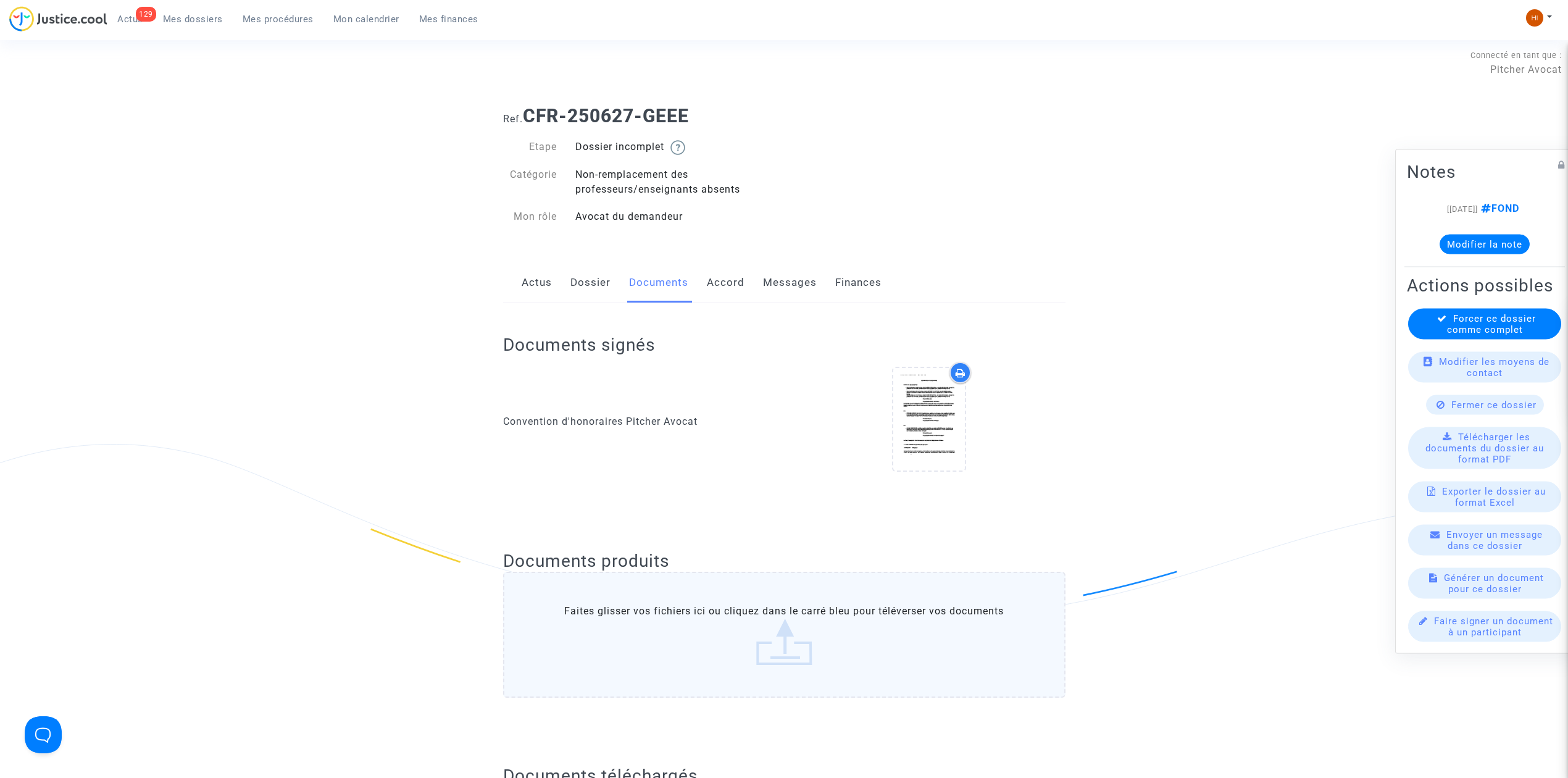
scroll to position [0, 0]
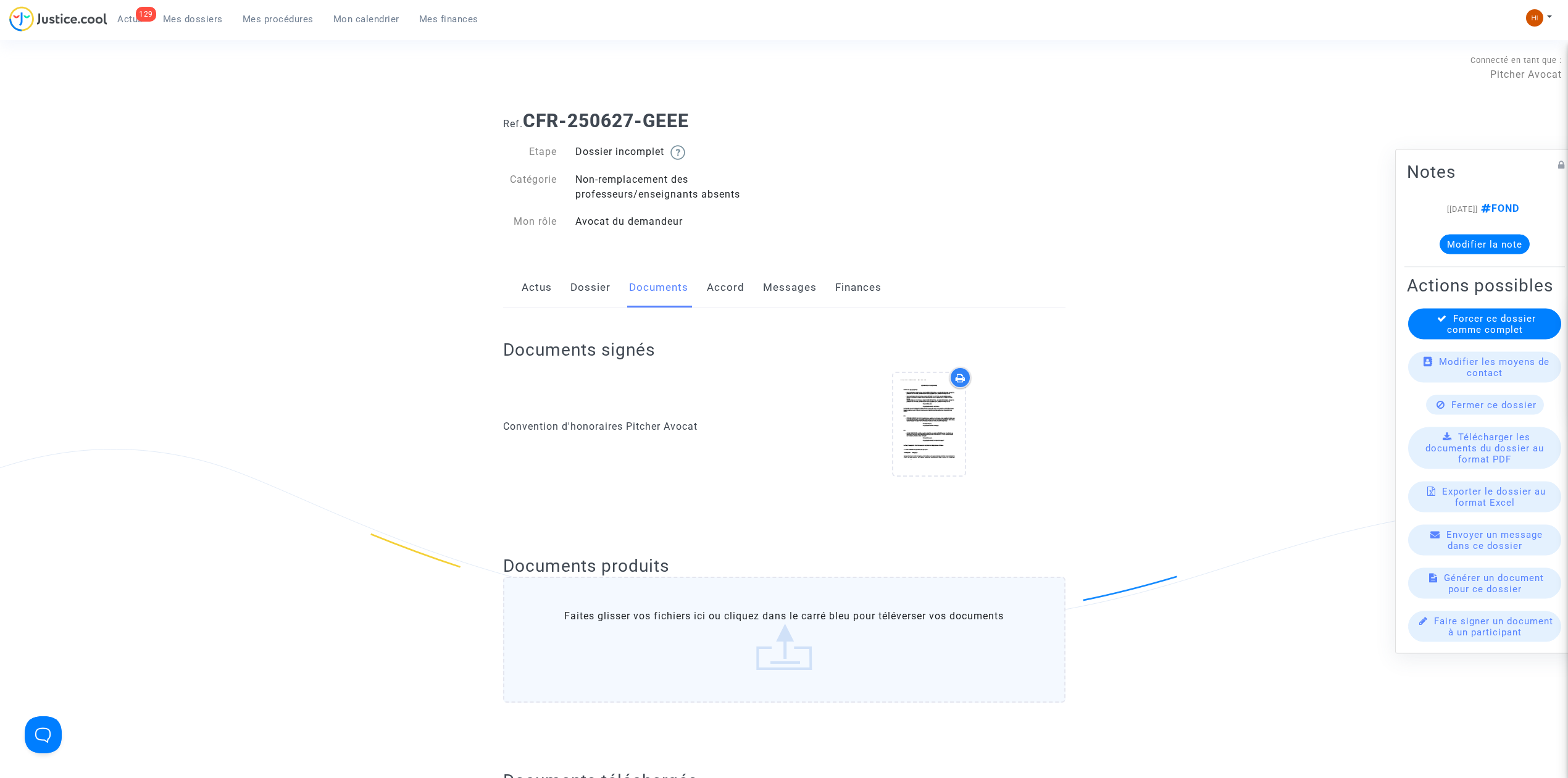
click at [771, 292] on link "Messages" at bounding box center [790, 288] width 54 height 41
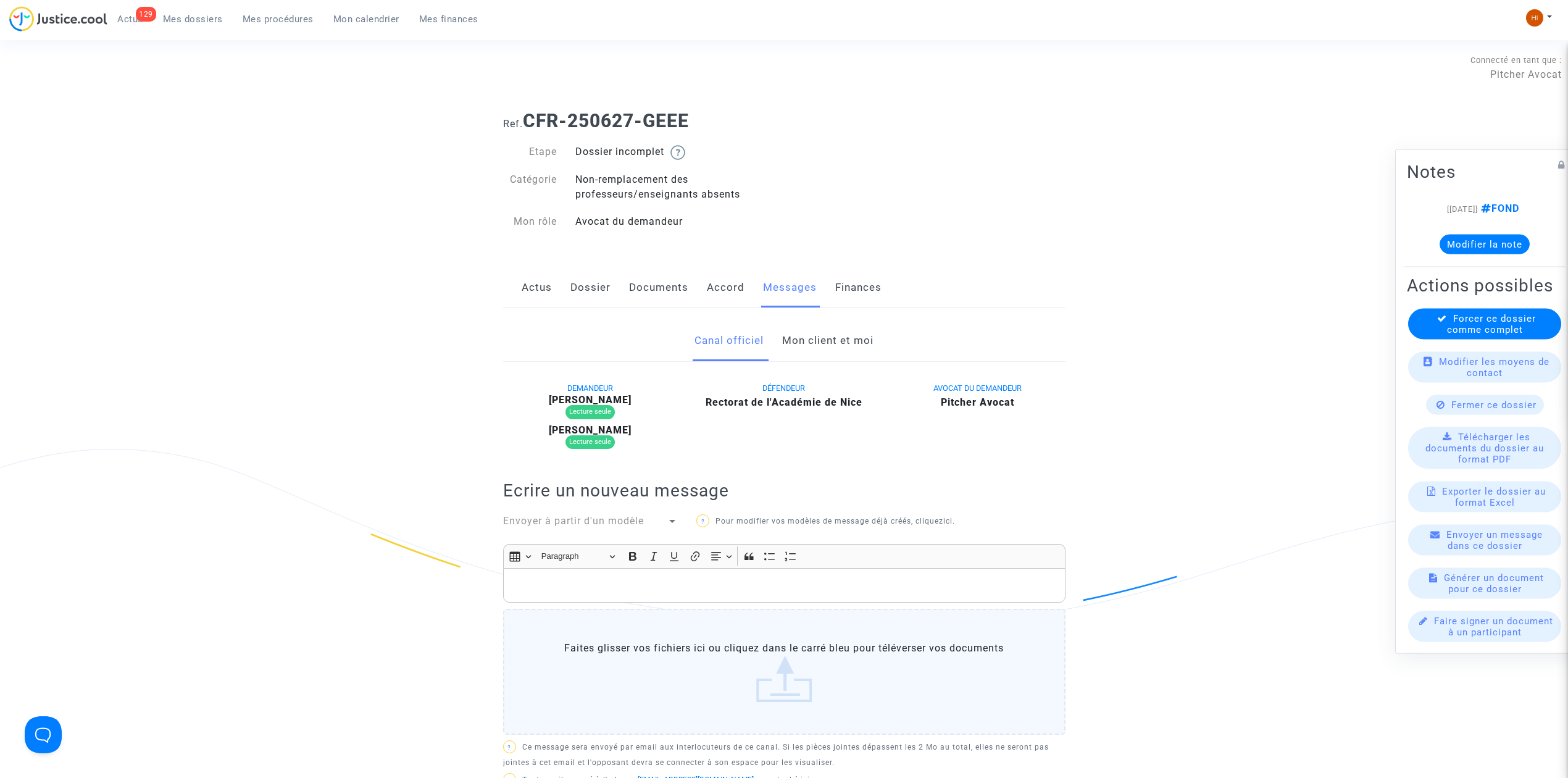
click at [835, 339] on link "Mon client et moi" at bounding box center [827, 341] width 91 height 41
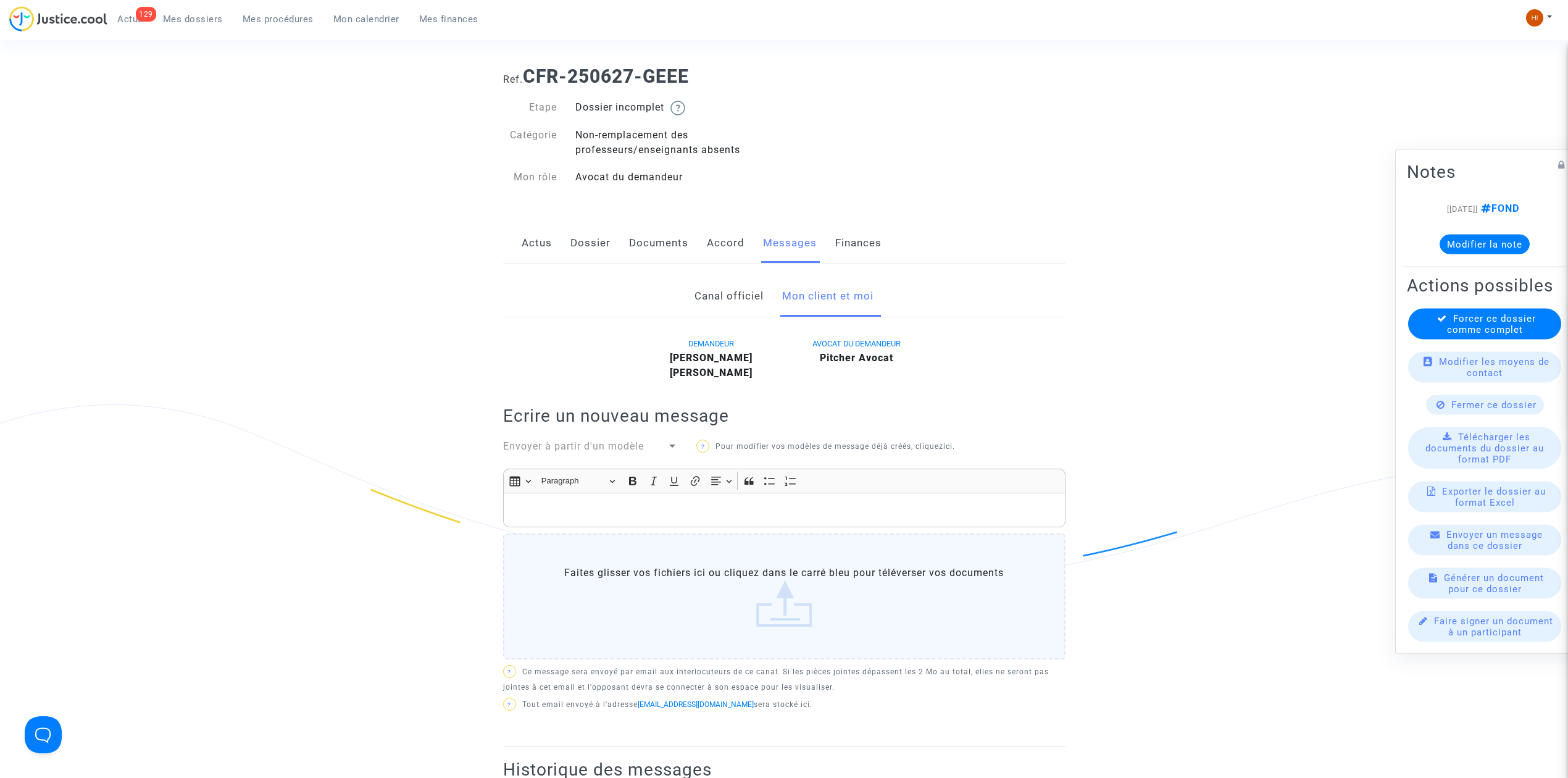
scroll to position [164, 0]
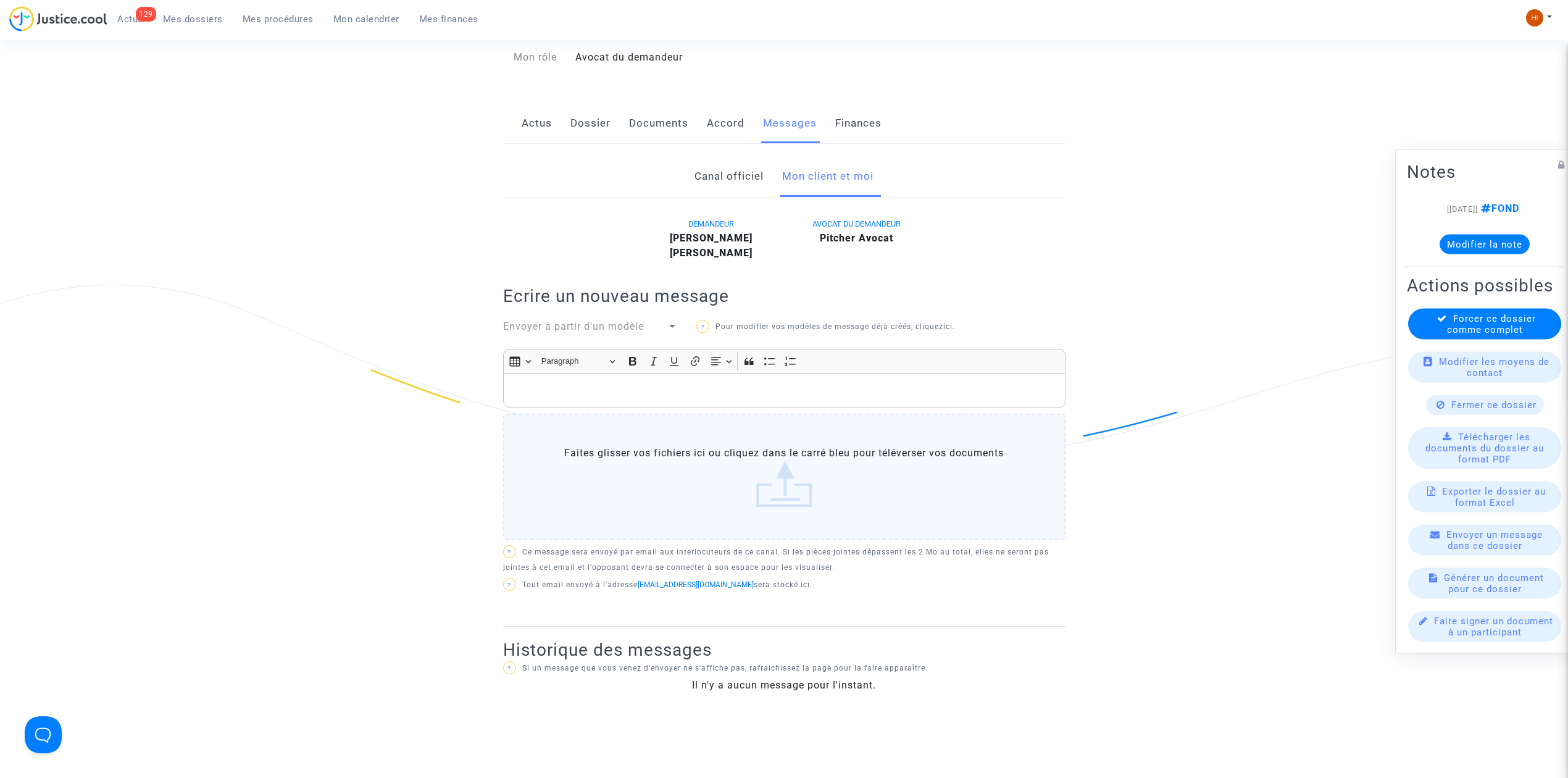
click at [596, 129] on link "Dossier" at bounding box center [590, 123] width 40 height 41
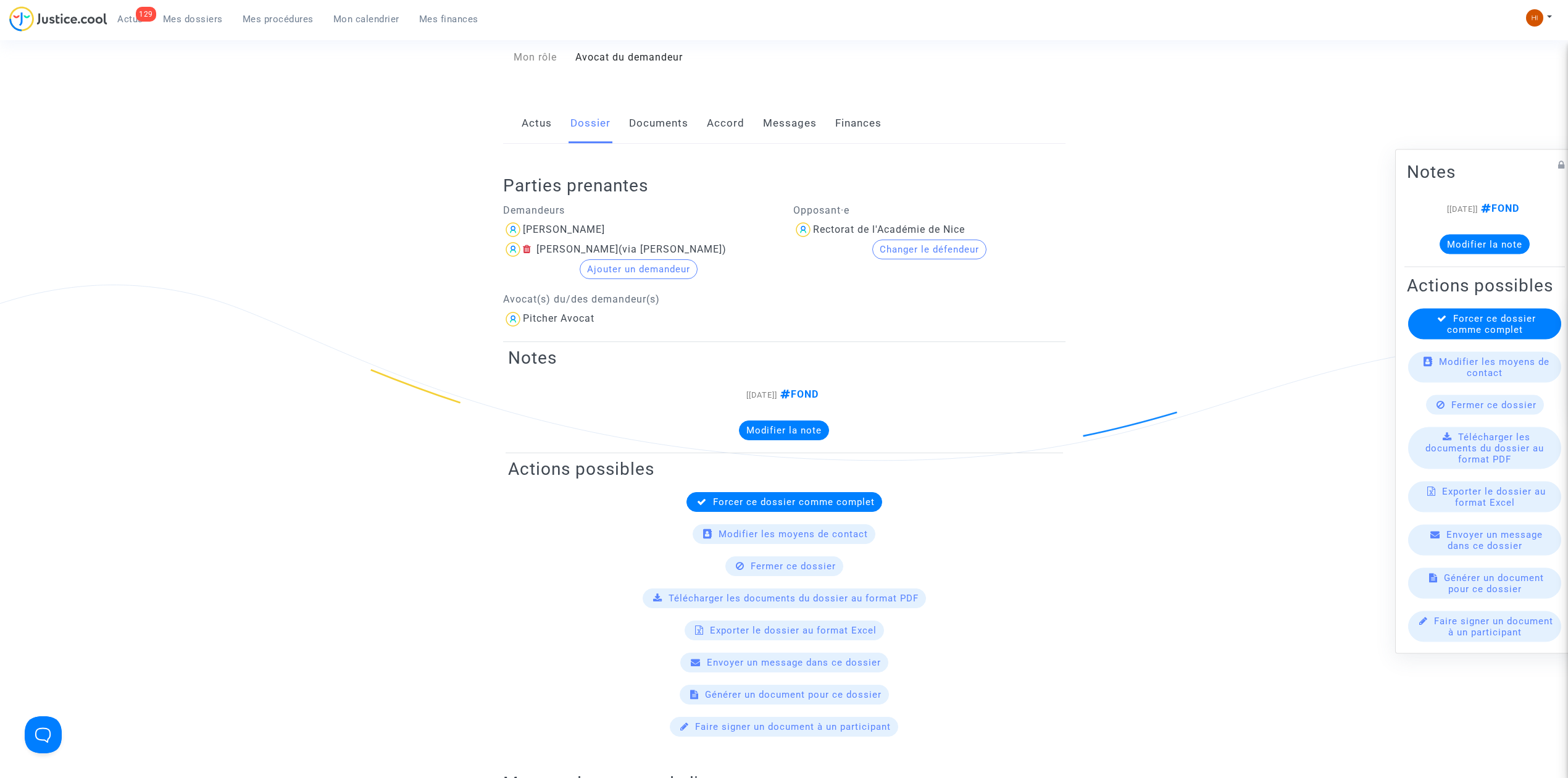
click at [543, 121] on link "Actus" at bounding box center [536, 123] width 30 height 41
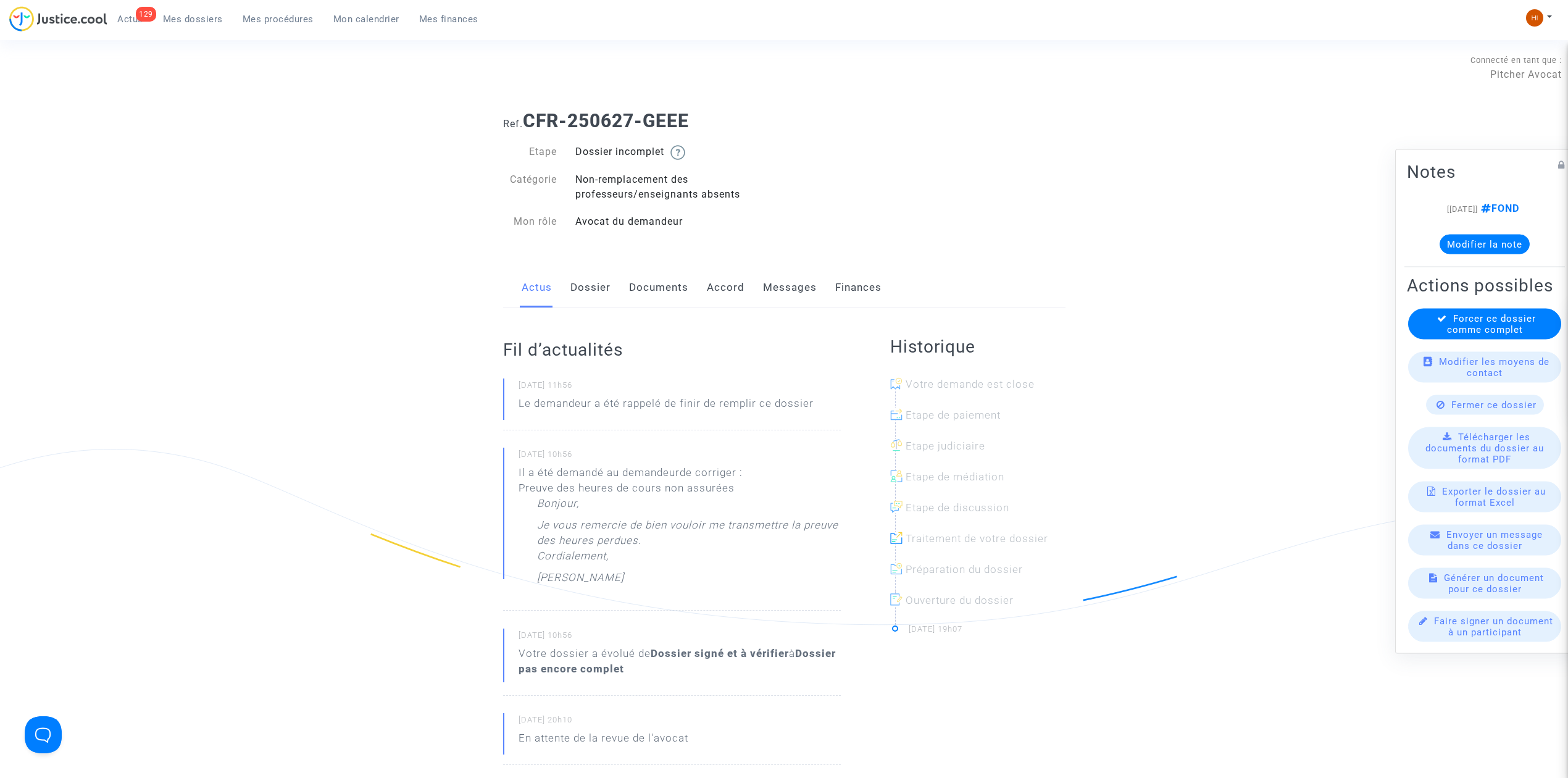
click at [588, 290] on link "Dossier" at bounding box center [590, 288] width 40 height 41
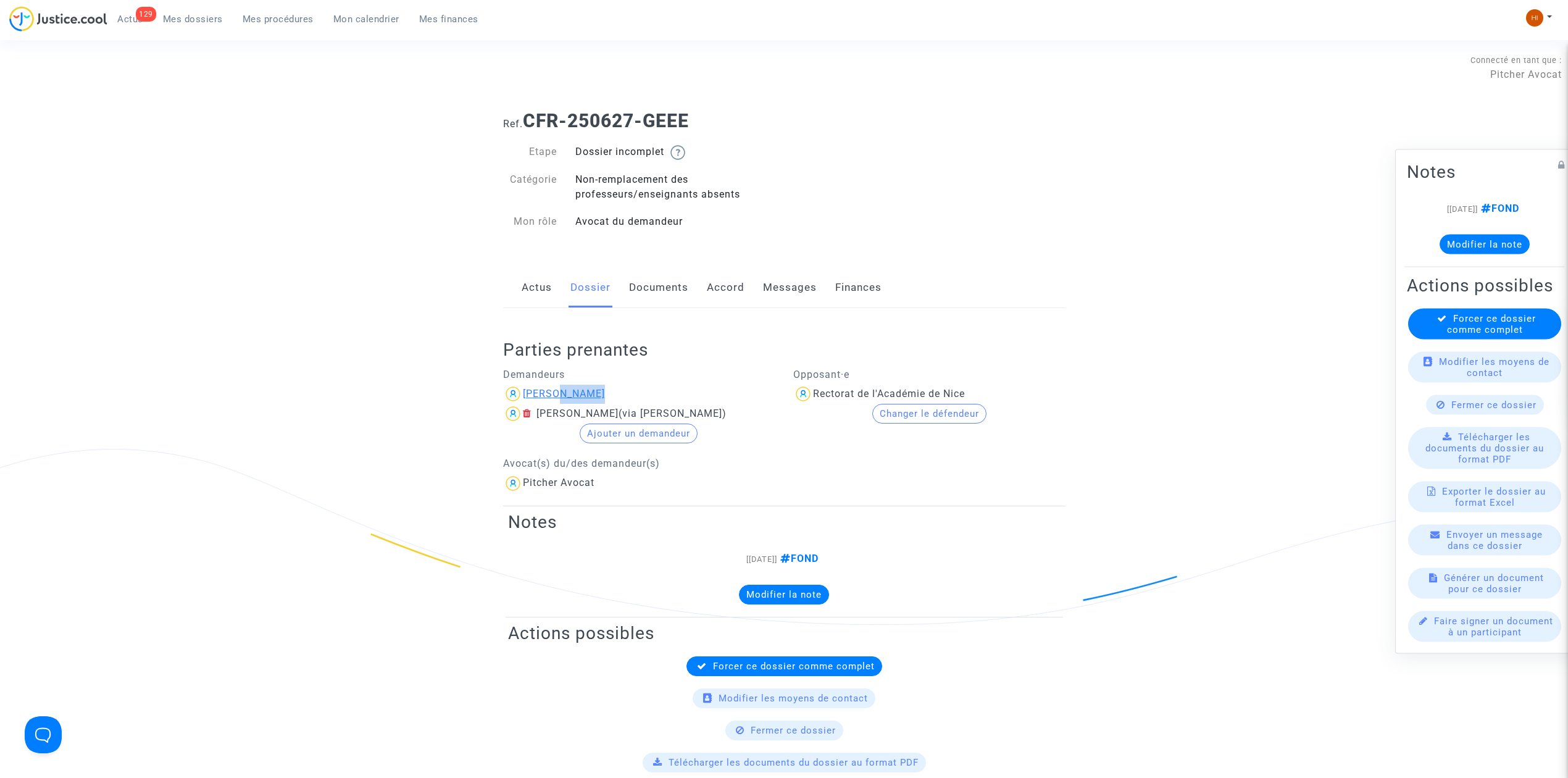
drag, startPoint x: 616, startPoint y: 392, endPoint x: 551, endPoint y: 391, distance: 65.0
click at [551, 391] on div "[PERSON_NAME]" at bounding box center [639, 394] width 272 height 20
copy div "Bouigue"
click at [178, 23] on span "Mes dossiers" at bounding box center [193, 19] width 60 height 11
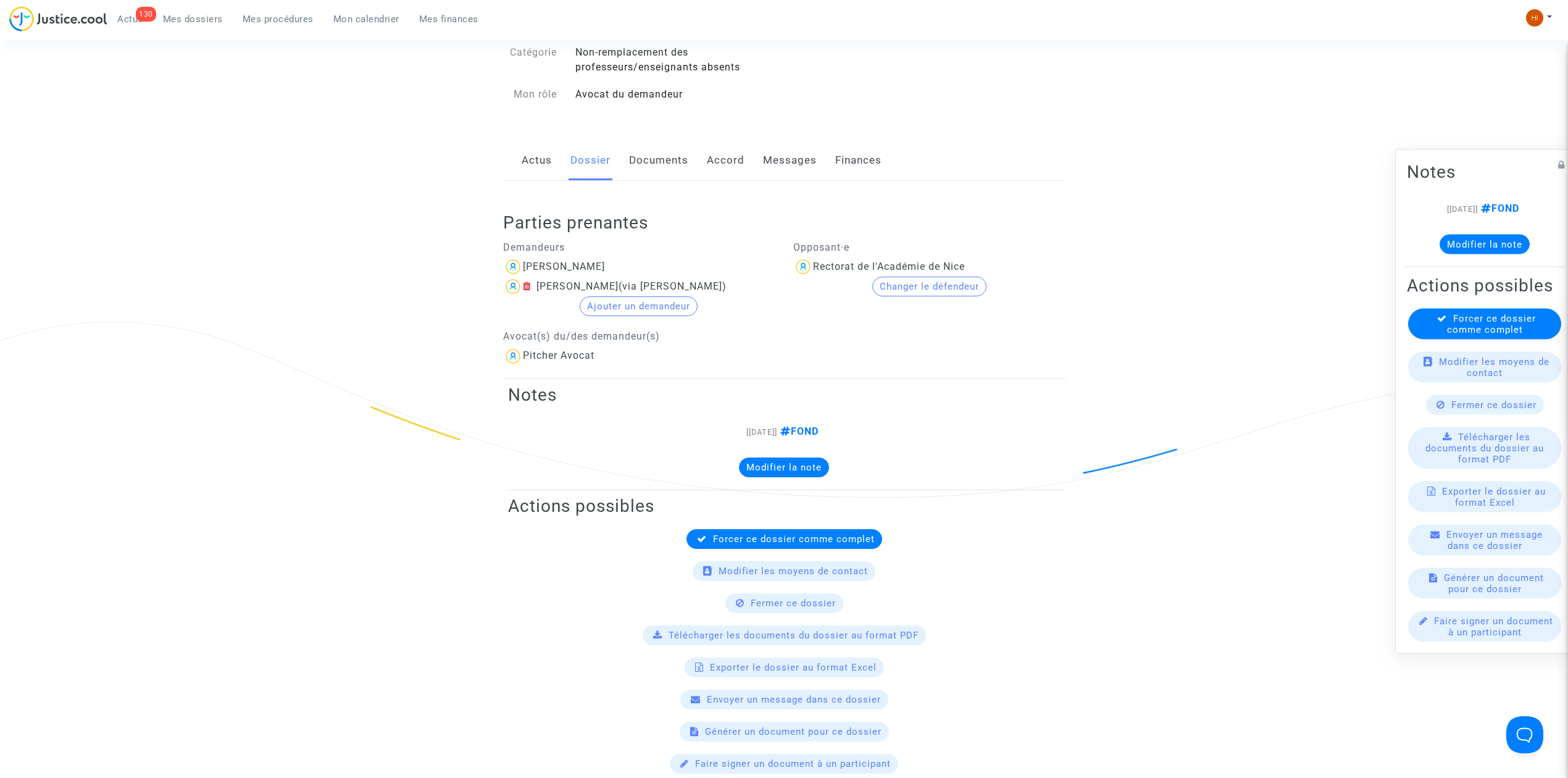
scroll to position [82, 0]
